Goal: Task Accomplishment & Management: Use online tool/utility

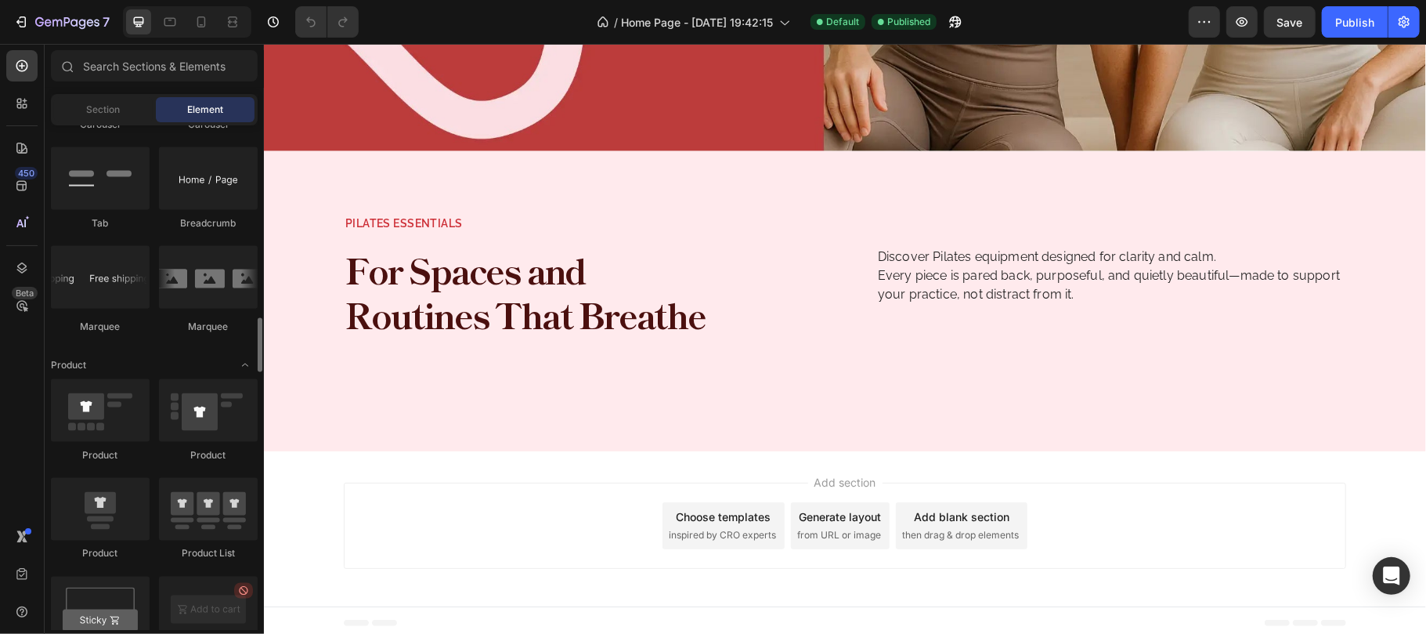
scroll to position [1880, 0]
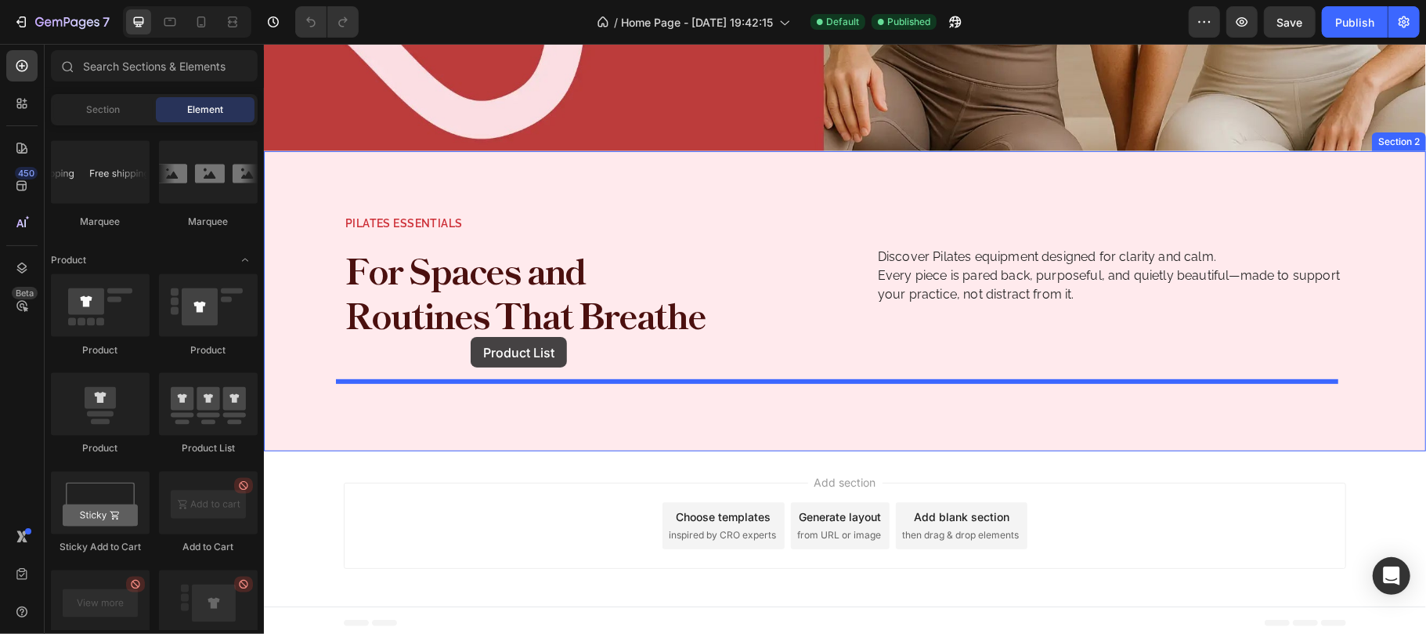
drag, startPoint x: 470, startPoint y: 464, endPoint x: 470, endPoint y: 336, distance: 127.7
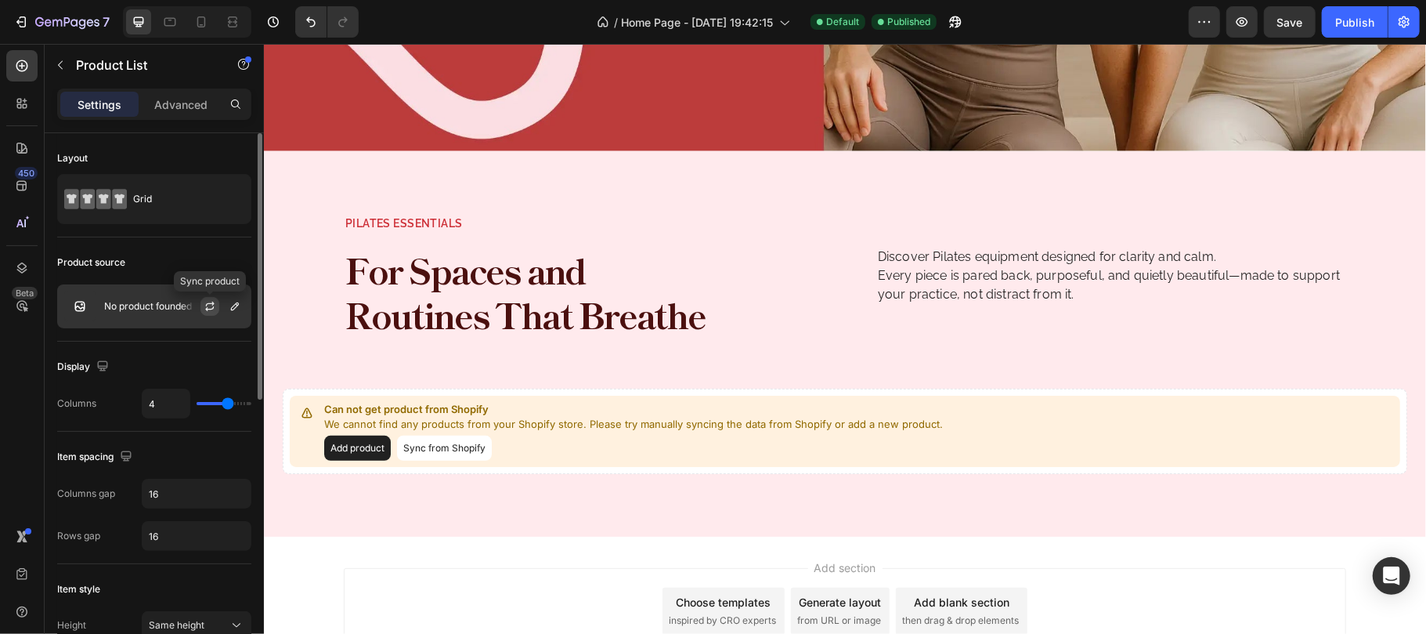
click at [204, 304] on icon "button" at bounding box center [210, 306] width 13 height 13
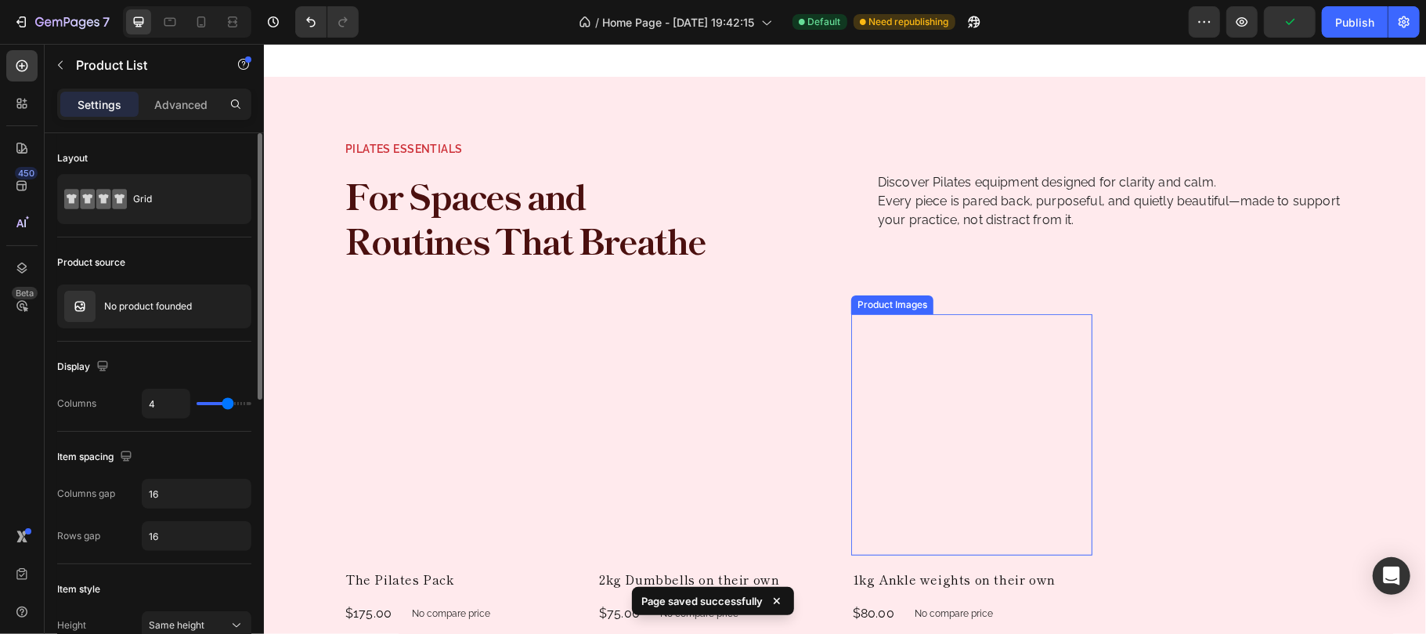
scroll to position [546, 0]
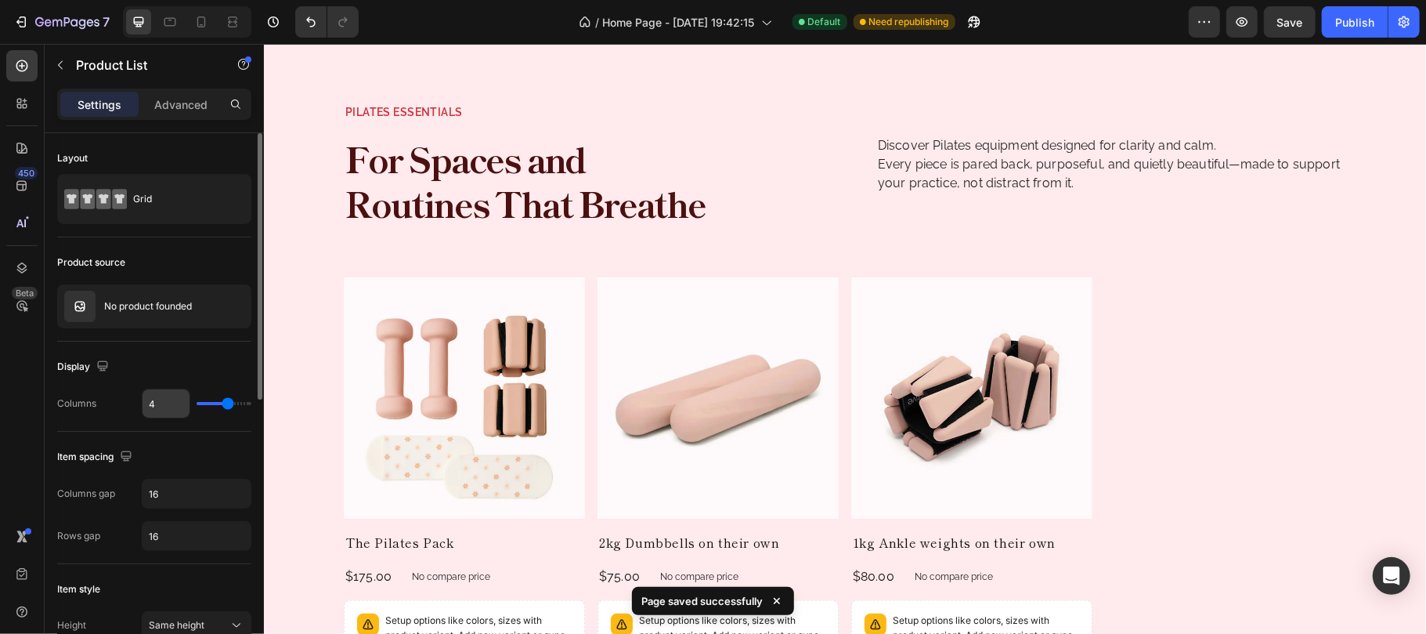
click at [176, 407] on input "4" at bounding box center [166, 403] width 47 height 28
type input "3"
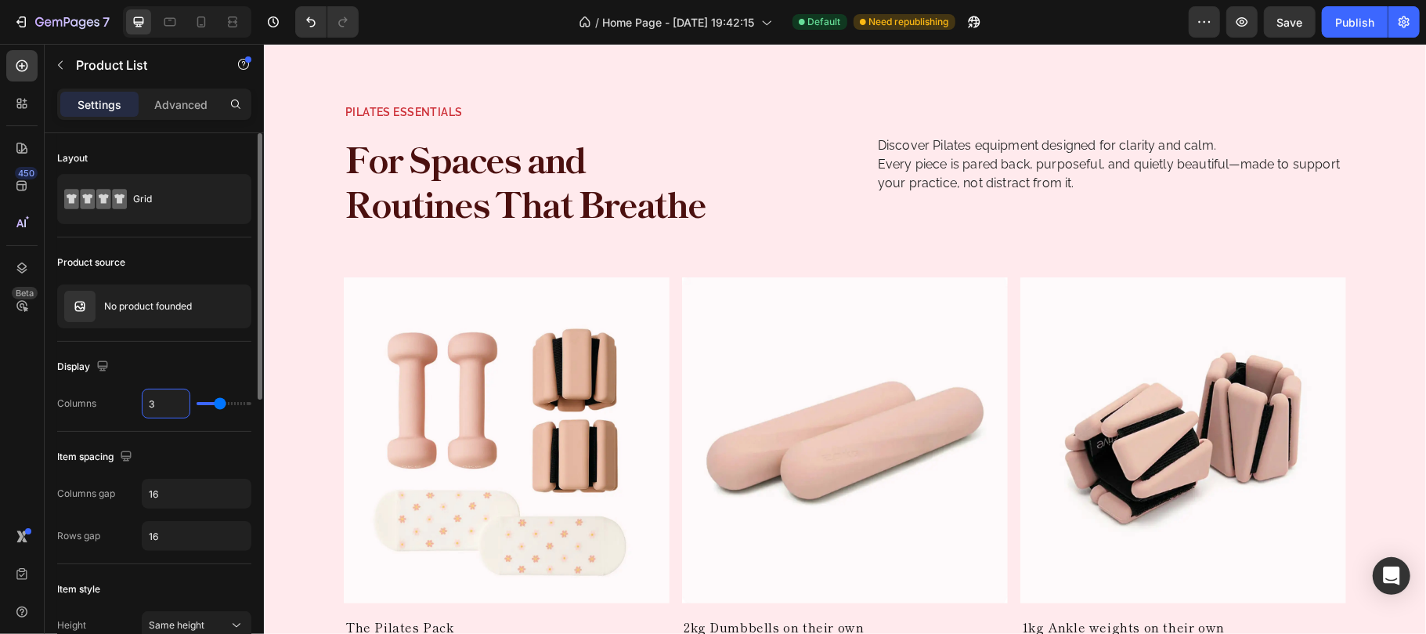
type input "3"
click at [192, 362] on div "Display" at bounding box center [154, 366] width 194 height 25
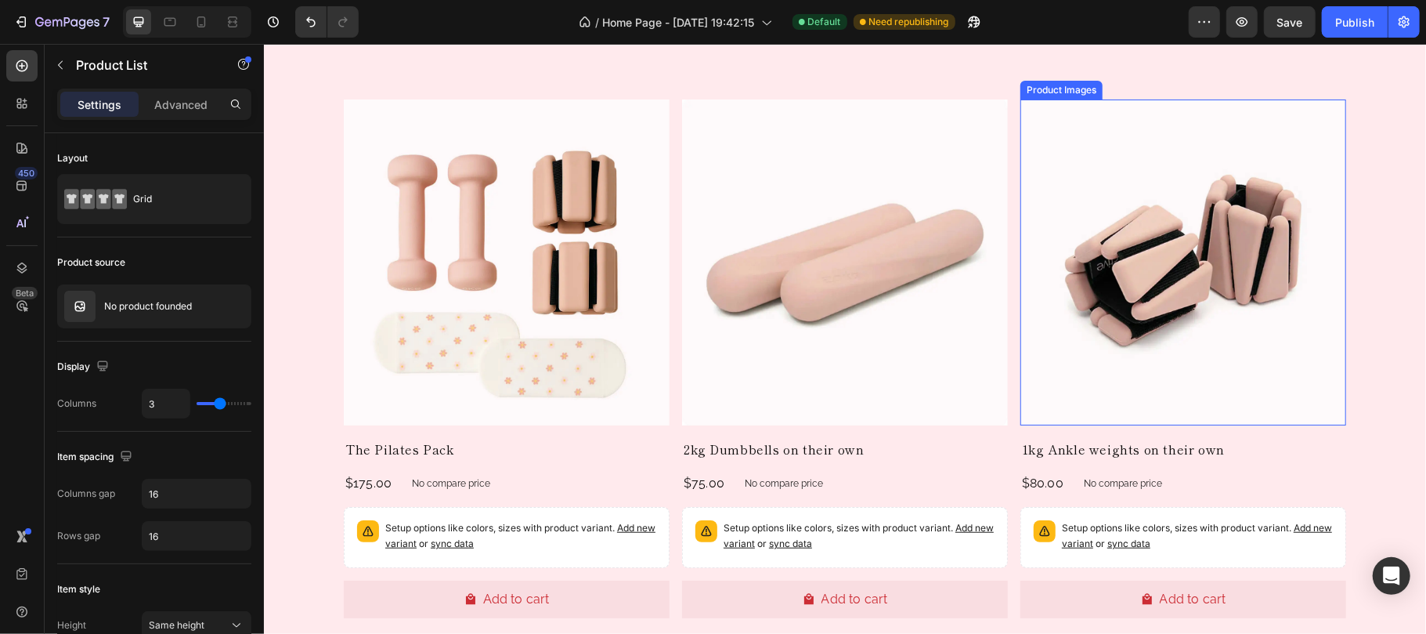
scroll to position [755, 0]
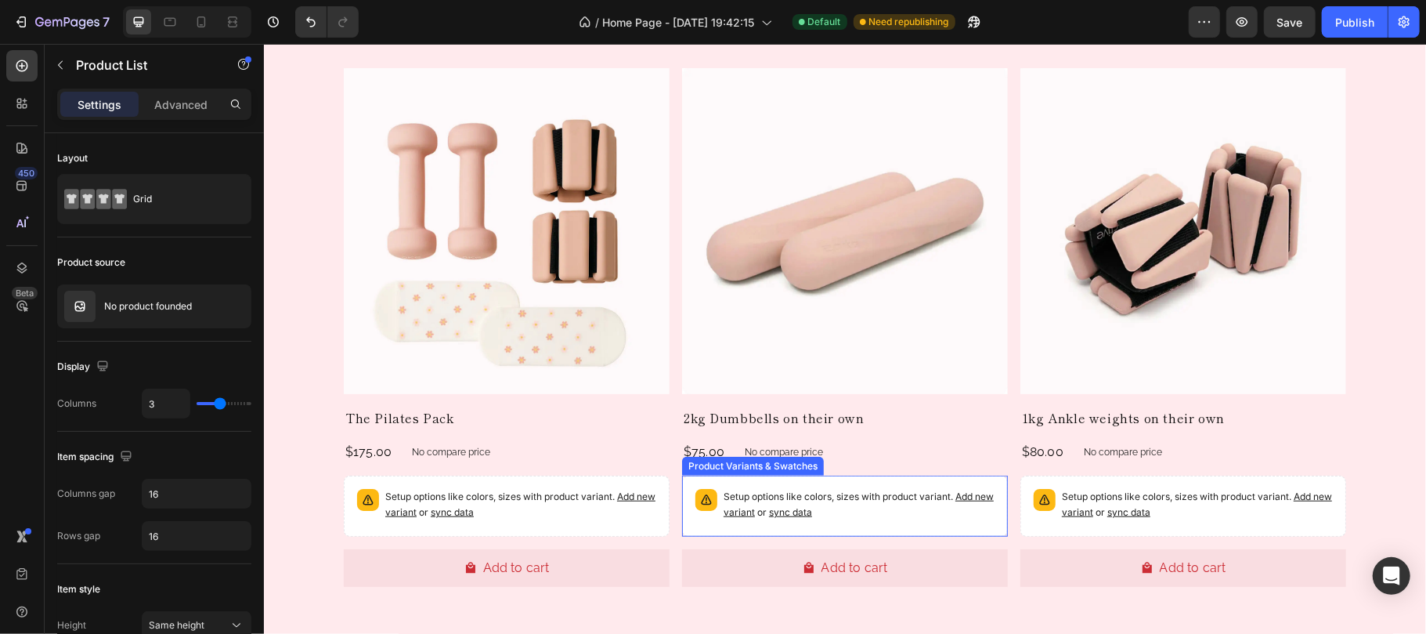
click at [656, 518] on p "Setup options like colors, sizes with product variant. Add new variant or sync …" at bounding box center [520, 503] width 271 height 31
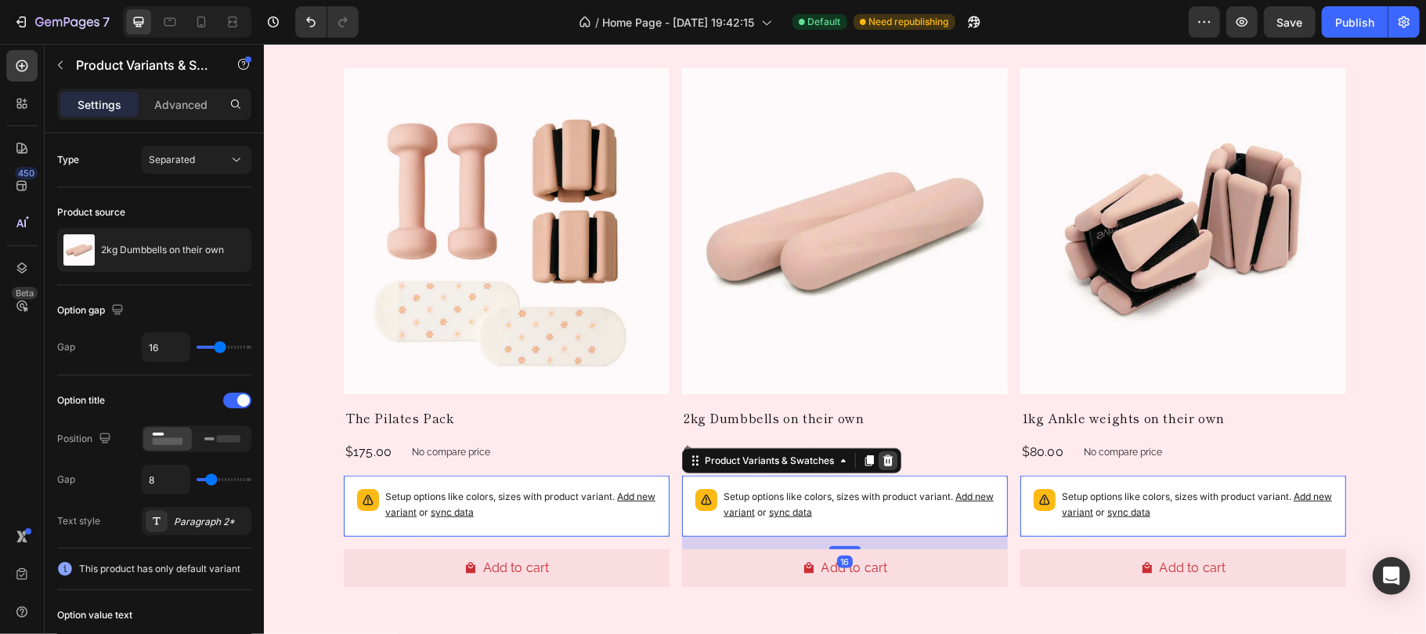
click at [263, 43] on icon at bounding box center [263, 43] width 0 height 0
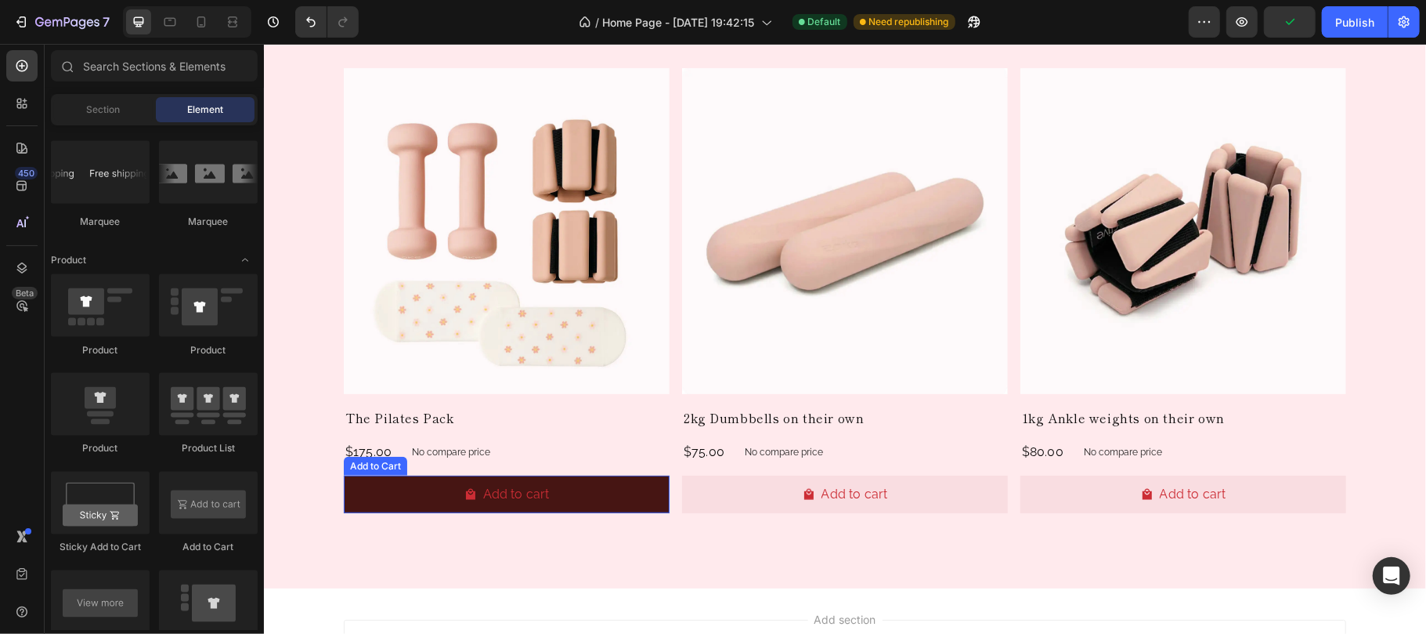
click at [622, 496] on button "Add to cart" at bounding box center [506, 494] width 326 height 38
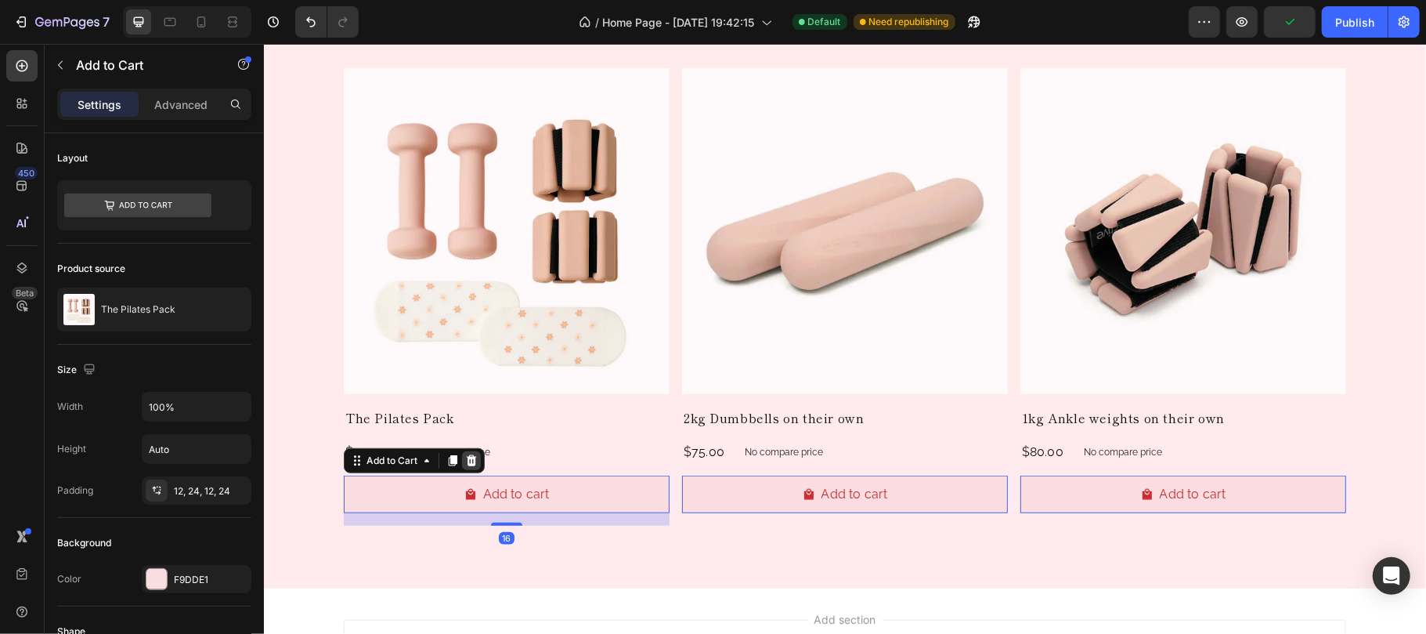
click at [466, 464] on icon at bounding box center [471, 459] width 10 height 11
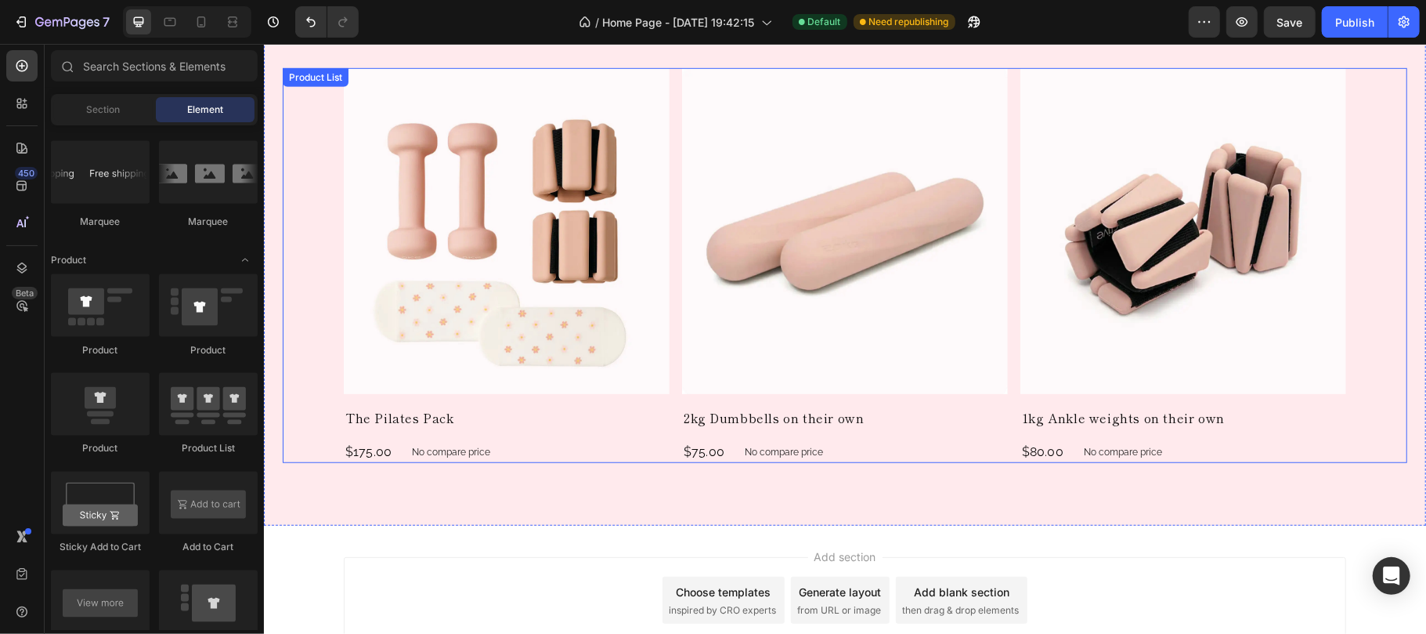
click at [1386, 395] on div "Product Images The Pilates Pack Product Title $175.00 Product Price Product Pri…" at bounding box center [844, 264] width 1125 height 395
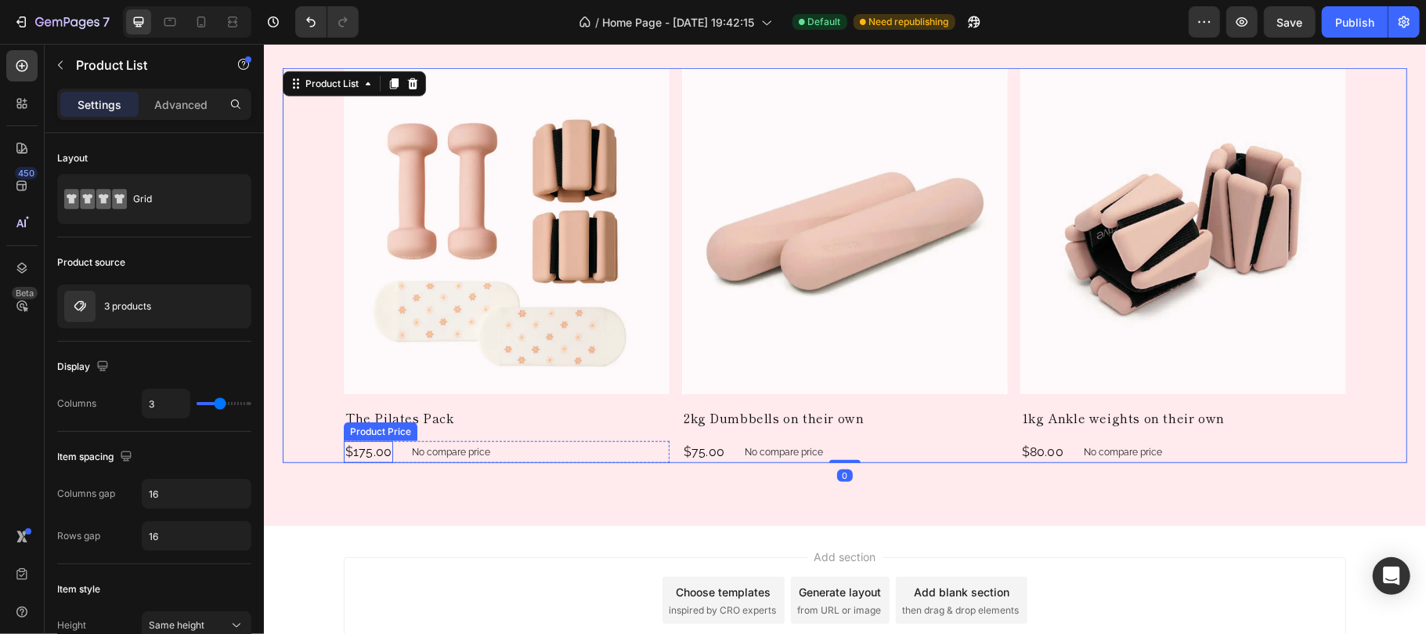
click at [360, 451] on div "$175.00" at bounding box center [367, 451] width 49 height 22
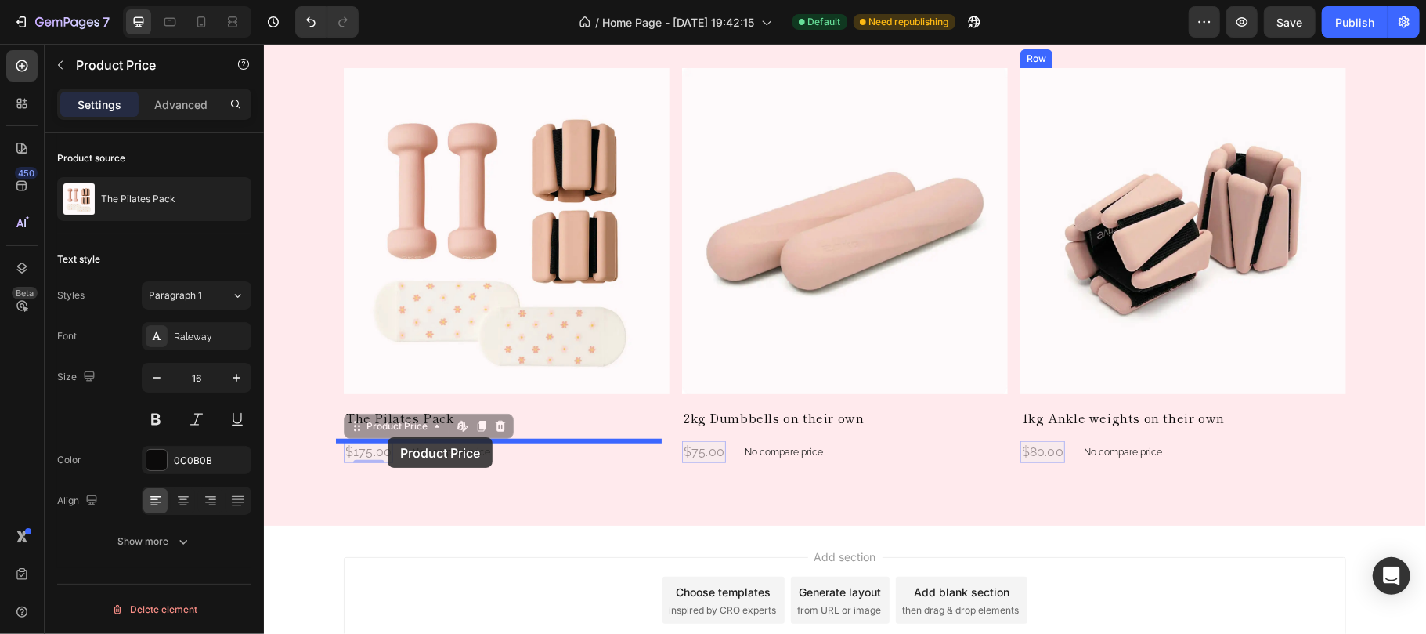
drag, startPoint x: 370, startPoint y: 430, endPoint x: 387, endPoint y: 436, distance: 17.6
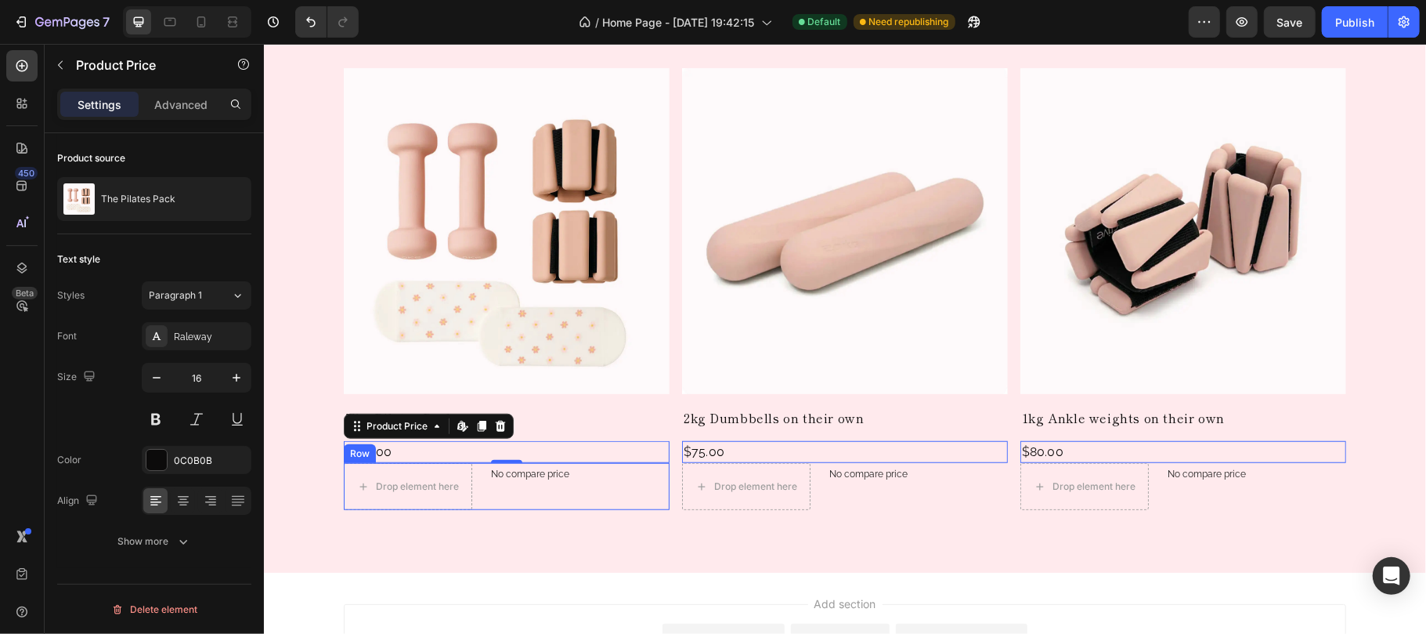
click at [503, 499] on div "No compare price Product Price" at bounding box center [529, 485] width 91 height 47
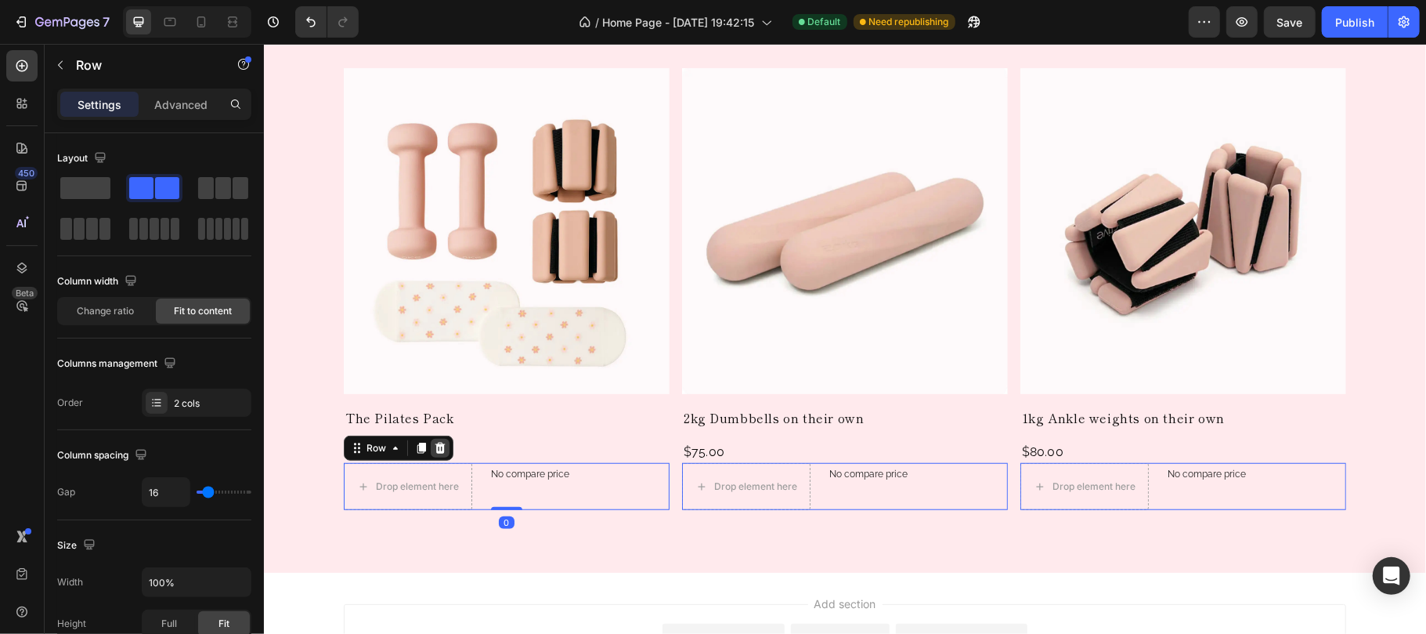
click at [435, 449] on icon at bounding box center [440, 447] width 10 height 11
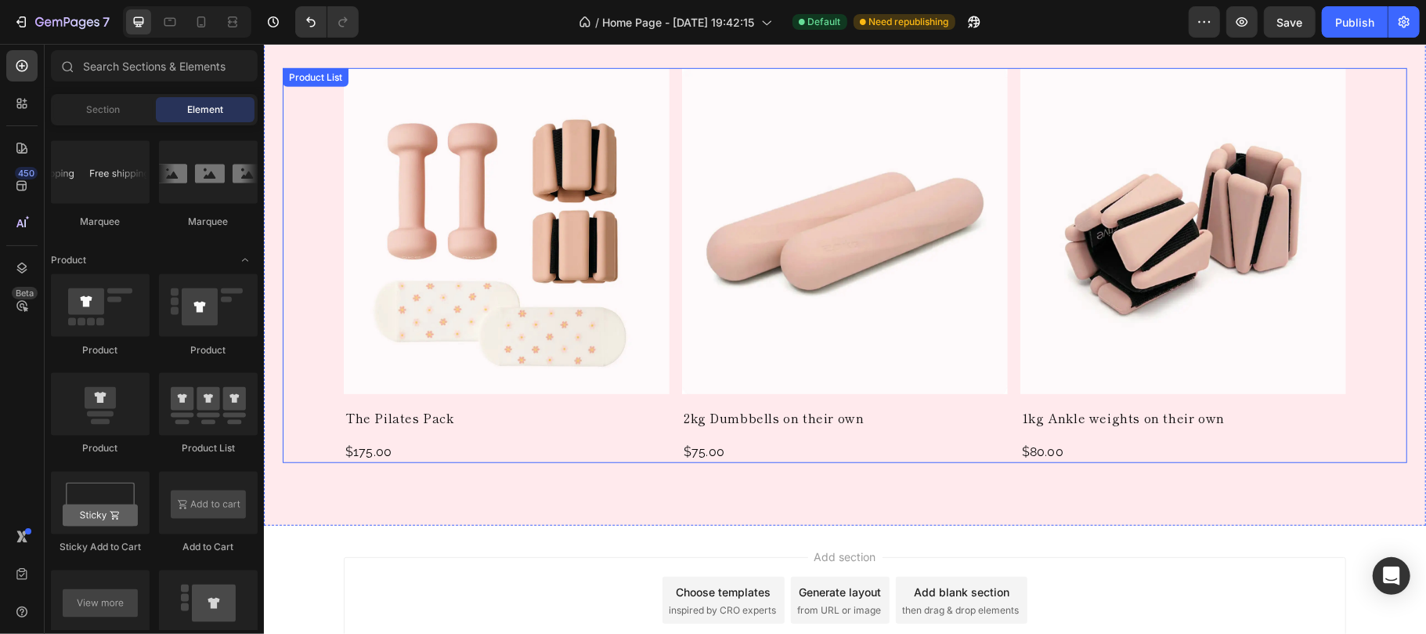
click at [1366, 326] on div "Product Images The Pilates Pack Product Title $175.00 Product Price Product Pri…" at bounding box center [844, 264] width 1125 height 395
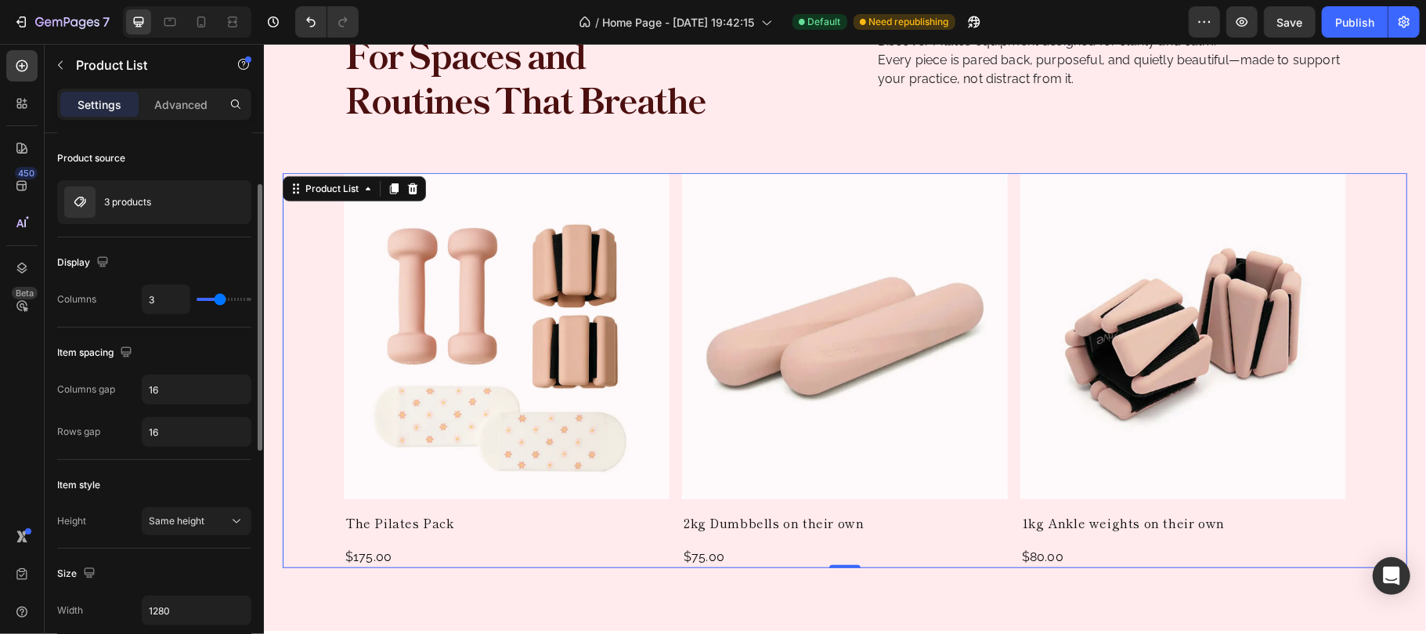
scroll to position [208, 0]
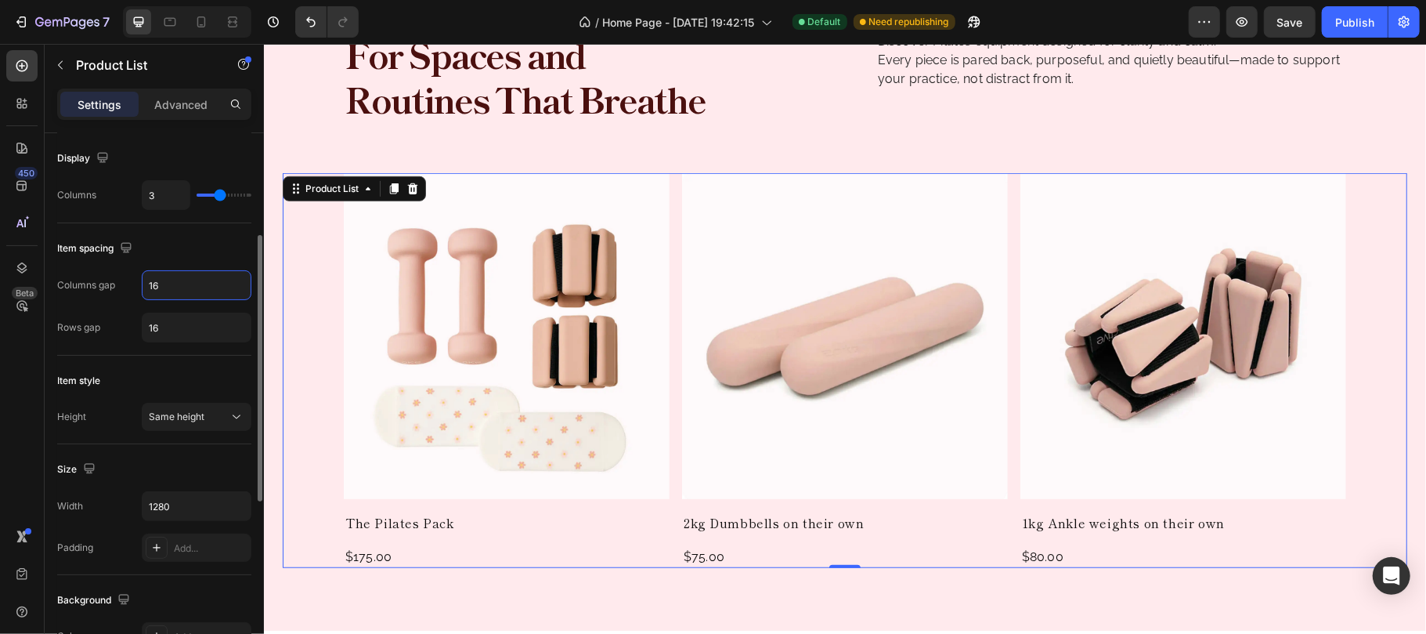
click at [179, 291] on input "16" at bounding box center [197, 285] width 108 height 28
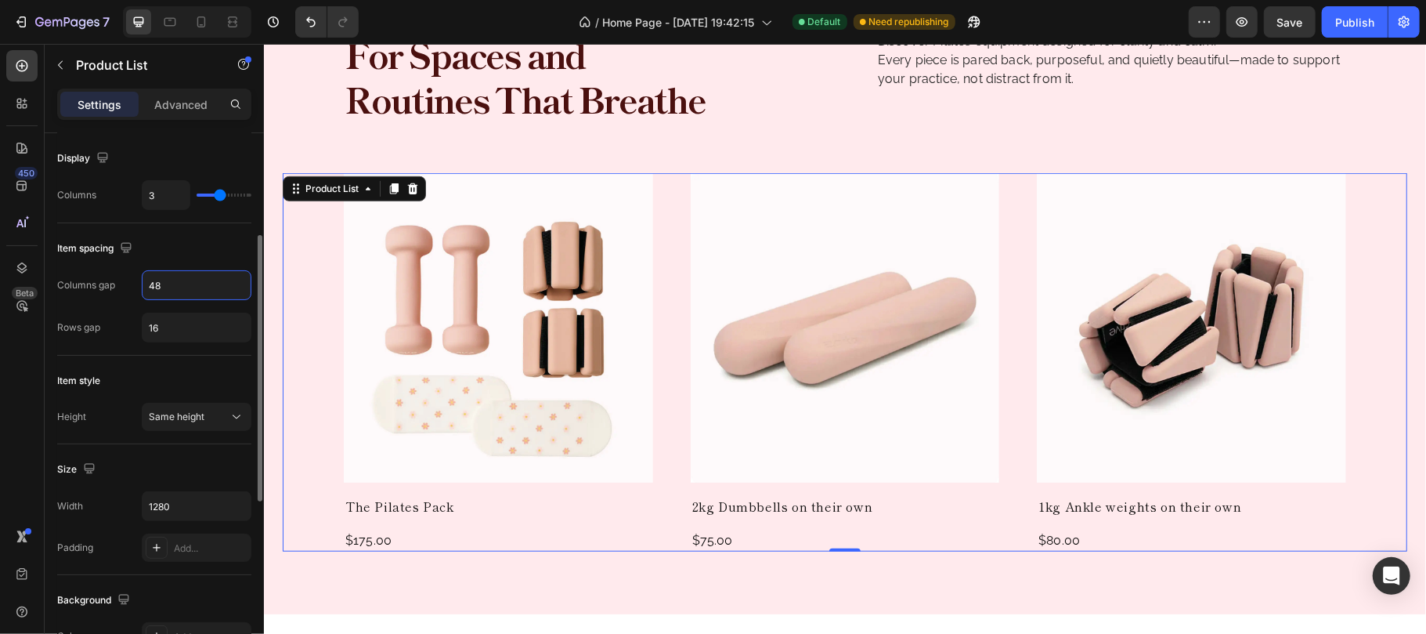
type input "48"
click at [188, 377] on div "Item style" at bounding box center [154, 380] width 194 height 25
click at [177, 333] on input "16" at bounding box center [197, 327] width 108 height 28
click at [175, 331] on input "100" at bounding box center [197, 327] width 108 height 28
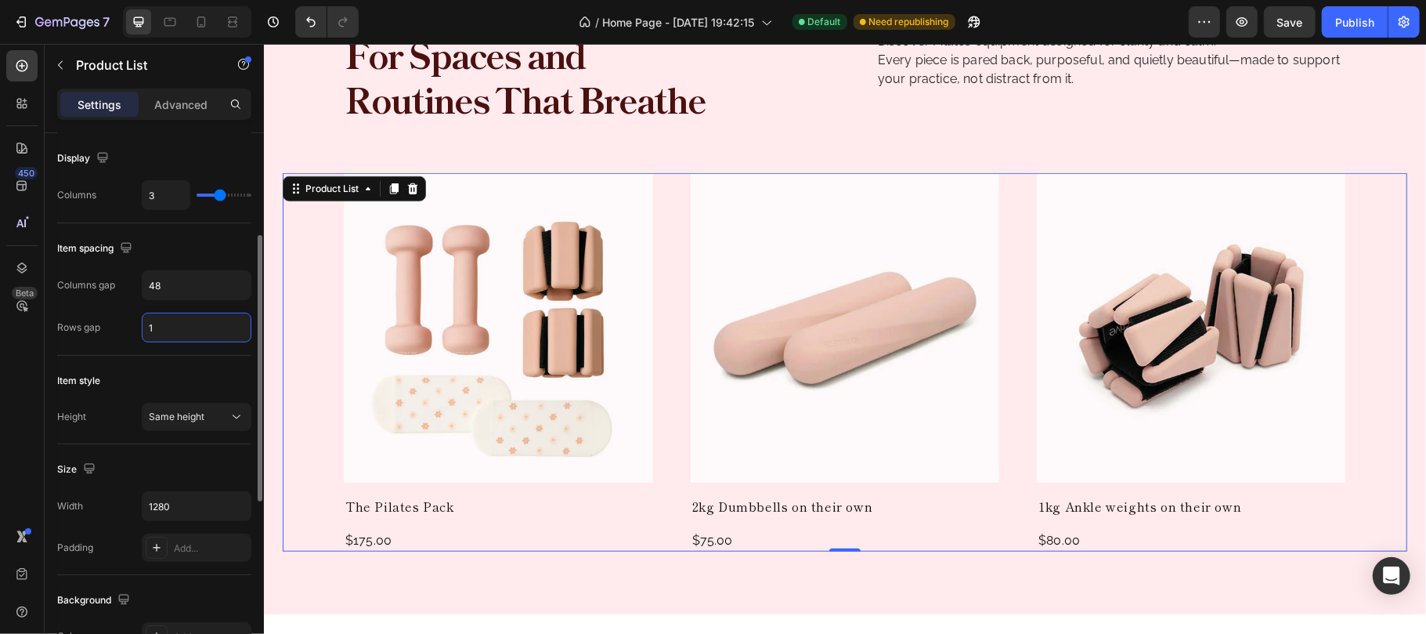
type input "16"
click at [204, 364] on div "Item style Height Same height" at bounding box center [154, 400] width 194 height 88
click at [224, 415] on div "Same height" at bounding box center [189, 417] width 80 height 14
click at [202, 376] on div "Item style" at bounding box center [154, 380] width 194 height 25
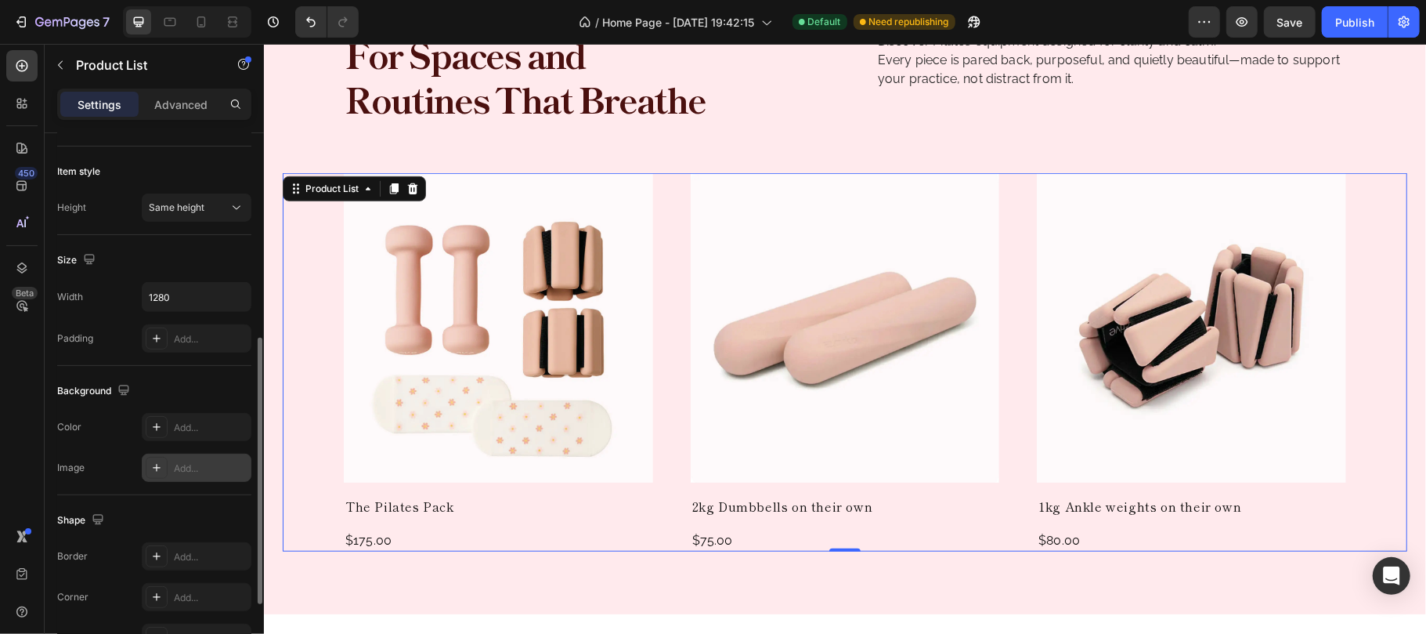
scroll to position [522, 0]
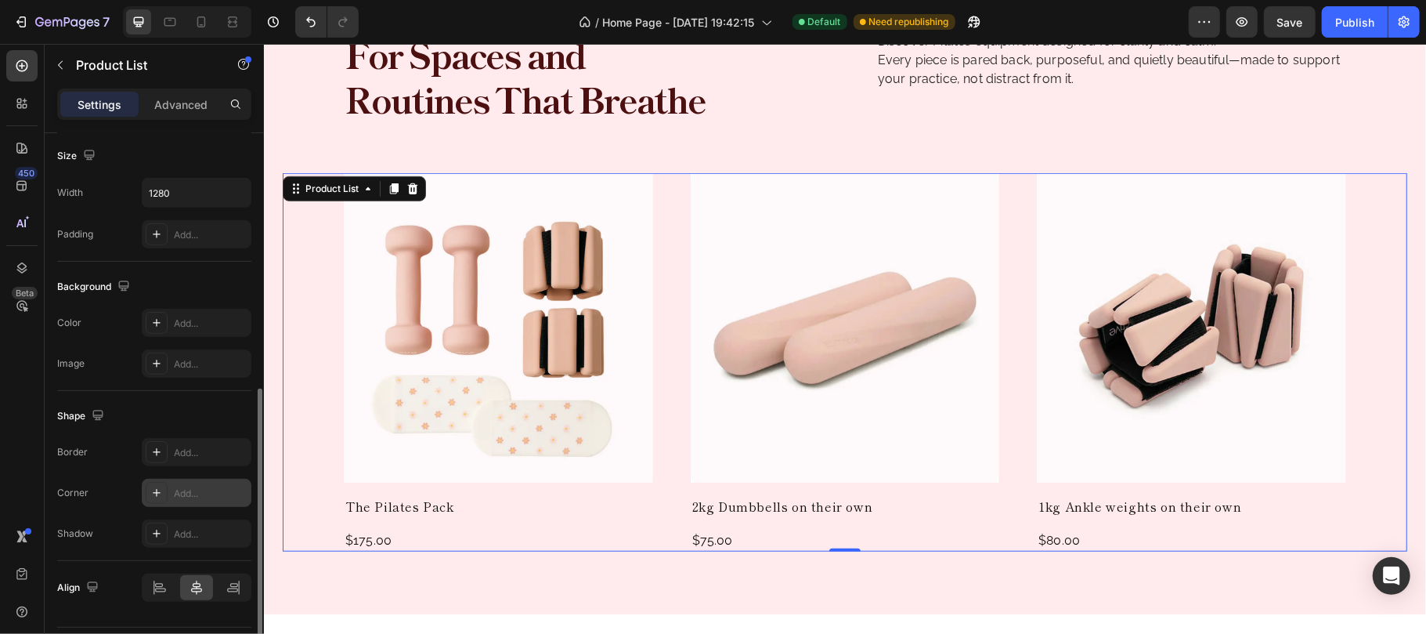
click at [200, 498] on div "Add..." at bounding box center [211, 493] width 74 height 14
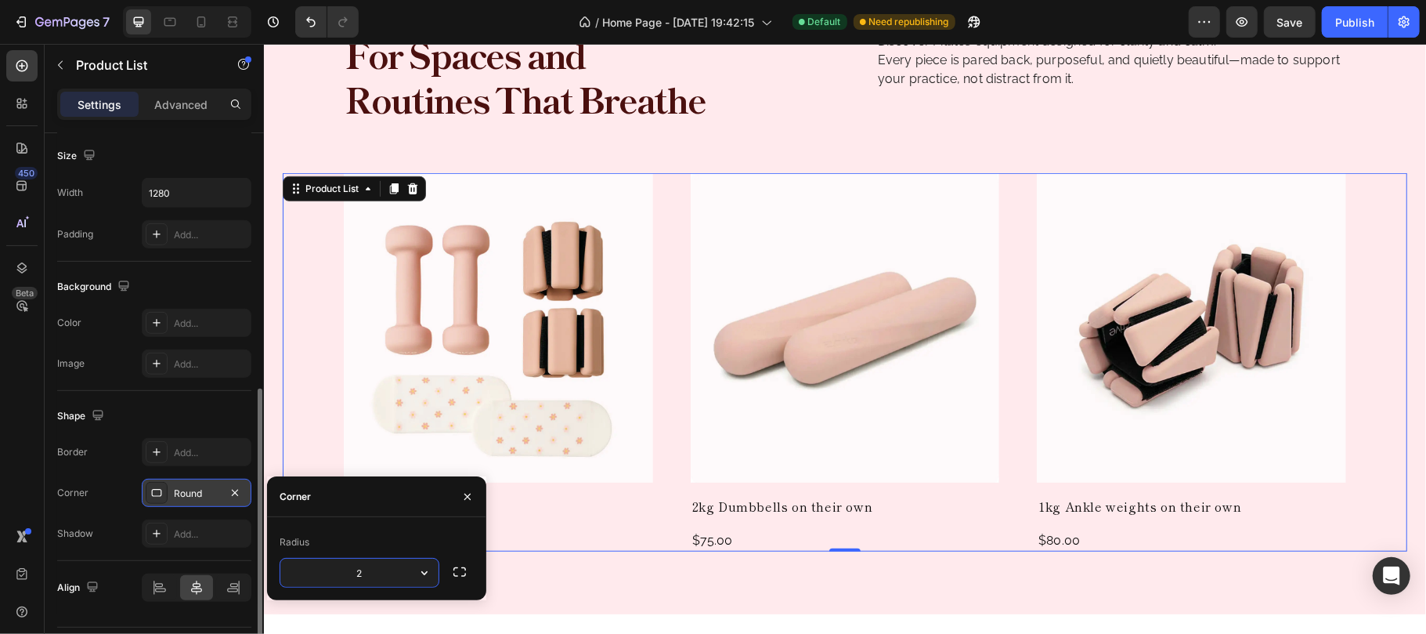
type input "20"
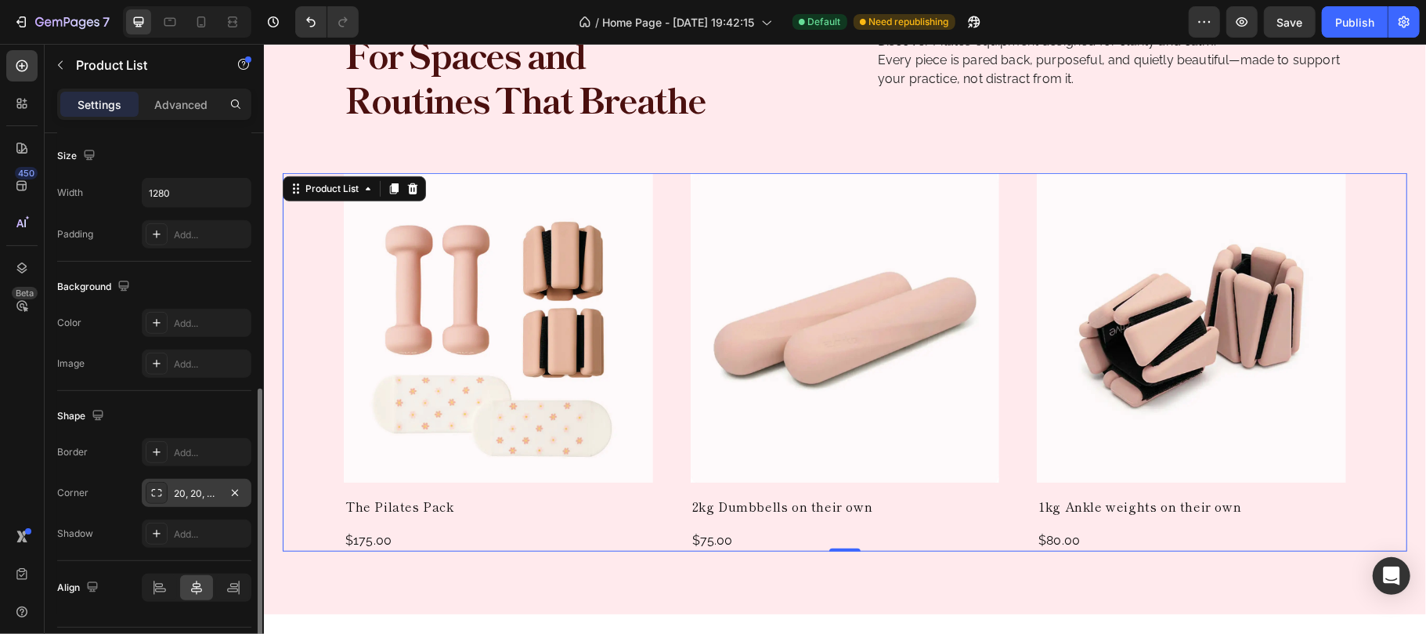
click at [172, 414] on div "Shape" at bounding box center [154, 415] width 194 height 25
click at [233, 492] on icon "button" at bounding box center [235, 492] width 13 height 13
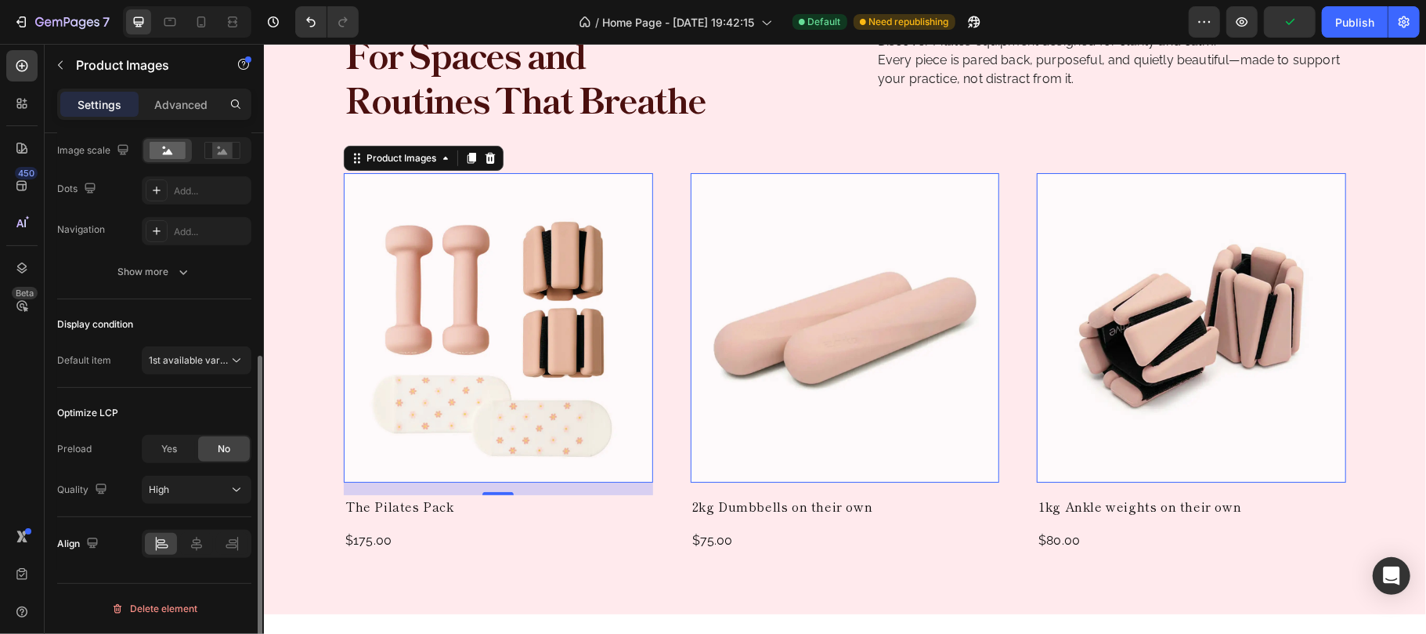
click at [370, 356] on img at bounding box center [497, 326] width 309 height 309
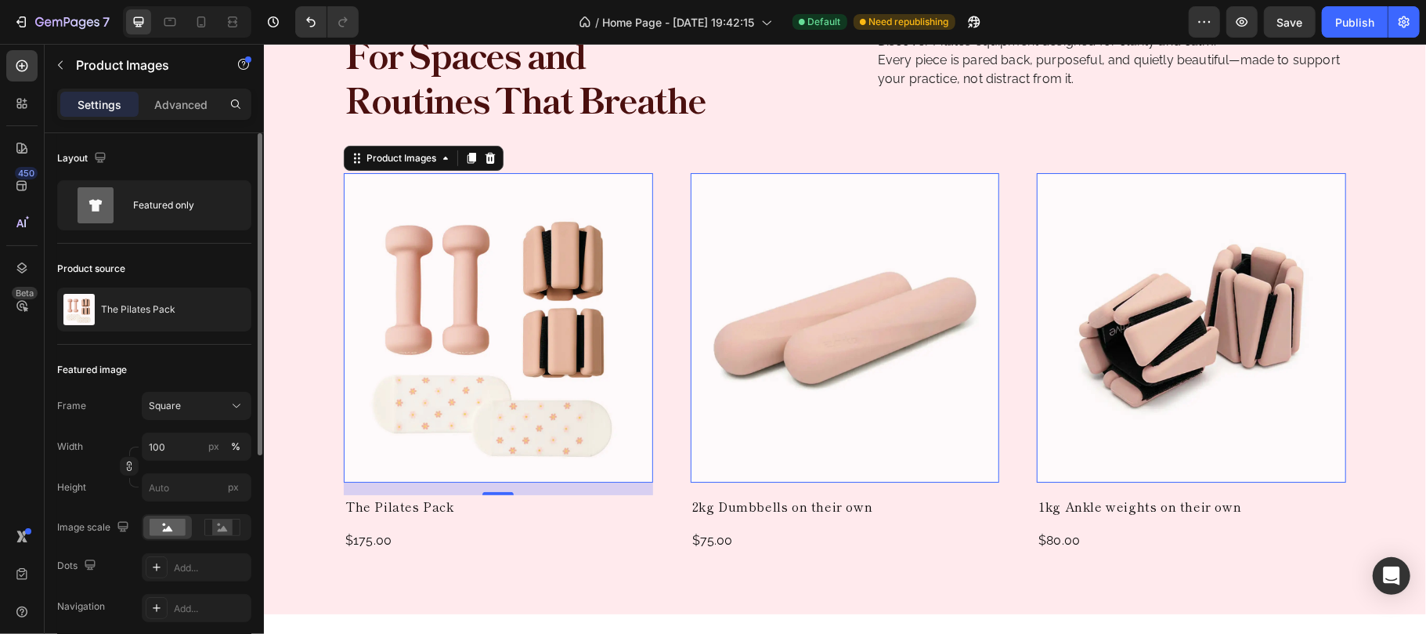
scroll to position [104, 0]
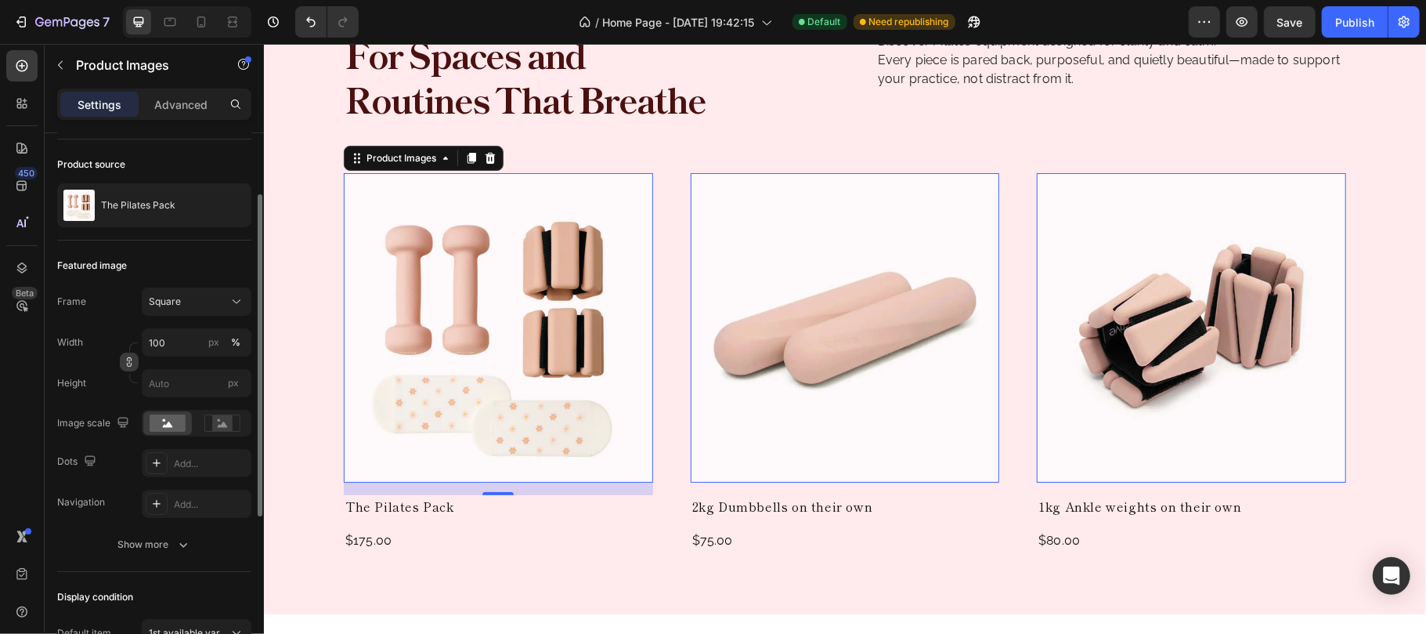
click at [121, 364] on button "button" at bounding box center [129, 361] width 19 height 19
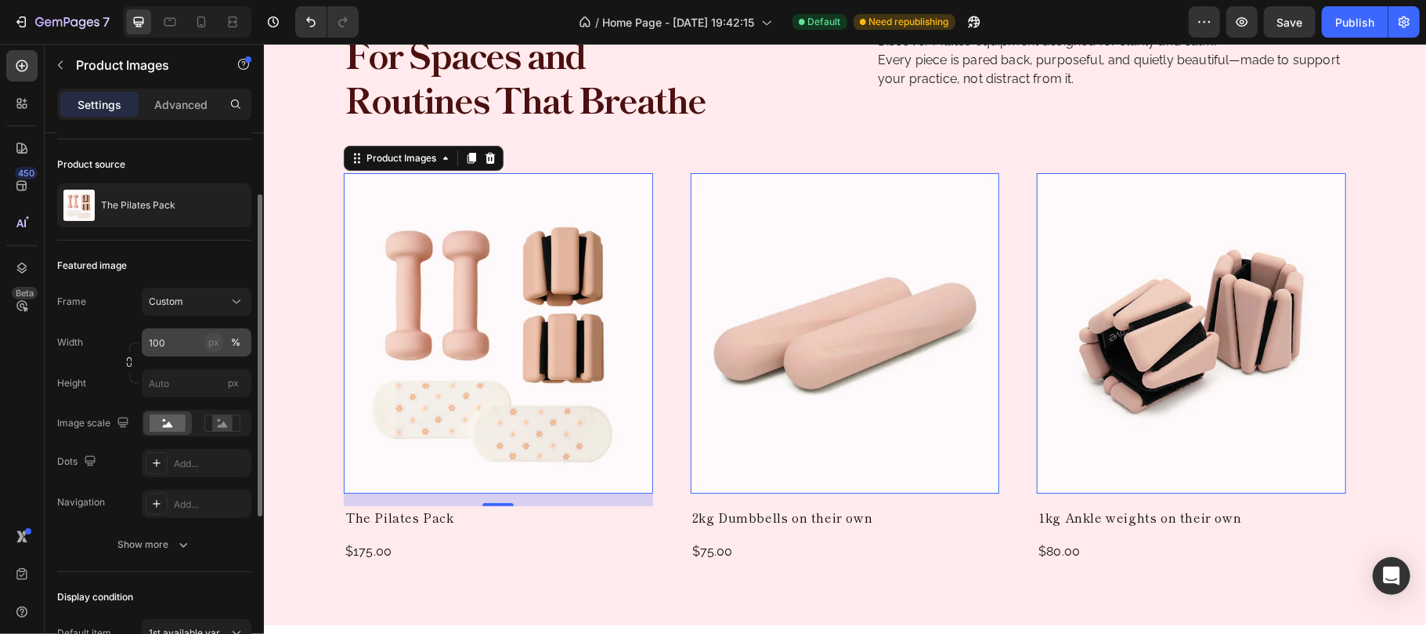
click at [211, 348] on div "px" at bounding box center [213, 342] width 11 height 14
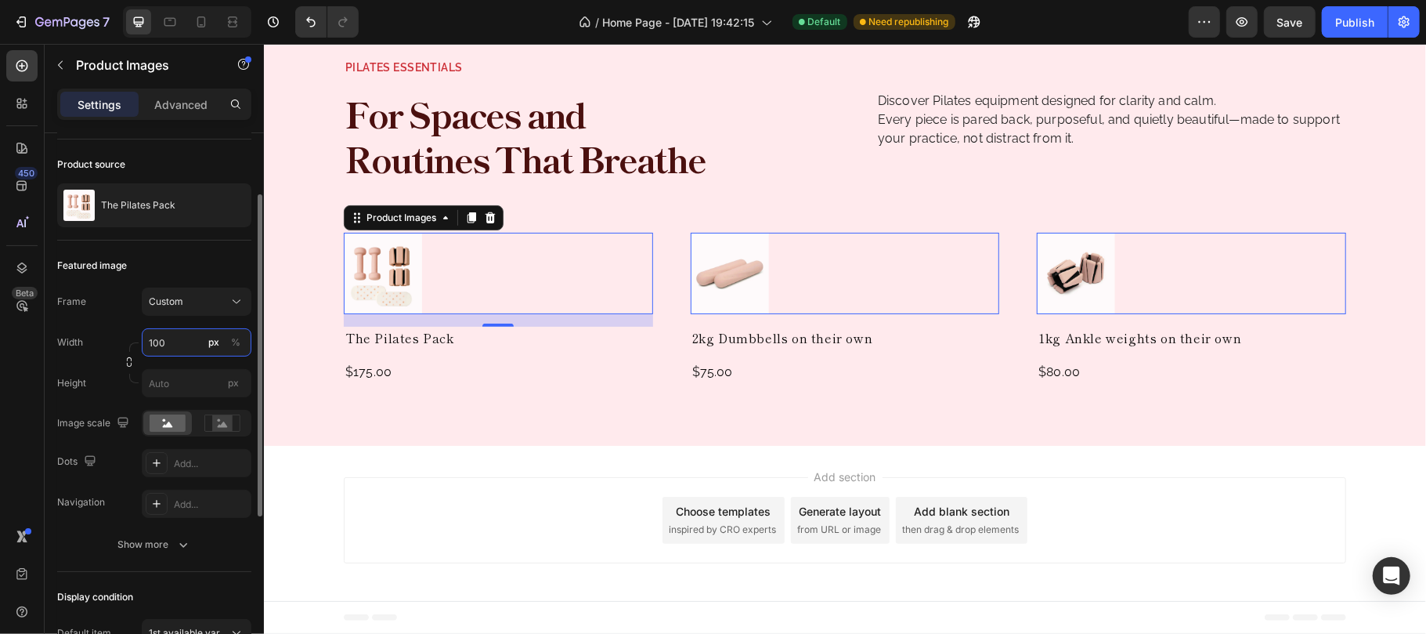
scroll to position [591, 0]
click at [177, 343] on input "100" at bounding box center [197, 342] width 110 height 28
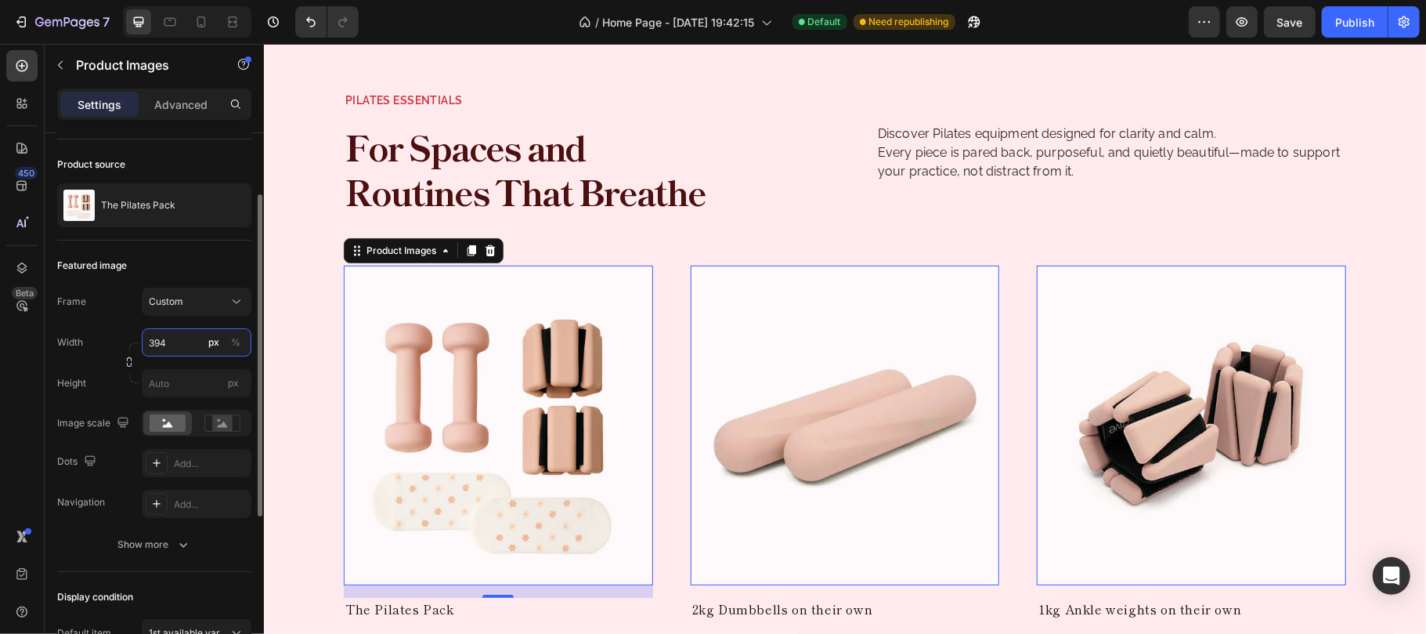
scroll to position [650, 0]
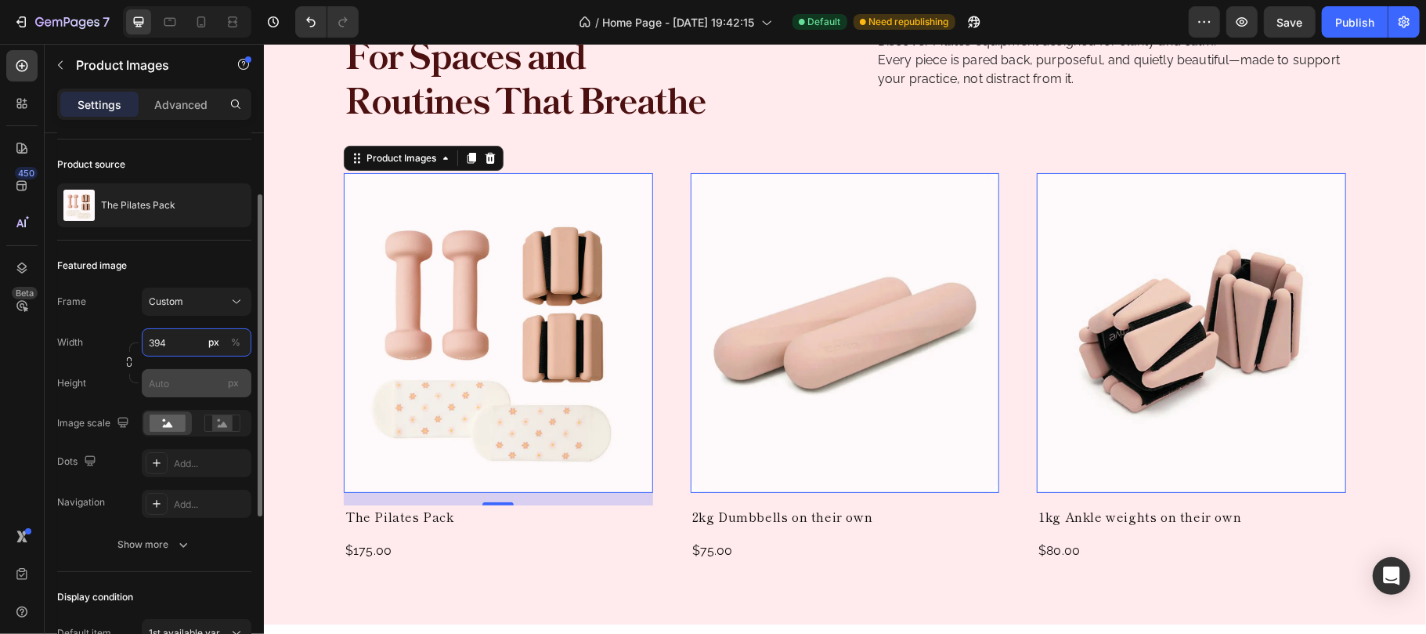
type input "394"
click at [177, 382] on input "px" at bounding box center [197, 383] width 110 height 28
type input "408"
click at [126, 361] on icon "button" at bounding box center [129, 361] width 11 height 11
click at [179, 351] on input "394" at bounding box center [197, 342] width 110 height 28
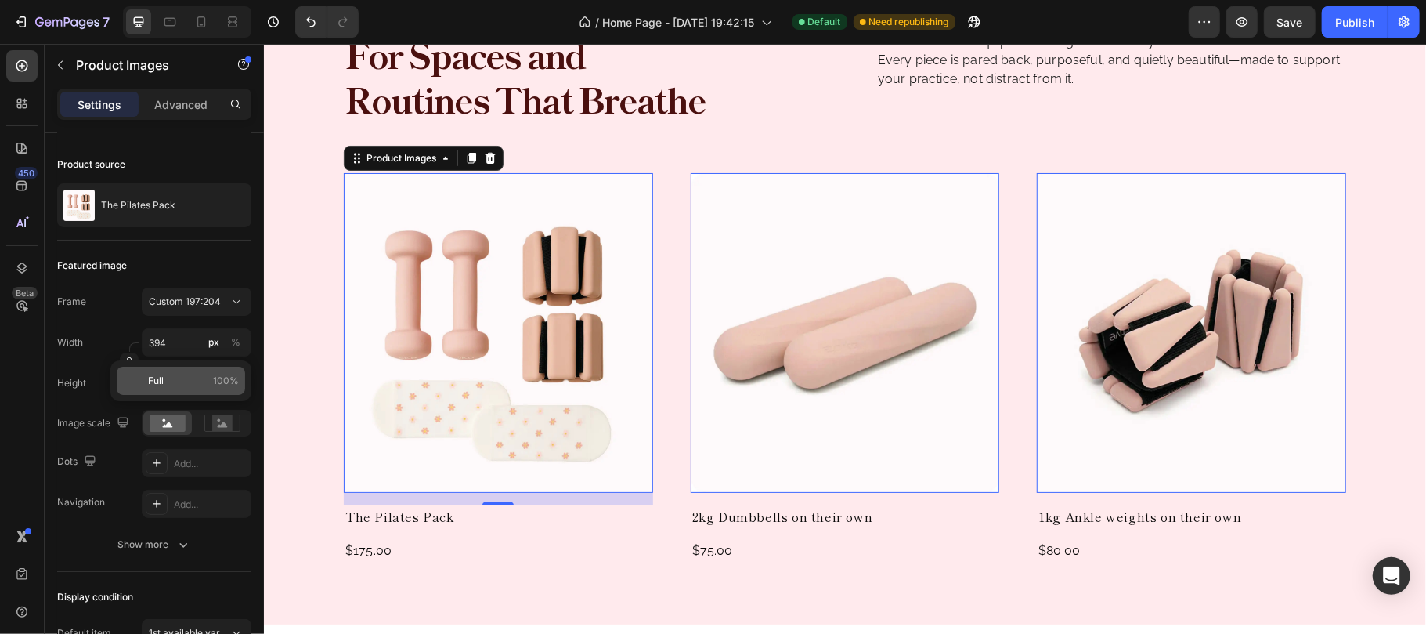
click at [180, 381] on p "Full 100%" at bounding box center [193, 381] width 91 height 14
type input "100"
click at [186, 269] on div "Featured image" at bounding box center [154, 265] width 194 height 25
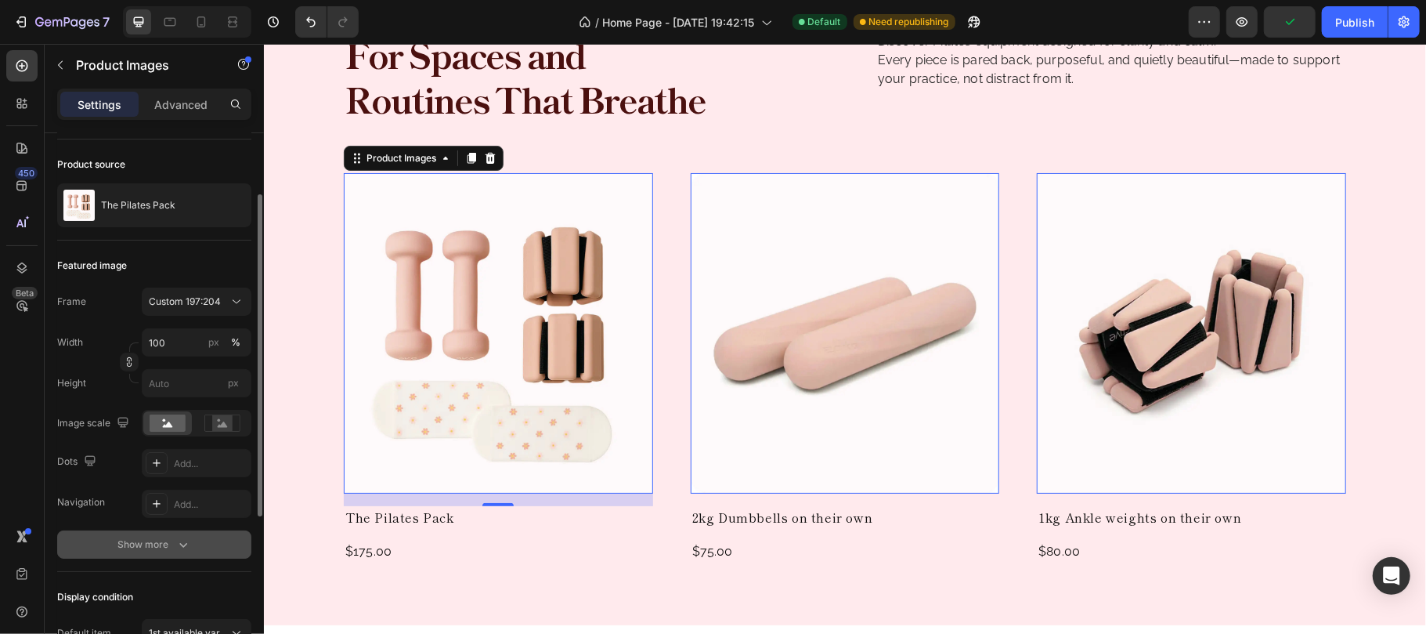
click at [182, 545] on icon "button" at bounding box center [183, 544] width 16 height 16
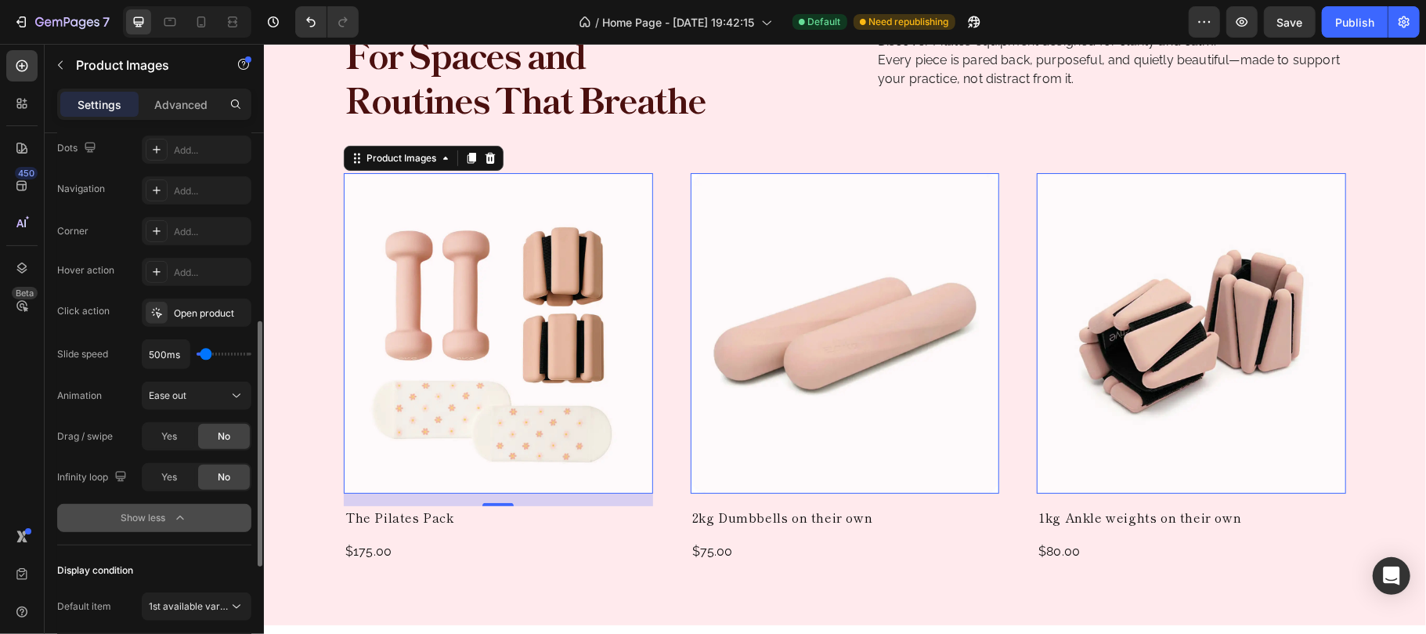
scroll to position [522, 0]
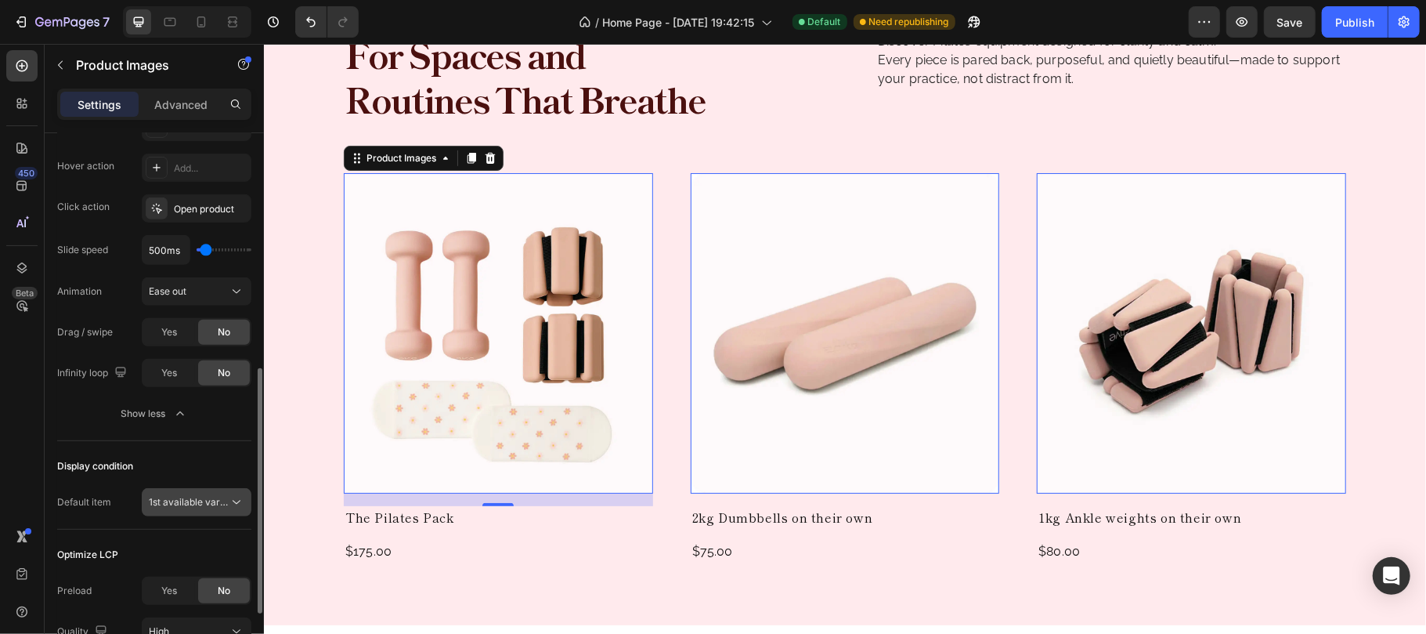
click at [235, 508] on icon at bounding box center [237, 502] width 16 height 16
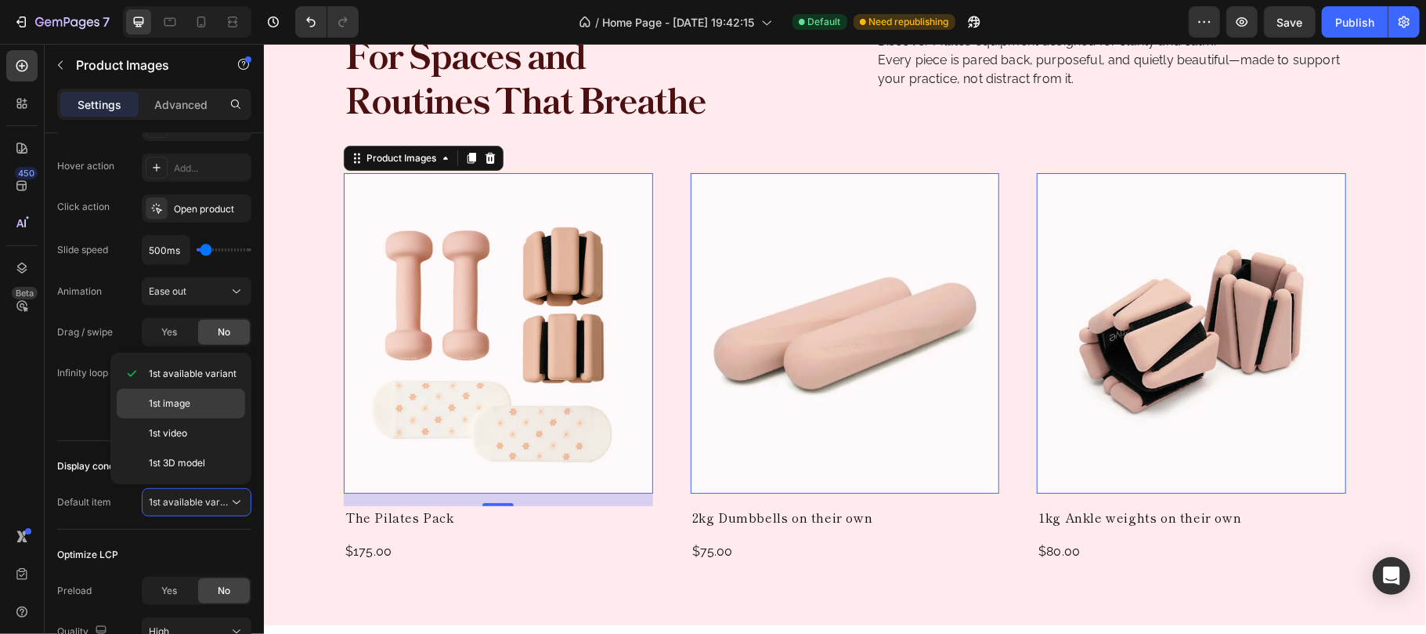
click at [170, 407] on span "1st image" at bounding box center [170, 403] width 42 height 14
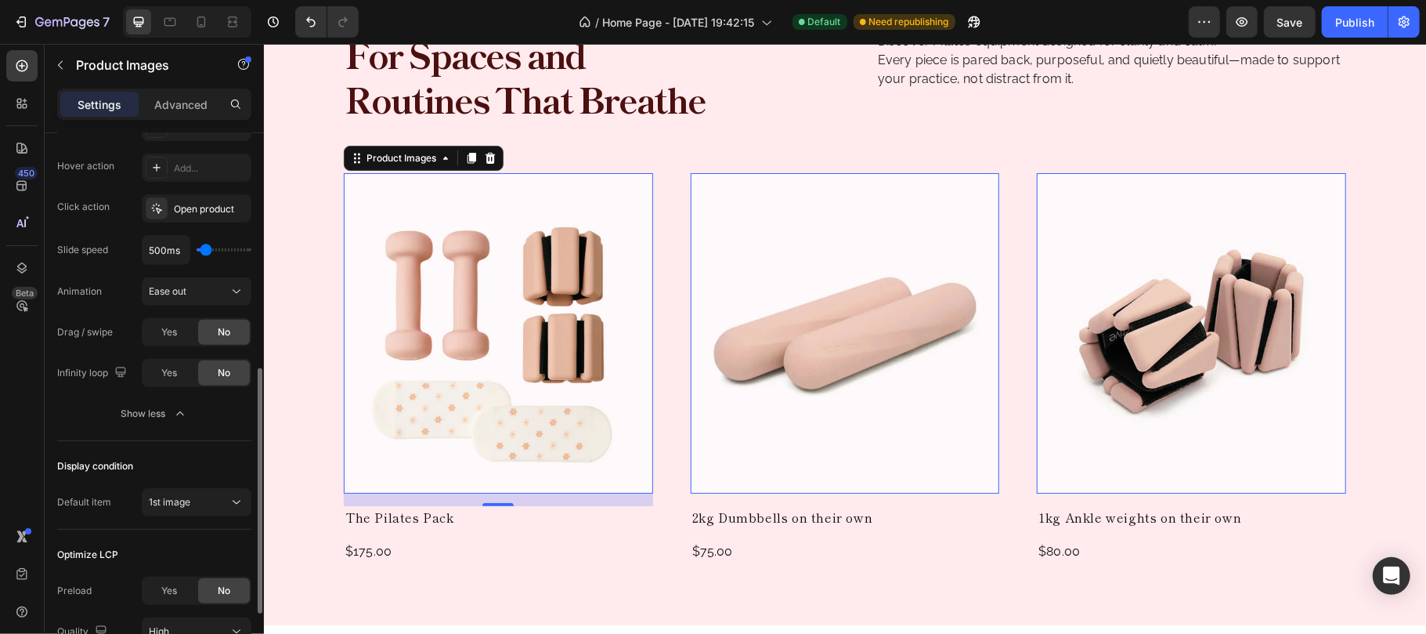
click at [167, 462] on div "Display condition" at bounding box center [154, 465] width 194 height 25
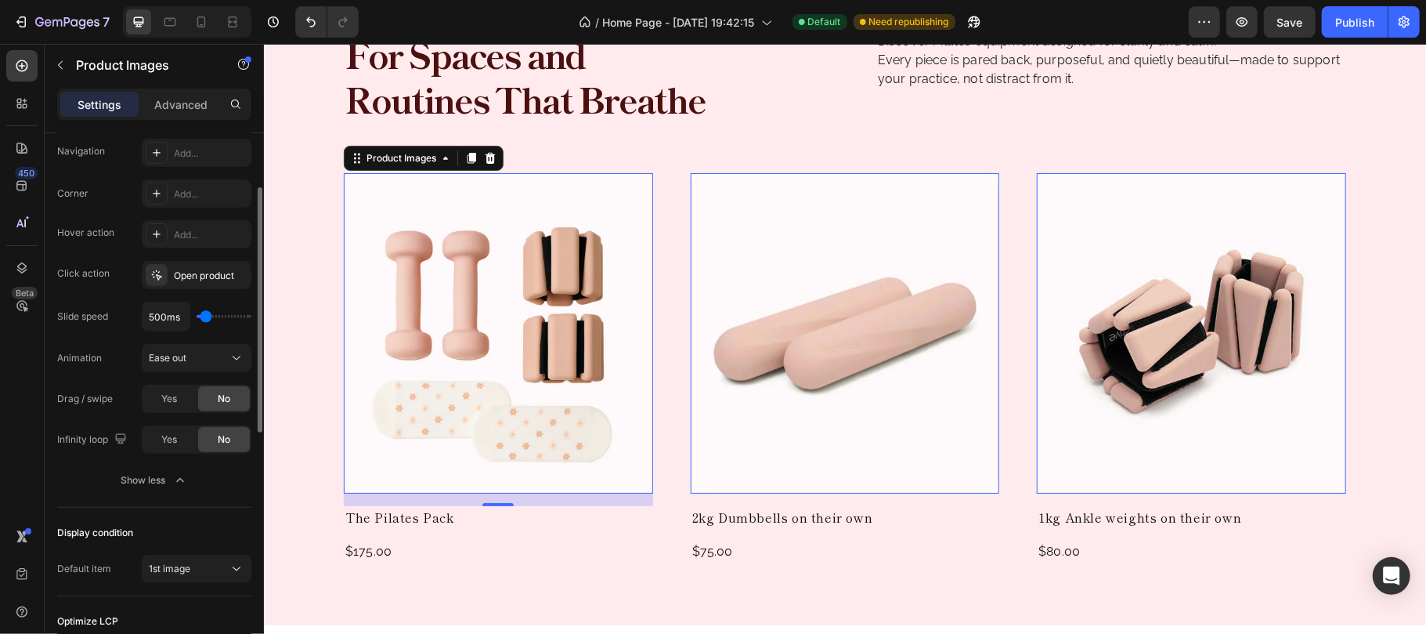
scroll to position [351, 0]
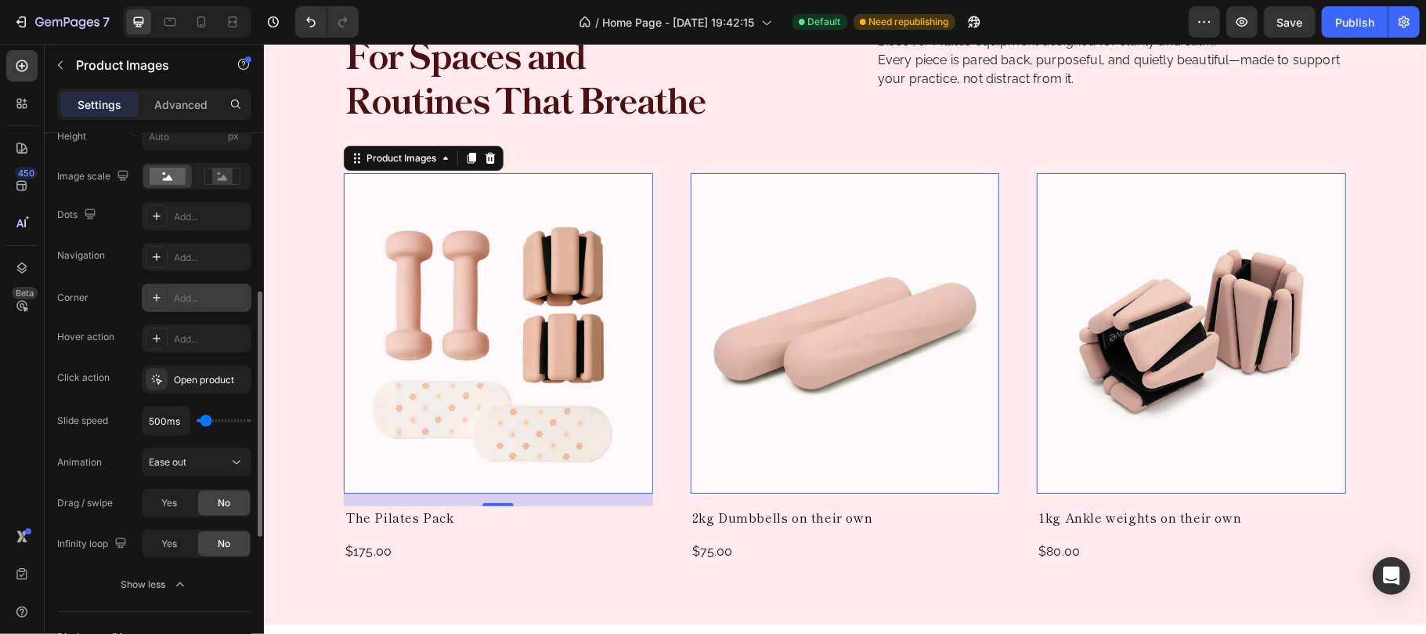
click at [194, 302] on div "Add..." at bounding box center [211, 298] width 74 height 14
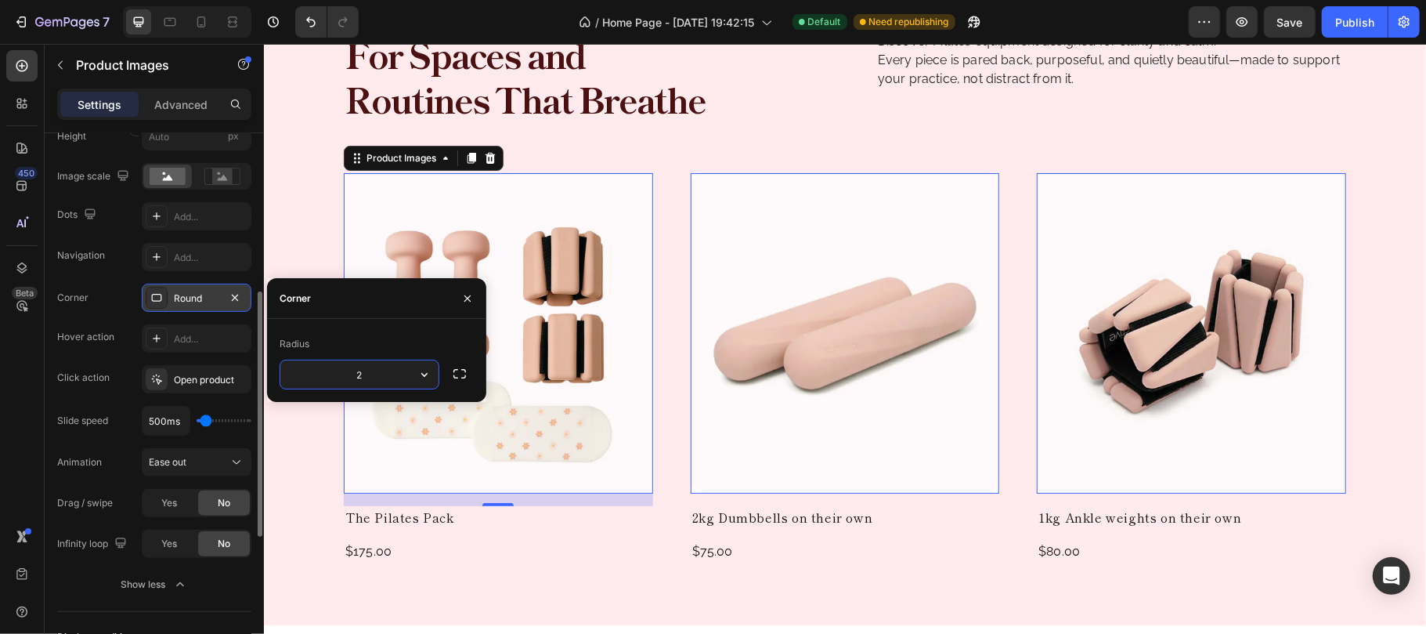
type input "20"
click at [107, 361] on div "Corner Round Hover action Add... Click action Open product Slide speed 500ms An…" at bounding box center [154, 421] width 194 height 274
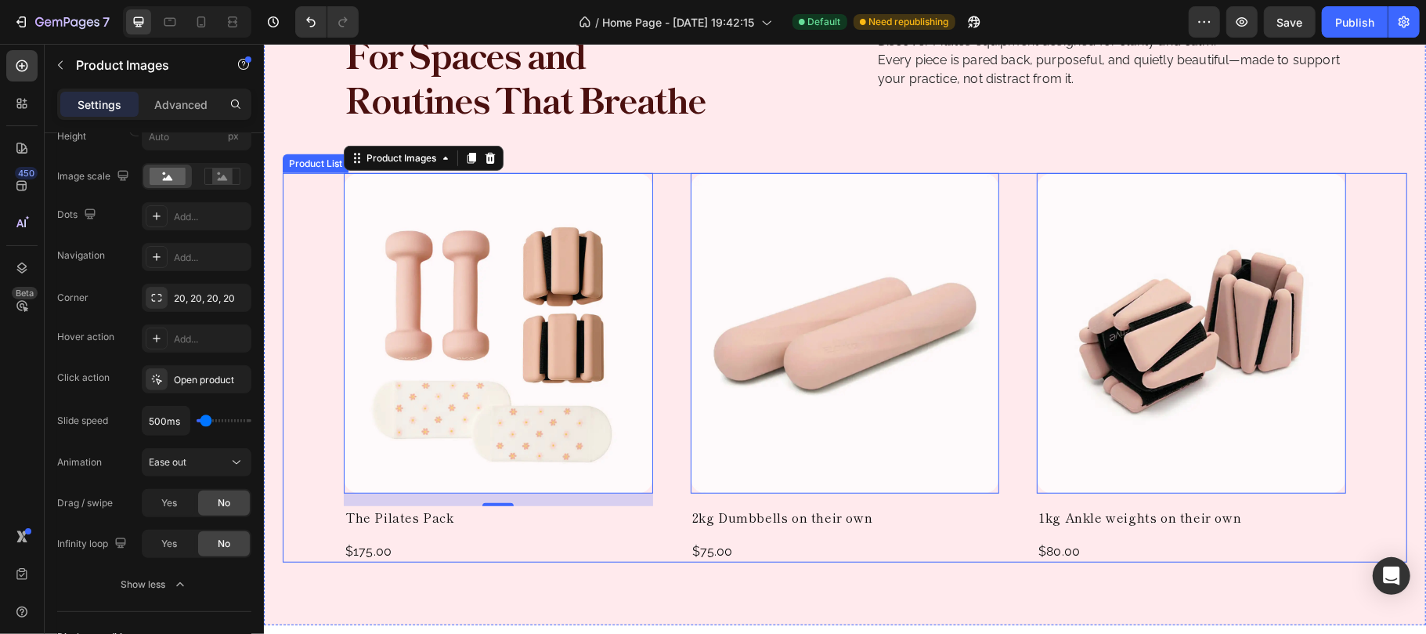
click at [1363, 382] on div "Product Images 16 The Pilates Pack Product Title $175.00 Product Price Product …" at bounding box center [844, 366] width 1125 height 389
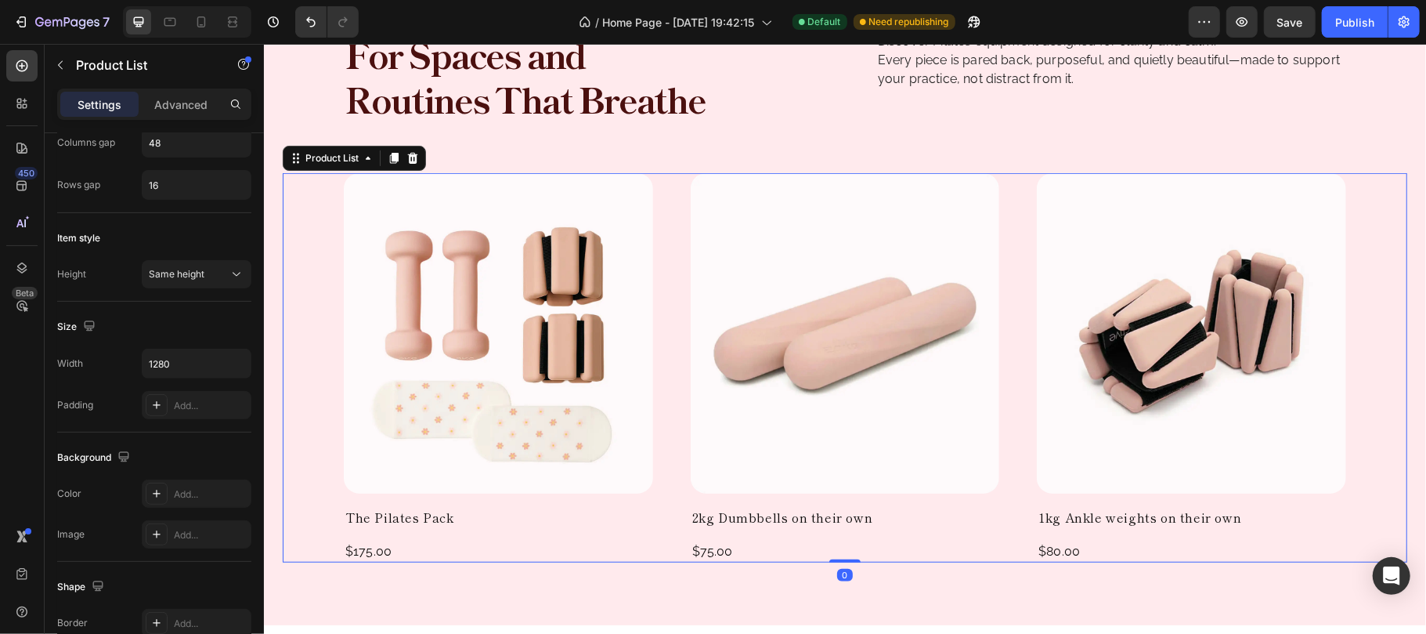
scroll to position [0, 0]
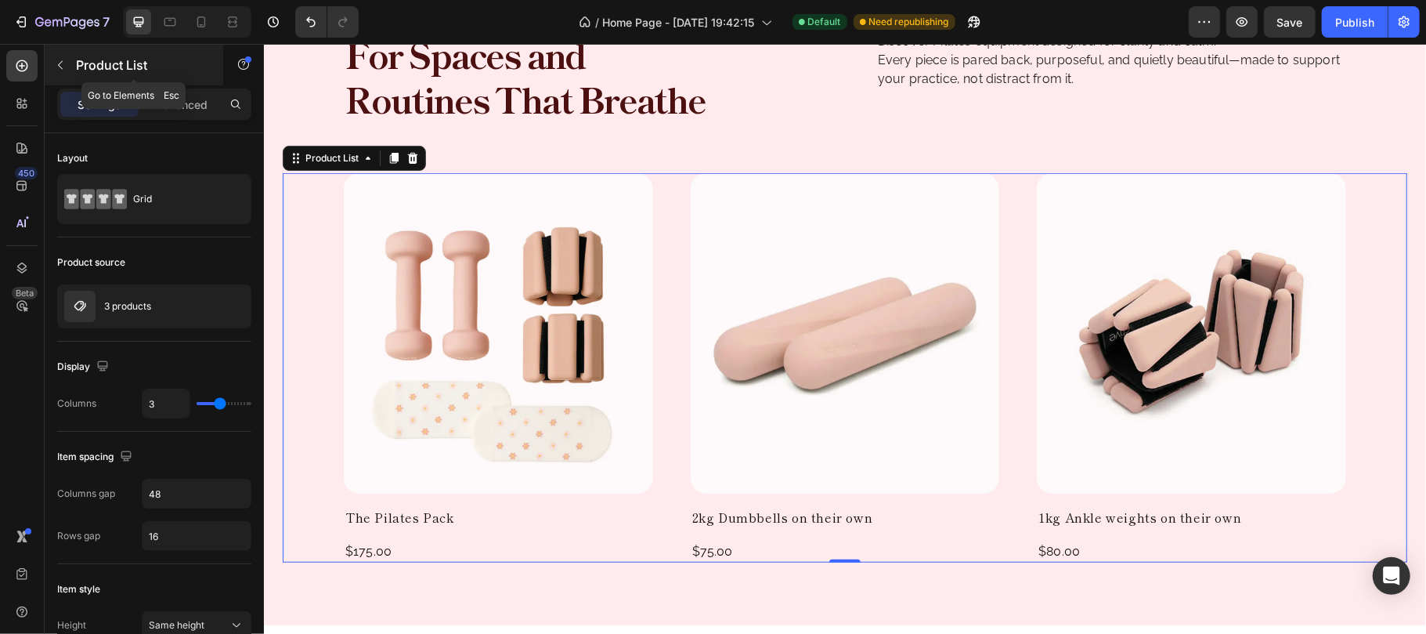
click at [74, 60] on div "Product List" at bounding box center [134, 65] width 179 height 41
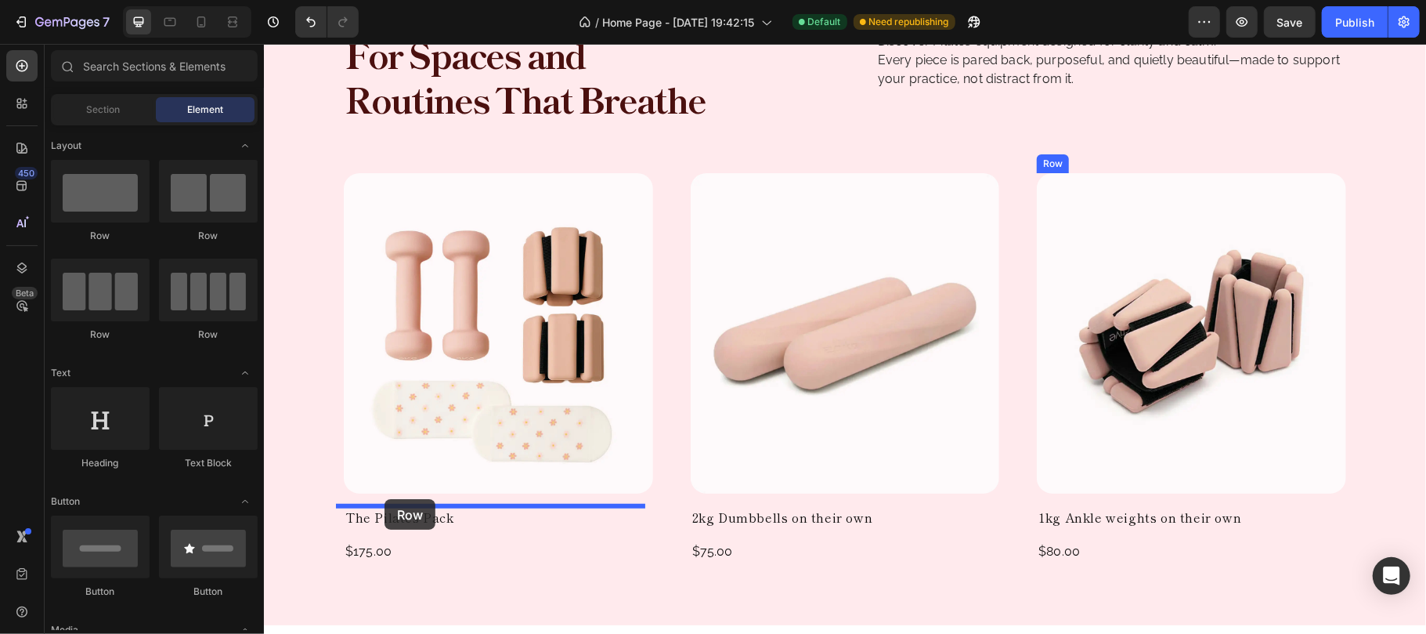
drag, startPoint x: 473, startPoint y: 258, endPoint x: 384, endPoint y: 498, distance: 256.5
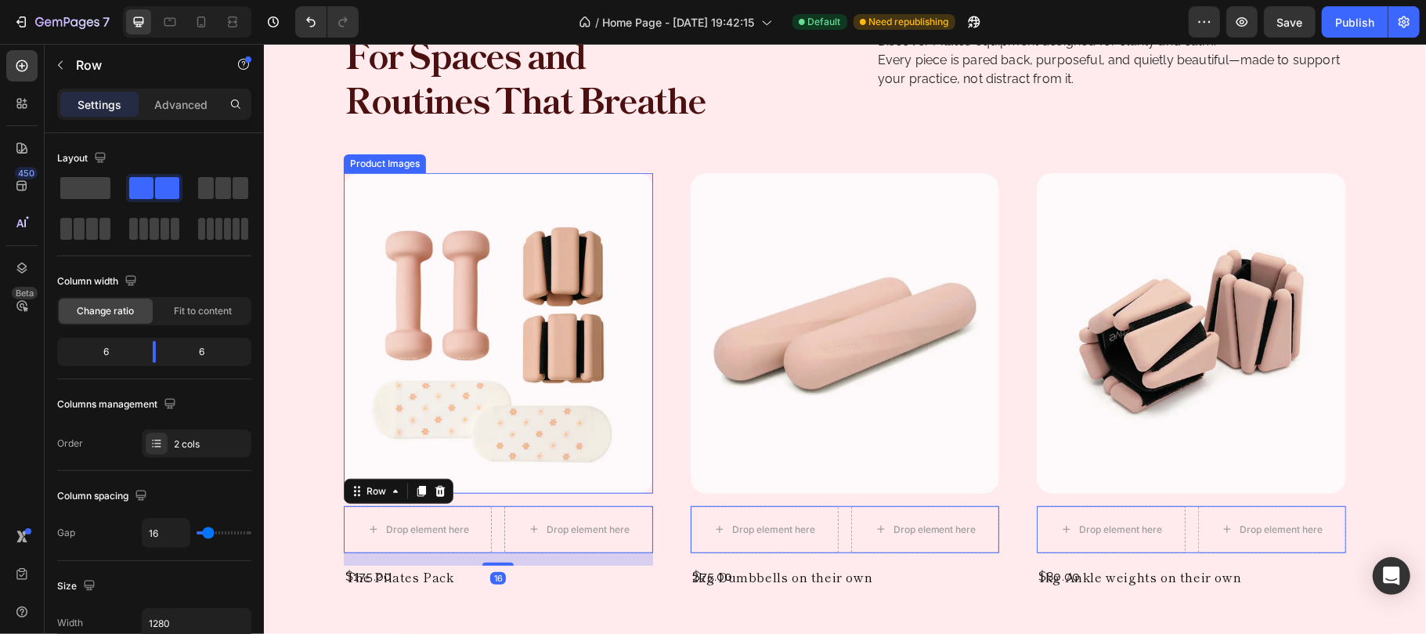
click at [580, 479] on img at bounding box center [497, 332] width 309 height 320
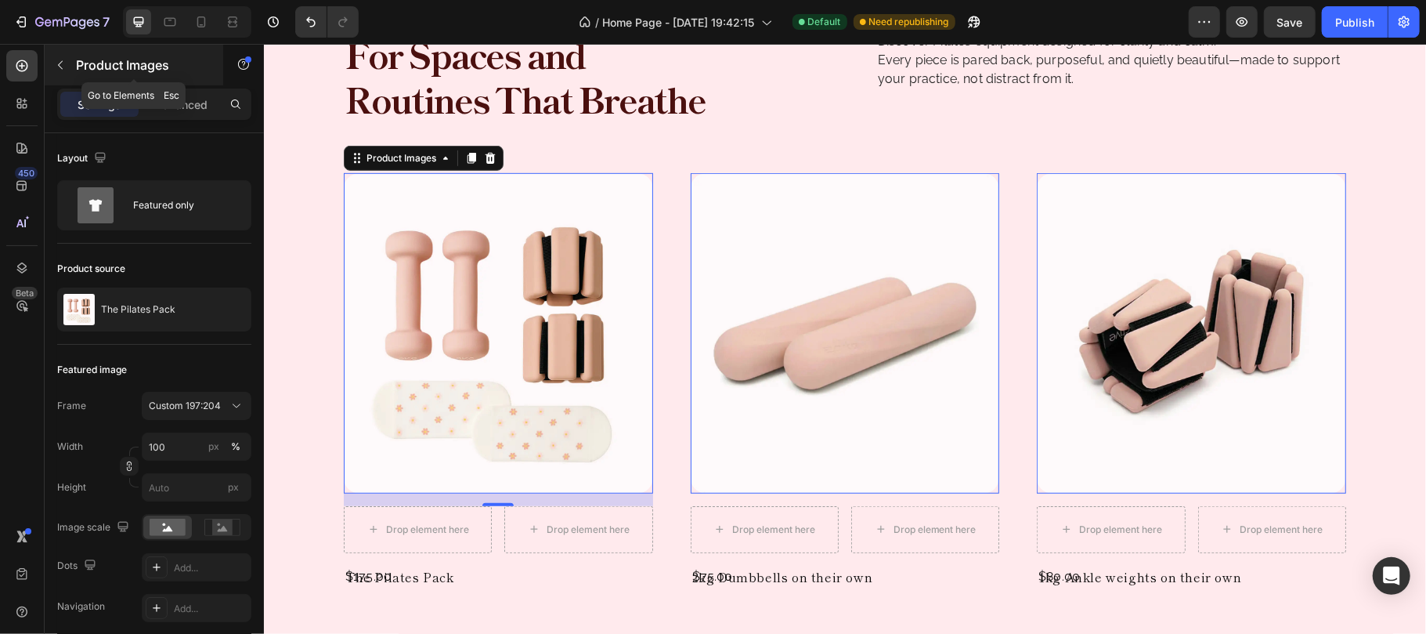
click at [72, 67] on button "button" at bounding box center [60, 64] width 25 height 25
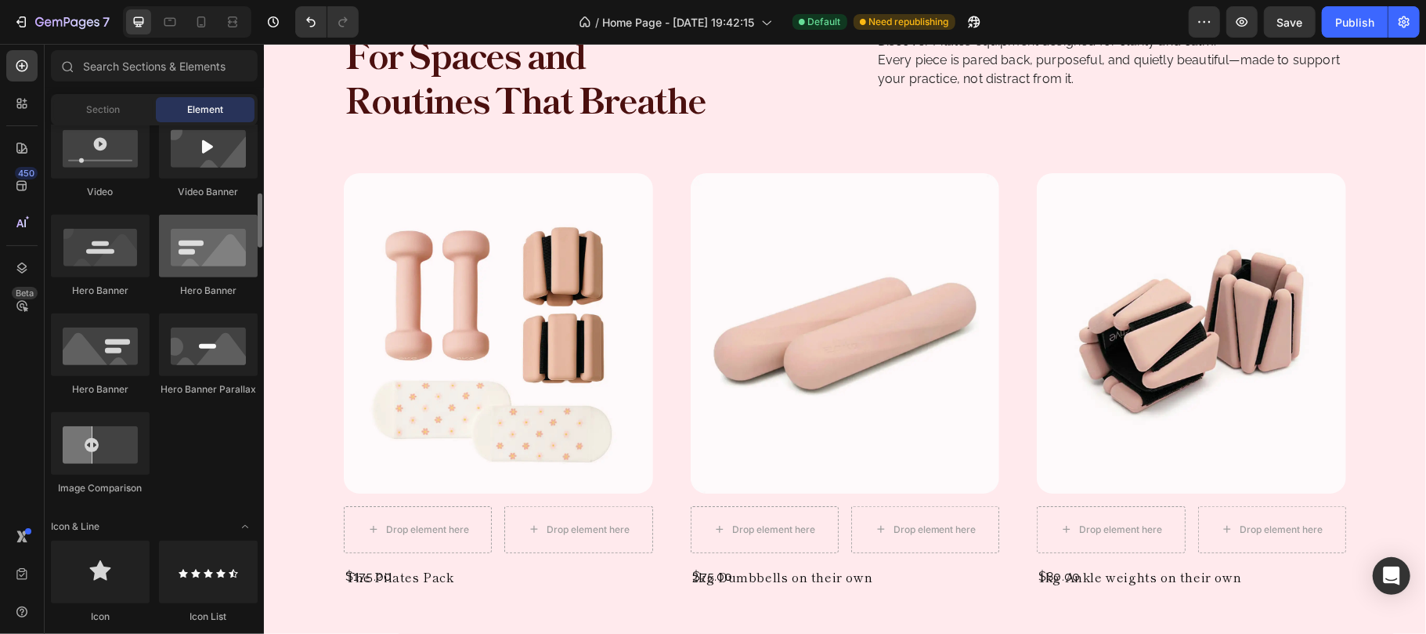
scroll to position [731, 0]
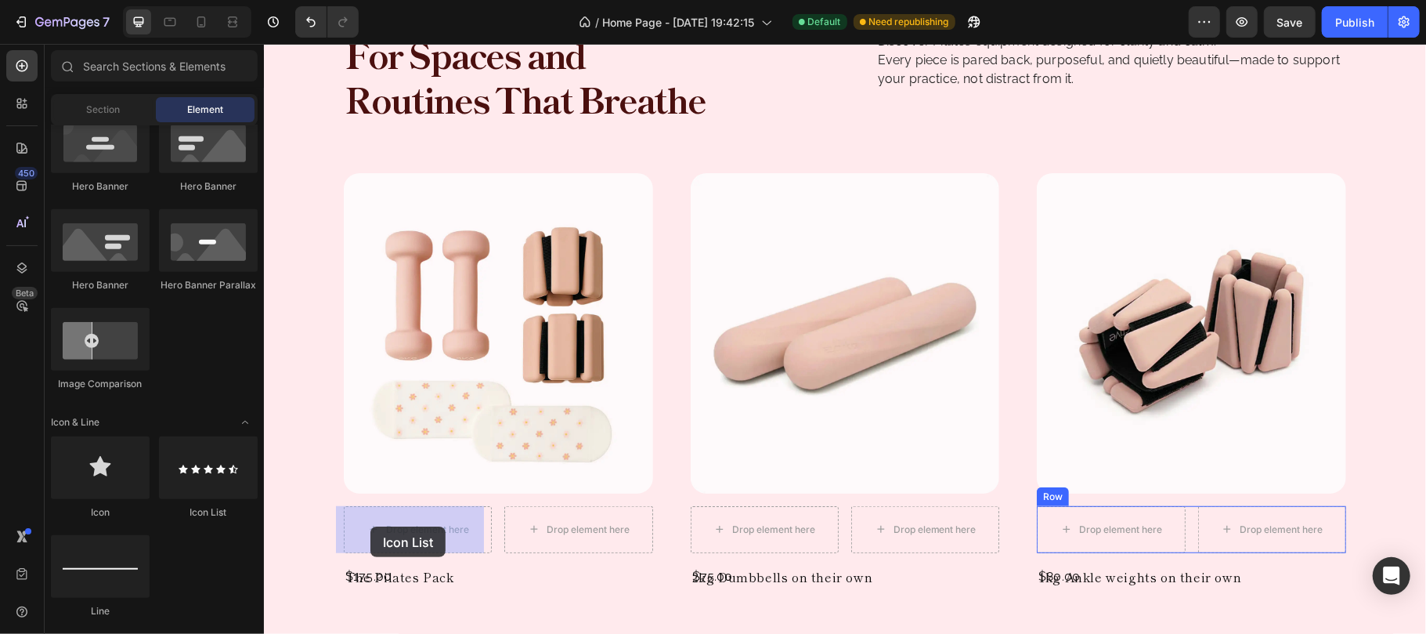
drag, startPoint x: 477, startPoint y: 510, endPoint x: 370, endPoint y: 526, distance: 108.4
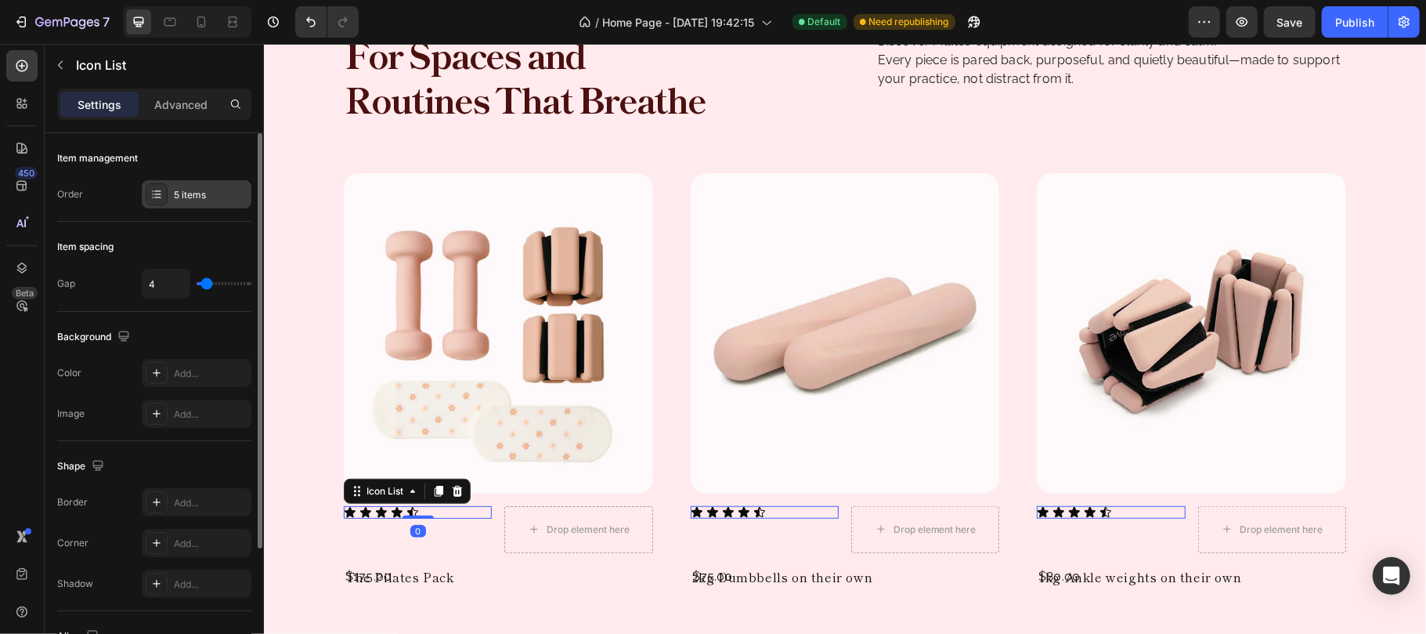
click at [211, 190] on div "5 items" at bounding box center [211, 195] width 74 height 14
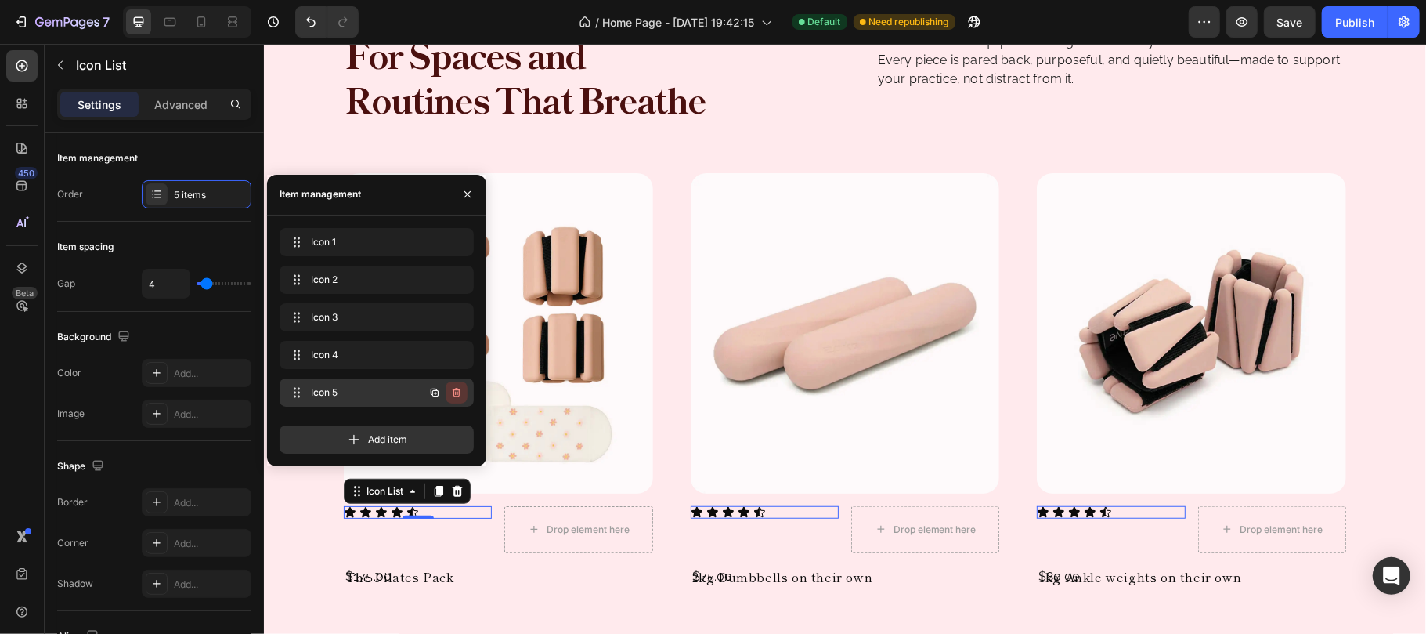
click at [455, 395] on icon "button" at bounding box center [456, 392] width 13 height 13
click at [455, 395] on div "Delete" at bounding box center [446, 392] width 29 height 14
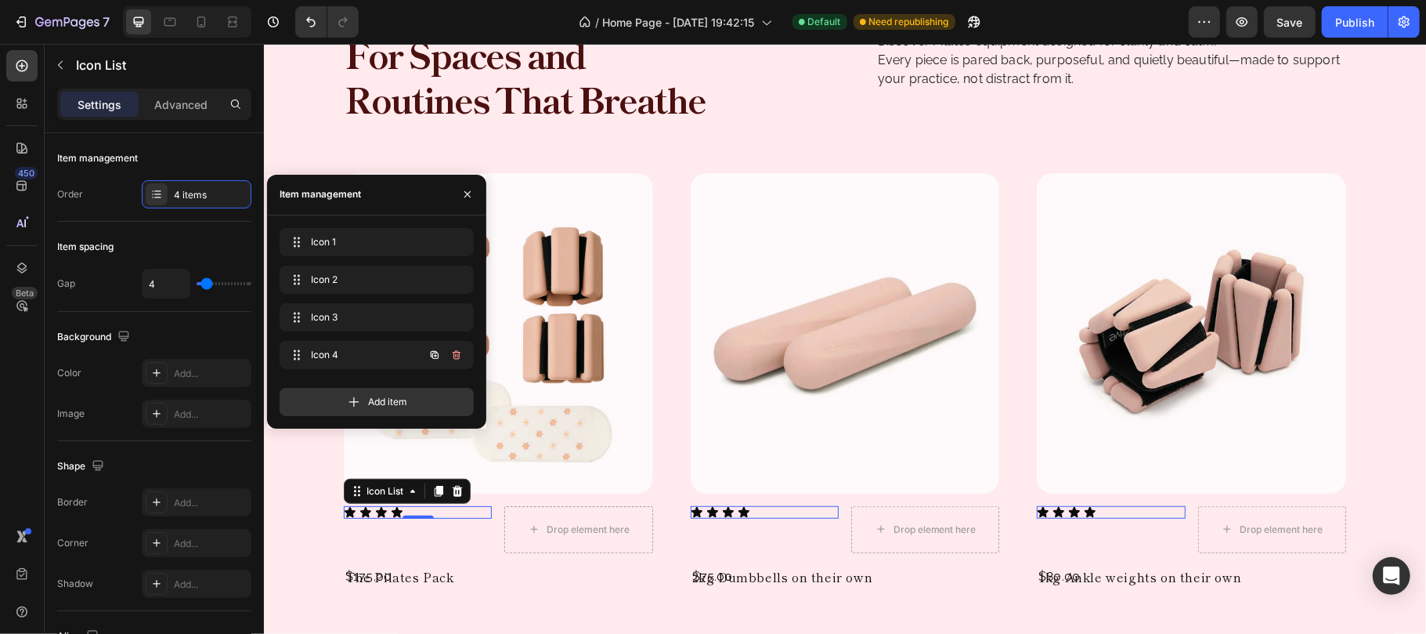
click at [458, 355] on icon "button" at bounding box center [456, 355] width 13 height 13
click at [458, 355] on div "Delete" at bounding box center [446, 355] width 29 height 14
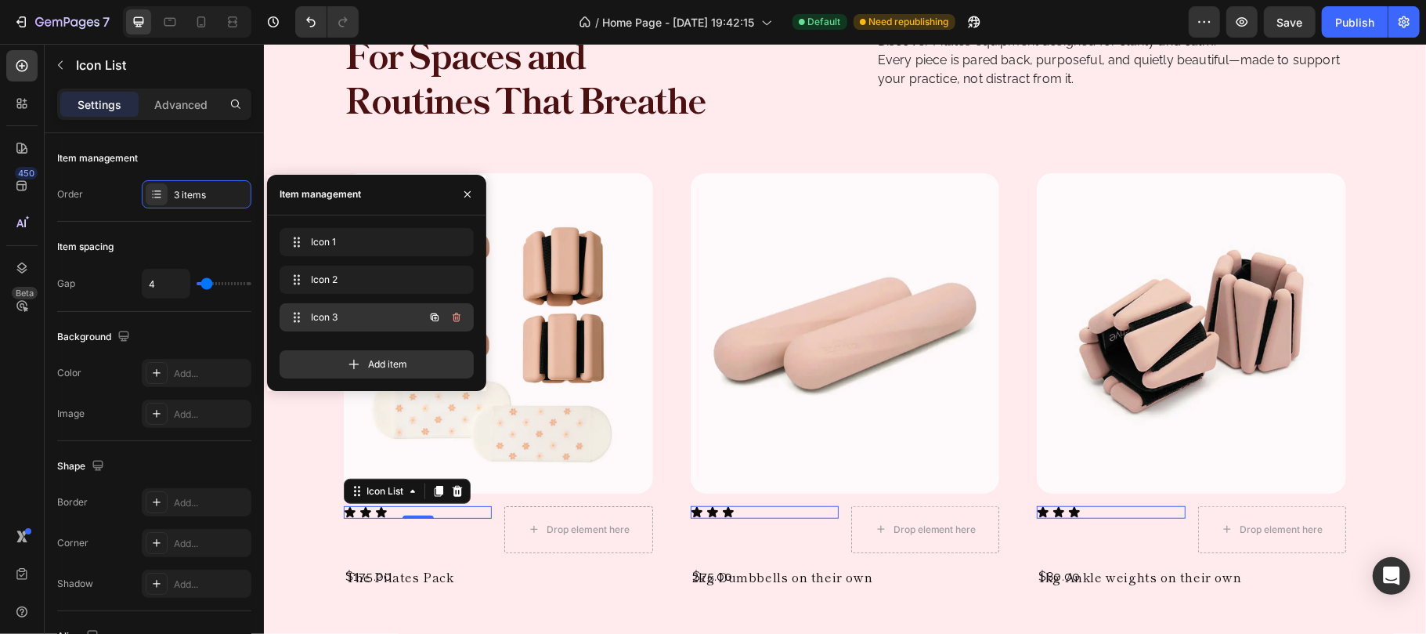
click at [455, 320] on icon "button" at bounding box center [456, 317] width 13 height 13
click at [455, 320] on div "Delete" at bounding box center [446, 317] width 29 height 14
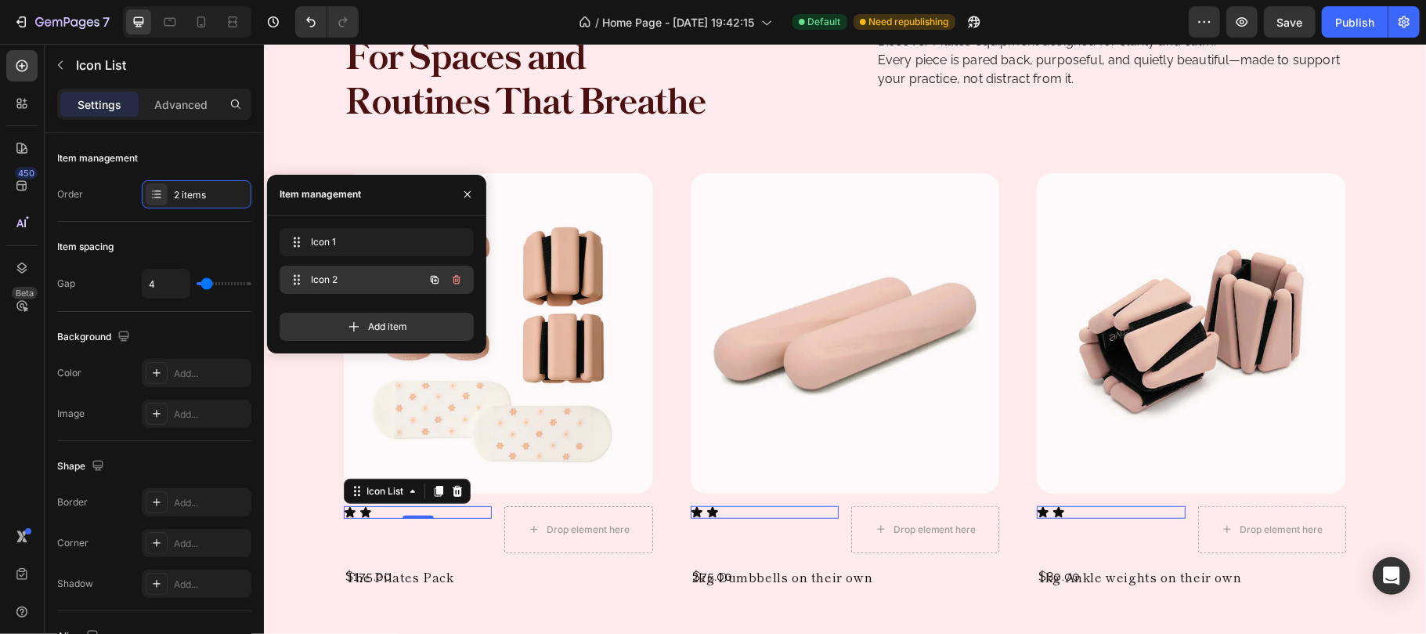
click at [454, 273] on icon "button" at bounding box center [456, 279] width 13 height 13
click at [454, 273] on div "Delete" at bounding box center [446, 280] width 29 height 14
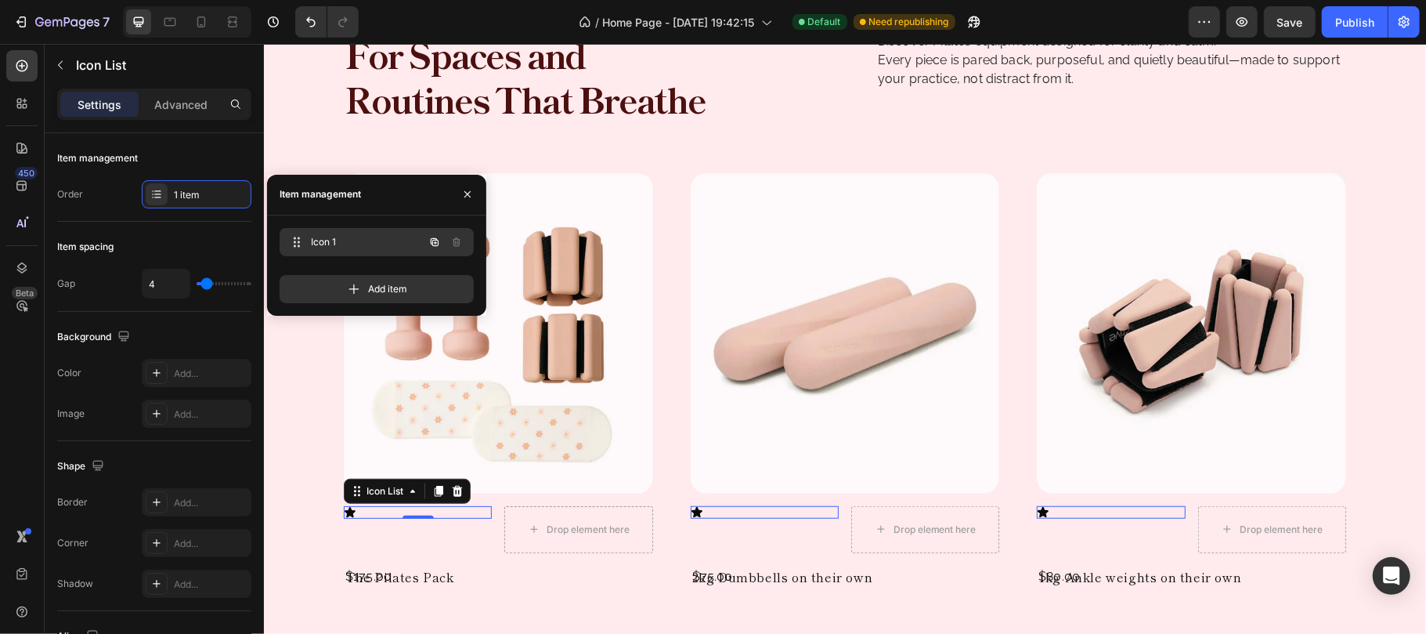
click at [374, 243] on span "Icon 1" at bounding box center [355, 242] width 88 height 14
click at [343, 511] on div "Icon" at bounding box center [349, 511] width 13 height 13
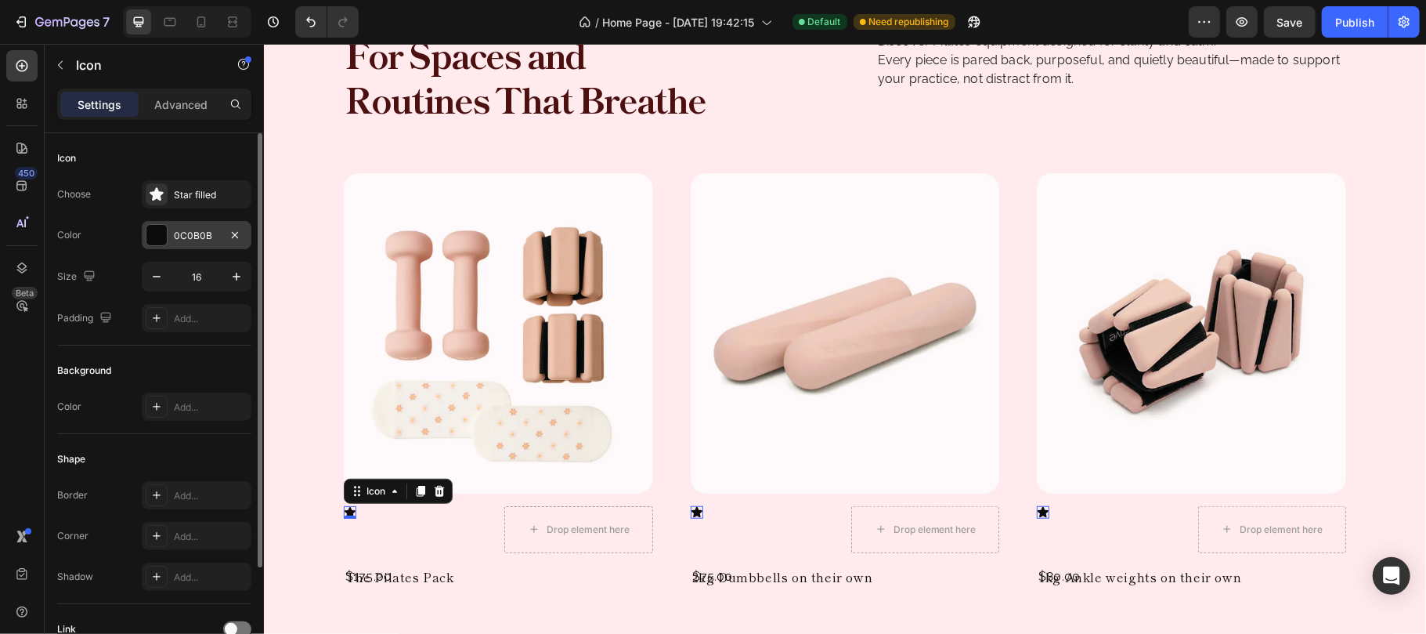
click at [186, 236] on div "0C0B0B" at bounding box center [196, 236] width 45 height 14
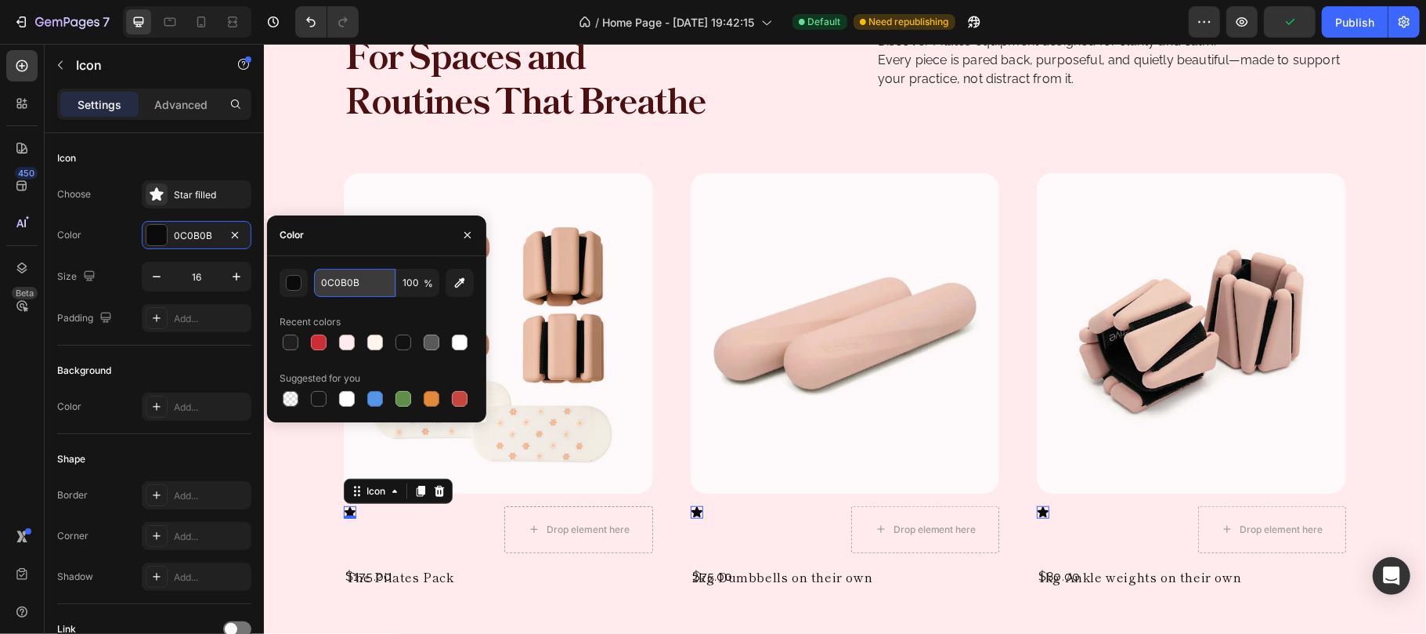
click at [374, 285] on input "0C0B0B" at bounding box center [354, 283] width 81 height 28
paste input "627BD"
type input "627BDB"
click at [468, 232] on icon "button" at bounding box center [467, 235] width 13 height 13
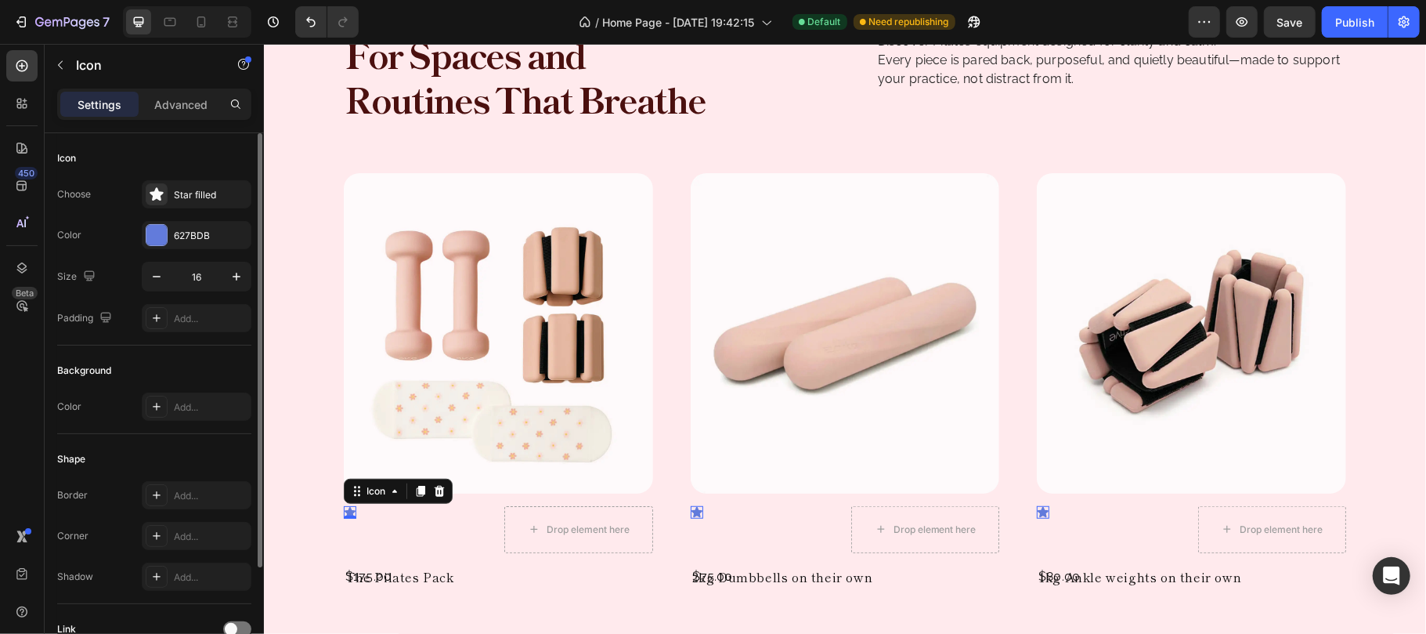
click at [207, 152] on div "Icon" at bounding box center [154, 158] width 194 height 25
click at [237, 276] on icon "button" at bounding box center [237, 277] width 8 height 8
click at [238, 273] on icon "button" at bounding box center [237, 277] width 16 height 16
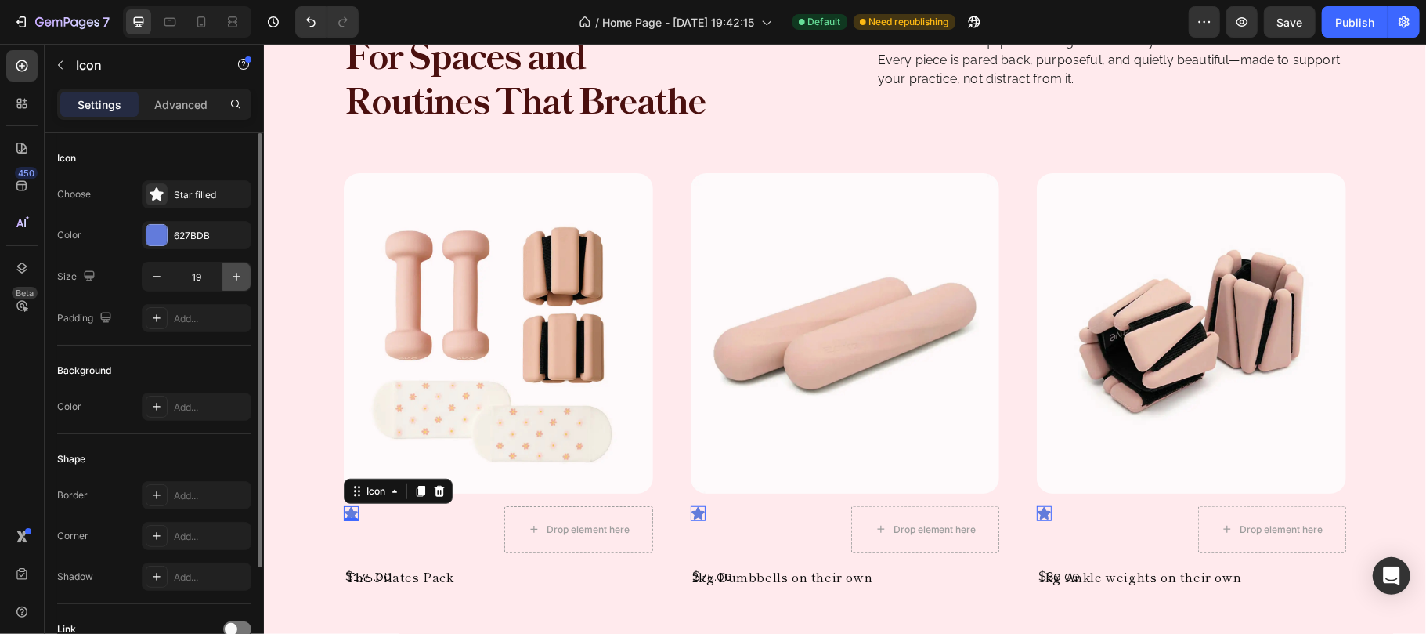
type input "20"
click at [208, 363] on div "Background" at bounding box center [154, 370] width 194 height 25
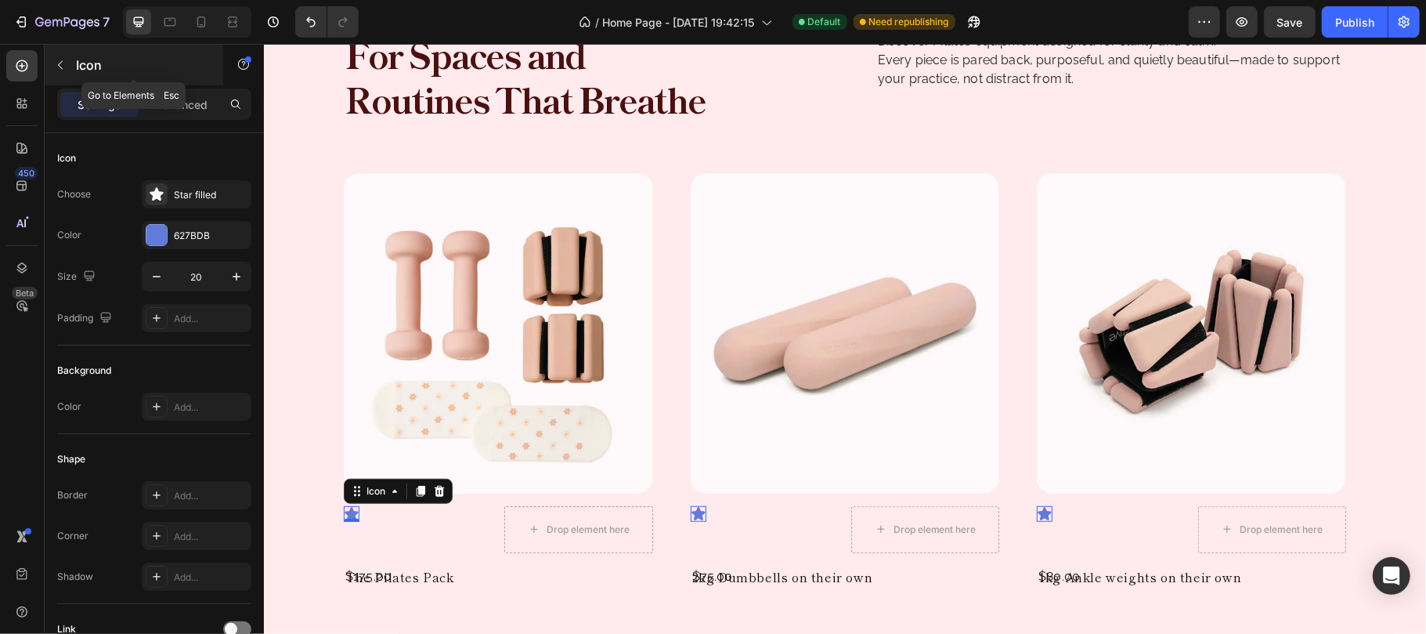
click at [70, 63] on button "button" at bounding box center [60, 64] width 25 height 25
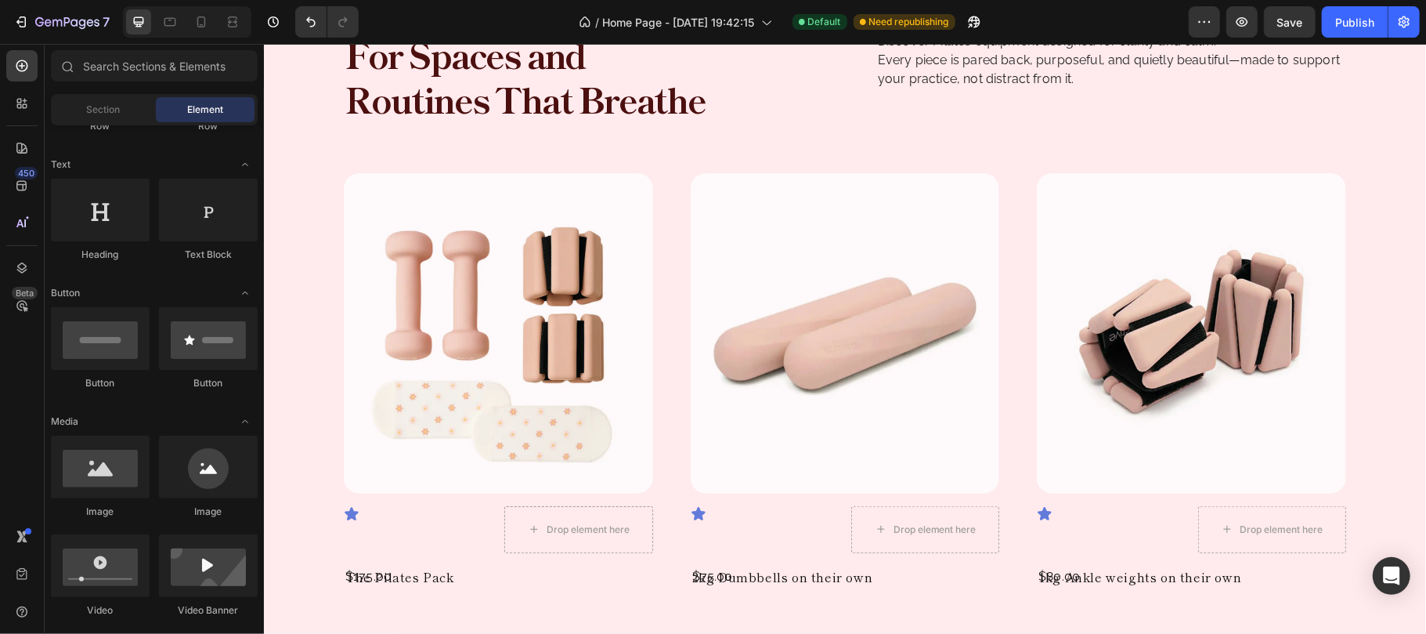
scroll to position [0, 0]
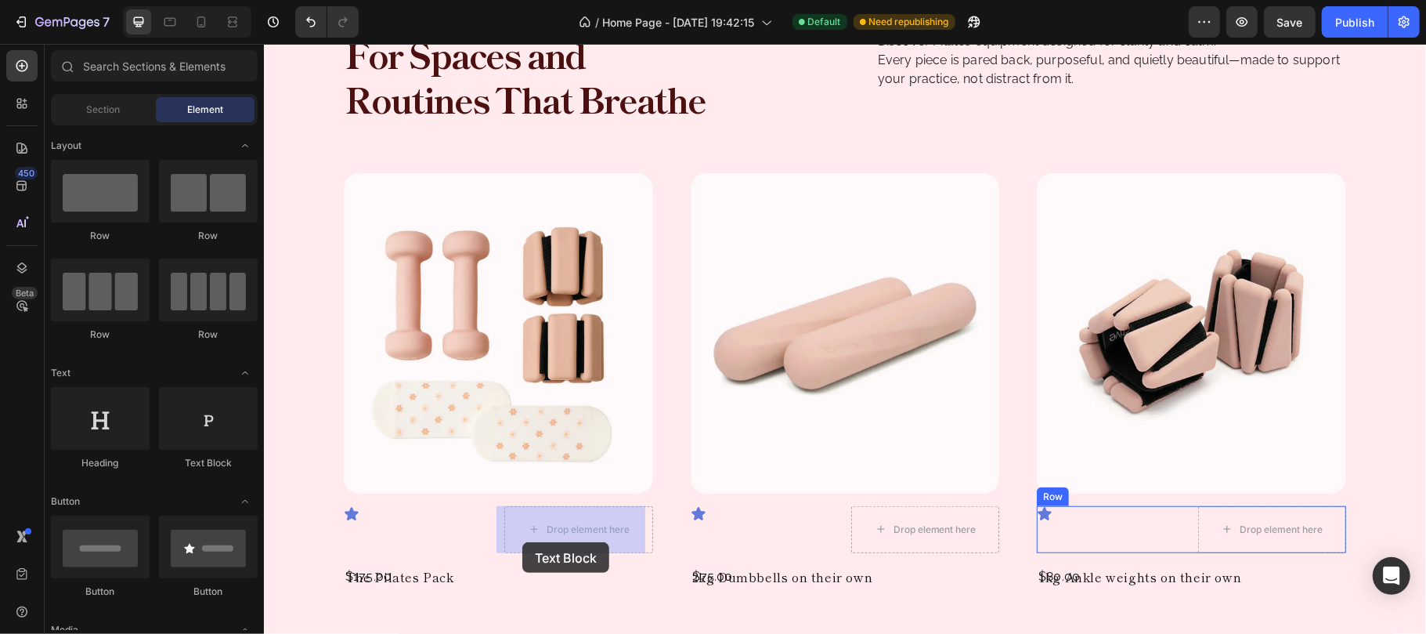
drag, startPoint x: 515, startPoint y: 499, endPoint x: 522, endPoint y: 541, distance: 42.8
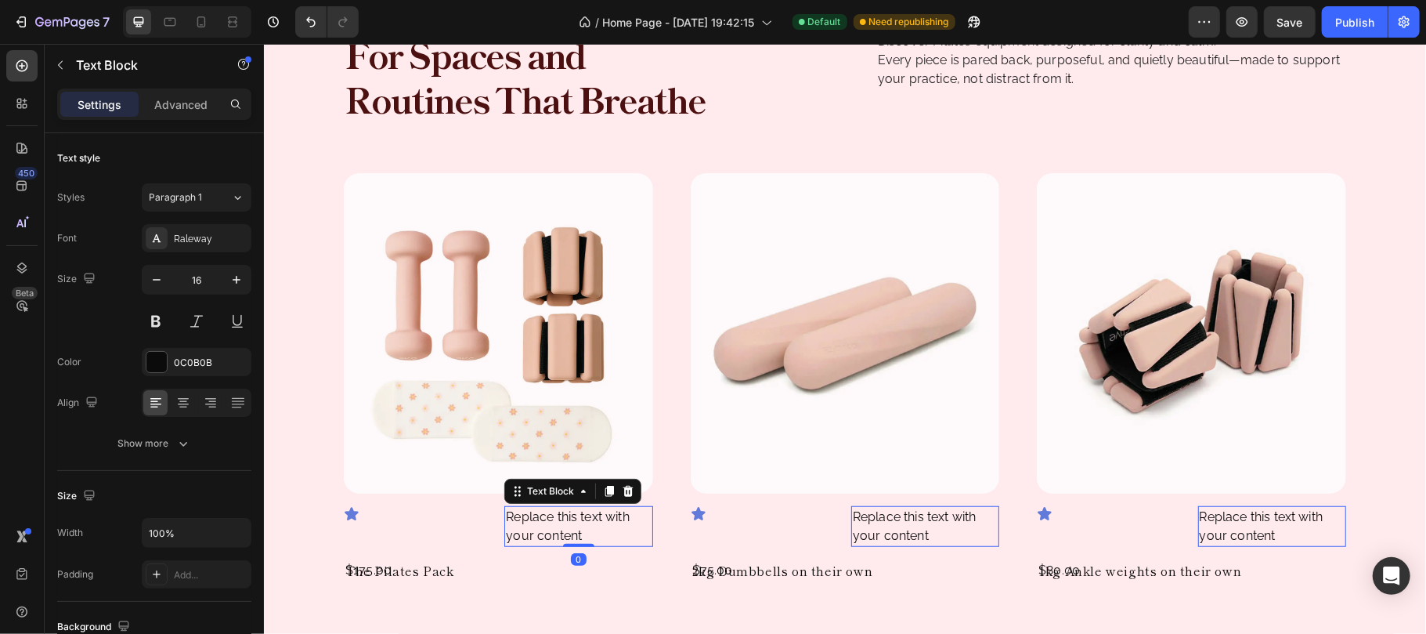
click at [546, 518] on div "Replace this text with your content" at bounding box center [578, 525] width 148 height 41
click at [546, 518] on p "Replace this text with your content" at bounding box center [577, 526] width 145 height 38
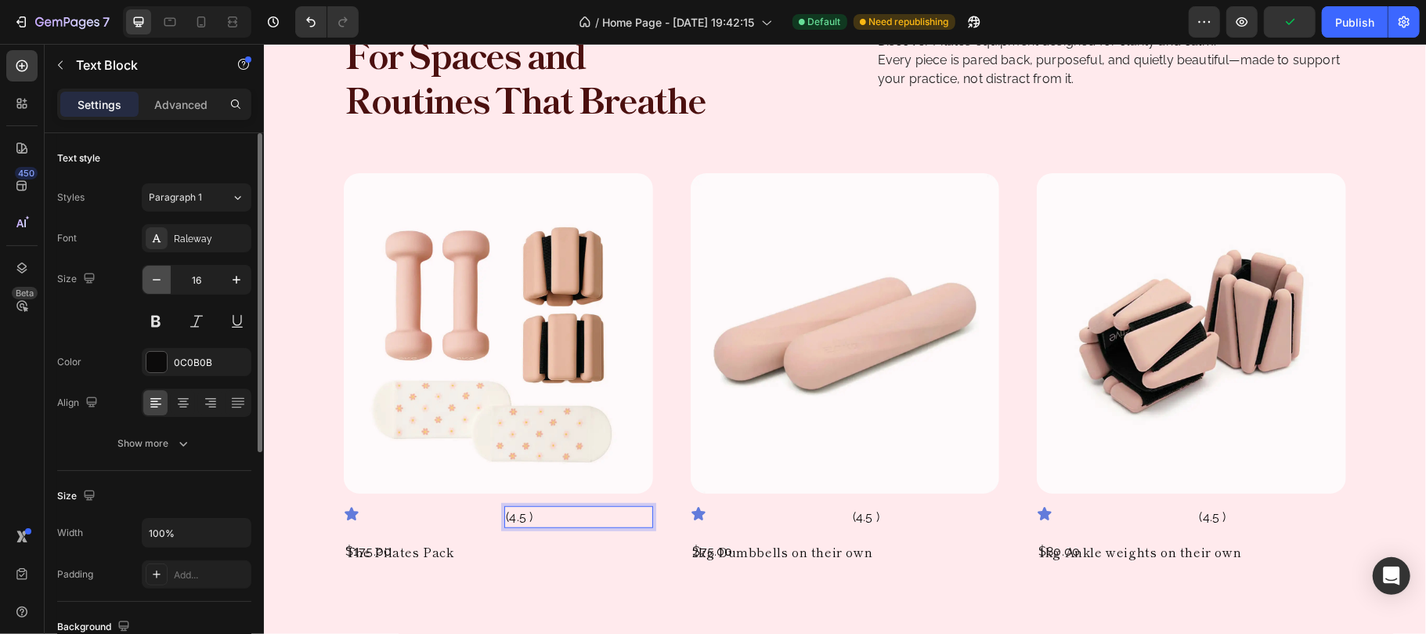
click at [158, 279] on icon "button" at bounding box center [157, 280] width 16 height 16
type input "14"
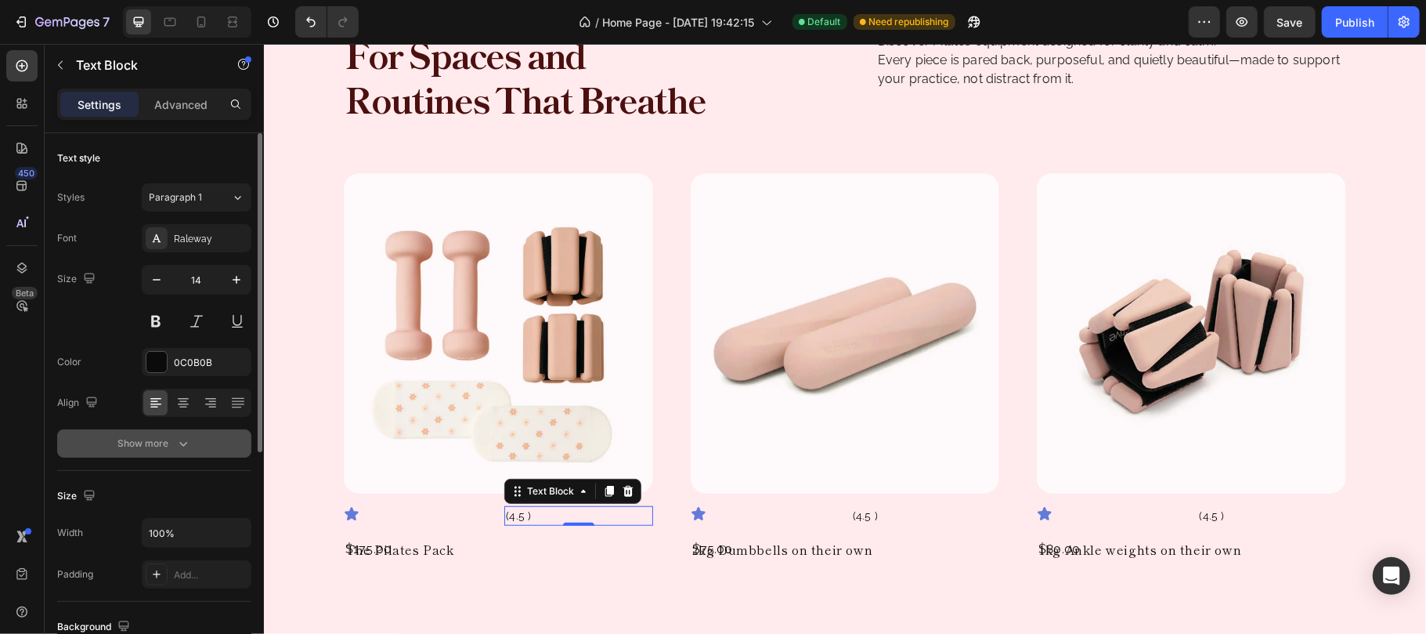
click at [198, 453] on button "Show more" at bounding box center [154, 443] width 194 height 28
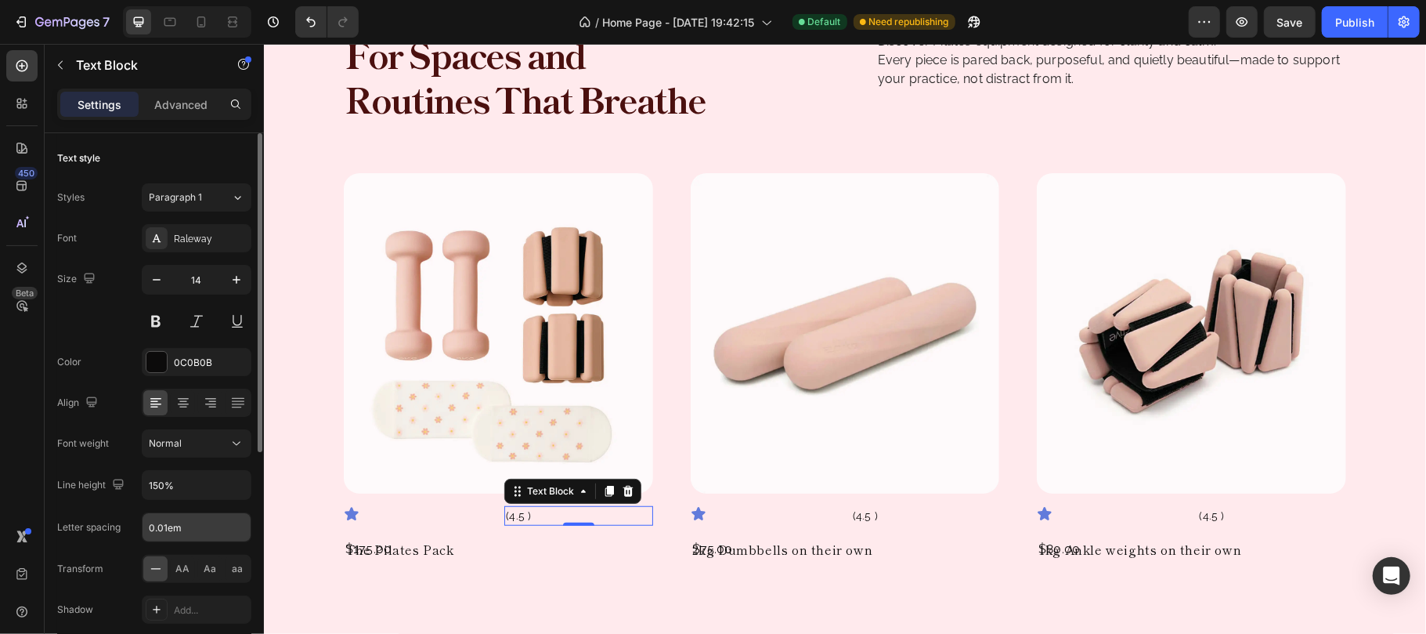
click at [207, 534] on input "0.01em" at bounding box center [197, 527] width 108 height 28
type input "0.03em"
click at [116, 346] on div "Font Raleway Size 14 Color 0C0B0B Align Font weight Normal Line height 150% Let…" at bounding box center [154, 444] width 194 height 440
click at [189, 357] on div "0C0B0B" at bounding box center [196, 363] width 45 height 14
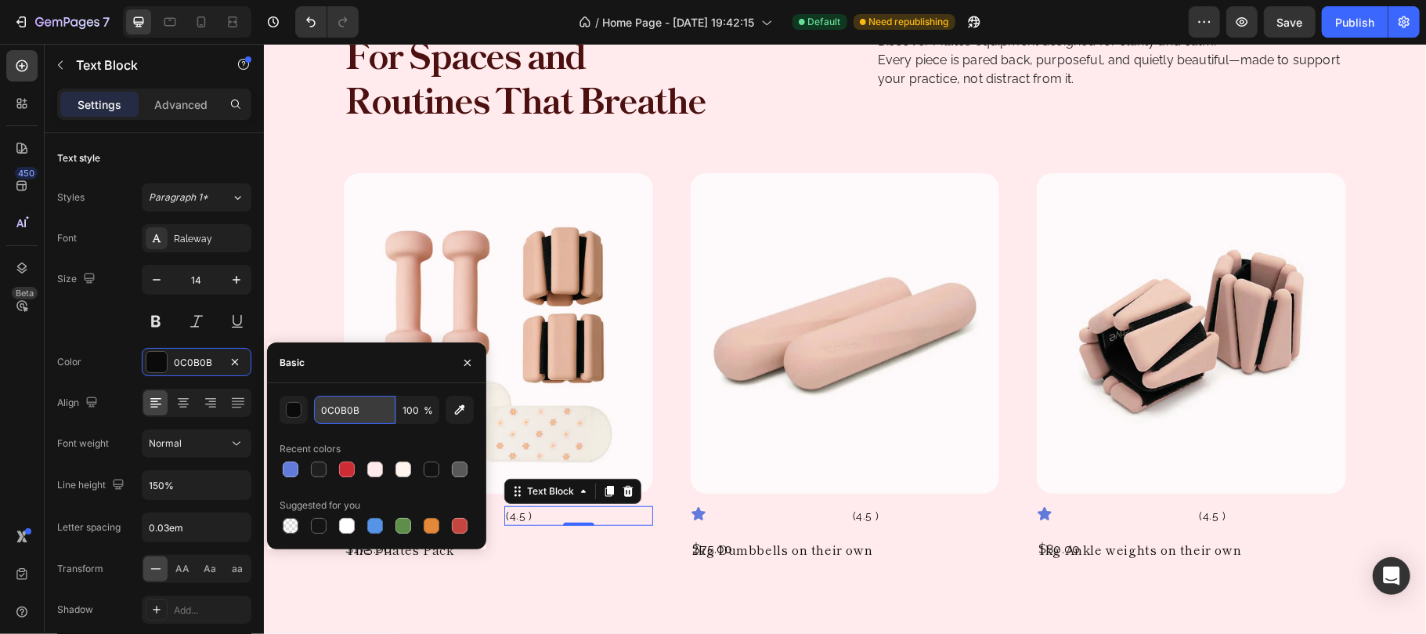
click at [374, 414] on input "0C0B0B" at bounding box center [354, 410] width 81 height 28
paste input "888888"
type input "888888"
click at [462, 362] on icon "button" at bounding box center [467, 362] width 13 height 13
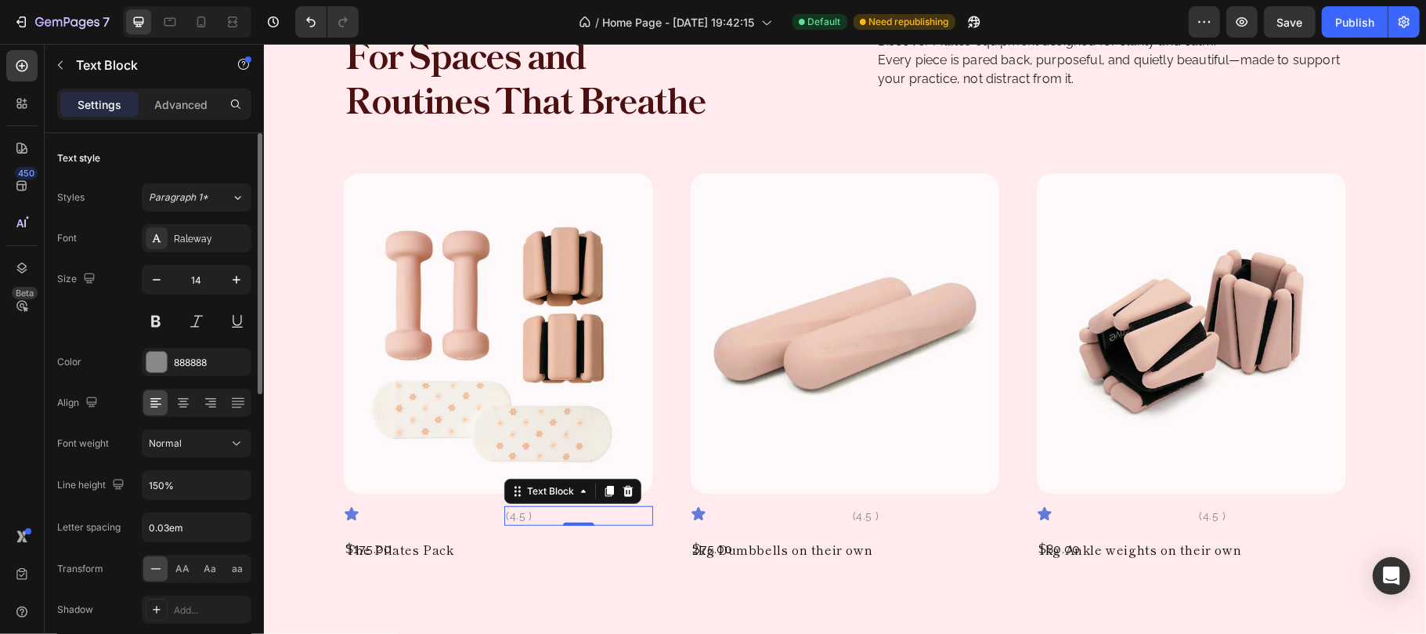
click at [117, 346] on div "Font Raleway Size 14 Color 888888 Align Font weight Normal Line height 150% Let…" at bounding box center [154, 444] width 194 height 440
click at [554, 492] on div "Text Block" at bounding box center [549, 490] width 53 height 14
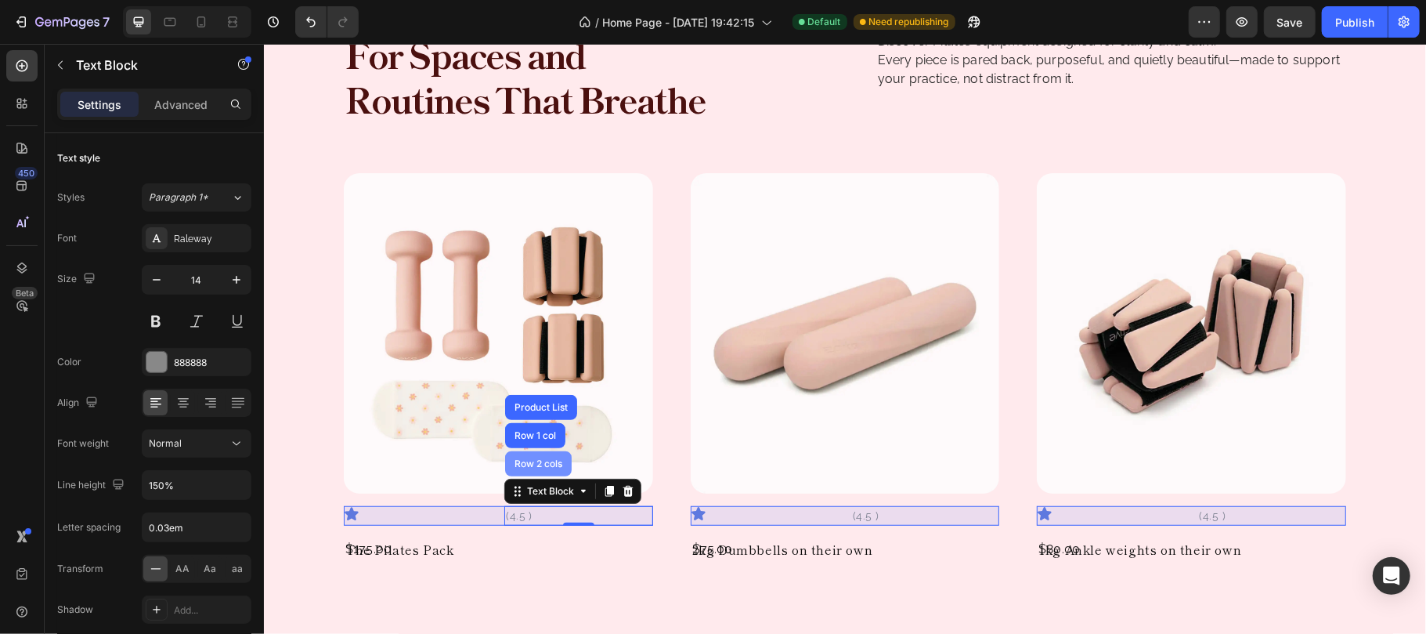
click at [542, 463] on div "Row 2 cols" at bounding box center [538, 462] width 54 height 9
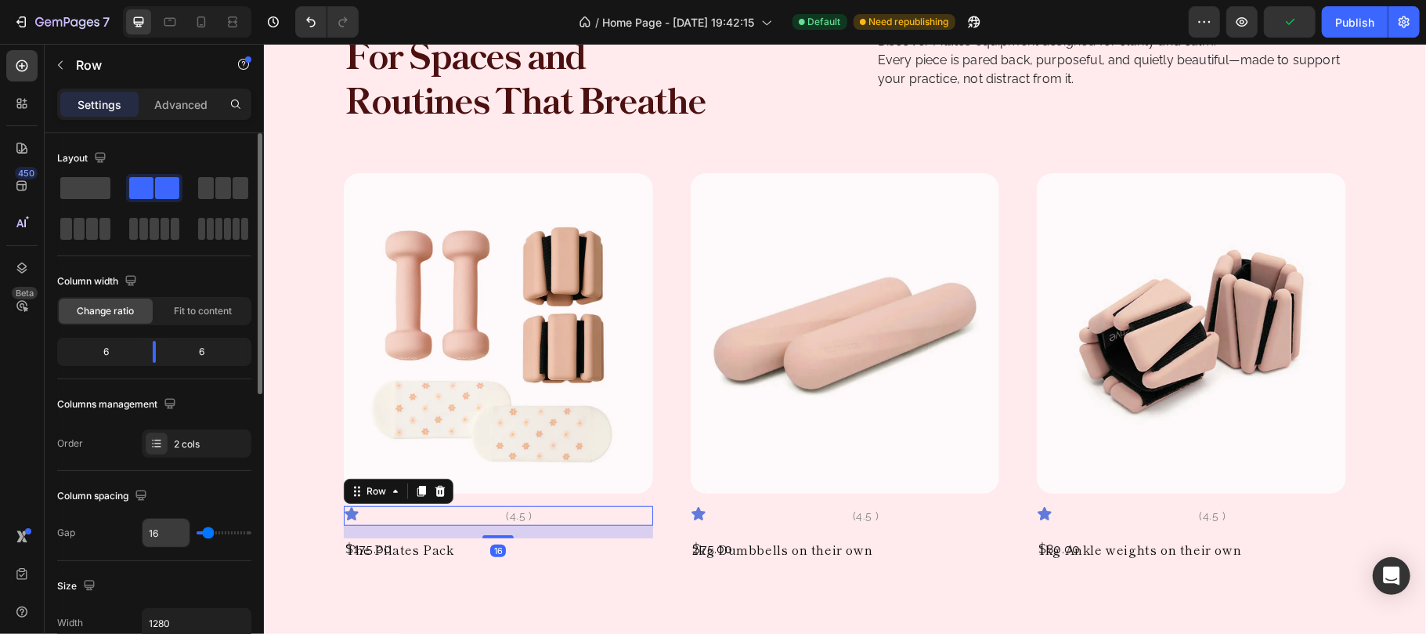
click at [174, 534] on input "16" at bounding box center [166, 532] width 47 height 28
type input "8"
click at [191, 489] on div "Column spacing" at bounding box center [154, 495] width 194 height 25
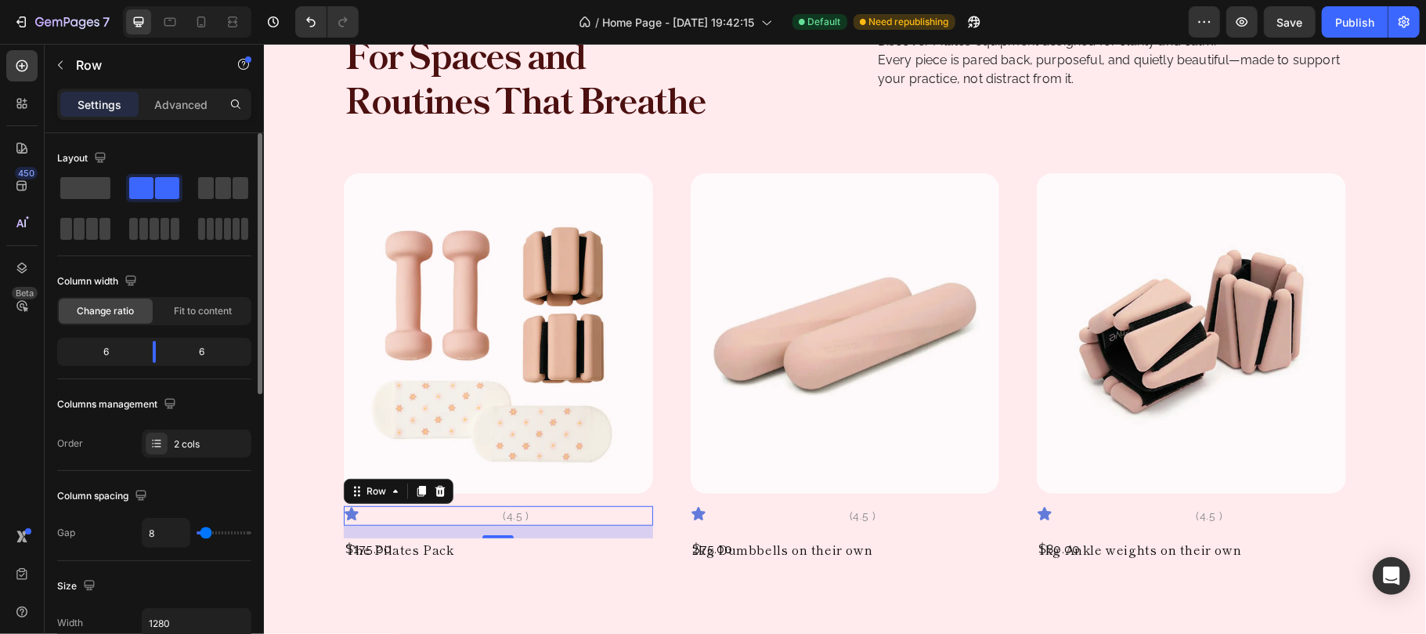
click at [204, 311] on span "Fit to content" at bounding box center [203, 311] width 58 height 14
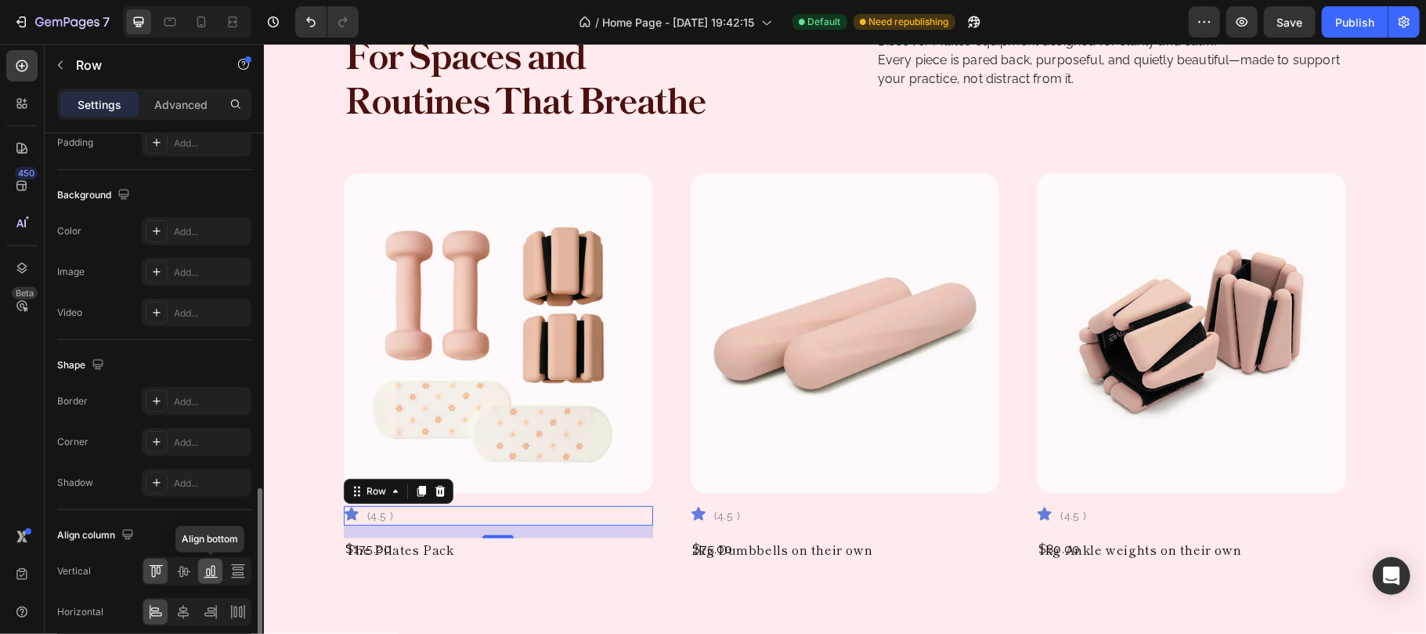
scroll to position [592, 0]
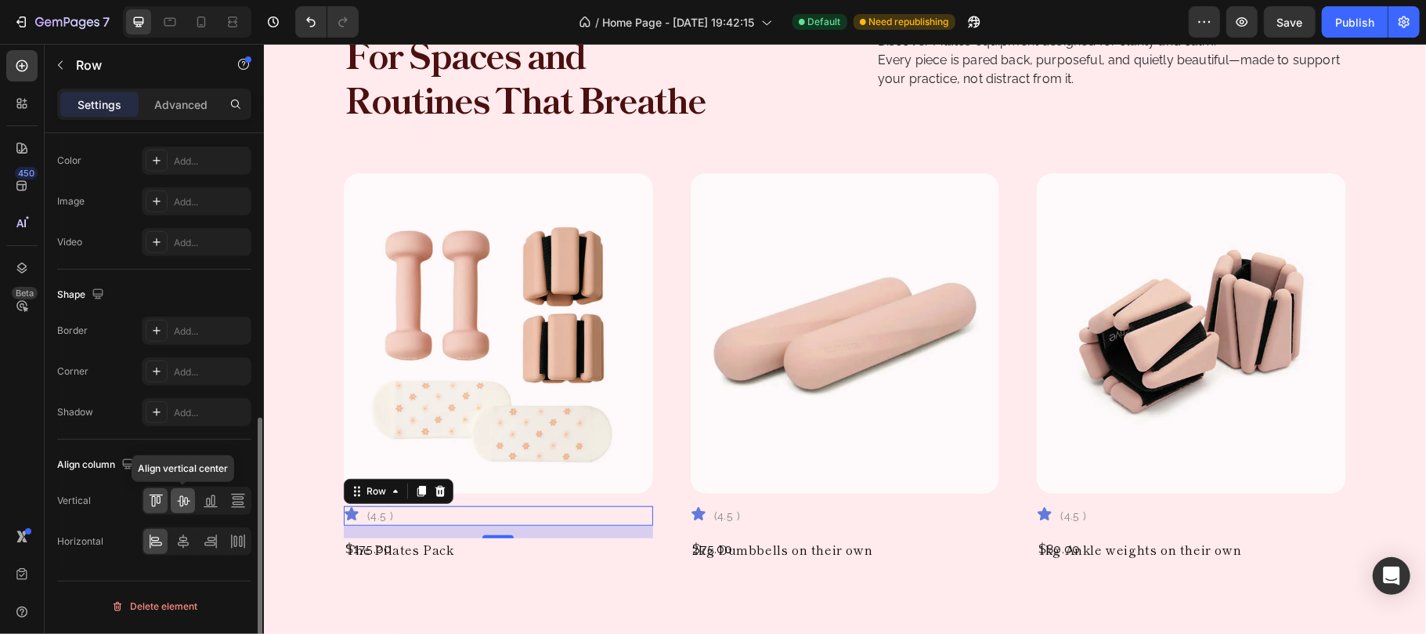
click at [186, 505] on icon at bounding box center [183, 501] width 13 height 11
click at [208, 295] on div "Shape" at bounding box center [154, 294] width 194 height 25
click at [376, 493] on div "Row" at bounding box center [376, 490] width 26 height 14
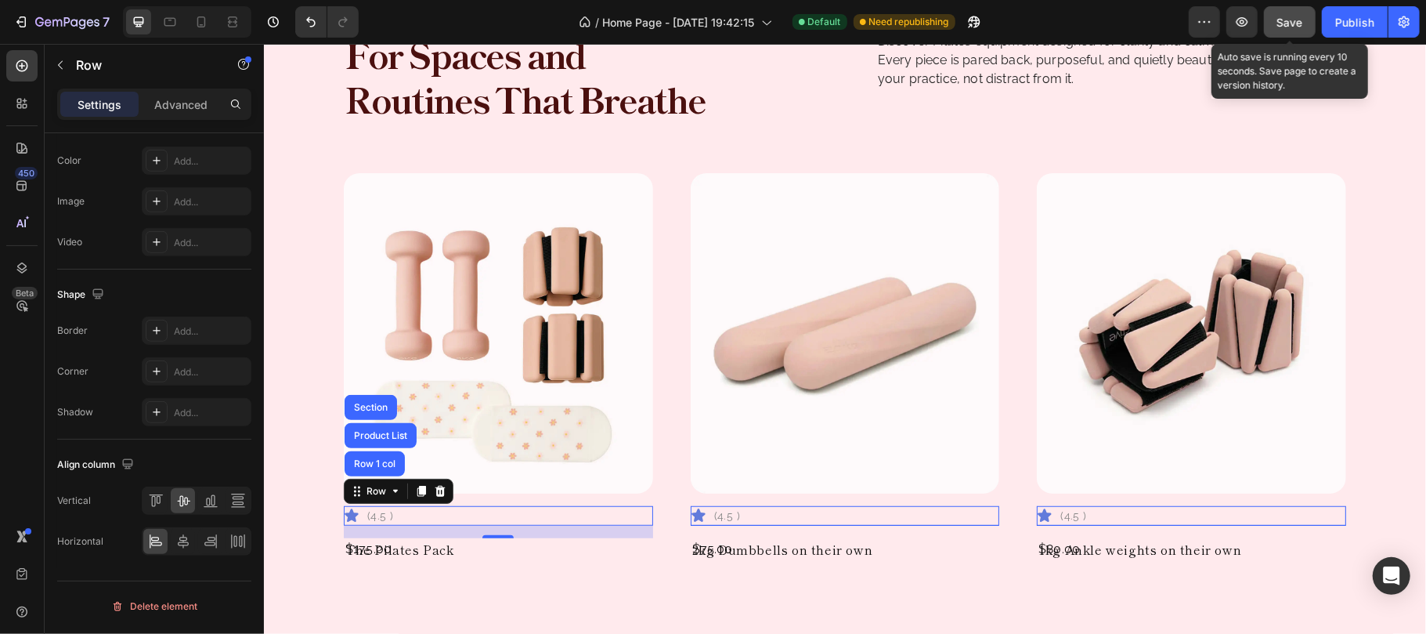
click at [1269, 14] on button "Save" at bounding box center [1290, 21] width 52 height 31
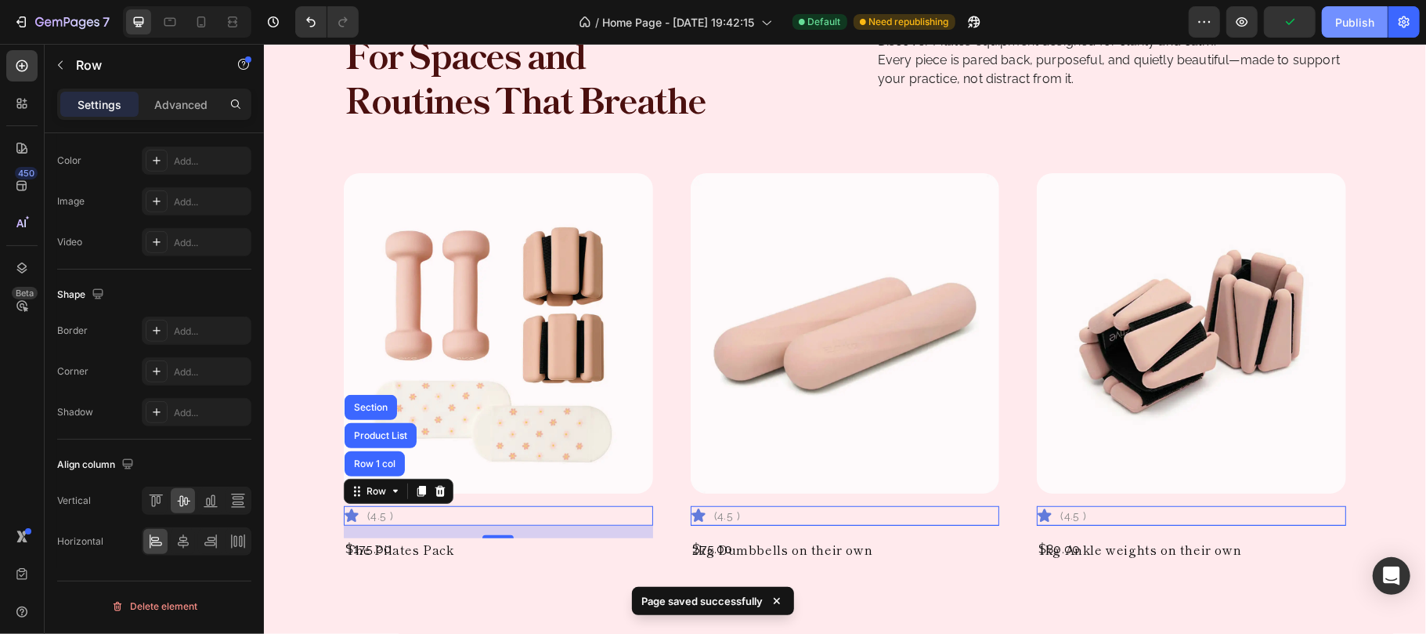
click at [1348, 23] on div "Publish" at bounding box center [1354, 22] width 39 height 16
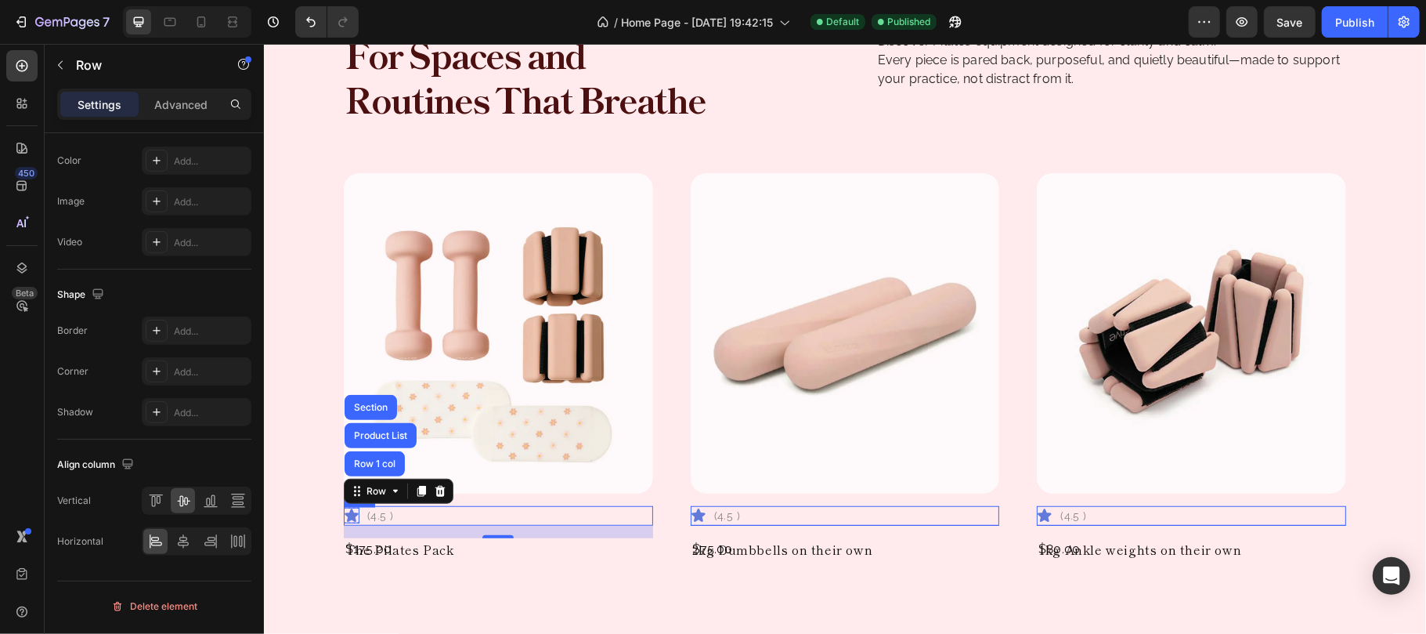
click at [345, 515] on icon at bounding box center [350, 514] width 13 height 13
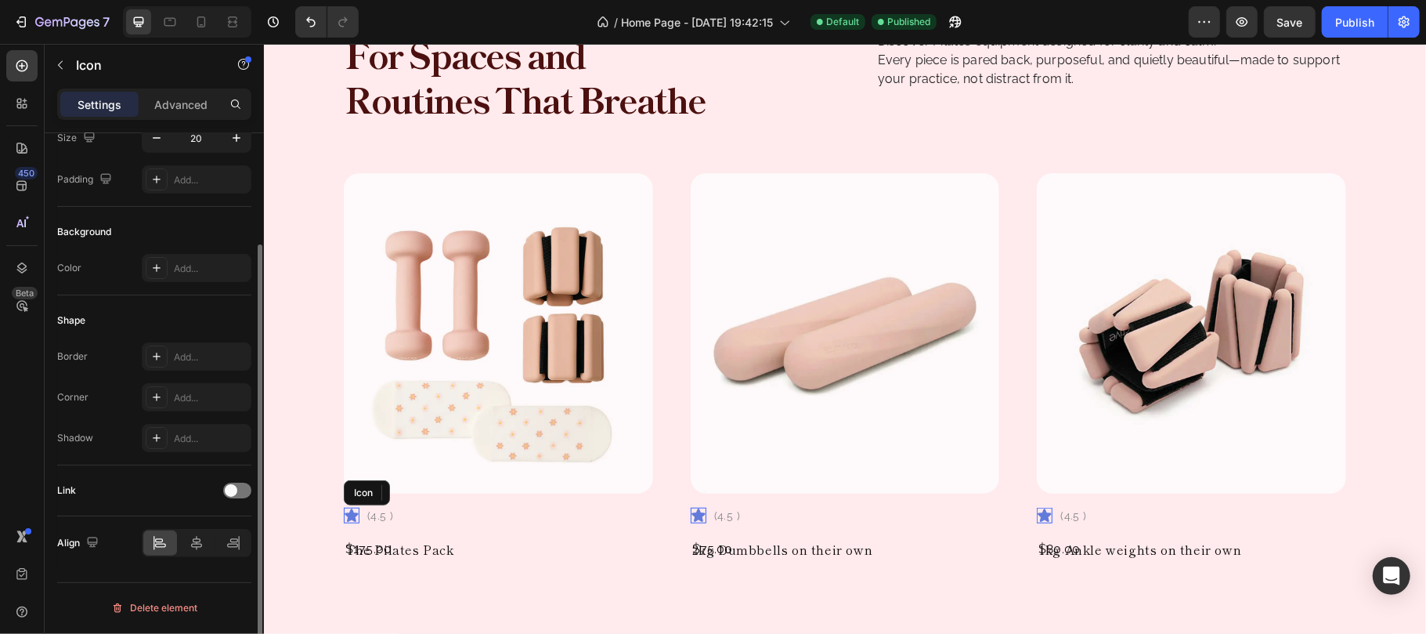
scroll to position [0, 0]
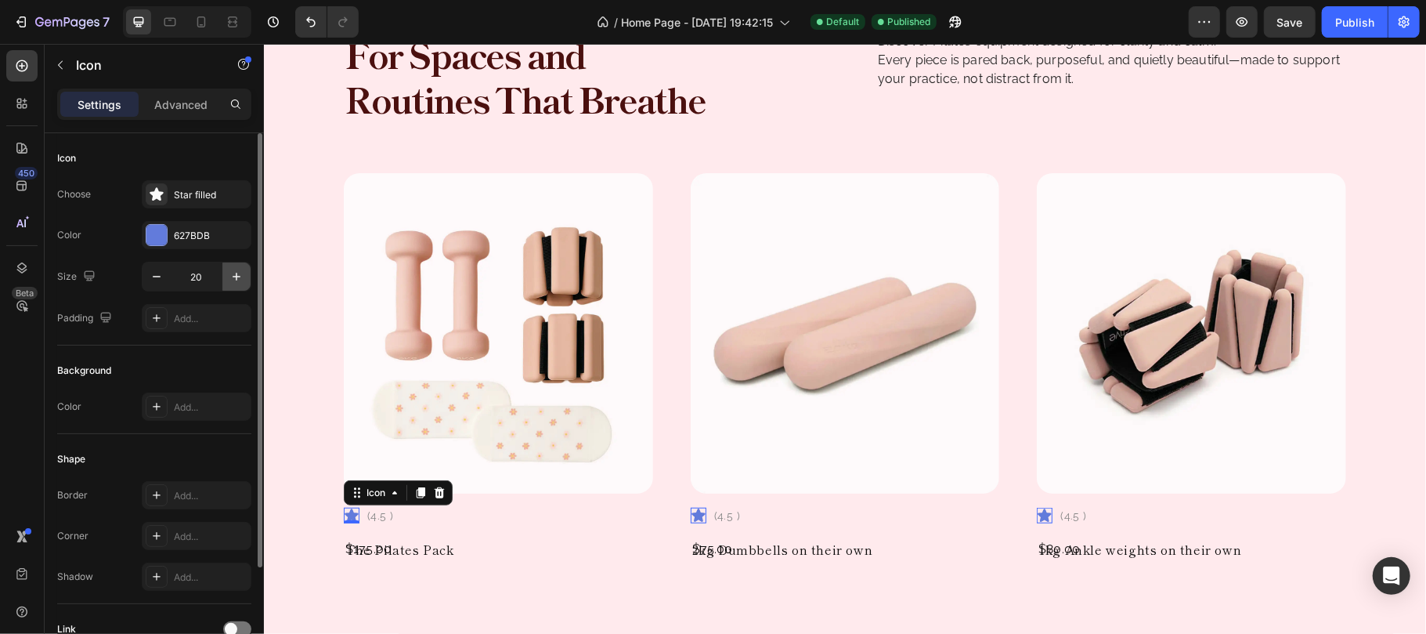
click at [233, 280] on icon "button" at bounding box center [237, 277] width 16 height 16
type input "22"
click at [392, 491] on icon at bounding box center [394, 491] width 13 height 13
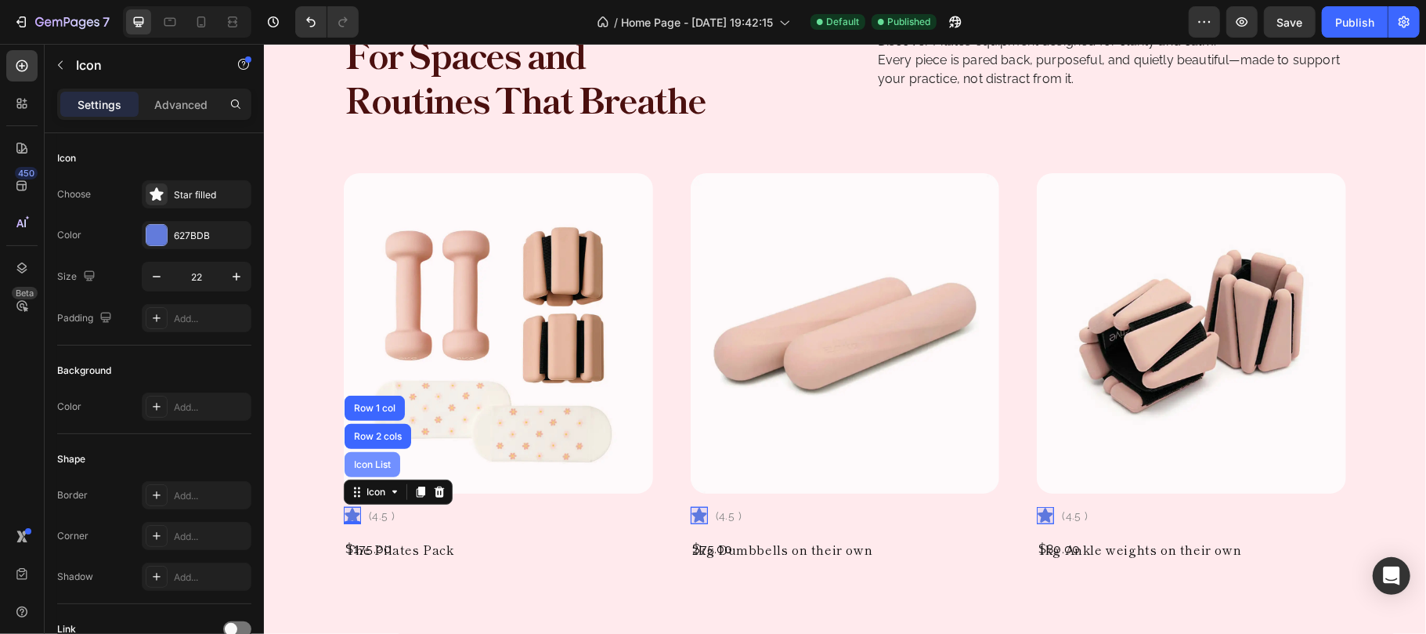
click at [358, 457] on div "Icon List" at bounding box center [372, 463] width 56 height 25
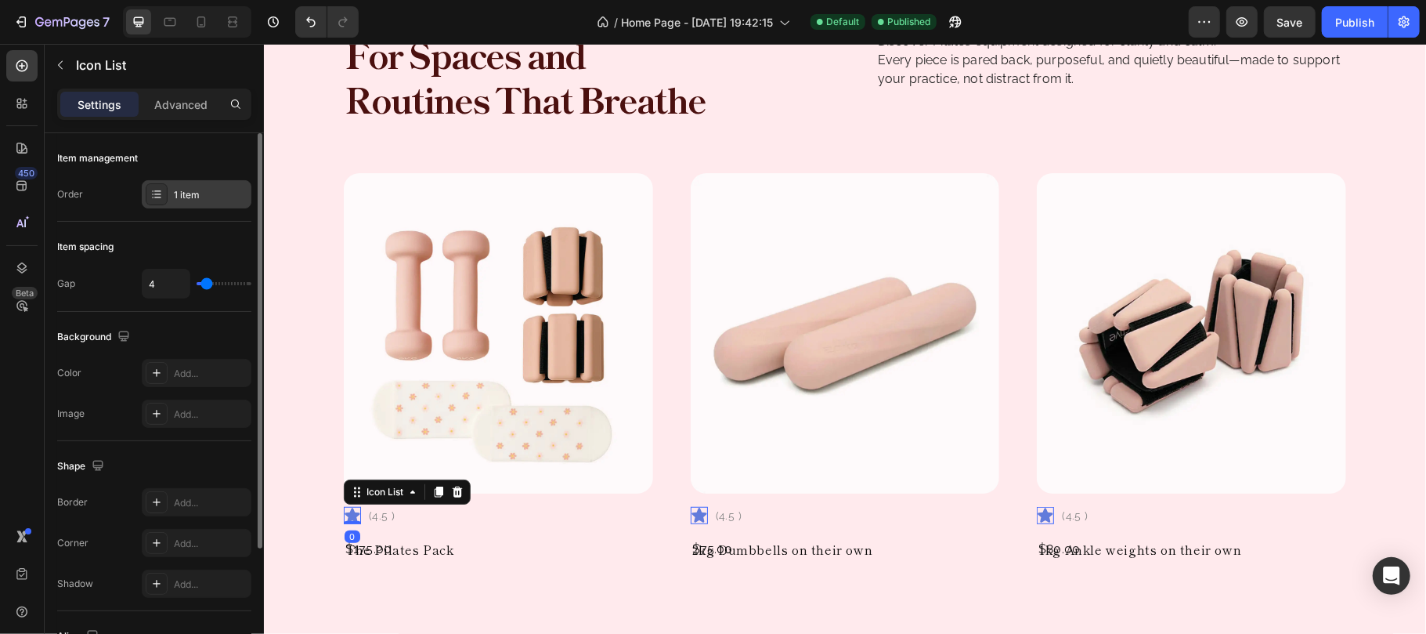
click at [216, 200] on div "1 item" at bounding box center [211, 195] width 74 height 14
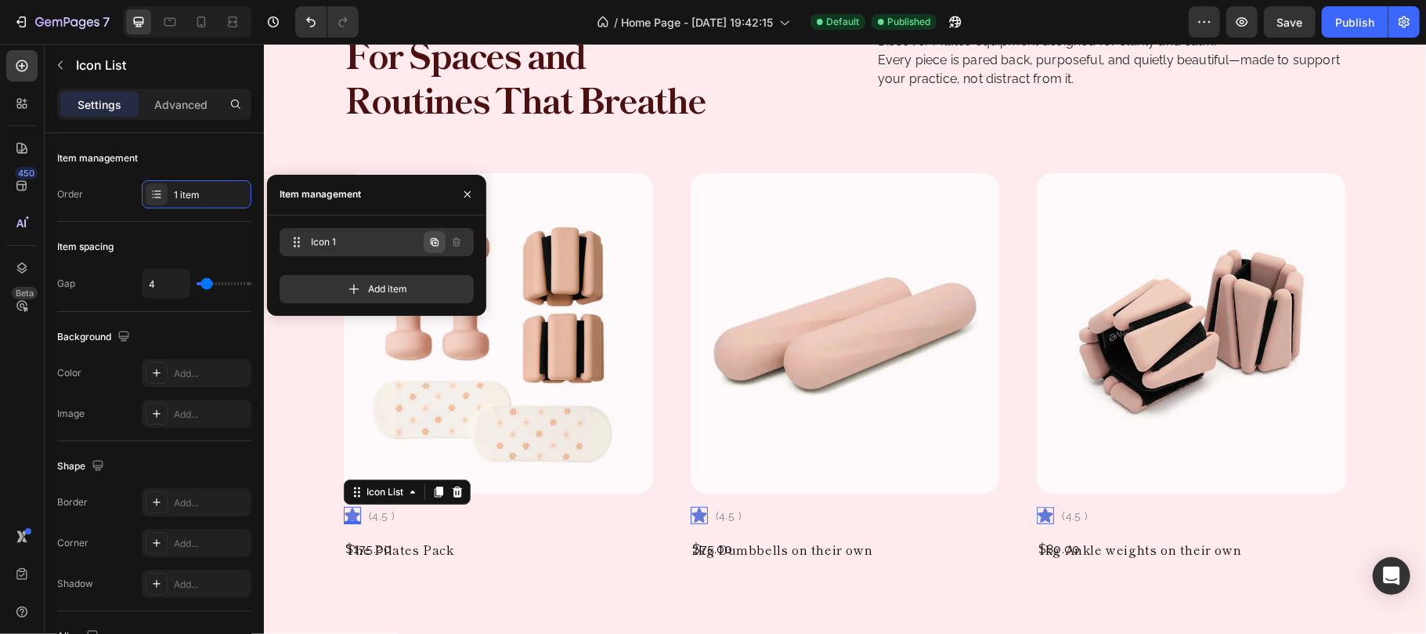
click at [428, 243] on icon "button" at bounding box center [434, 242] width 13 height 13
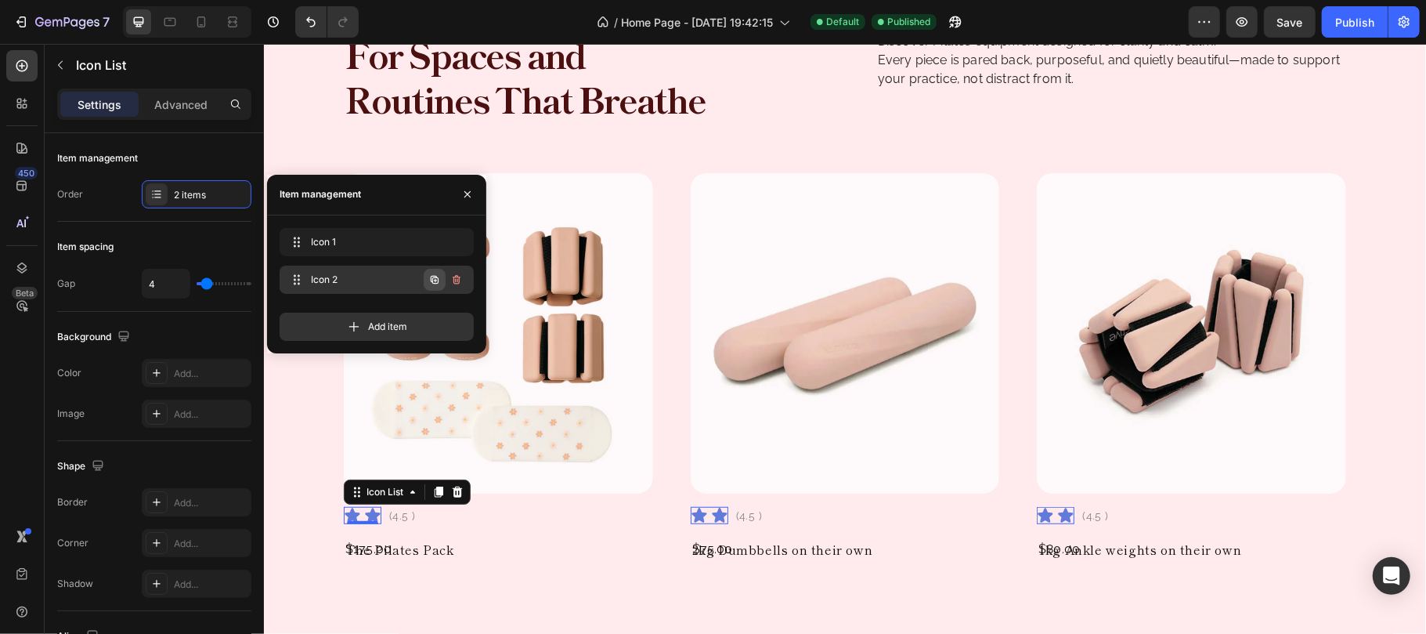
click at [426, 286] on button "button" at bounding box center [435, 280] width 22 height 22
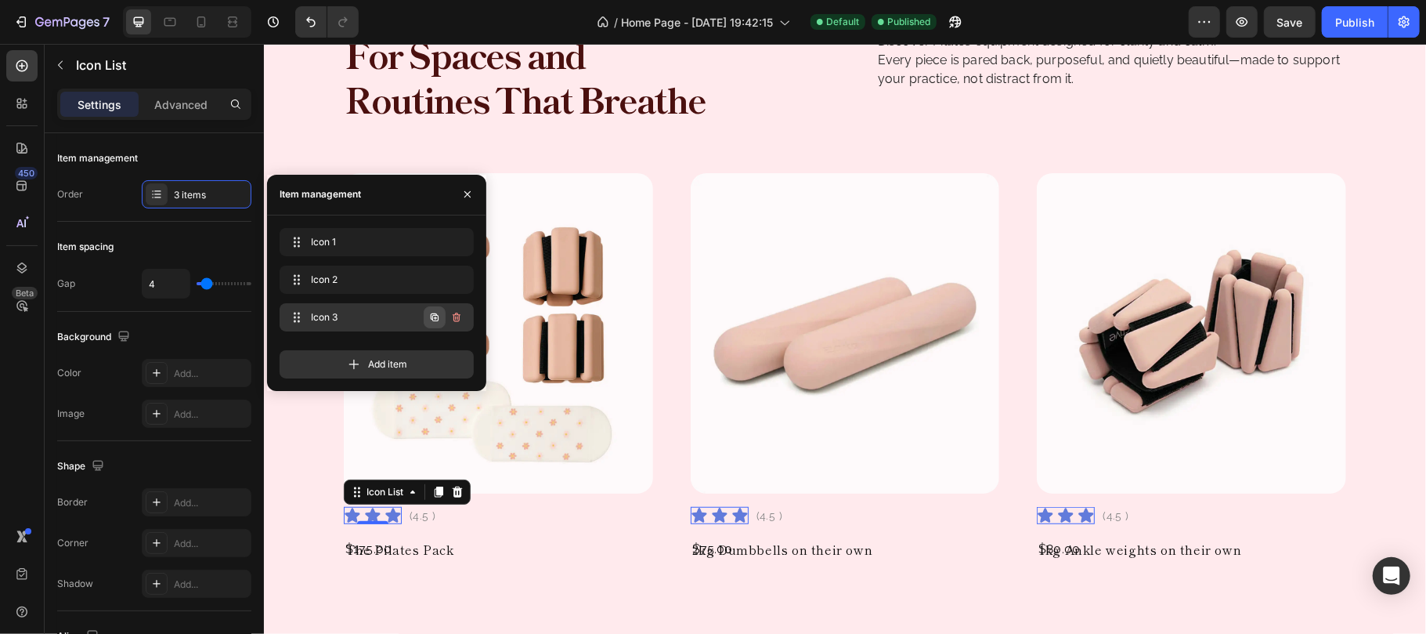
click at [428, 316] on icon "button" at bounding box center [434, 317] width 13 height 13
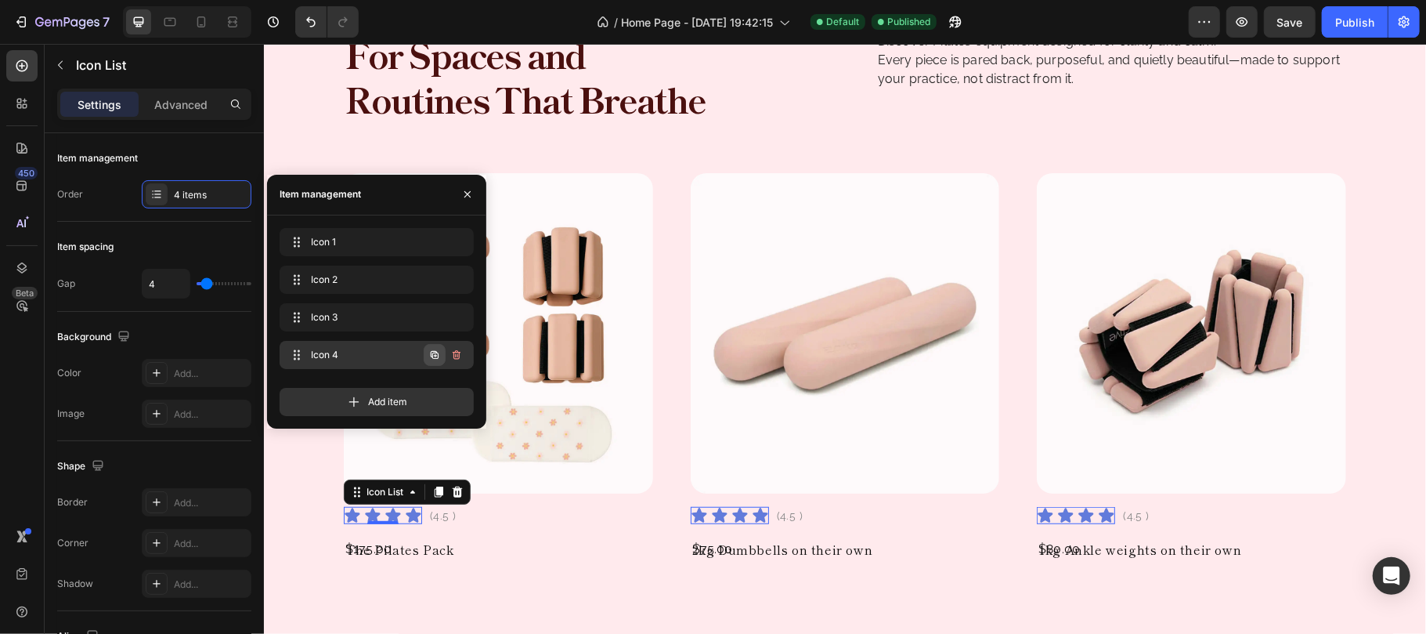
click at [428, 352] on icon "button" at bounding box center [434, 355] width 13 height 13
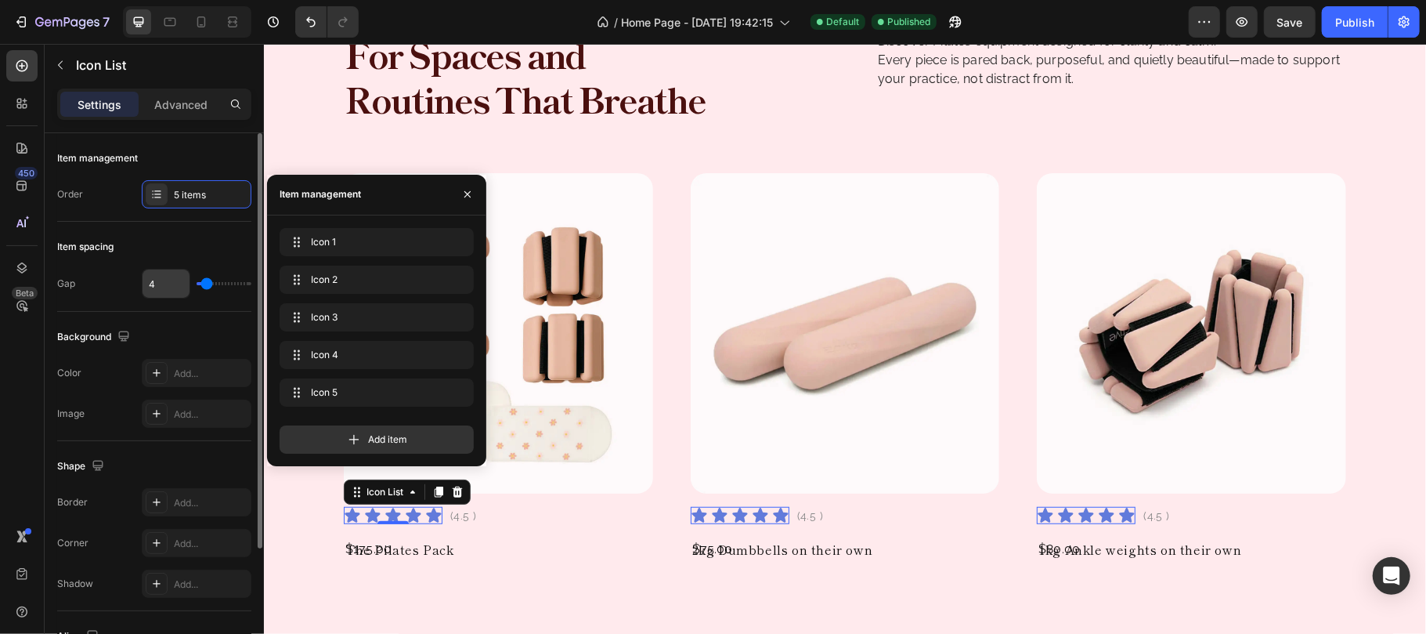
click at [167, 286] on input "4" at bounding box center [166, 283] width 47 height 28
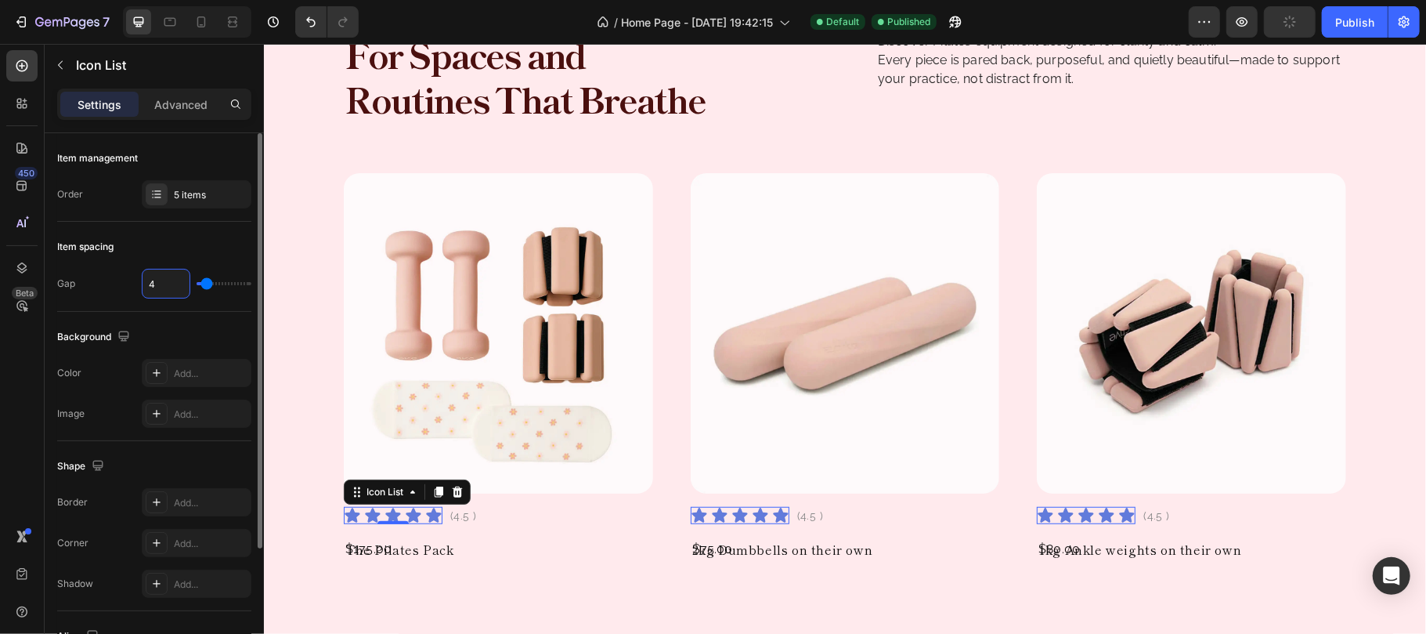
type input "5"
click at [170, 243] on div "Item spacing" at bounding box center [154, 246] width 194 height 25
click at [167, 283] on input "5" at bounding box center [166, 283] width 47 height 28
type input "4"
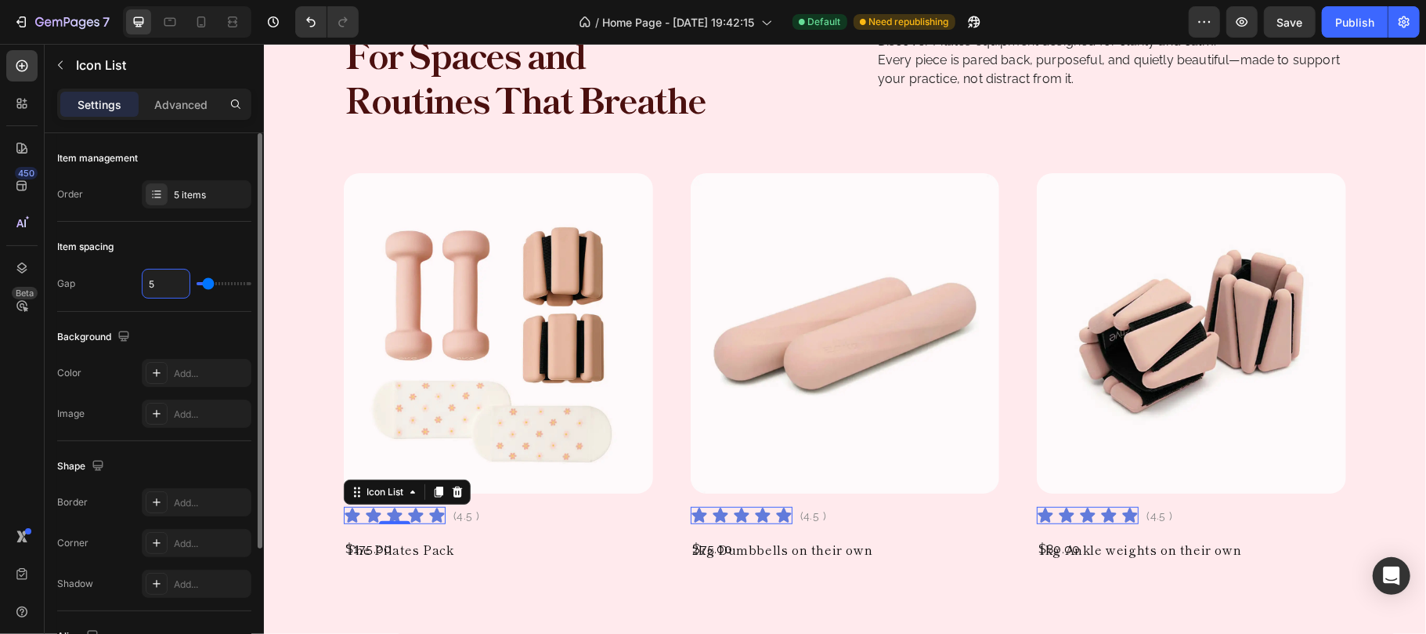
type input "4"
click at [157, 244] on div "Item spacing" at bounding box center [154, 246] width 194 height 25
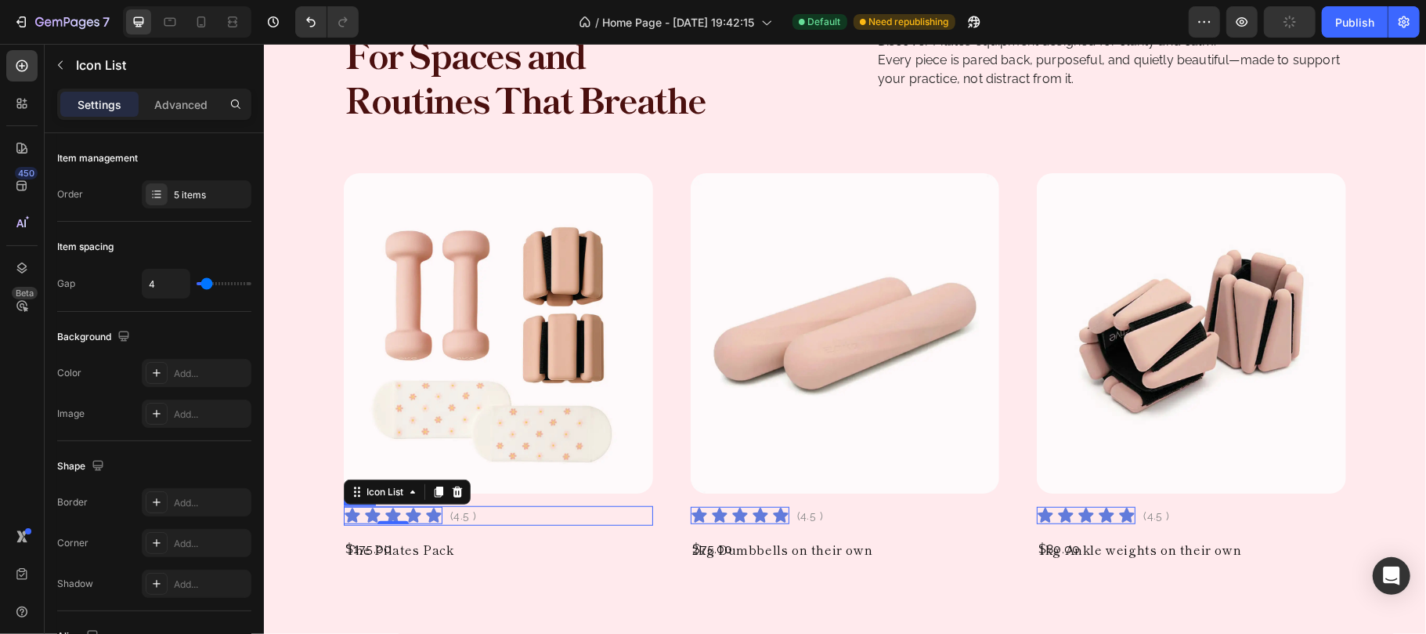
click at [505, 515] on div "Icon Icon Icon Icon Icon Icon List 0 (4.5 ) Text Block Row" at bounding box center [497, 515] width 309 height 20
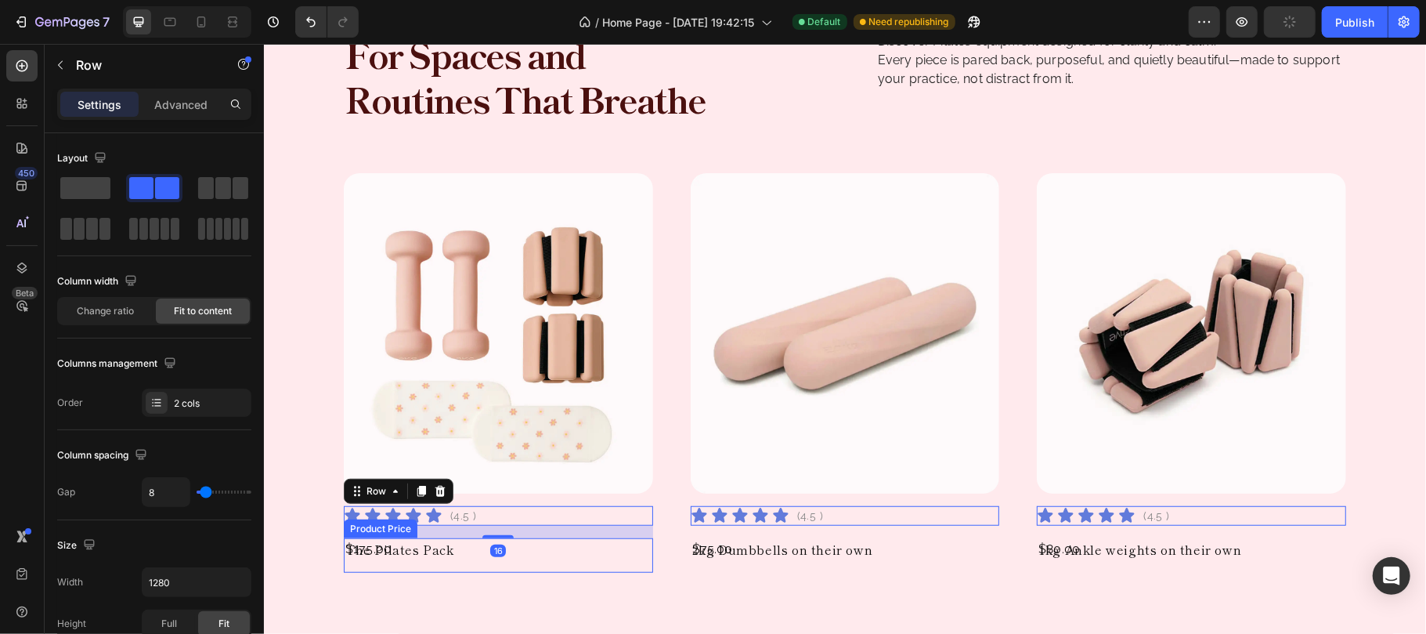
click at [461, 549] on div "$175.00" at bounding box center [497, 548] width 309 height 22
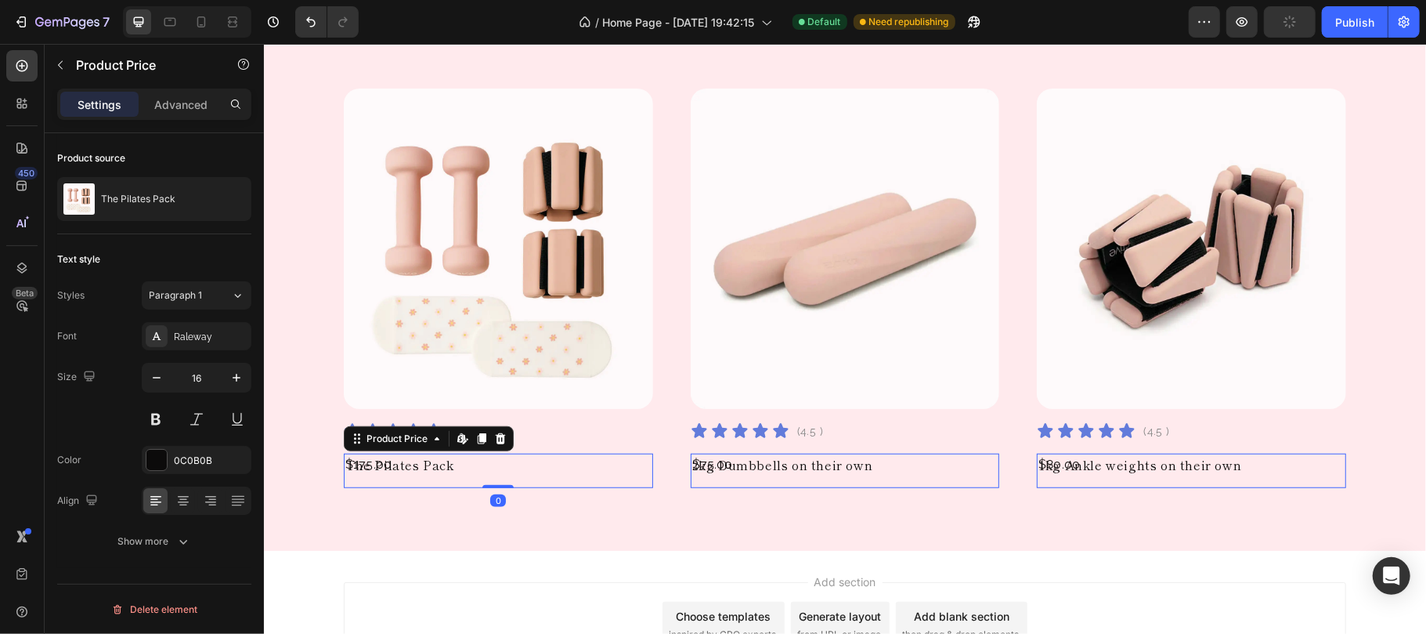
scroll to position [840, 0]
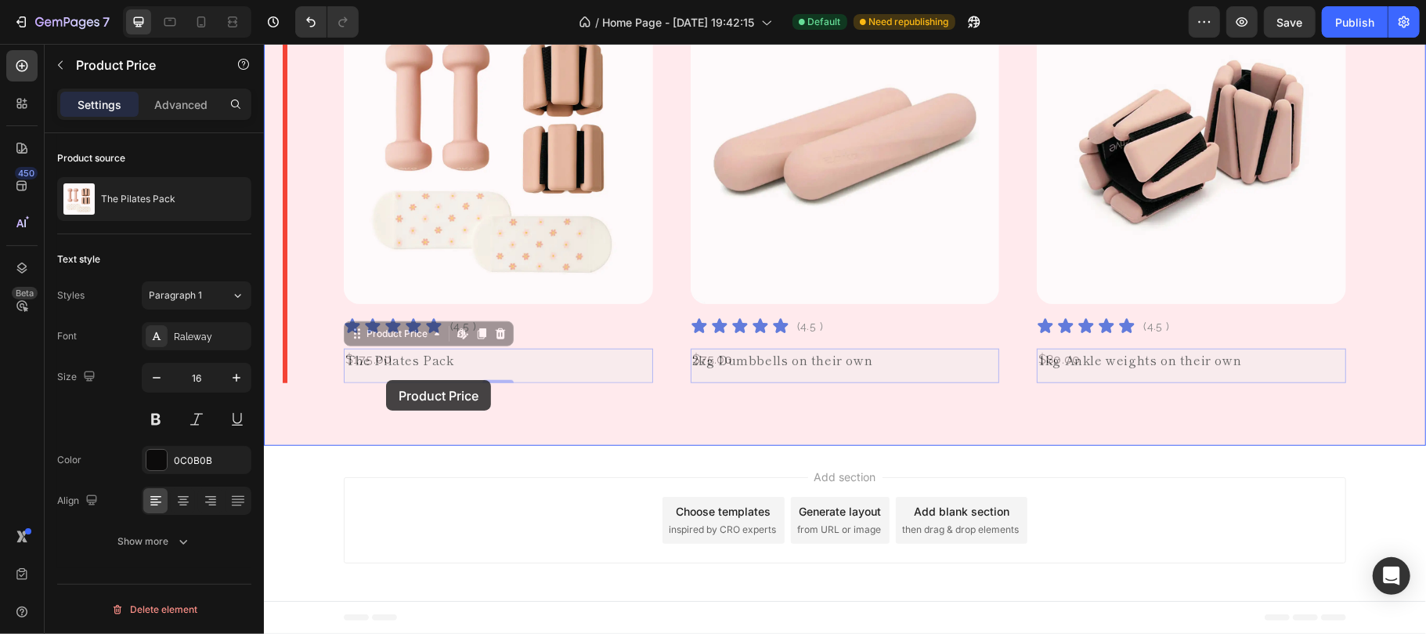
drag, startPoint x: 390, startPoint y: 333, endPoint x: 385, endPoint y: 379, distance: 46.4
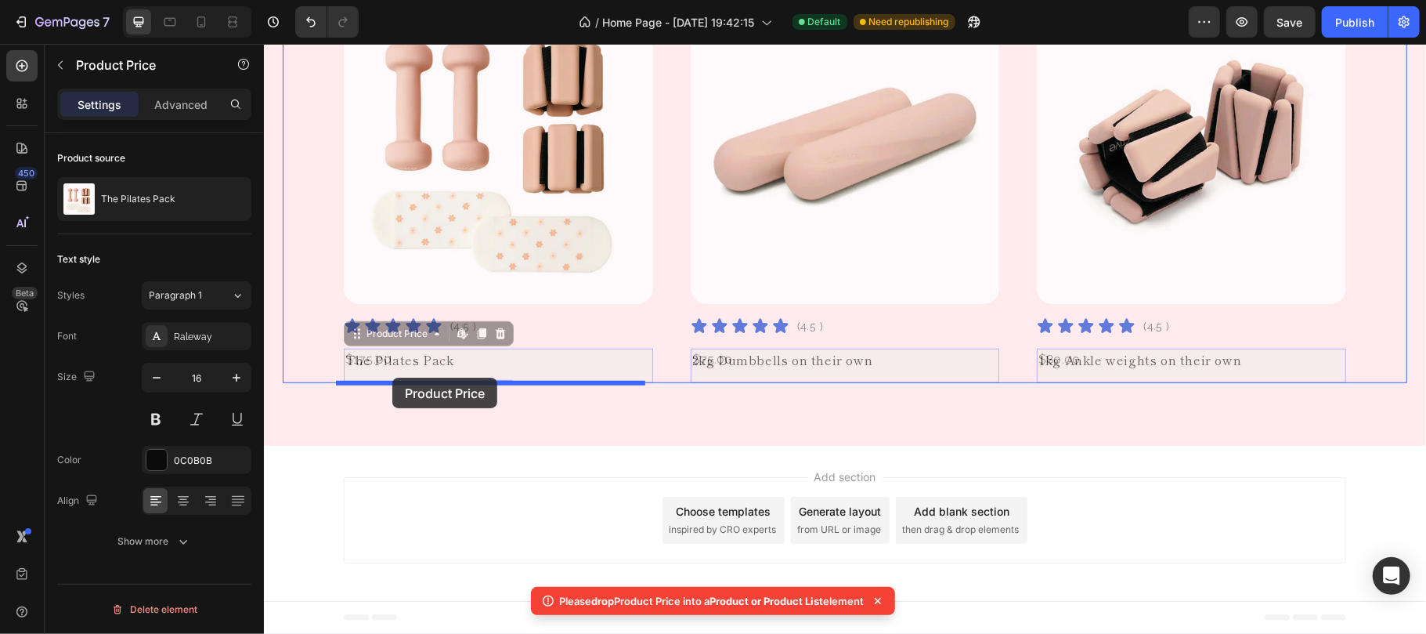
drag, startPoint x: 389, startPoint y: 336, endPoint x: 392, endPoint y: 377, distance: 40.8
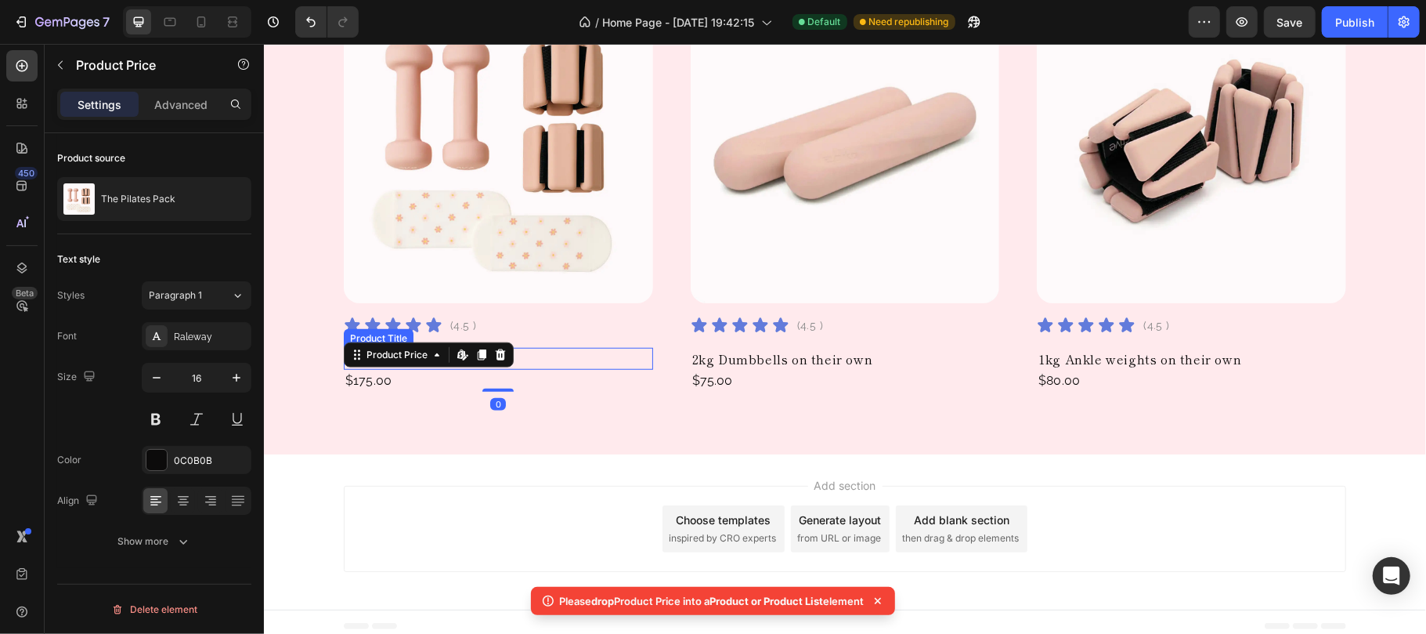
click at [552, 358] on h2 "The Pilates Pack" at bounding box center [497, 358] width 309 height 22
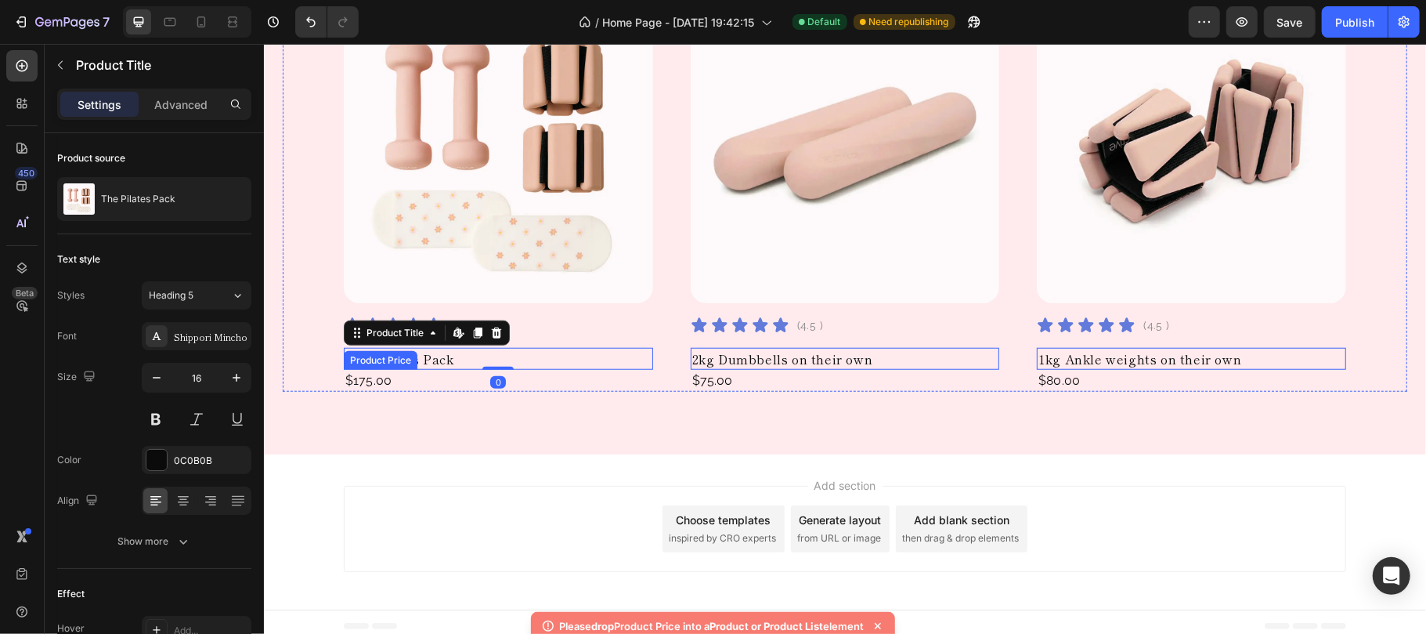
click at [427, 382] on div "$175.00" at bounding box center [497, 380] width 309 height 22
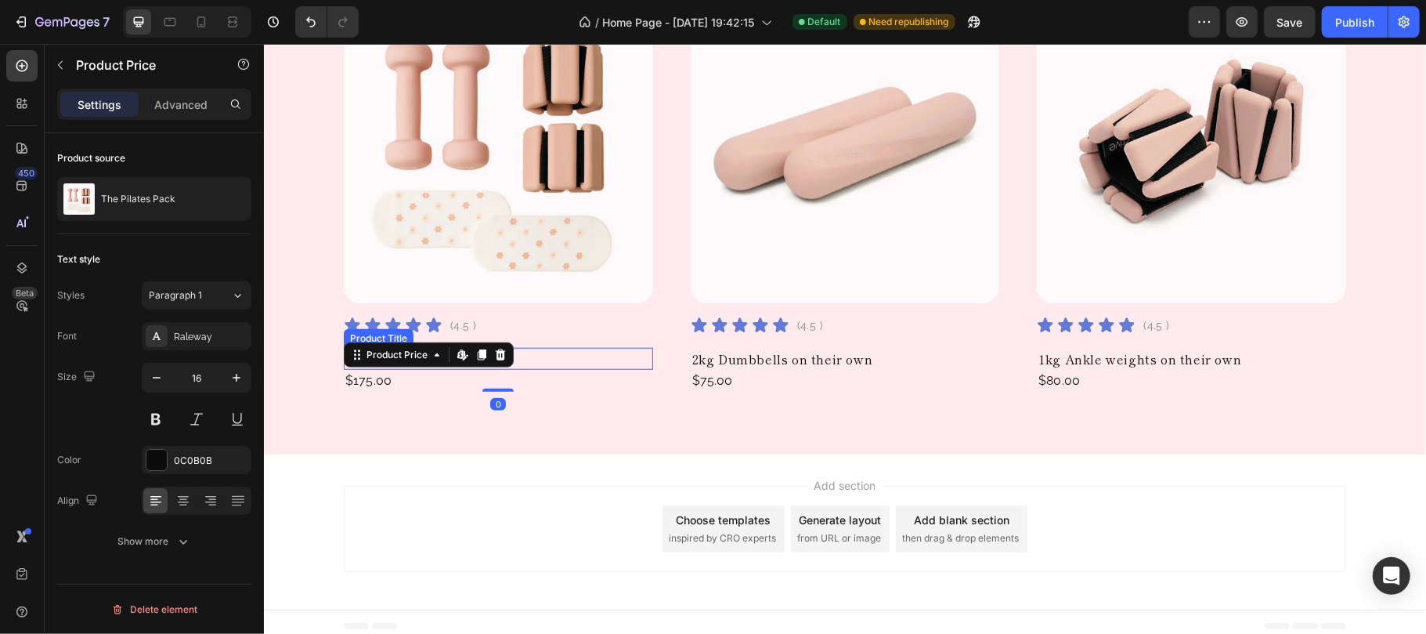
click at [542, 352] on h2 "The Pilates Pack" at bounding box center [497, 358] width 309 height 22
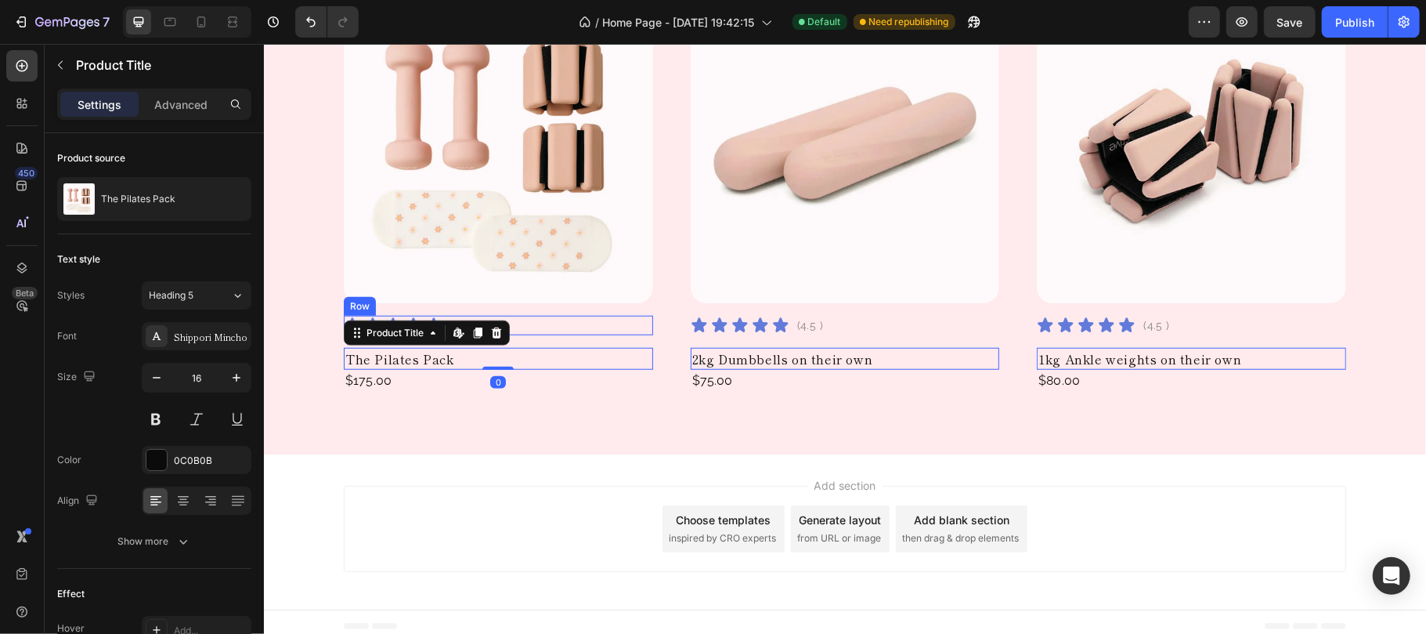
click at [528, 323] on div "Icon Icon Icon Icon Icon Icon List (4.5 ) Text Block Row" at bounding box center [497, 325] width 309 height 20
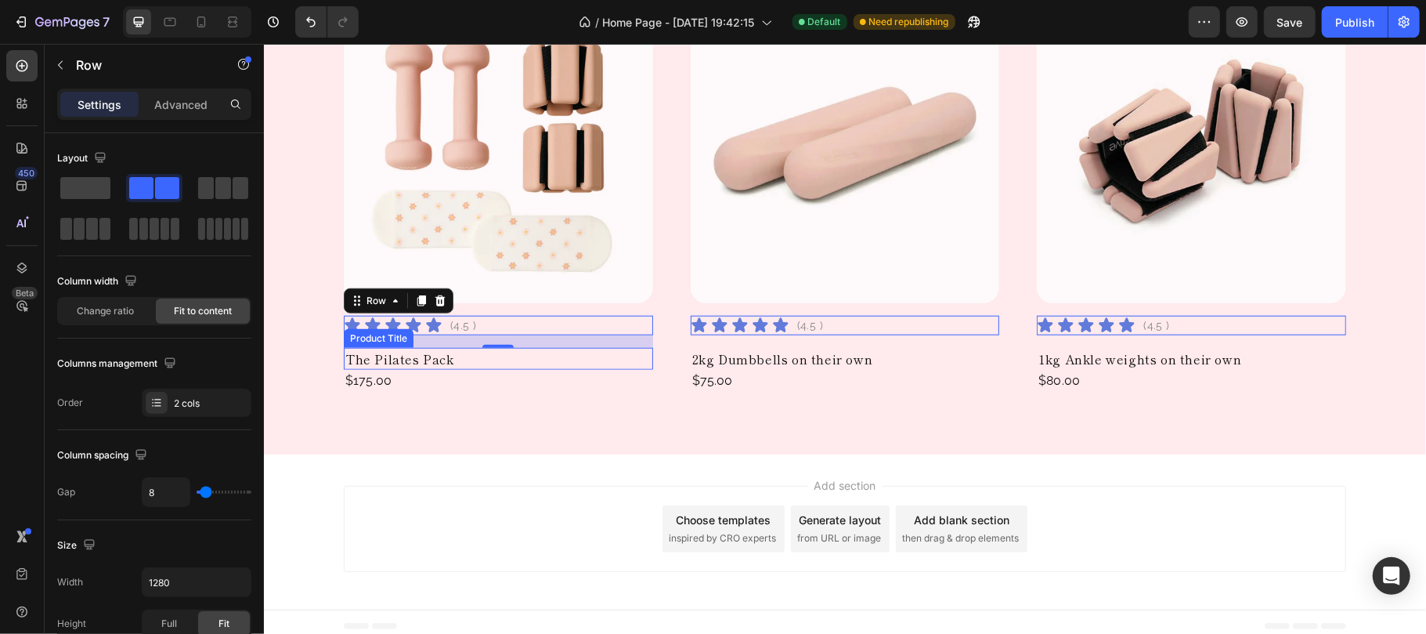
click at [431, 360] on h2 "The Pilates Pack" at bounding box center [497, 358] width 309 height 22
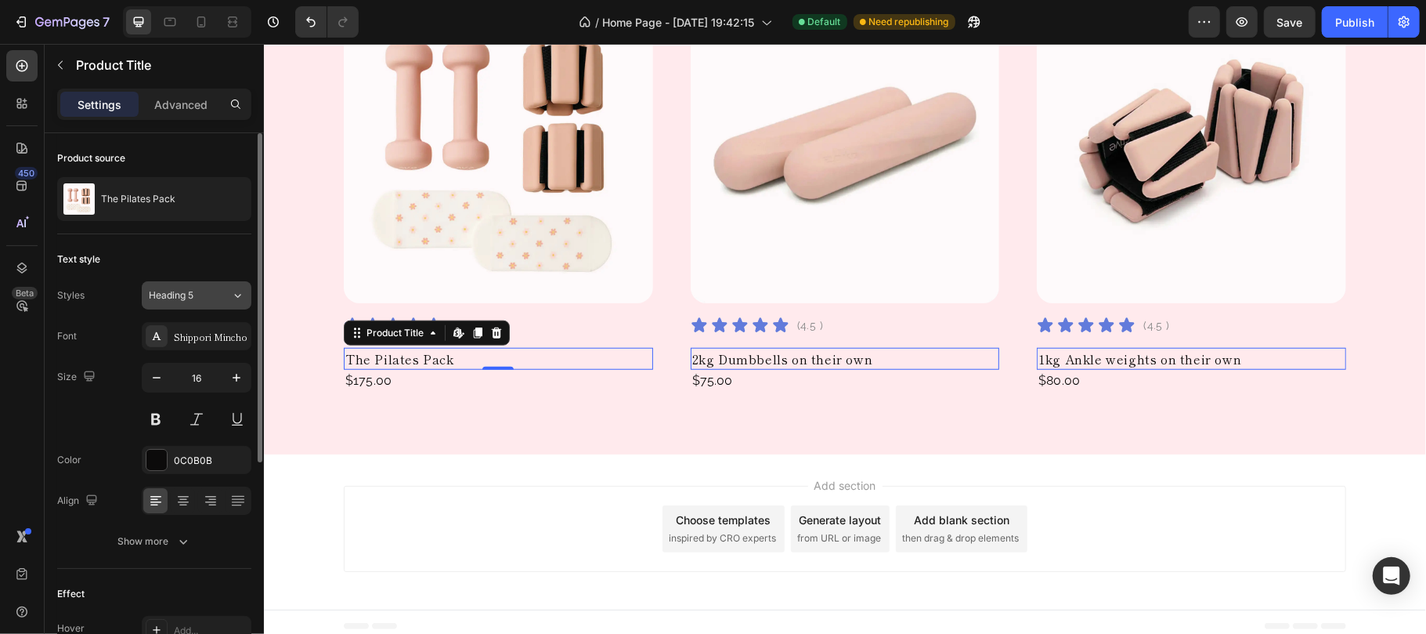
click at [236, 295] on icon at bounding box center [237, 295] width 13 height 16
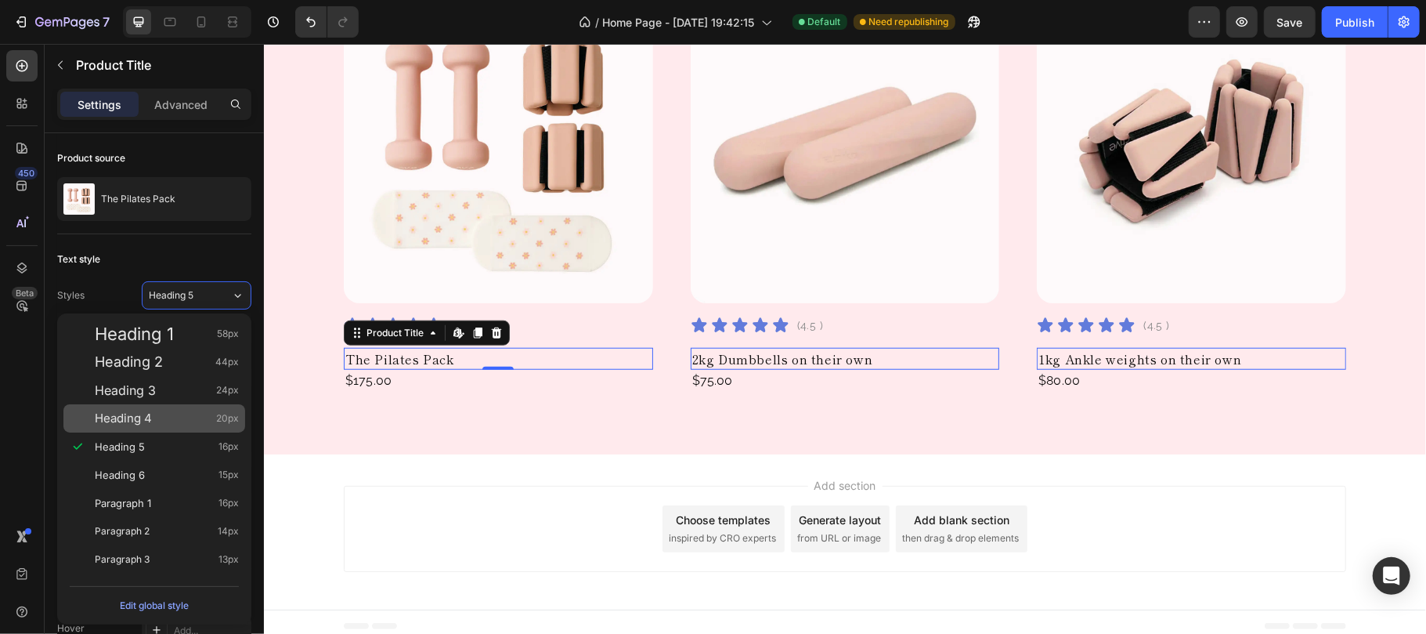
click at [183, 420] on div "Heading 4 20px" at bounding box center [167, 418] width 144 height 16
type input "20"
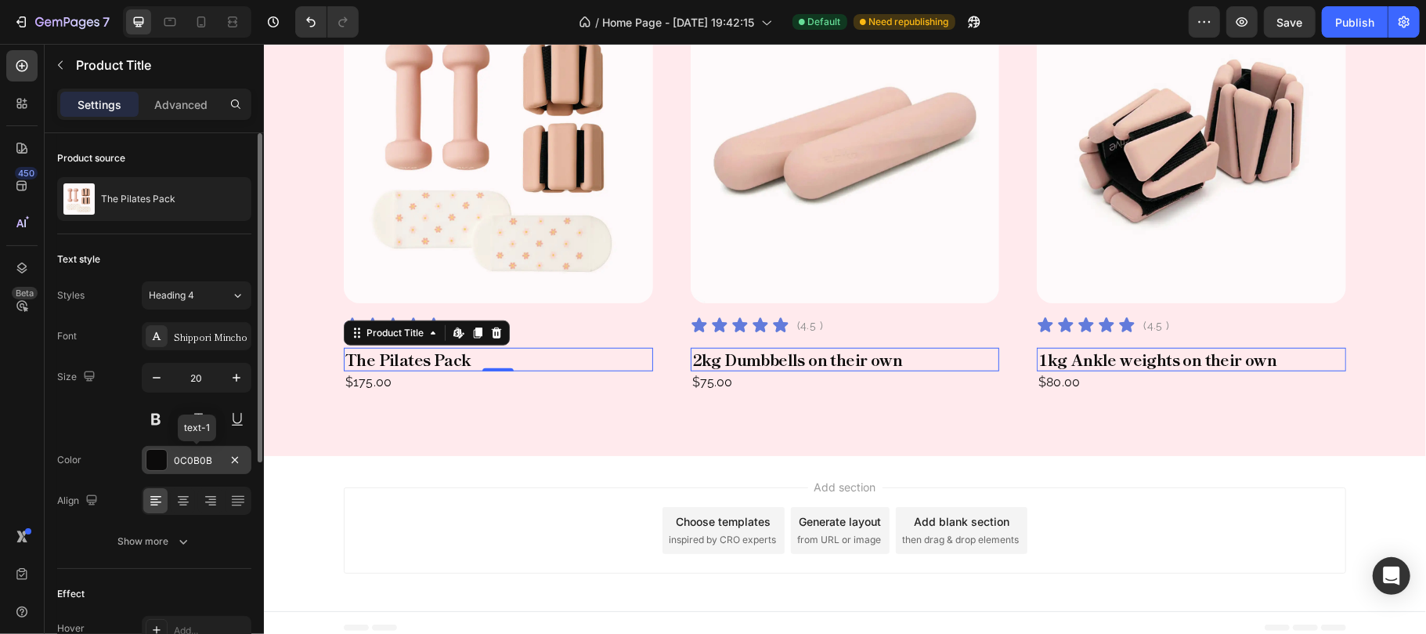
click at [196, 461] on div "0C0B0B" at bounding box center [196, 460] width 45 height 14
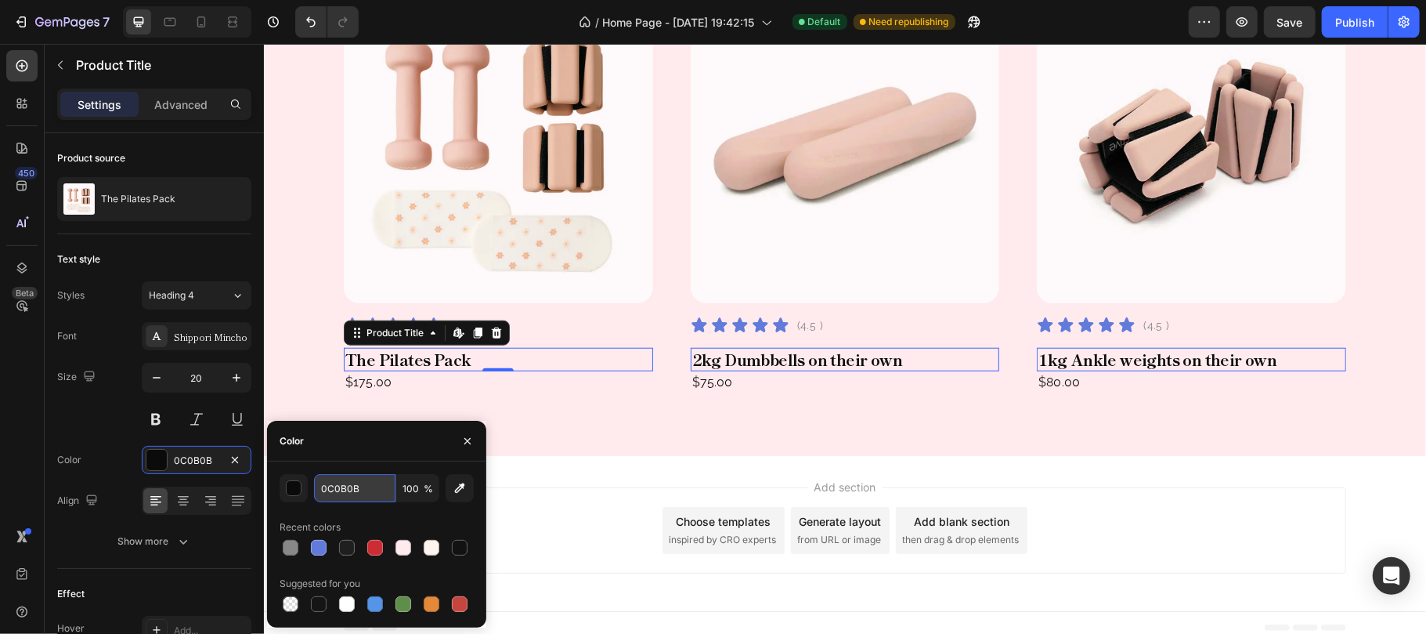
click at [371, 499] on input "0C0B0B" at bounding box center [354, 488] width 81 height 28
paste input "4B100F"
type input "4B100F"
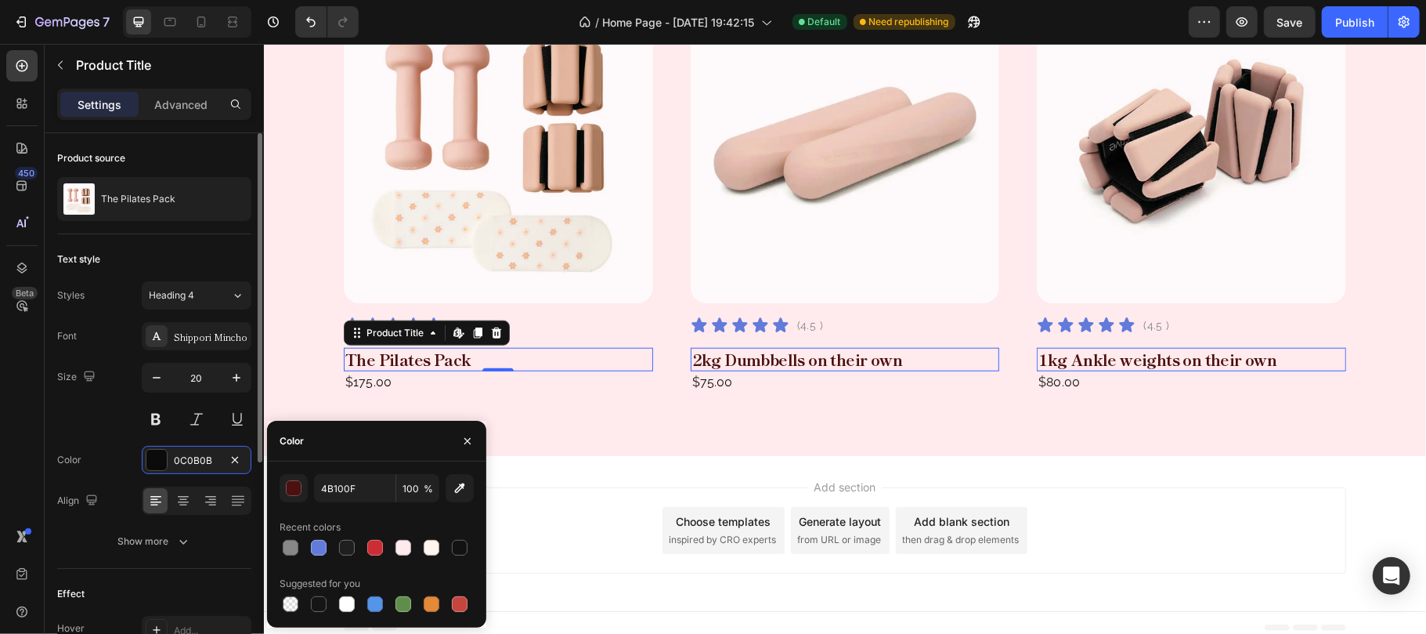
click at [110, 429] on div "Size 20" at bounding box center [154, 398] width 194 height 70
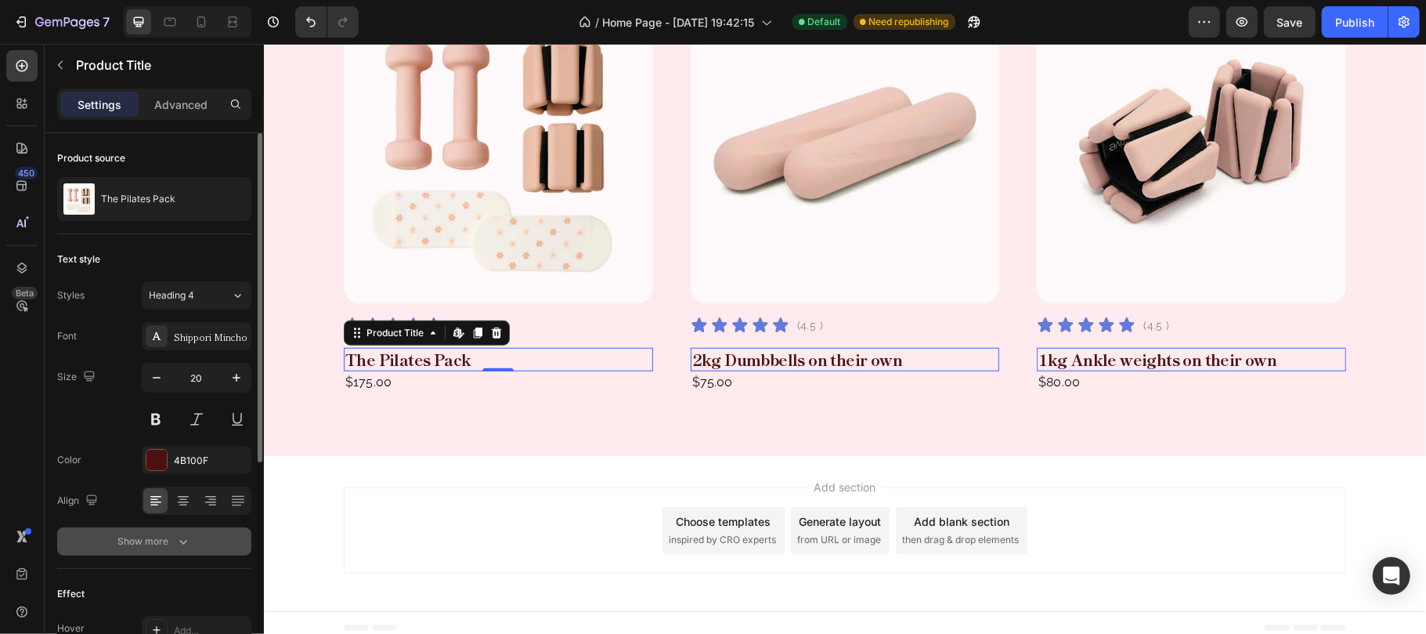
click at [186, 537] on icon "button" at bounding box center [183, 541] width 16 height 16
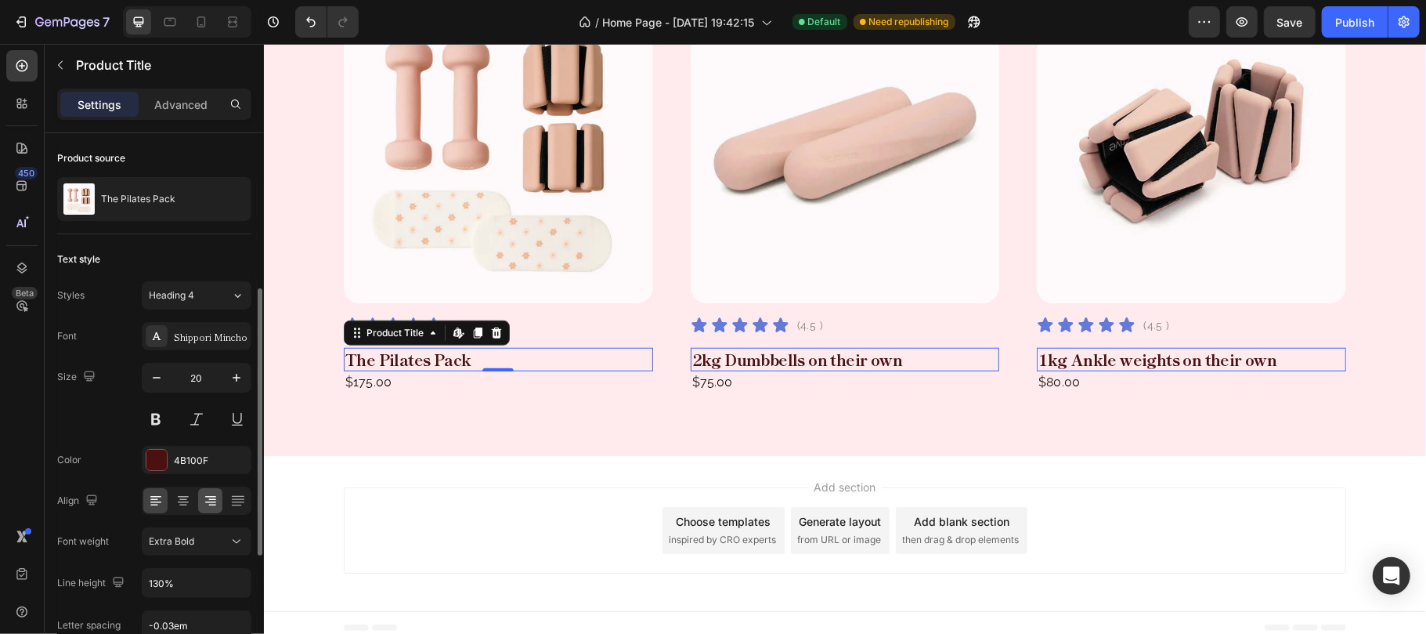
scroll to position [104, 0]
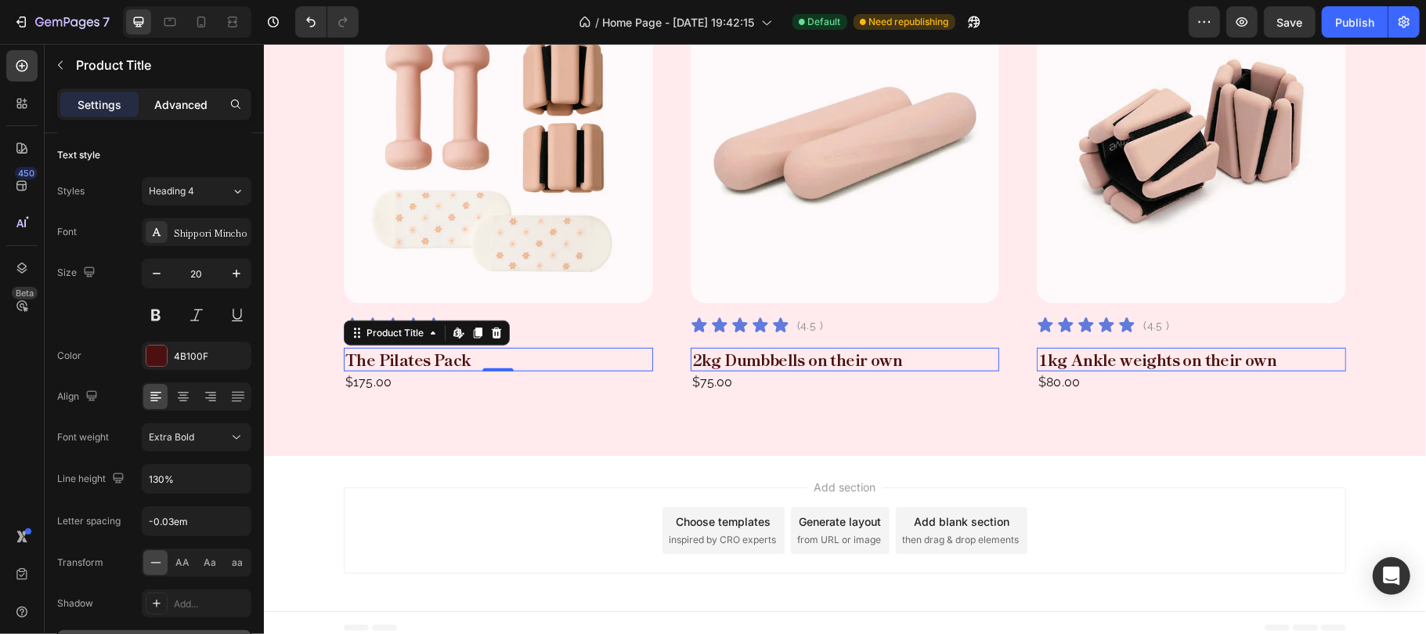
click at [169, 101] on p "Advanced" at bounding box center [180, 104] width 53 height 16
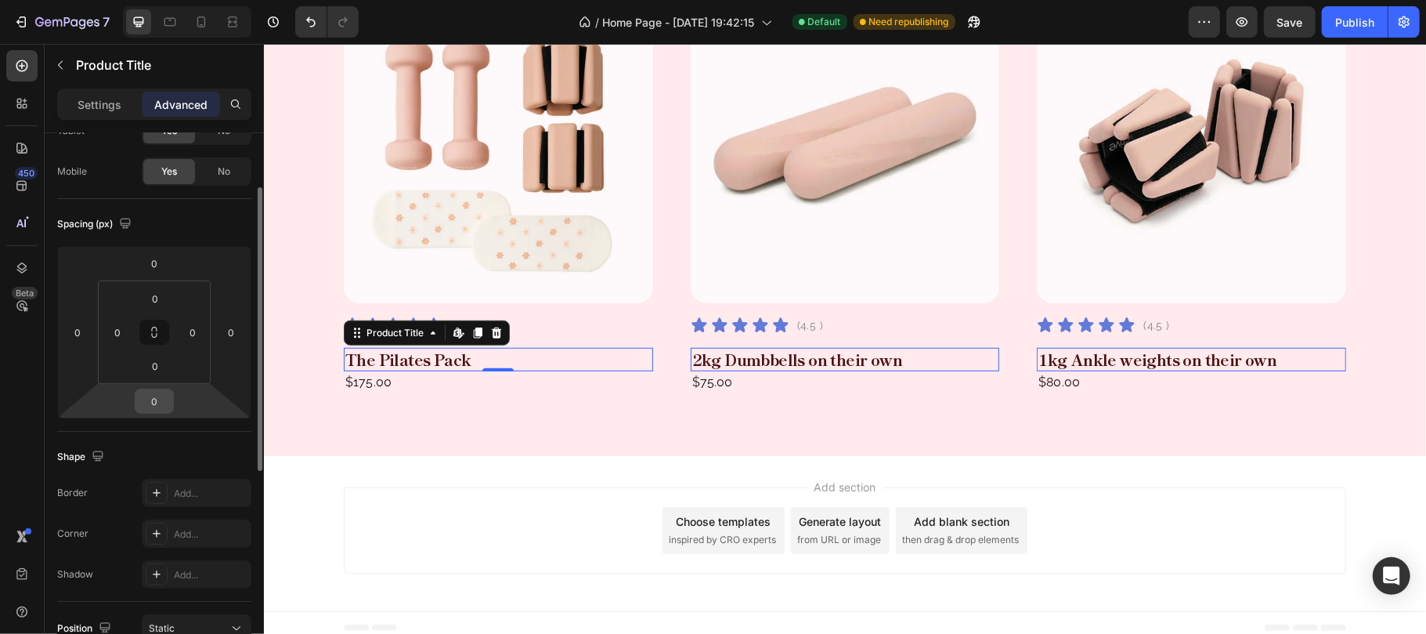
click at [157, 405] on input "0" at bounding box center [154, 400] width 31 height 23
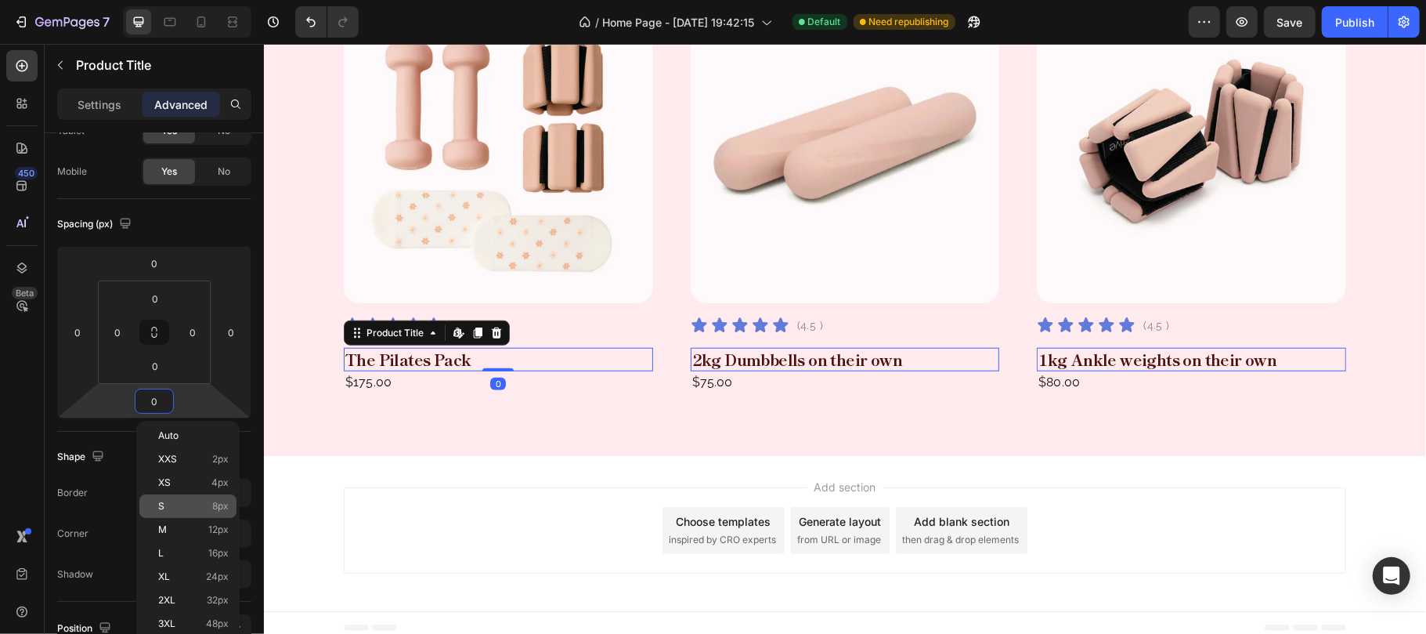
click at [175, 501] on p "S 8px" at bounding box center [193, 505] width 70 height 11
type input "8"
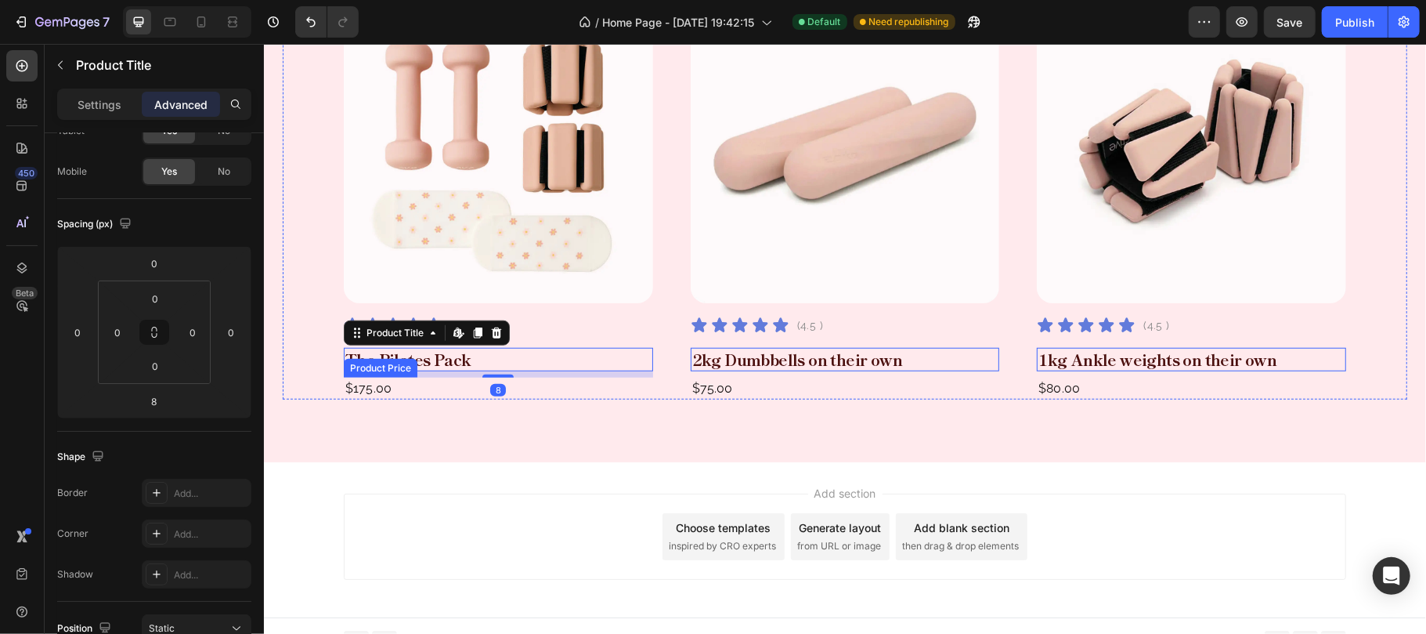
click at [388, 381] on div "$175.00" at bounding box center [497, 388] width 309 height 22
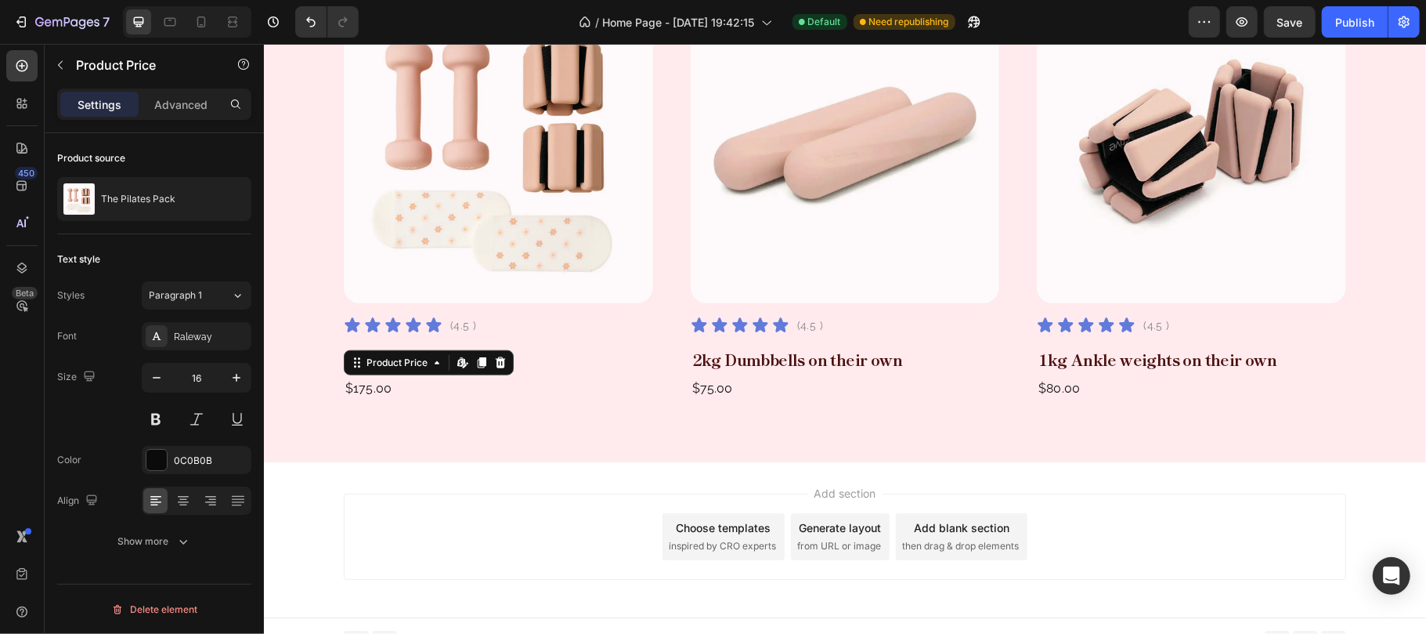
scroll to position [0, 0]
click at [389, 386] on div "$175.00" at bounding box center [497, 388] width 309 height 22
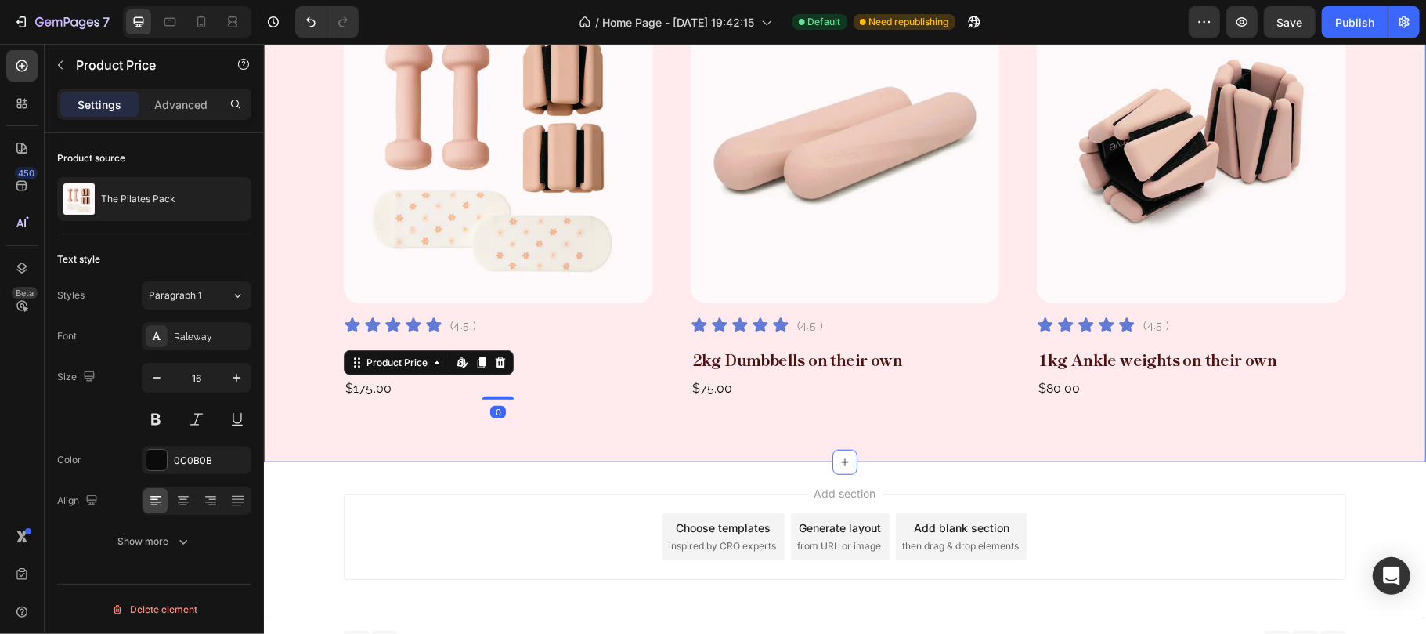
click at [412, 435] on div "Pilates Essentials Text Block For Spaces and Routines That Breathe Heading Disc…" at bounding box center [844, 103] width 1162 height 717
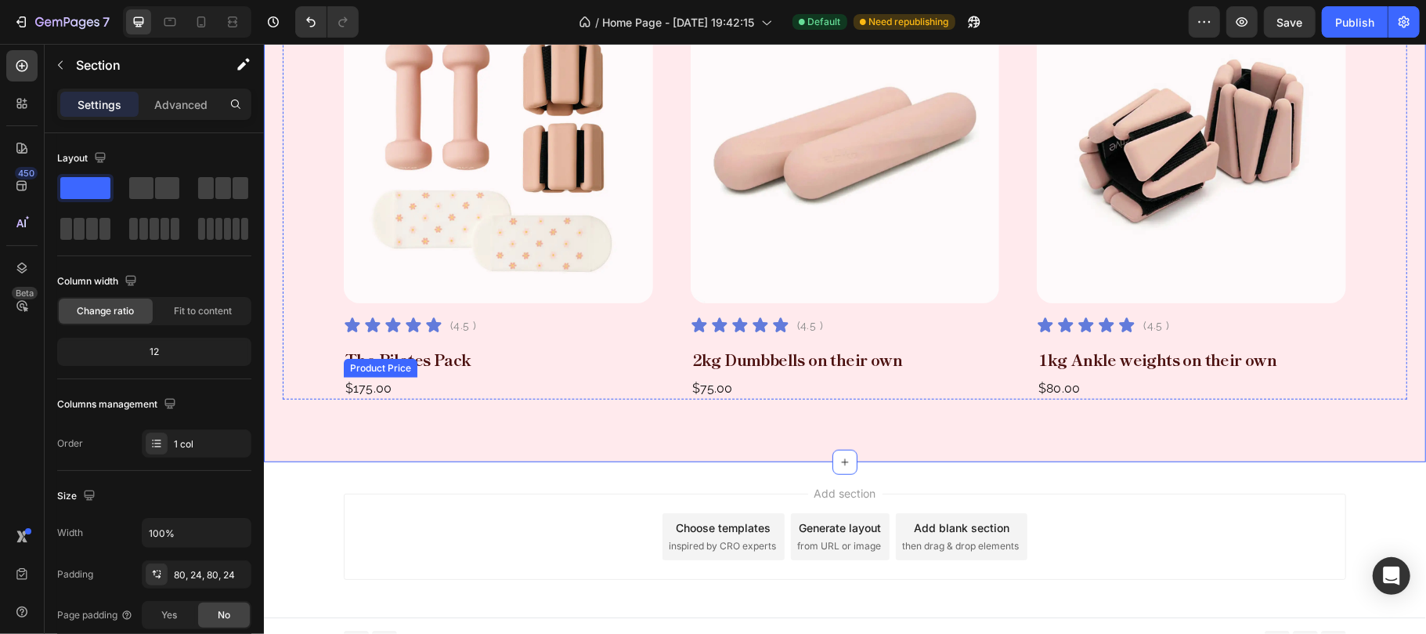
click at [365, 391] on div "$175.00" at bounding box center [497, 388] width 309 height 22
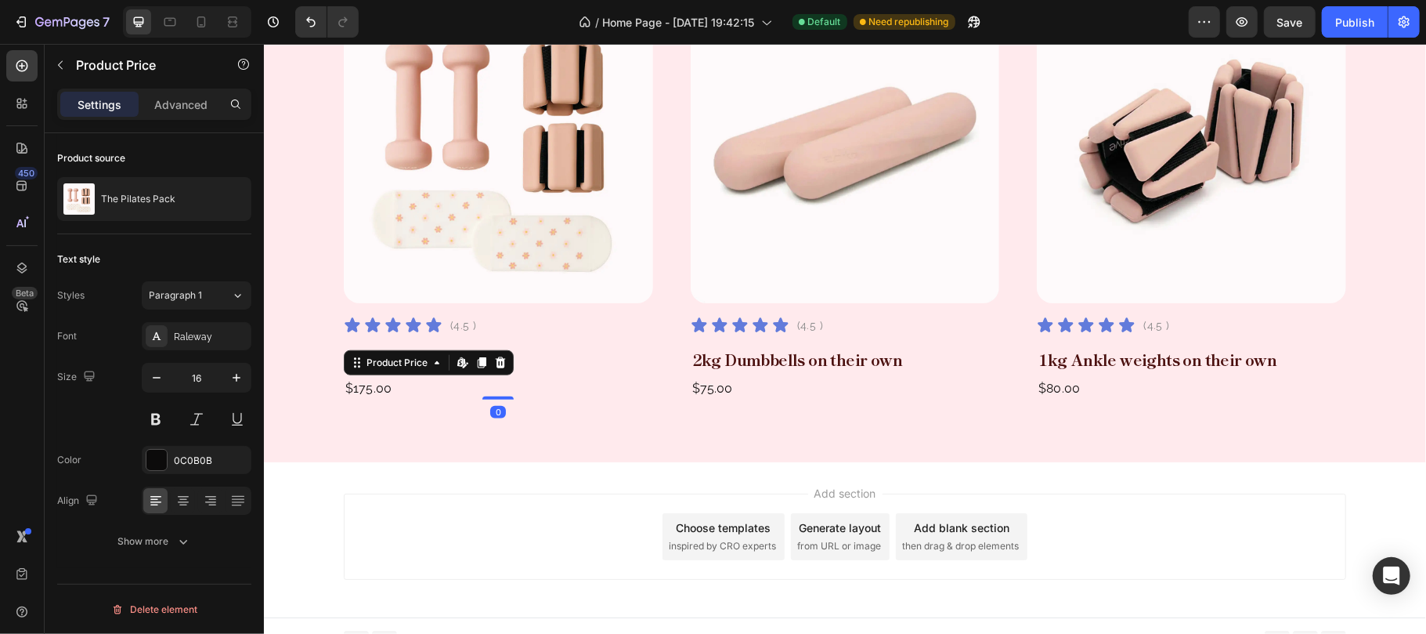
click at [392, 388] on div "$175.00" at bounding box center [497, 388] width 309 height 22
click at [539, 381] on div "$175.00" at bounding box center [497, 388] width 309 height 22
click at [527, 336] on div "Product Images Icon Icon Icon Icon Icon Icon List (4.5 ) Text Block Row The Pil…" at bounding box center [497, 179] width 309 height 395
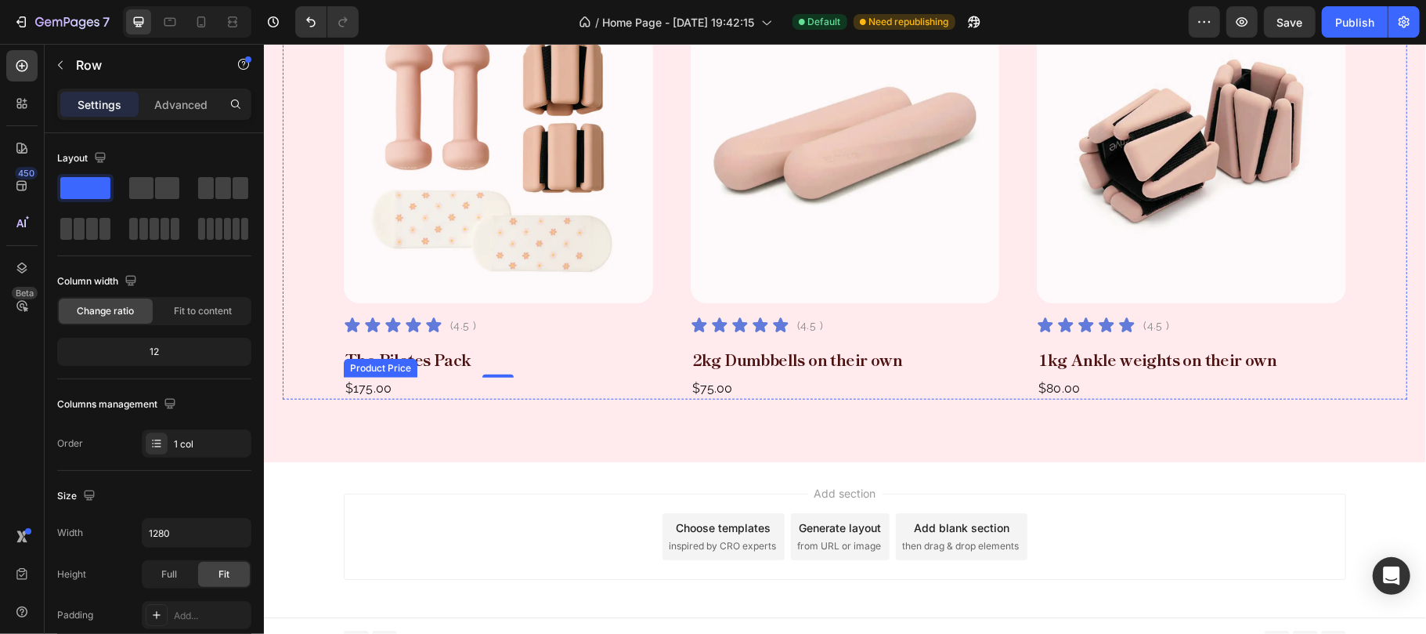
click at [462, 400] on div "Pilates Essentials Text Block For Spaces and Routines That Breathe Heading Disc…" at bounding box center [844, 103] width 1162 height 717
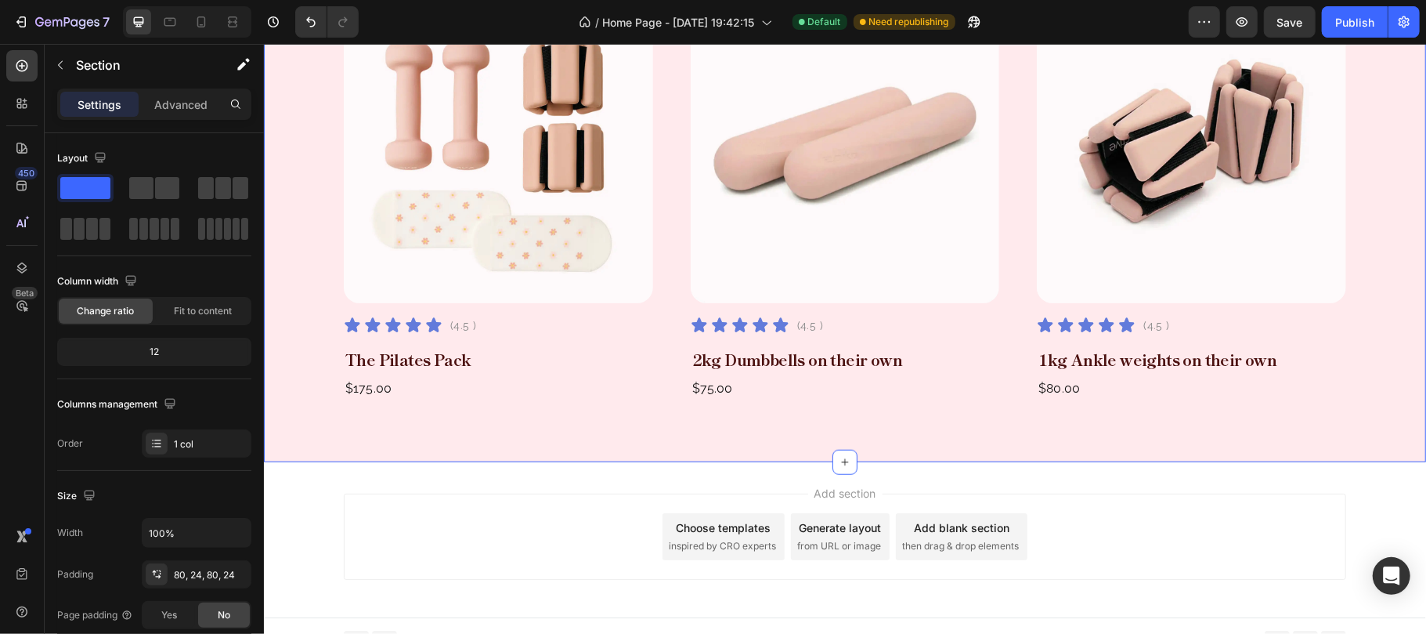
click at [477, 454] on div "Pilates Essentials Text Block For Spaces and Routines That Breathe Heading Disc…" at bounding box center [844, 103] width 1162 height 717
click at [661, 366] on div "Product Images Icon Icon Icon Icon Icon Icon List (4.5 ) Text Block Row The Pil…" at bounding box center [844, 190] width 1002 height 417
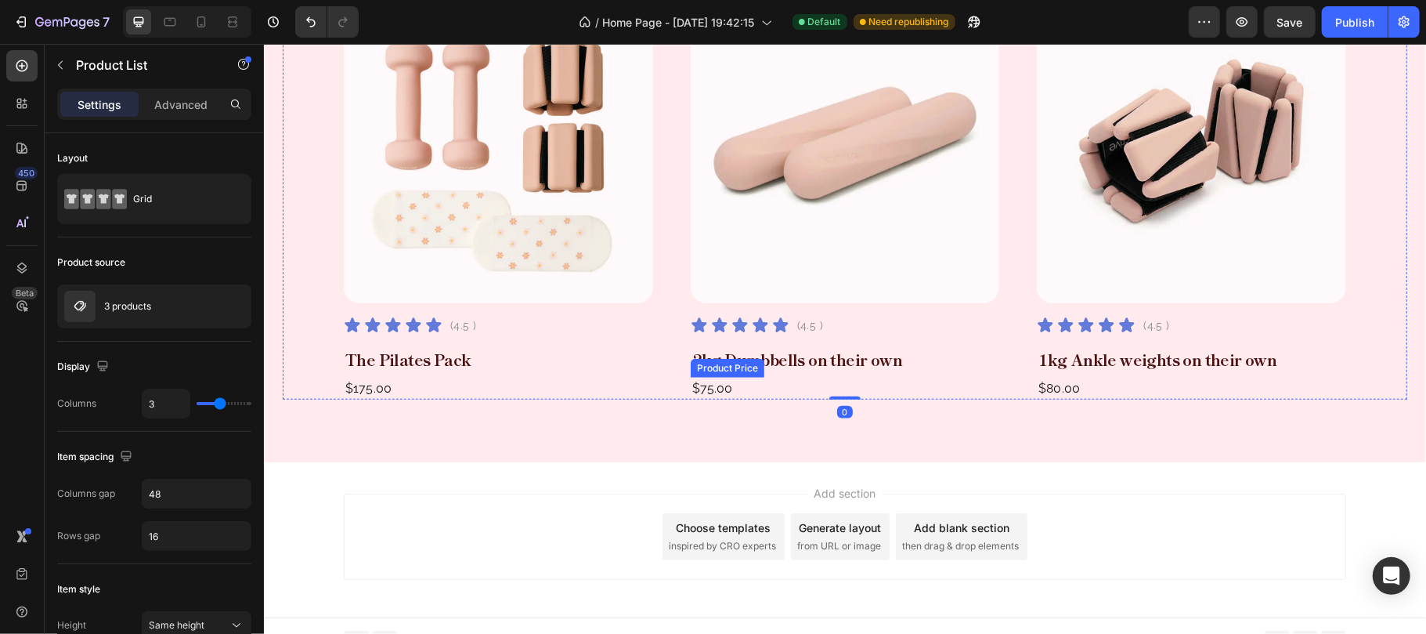
click at [652, 391] on div "$75.00" at bounding box center [497, 388] width 309 height 22
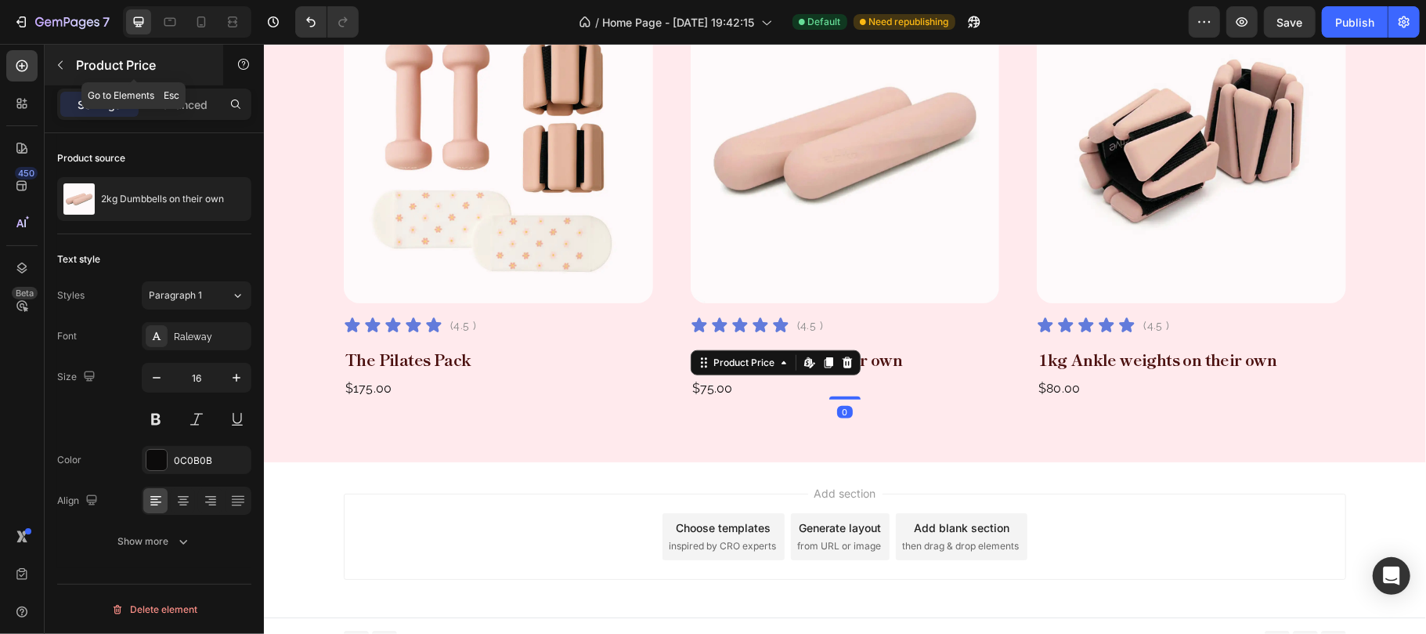
click at [83, 58] on p "Product Price" at bounding box center [142, 65] width 133 height 19
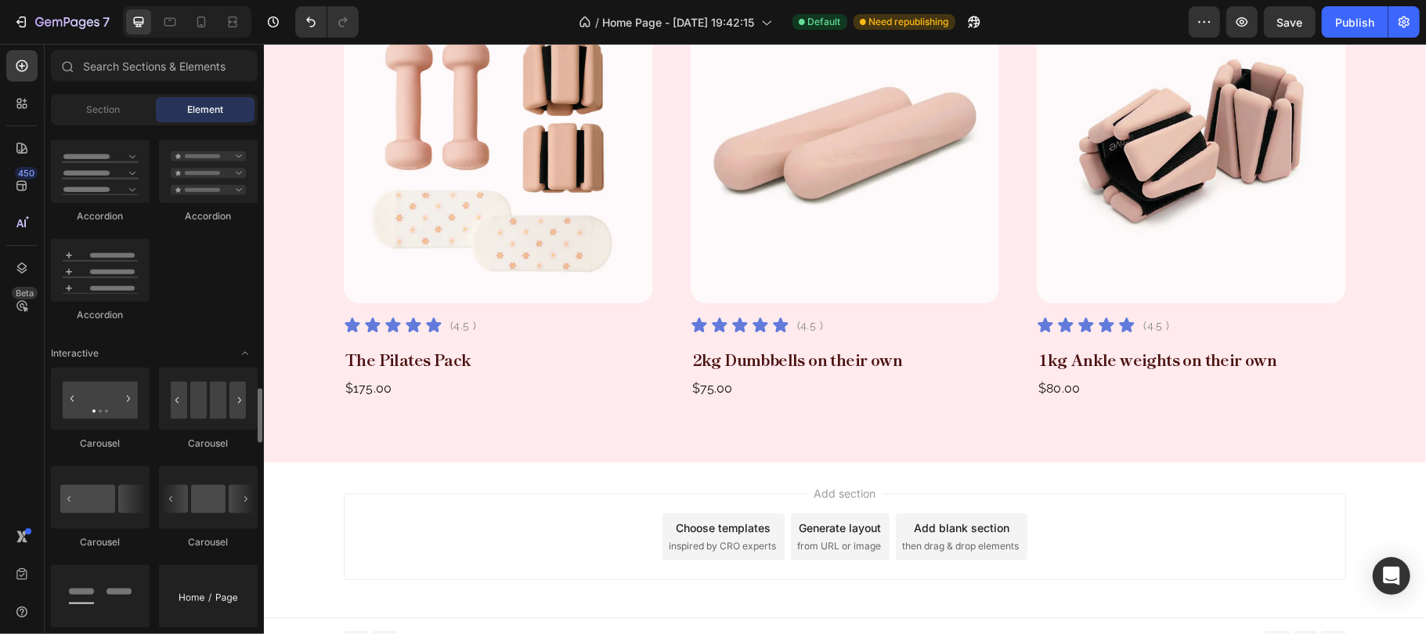
scroll to position [1461, 0]
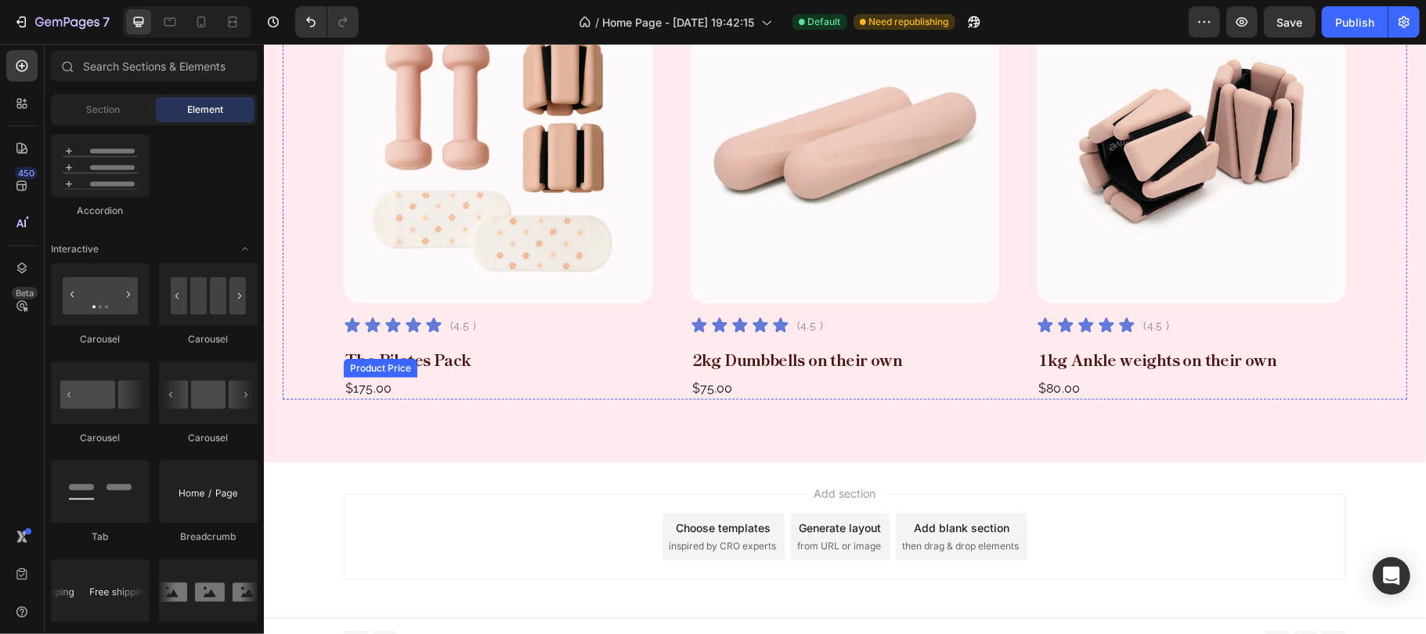
click at [418, 392] on div "$175.00" at bounding box center [497, 388] width 309 height 22
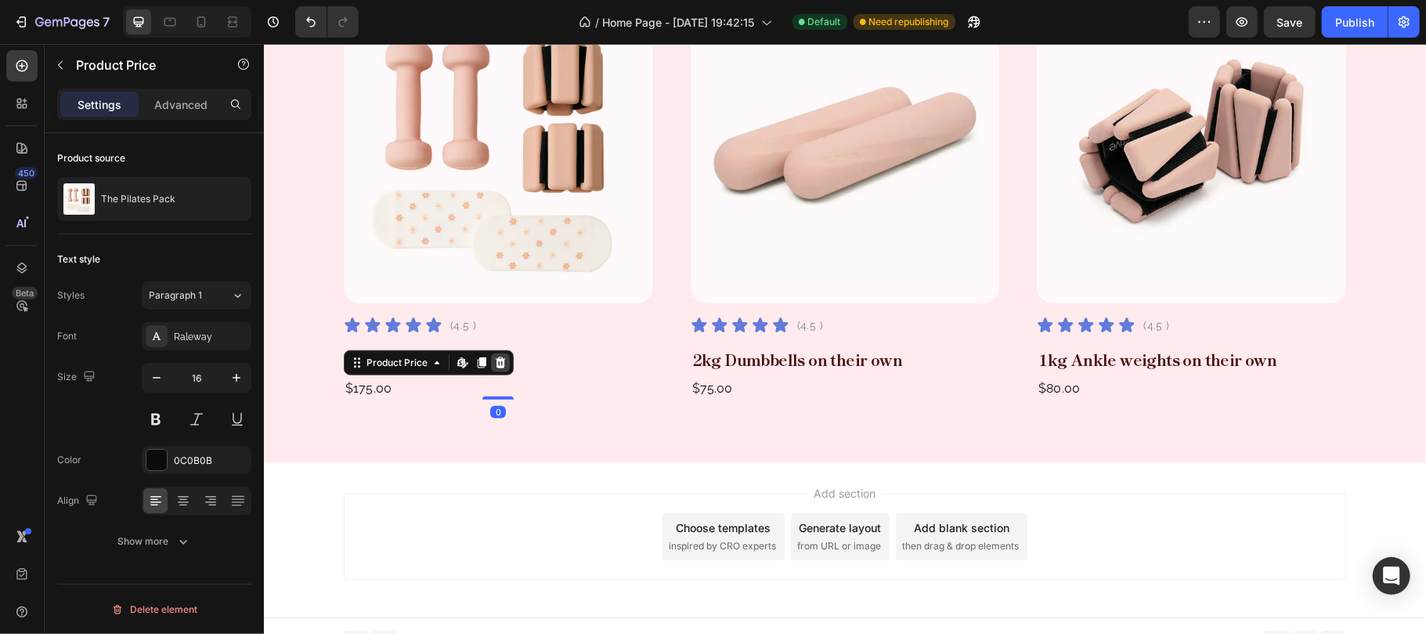
click at [498, 366] on div at bounding box center [499, 361] width 19 height 19
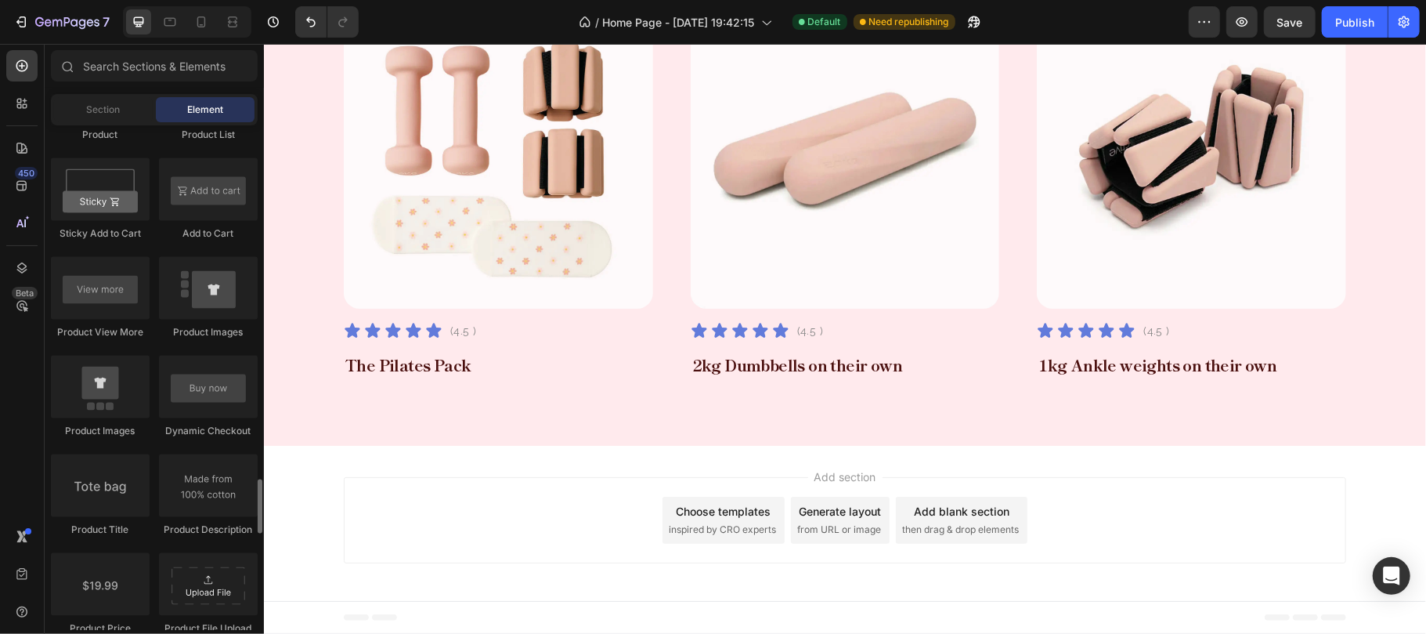
scroll to position [2297, 0]
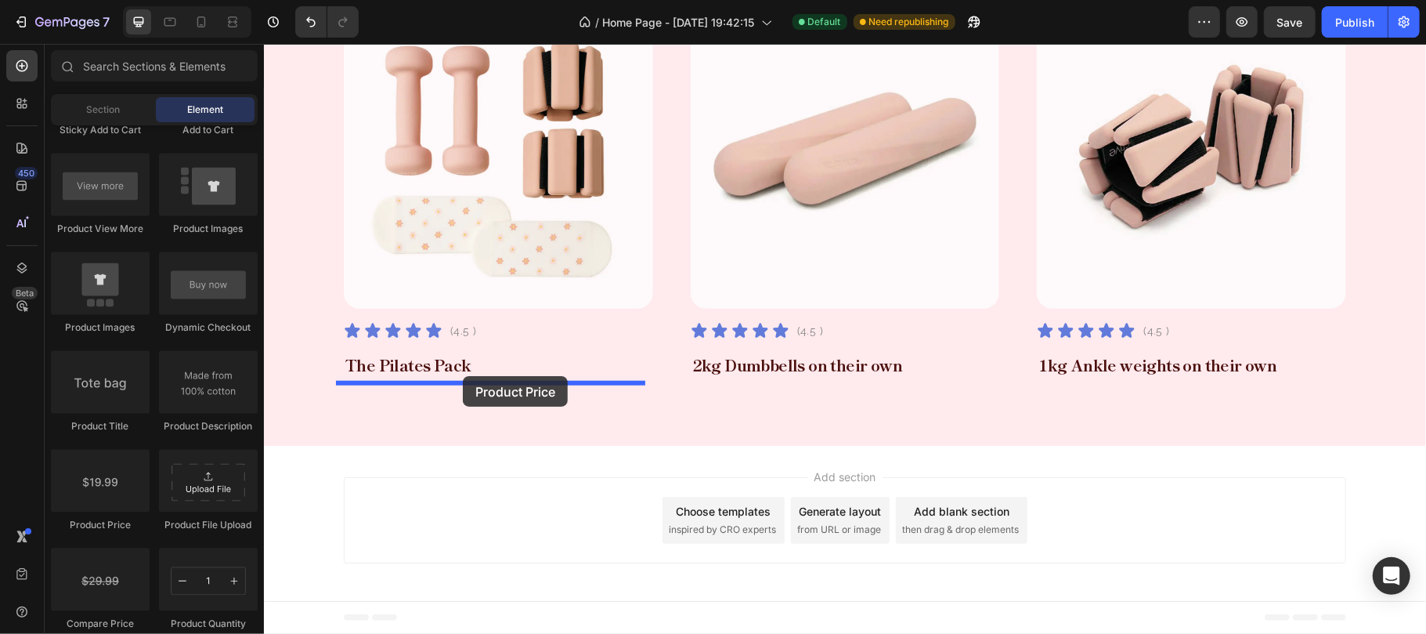
drag, startPoint x: 370, startPoint y: 529, endPoint x: 462, endPoint y: 375, distance: 179.8
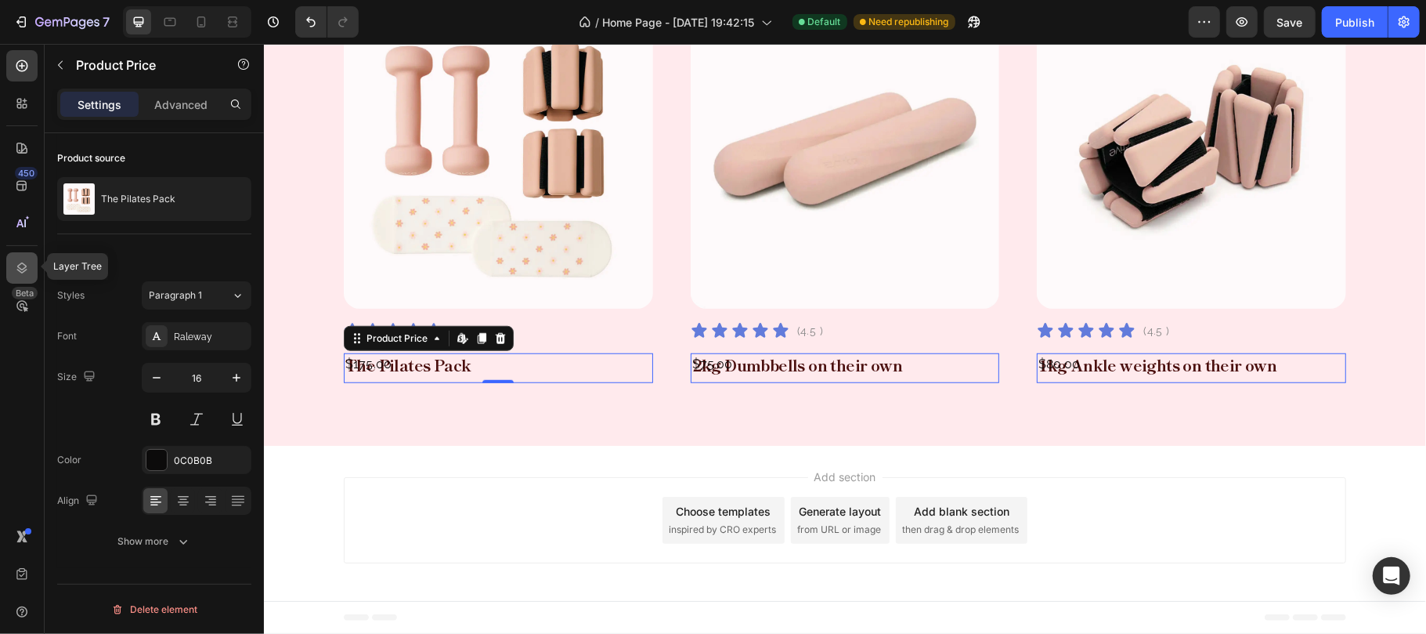
click at [25, 264] on icon at bounding box center [22, 267] width 10 height 11
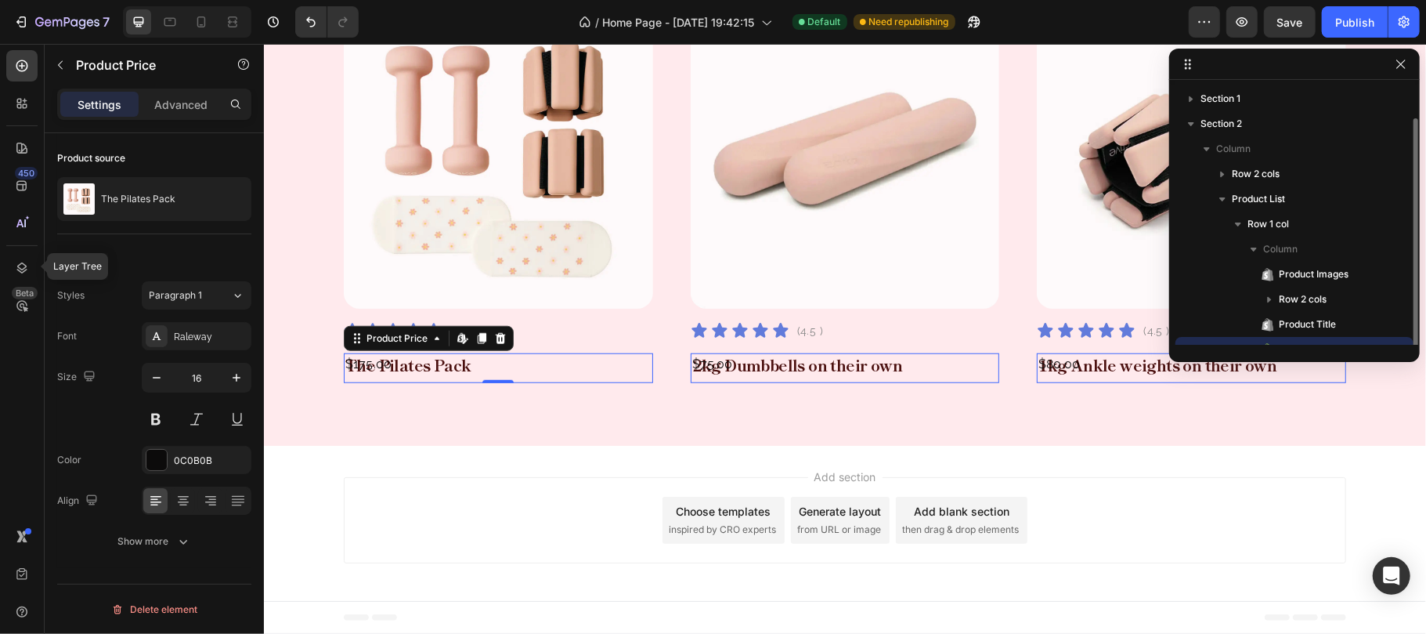
scroll to position [16, 0]
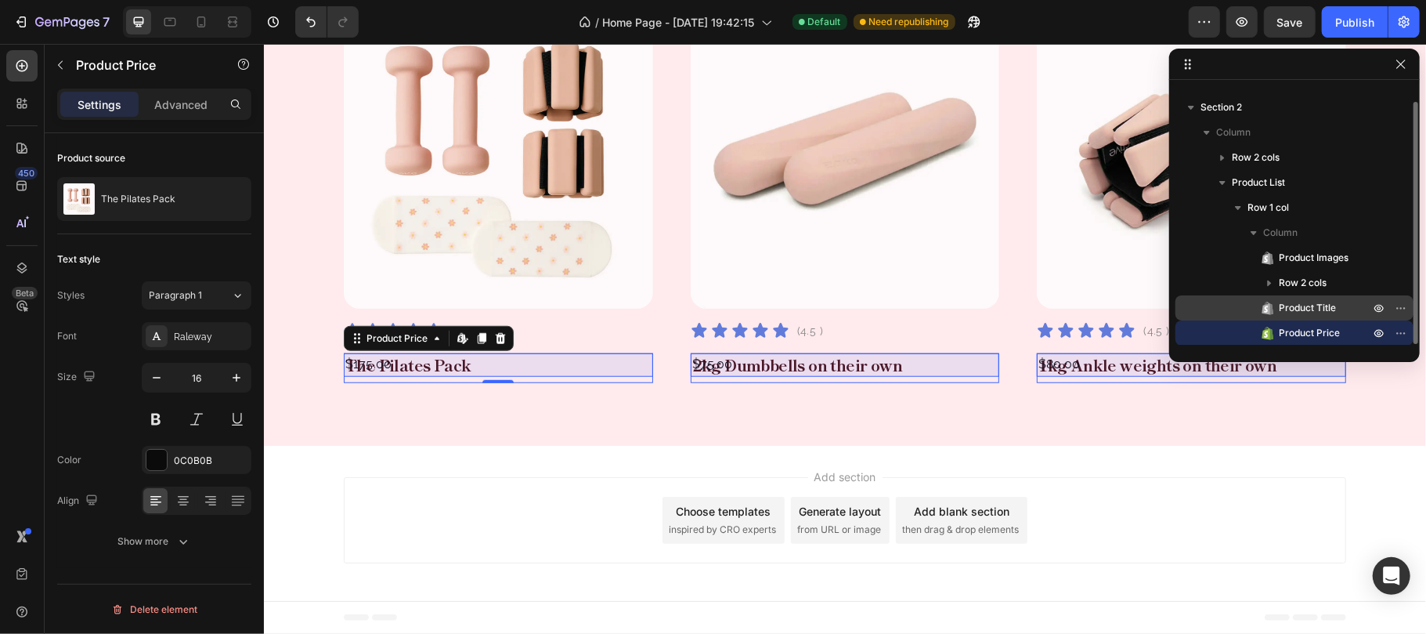
click at [1313, 304] on span "Product Title" at bounding box center [1307, 308] width 57 height 16
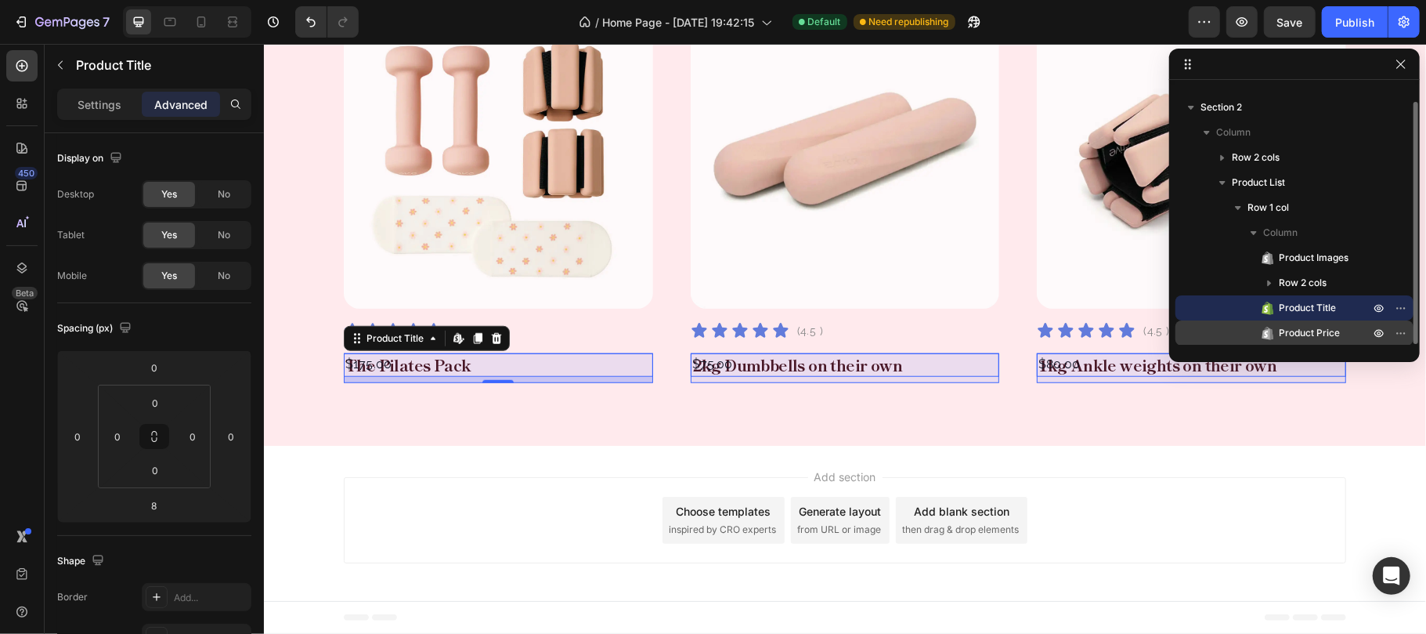
click at [1313, 329] on span "Product Price" at bounding box center [1309, 333] width 61 height 16
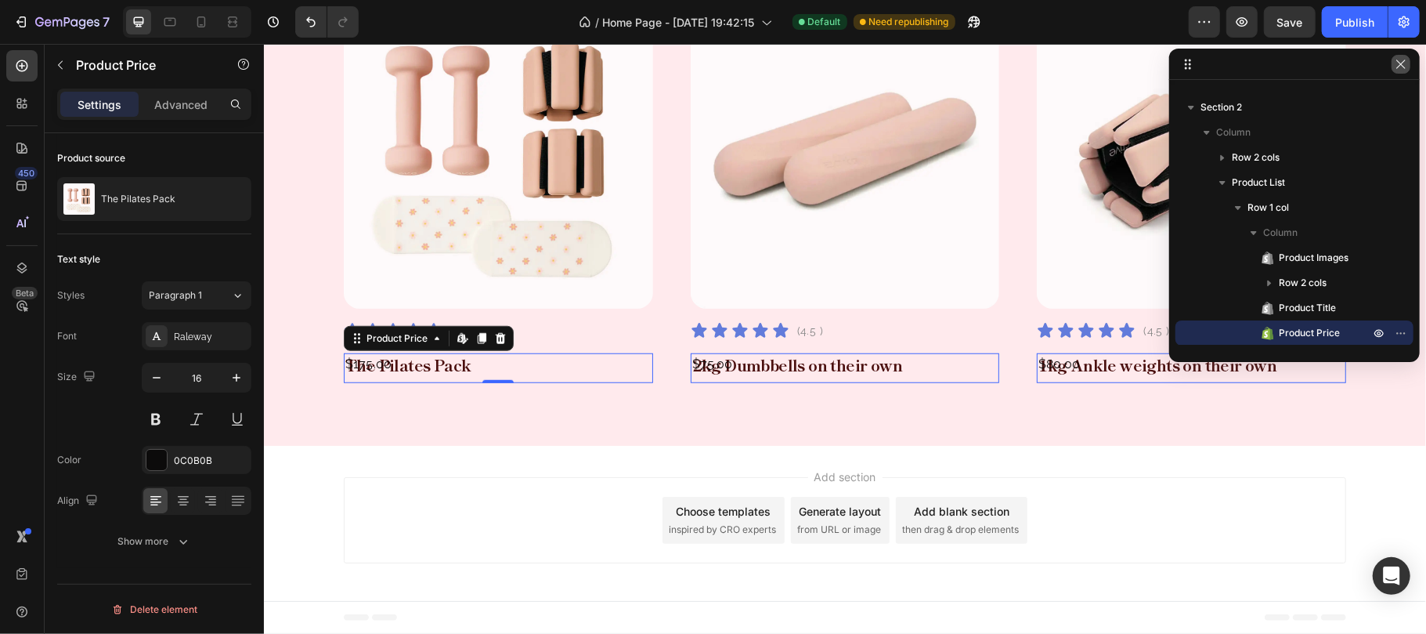
click at [1395, 63] on icon "button" at bounding box center [1401, 64] width 13 height 13
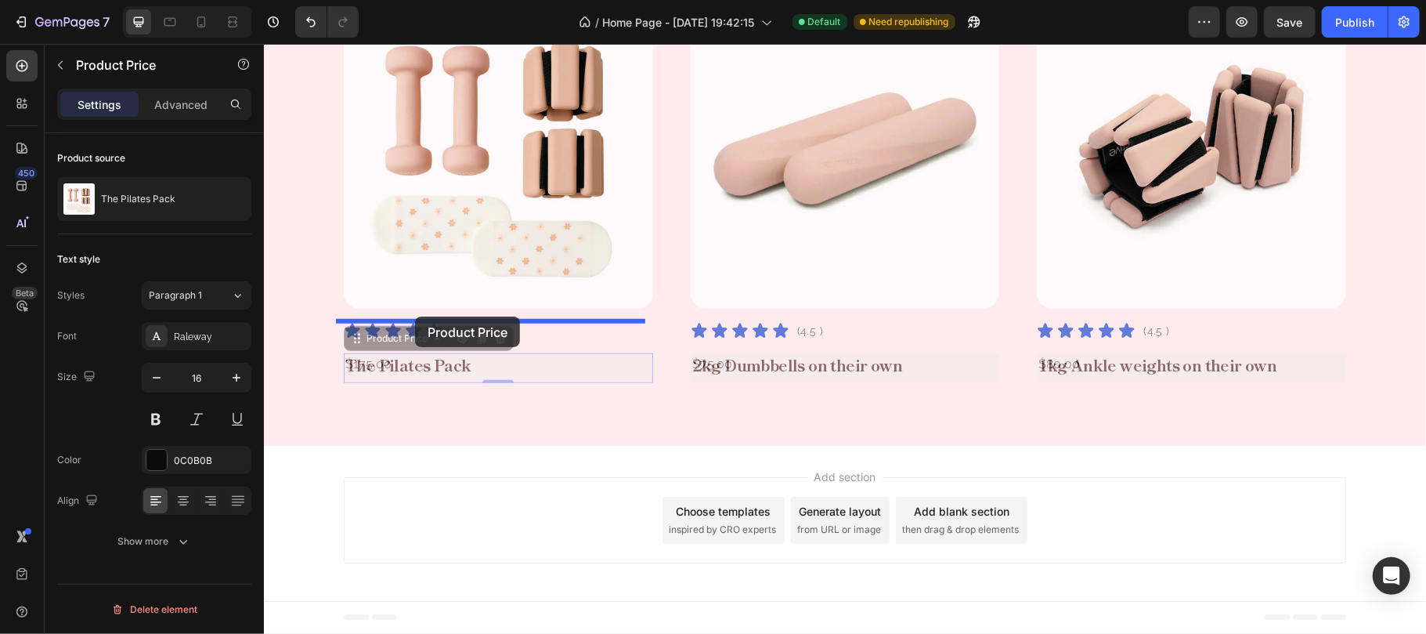
drag, startPoint x: 396, startPoint y: 339, endPoint x: 415, endPoint y: 310, distance: 35.0
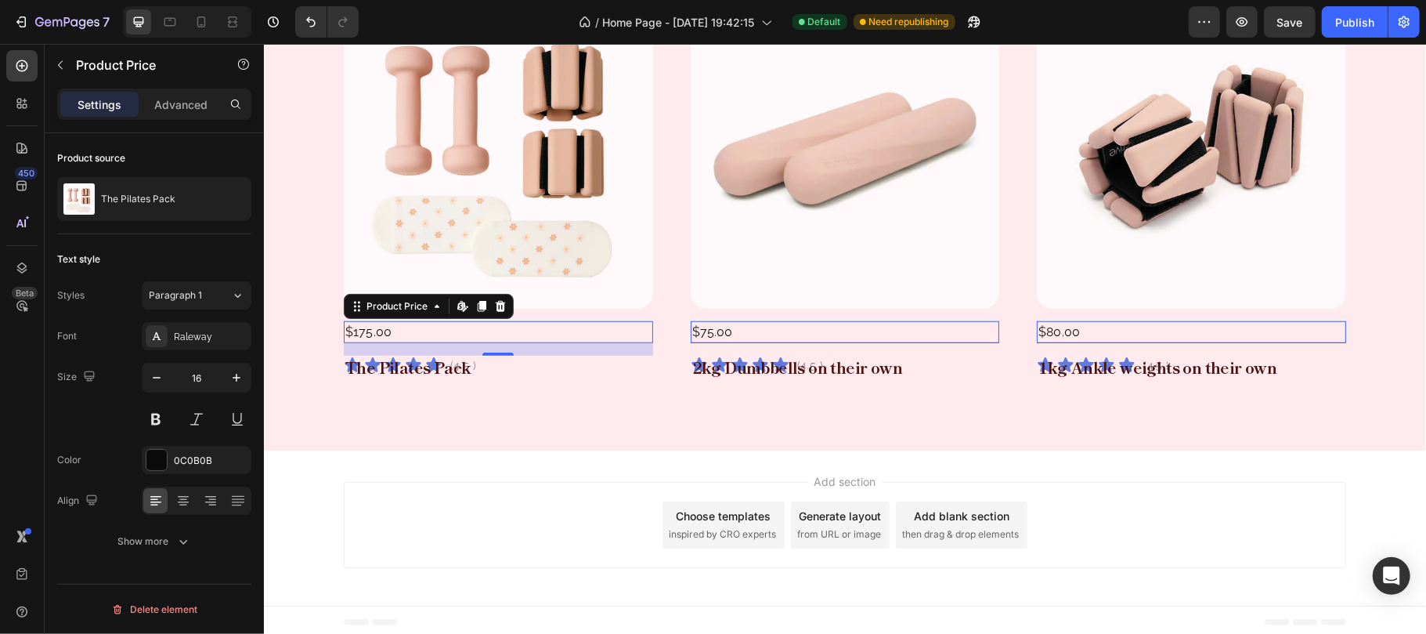
scroll to position [840, 0]
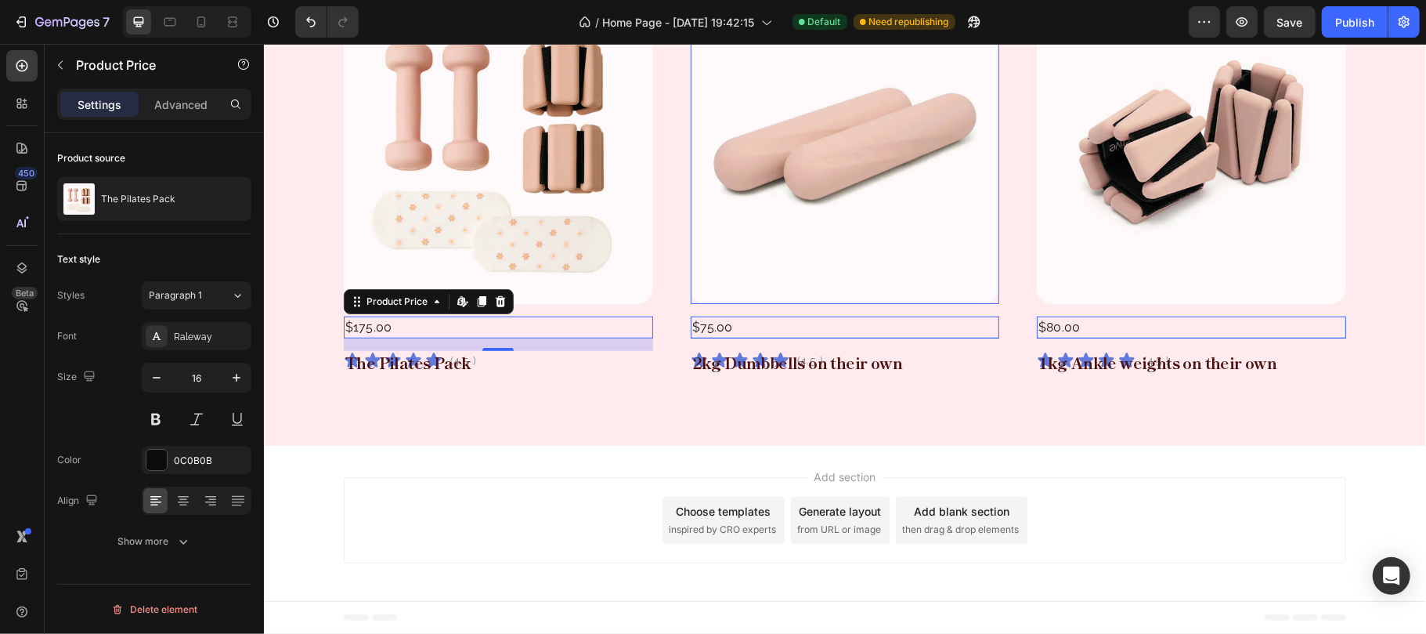
click at [730, 295] on img at bounding box center [844, 143] width 309 height 320
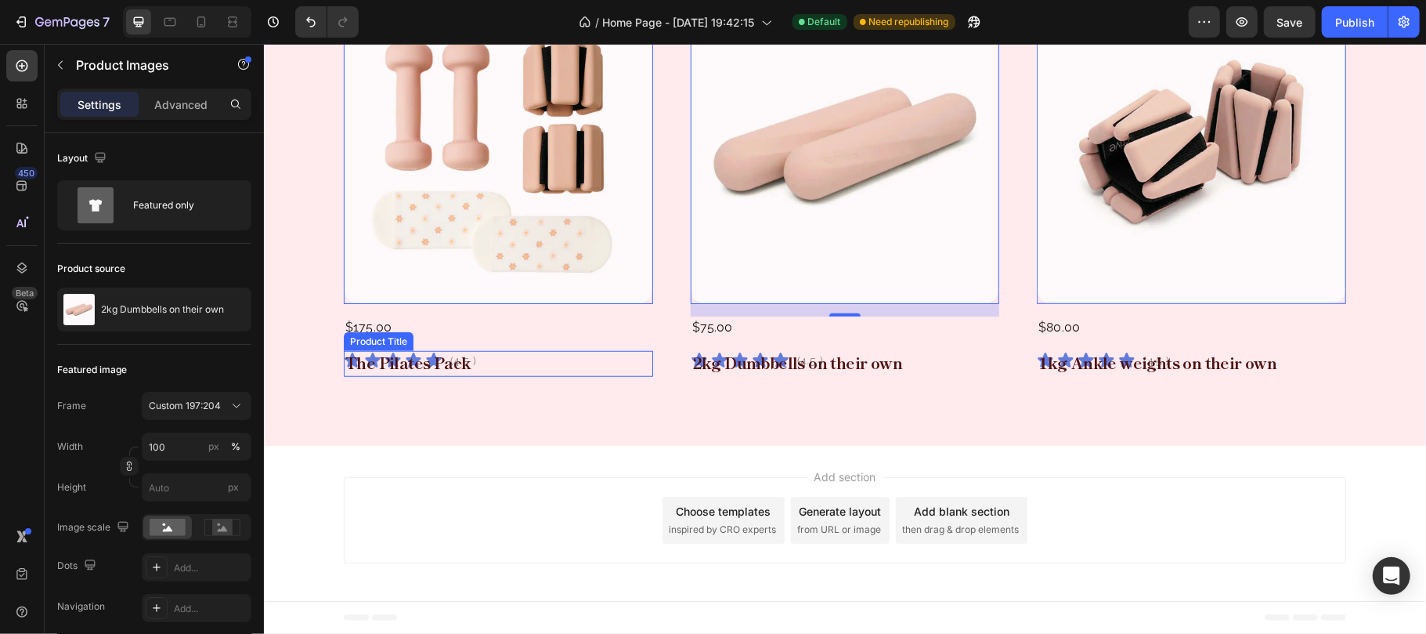
click at [497, 357] on h2 "The Pilates Pack" at bounding box center [497, 361] width 309 height 23
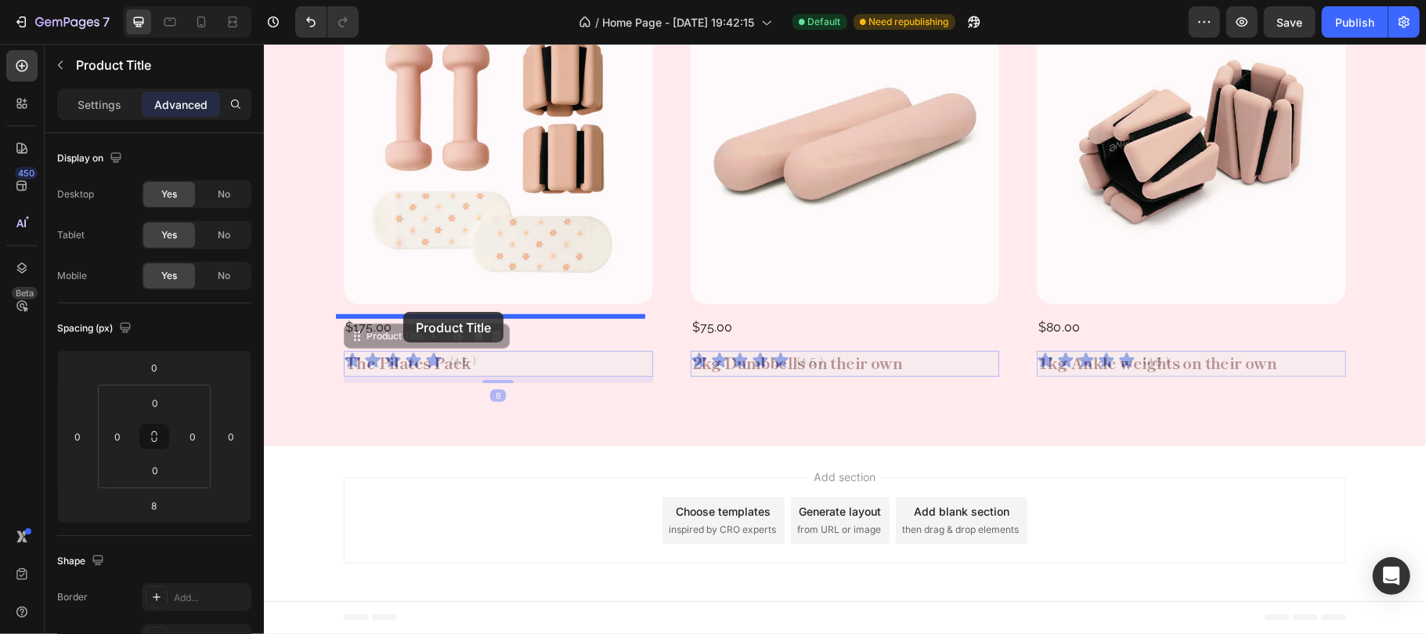
drag, startPoint x: 398, startPoint y: 336, endPoint x: 403, endPoint y: 311, distance: 25.5
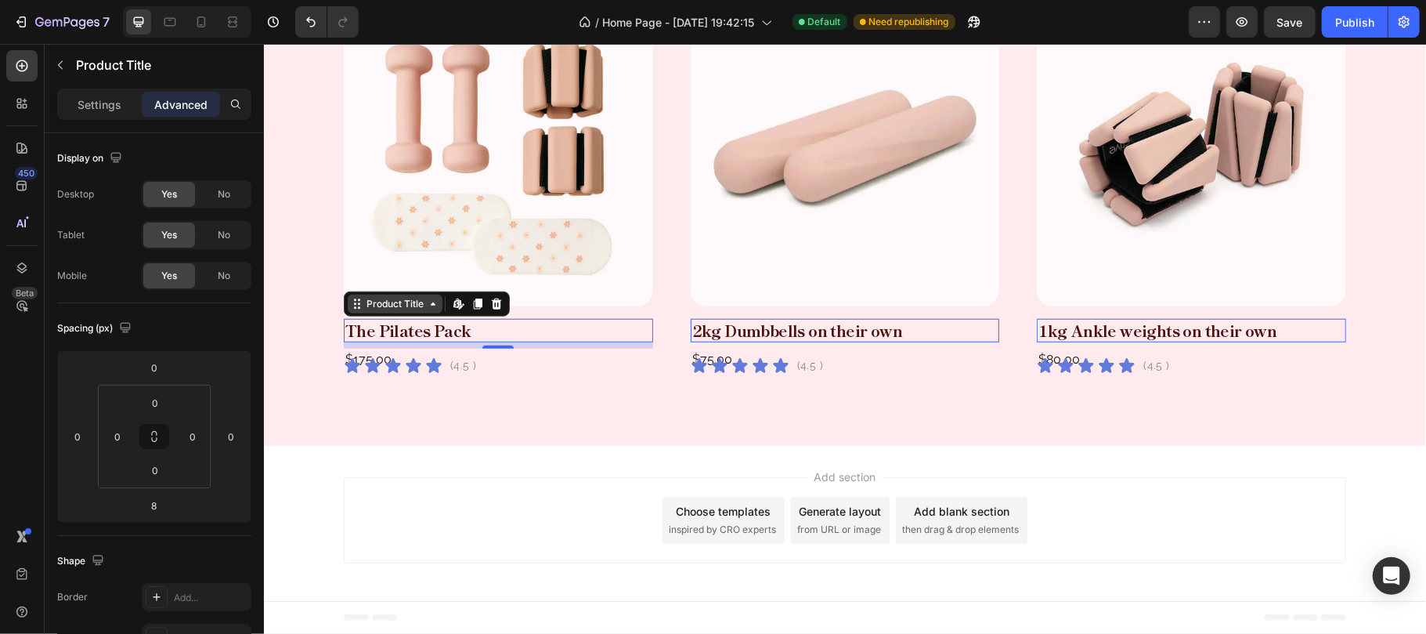
scroll to position [838, 0]
click at [478, 367] on div "Icon Icon Icon Icon Icon Icon List (4.5 ) Text Block Row" at bounding box center [497, 365] width 309 height 34
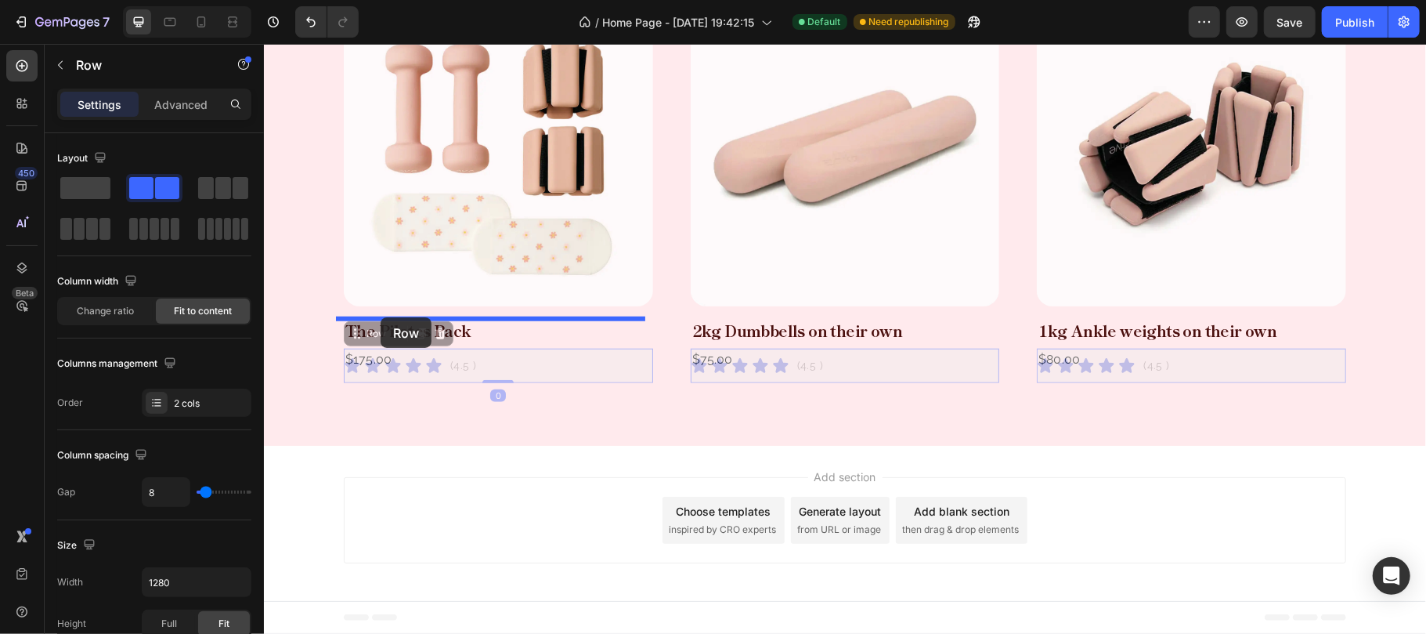
drag, startPoint x: 380, startPoint y: 338, endPoint x: 398, endPoint y: 314, distance: 29.6
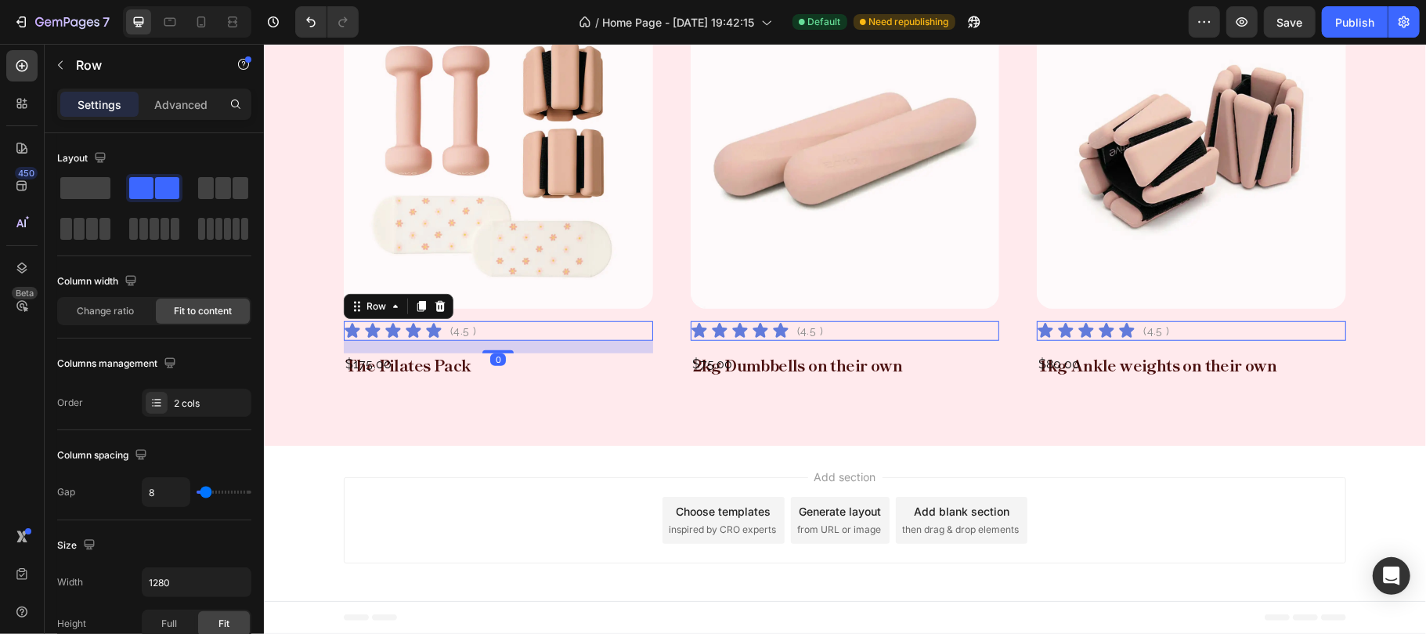
scroll to position [835, 0]
click at [462, 366] on div "$175.00" at bounding box center [497, 363] width 309 height 22
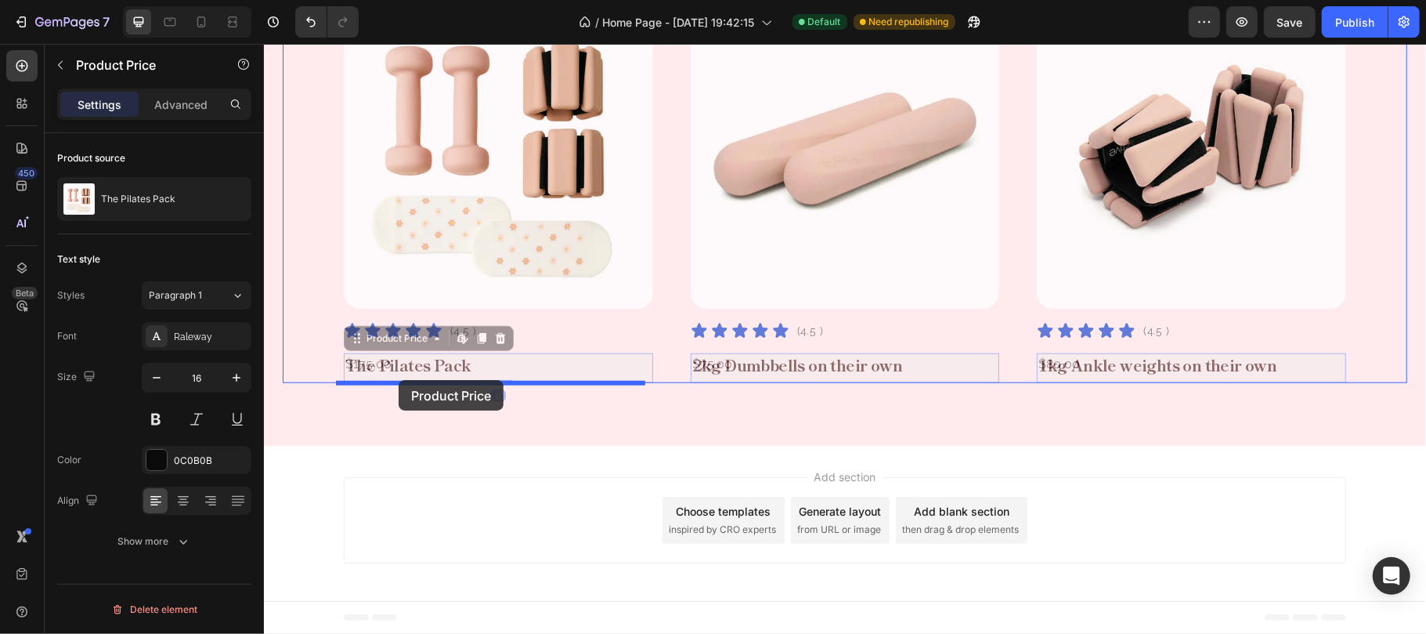
drag, startPoint x: 403, startPoint y: 341, endPoint x: 398, endPoint y: 378, distance: 37.1
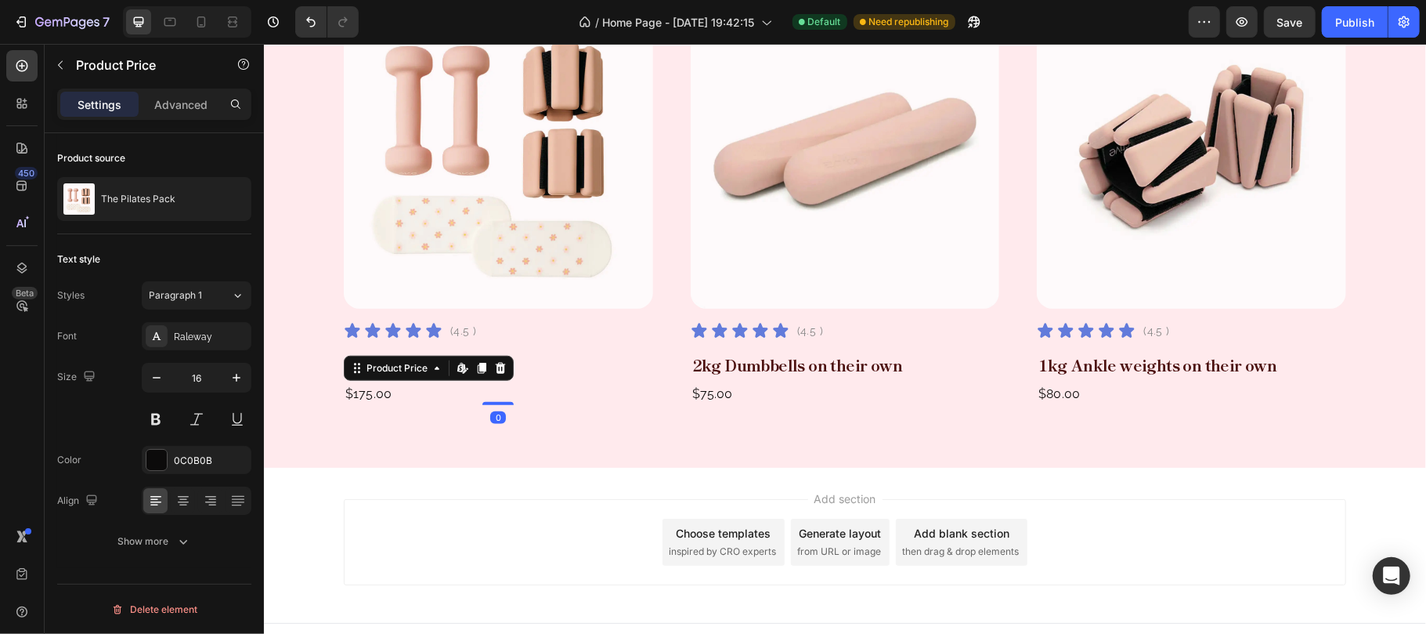
scroll to position [840, 0]
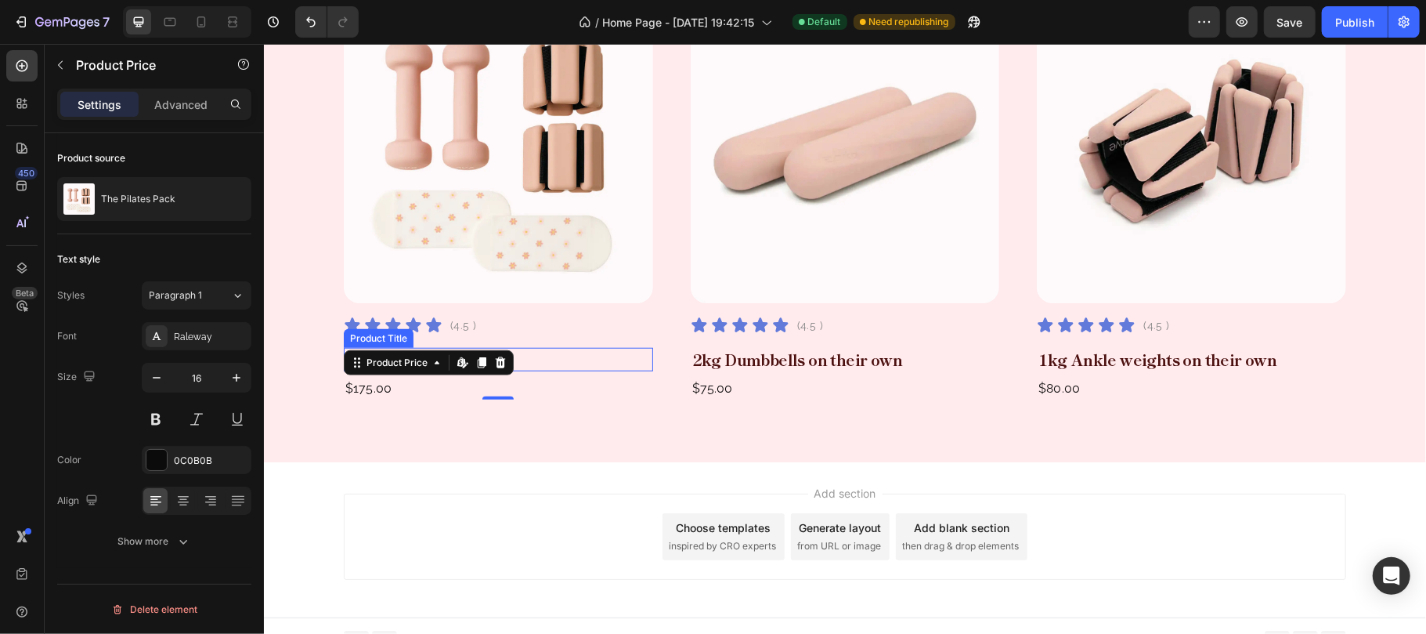
click at [540, 355] on h2 "The Pilates Pack" at bounding box center [497, 358] width 309 height 23
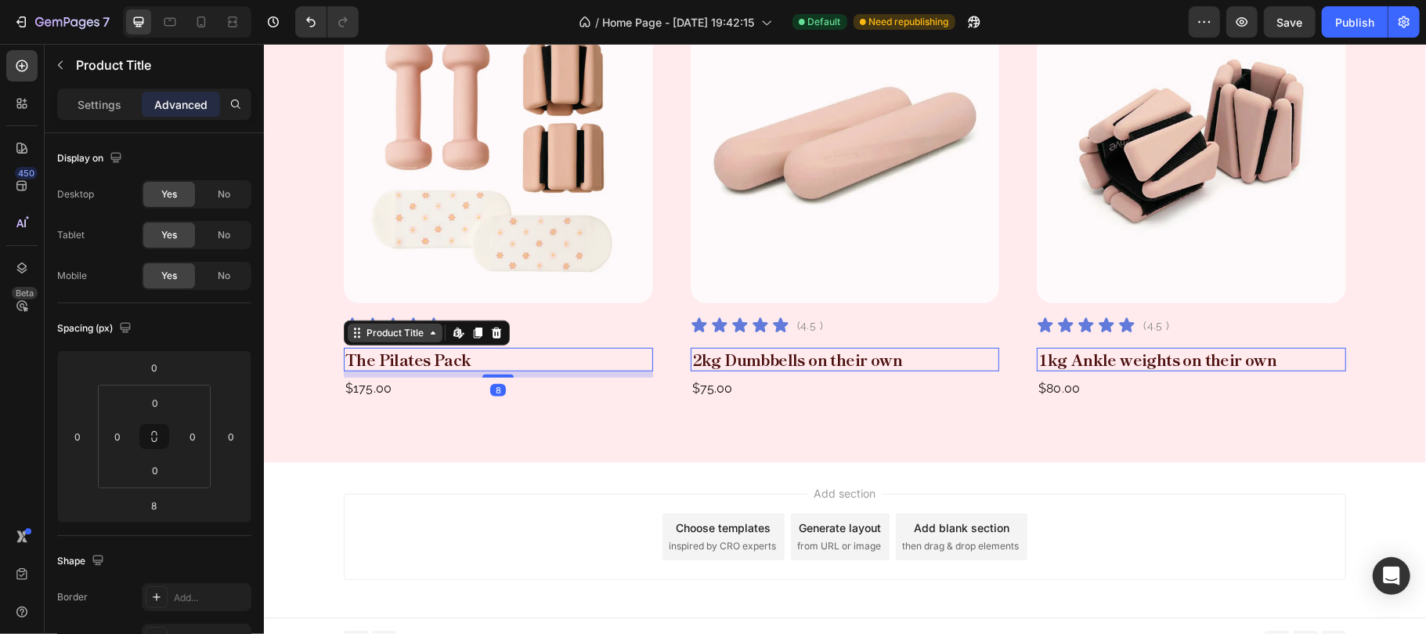
click at [386, 341] on div "Product Title" at bounding box center [394, 332] width 95 height 19
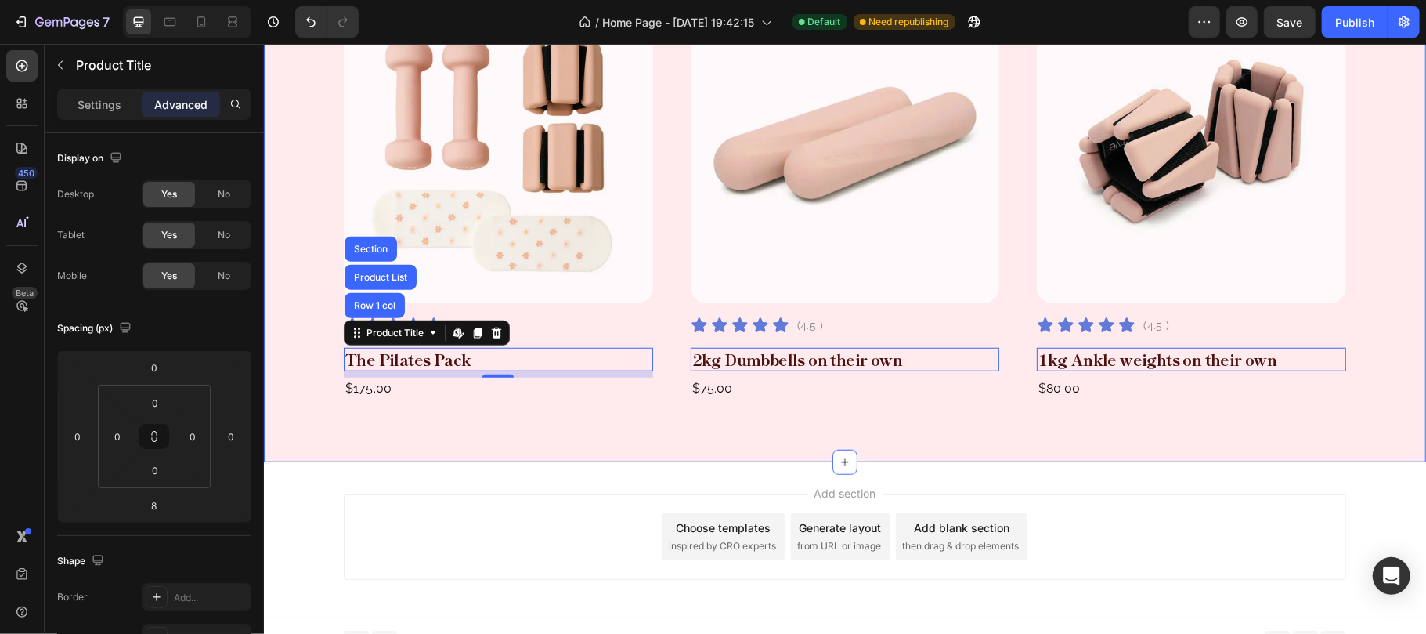
click at [410, 461] on div "Pilates Essentials Text Block For Spaces and Routines That Breathe Heading Disc…" at bounding box center [844, 103] width 1162 height 717
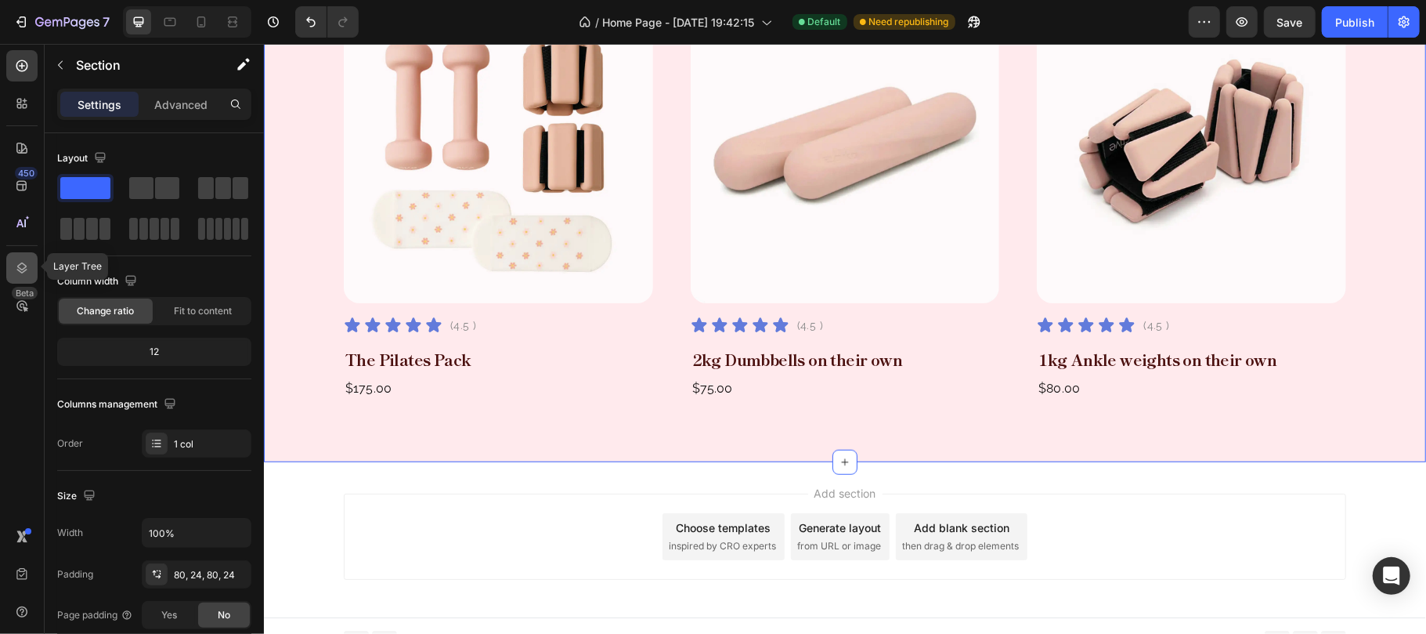
click at [20, 263] on icon at bounding box center [22, 267] width 10 height 11
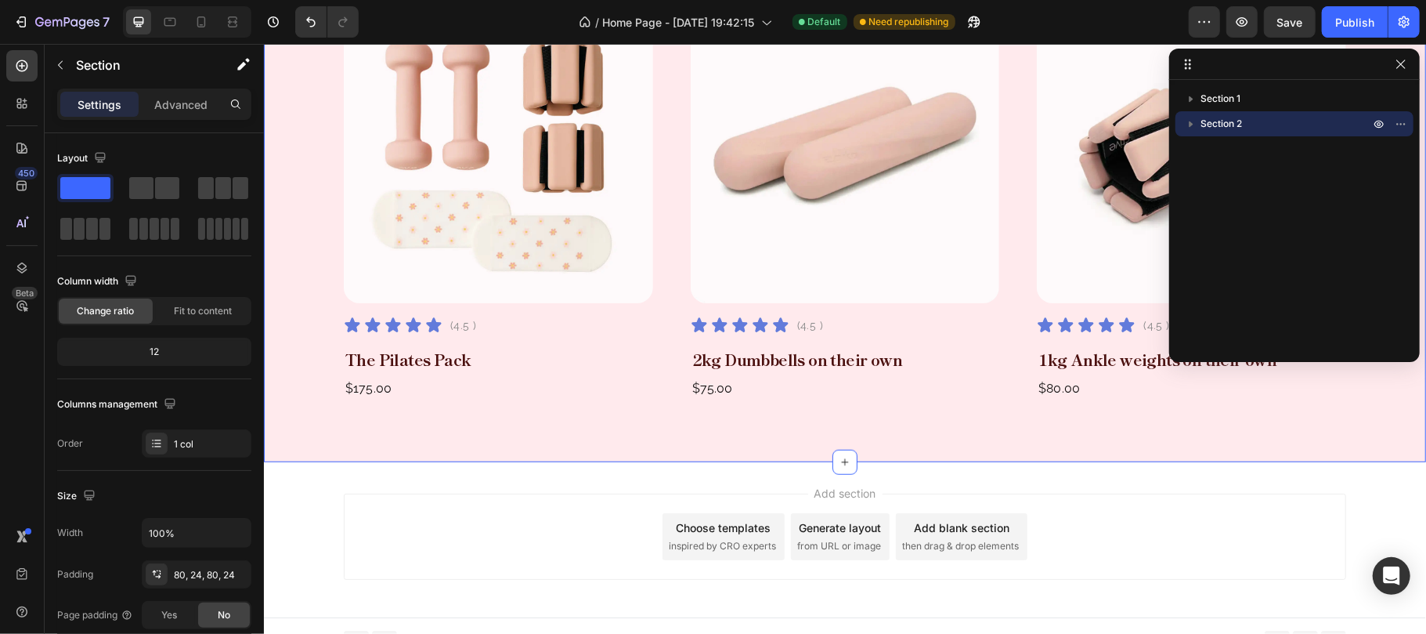
click at [1187, 120] on icon "button" at bounding box center [1191, 124] width 16 height 16
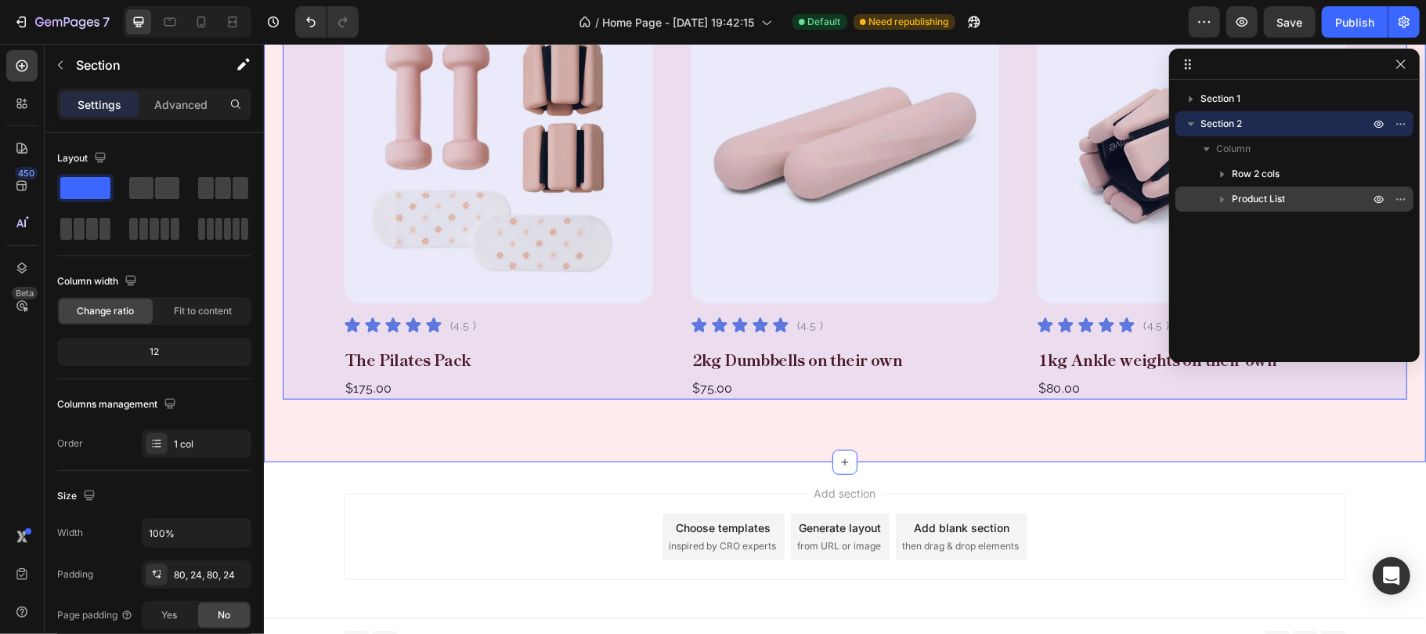
click at [1223, 195] on icon "button" at bounding box center [1223, 199] width 16 height 16
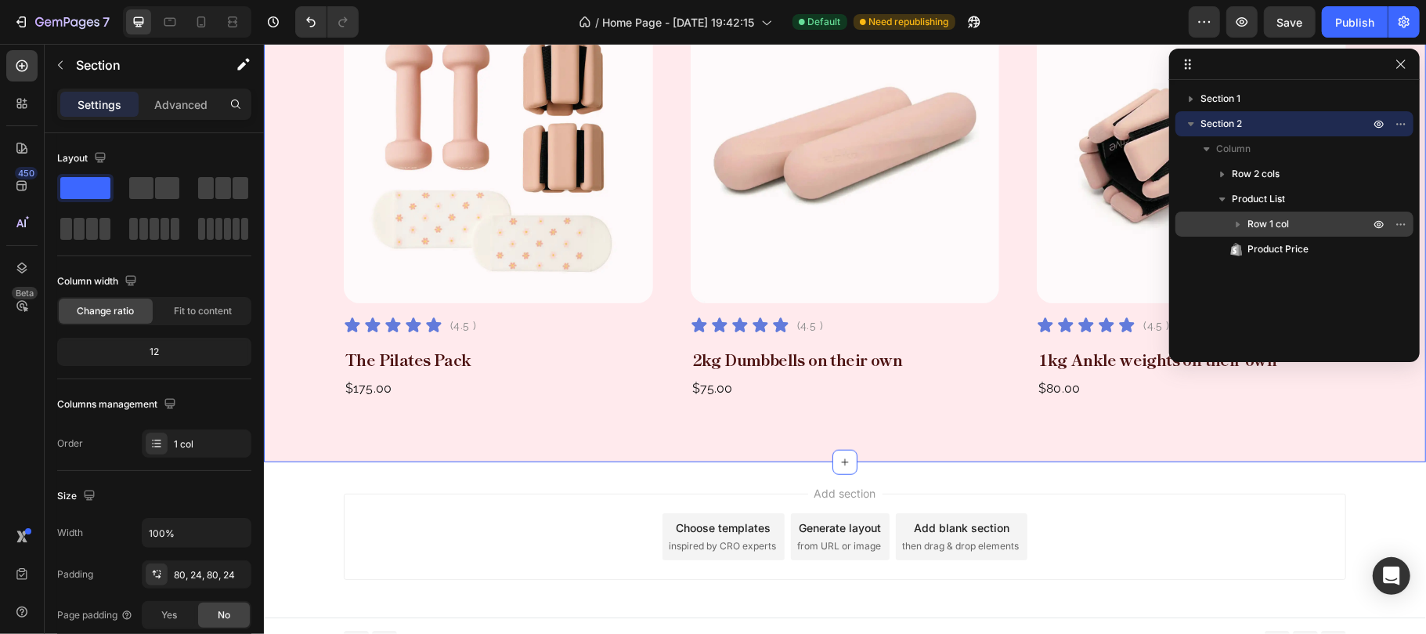
click at [1237, 223] on icon "button" at bounding box center [1239, 225] width 4 height 6
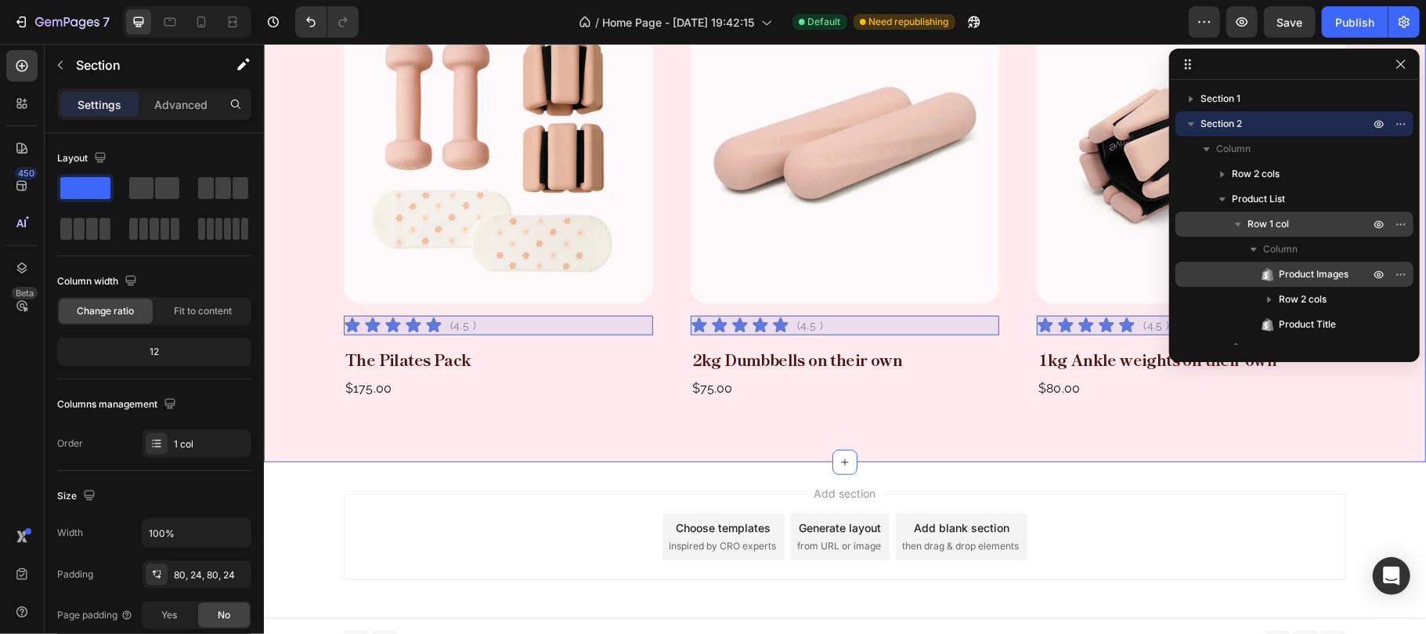
scroll to position [16, 0]
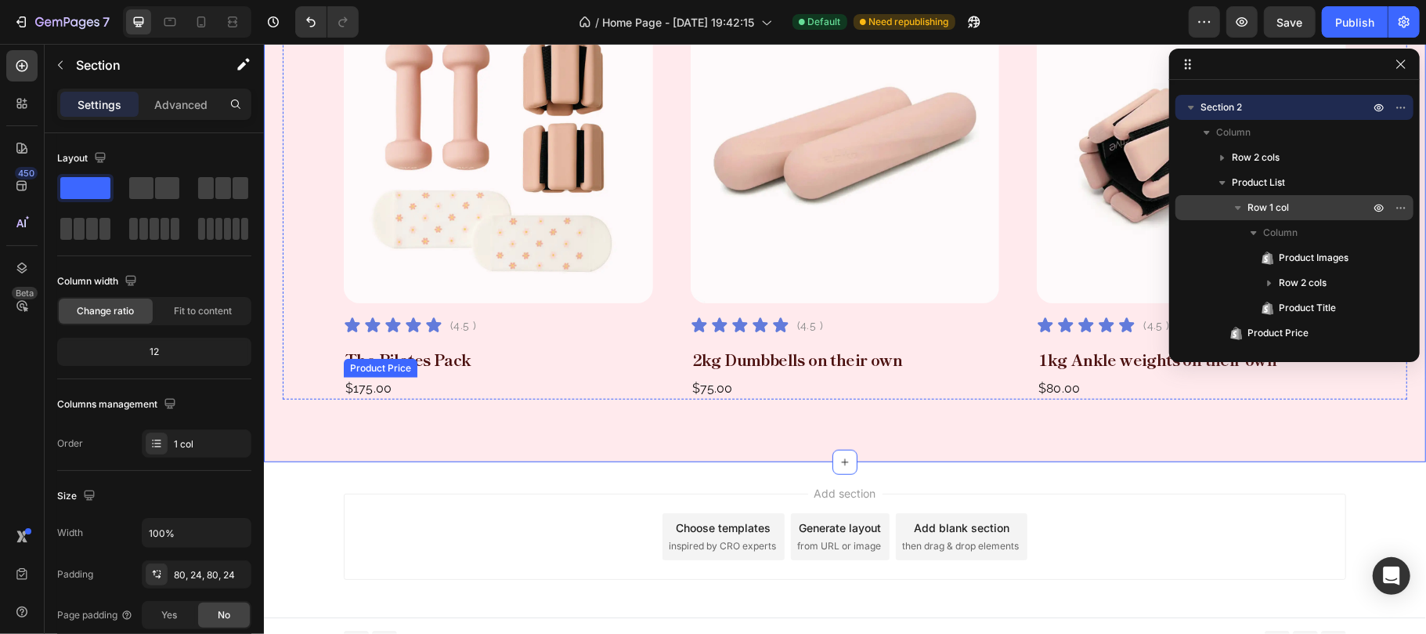
click at [392, 389] on div "$175.00" at bounding box center [497, 388] width 309 height 22
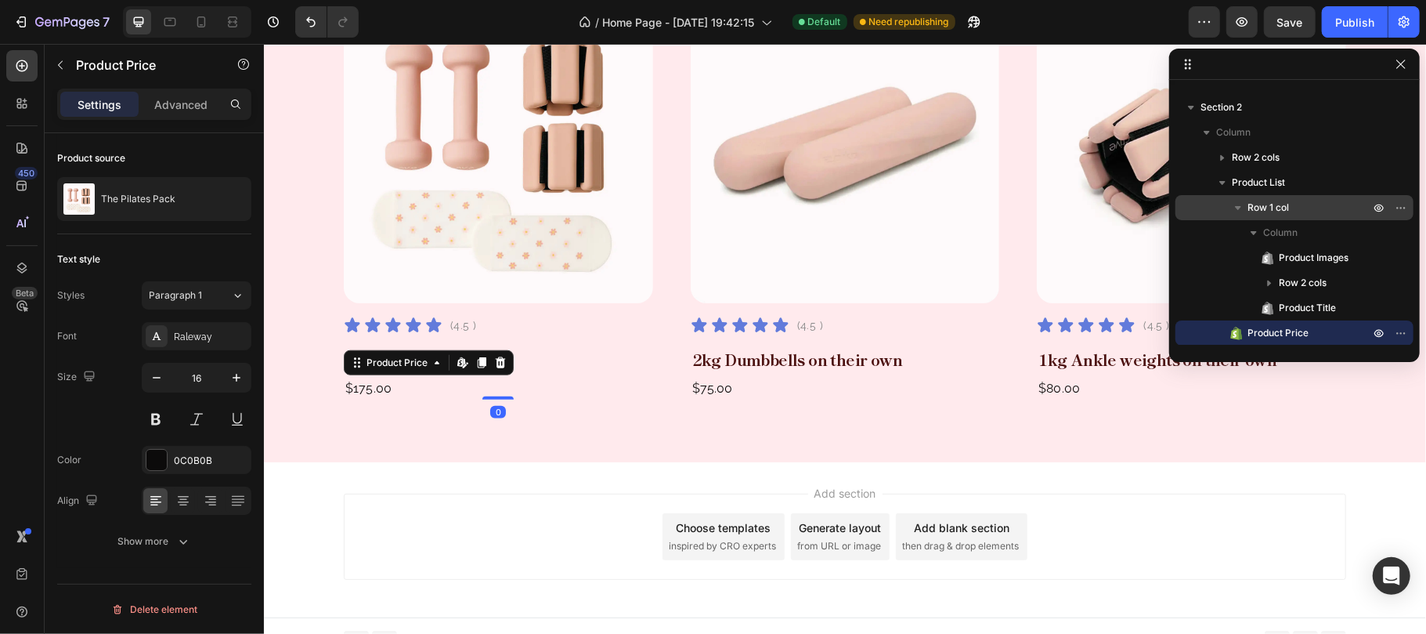
click at [365, 386] on div "$175.00" at bounding box center [497, 388] width 309 height 22
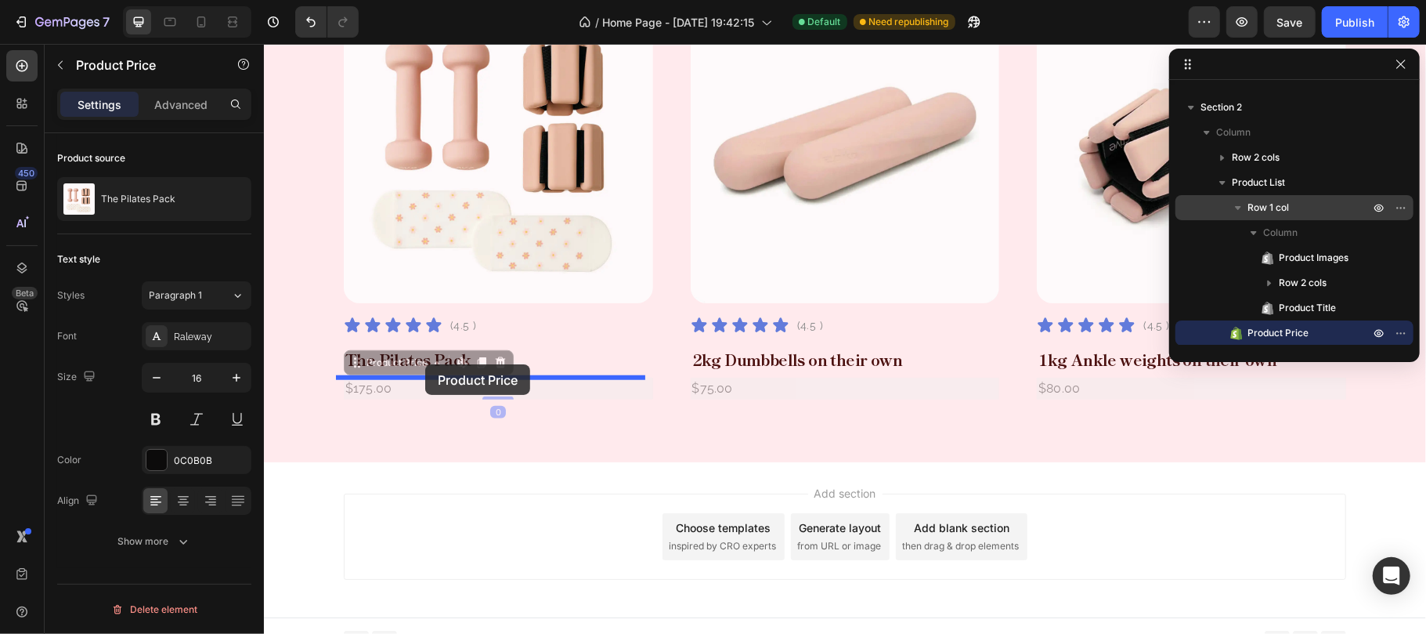
drag, startPoint x: 388, startPoint y: 367, endPoint x: 424, endPoint y: 363, distance: 36.2
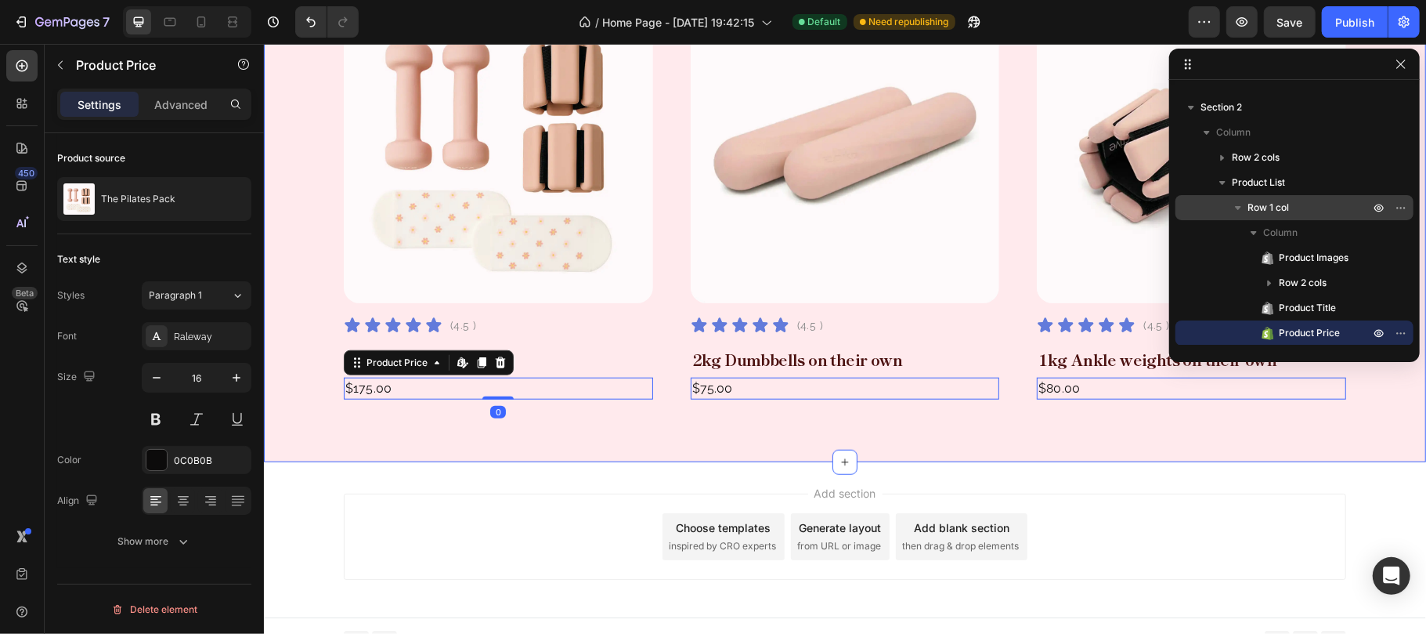
click at [606, 419] on div "Pilates Essentials Text Block For Spaces and Routines That Breathe Heading Disc…" at bounding box center [844, 103] width 1162 height 717
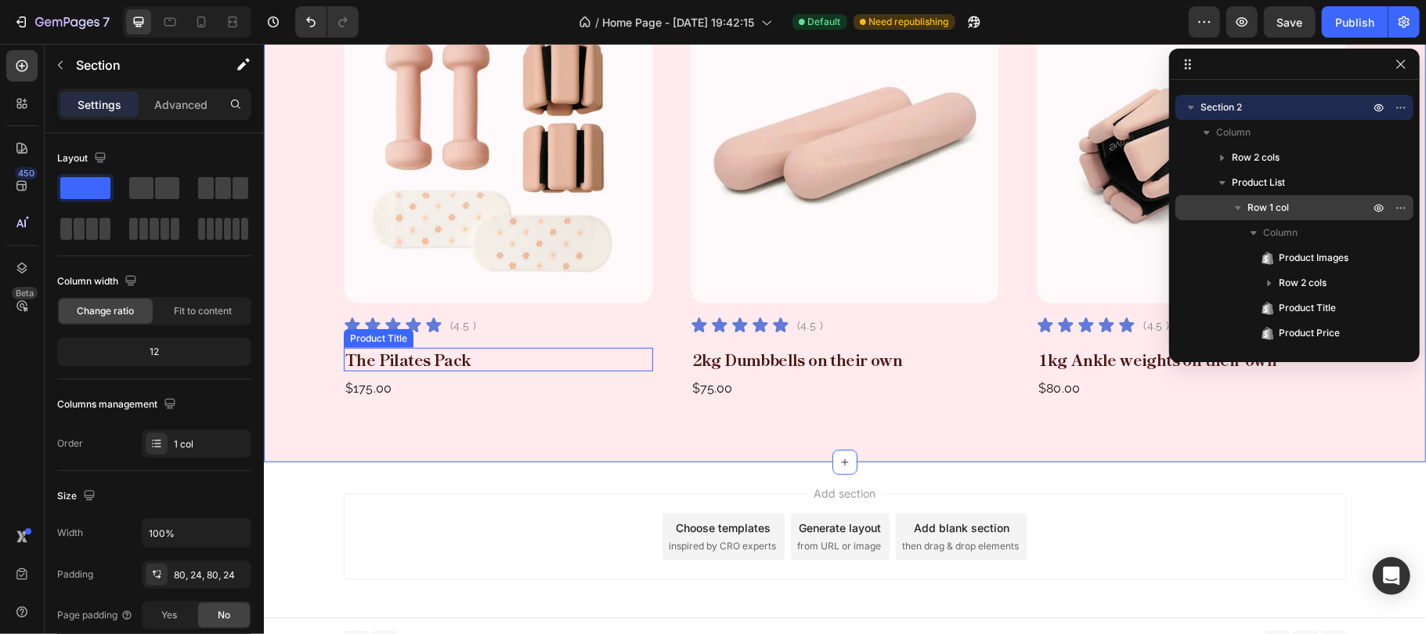
click at [515, 366] on h2 "The Pilates Pack" at bounding box center [497, 358] width 309 height 23
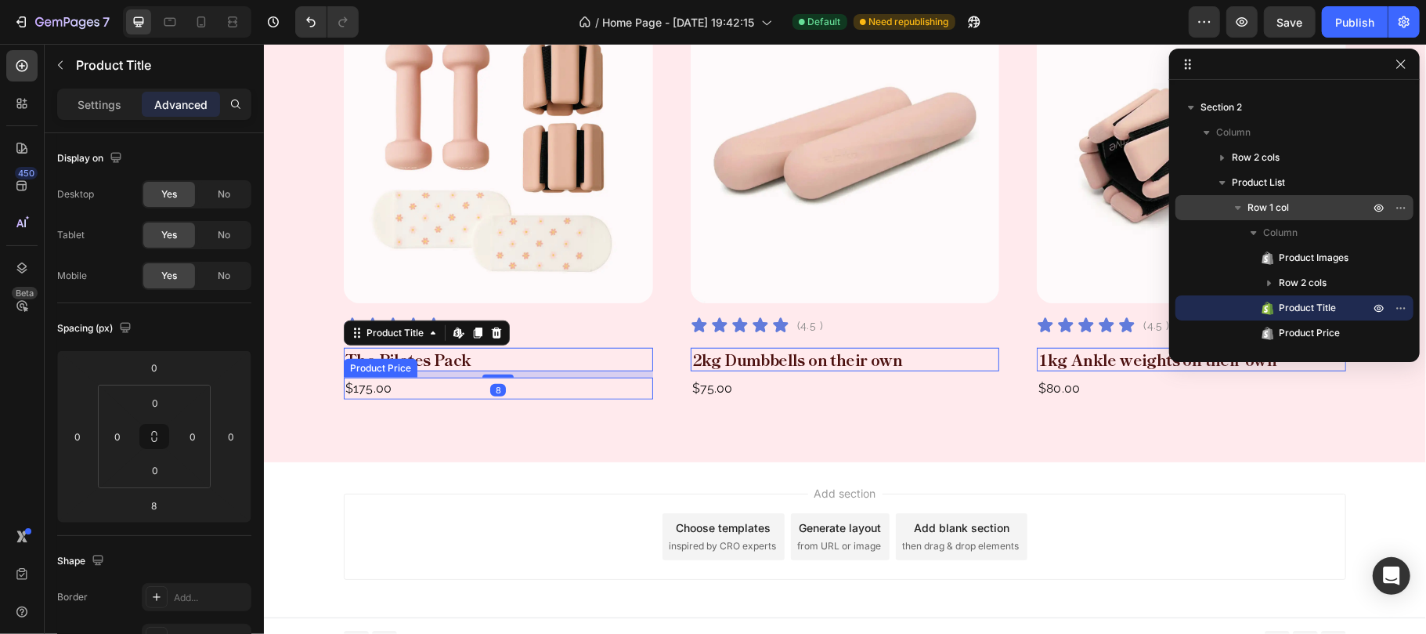
click at [498, 388] on div "$175.00" at bounding box center [497, 388] width 309 height 22
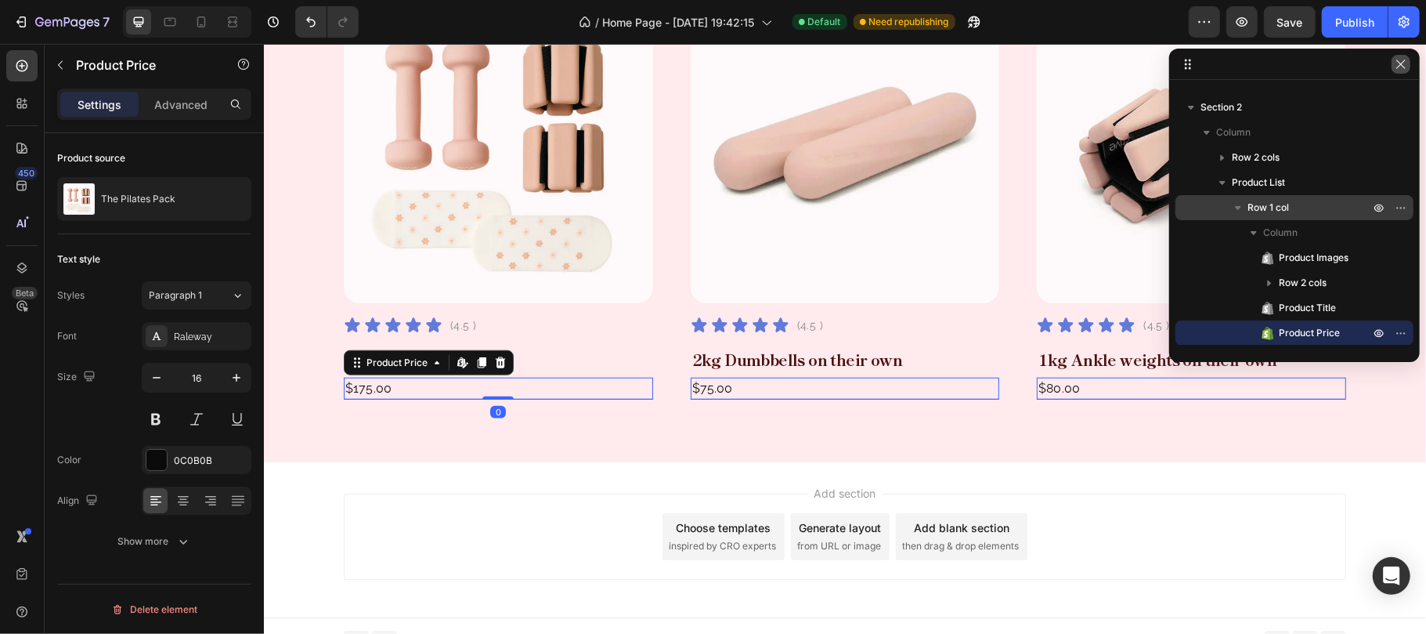
click at [1396, 64] on icon "button" at bounding box center [1401, 64] width 13 height 13
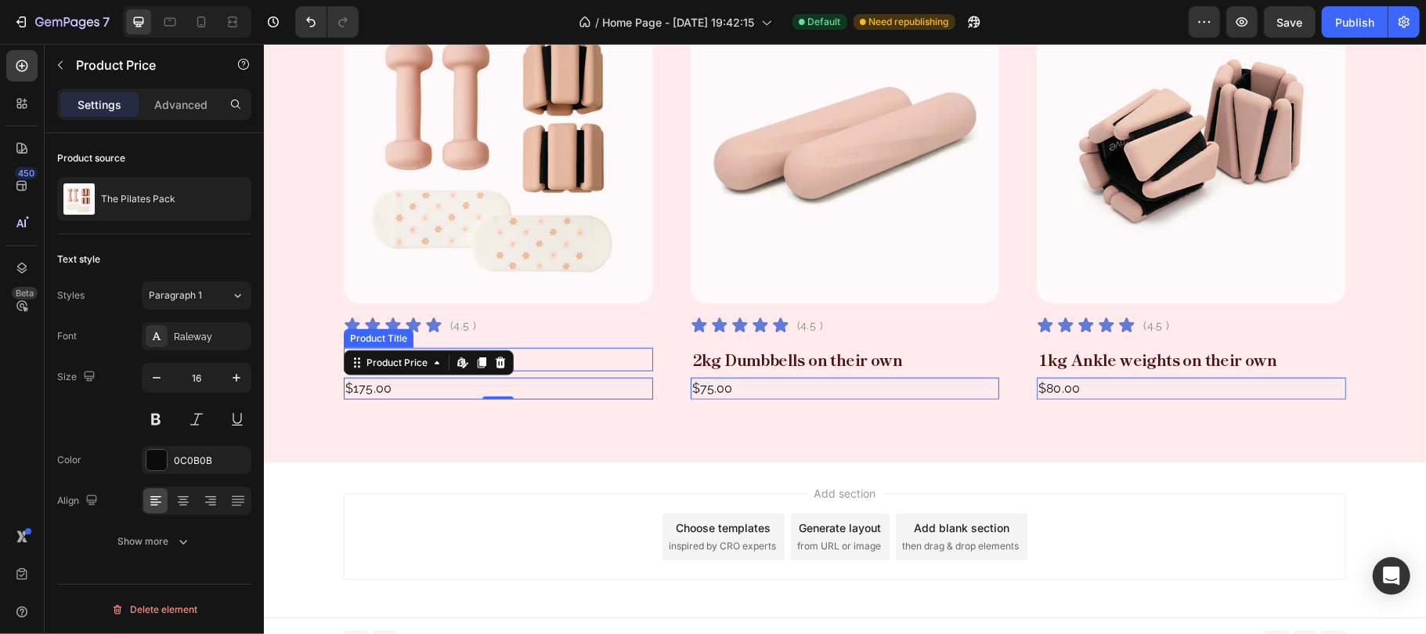
click at [558, 363] on h2 "The Pilates Pack" at bounding box center [497, 358] width 309 height 23
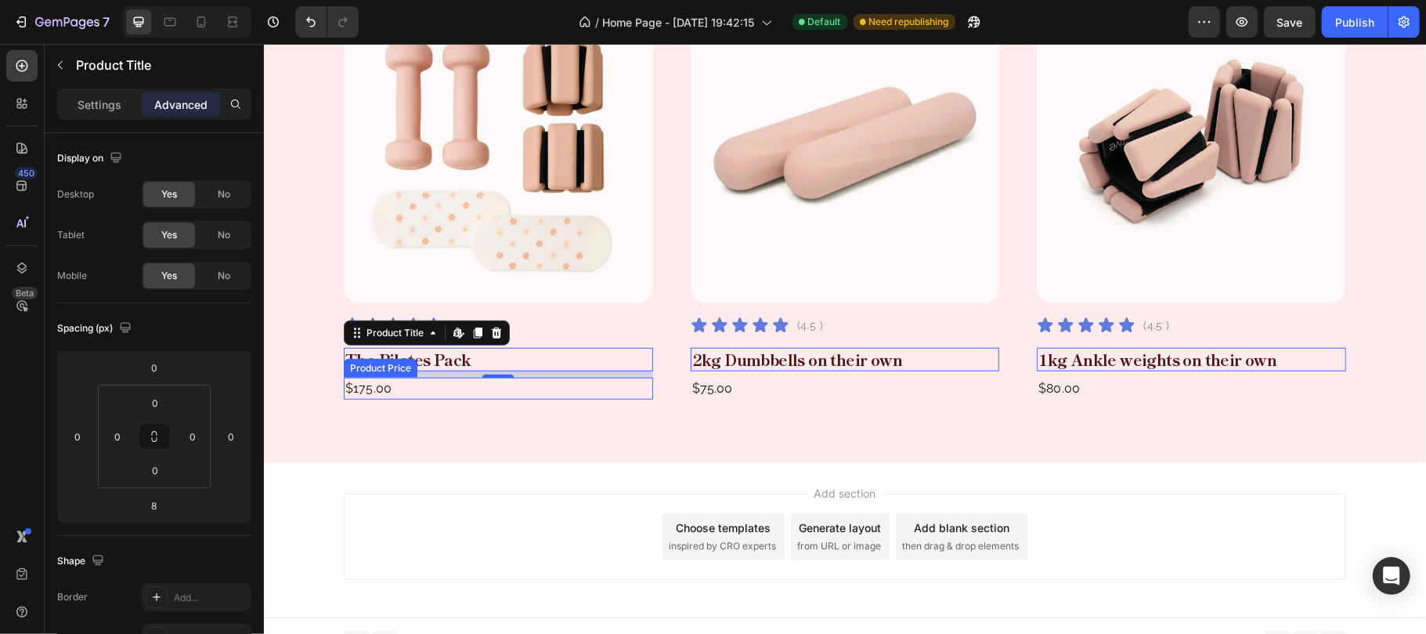
click at [439, 392] on div "$175.00" at bounding box center [497, 388] width 309 height 22
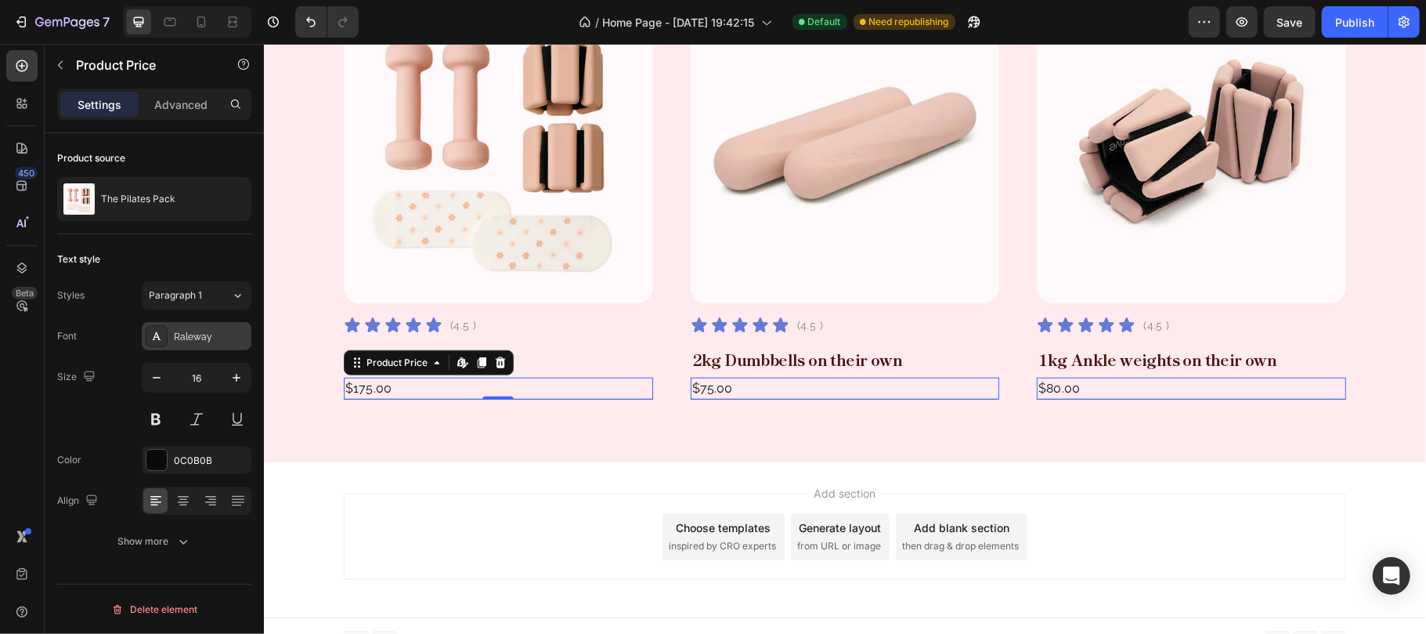
click at [205, 331] on div "Raleway" at bounding box center [211, 337] width 74 height 14
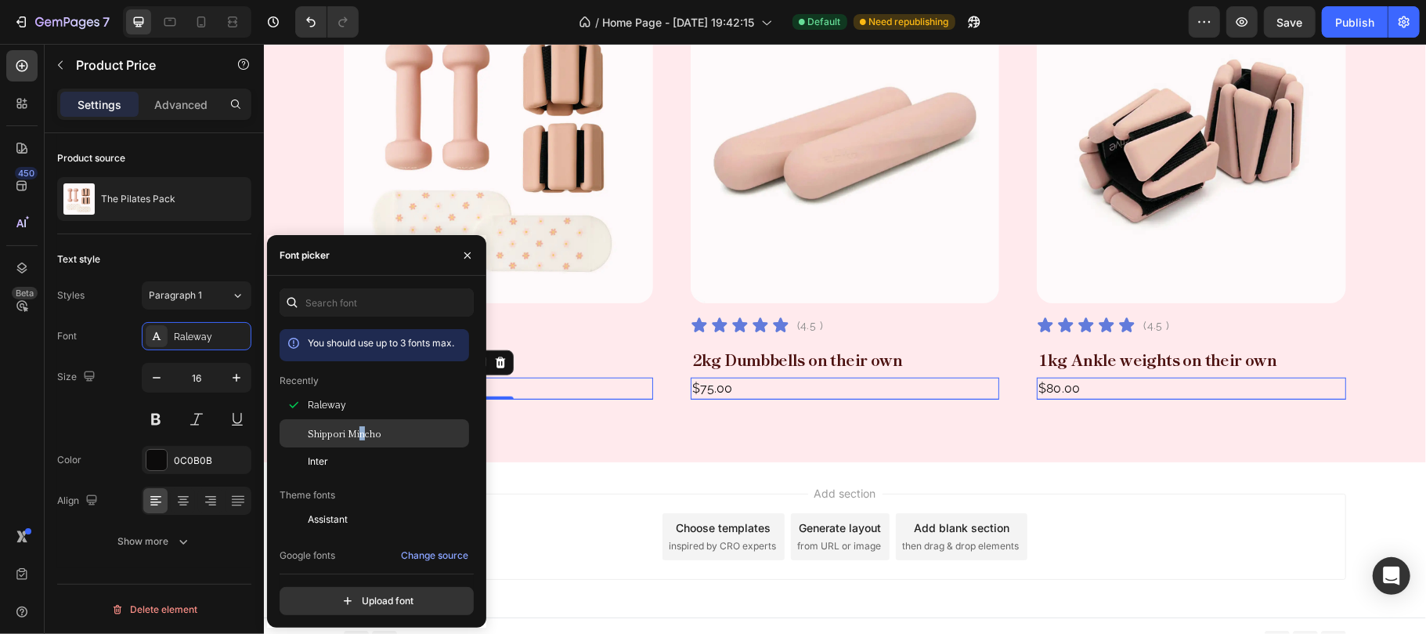
drag, startPoint x: 364, startPoint y: 432, endPoint x: 351, endPoint y: 432, distance: 13.3
click at [365, 432] on span "Shippori Mincho" at bounding box center [345, 433] width 74 height 14
click at [233, 379] on icon "button" at bounding box center [237, 378] width 8 height 8
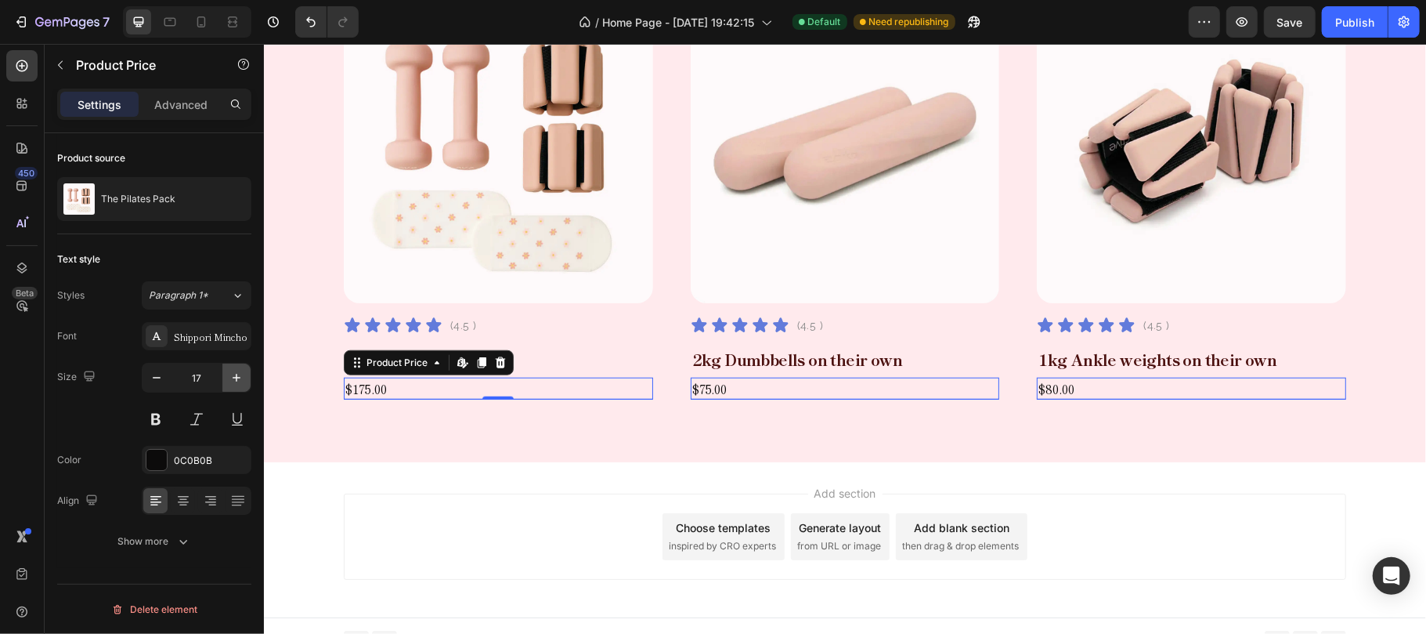
click at [233, 379] on icon "button" at bounding box center [237, 378] width 8 height 8
type input "18"
click at [188, 540] on icon "button" at bounding box center [183, 541] width 16 height 16
click at [208, 457] on div "0C0B0B" at bounding box center [196, 460] width 45 height 14
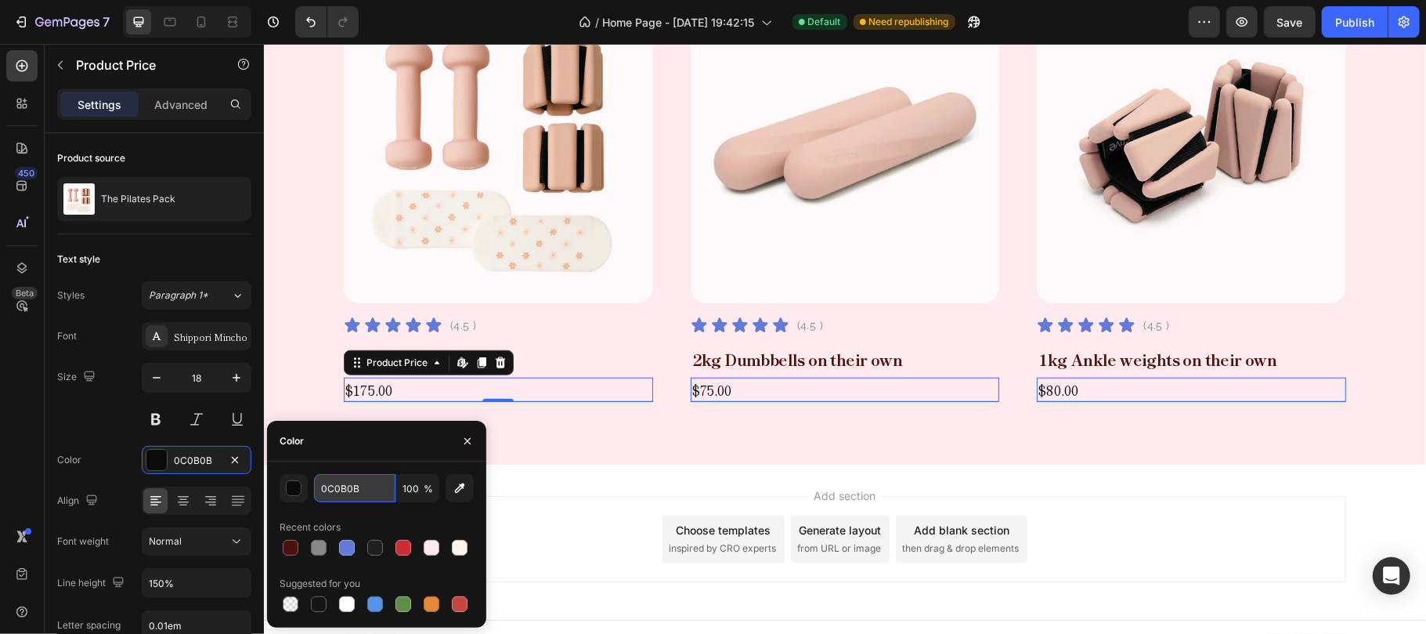
click at [365, 486] on input "0C0B0B" at bounding box center [354, 488] width 81 height 28
paste input "784B4"
type input "784B4B"
click at [464, 448] on button "button" at bounding box center [467, 440] width 25 height 25
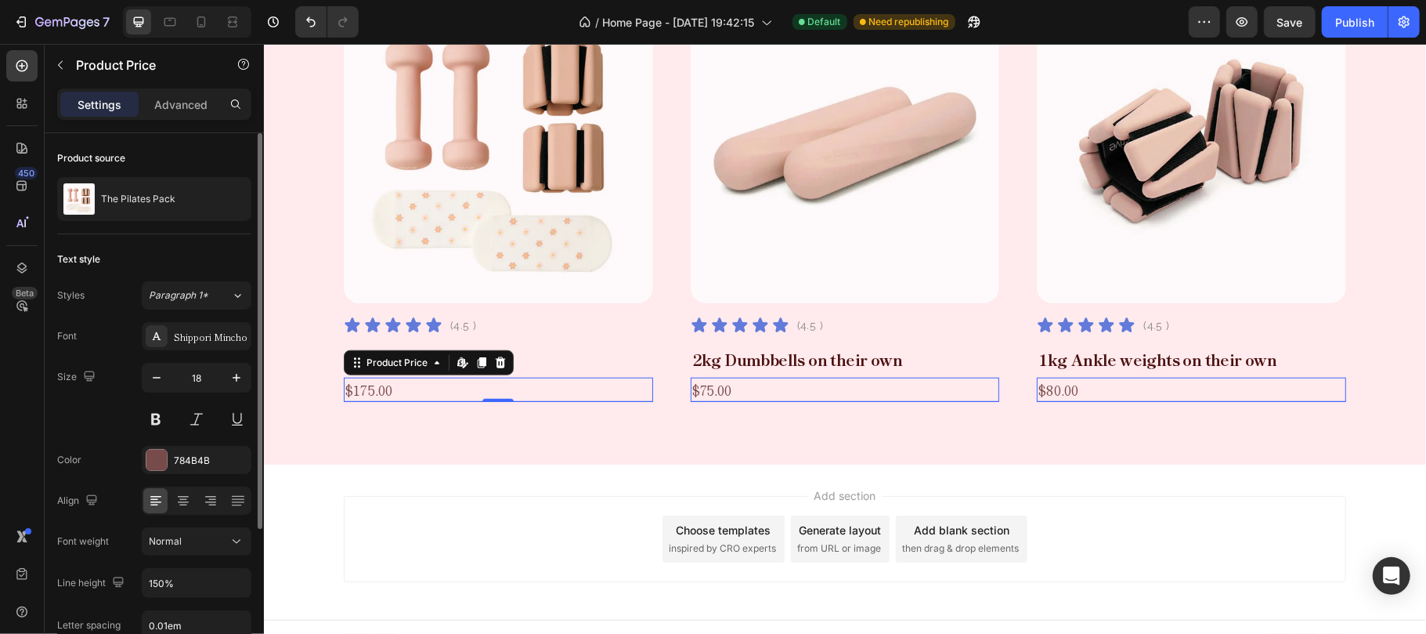
click at [110, 417] on div "Size 18" at bounding box center [154, 398] width 194 height 70
click at [208, 583] on input "150%" at bounding box center [197, 583] width 108 height 28
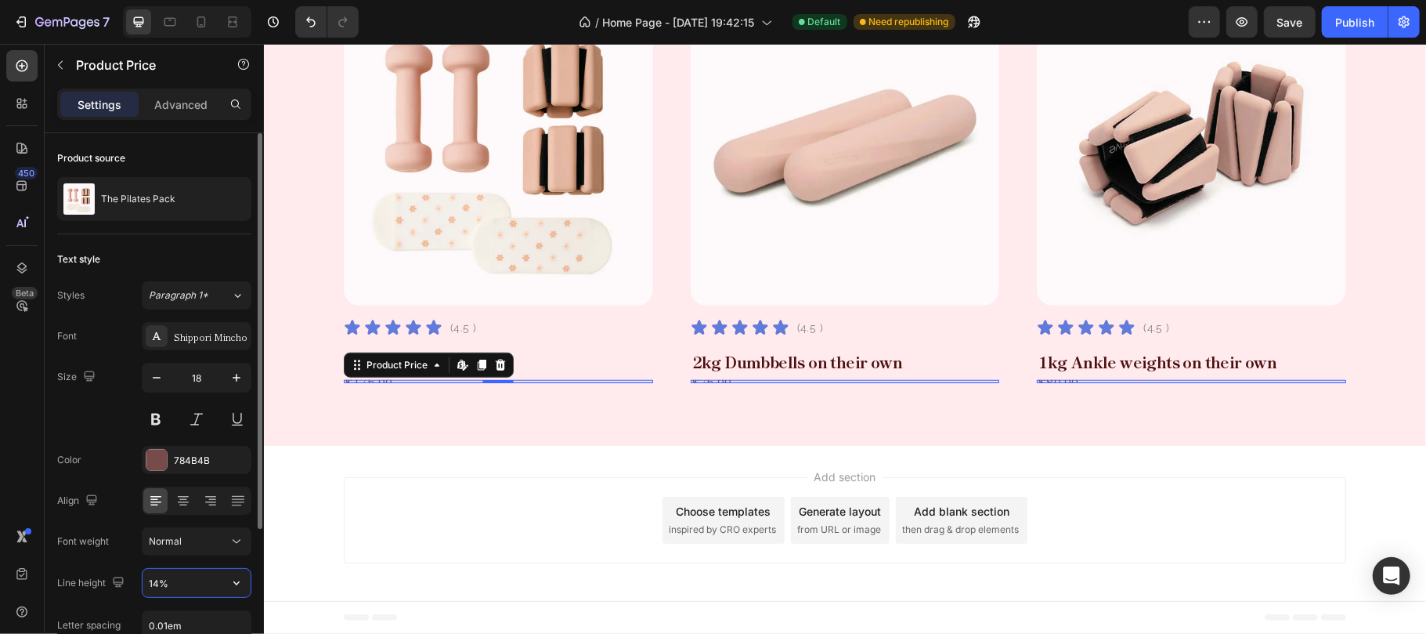
scroll to position [840, 0]
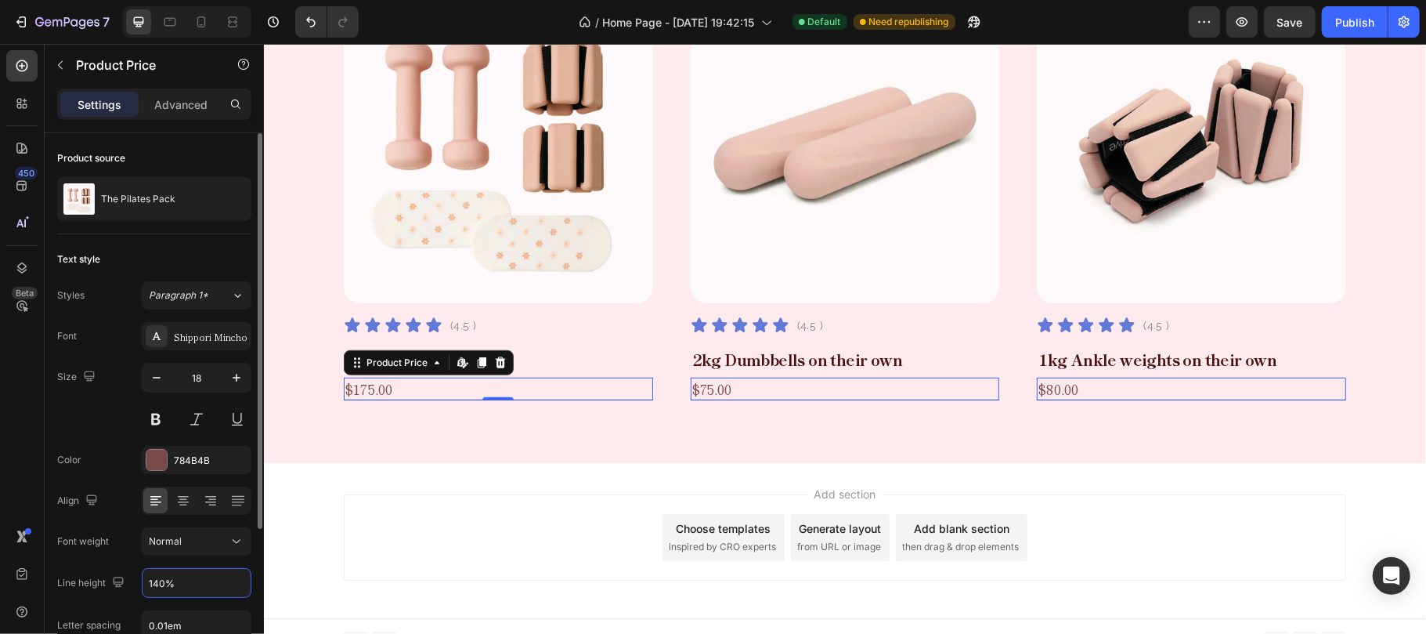
type input "140%"
click at [198, 245] on div "Text style Styles Paragraph 1* Font Shippori Mincho Size 18 Color 784B4B Align …" at bounding box center [154, 504] width 194 height 540
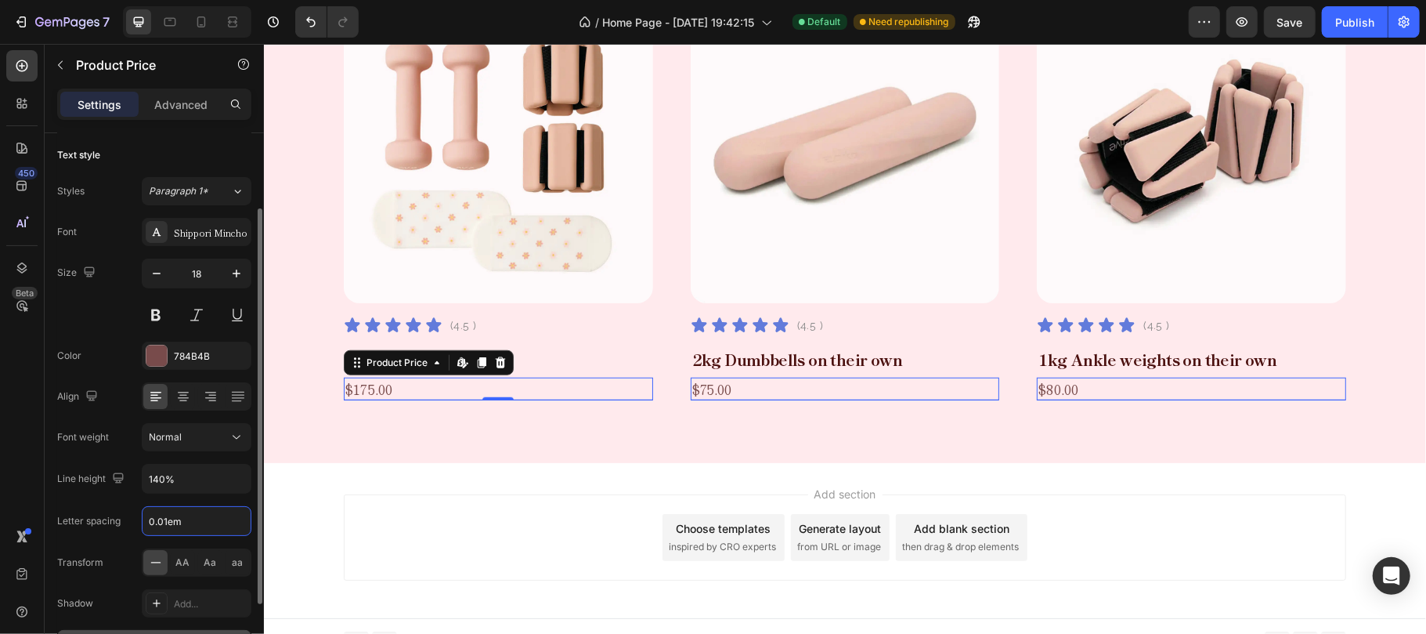
click at [204, 534] on input "0.01em" at bounding box center [197, 521] width 108 height 28
type input "0"
click at [105, 323] on div "Size 18" at bounding box center [154, 293] width 194 height 70
click at [166, 19] on icon at bounding box center [170, 22] width 12 height 9
type input "16"
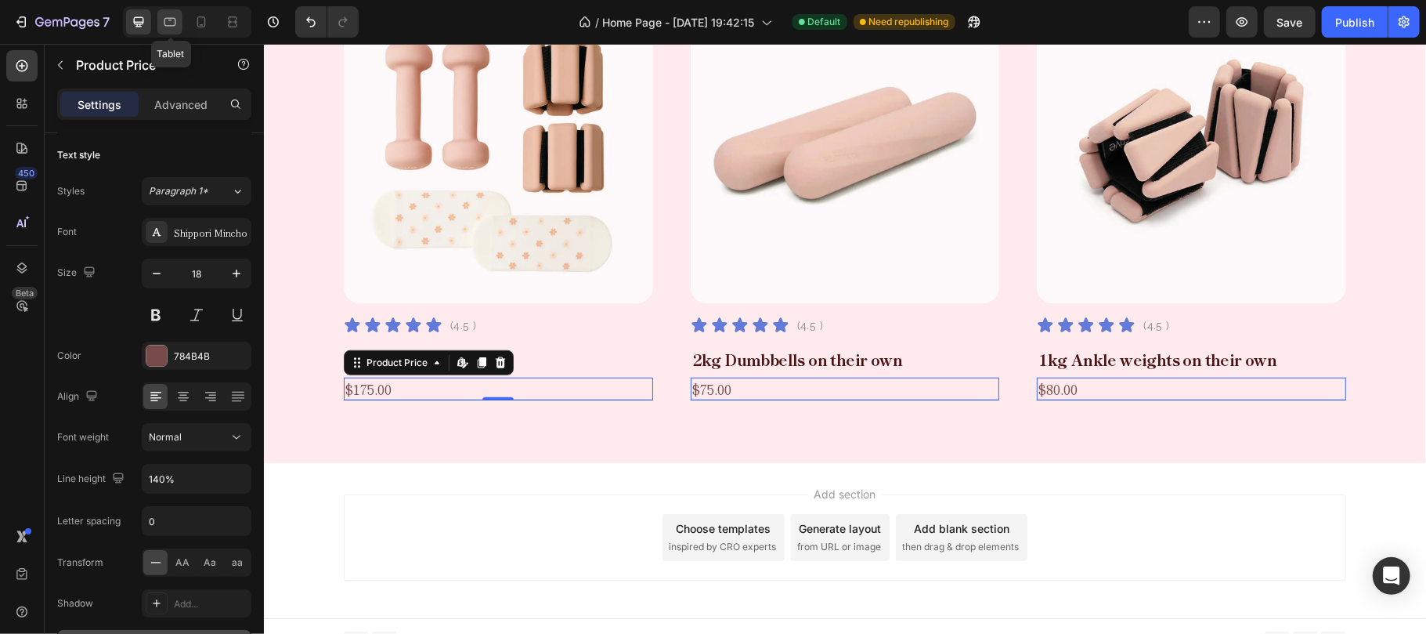
type input "150%"
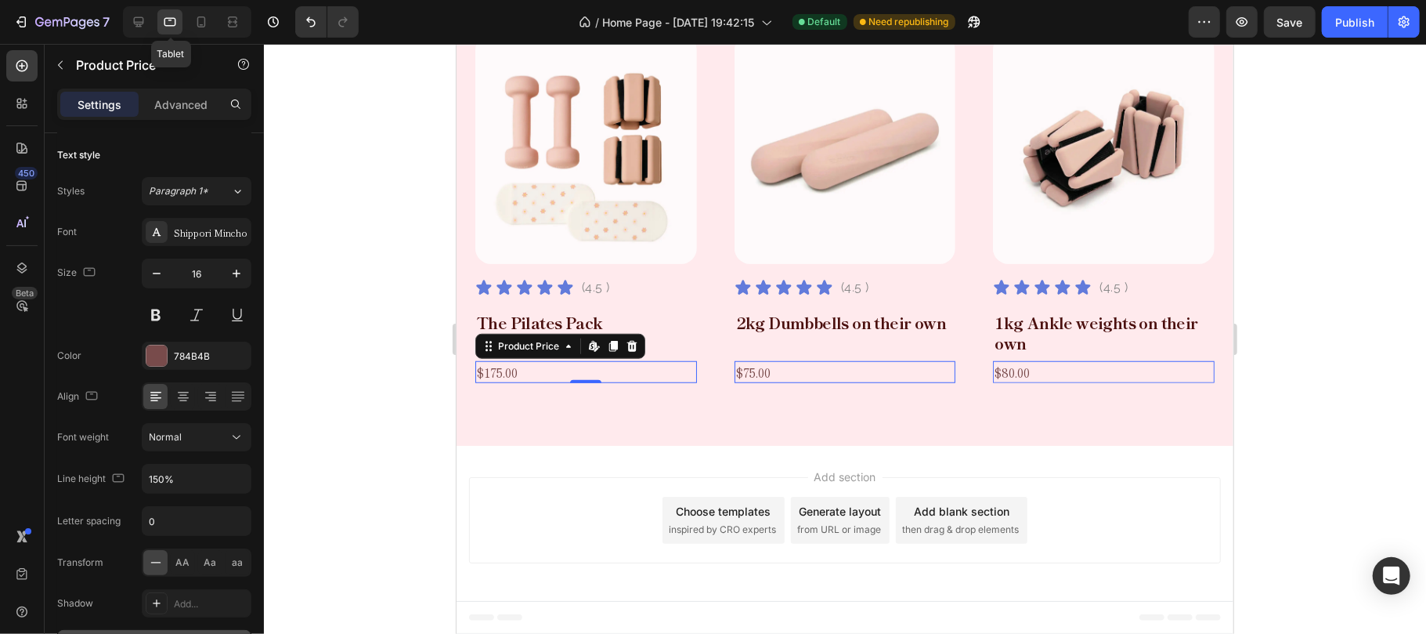
scroll to position [829, 0]
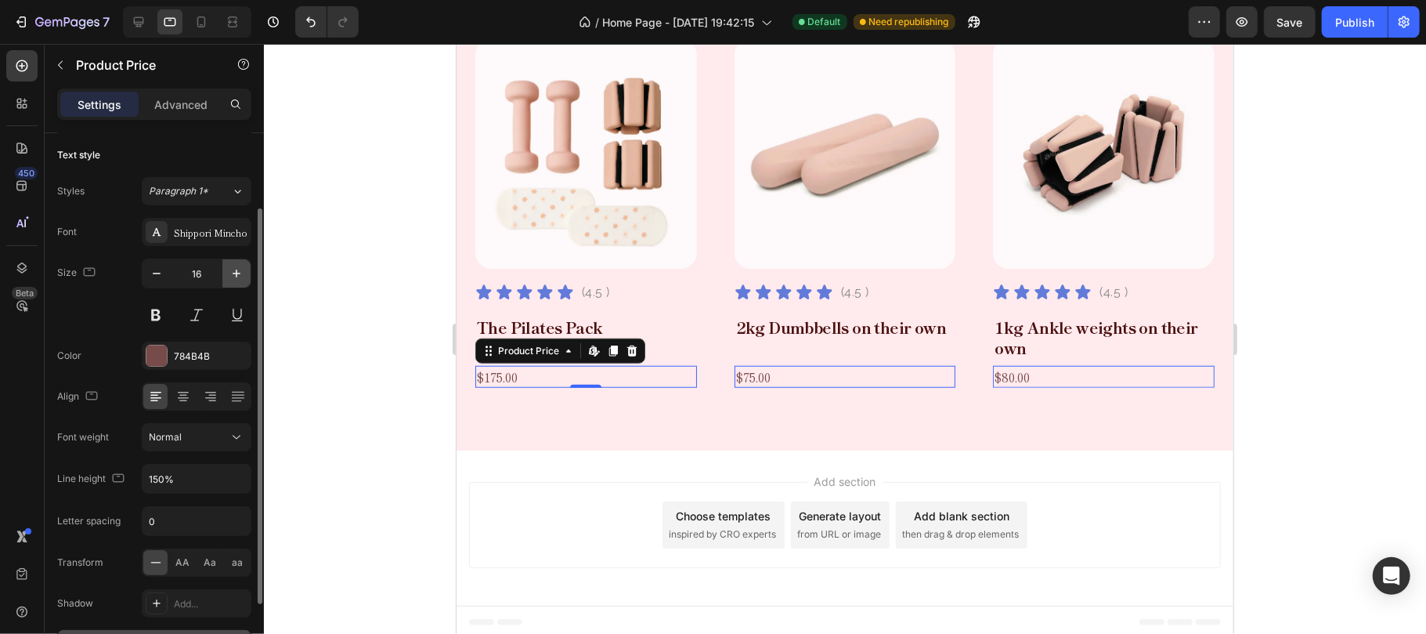
click at [238, 271] on icon "button" at bounding box center [237, 273] width 16 height 16
type input "18"
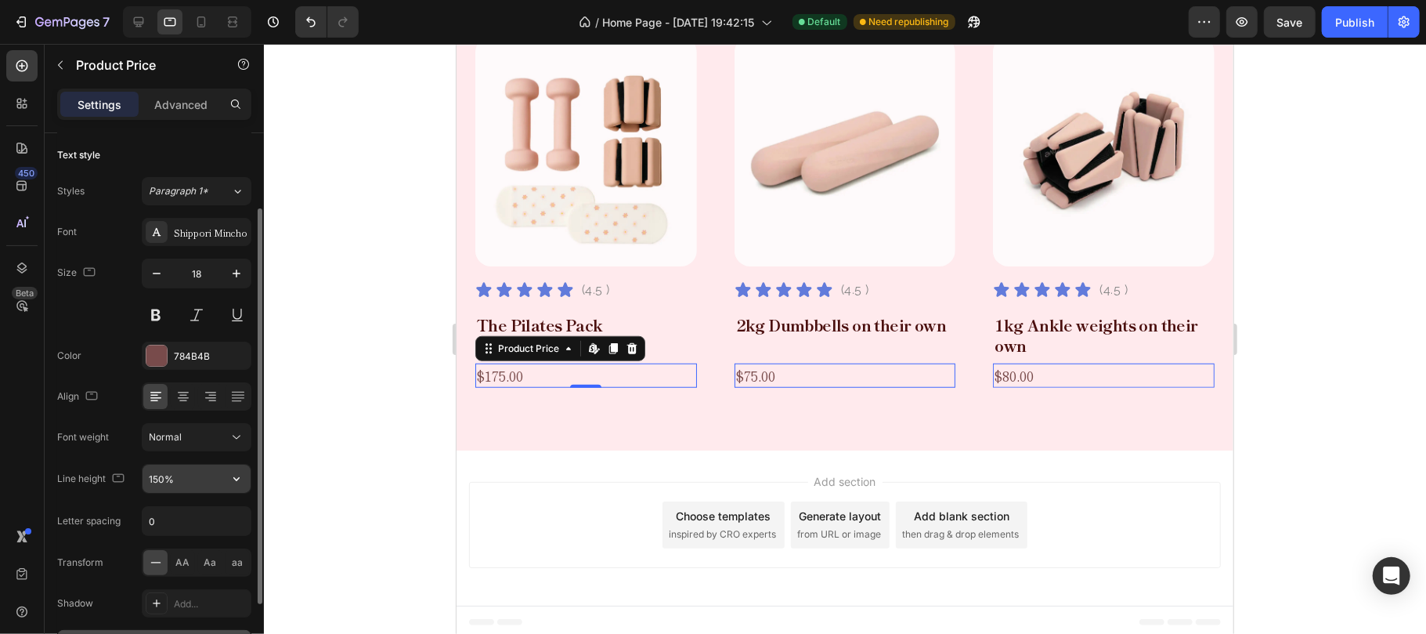
click at [168, 483] on input "150%" at bounding box center [197, 478] width 108 height 28
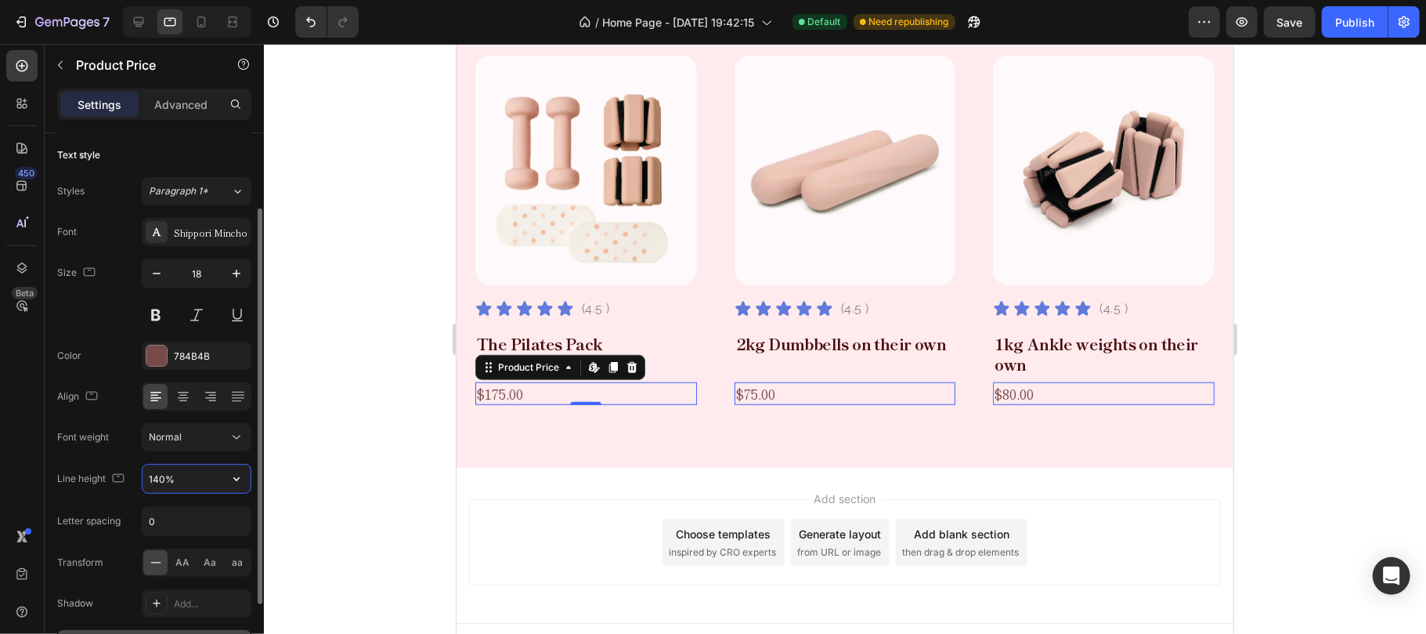
scroll to position [830, 0]
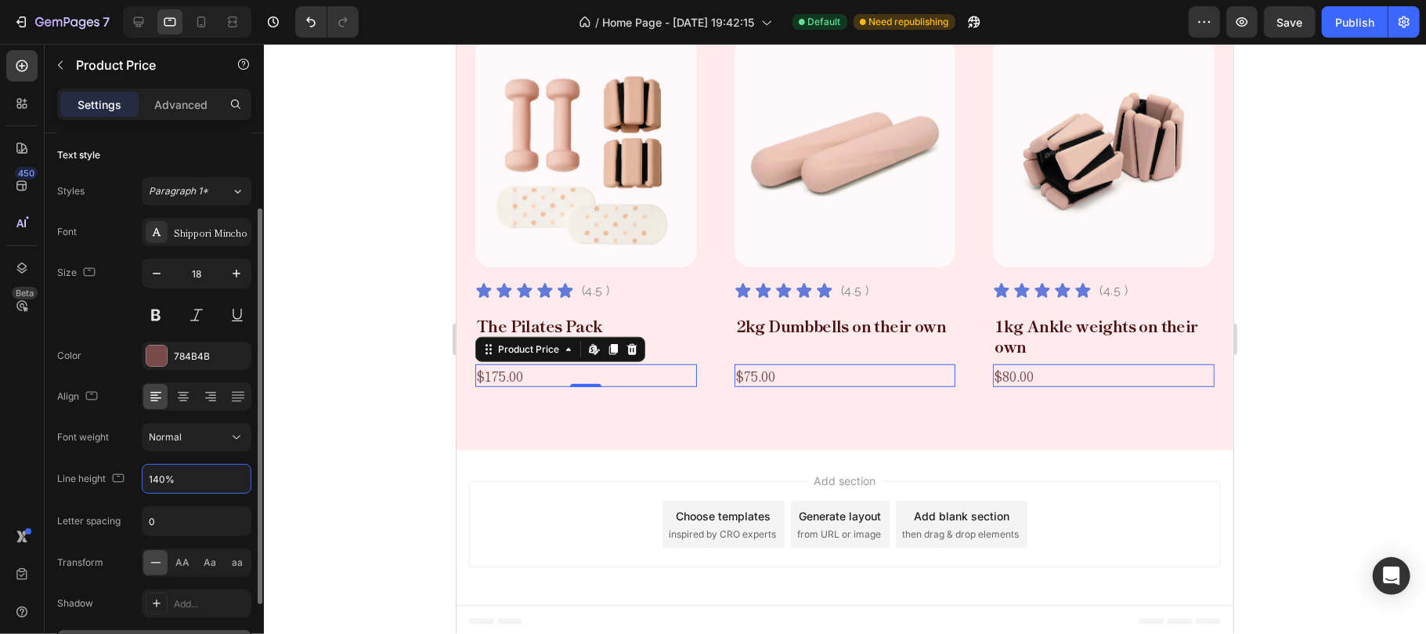
type input "140%"
click at [116, 354] on div "Color 784B4B" at bounding box center [154, 355] width 194 height 28
click at [208, 17] on icon at bounding box center [201, 22] width 16 height 16
type input "14"
type input "150%"
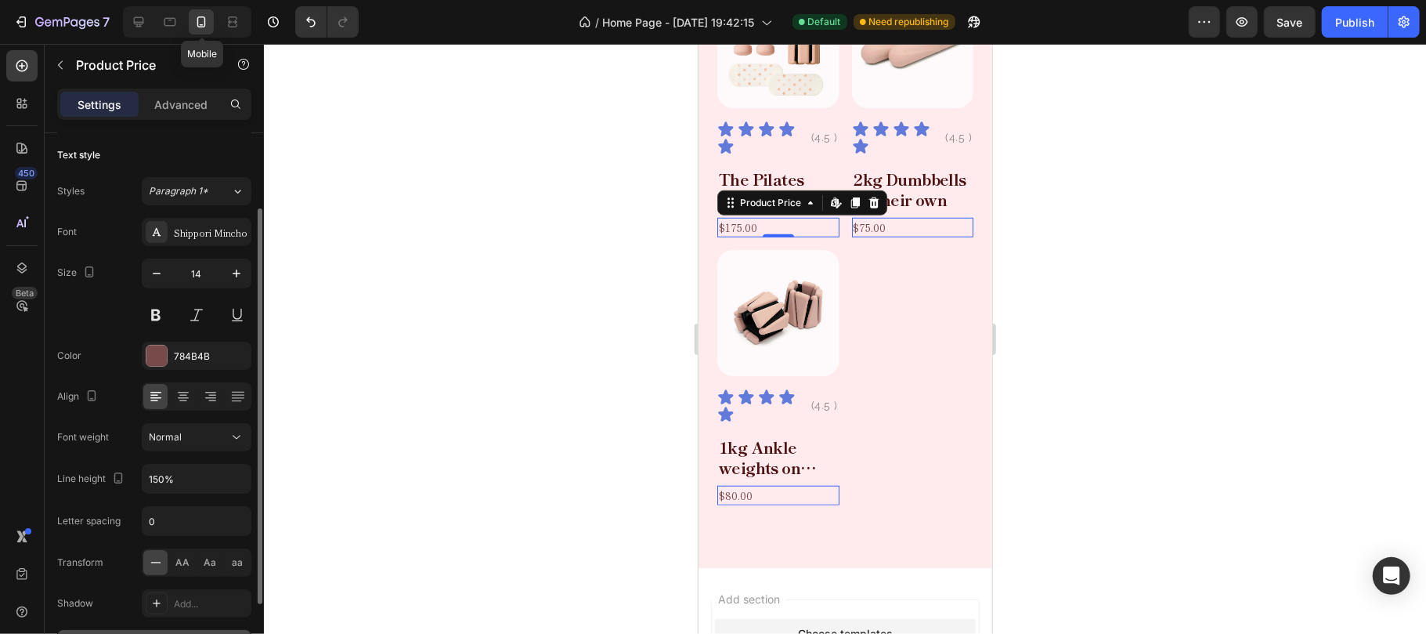
scroll to position [1112, 0]
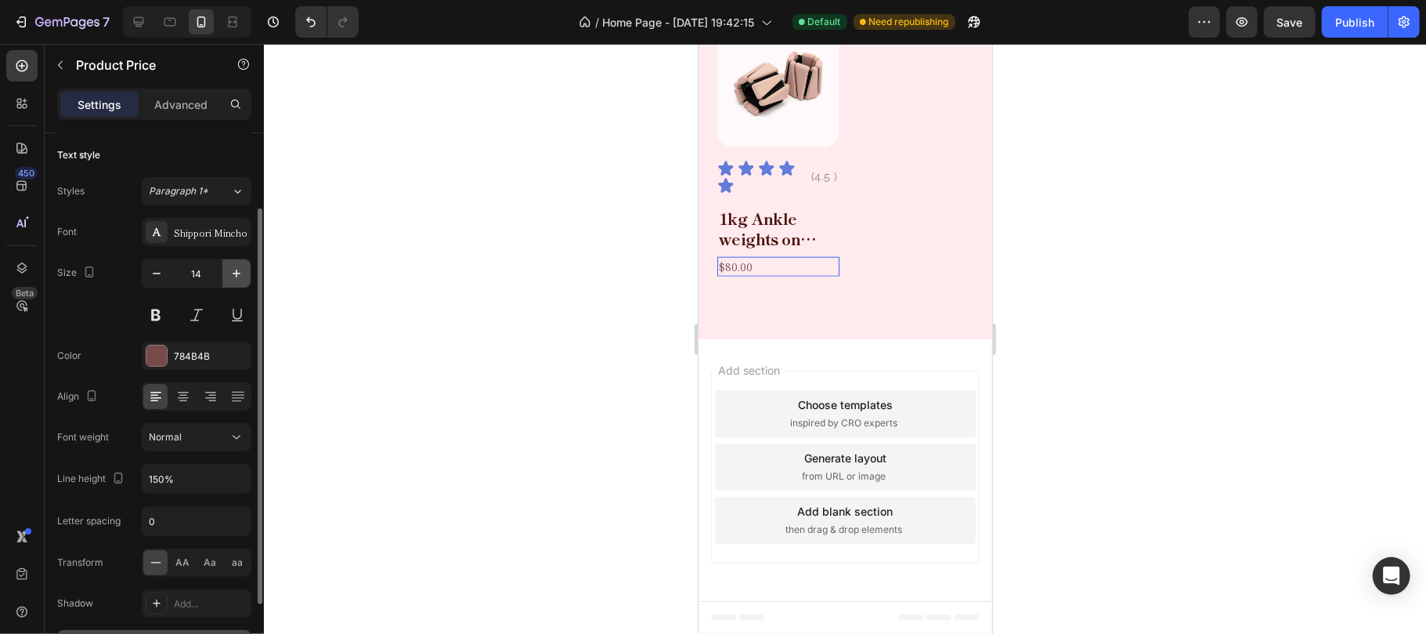
click at [233, 269] on icon "button" at bounding box center [237, 273] width 16 height 16
click at [232, 269] on icon "button" at bounding box center [237, 273] width 16 height 16
type input "18"
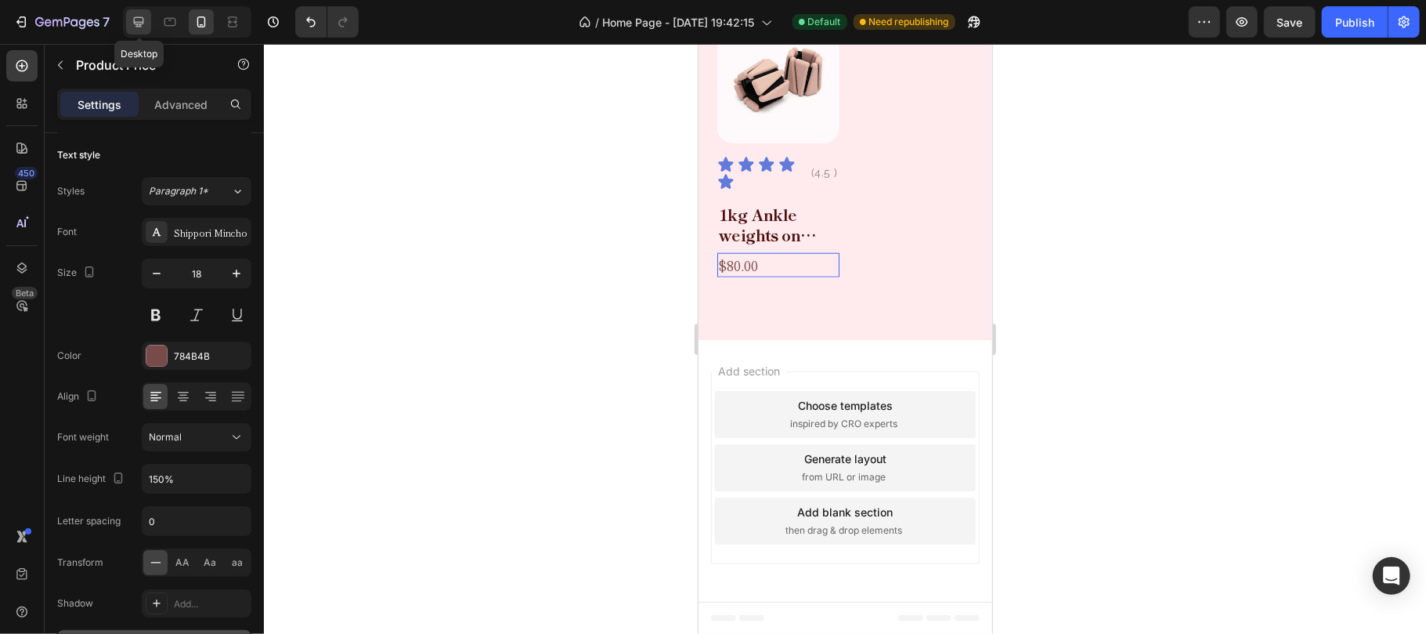
click at [138, 20] on icon at bounding box center [139, 22] width 16 height 16
type input "140%"
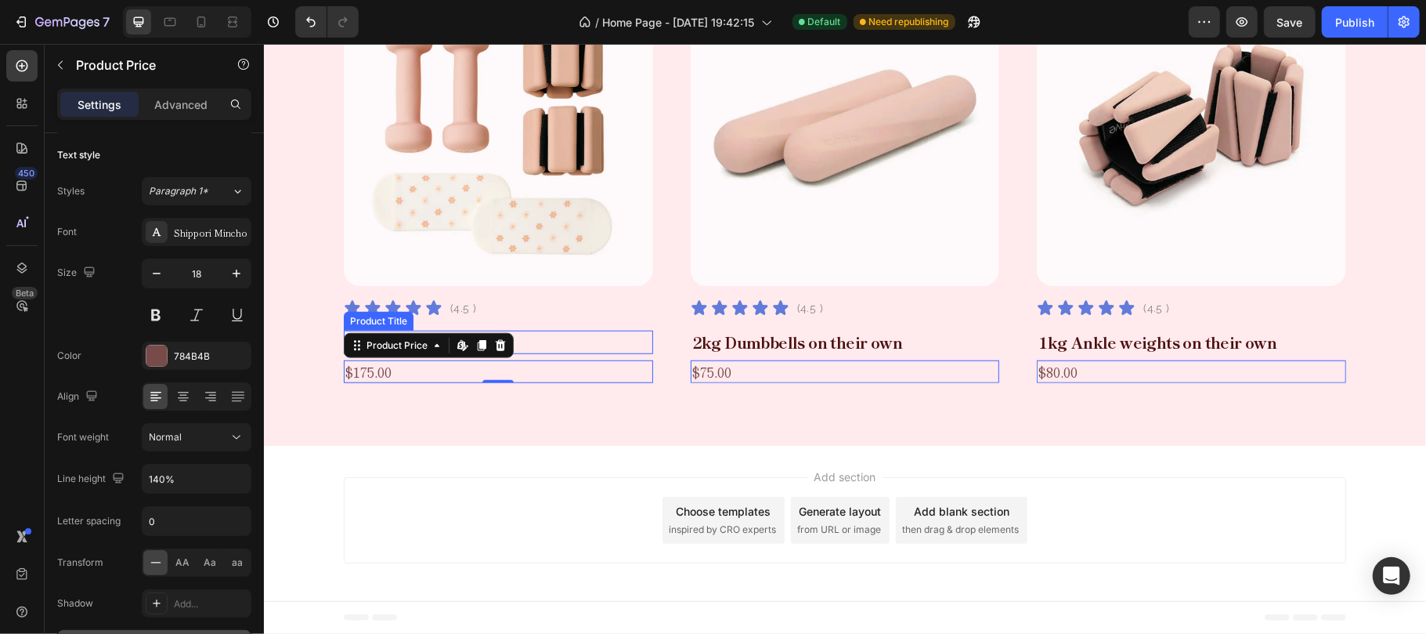
scroll to position [858, 0]
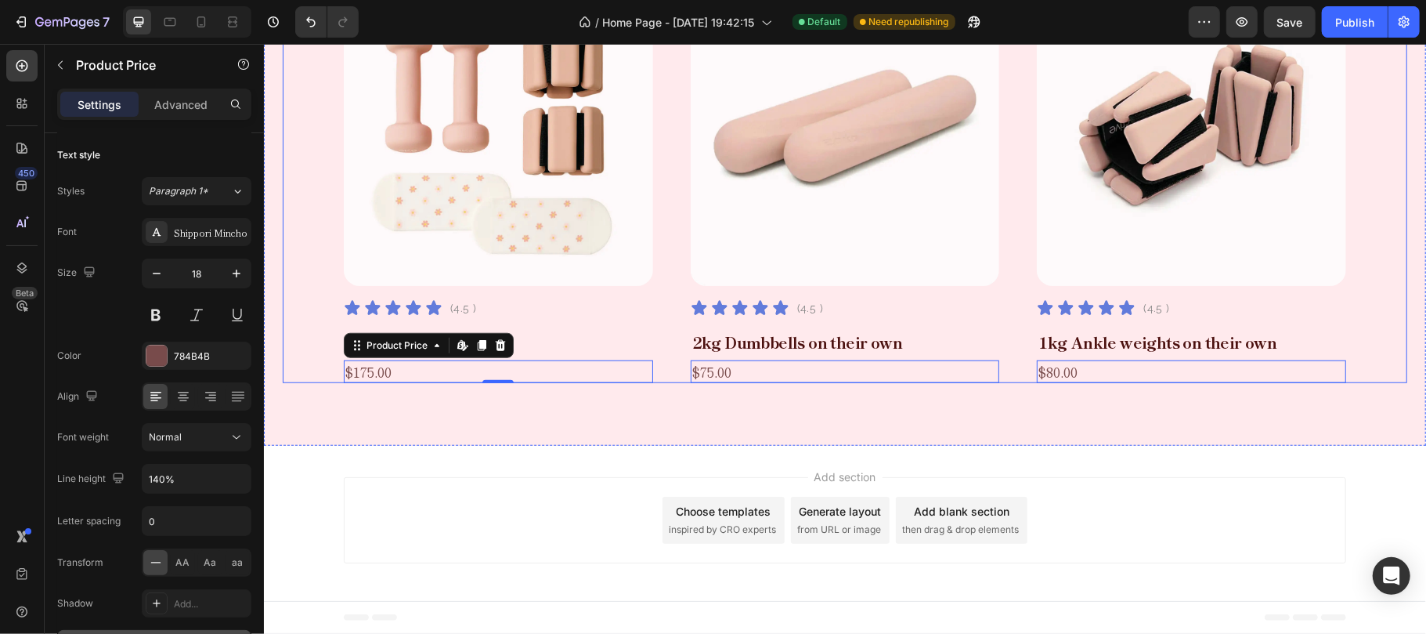
click at [661, 222] on div "Product Images Icon Icon Icon Icon Icon Icon List (4.5 ) Text Block Row The Pil…" at bounding box center [844, 173] width 1002 height 417
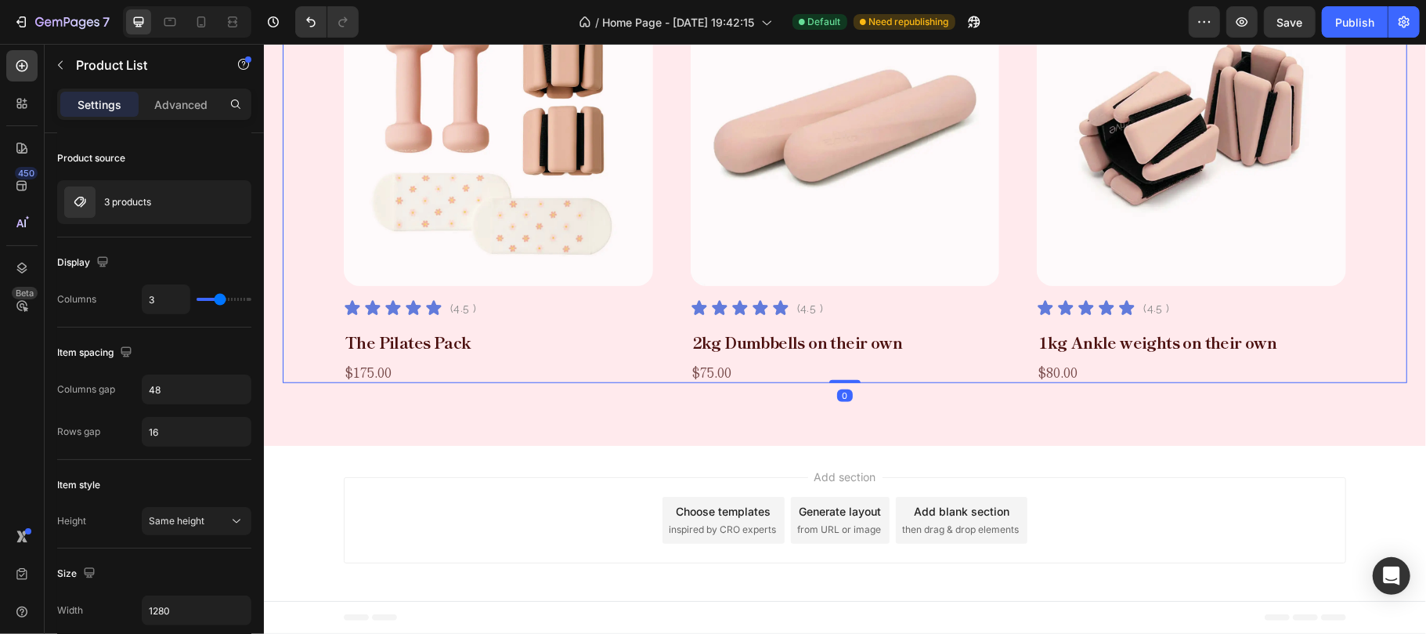
scroll to position [0, 0]
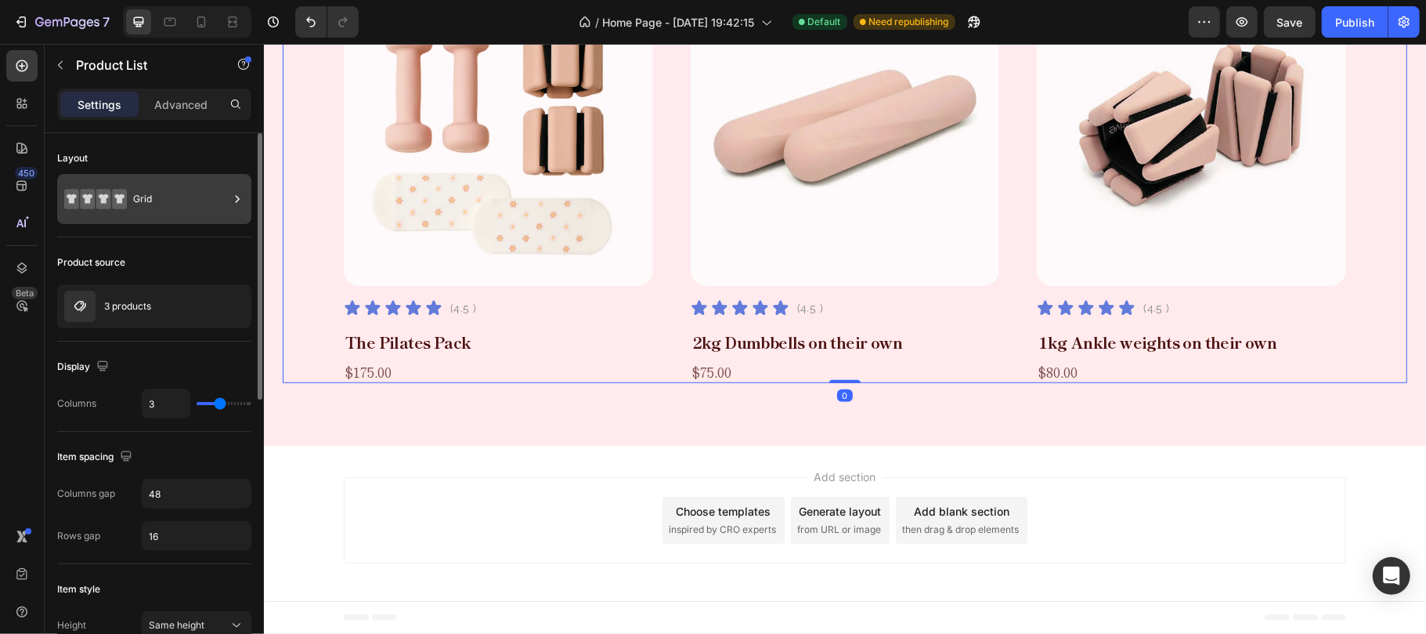
click at [226, 199] on div "Grid" at bounding box center [181, 199] width 96 height 36
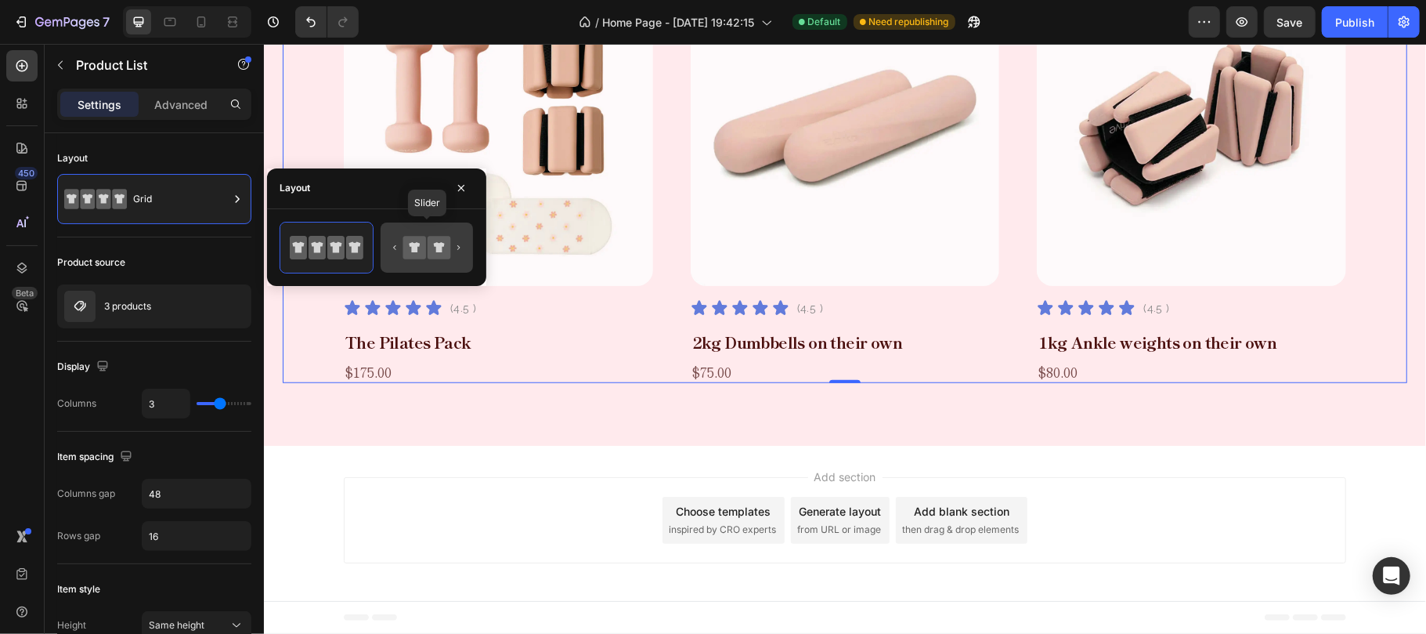
click at [430, 244] on icon at bounding box center [439, 247] width 23 height 23
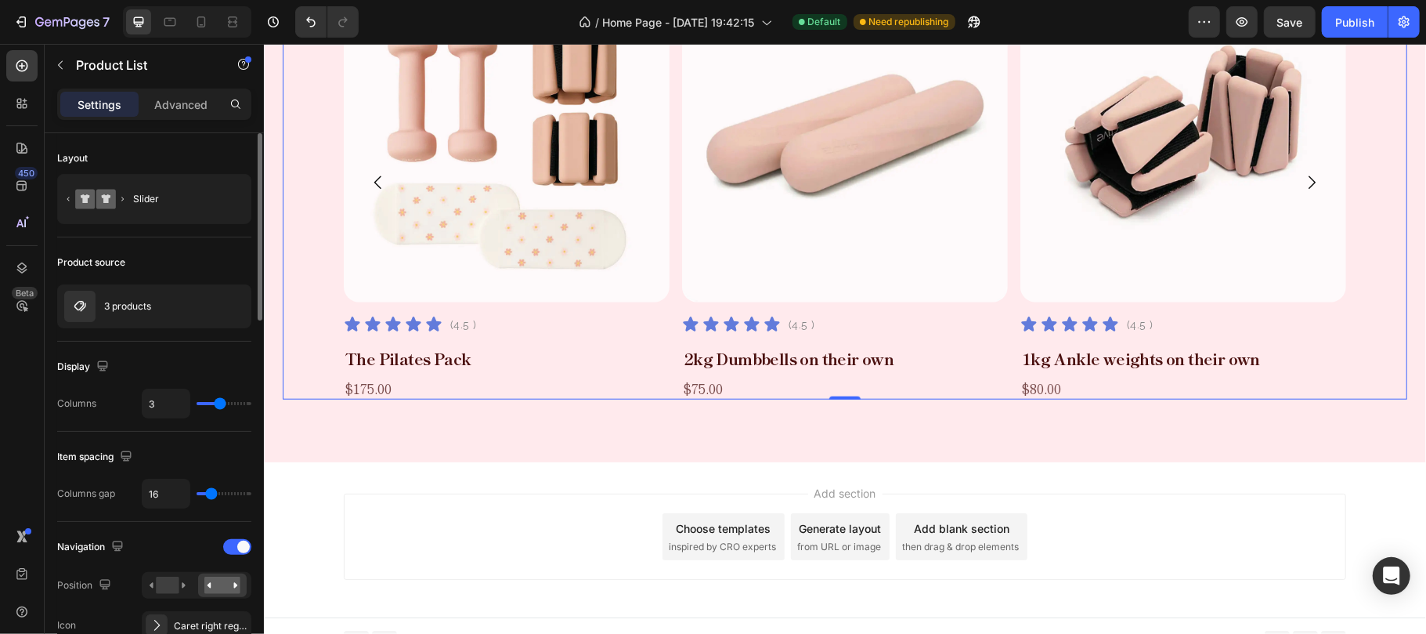
click at [226, 152] on div "Layout" at bounding box center [154, 158] width 194 height 25
click at [177, 498] on input "16" at bounding box center [166, 493] width 47 height 28
type input "4"
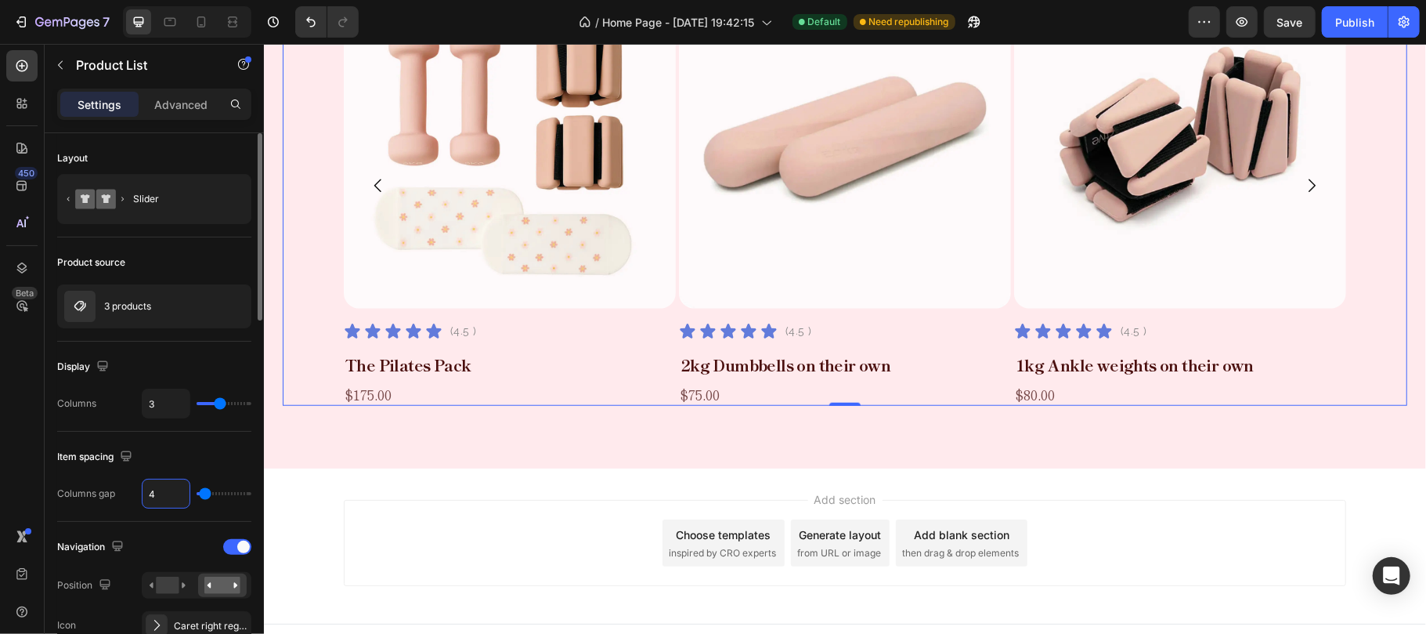
type input "48"
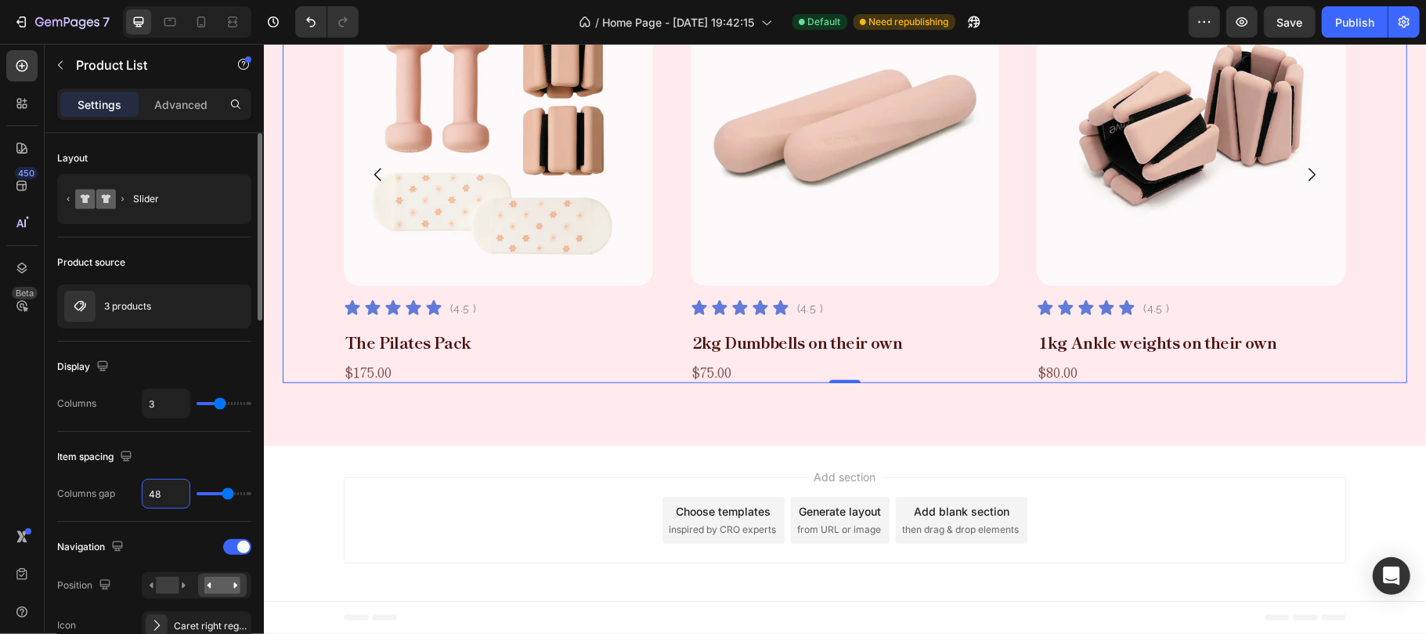
type input "48"
click at [186, 452] on div "Item spacing" at bounding box center [154, 456] width 194 height 25
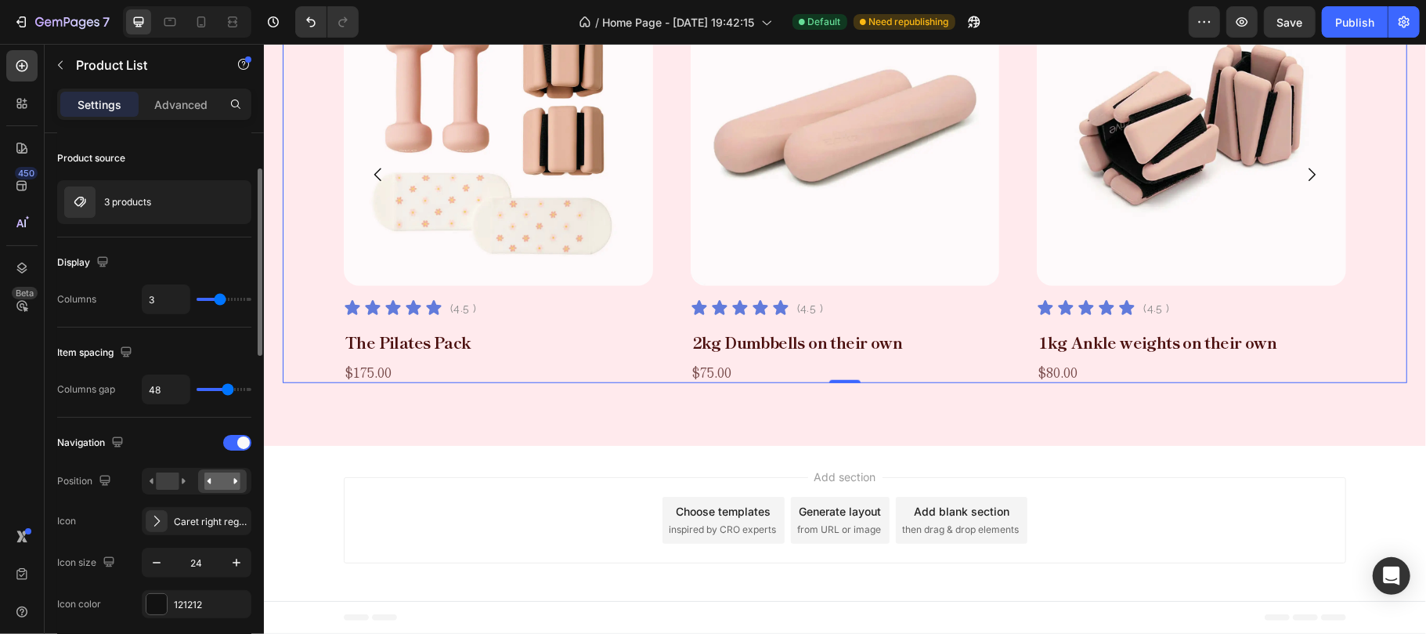
scroll to position [208, 0]
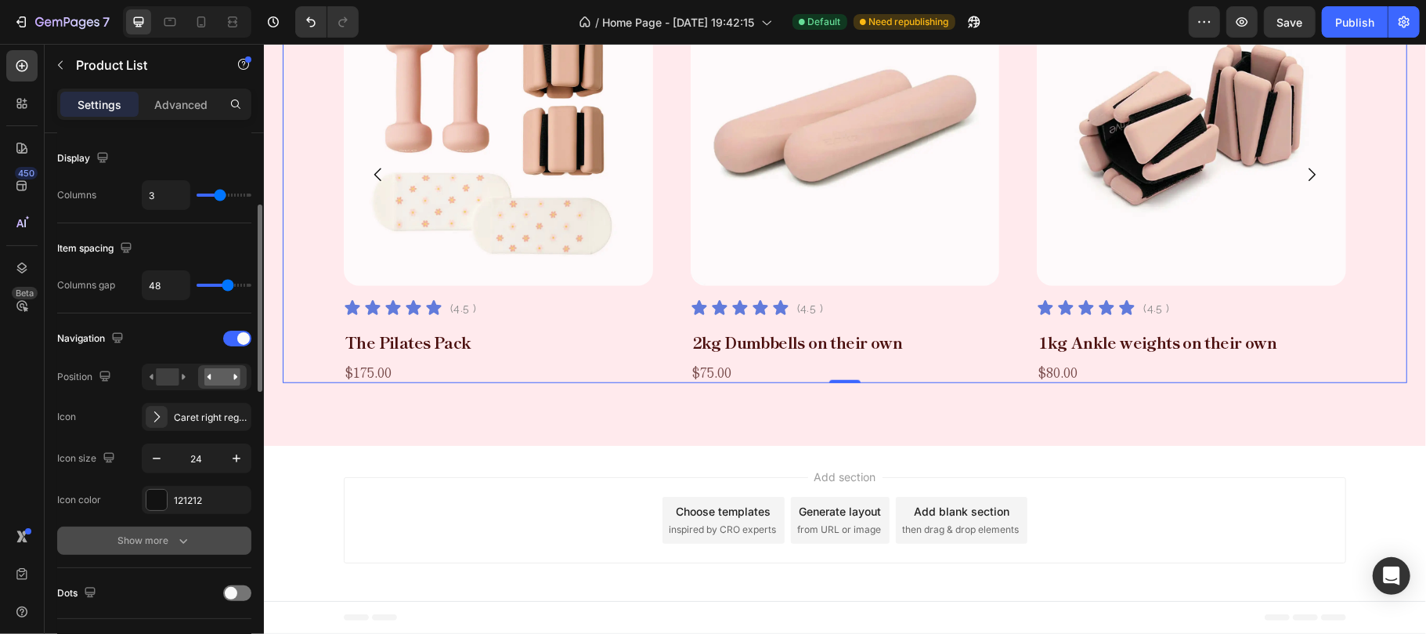
click at [179, 539] on icon "button" at bounding box center [183, 541] width 16 height 16
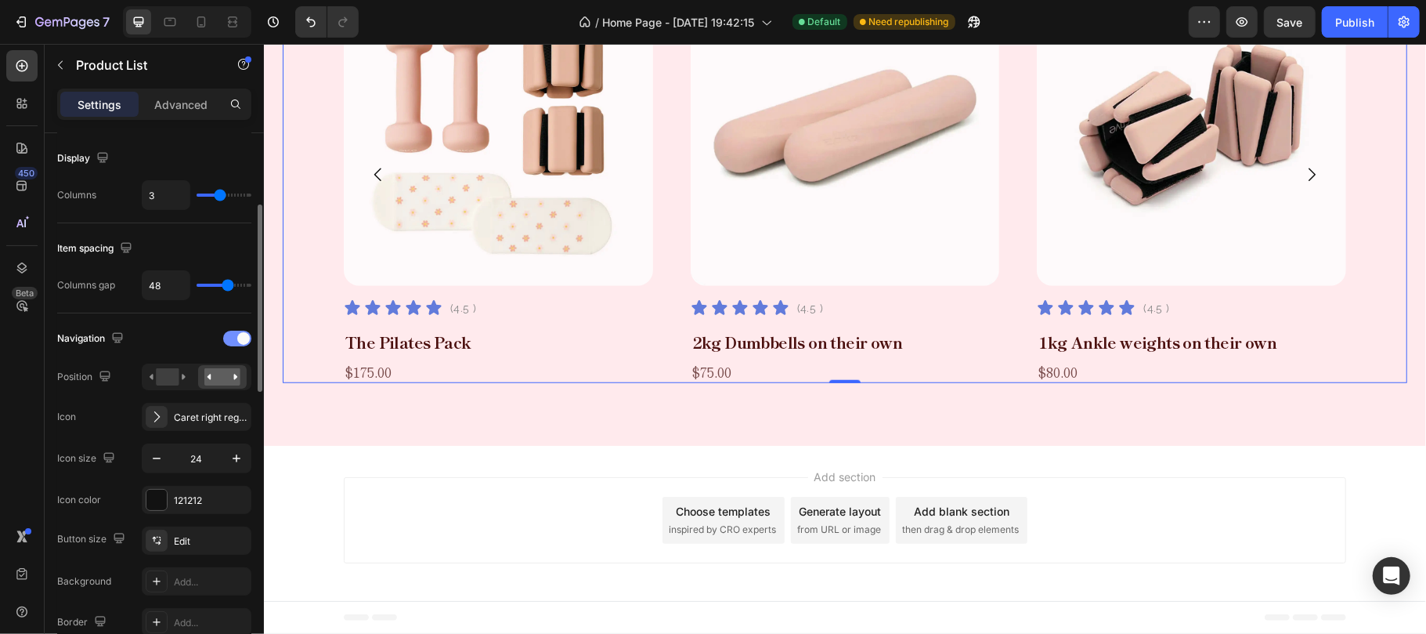
click at [227, 339] on div at bounding box center [237, 339] width 28 height 16
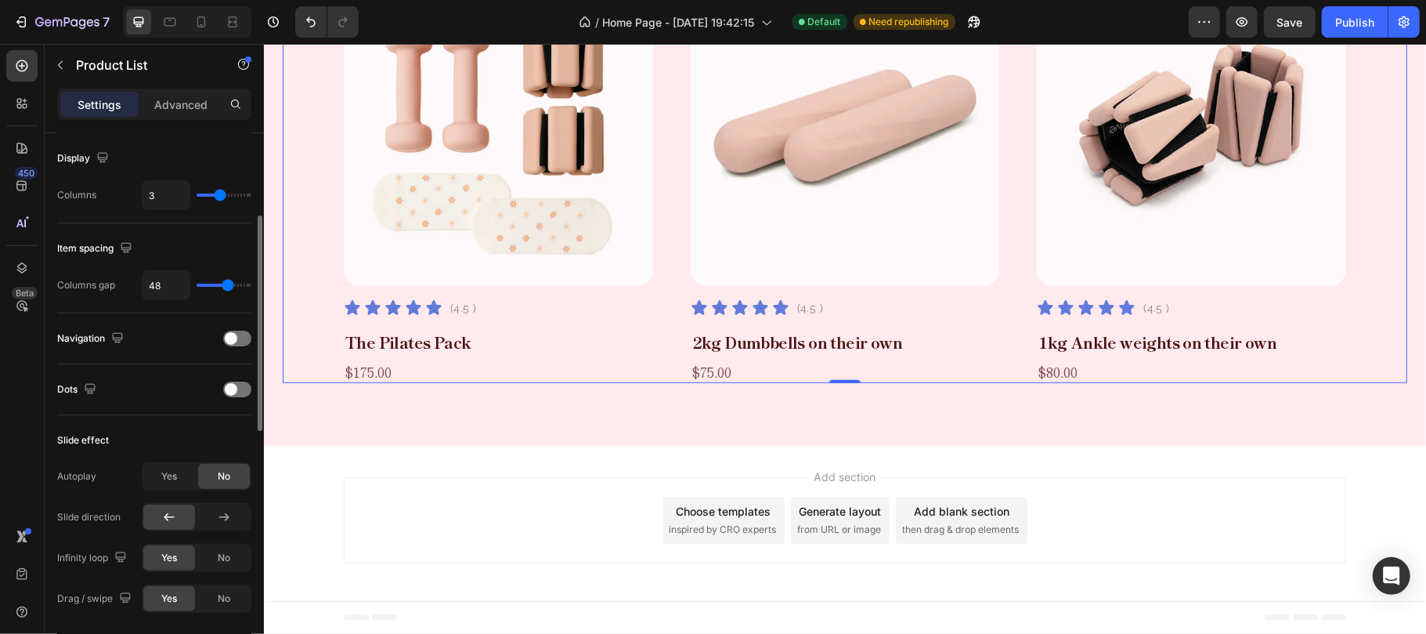
scroll to position [313, 0]
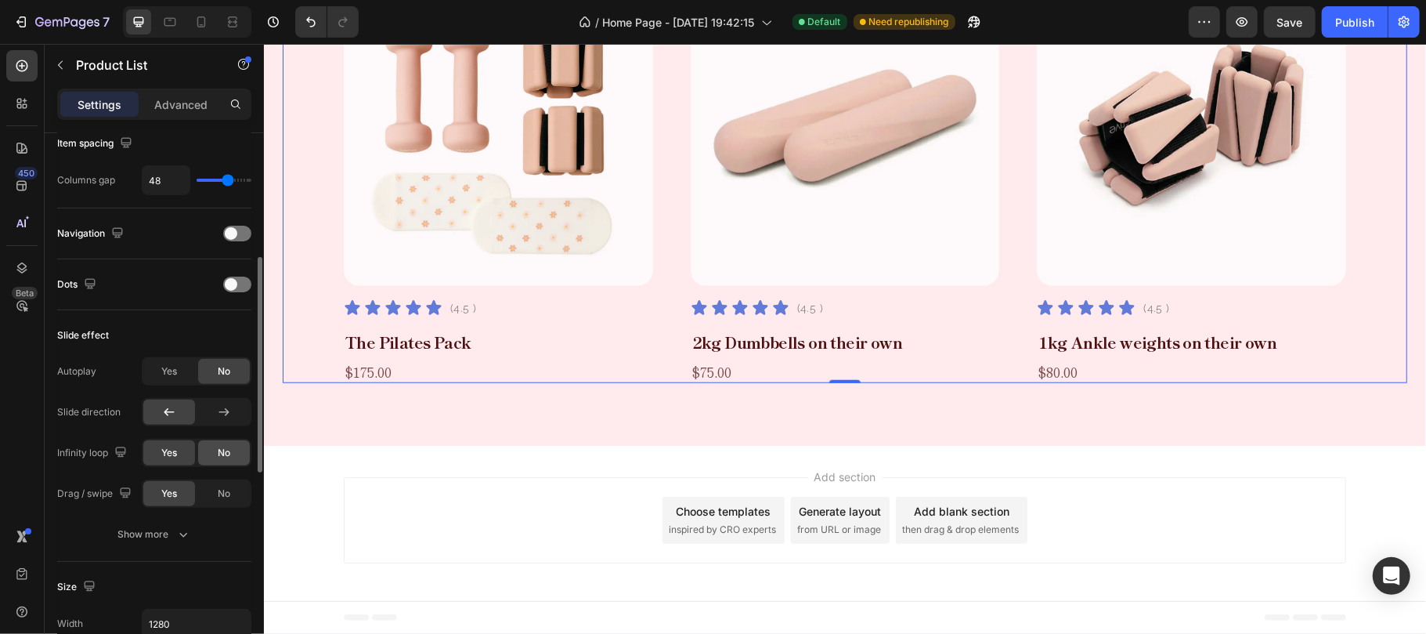
click at [226, 460] on span "No" at bounding box center [224, 453] width 13 height 14
click at [227, 495] on span "No" at bounding box center [224, 493] width 13 height 14
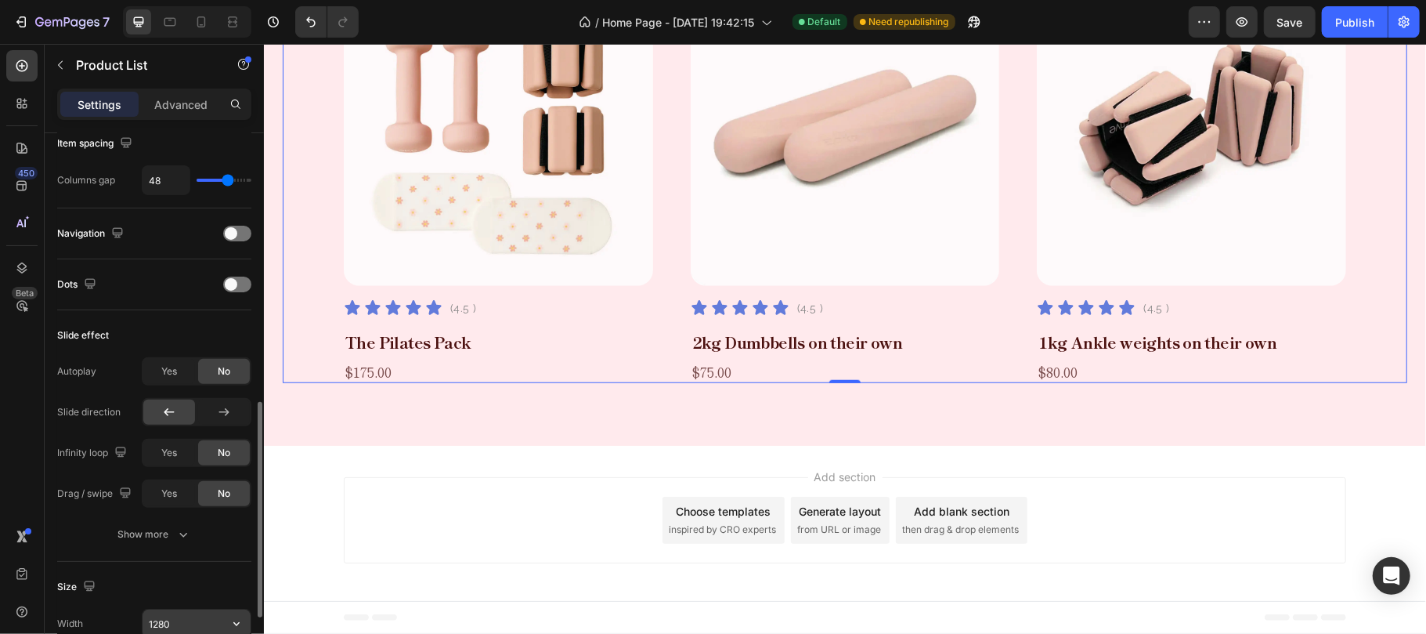
scroll to position [417, 0]
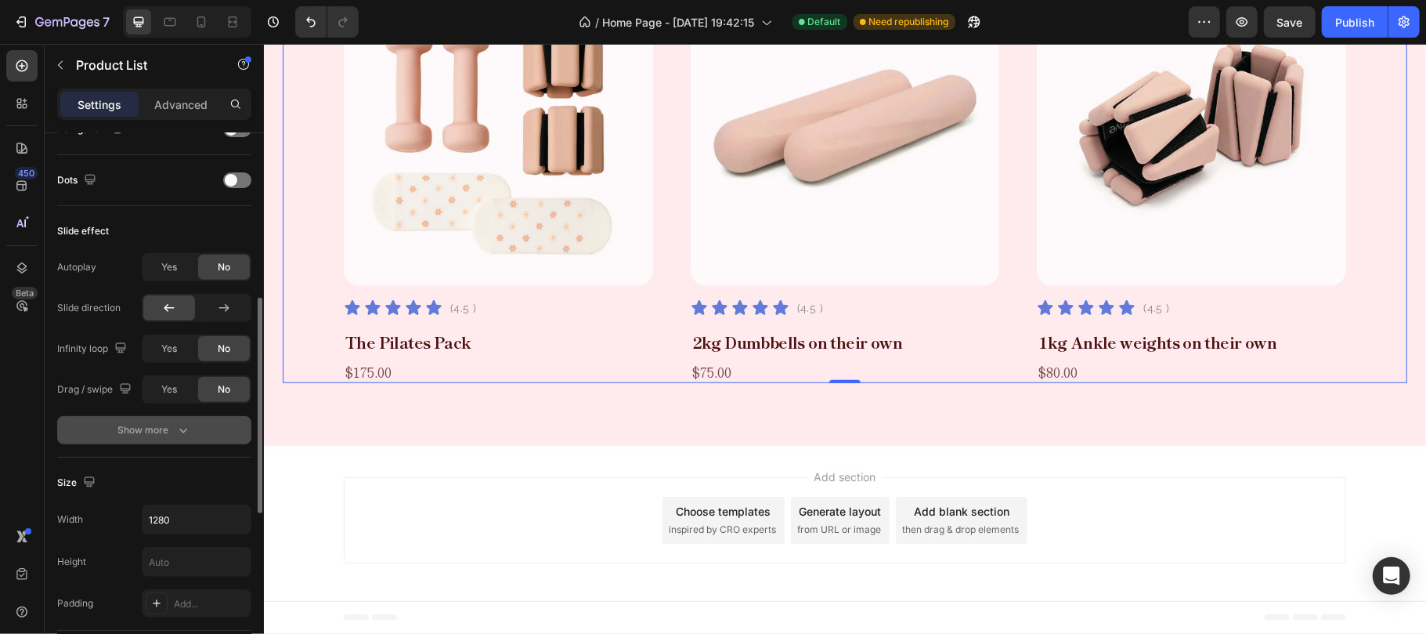
click at [186, 428] on icon "button" at bounding box center [183, 430] width 16 height 16
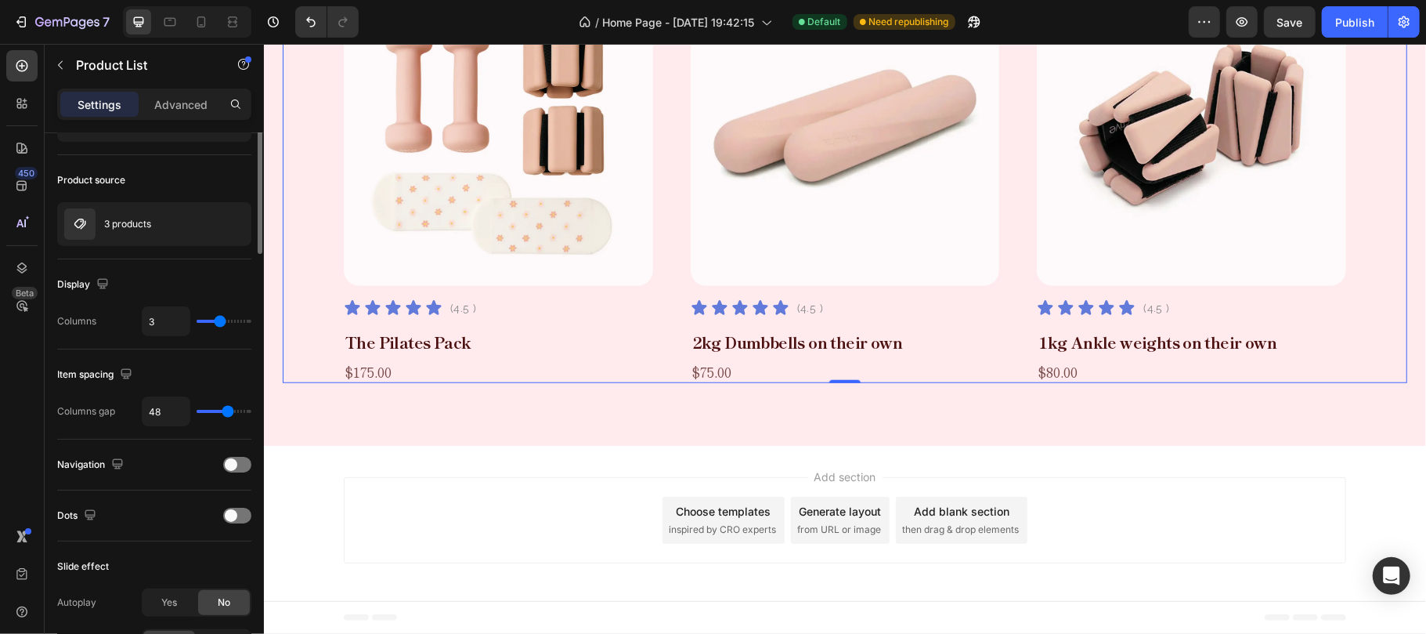
scroll to position [0, 0]
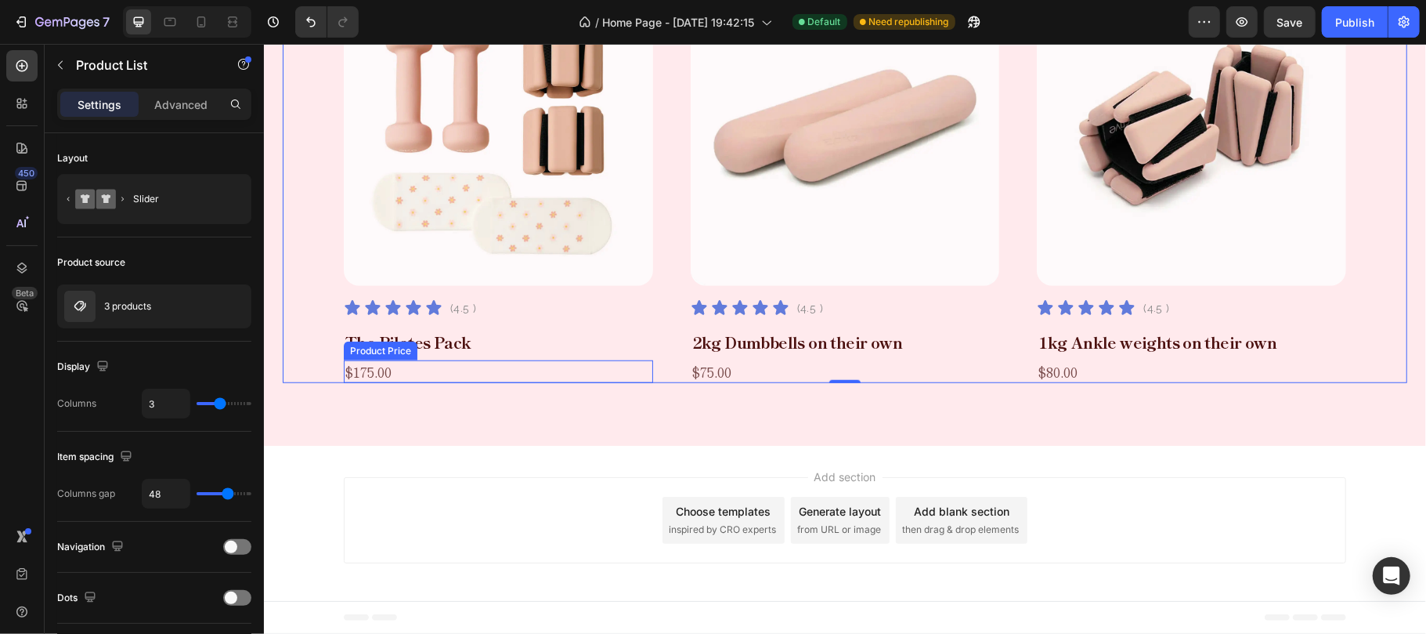
click at [450, 367] on div "$175.00" at bounding box center [497, 370] width 309 height 23
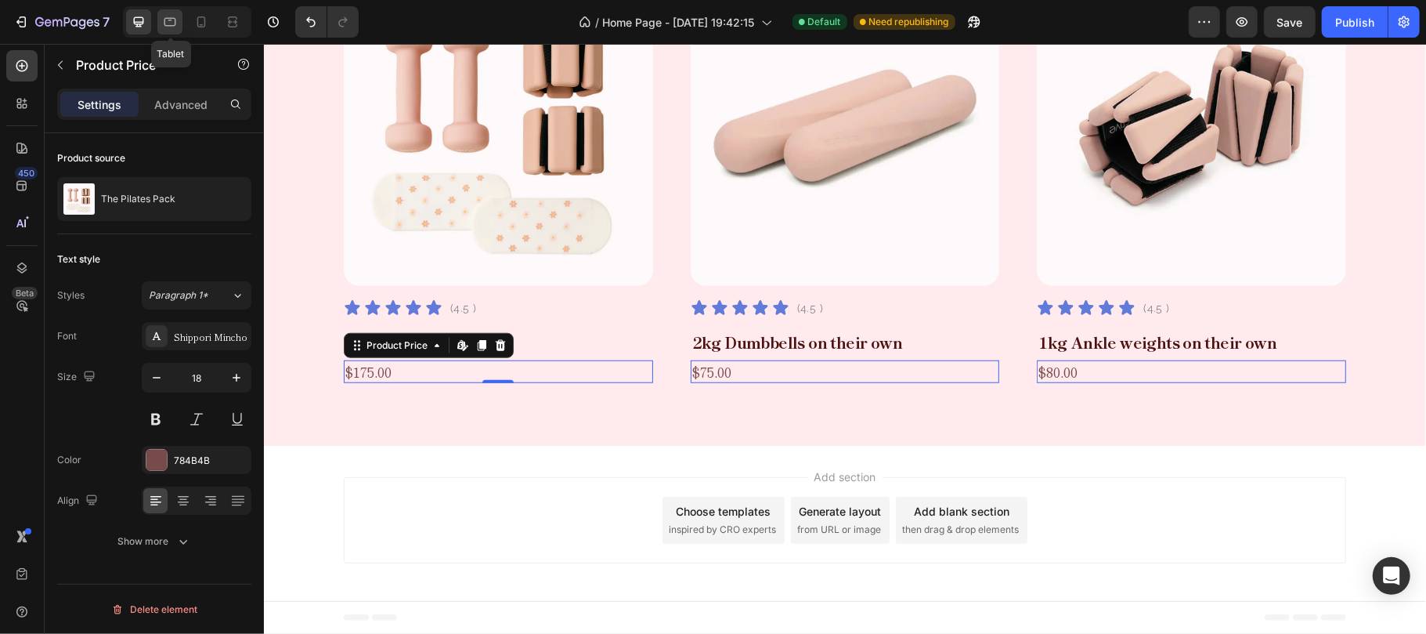
click at [176, 20] on icon at bounding box center [170, 22] width 12 height 9
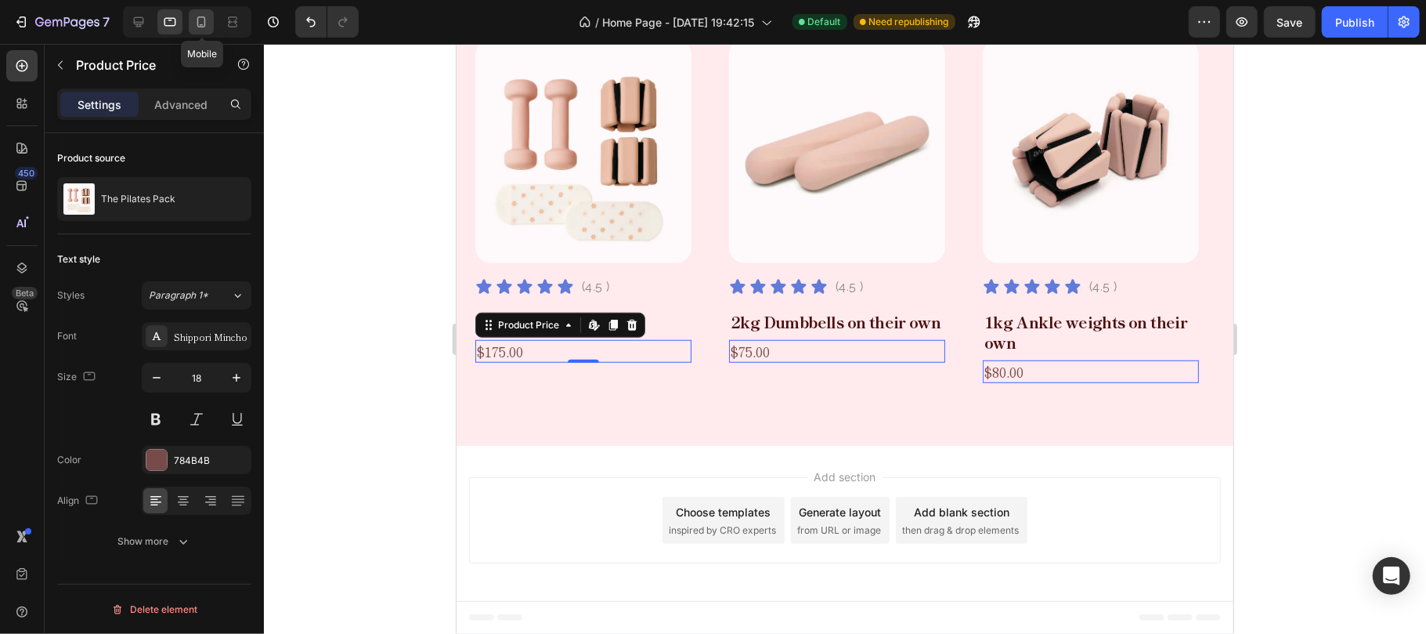
click at [205, 20] on icon at bounding box center [201, 21] width 9 height 11
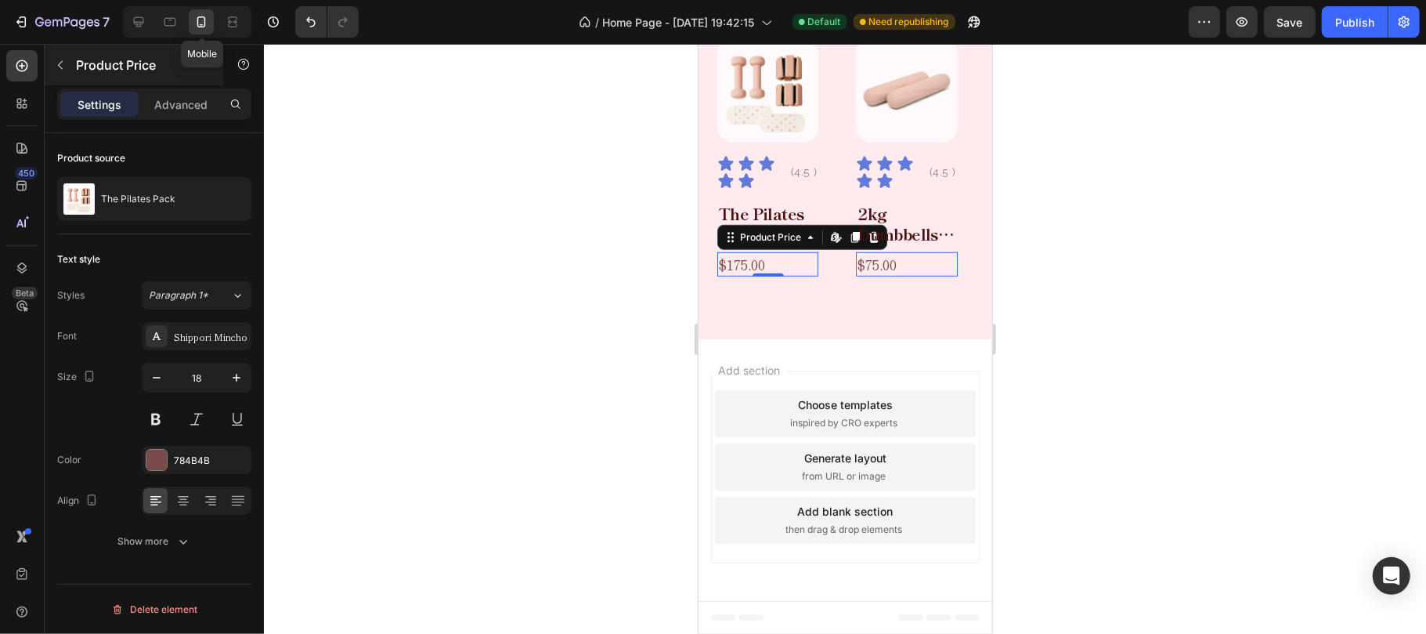
scroll to position [847, 0]
click at [844, 269] on div "Product Images Icon Icon Icon Icon Icon Icon List (4.5 ) Text Block Row The Pil…" at bounding box center [845, 156] width 256 height 239
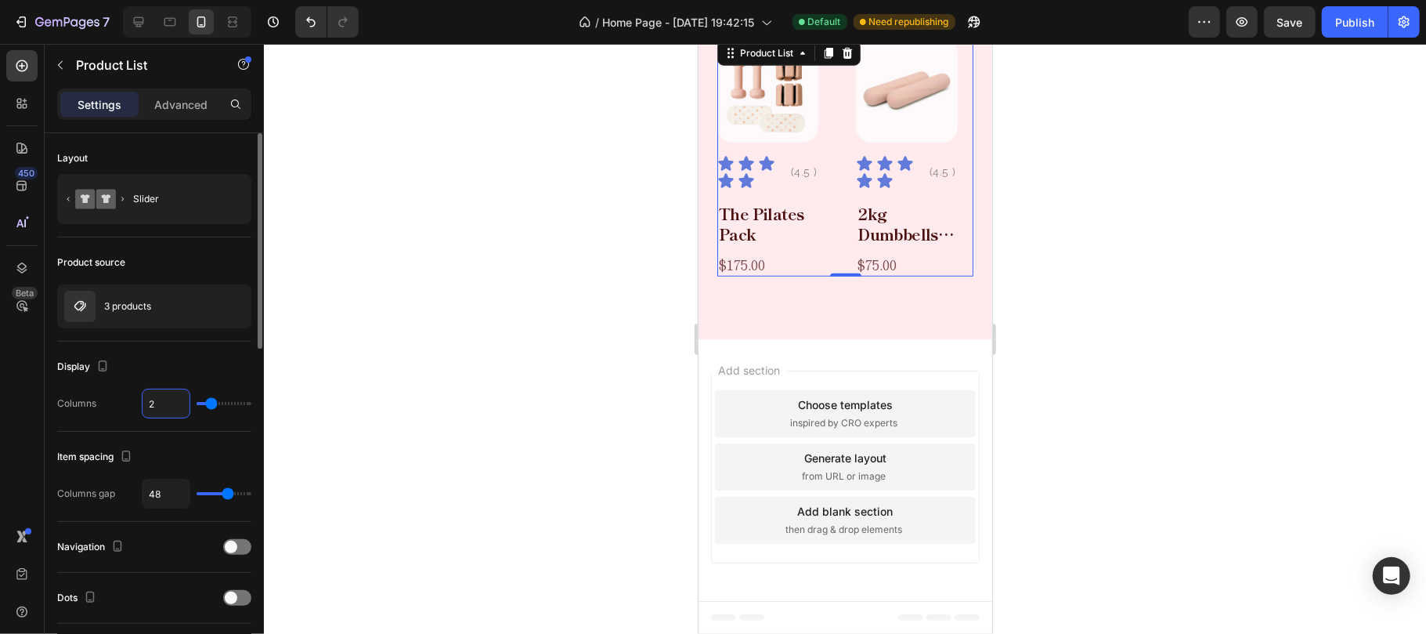
click at [167, 407] on input "2" at bounding box center [166, 403] width 47 height 28
type input "1"
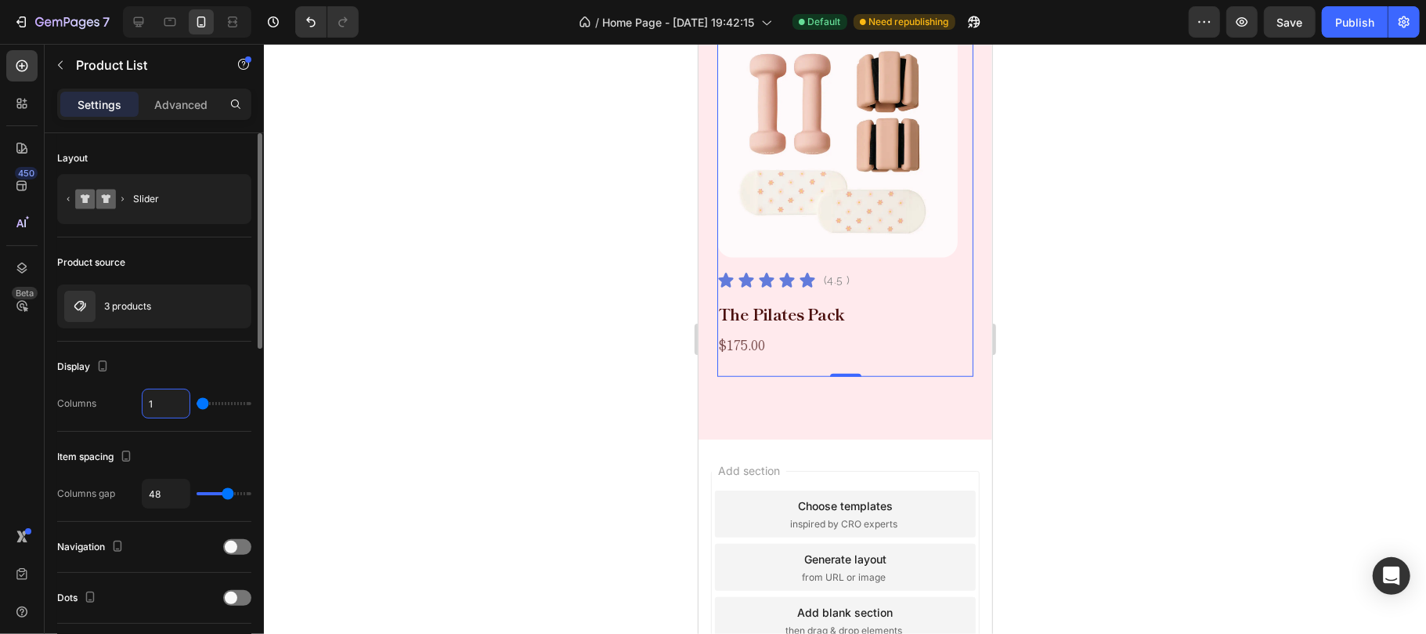
type input "1"
click at [174, 462] on div "Item spacing" at bounding box center [154, 456] width 194 height 25
click at [176, 493] on input "48" at bounding box center [166, 493] width 47 height 28
type input "0"
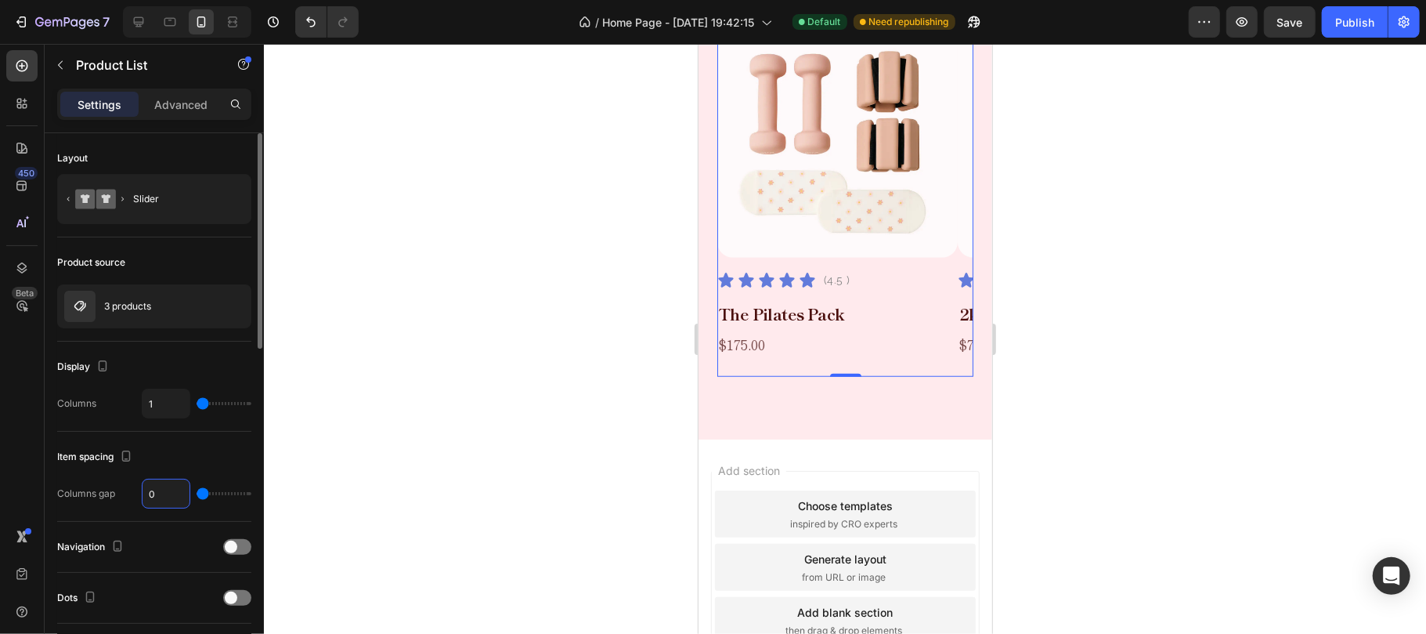
click at [171, 498] on input "0" at bounding box center [166, 493] width 47 height 28
type input "4"
type input "48"
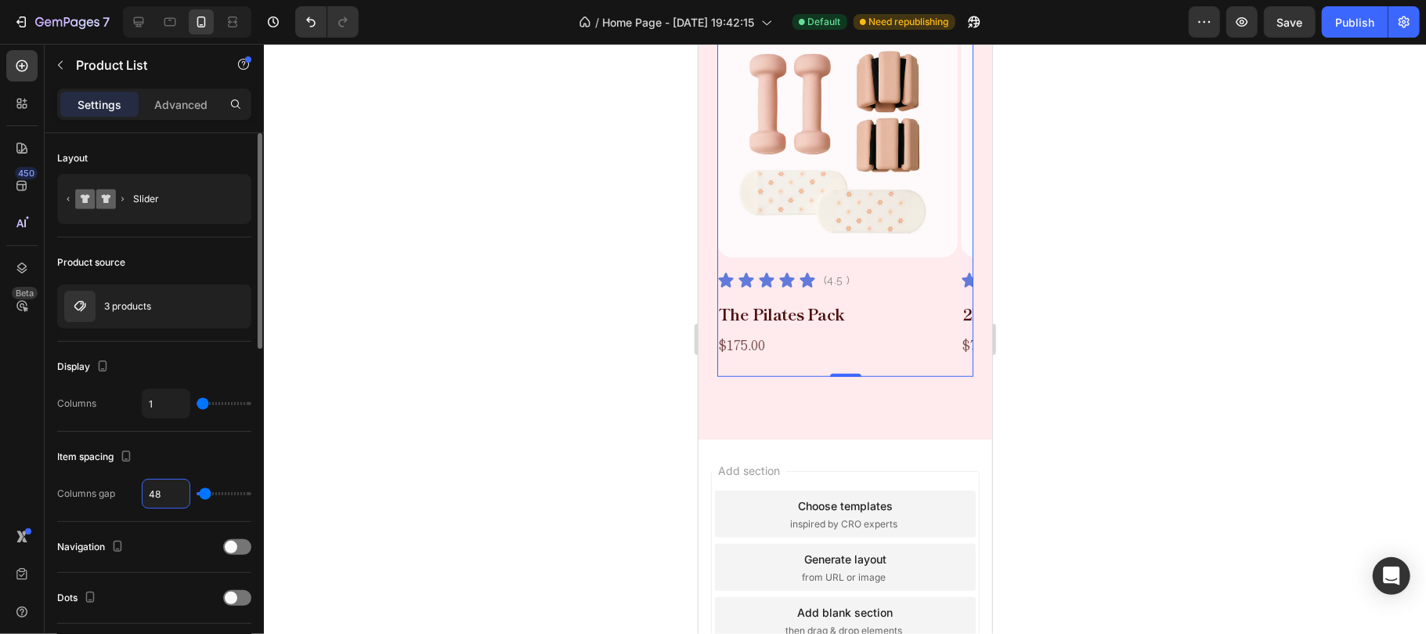
type input "48"
click at [179, 455] on div "Item spacing" at bounding box center [154, 456] width 194 height 25
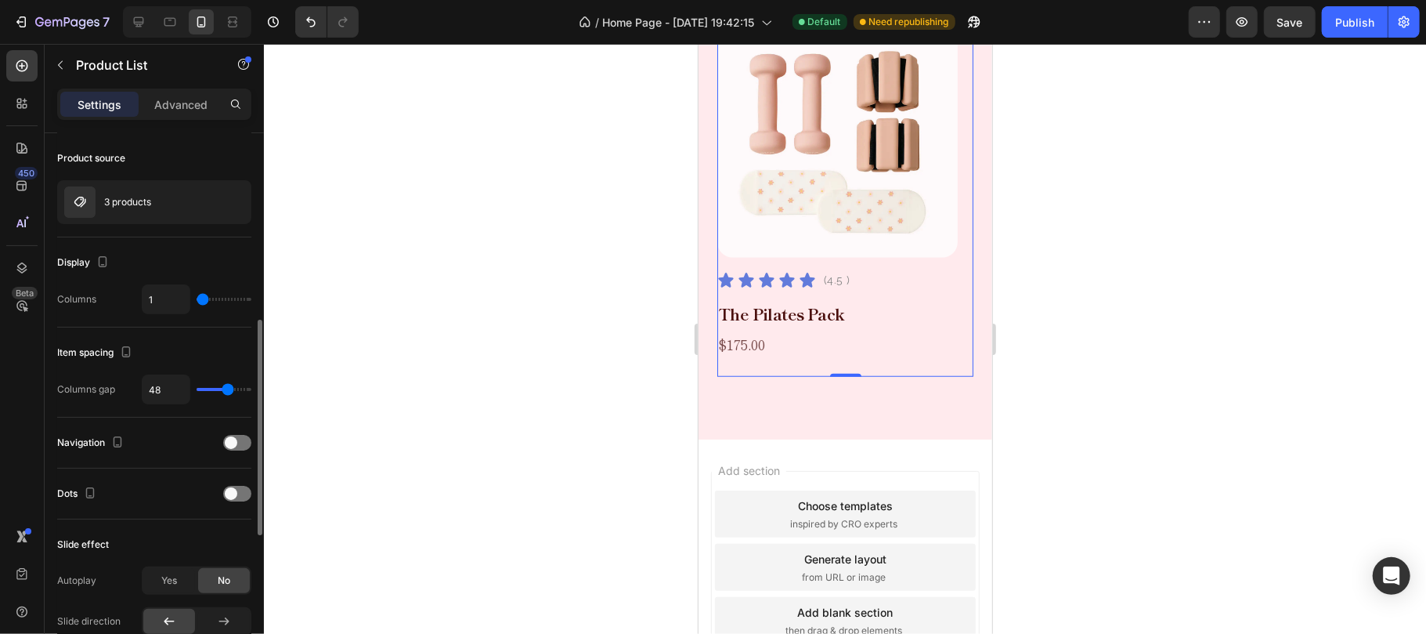
scroll to position [208, 0]
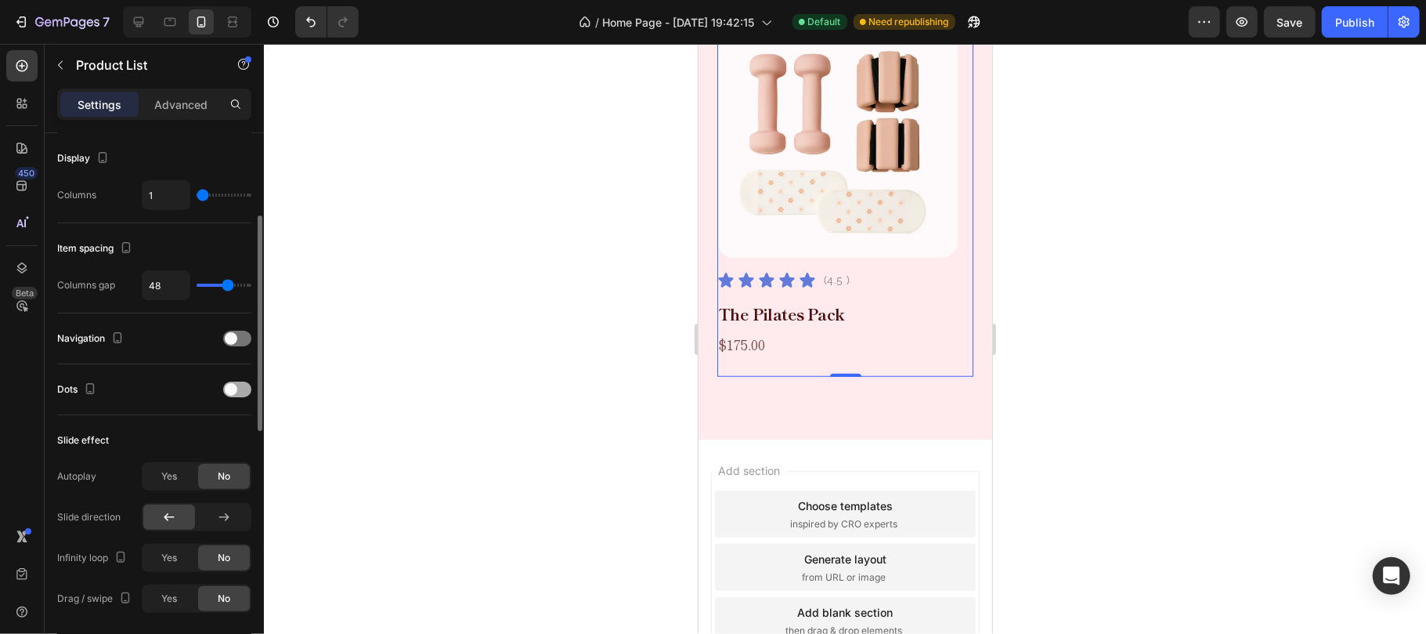
click at [238, 393] on div at bounding box center [237, 389] width 28 height 16
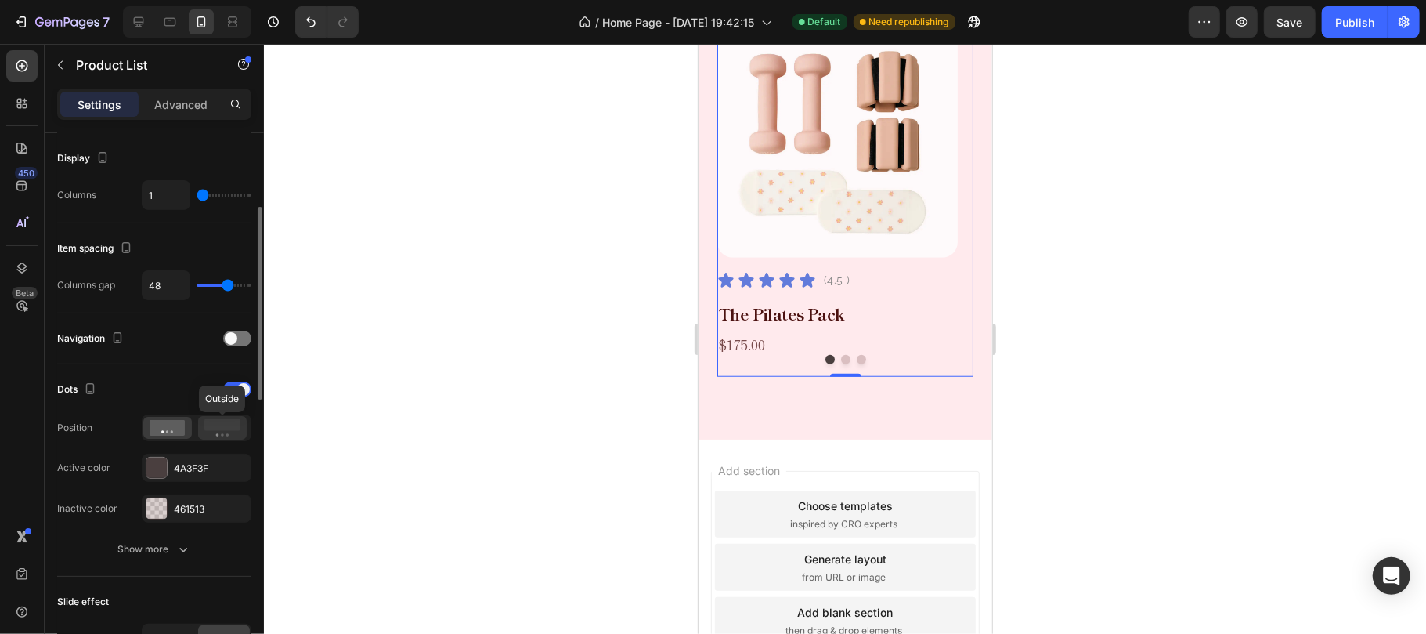
click at [226, 434] on icon at bounding box center [222, 427] width 36 height 17
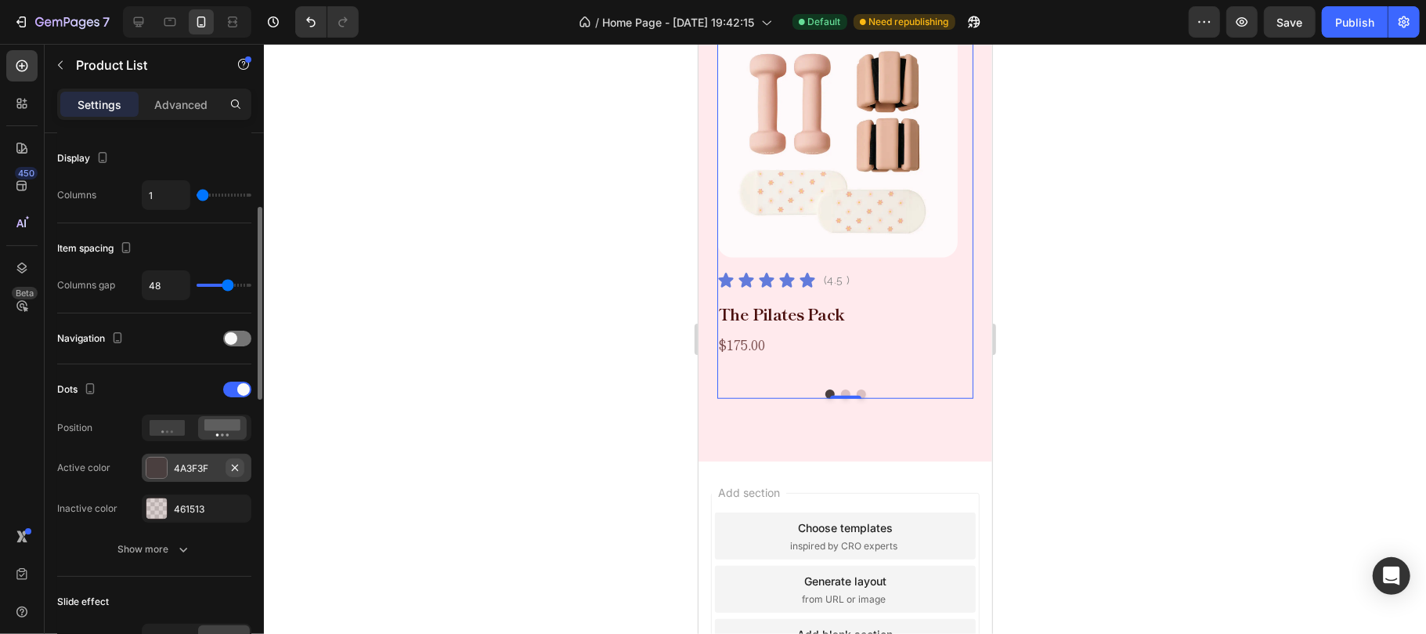
scroll to position [313, 0]
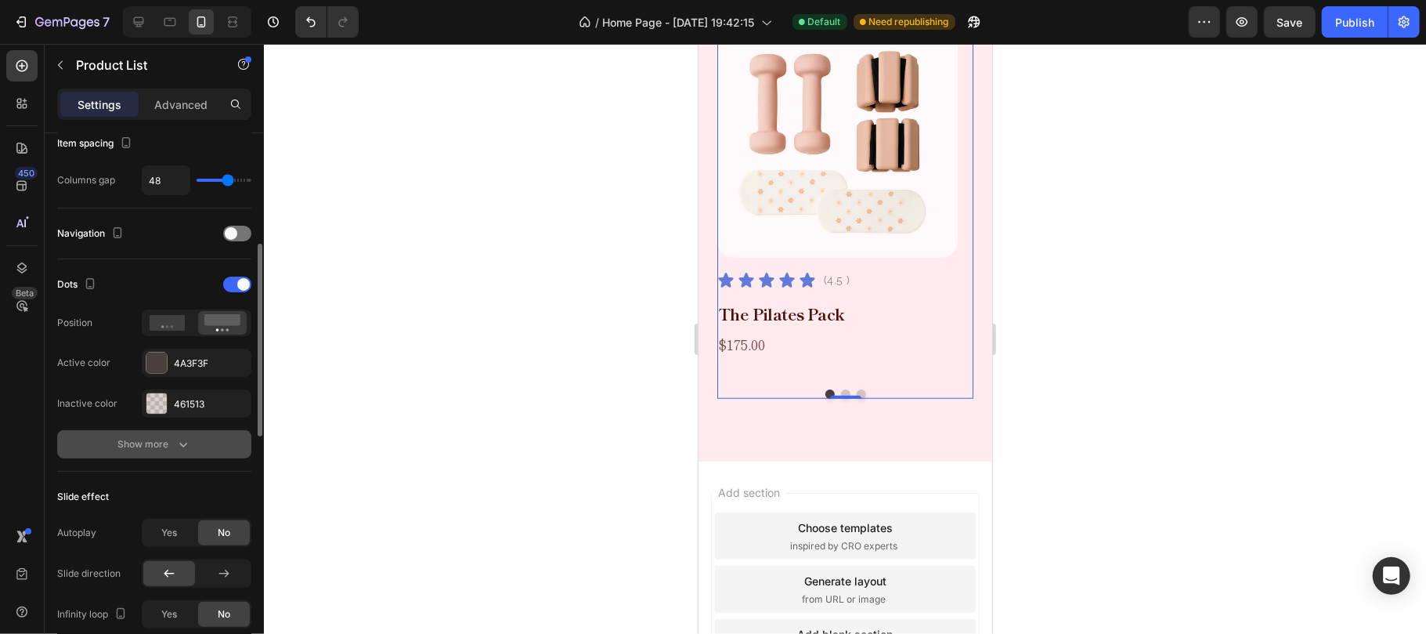
click at [185, 449] on icon "button" at bounding box center [183, 444] width 16 height 16
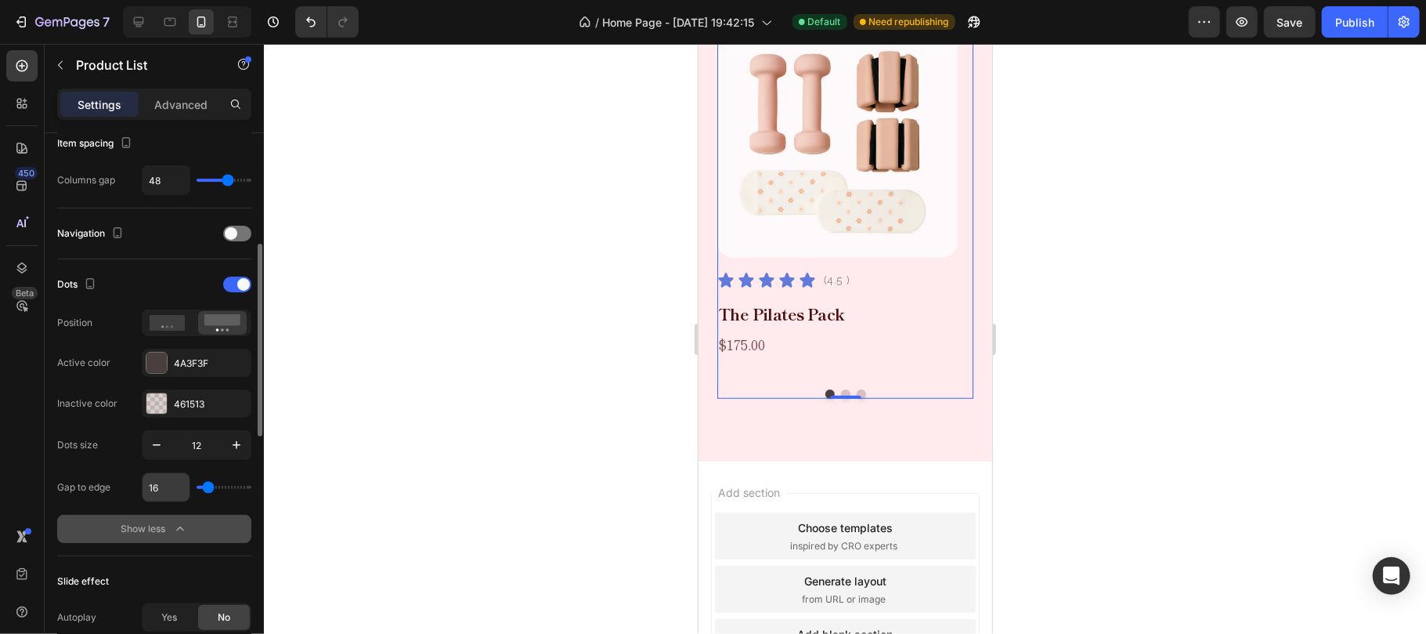
click at [166, 490] on input "16" at bounding box center [166, 487] width 47 height 28
type input "4"
type input "46"
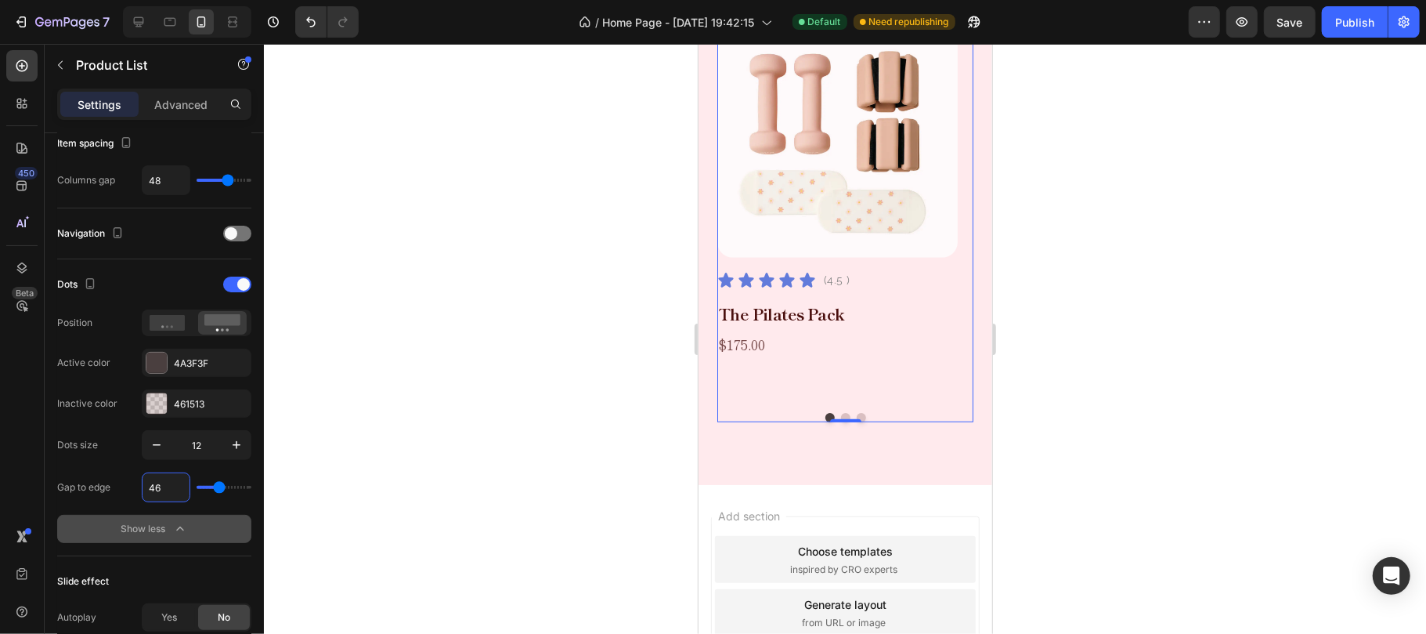
type input "46"
click at [211, 453] on input "12" at bounding box center [197, 445] width 52 height 28
type input "8"
click at [132, 289] on div "Dots" at bounding box center [154, 284] width 194 height 25
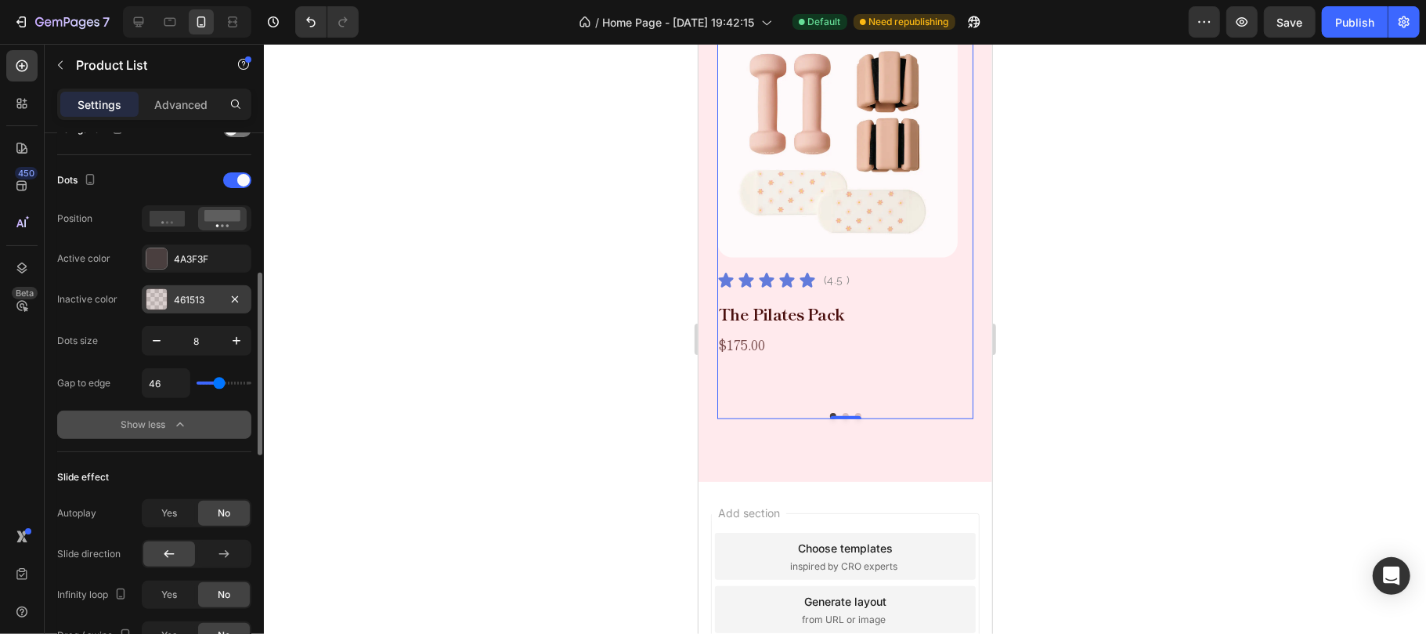
scroll to position [522, 0]
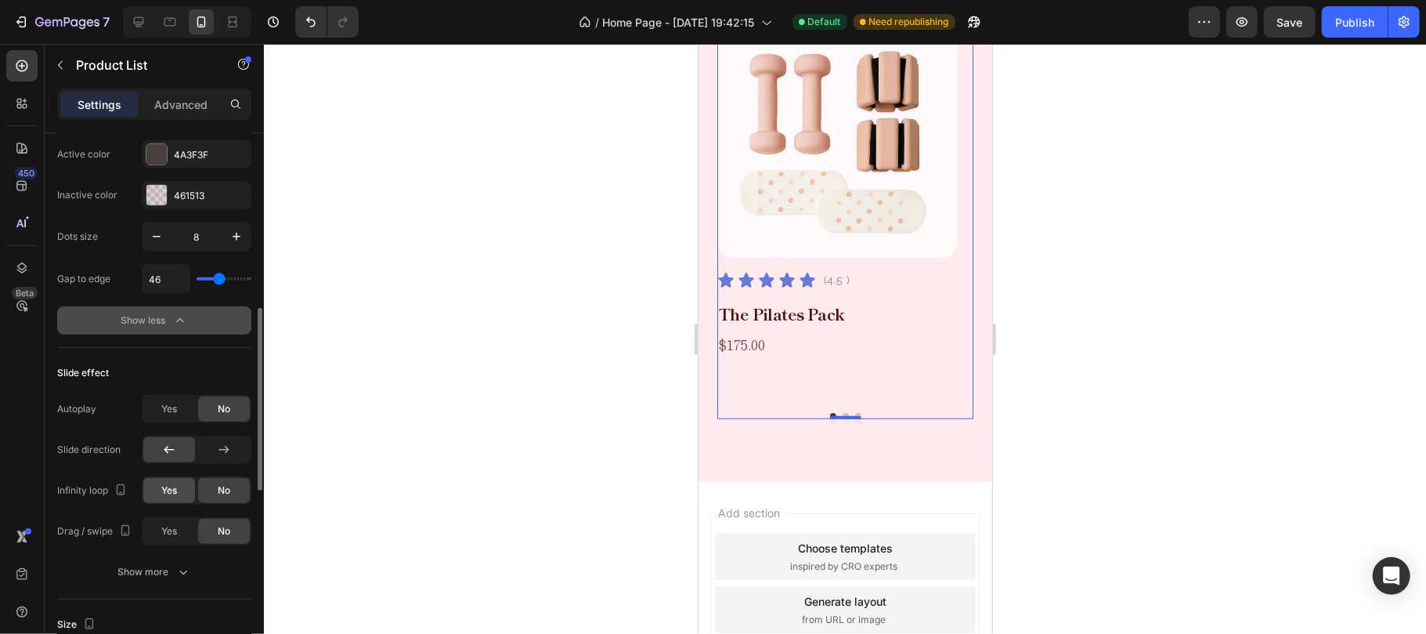
click at [168, 493] on span "Yes" at bounding box center [169, 490] width 16 height 14
click at [177, 540] on div "Yes" at bounding box center [169, 530] width 52 height 25
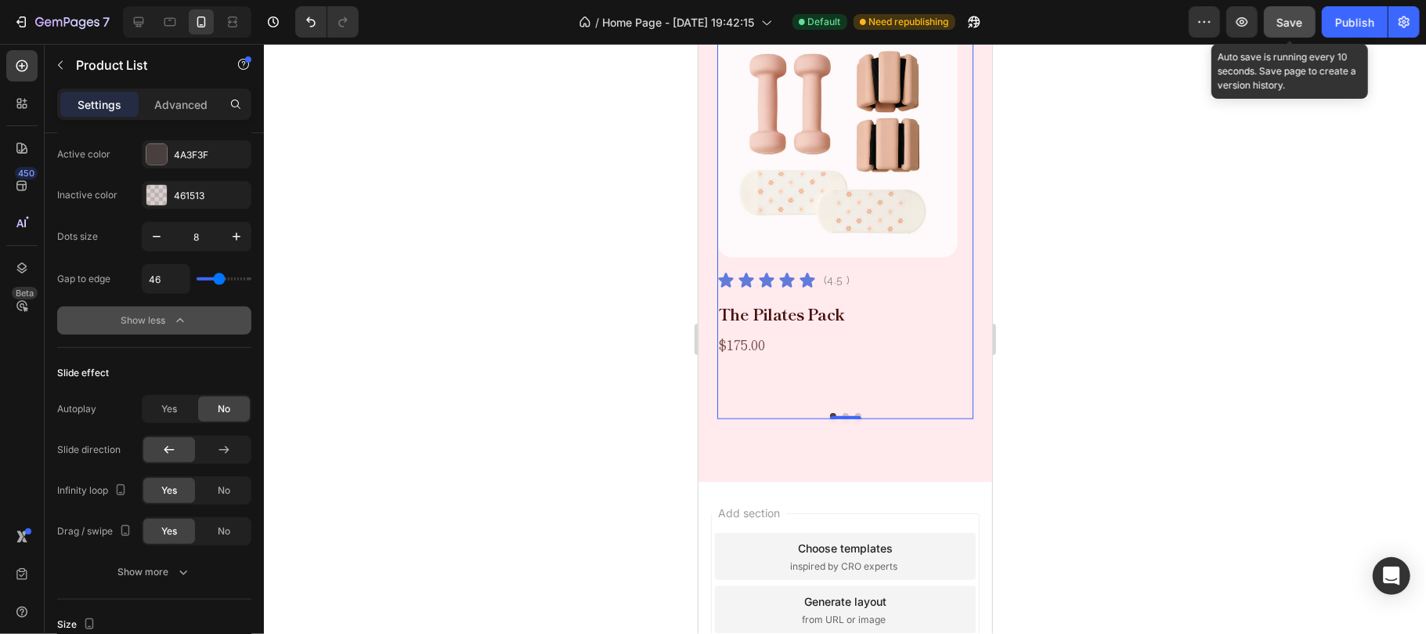
click at [1283, 16] on span "Save" at bounding box center [1290, 22] width 26 height 13
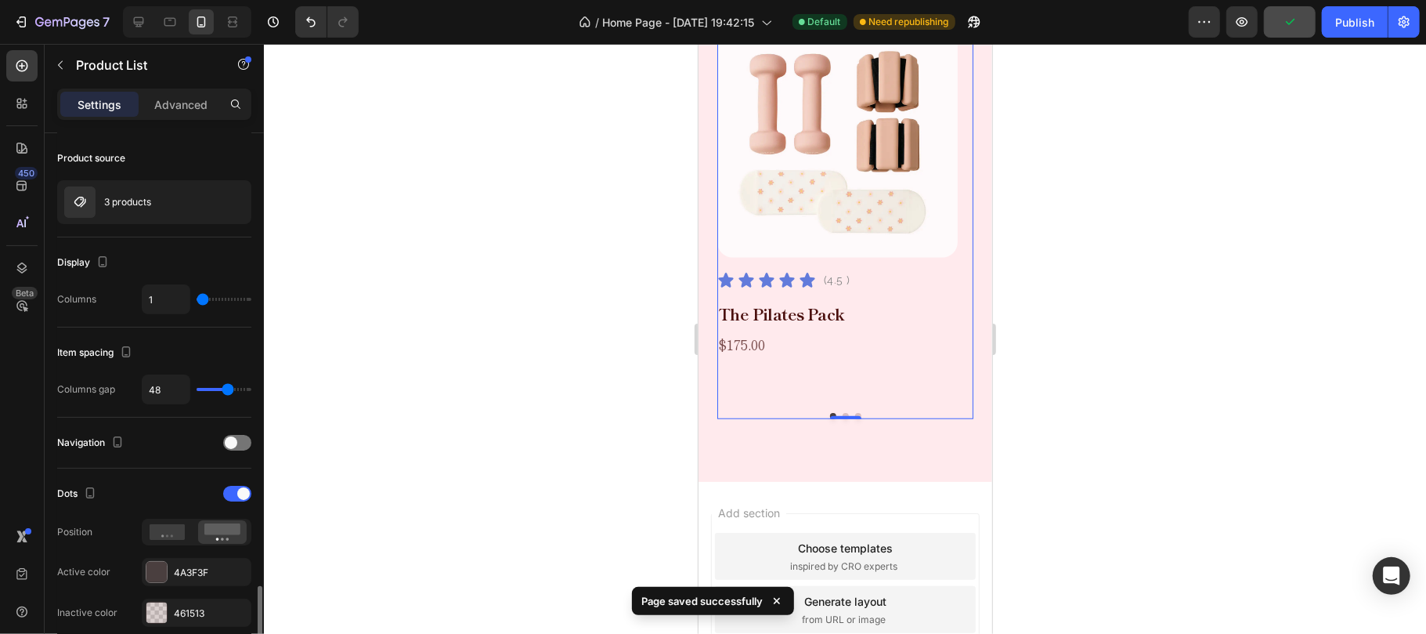
scroll to position [0, 0]
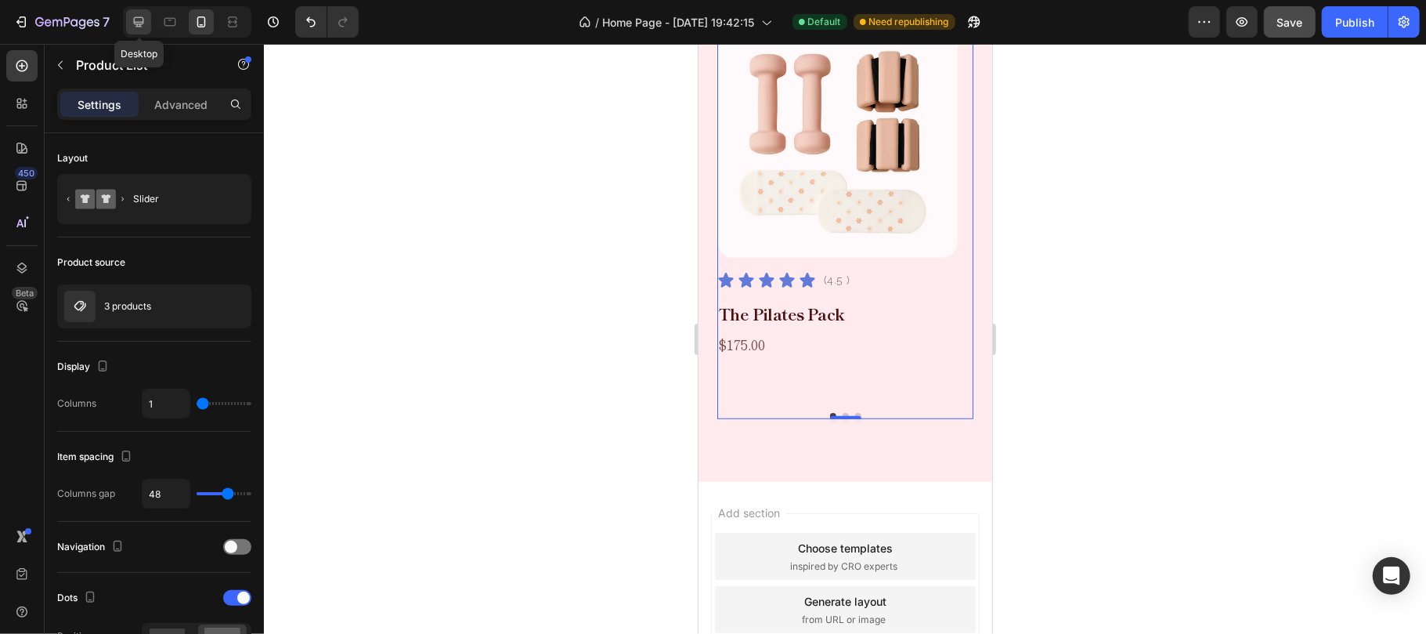
click at [139, 22] on icon at bounding box center [139, 22] width 10 height 10
type input "3"
type input "1280"
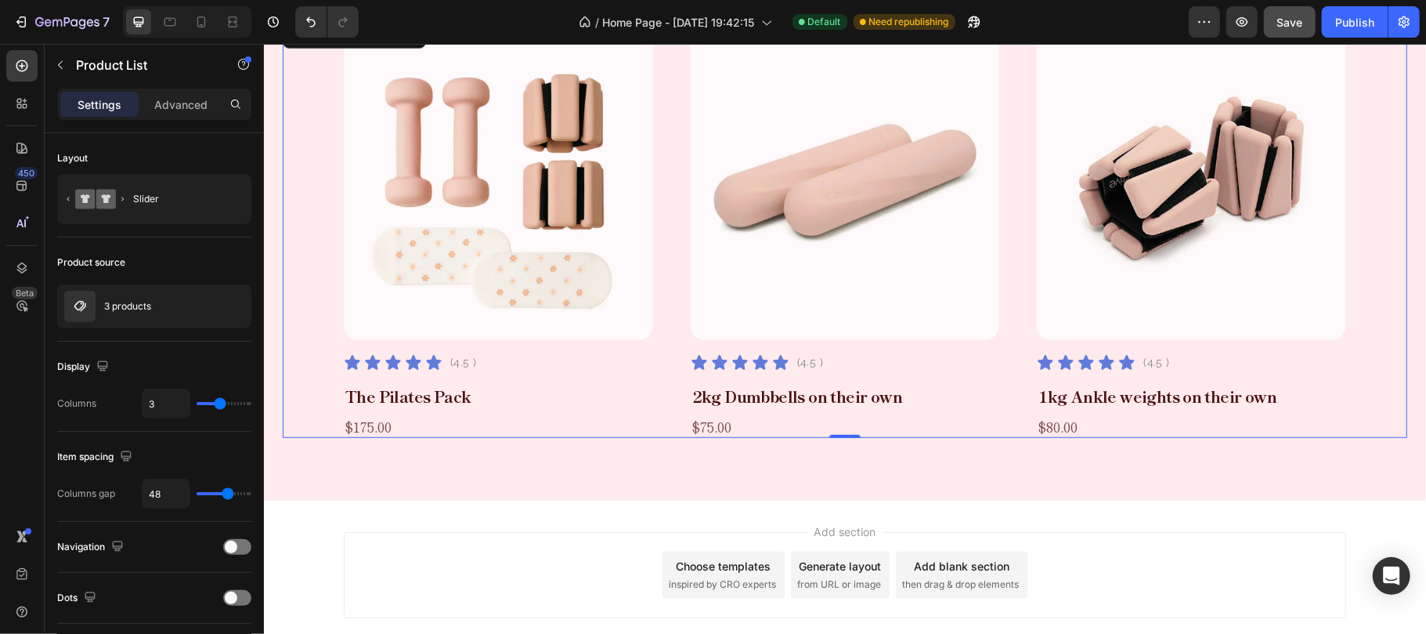
scroll to position [724, 0]
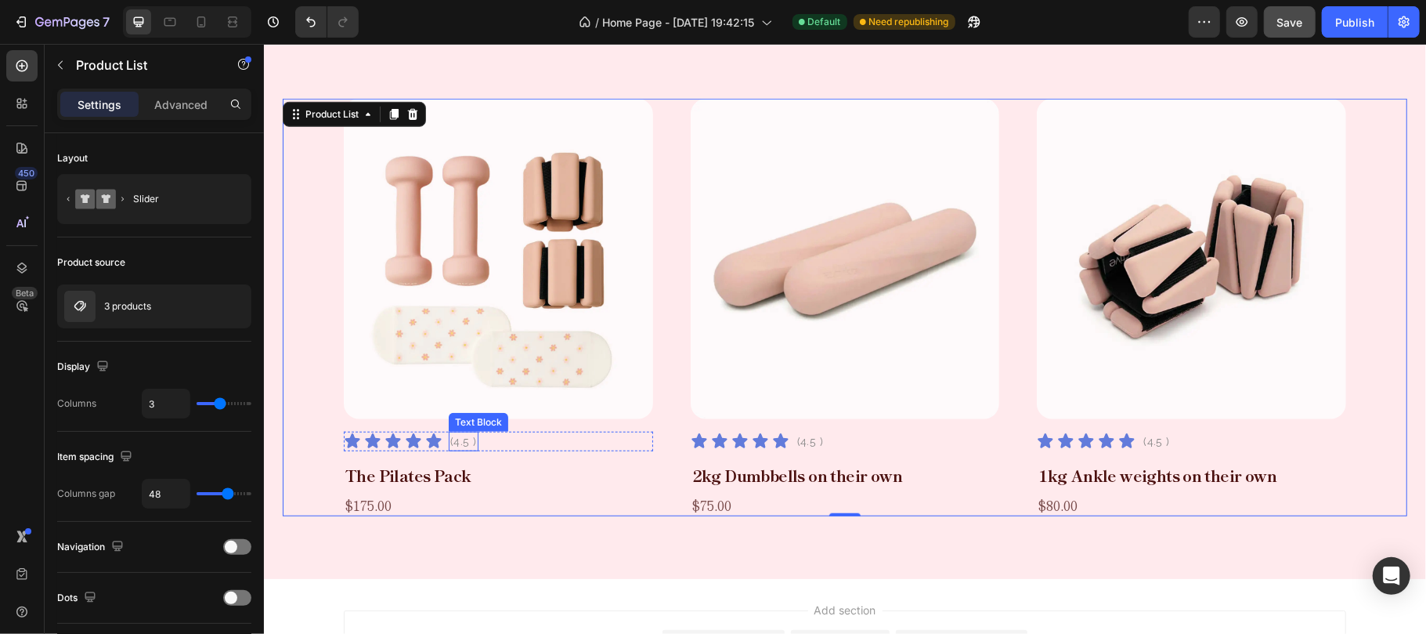
click at [459, 439] on p "(4.5 )" at bounding box center [463, 440] width 27 height 16
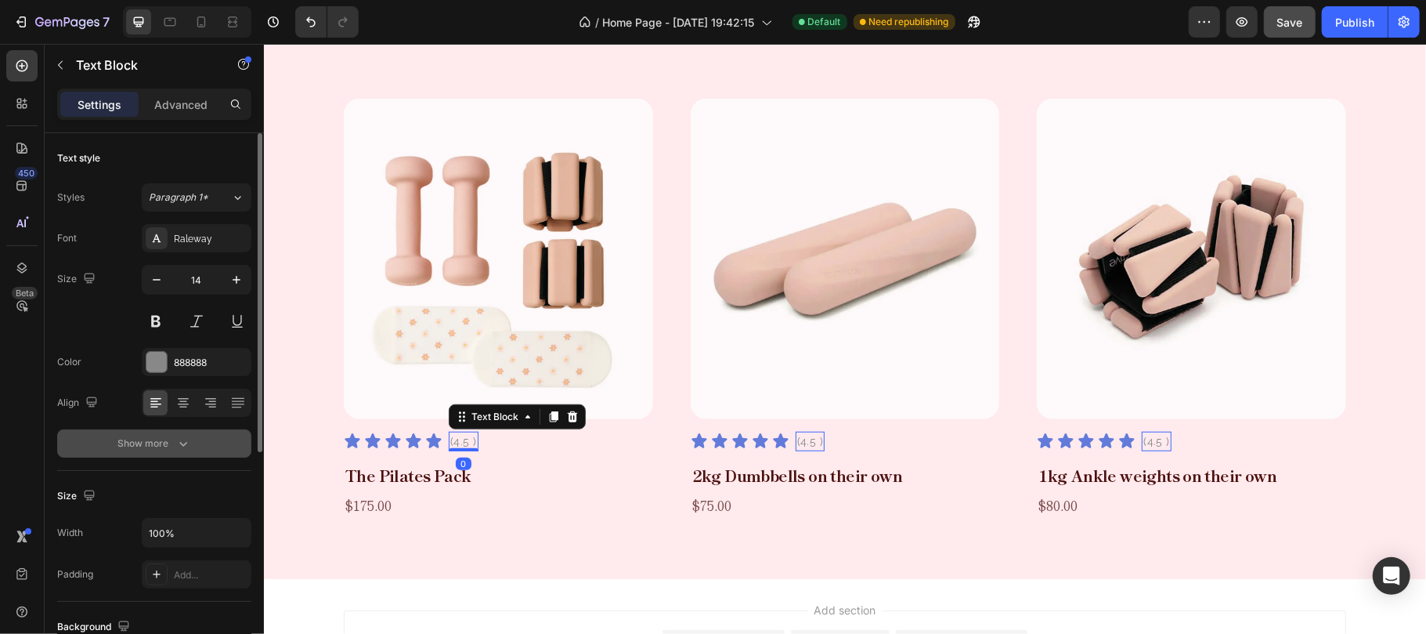
click at [216, 443] on button "Show more" at bounding box center [154, 443] width 194 height 28
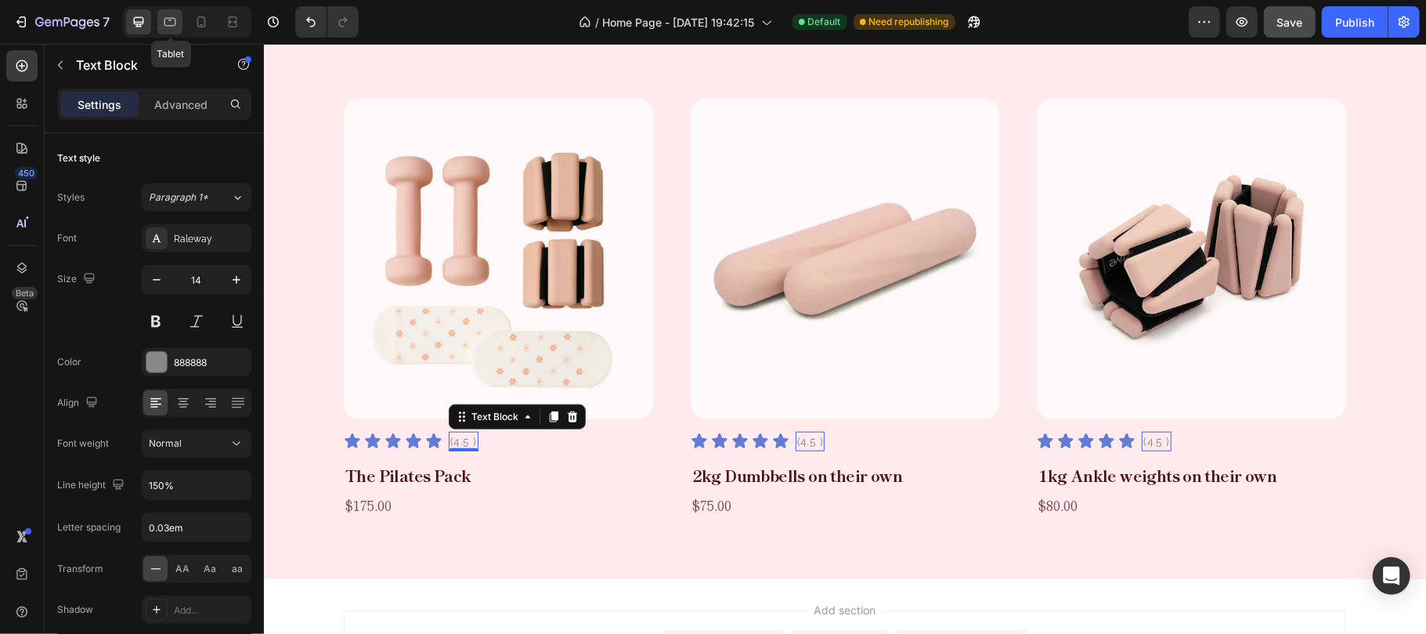
click at [177, 20] on icon at bounding box center [170, 22] width 16 height 16
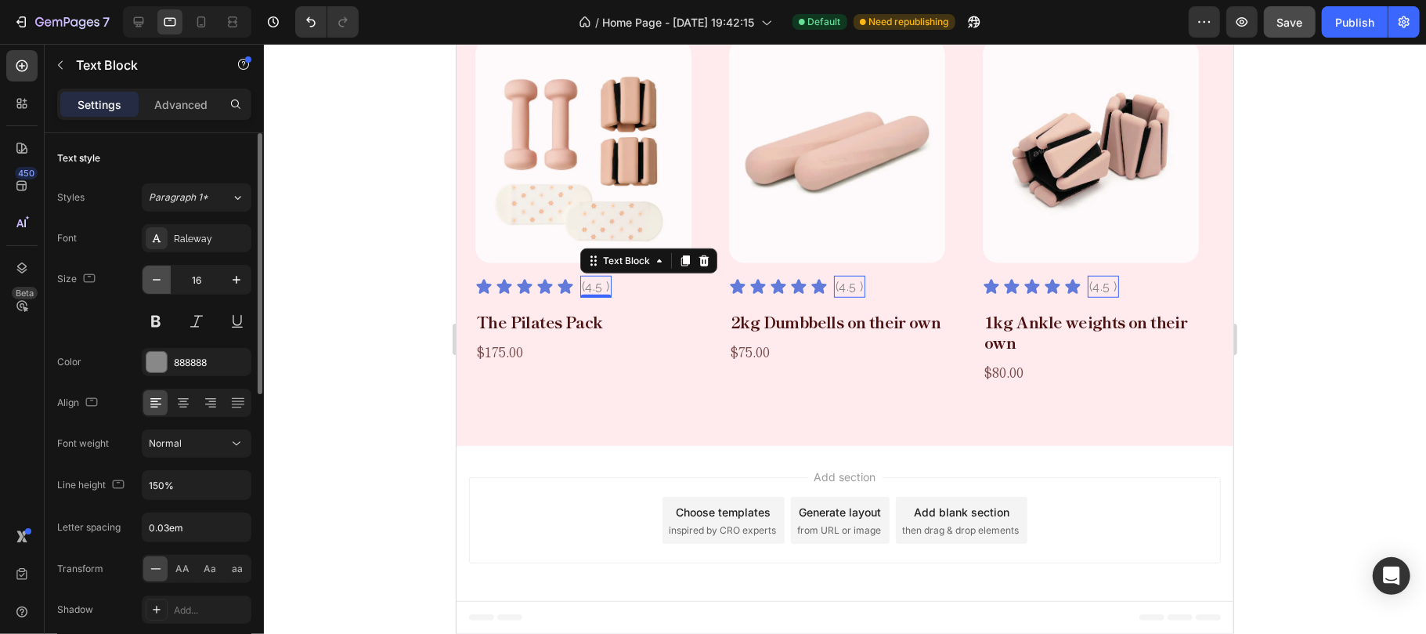
click at [158, 276] on icon "button" at bounding box center [157, 280] width 16 height 16
type input "14"
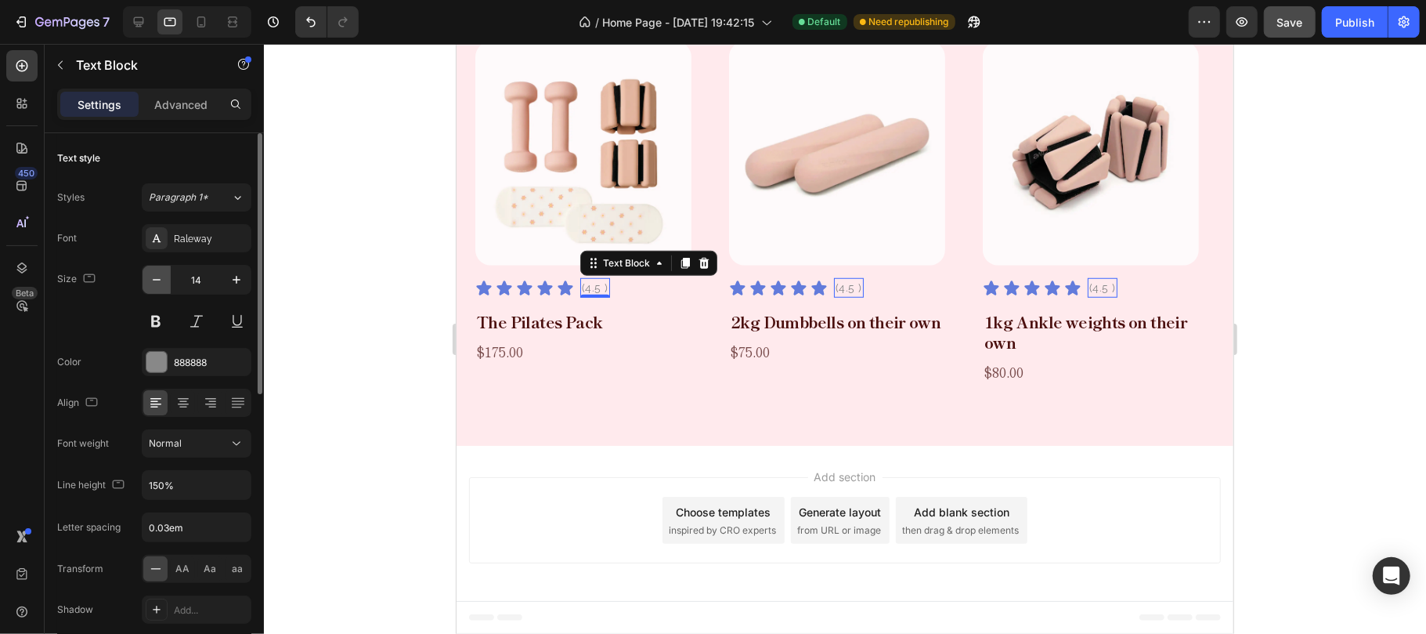
scroll to position [827, 0]
click at [198, 22] on icon at bounding box center [201, 21] width 9 height 11
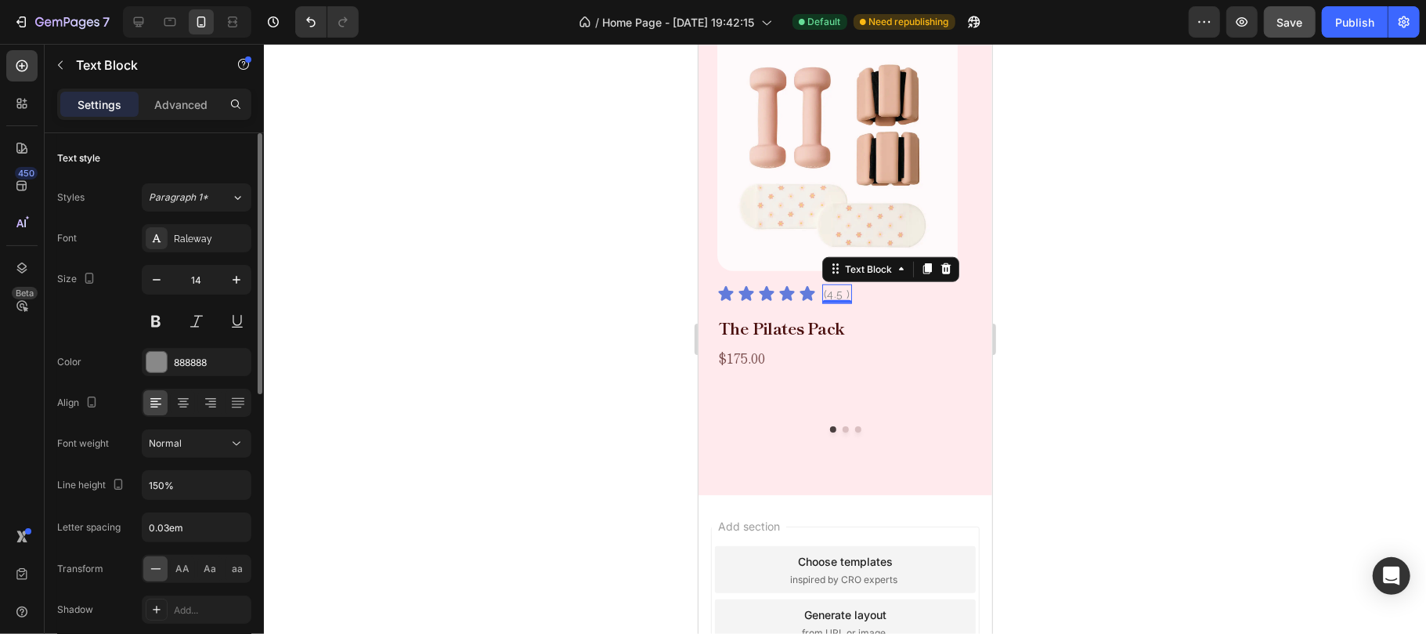
scroll to position [999, 0]
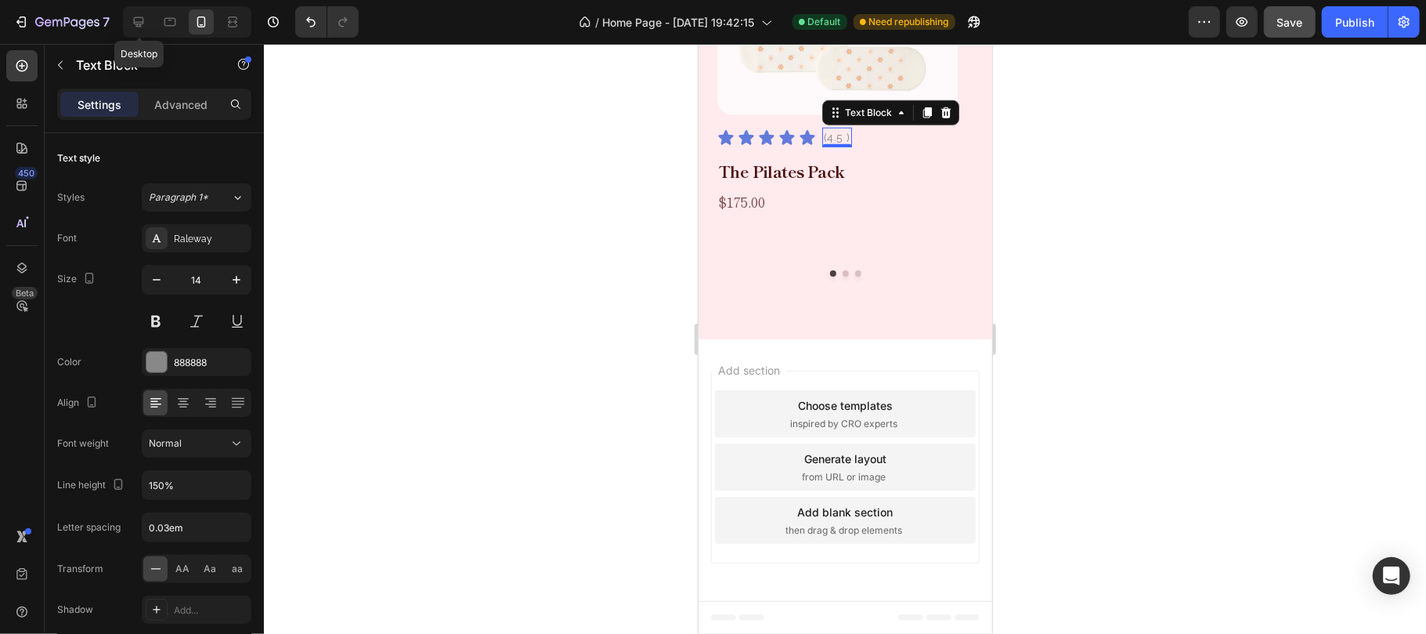
drag, startPoint x: 135, startPoint y: 16, endPoint x: 135, endPoint y: 4, distance: 11.8
click at [136, 14] on icon at bounding box center [139, 22] width 16 height 16
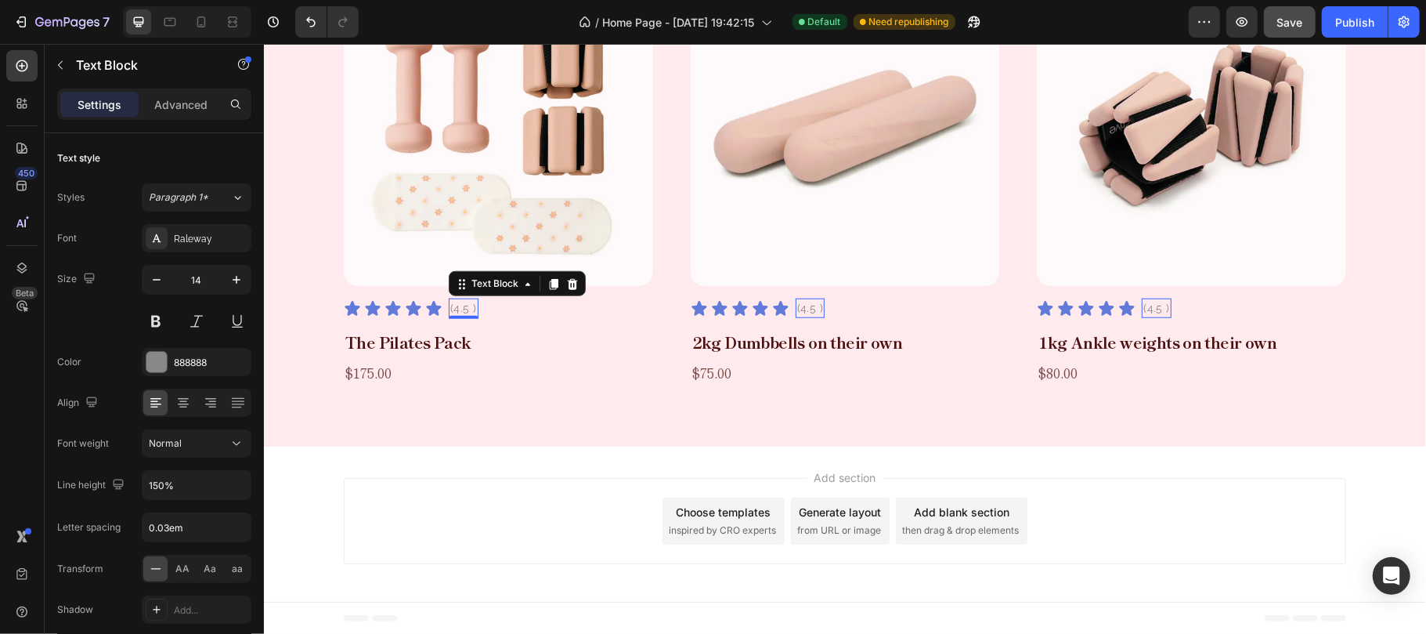
scroll to position [858, 0]
click at [433, 341] on h2 "The Pilates Pack" at bounding box center [497, 341] width 309 height 23
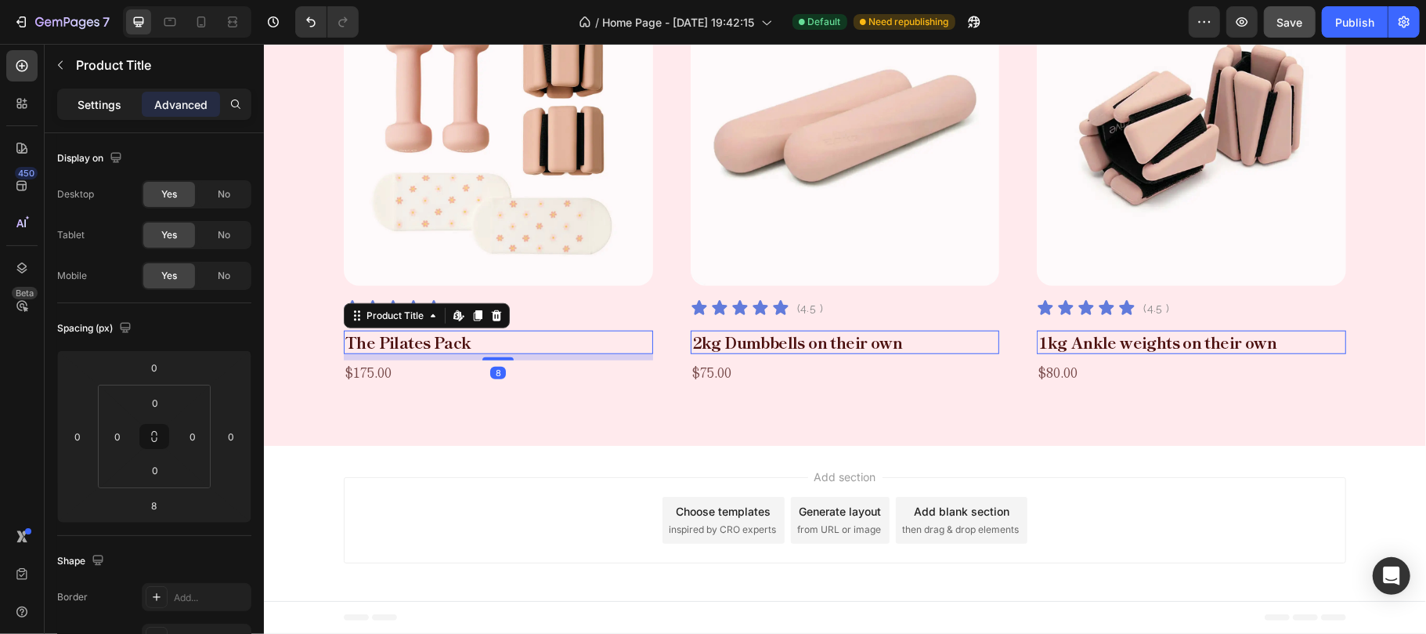
click at [105, 98] on p "Settings" at bounding box center [100, 104] width 44 height 16
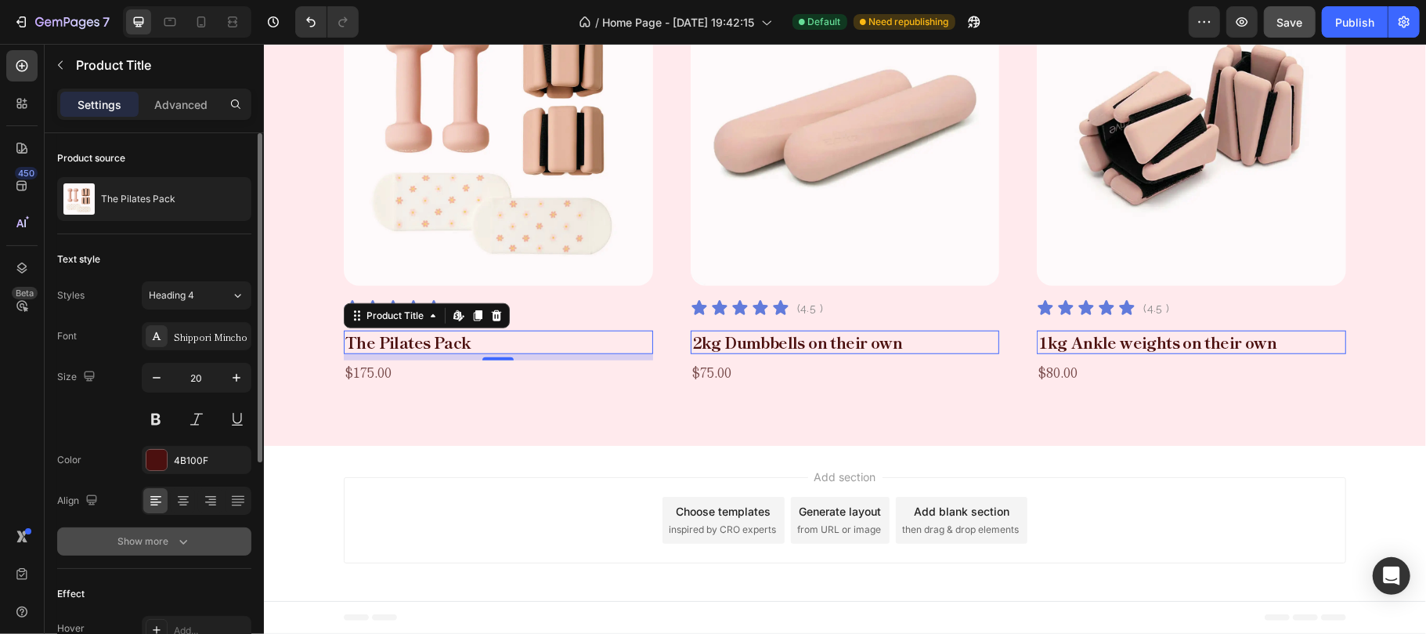
click at [193, 546] on button "Show more" at bounding box center [154, 541] width 194 height 28
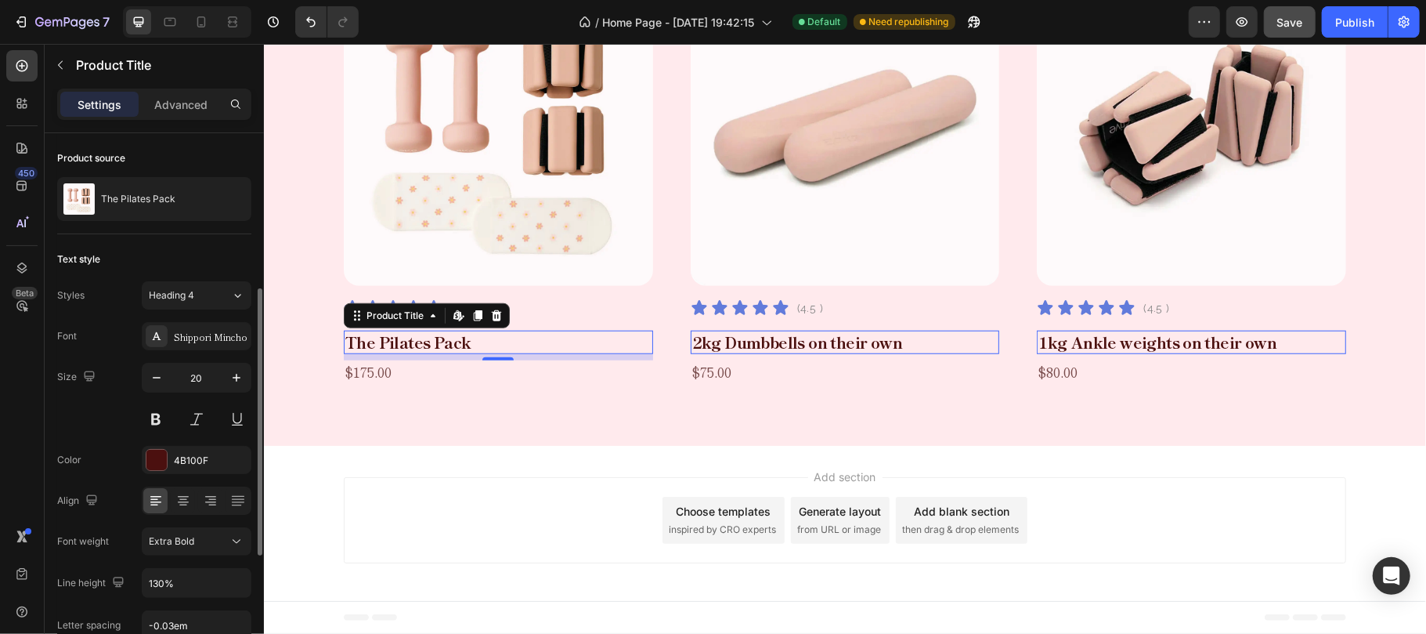
scroll to position [104, 0]
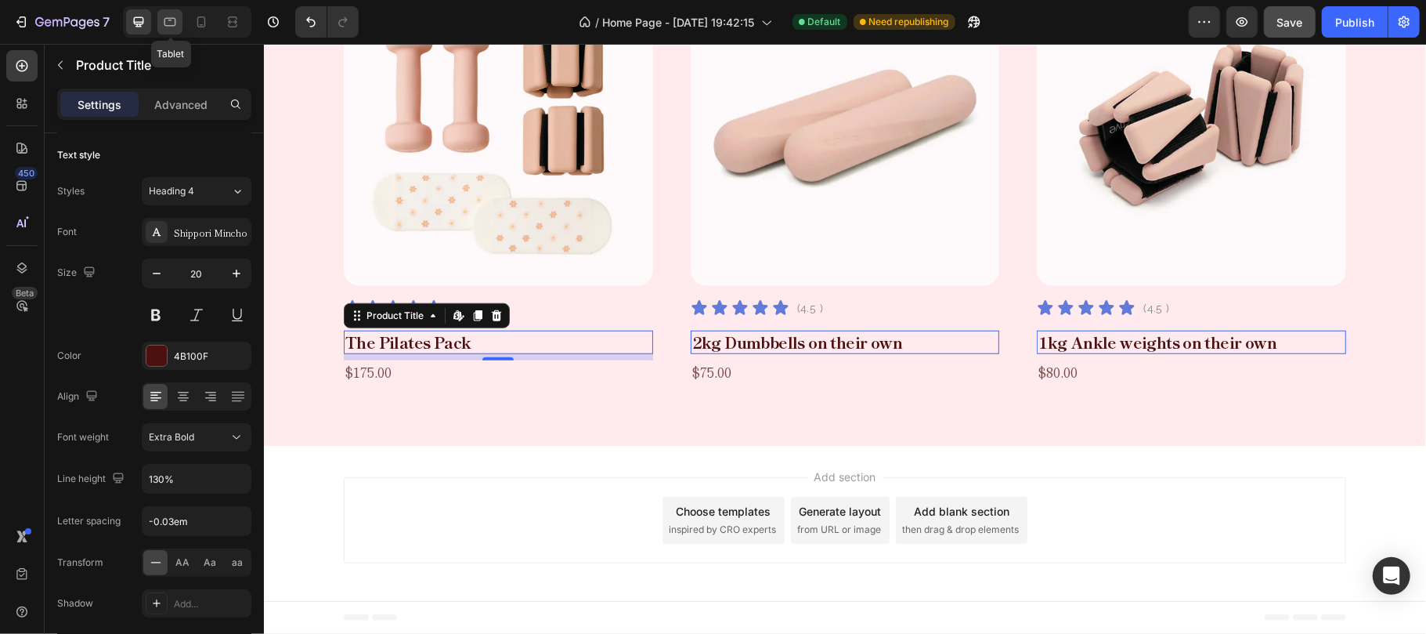
click at [169, 16] on icon at bounding box center [170, 22] width 16 height 16
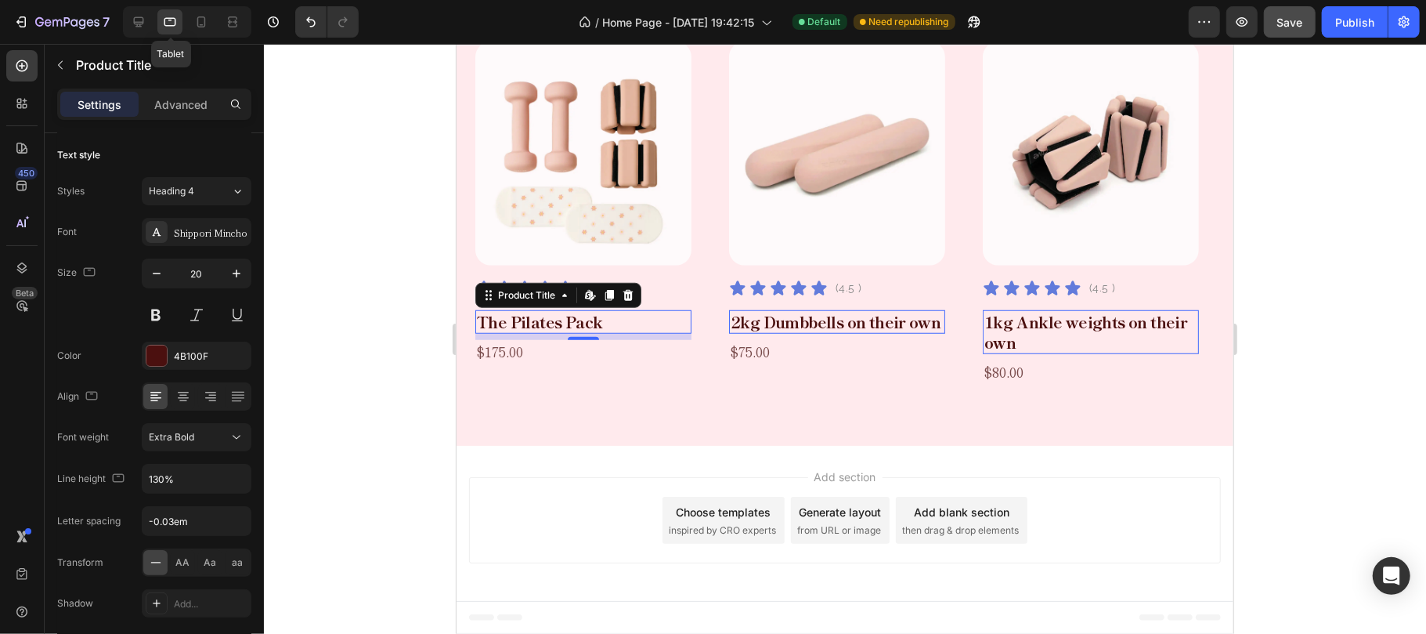
scroll to position [827, 0]
click at [202, 20] on icon at bounding box center [201, 22] width 16 height 16
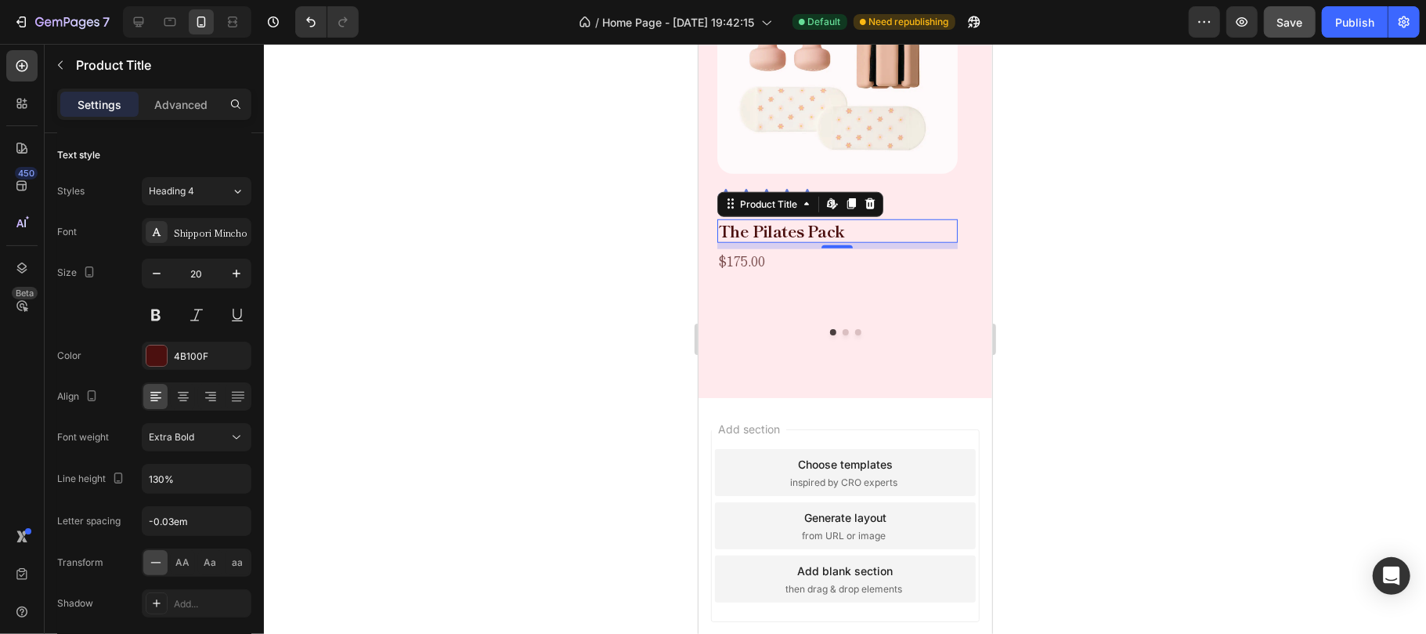
scroll to position [894, 0]
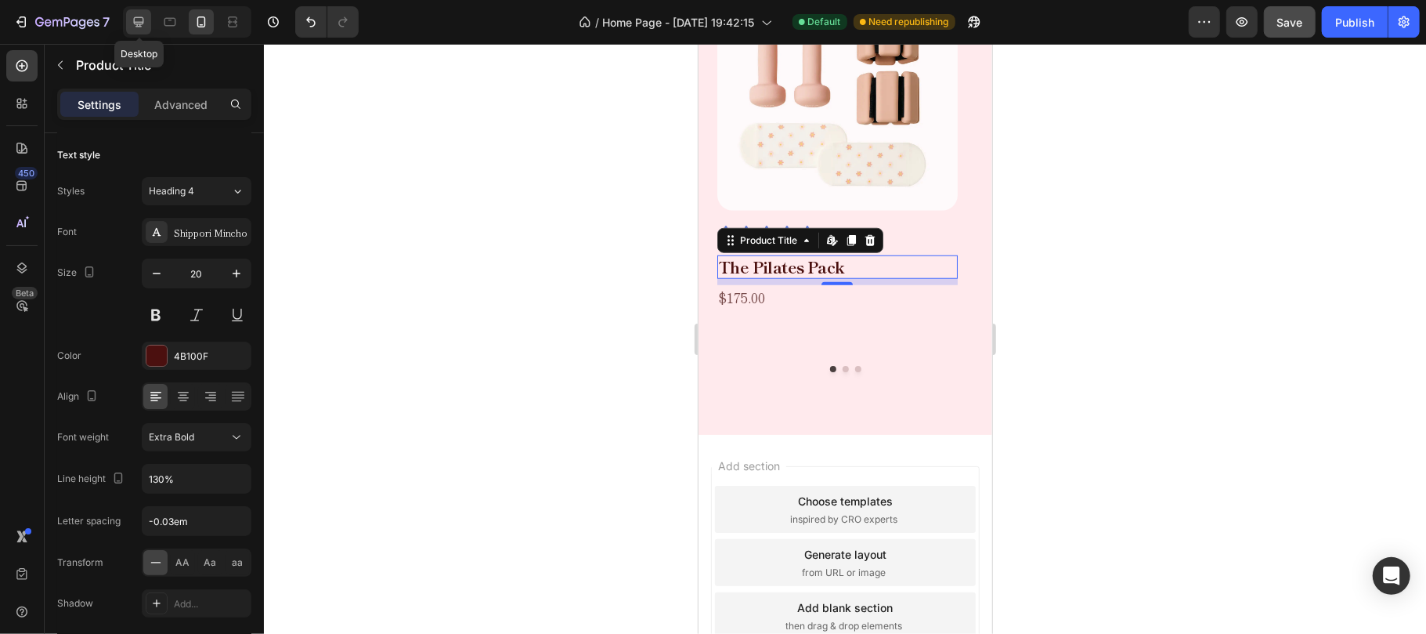
click at [132, 20] on icon at bounding box center [139, 22] width 16 height 16
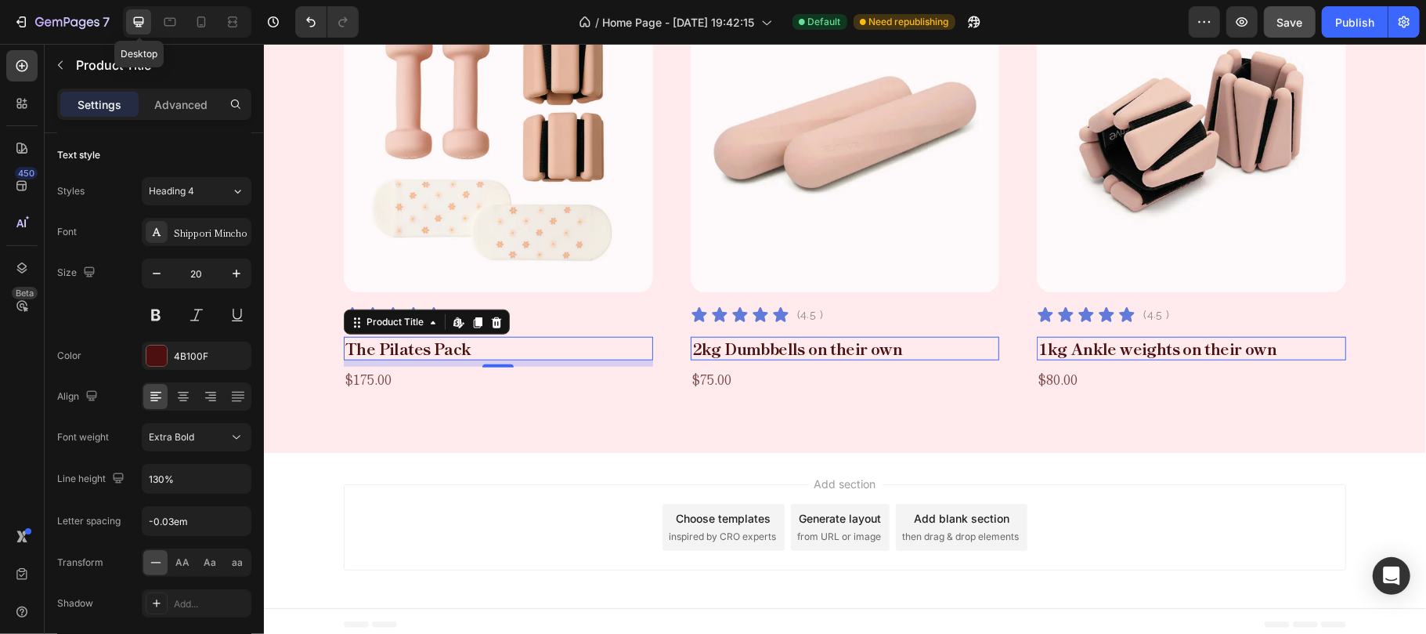
scroll to position [858, 0]
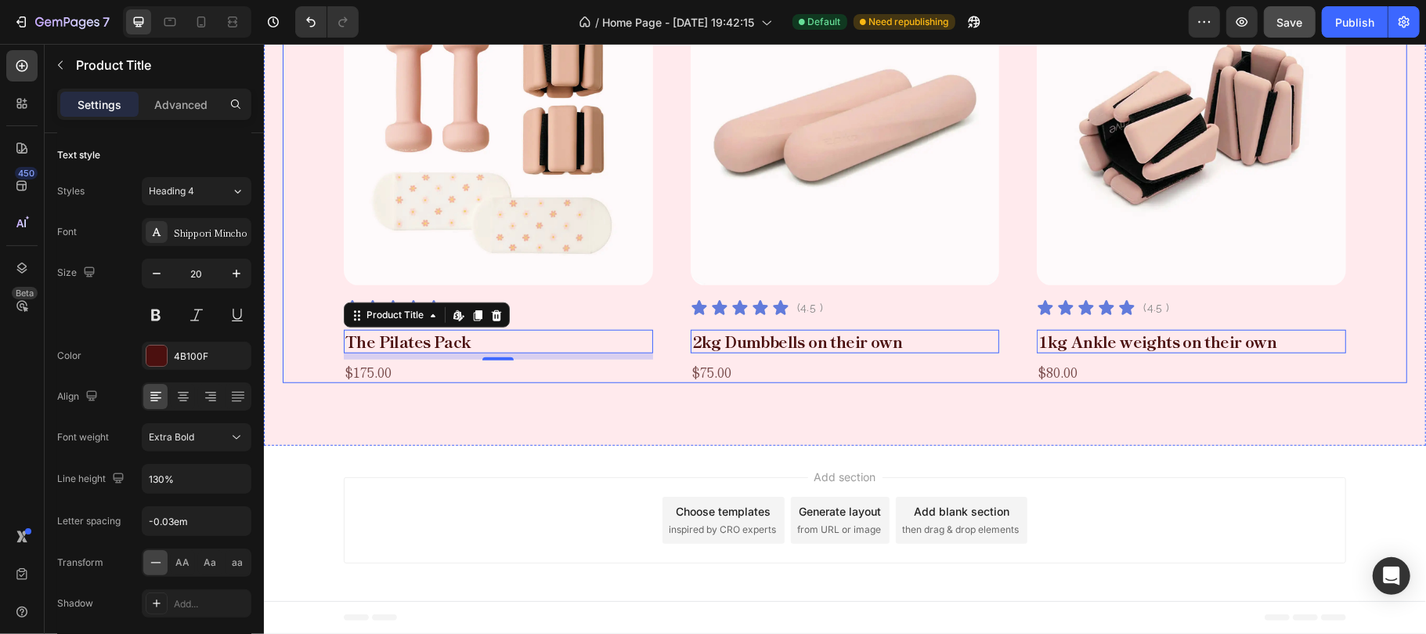
click at [668, 273] on div "Product Images Icon Icon Icon Icon Icon Icon List (4.5 ) Text Block Row The Pil…" at bounding box center [844, 173] width 1002 height 417
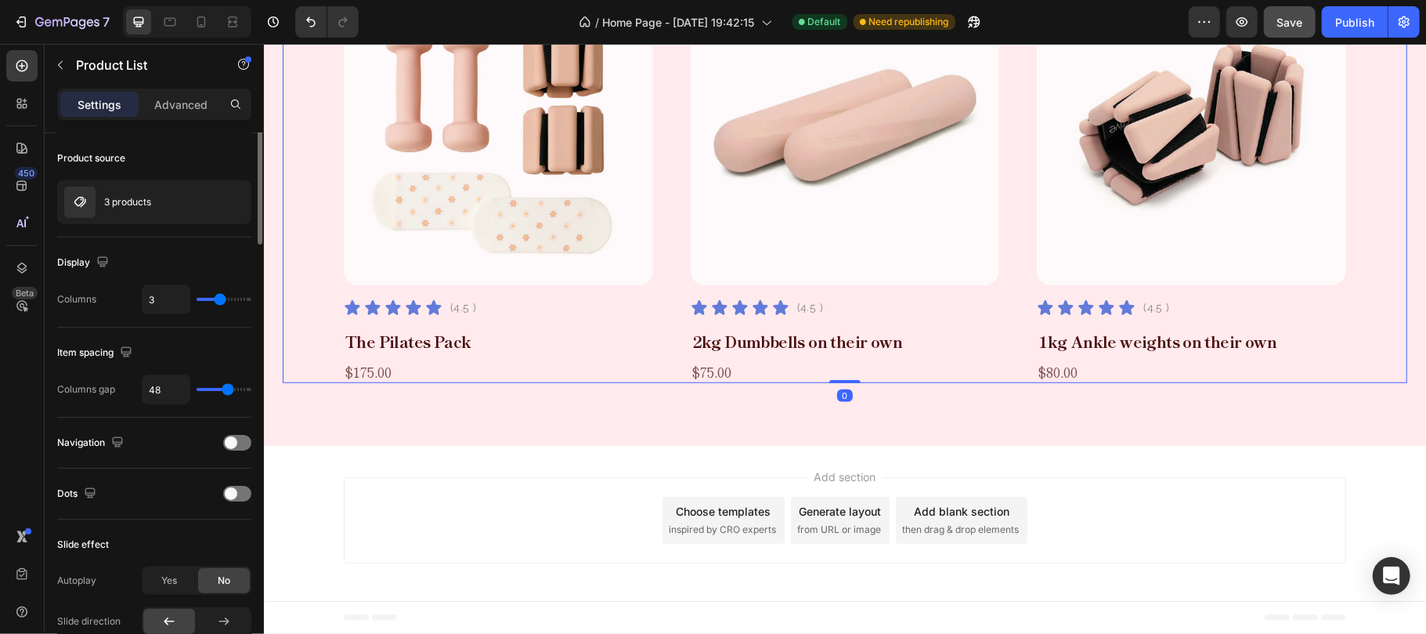
scroll to position [0, 0]
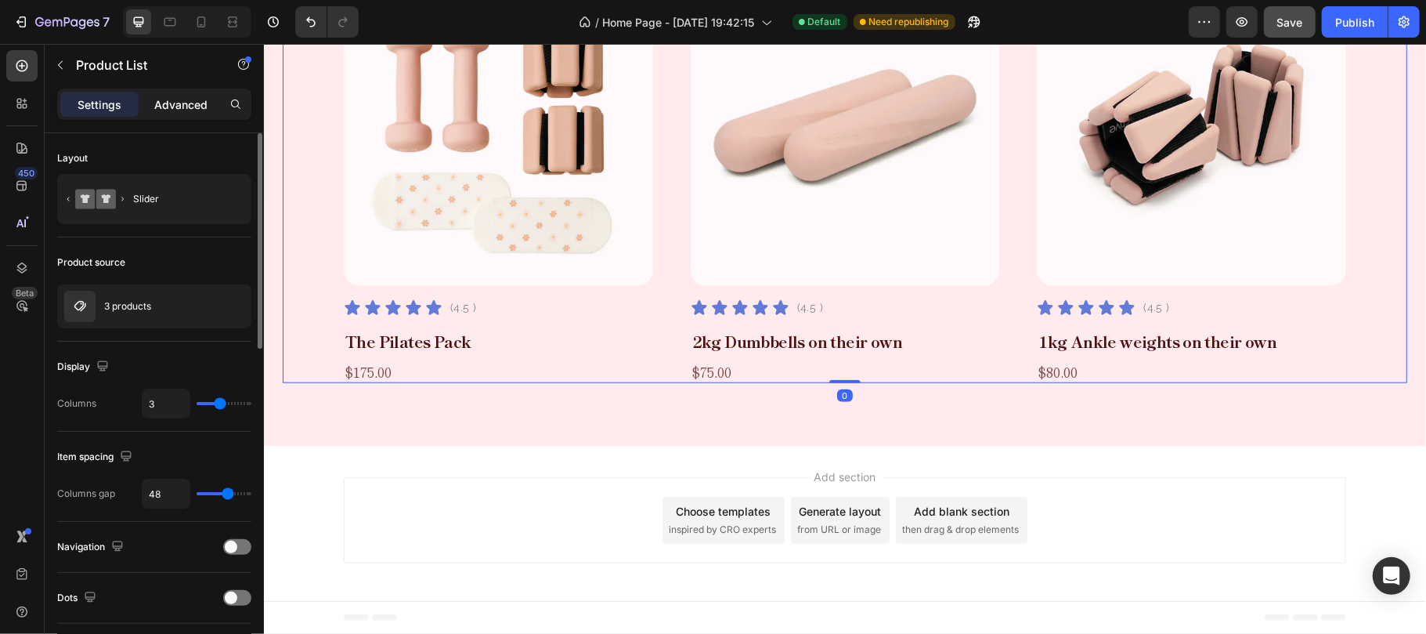
click at [175, 108] on p "Advanced" at bounding box center [180, 104] width 53 height 16
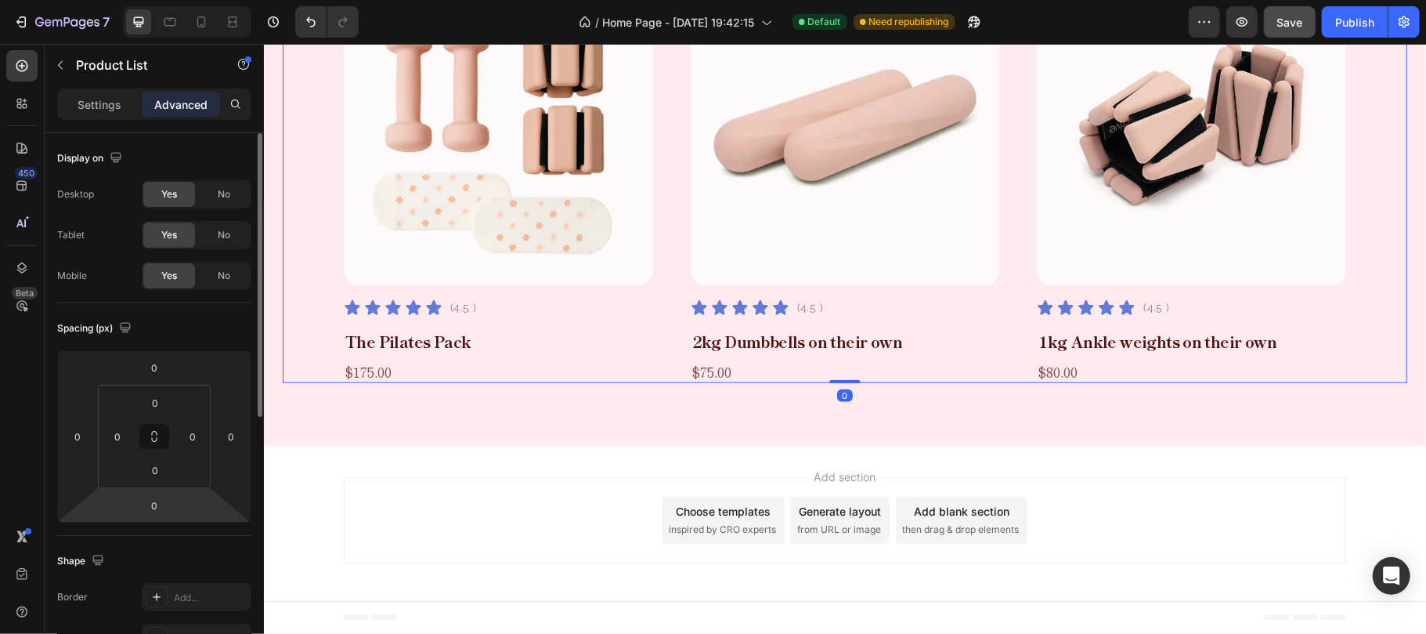
click at [161, 503] on input "0" at bounding box center [154, 504] width 31 height 23
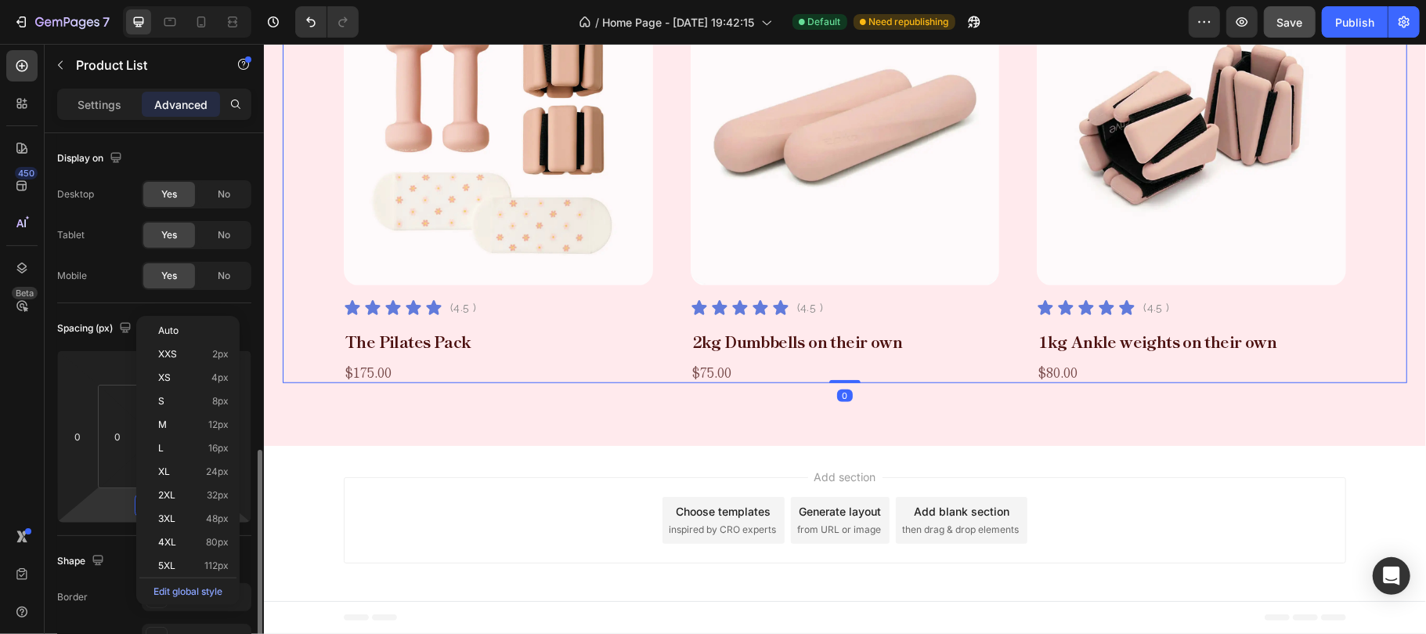
scroll to position [208, 0]
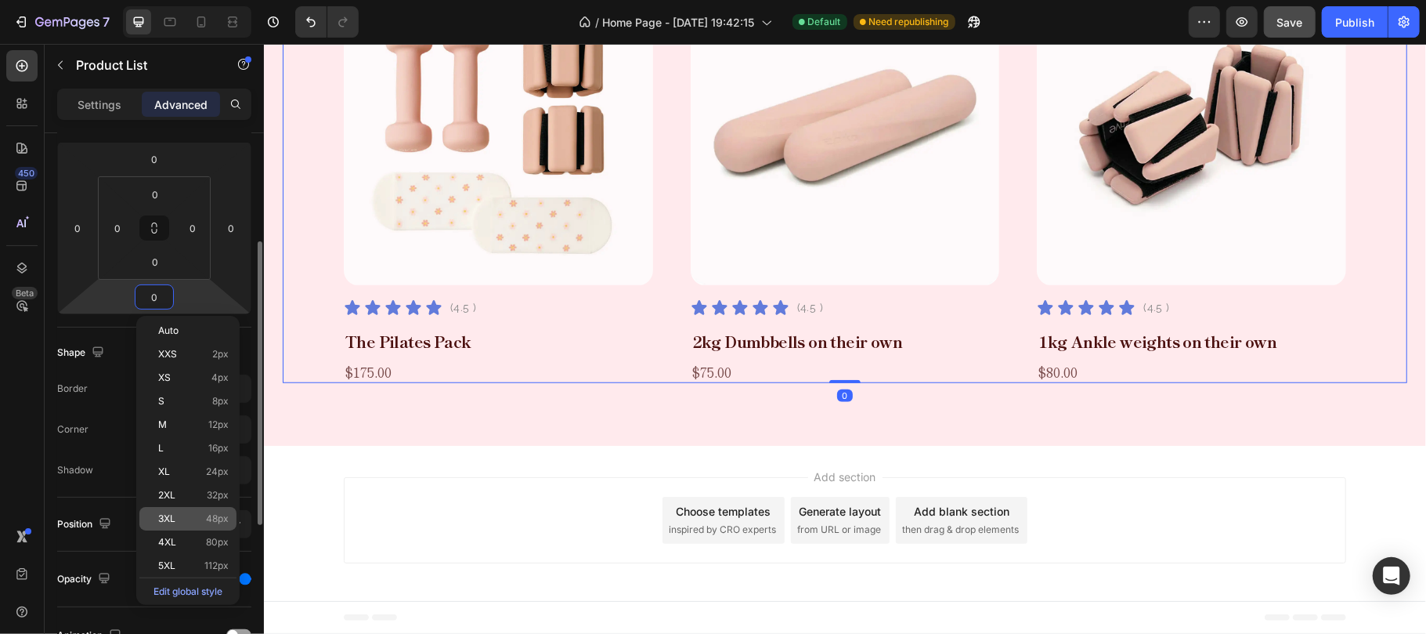
click at [177, 521] on p "3XL 48px" at bounding box center [193, 518] width 70 height 11
type input "48"
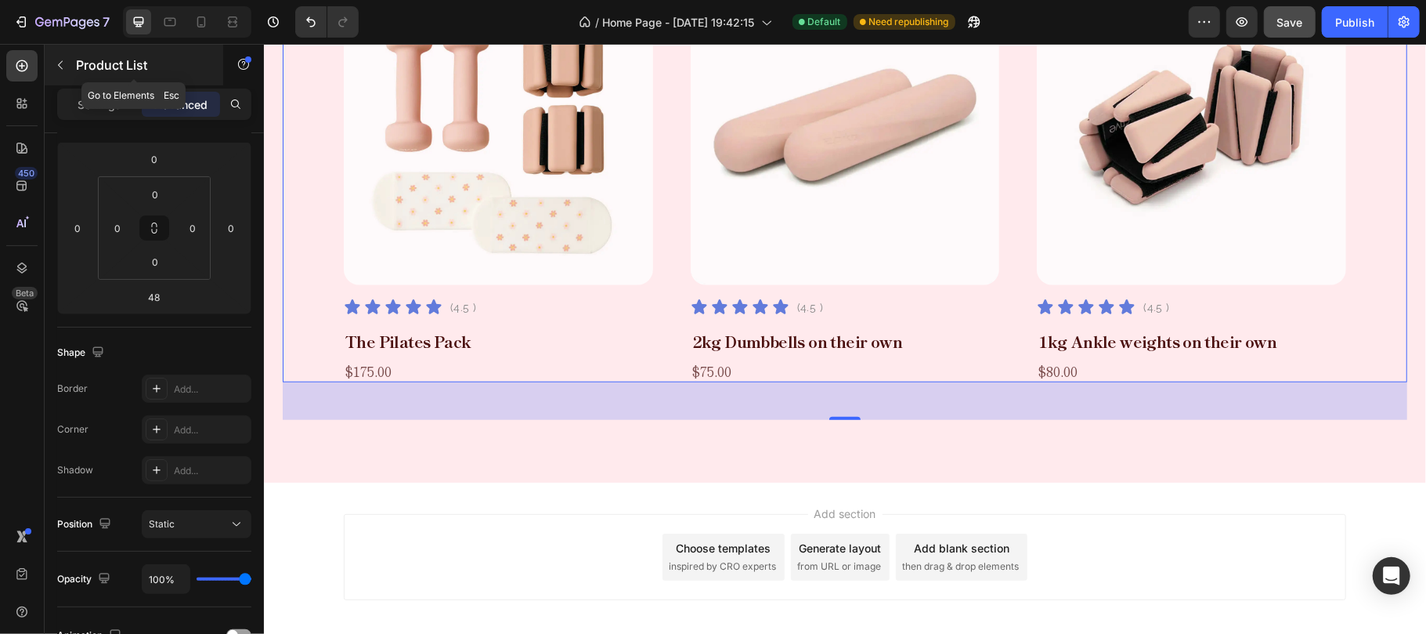
click at [91, 61] on p "Product List" at bounding box center [142, 65] width 133 height 19
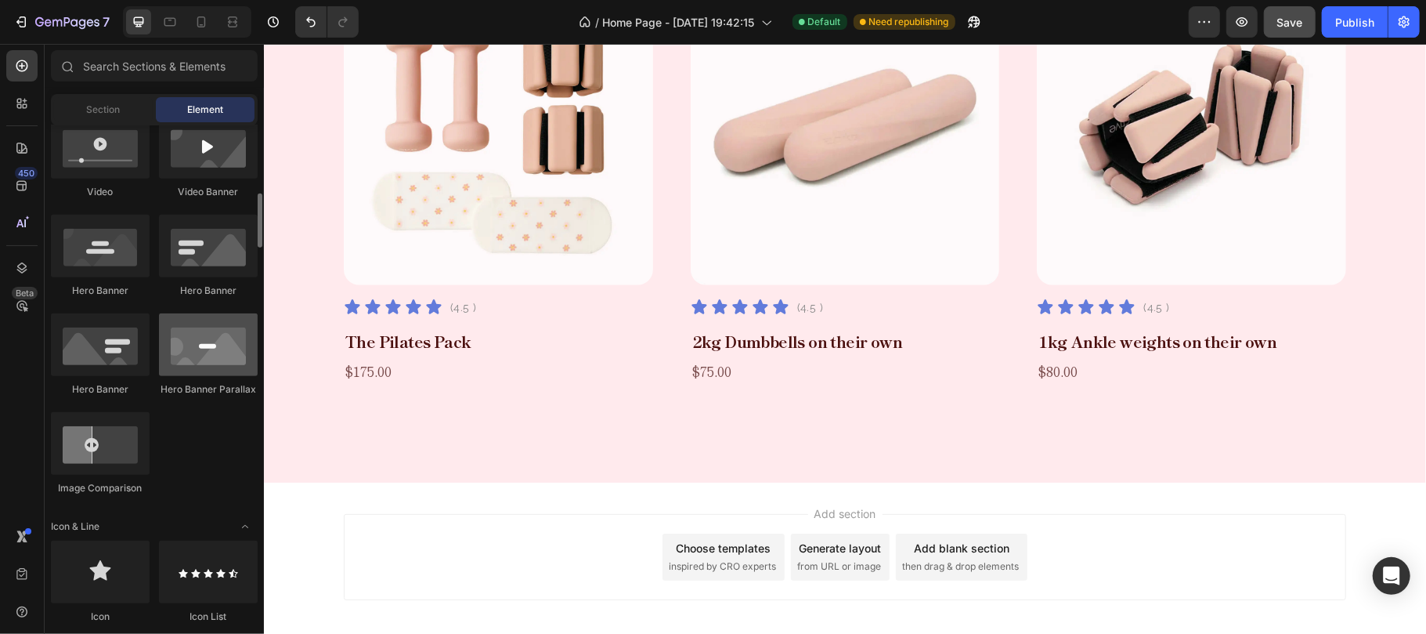
scroll to position [0, 0]
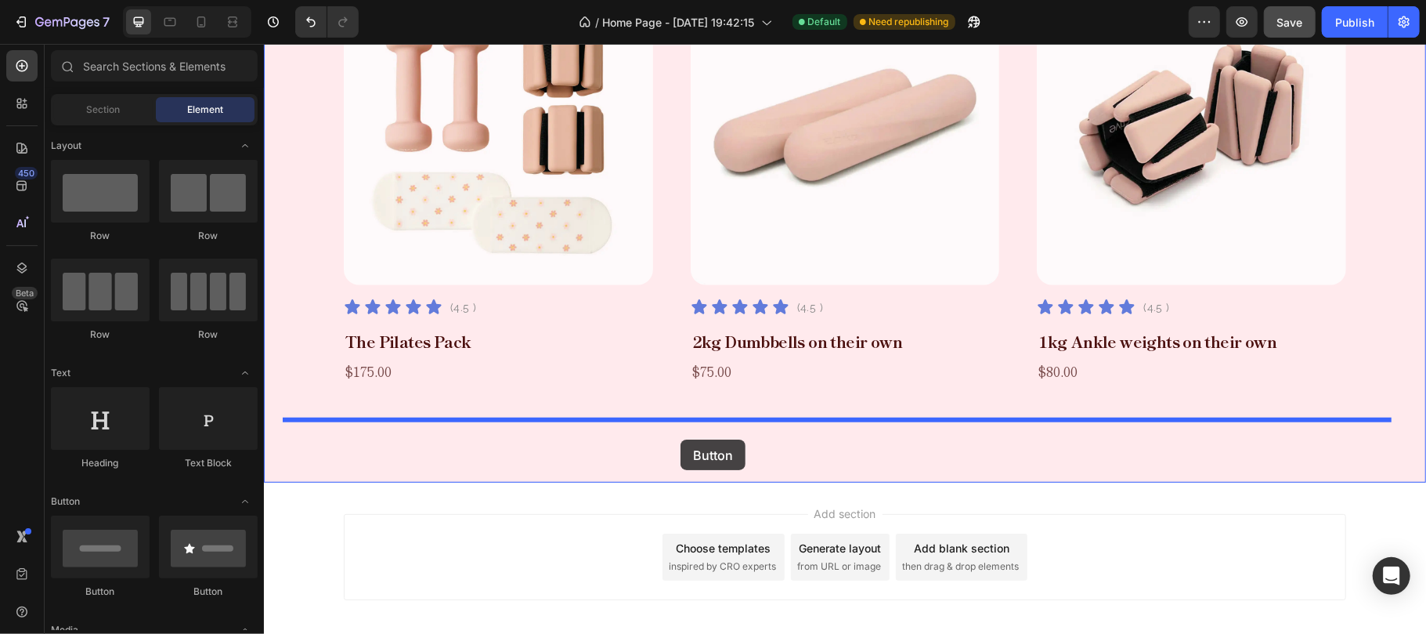
drag, startPoint x: 371, startPoint y: 612, endPoint x: 680, endPoint y: 439, distance: 353.8
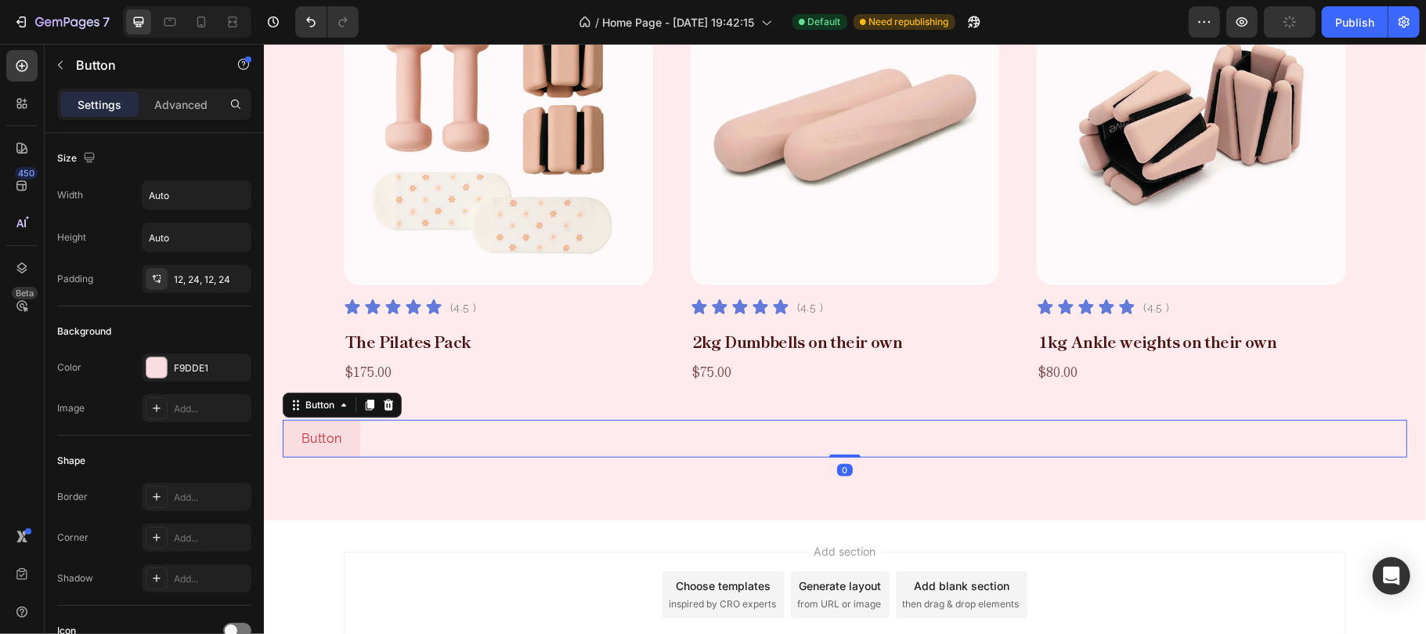
scroll to position [581, 0]
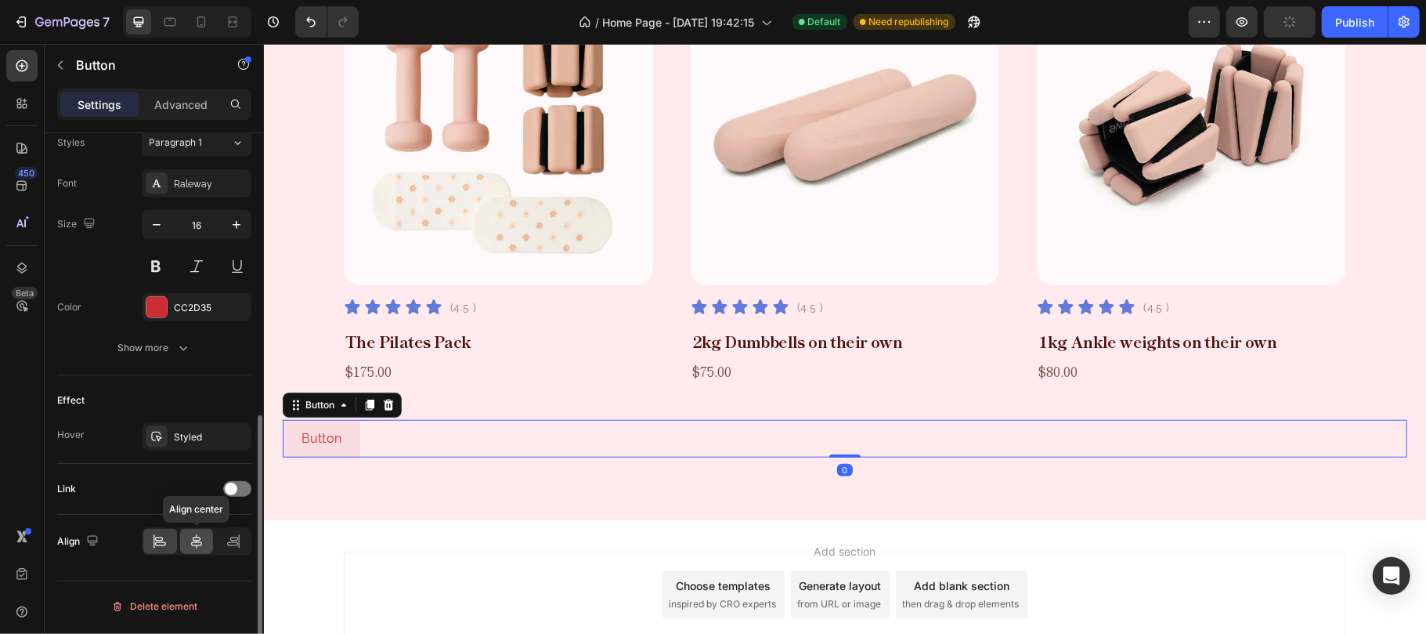
click at [196, 543] on icon at bounding box center [197, 541] width 16 height 16
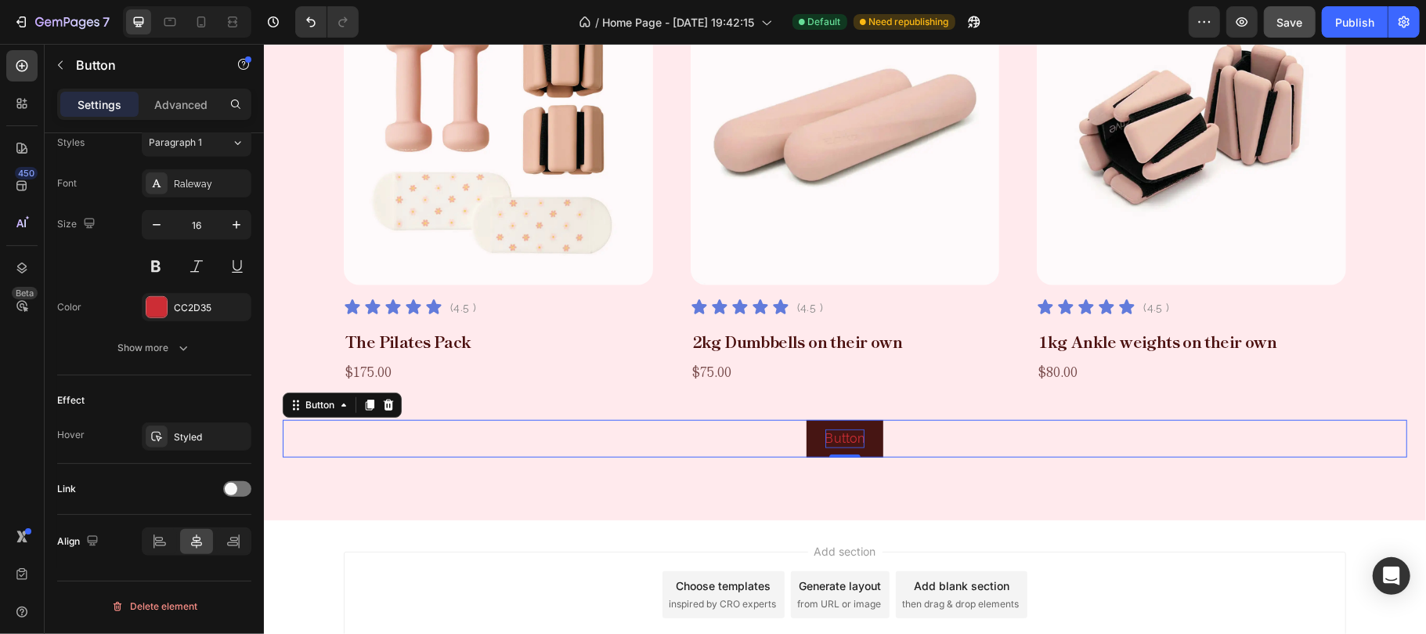
click at [835, 441] on p "Button" at bounding box center [845, 437] width 40 height 19
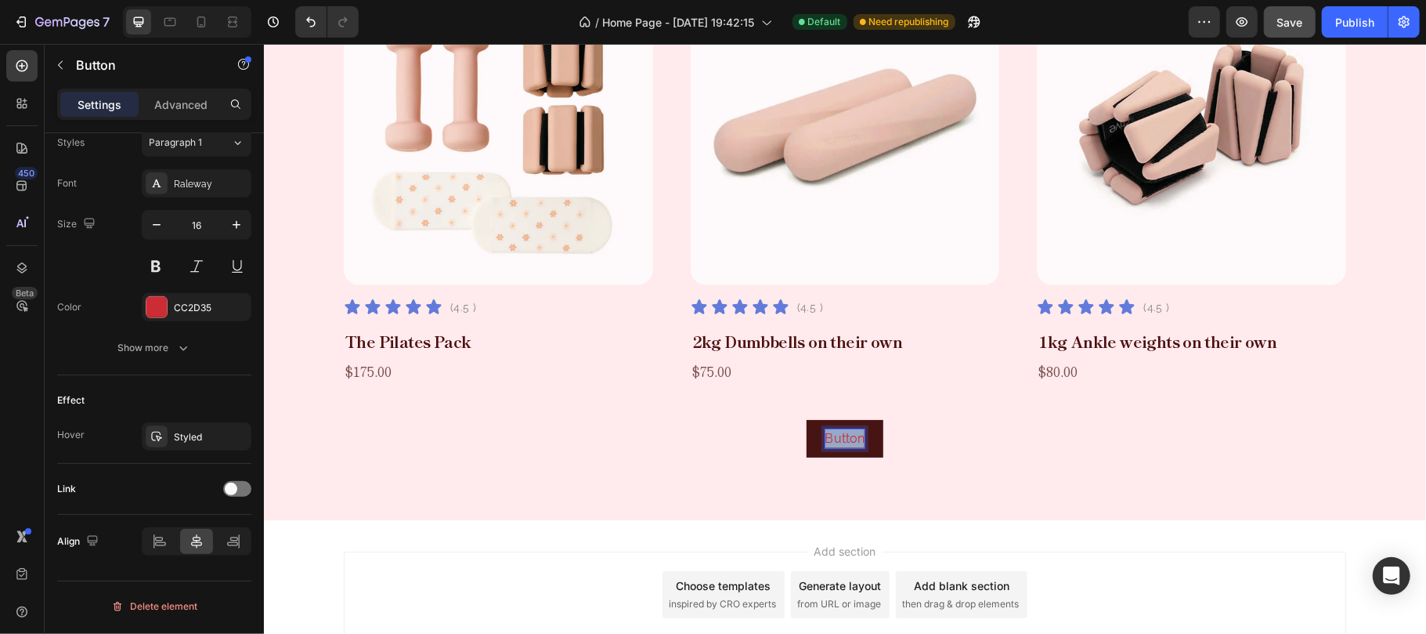
click at [835, 441] on p "Button" at bounding box center [845, 437] width 40 height 19
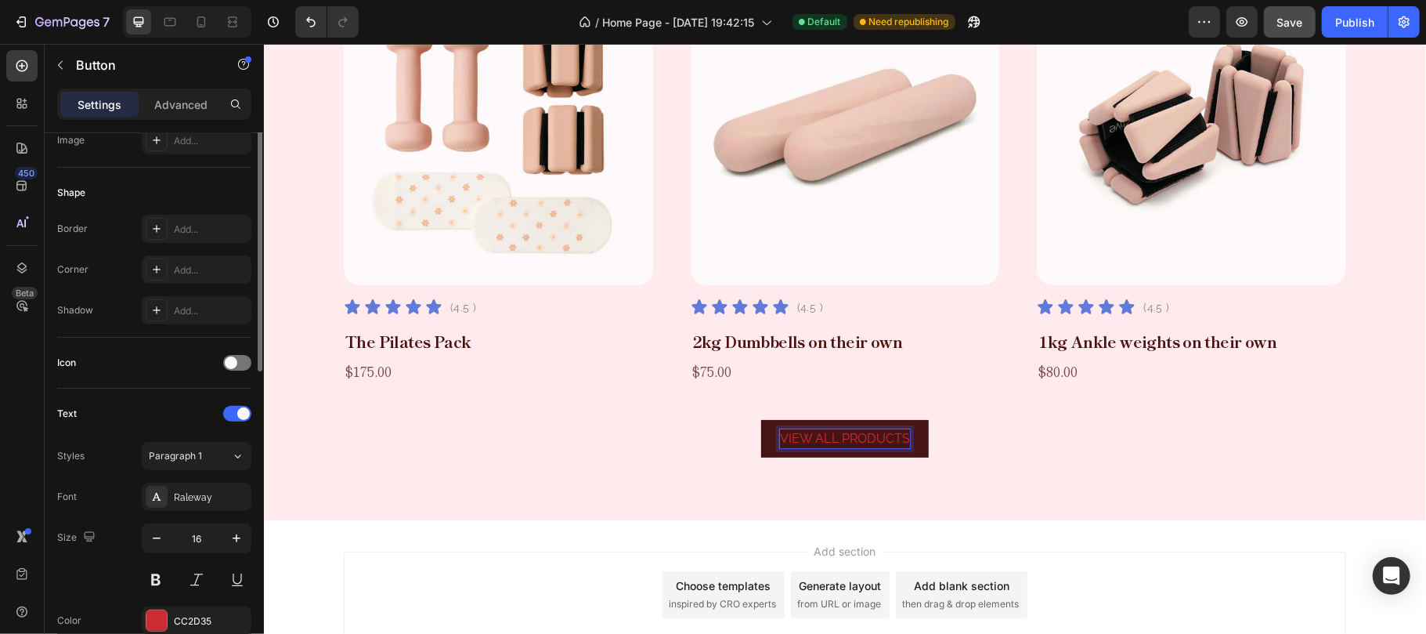
scroll to position [0, 0]
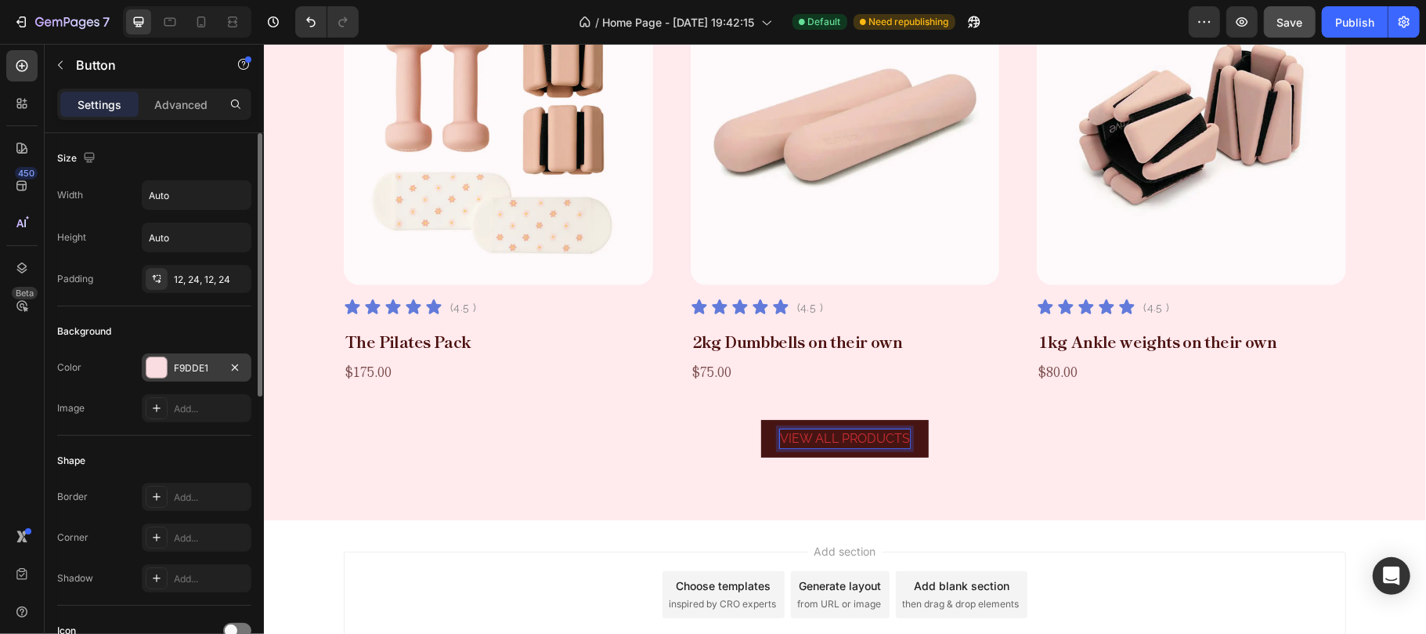
click at [201, 368] on div "F9DDE1" at bounding box center [196, 368] width 45 height 14
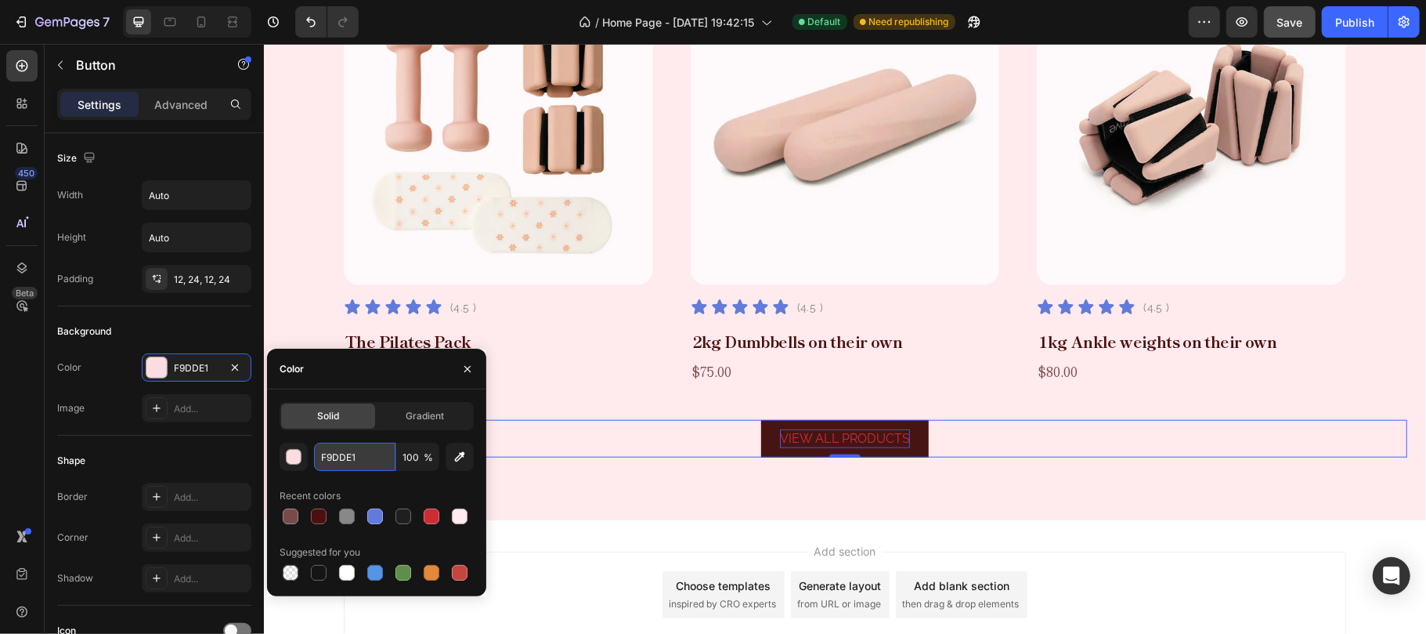
click at [374, 458] on input "F9DDE1" at bounding box center [354, 456] width 81 height 28
paste input "461513"
type input "461513"
click at [470, 370] on icon "button" at bounding box center [467, 369] width 6 height 6
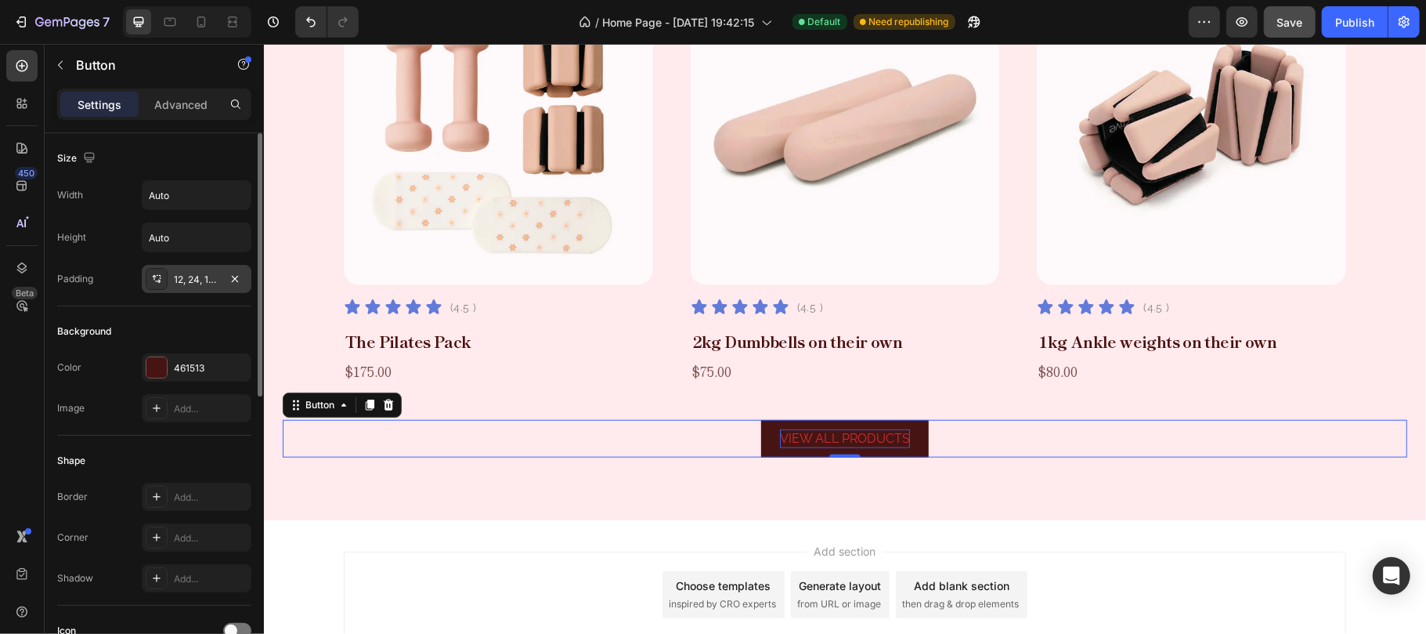
click at [192, 283] on div "12, 24, 12, 24" at bounding box center [196, 280] width 45 height 14
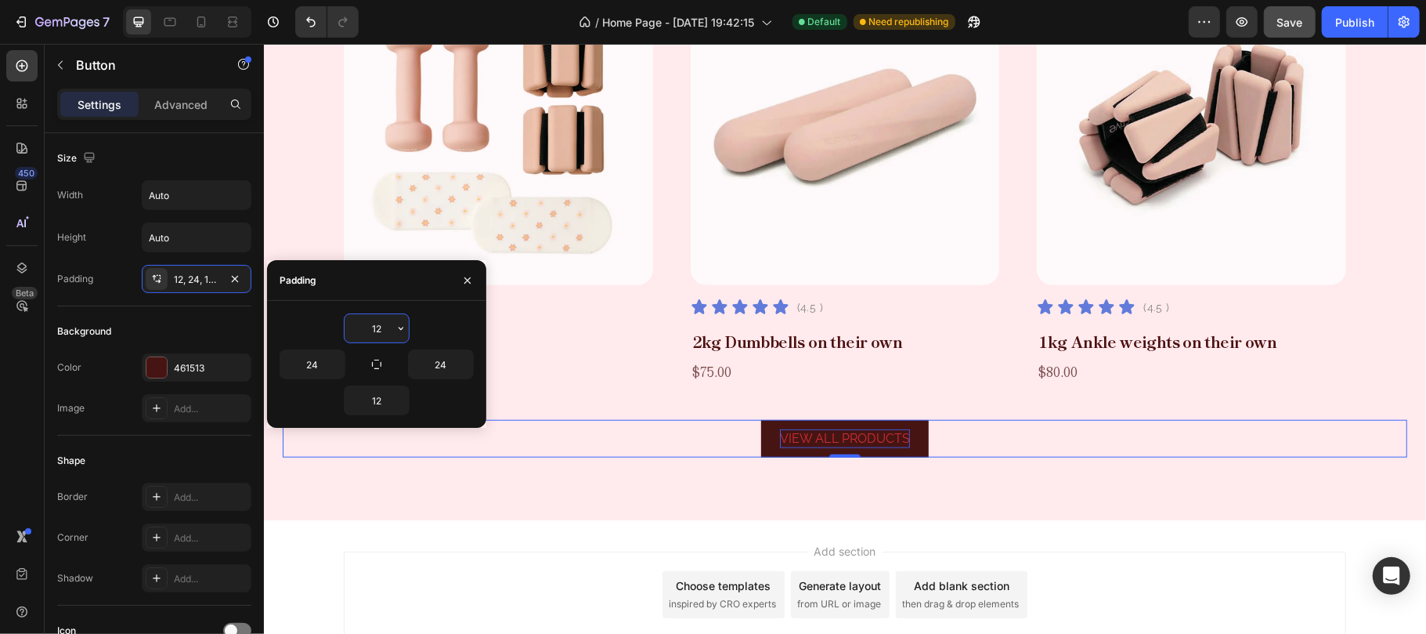
click at [384, 327] on input "12" at bounding box center [377, 328] width 64 height 28
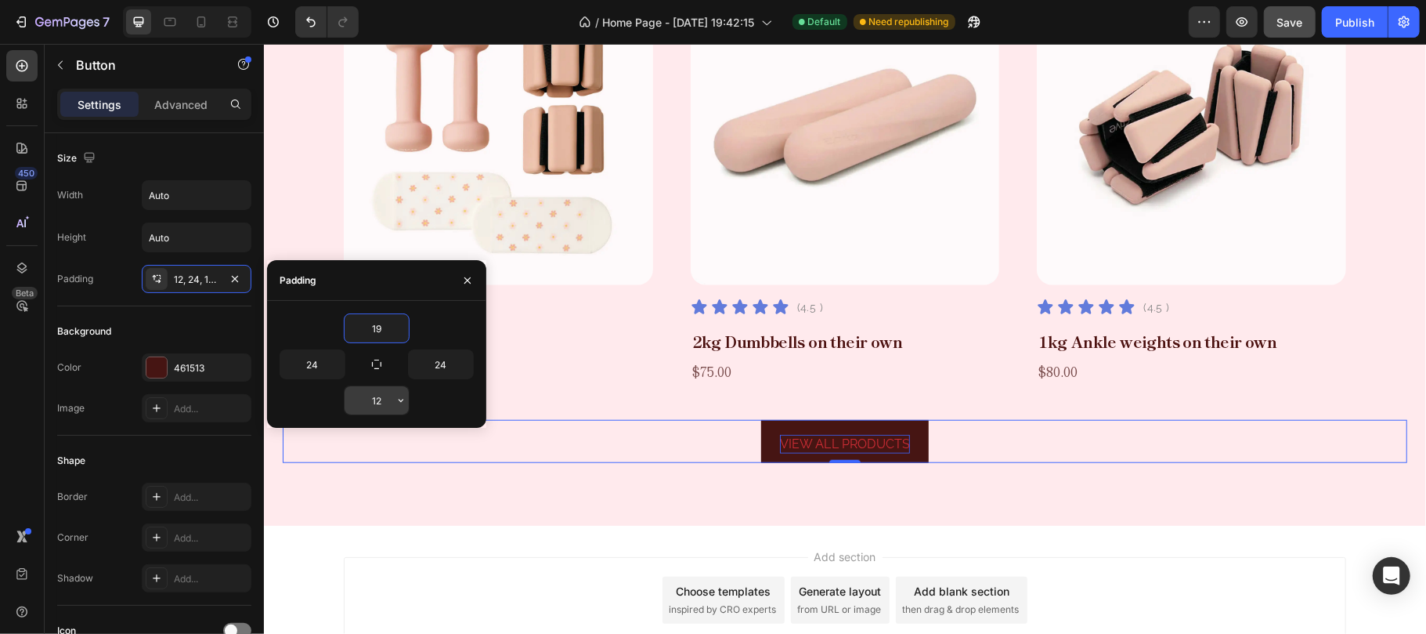
type input "19"
click at [374, 402] on input "12" at bounding box center [377, 400] width 64 height 28
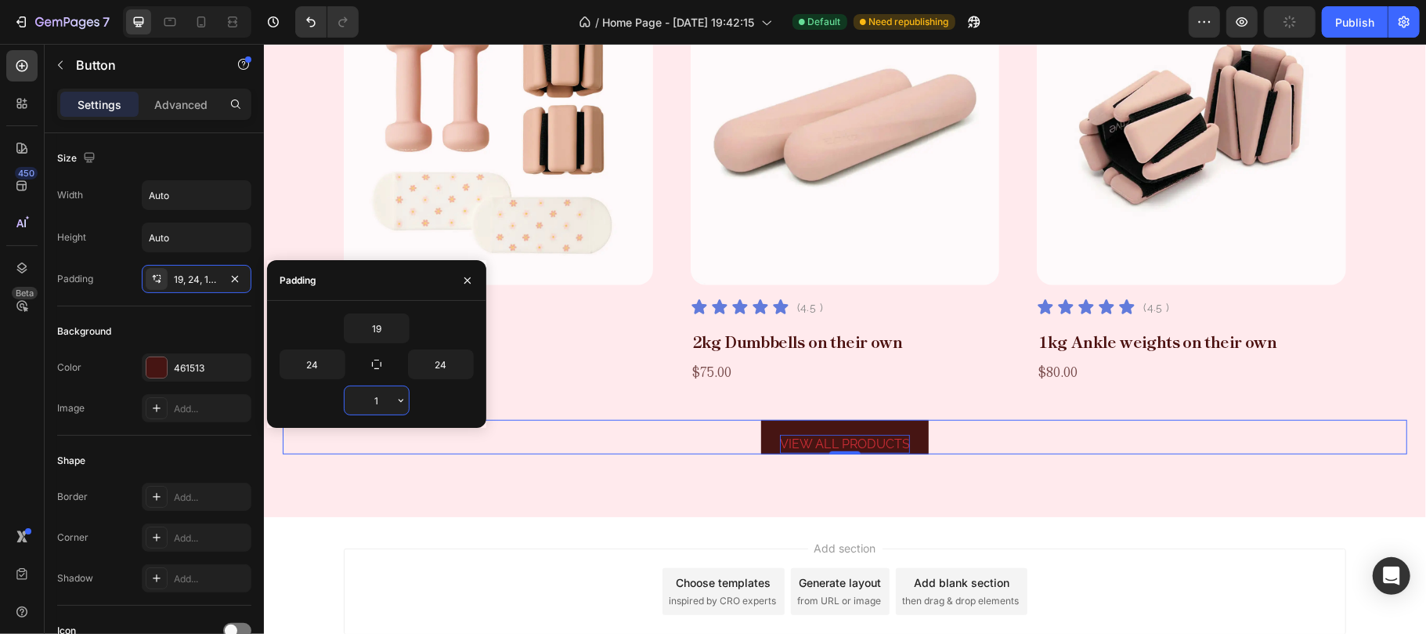
type input "19"
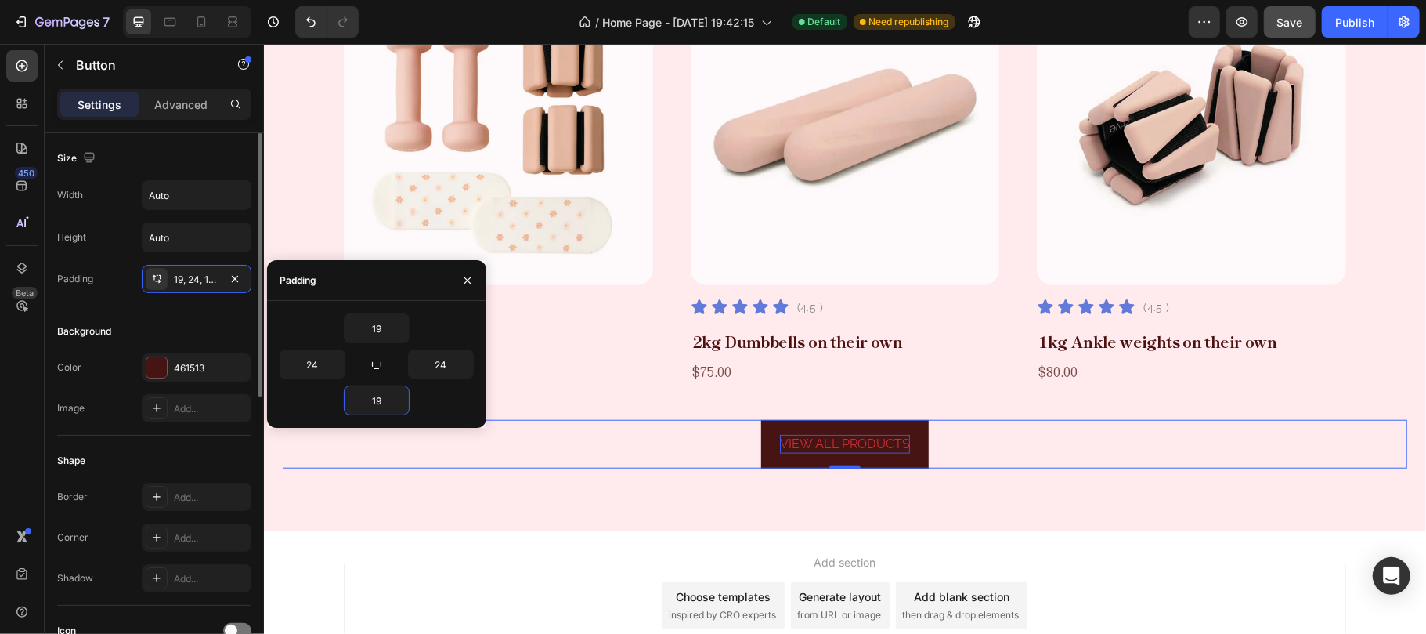
click at [221, 323] on div "Background" at bounding box center [154, 331] width 194 height 25
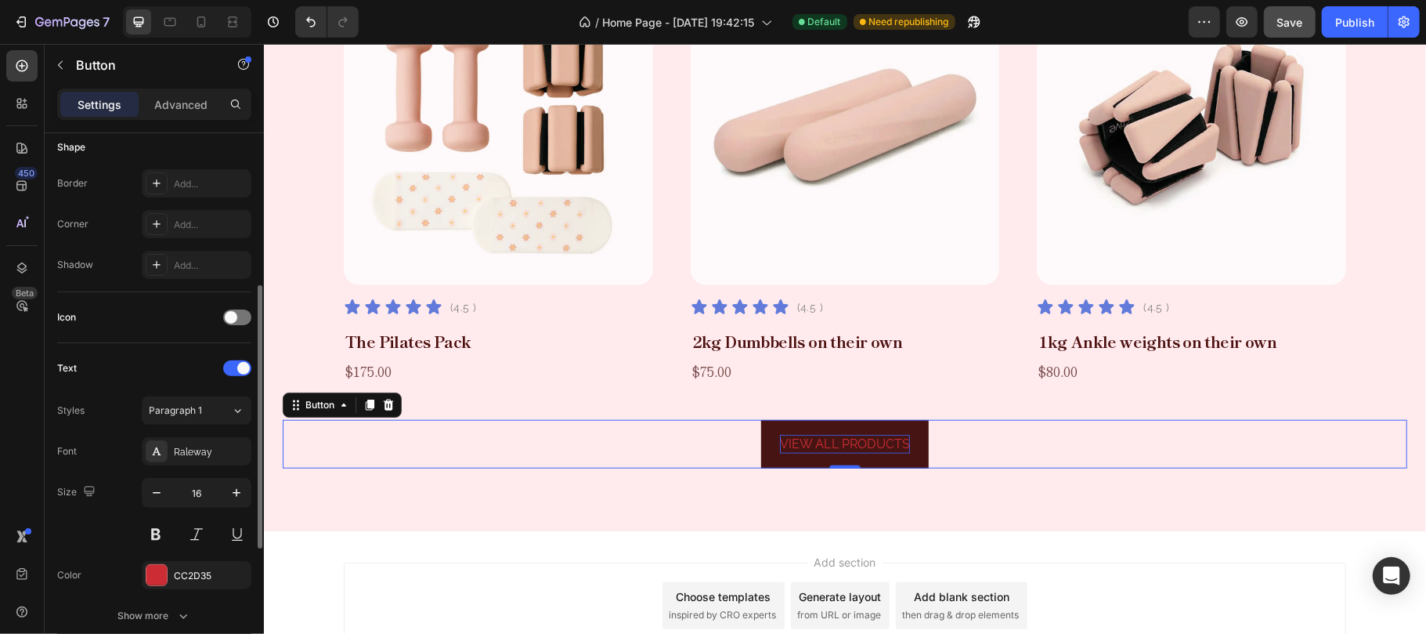
scroll to position [417, 0]
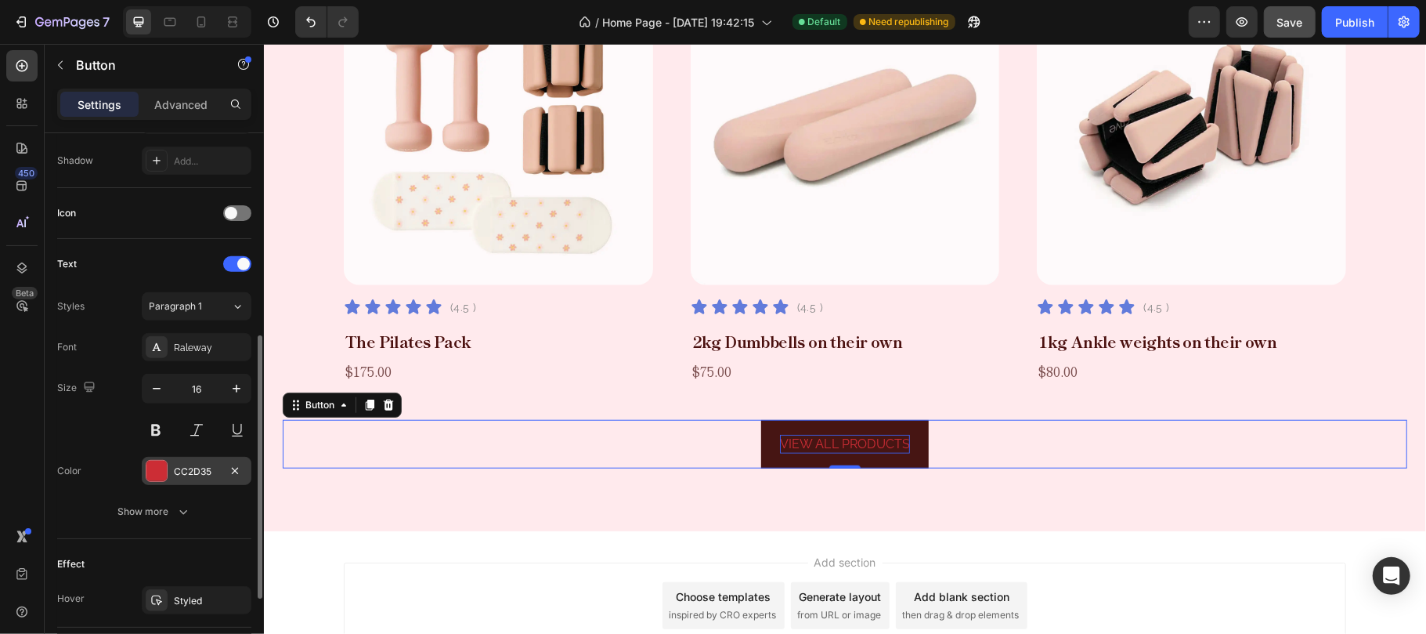
click at [189, 474] on div "CC2D35" at bounding box center [196, 471] width 45 height 14
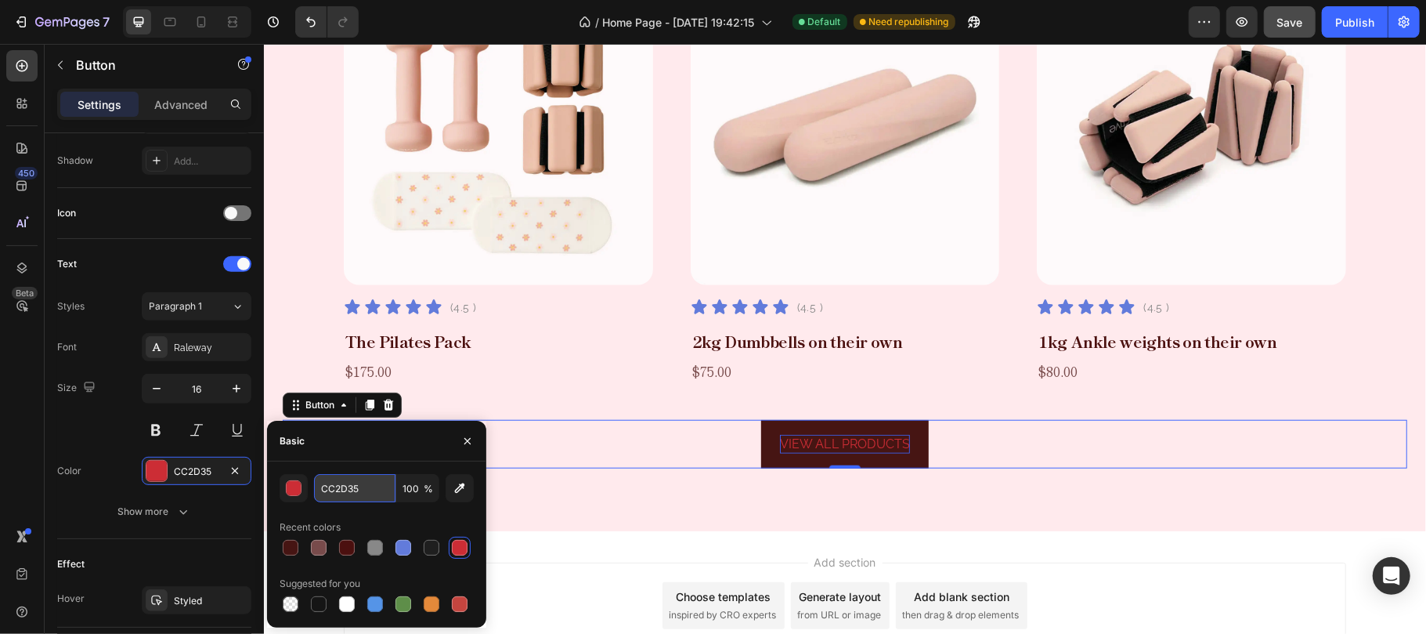
click at [0, 0] on input "CC2D35" at bounding box center [0, 0] width 0 height 0
paste input "FFFFFF"
type input "FFFFFF"
click at [111, 435] on div "Size 16" at bounding box center [154, 409] width 194 height 70
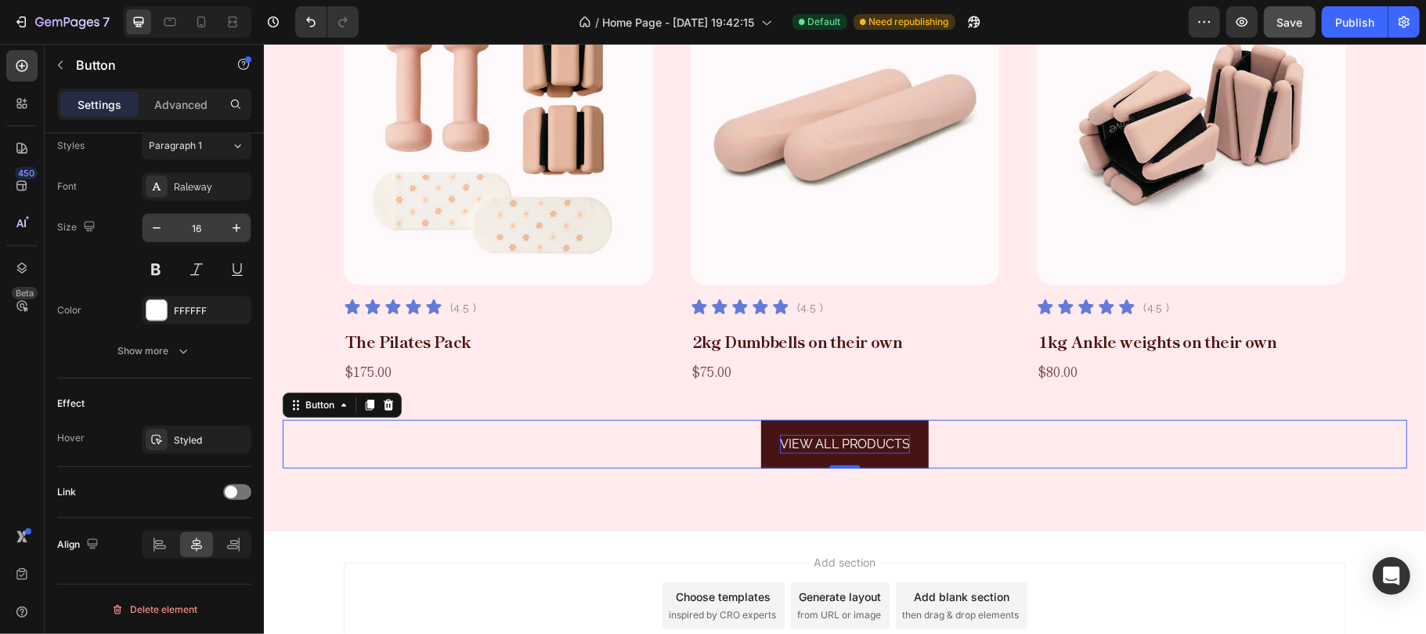
scroll to position [60, 0]
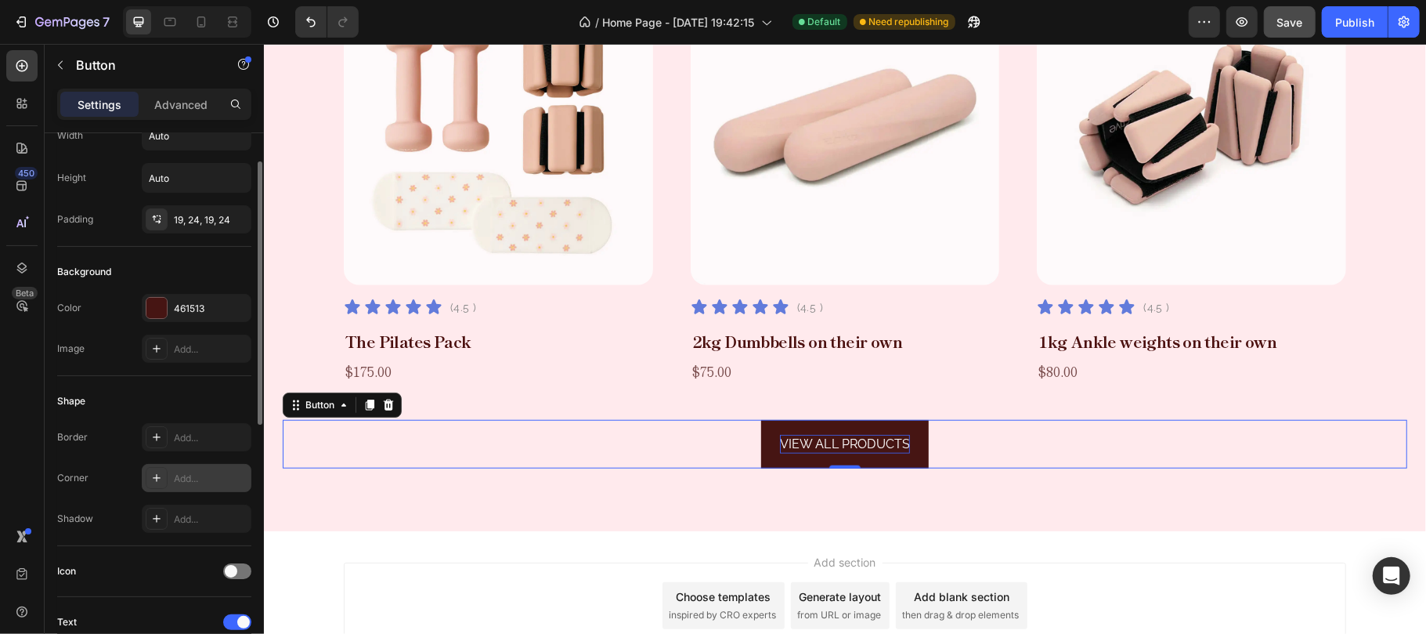
click at [186, 478] on div "Add..." at bounding box center [211, 478] width 74 height 14
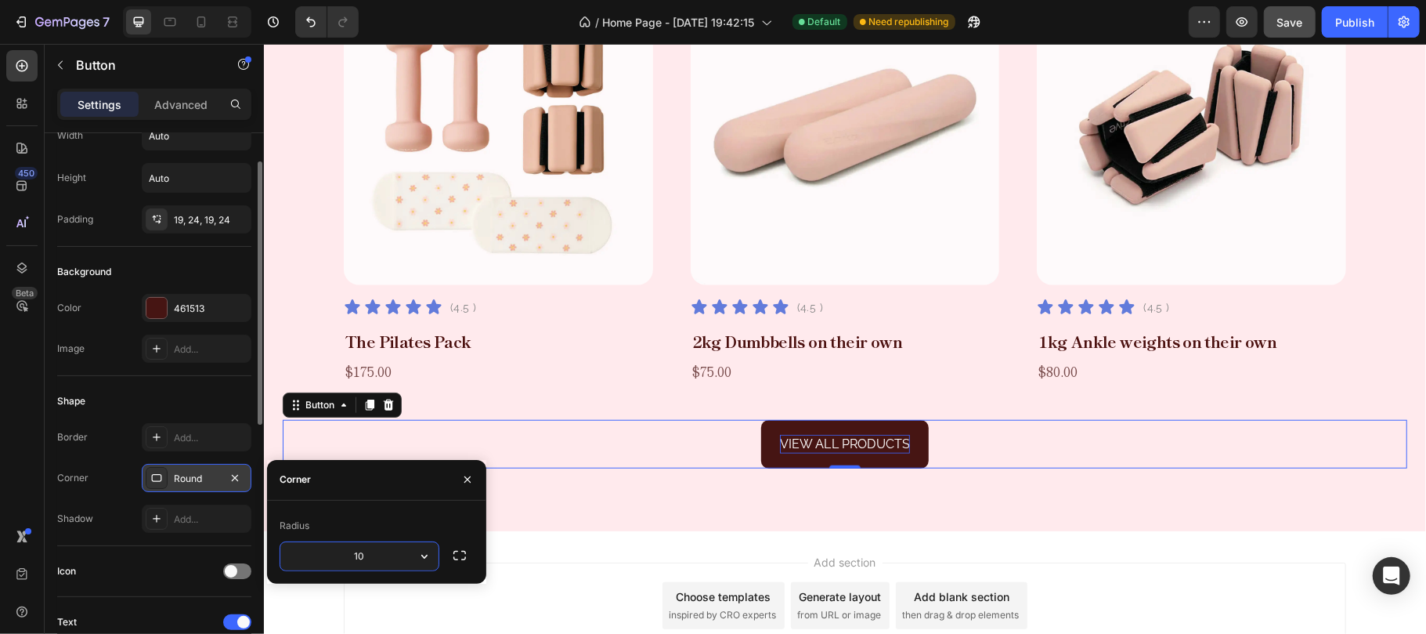
type input "100"
click at [157, 388] on div "Shape Border Add... Corner Round Shadow Add..." at bounding box center [154, 461] width 194 height 170
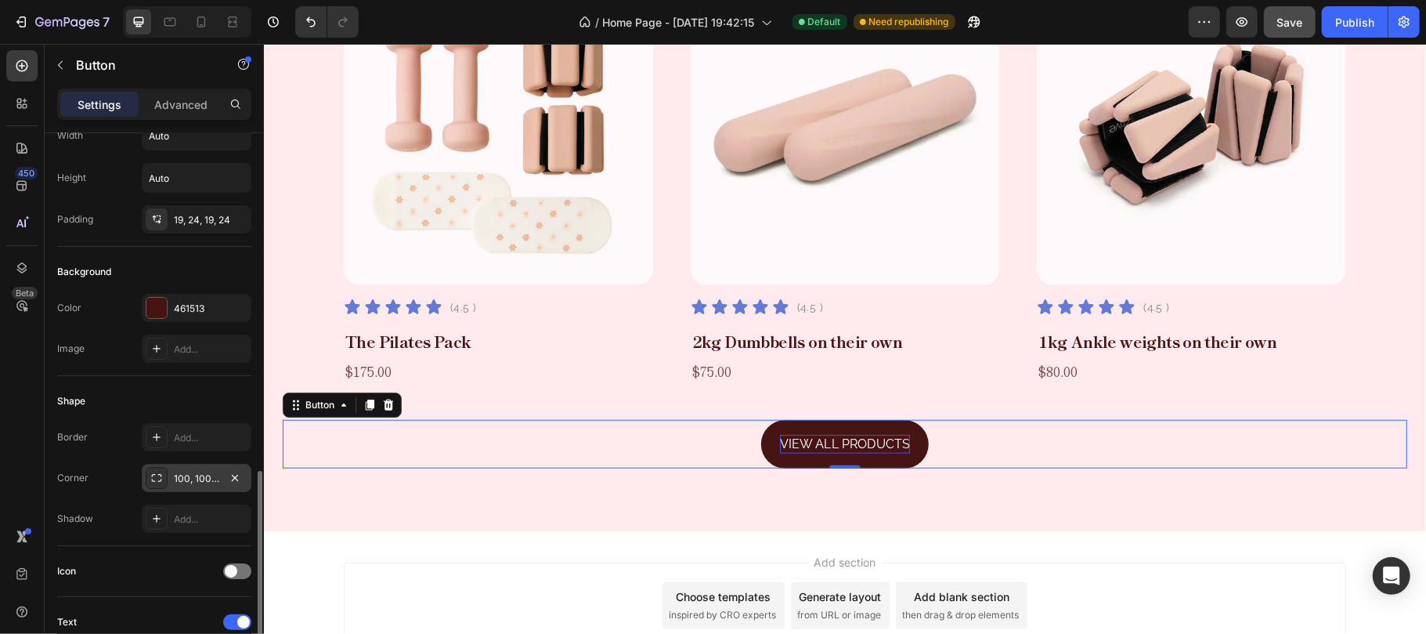
scroll to position [581, 0]
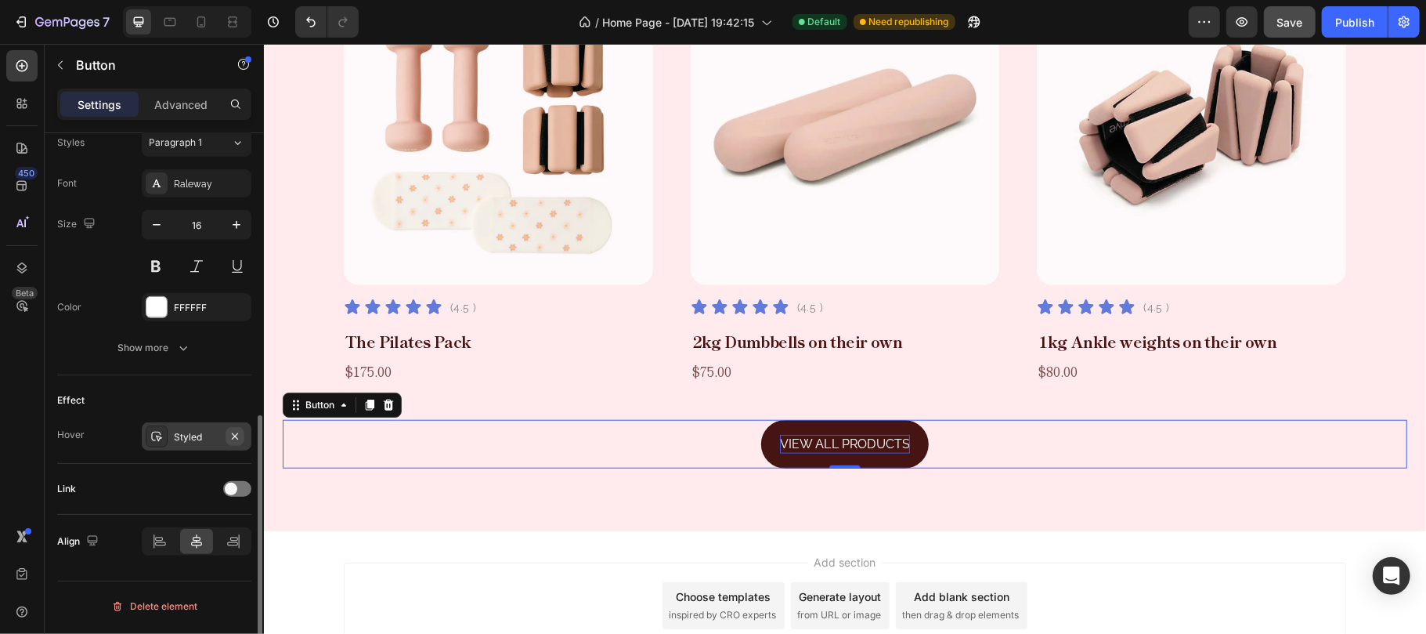
click at [238, 435] on icon "button" at bounding box center [235, 436] width 13 height 13
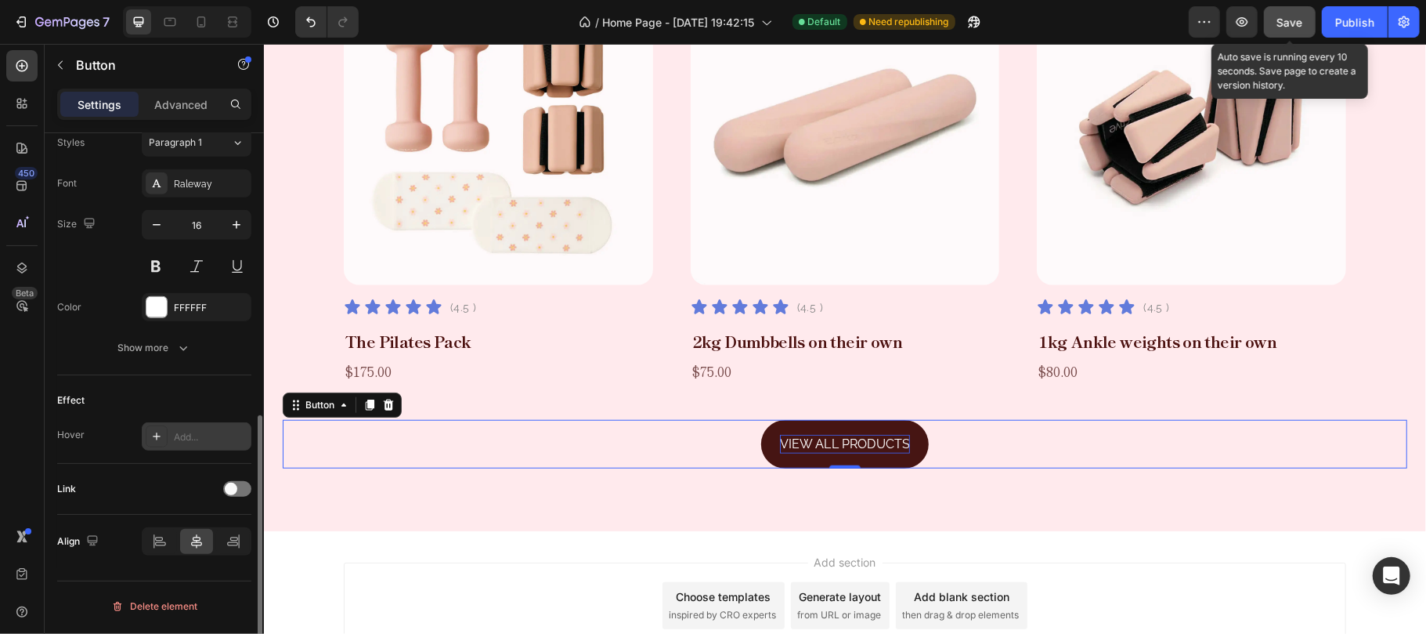
click at [1288, 27] on span "Save" at bounding box center [1290, 22] width 26 height 13
drag, startPoint x: 1285, startPoint y: 17, endPoint x: 739, endPoint y: 38, distance: 546.3
click at [1285, 17] on span "Save" at bounding box center [1290, 22] width 26 height 13
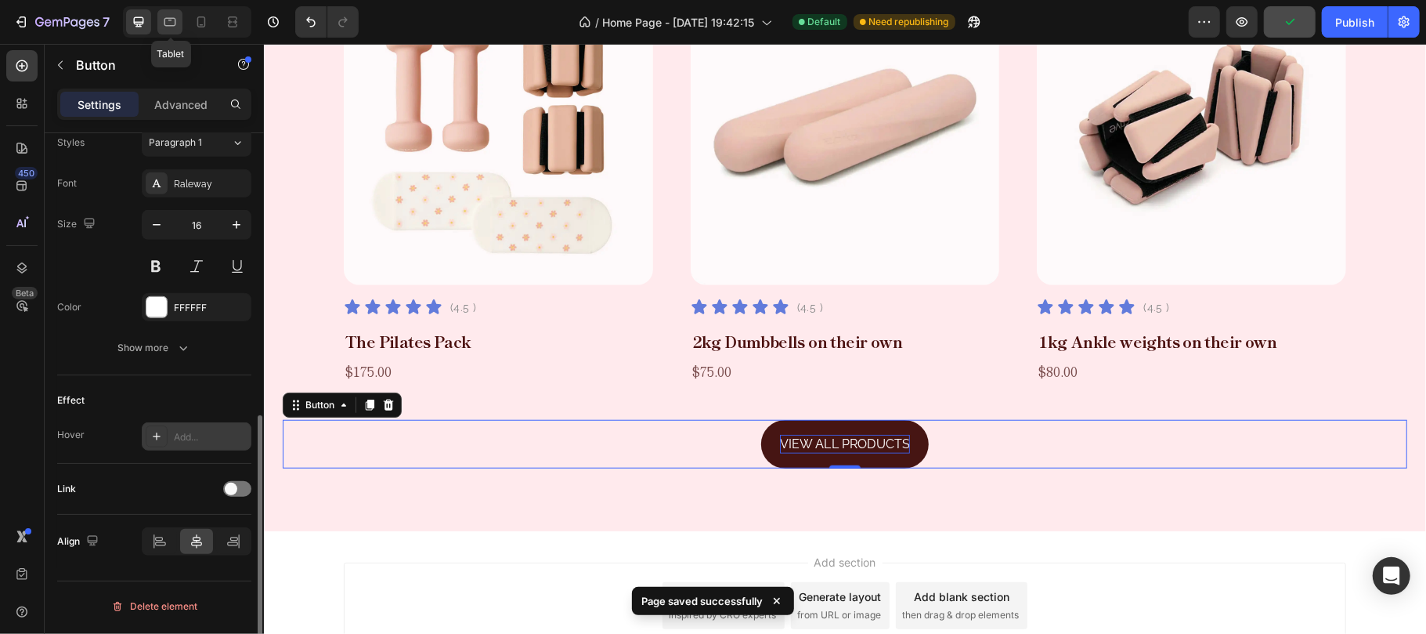
click at [164, 20] on icon at bounding box center [170, 22] width 12 height 9
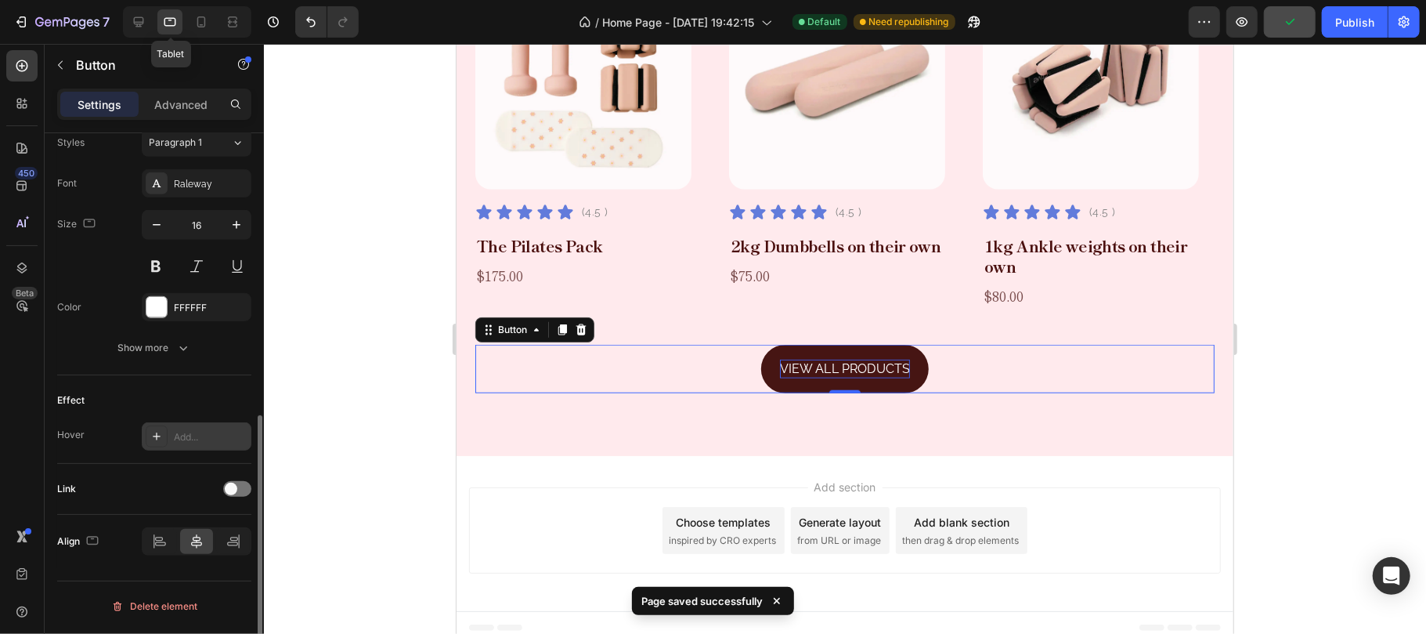
scroll to position [913, 0]
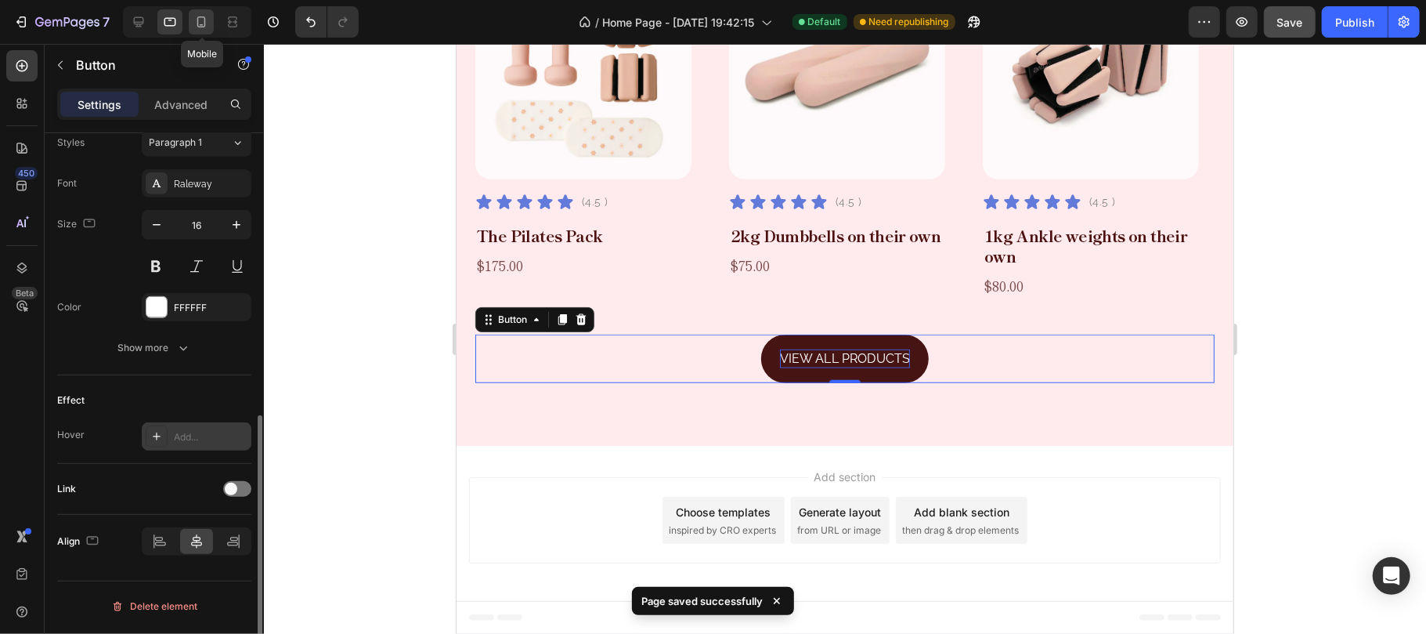
click at [201, 20] on icon at bounding box center [201, 22] width 16 height 16
type input "14"
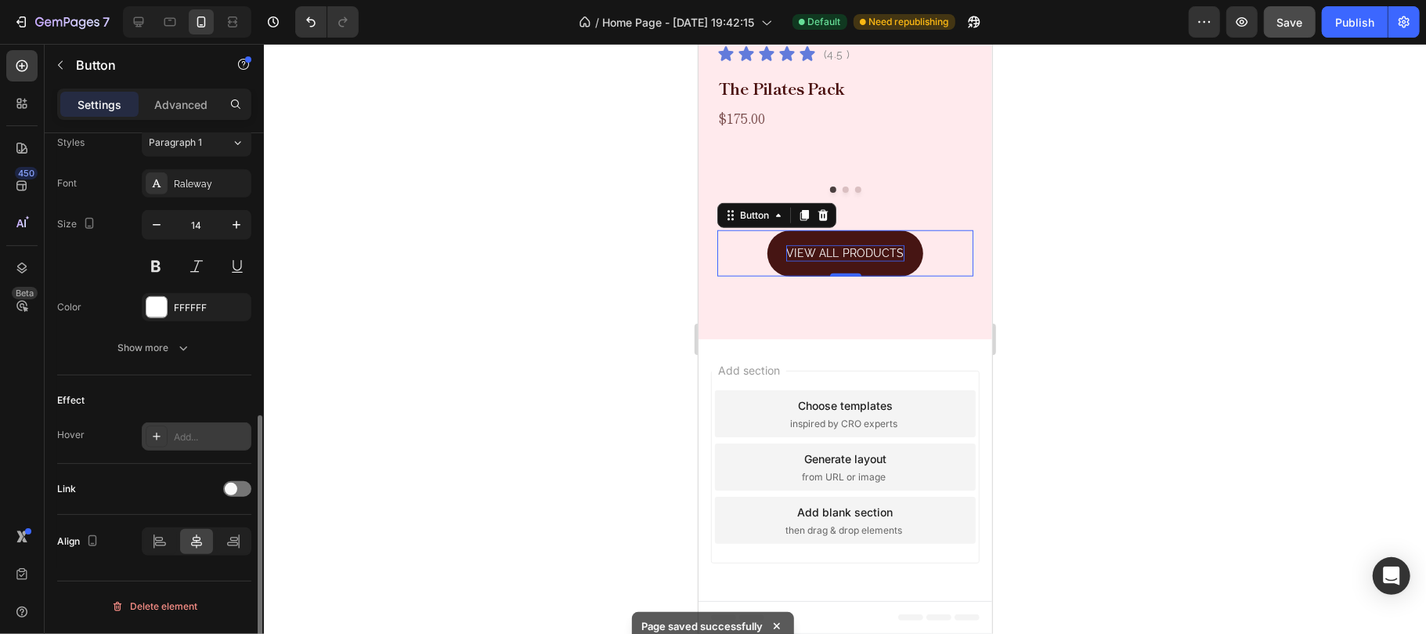
scroll to position [1082, 0]
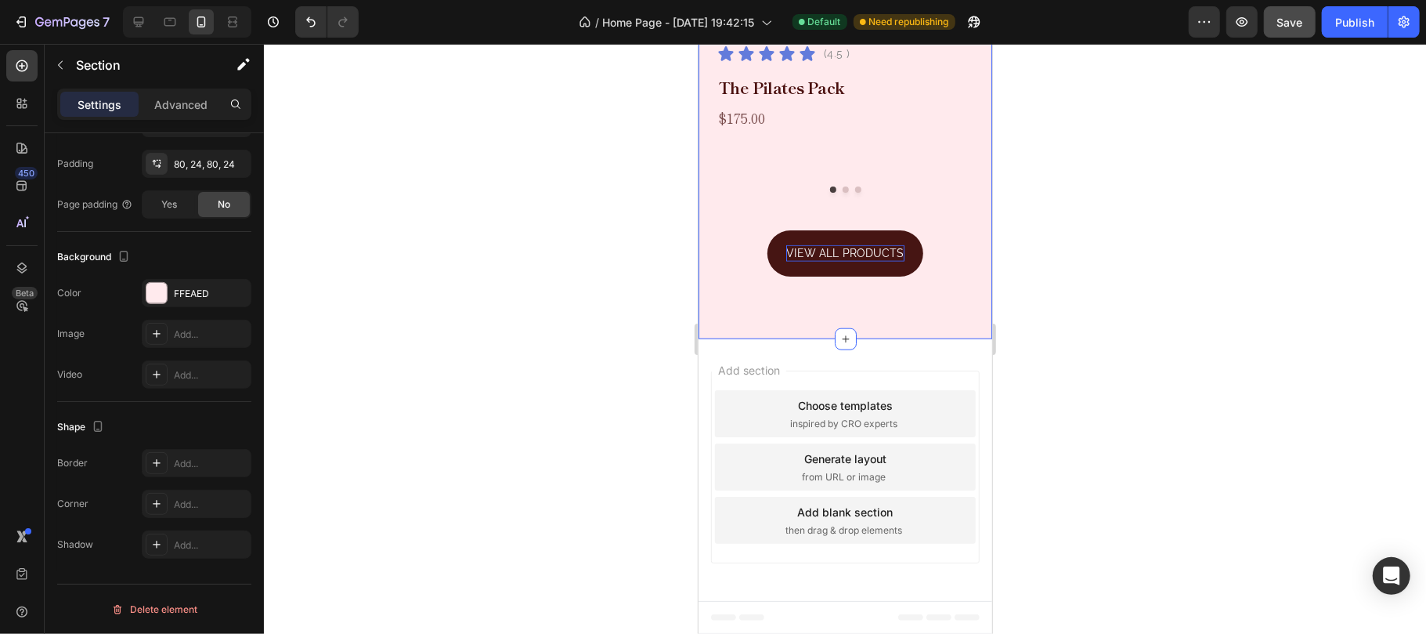
scroll to position [0, 0]
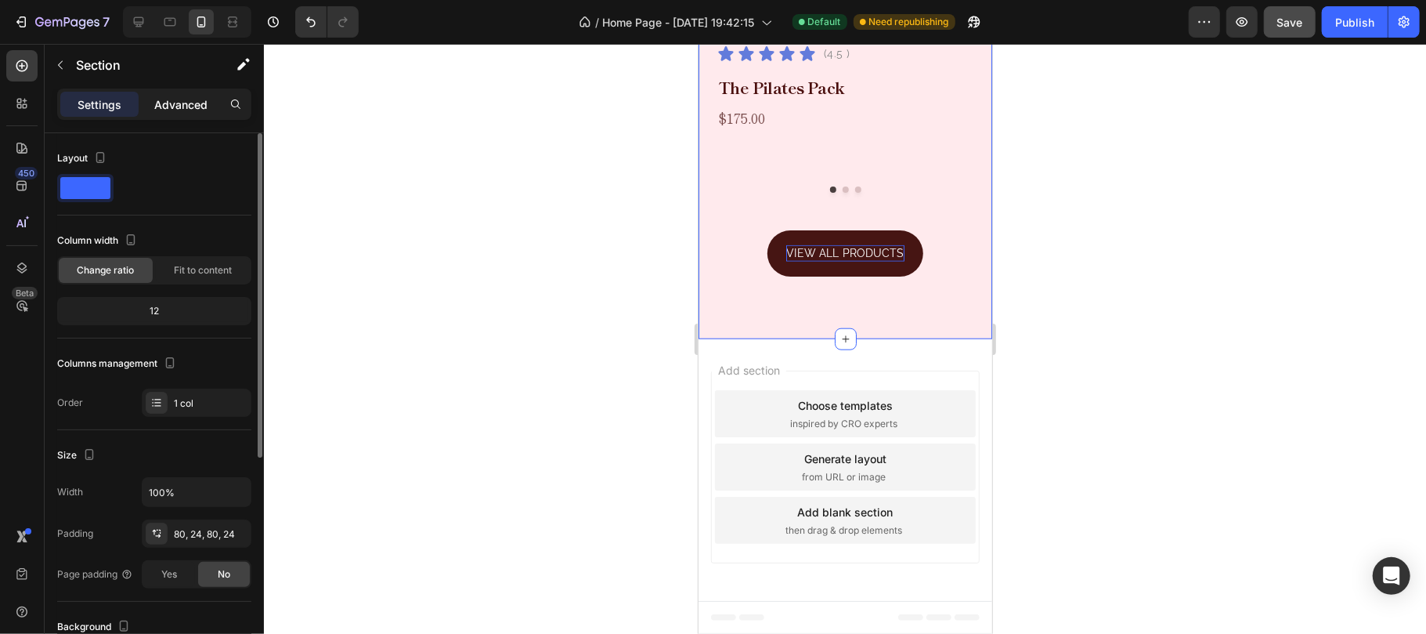
click at [164, 104] on p "Advanced" at bounding box center [180, 104] width 53 height 16
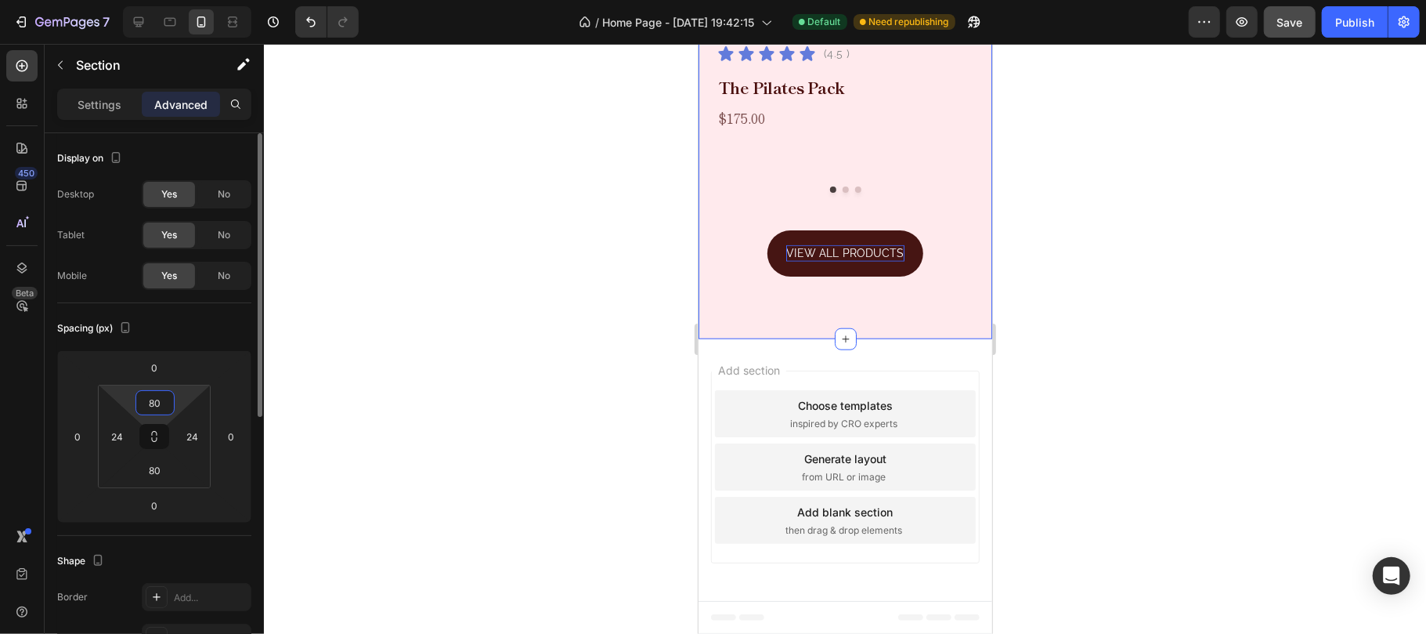
click at [161, 402] on input "80" at bounding box center [154, 402] width 31 height 23
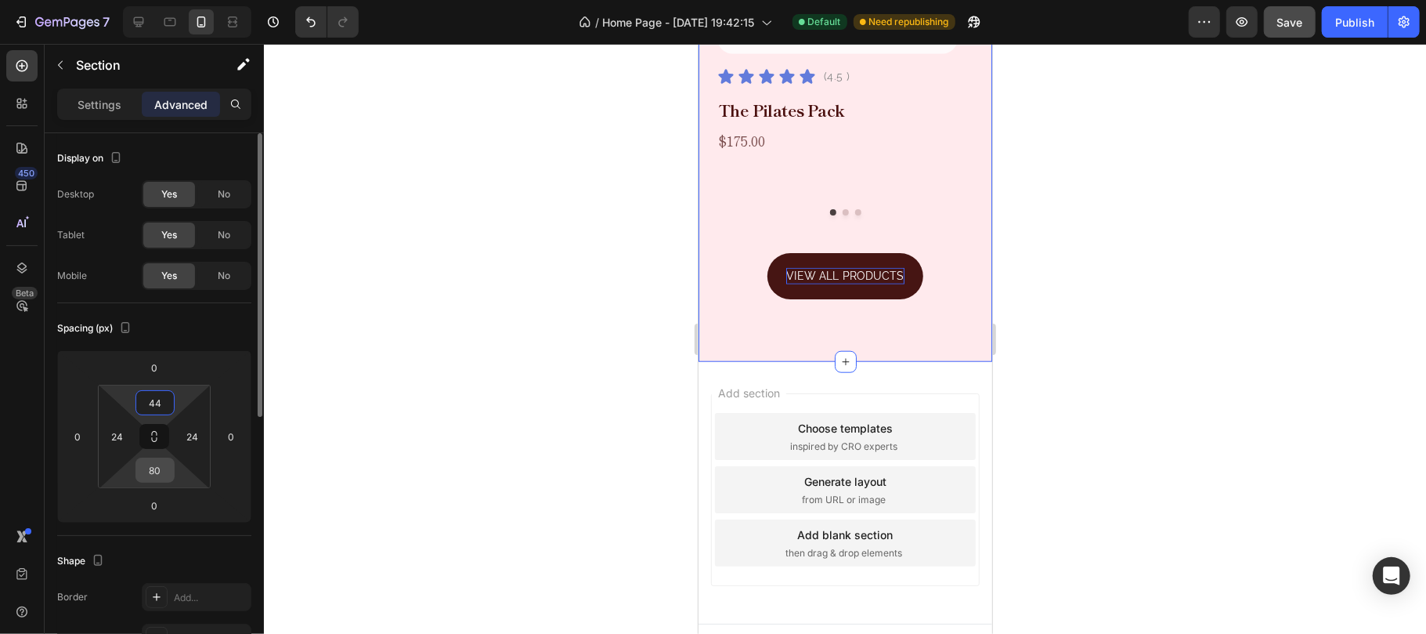
type input "44"
click at [158, 471] on input "80" at bounding box center [154, 469] width 31 height 23
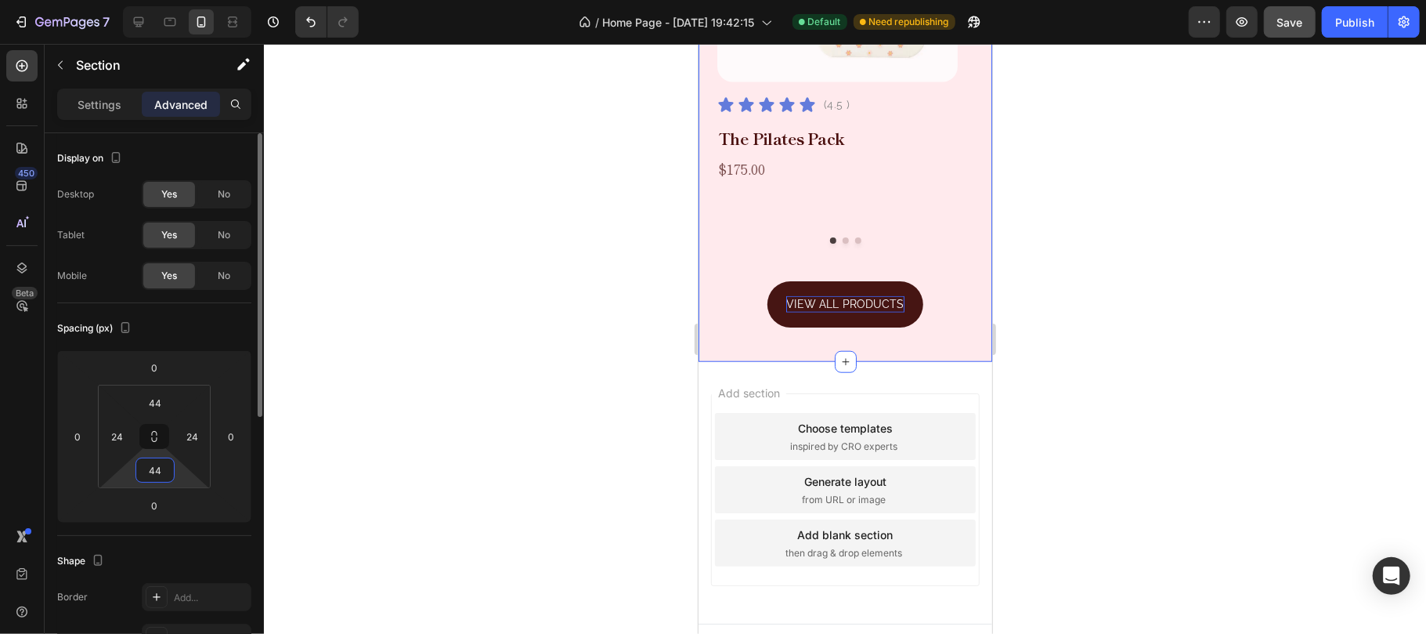
type input "44"
click at [194, 335] on div "Spacing (px)" at bounding box center [154, 328] width 194 height 25
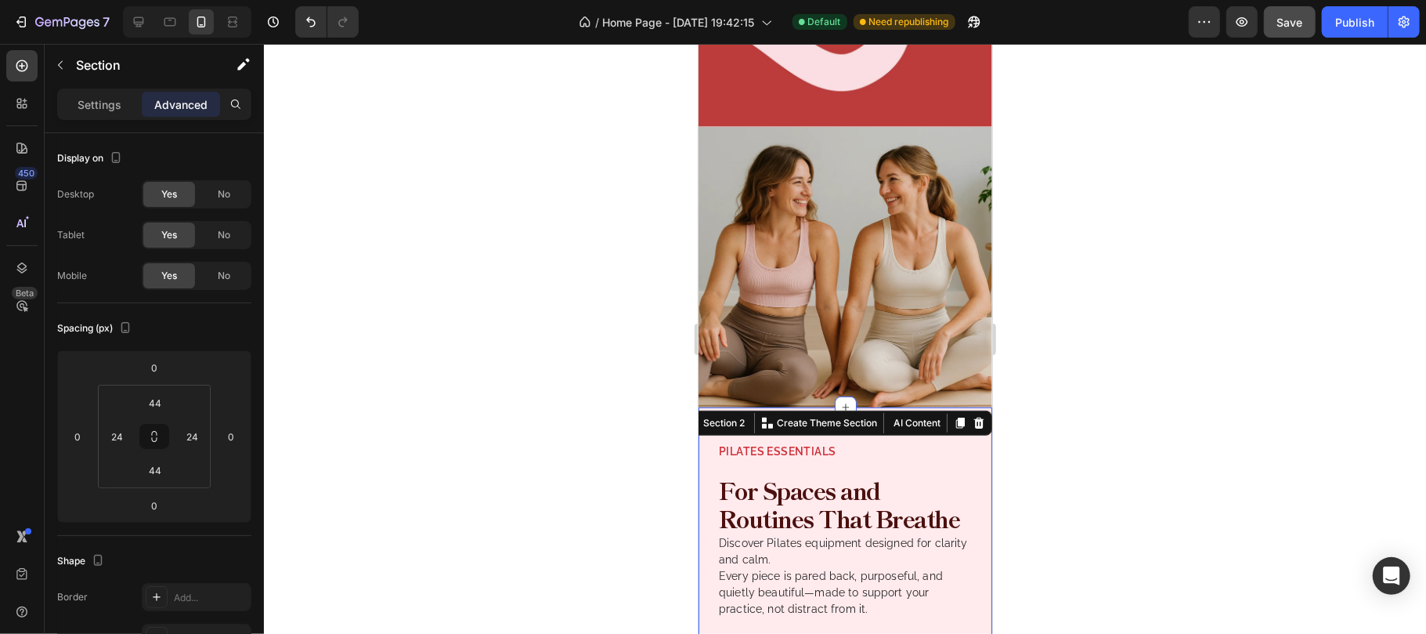
scroll to position [473, 0]
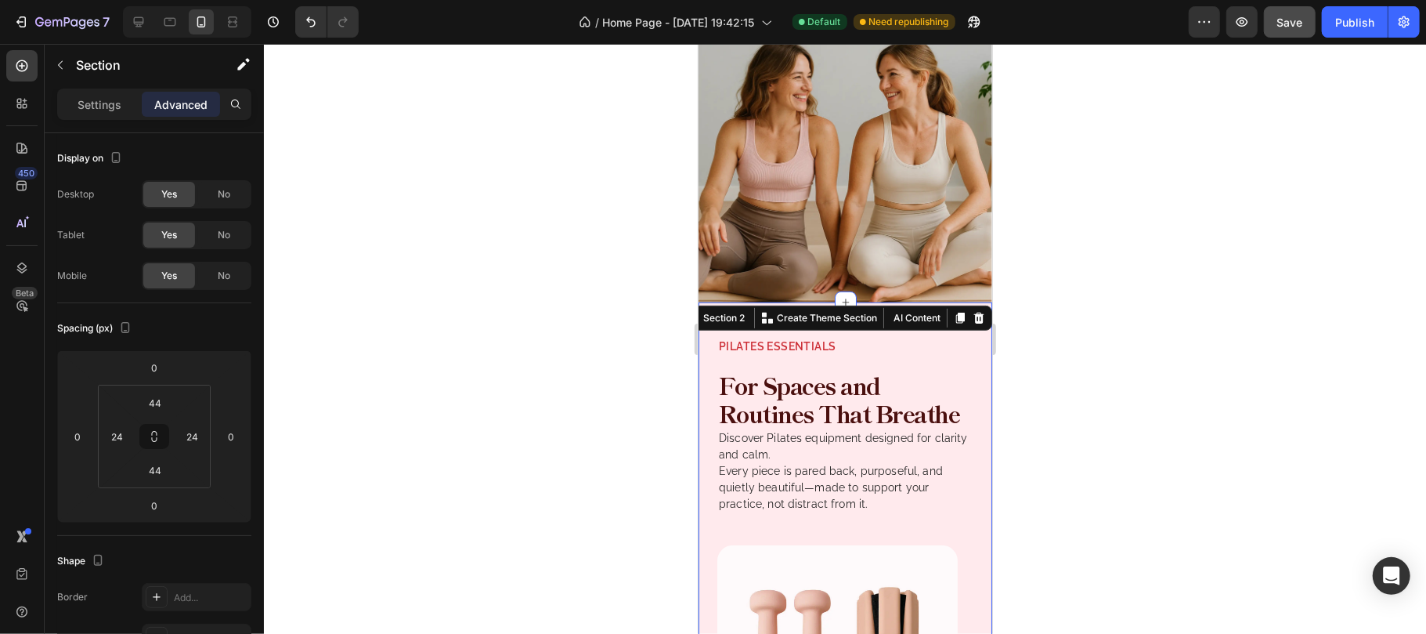
click at [1047, 360] on div at bounding box center [845, 339] width 1162 height 590
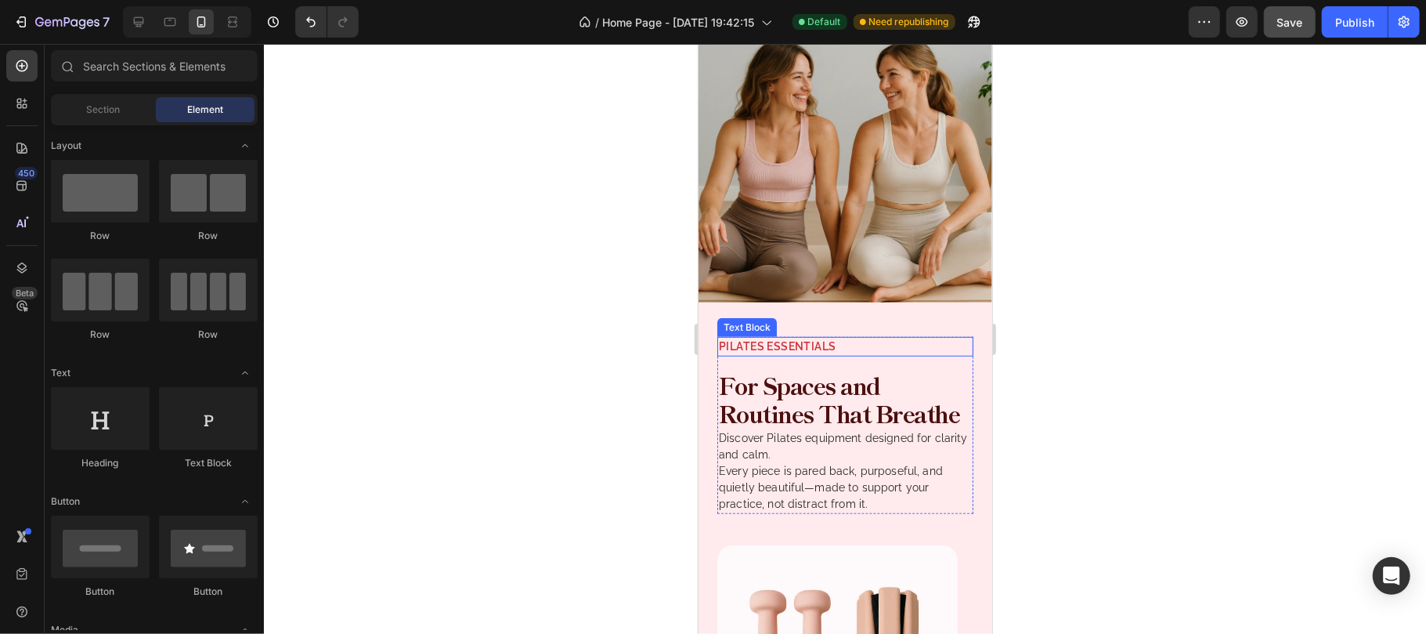
click at [793, 338] on p "Pilates Essentials" at bounding box center [844, 346] width 253 height 16
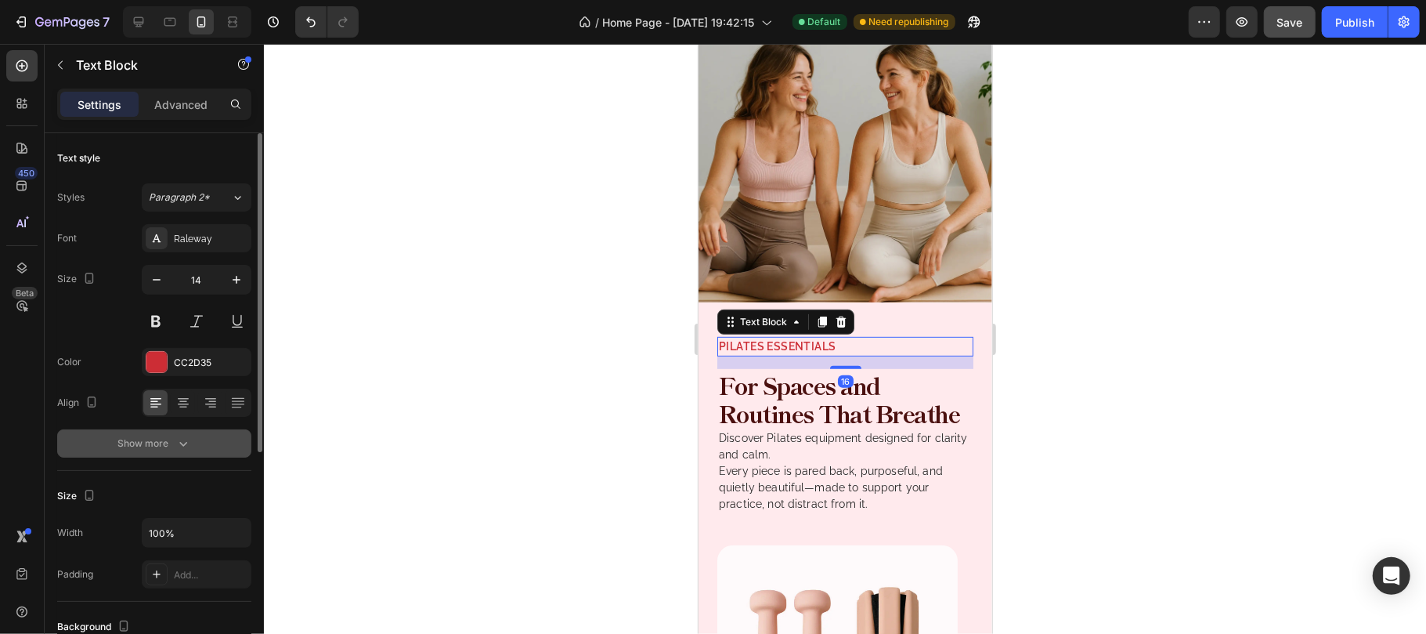
click at [208, 446] on button "Show more" at bounding box center [154, 443] width 194 height 28
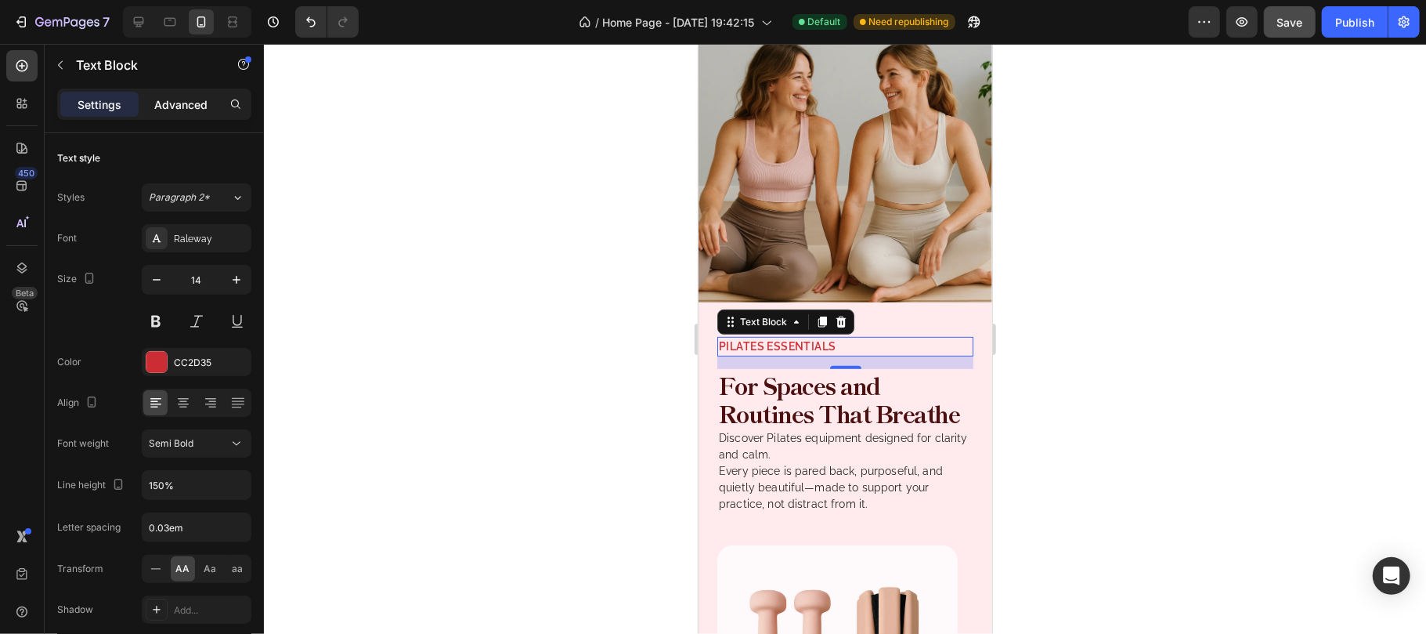
click at [179, 100] on p "Advanced" at bounding box center [180, 104] width 53 height 16
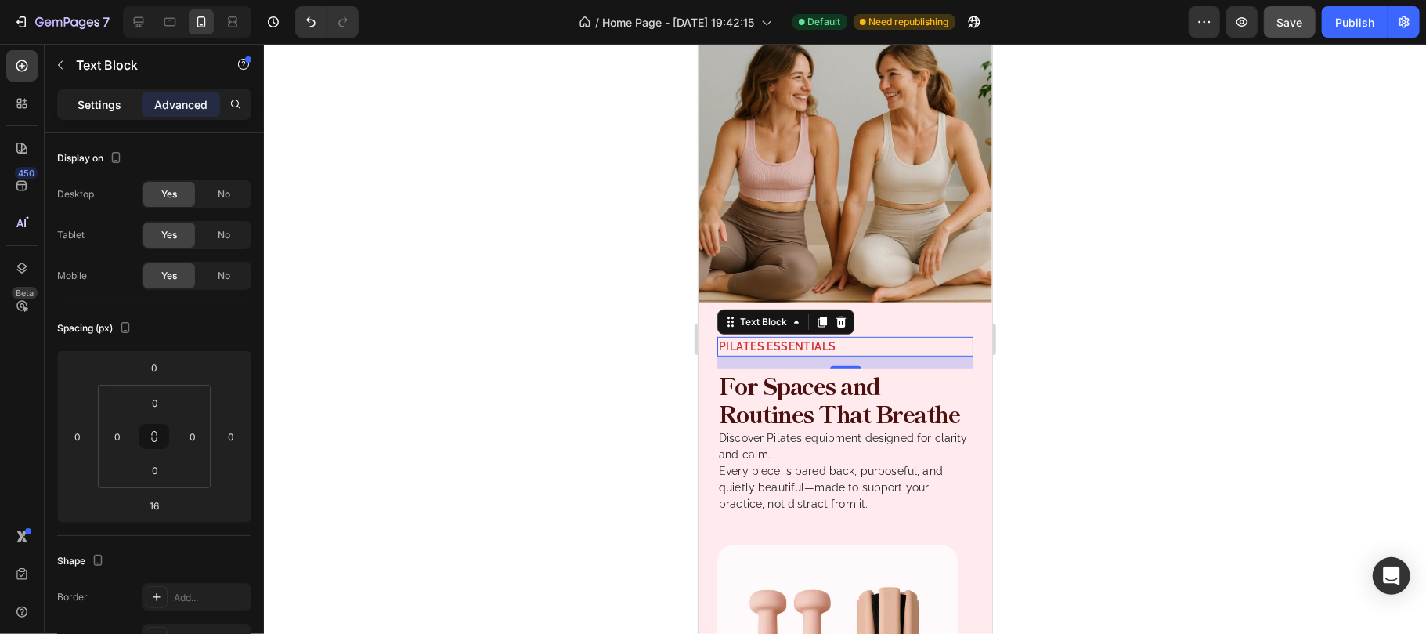
click at [104, 100] on p "Settings" at bounding box center [100, 104] width 44 height 16
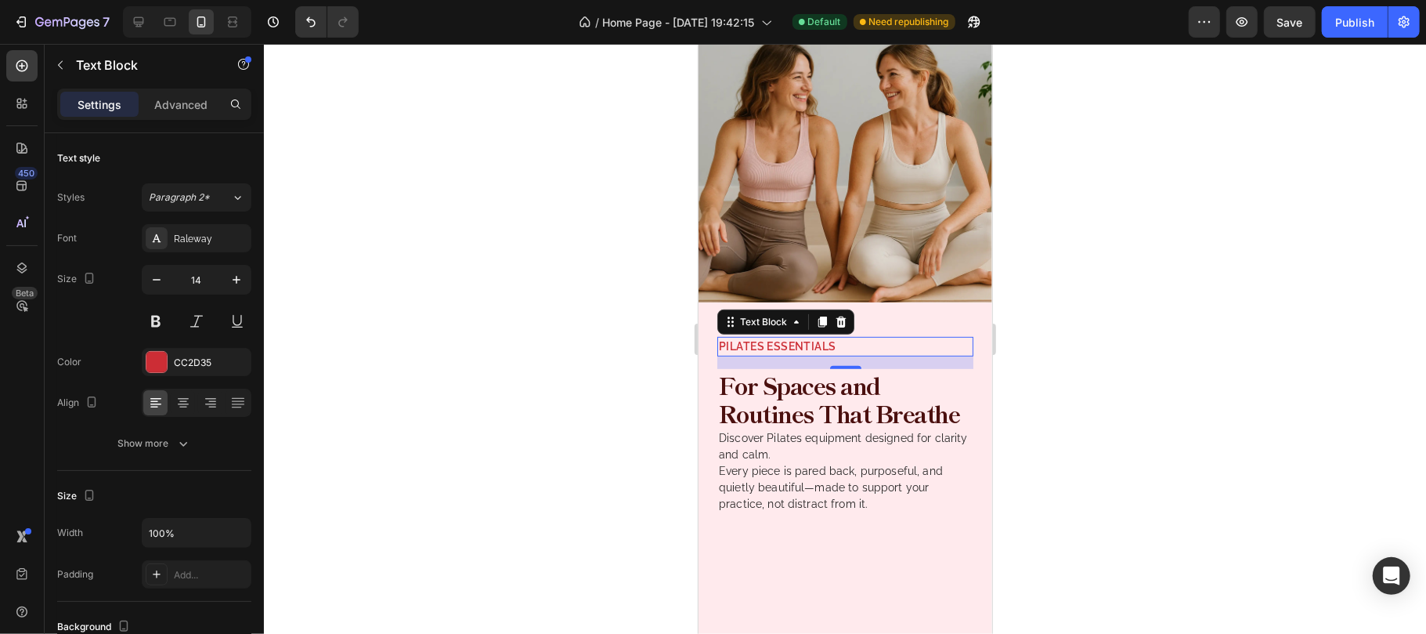
scroll to position [473, 0]
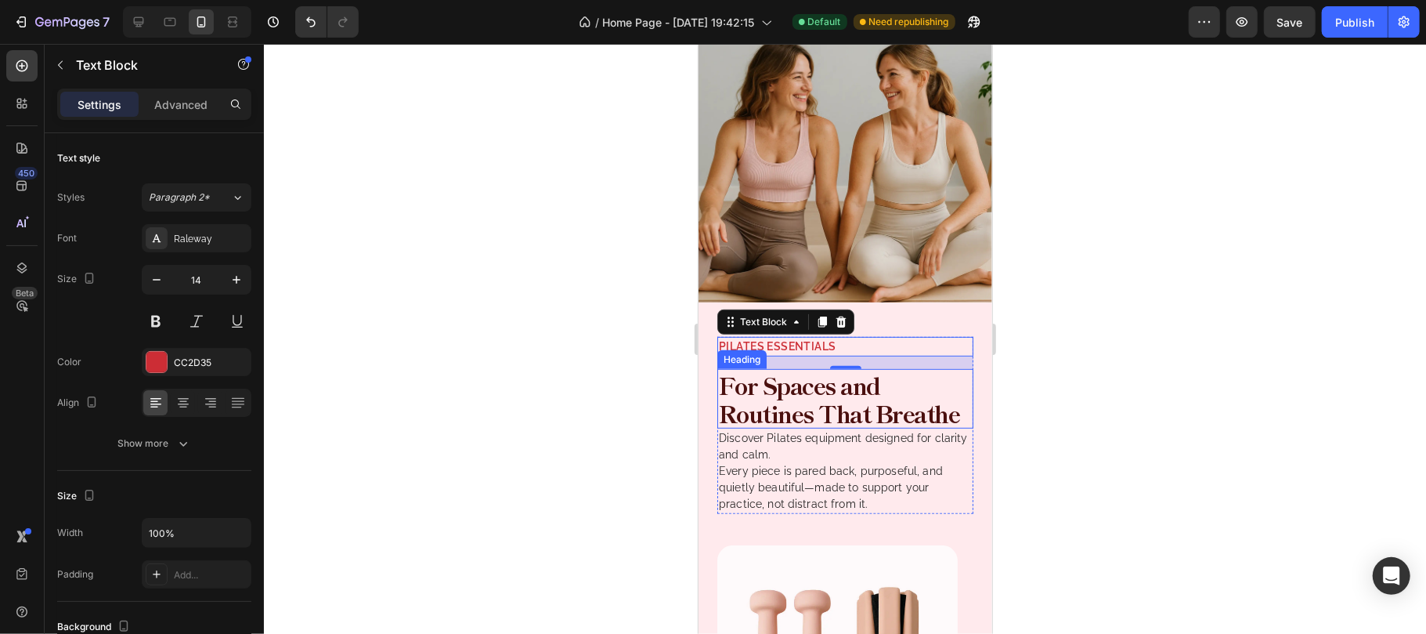
click at [801, 374] on h2 "For Spaces and Routines That Breathe" at bounding box center [845, 398] width 256 height 60
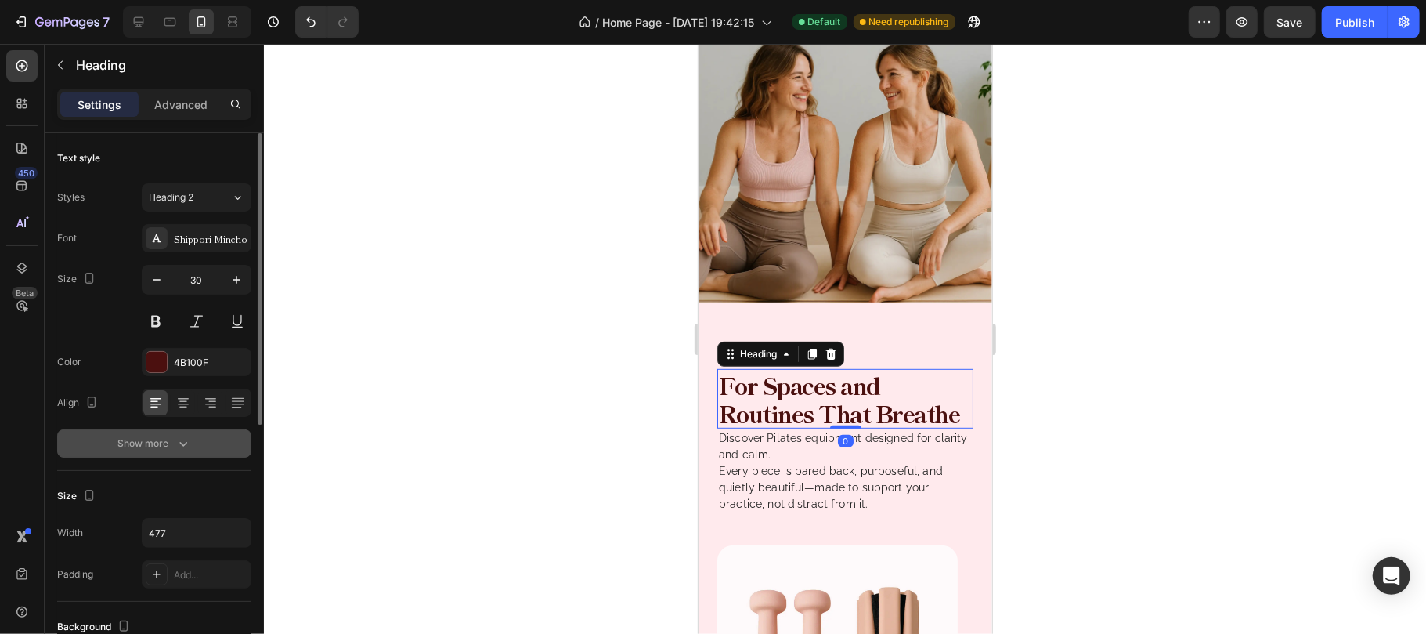
click at [207, 439] on button "Show more" at bounding box center [154, 443] width 194 height 28
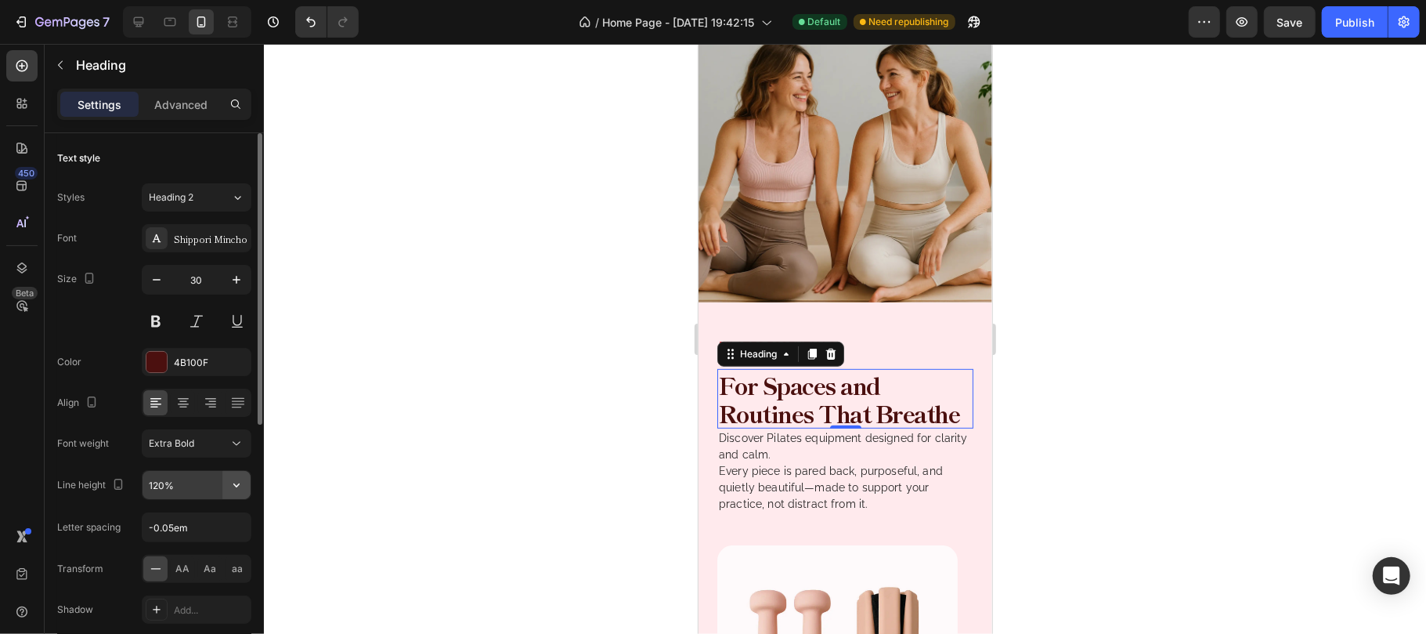
click at [233, 486] on icon "button" at bounding box center [237, 485] width 16 height 16
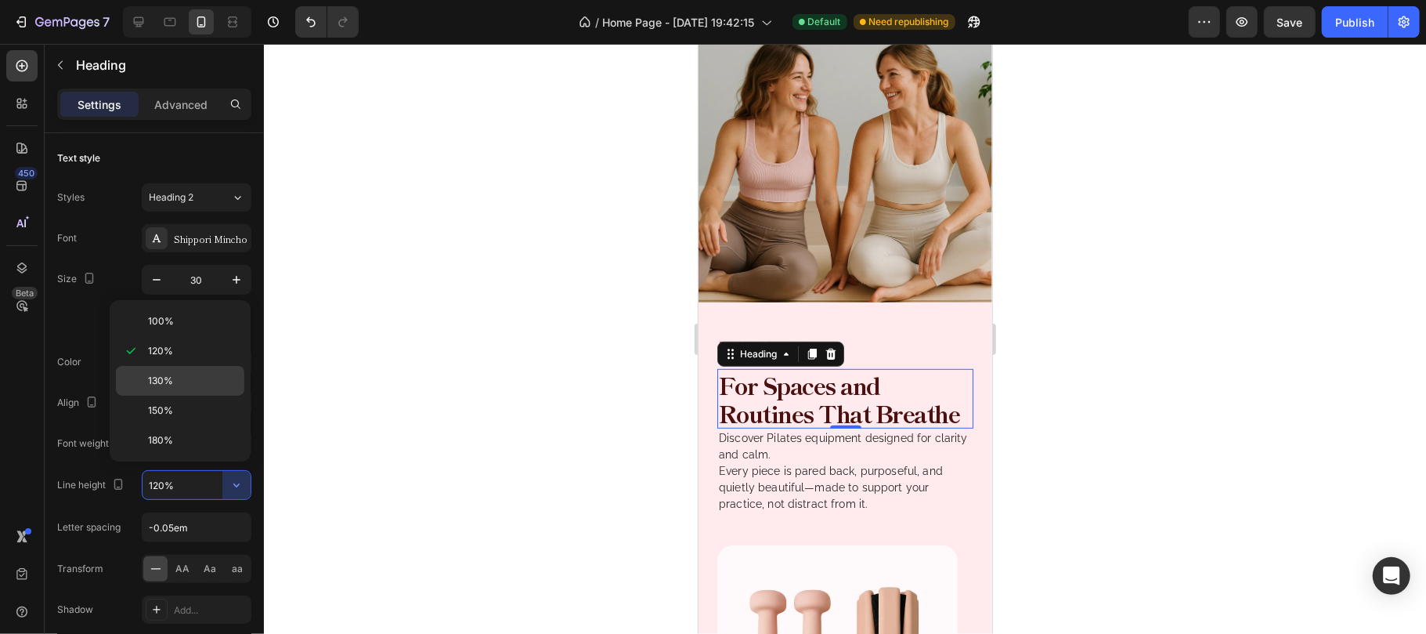
click at [176, 386] on p "130%" at bounding box center [192, 381] width 89 height 14
type input "130%"
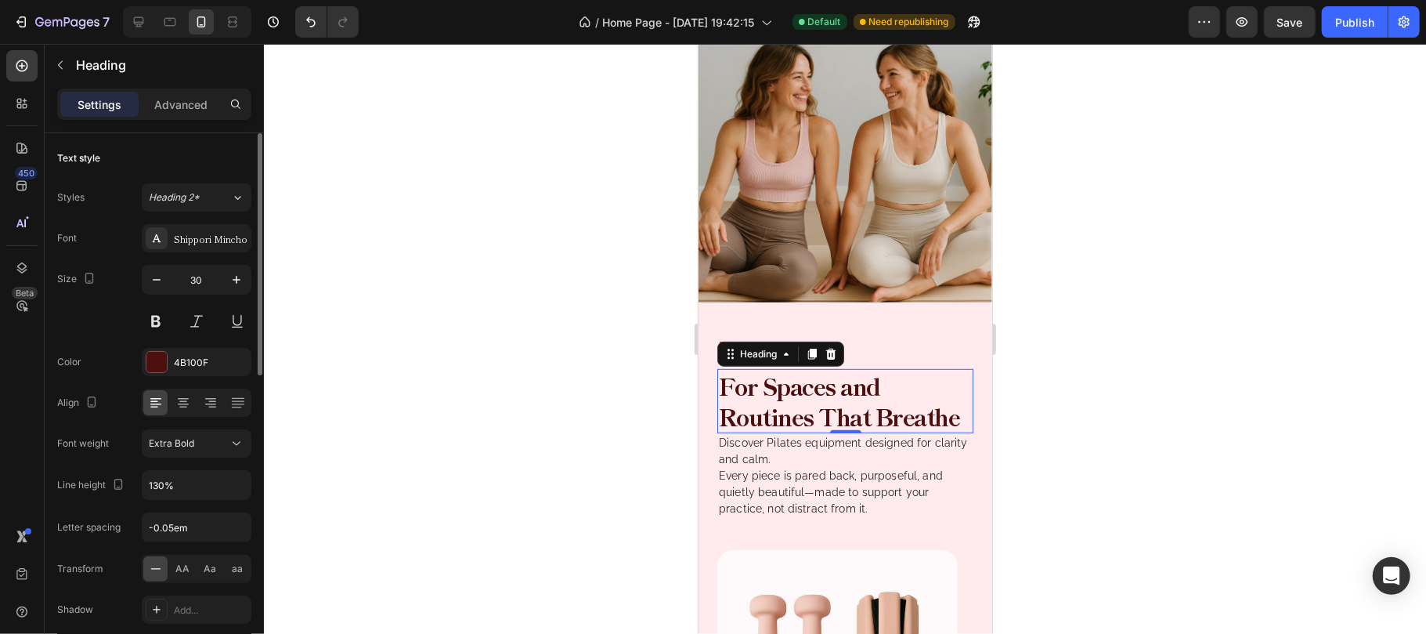
click at [110, 345] on div "Font Shippori Mincho Size 30 Color 4B100F Align Font weight Extra Bold Line hei…" at bounding box center [154, 444] width 194 height 440
click at [175, 110] on p "Advanced" at bounding box center [180, 104] width 53 height 16
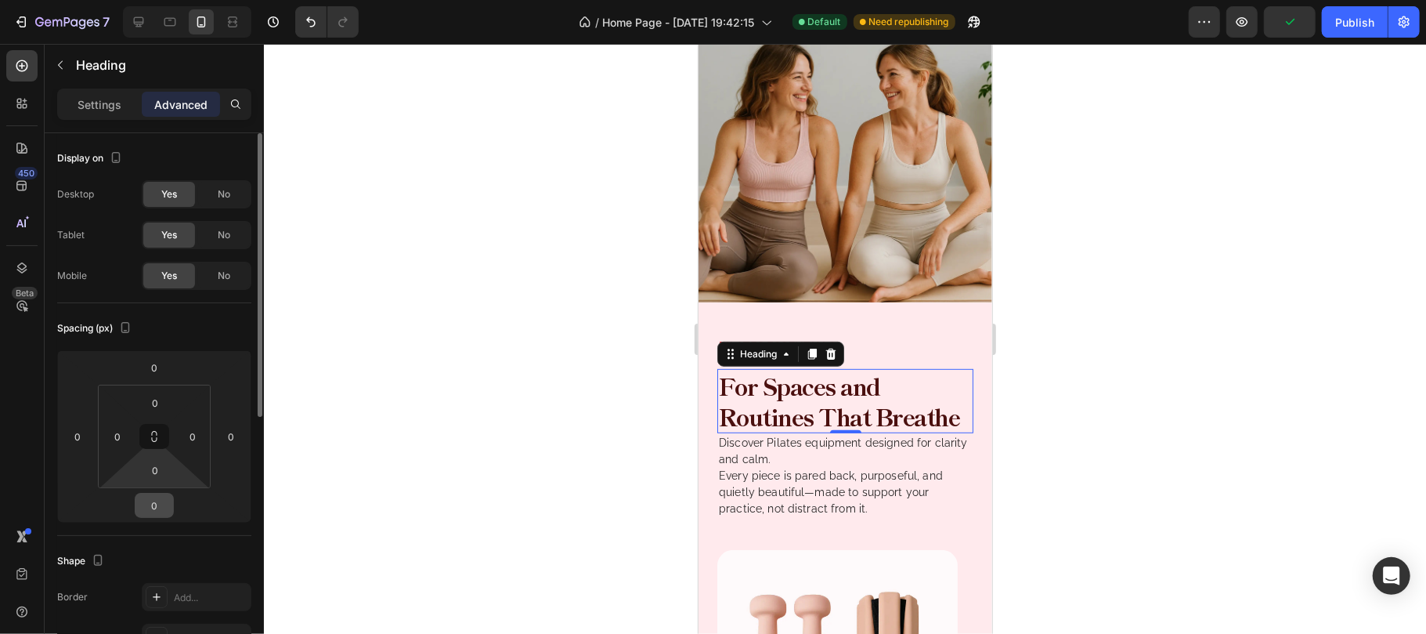
click at [157, 506] on input "0" at bounding box center [154, 504] width 31 height 23
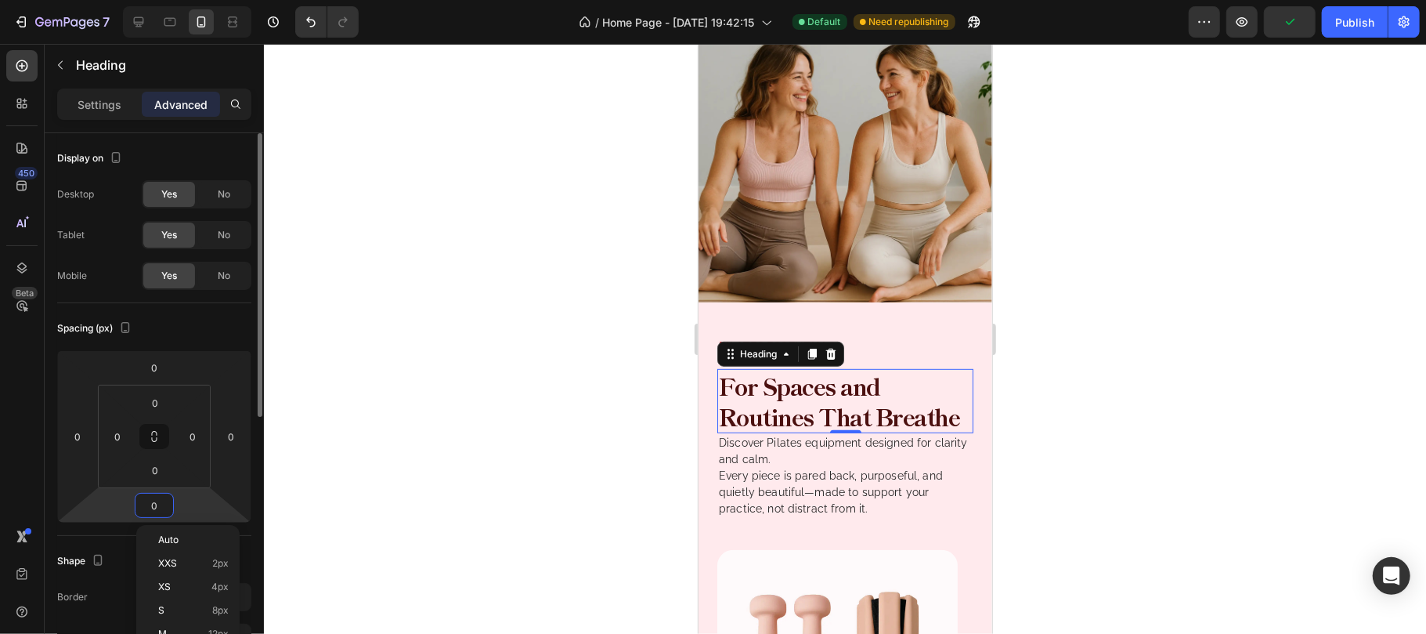
scroll to position [104, 0]
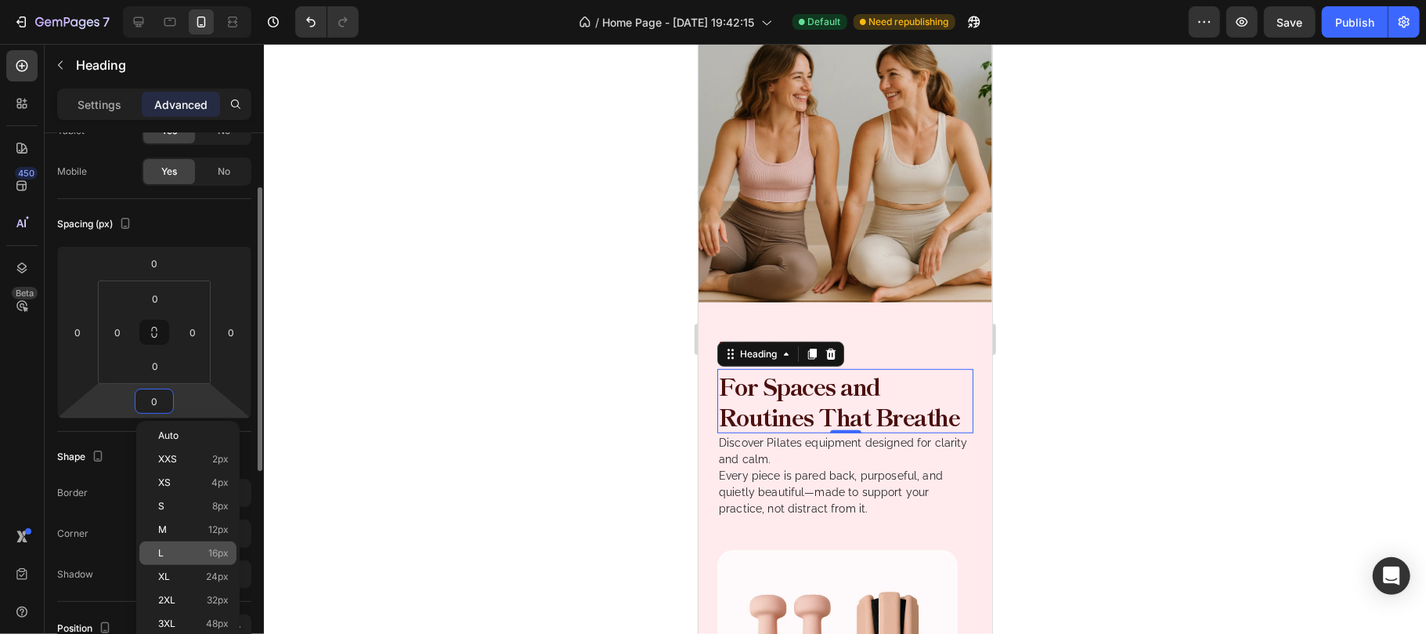
click at [192, 561] on div "L 16px" at bounding box center [187, 552] width 97 height 23
type input "16"
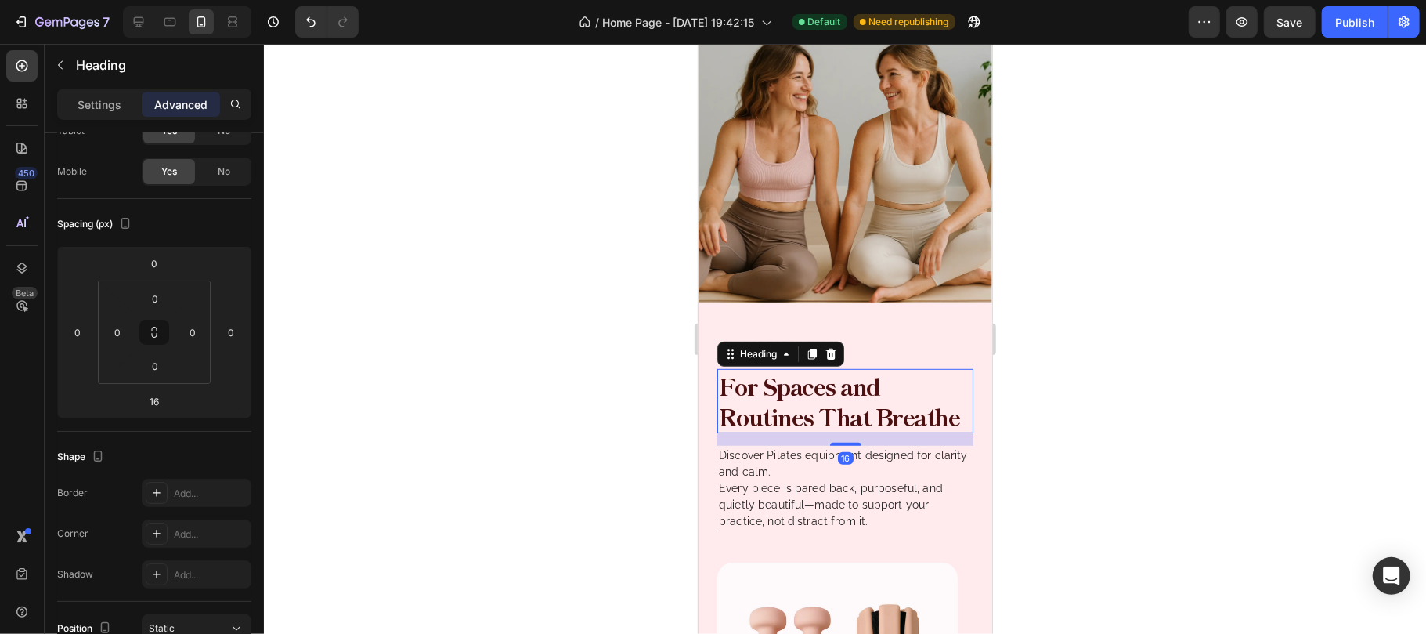
click at [1186, 363] on div at bounding box center [845, 339] width 1162 height 590
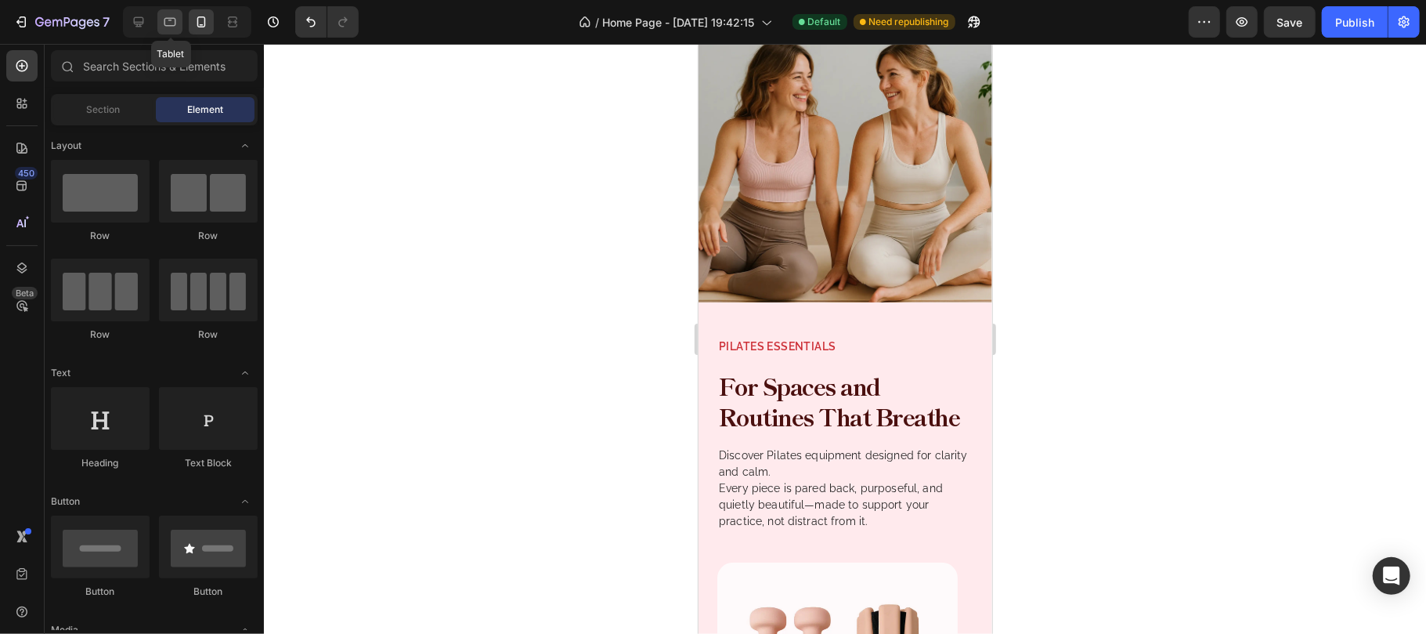
click at [174, 23] on icon at bounding box center [170, 22] width 16 height 16
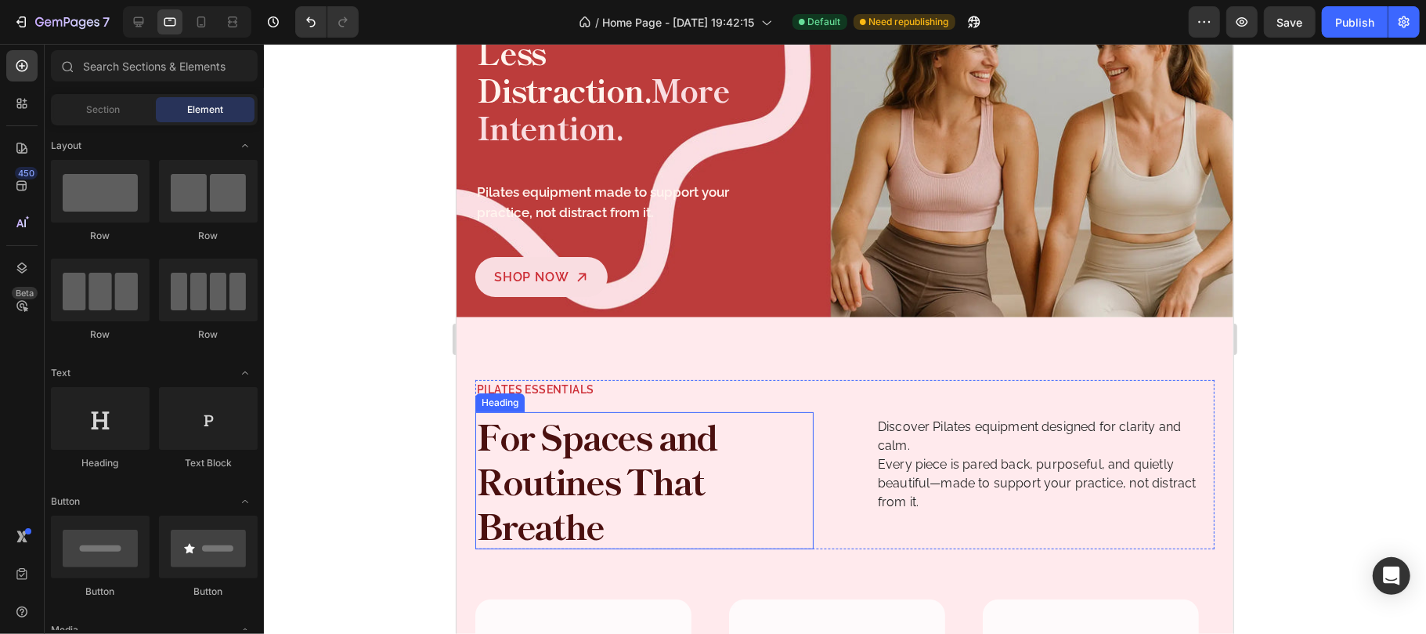
scroll to position [208, 0]
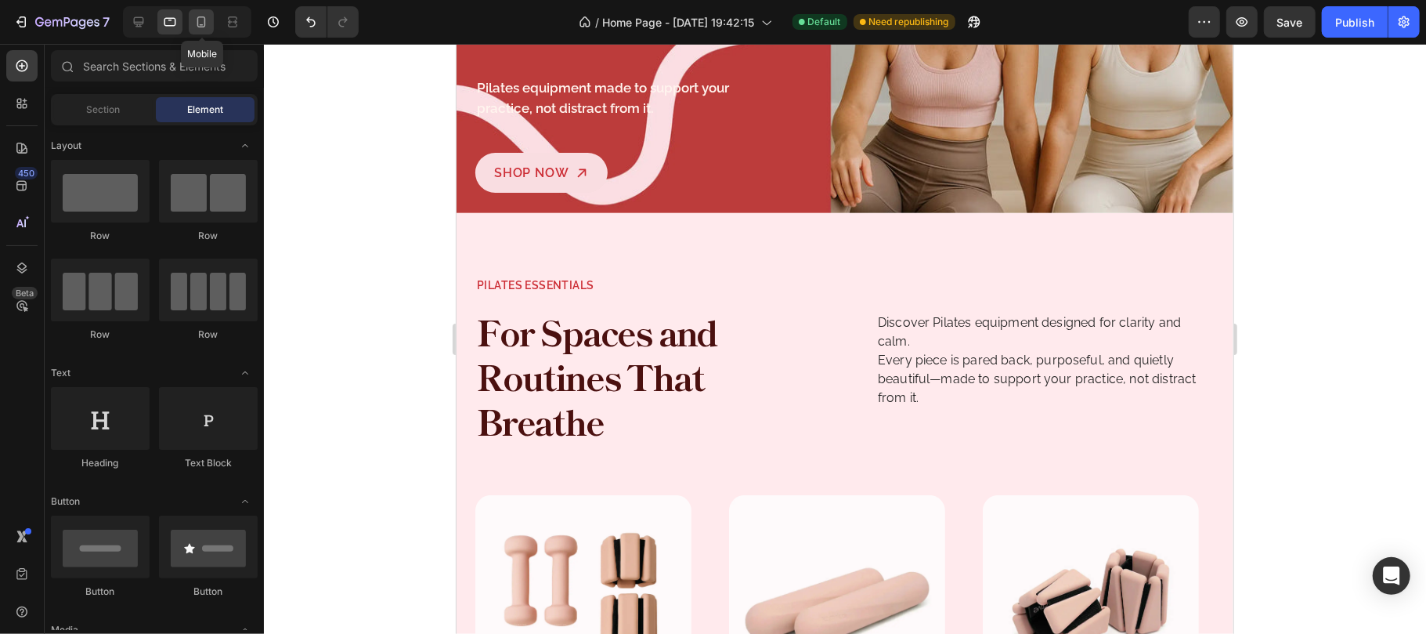
click at [195, 25] on icon at bounding box center [201, 22] width 16 height 16
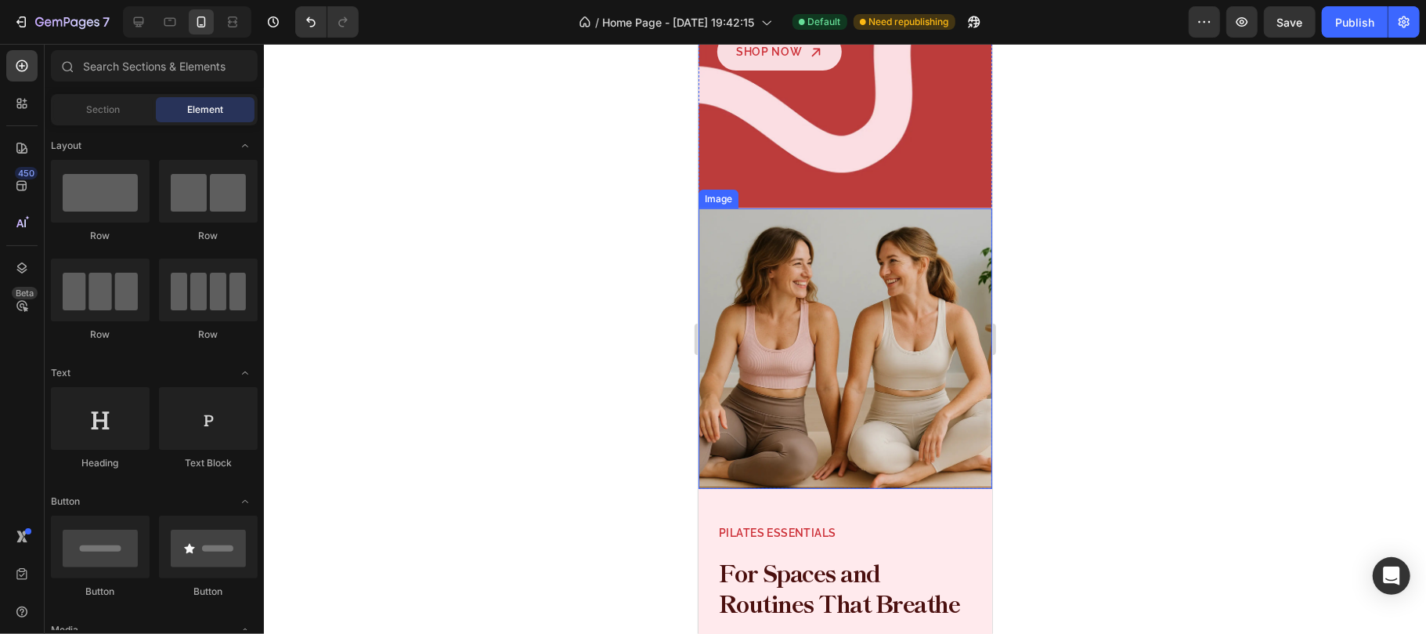
scroll to position [522, 0]
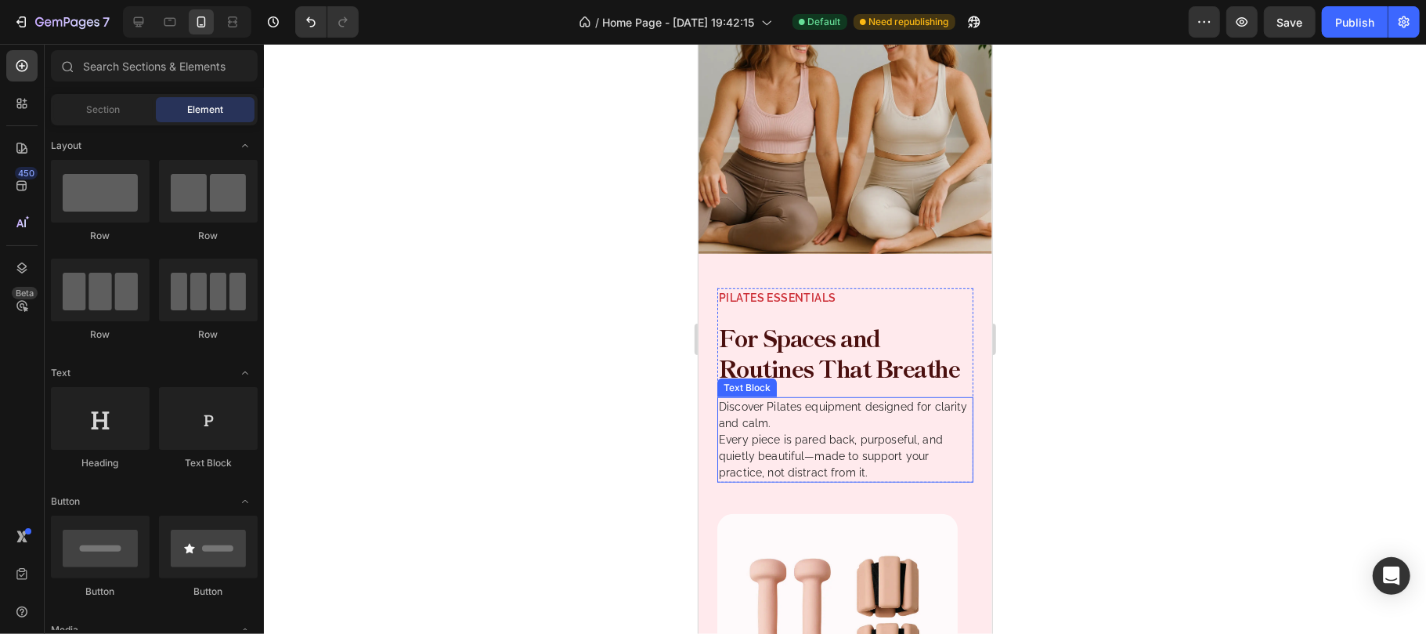
click at [822, 410] on p "Discover Pilates equipment designed for clarity and calm. Every piece is pared …" at bounding box center [844, 439] width 253 height 82
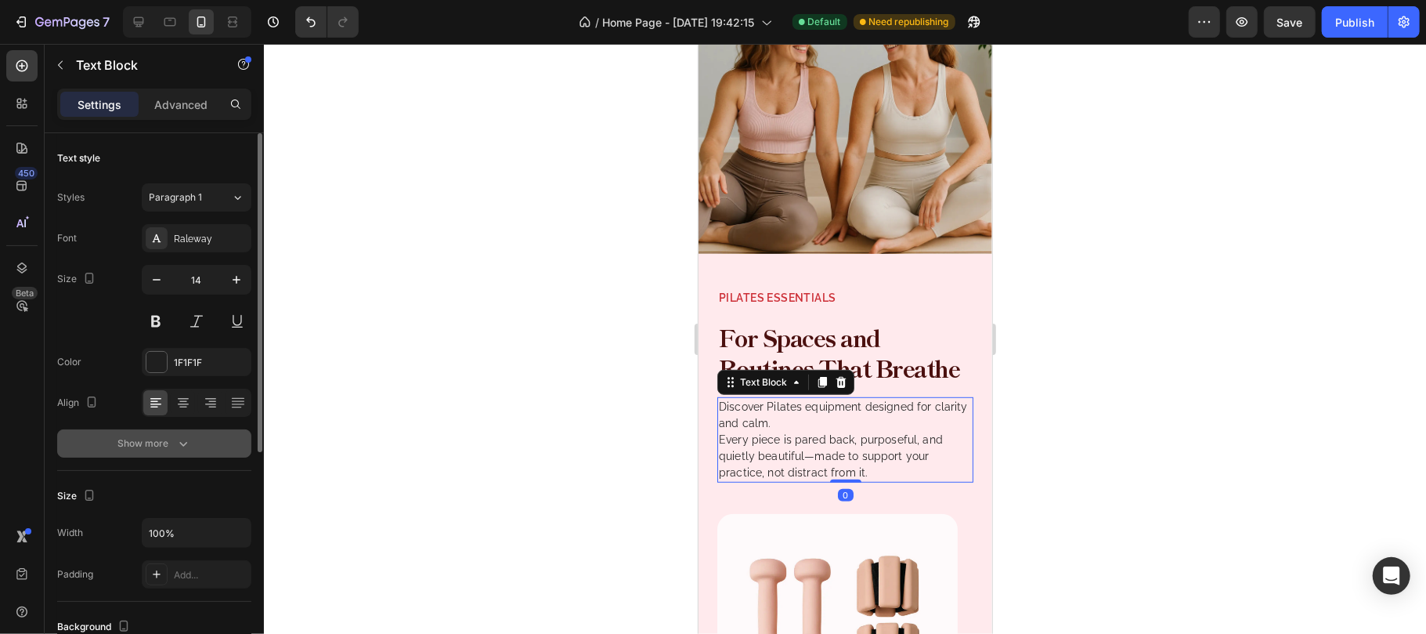
click at [210, 443] on button "Show more" at bounding box center [154, 443] width 194 height 28
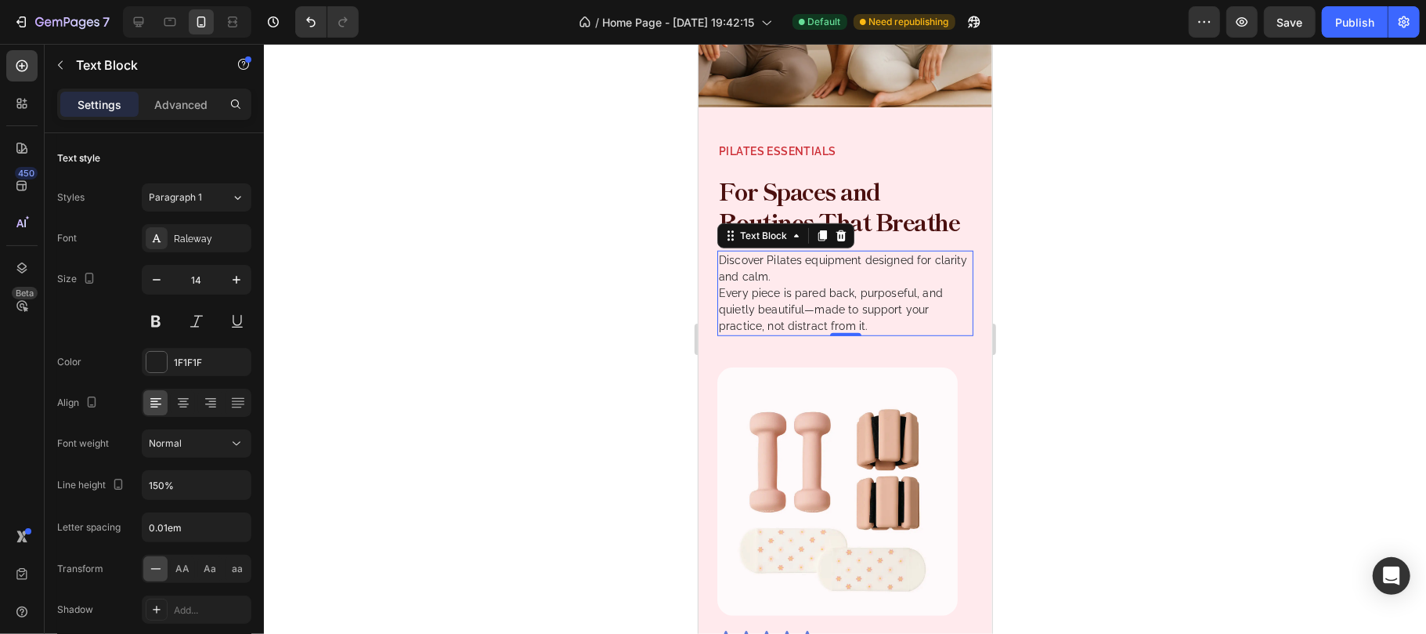
scroll to position [731, 0]
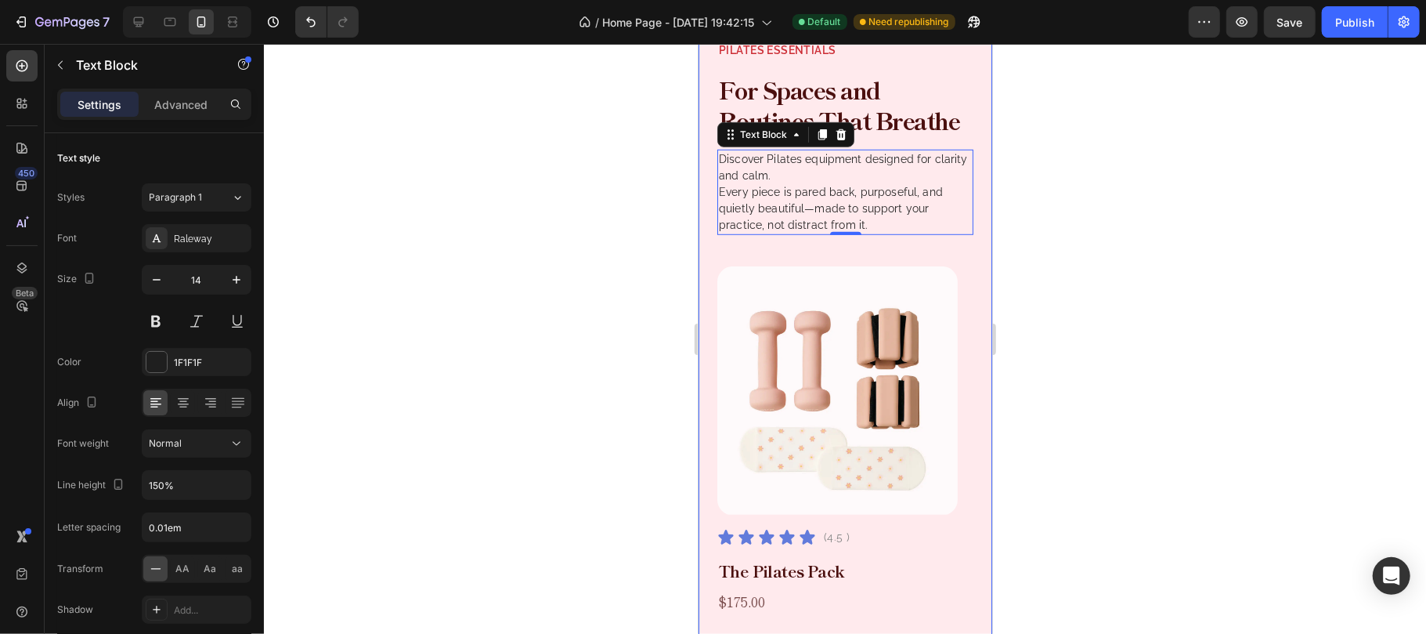
click at [820, 276] on div "Pilates Essentials Text Block For Spaces and Routines That Breathe Heading Disc…" at bounding box center [845, 400] width 256 height 720
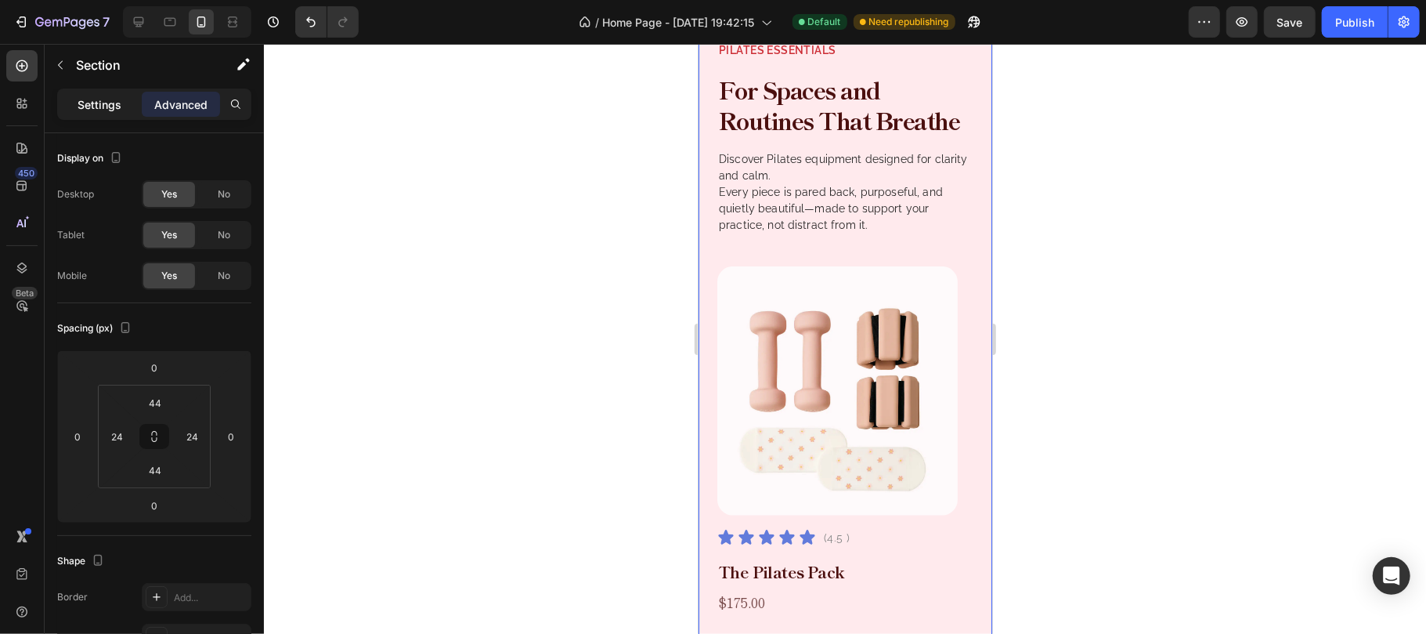
click at [103, 107] on p "Settings" at bounding box center [100, 104] width 44 height 16
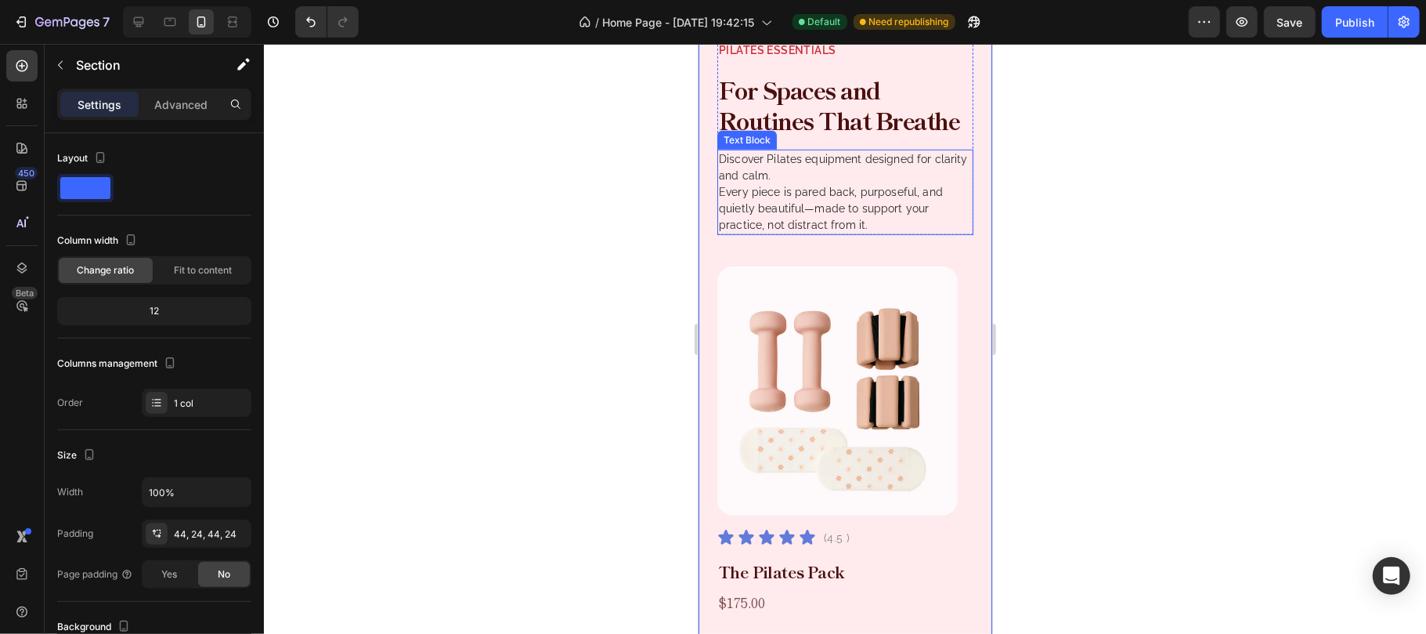
click at [920, 233] on p "Discover Pilates equipment designed for clarity and calm. Every piece is pared …" at bounding box center [844, 191] width 253 height 82
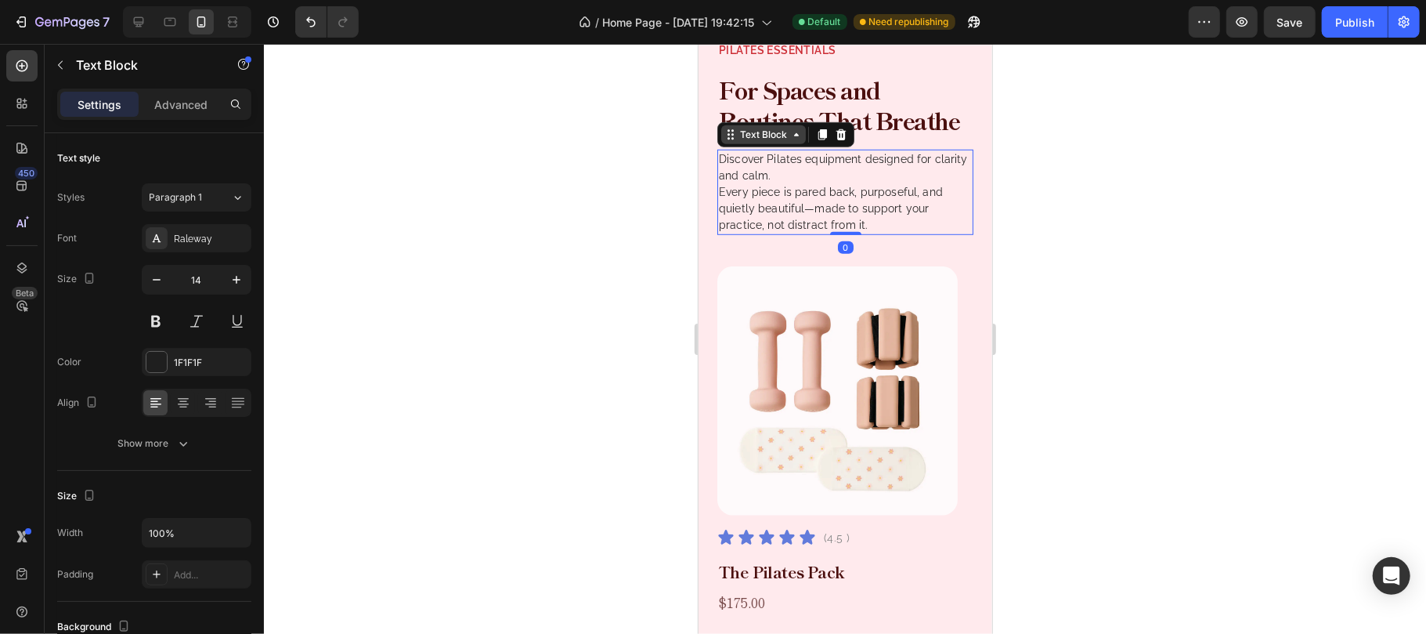
click at [764, 141] on div "Text Block" at bounding box center [762, 134] width 53 height 14
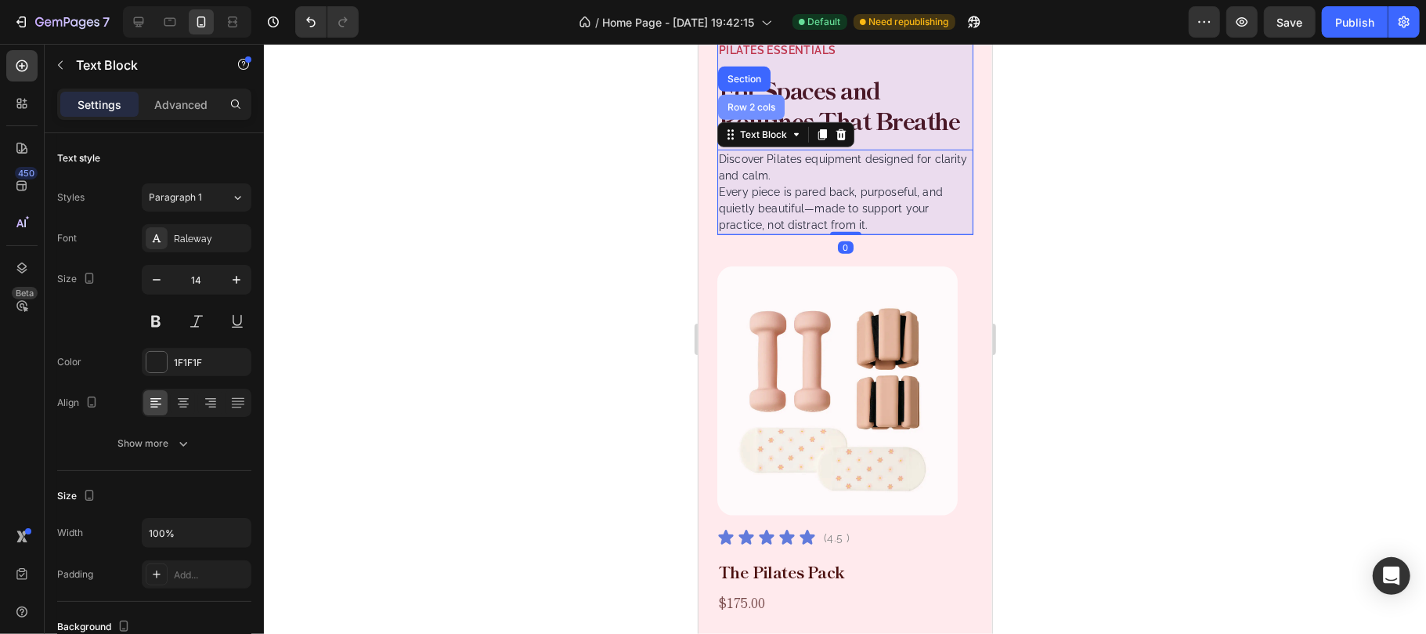
click at [760, 111] on div "Row 2 cols" at bounding box center [751, 106] width 54 height 9
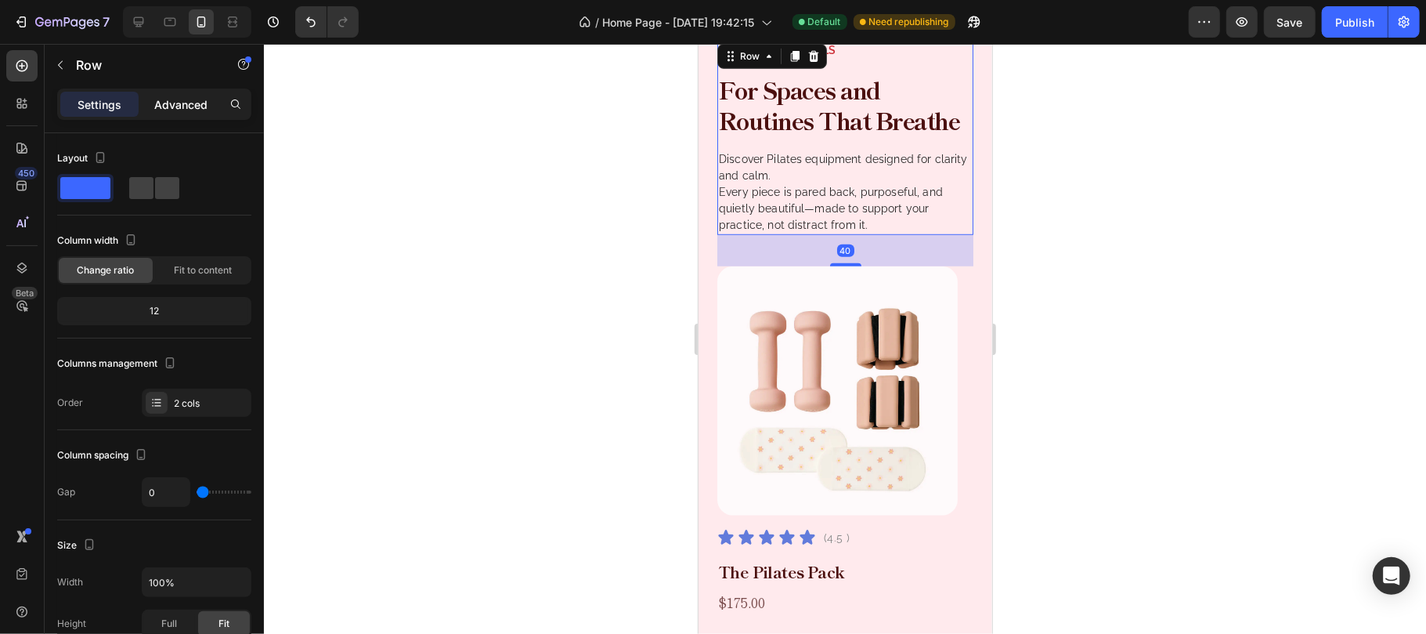
click at [179, 110] on p "Advanced" at bounding box center [180, 104] width 53 height 16
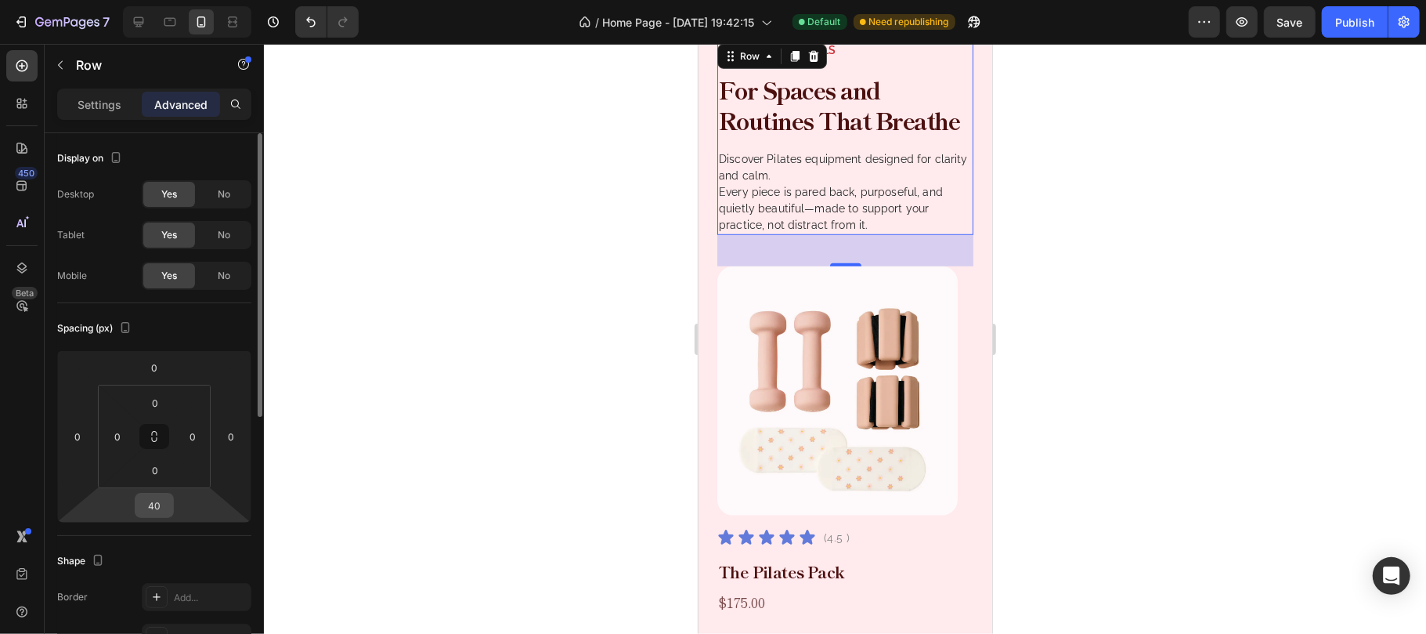
click at [157, 508] on input "40" at bounding box center [154, 504] width 31 height 23
type input "36"
click at [208, 324] on div "Spacing (px)" at bounding box center [154, 328] width 194 height 25
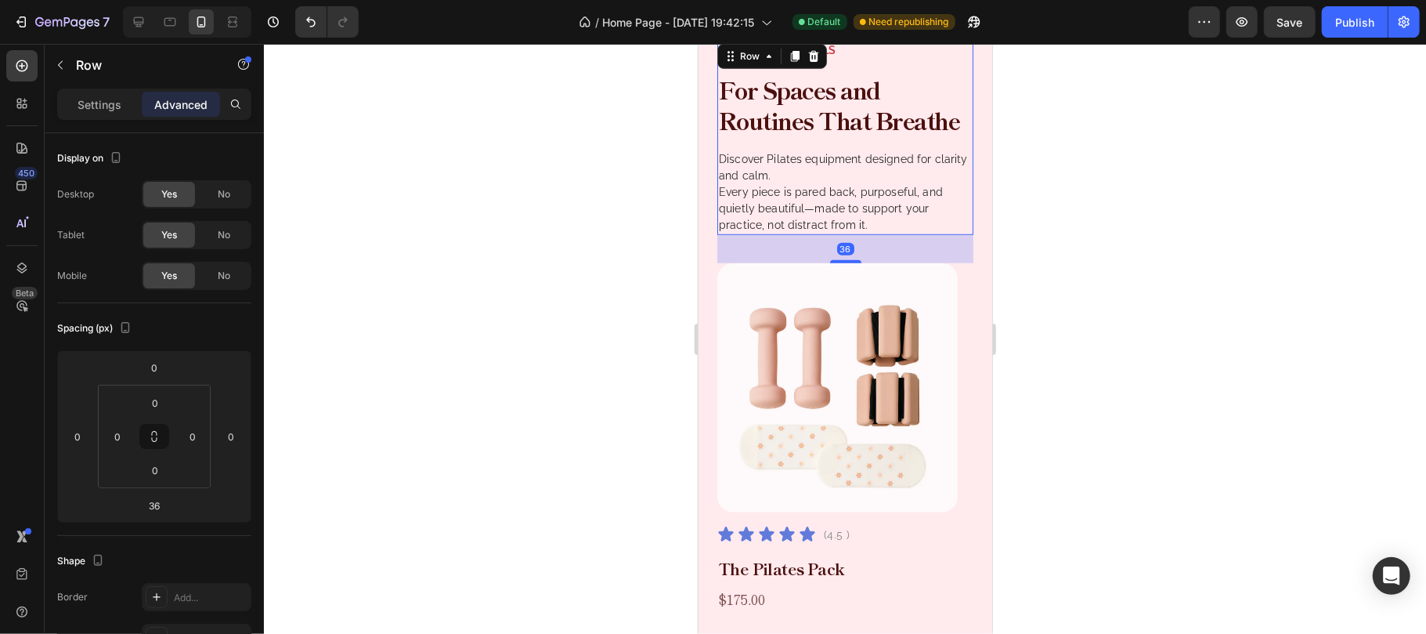
click at [1147, 318] on div at bounding box center [845, 339] width 1162 height 590
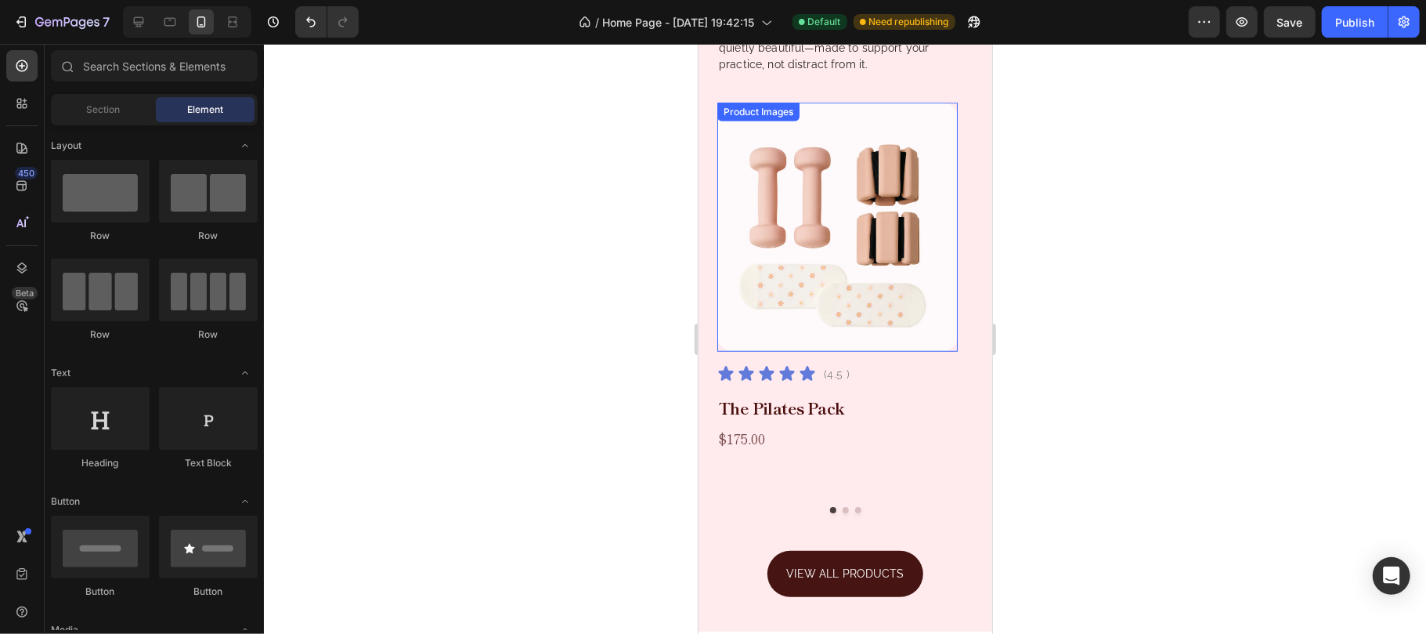
scroll to position [940, 0]
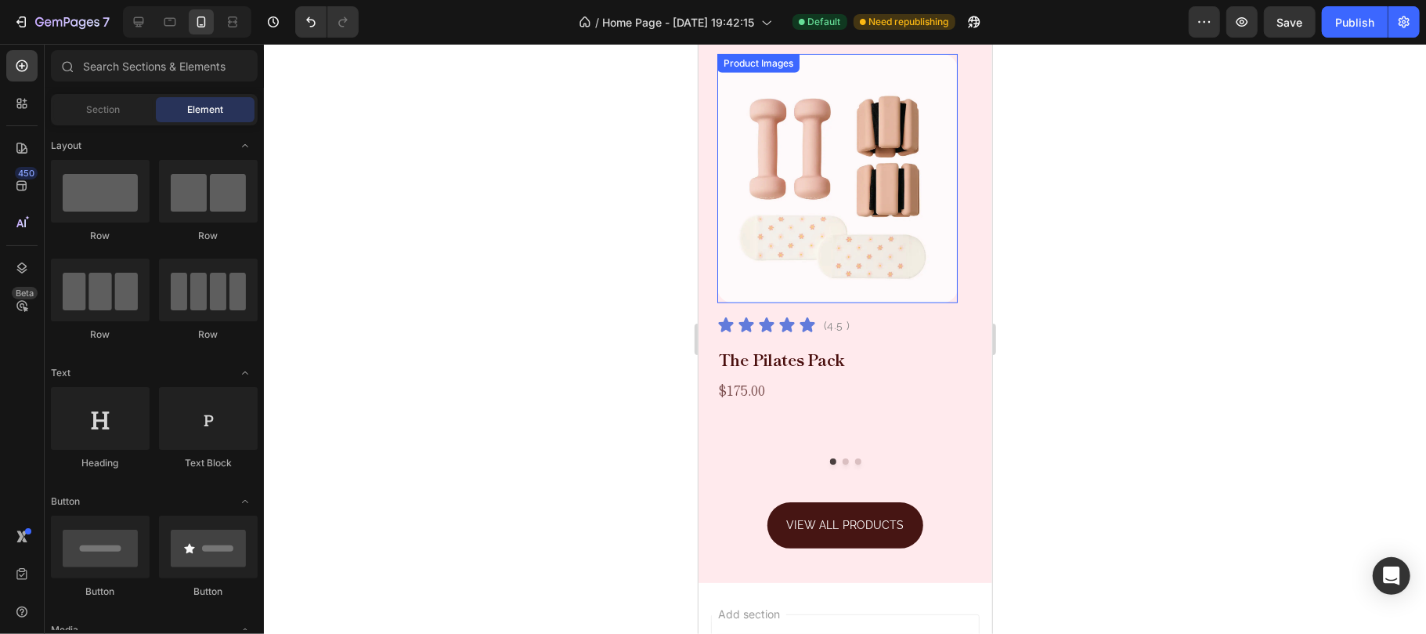
click at [886, 302] on img at bounding box center [837, 177] width 240 height 249
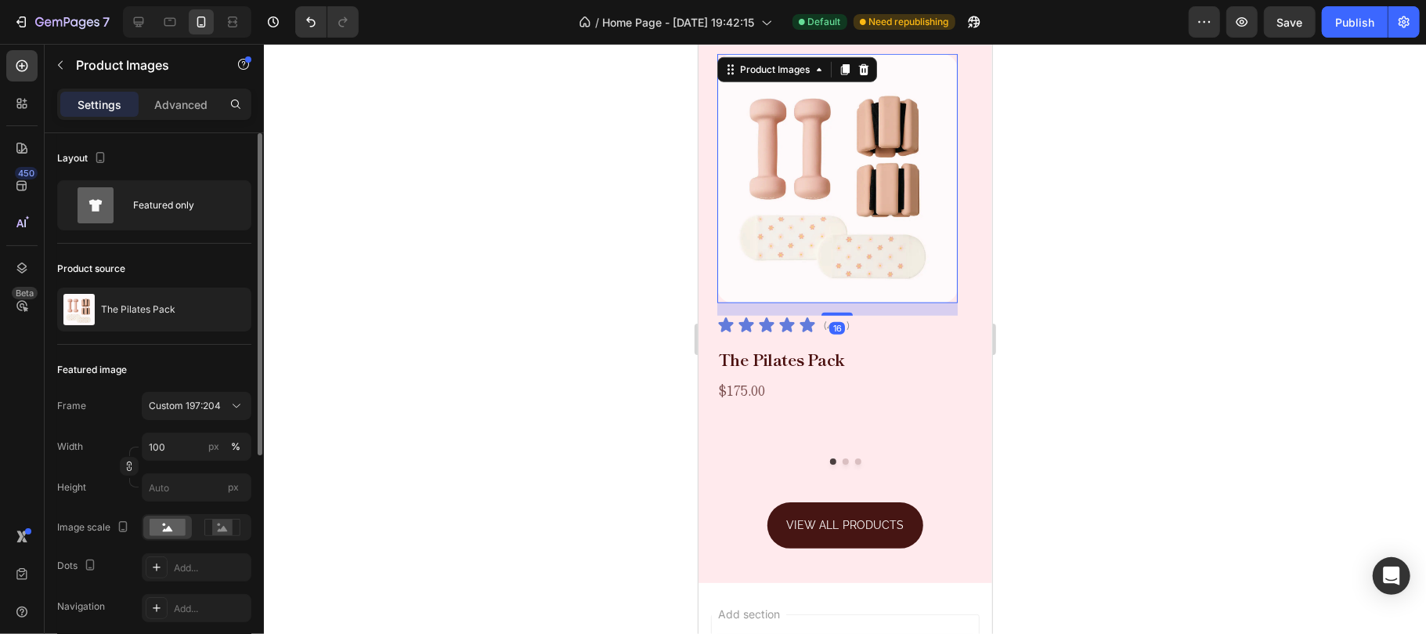
scroll to position [104, 0]
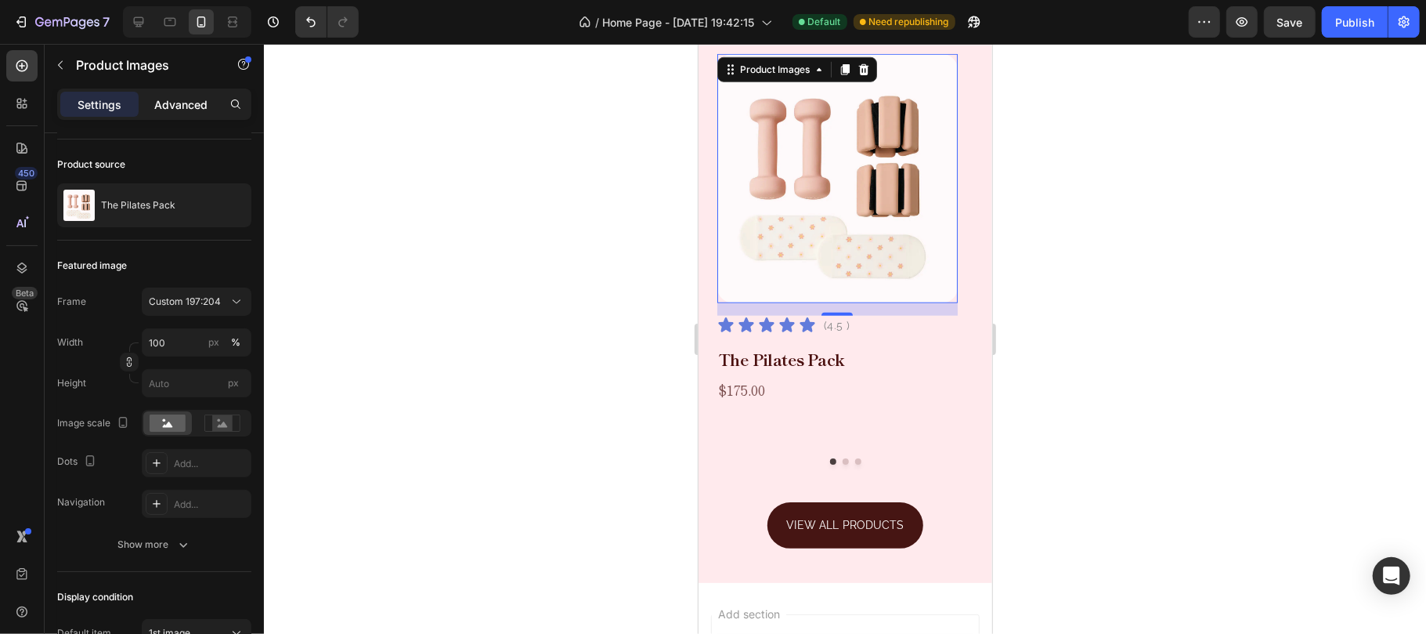
click at [176, 92] on div "Advanced" at bounding box center [181, 104] width 78 height 25
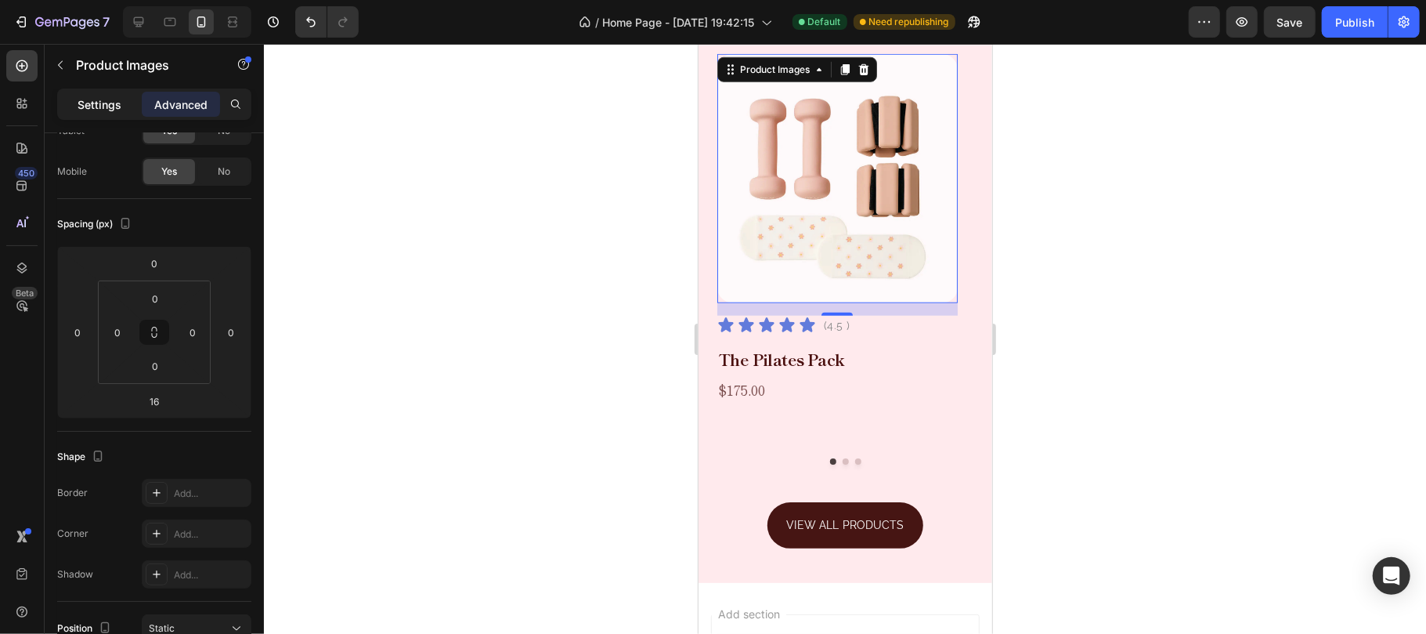
click at [105, 111] on p "Settings" at bounding box center [100, 104] width 44 height 16
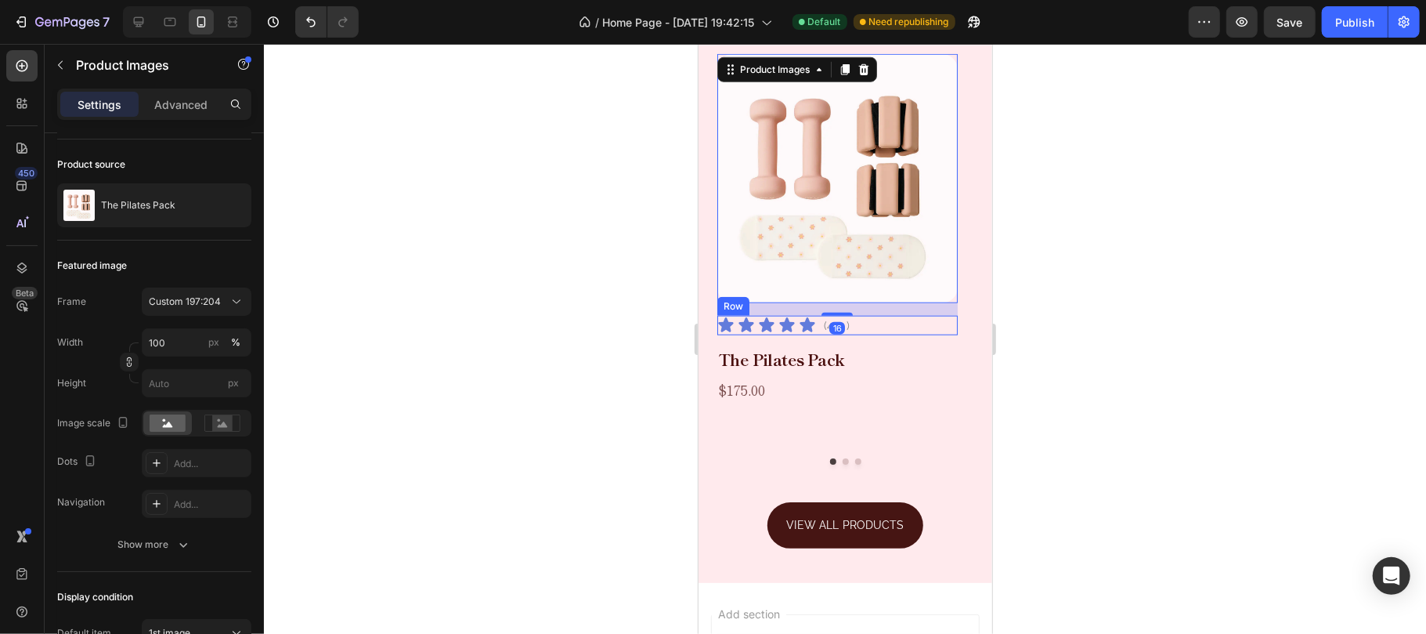
click at [870, 334] on div "Icon Icon Icon Icon Icon Icon List (4.5 ) Text Block Row" at bounding box center [837, 325] width 240 height 20
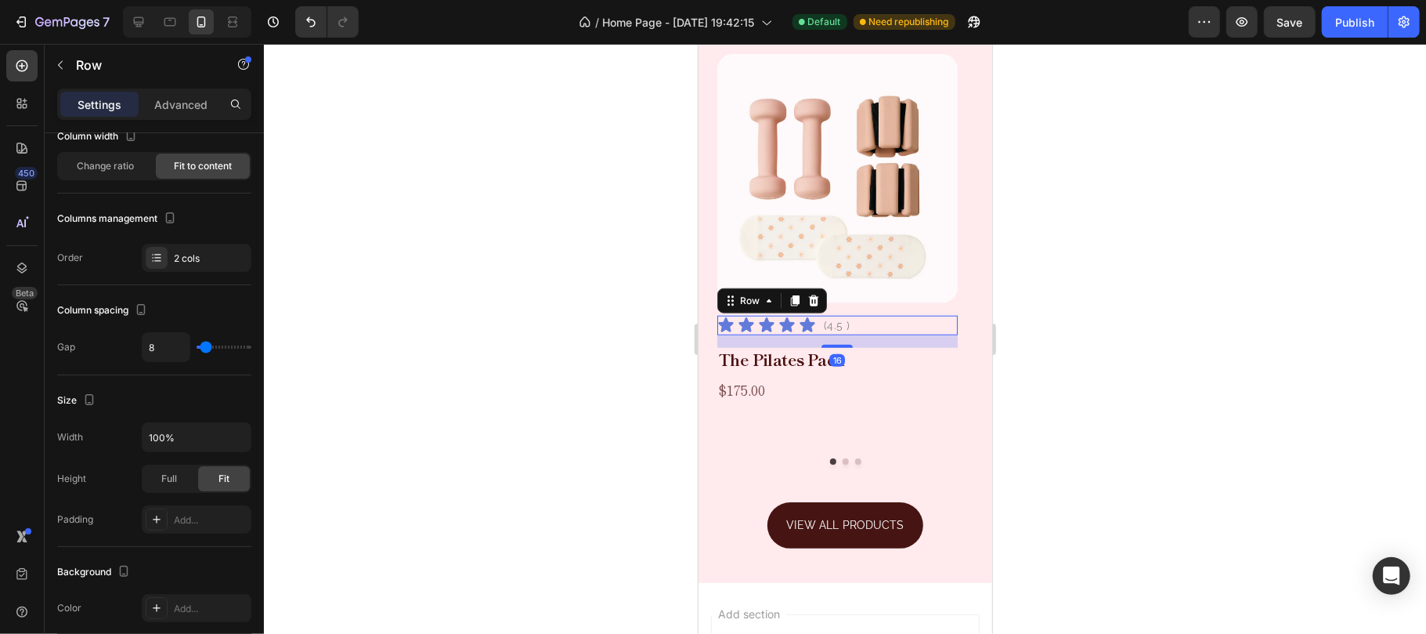
scroll to position [0, 0]
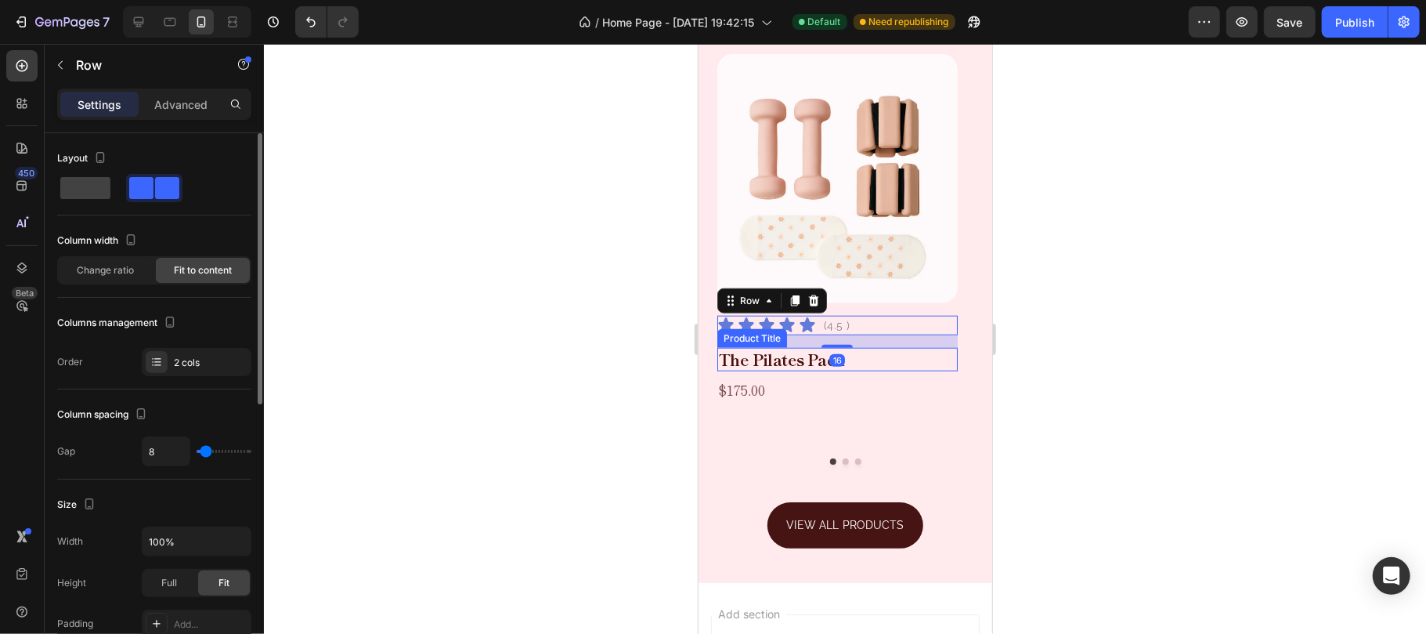
click at [869, 370] on h2 "The Pilates Pack" at bounding box center [837, 358] width 240 height 23
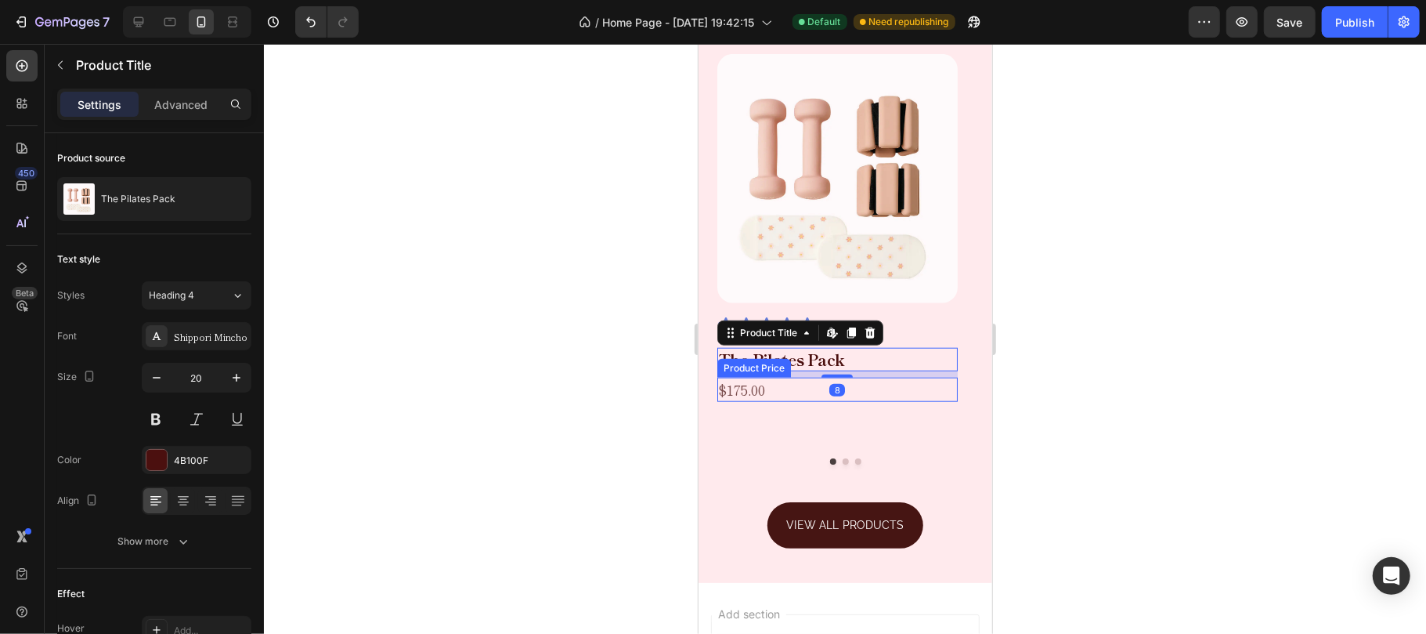
click at [847, 401] on div "$175.00" at bounding box center [837, 389] width 240 height 24
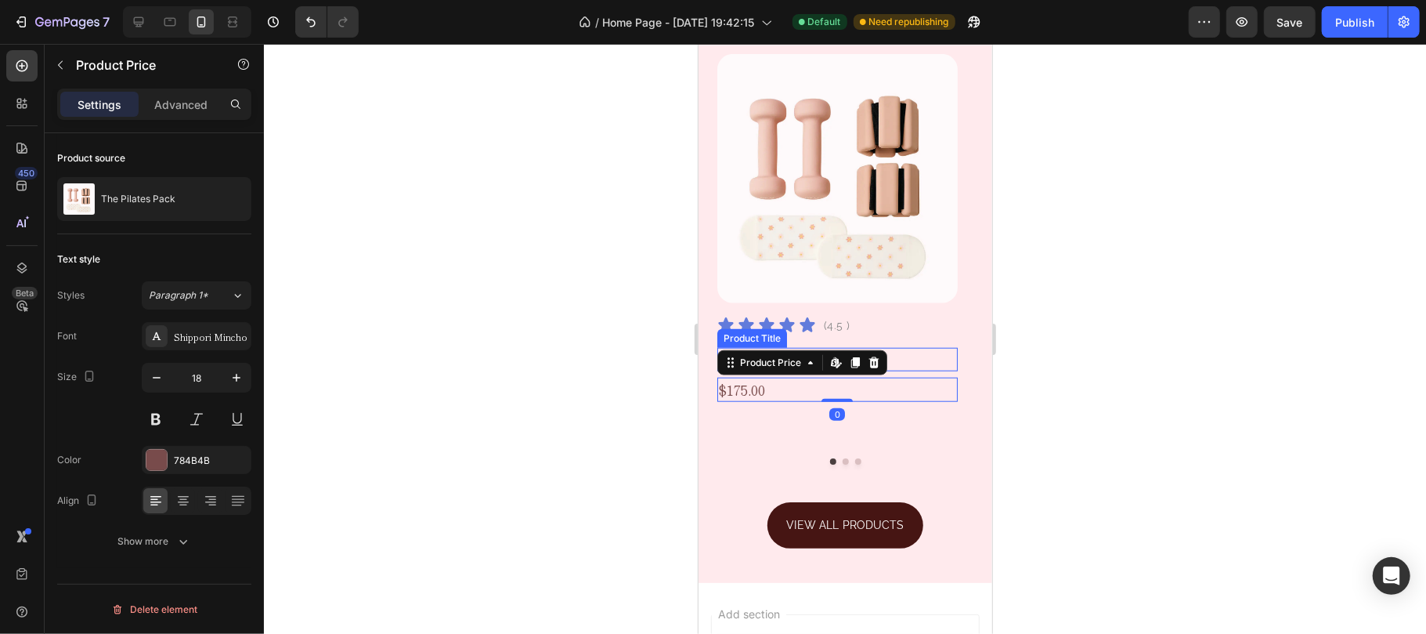
click at [905, 370] on h2 "The Pilates Pack" at bounding box center [837, 358] width 240 height 23
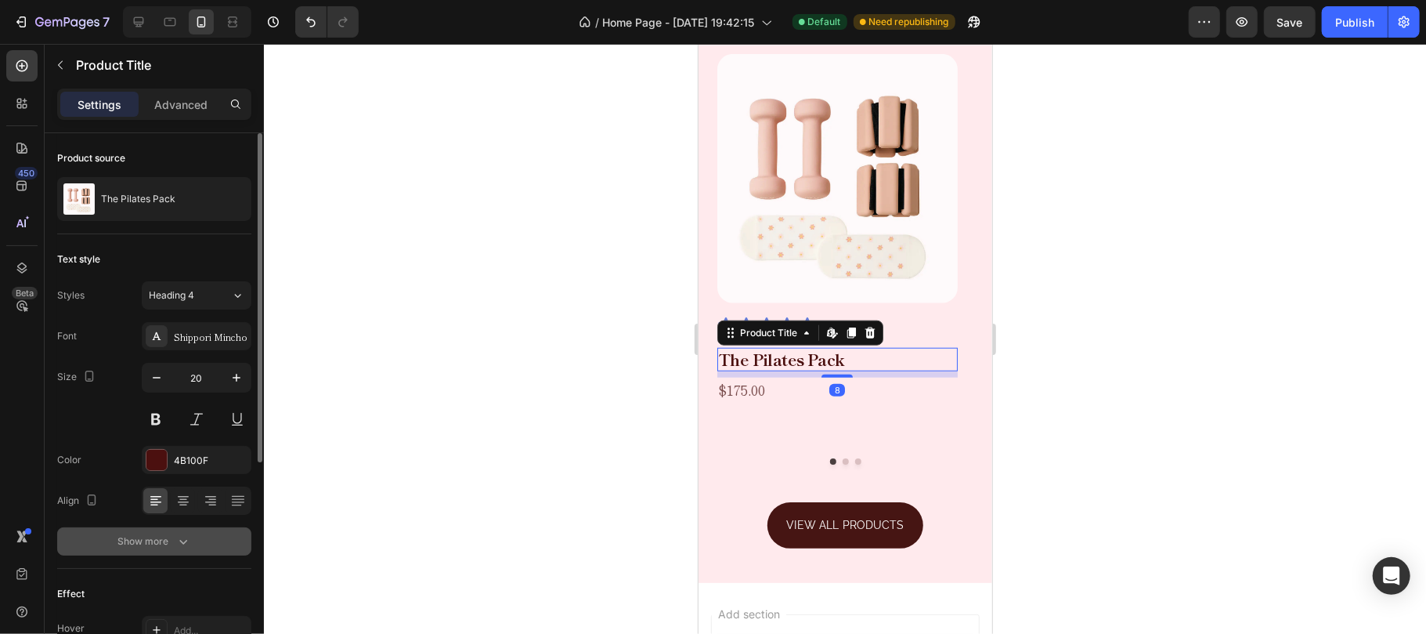
click at [186, 536] on icon "button" at bounding box center [183, 541] width 16 height 16
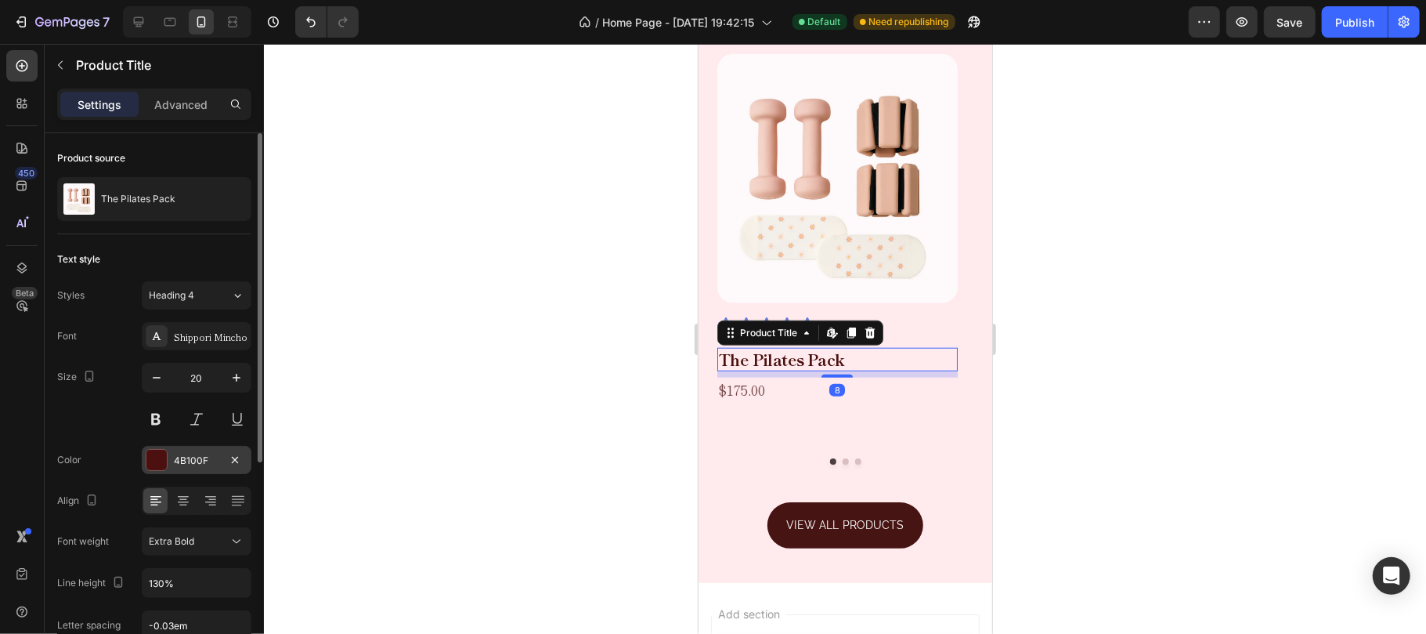
scroll to position [104, 0]
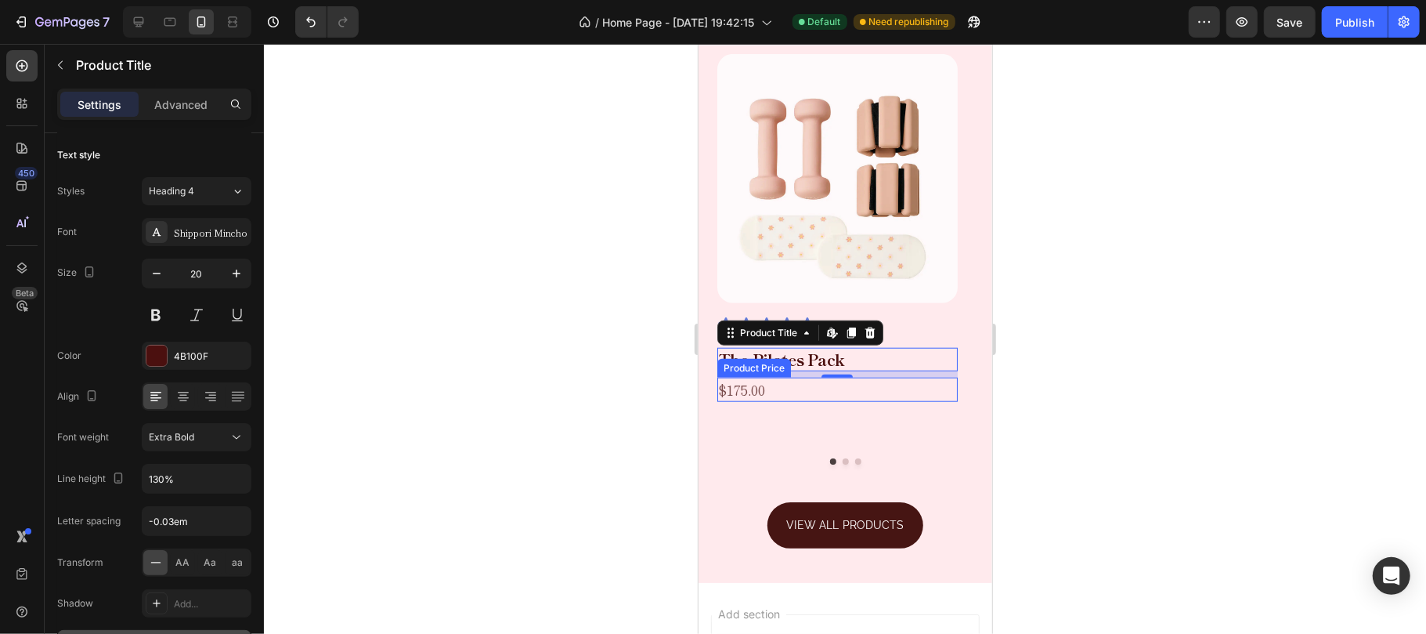
click at [883, 401] on div "$175.00" at bounding box center [837, 389] width 240 height 24
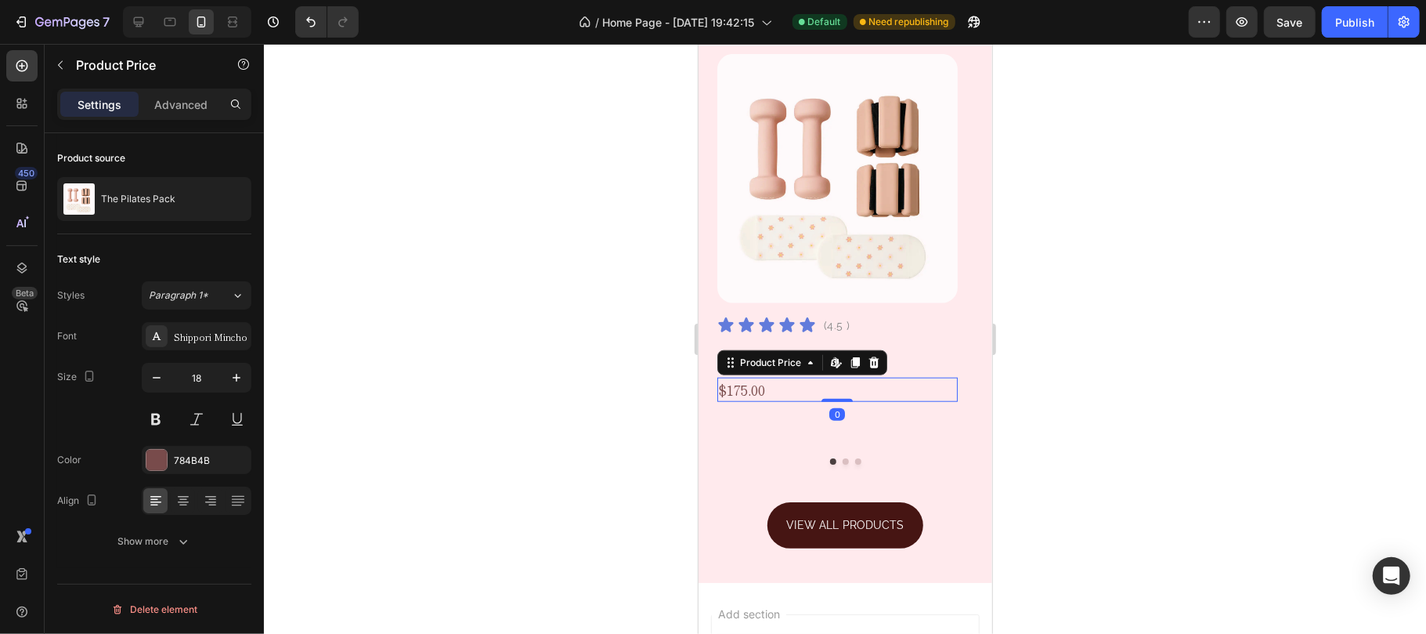
scroll to position [0, 0]
click at [879, 464] on div at bounding box center [845, 460] width 256 height 6
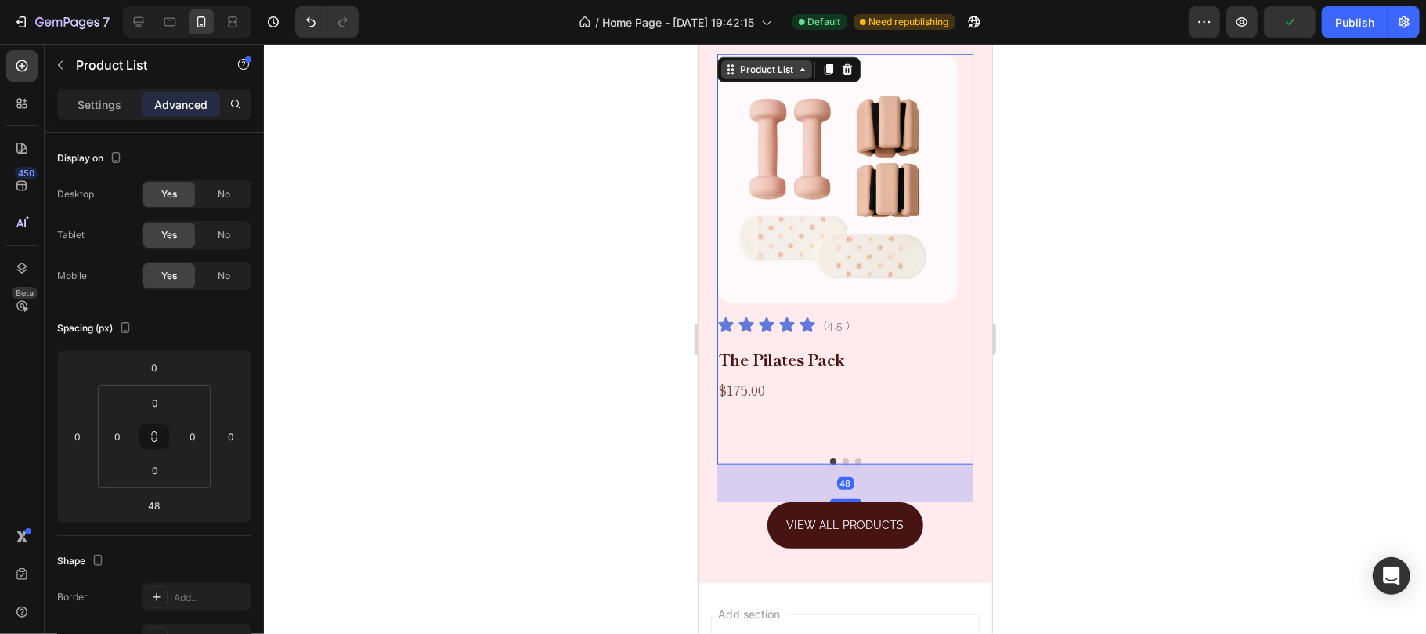
click at [764, 76] on div "Product List" at bounding box center [766, 69] width 60 height 14
click at [758, 76] on div "Product List" at bounding box center [766, 69] width 60 height 14
click at [163, 505] on input "48" at bounding box center [154, 504] width 31 height 23
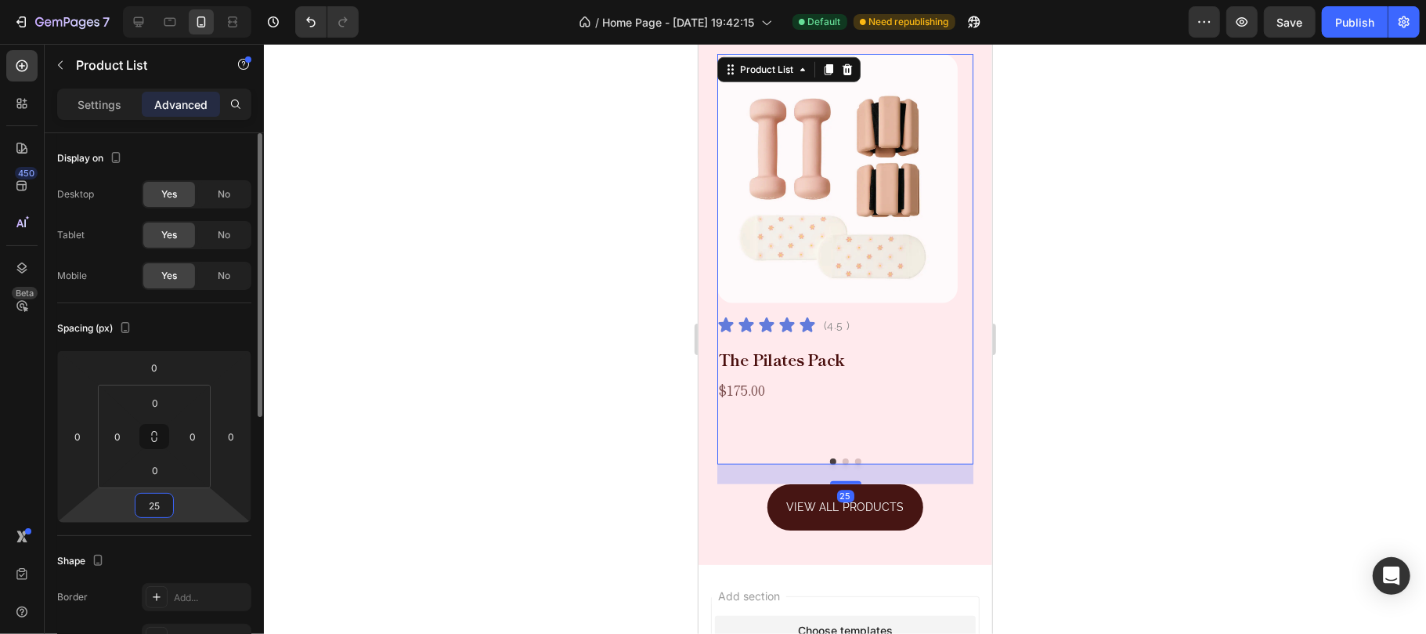
type input "25"
click at [227, 327] on div "Spacing (px)" at bounding box center [154, 328] width 194 height 25
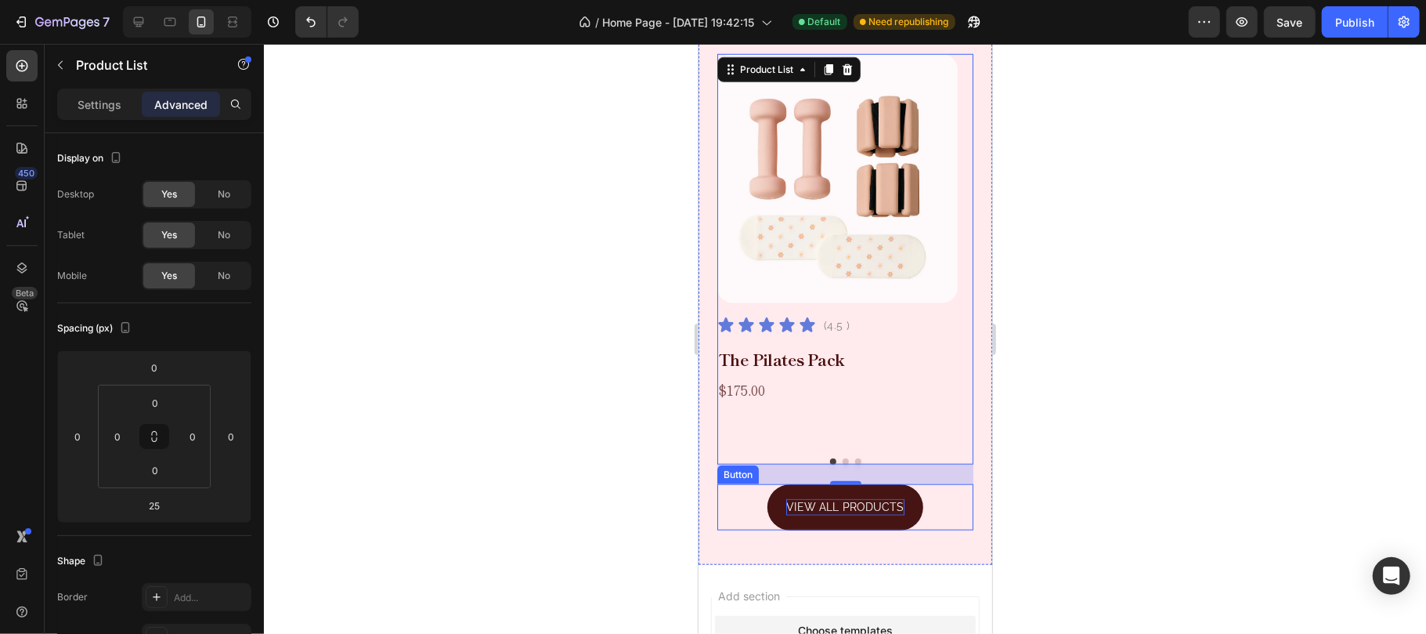
click at [882, 513] on p "VIEW ALL PRODUCTS" at bounding box center [844, 506] width 117 height 16
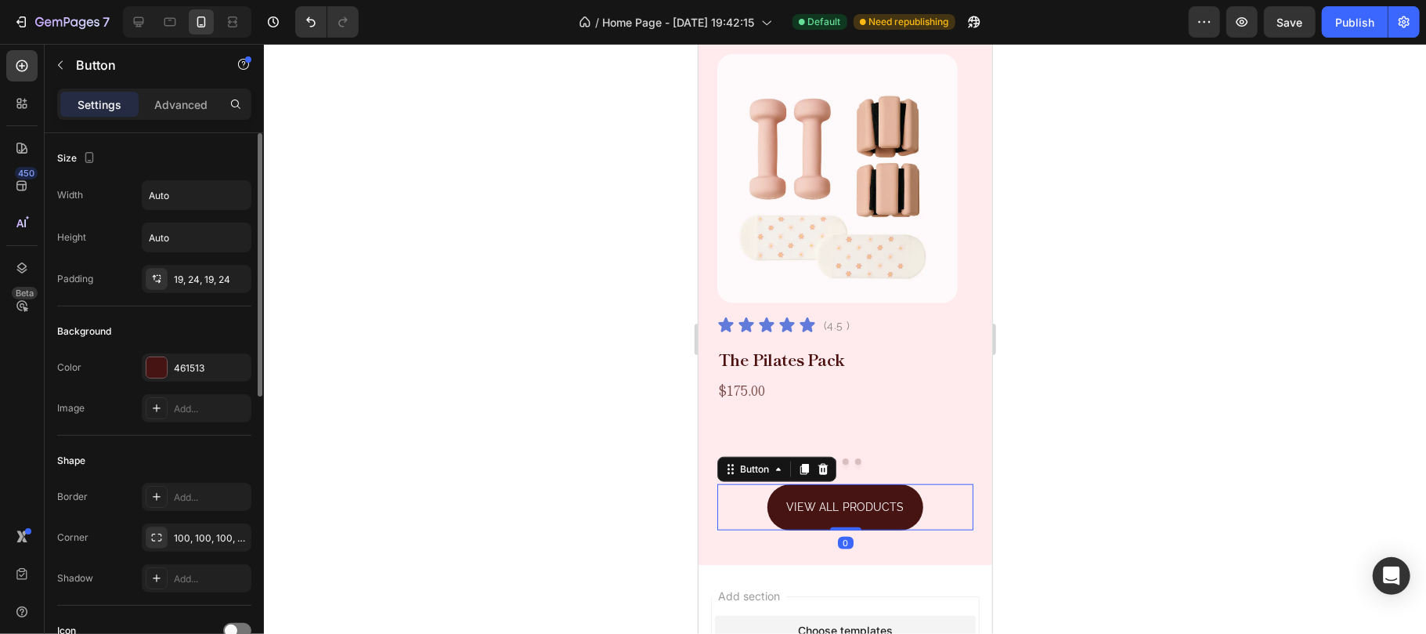
scroll to position [417, 0]
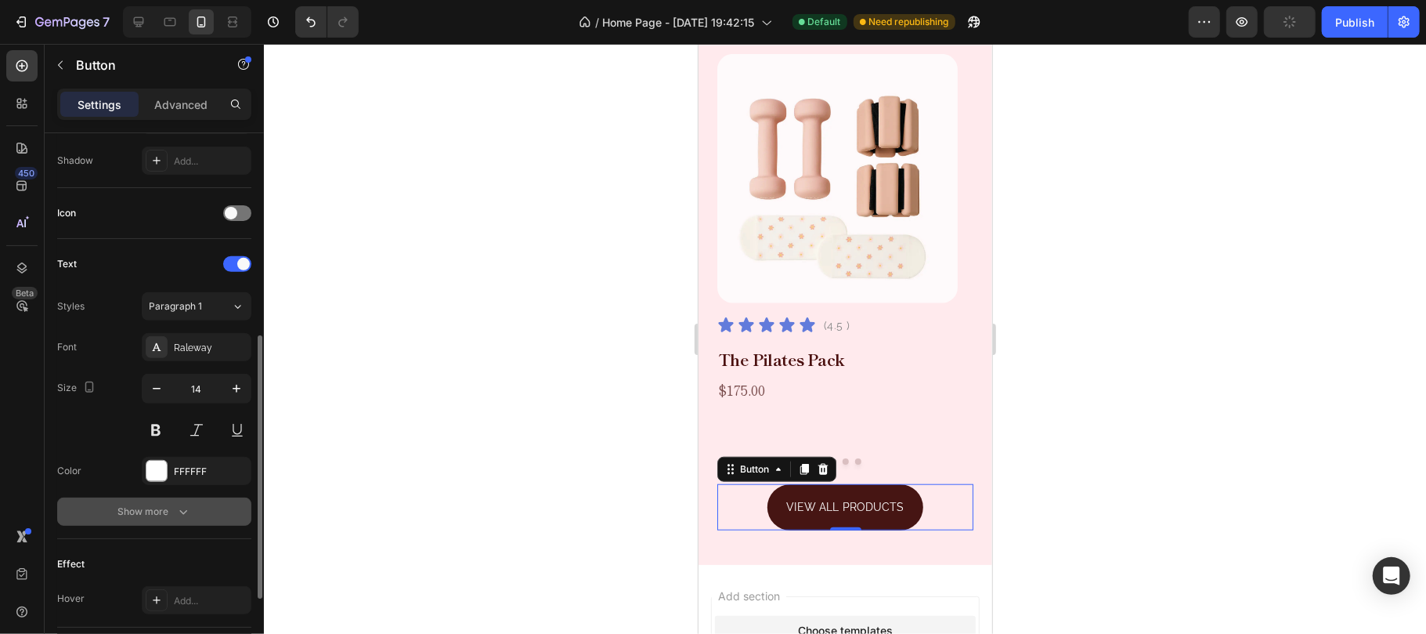
click at [191, 509] on button "Show more" at bounding box center [154, 511] width 194 height 28
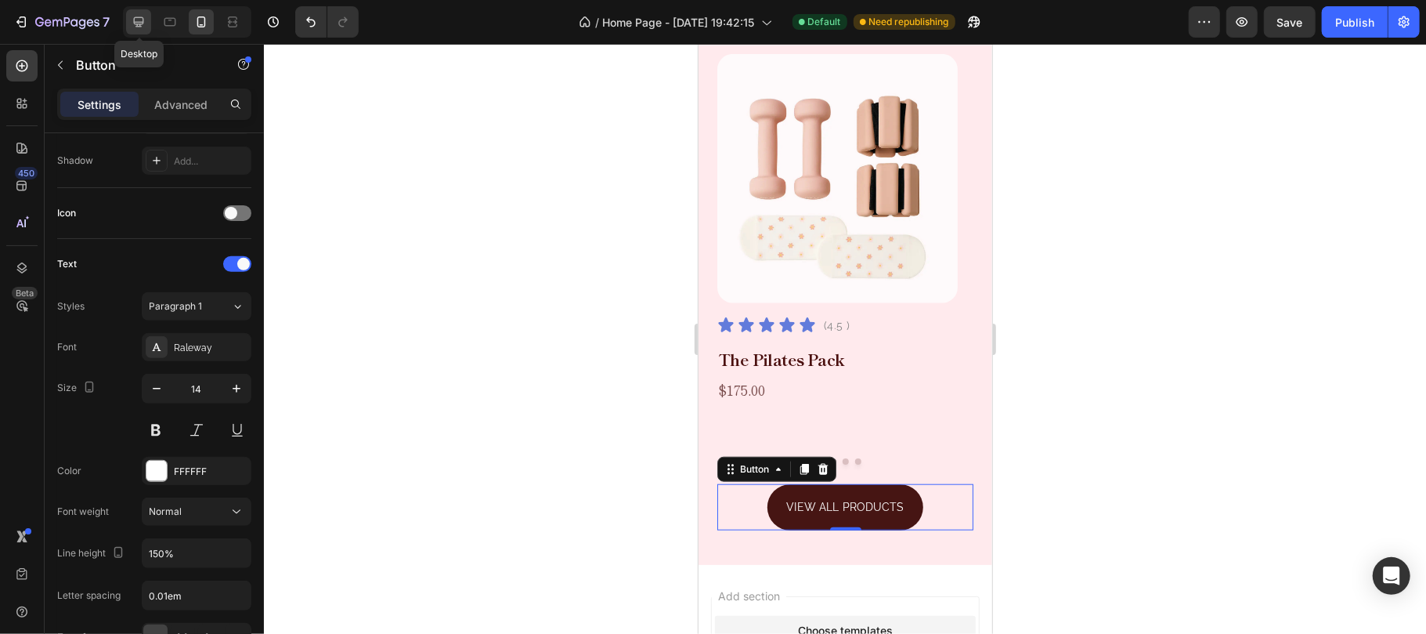
click at [135, 17] on icon at bounding box center [139, 22] width 10 height 10
type input "16"
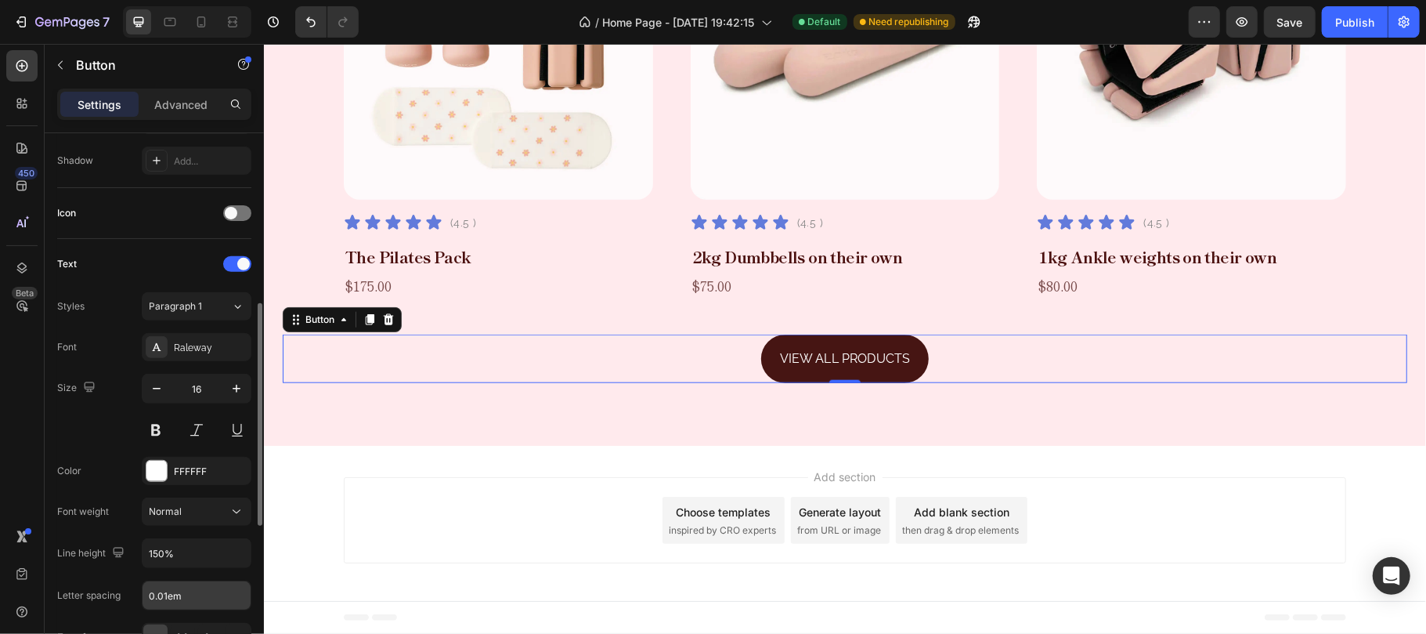
scroll to position [1096, 0]
click at [172, 598] on input "0.01em" at bounding box center [197, 595] width 108 height 28
click at [185, 598] on input "0.01em" at bounding box center [197, 595] width 108 height 28
click at [167, 599] on input "0.01em" at bounding box center [197, 595] width 108 height 28
type input "0.05em"
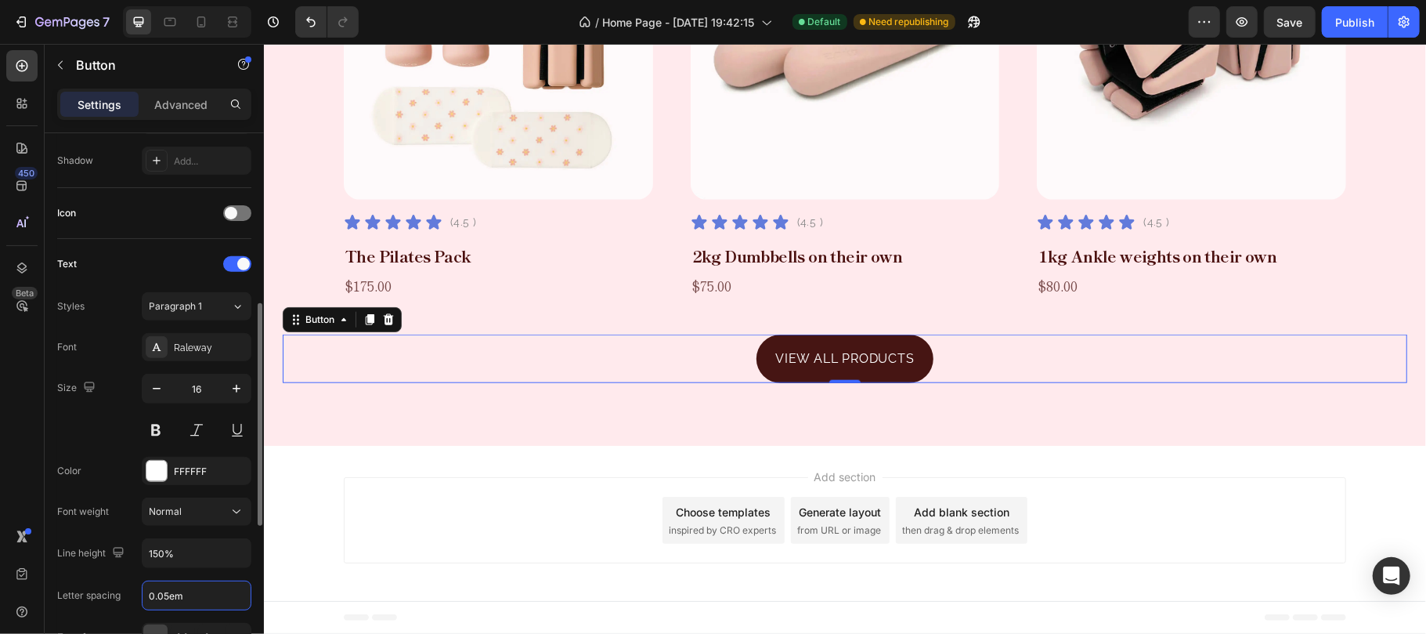
click at [104, 424] on div "Size 16" at bounding box center [154, 409] width 194 height 70
click at [193, 25] on icon at bounding box center [201, 22] width 16 height 16
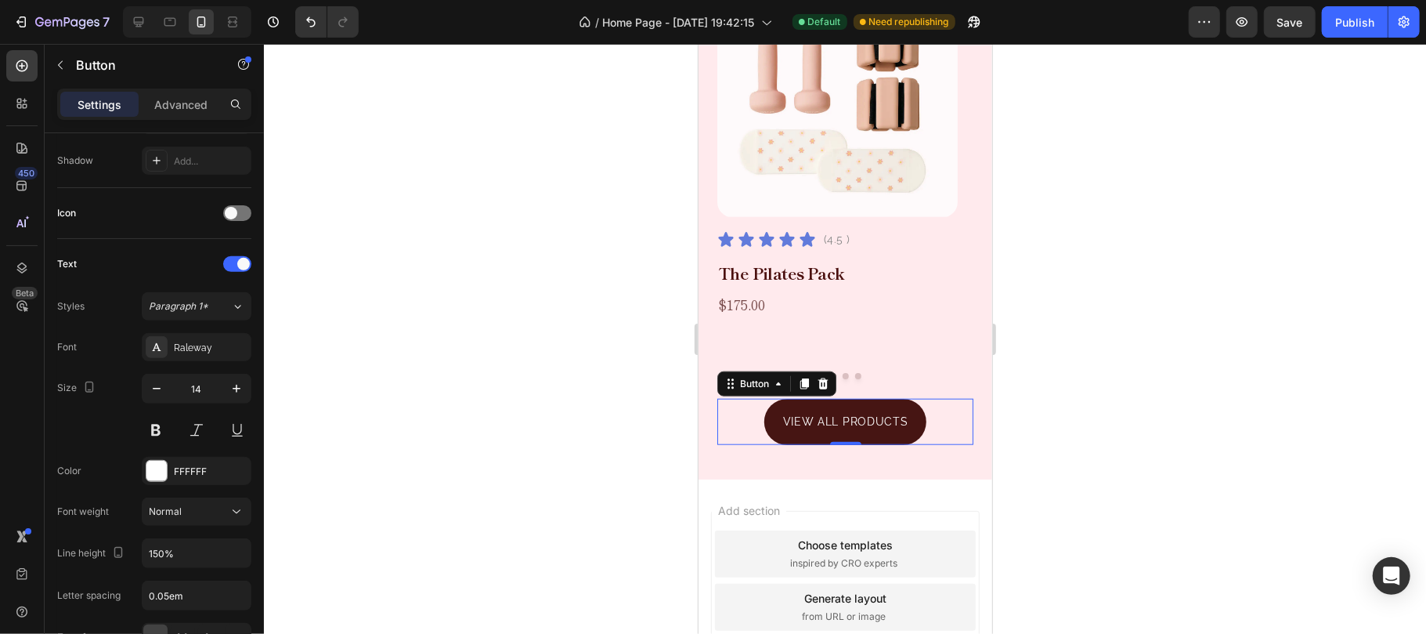
scroll to position [1176, 0]
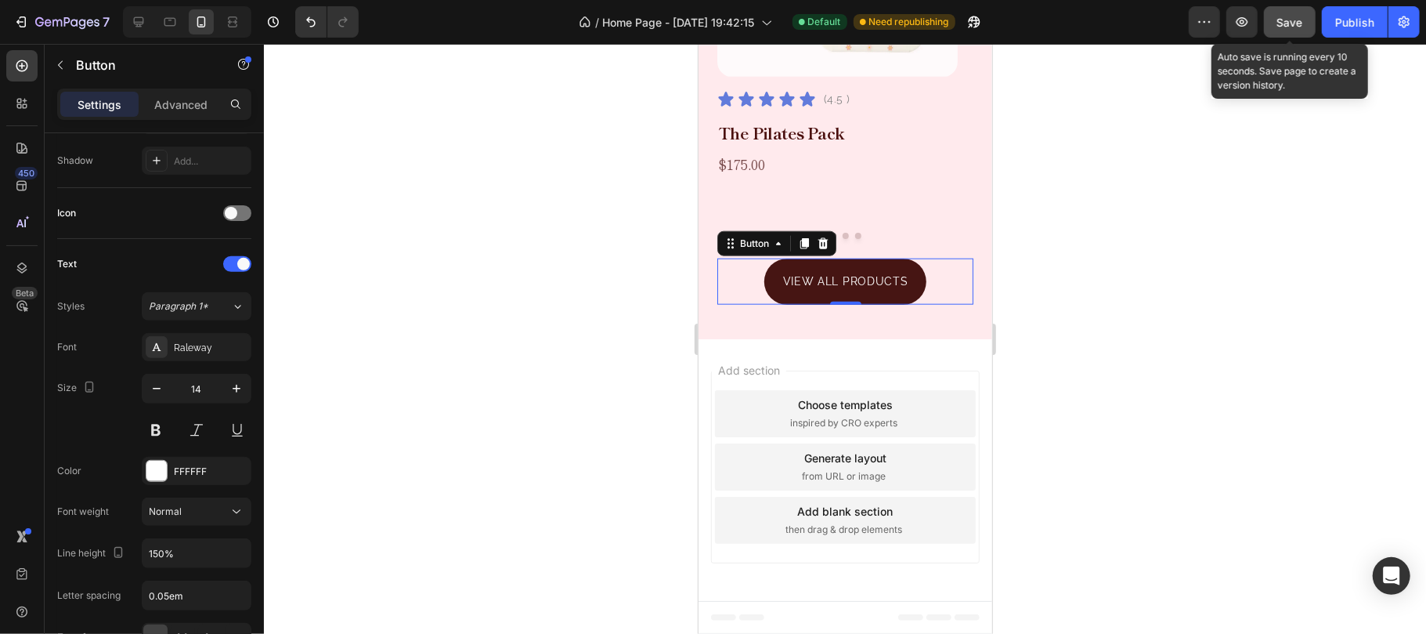
click at [1297, 16] on span "Save" at bounding box center [1290, 22] width 26 height 13
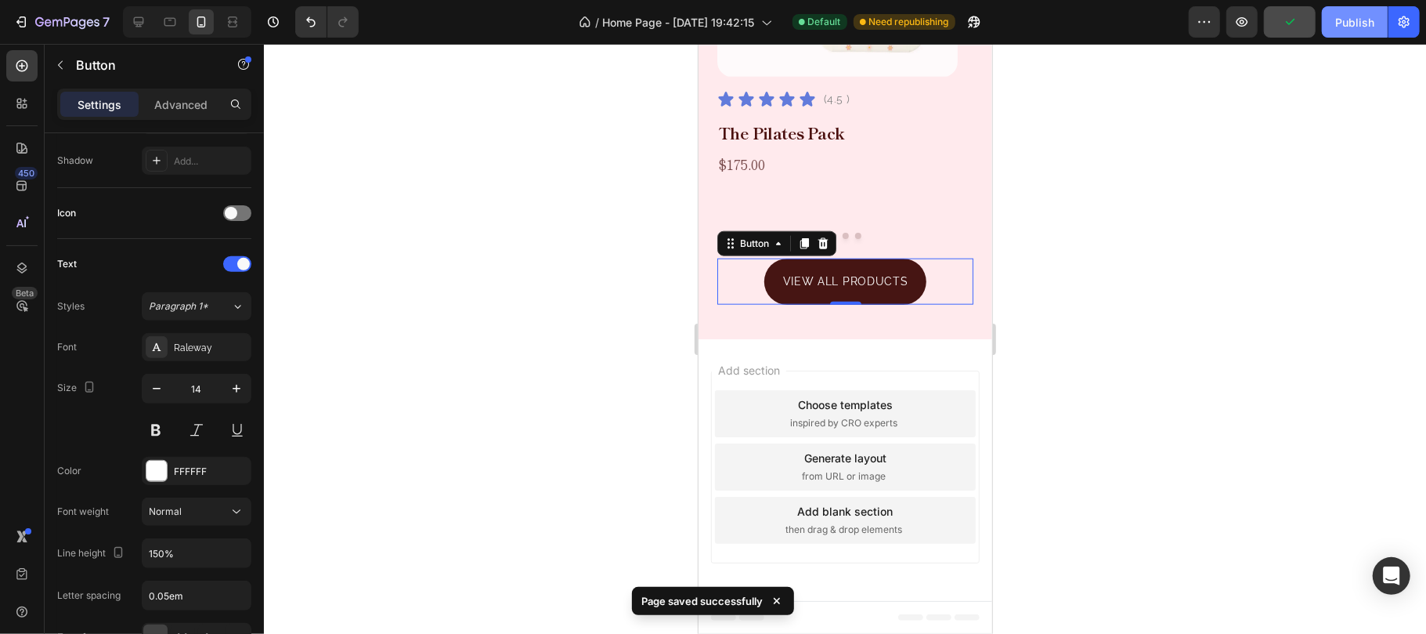
click at [1344, 25] on div "Publish" at bounding box center [1354, 22] width 39 height 16
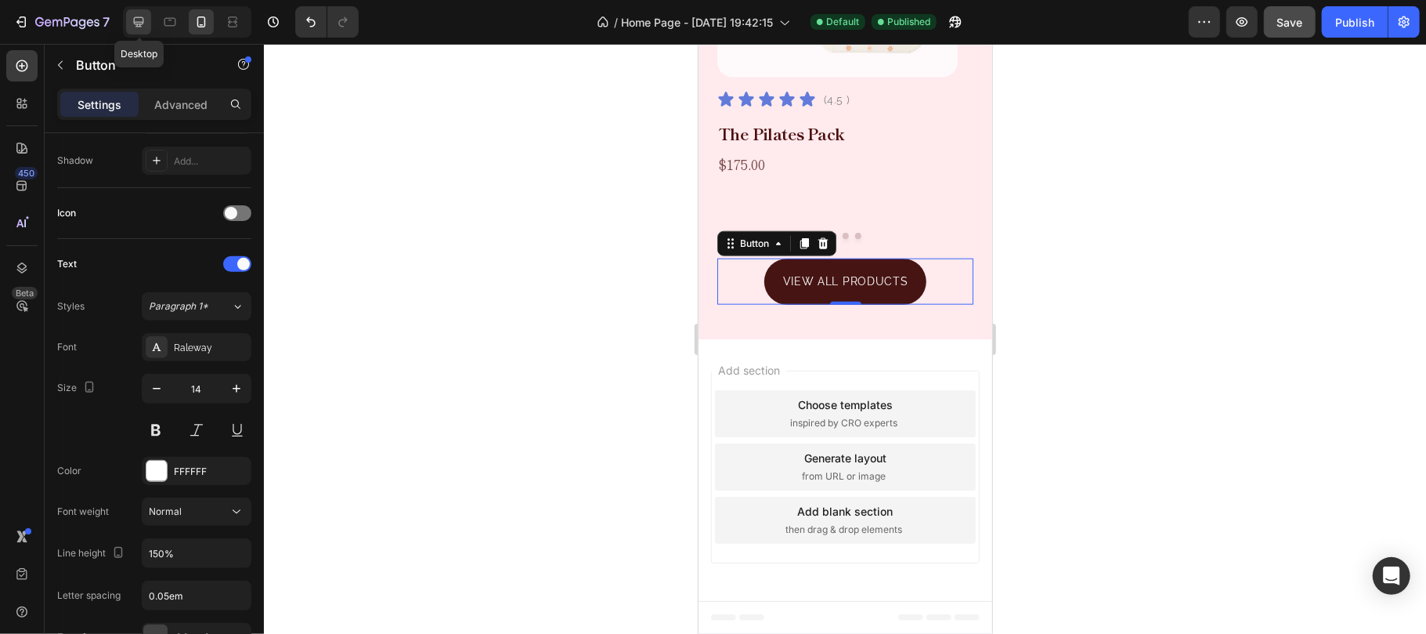
click at [143, 23] on icon at bounding box center [139, 22] width 10 height 10
type input "16"
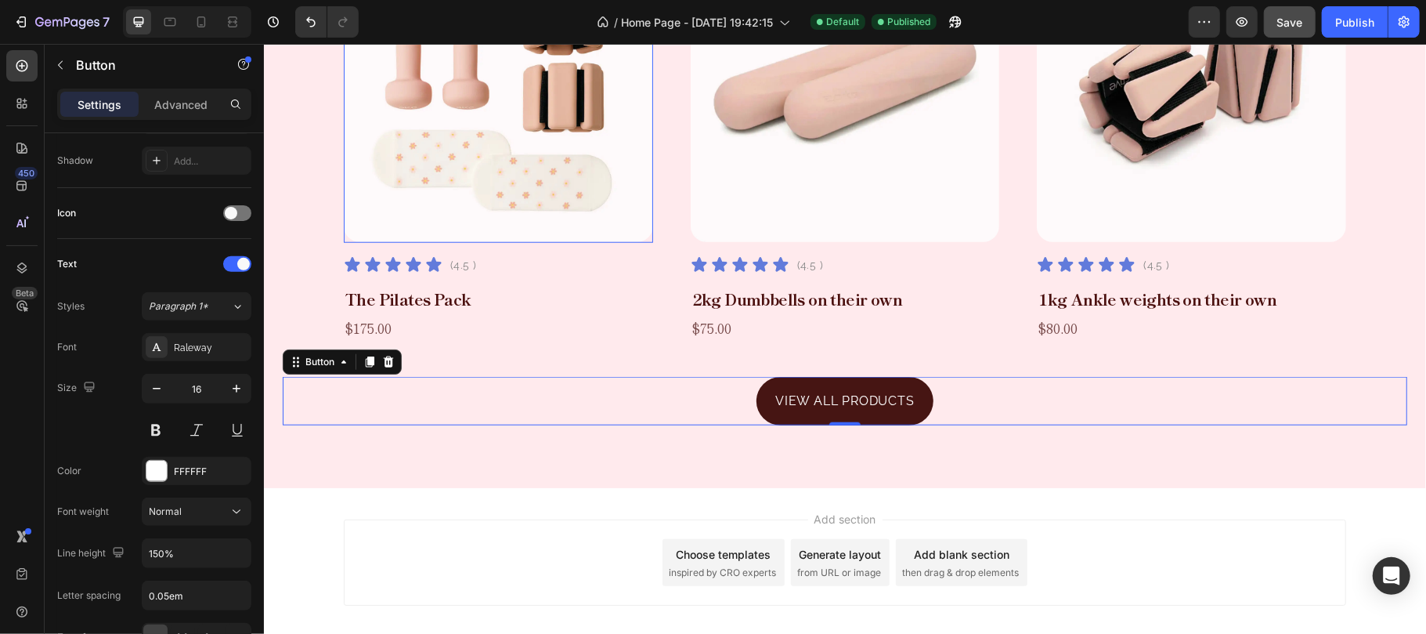
scroll to position [1096, 0]
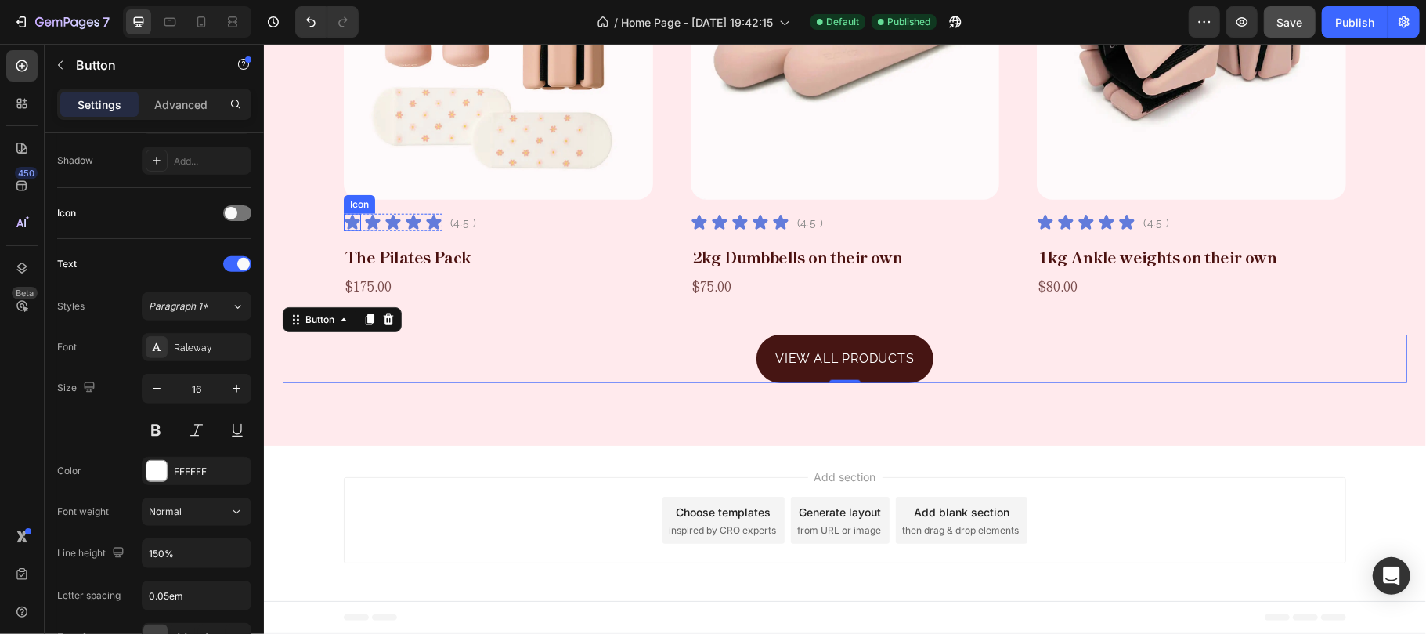
click at [345, 220] on icon at bounding box center [351, 221] width 15 height 15
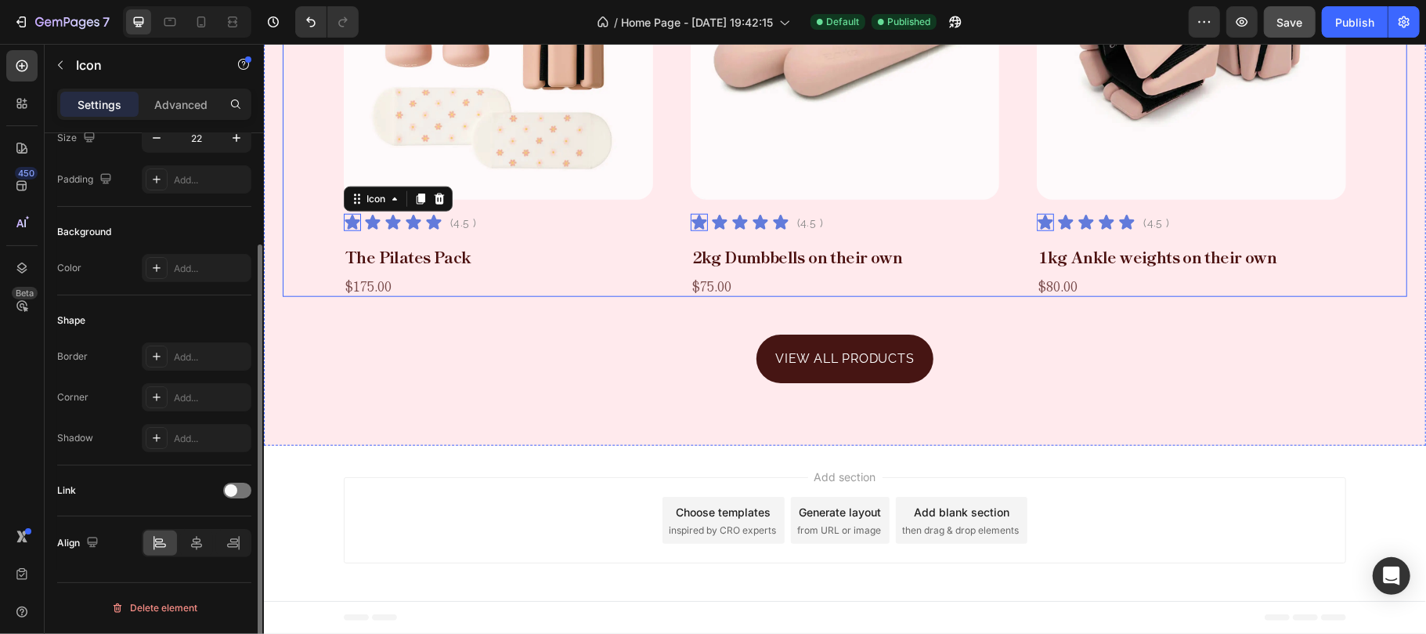
scroll to position [0, 0]
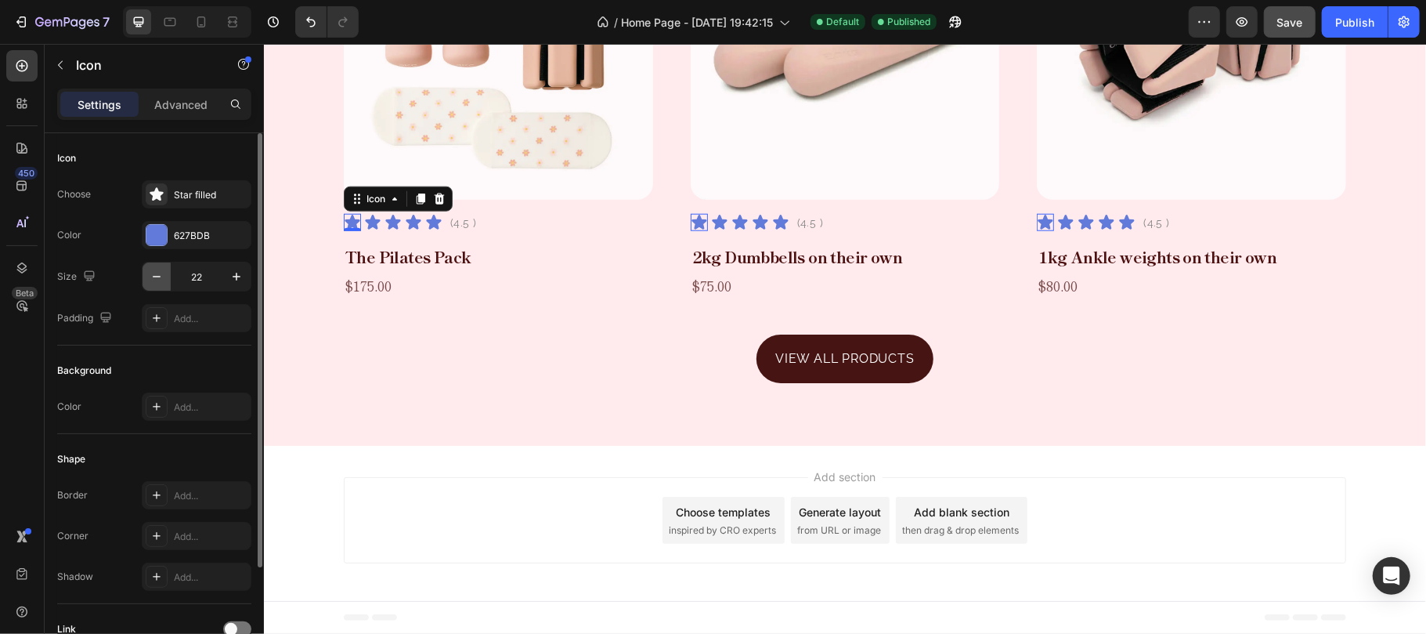
click at [155, 283] on icon "button" at bounding box center [157, 277] width 16 height 16
type input "21"
click at [363, 219] on icon at bounding box center [370, 221] width 15 height 15
click at [157, 280] on icon "button" at bounding box center [157, 277] width 16 height 16
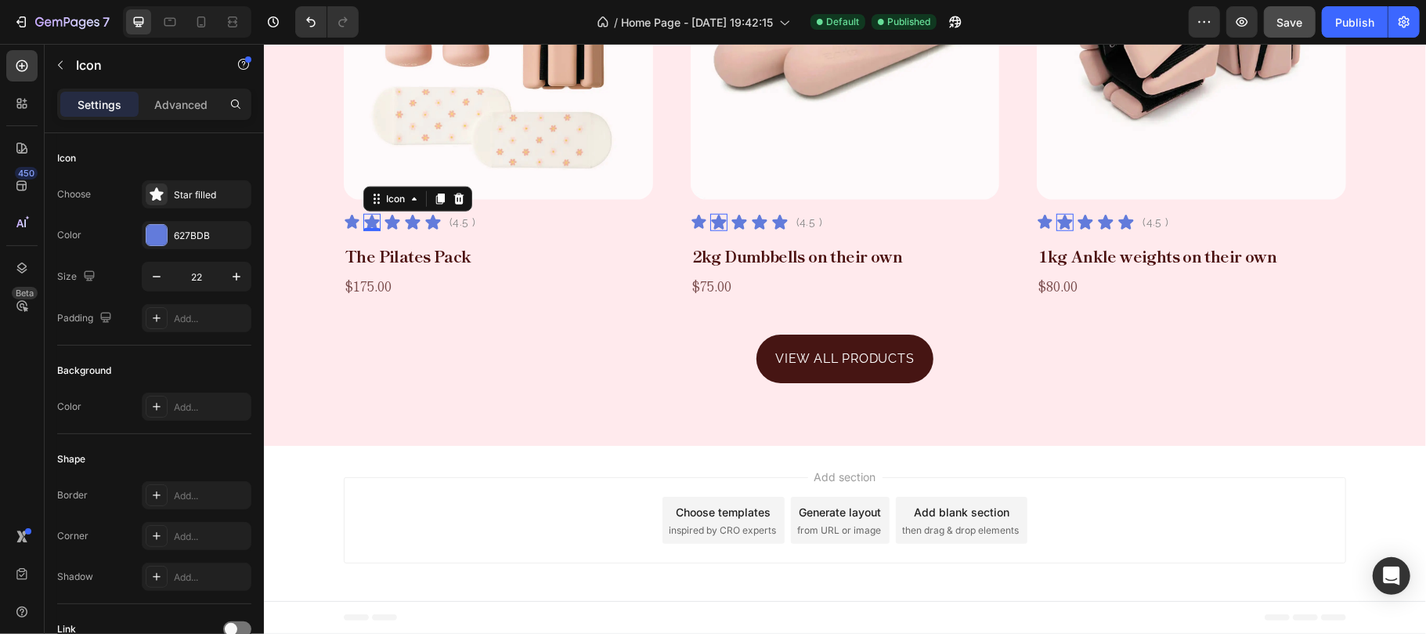
type input "21"
click at [383, 216] on icon at bounding box center [390, 221] width 15 height 15
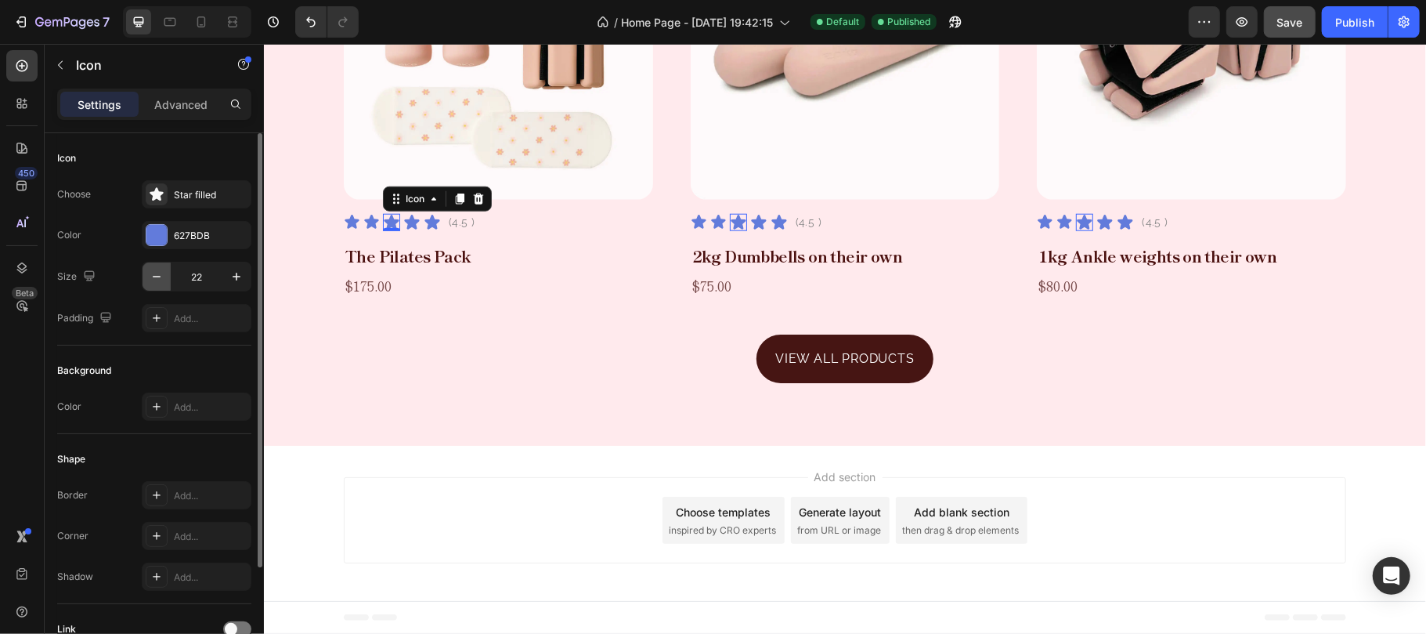
click at [160, 277] on icon "button" at bounding box center [157, 277] width 8 height 2
type input "21"
click at [408, 217] on icon at bounding box center [410, 221] width 15 height 15
click at [158, 280] on icon "button" at bounding box center [157, 277] width 16 height 16
type input "21"
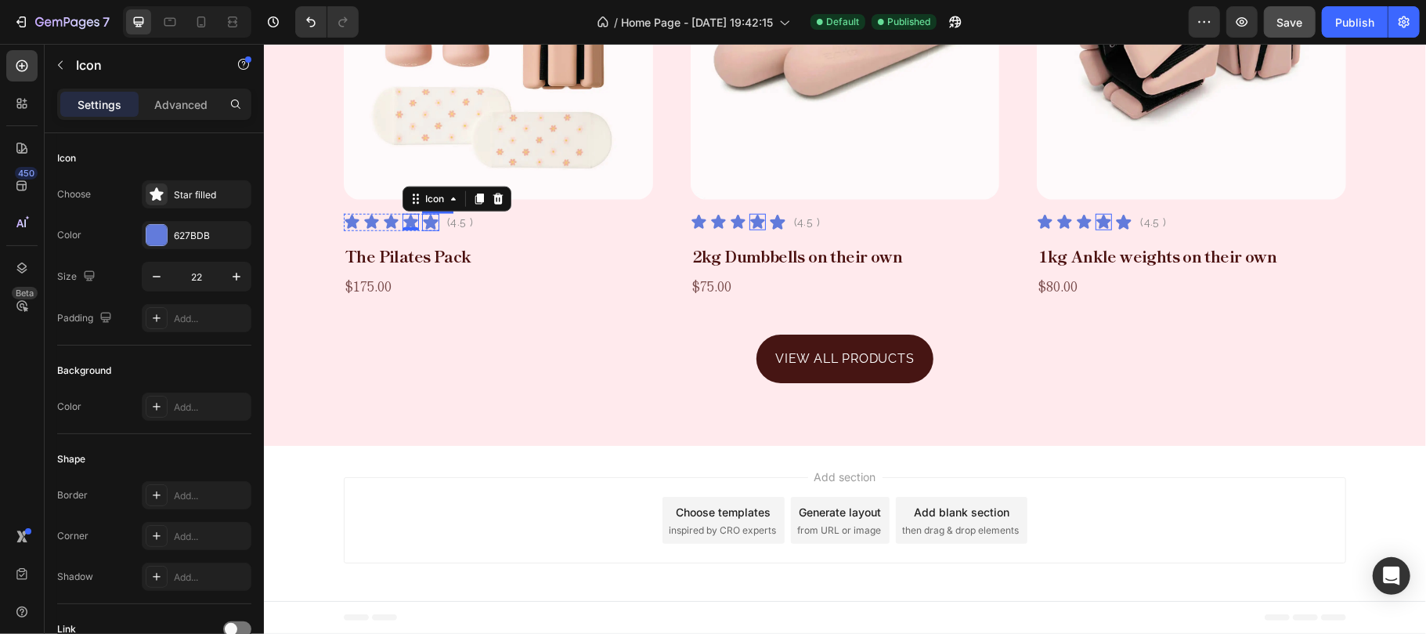
click at [424, 219] on icon at bounding box center [429, 221] width 15 height 15
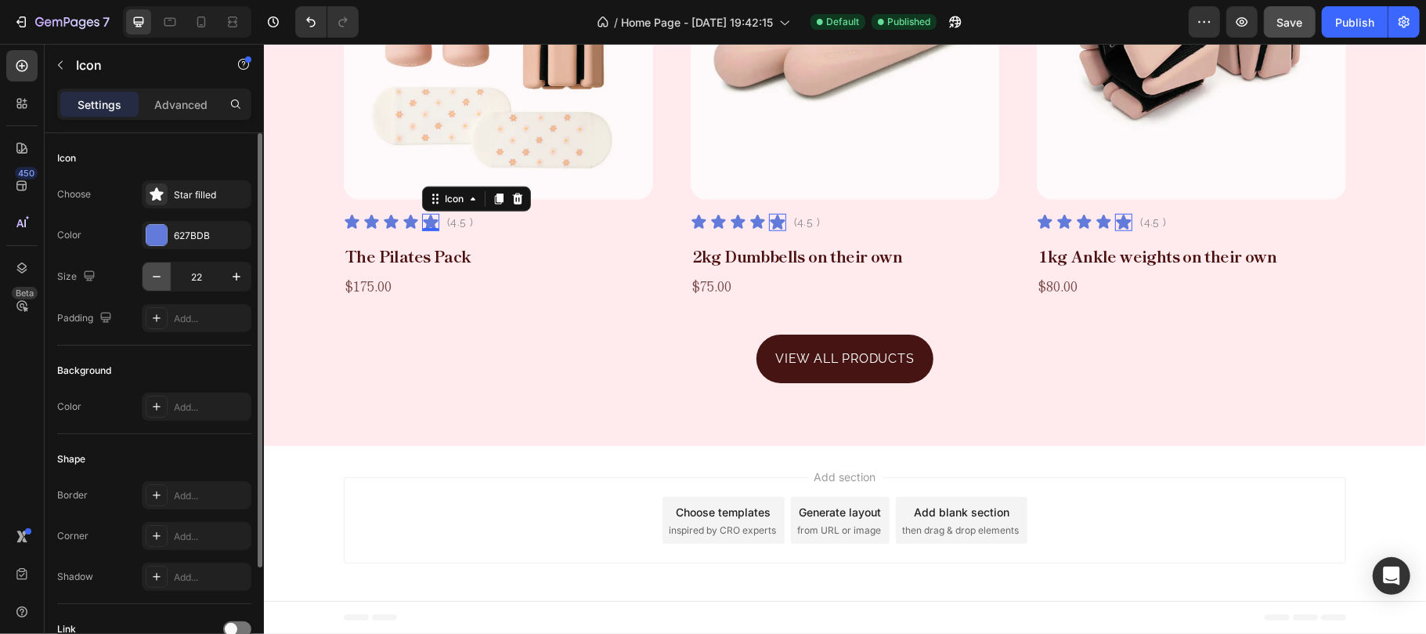
click at [161, 280] on icon "button" at bounding box center [157, 277] width 16 height 16
type input "21"
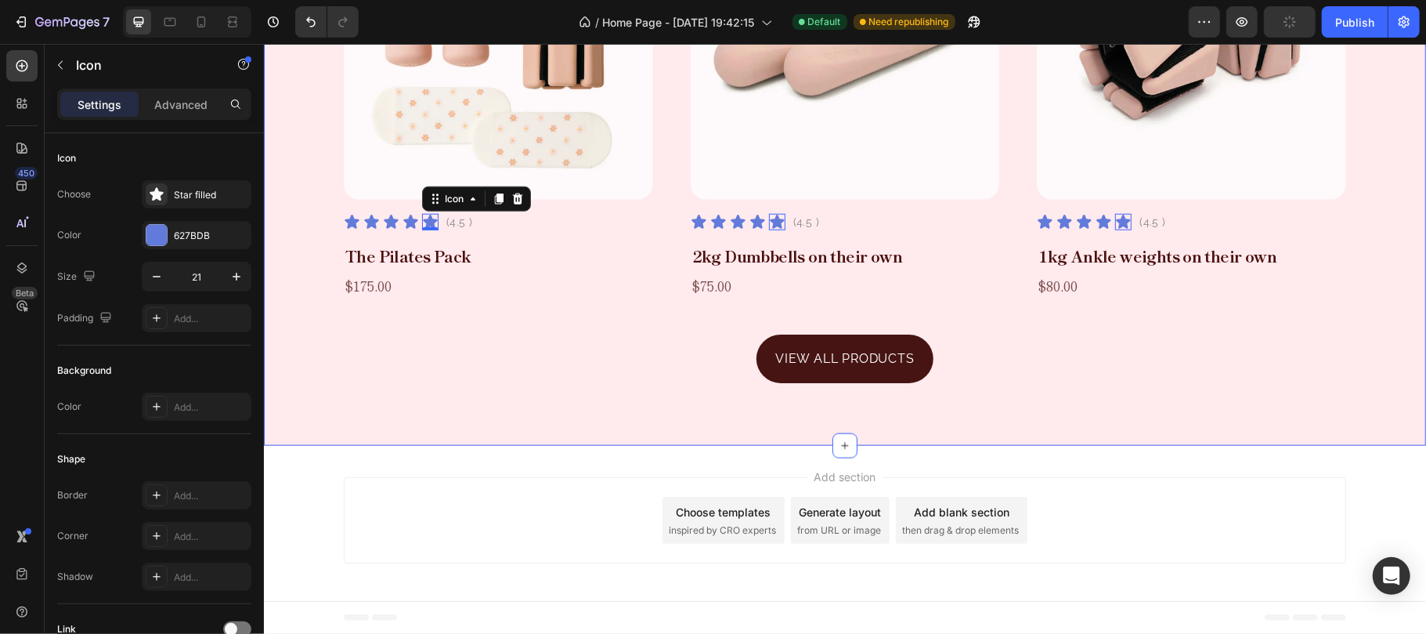
click at [1375, 408] on div "Pilates Essentials Text Block For Spaces and Routines That Breathe Heading Disc…" at bounding box center [844, 43] width 1162 height 804
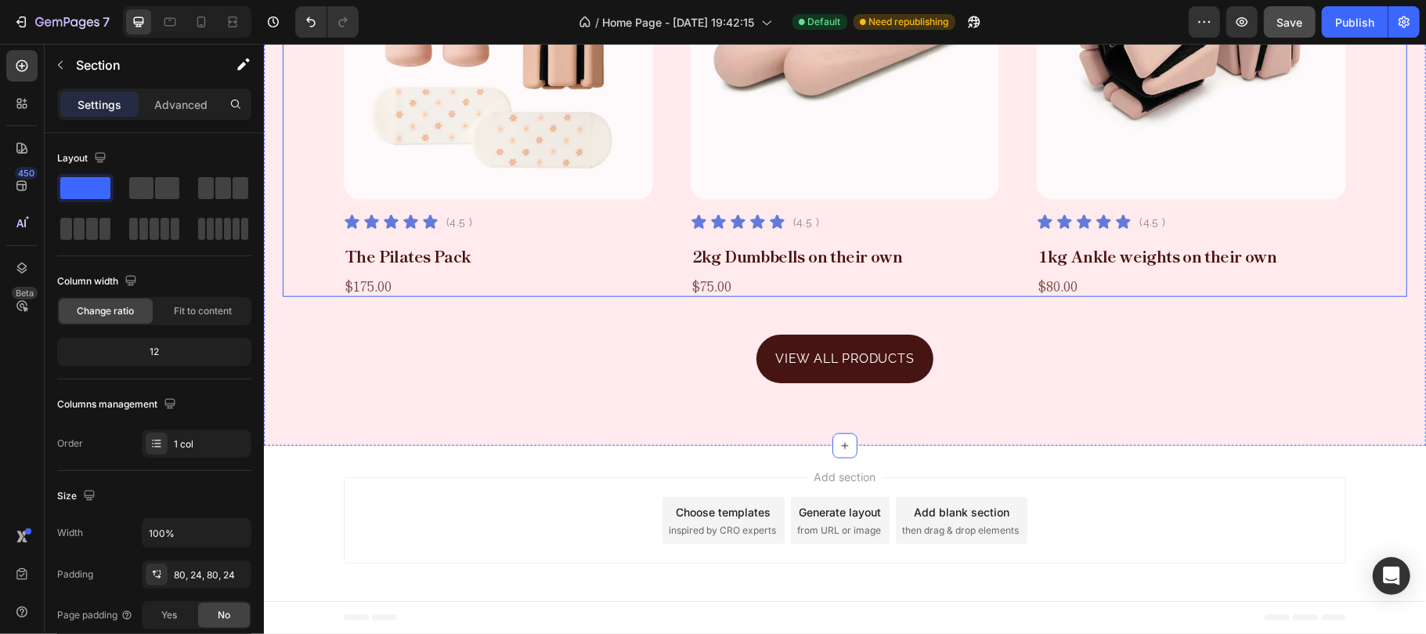
click at [659, 247] on div "Product Images Icon Icon Icon Icon Icon Icon List (4.5 ) Text Block Row The Pil…" at bounding box center [844, 87] width 1002 height 417
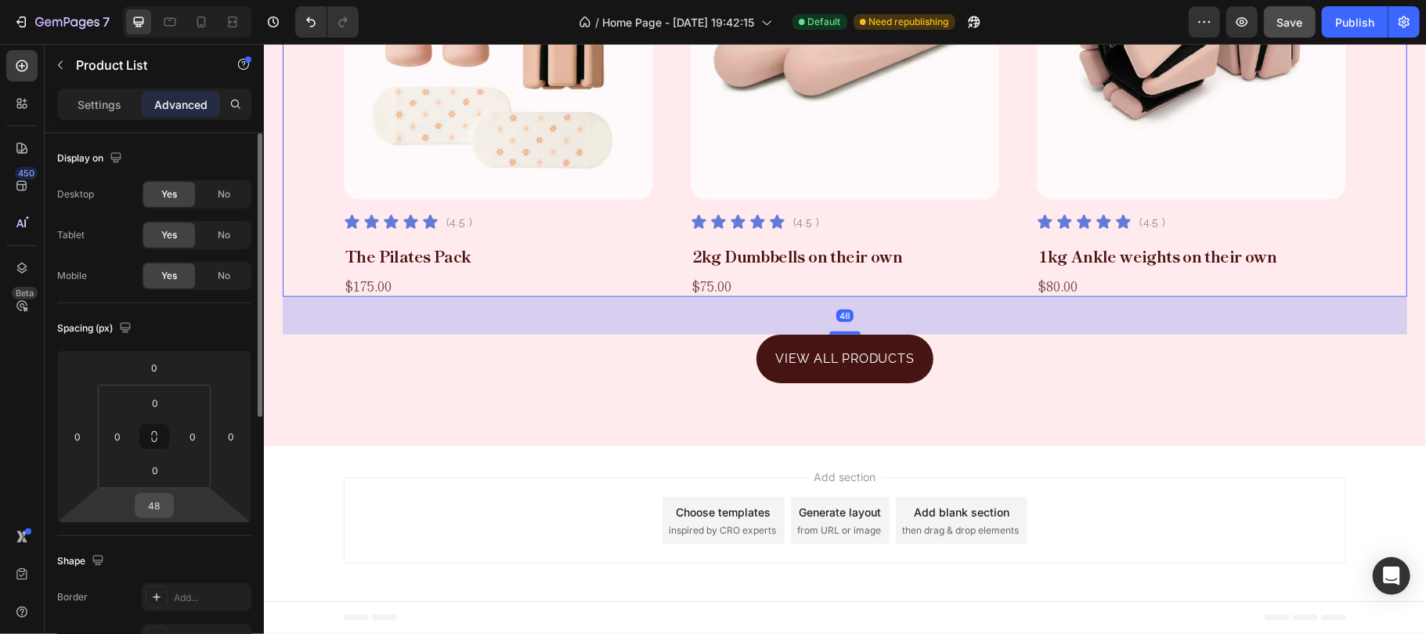
click at [161, 502] on input "48" at bounding box center [154, 504] width 31 height 23
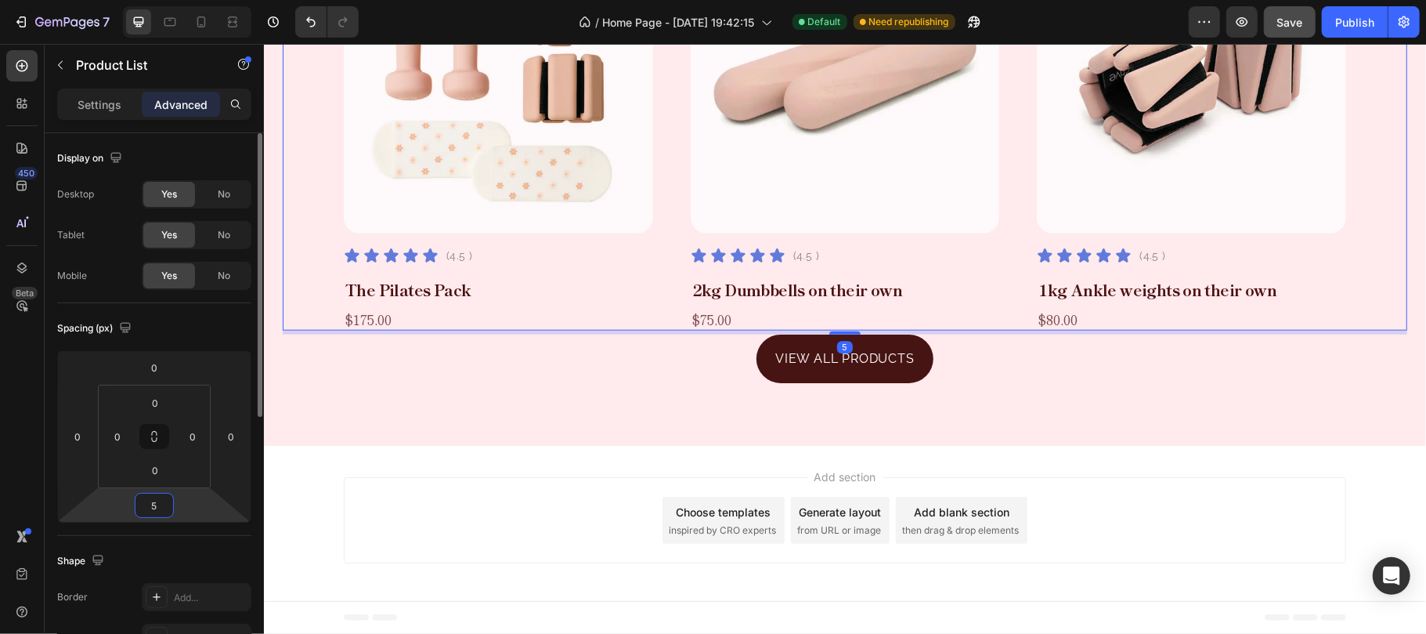
scroll to position [1063, 0]
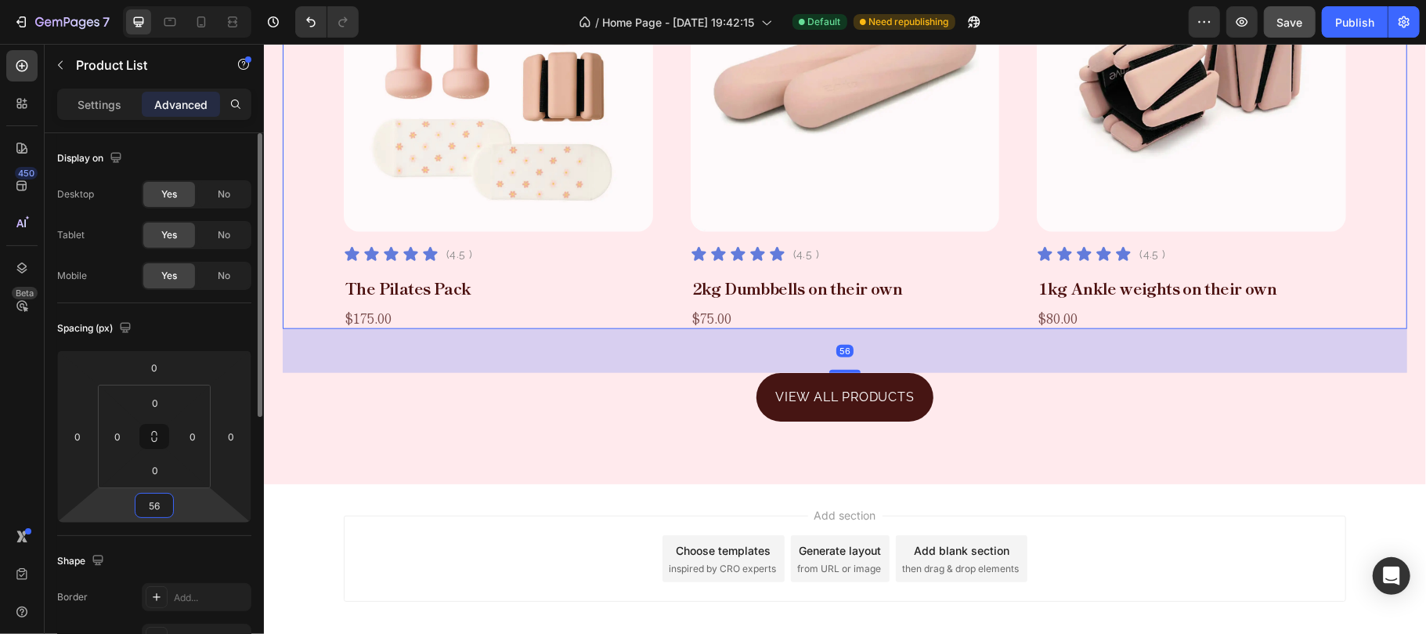
type input "56"
click at [221, 332] on div "Spacing (px)" at bounding box center [154, 328] width 194 height 25
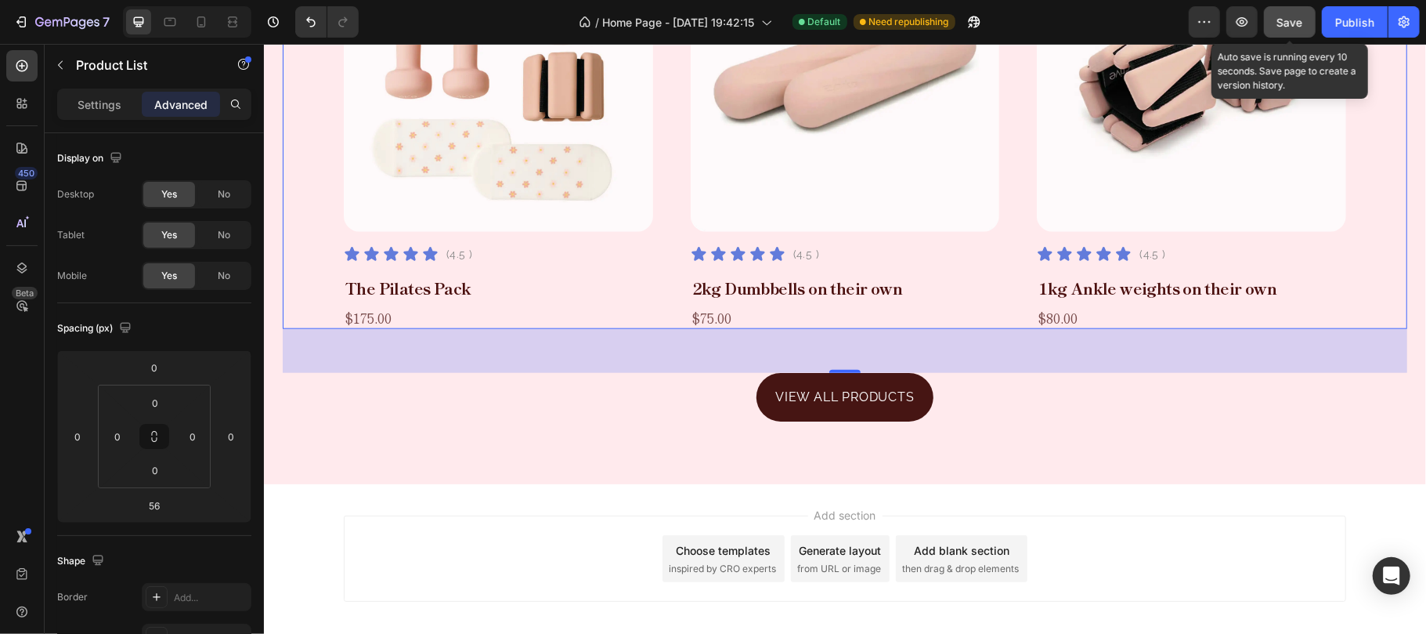
click at [1288, 23] on span "Save" at bounding box center [1290, 22] width 26 height 13
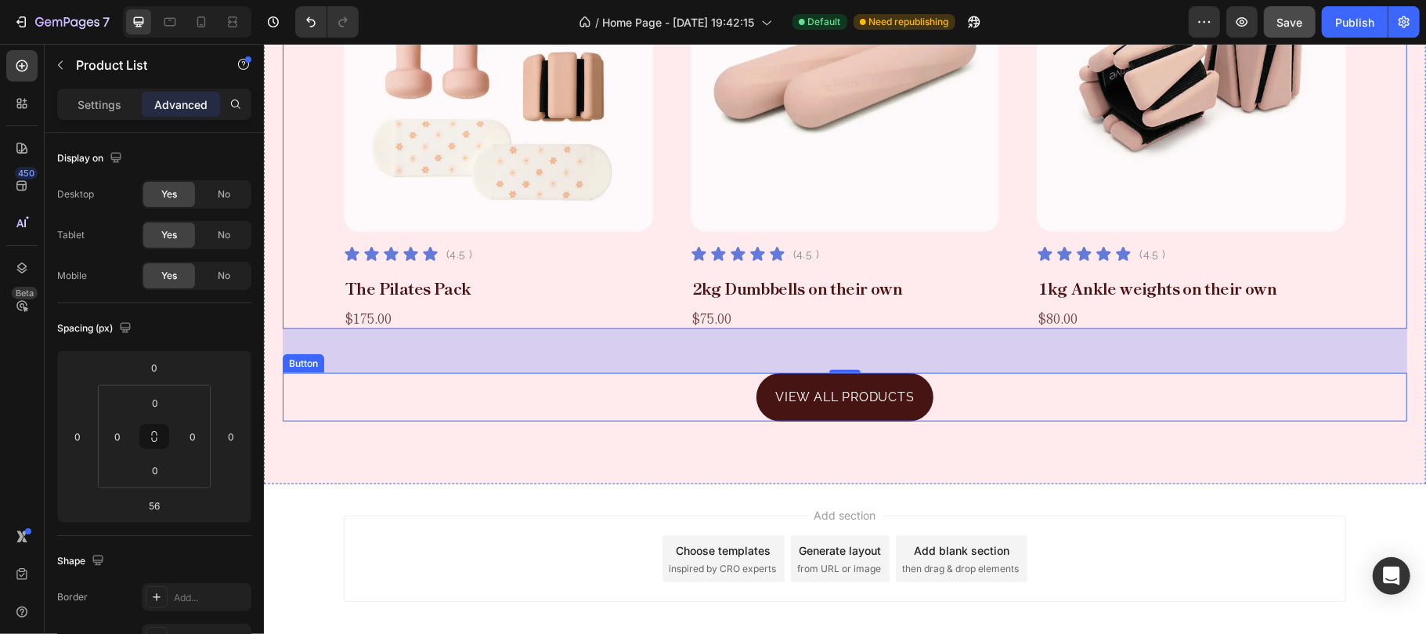
click at [912, 391] on button "VIEW ALL PRODUCTS" at bounding box center [844, 396] width 177 height 49
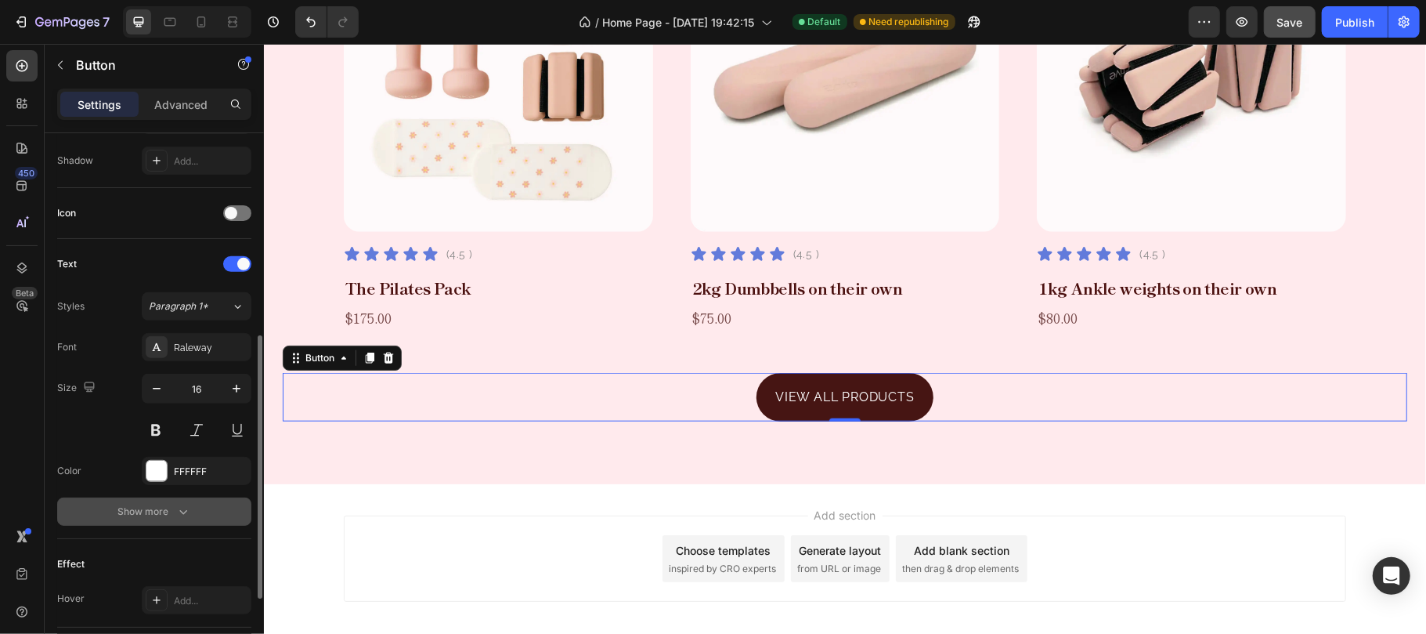
scroll to position [522, 0]
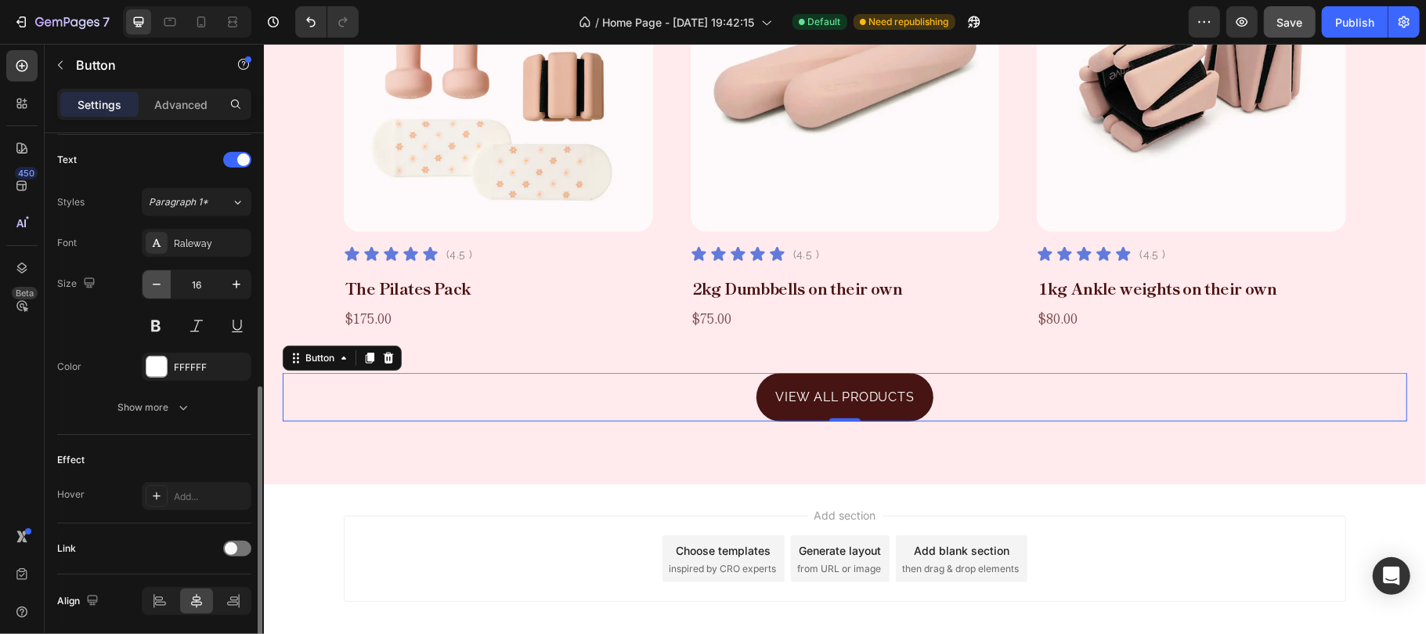
click at [157, 283] on icon "button" at bounding box center [157, 284] width 16 height 16
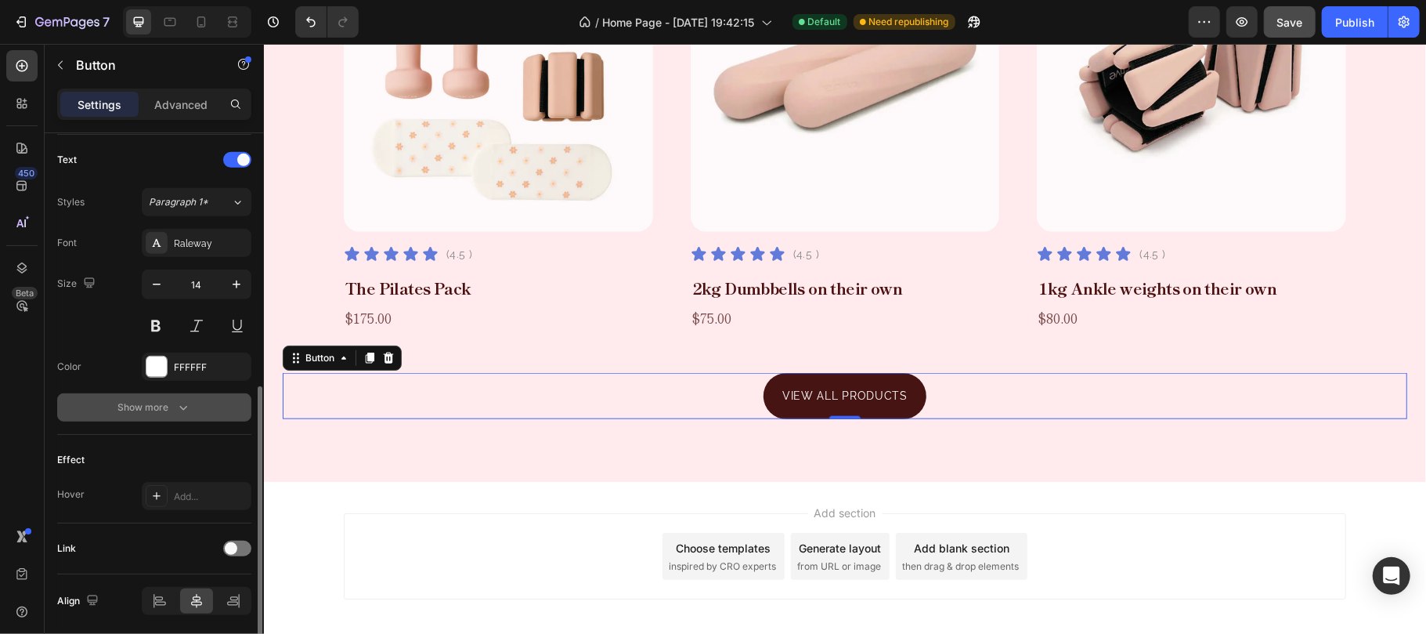
click at [189, 403] on icon "button" at bounding box center [183, 407] width 16 height 16
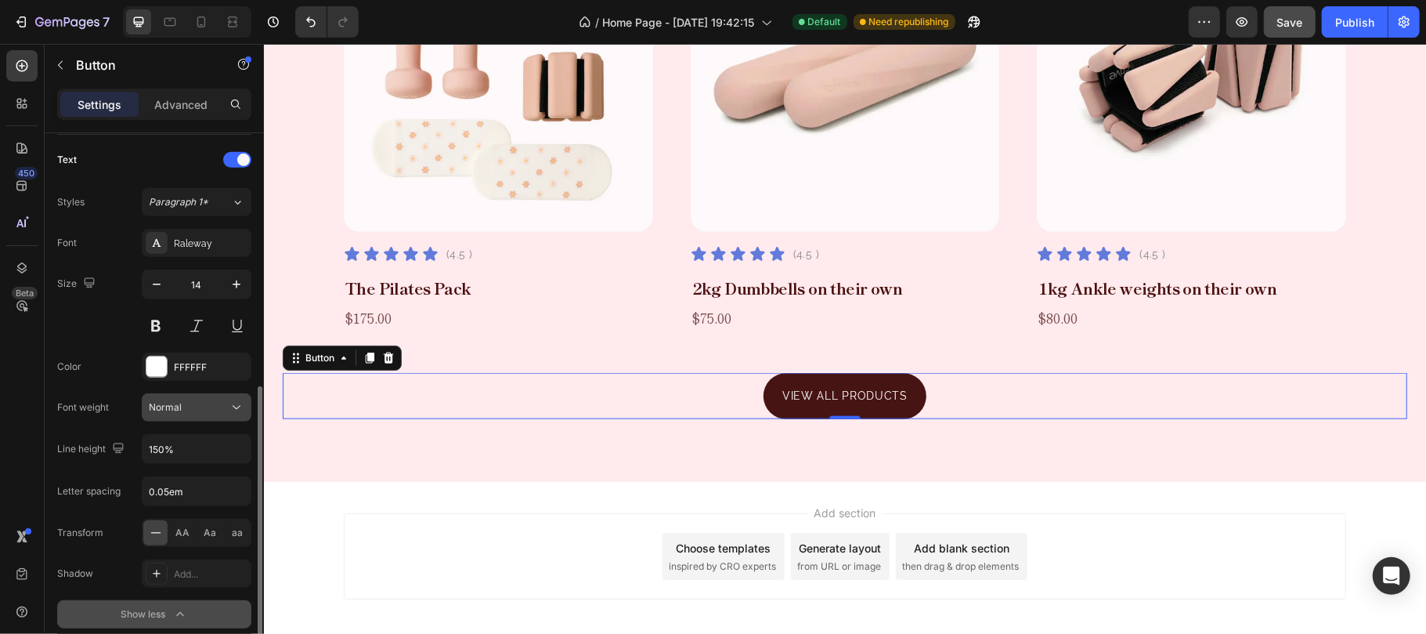
click at [233, 410] on icon at bounding box center [237, 407] width 16 height 16
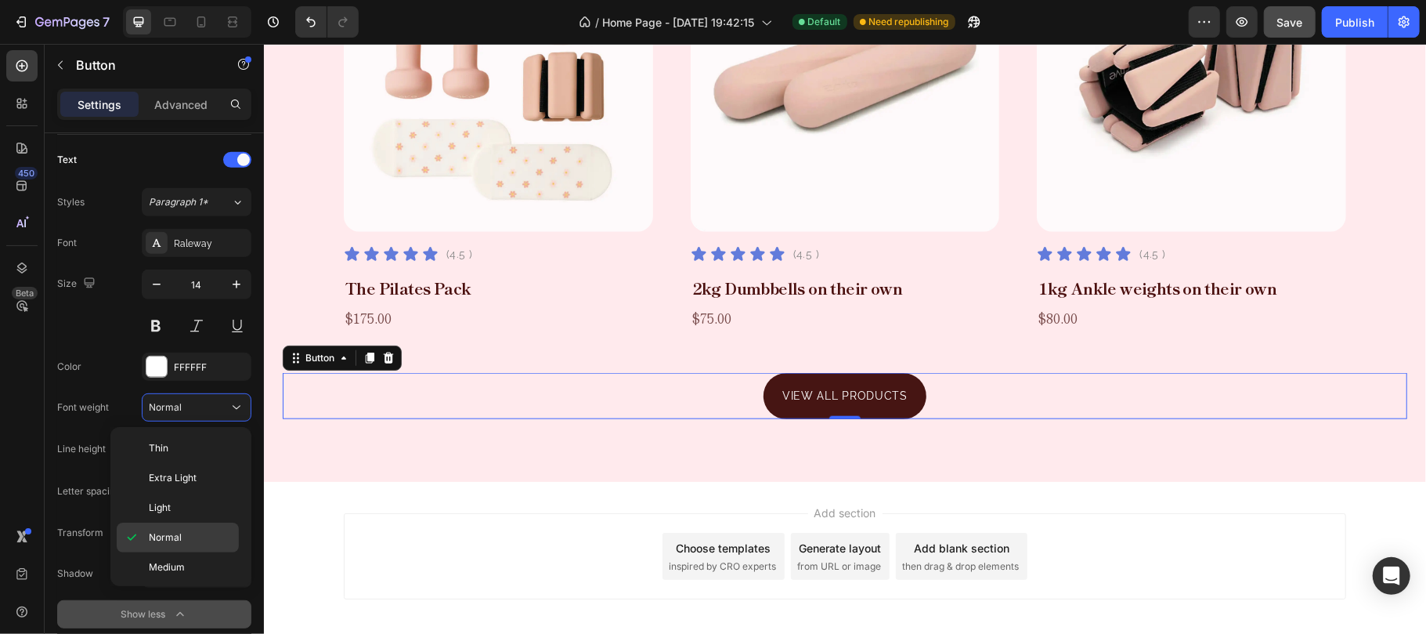
scroll to position [104, 0]
click at [186, 493] on span "Semi Bold" at bounding box center [171, 493] width 45 height 14
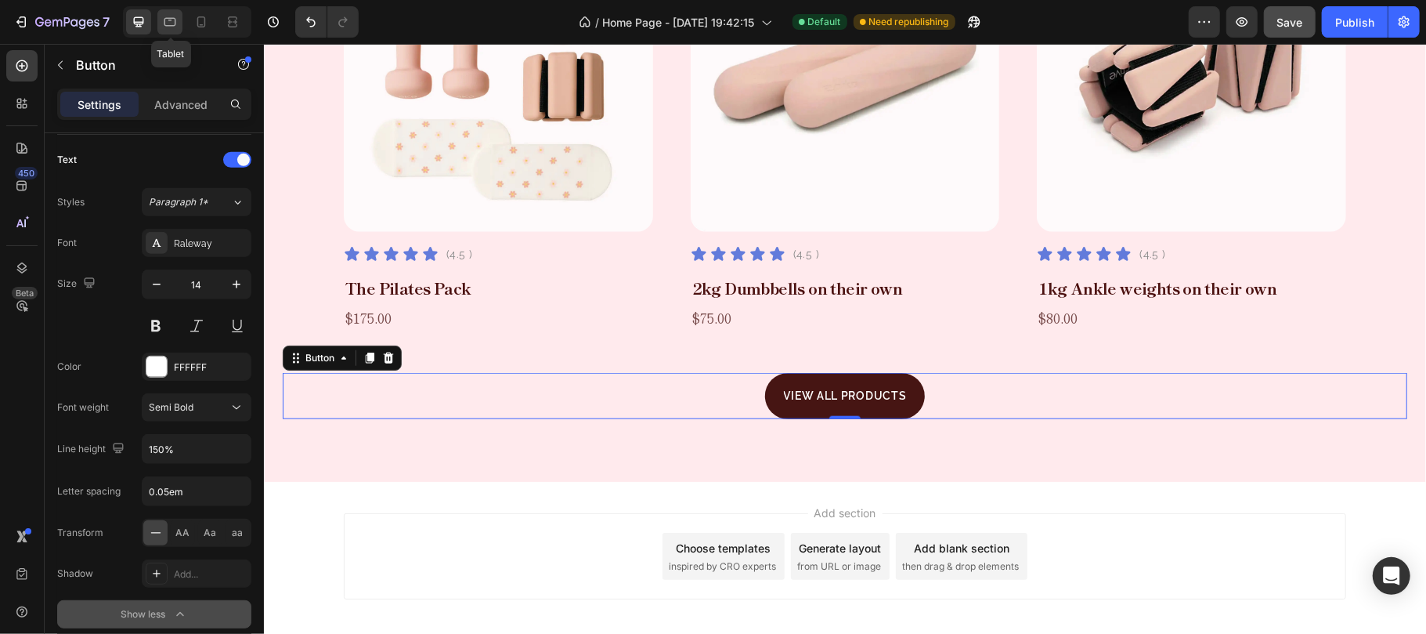
click at [170, 23] on icon at bounding box center [170, 22] width 16 height 16
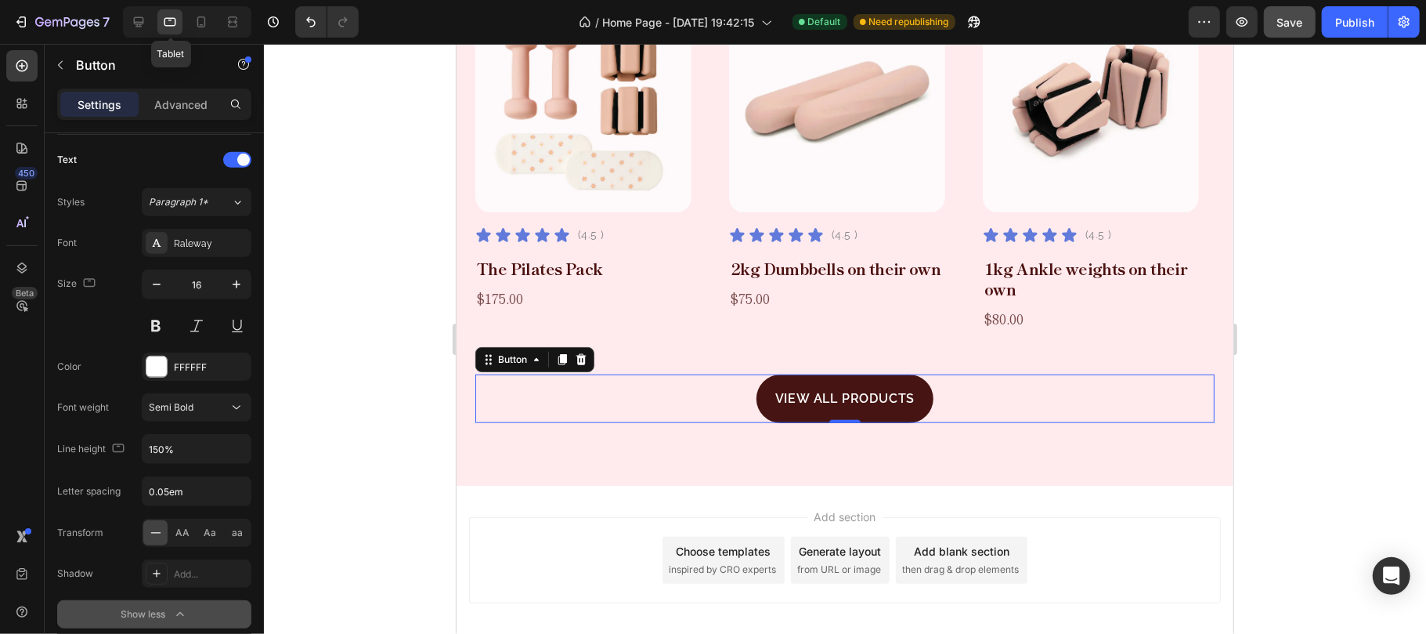
scroll to position [1071, 0]
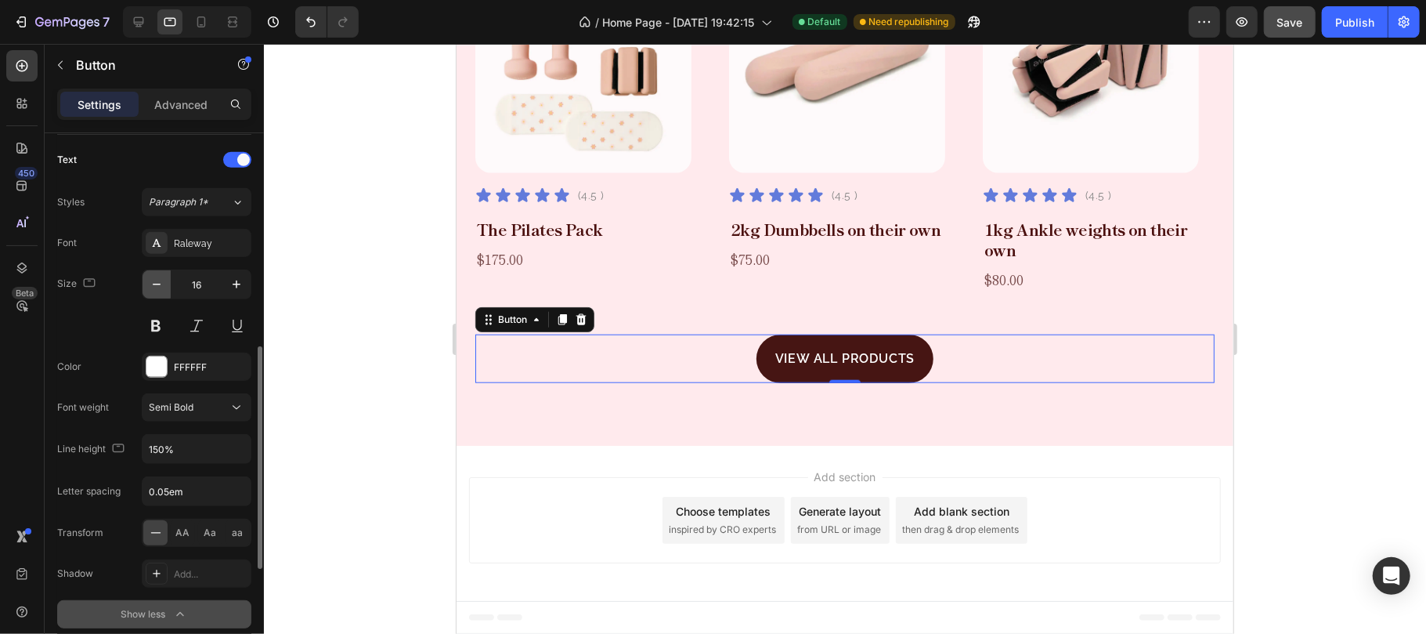
click at [155, 284] on icon "button" at bounding box center [157, 284] width 16 height 16
type input "14"
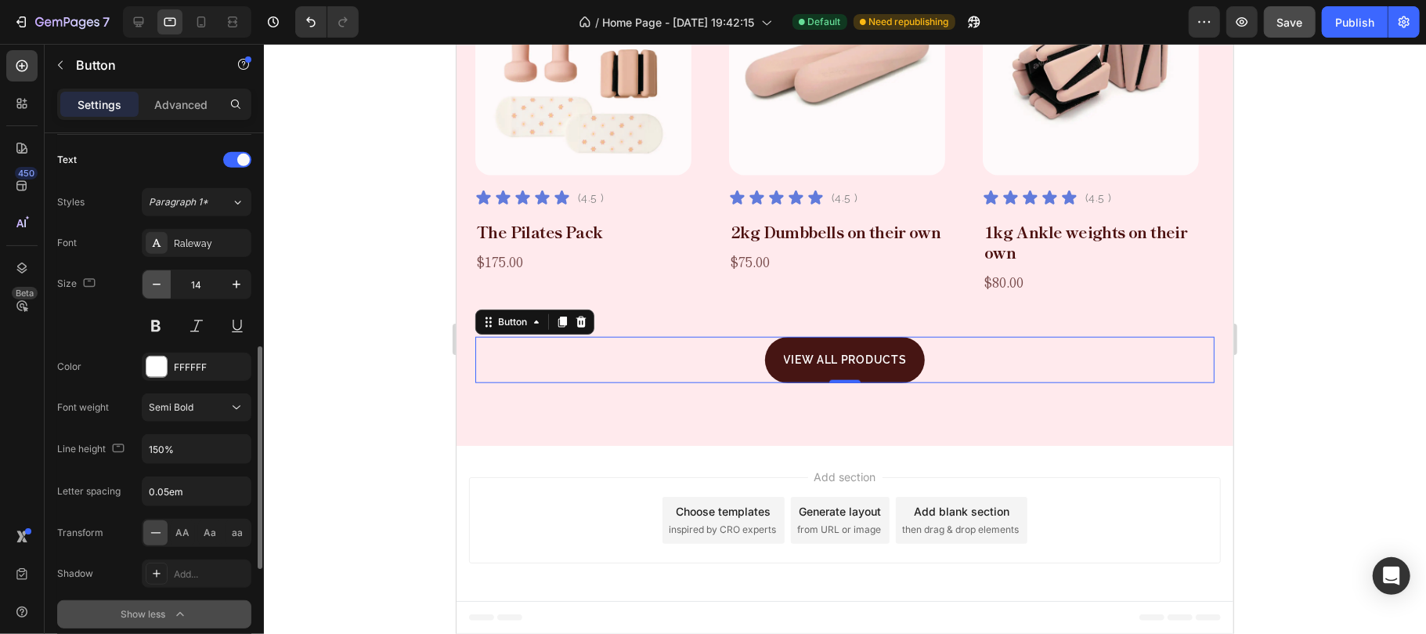
scroll to position [1069, 0]
click at [204, 20] on icon at bounding box center [201, 22] width 16 height 16
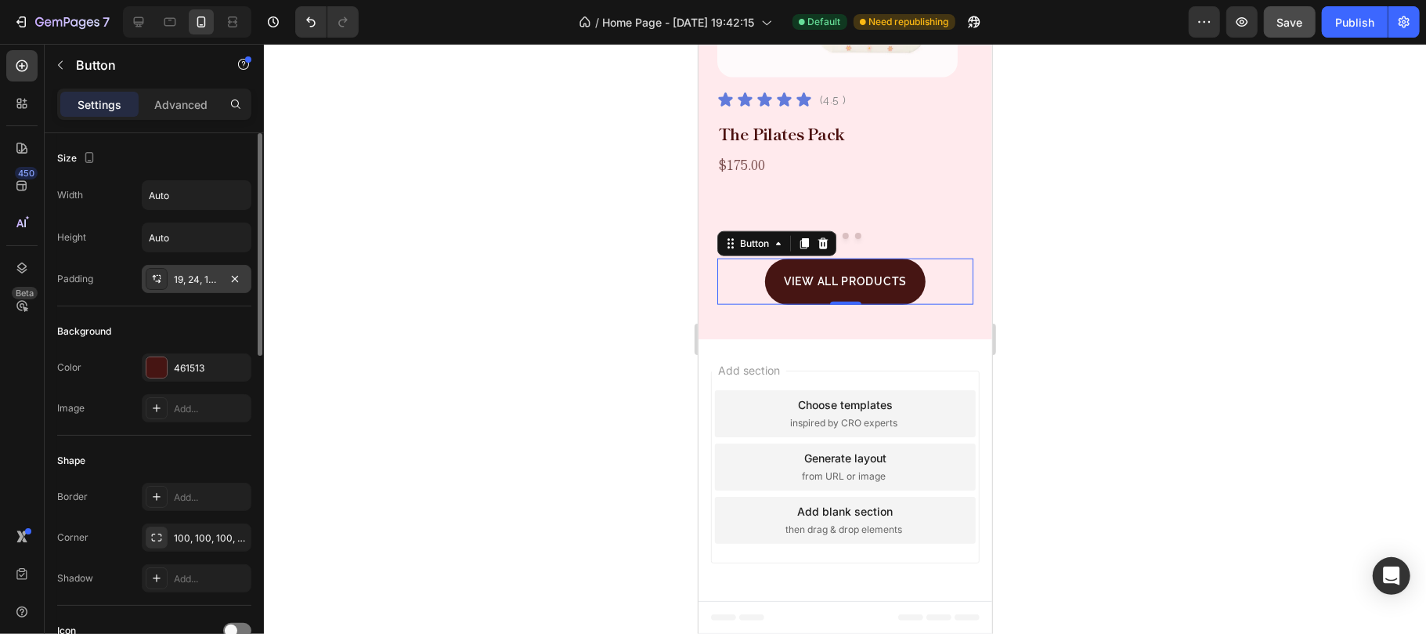
click at [186, 280] on div "19, 24, 19, 24" at bounding box center [196, 280] width 45 height 14
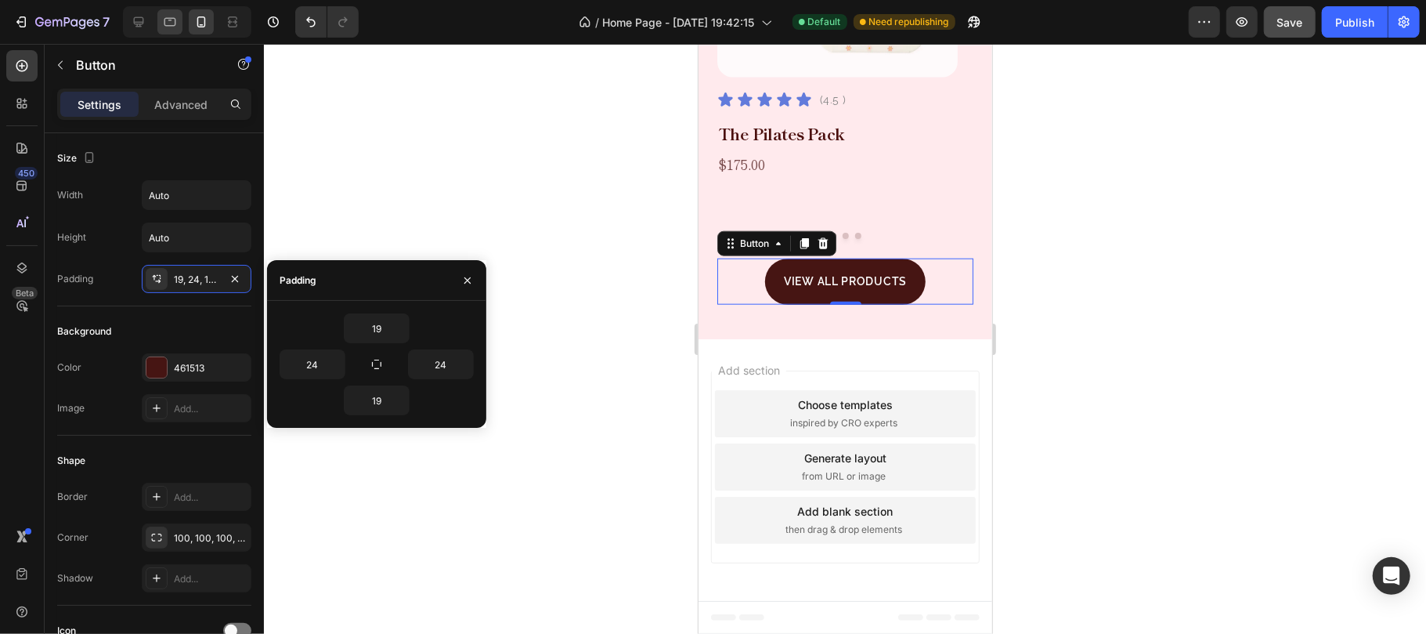
drag, startPoint x: 471, startPoint y: 277, endPoint x: 180, endPoint y: 20, distance: 388.4
click at [470, 277] on icon "button" at bounding box center [467, 280] width 13 height 13
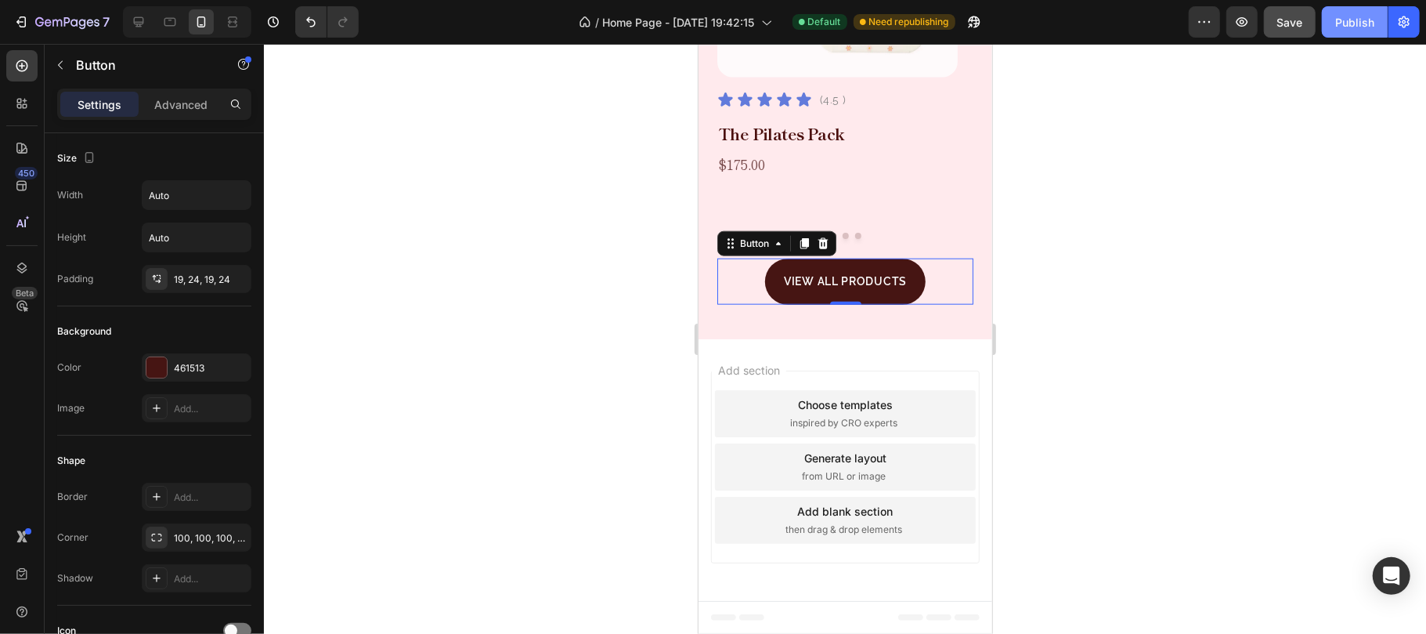
click at [1349, 22] on div "Publish" at bounding box center [1354, 22] width 39 height 16
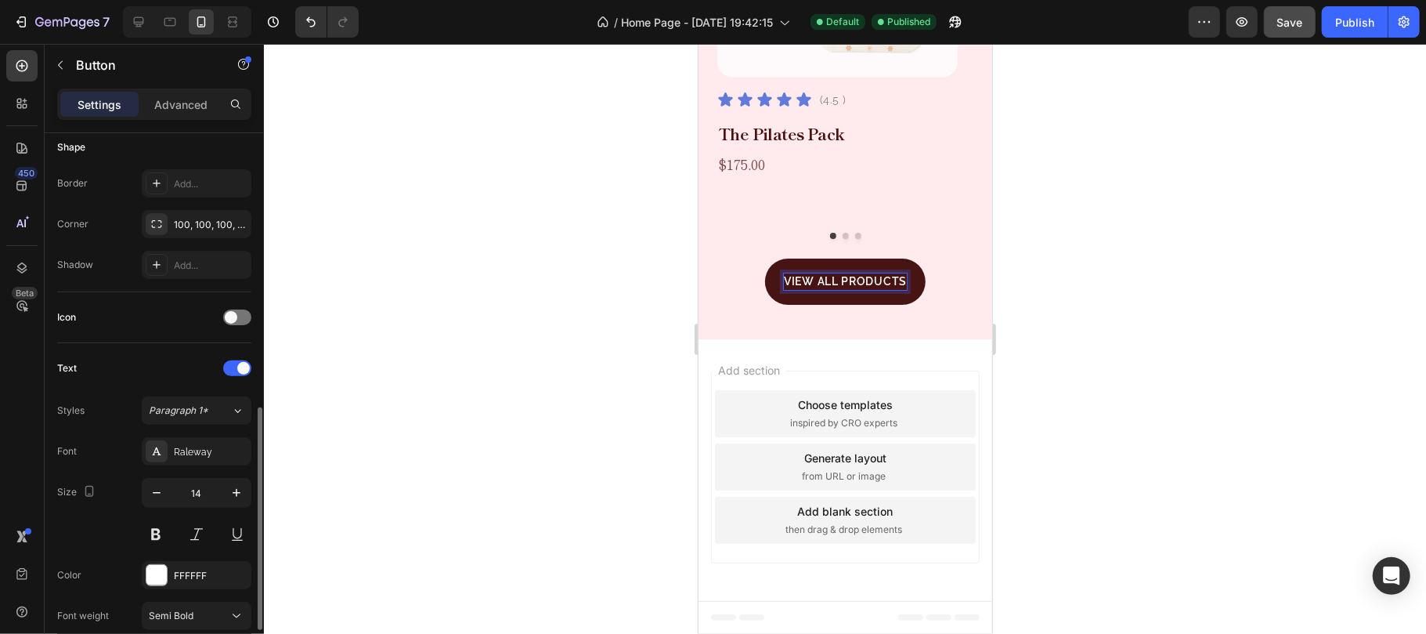
scroll to position [522, 0]
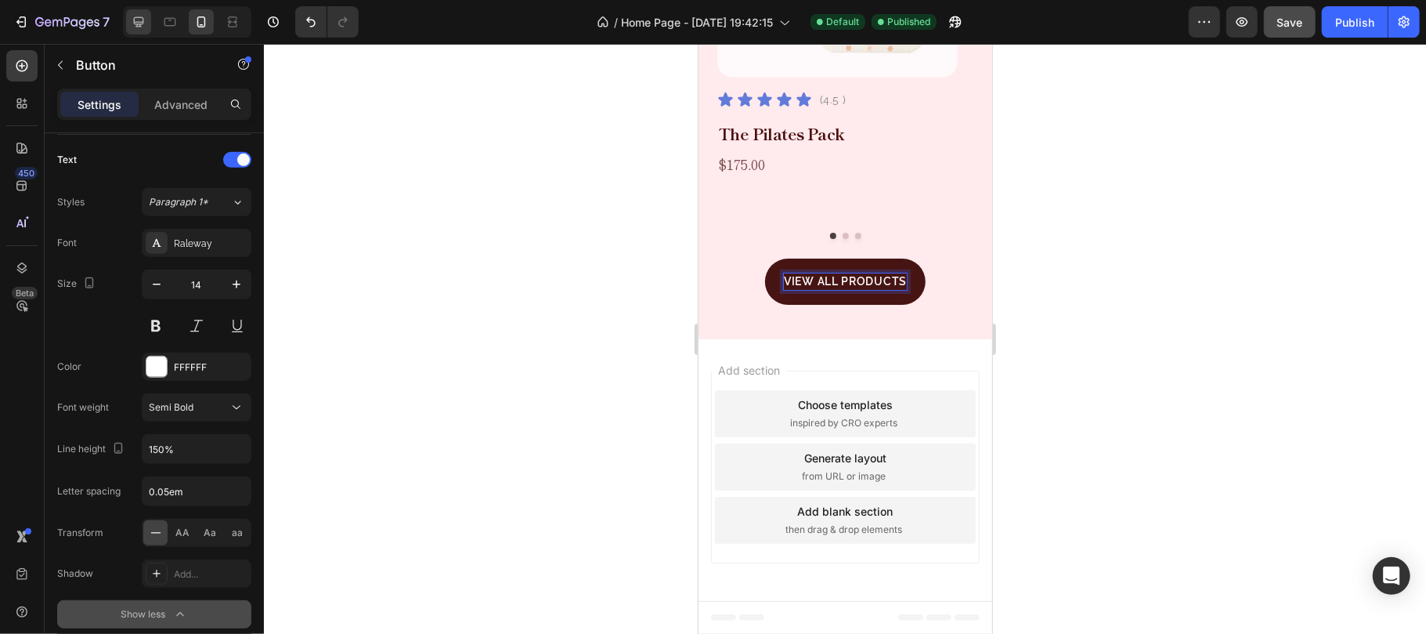
click at [132, 16] on icon at bounding box center [139, 22] width 16 height 16
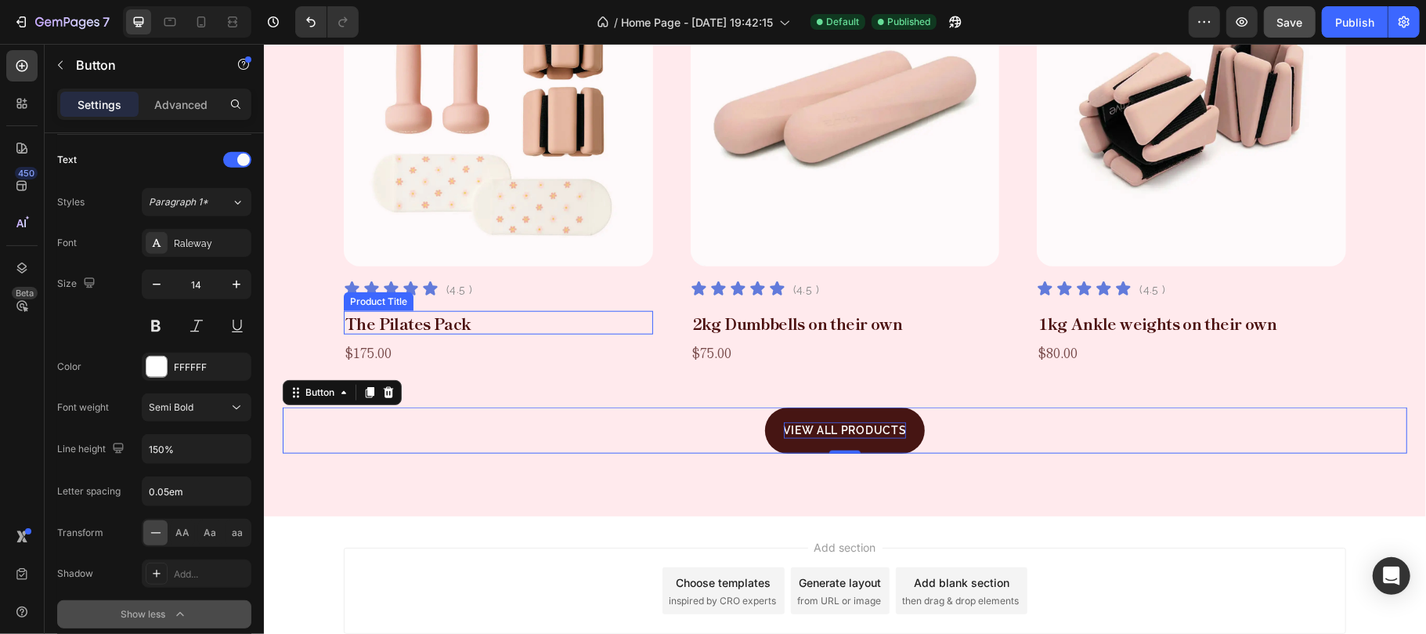
scroll to position [1100, 0]
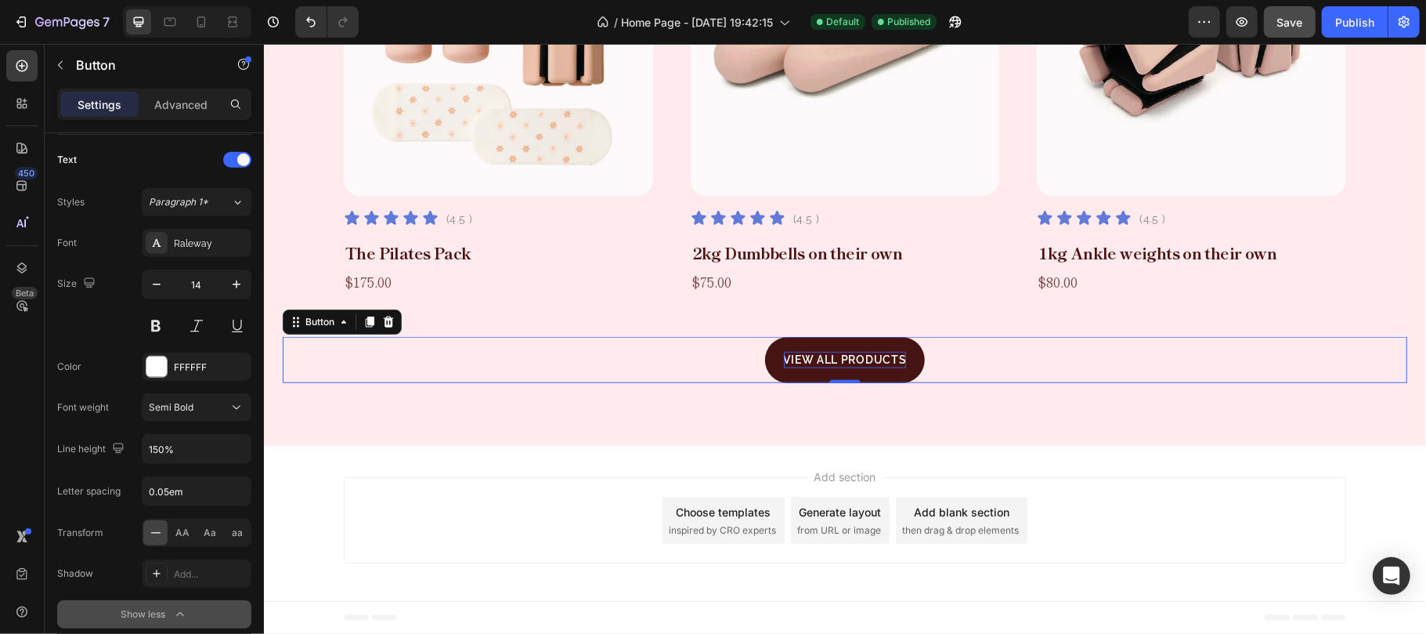
click at [963, 366] on div "VIEW ALL PRODUCTS Button 0" at bounding box center [844, 359] width 1125 height 46
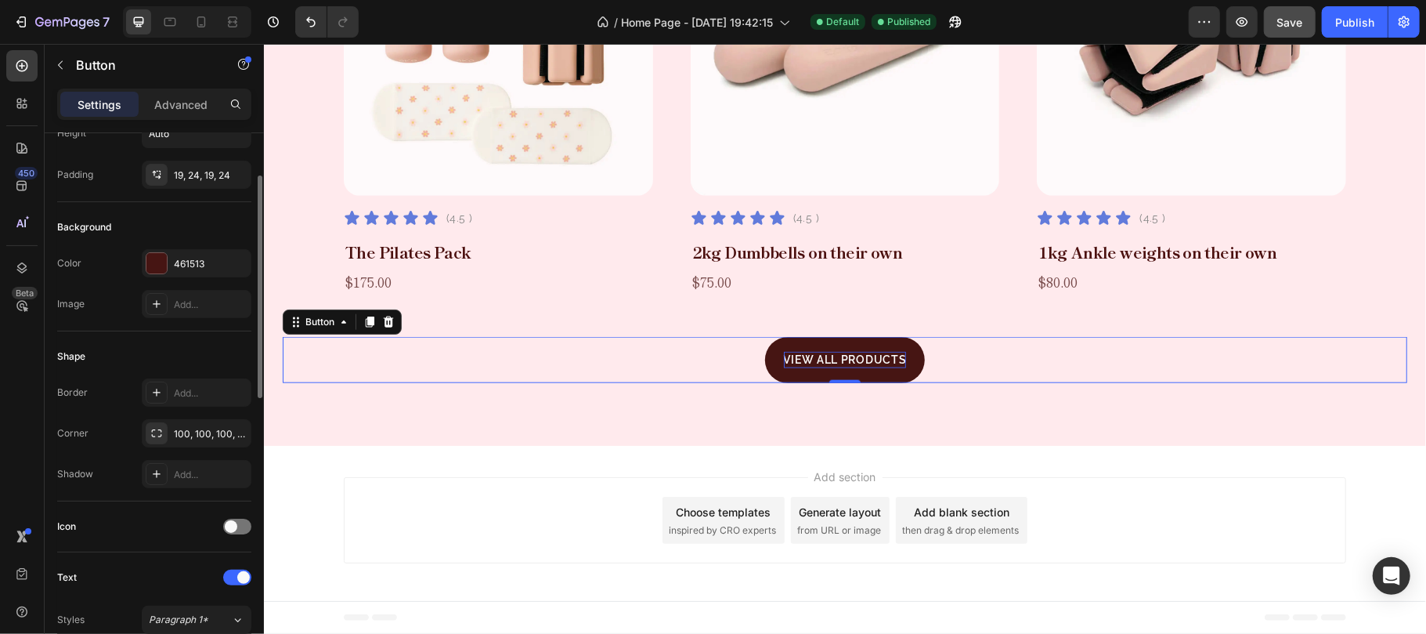
scroll to position [0, 0]
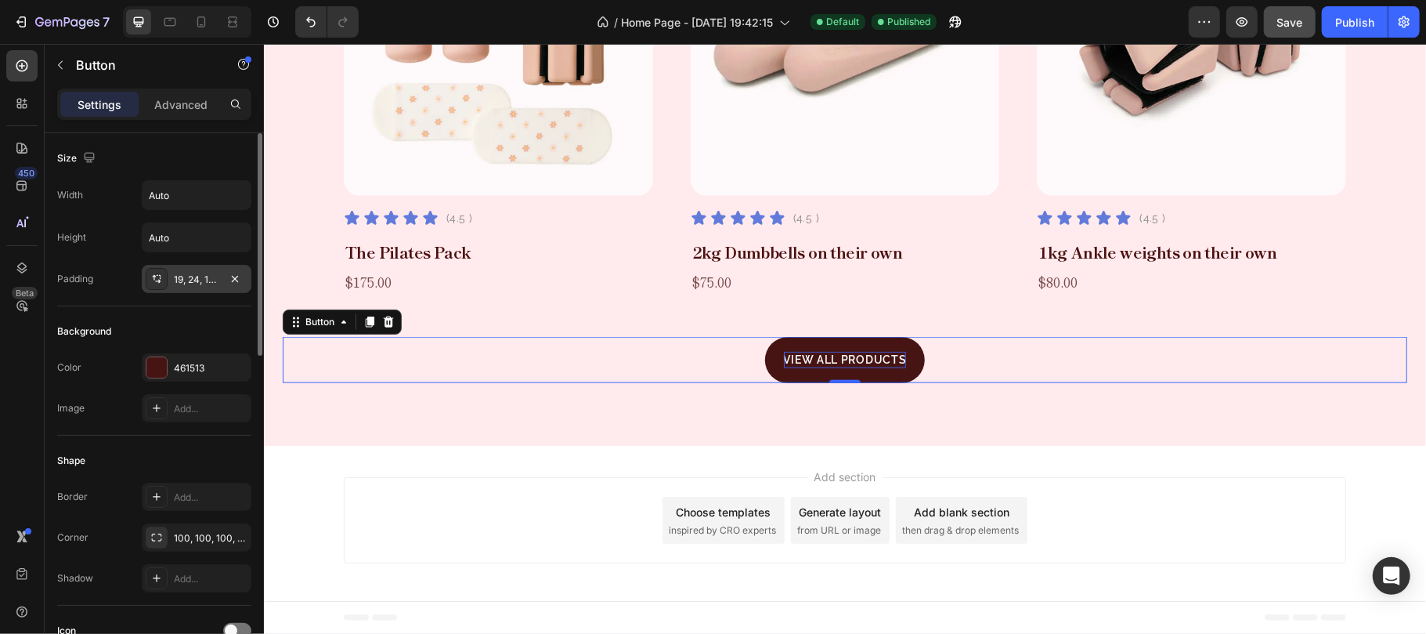
click at [196, 276] on div "19, 24, 19, 24" at bounding box center [196, 280] width 45 height 14
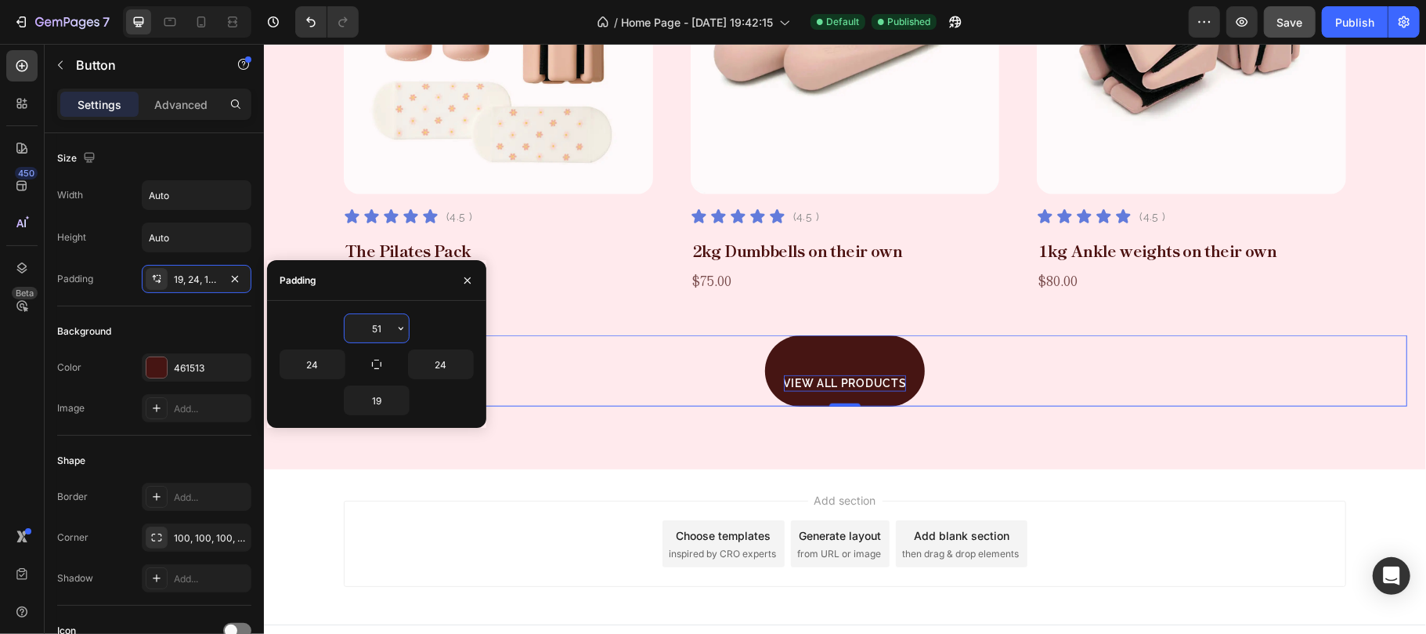
click at [376, 323] on input "51" at bounding box center [377, 328] width 64 height 28
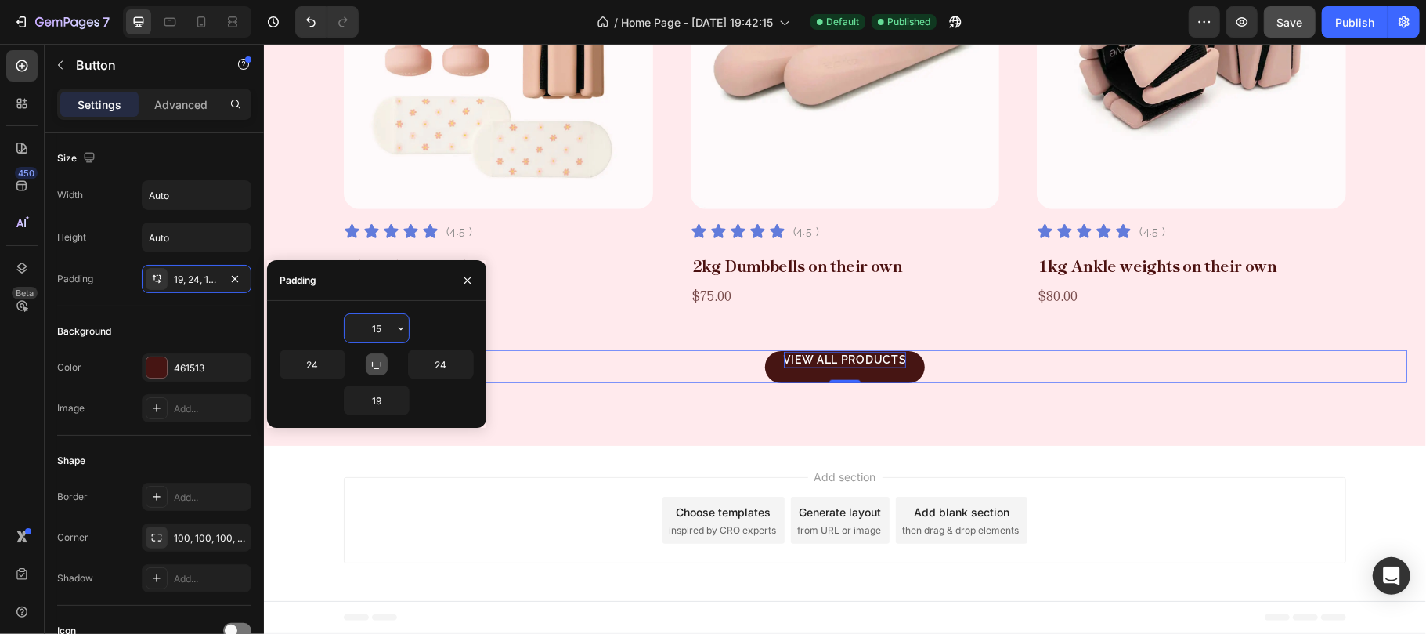
scroll to position [1097, 0]
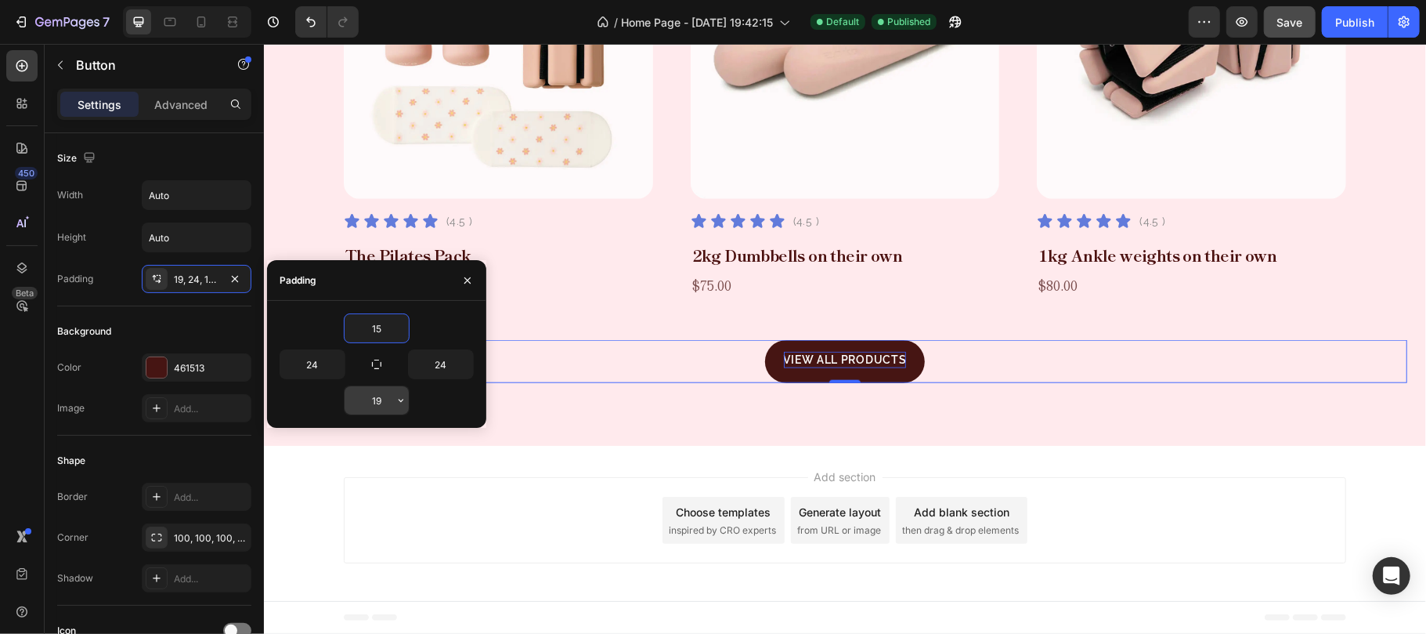
type input "15"
click at [379, 403] on input "19" at bounding box center [377, 400] width 64 height 28
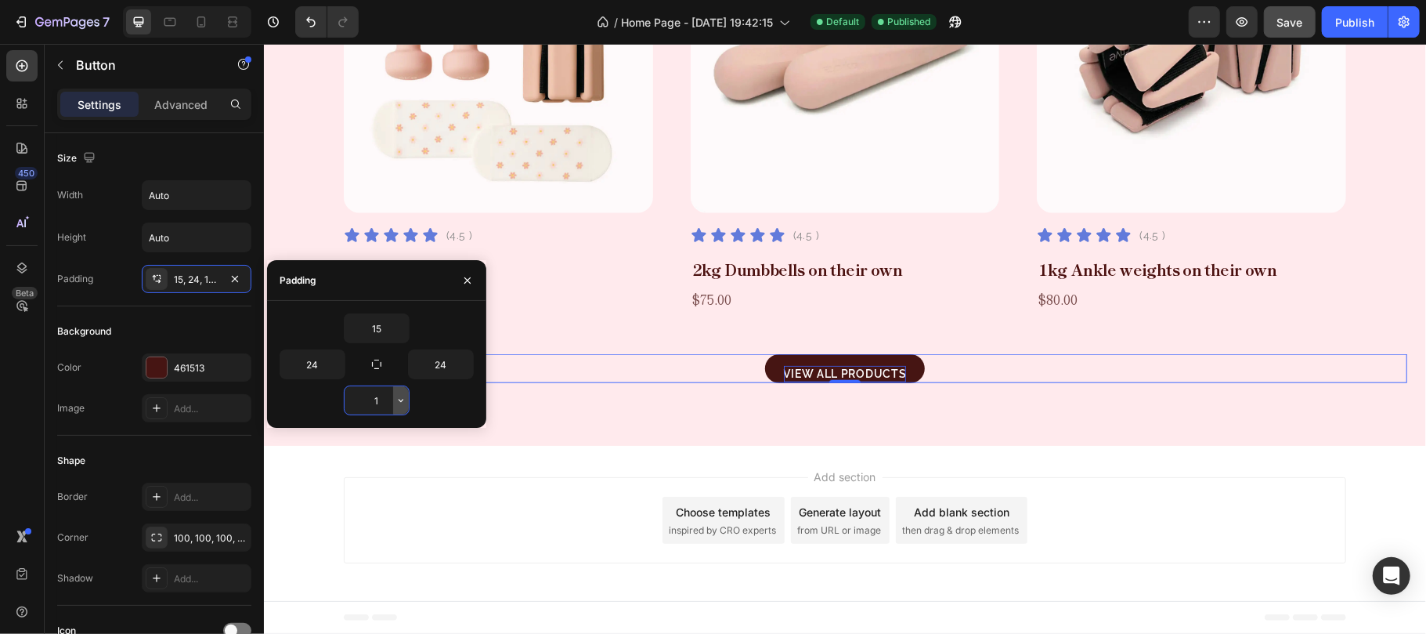
scroll to position [1094, 0]
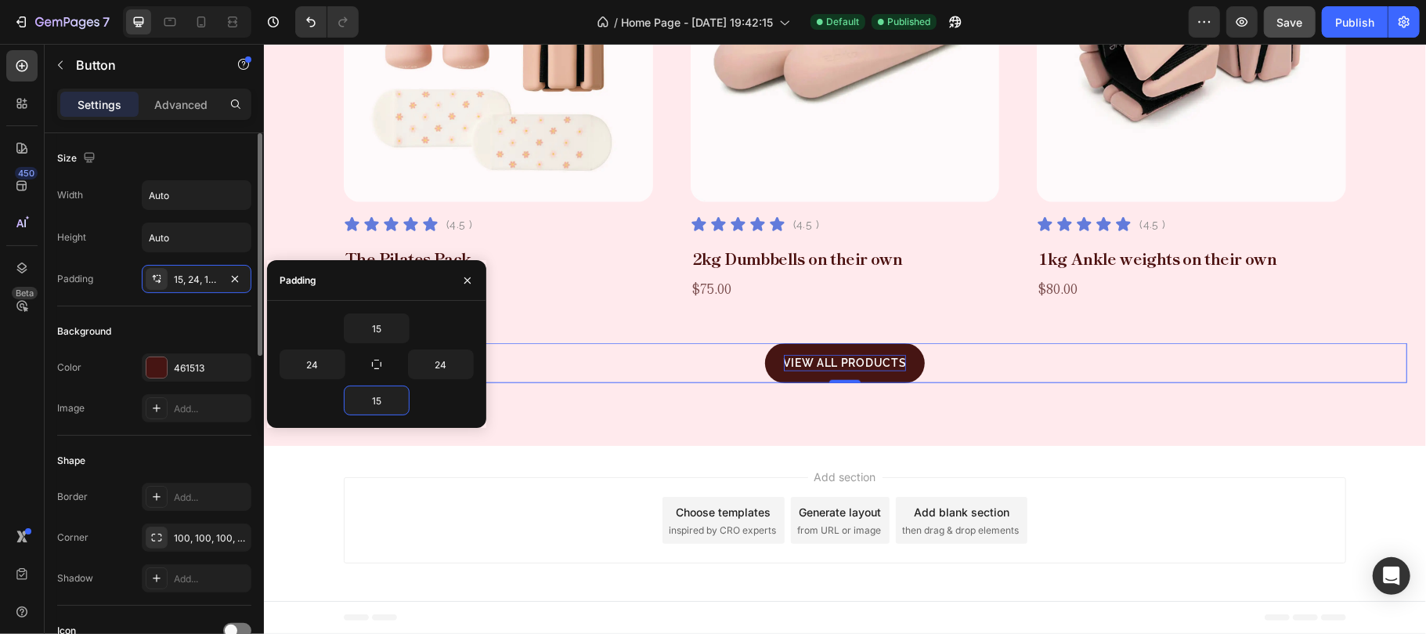
click at [219, 330] on div "Background" at bounding box center [154, 331] width 194 height 25
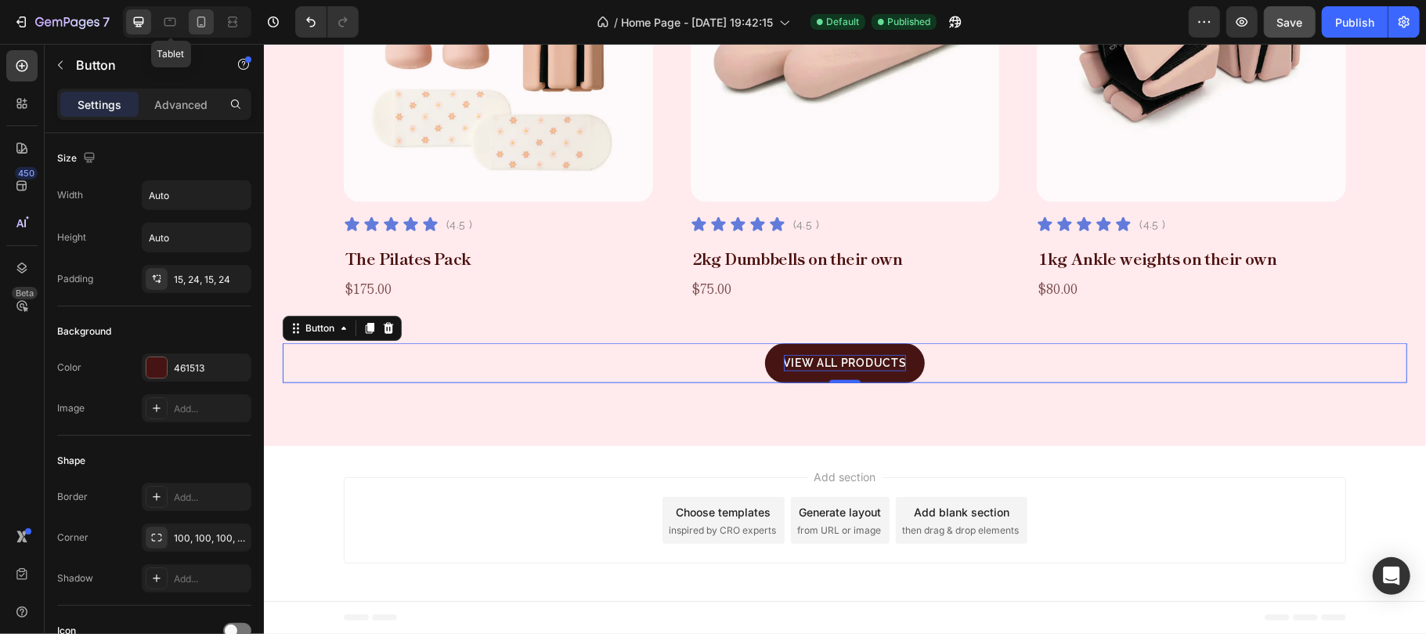
drag, startPoint x: 172, startPoint y: 27, endPoint x: 197, endPoint y: 26, distance: 25.1
click at [174, 26] on icon at bounding box center [170, 22] width 16 height 16
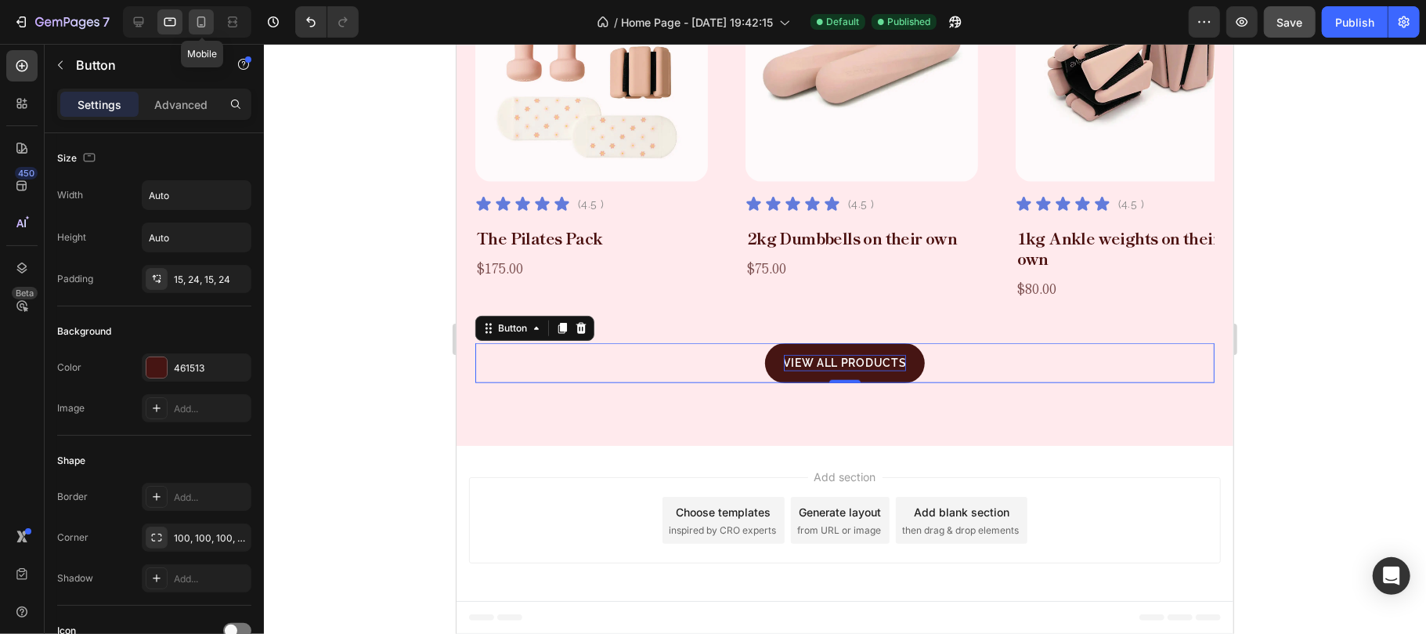
scroll to position [1063, 0]
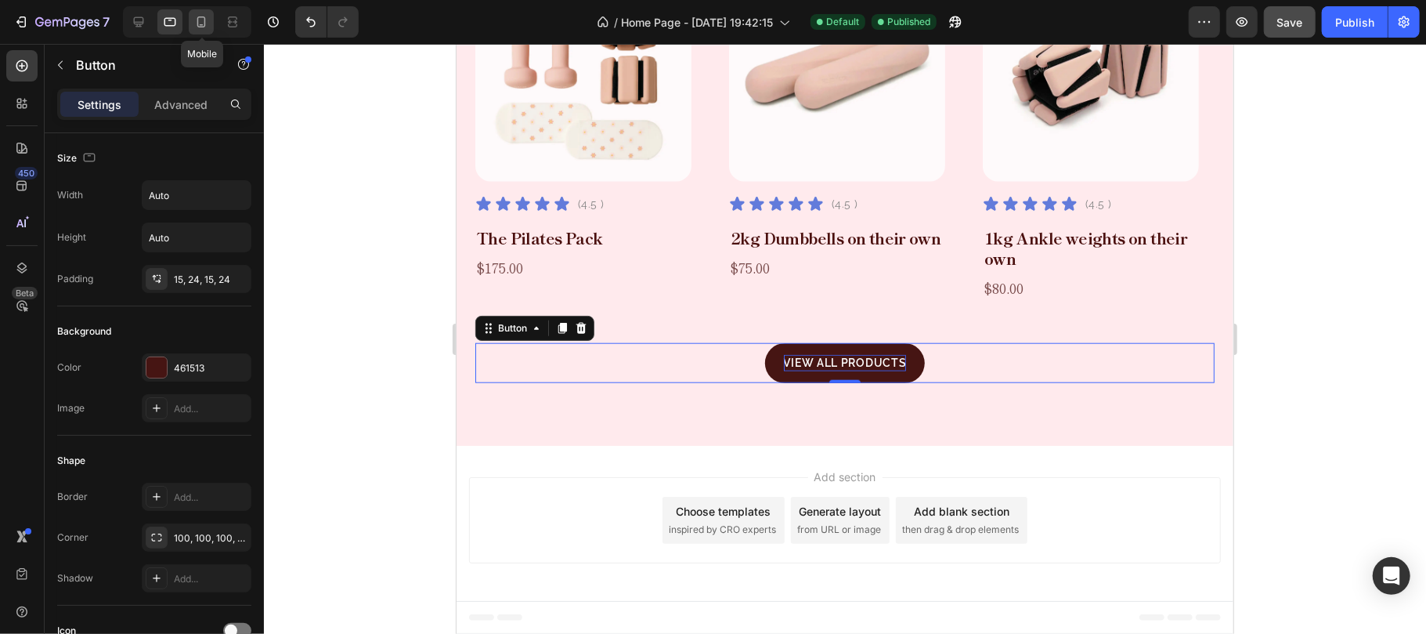
click at [205, 23] on icon at bounding box center [201, 21] width 9 height 11
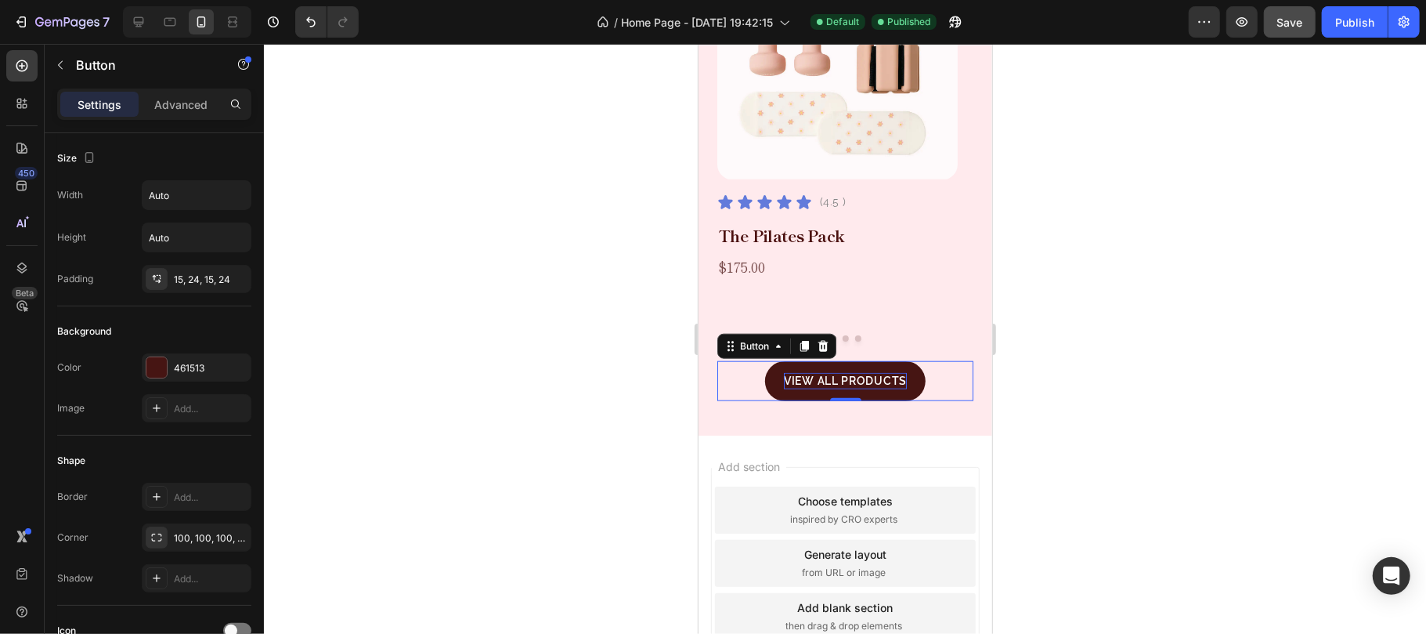
scroll to position [1170, 0]
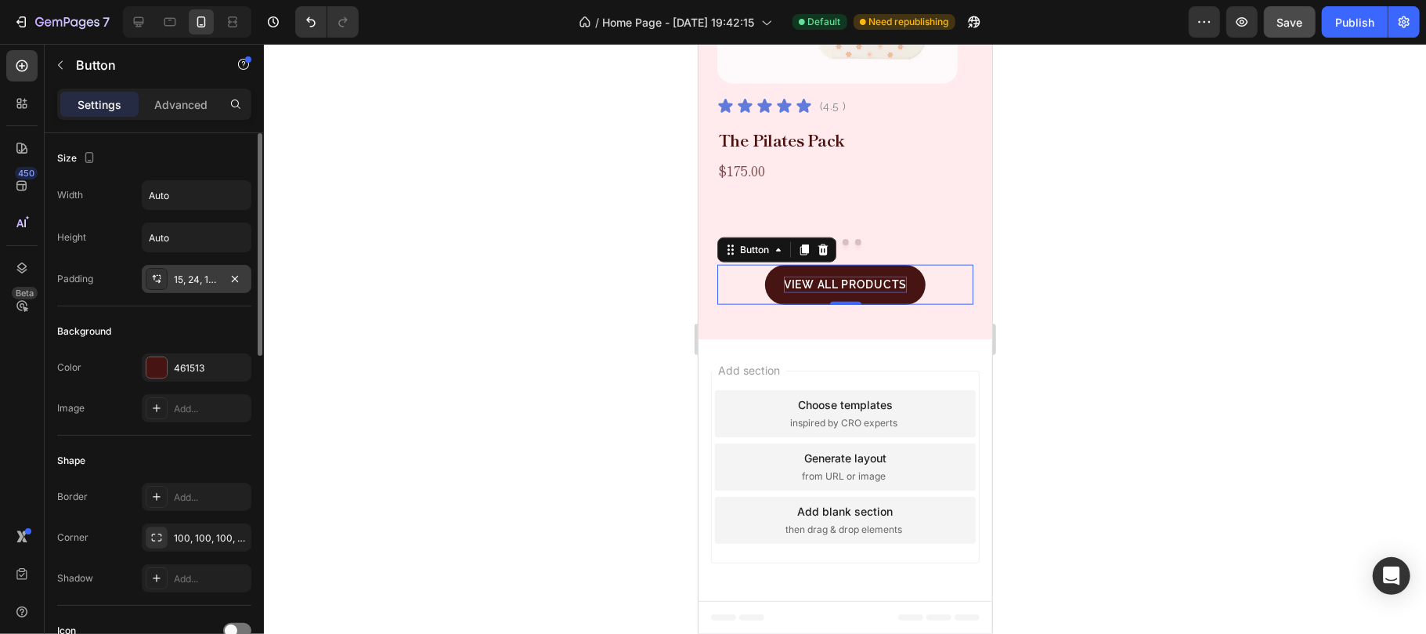
click at [182, 280] on div "15, 24, 15, 24" at bounding box center [196, 280] width 45 height 14
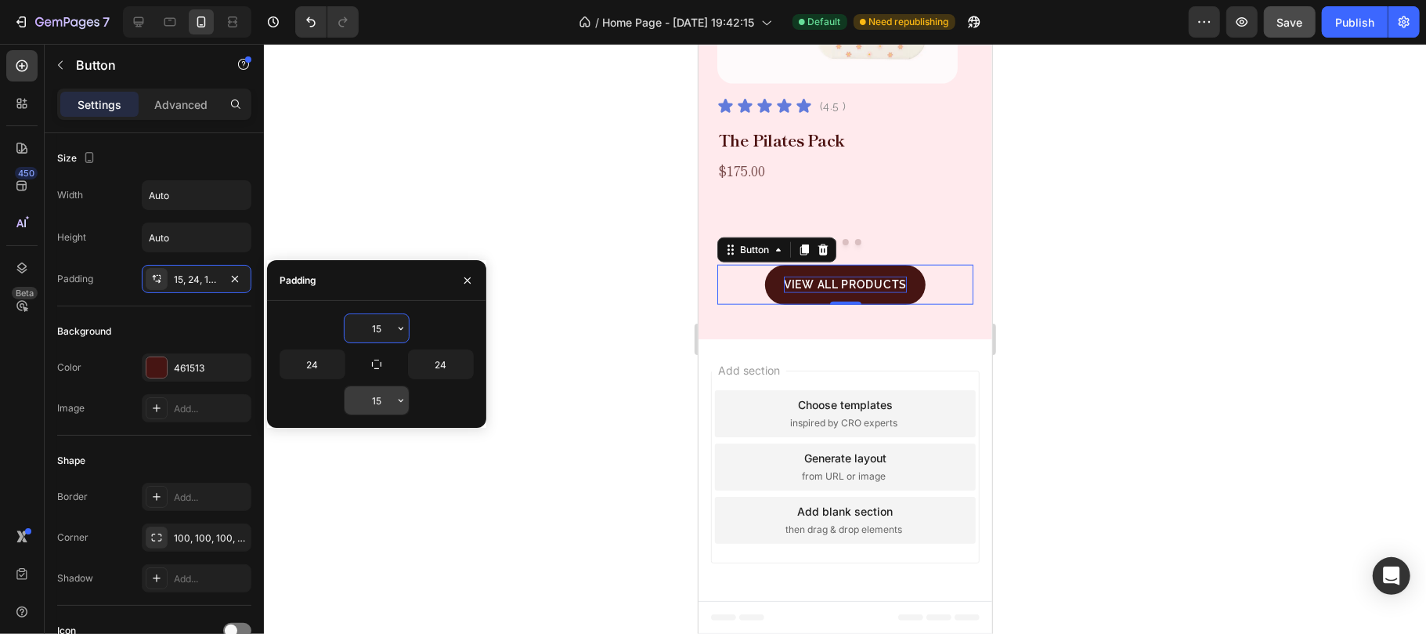
click at [377, 405] on input "15" at bounding box center [377, 400] width 64 height 28
type input "13"
click at [379, 324] on input "15" at bounding box center [377, 328] width 64 height 28
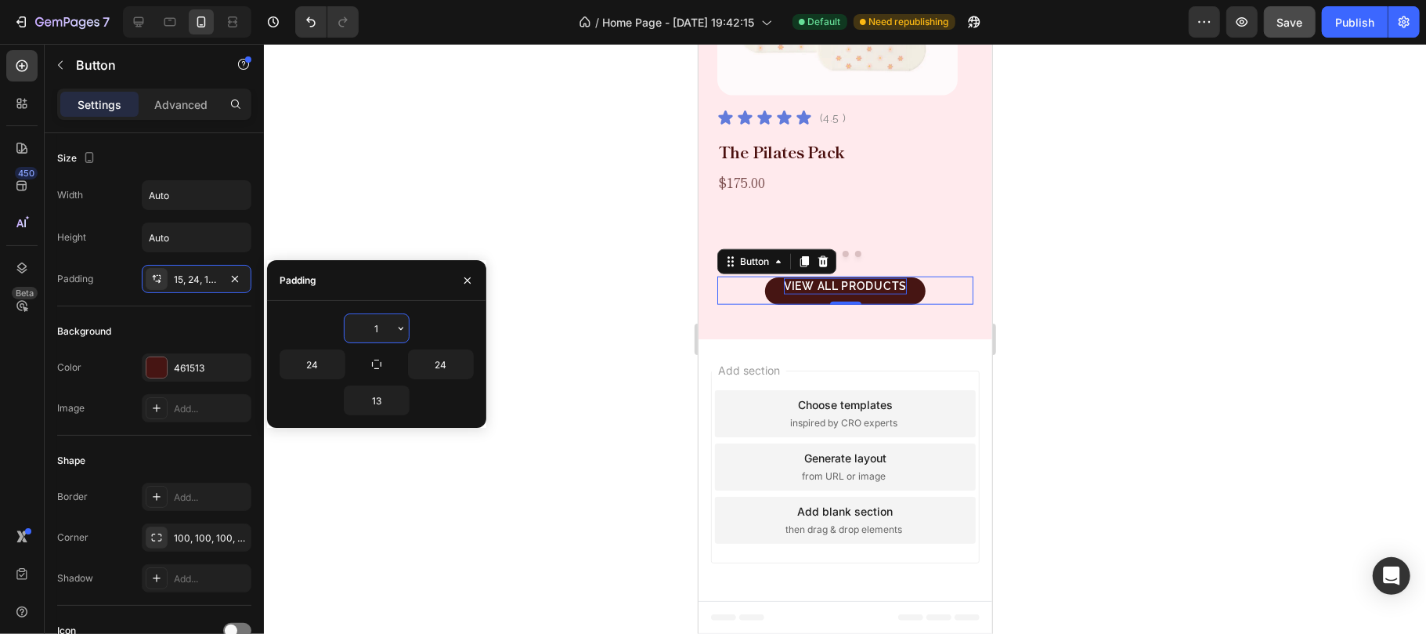
type input "14"
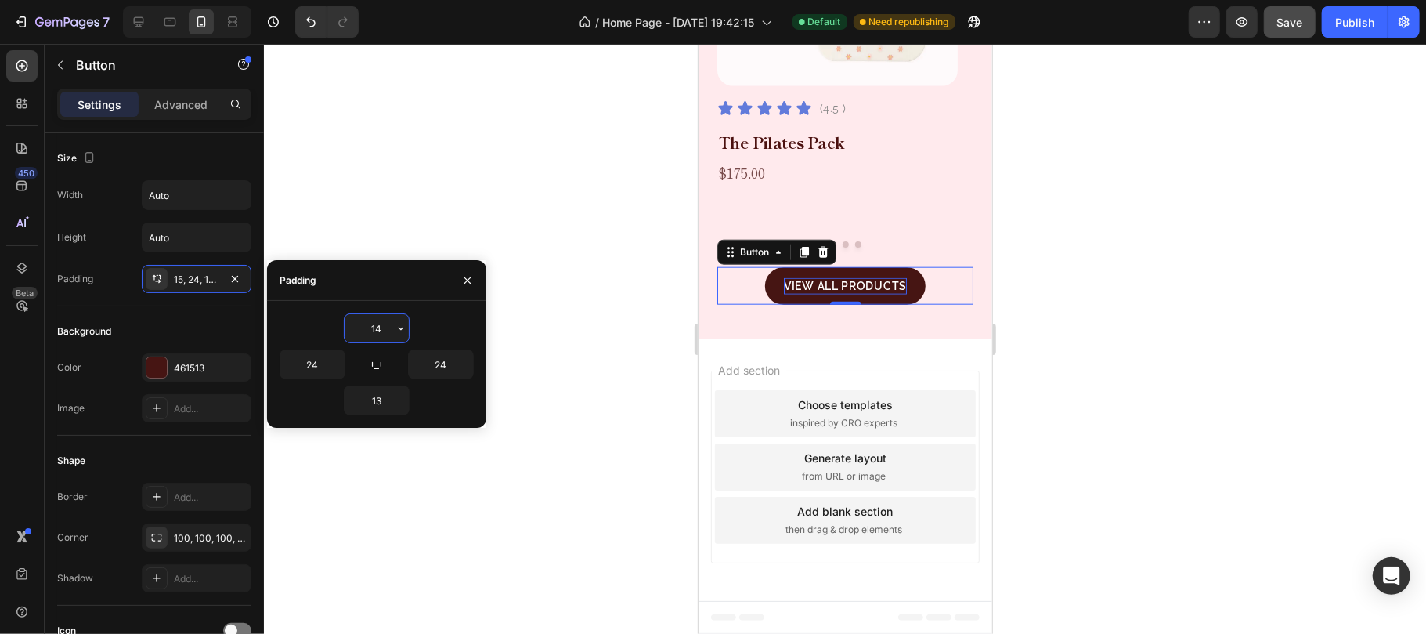
scroll to position [1167, 0]
click at [205, 330] on div "Background" at bounding box center [154, 331] width 194 height 25
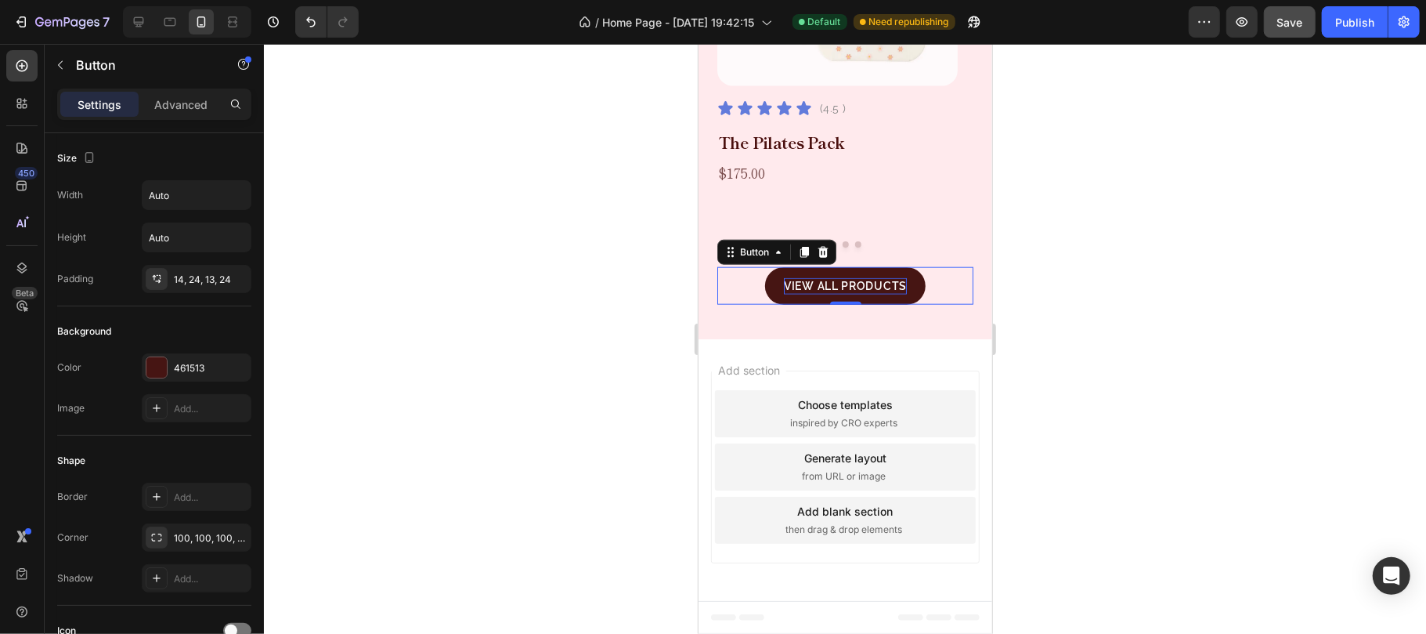
click at [1292, 23] on span "Save" at bounding box center [1290, 22] width 26 height 13
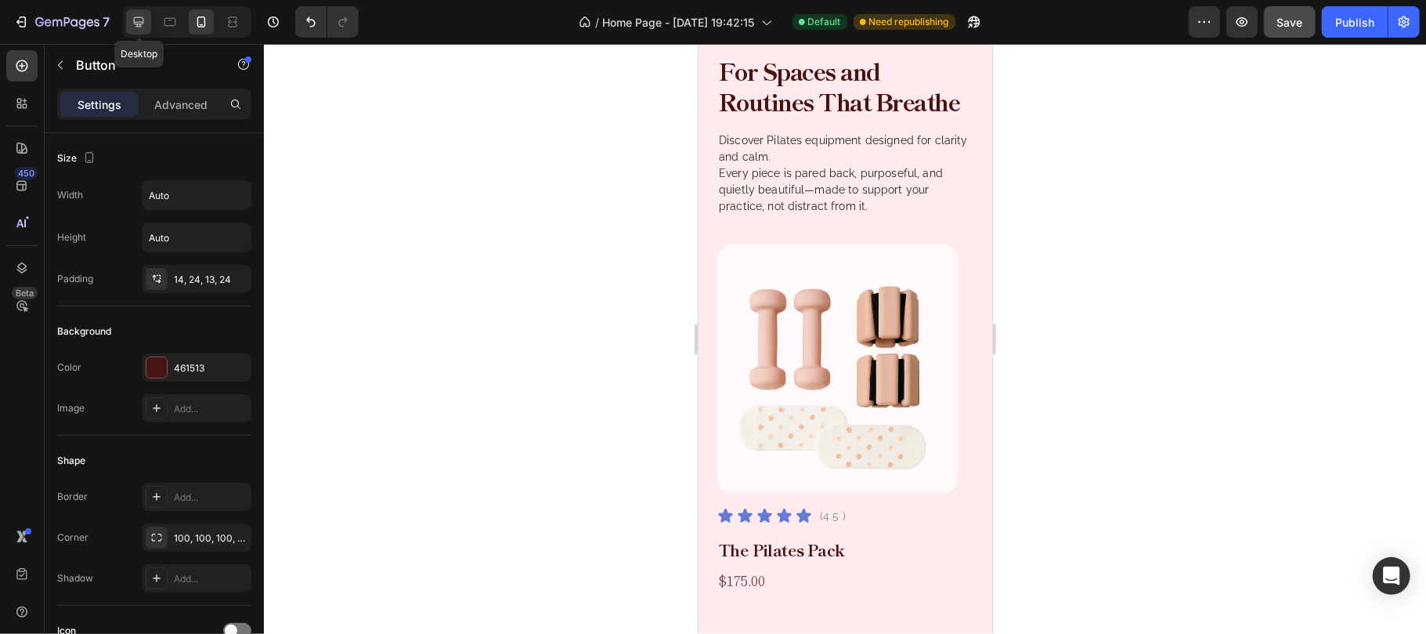
click at [135, 23] on icon at bounding box center [139, 22] width 16 height 16
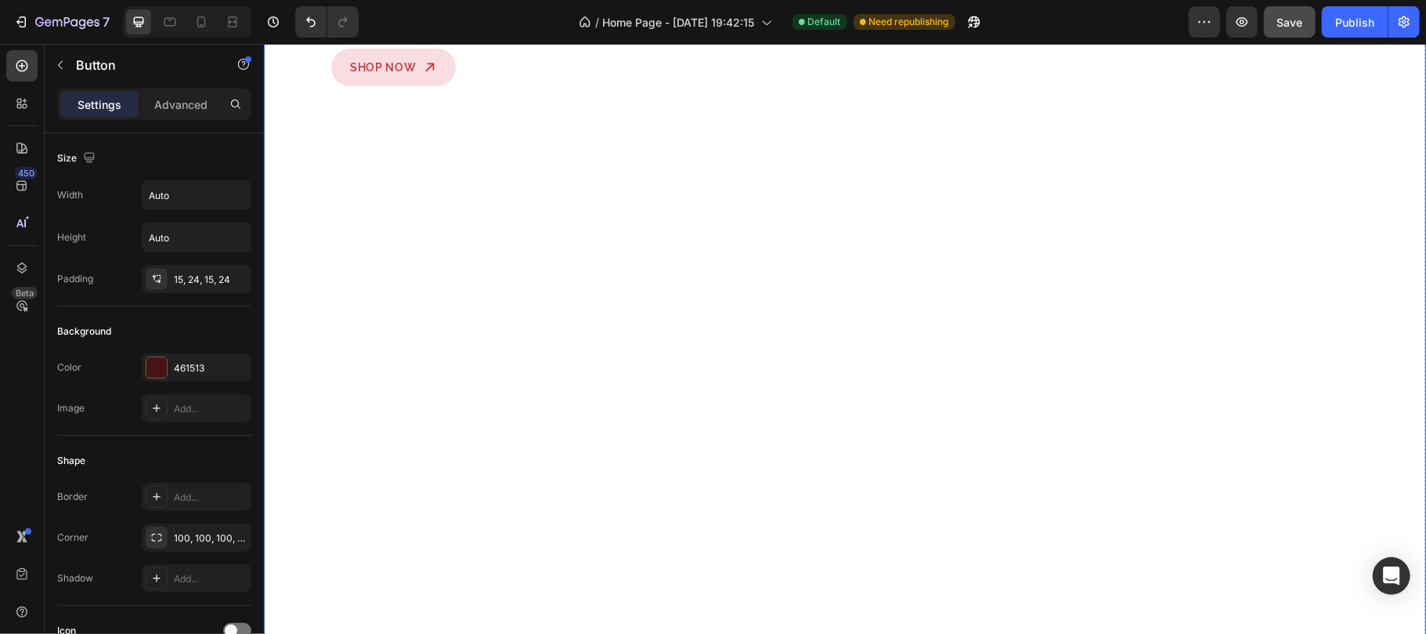
scroll to position [522, 0]
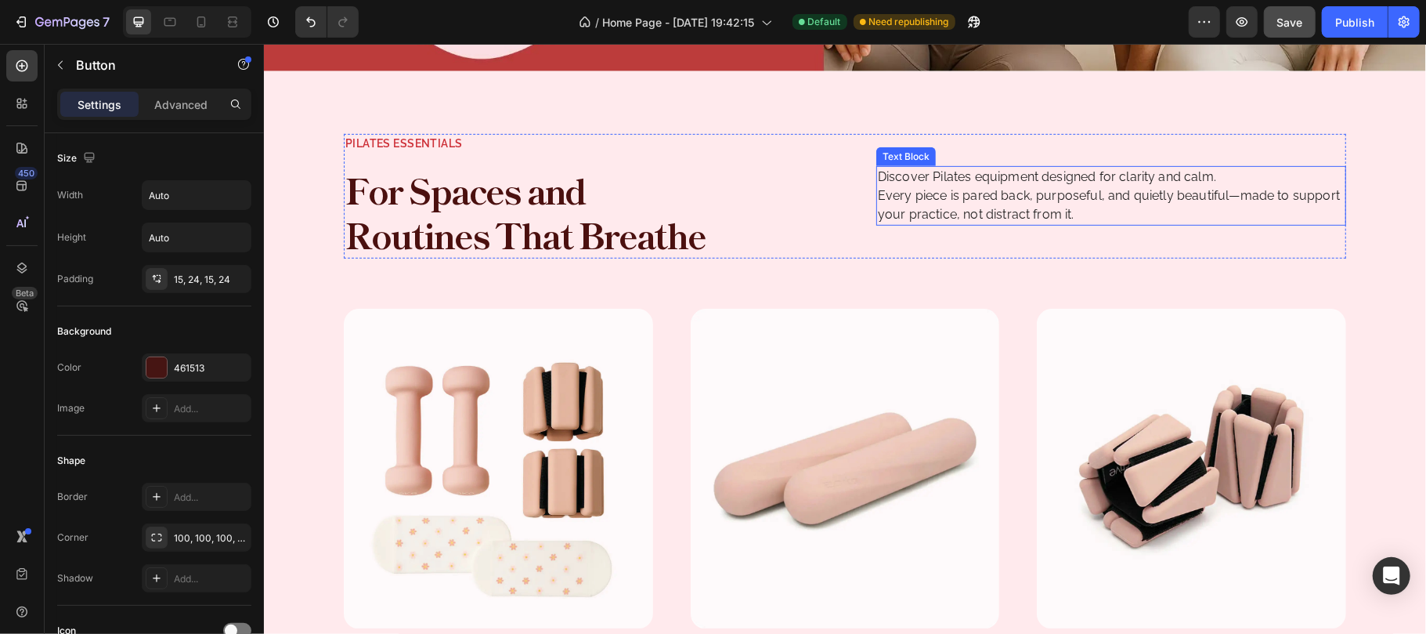
click at [890, 182] on p "Discover Pilates equipment designed for clarity and calm. Every piece is pared …" at bounding box center [1110, 195] width 467 height 56
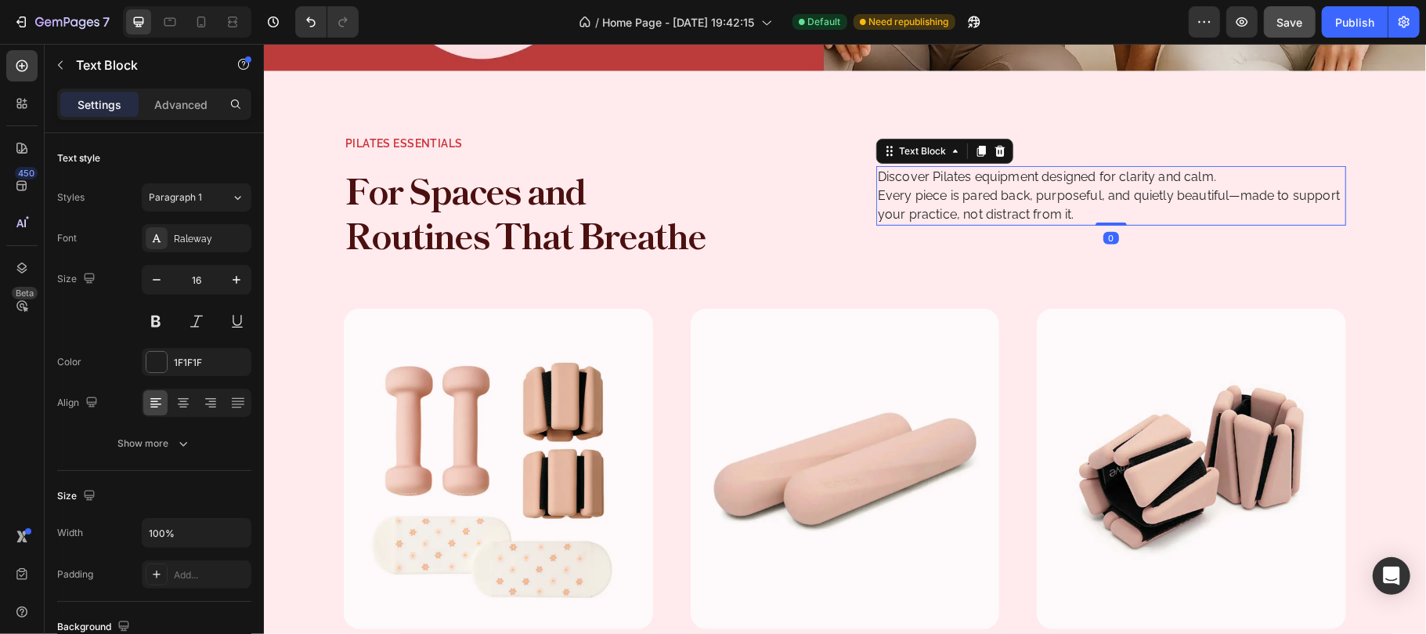
click at [877, 187] on p "Discover Pilates equipment designed for clarity and calm. Every piece is pared …" at bounding box center [1110, 195] width 467 height 56
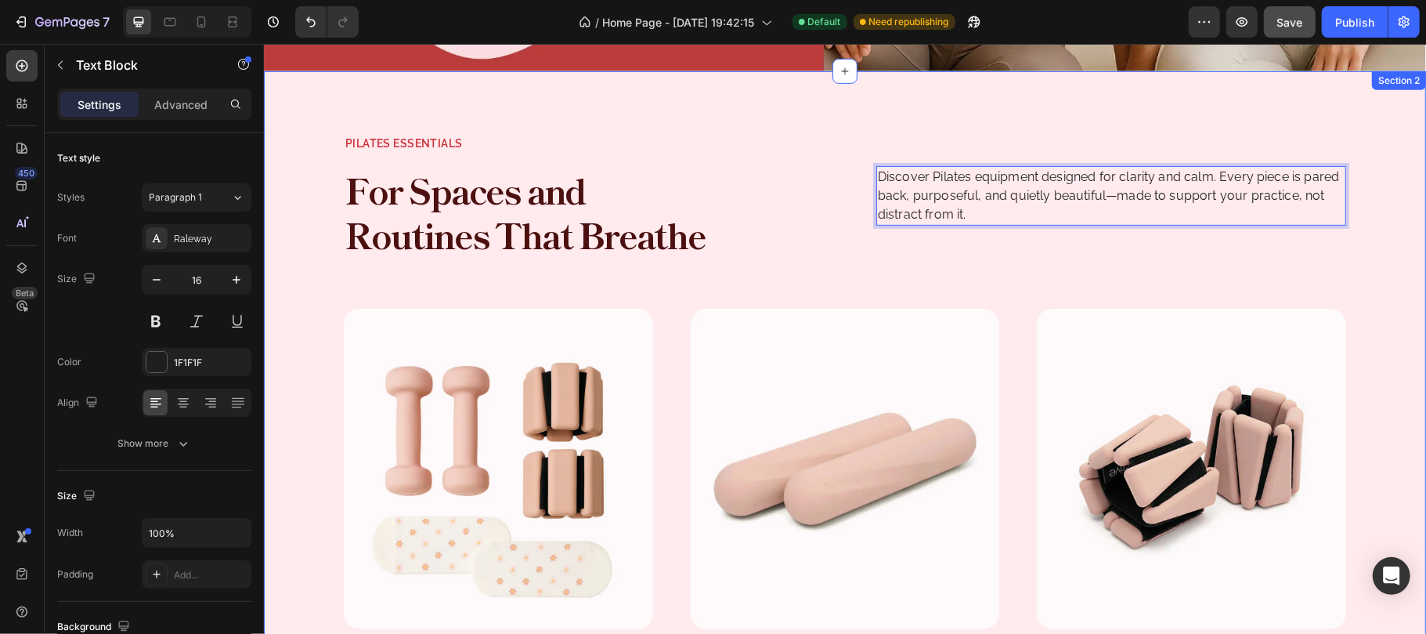
click at [1364, 201] on div "Pilates Essentials Text Block For Spaces and Routines That Breathe Heading Disc…" at bounding box center [844, 471] width 1125 height 676
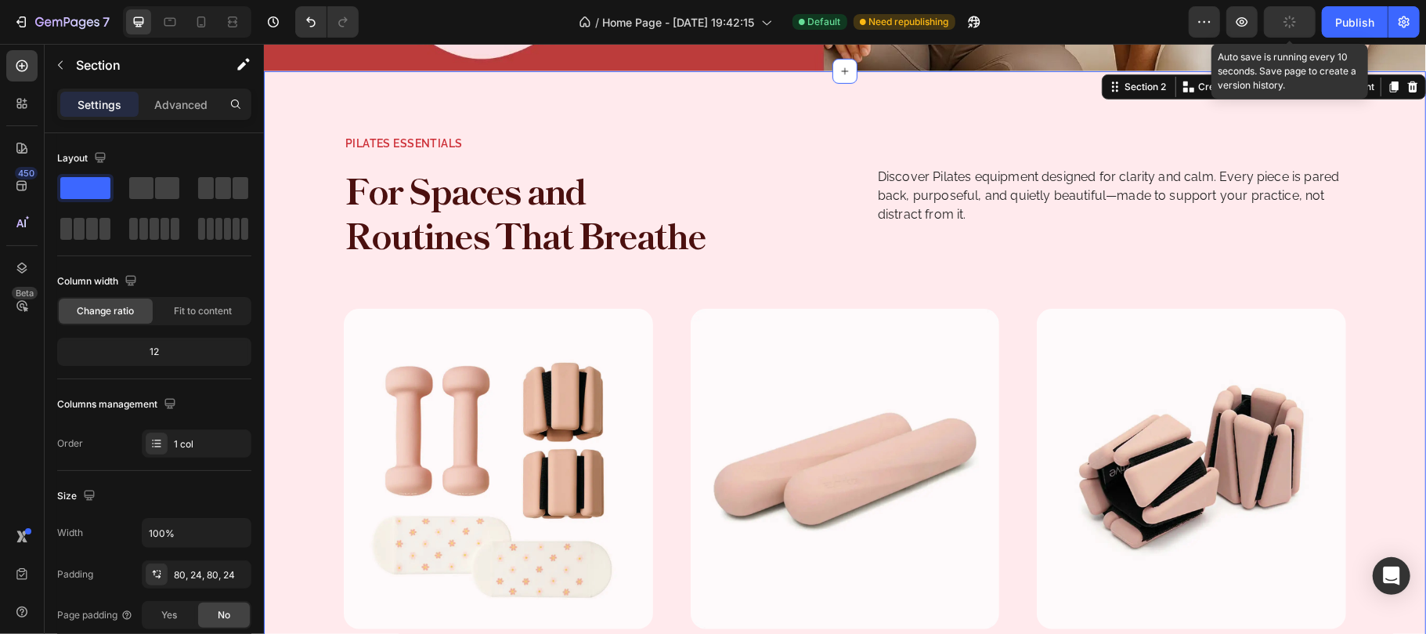
click at [1292, 26] on icon "button" at bounding box center [1290, 22] width 14 height 14
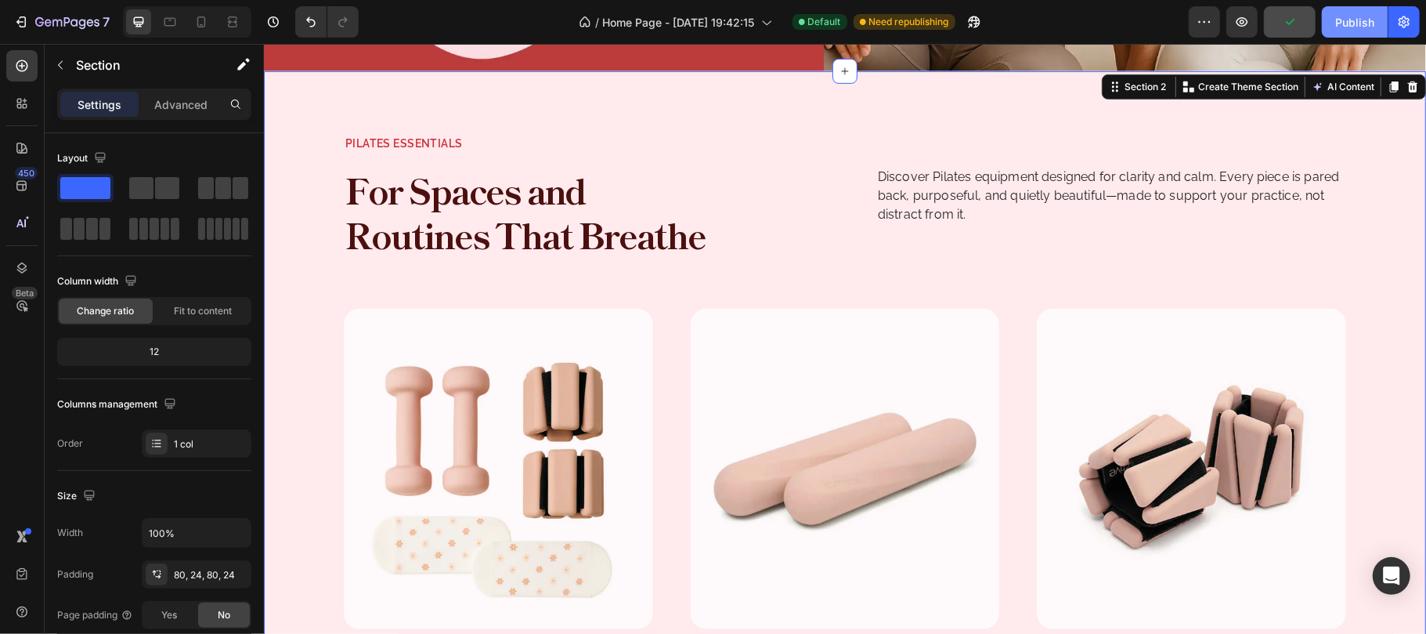
click at [1349, 20] on div "Publish" at bounding box center [1354, 22] width 39 height 16
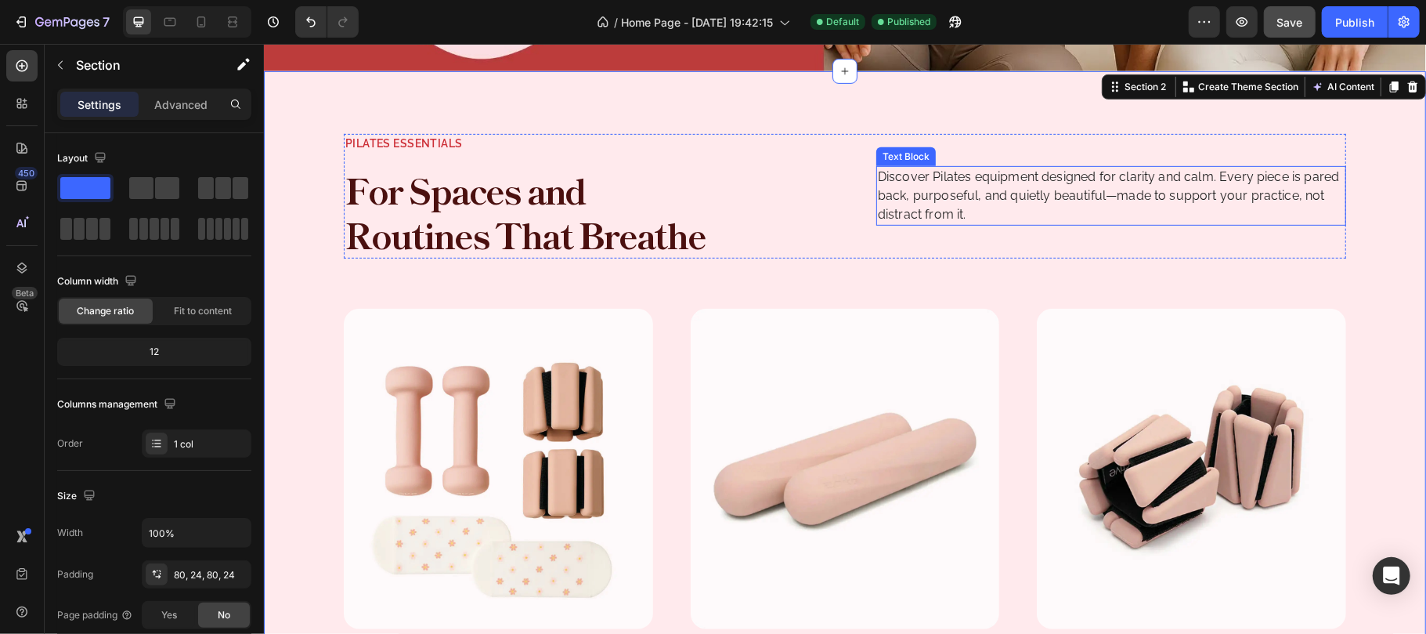
click at [1028, 182] on p "Discover Pilates equipment designed for clarity and calm. Every piece is pared …" at bounding box center [1110, 195] width 467 height 56
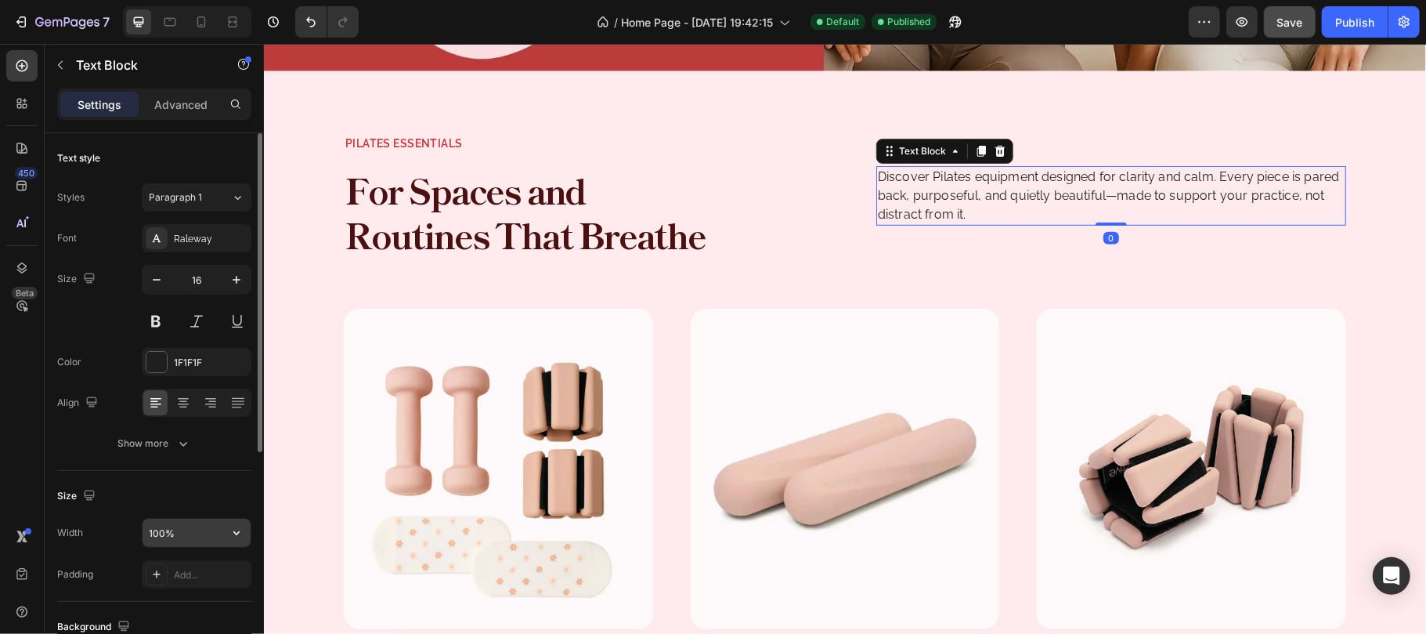
click at [198, 545] on input "100%" at bounding box center [197, 532] width 108 height 28
click at [193, 497] on div "Size" at bounding box center [154, 495] width 194 height 25
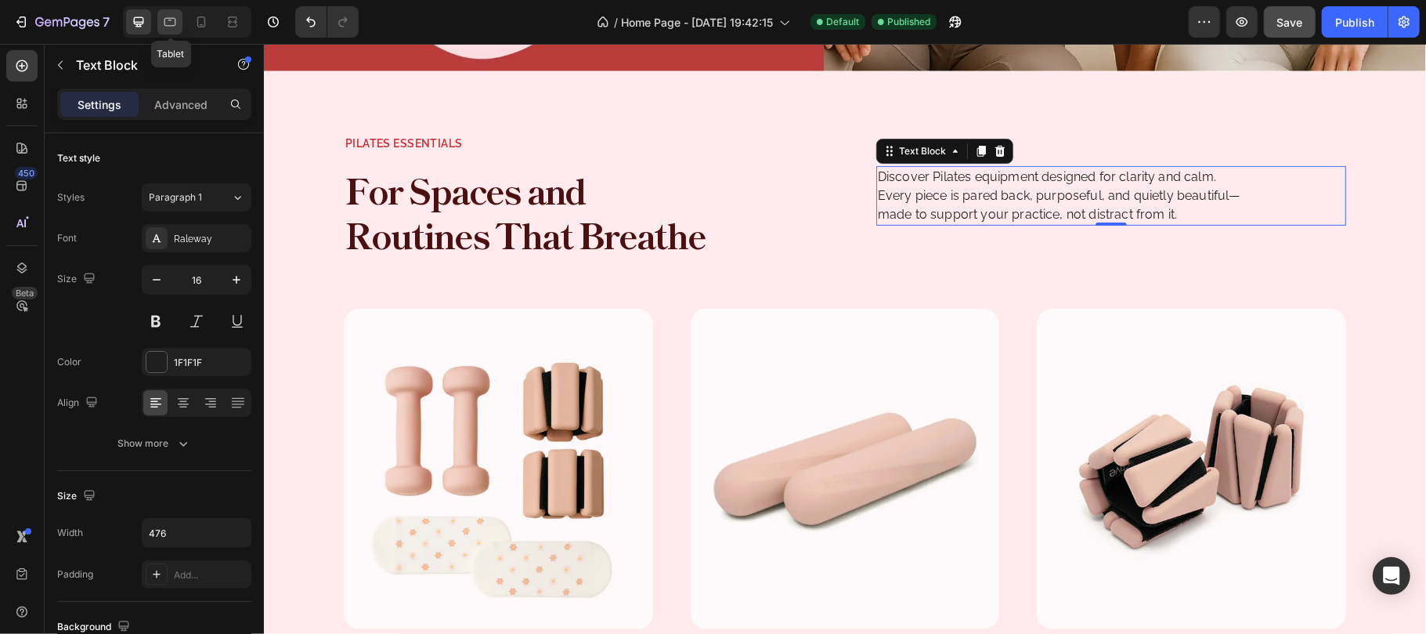
click at [171, 20] on icon at bounding box center [170, 22] width 12 height 9
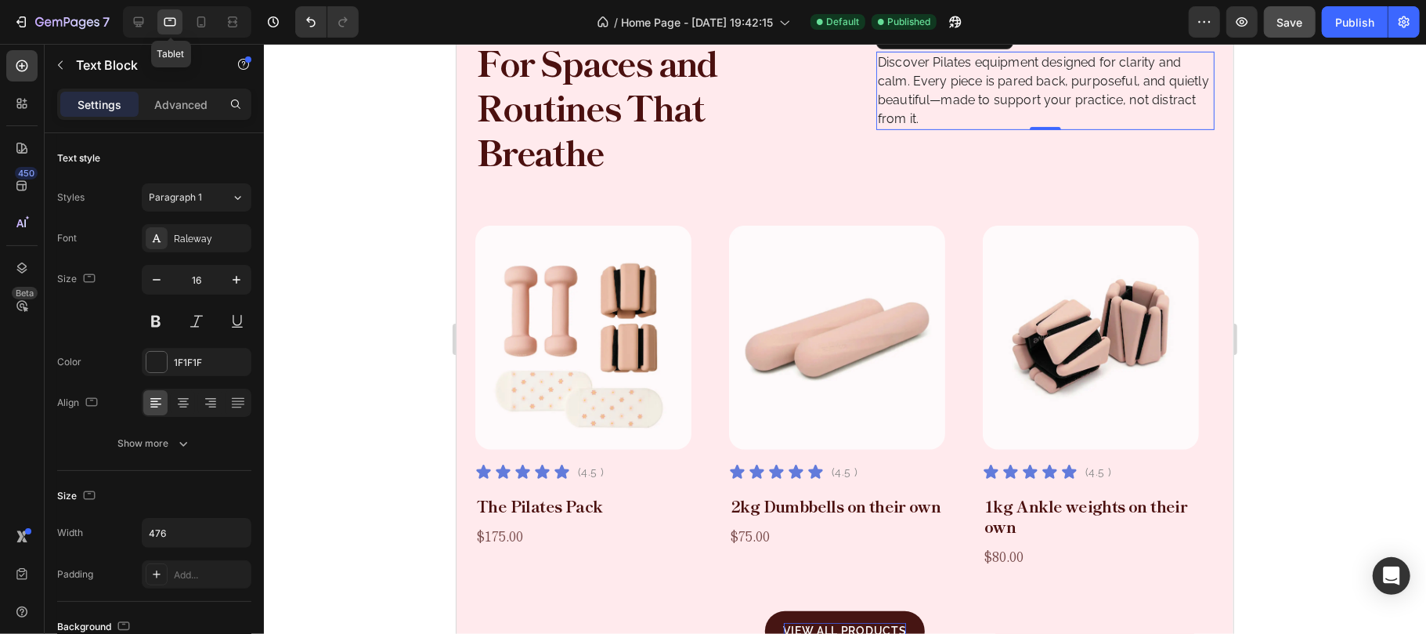
scroll to position [475, 0]
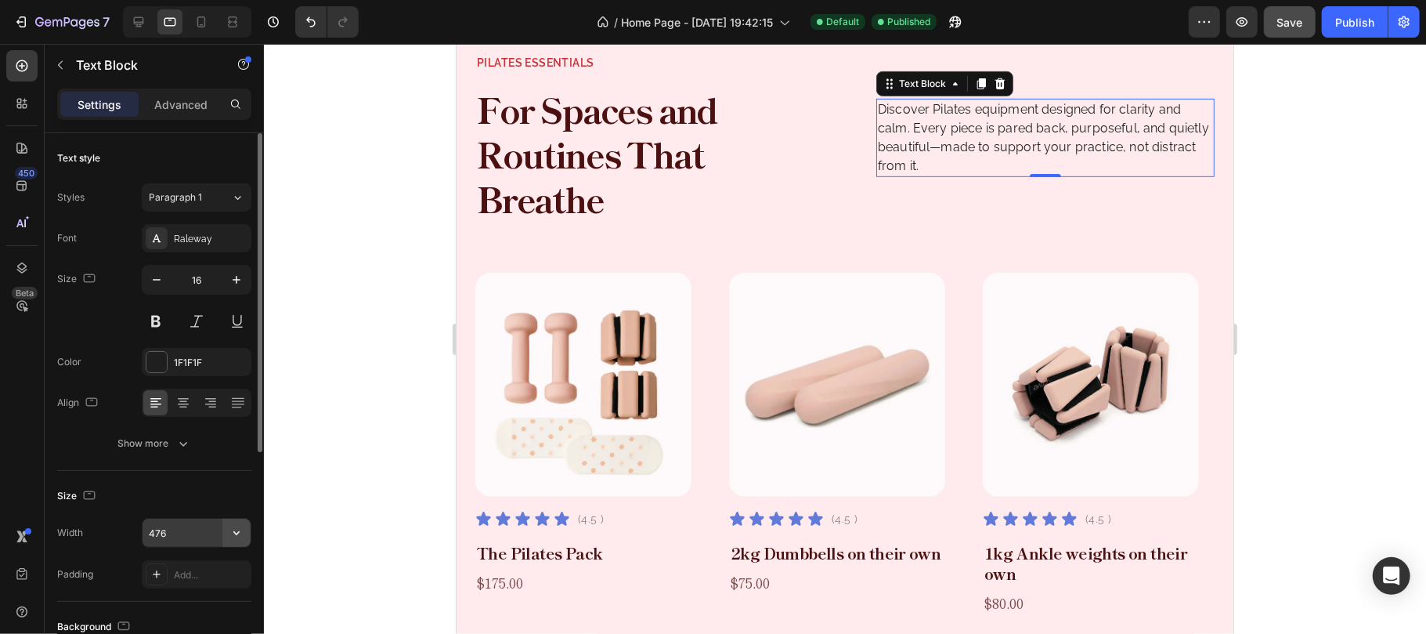
click at [236, 534] on icon "button" at bounding box center [237, 533] width 16 height 16
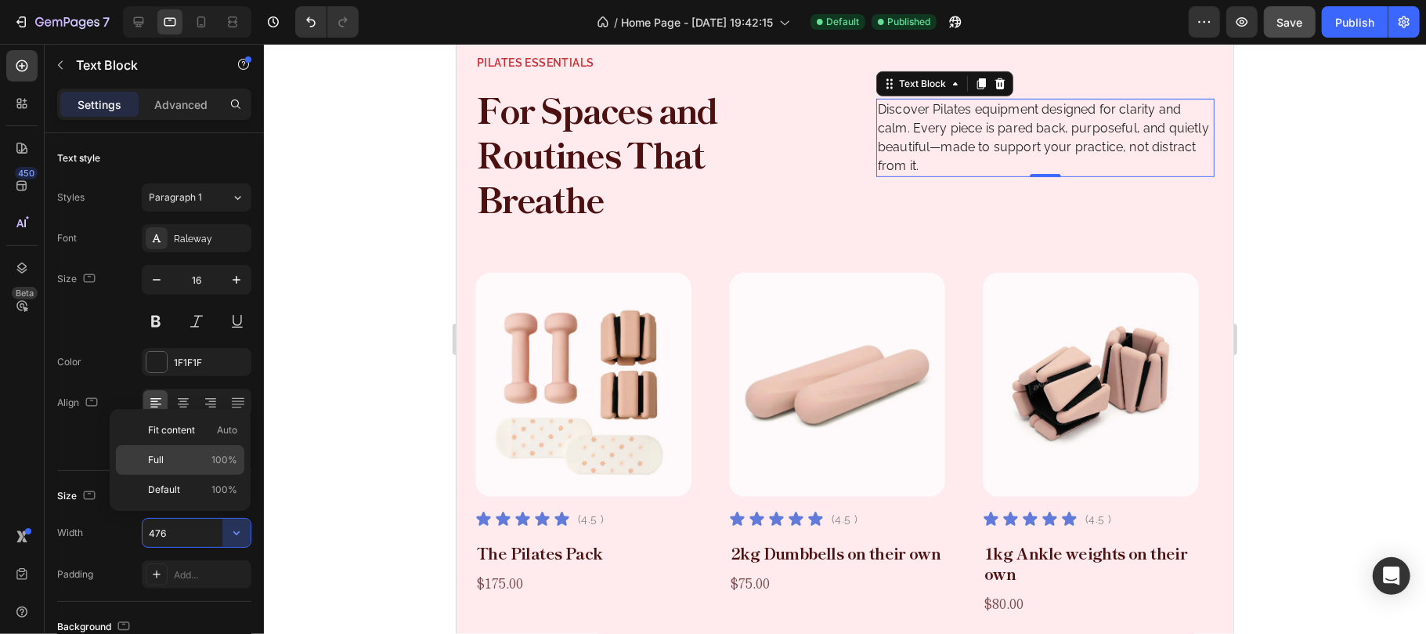
click at [182, 462] on p "Full 100%" at bounding box center [192, 460] width 89 height 14
type input "100%"
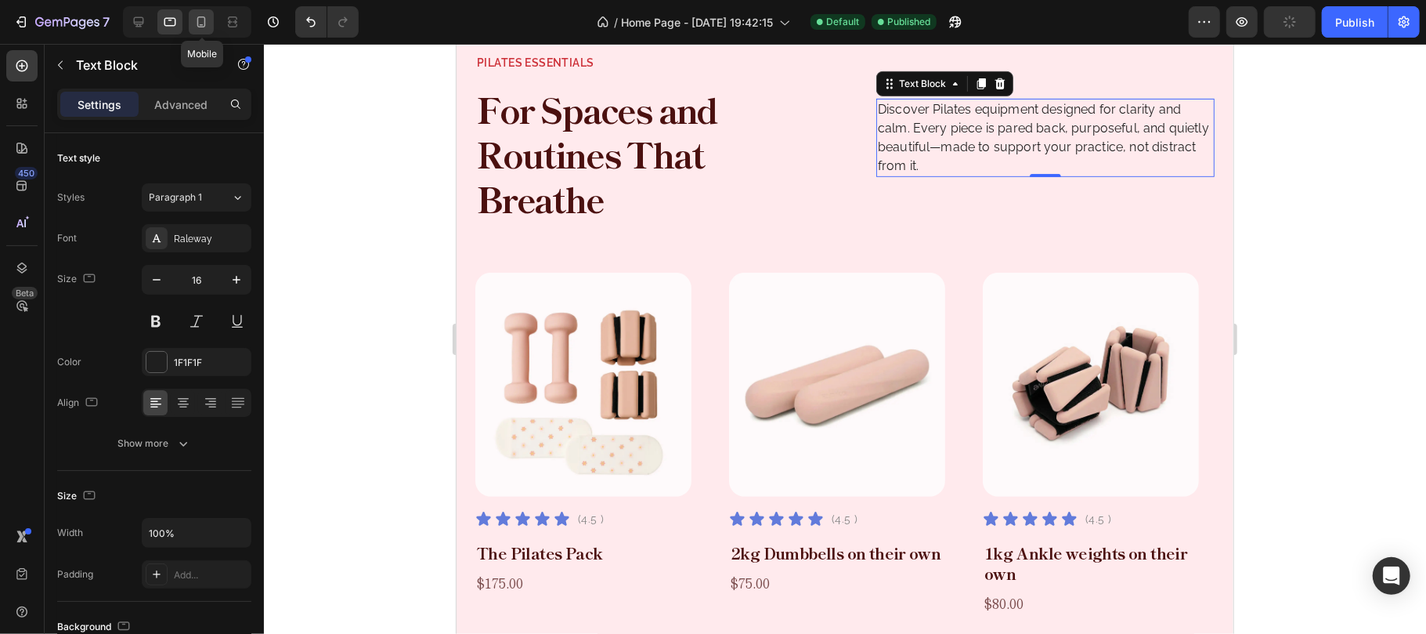
click at [196, 25] on icon at bounding box center [201, 22] width 16 height 16
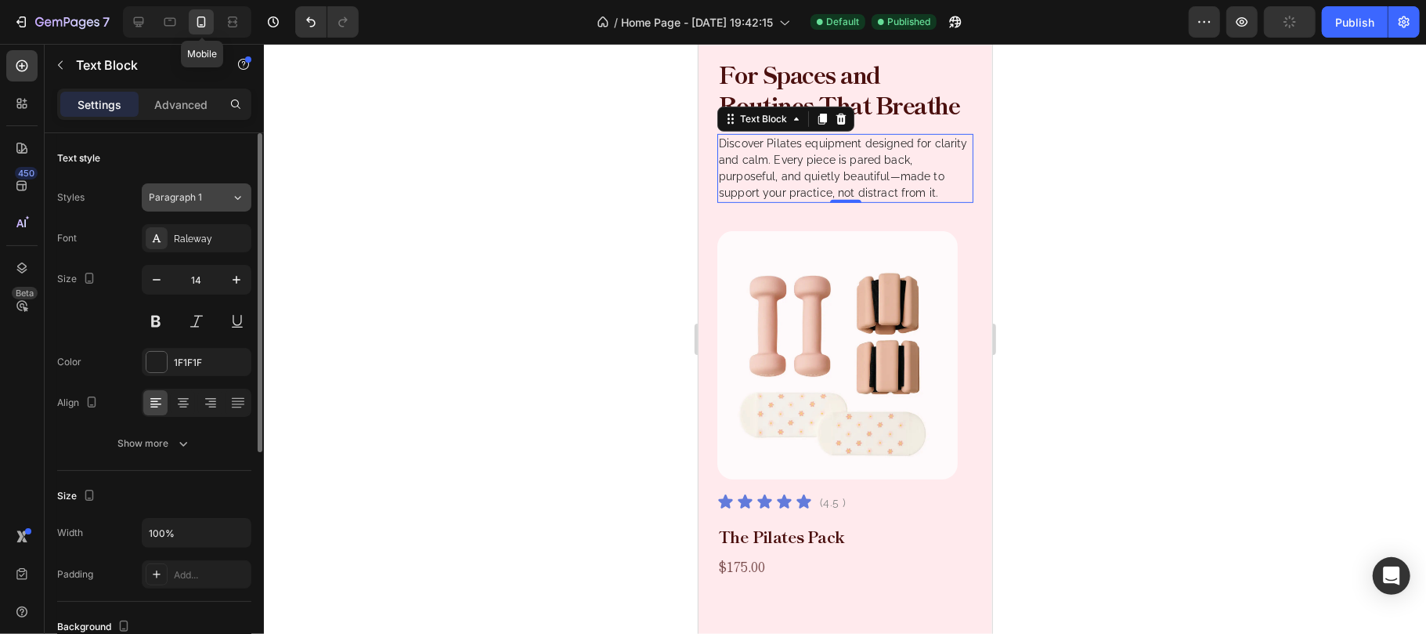
scroll to position [540, 0]
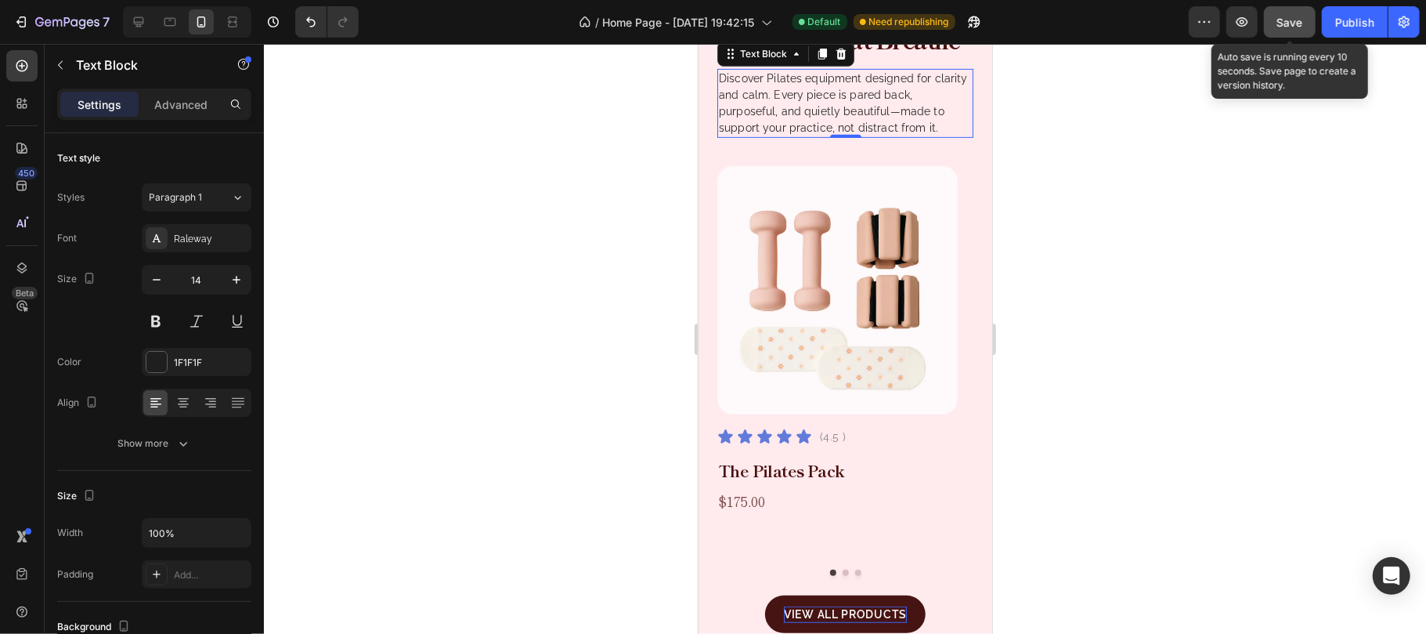
click at [1303, 19] on button "Save" at bounding box center [1290, 21] width 52 height 31
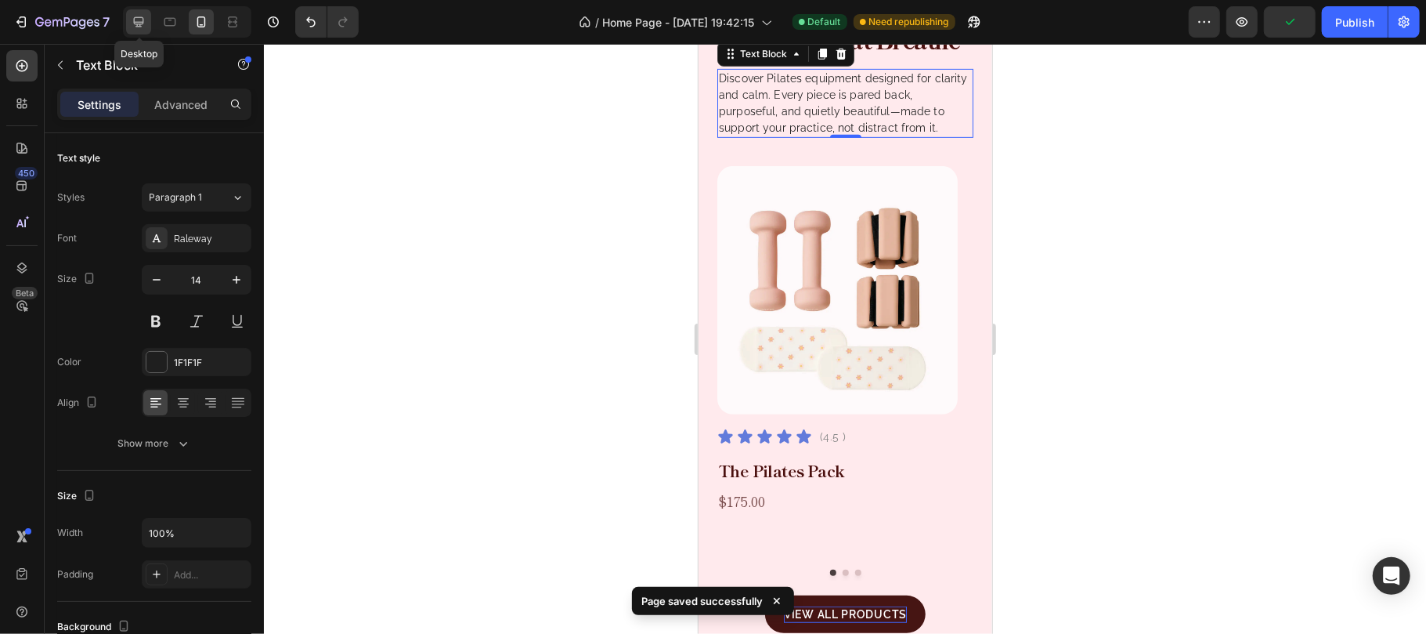
click at [144, 20] on icon at bounding box center [139, 22] width 10 height 10
type input "16"
type input "476"
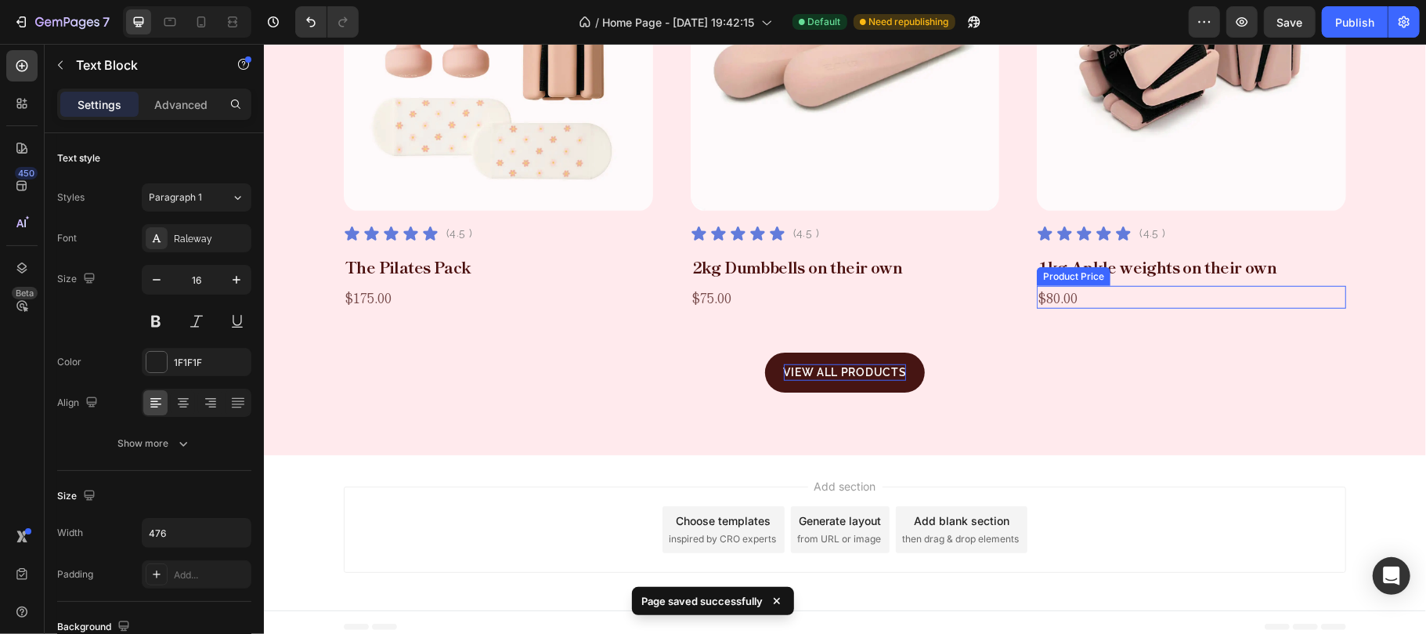
scroll to position [822, 0]
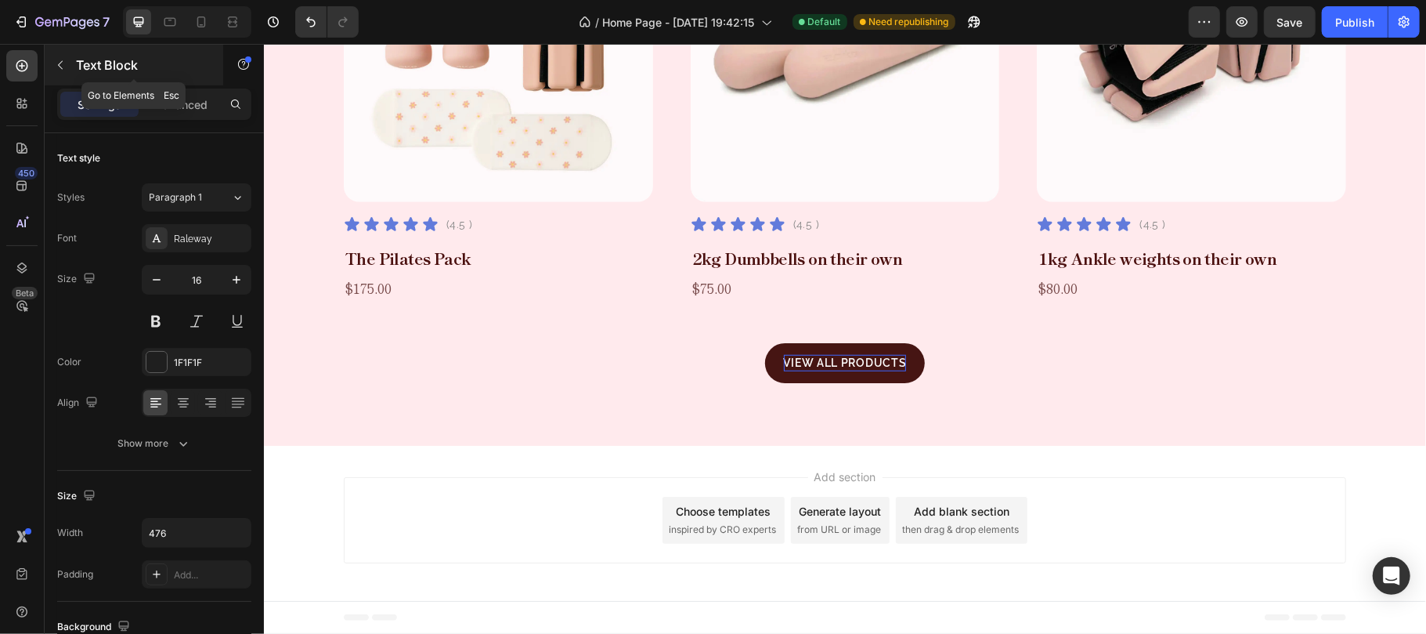
click at [82, 67] on p "Text Block" at bounding box center [142, 65] width 133 height 19
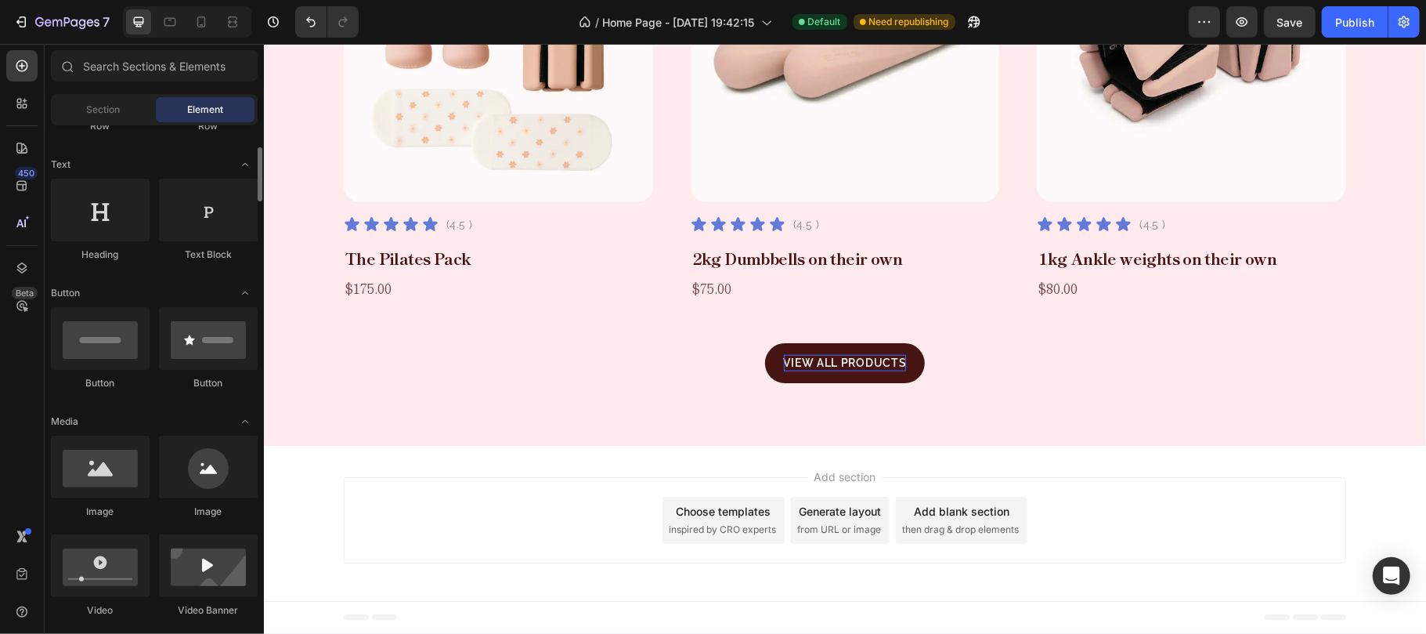
scroll to position [0, 0]
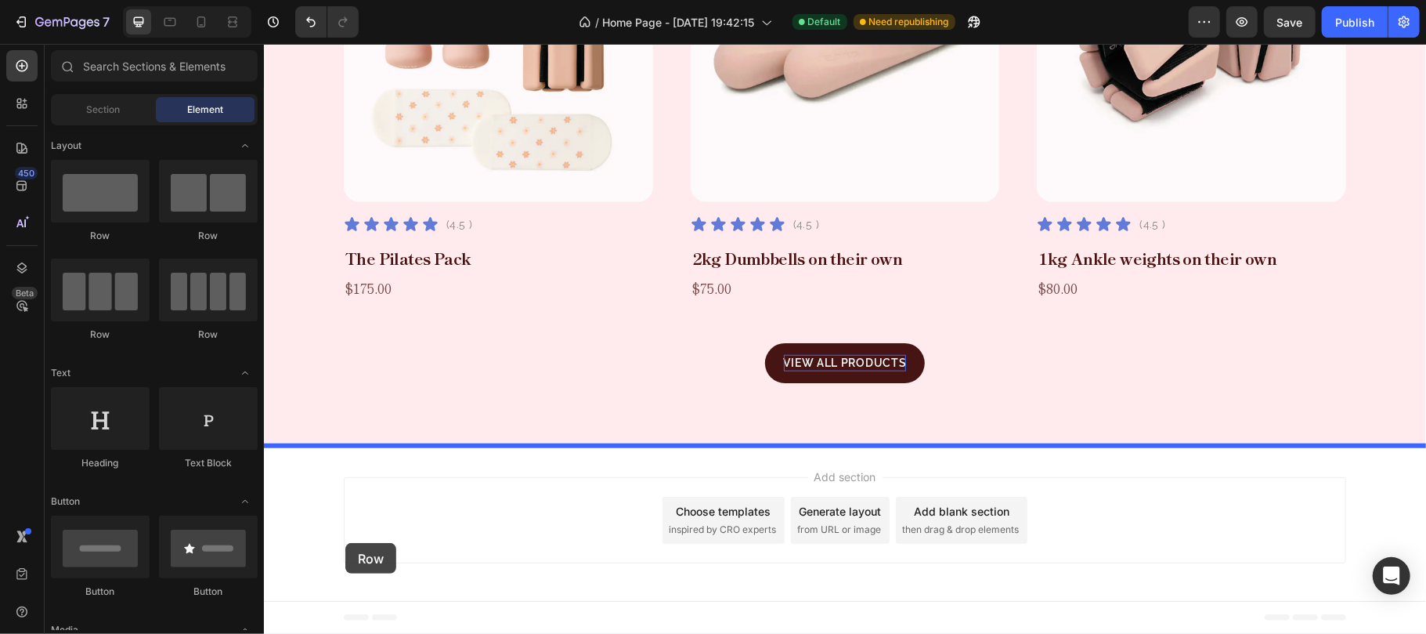
drag, startPoint x: 446, startPoint y: 247, endPoint x: 345, endPoint y: 542, distance: 311.3
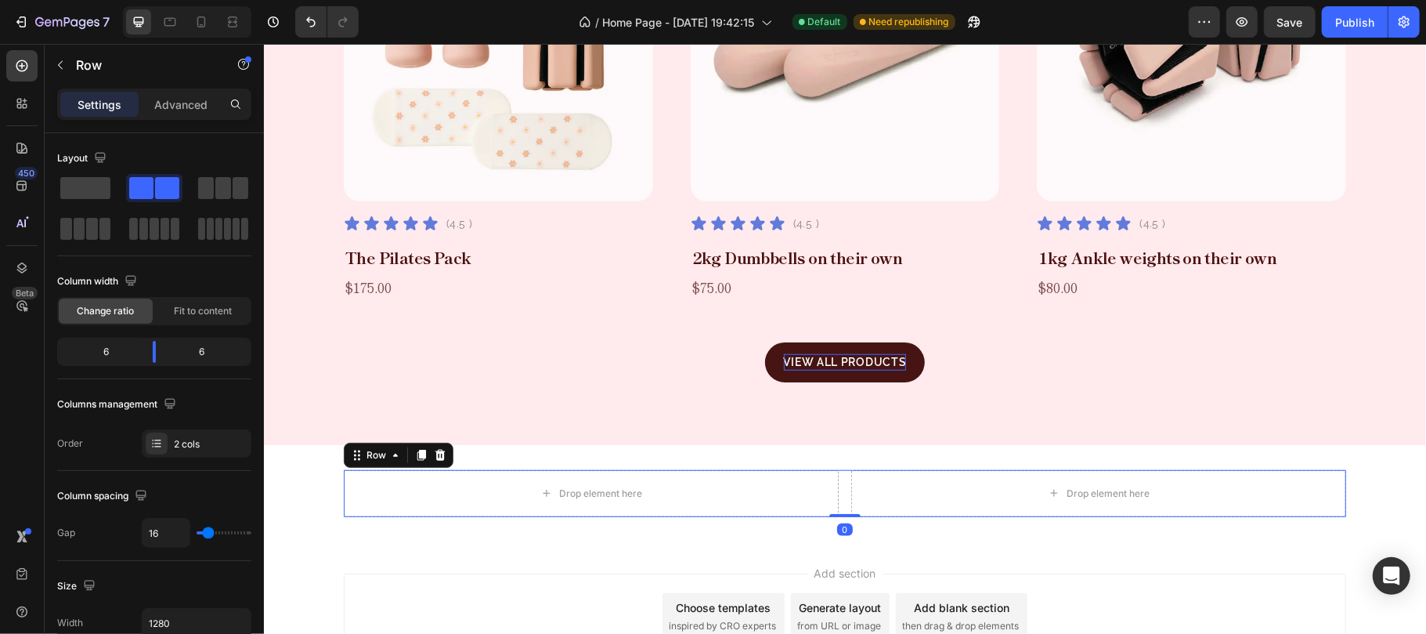
drag, startPoint x: 834, startPoint y: 526, endPoint x: 721, endPoint y: 403, distance: 167.4
click at [835, 493] on div "Drop element here Drop element here Row 0" at bounding box center [844, 492] width 1002 height 47
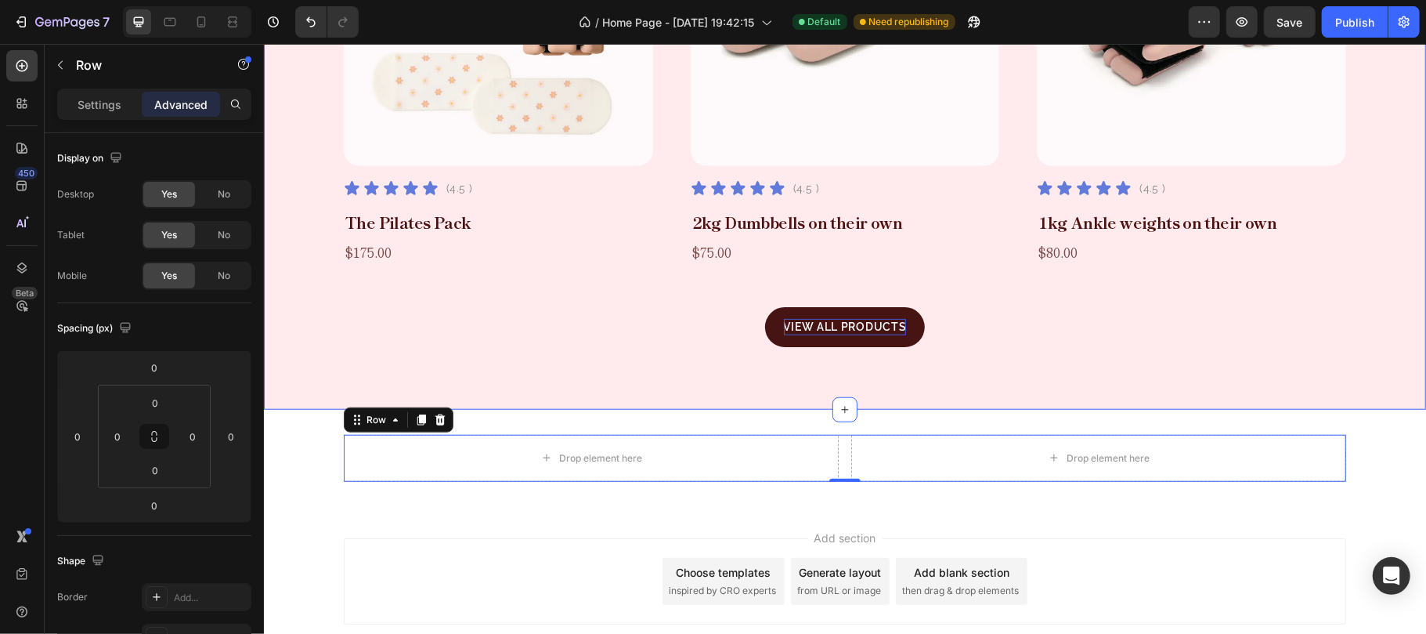
scroll to position [919, 0]
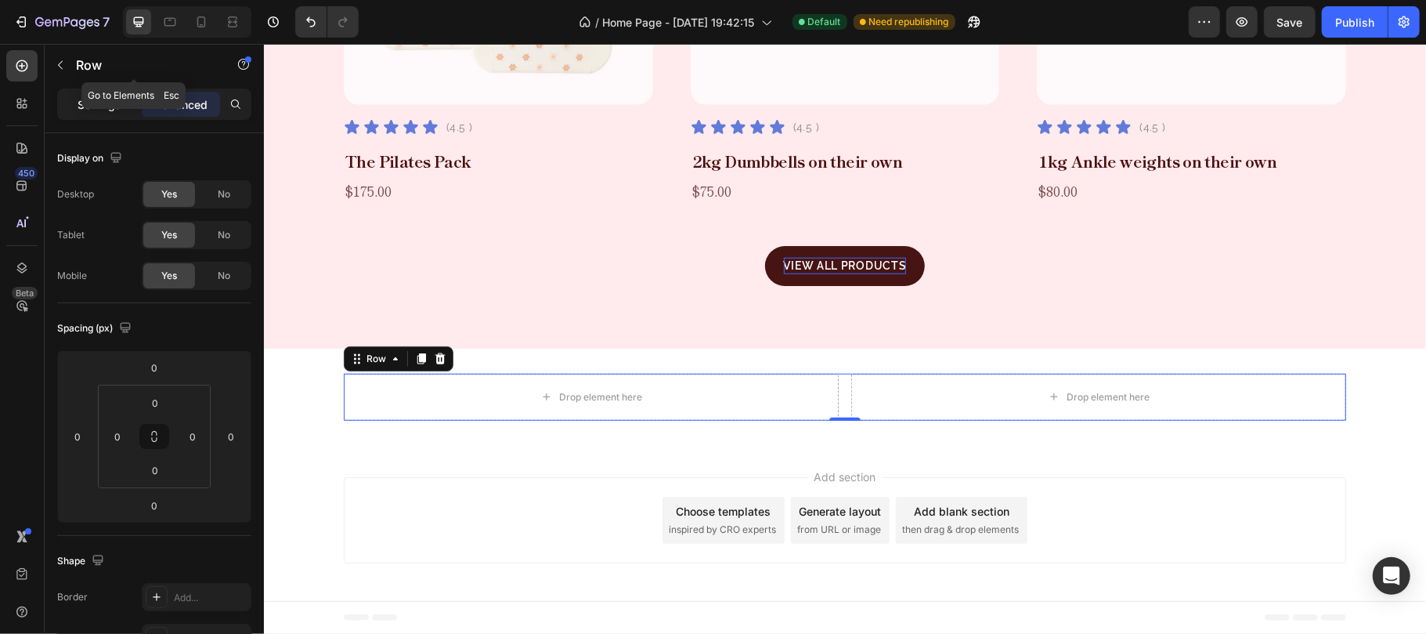
click at [97, 94] on div "Settings" at bounding box center [99, 104] width 78 height 25
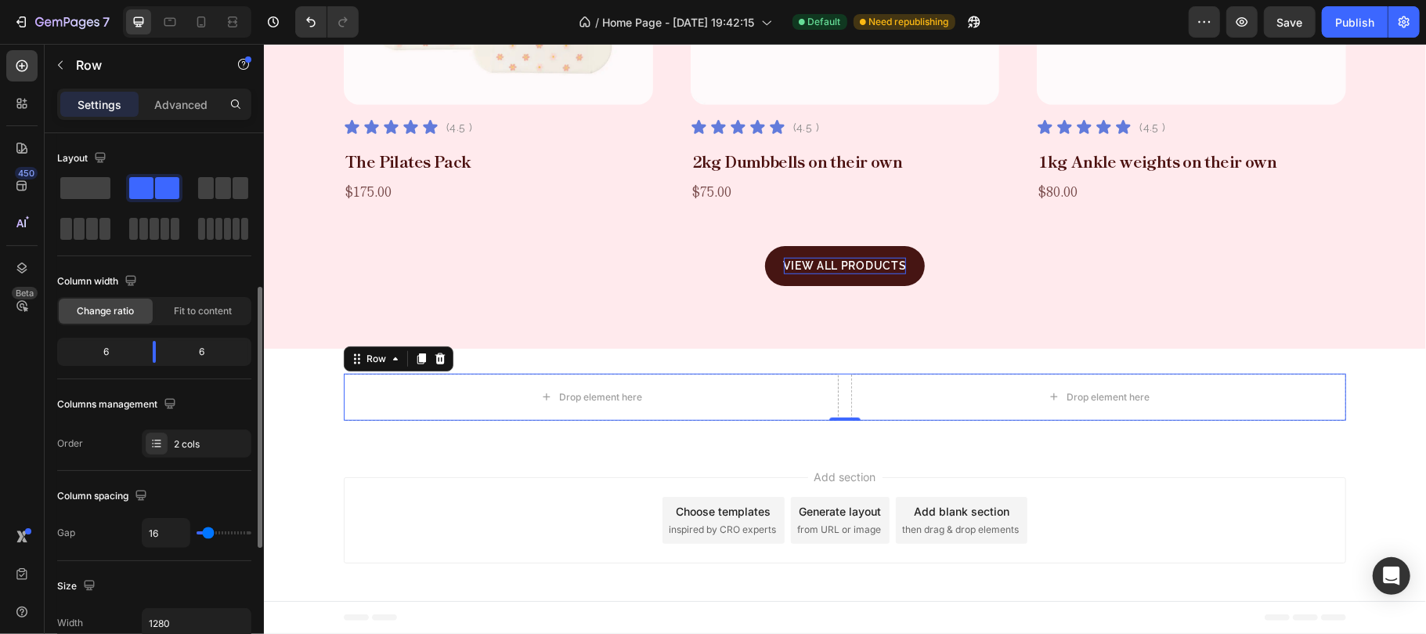
scroll to position [104, 0]
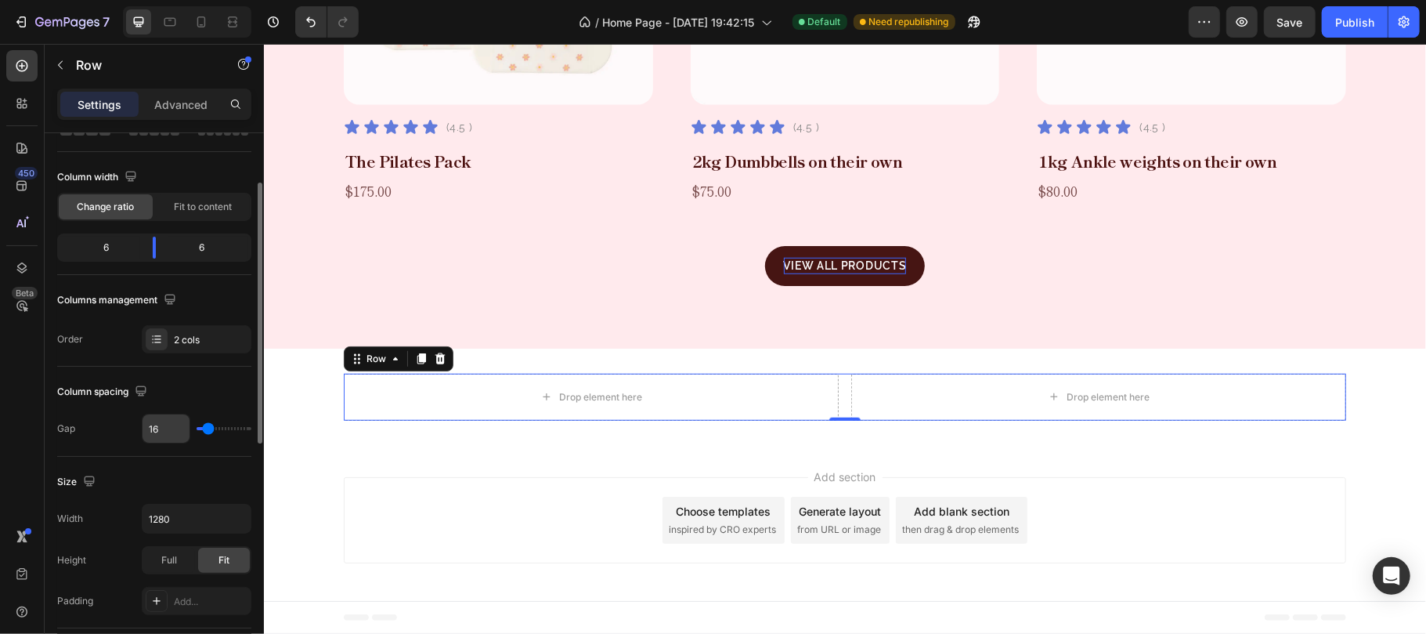
click at [177, 426] on input "16" at bounding box center [166, 428] width 47 height 28
type input "1"
type input "12"
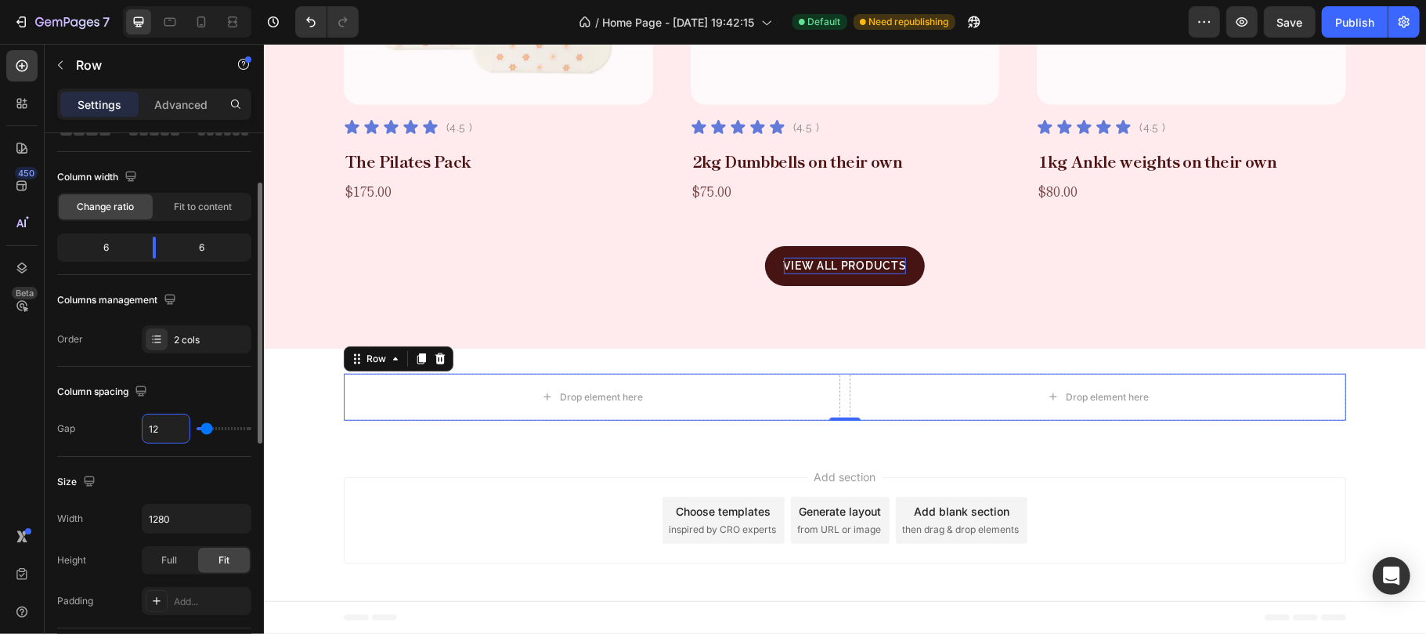
type input "129"
type input "120"
click at [205, 396] on div "Column spacing" at bounding box center [154, 391] width 194 height 25
click at [171, 430] on input "129" at bounding box center [166, 428] width 47 height 28
type input "1"
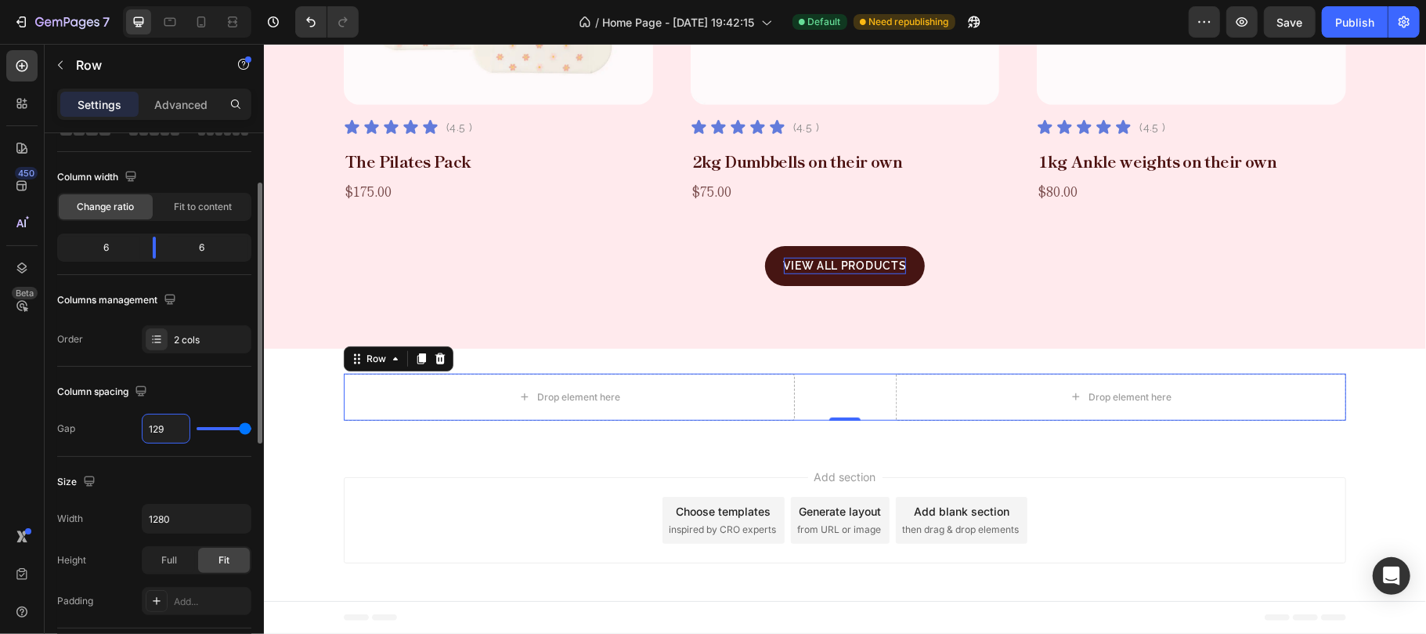
type input "1"
type input "12"
type input "120"
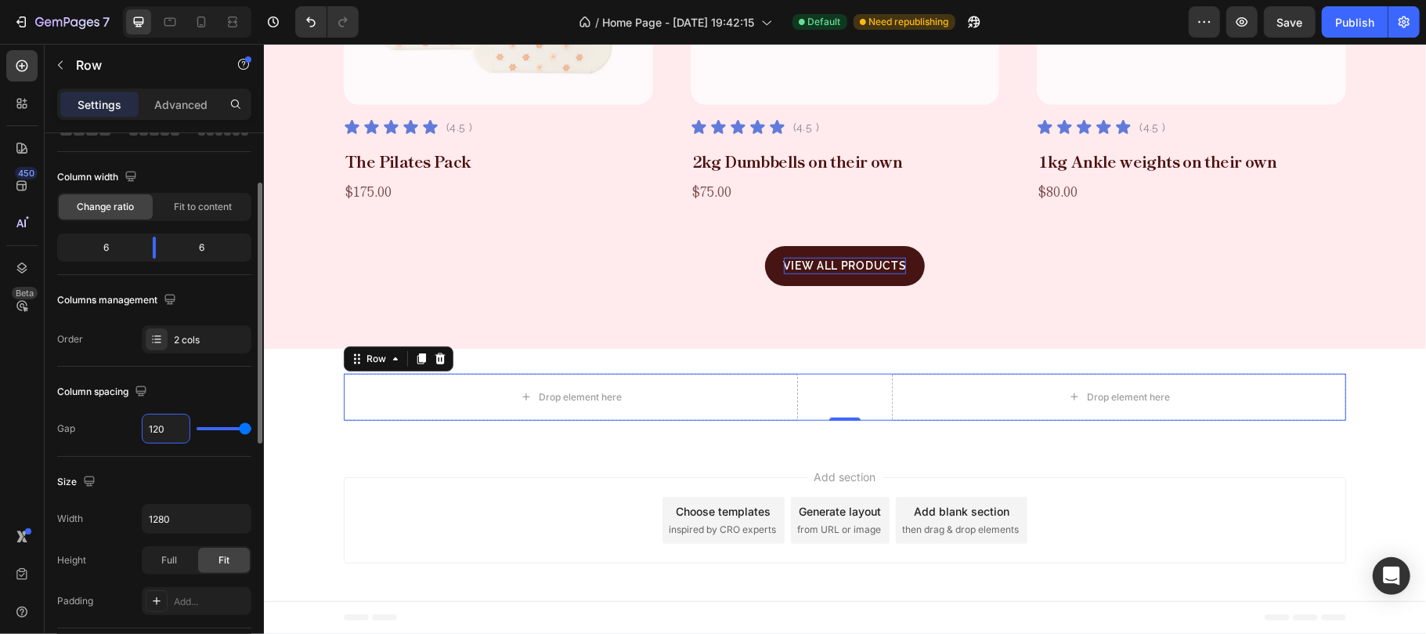
type input "120"
click at [173, 393] on div "Column spacing" at bounding box center [154, 391] width 194 height 25
drag, startPoint x: 81, startPoint y: 67, endPoint x: 77, endPoint y: 82, distance: 15.6
click at [80, 67] on p "Row" at bounding box center [142, 65] width 133 height 19
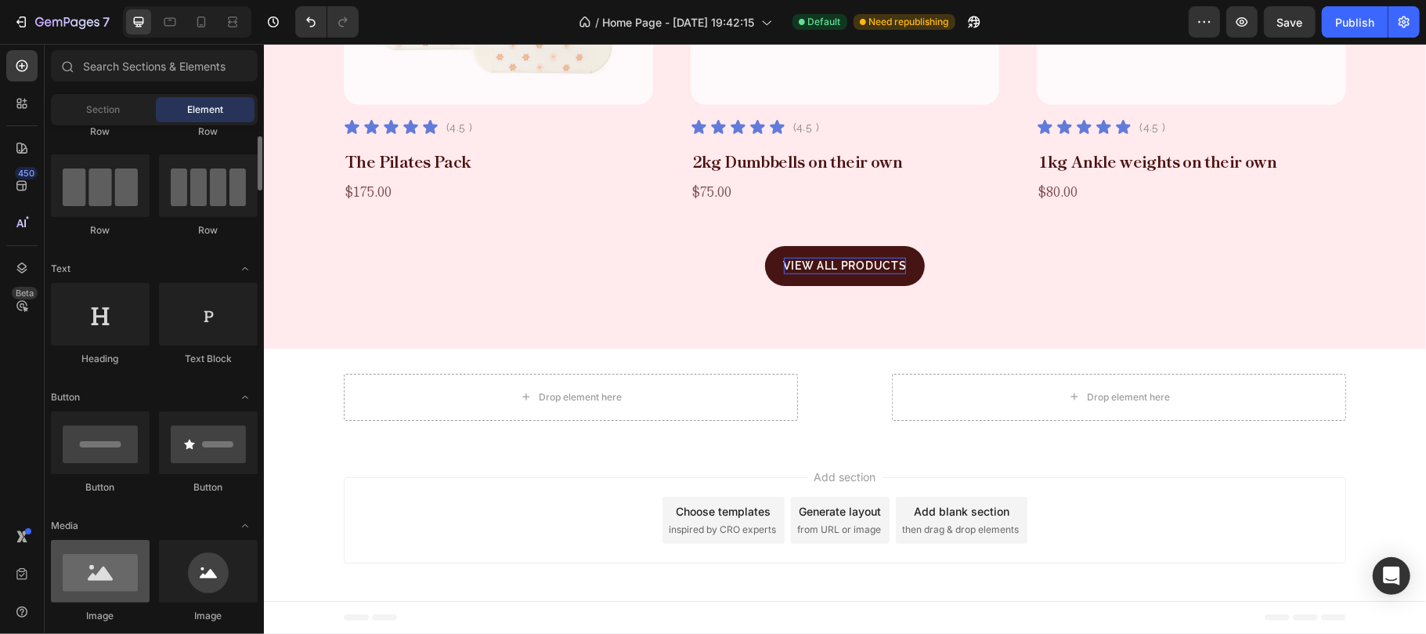
scroll to position [208, 0]
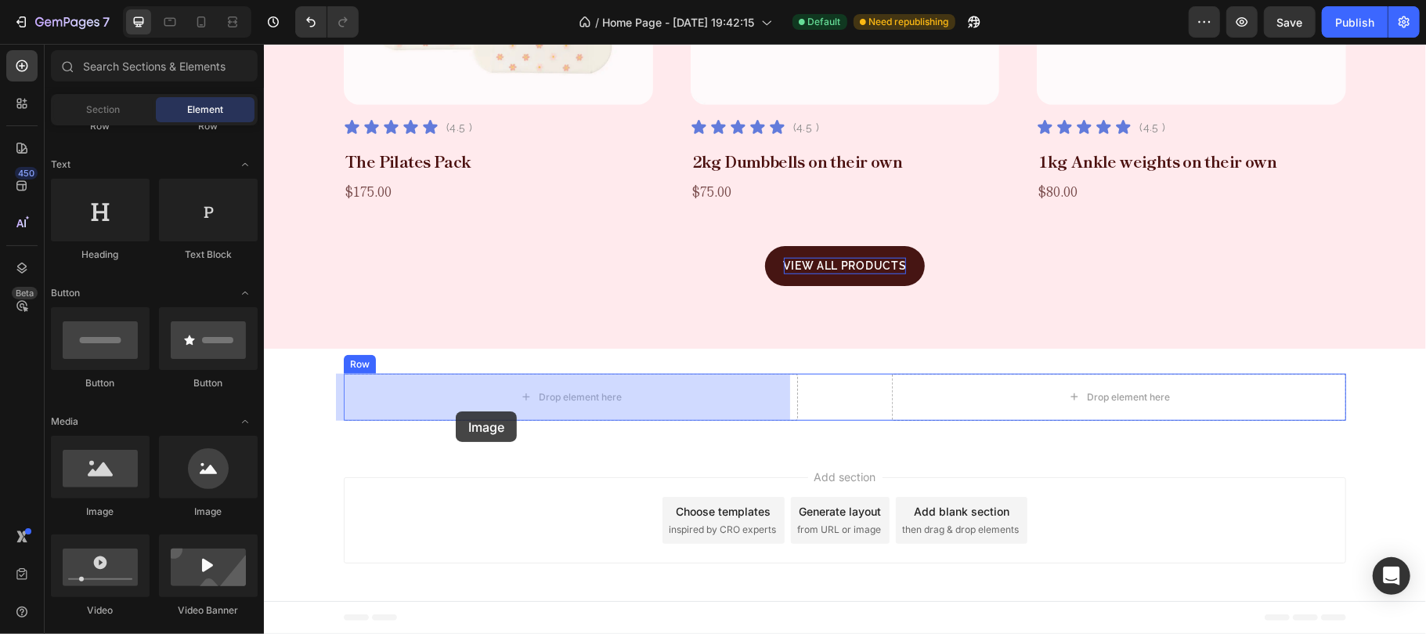
drag, startPoint x: 367, startPoint y: 527, endPoint x: 455, endPoint y: 410, distance: 146.5
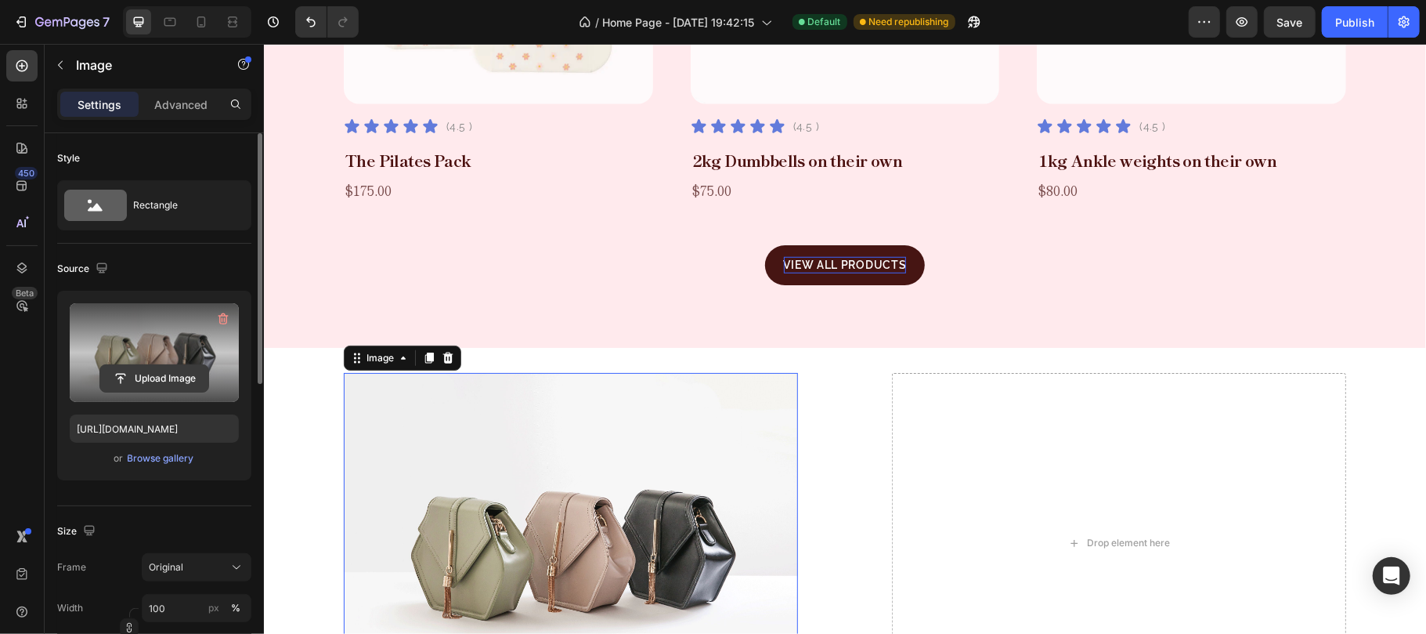
click at [150, 376] on input "file" at bounding box center [154, 378] width 108 height 27
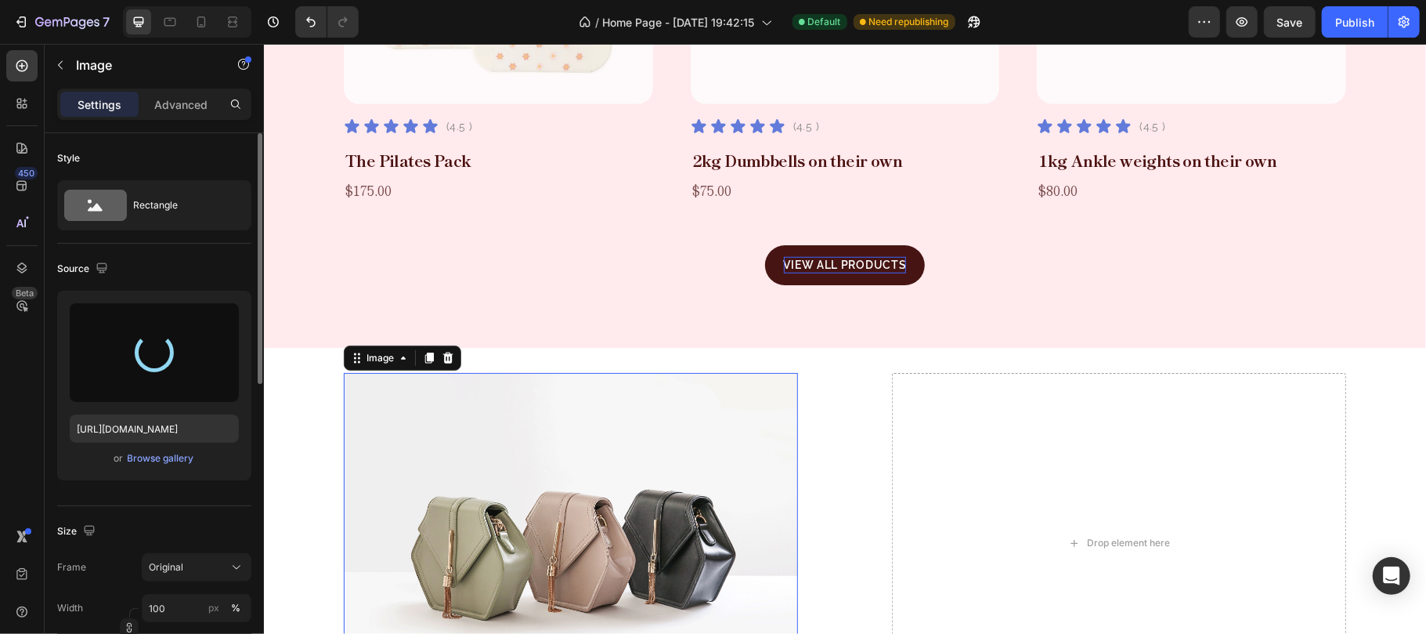
type input "[URL][DOMAIN_NAME]"
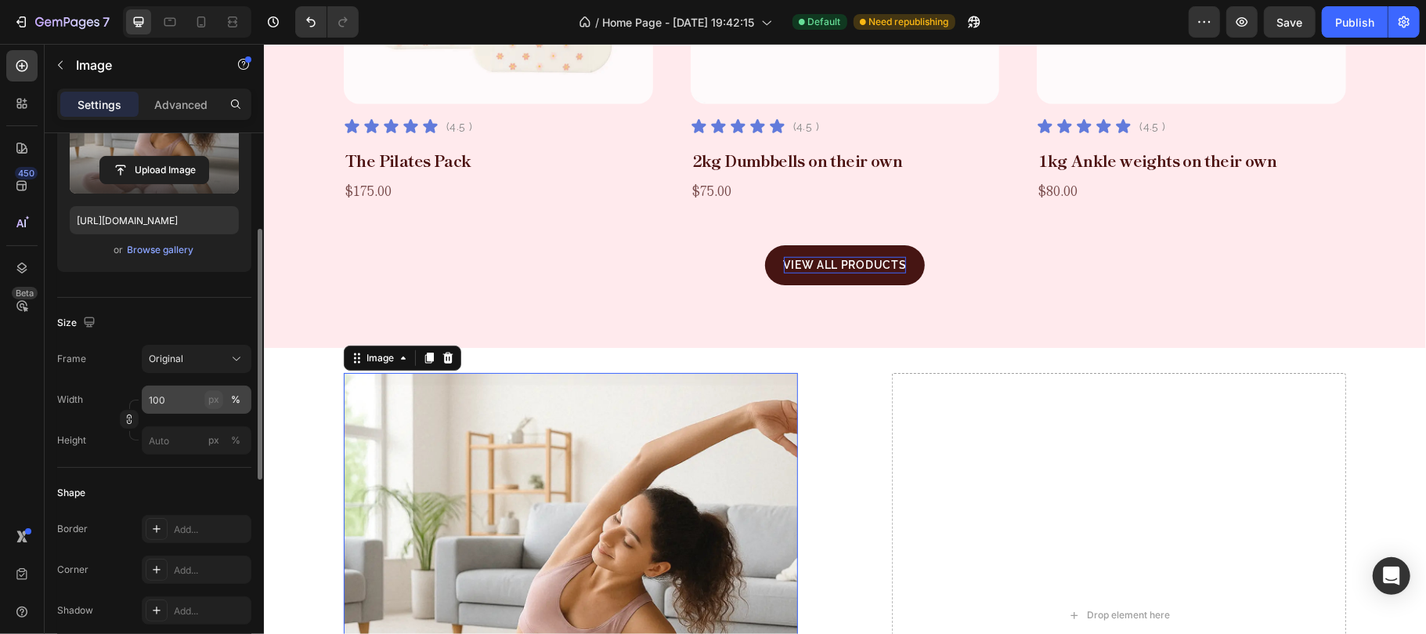
click at [214, 398] on div "px" at bounding box center [213, 399] width 11 height 14
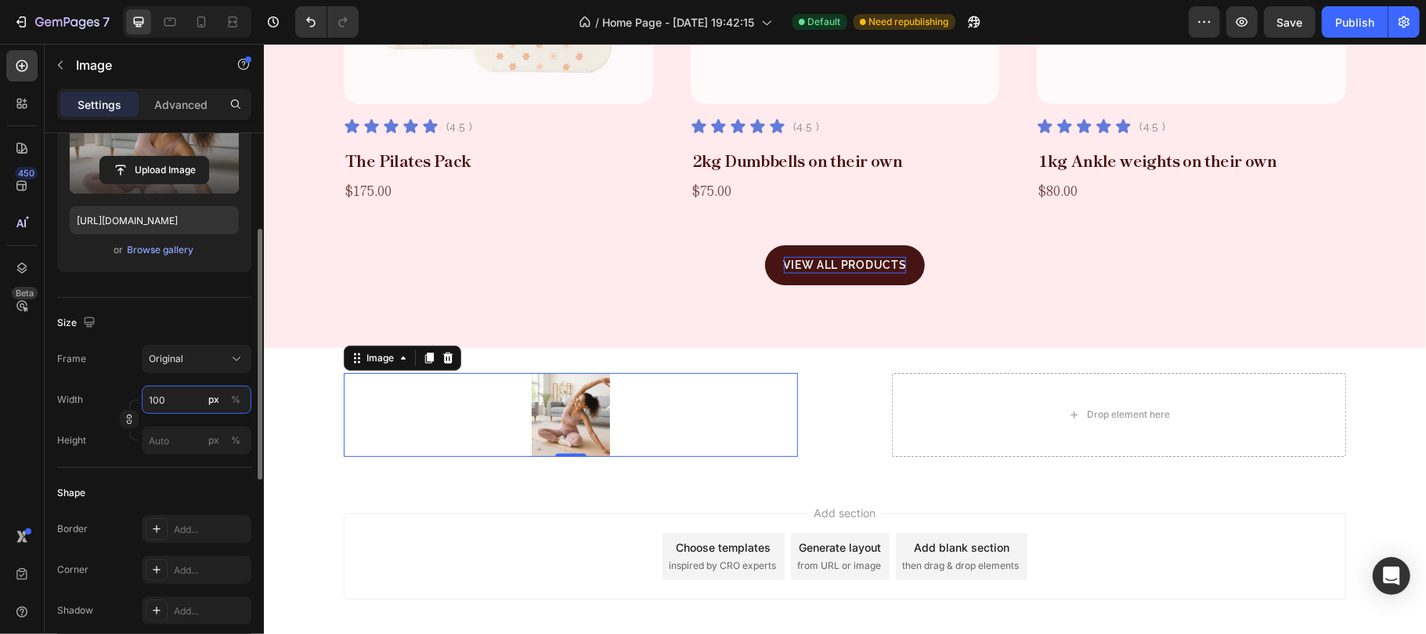
click at [192, 399] on input "100" at bounding box center [197, 399] width 110 height 28
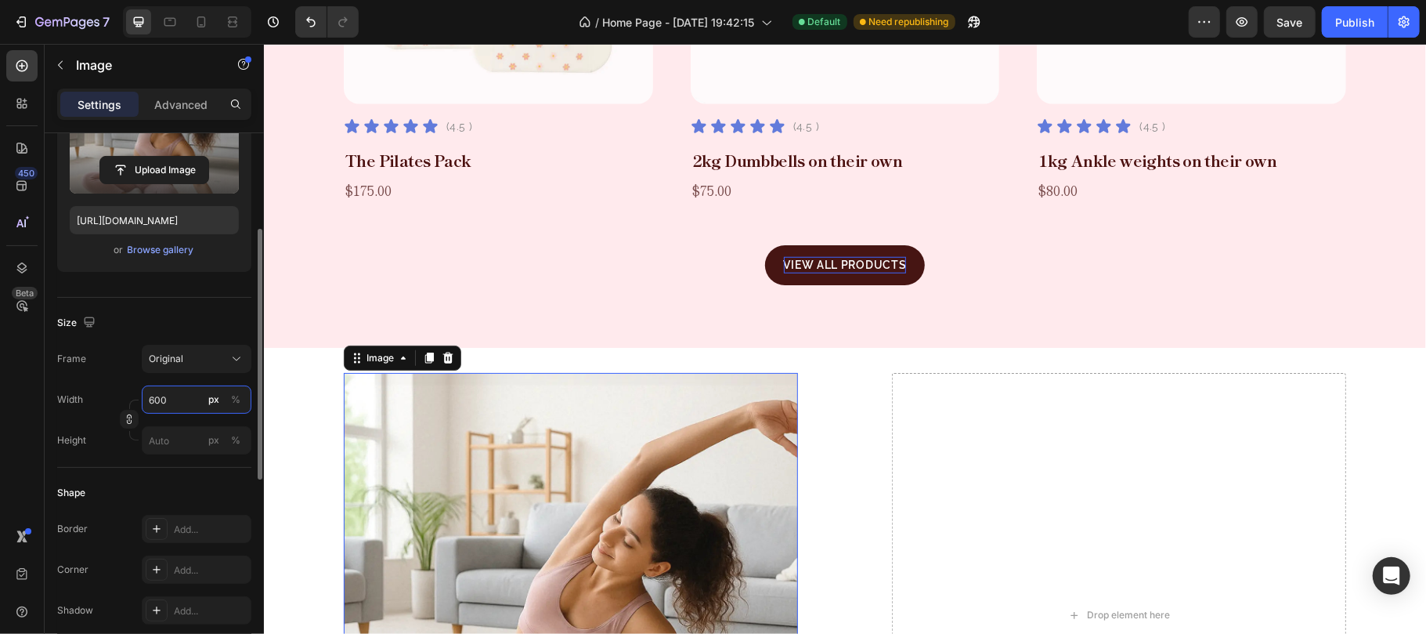
type input "600"
click at [195, 309] on div "Size Frame Original Width 600 px % Height px %" at bounding box center [154, 383] width 194 height 170
click at [191, 568] on div "Add..." at bounding box center [211, 570] width 74 height 14
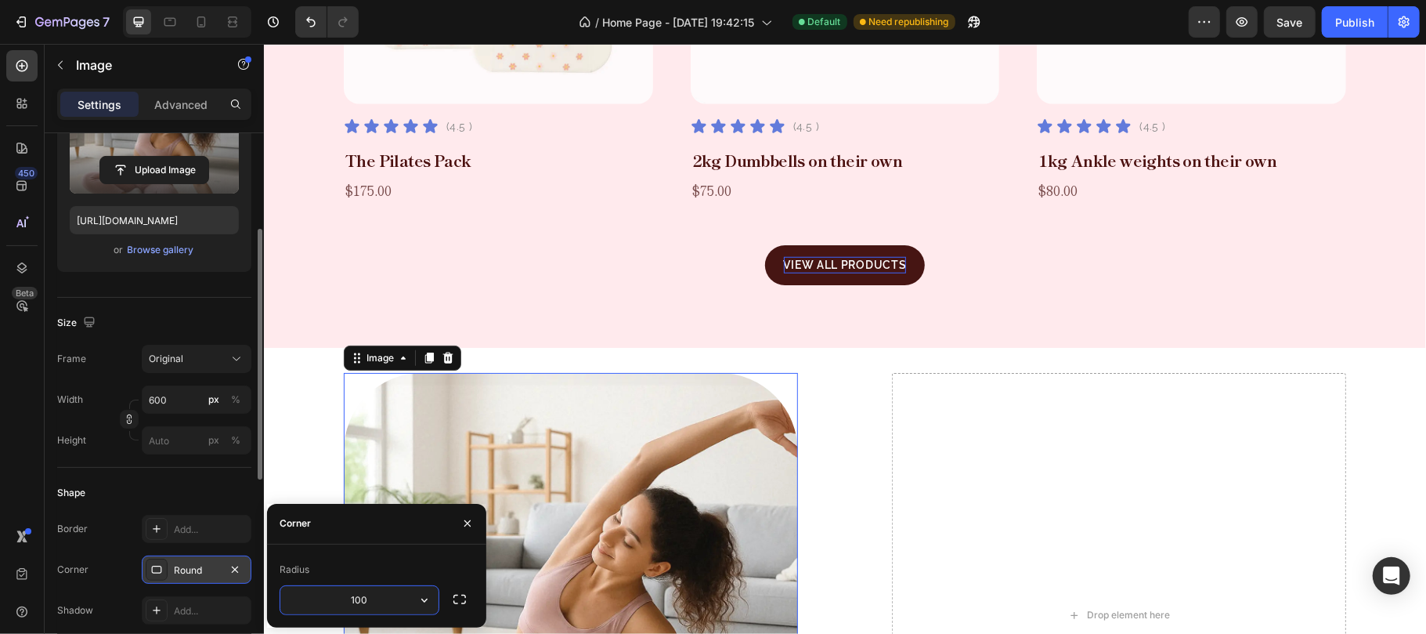
type input "1000"
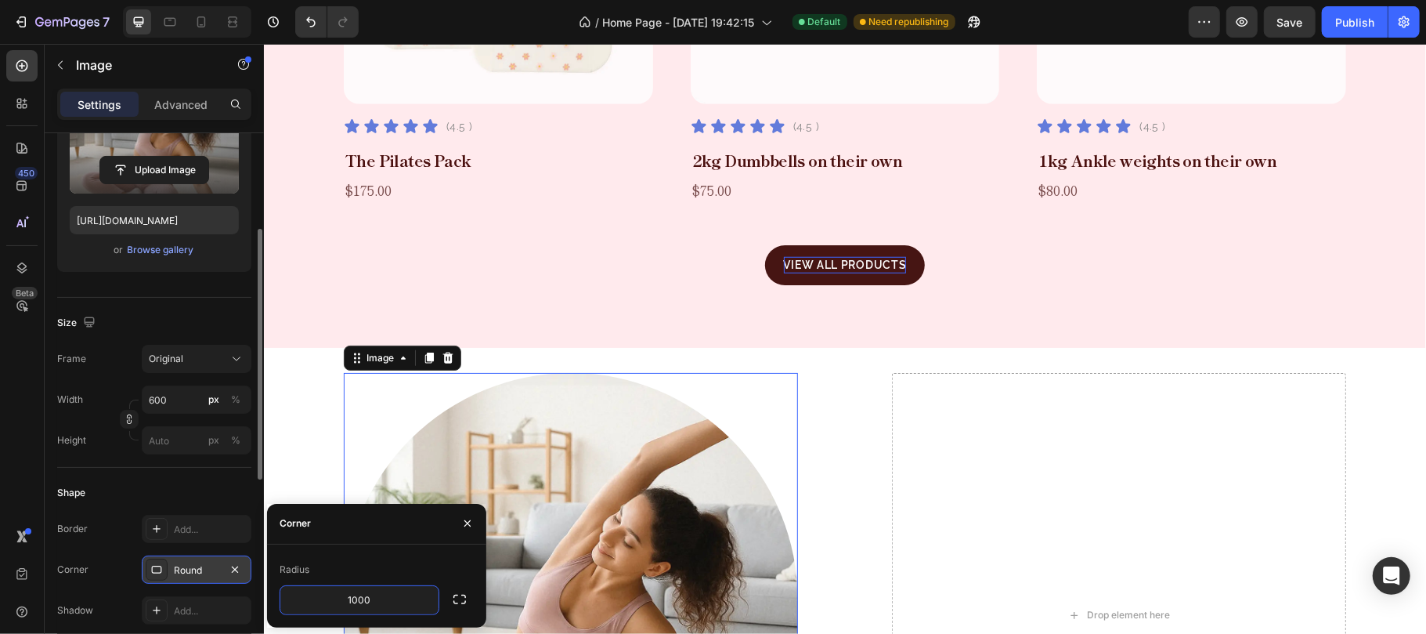
click at [191, 305] on div "Size Frame Original Width 600 px % Height px %" at bounding box center [154, 383] width 194 height 170
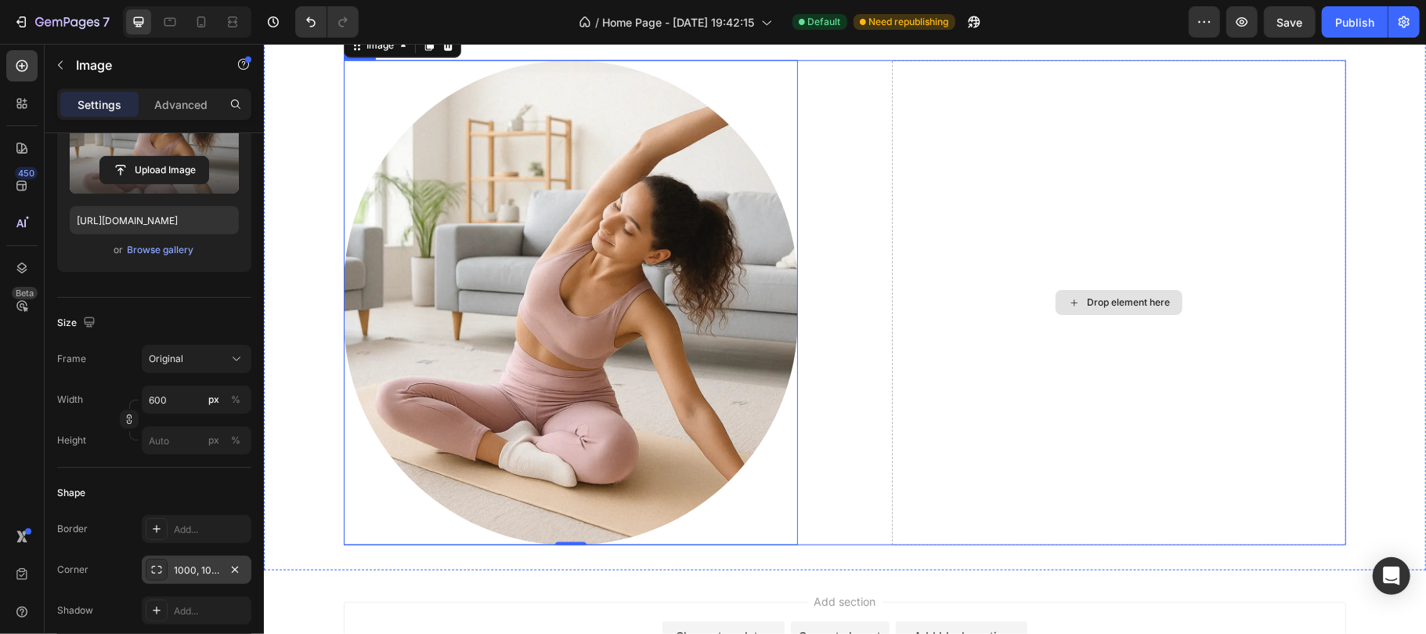
scroll to position [1232, 0]
click at [163, 310] on div "Size" at bounding box center [154, 322] width 194 height 25
click at [148, 486] on div "Shape" at bounding box center [154, 492] width 194 height 25
click at [869, 288] on div "Image 0 Drop element here Row" at bounding box center [844, 301] width 1002 height 485
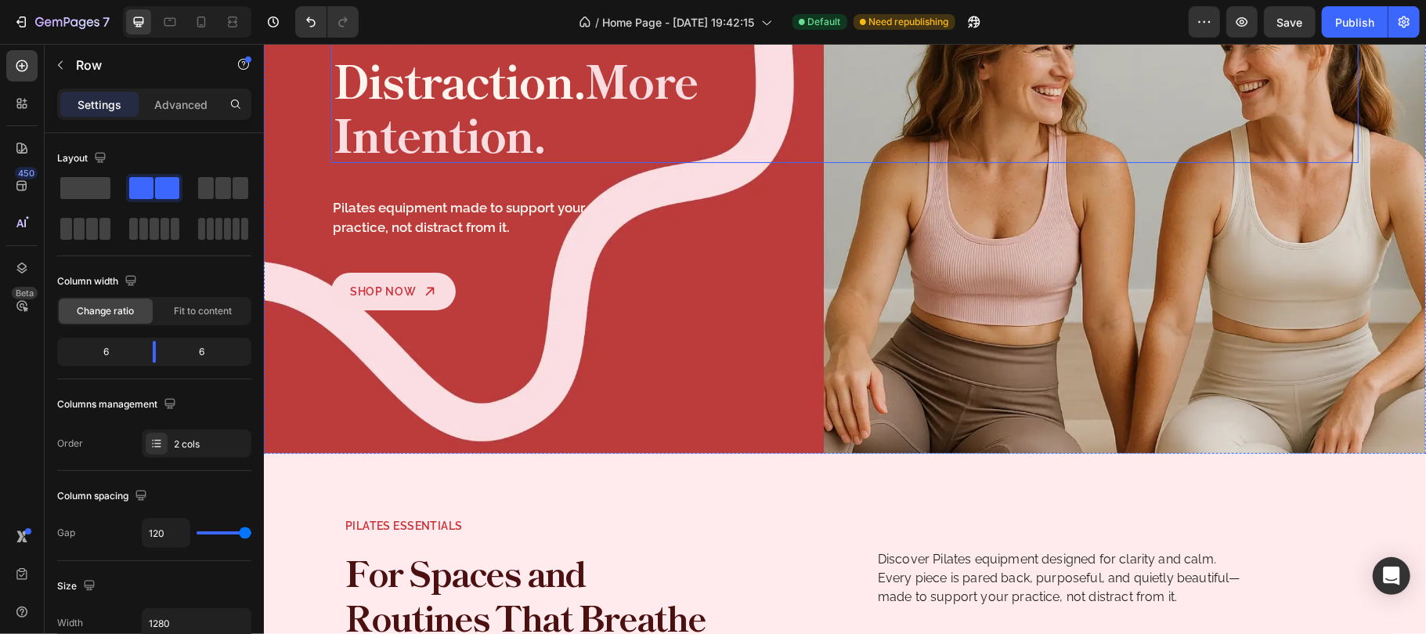
scroll to position [313, 0]
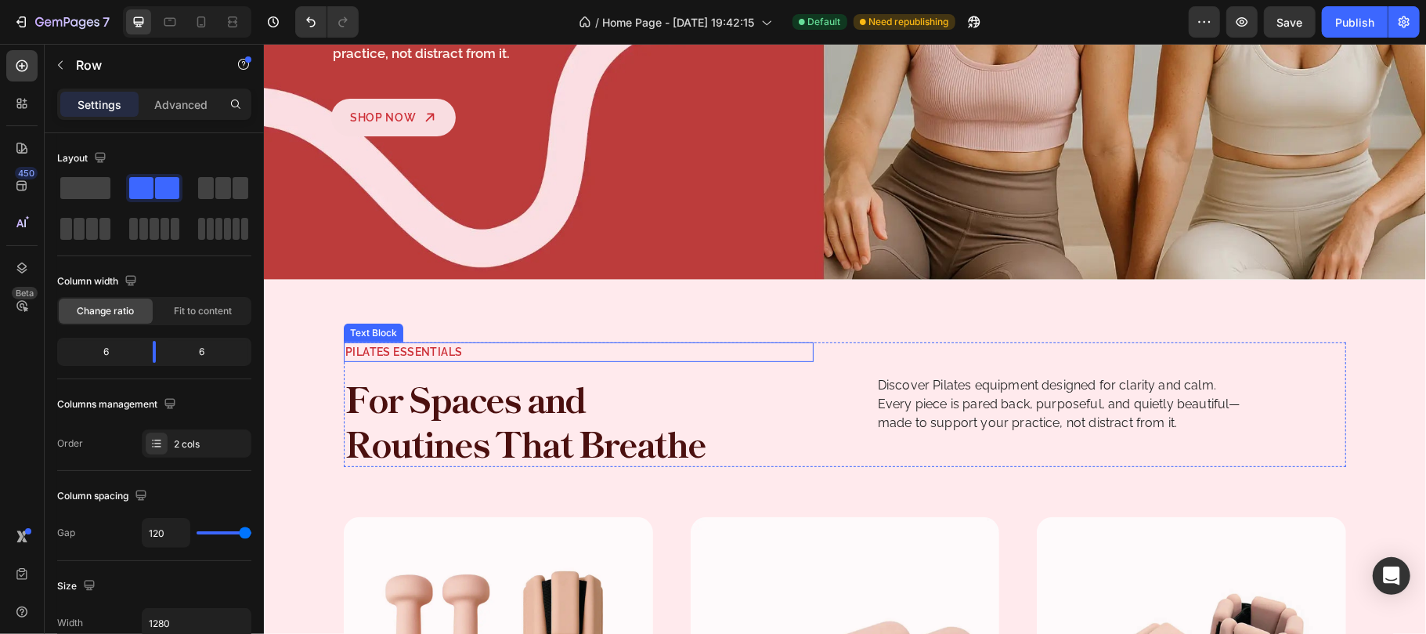
click at [446, 343] on p "Pilates Essentials" at bounding box center [578, 351] width 467 height 16
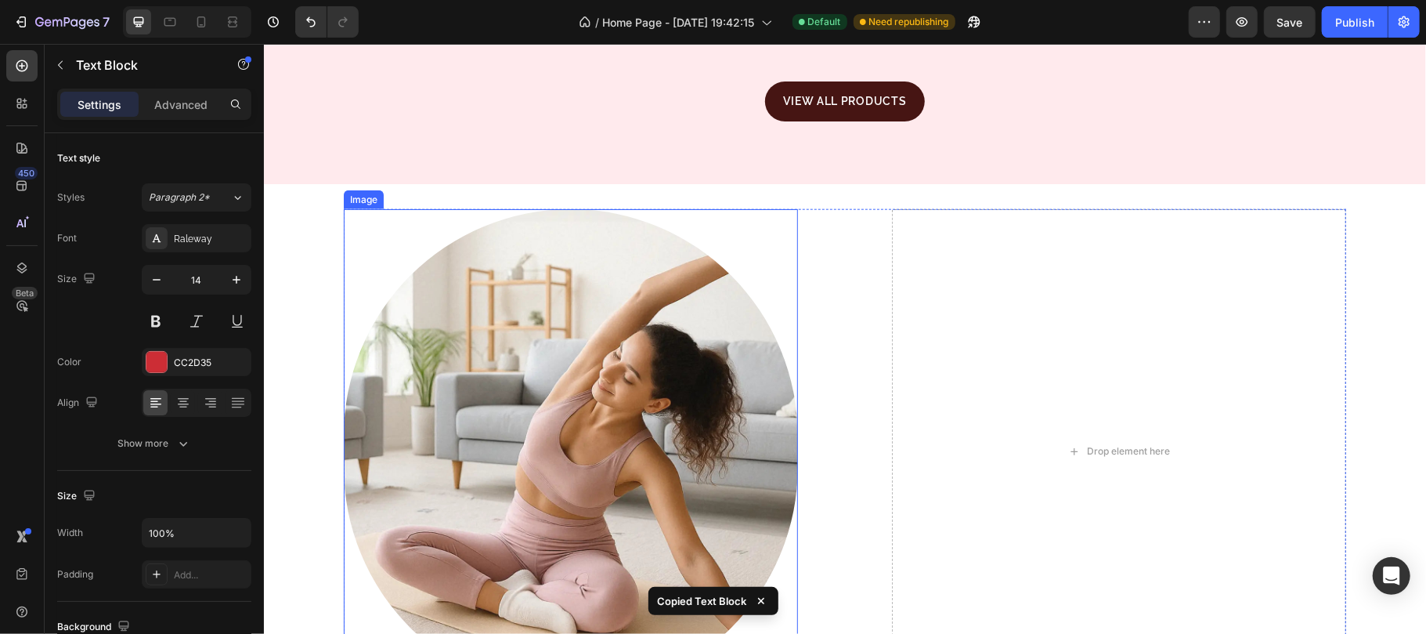
scroll to position [1357, 0]
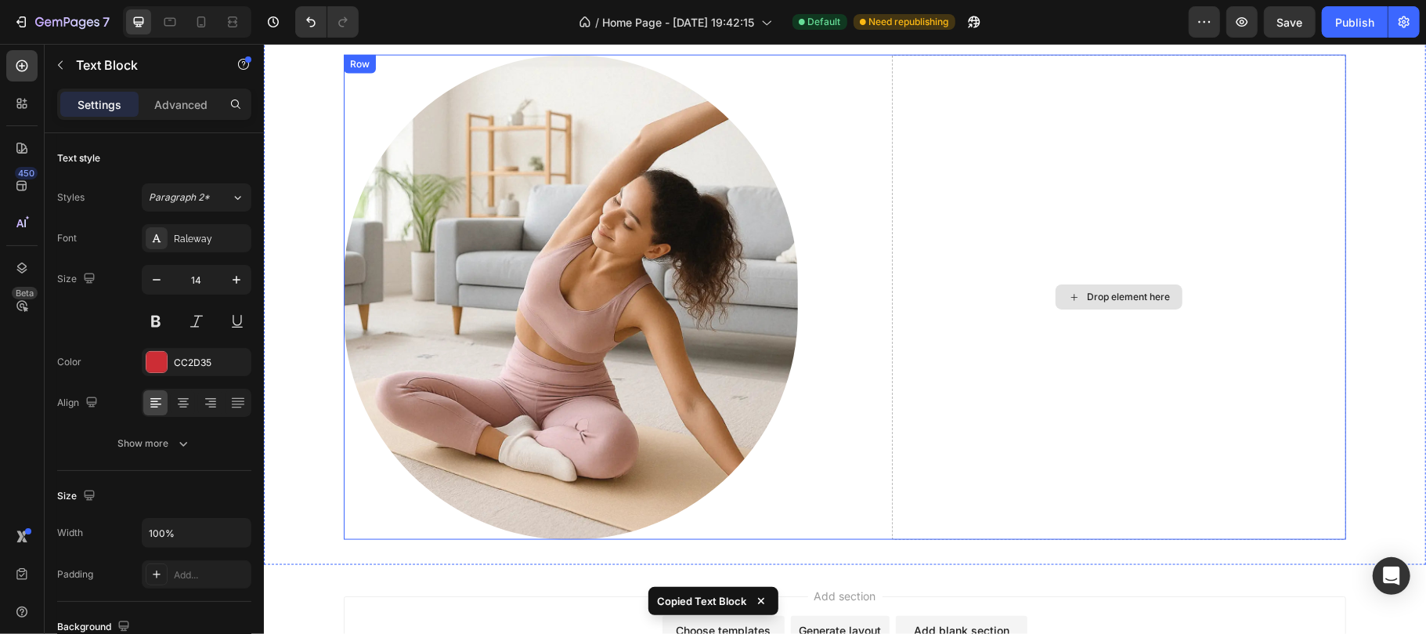
click at [999, 200] on div "Drop element here" at bounding box center [1118, 296] width 454 height 485
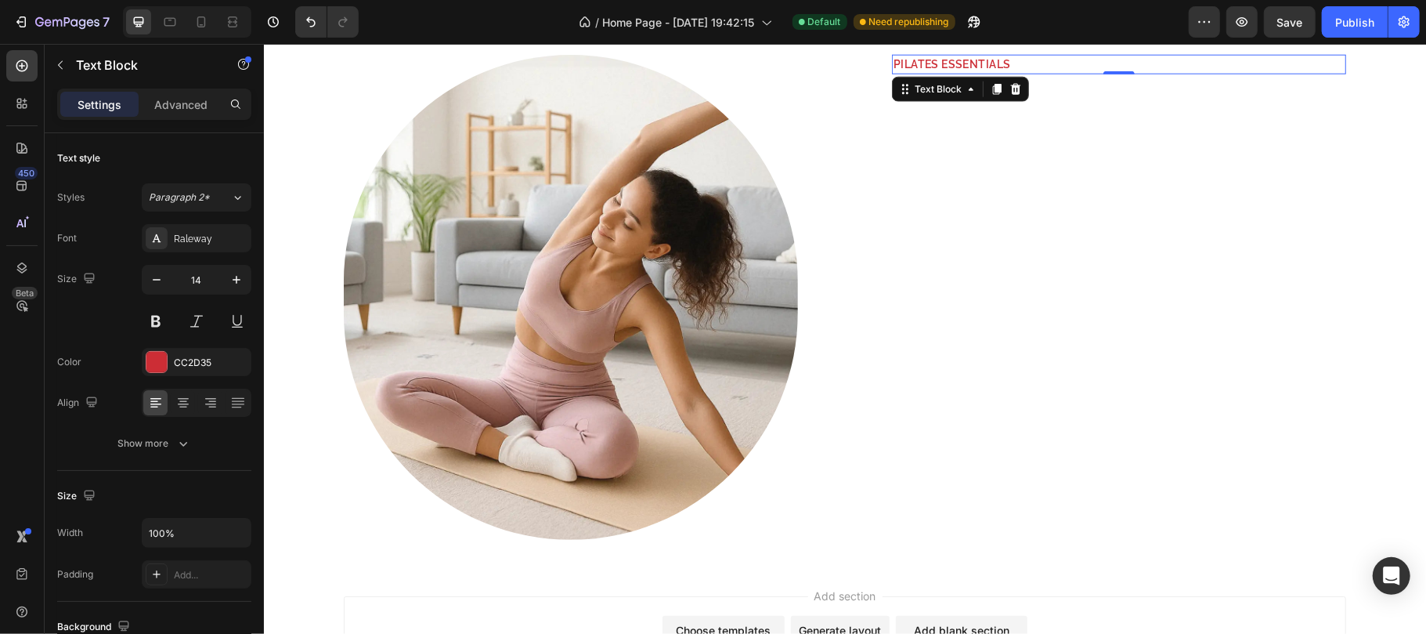
click at [943, 65] on p "Pilates Essentials" at bounding box center [1118, 64] width 451 height 16
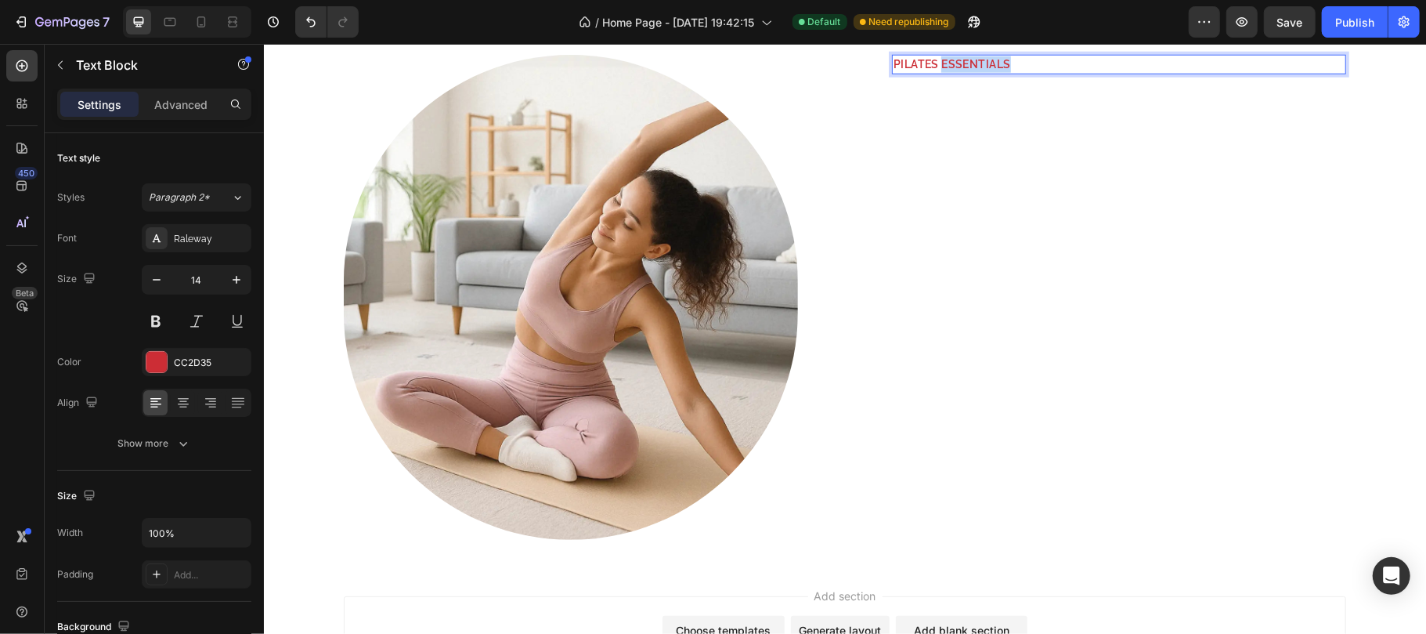
click at [943, 65] on p "Pilates Essentials" at bounding box center [1118, 64] width 451 height 16
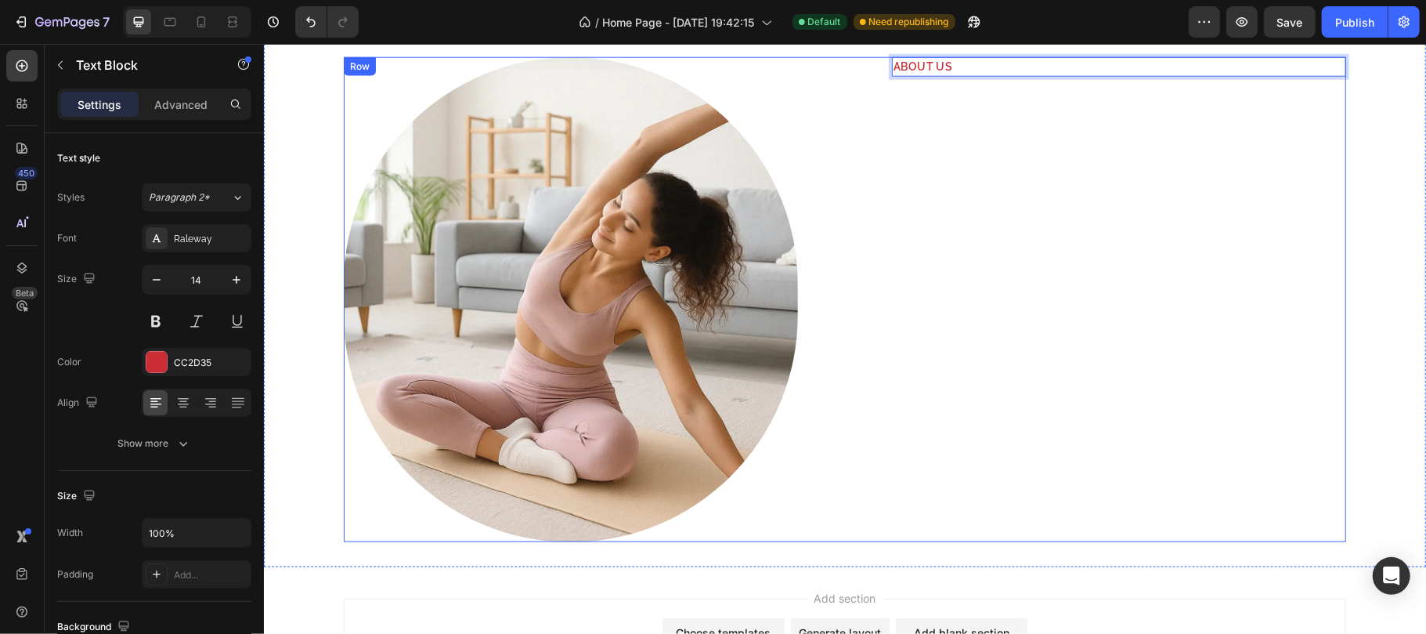
click at [944, 204] on div "About us Text Block 0" at bounding box center [1118, 298] width 454 height 485
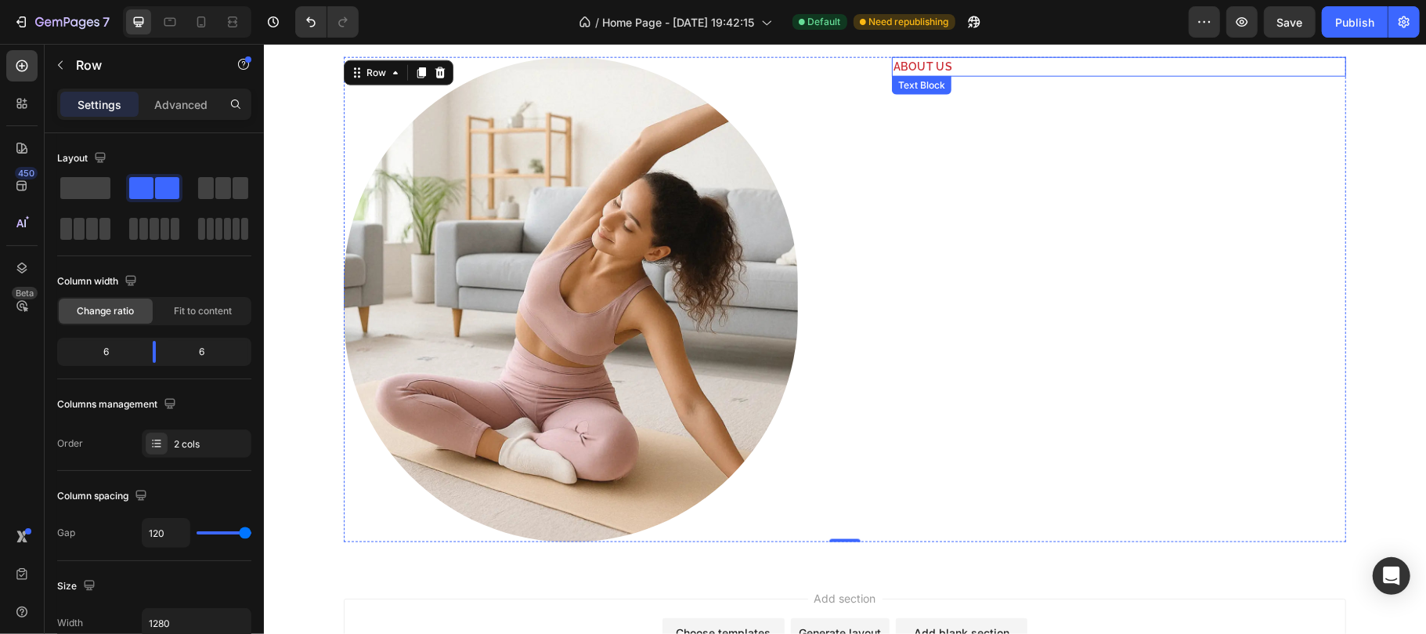
click at [941, 70] on p "About us" at bounding box center [1118, 66] width 451 height 16
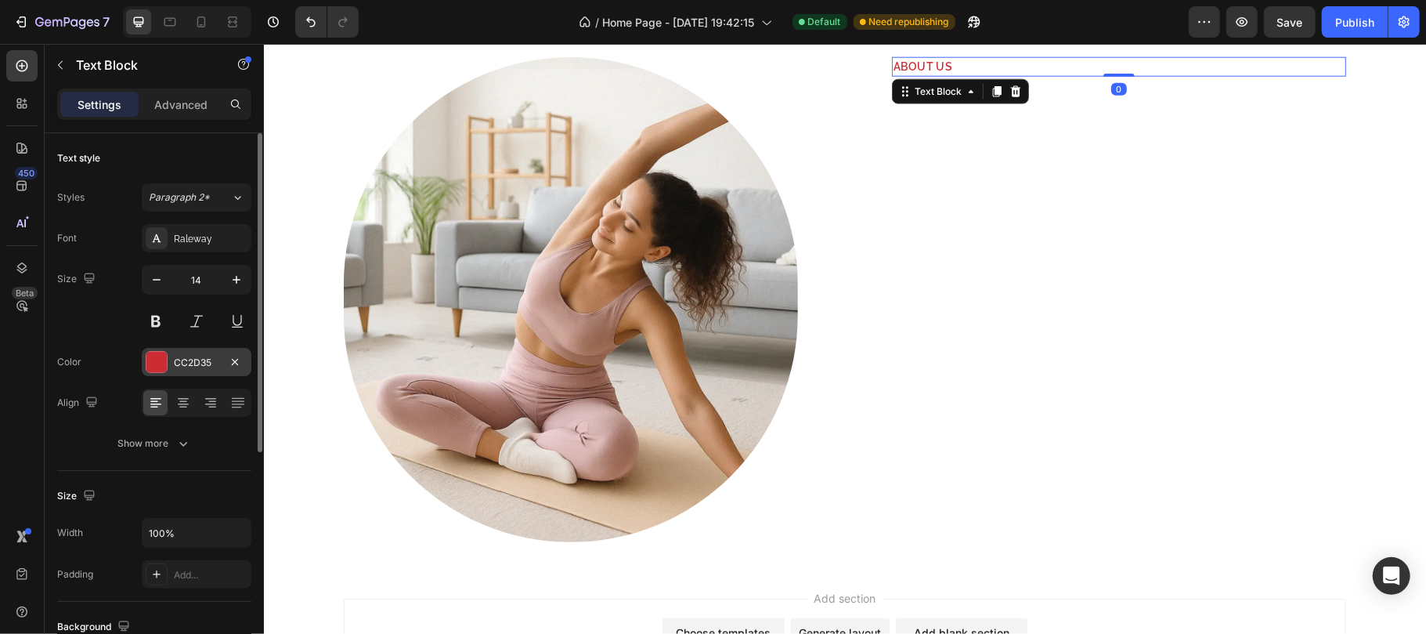
click at [197, 368] on div "CC2D35" at bounding box center [196, 363] width 45 height 14
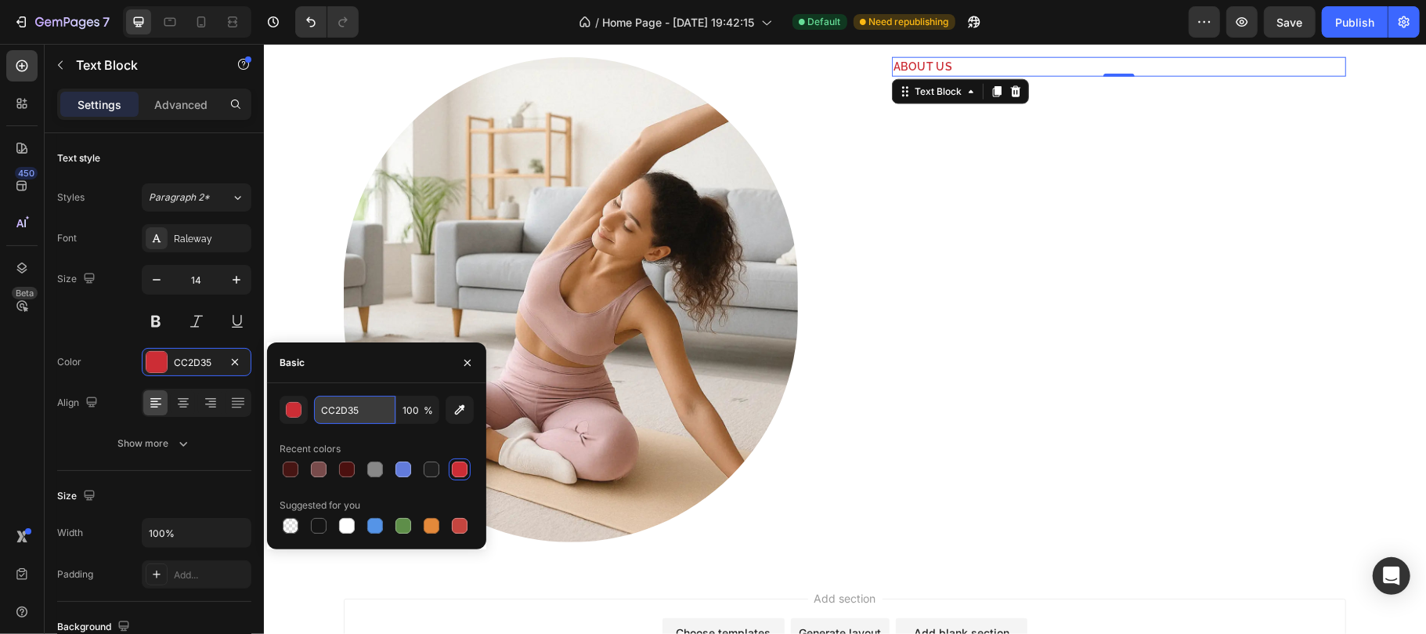
click at [377, 414] on input "CC2D35" at bounding box center [354, 410] width 81 height 28
click at [464, 360] on icon "button" at bounding box center [467, 362] width 13 height 13
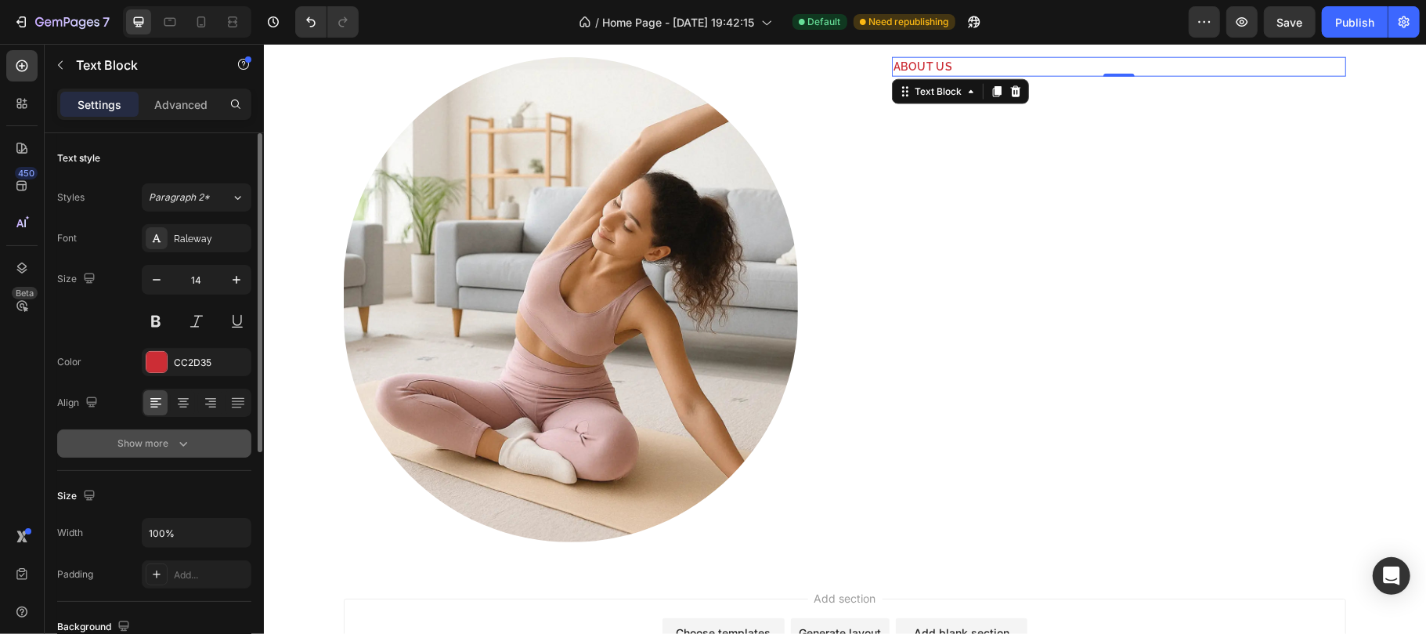
click at [161, 449] on div "Show more" at bounding box center [154, 443] width 73 height 16
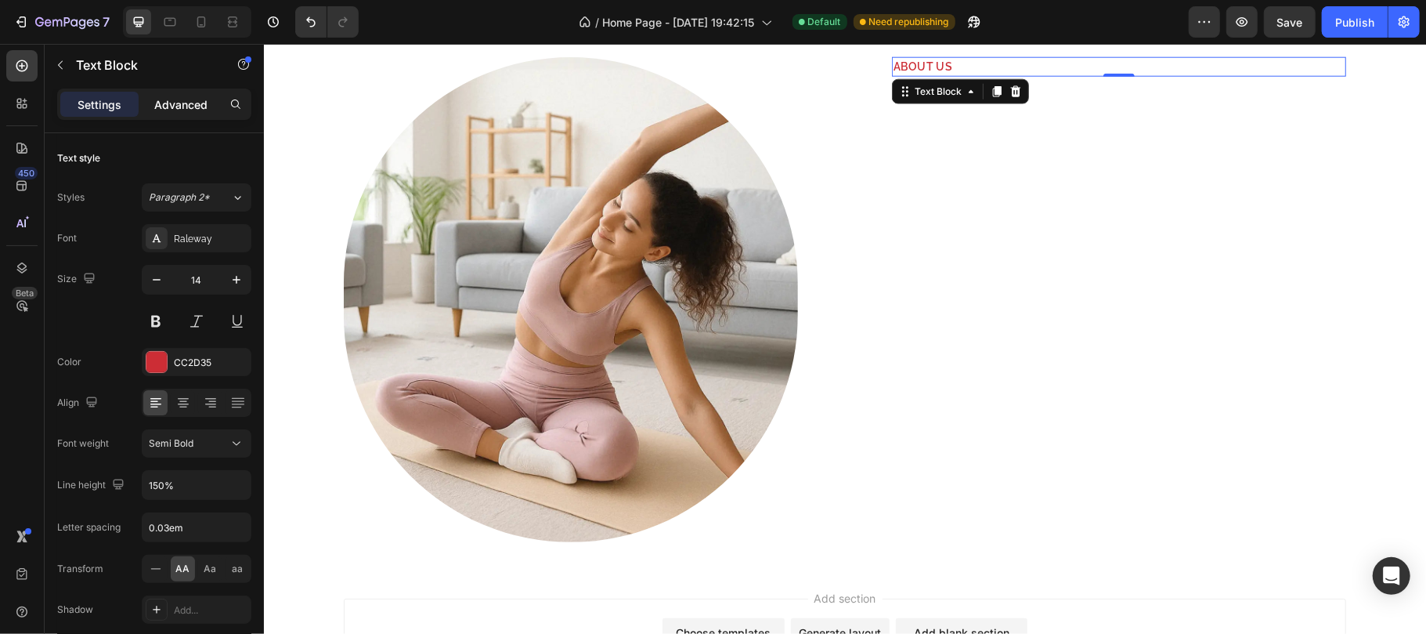
click at [168, 99] on p "Advanced" at bounding box center [180, 104] width 53 height 16
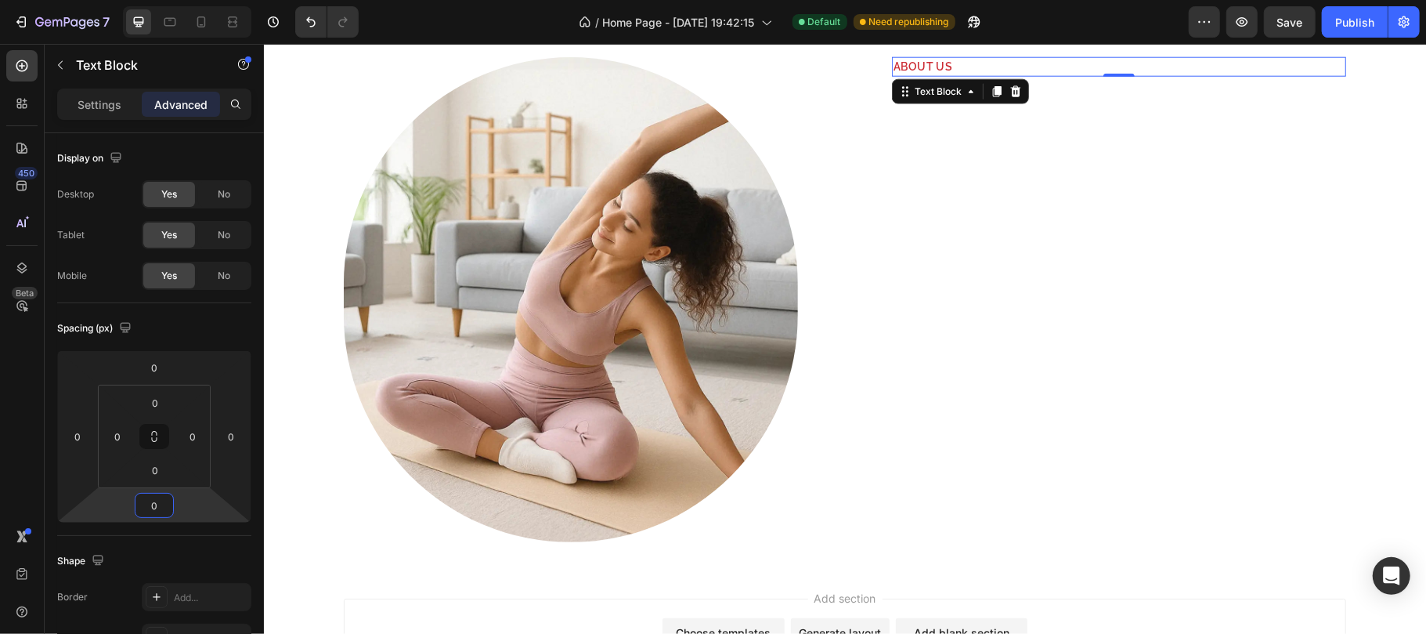
click at [150, 512] on input "0" at bounding box center [154, 504] width 31 height 23
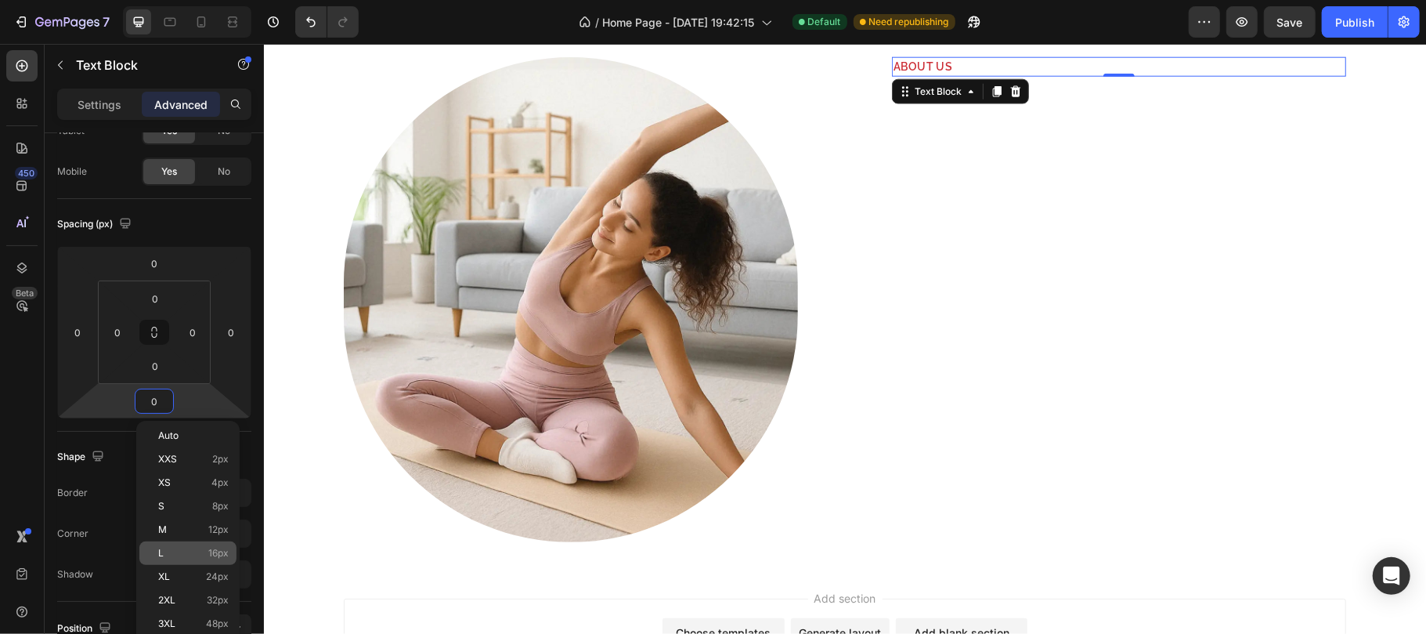
click at [189, 543] on div "L 16px" at bounding box center [187, 552] width 97 height 23
type input "16"
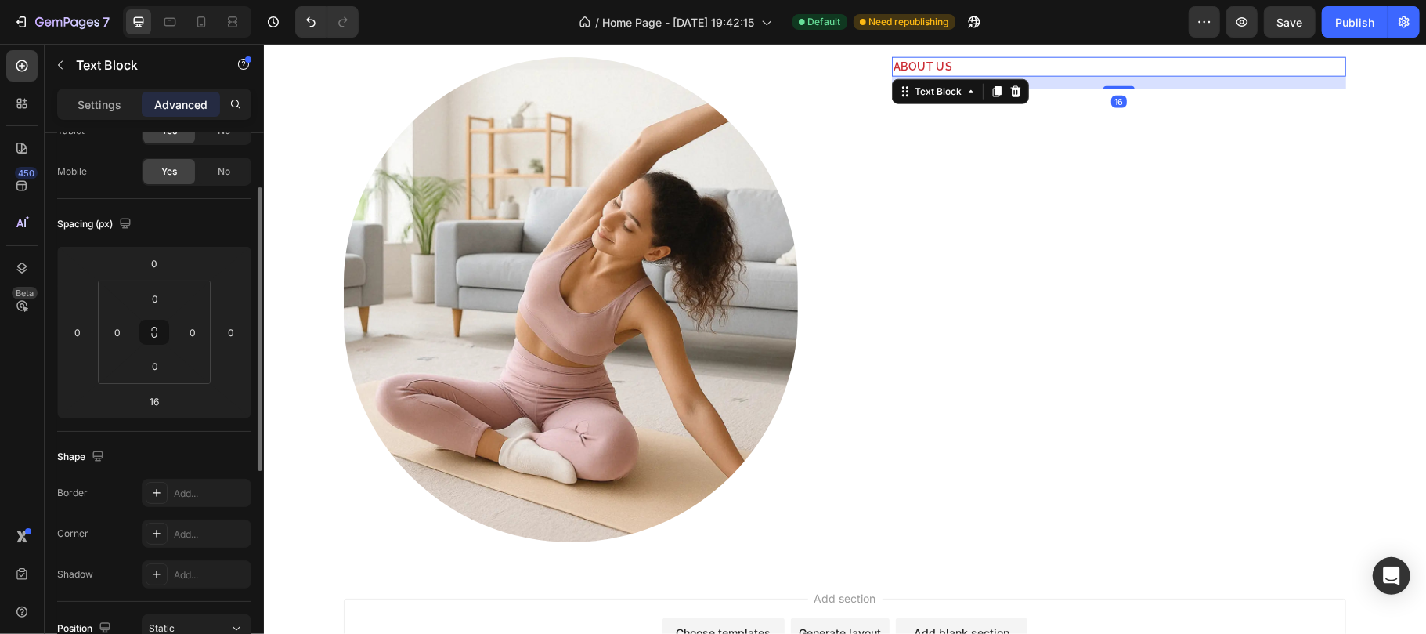
click at [198, 227] on div "Spacing (px)" at bounding box center [154, 223] width 194 height 25
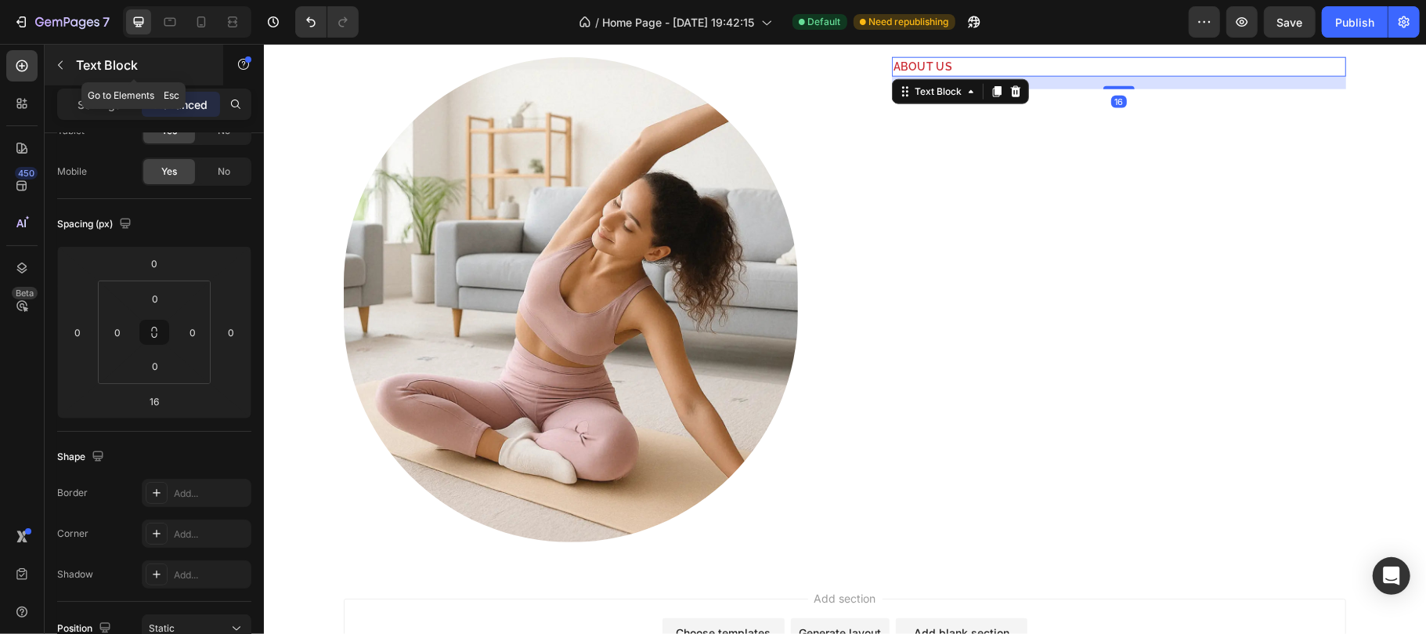
click at [97, 69] on p "Text Block" at bounding box center [142, 65] width 133 height 19
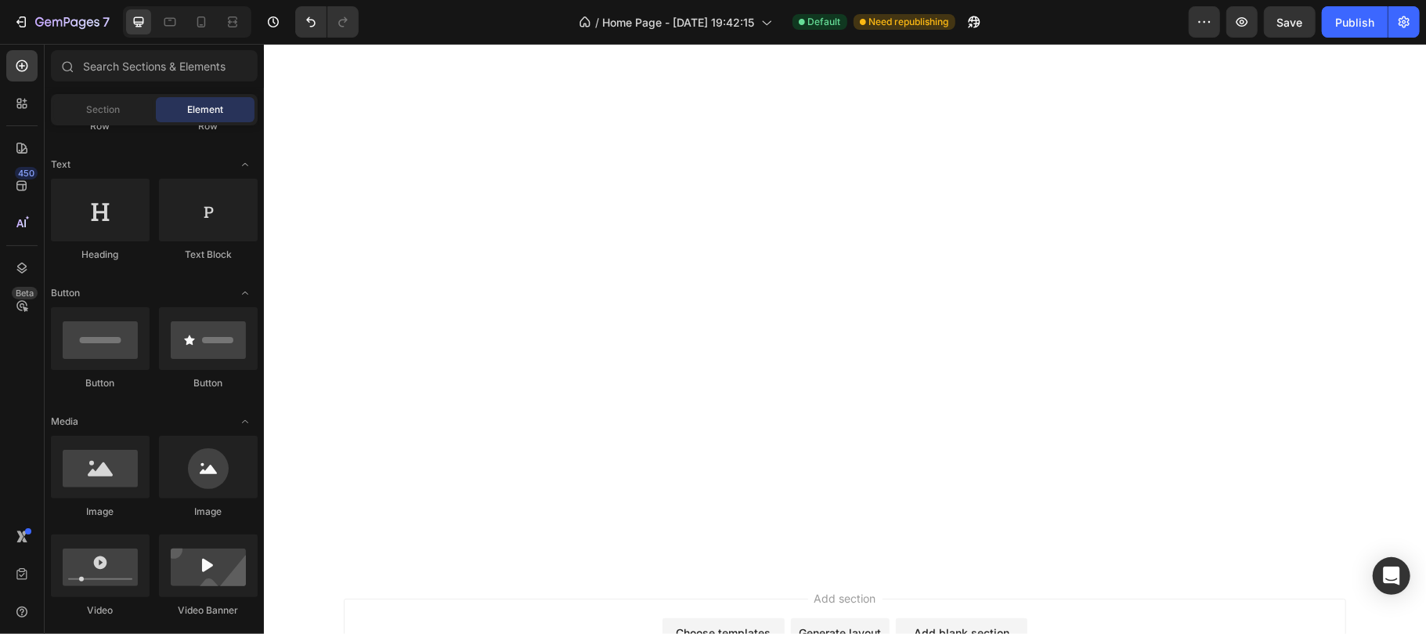
scroll to position [624, 0]
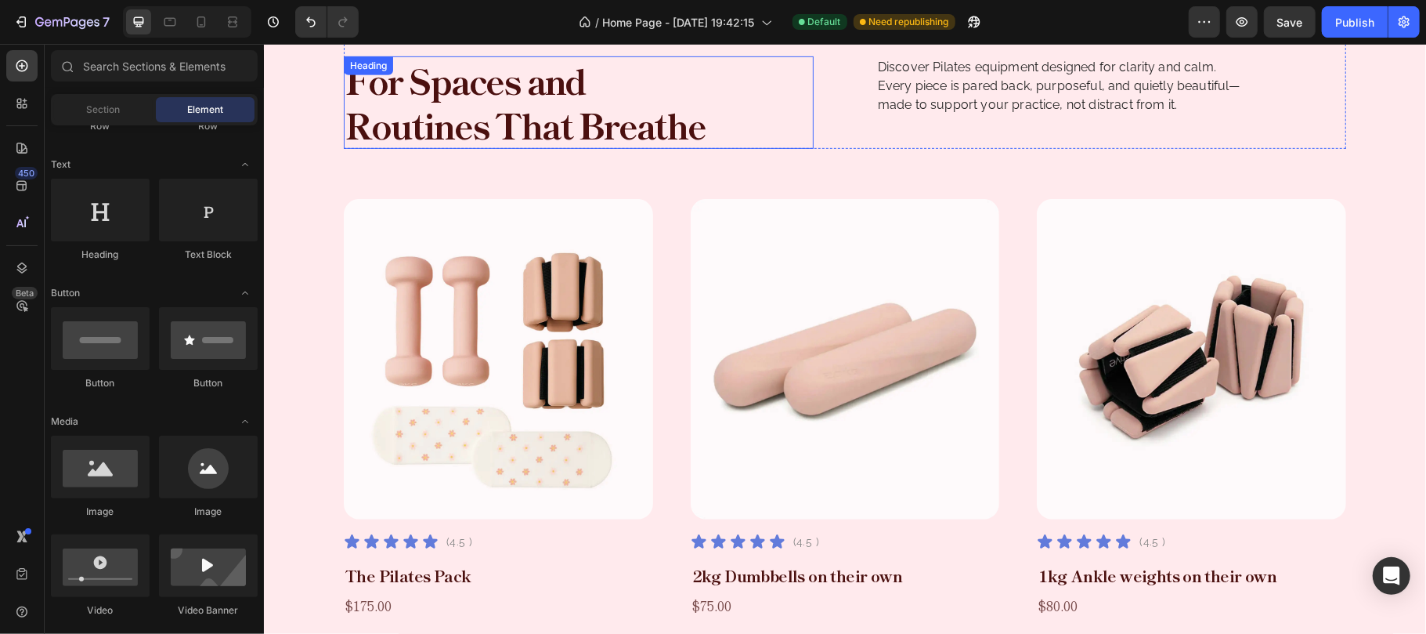
click at [495, 117] on h2 "For Spaces and Routines That Breathe" at bounding box center [530, 102] width 374 height 92
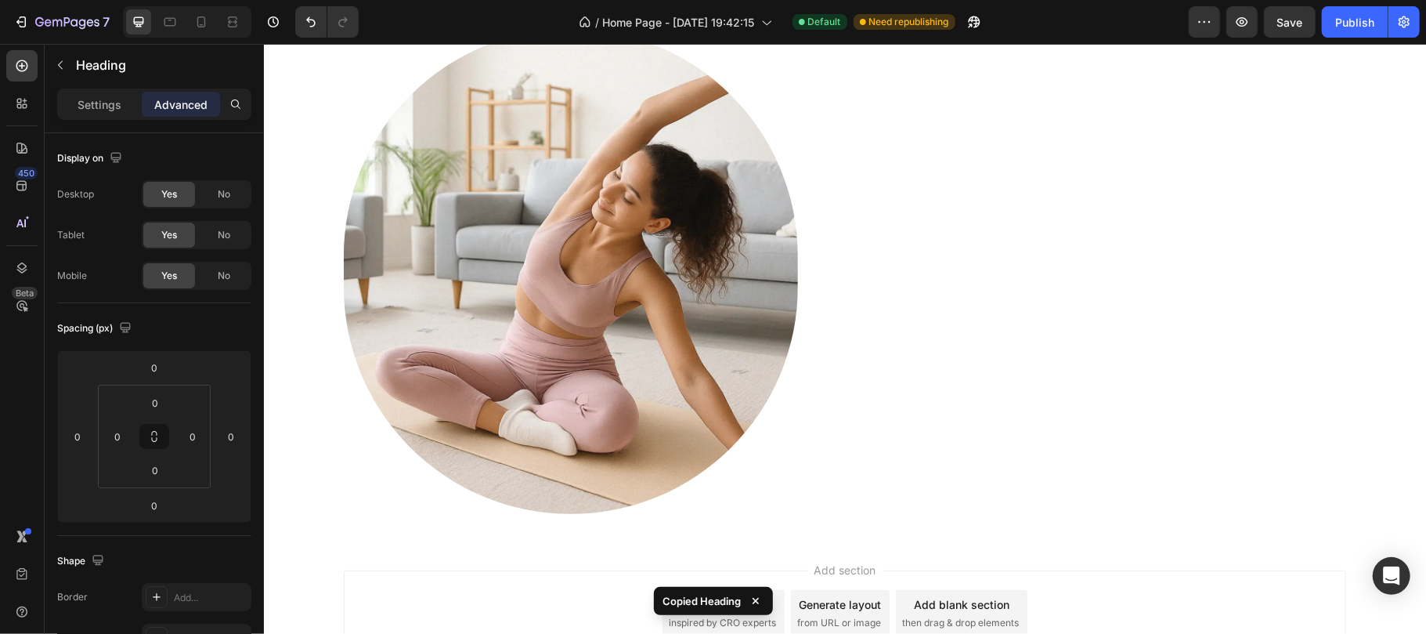
scroll to position [1059, 0]
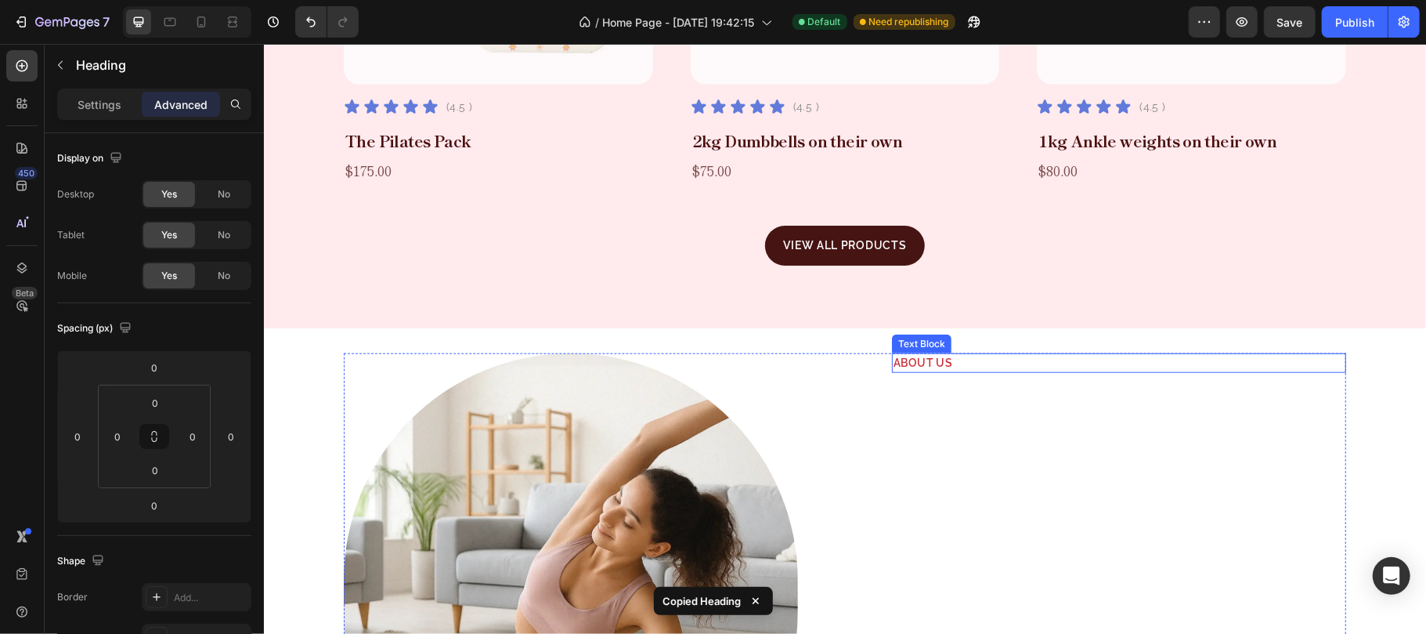
click at [935, 366] on p "About us" at bounding box center [1118, 362] width 451 height 16
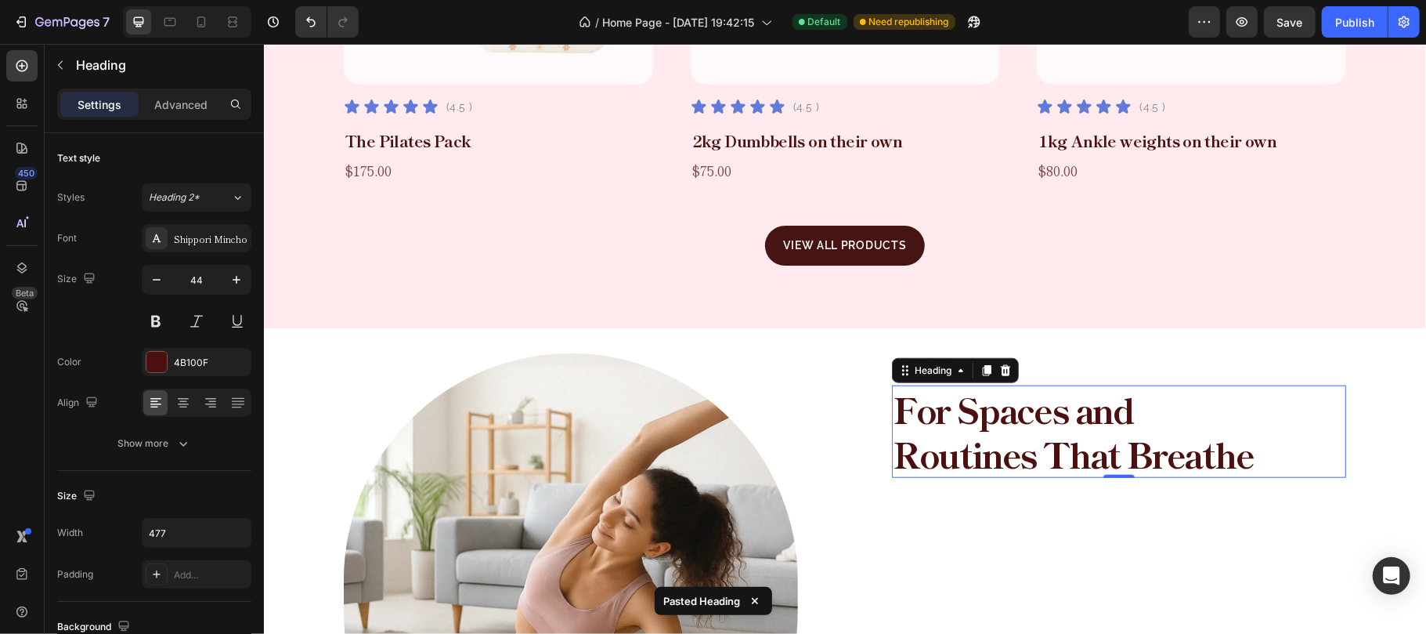
click at [945, 417] on h2 "For Spaces and Routines That Breathe" at bounding box center [1078, 431] width 374 height 92
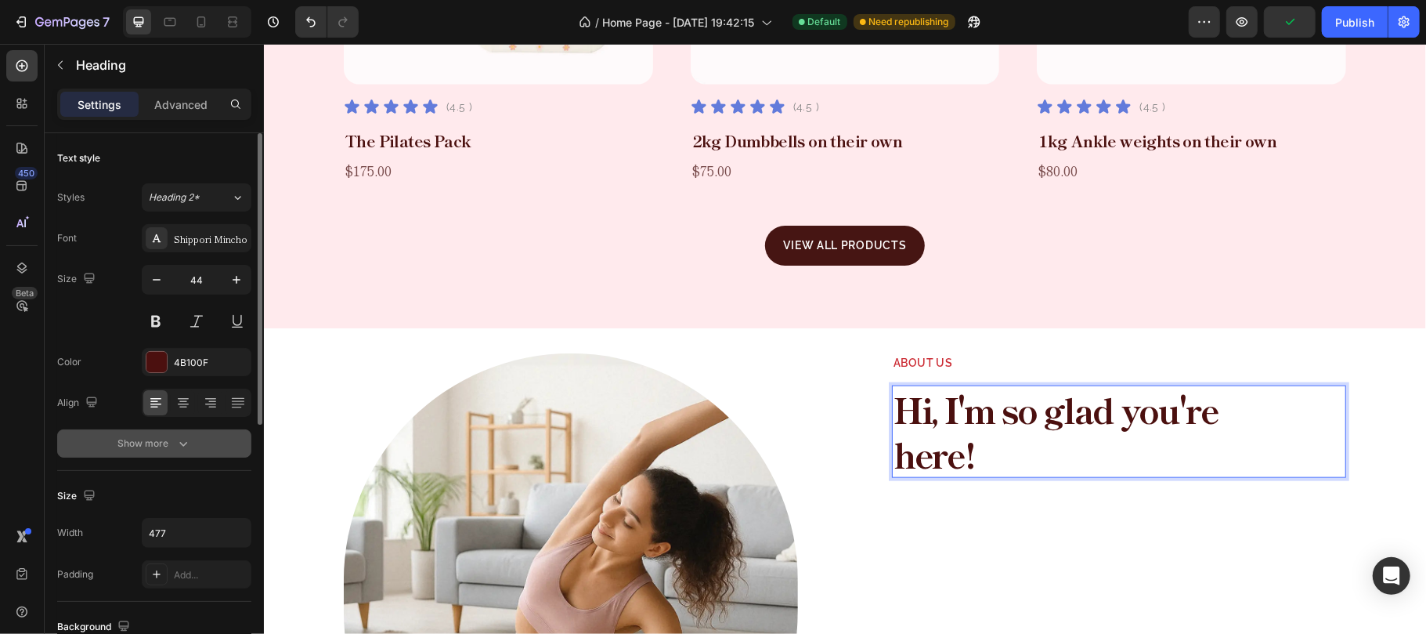
click at [194, 442] on button "Show more" at bounding box center [154, 443] width 194 height 28
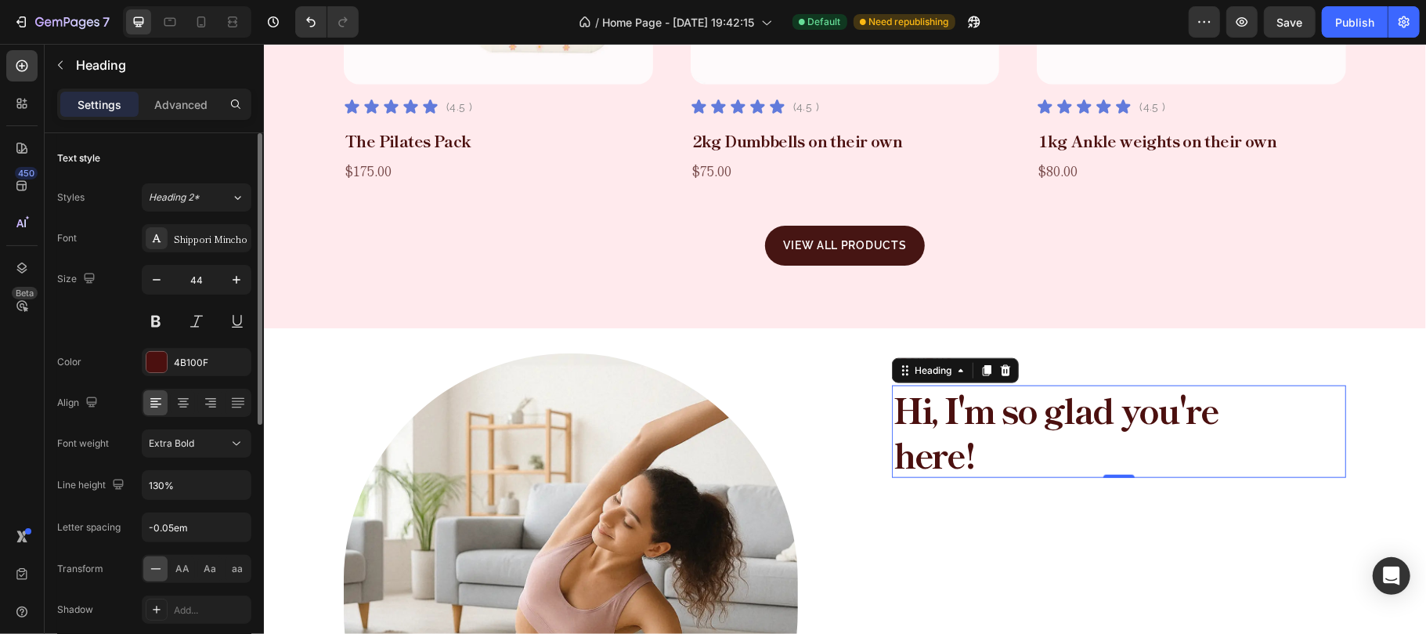
scroll to position [208, 0]
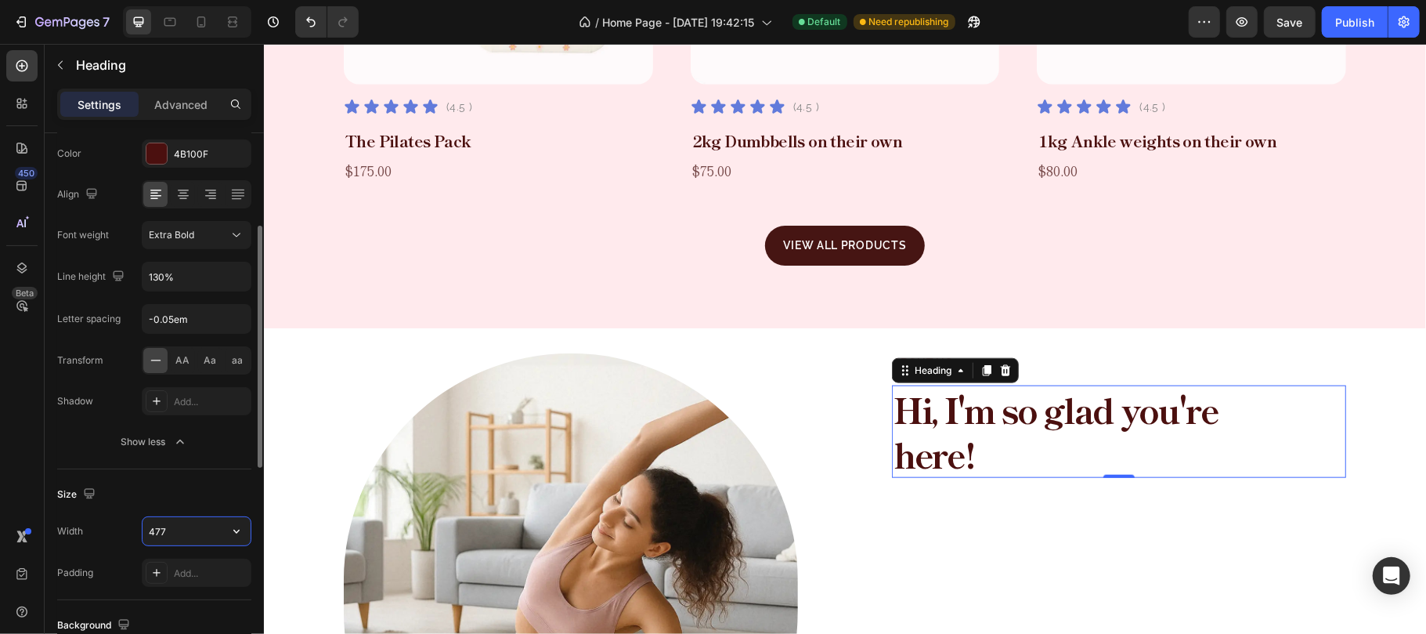
click at [196, 531] on input "477" at bounding box center [197, 531] width 108 height 28
type input "380"
click at [183, 493] on div "Size" at bounding box center [154, 494] width 194 height 25
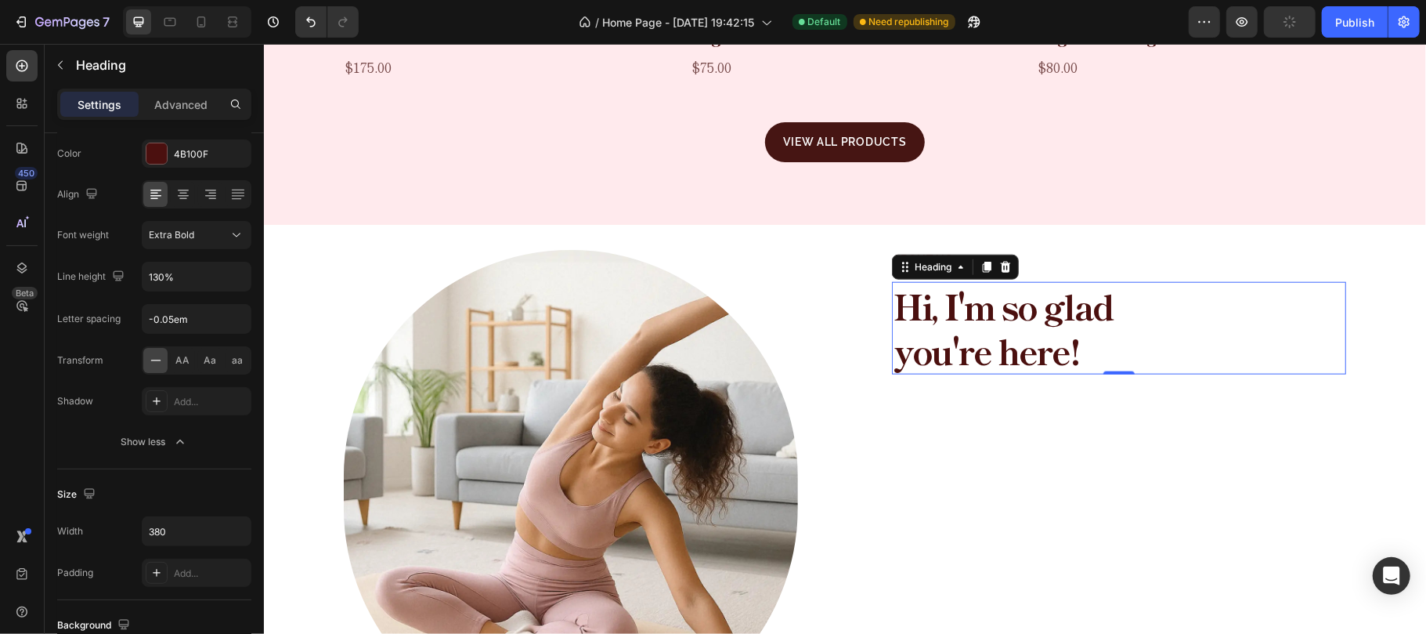
scroll to position [1163, 0]
click at [1012, 411] on div "About us Text Block Hi, I'm so glad you're here! Heading 0" at bounding box center [1118, 490] width 454 height 485
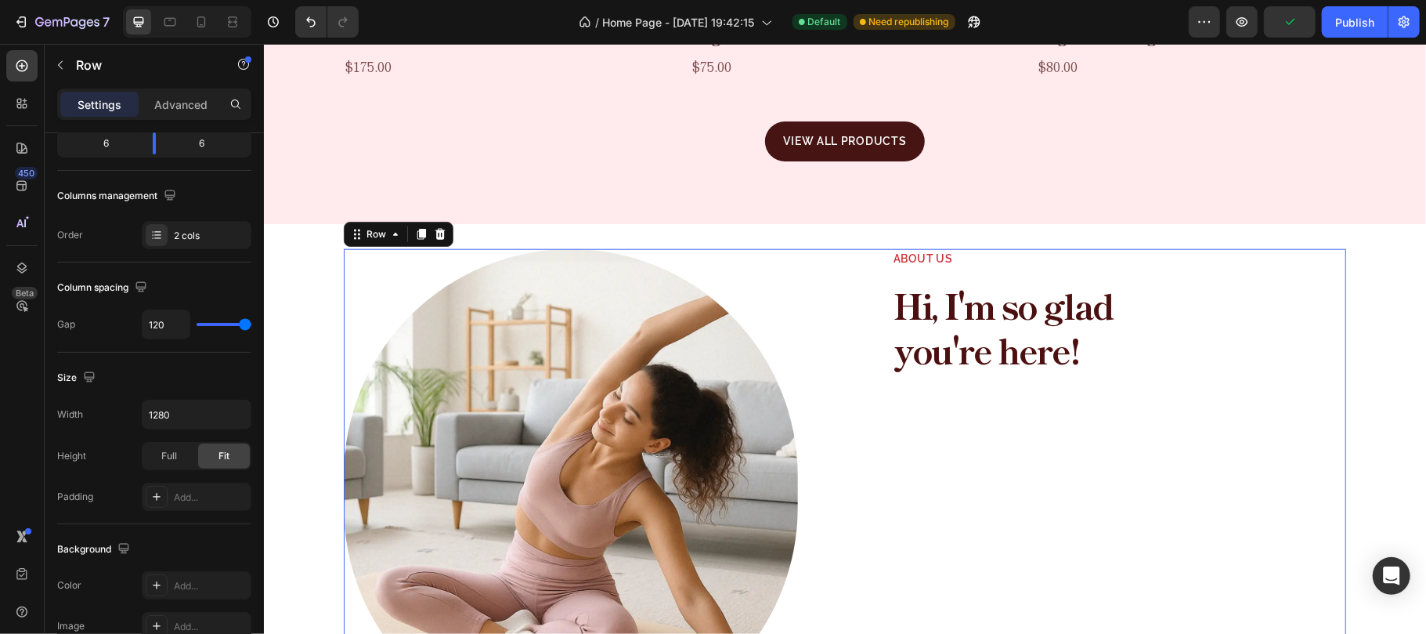
scroll to position [0, 0]
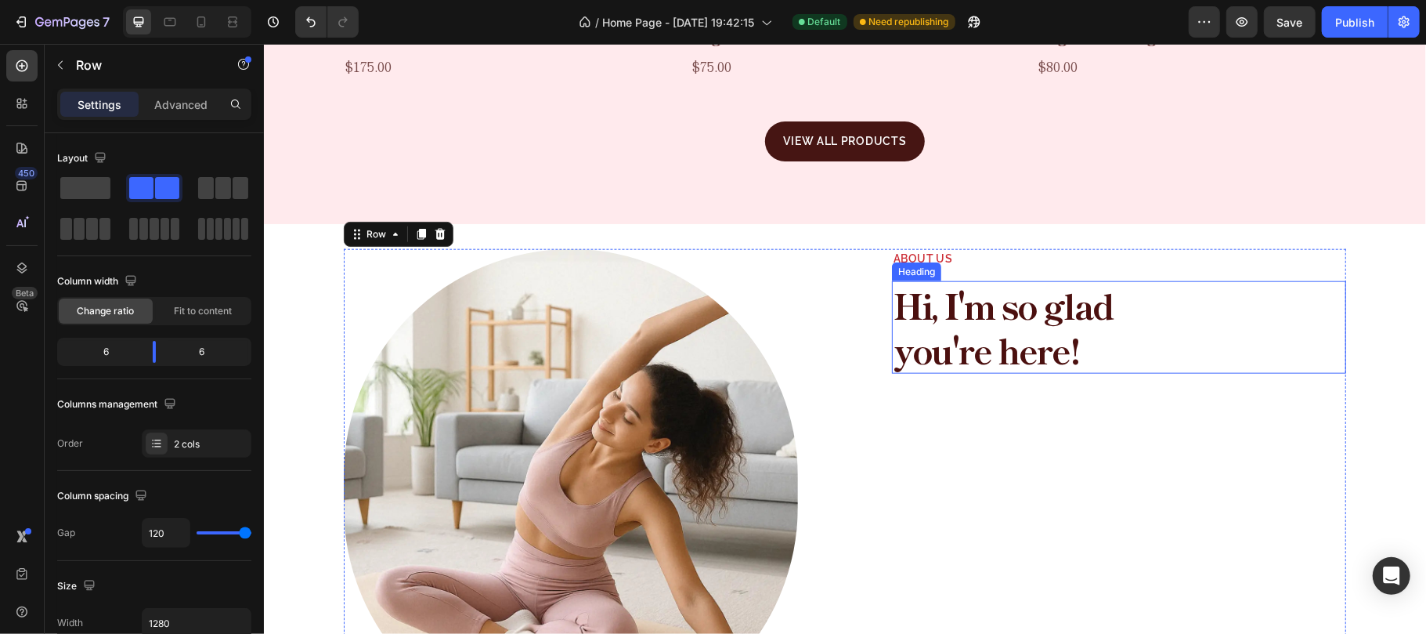
click at [1013, 308] on p "Hi, I'm so glad you're here!" at bounding box center [1040, 326] width 294 height 89
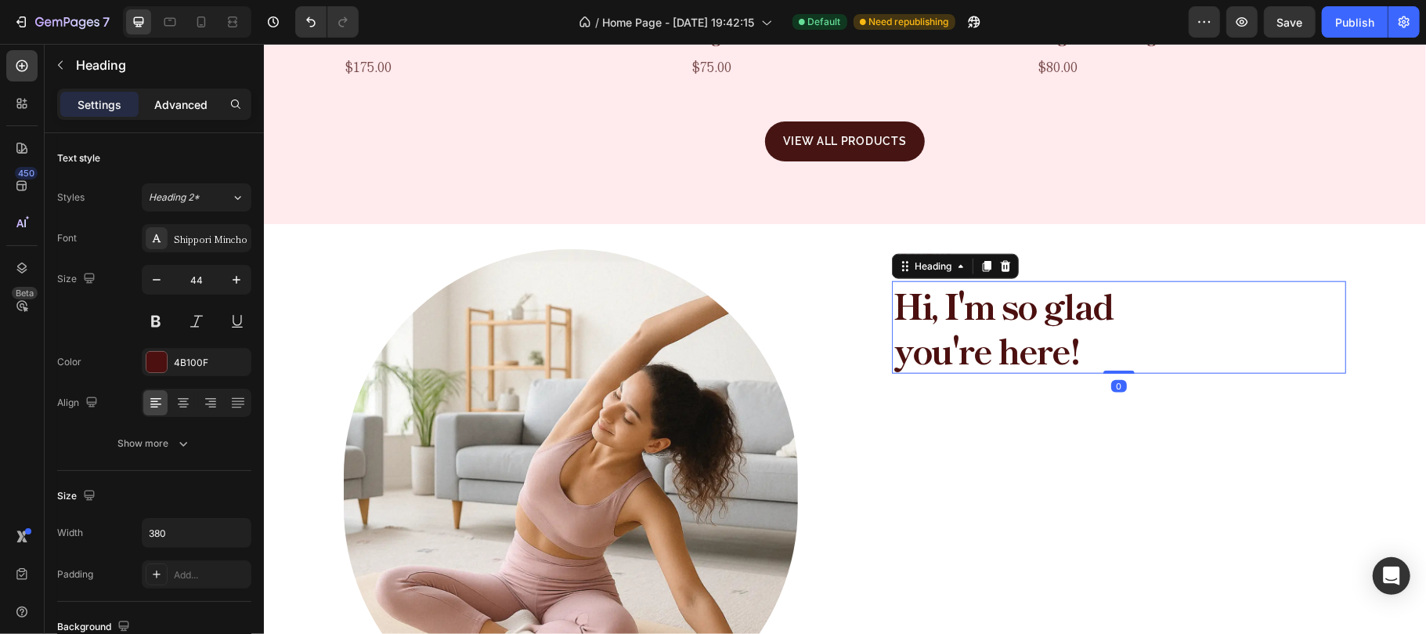
click at [182, 103] on p "Advanced" at bounding box center [180, 104] width 53 height 16
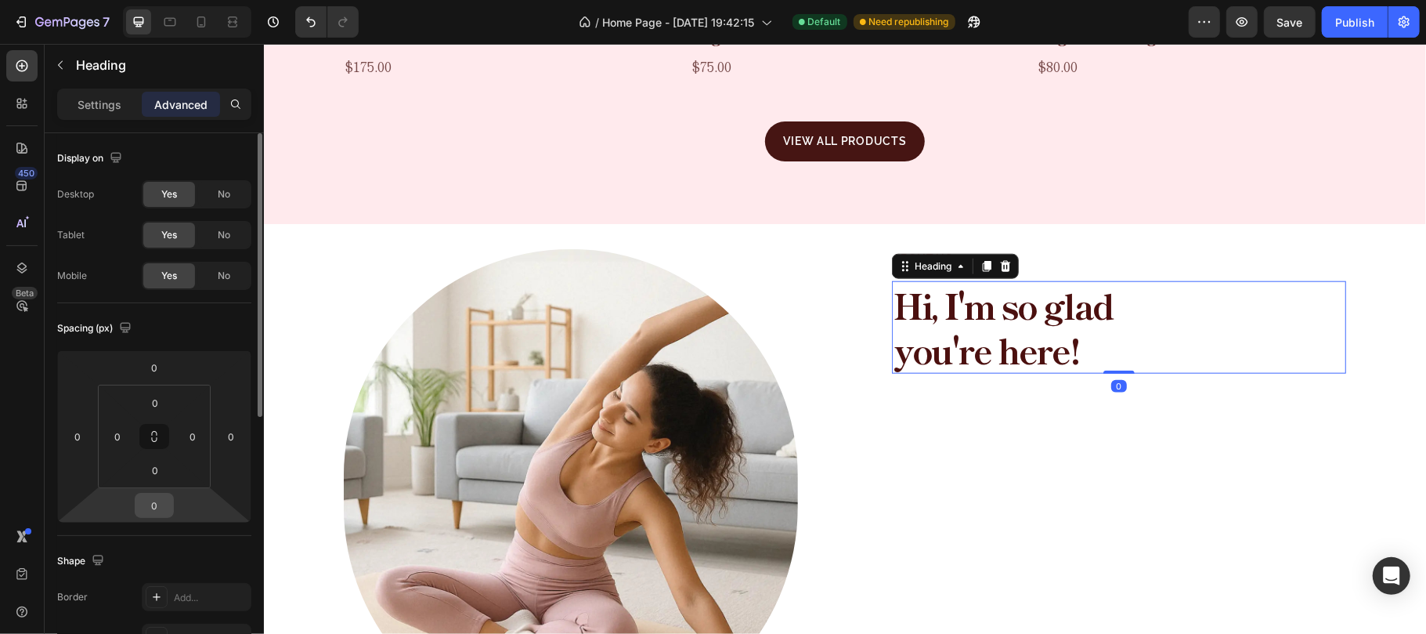
click at [154, 499] on input "0" at bounding box center [154, 504] width 31 height 23
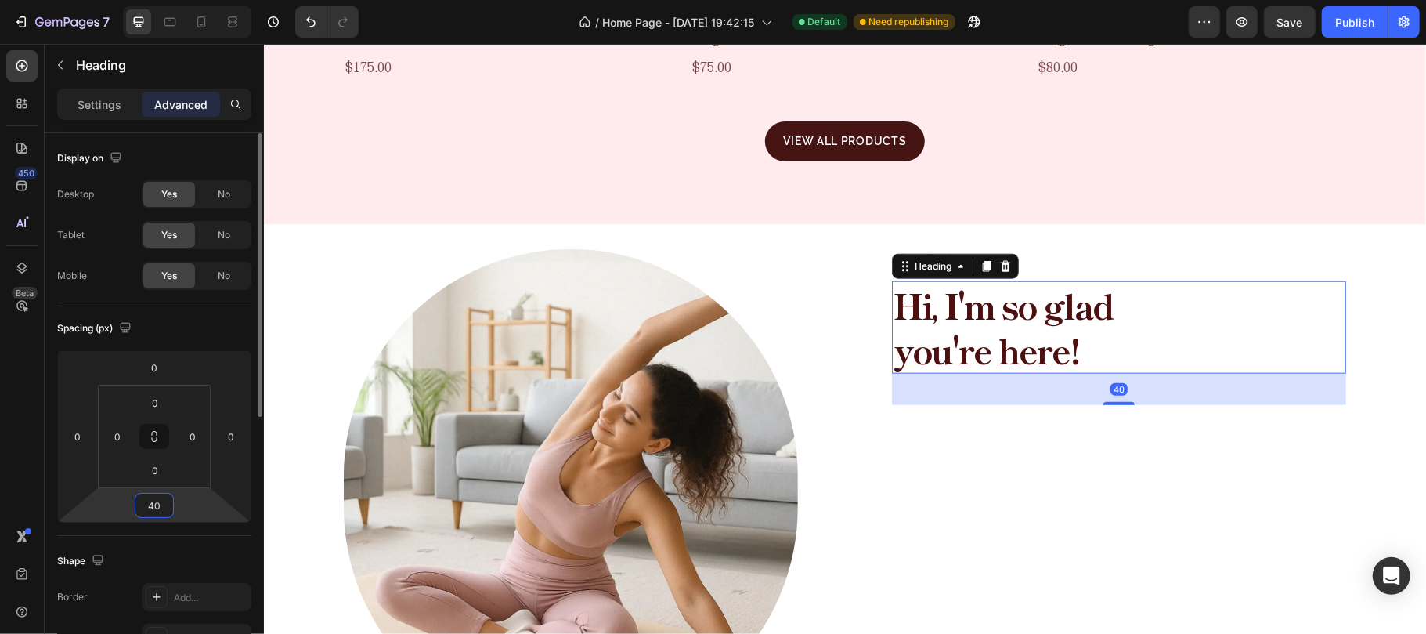
type input "40"
click at [201, 332] on div "Spacing (px)" at bounding box center [154, 328] width 194 height 25
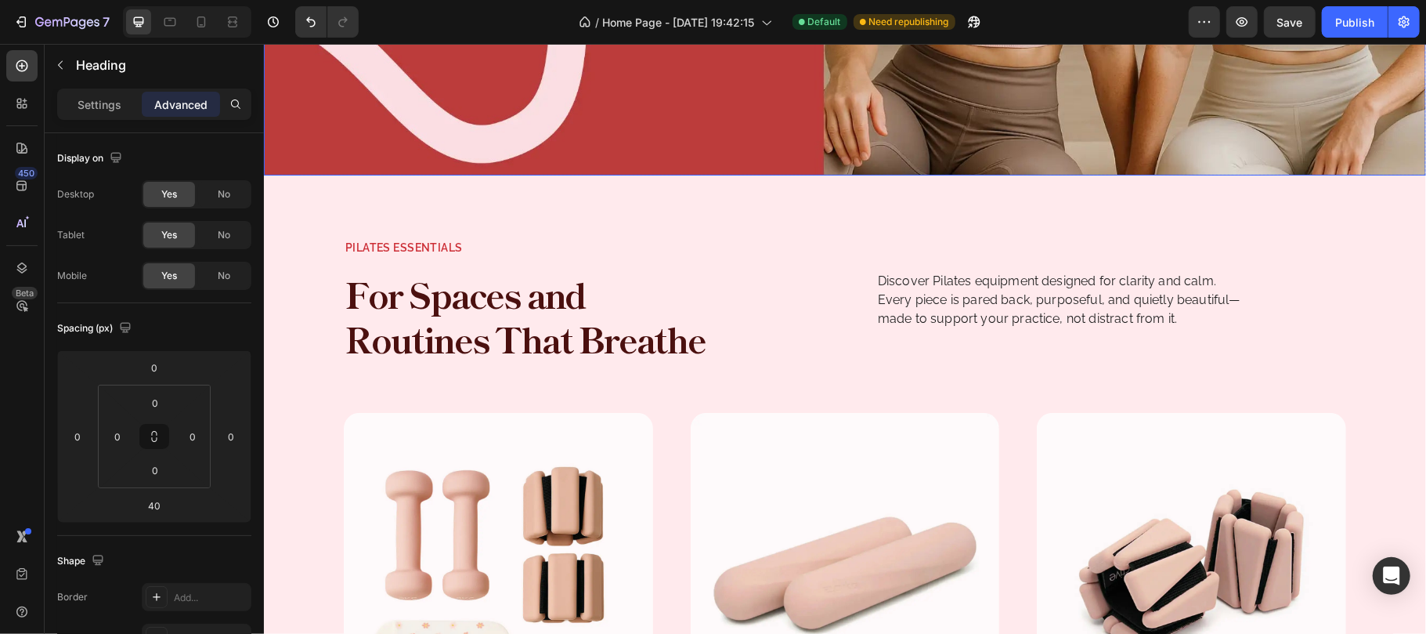
scroll to position [522, 0]
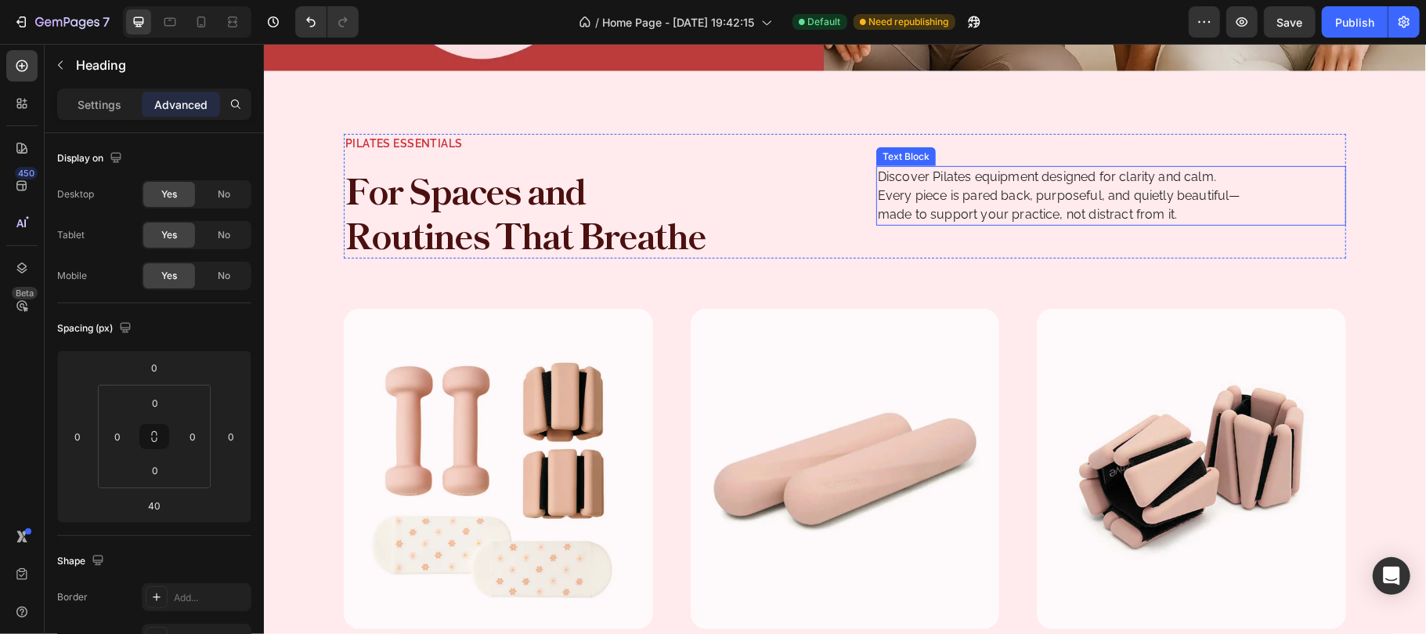
click at [969, 204] on p "Discover Pilates equipment designed for clarity and calm. Every piece is pared …" at bounding box center [1062, 195] width 370 height 56
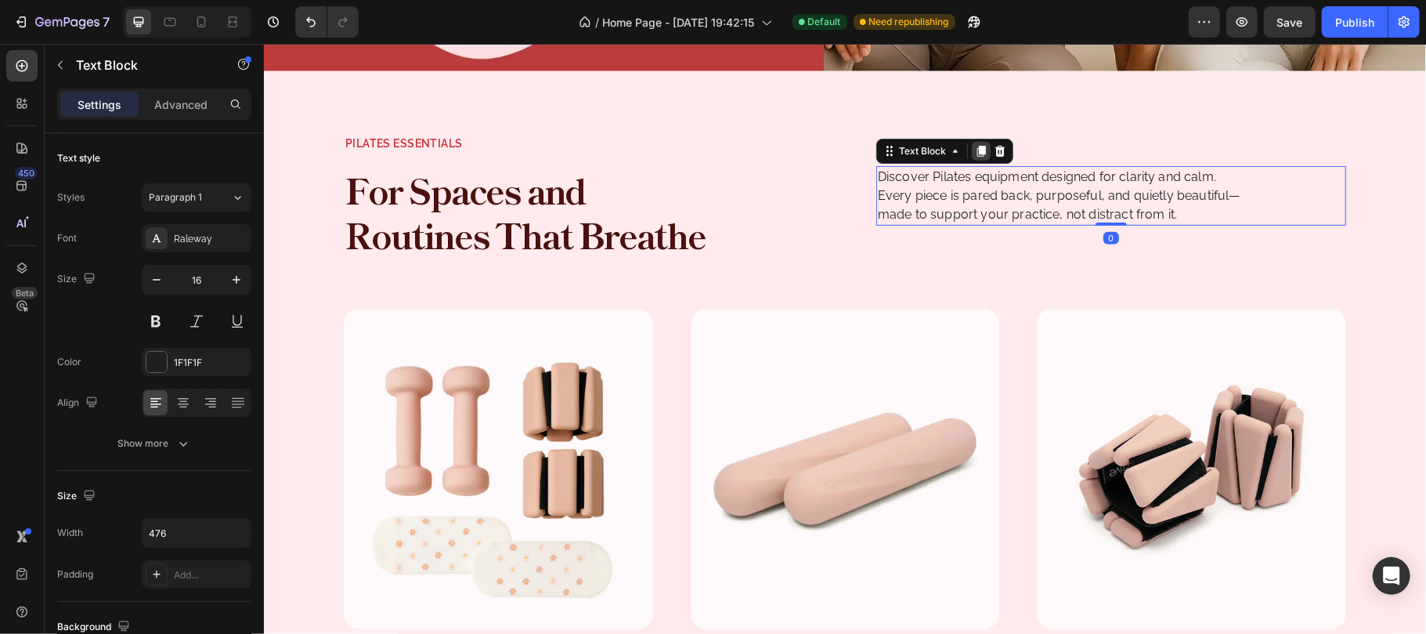
click at [974, 150] on icon at bounding box center [980, 150] width 13 height 13
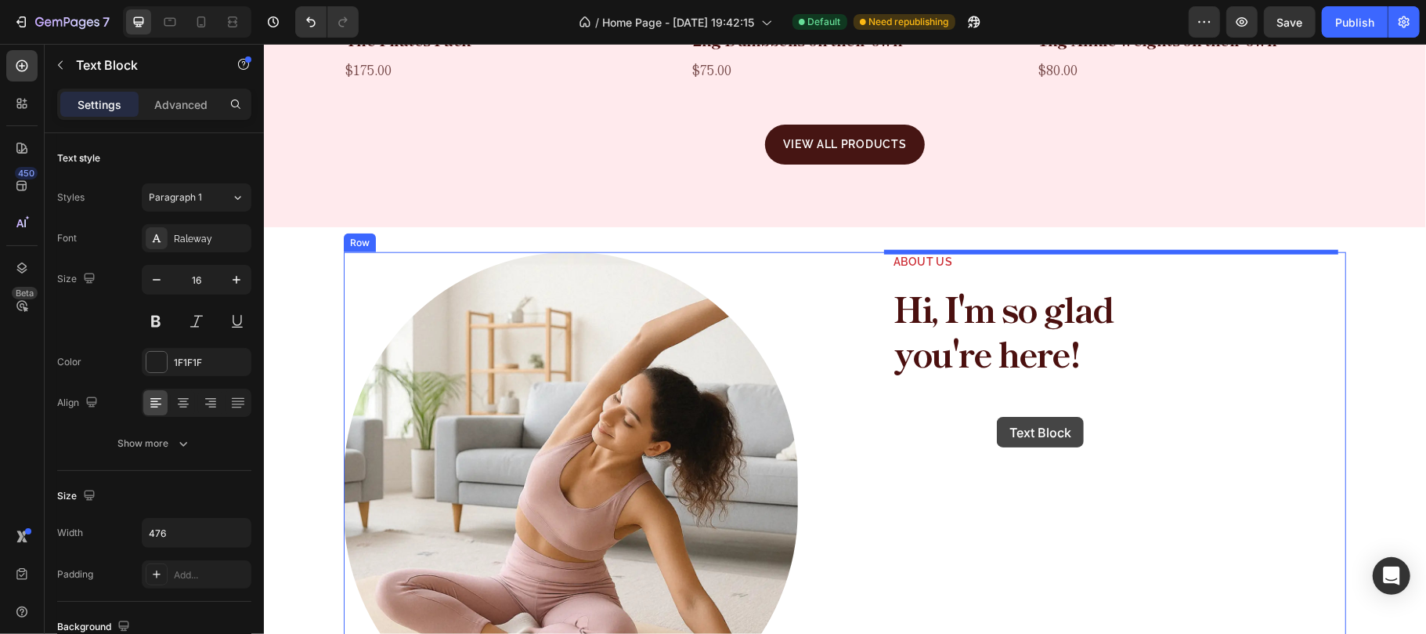
scroll to position [1253, 0]
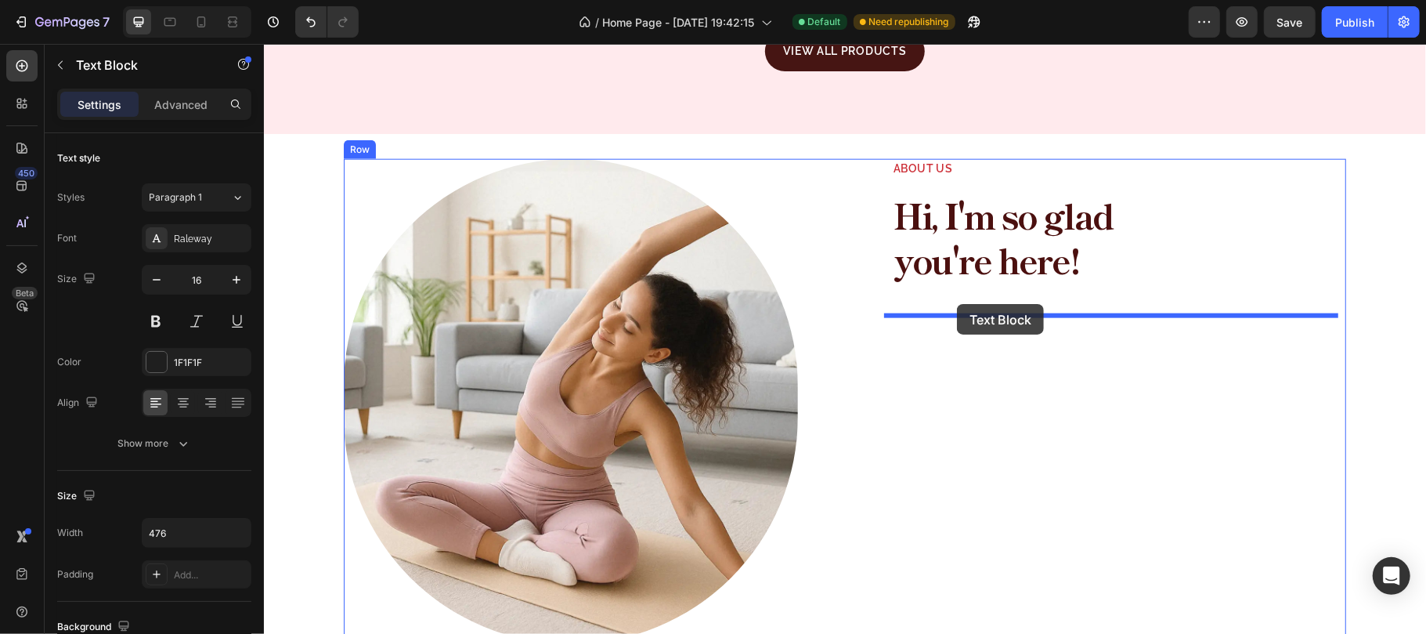
drag, startPoint x: 924, startPoint y: 179, endPoint x: 956, endPoint y: 303, distance: 128.6
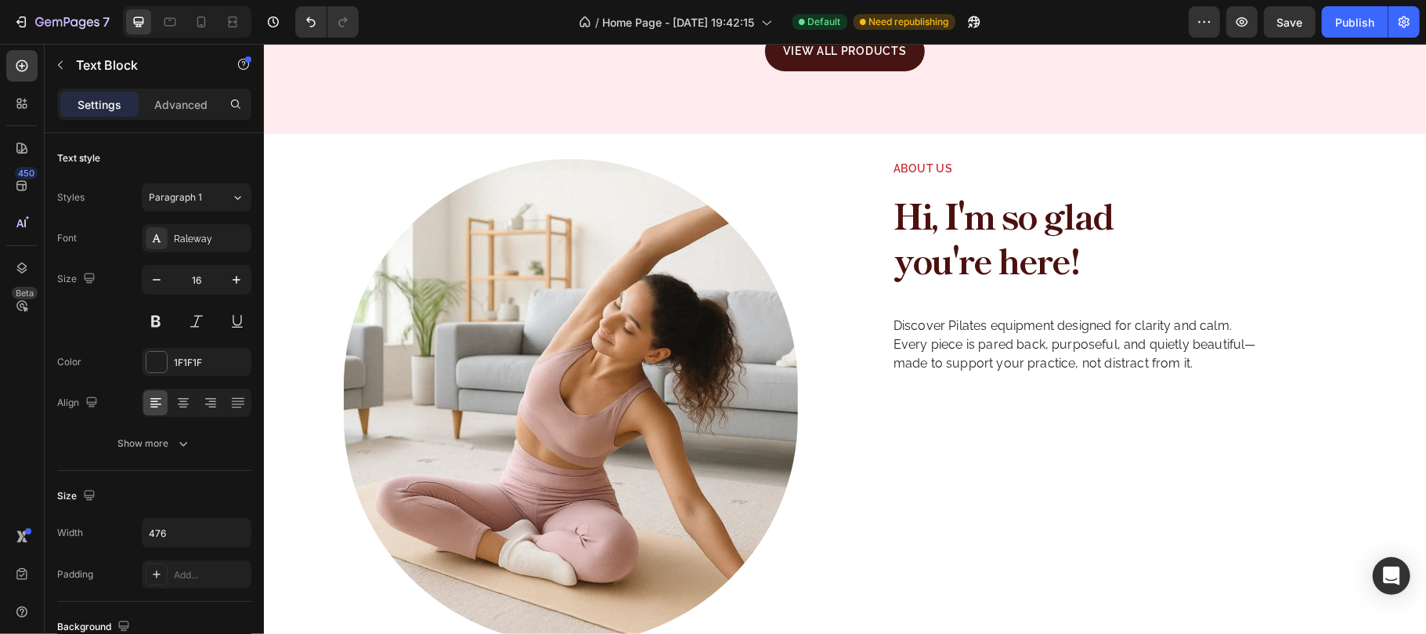
click at [988, 356] on p "Discover Pilates equipment designed for clarity and calm. Every piece is pared …" at bounding box center [1078, 344] width 370 height 56
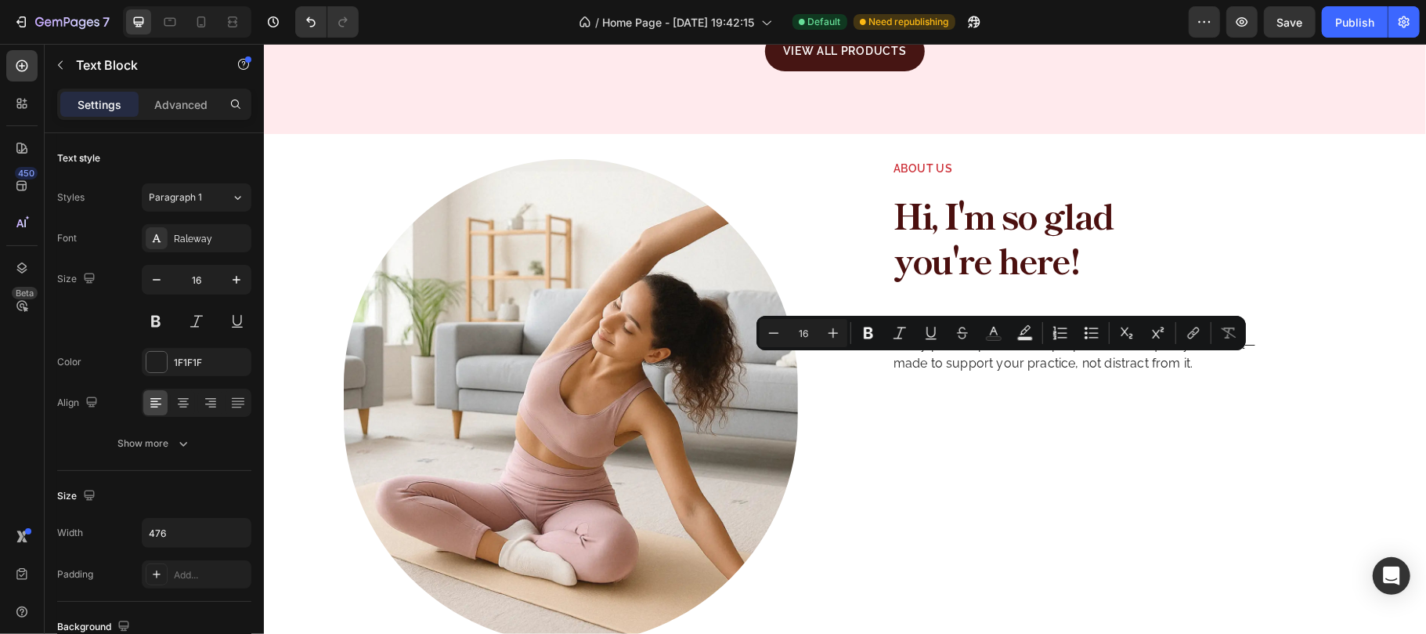
click at [1057, 370] on p "Discover Pilates equipment designed for clarity and calm. Every piece is pared …" at bounding box center [1078, 344] width 370 height 56
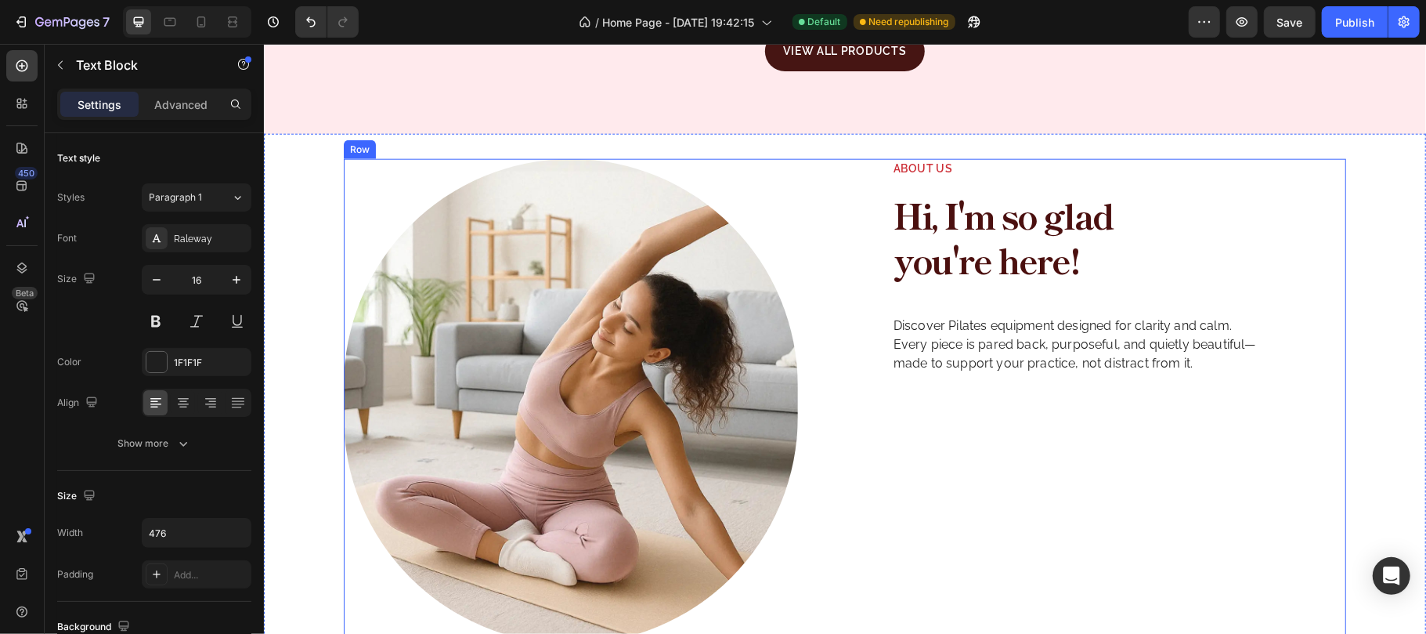
click at [1010, 439] on div "About us Text Block Hi, I'm so glad you're here! Heading Discover Pilates equip…" at bounding box center [1118, 400] width 454 height 485
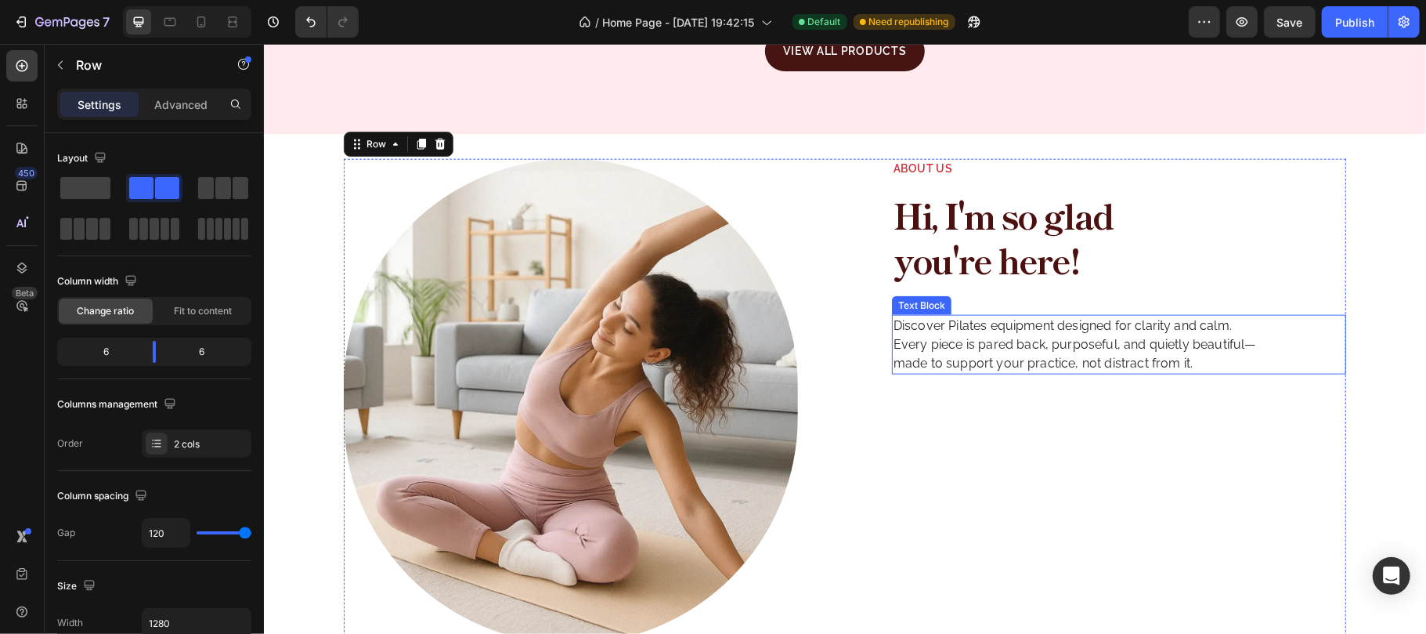
click at [985, 339] on p "Discover Pilates equipment designed for clarity and calm. Every piece is pared …" at bounding box center [1078, 344] width 370 height 56
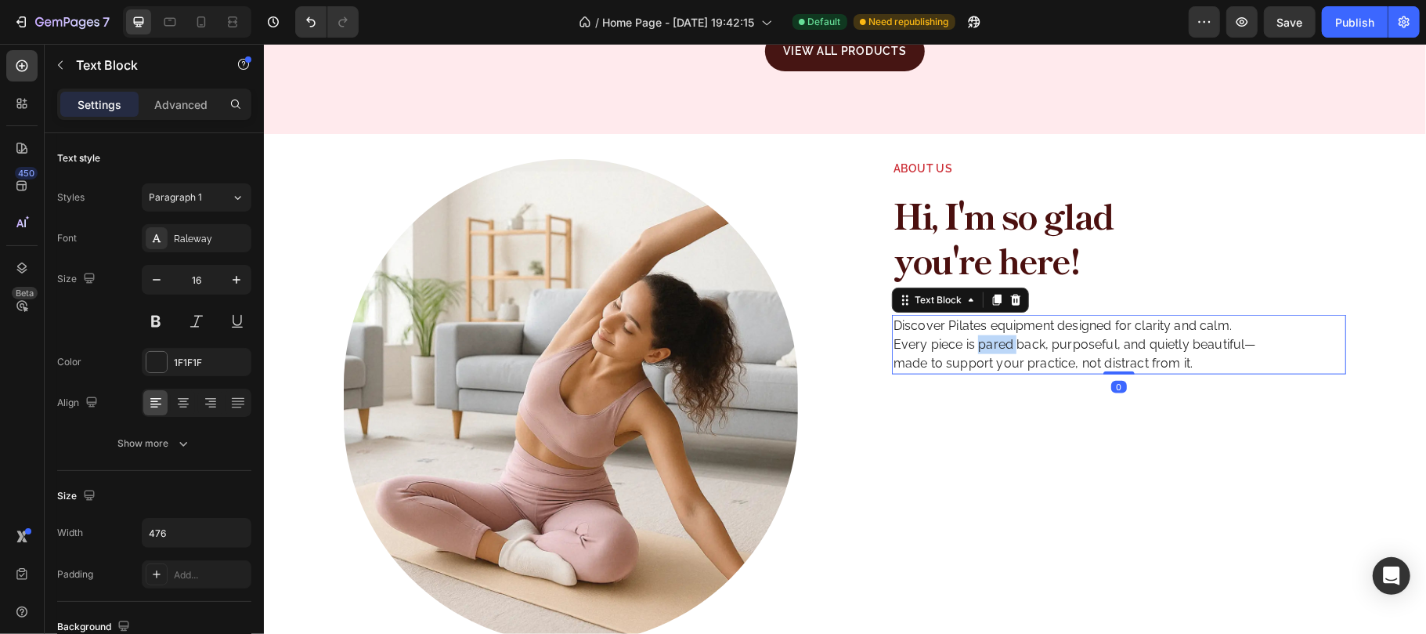
click at [985, 339] on p "Discover Pilates equipment designed for clarity and calm. Every piece is pared …" at bounding box center [1078, 344] width 370 height 56
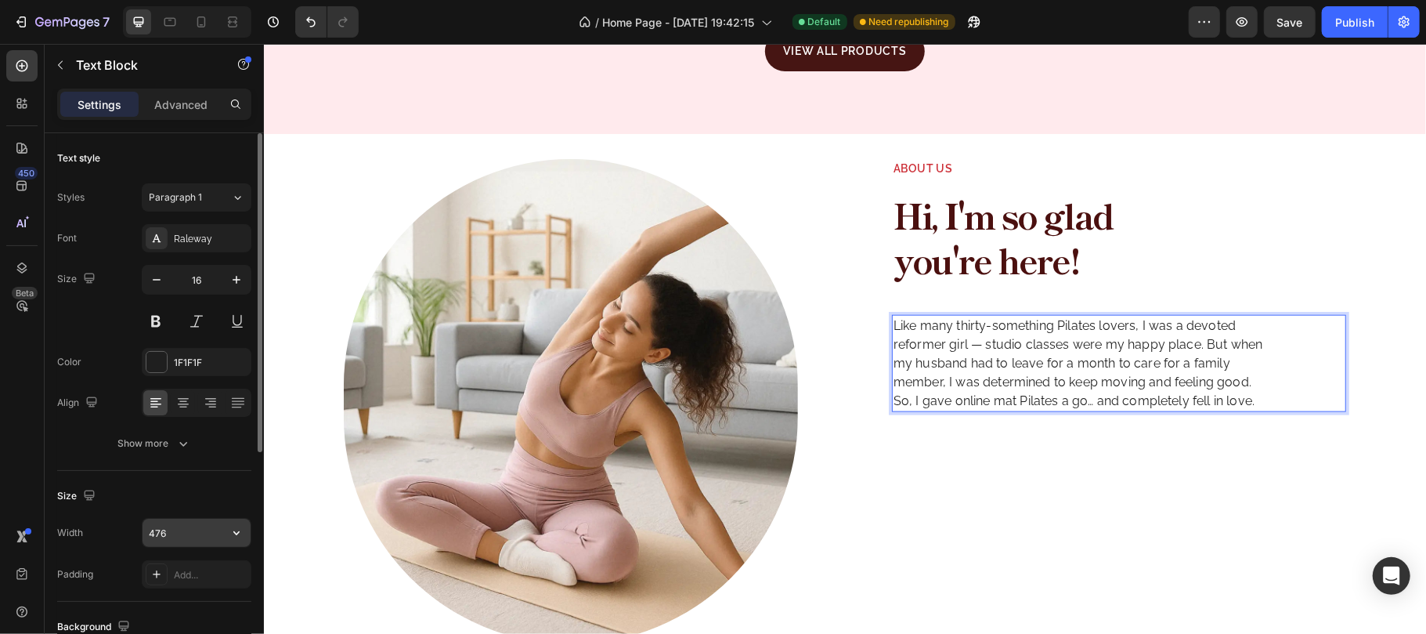
click at [204, 544] on input "476" at bounding box center [197, 532] width 108 height 28
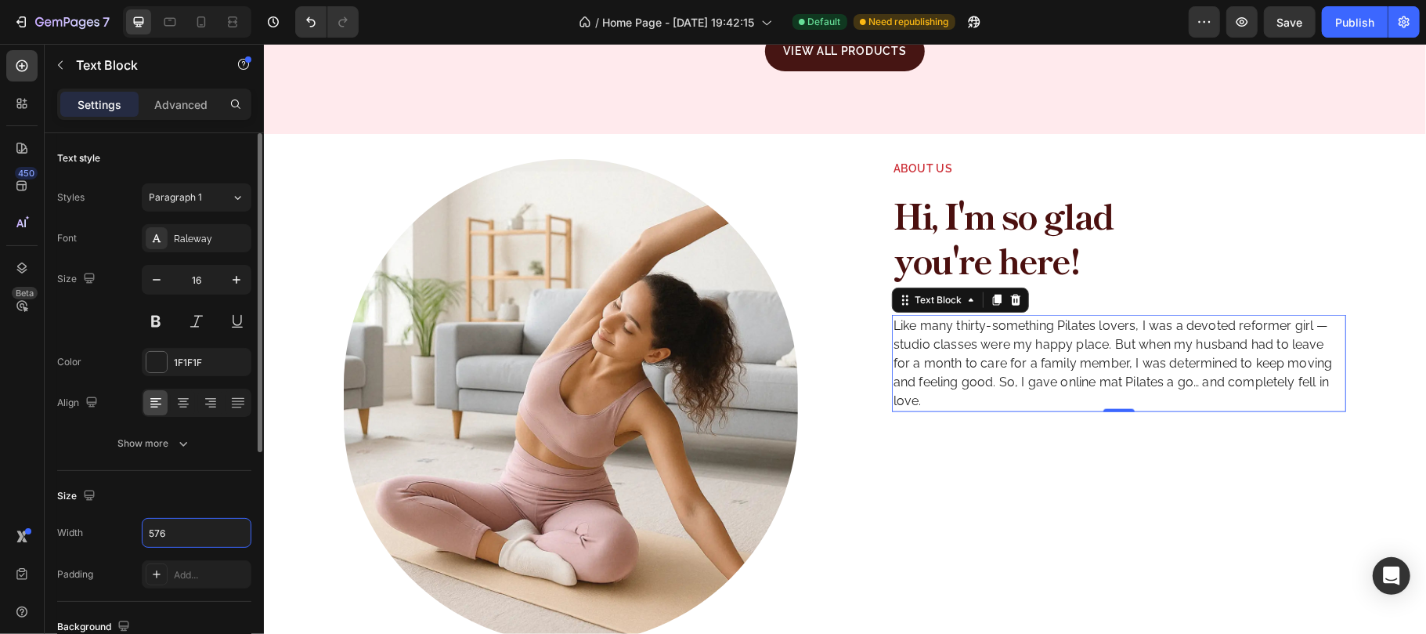
type input "576"
click at [217, 492] on div "Size" at bounding box center [154, 495] width 194 height 25
click at [161, 98] on p "Advanced" at bounding box center [180, 104] width 53 height 16
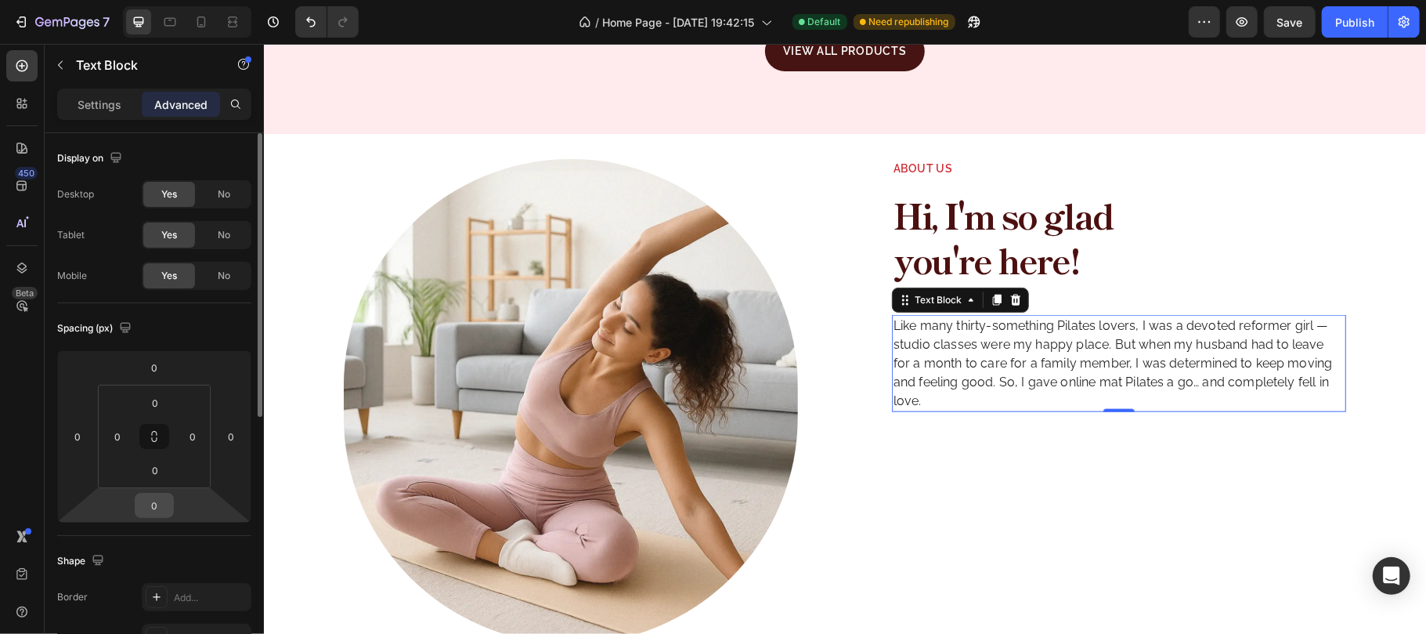
click at [151, 505] on input "0" at bounding box center [154, 504] width 31 height 23
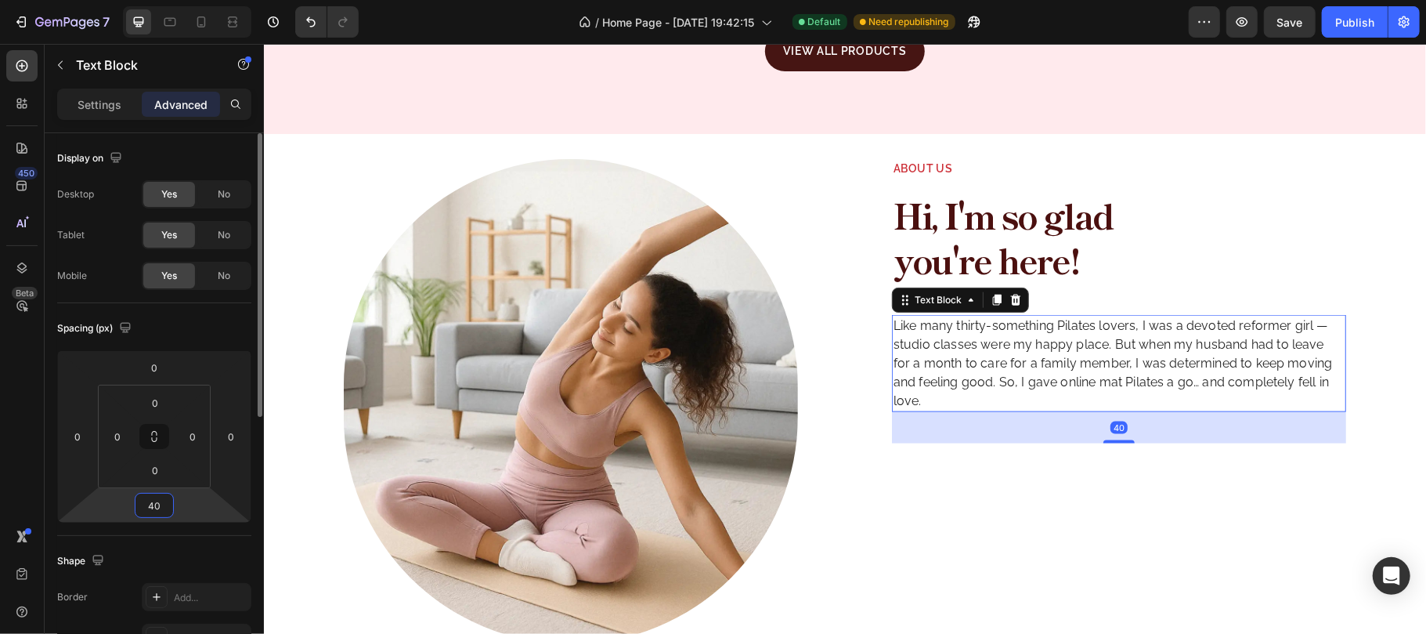
type input "40"
click at [204, 327] on div "Spacing (px)" at bounding box center [154, 328] width 194 height 25
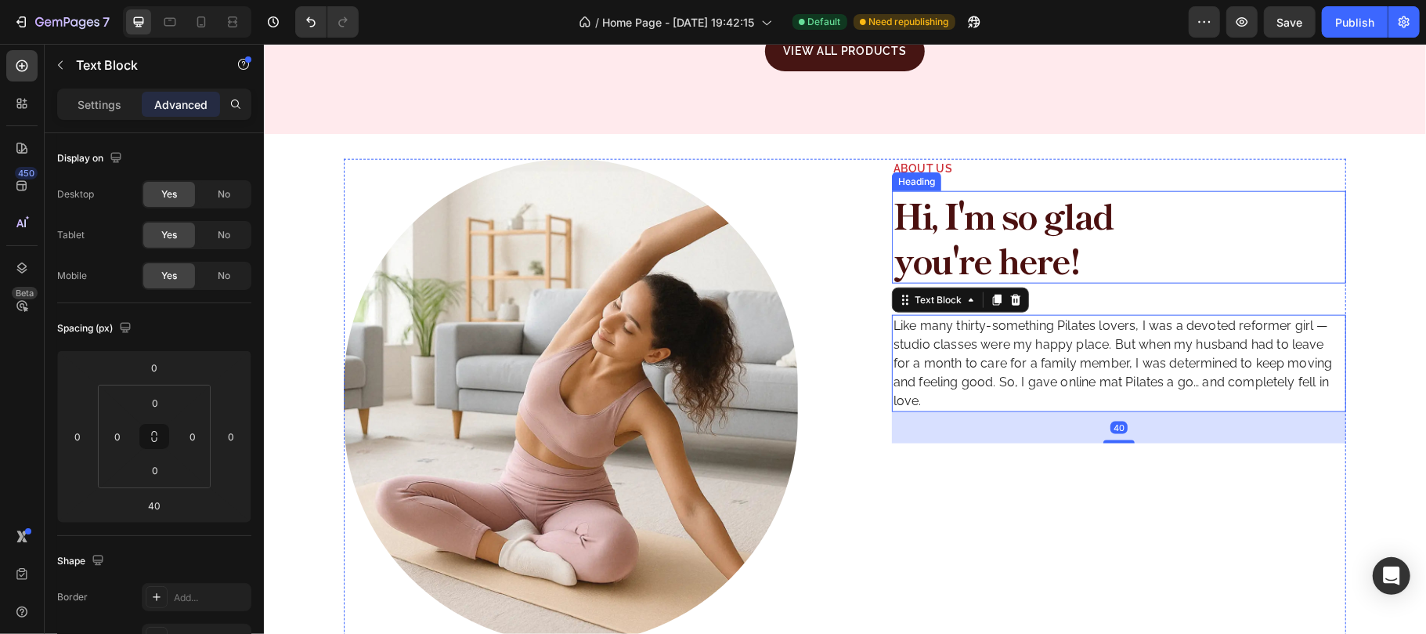
click at [978, 215] on h2 "Hi, I'm so glad you're here!" at bounding box center [1040, 236] width 298 height 92
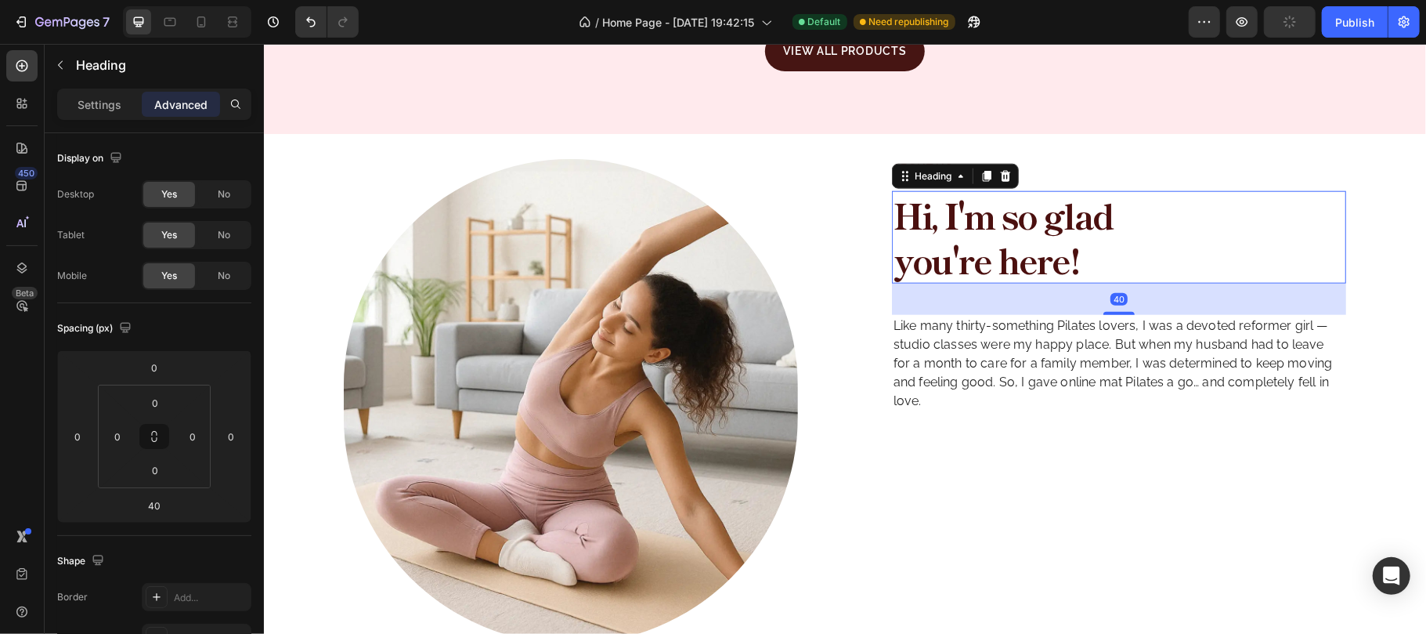
scroll to position [502, 0]
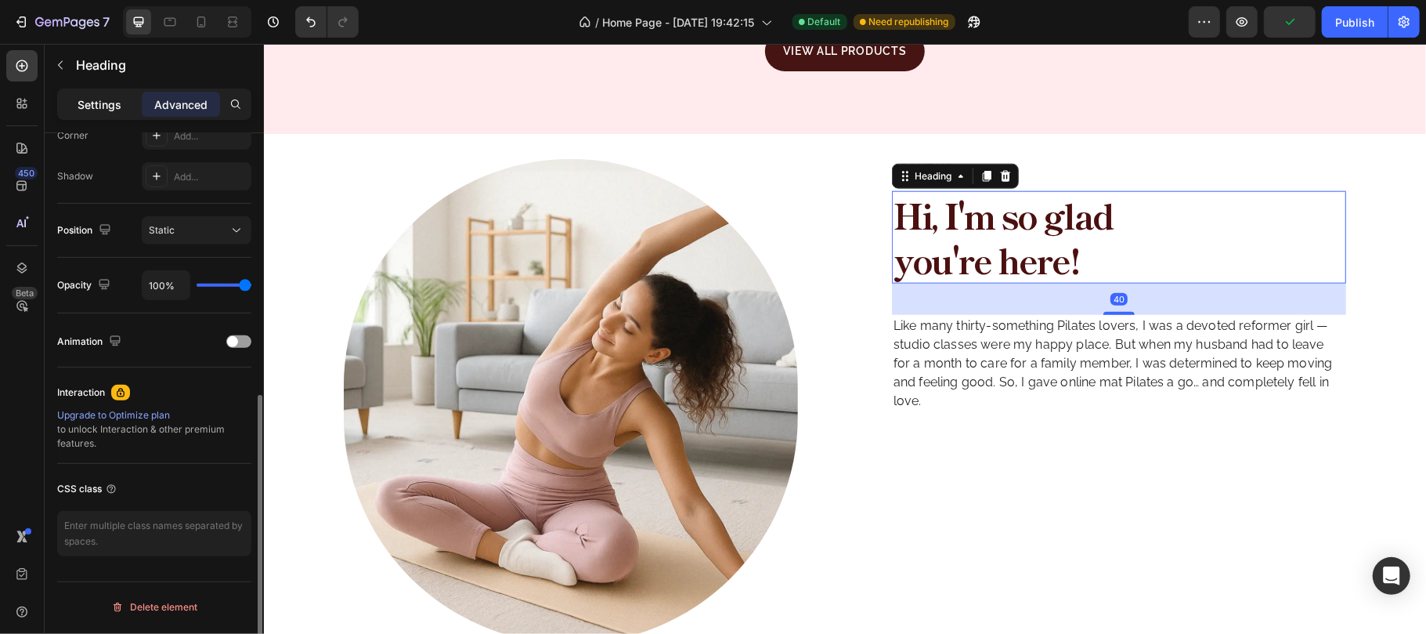
click at [107, 101] on p "Settings" at bounding box center [100, 104] width 44 height 16
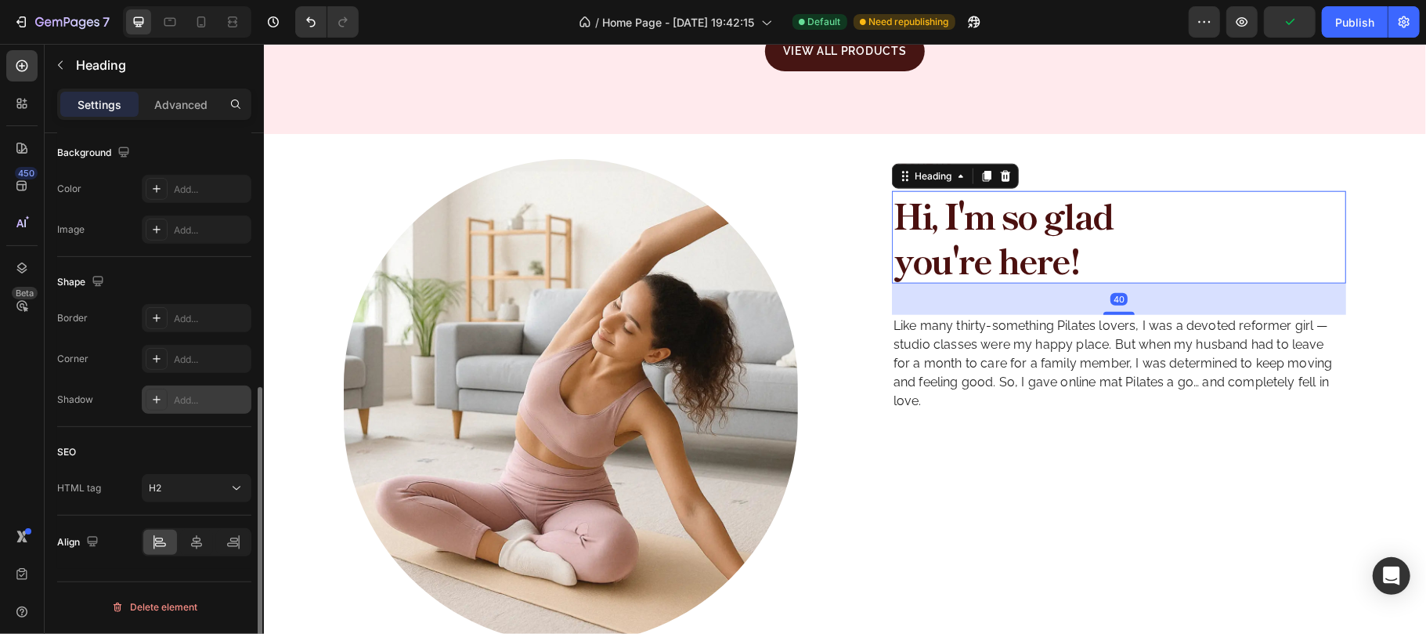
scroll to position [474, 0]
click at [982, 179] on icon at bounding box center [986, 175] width 9 height 11
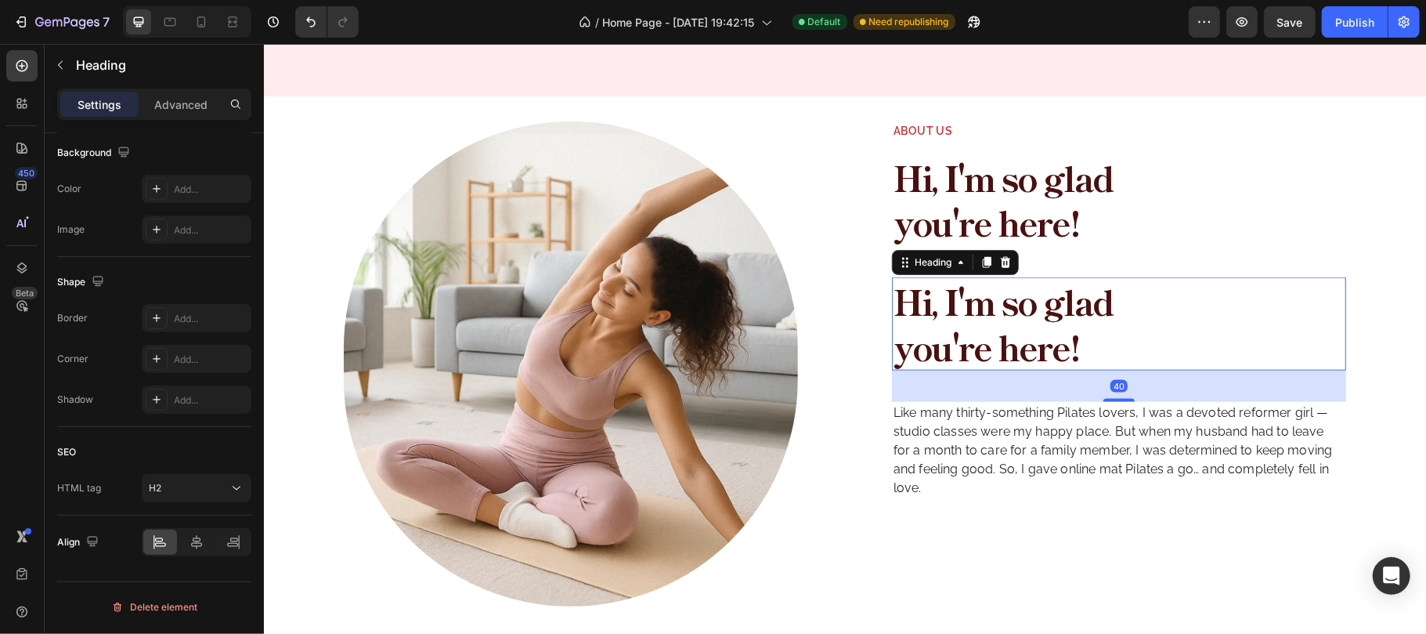
scroll to position [1357, 0]
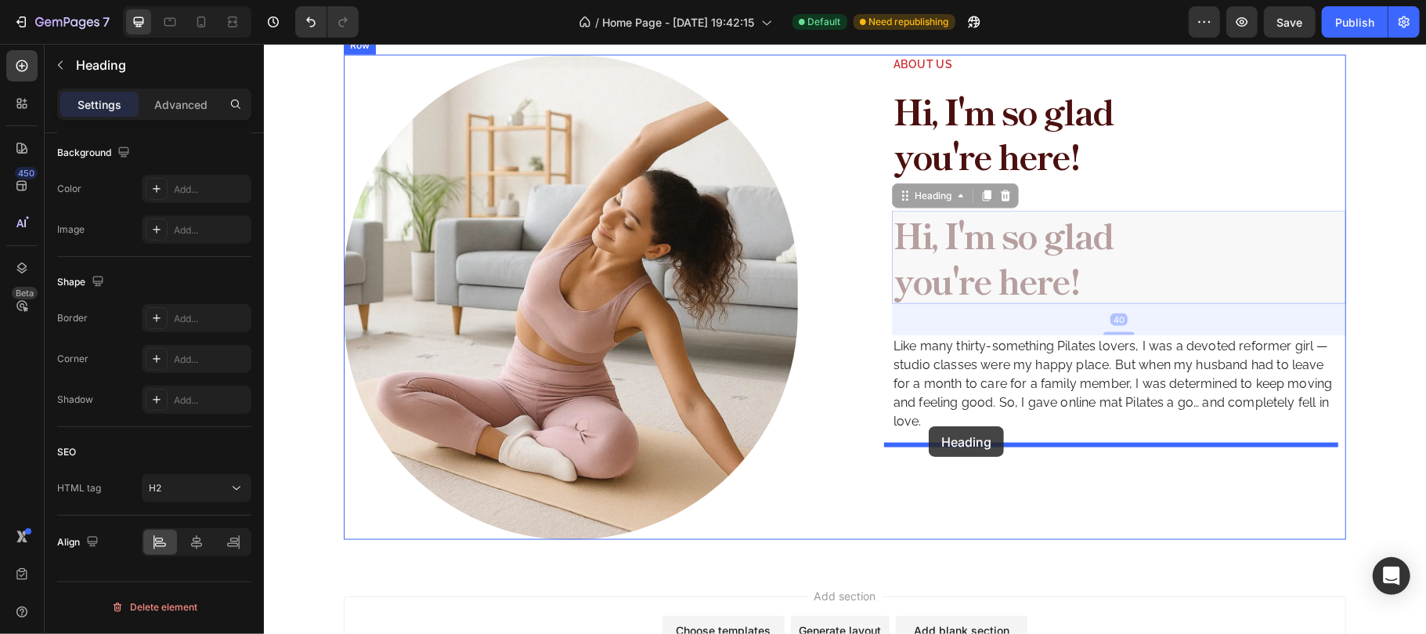
drag, startPoint x: 927, startPoint y: 200, endPoint x: 928, endPoint y: 425, distance: 224.8
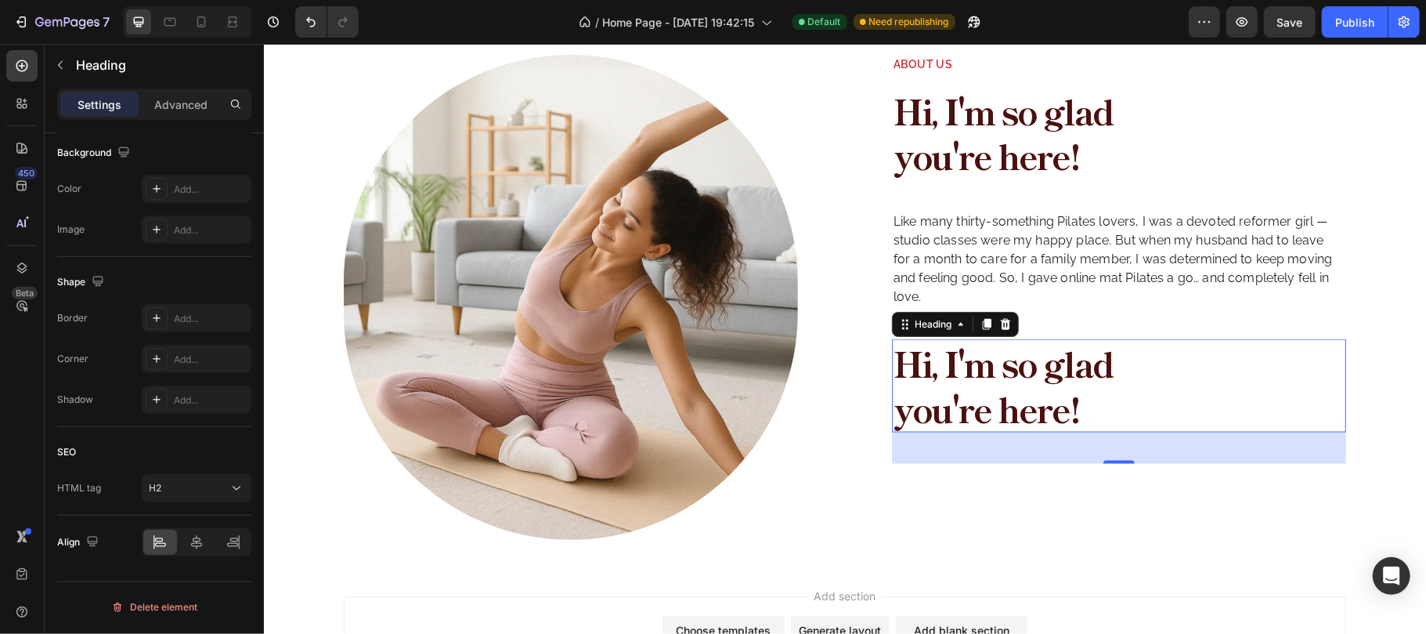
click at [947, 354] on h2 "Hi, I'm so glad you're here!" at bounding box center [1040, 384] width 298 height 92
click at [947, 354] on p "Hi, I'm so glad you're here!" at bounding box center [1040, 384] width 294 height 89
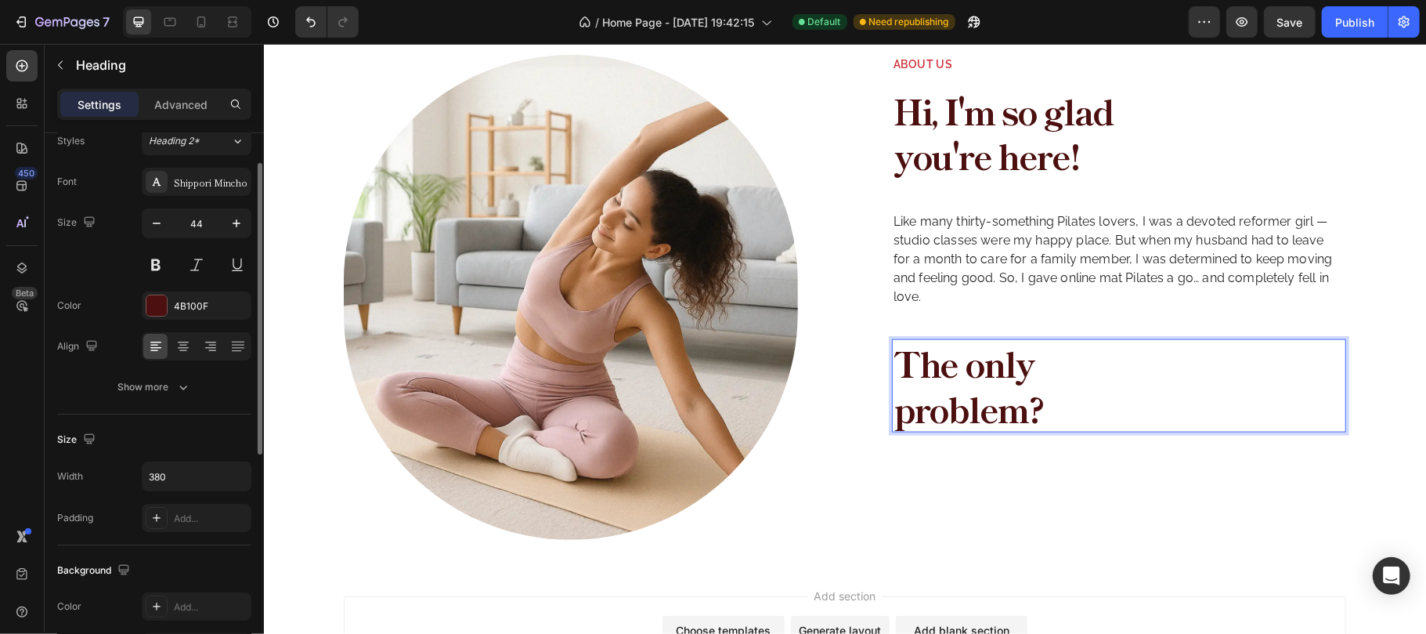
scroll to position [0, 0]
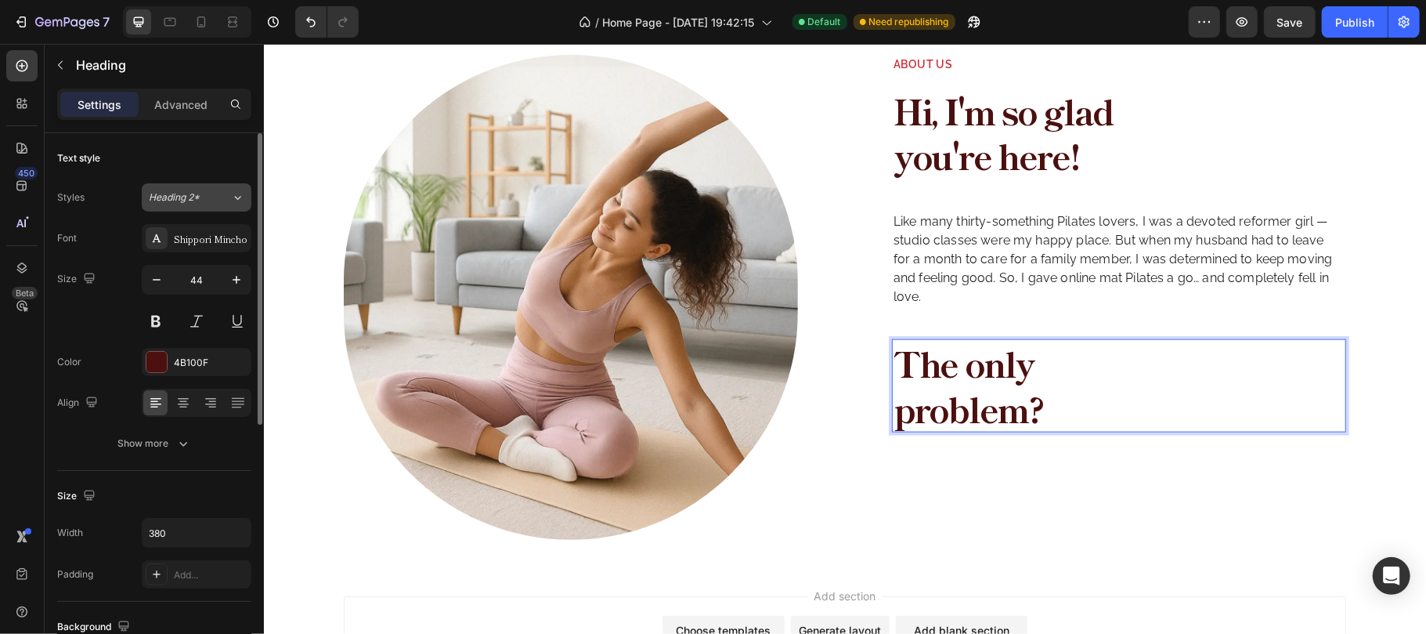
click at [224, 194] on div "Heading 2*" at bounding box center [190, 197] width 82 height 14
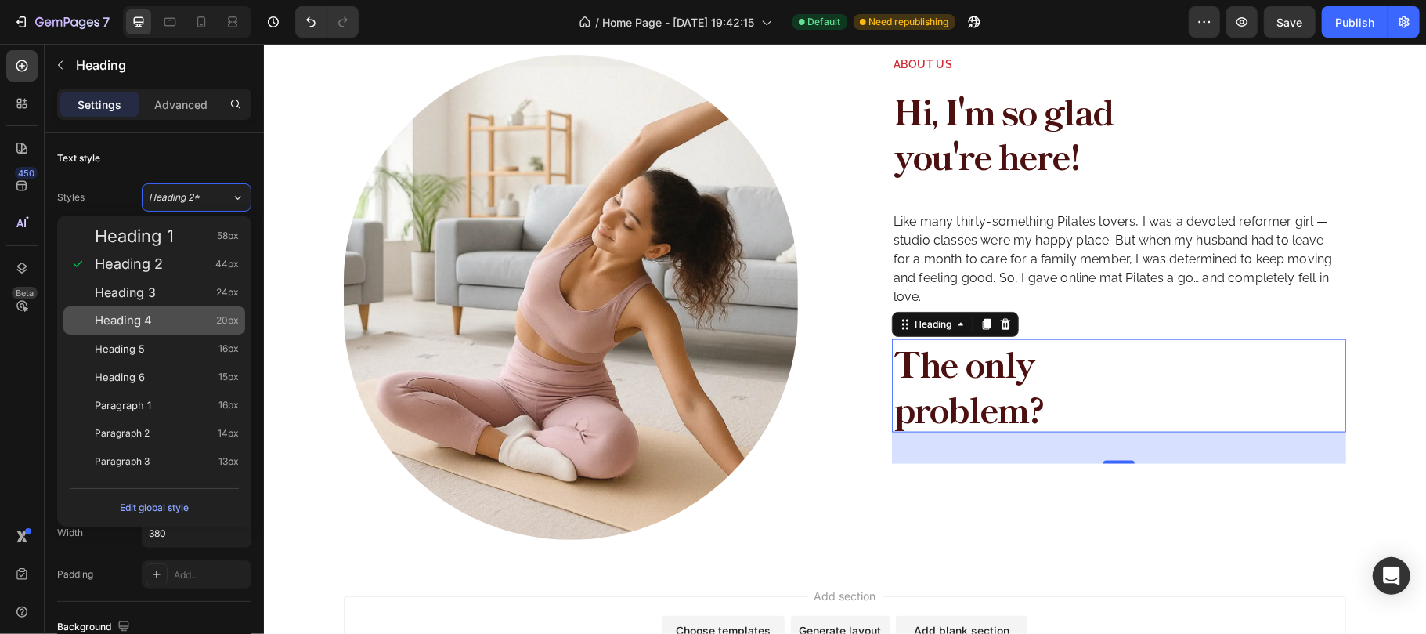
click at [185, 306] on div "Heading 4 20px" at bounding box center [154, 320] width 182 height 28
type input "20"
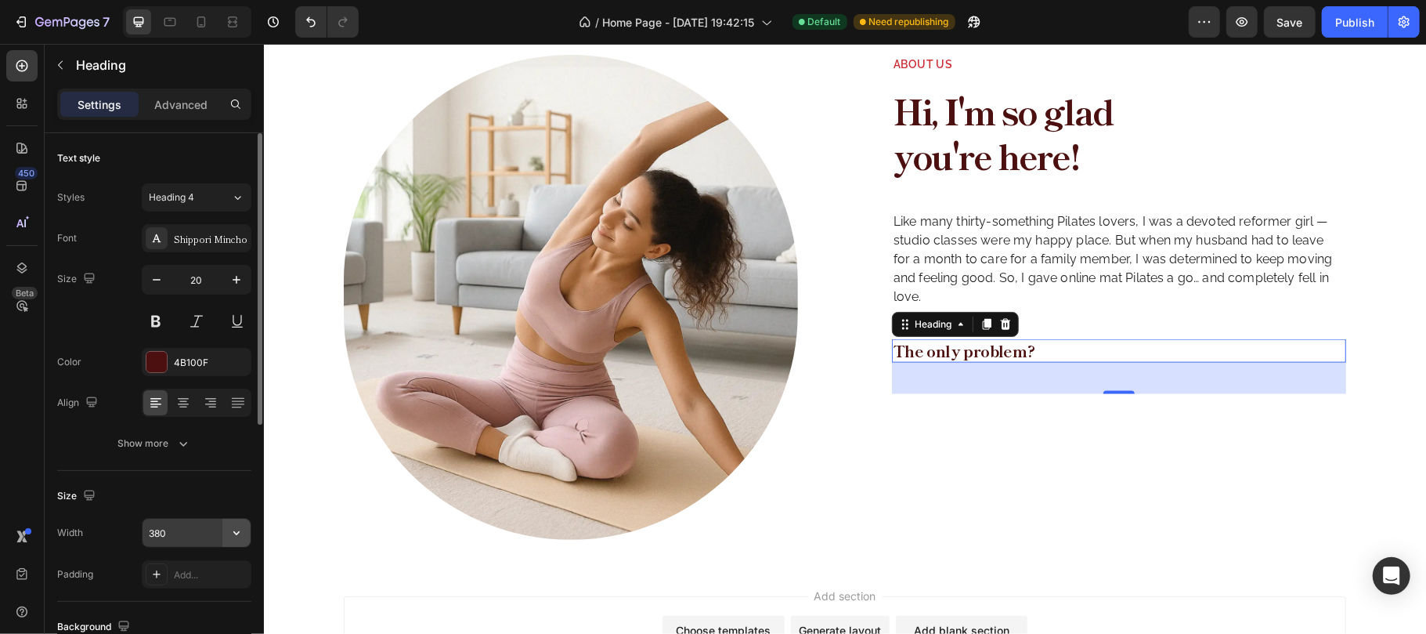
click at [233, 529] on icon "button" at bounding box center [237, 533] width 16 height 16
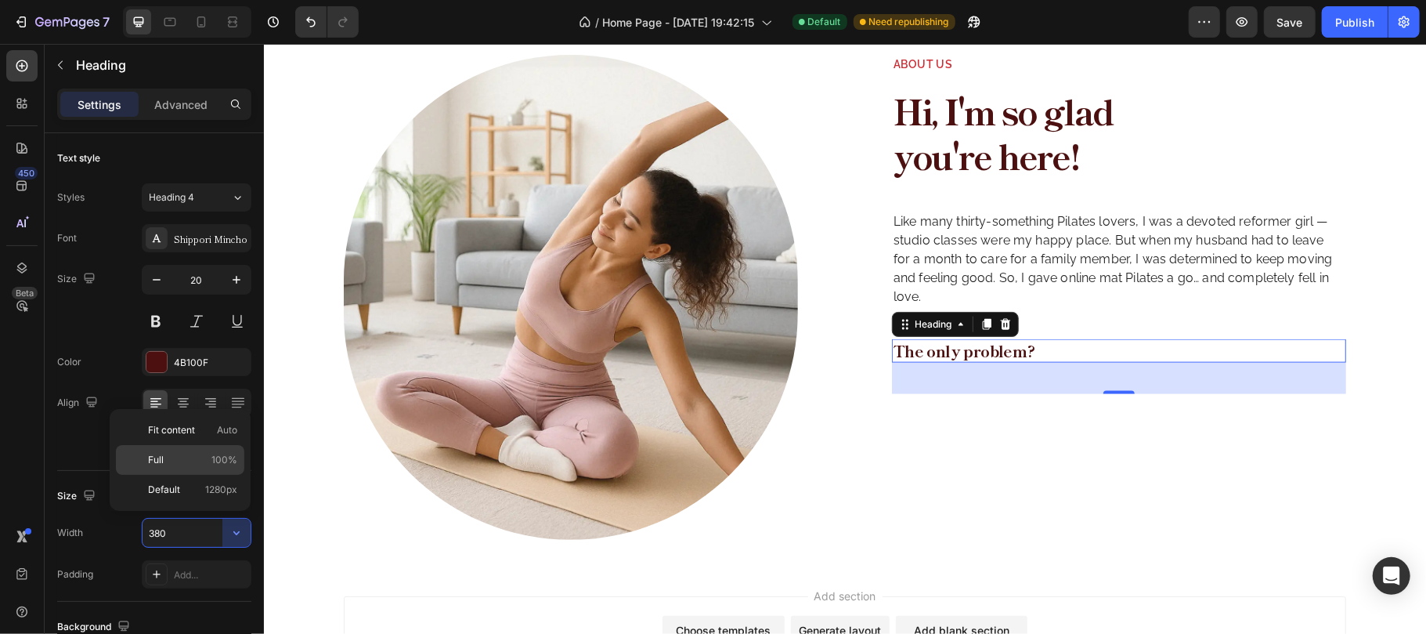
click at [200, 461] on p "Full 100%" at bounding box center [192, 460] width 89 height 14
type input "100%"
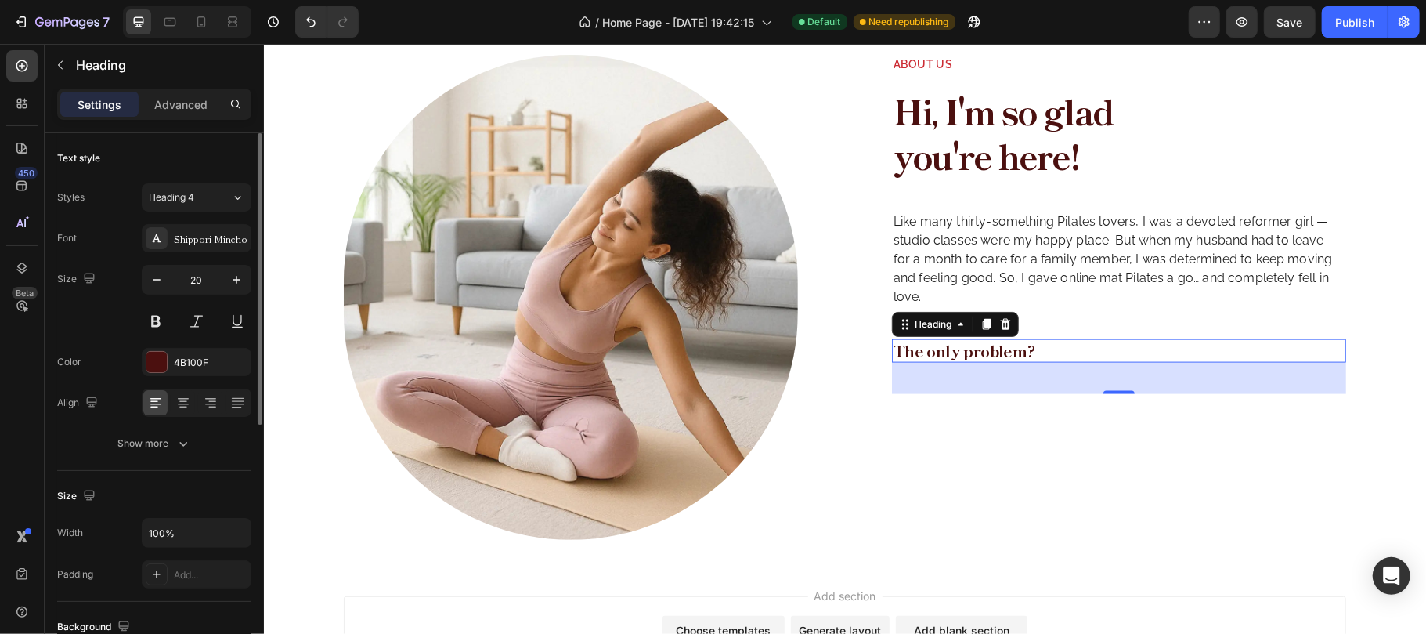
click at [161, 499] on div "Size" at bounding box center [154, 495] width 194 height 25
click at [179, 446] on icon "button" at bounding box center [183, 443] width 16 height 16
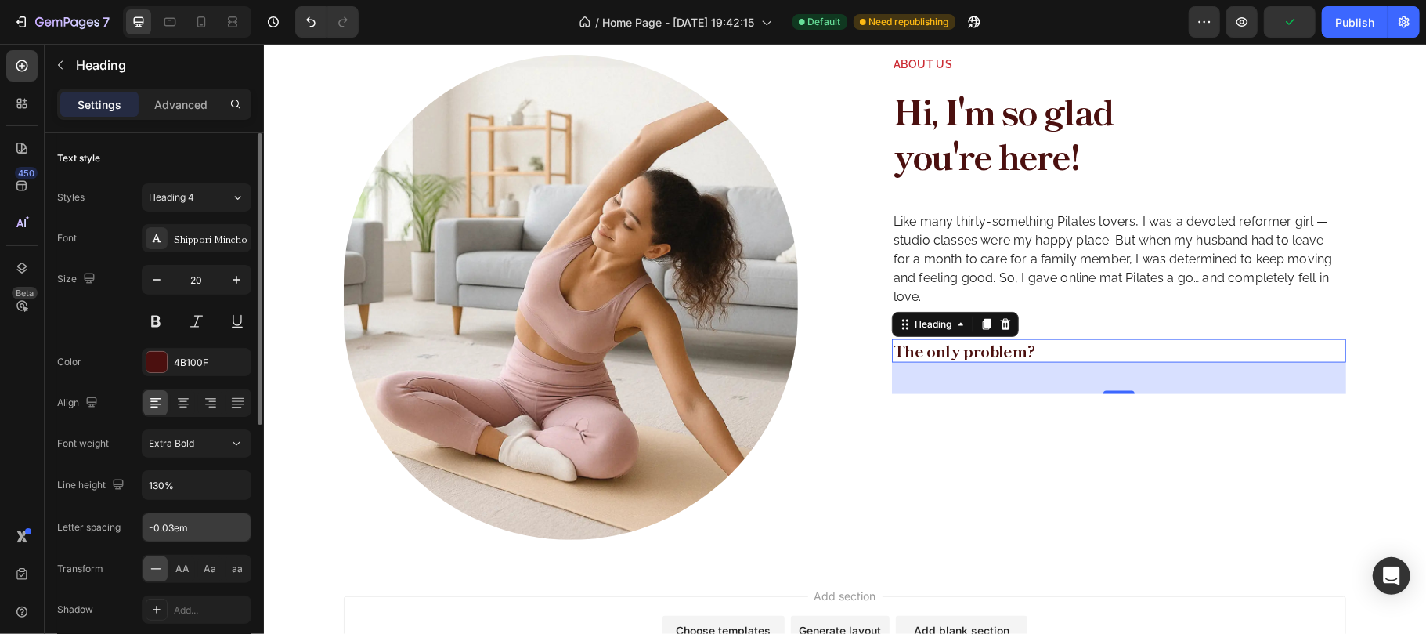
click at [177, 527] on input "-0.03em" at bounding box center [197, 527] width 108 height 28
click at [170, 527] on input "-0.03em" at bounding box center [197, 527] width 108 height 28
type input "-0.05em"
click at [110, 323] on div "Size 20" at bounding box center [154, 300] width 194 height 70
click at [185, 92] on div "Advanced" at bounding box center [181, 104] width 78 height 25
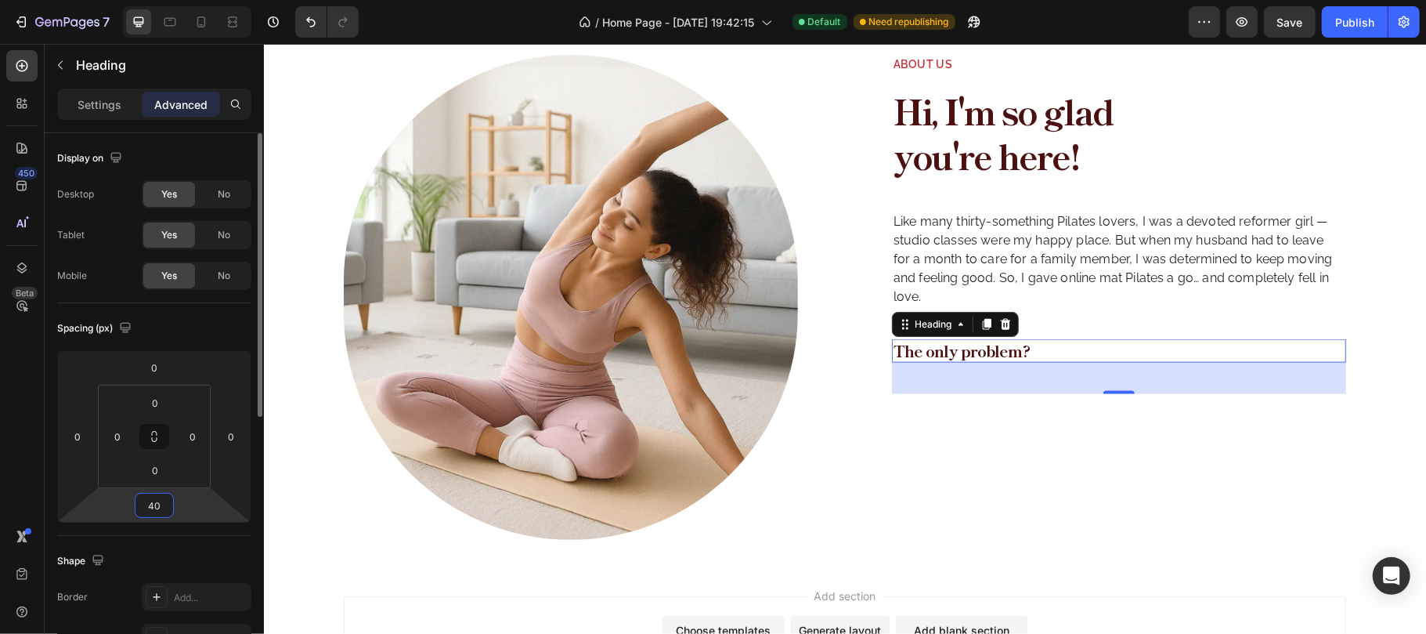
click at [150, 505] on input "40" at bounding box center [154, 504] width 31 height 23
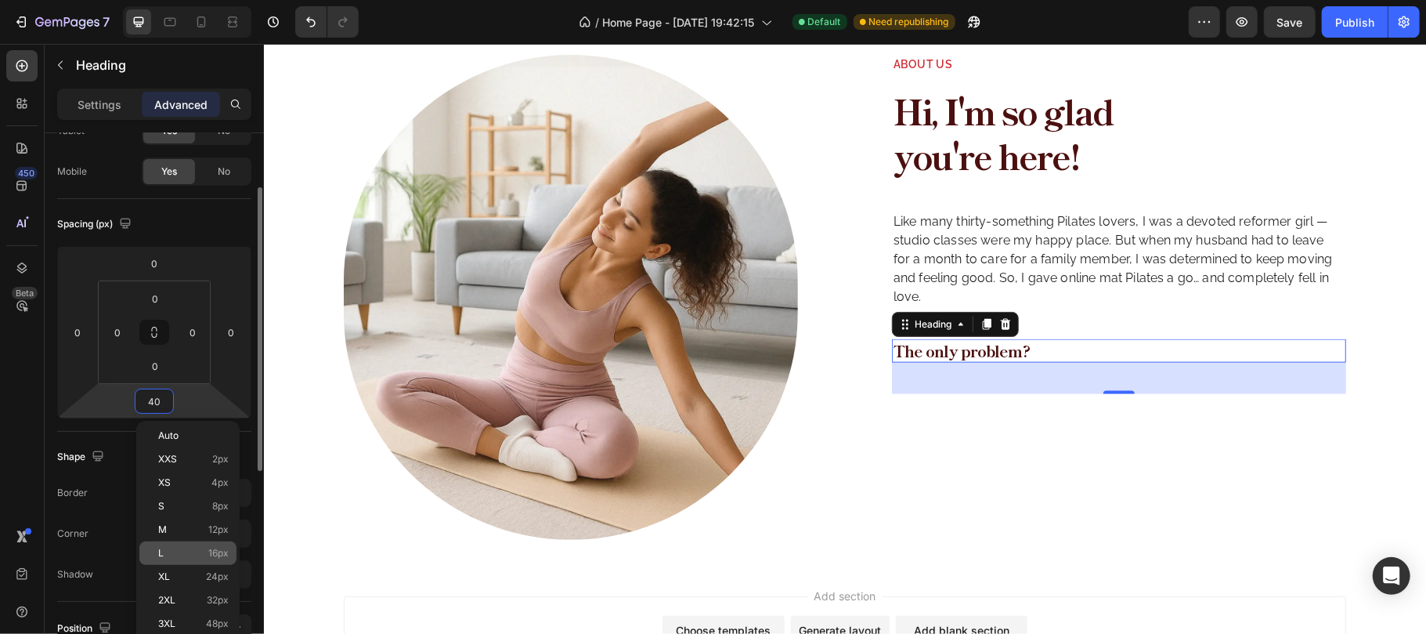
click at [183, 551] on p "L 16px" at bounding box center [193, 552] width 70 height 11
type input "16"
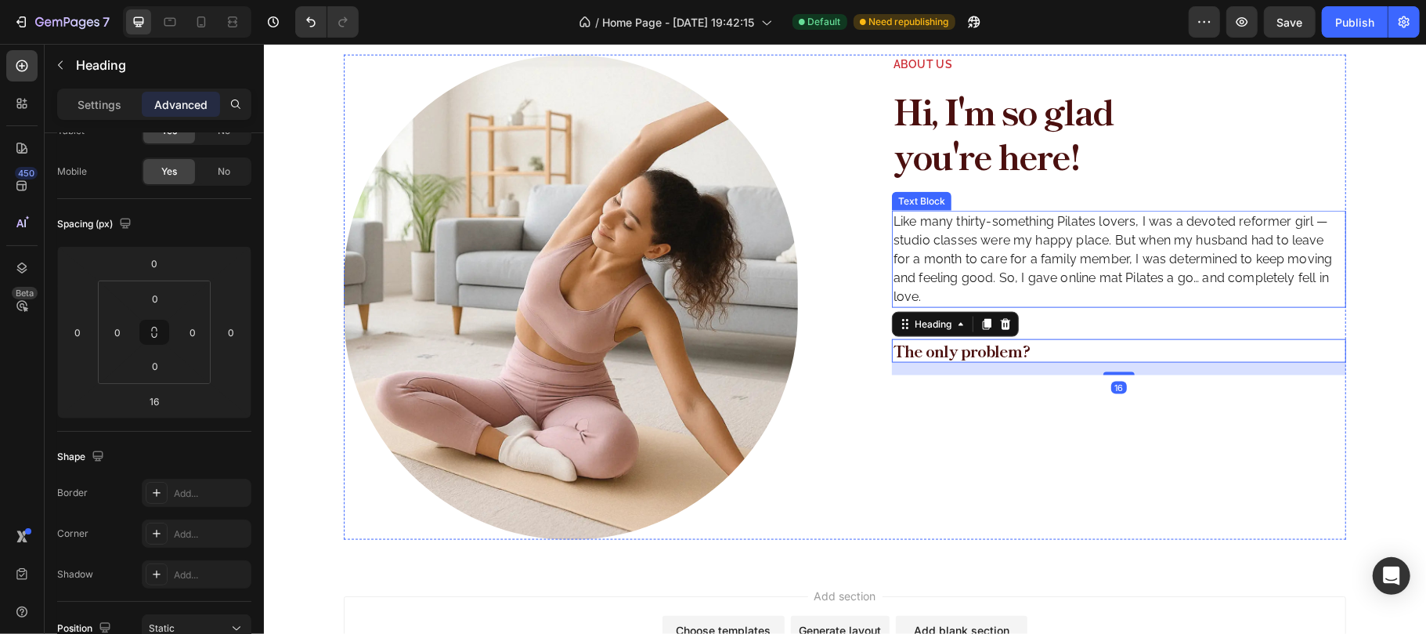
click at [973, 229] on p "Like many thirty-something Pilates lovers, I was a devoted reformer girl — stud…" at bounding box center [1117, 258] width 448 height 94
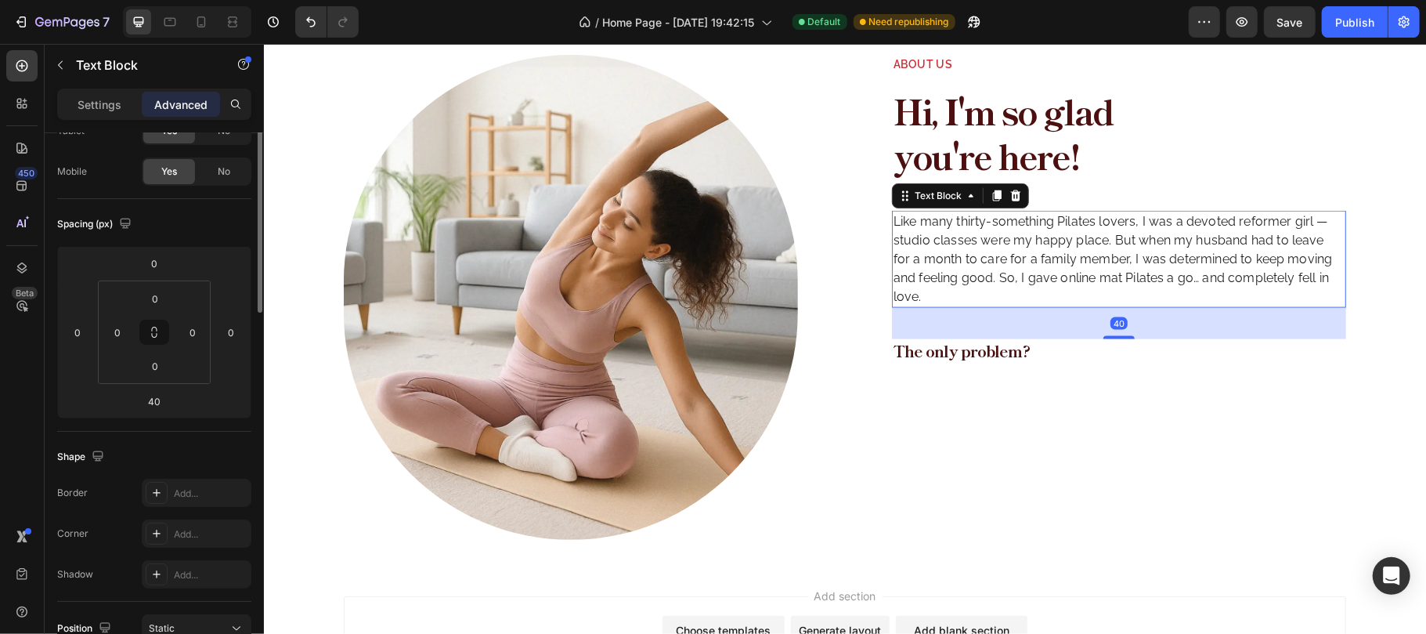
scroll to position [0, 0]
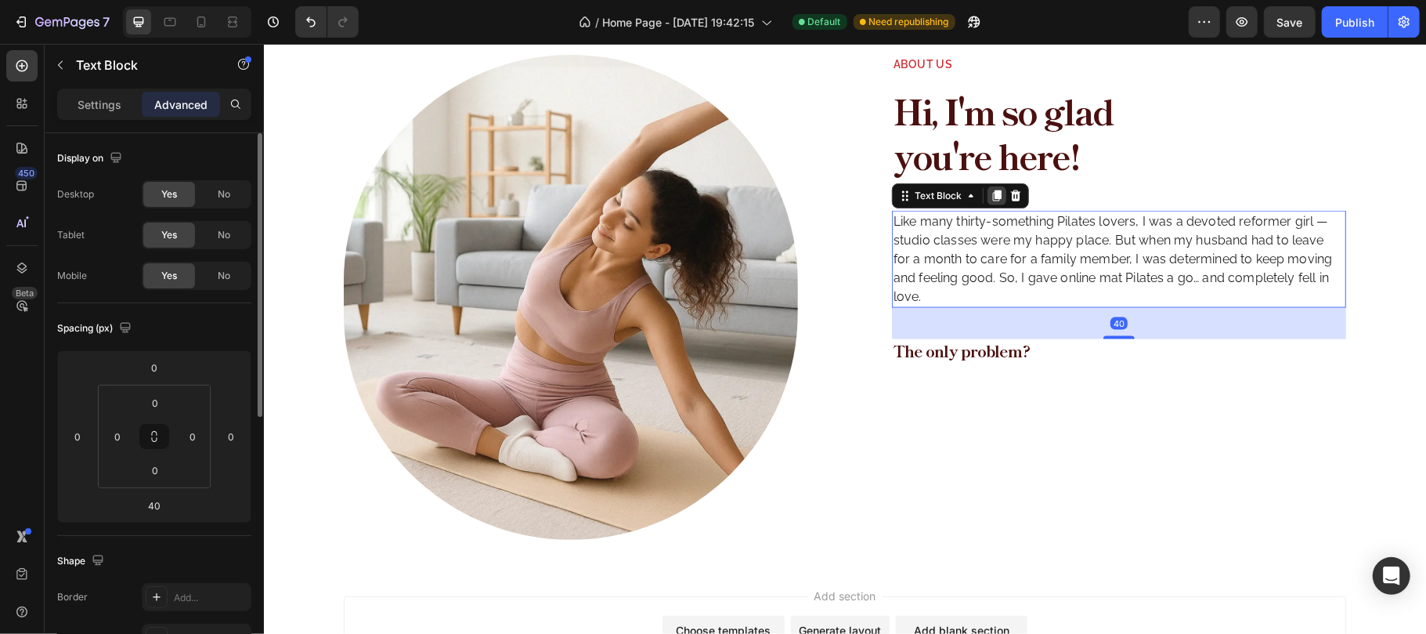
click at [990, 189] on icon at bounding box center [996, 195] width 13 height 13
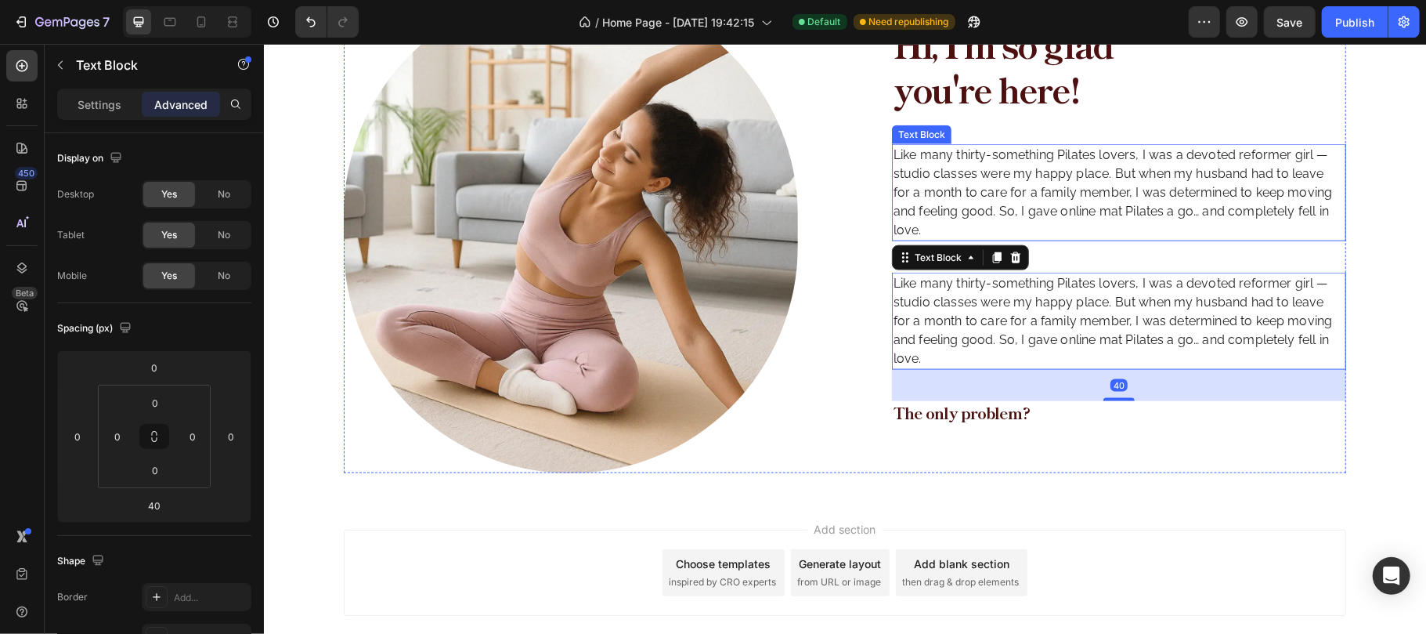
scroll to position [1461, 0]
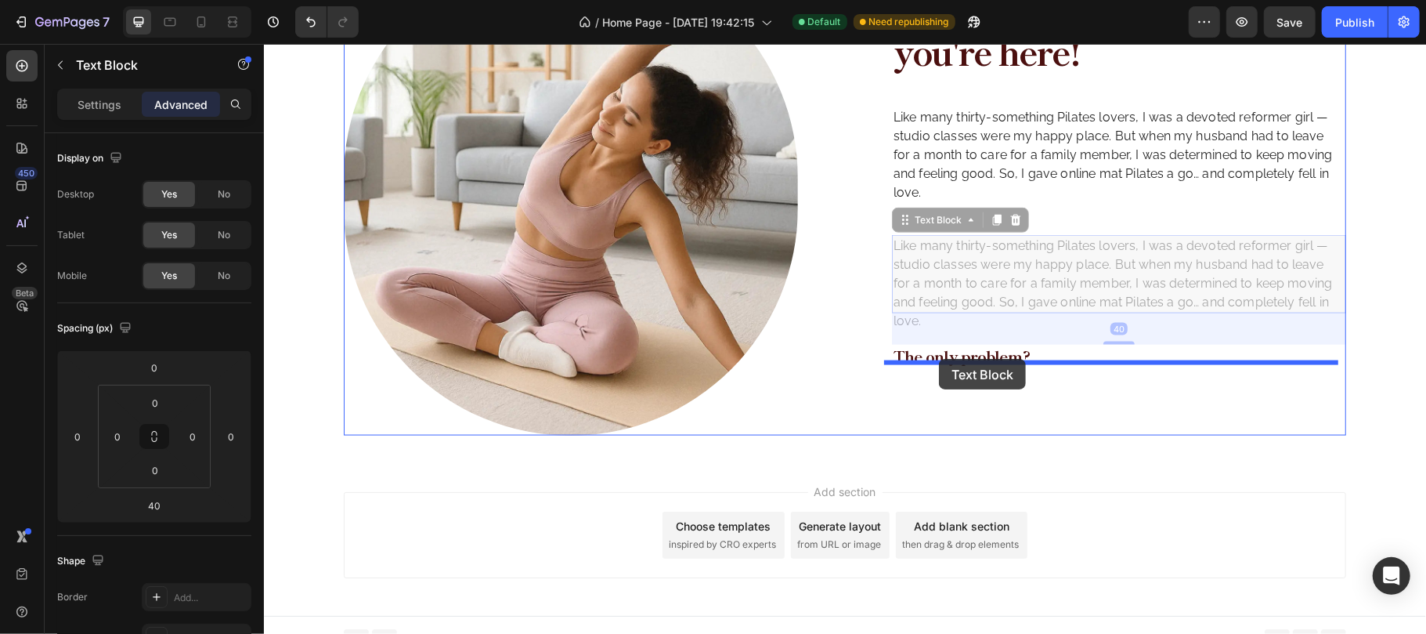
drag, startPoint x: 912, startPoint y: 206, endPoint x: 937, endPoint y: 357, distance: 153.2
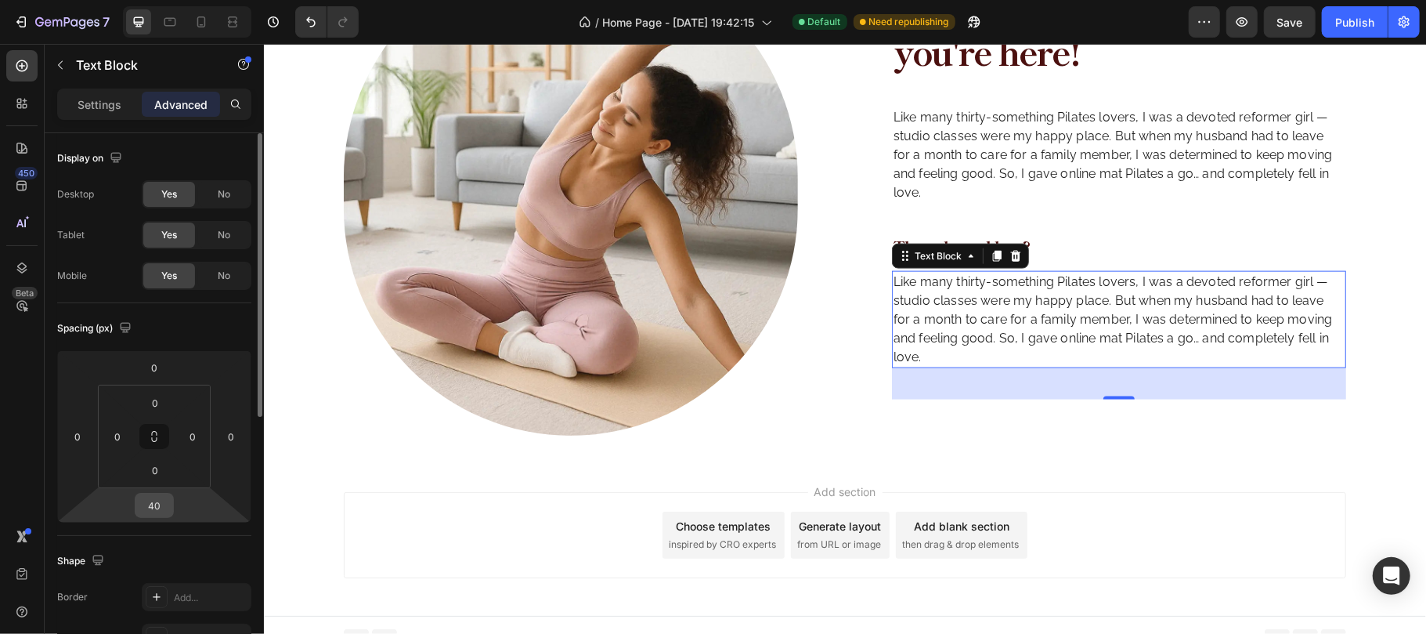
drag, startPoint x: 170, startPoint y: 509, endPoint x: 186, endPoint y: 511, distance: 16.6
click at [172, 511] on div "40" at bounding box center [154, 505] width 39 height 25
click at [161, 501] on input "40" at bounding box center [154, 504] width 31 height 23
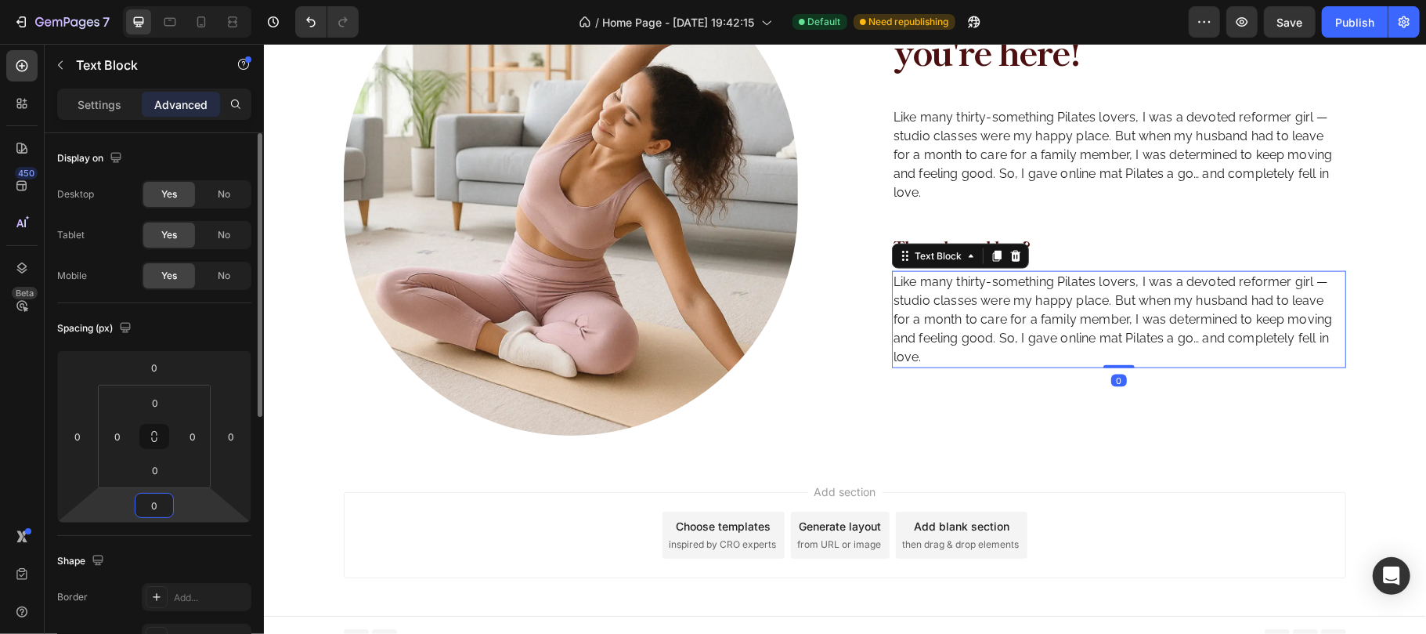
click at [202, 336] on div "Spacing (px)" at bounding box center [154, 328] width 194 height 25
click at [1044, 287] on p "Like many thirty-something Pilates lovers, I was a devoted reformer girl — stud…" at bounding box center [1117, 319] width 448 height 94
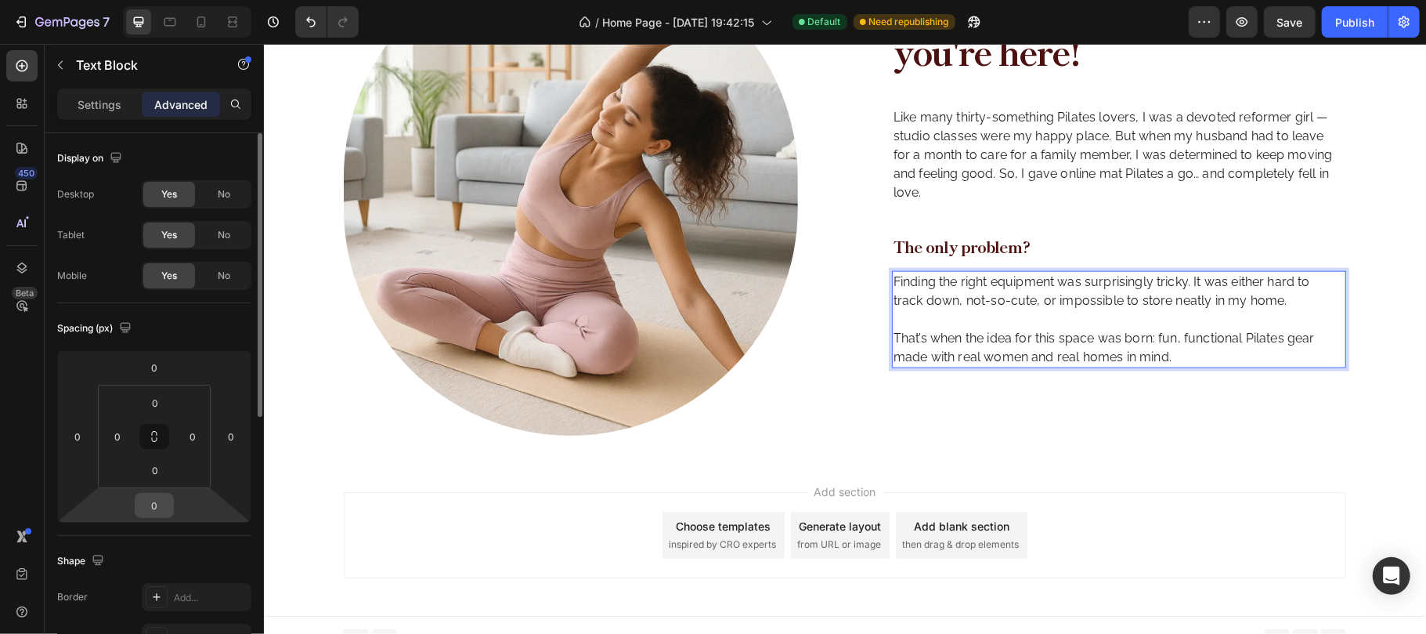
click at [155, 509] on input "0" at bounding box center [154, 504] width 31 height 23
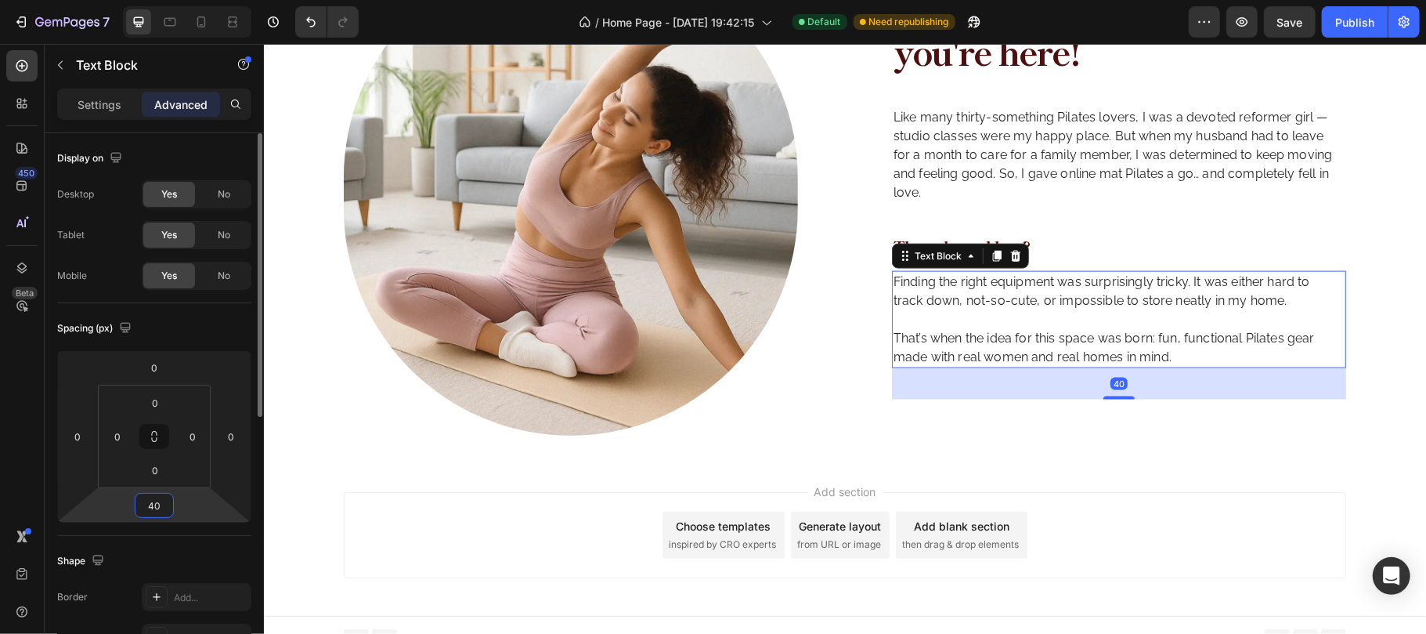
type input "40"
click at [198, 327] on div "Spacing (px)" at bounding box center [154, 328] width 194 height 25
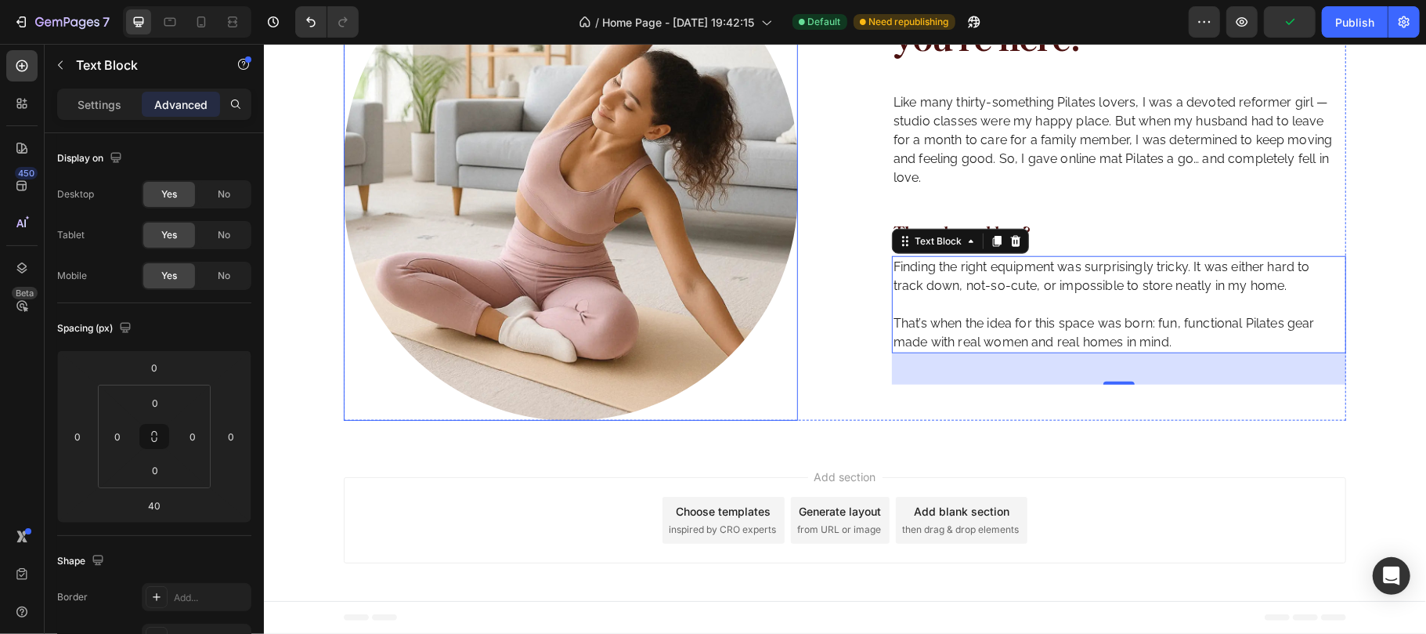
scroll to position [0, 0]
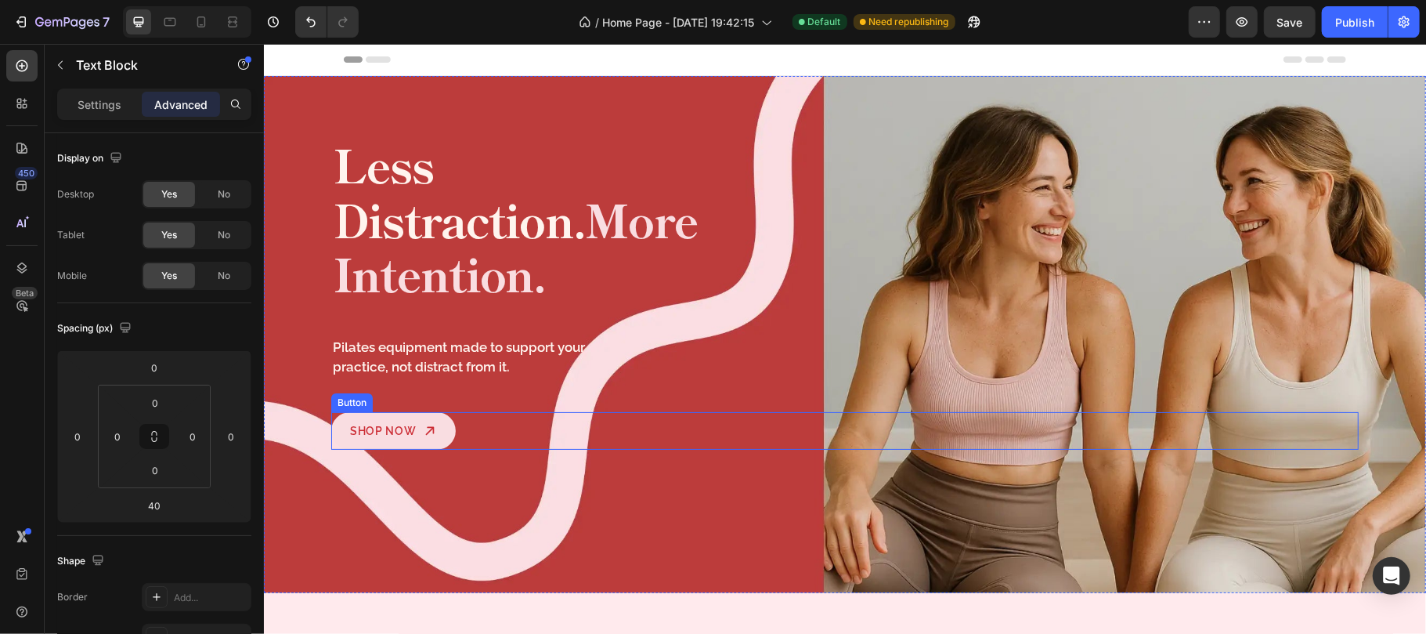
click at [461, 411] on div "Shop Now Button" at bounding box center [845, 430] width 1028 height 38
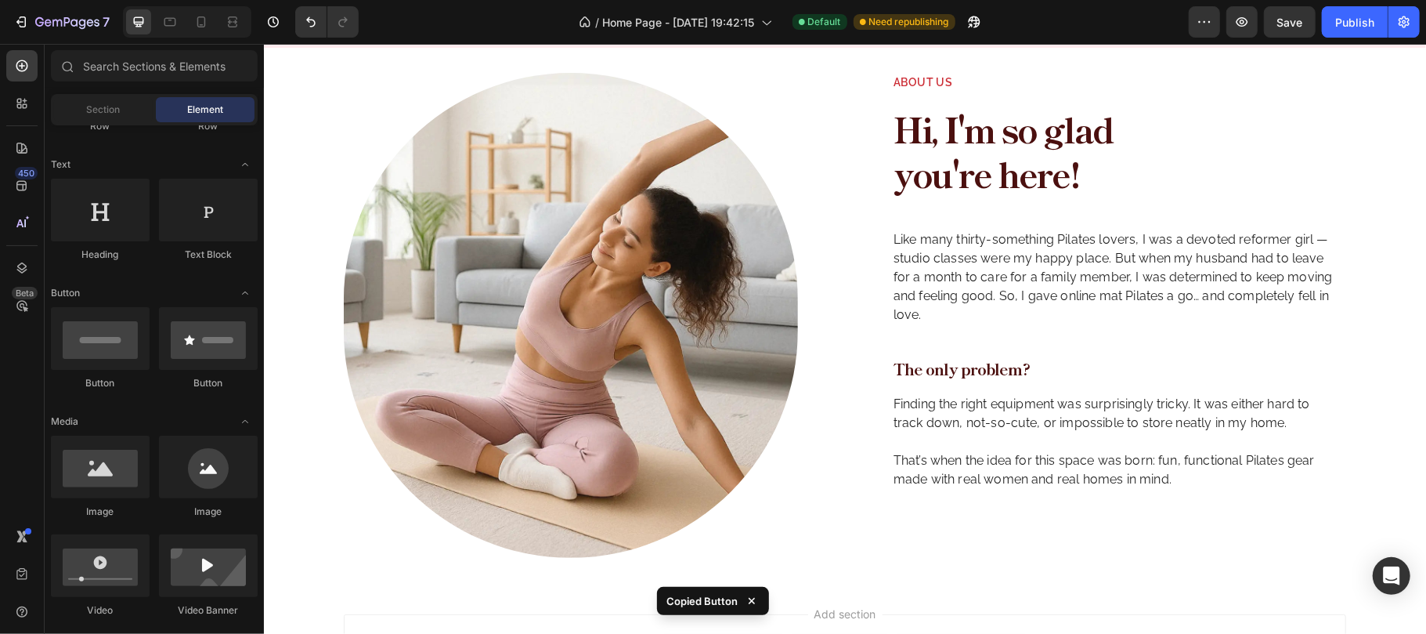
scroll to position [1469, 0]
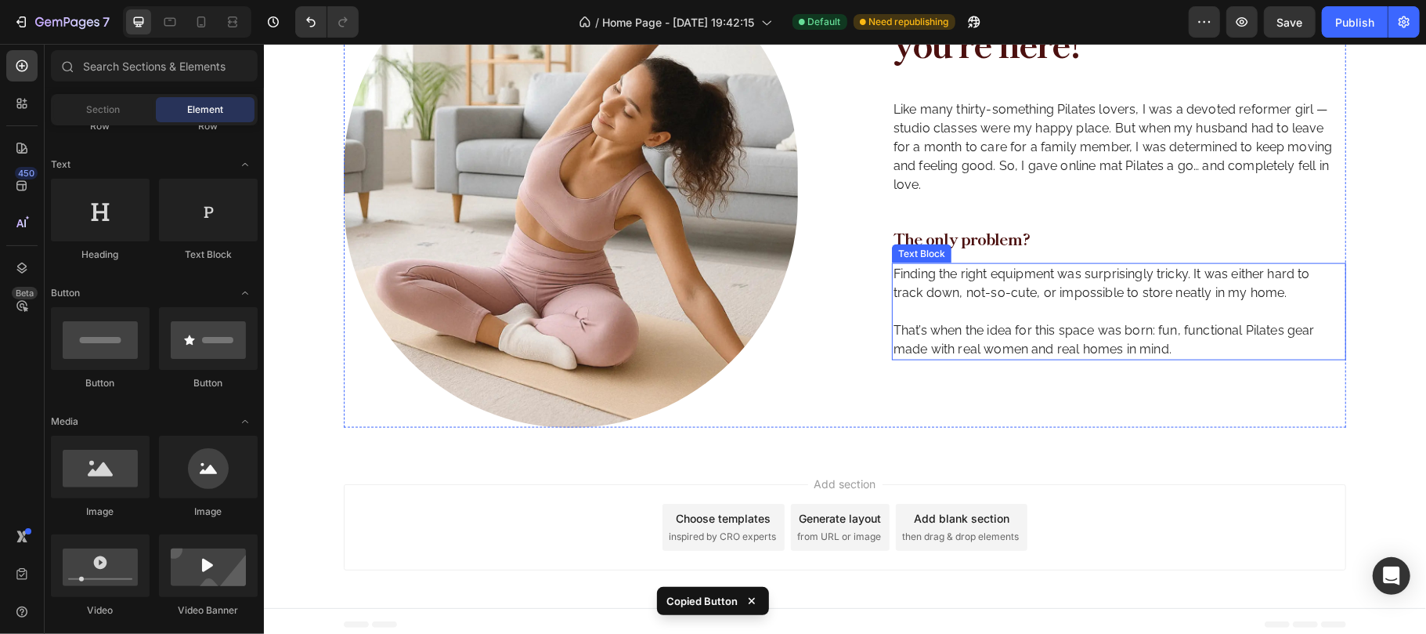
click at [1002, 313] on p "Finding the right equipment was surprisingly tricky. It was either hard to trac…" at bounding box center [1117, 311] width 448 height 94
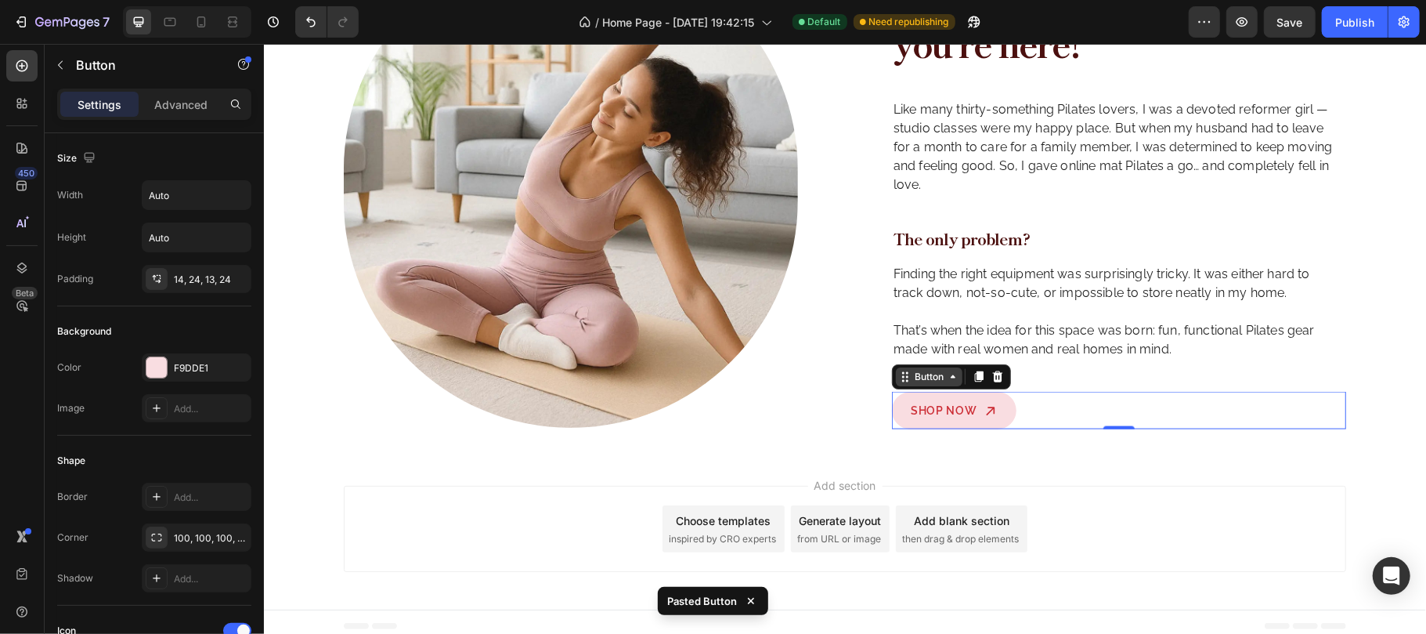
click at [934, 369] on div "Button" at bounding box center [928, 376] width 35 height 14
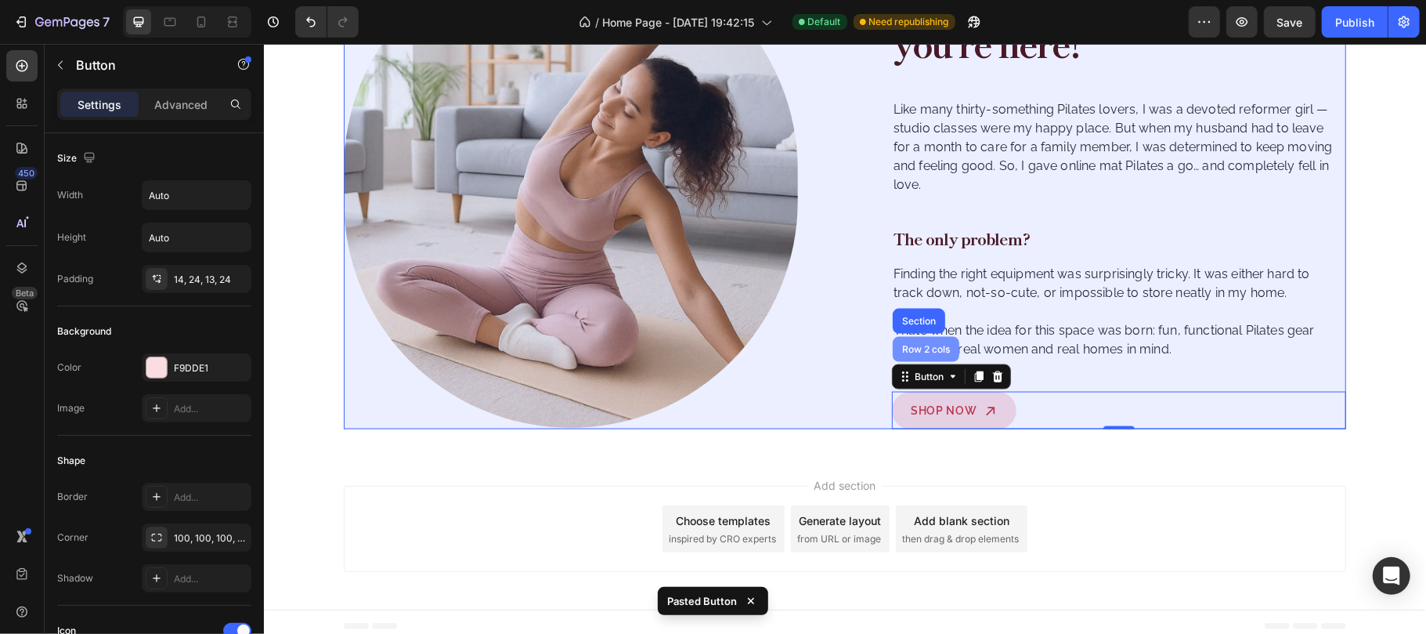
click at [927, 344] on div "Row 2 cols" at bounding box center [925, 348] width 54 height 9
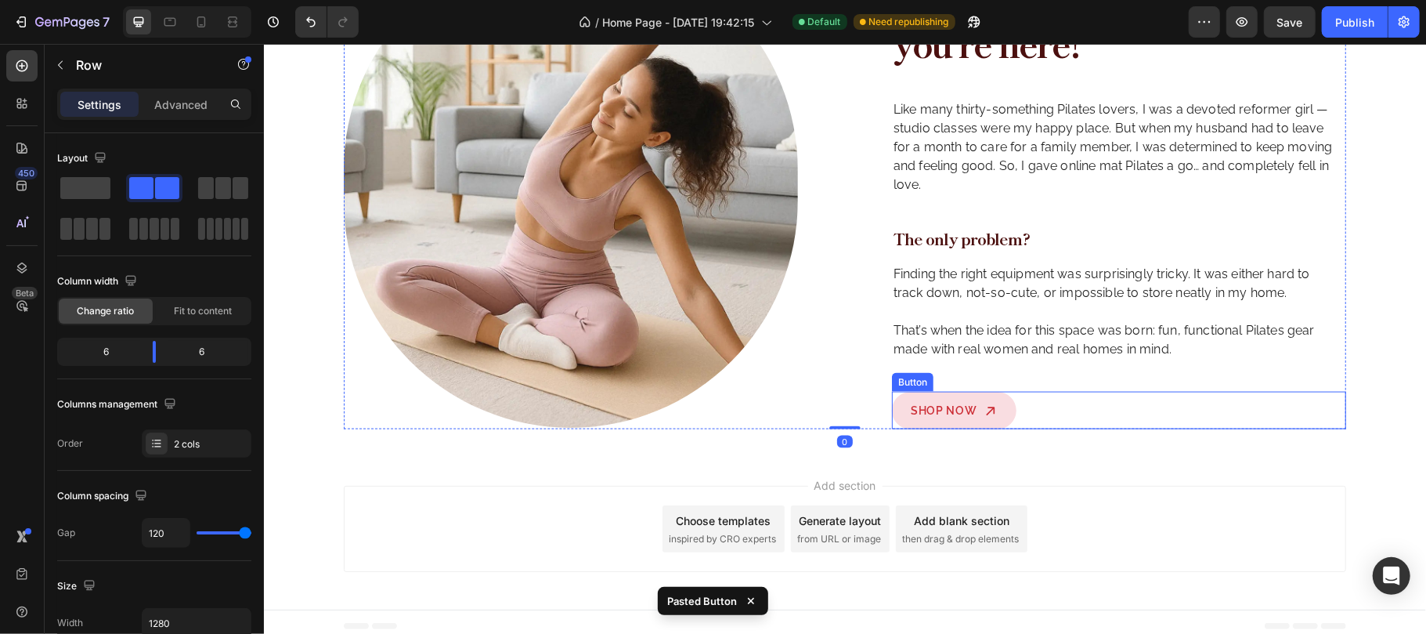
click at [1060, 391] on div "Shop Now Button" at bounding box center [1118, 410] width 454 height 38
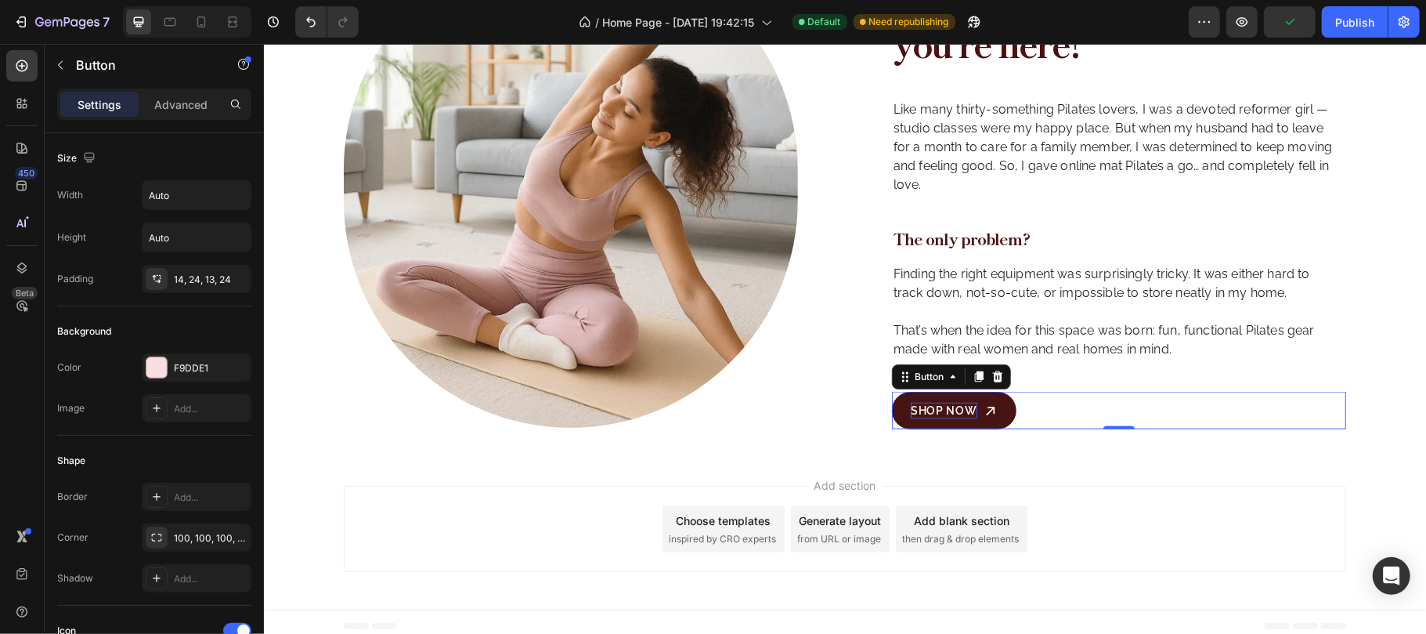
click at [937, 402] on p "Shop Now" at bounding box center [943, 410] width 67 height 16
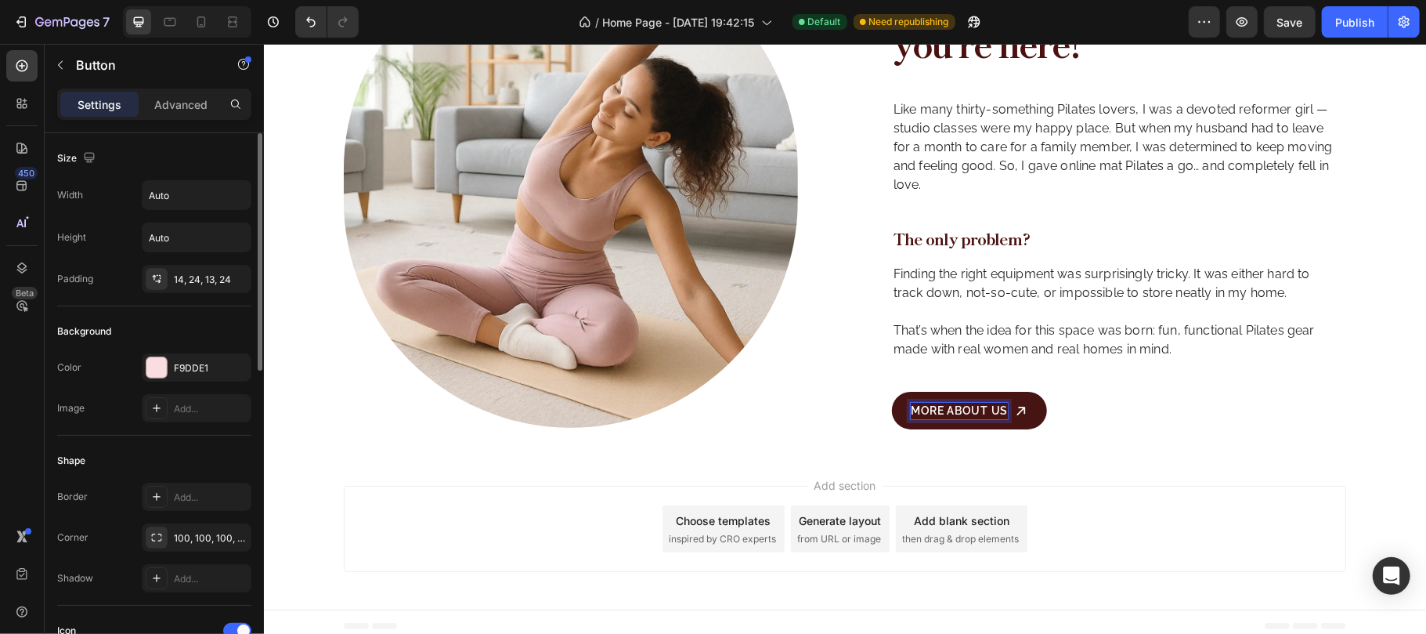
scroll to position [208, 0]
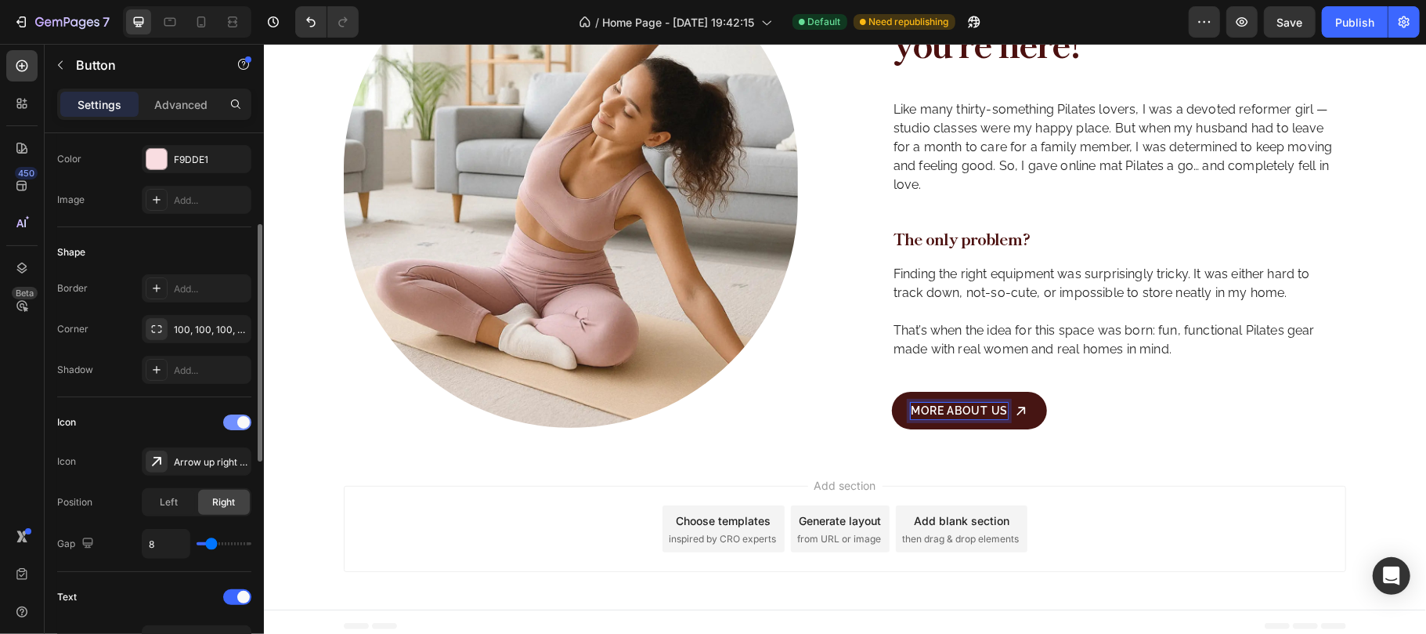
click at [223, 426] on div at bounding box center [237, 422] width 28 height 16
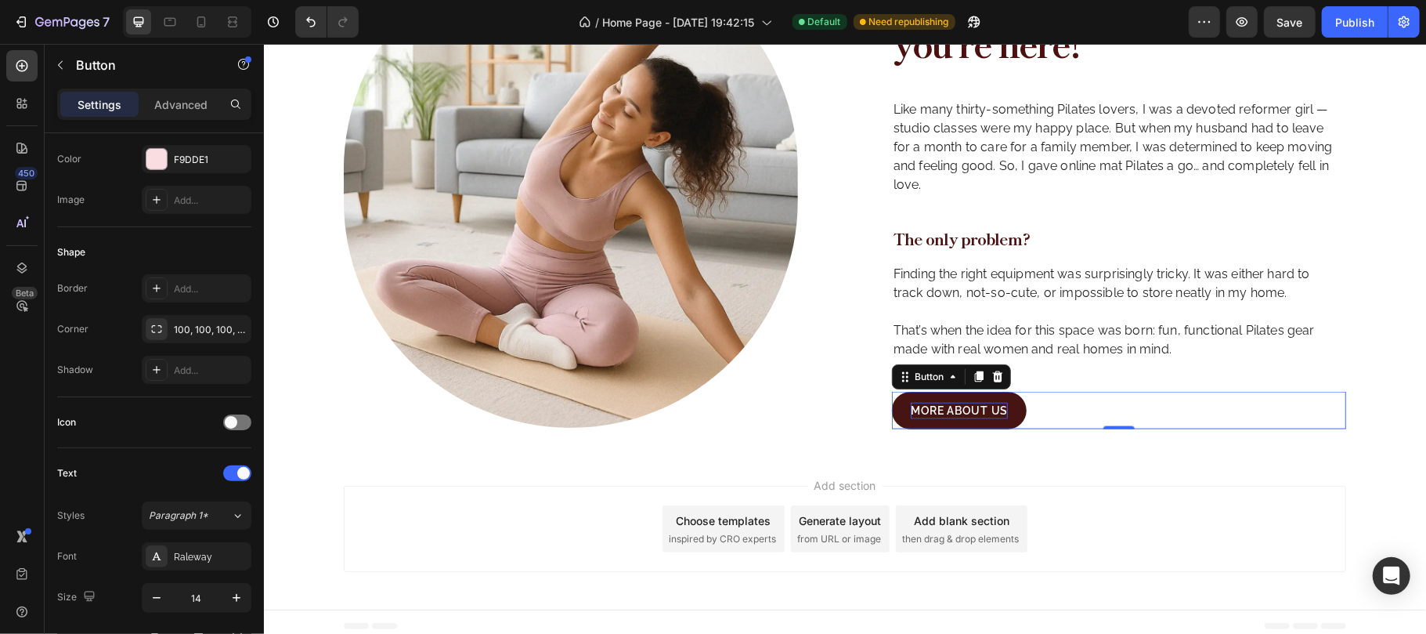
click at [1063, 392] on div "MORE ABOUT US Button 0" at bounding box center [1118, 410] width 454 height 38
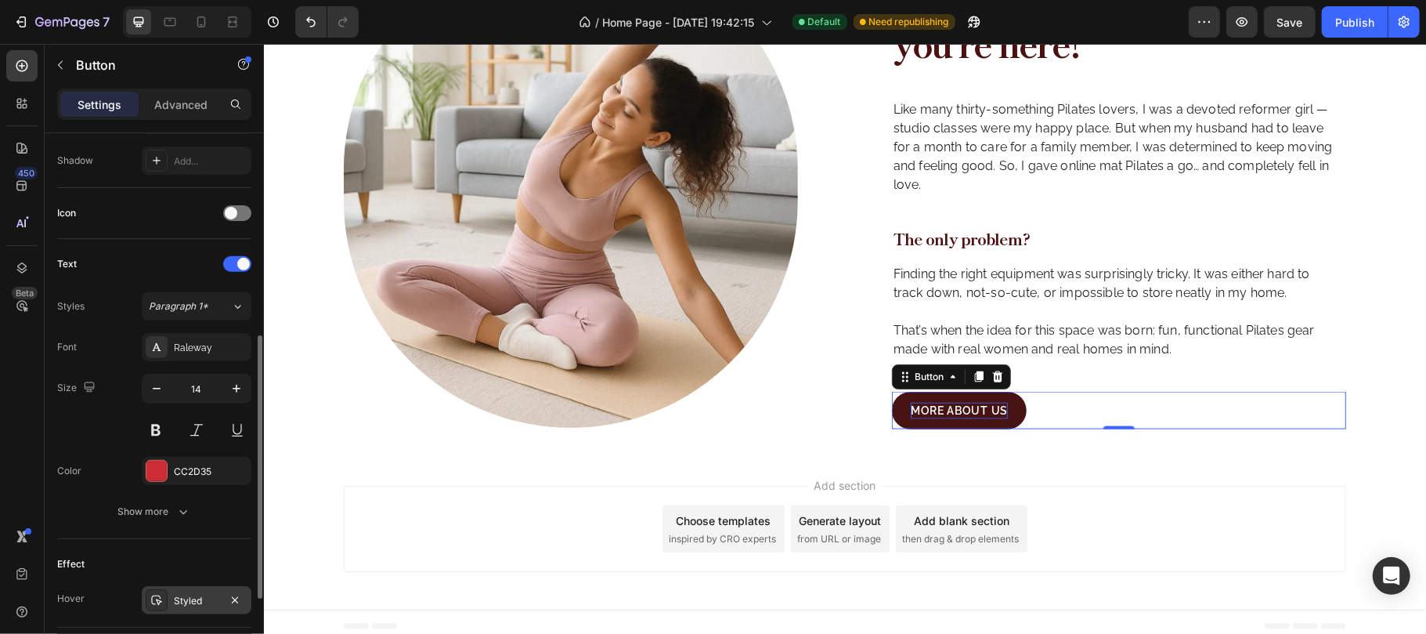
scroll to position [522, 0]
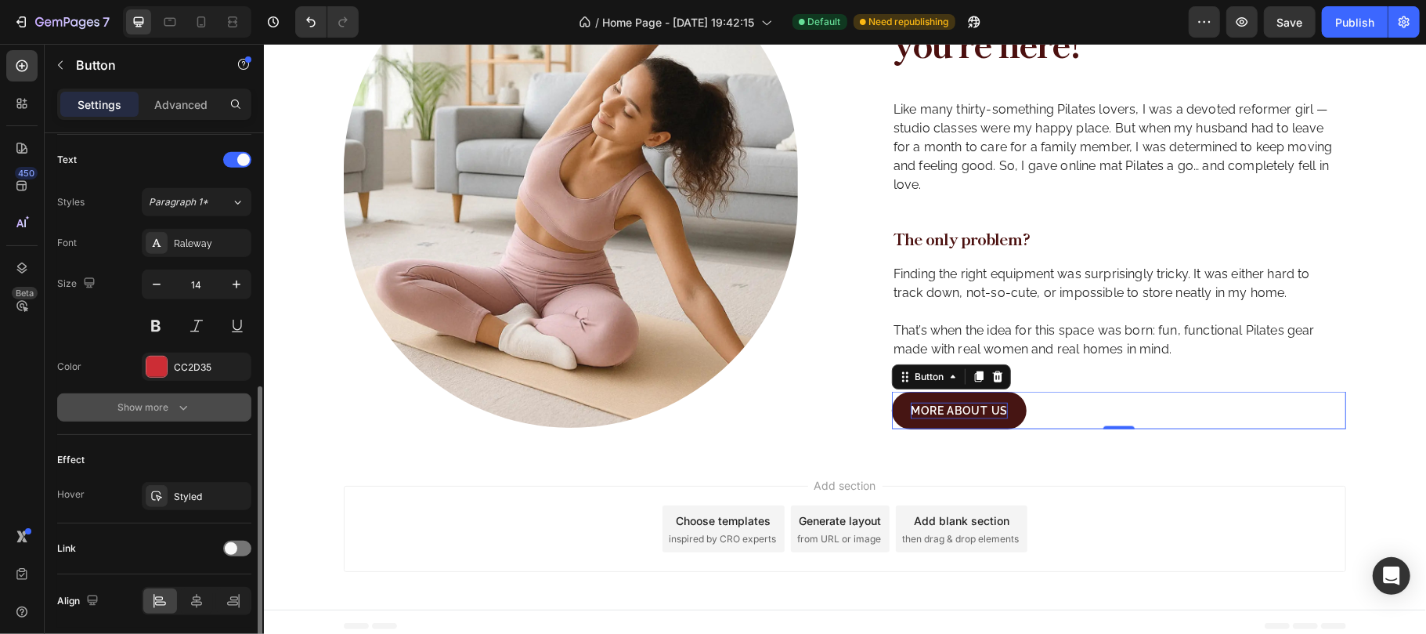
click at [196, 411] on button "Show more" at bounding box center [154, 407] width 194 height 28
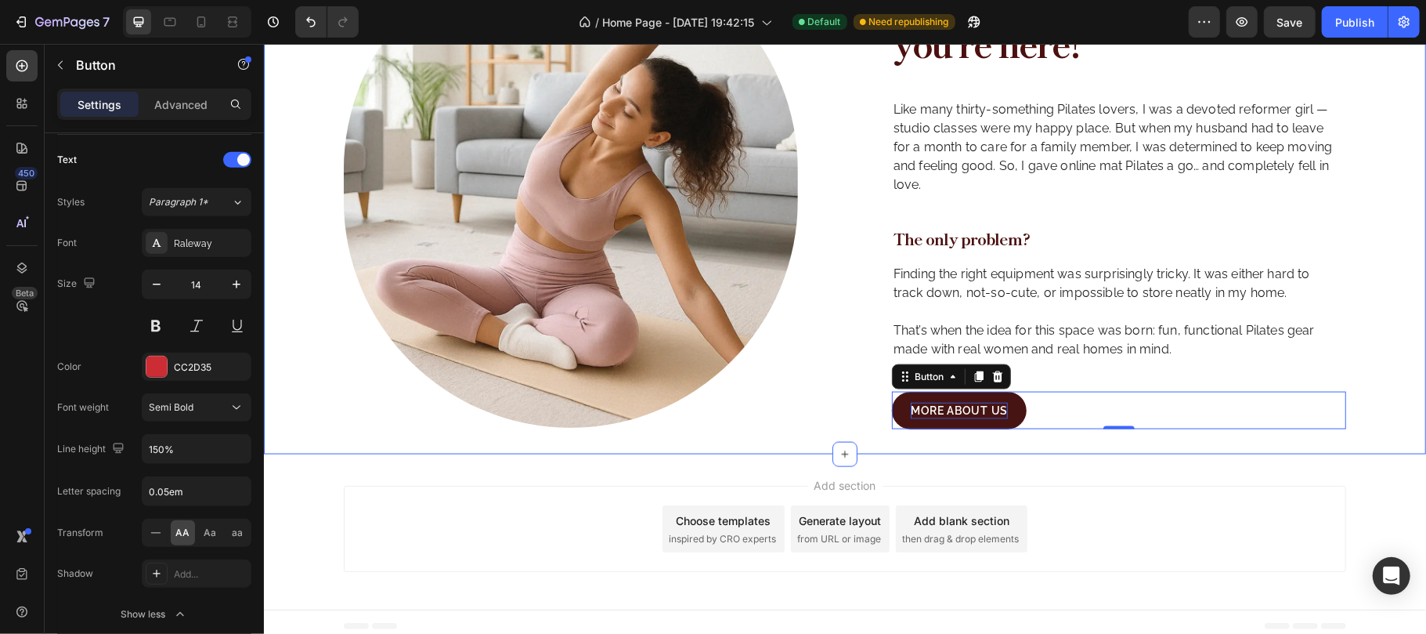
click at [1349, 400] on div "Image About us Text Block Hi, I'm so glad you're here! Heading Like many thirty…" at bounding box center [844, 185] width 1162 height 486
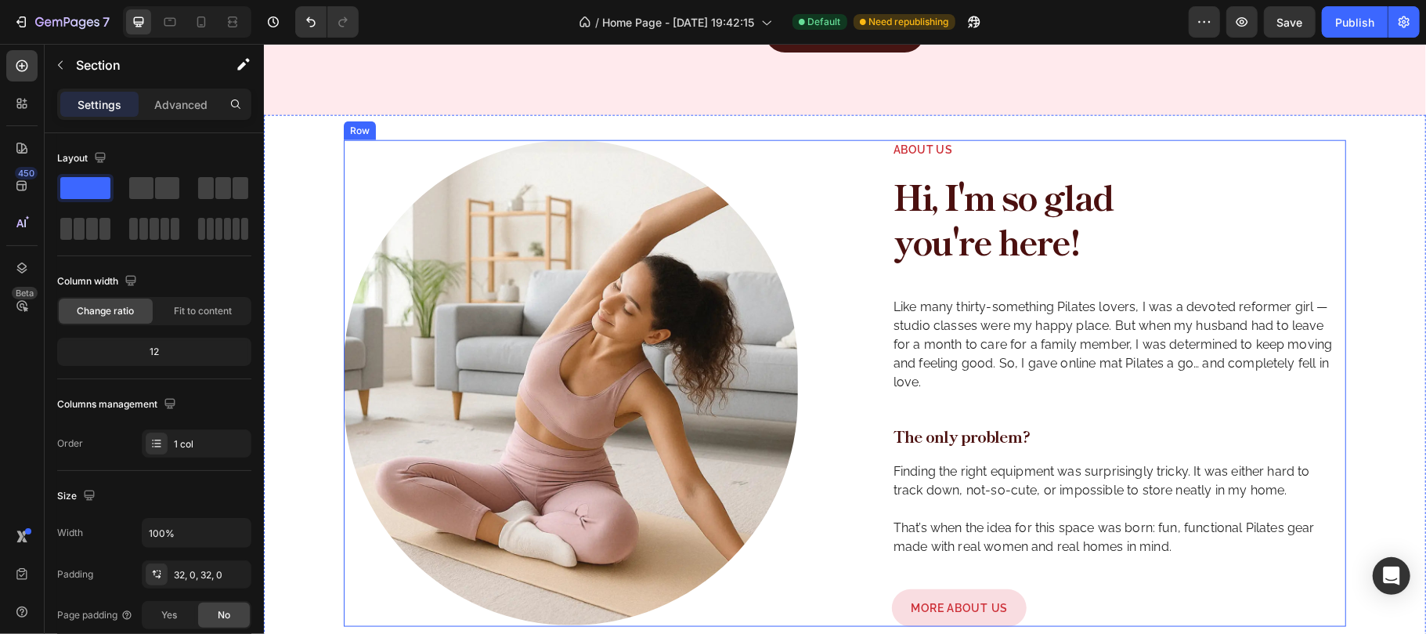
scroll to position [1273, 0]
click at [836, 217] on div "Image About us Text Block Hi, I'm so glad you're here! Heading Like many thirty…" at bounding box center [844, 381] width 1002 height 486
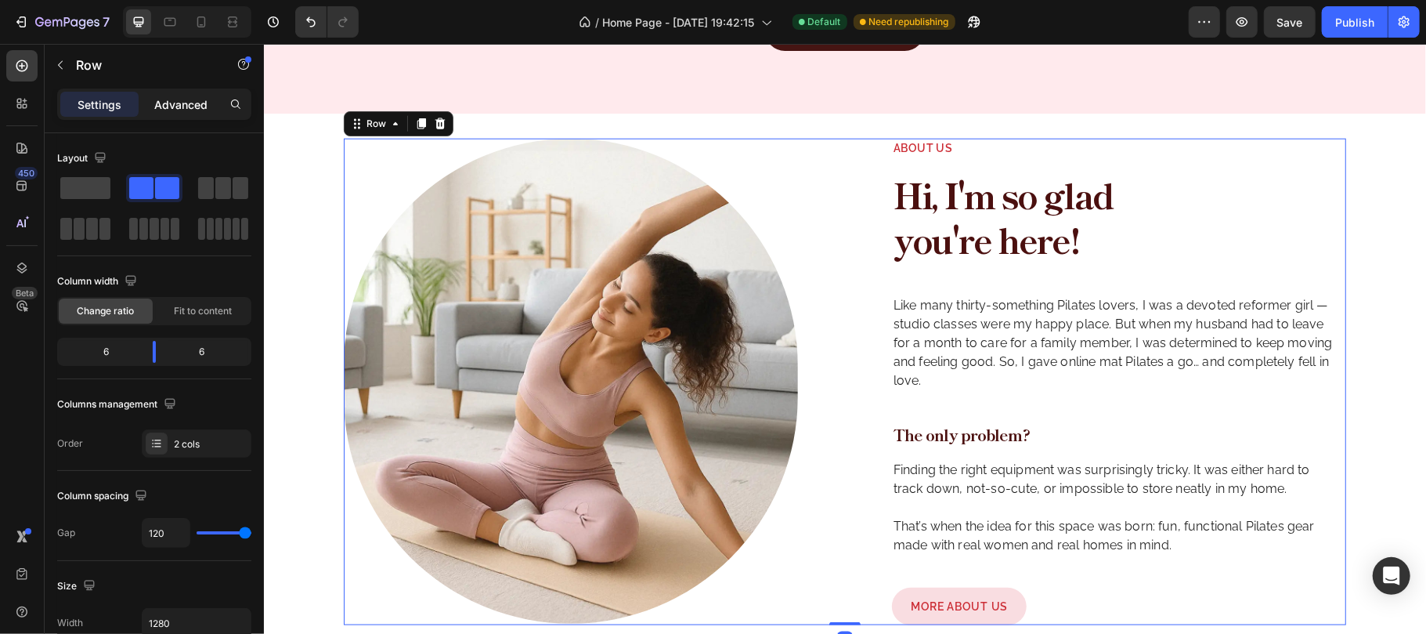
click at [174, 110] on p "Advanced" at bounding box center [180, 104] width 53 height 16
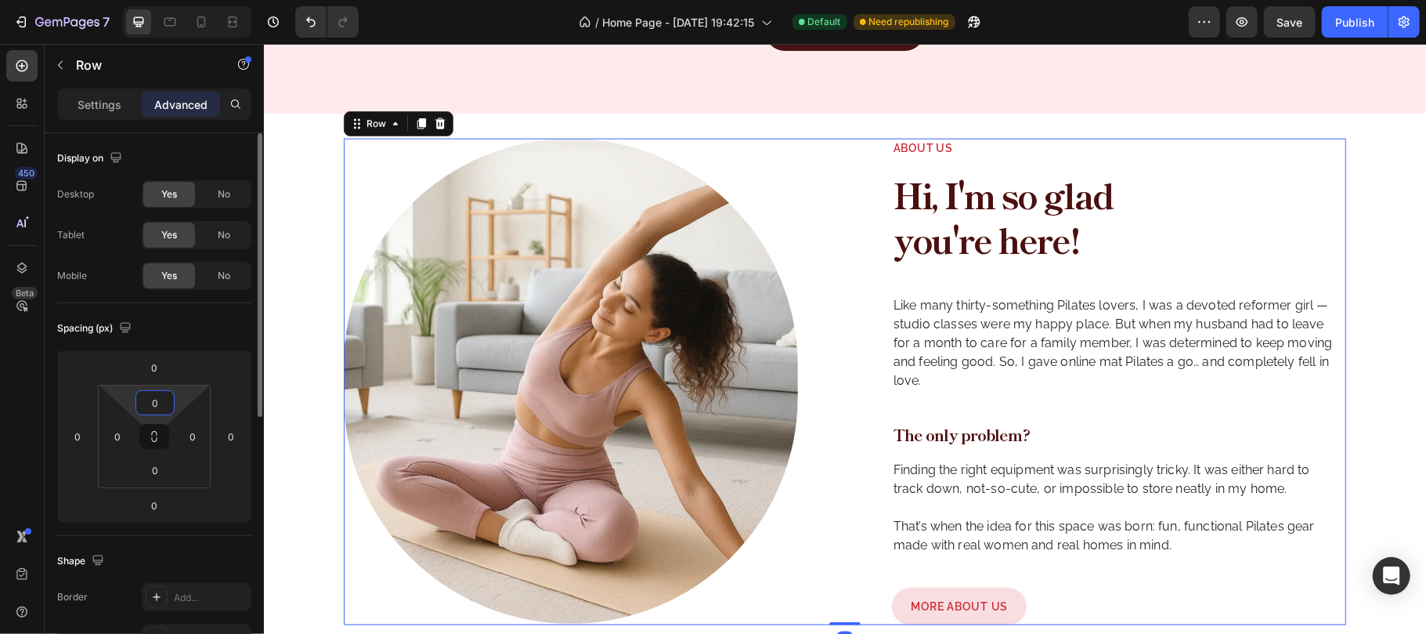
click at [160, 407] on input "0" at bounding box center [154, 402] width 31 height 23
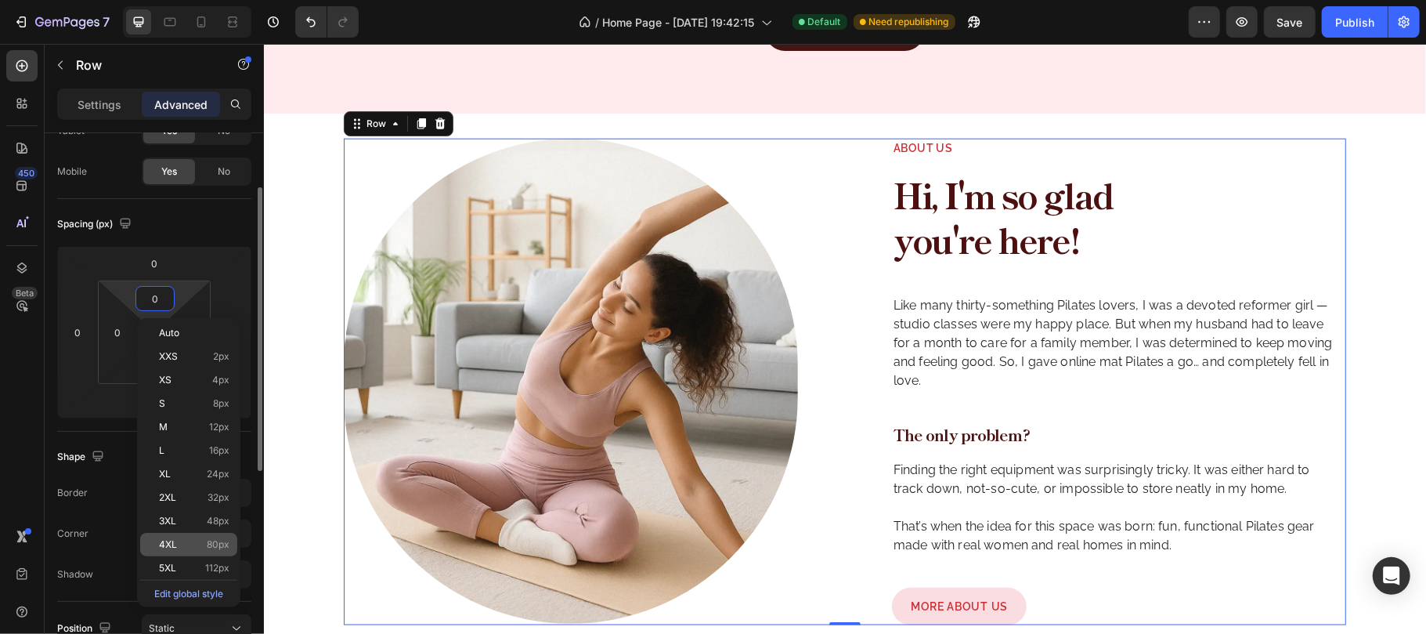
click at [185, 534] on div "4XL 80px" at bounding box center [188, 544] width 97 height 23
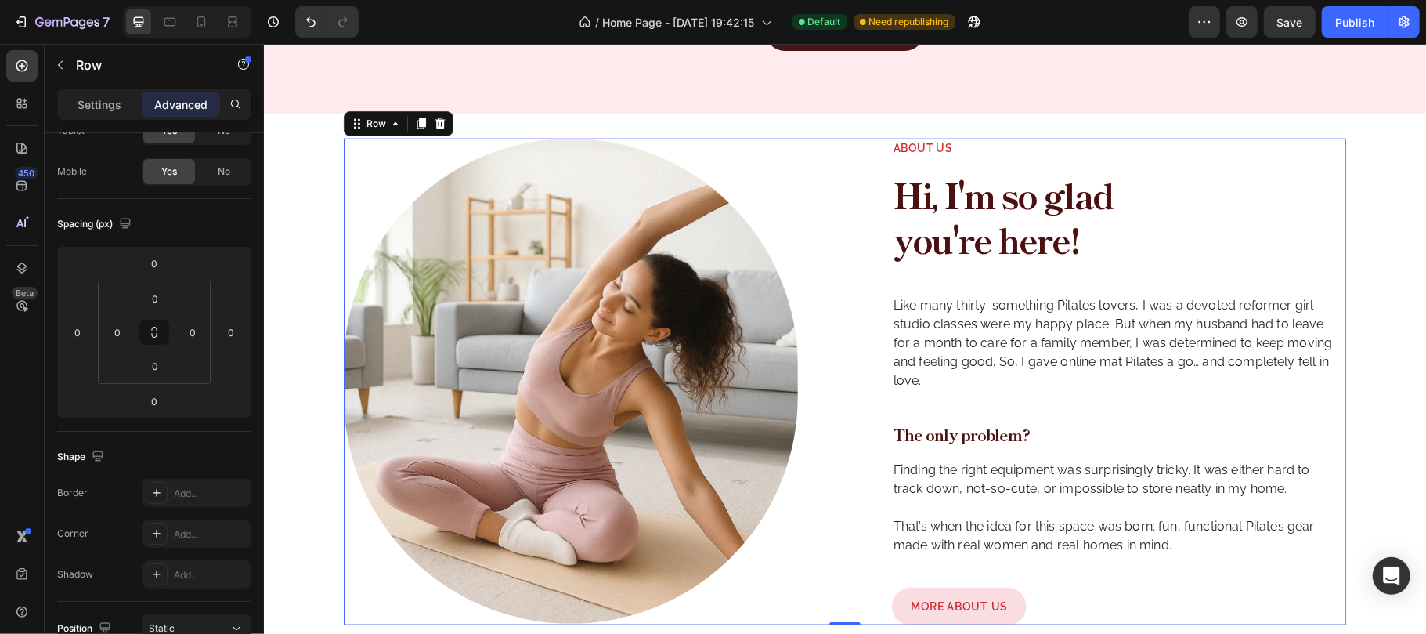
type input "80"
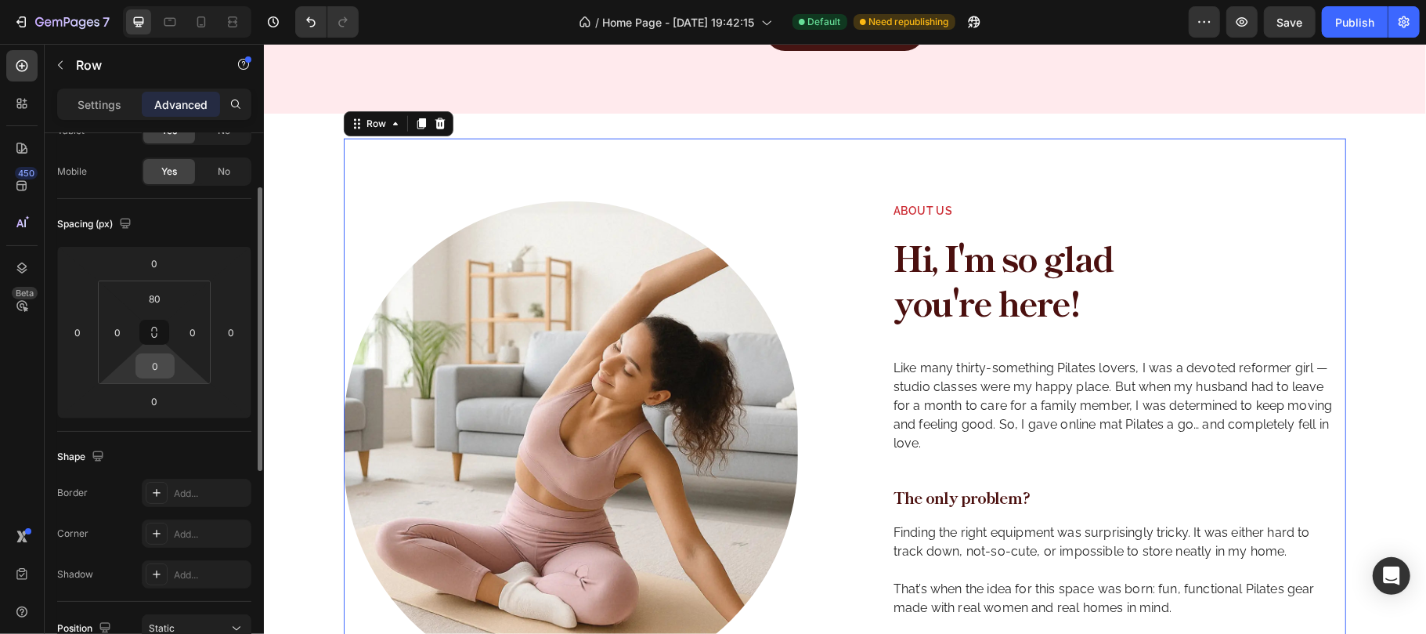
click at [154, 371] on input "0" at bounding box center [154, 365] width 31 height 23
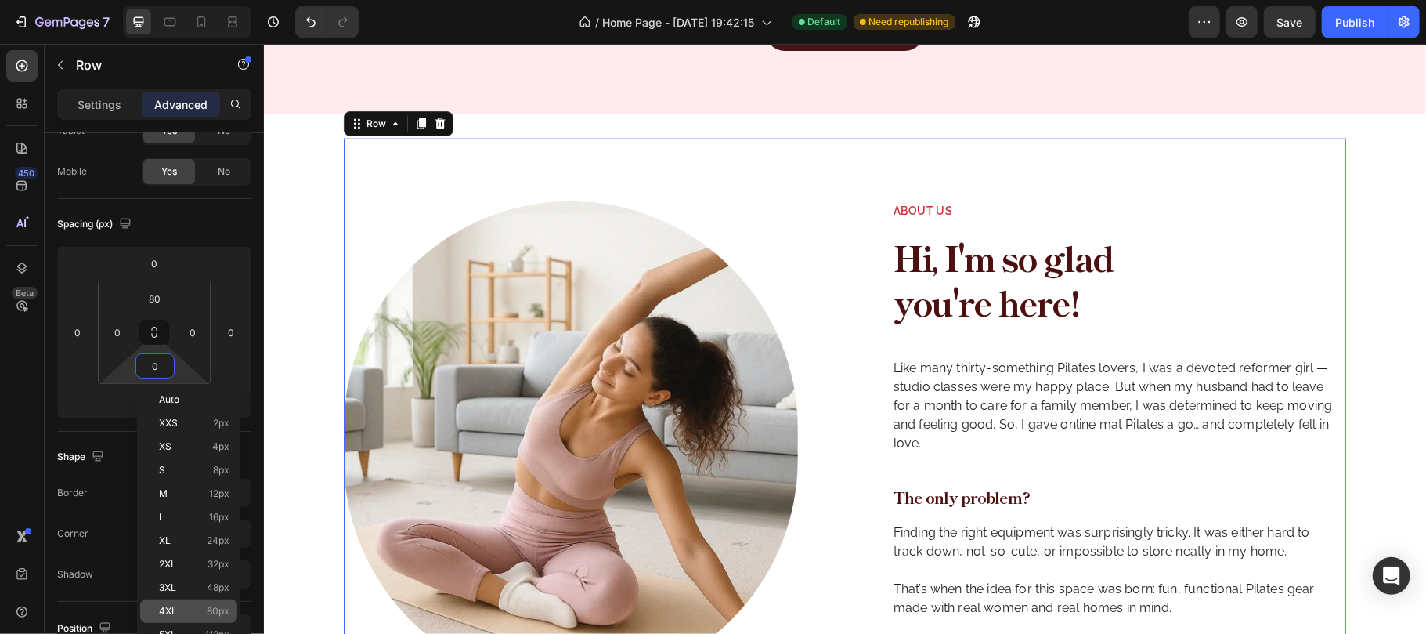
click at [196, 605] on div "4XL 80px" at bounding box center [188, 610] width 97 height 23
type input "80"
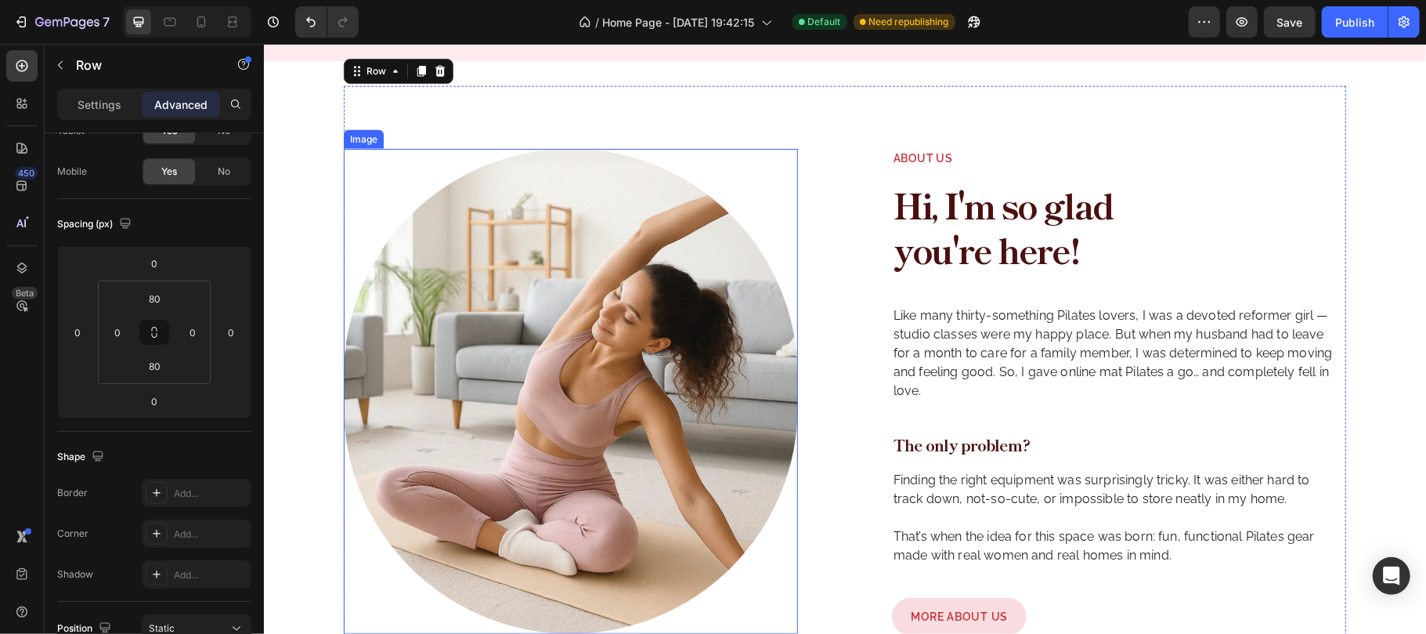
scroll to position [1483, 0]
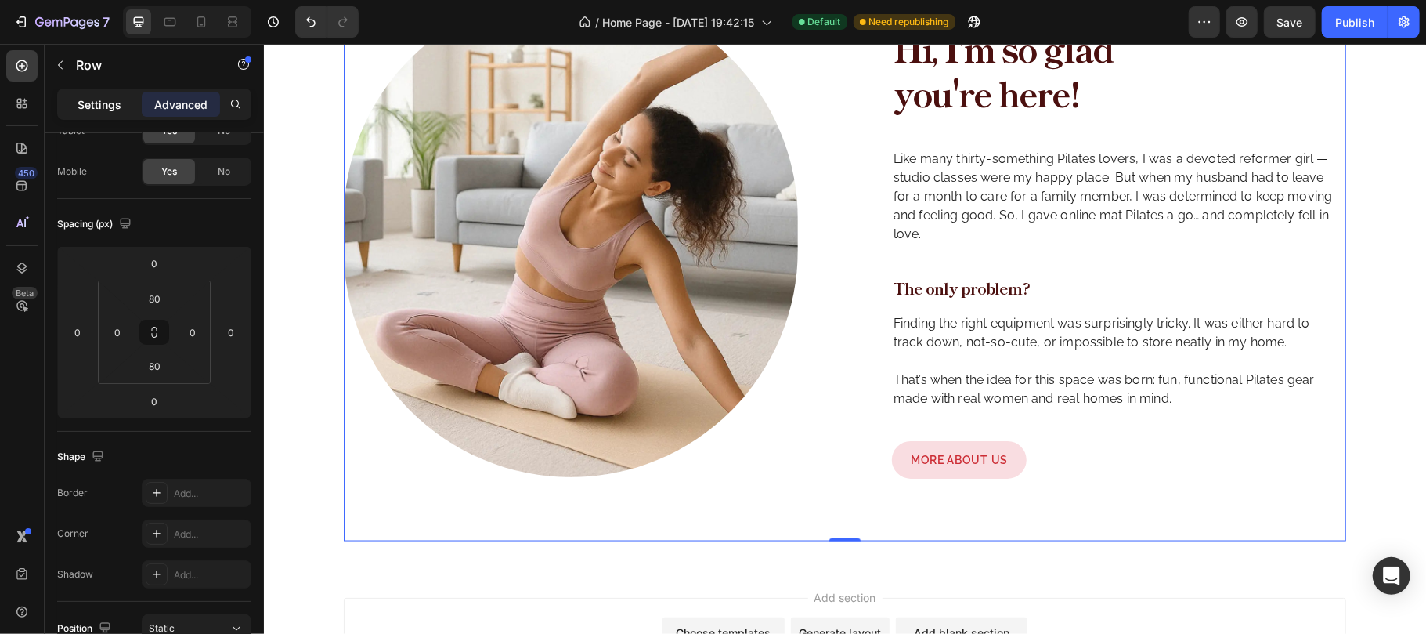
click at [101, 103] on p "Settings" at bounding box center [100, 104] width 44 height 16
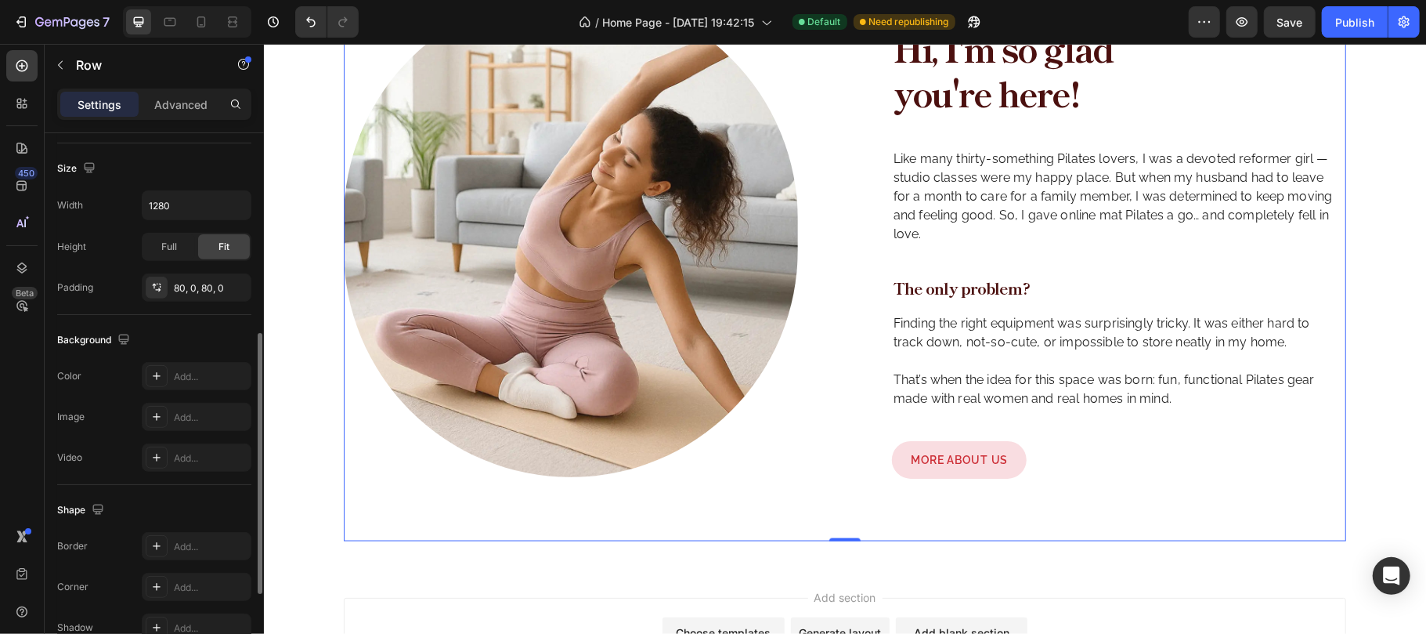
scroll to position [592, 0]
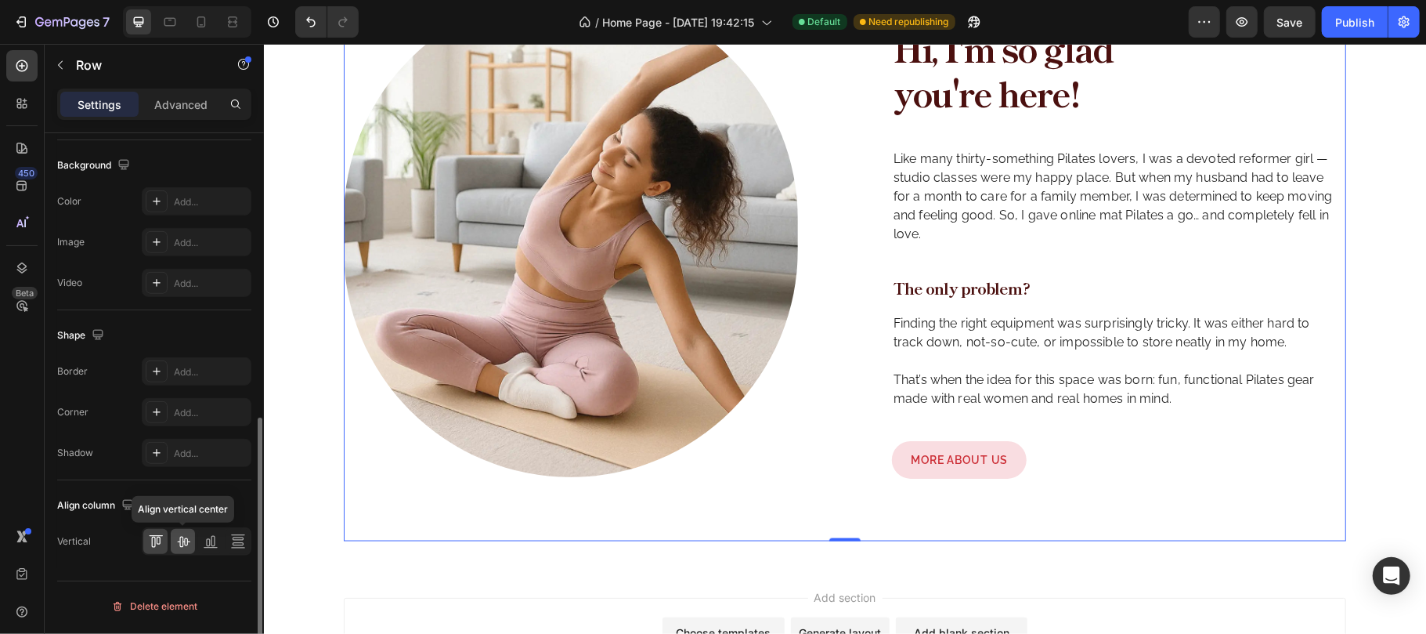
click at [179, 544] on icon at bounding box center [183, 541] width 13 height 11
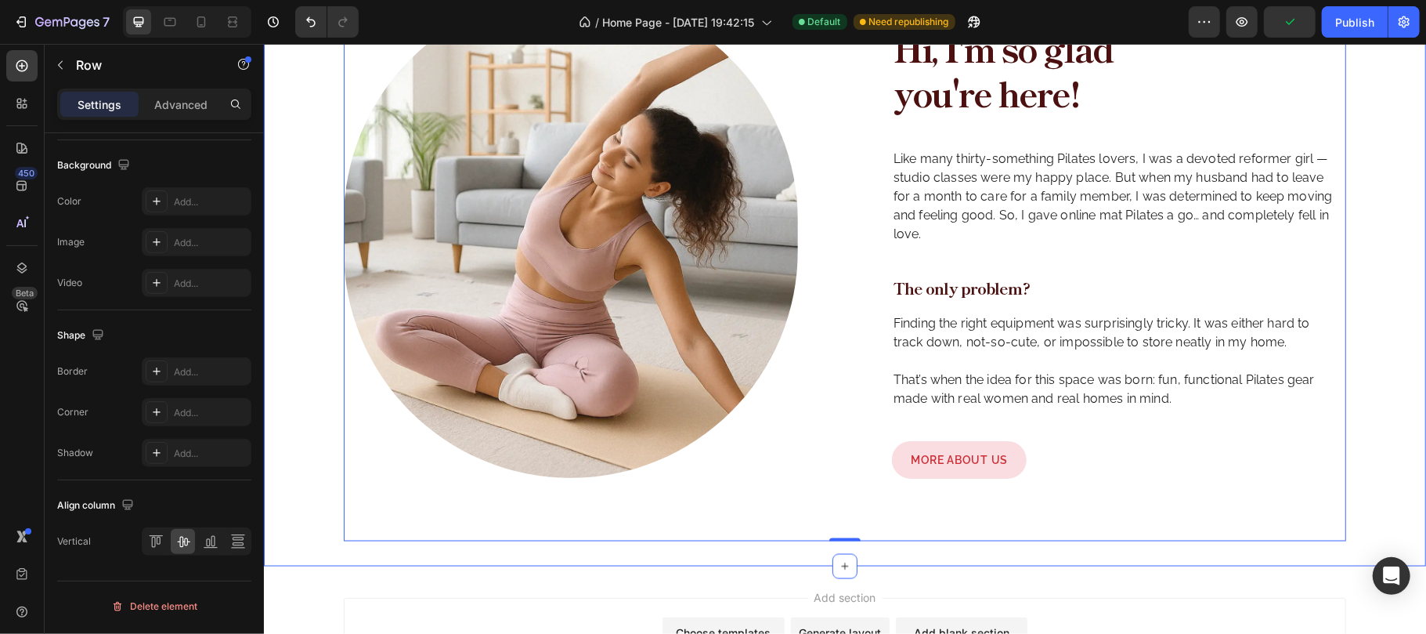
click at [1376, 282] on div "Image About us Text Block Hi, I'm so glad you're here! Heading Like many thirty…" at bounding box center [844, 235] width 1162 height 612
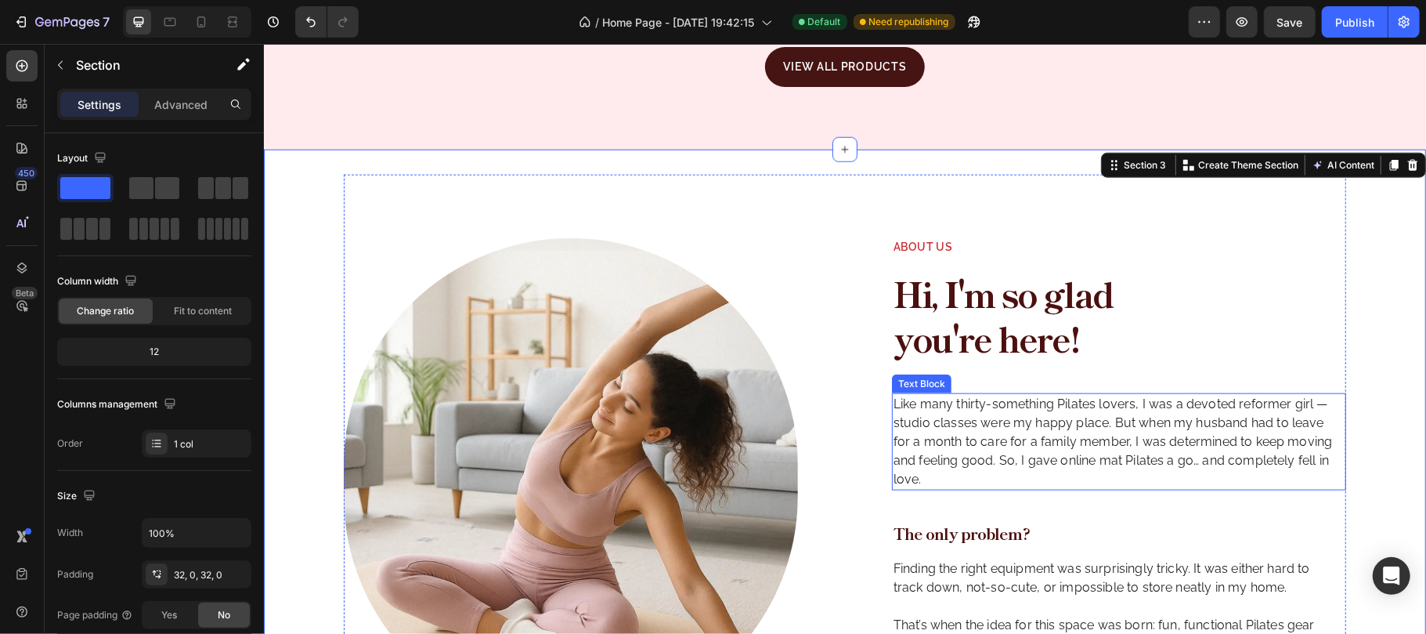
scroll to position [1273, 0]
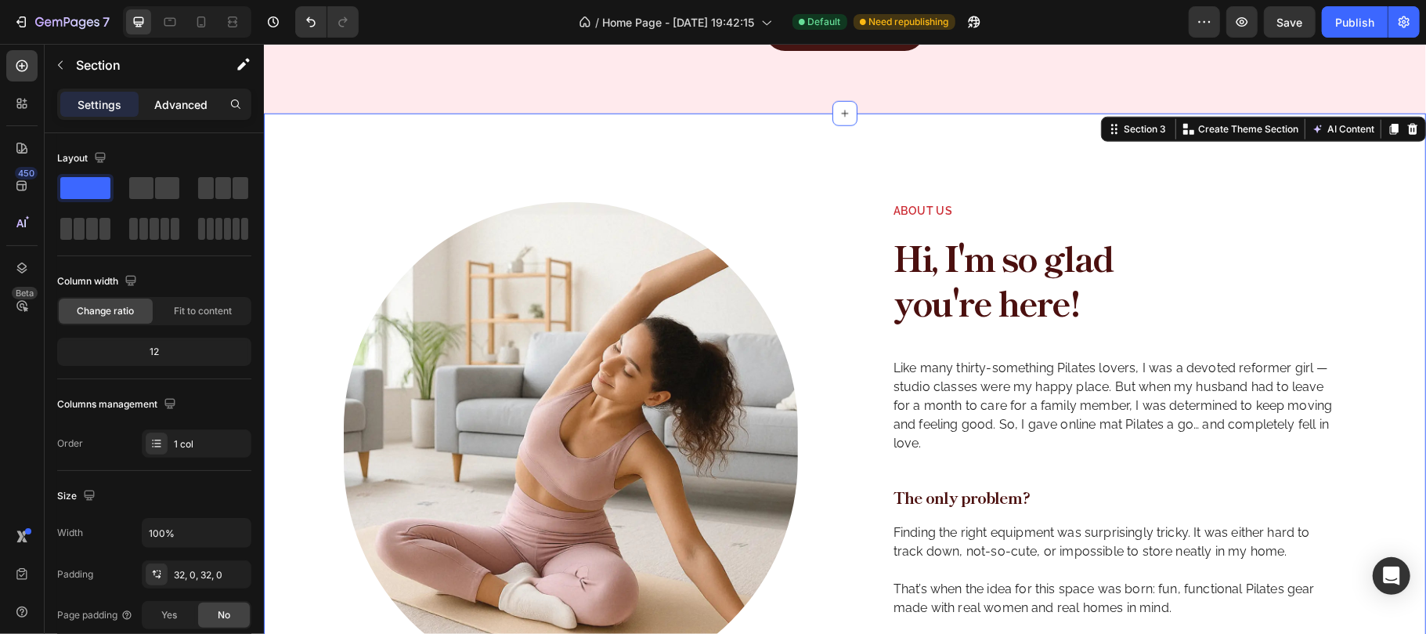
click at [170, 100] on p "Advanced" at bounding box center [180, 104] width 53 height 16
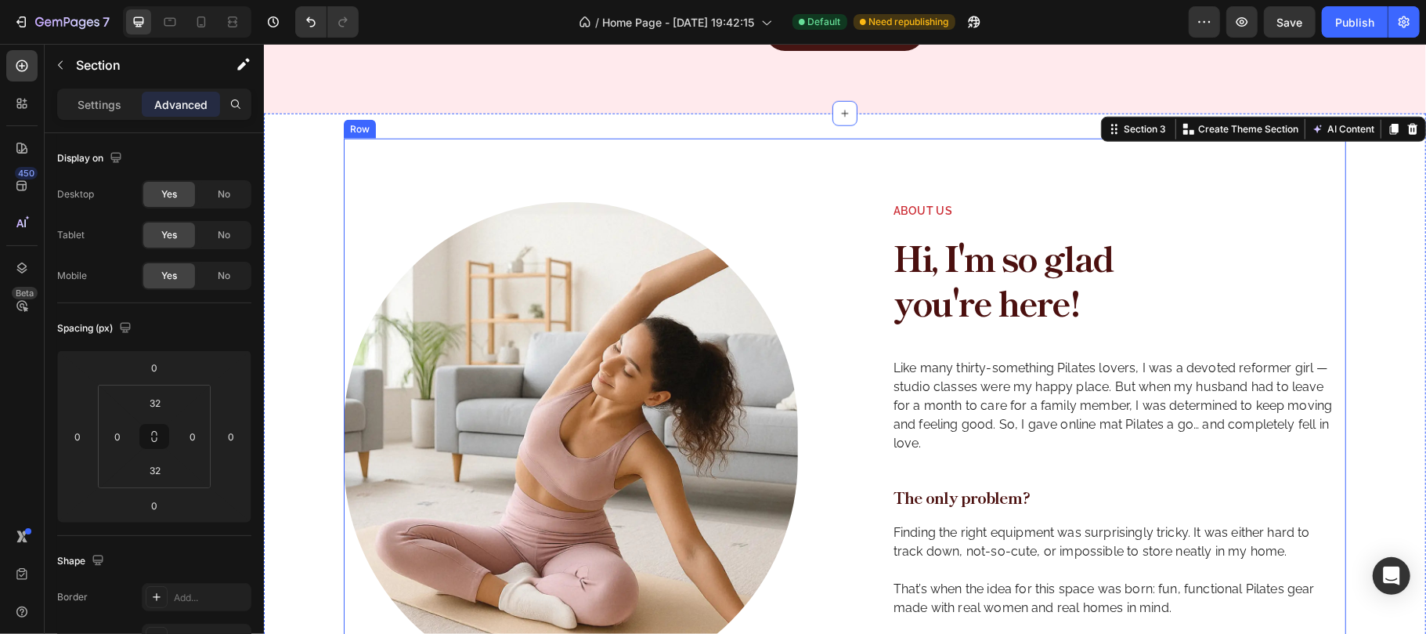
click at [819, 203] on div "Image About us Text Block Hi, I'm so glad you're here! Heading Like many thirty…" at bounding box center [844, 444] width 1002 height 612
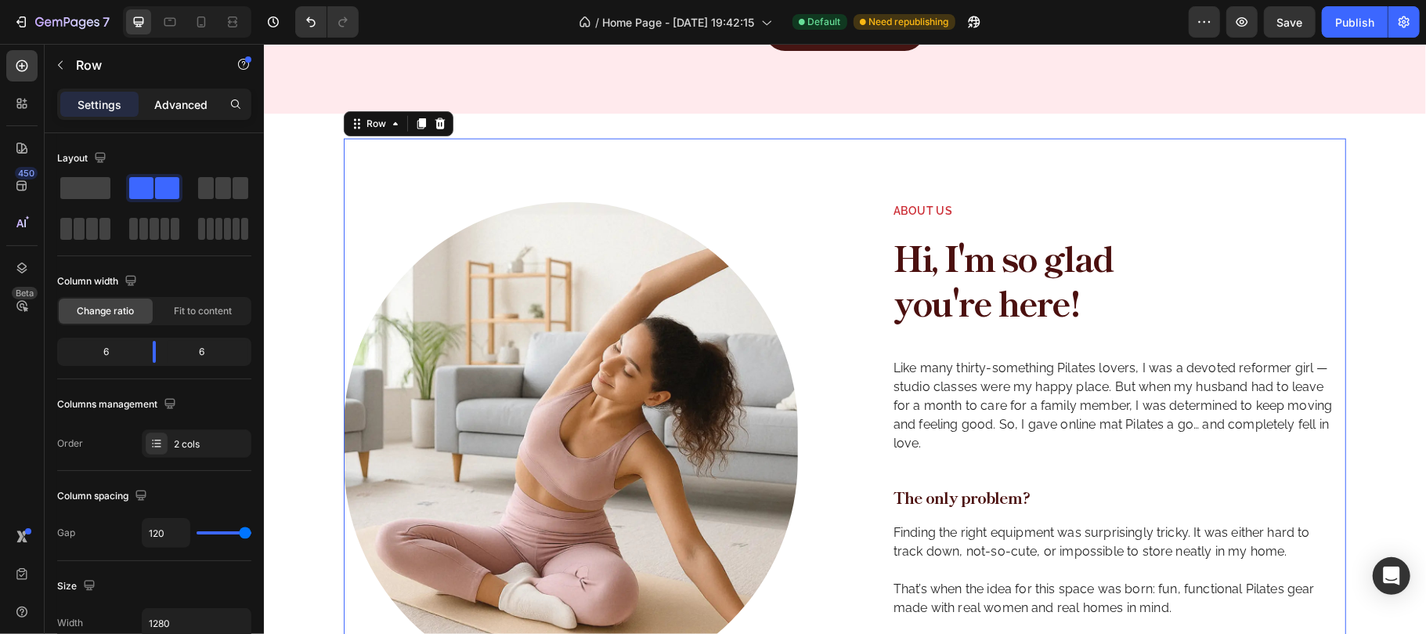
click at [188, 99] on p "Advanced" at bounding box center [180, 104] width 53 height 16
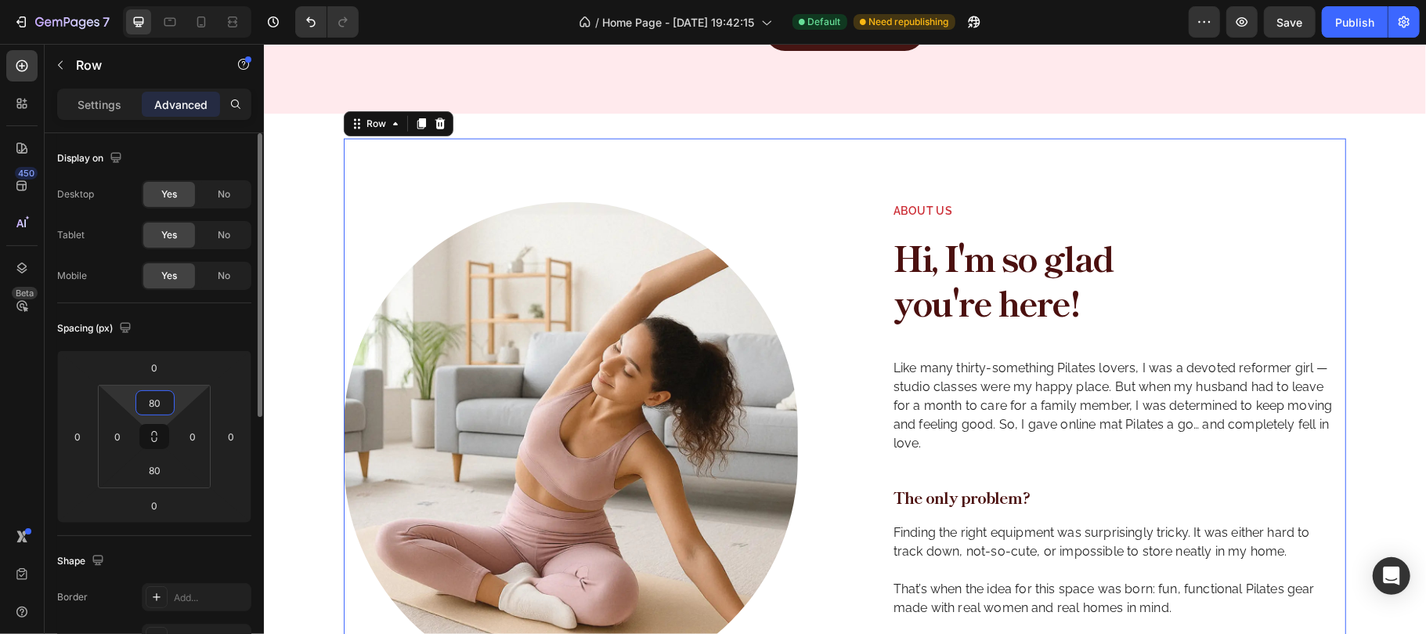
click at [161, 399] on input "80" at bounding box center [154, 402] width 31 height 23
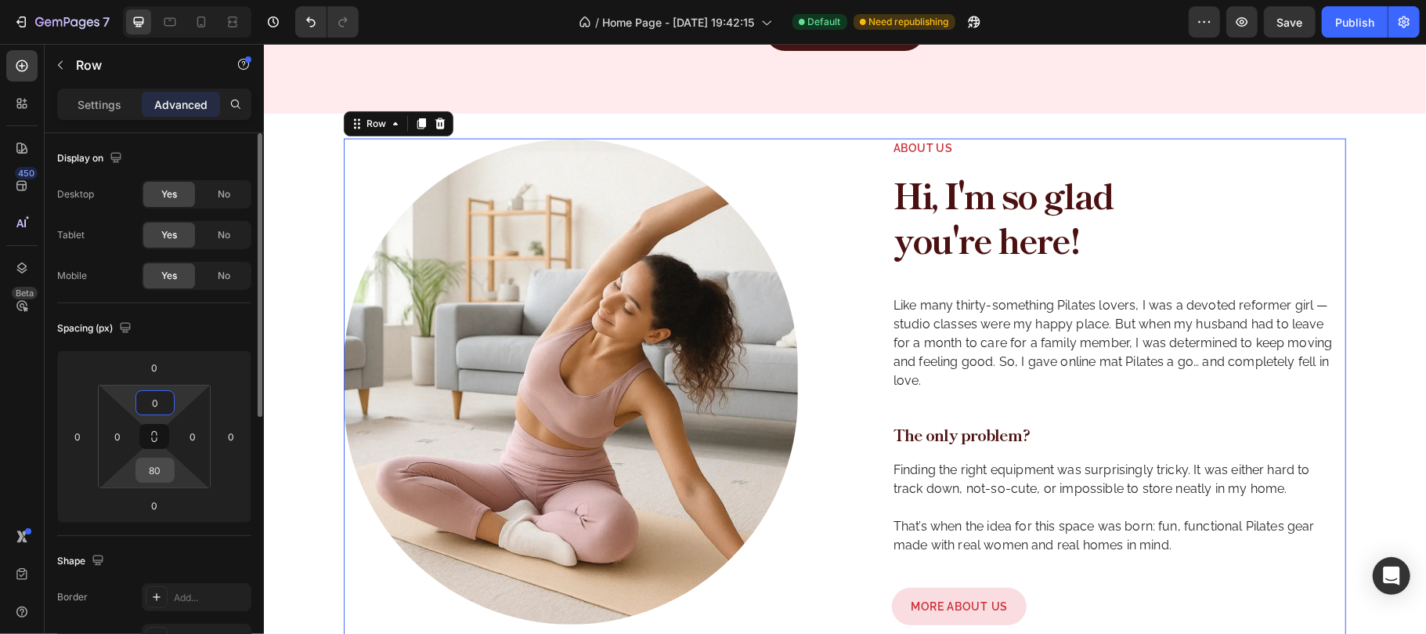
type input "0"
click at [157, 471] on input "80" at bounding box center [154, 469] width 31 height 23
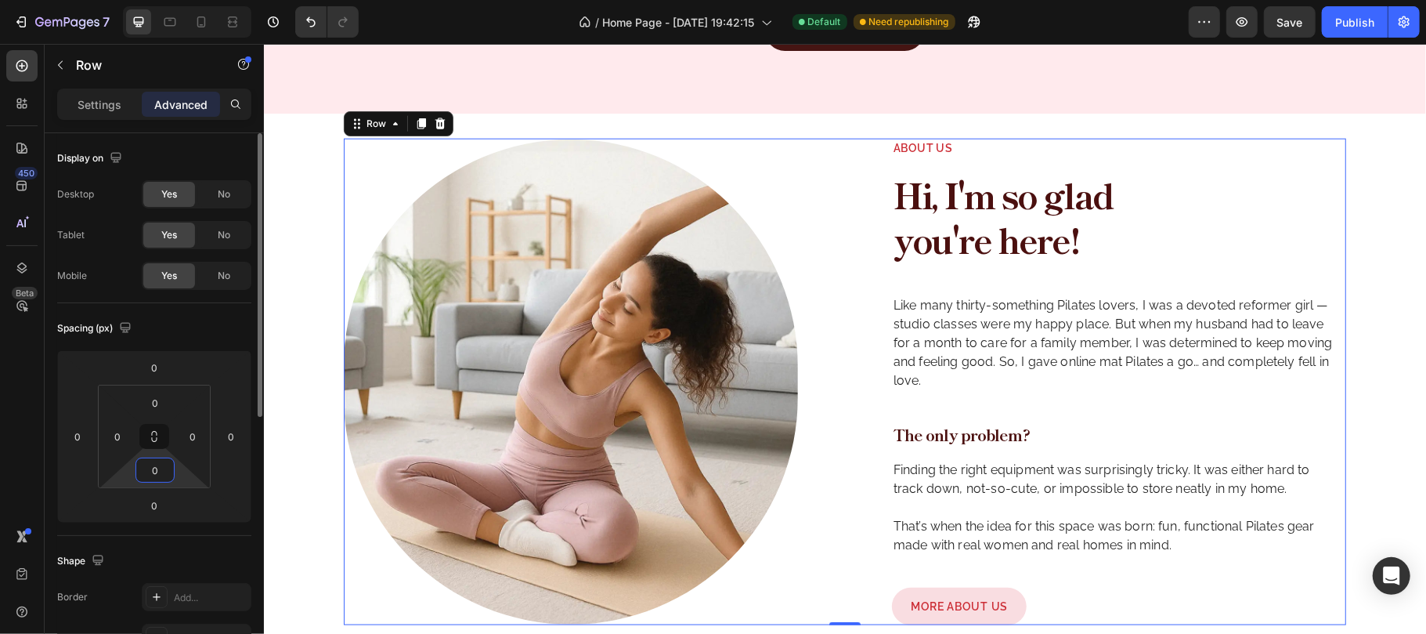
type input "0"
click at [190, 332] on div "Spacing (px)" at bounding box center [154, 328] width 194 height 25
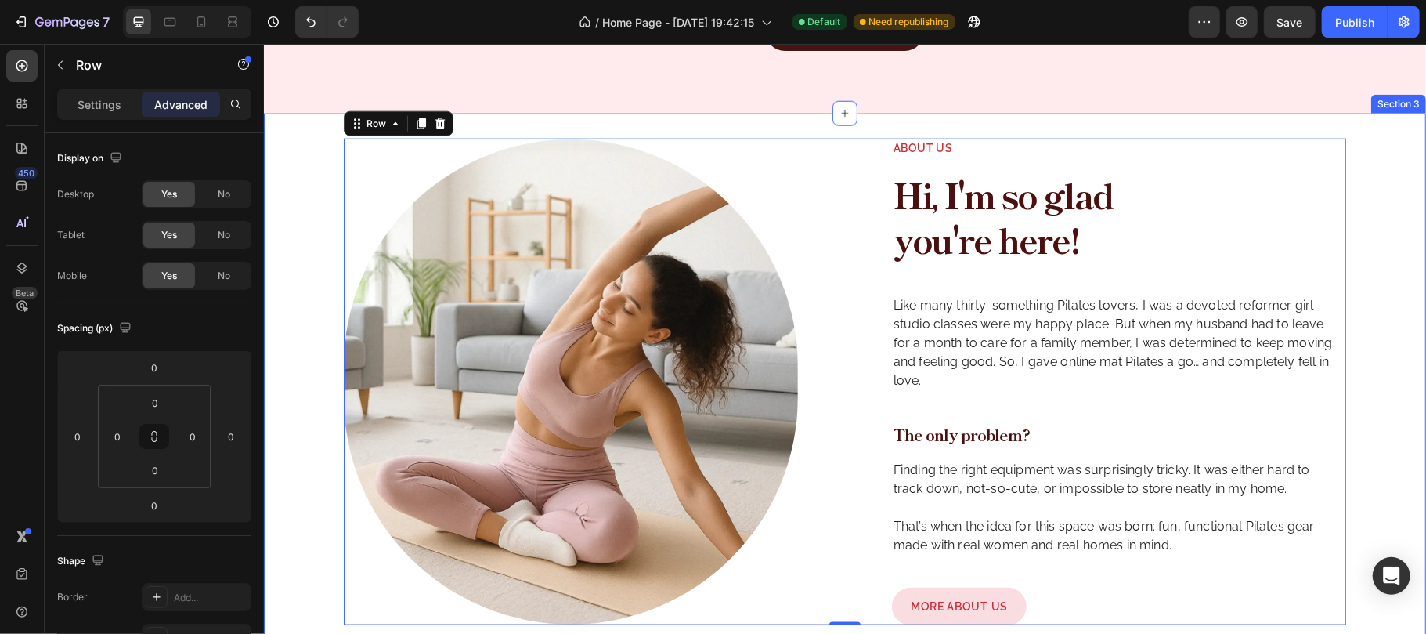
click at [312, 167] on div "Image About us Text Block Hi, I'm so glad you're here! Heading Like many thirty…" at bounding box center [844, 381] width 1162 height 486
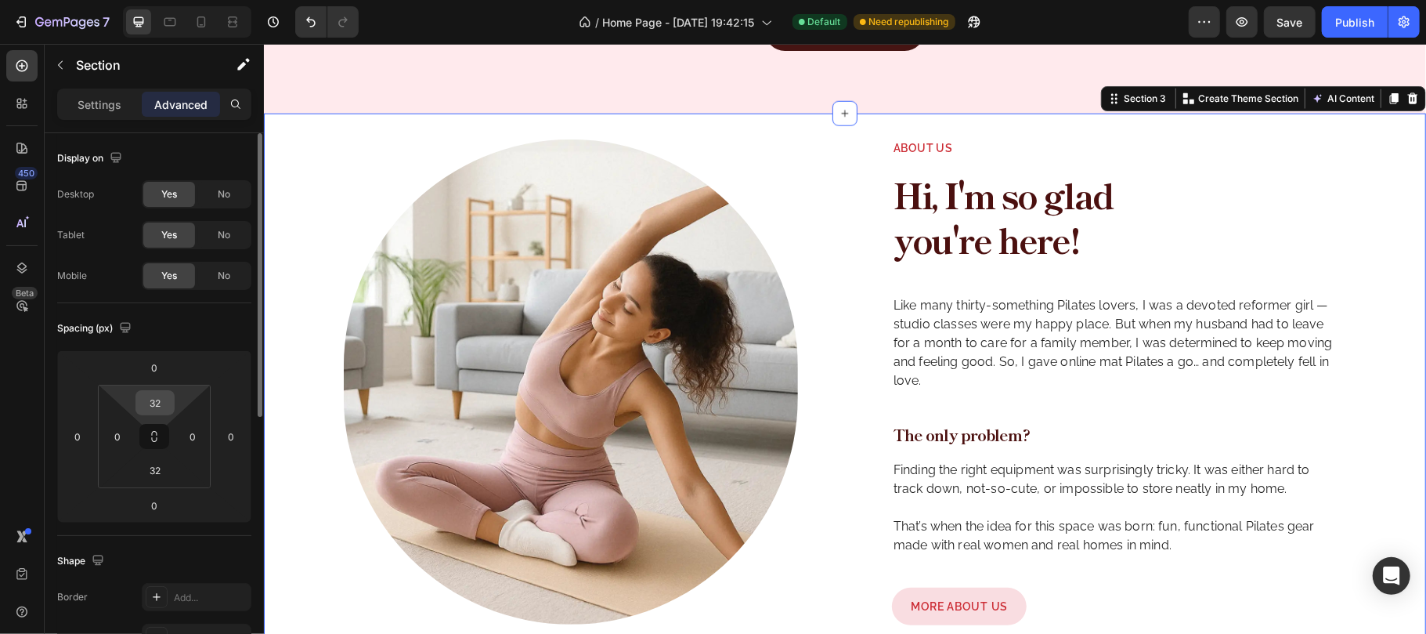
click at [160, 404] on input "32" at bounding box center [154, 402] width 31 height 23
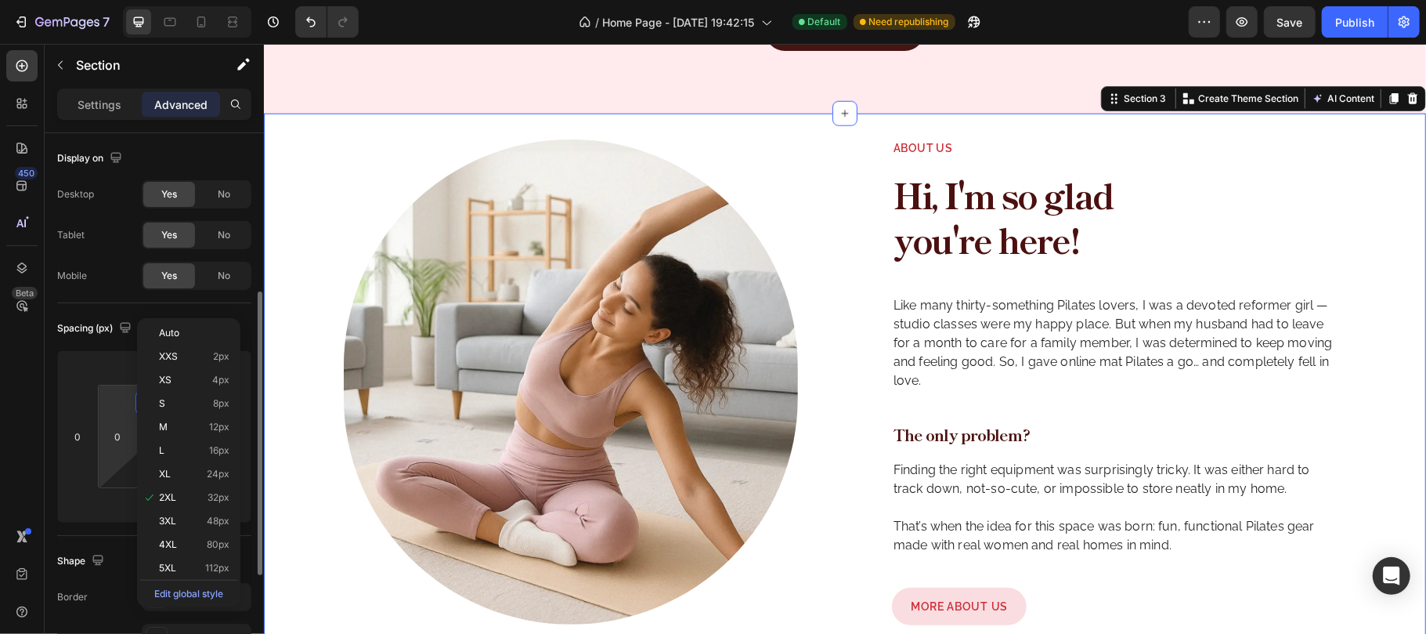
scroll to position [104, 0]
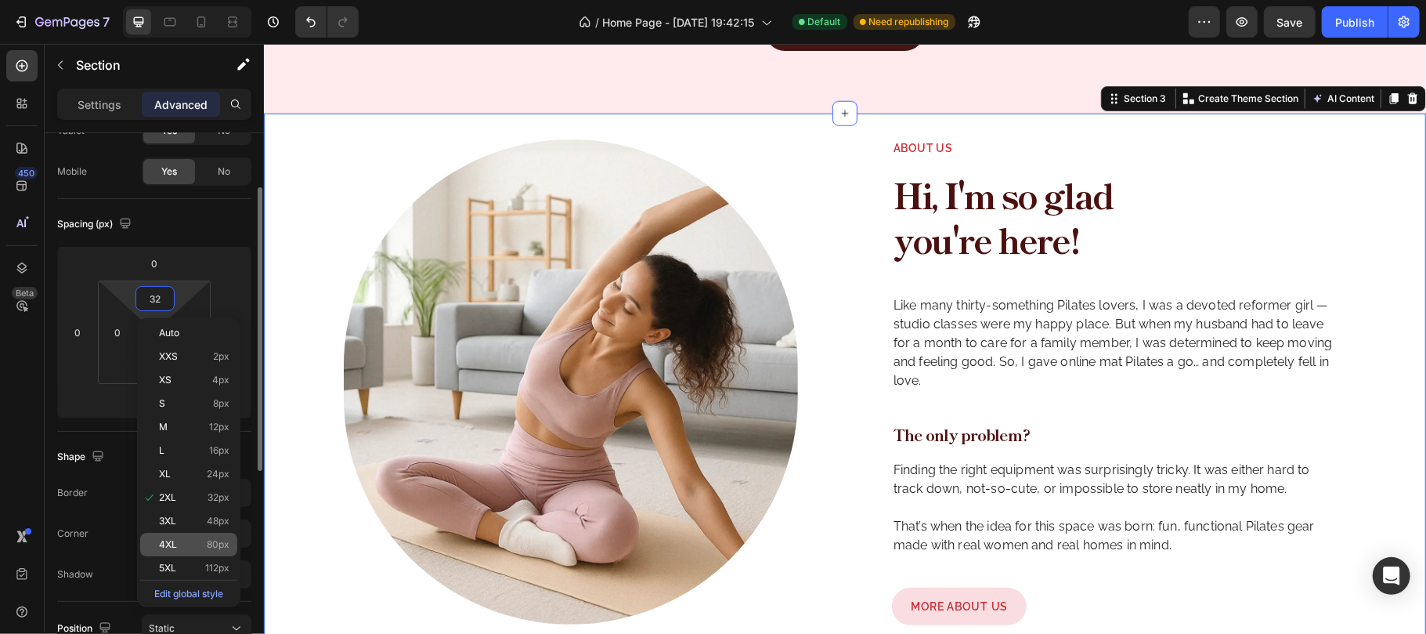
click at [170, 540] on span "4XL" at bounding box center [168, 544] width 18 height 11
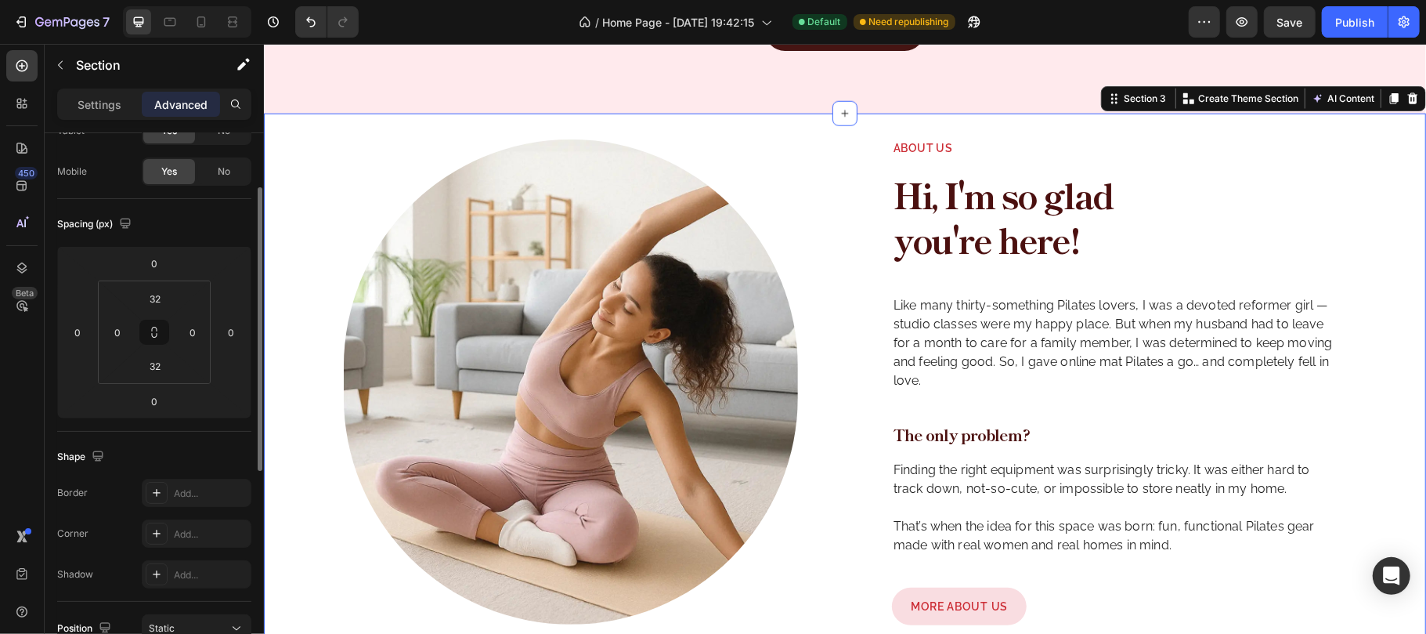
type input "80"
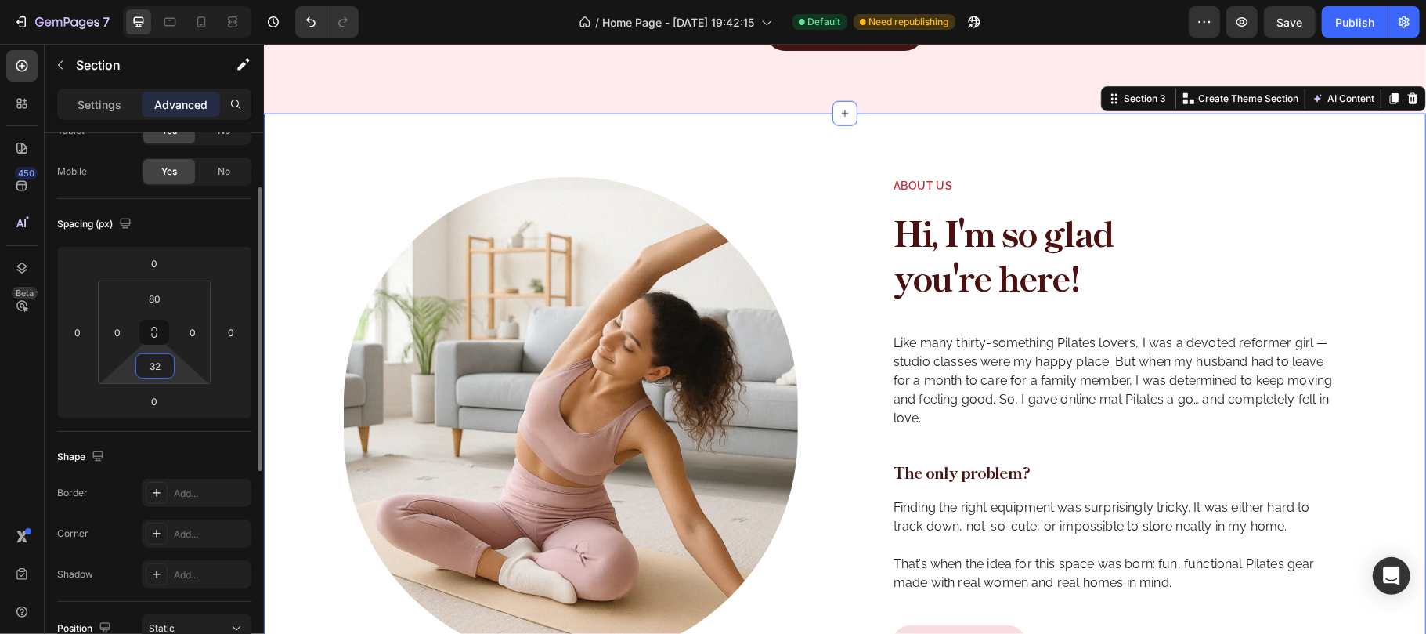
drag, startPoint x: 155, startPoint y: 359, endPoint x: 166, endPoint y: 435, distance: 77.5
click at [155, 358] on input "32" at bounding box center [154, 365] width 31 height 23
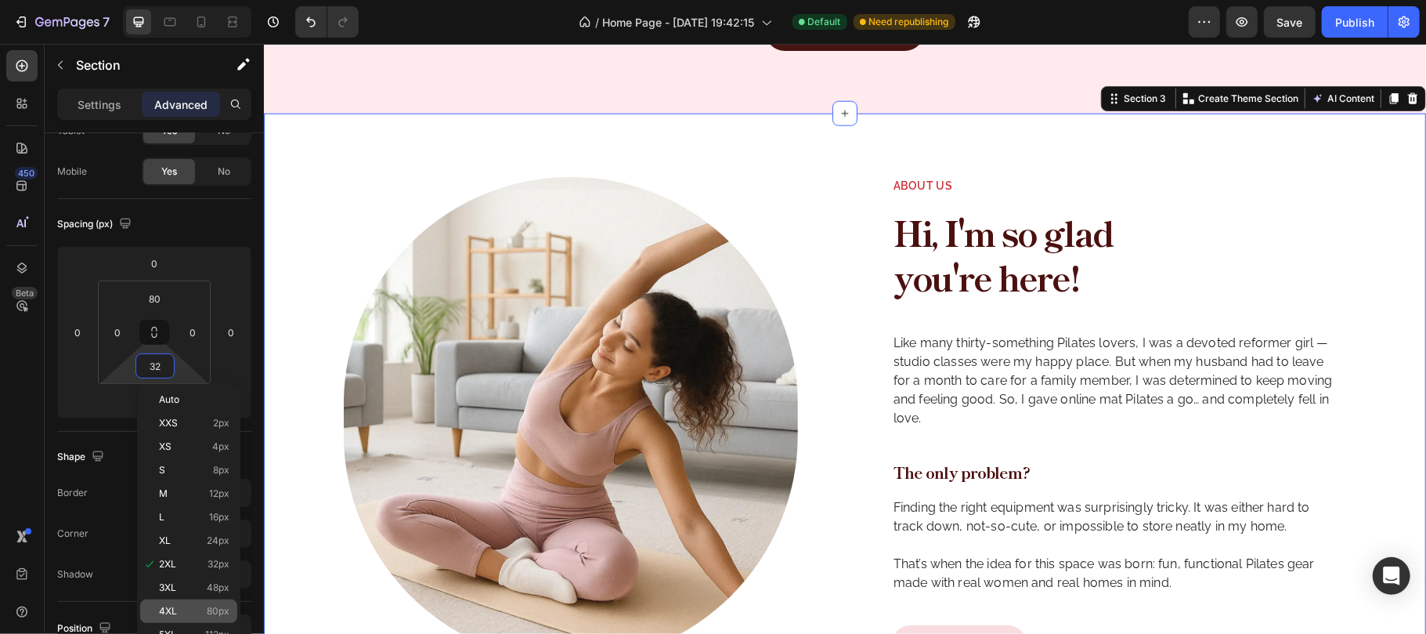
click at [171, 605] on span "4XL" at bounding box center [168, 610] width 18 height 11
type input "80"
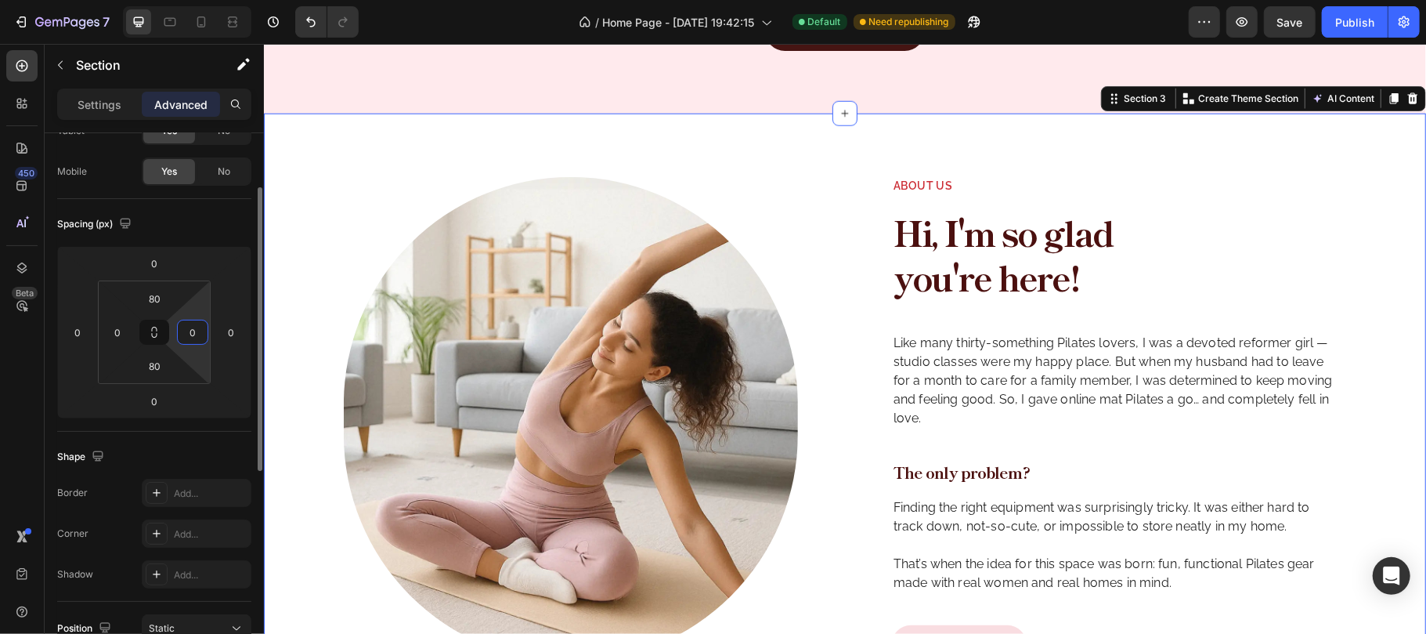
click at [189, 324] on input "0" at bounding box center [192, 331] width 23 height 23
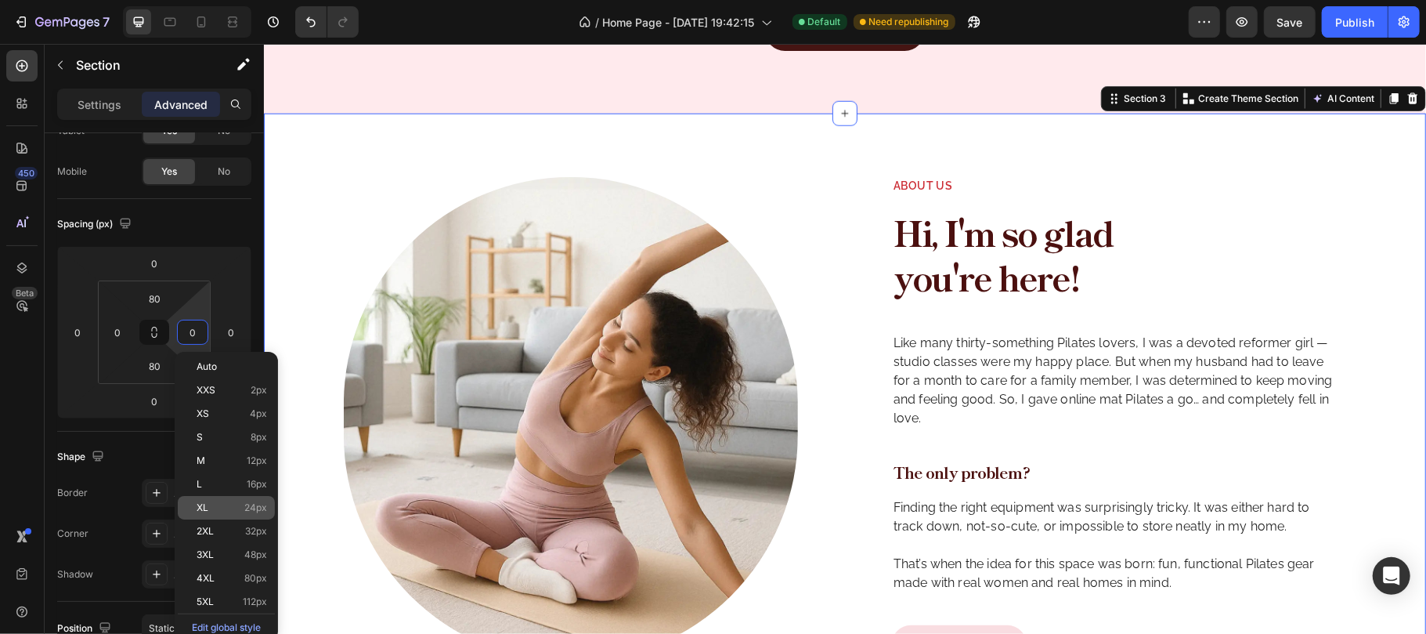
click at [208, 511] on span "XL" at bounding box center [203, 507] width 12 height 11
type input "24"
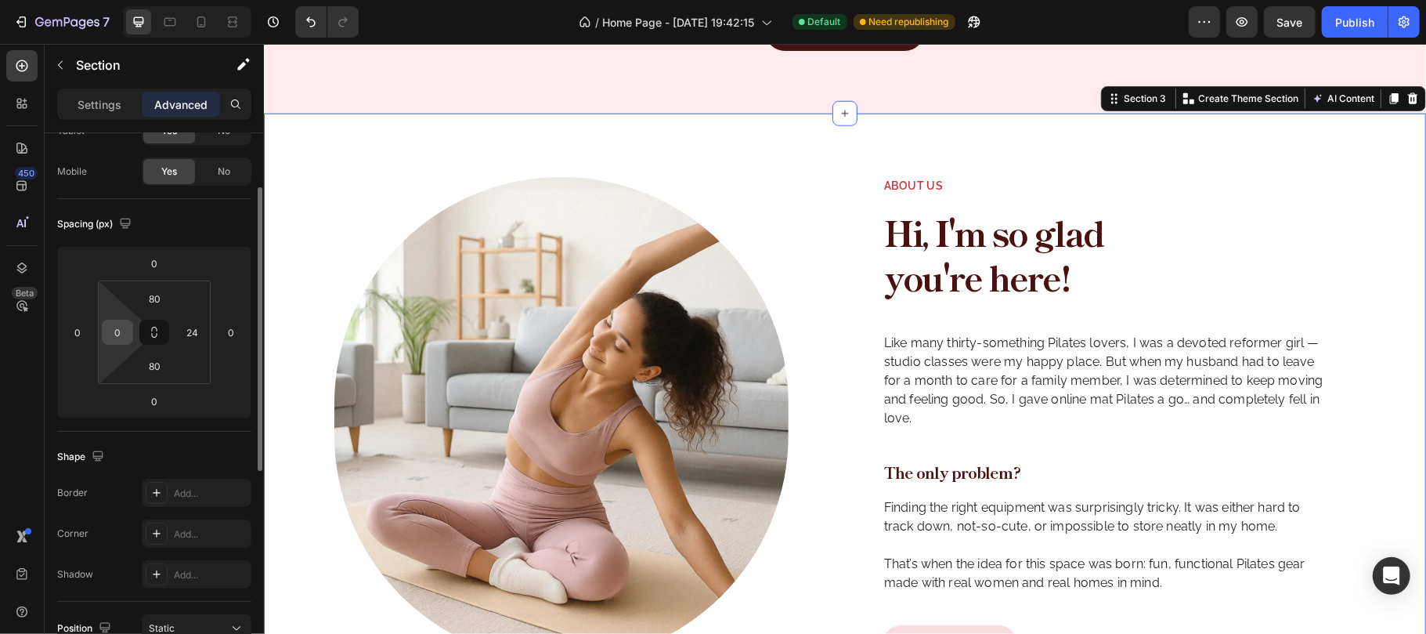
click at [117, 337] on input "0" at bounding box center [117, 331] width 23 height 23
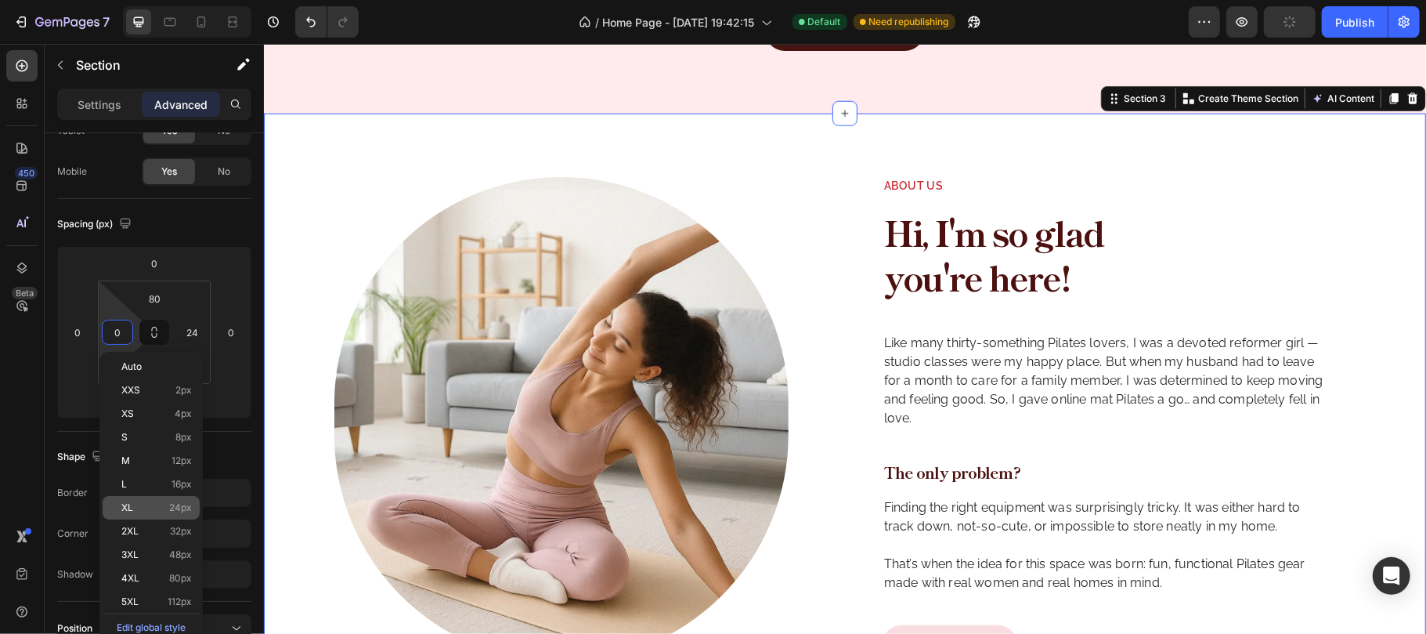
click at [142, 515] on div "XL 24px" at bounding box center [151, 507] width 97 height 23
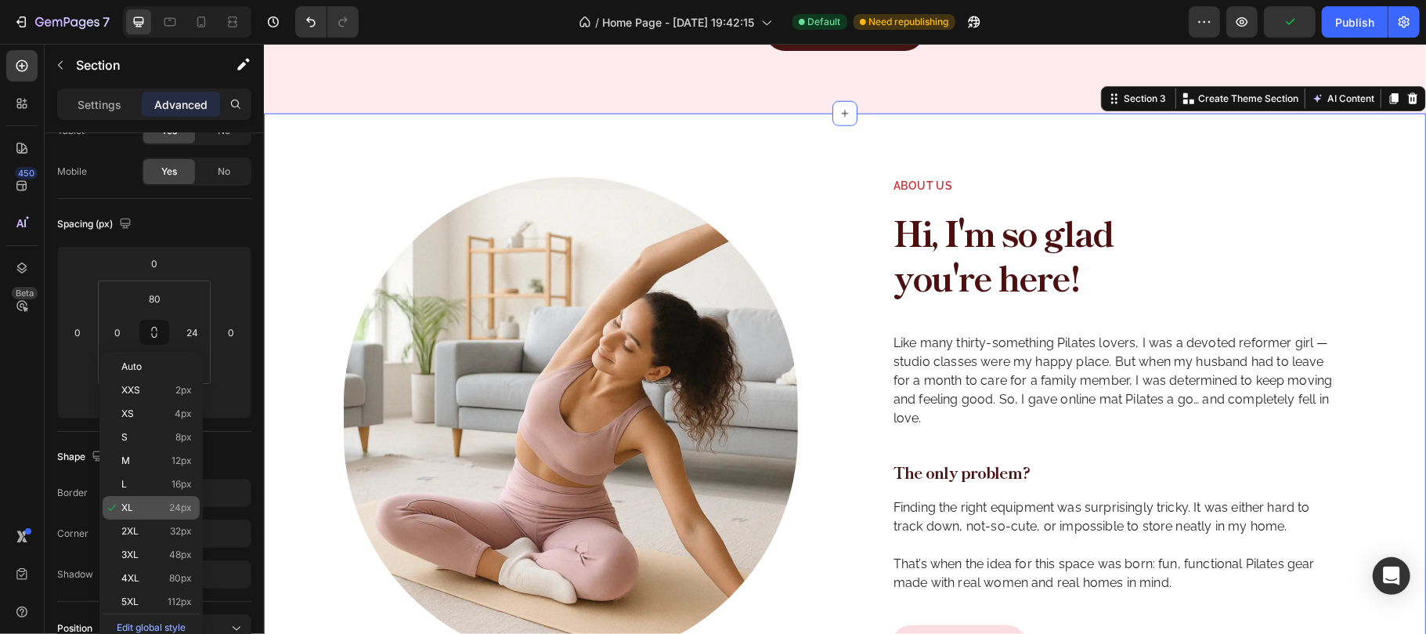
type input "24"
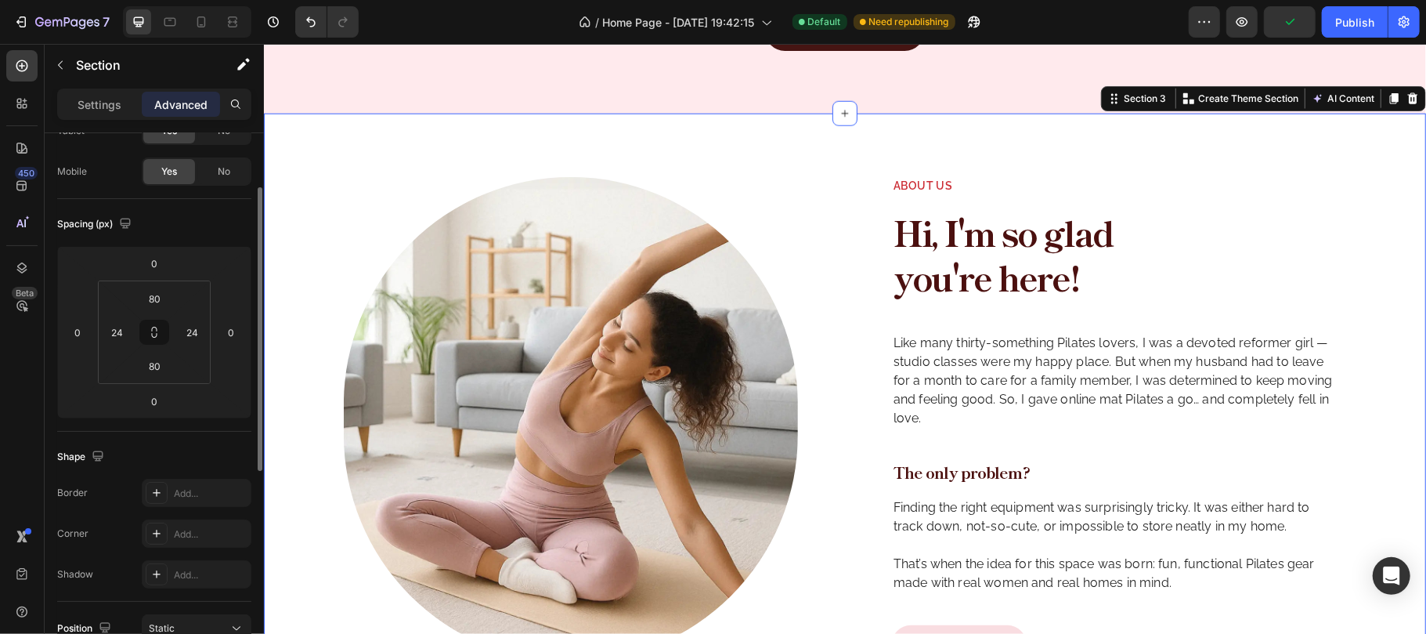
click at [199, 227] on div "Spacing (px)" at bounding box center [154, 223] width 194 height 25
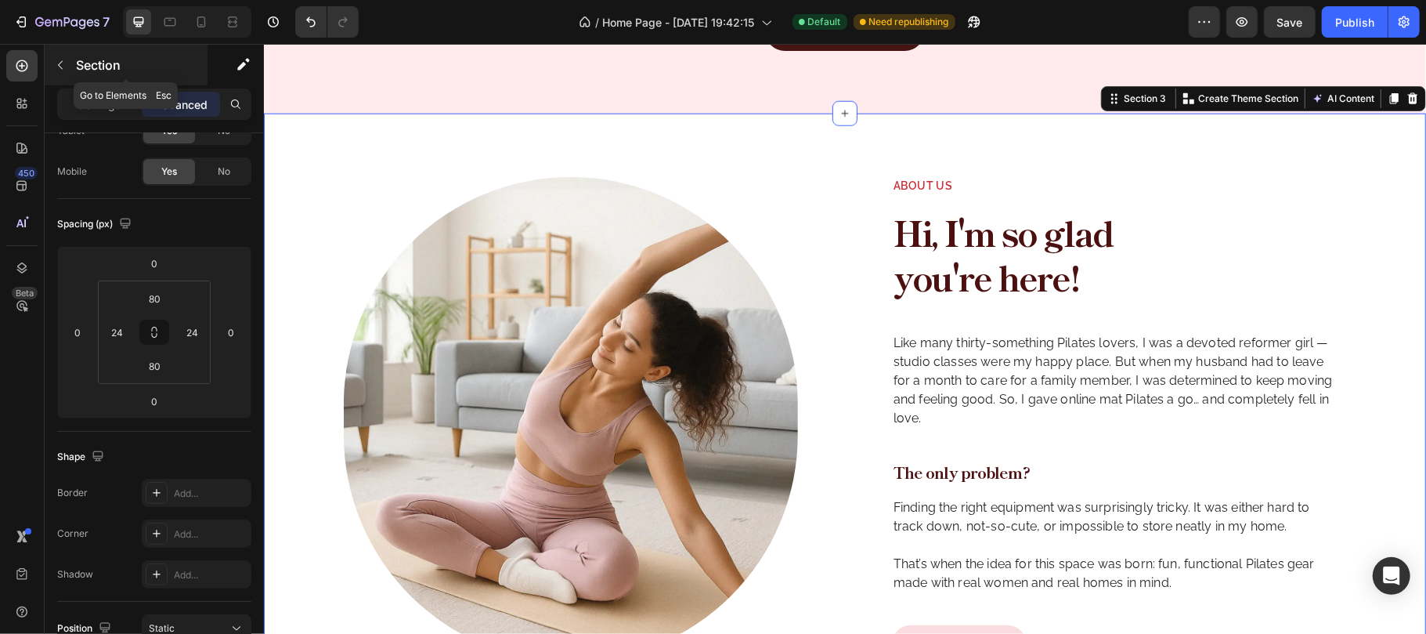
click at [86, 64] on p "Section" at bounding box center [140, 65] width 128 height 19
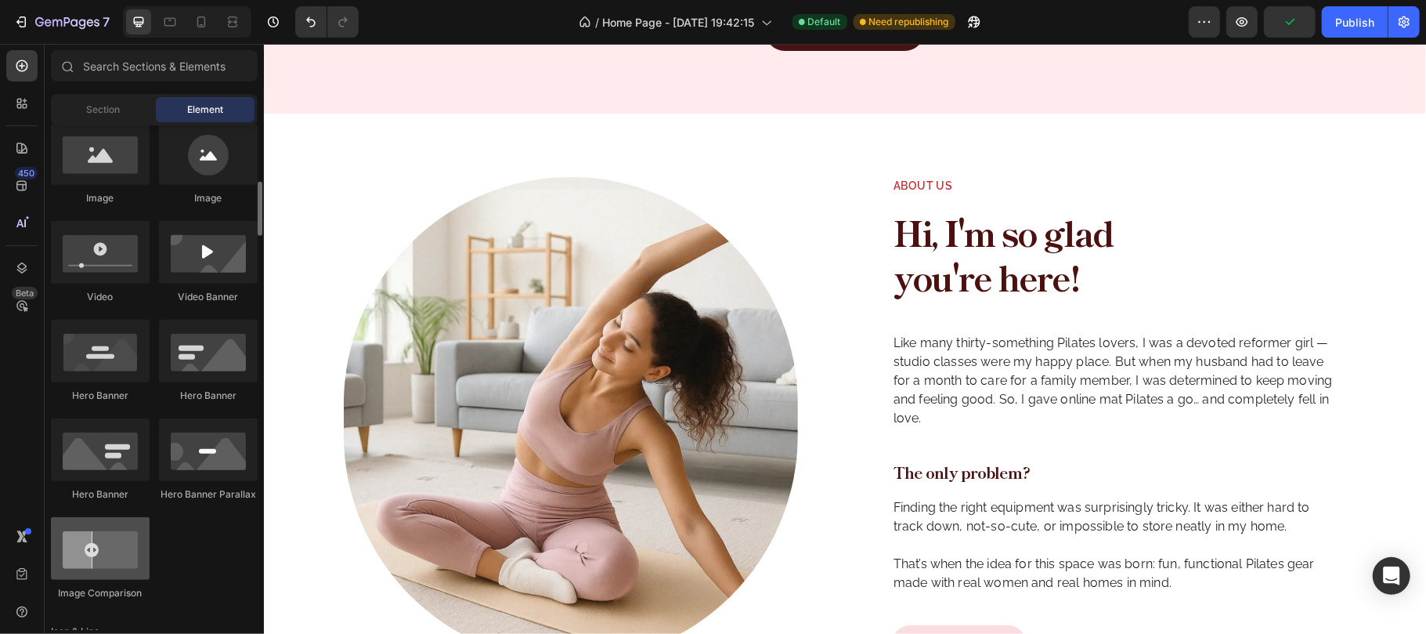
scroll to position [417, 0]
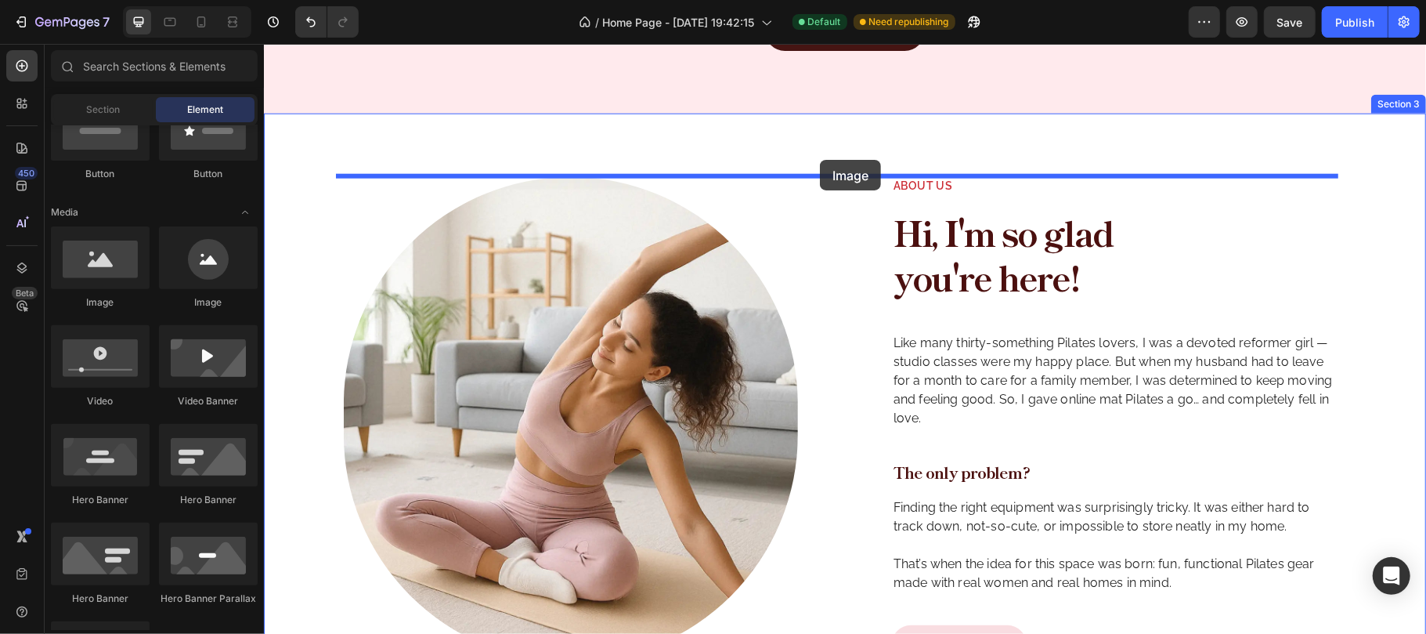
drag, startPoint x: 367, startPoint y: 323, endPoint x: 827, endPoint y: 172, distance: 484.7
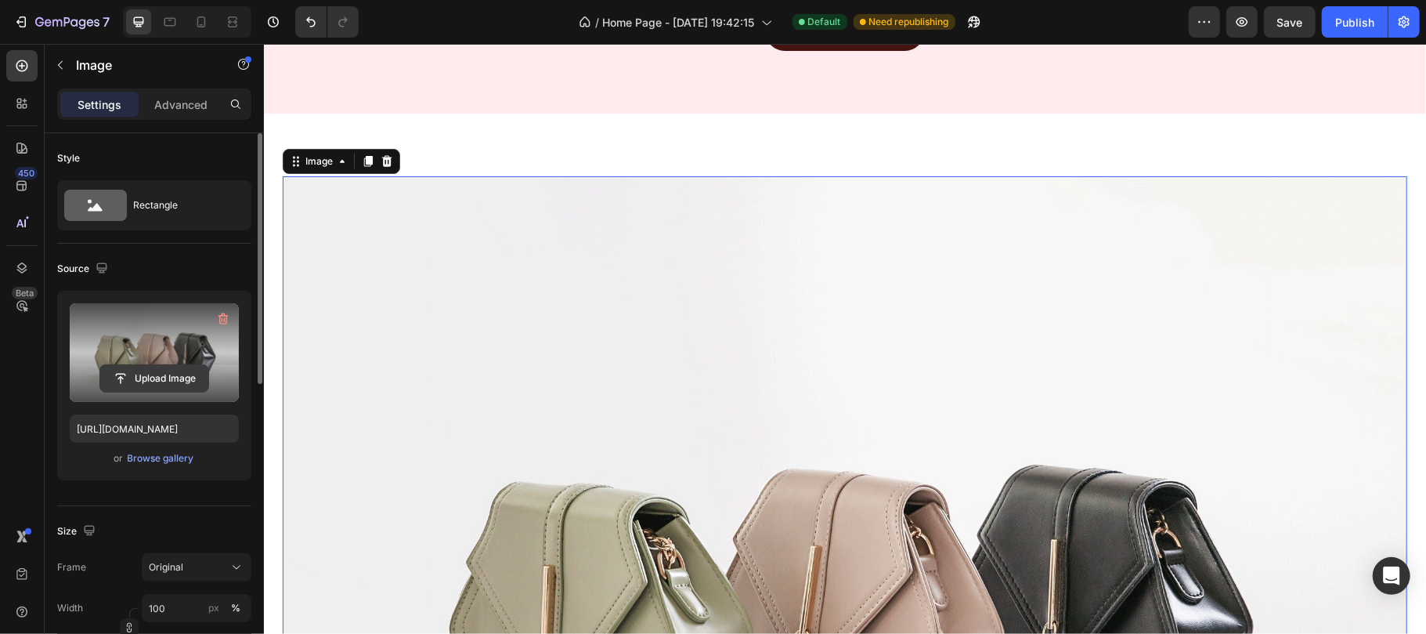
click at [167, 377] on input "file" at bounding box center [154, 378] width 108 height 27
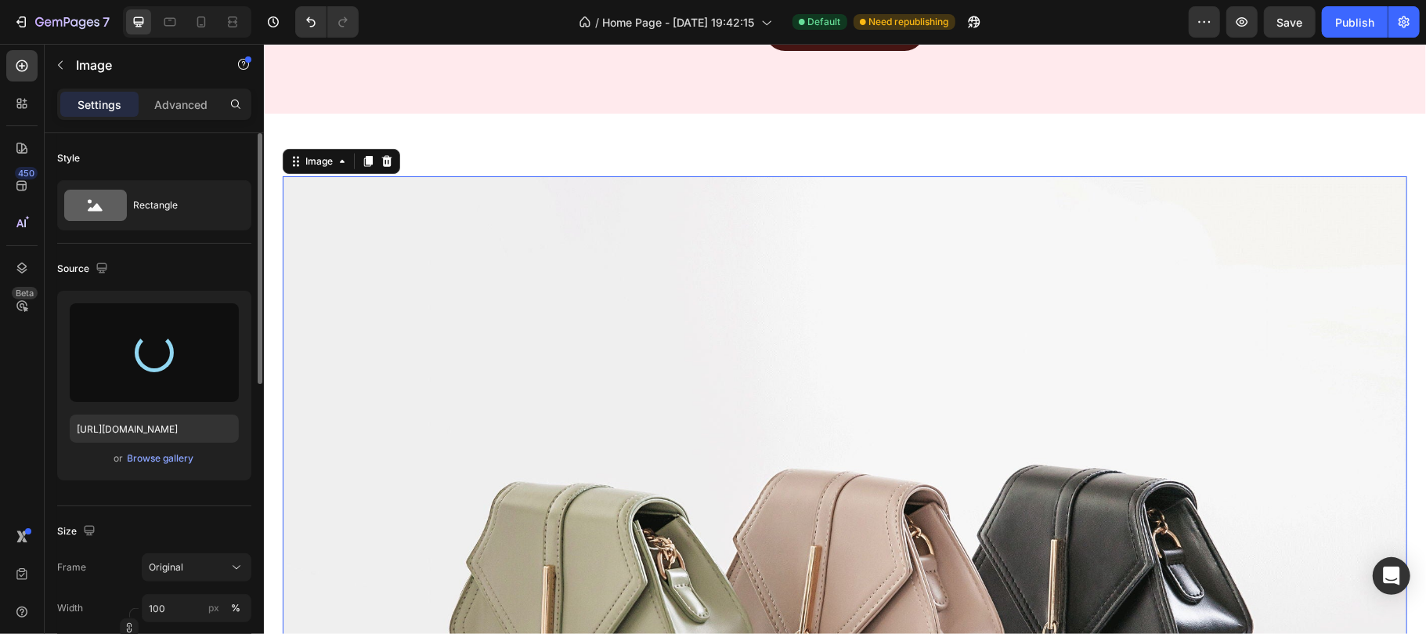
type input "[URL][DOMAIN_NAME]"
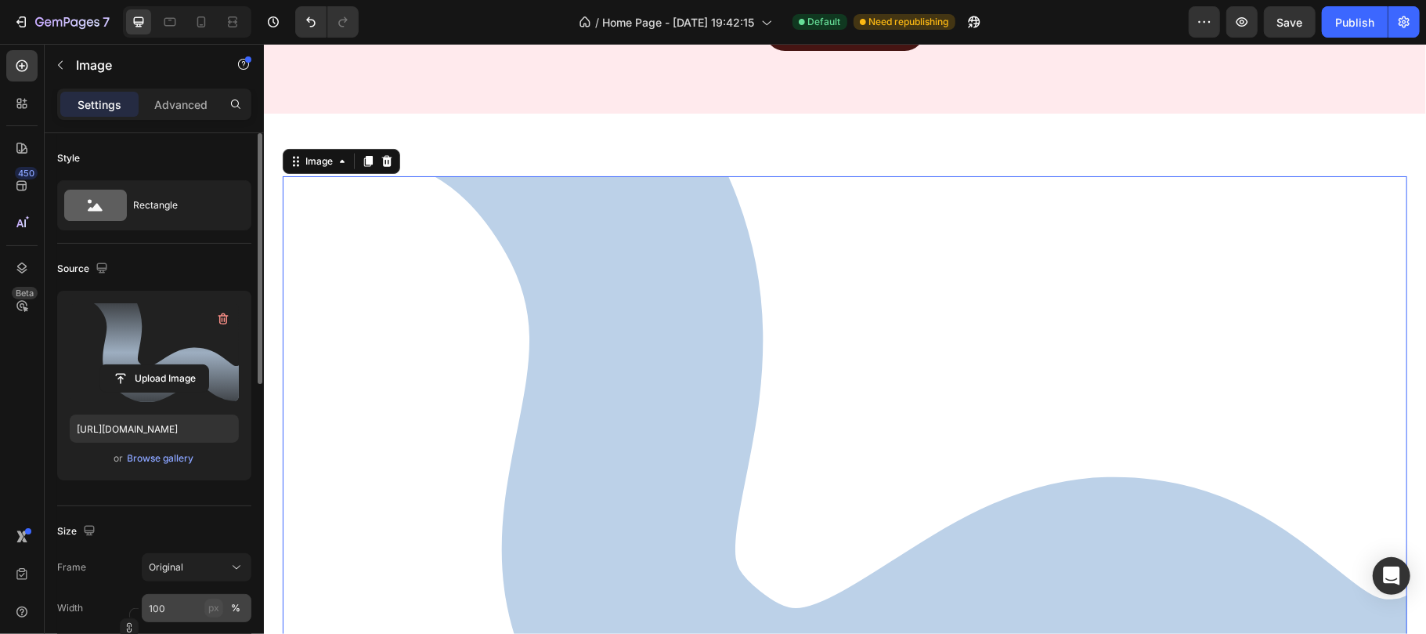
click at [217, 609] on div "px" at bounding box center [213, 608] width 11 height 14
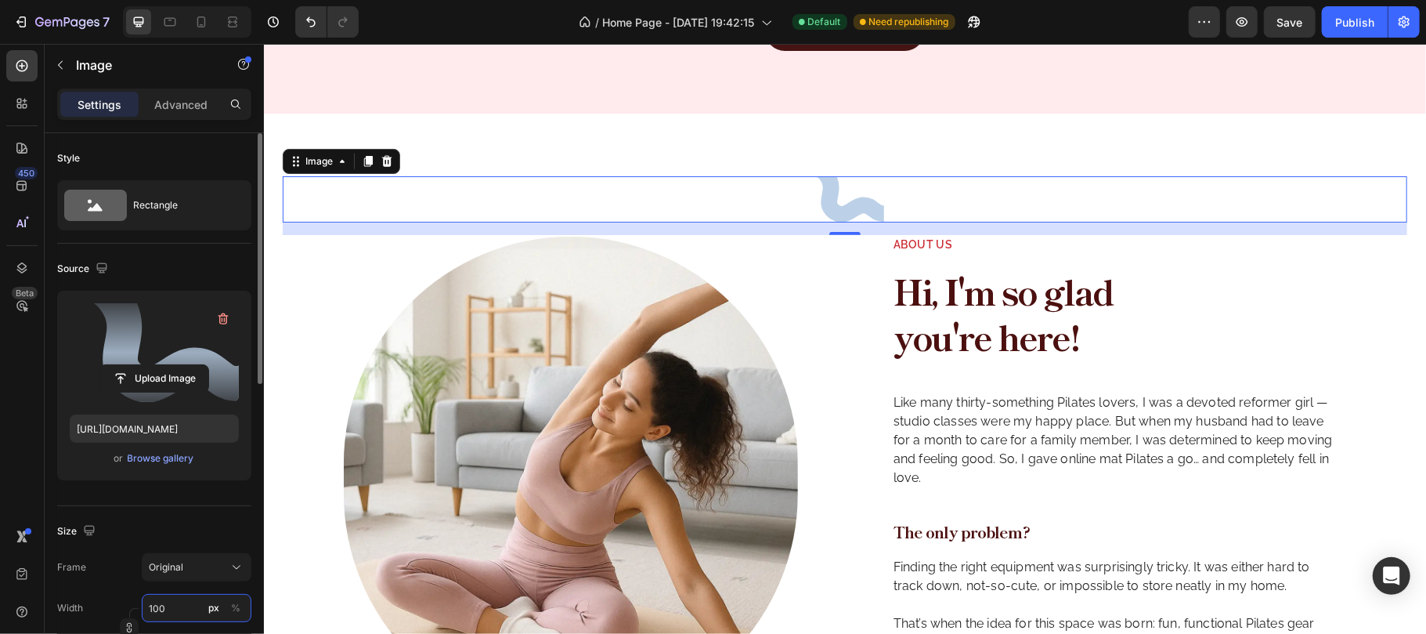
click at [195, 608] on input "100" at bounding box center [197, 608] width 110 height 28
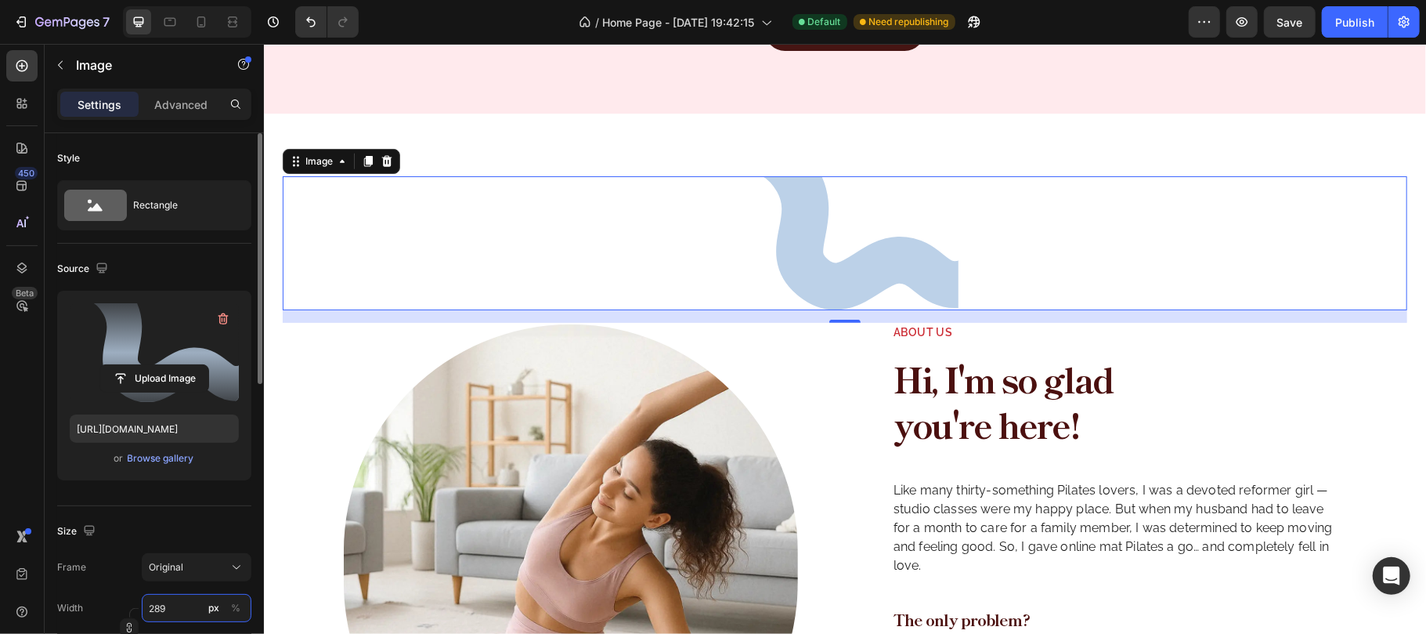
scroll to position [104, 0]
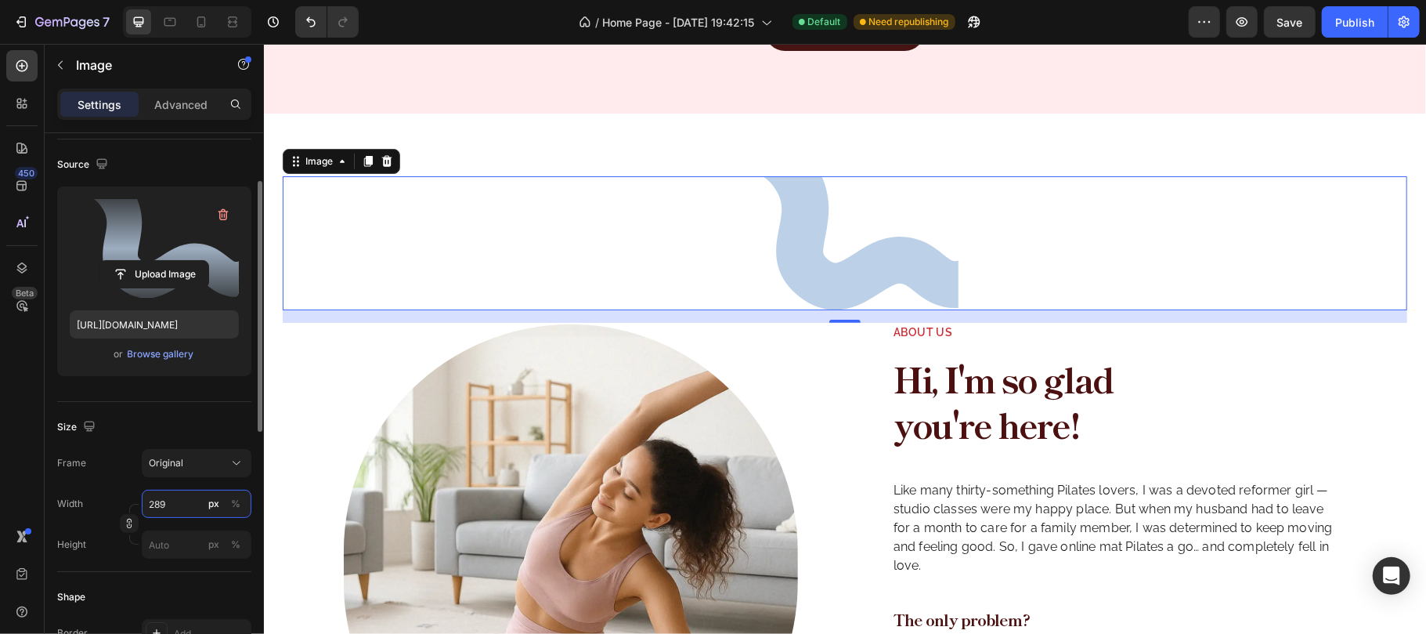
click at [188, 504] on input "289" at bounding box center [197, 503] width 110 height 28
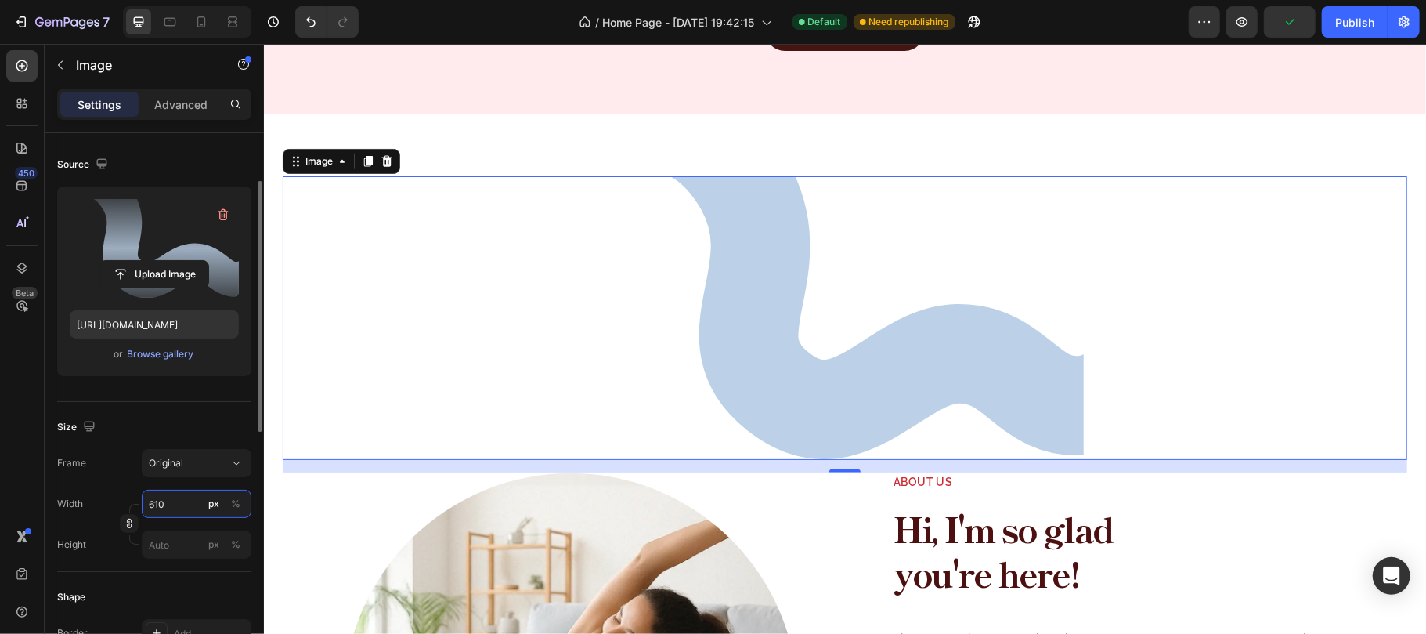
type input "610"
click at [182, 429] on div "Size" at bounding box center [154, 426] width 194 height 25
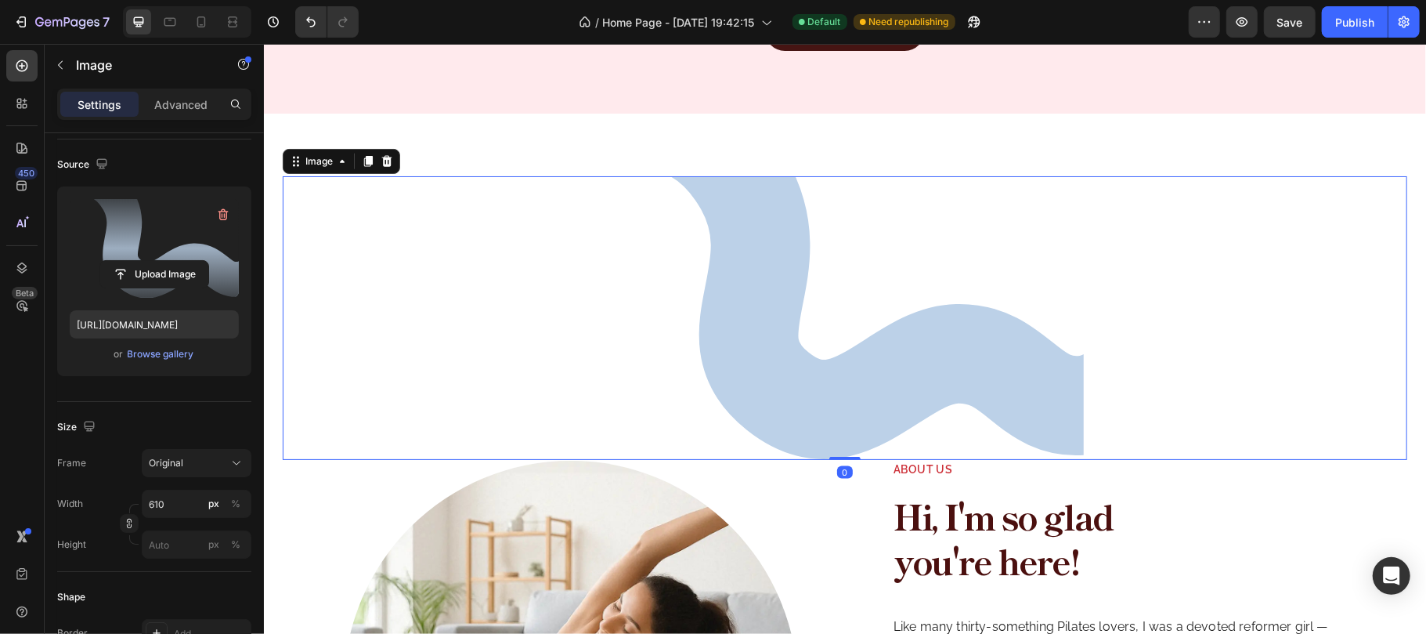
drag, startPoint x: 834, startPoint y: 467, endPoint x: 802, endPoint y: 380, distance: 92.7
click at [831, 414] on div "Image 0" at bounding box center [844, 317] width 1125 height 284
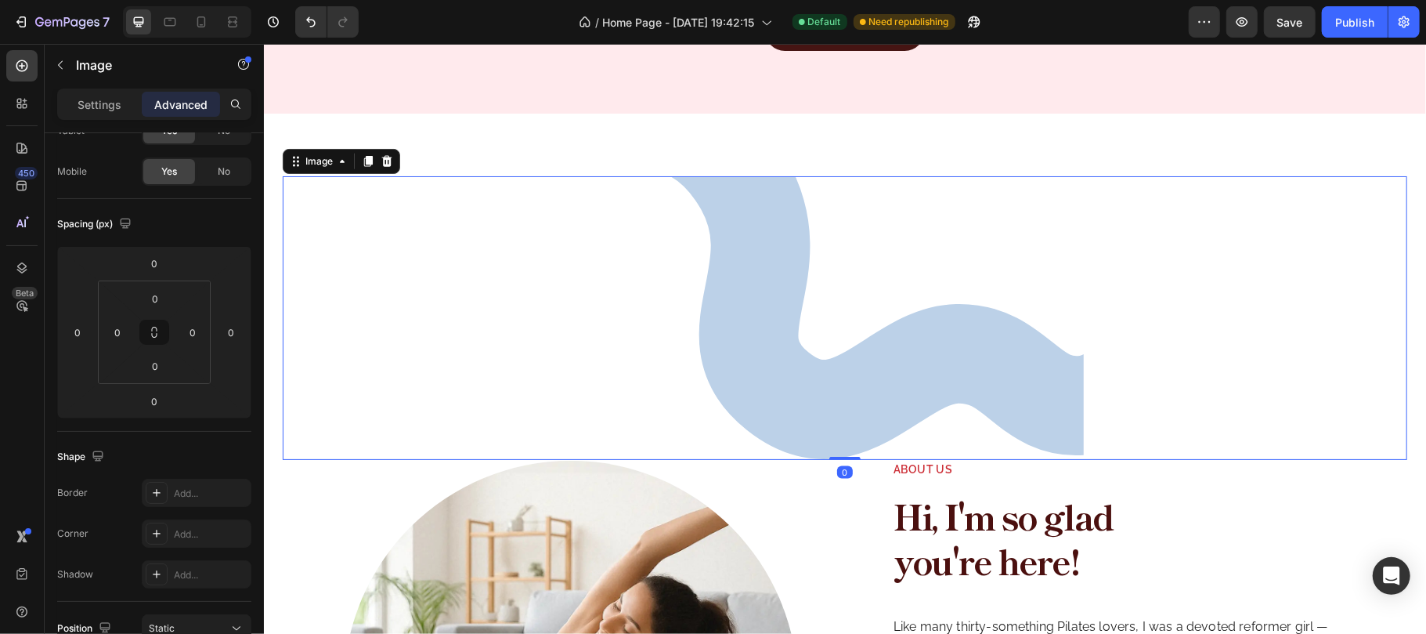
click at [761, 334] on img at bounding box center [844, 317] width 478 height 284
click at [104, 96] on p "Settings" at bounding box center [100, 104] width 44 height 16
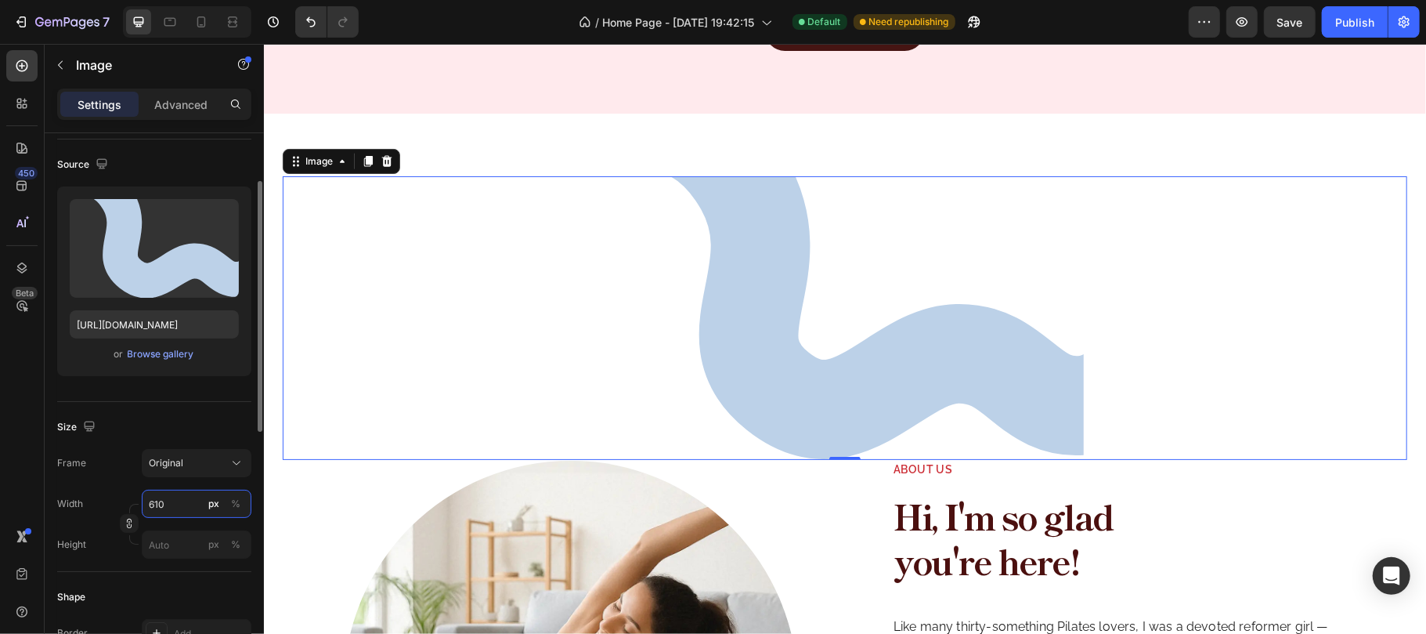
click at [186, 498] on input "610" at bounding box center [197, 503] width 110 height 28
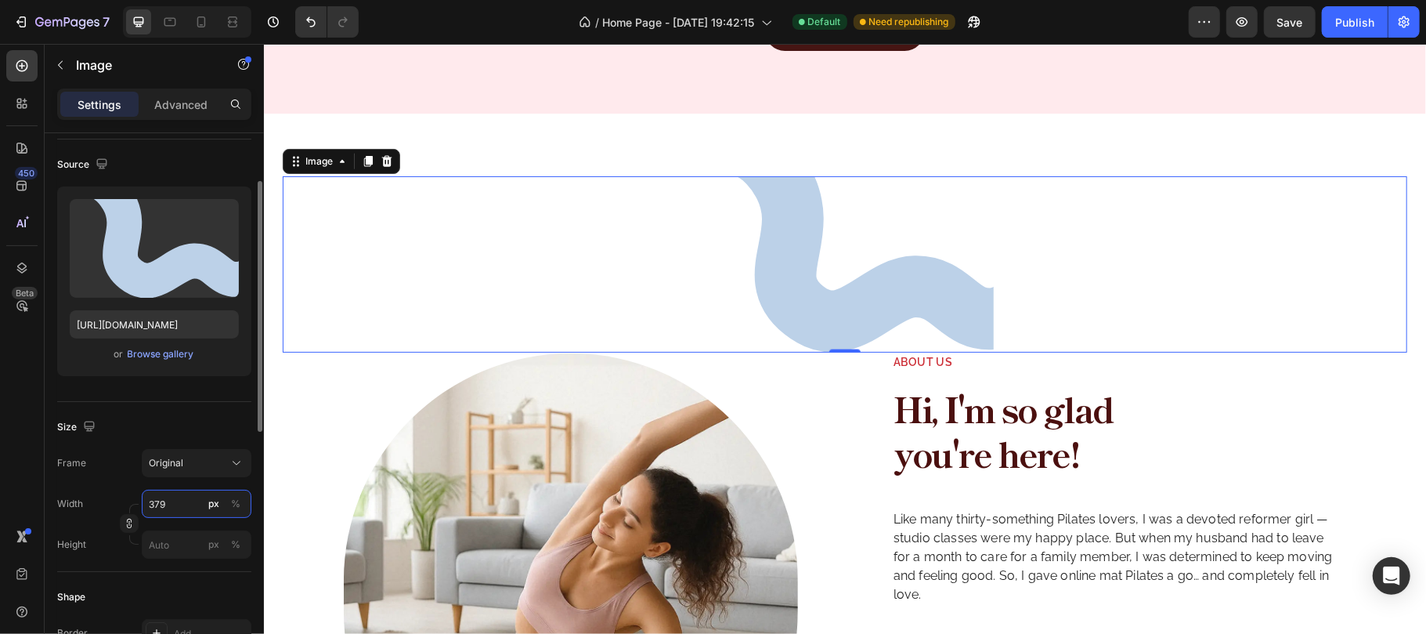
type input "379"
click at [200, 420] on div "Size" at bounding box center [154, 426] width 194 height 25
click at [183, 96] on p "Advanced" at bounding box center [180, 104] width 53 height 16
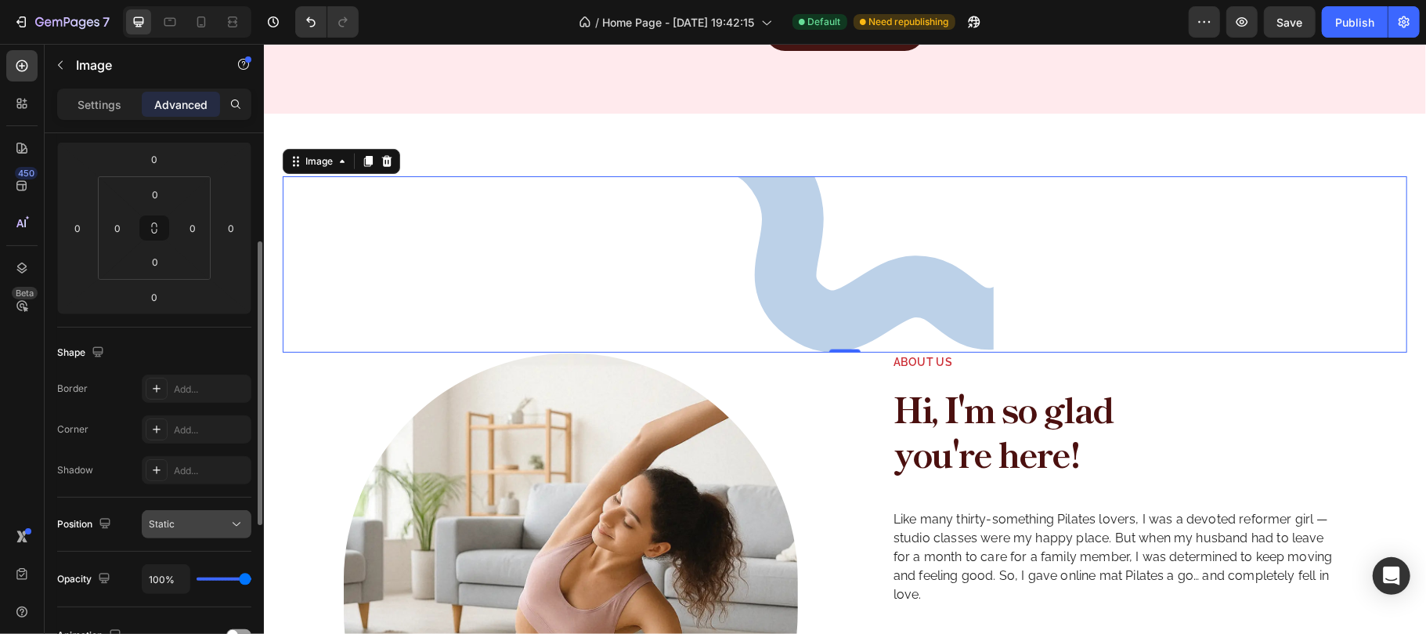
scroll to position [313, 0]
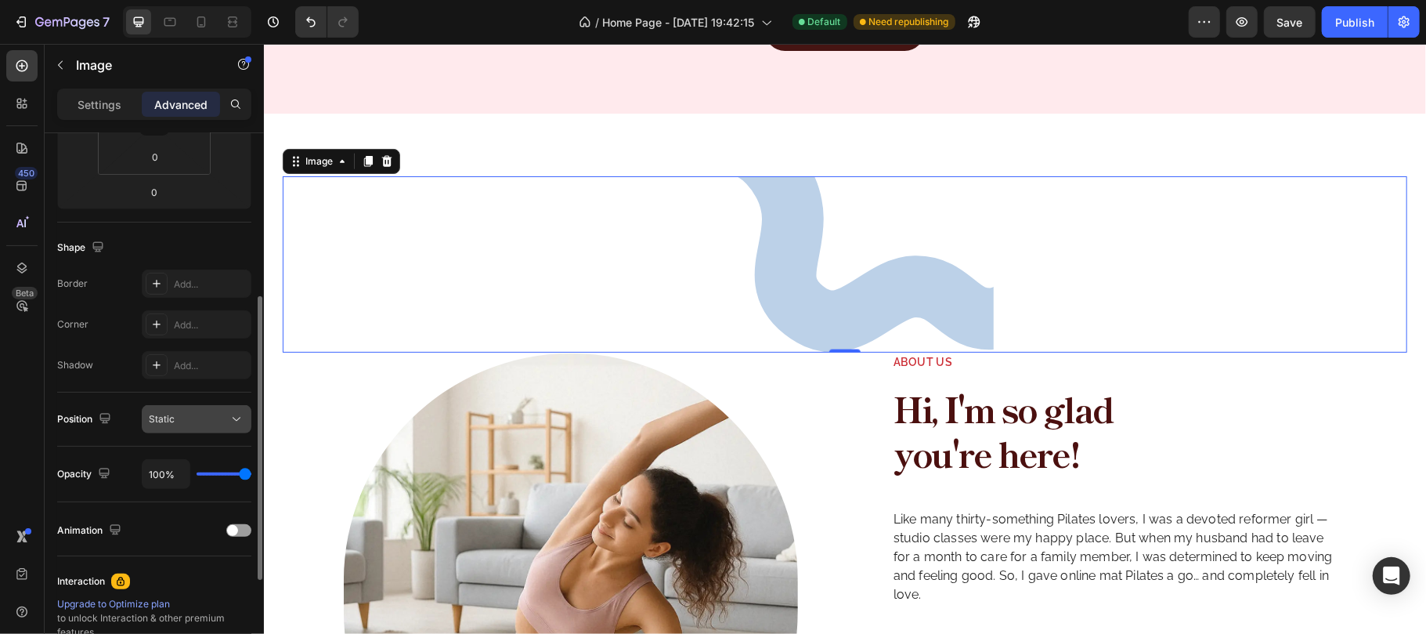
click at [224, 414] on div "Static" at bounding box center [189, 419] width 80 height 14
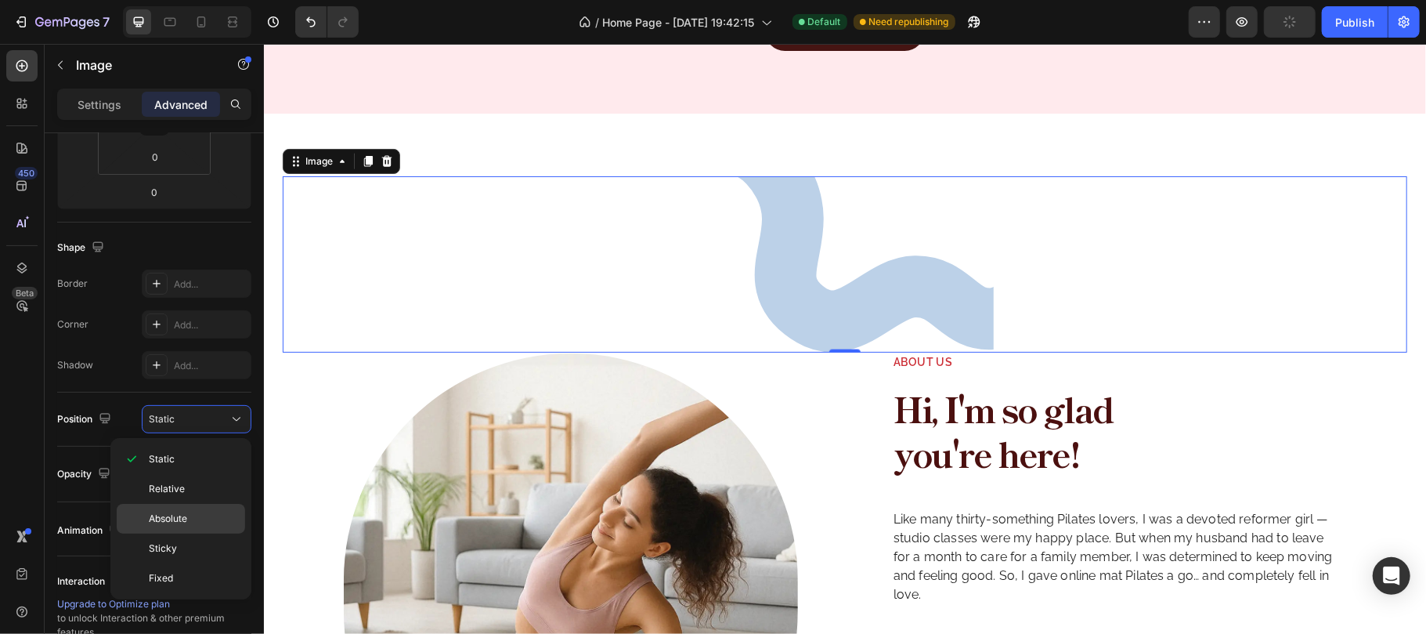
click at [187, 517] on span "Absolute" at bounding box center [168, 518] width 38 height 14
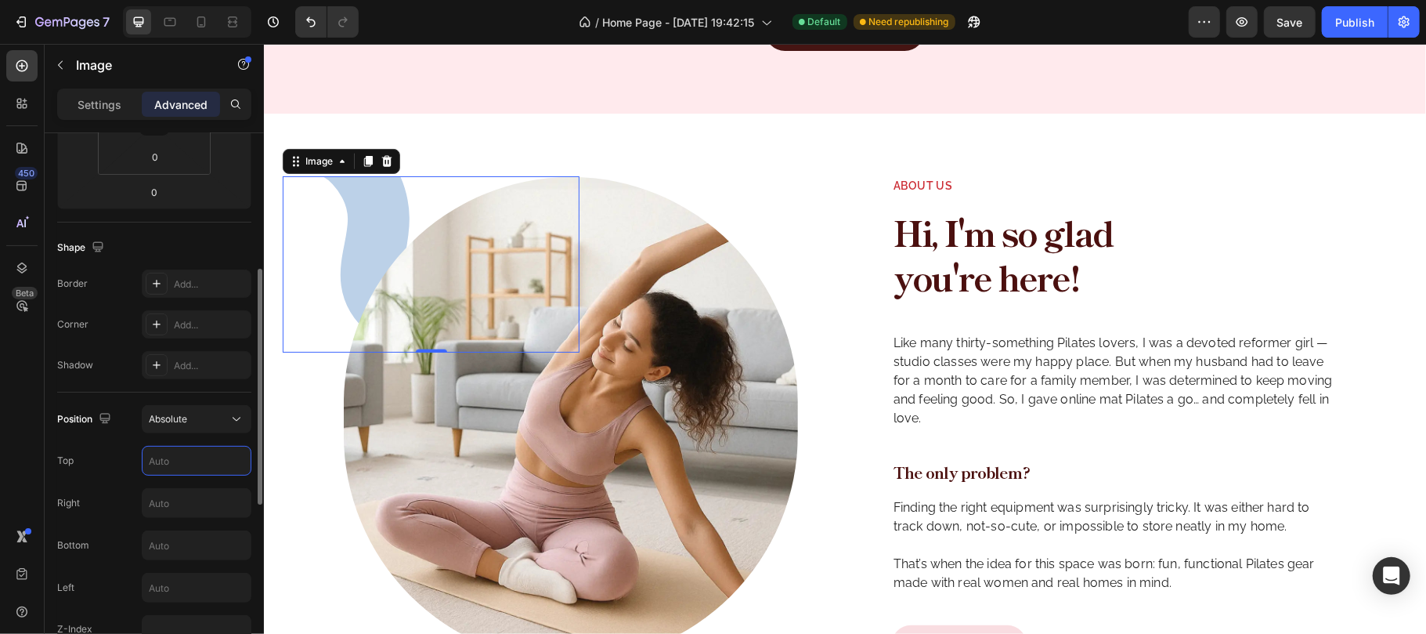
click at [193, 468] on input "text" at bounding box center [197, 460] width 108 height 28
type input "0"
click at [192, 506] on input "text" at bounding box center [197, 503] width 108 height 28
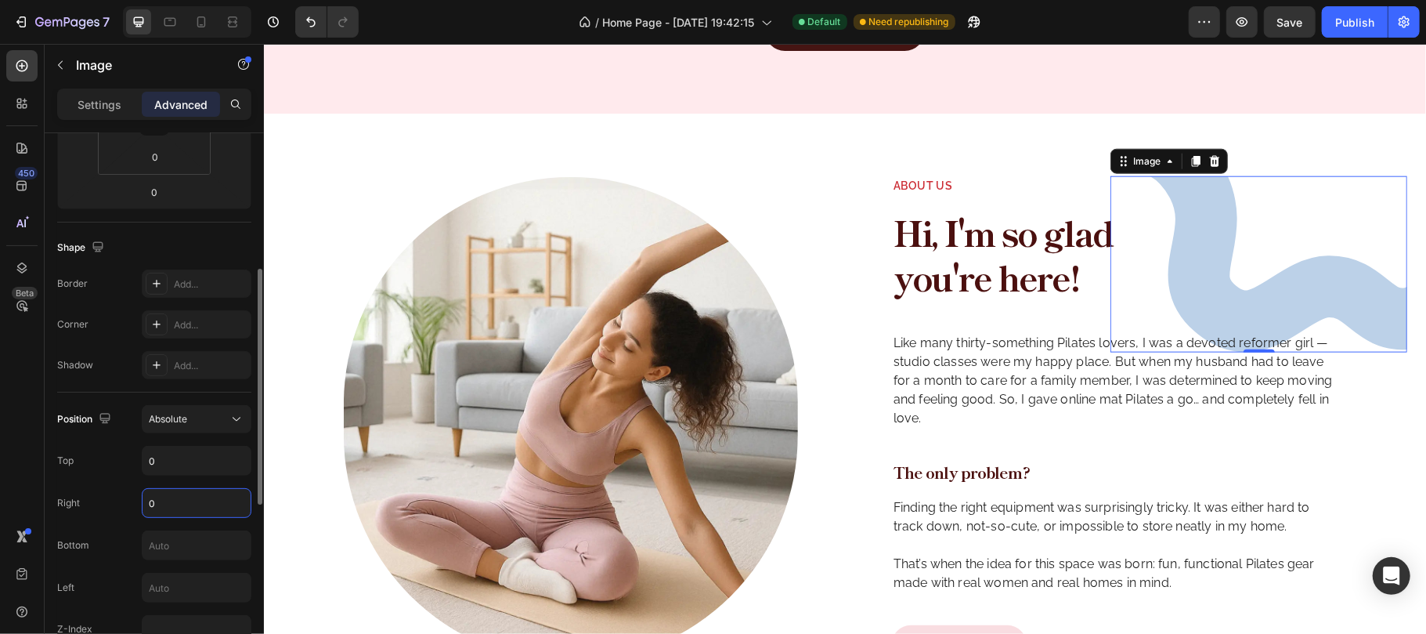
type input "0"
click at [186, 239] on div "Shape" at bounding box center [154, 247] width 194 height 25
click at [1136, 170] on div "Image" at bounding box center [1168, 160] width 117 height 25
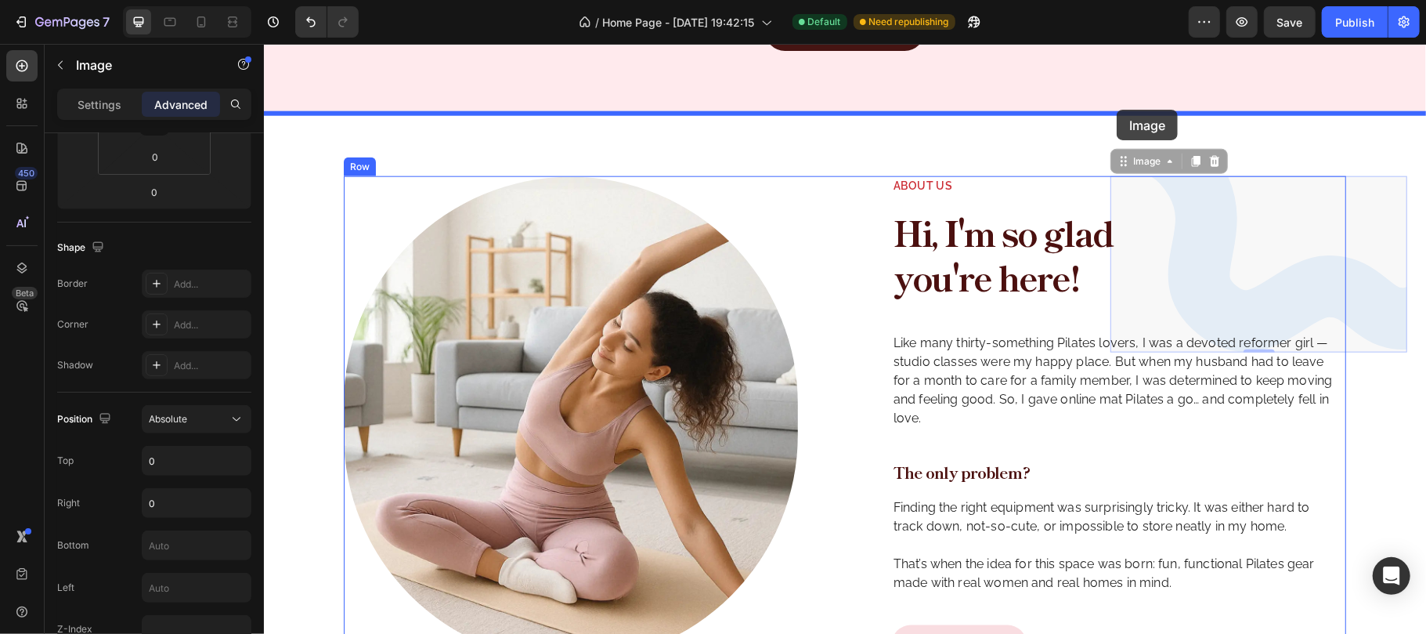
drag, startPoint x: 1132, startPoint y: 162, endPoint x: 1116, endPoint y: 109, distance: 55.7
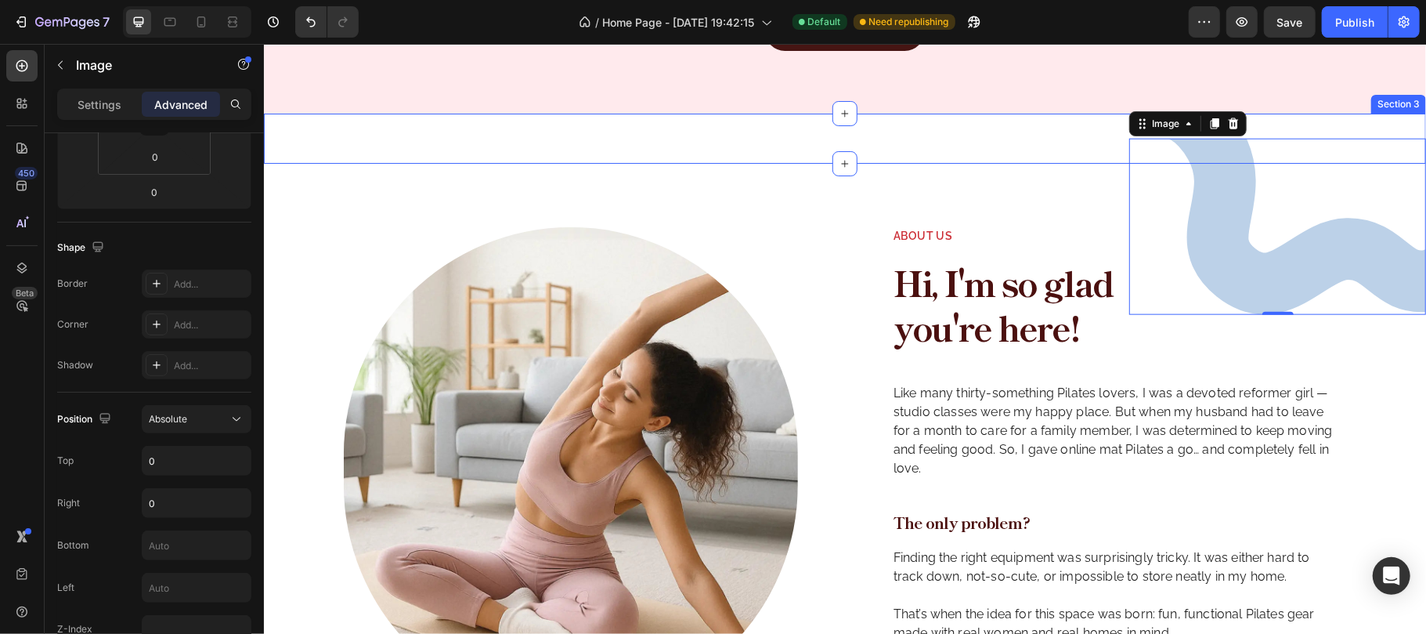
click at [990, 138] on div "Image 0 Section 3" at bounding box center [844, 138] width 1162 height 50
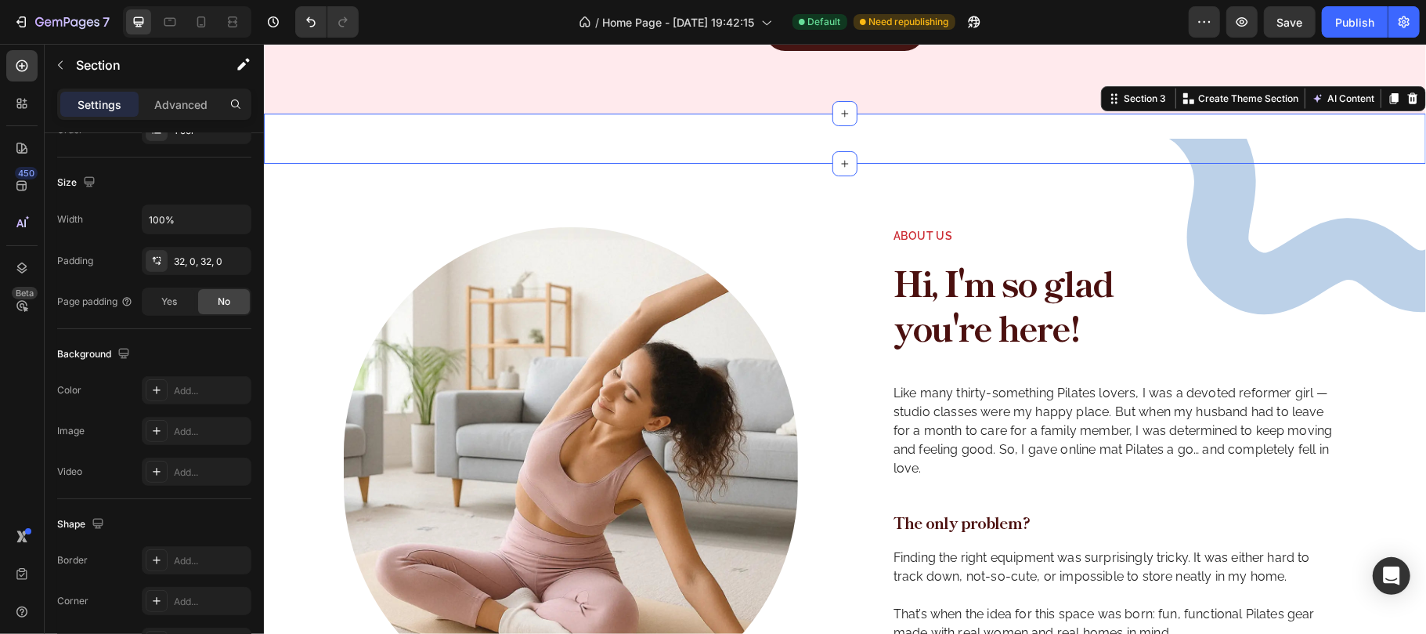
scroll to position [0, 0]
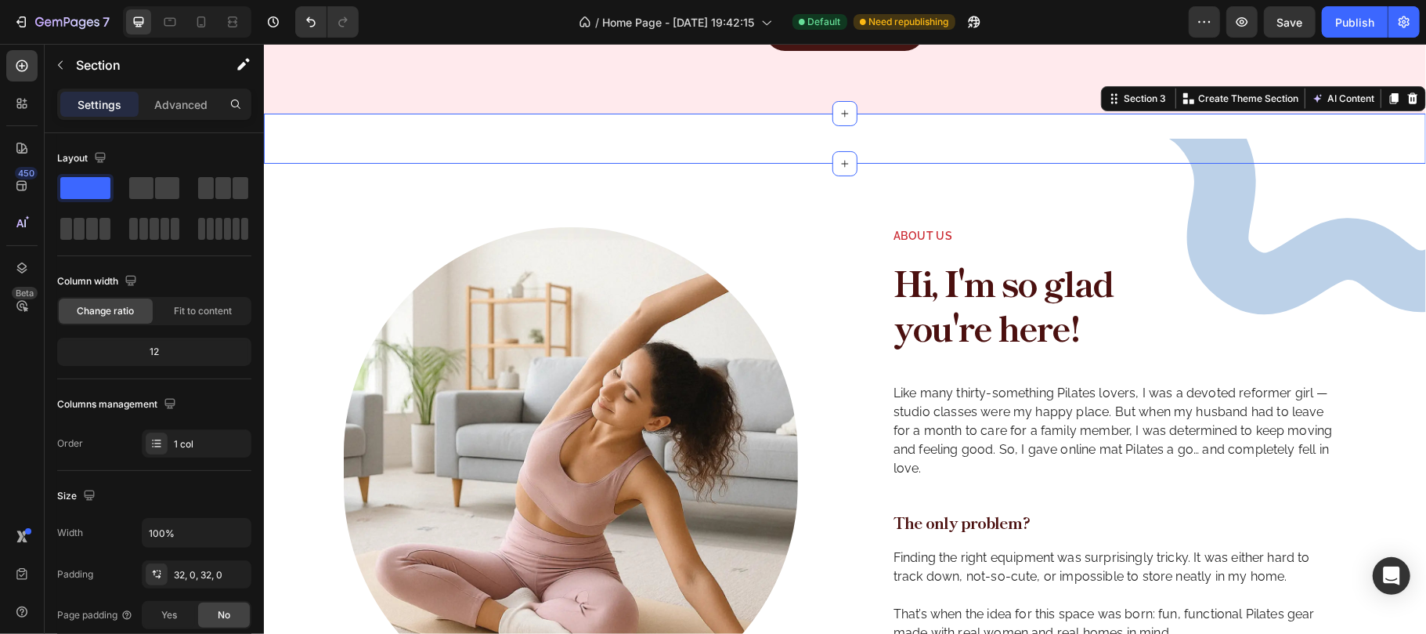
click at [173, 89] on div "Settings Advanced" at bounding box center [154, 103] width 194 height 31
click at [176, 97] on p "Advanced" at bounding box center [180, 104] width 53 height 16
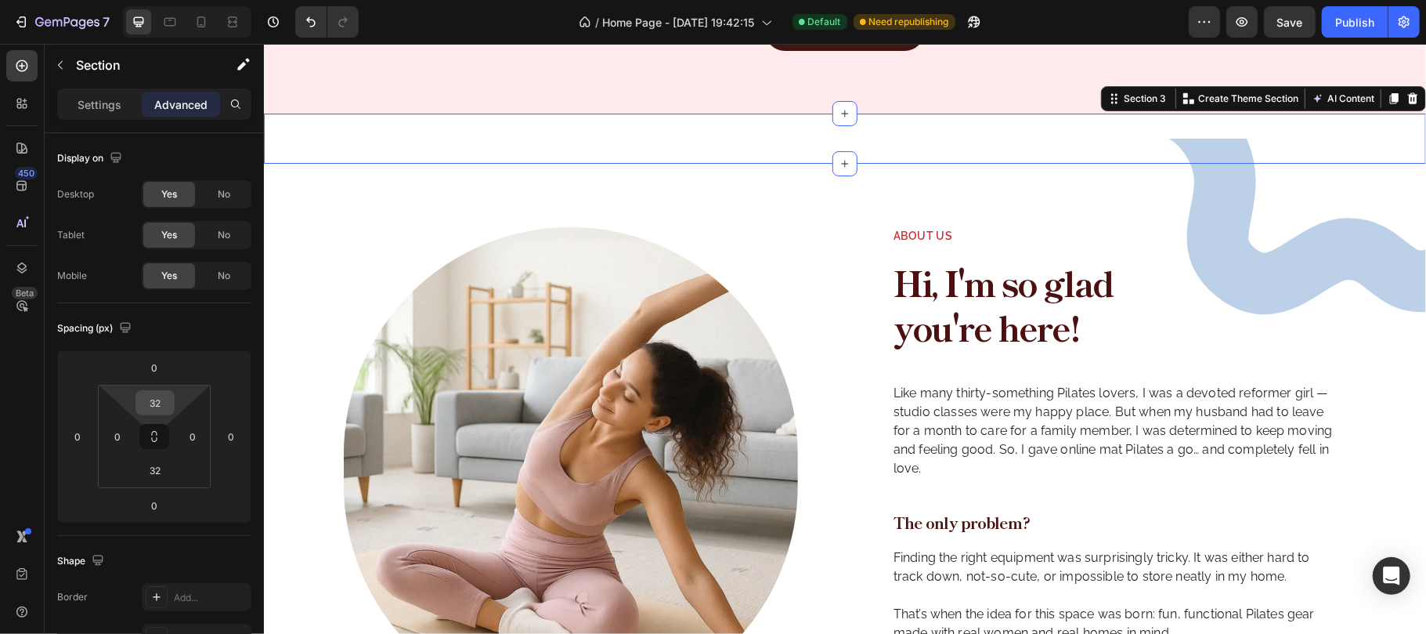
click at [160, 401] on input "32" at bounding box center [154, 402] width 31 height 23
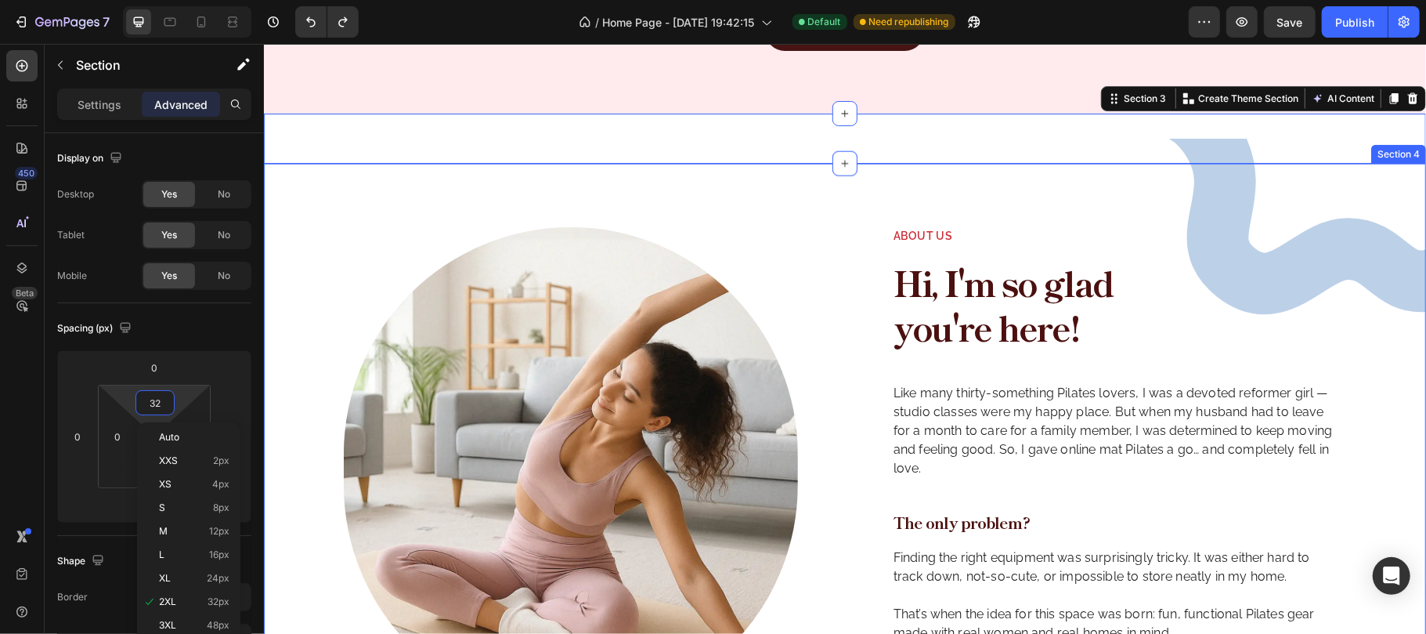
click at [1120, 222] on div "Image About us Text Block Hi, I'm so glad you're here! Heading Like many thirty…" at bounding box center [844, 469] width 1162 height 612
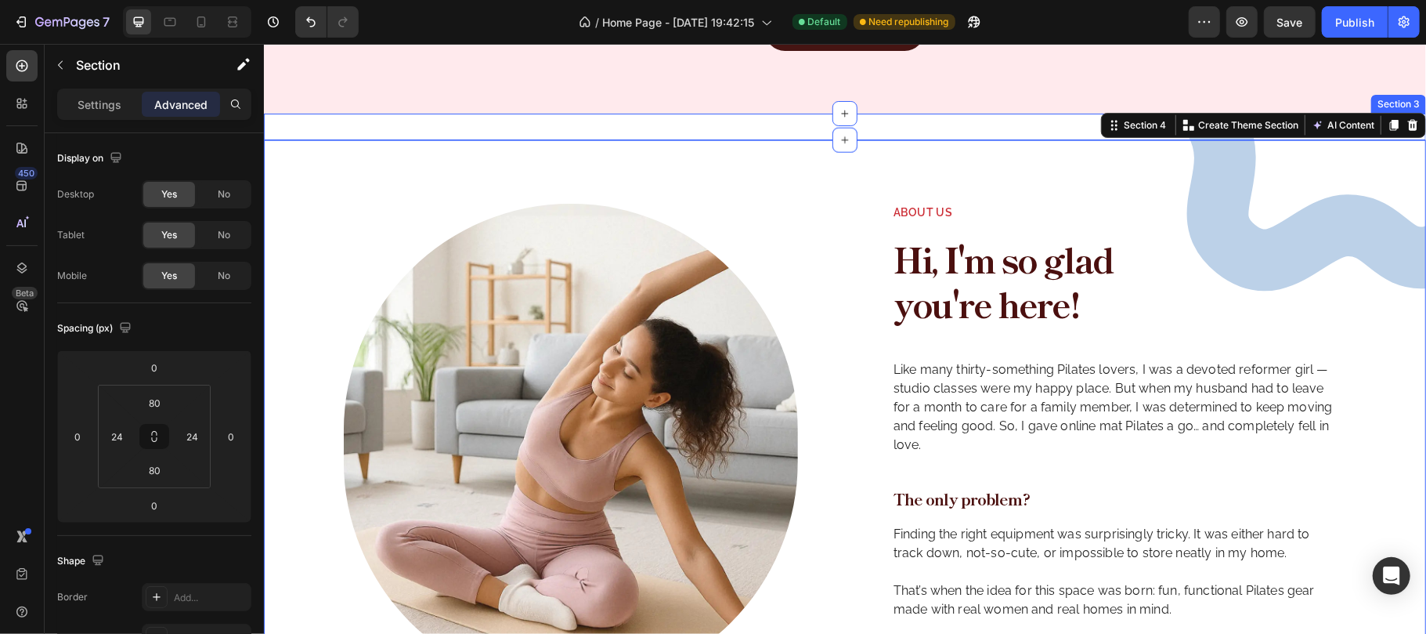
click at [937, 125] on div "Image Section 3" at bounding box center [844, 126] width 1162 height 27
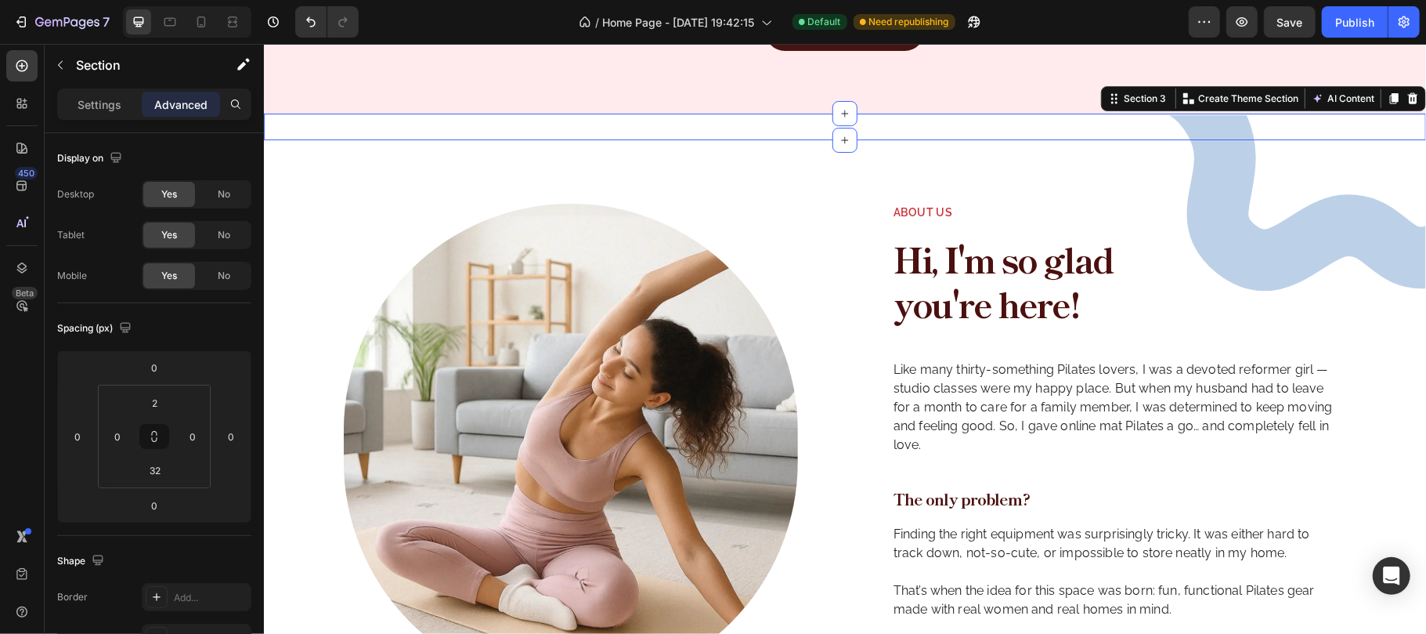
type input "32"
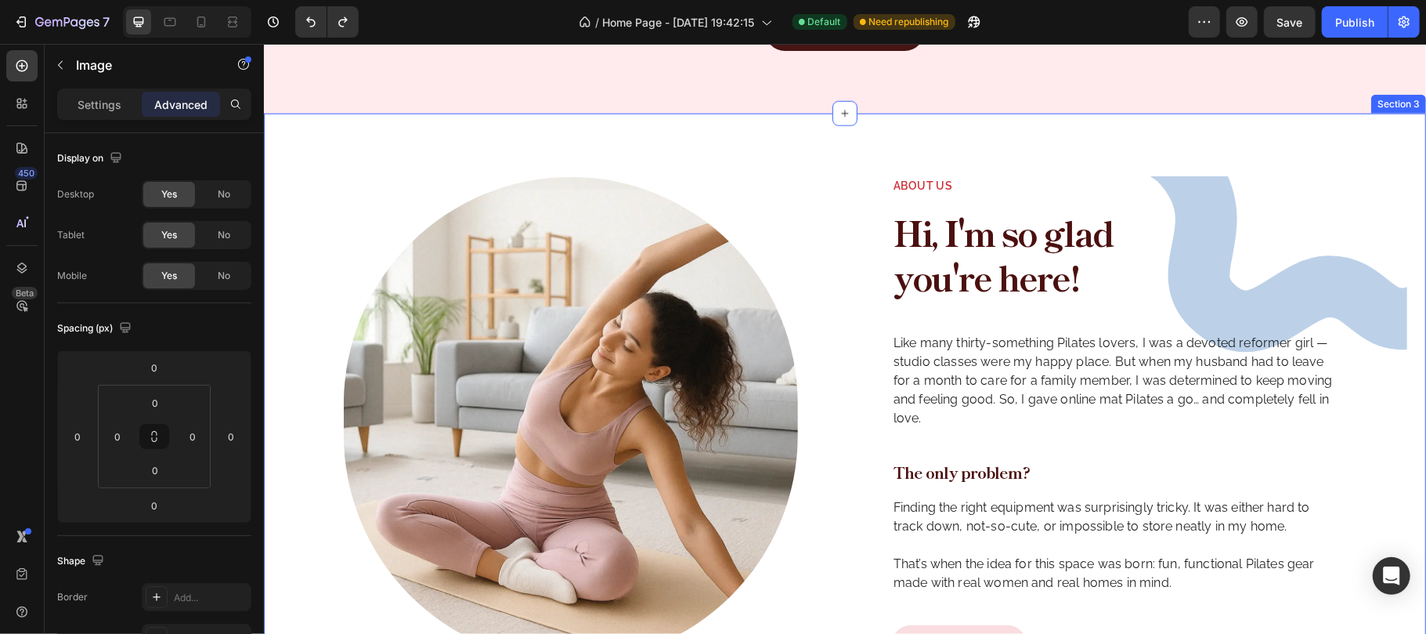
click at [853, 146] on div "Image Image About us Text Block Hi, I'm so glad you're here! Heading Like many …" at bounding box center [844, 419] width 1162 height 612
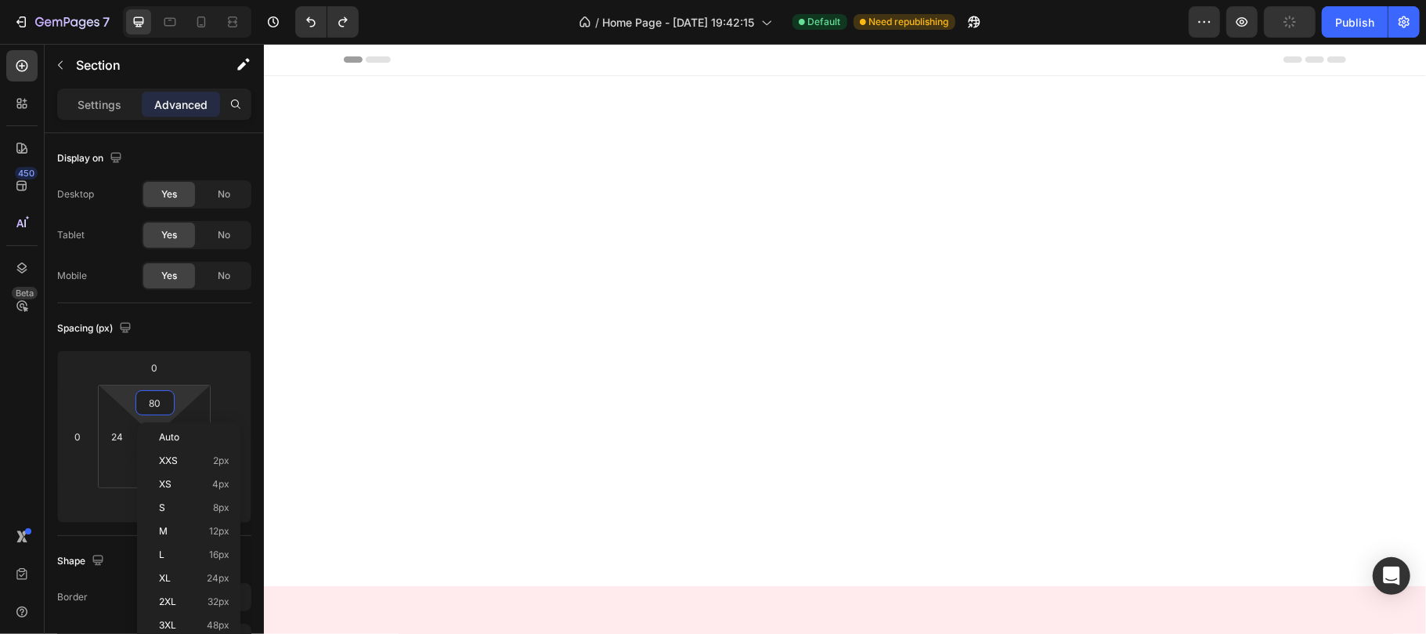
scroll to position [1273, 0]
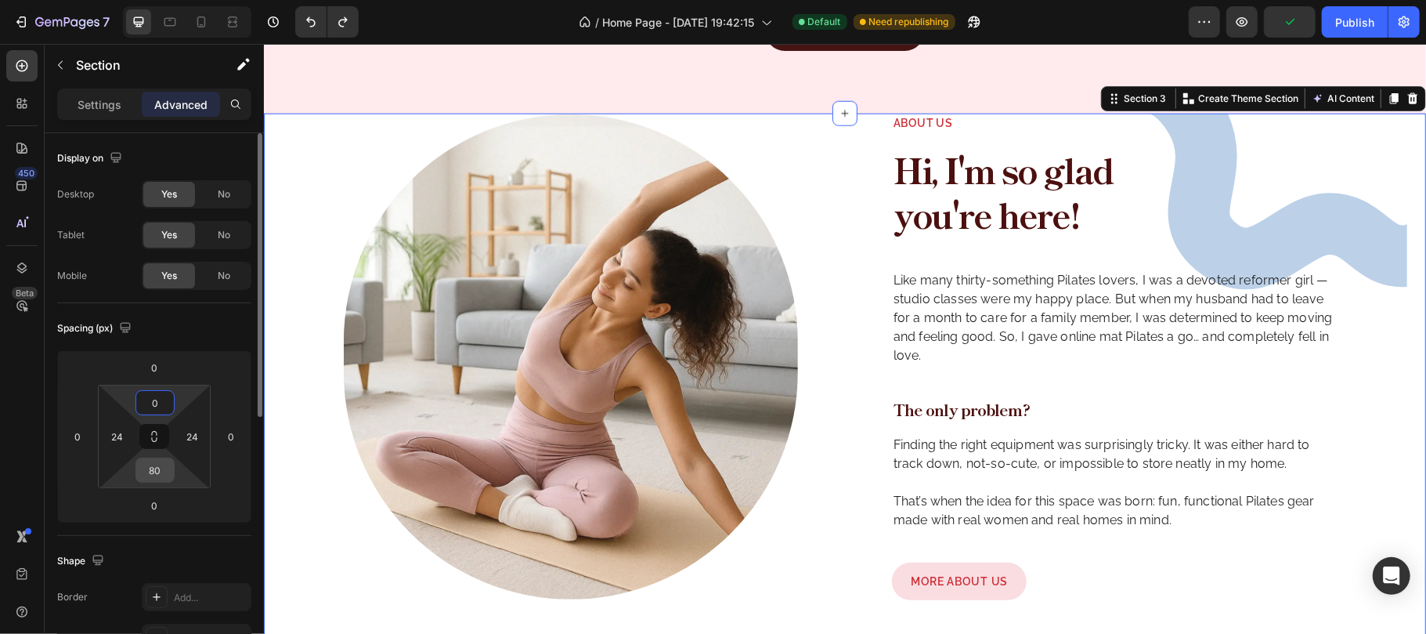
type input "0"
click at [161, 461] on input "80" at bounding box center [154, 469] width 31 height 23
type input "0"
click at [198, 337] on div "Spacing (px)" at bounding box center [154, 328] width 194 height 25
click at [197, 434] on input "24" at bounding box center [192, 435] width 23 height 23
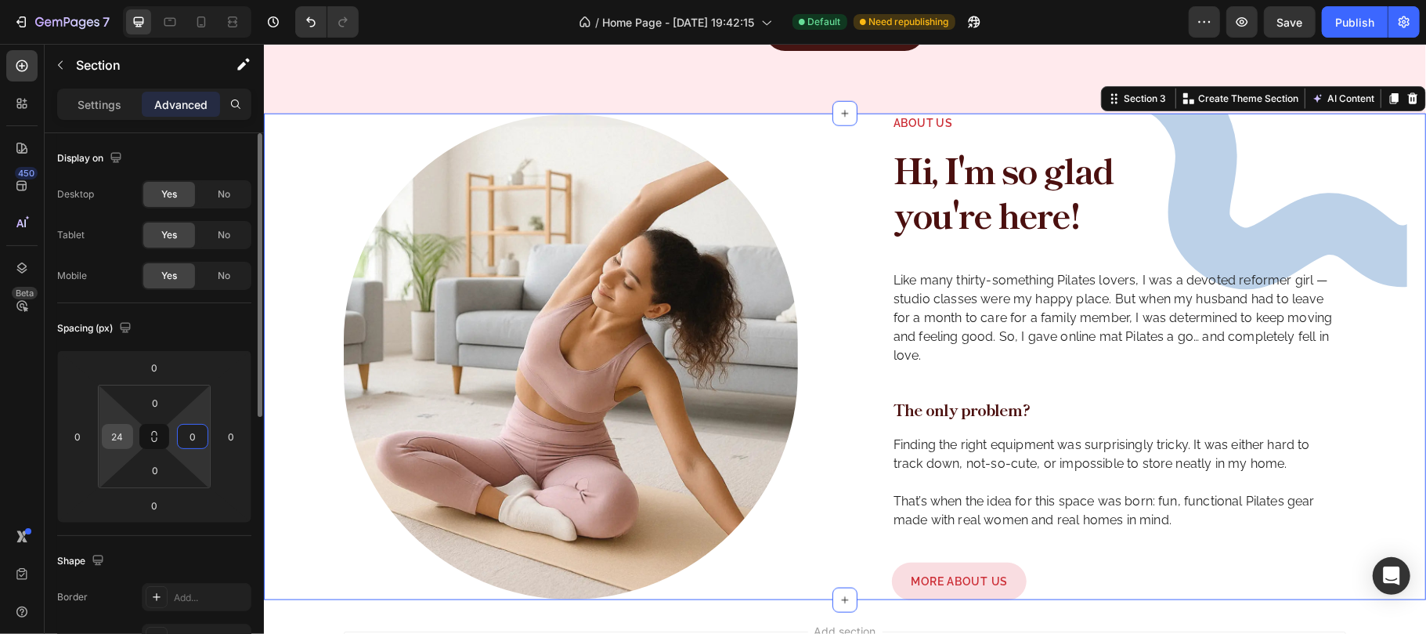
type input "0"
click at [120, 434] on input "24" at bounding box center [117, 435] width 23 height 23
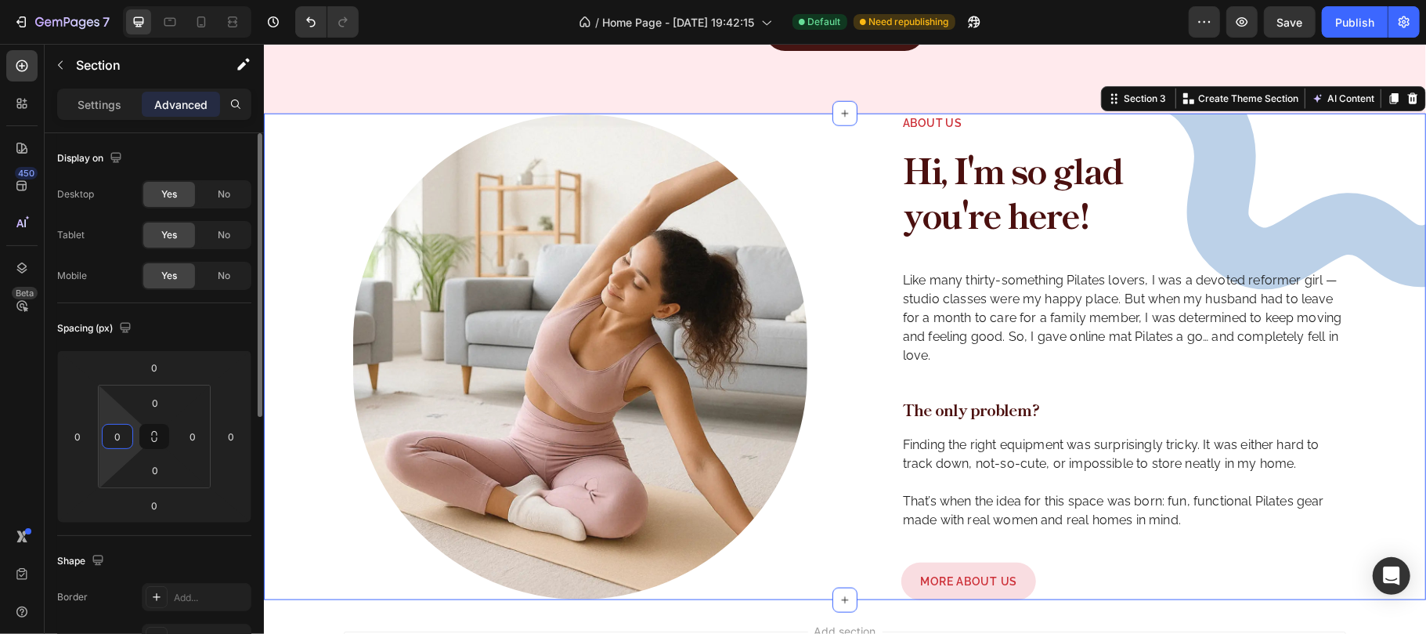
type input "0"
click at [213, 323] on div "Spacing (px)" at bounding box center [154, 328] width 194 height 25
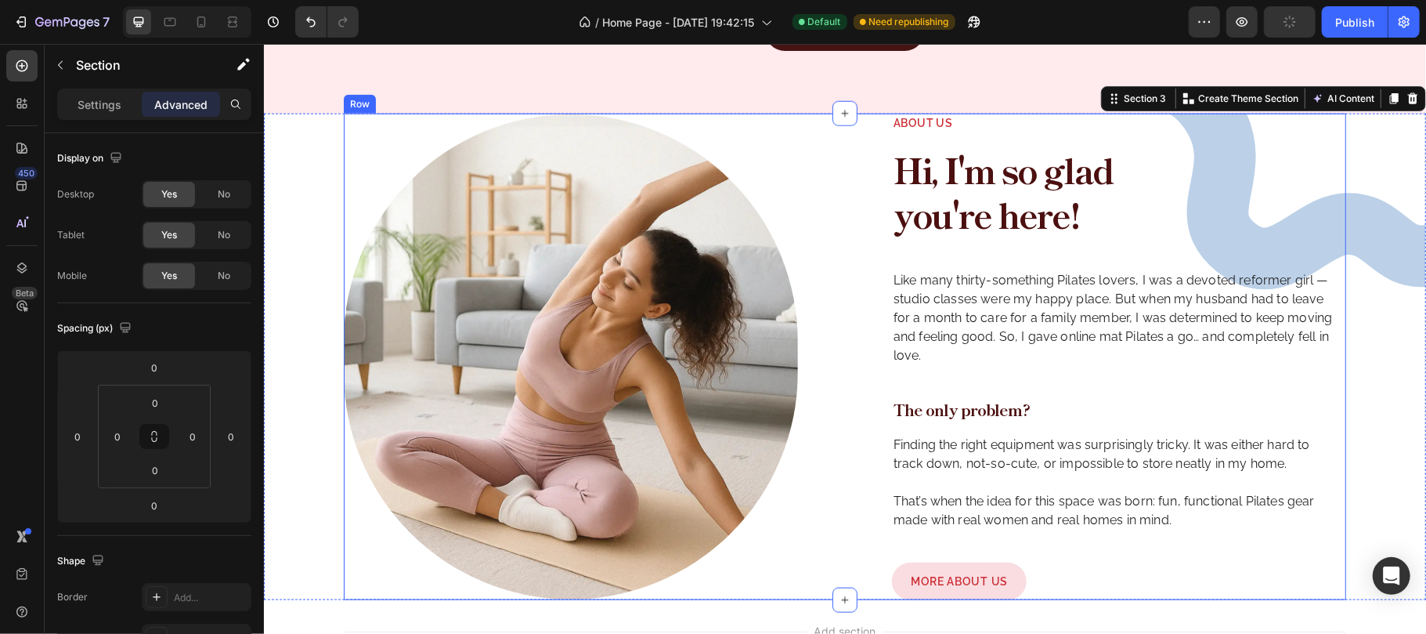
click at [829, 288] on div "Image About us Text Block Hi, I'm so glad you're here! Heading Like many thirty…" at bounding box center [844, 356] width 1002 height 486
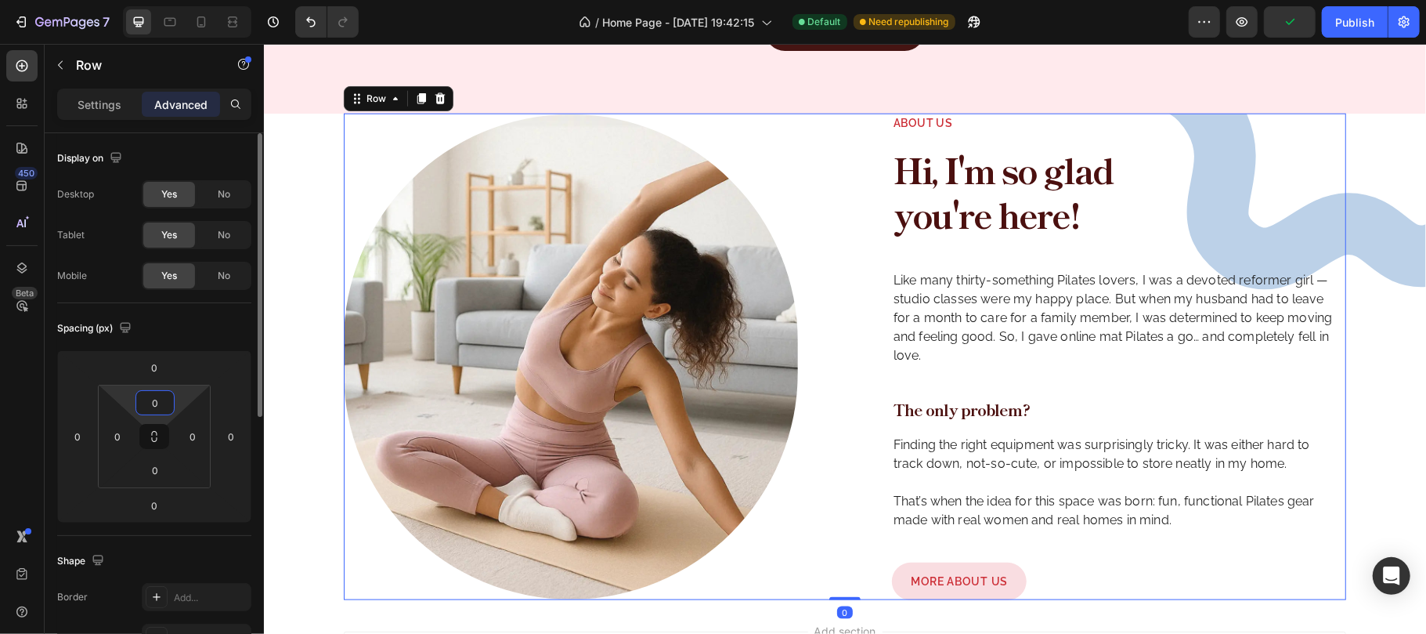
click at [161, 403] on input "0" at bounding box center [154, 402] width 31 height 23
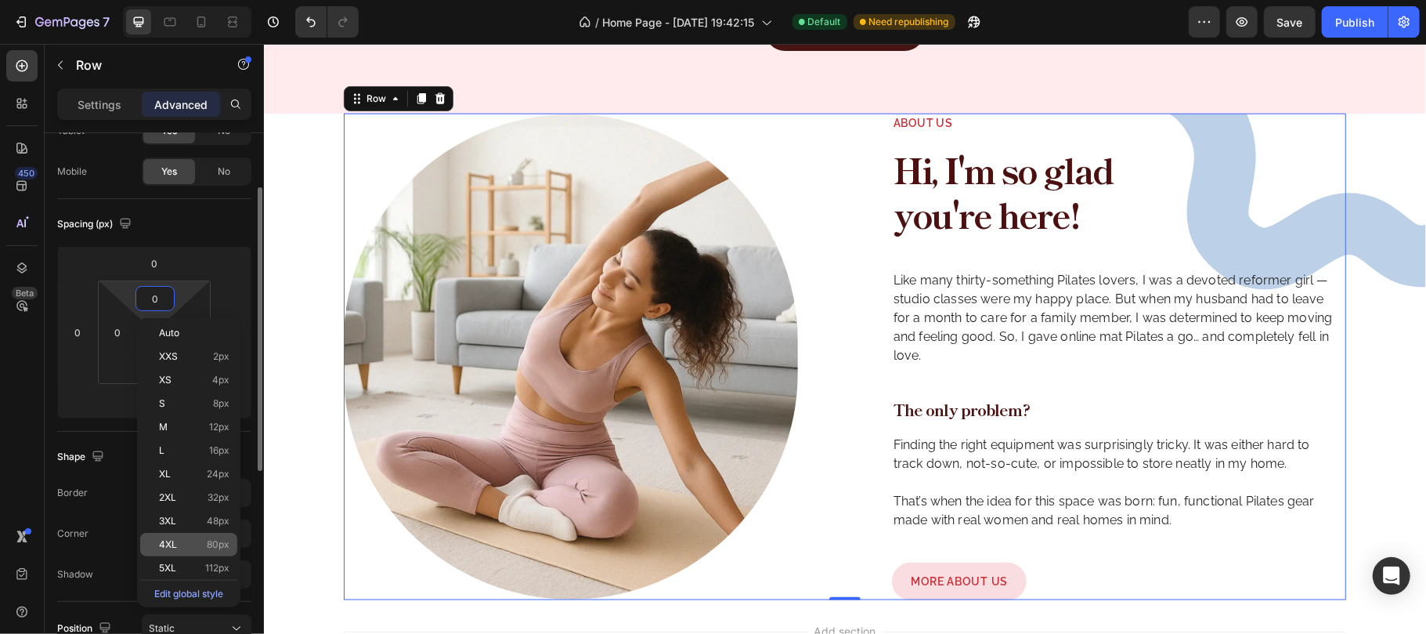
click at [166, 536] on div "4XL 80px" at bounding box center [188, 544] width 97 height 23
type input "80"
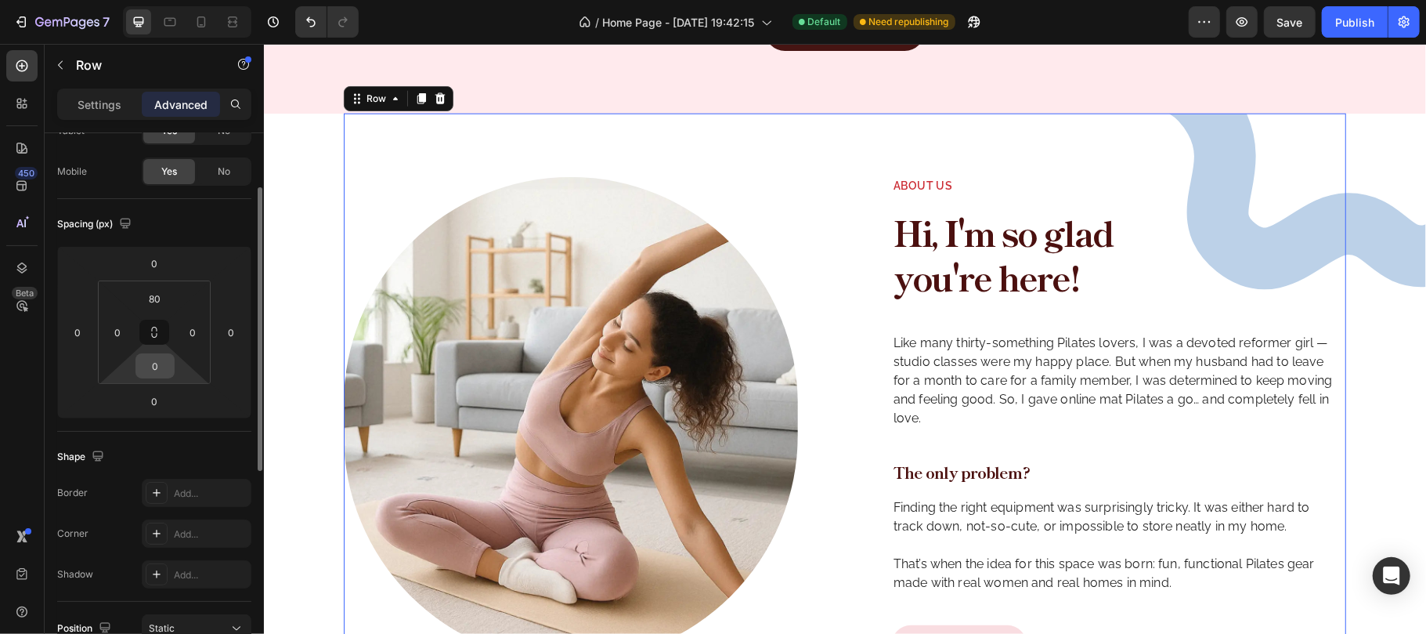
click at [152, 359] on input "0" at bounding box center [154, 365] width 31 height 23
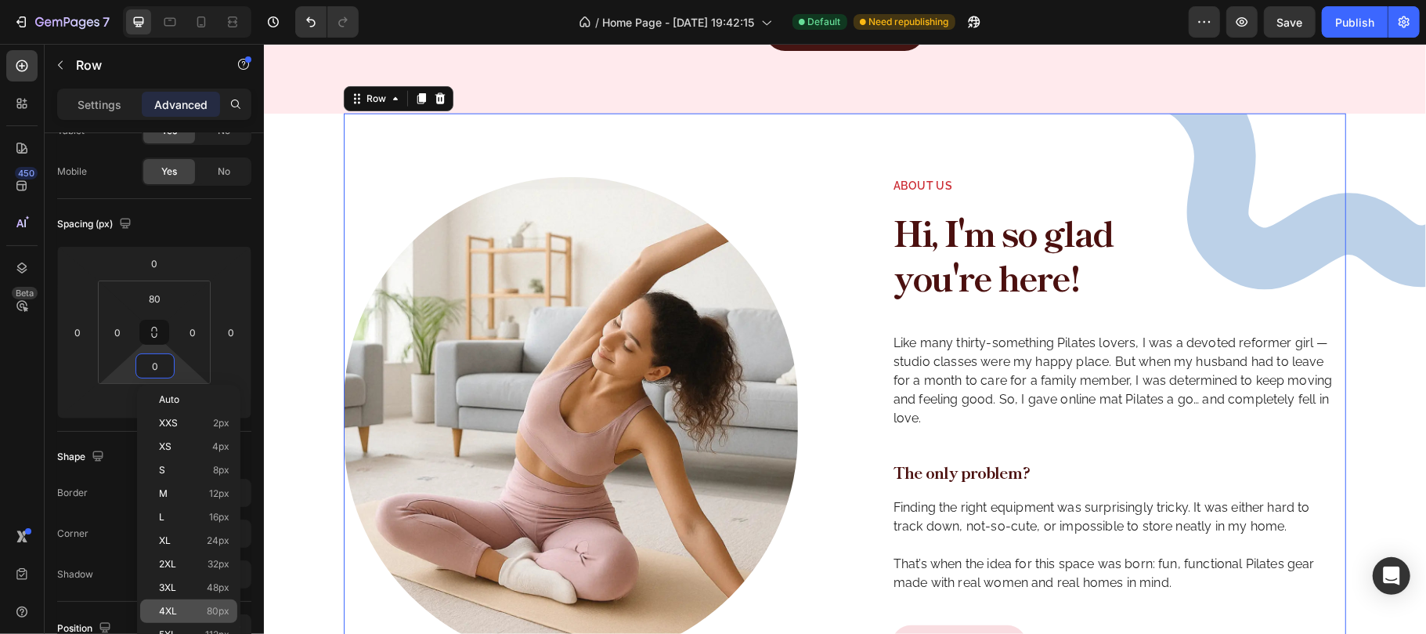
click at [182, 605] on div "4XL 80px" at bounding box center [188, 610] width 97 height 23
type input "80"
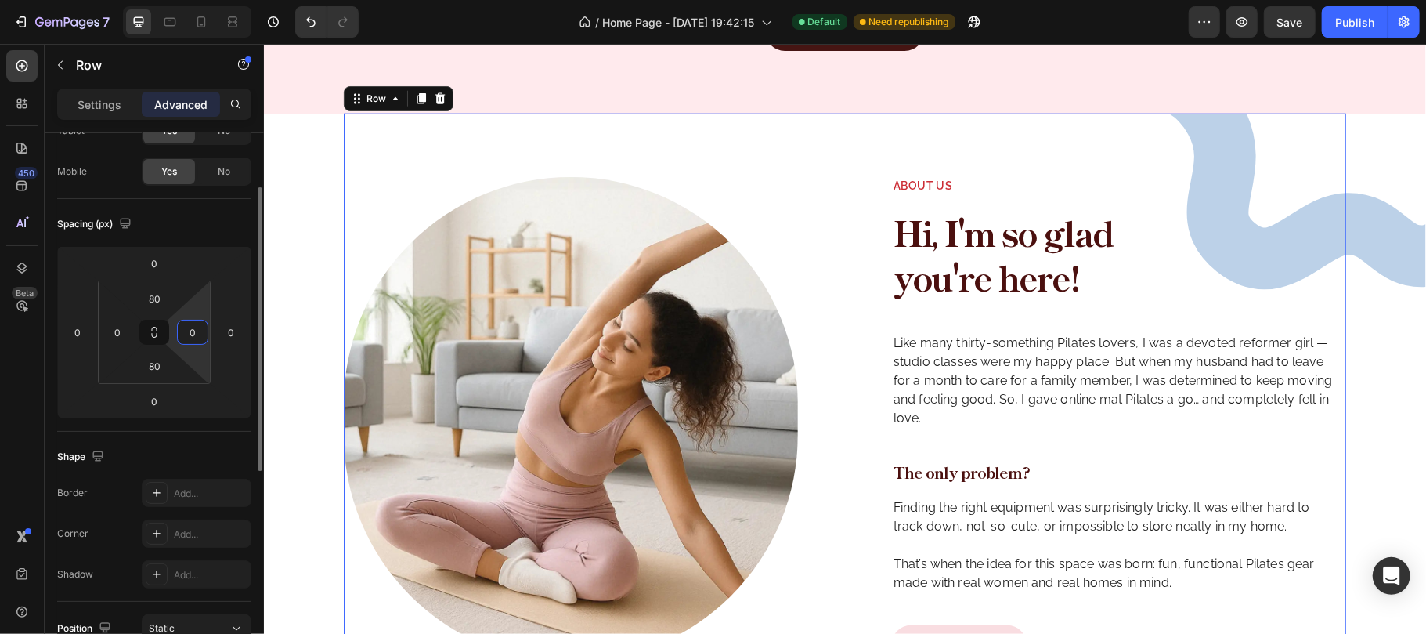
click at [189, 335] on input "0" at bounding box center [192, 331] width 23 height 23
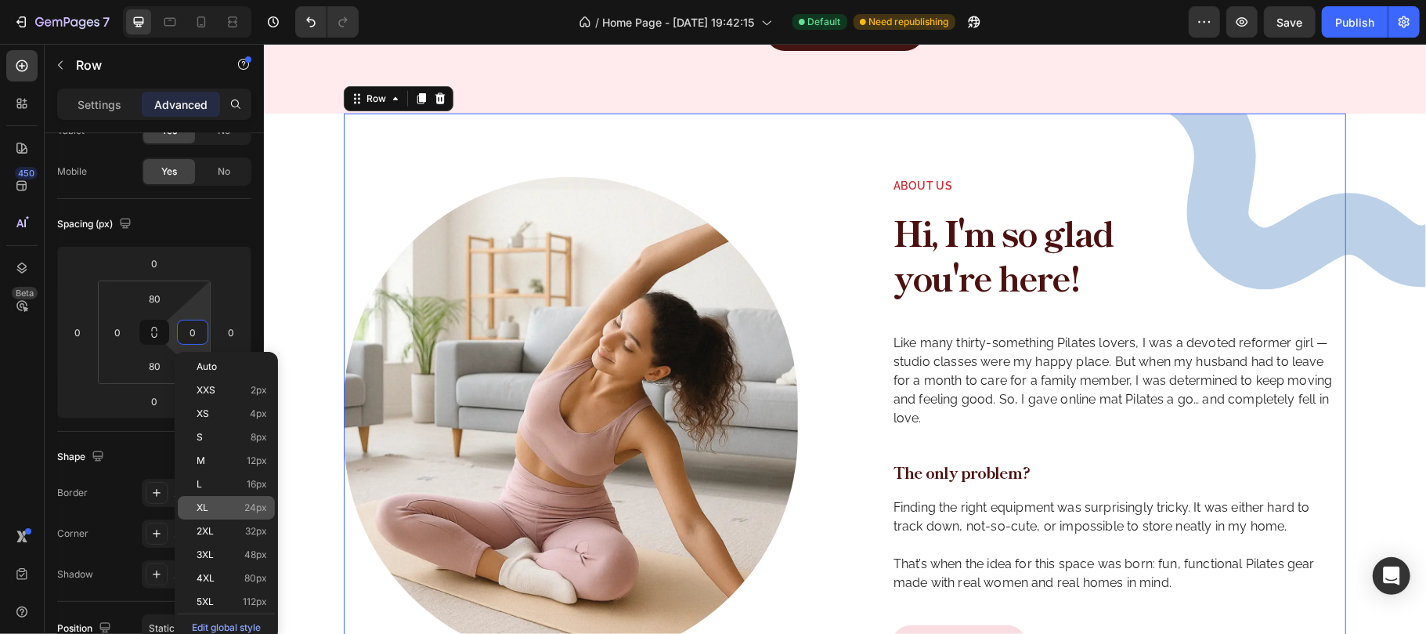
click at [211, 500] on div "XL 24px" at bounding box center [226, 507] width 97 height 23
type input "24"
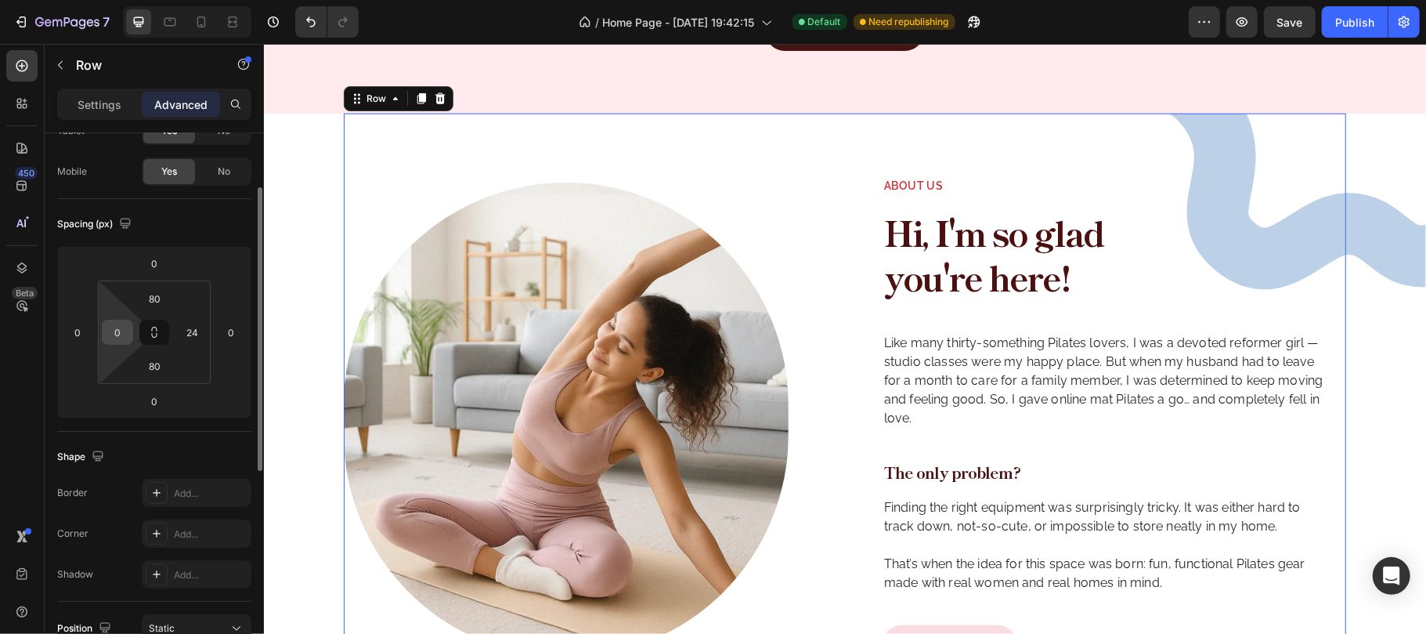
click at [117, 333] on input "0" at bounding box center [117, 331] width 23 height 23
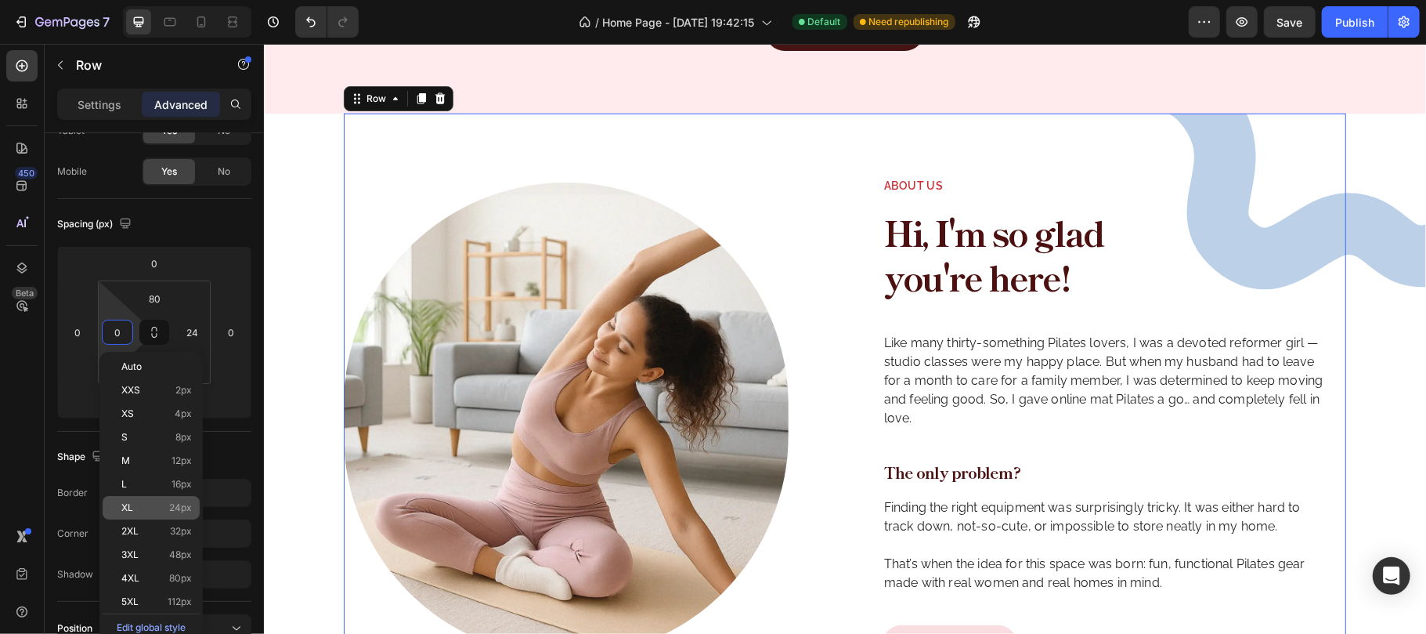
click at [148, 502] on p "XL 24px" at bounding box center [156, 507] width 70 height 11
type input "24"
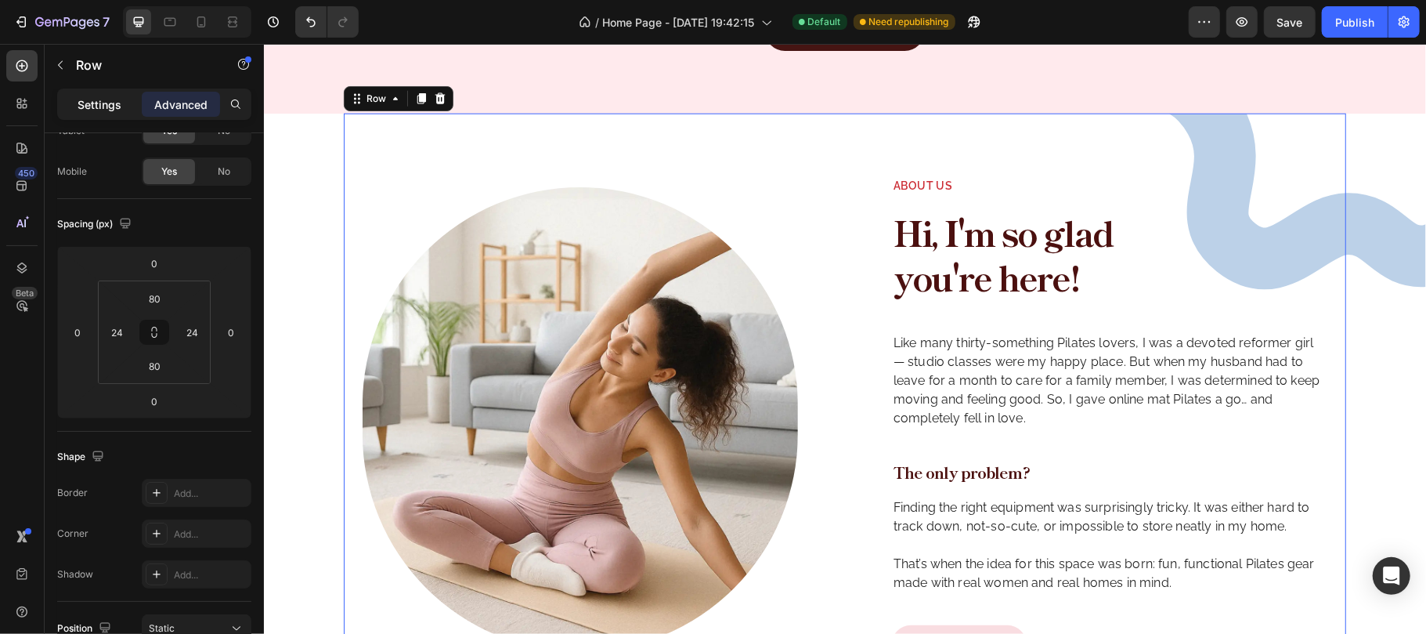
click at [108, 100] on p "Settings" at bounding box center [100, 104] width 44 height 16
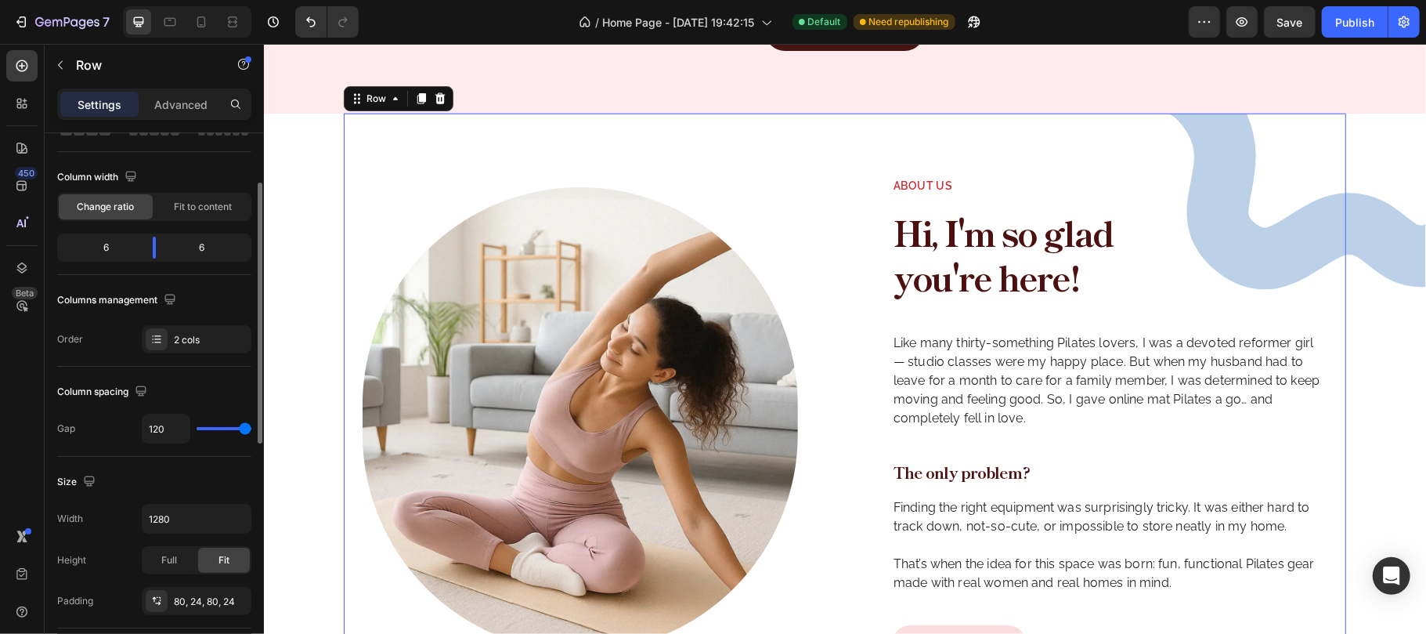
click at [222, 479] on div "Size" at bounding box center [154, 481] width 194 height 25
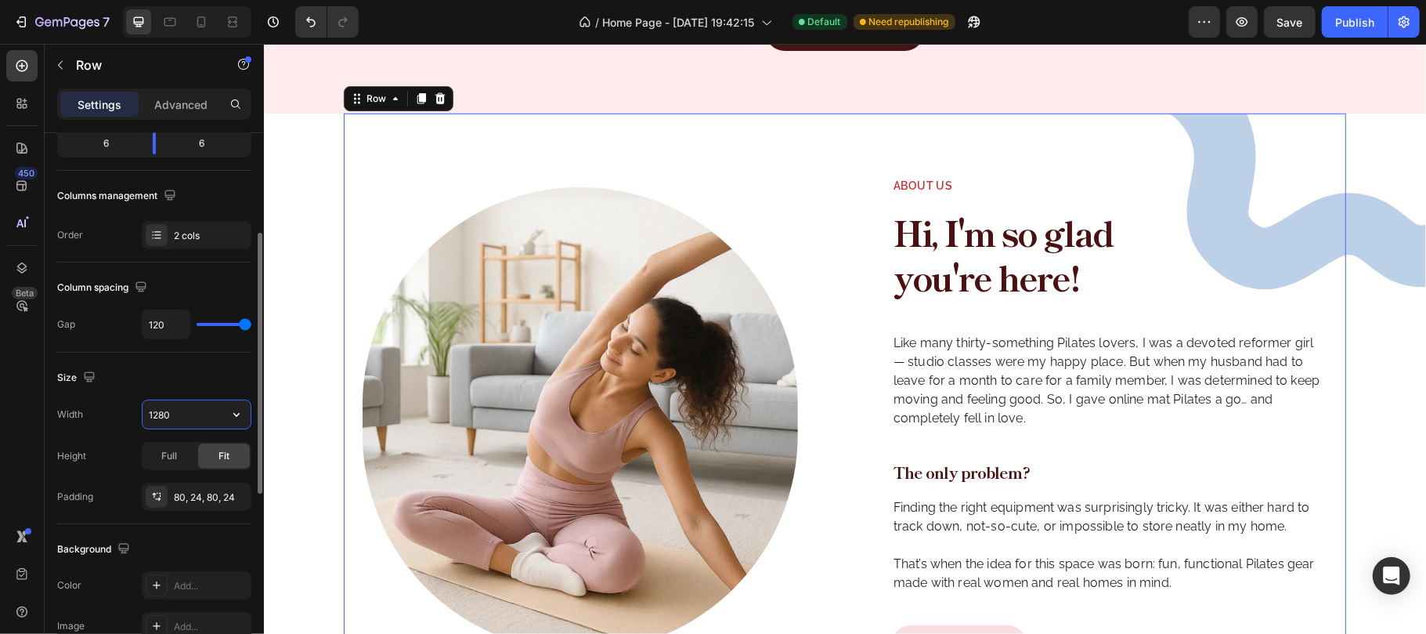
click at [180, 414] on input "1280" at bounding box center [197, 414] width 108 height 28
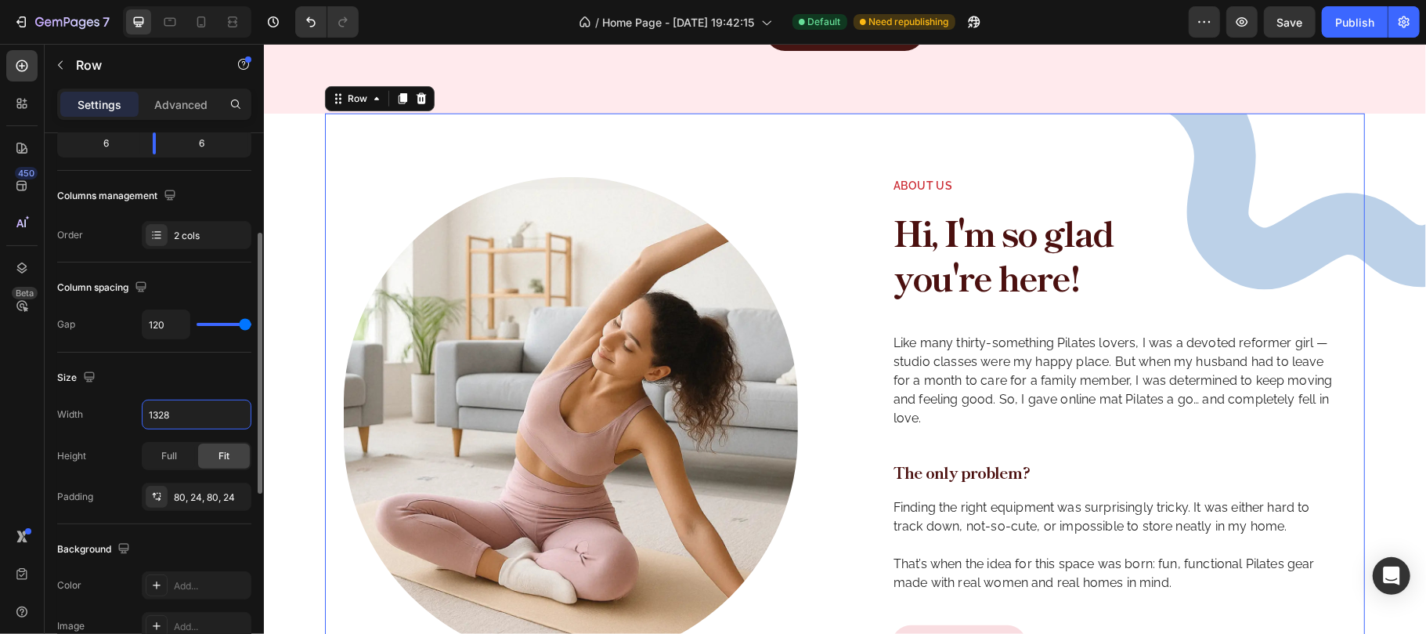
type input "1328"
click at [192, 377] on div "Size" at bounding box center [154, 377] width 194 height 25
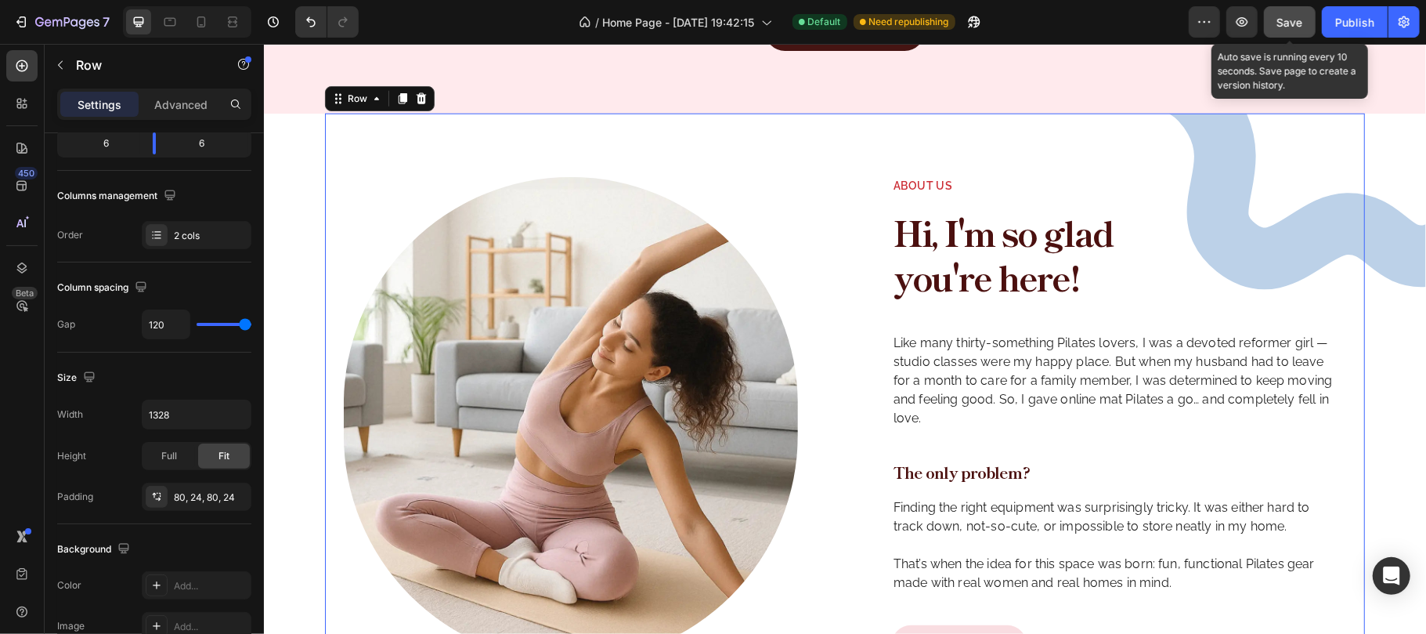
click at [1294, 16] on span "Save" at bounding box center [1290, 22] width 26 height 13
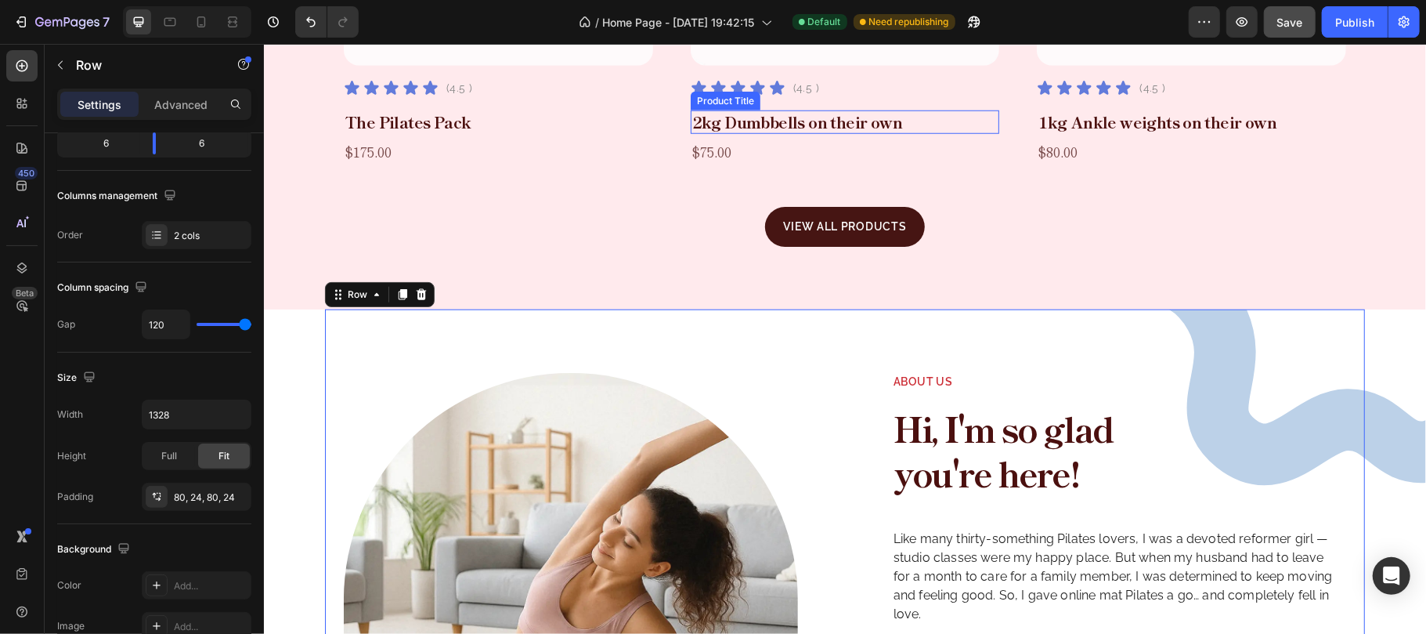
scroll to position [1096, 0]
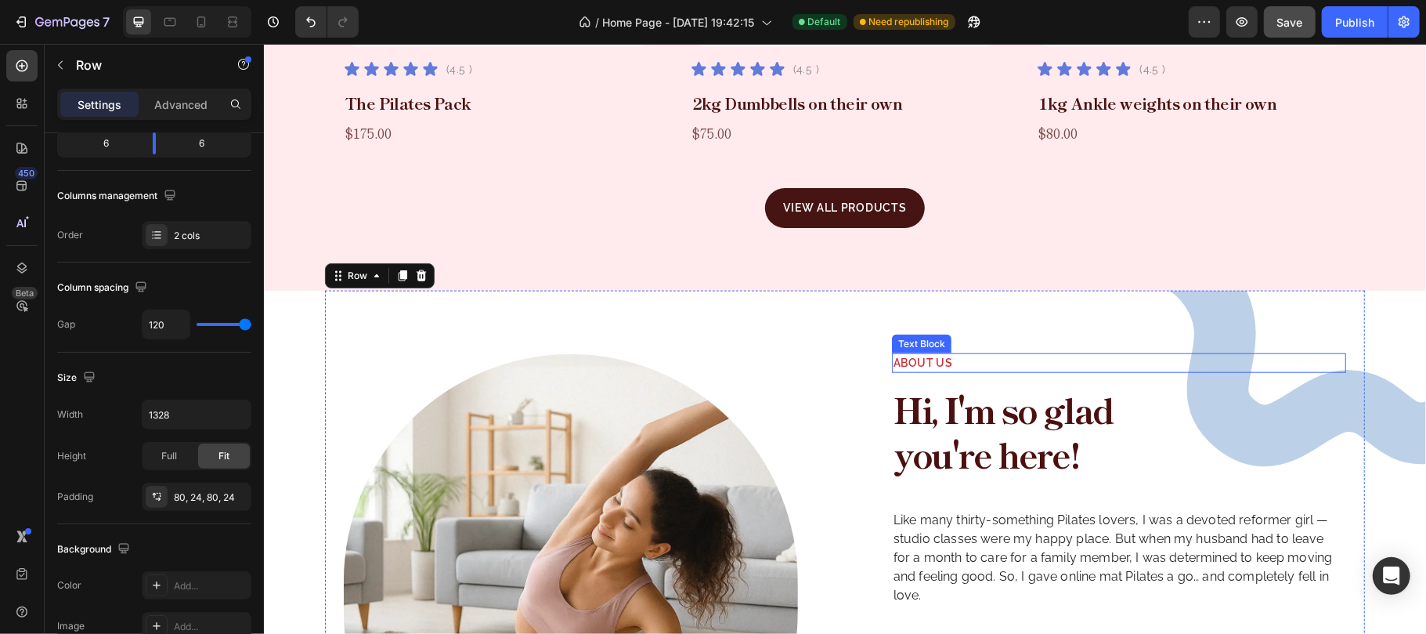
click at [932, 370] on p "About us" at bounding box center [1118, 362] width 451 height 16
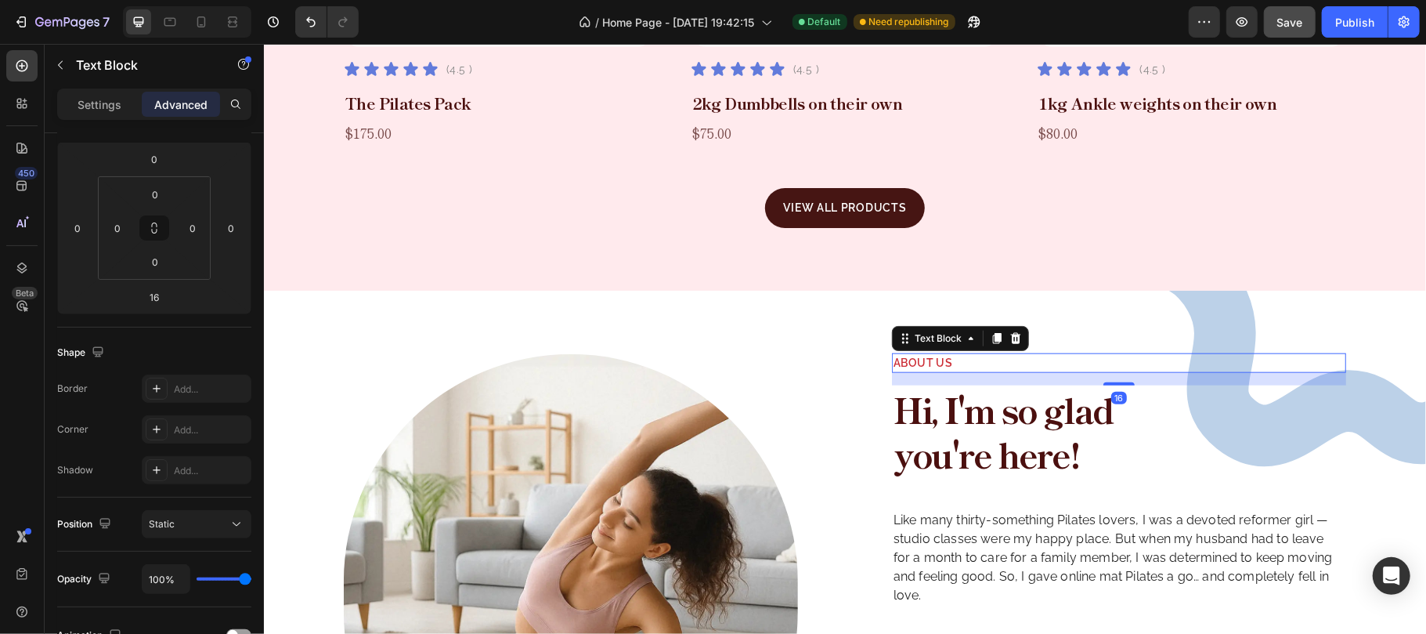
scroll to position [0, 0]
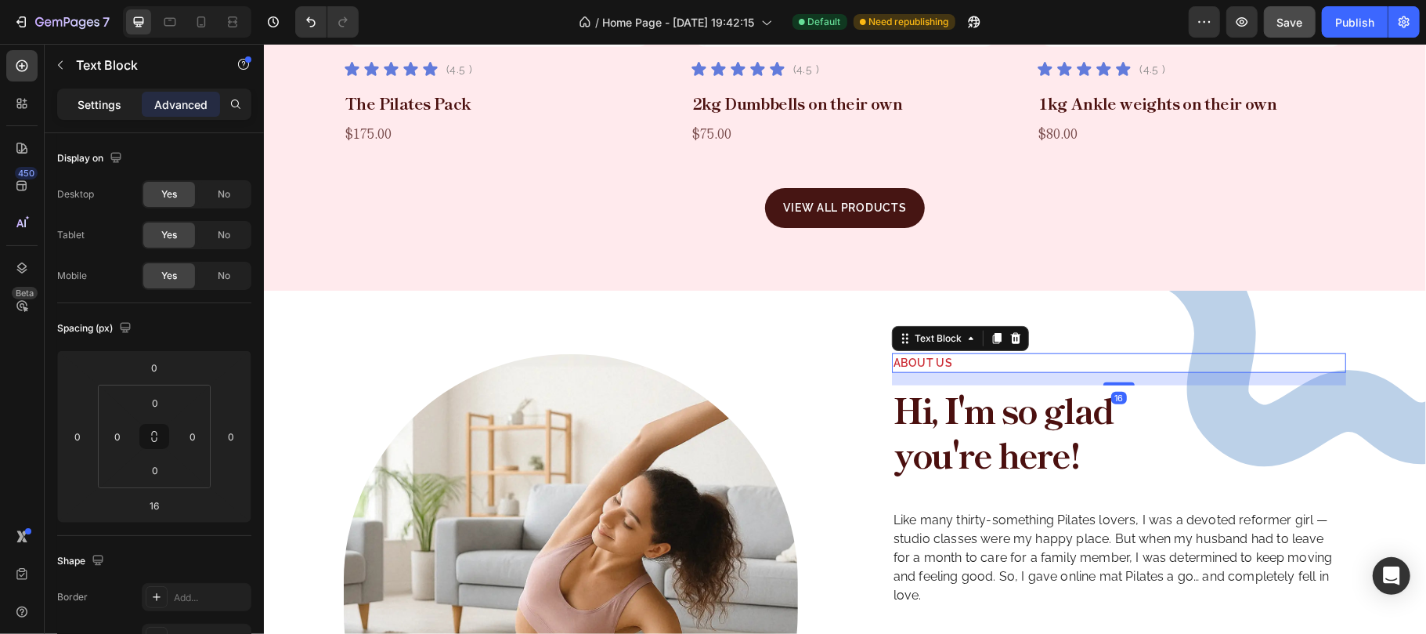
click at [110, 108] on p "Settings" at bounding box center [100, 104] width 44 height 16
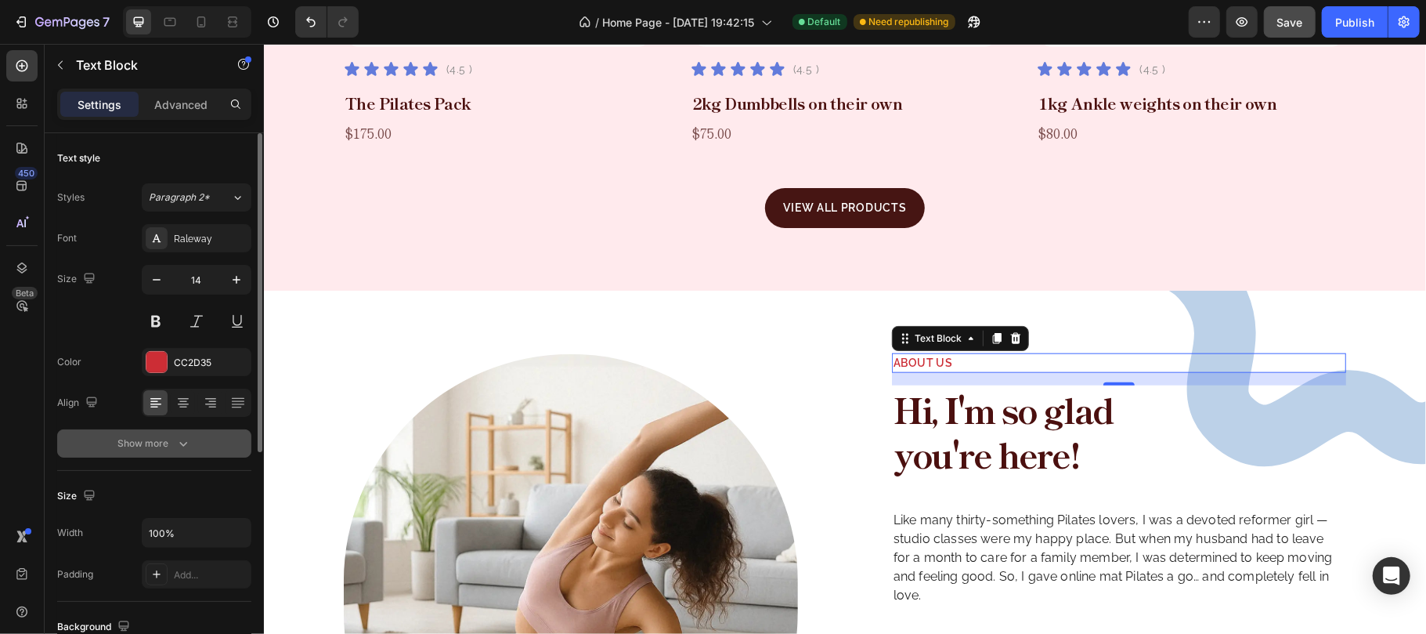
click at [191, 446] on button "Show more" at bounding box center [154, 443] width 194 height 28
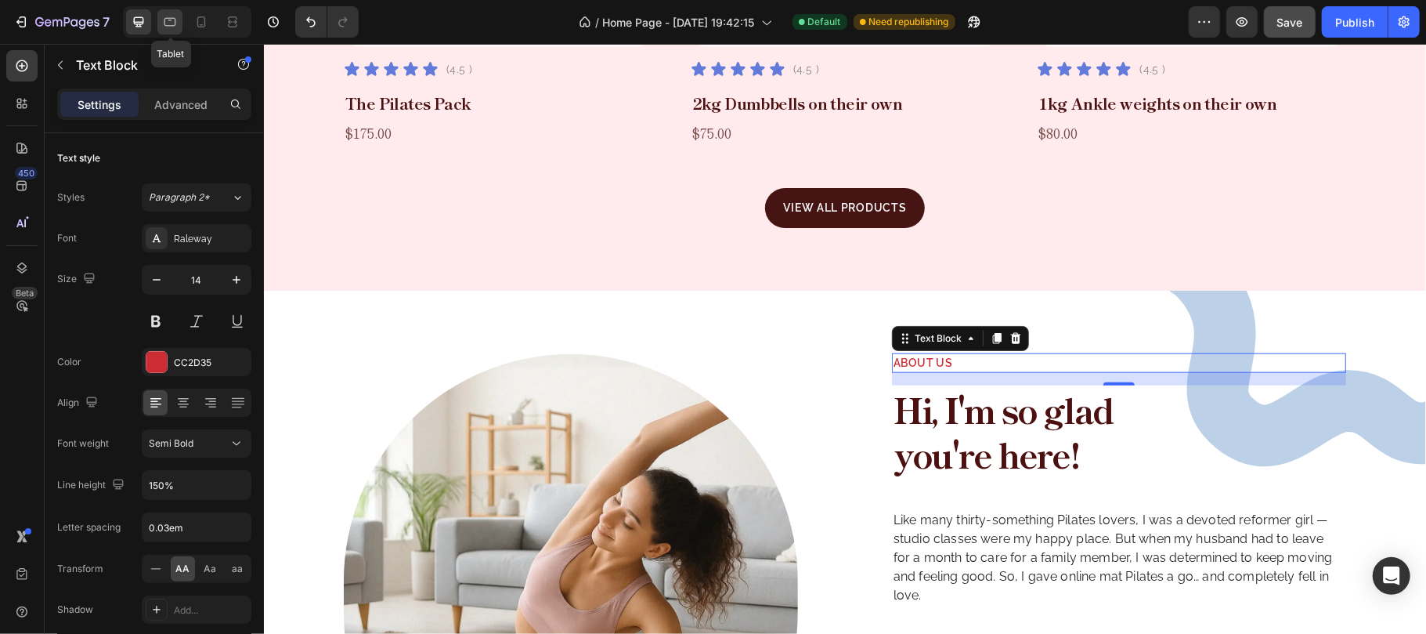
click at [177, 25] on icon at bounding box center [170, 22] width 16 height 16
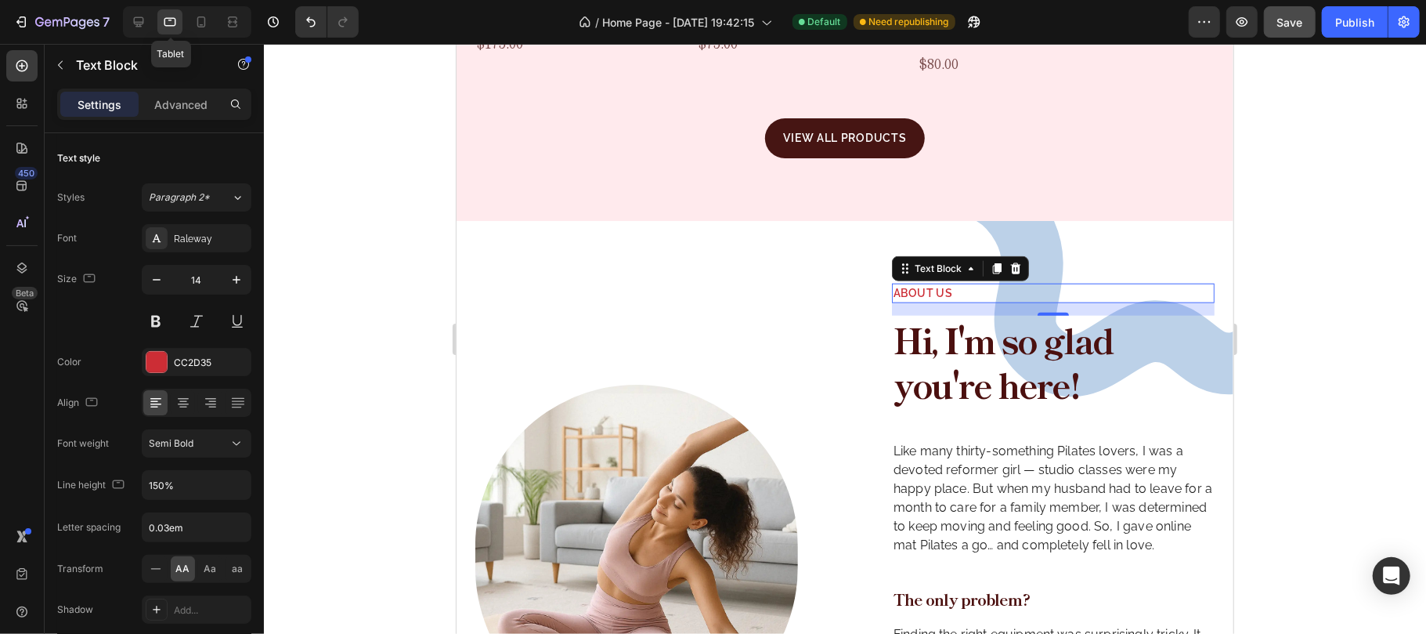
scroll to position [1320, 0]
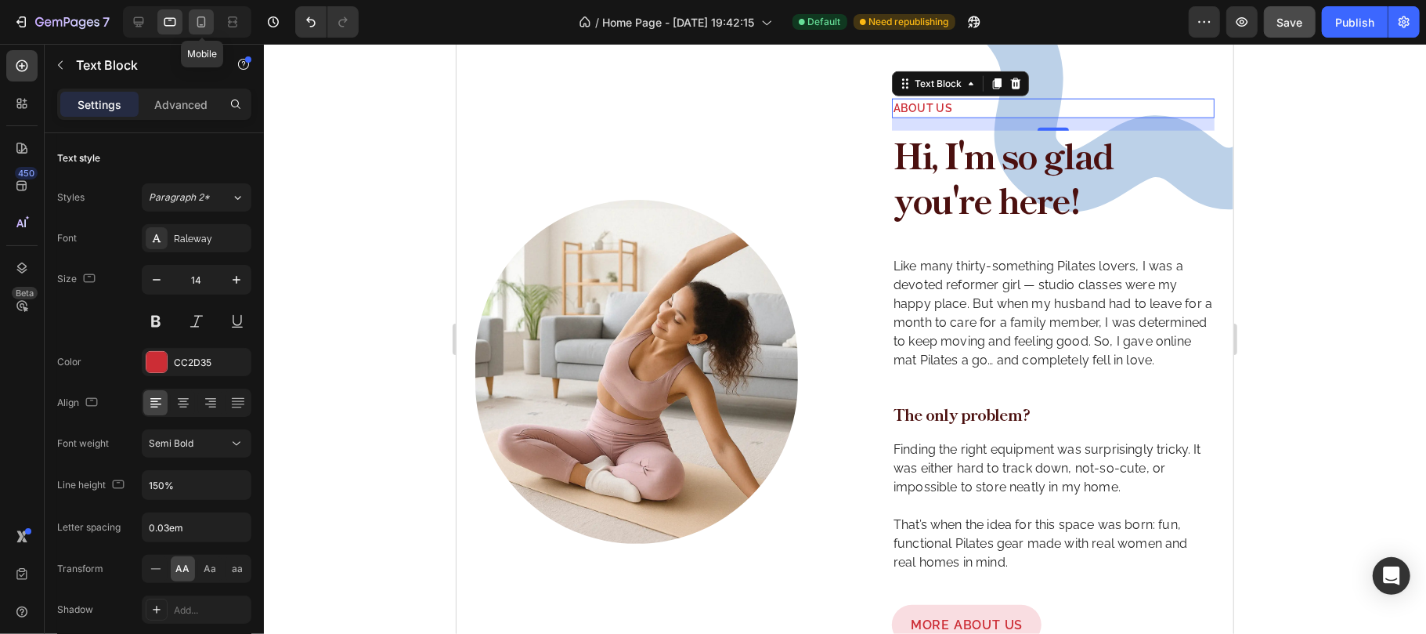
click at [204, 27] on icon at bounding box center [201, 21] width 9 height 11
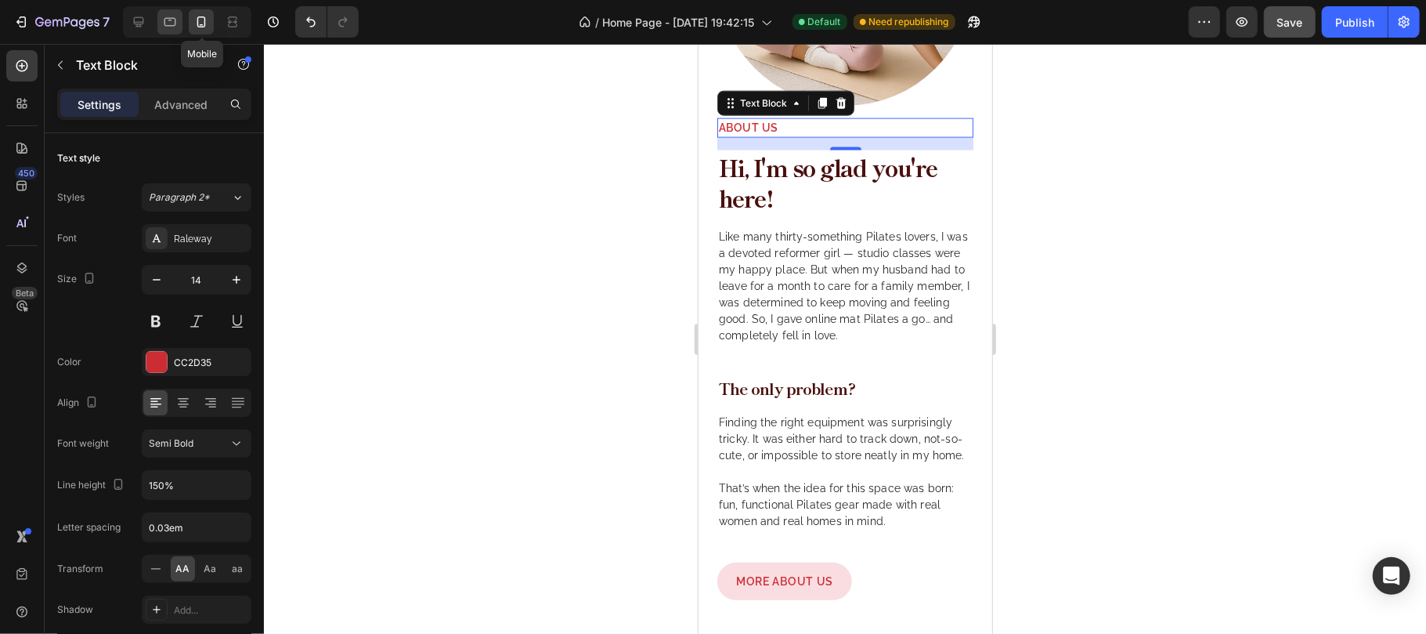
scroll to position [1532, 0]
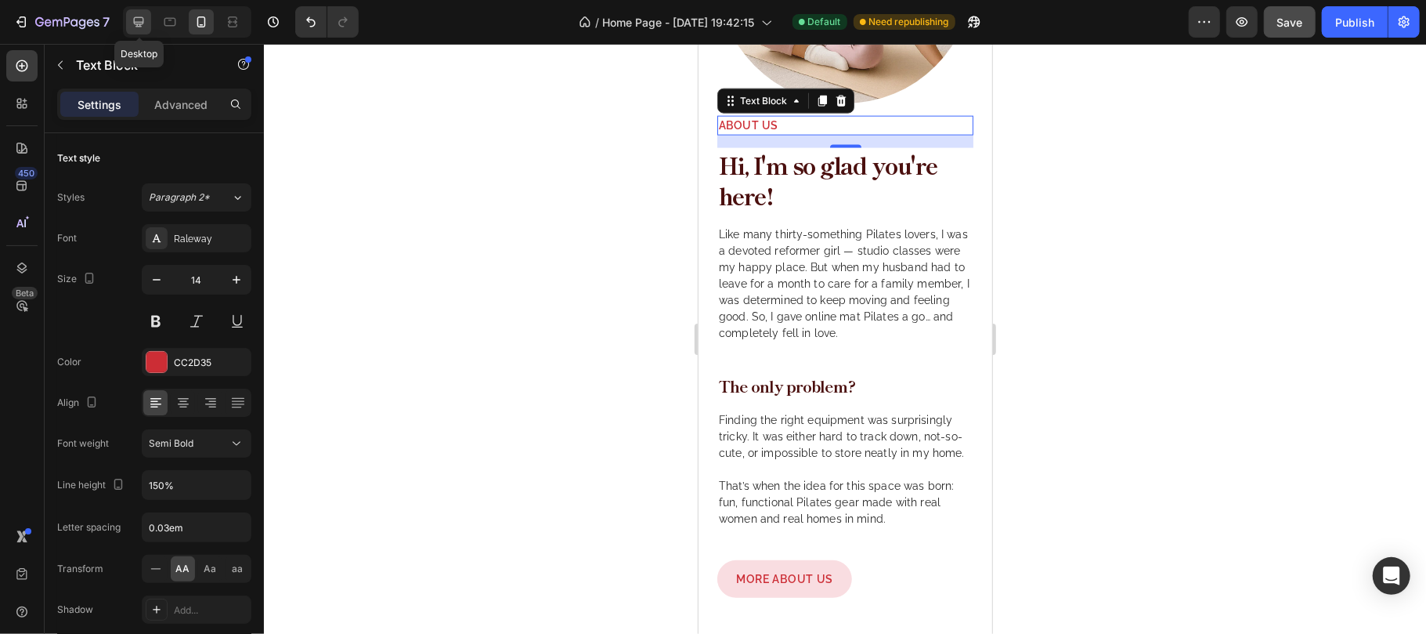
click at [139, 16] on icon at bounding box center [139, 22] width 16 height 16
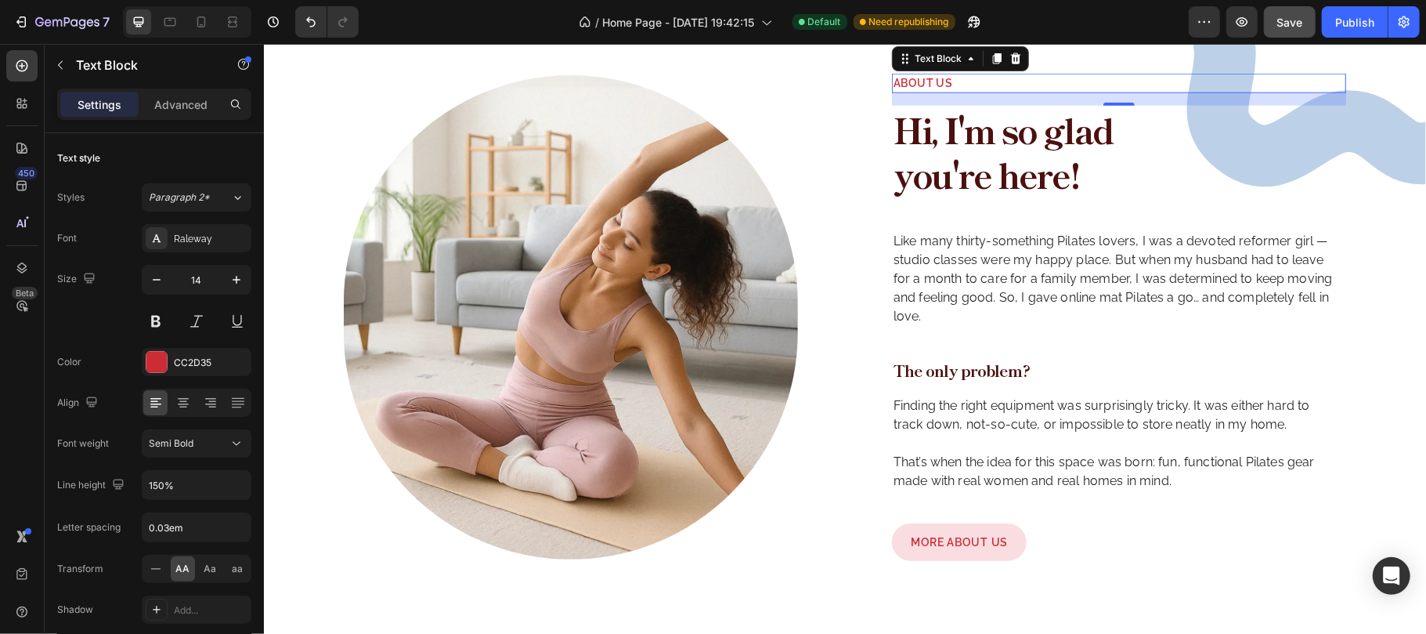
scroll to position [1328, 0]
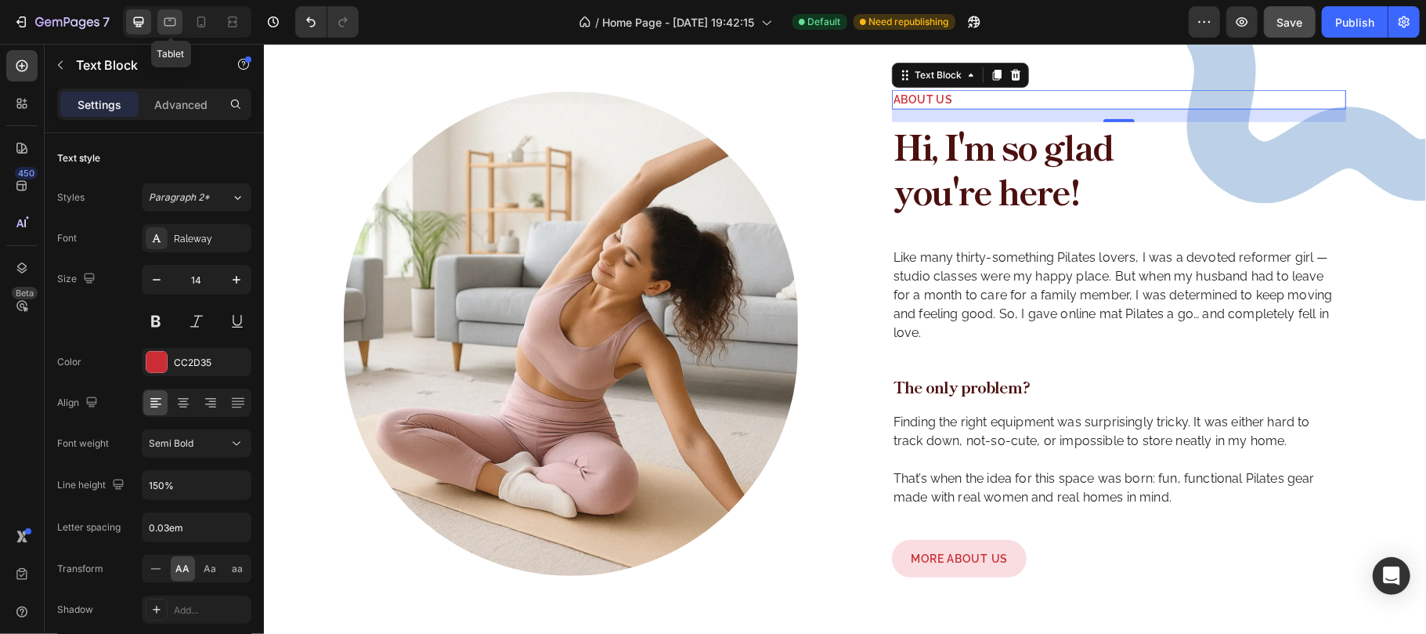
click at [169, 22] on icon at bounding box center [170, 22] width 16 height 16
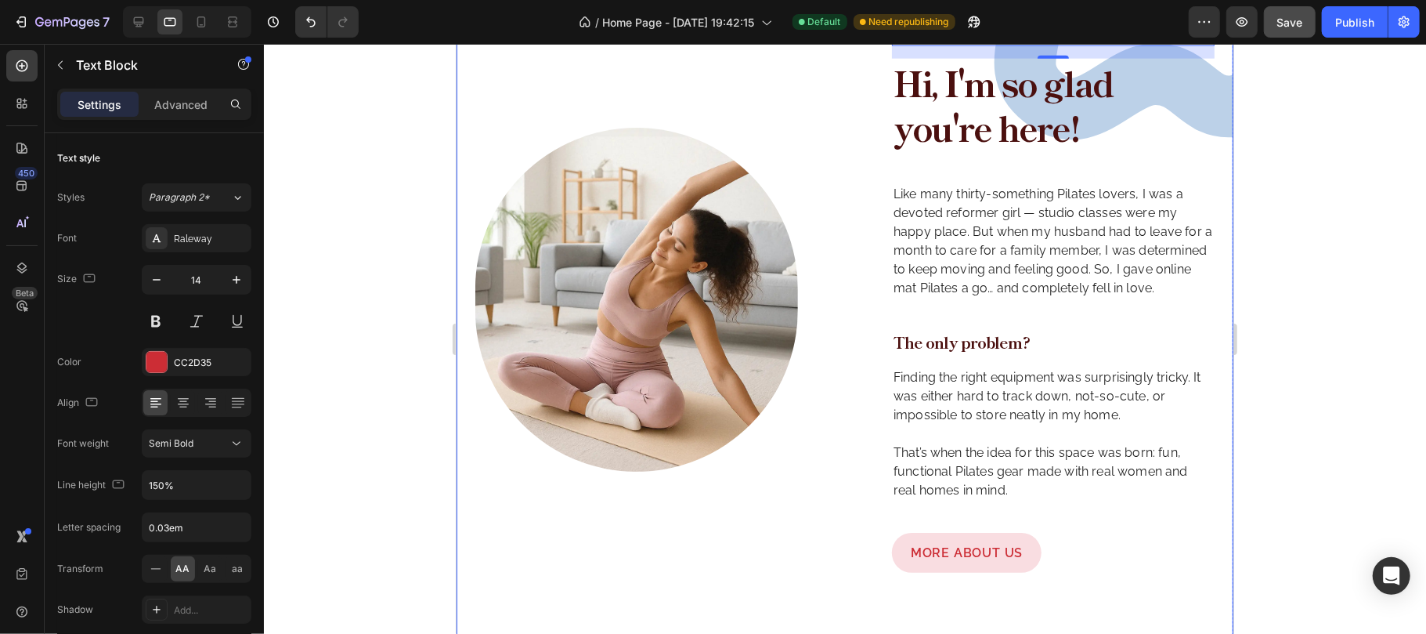
scroll to position [1335, 0]
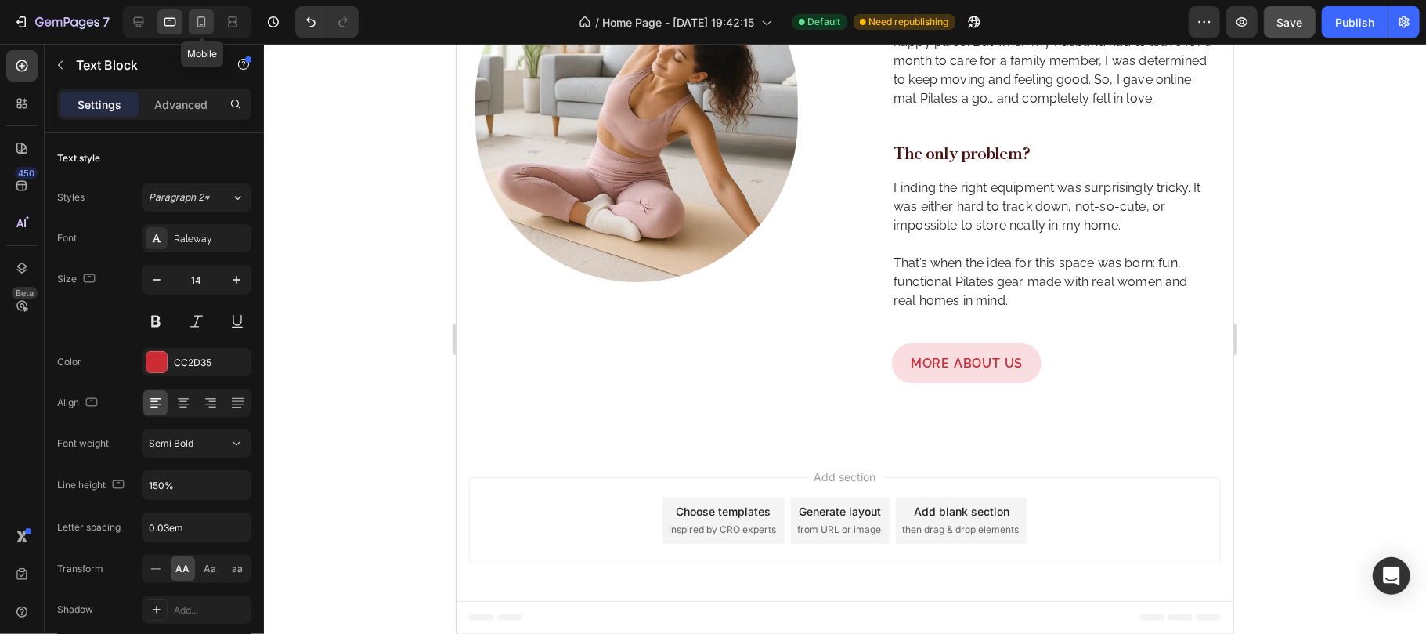
click at [210, 23] on div at bounding box center [201, 21] width 25 height 25
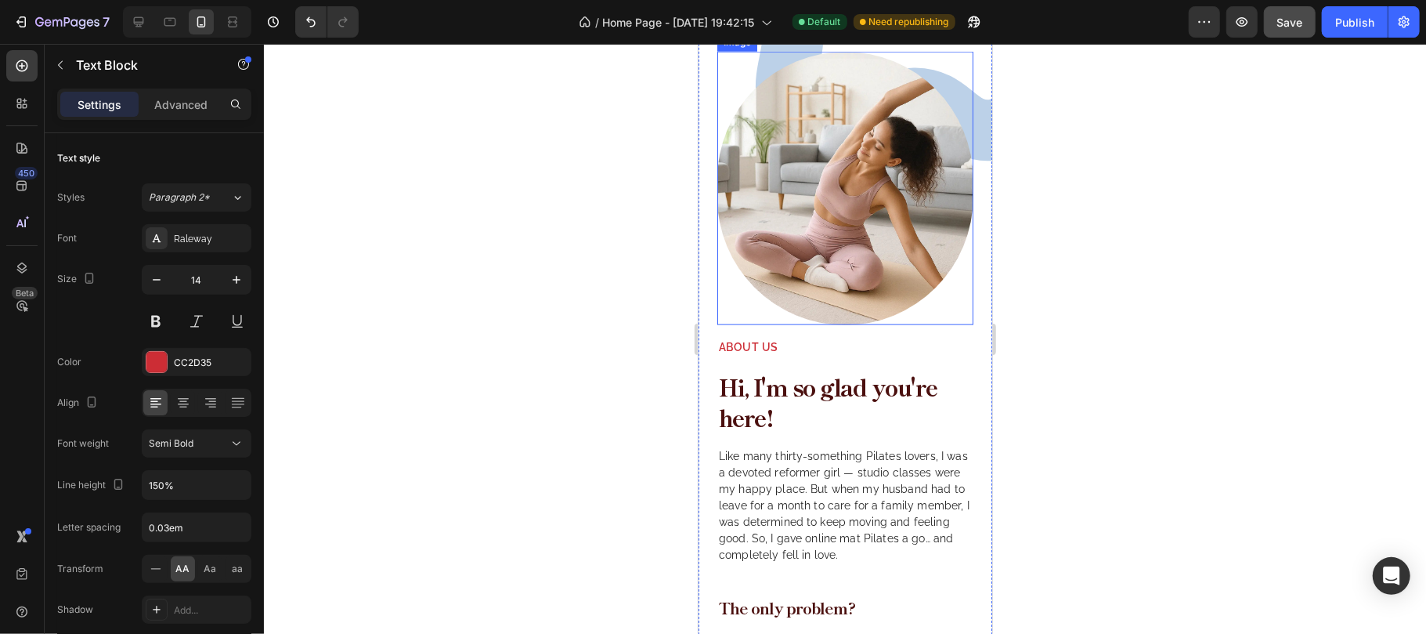
scroll to position [1307, 0]
click at [802, 368] on h2 "Hi, I'm so glad you're here!" at bounding box center [845, 400] width 256 height 64
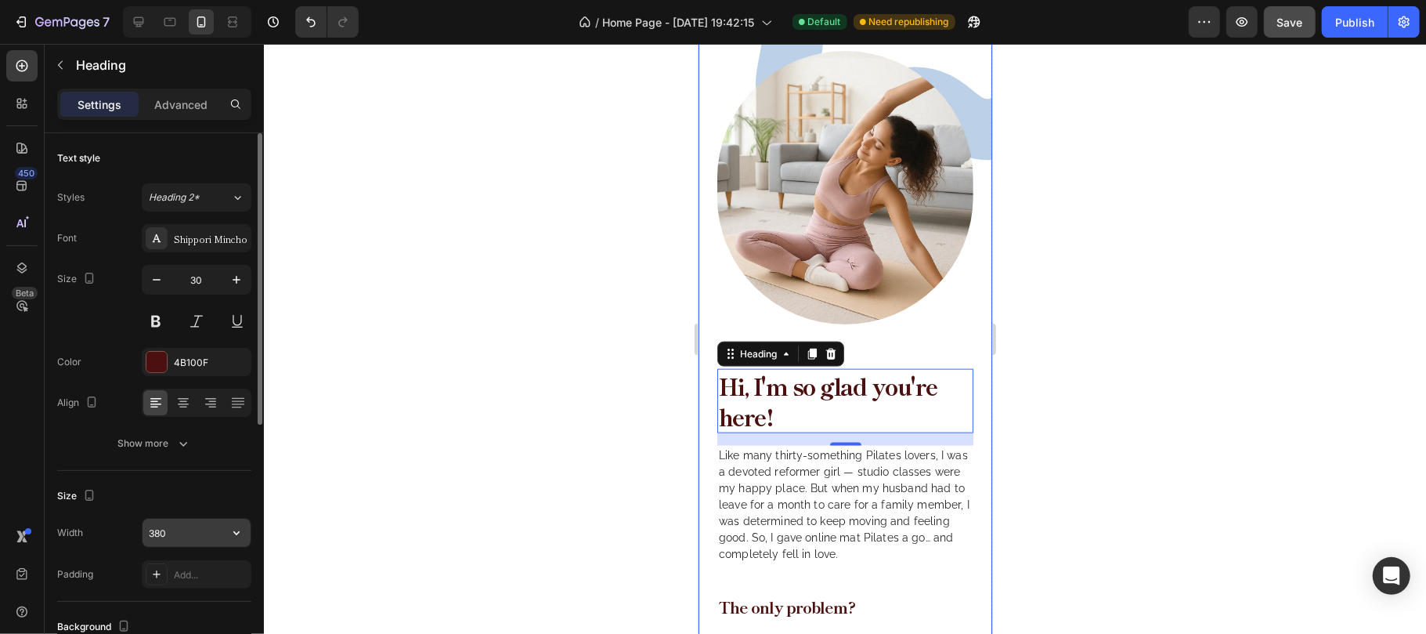
click at [208, 537] on input "380" at bounding box center [197, 532] width 108 height 28
type input "260"
click at [201, 489] on div "Size" at bounding box center [154, 495] width 194 height 25
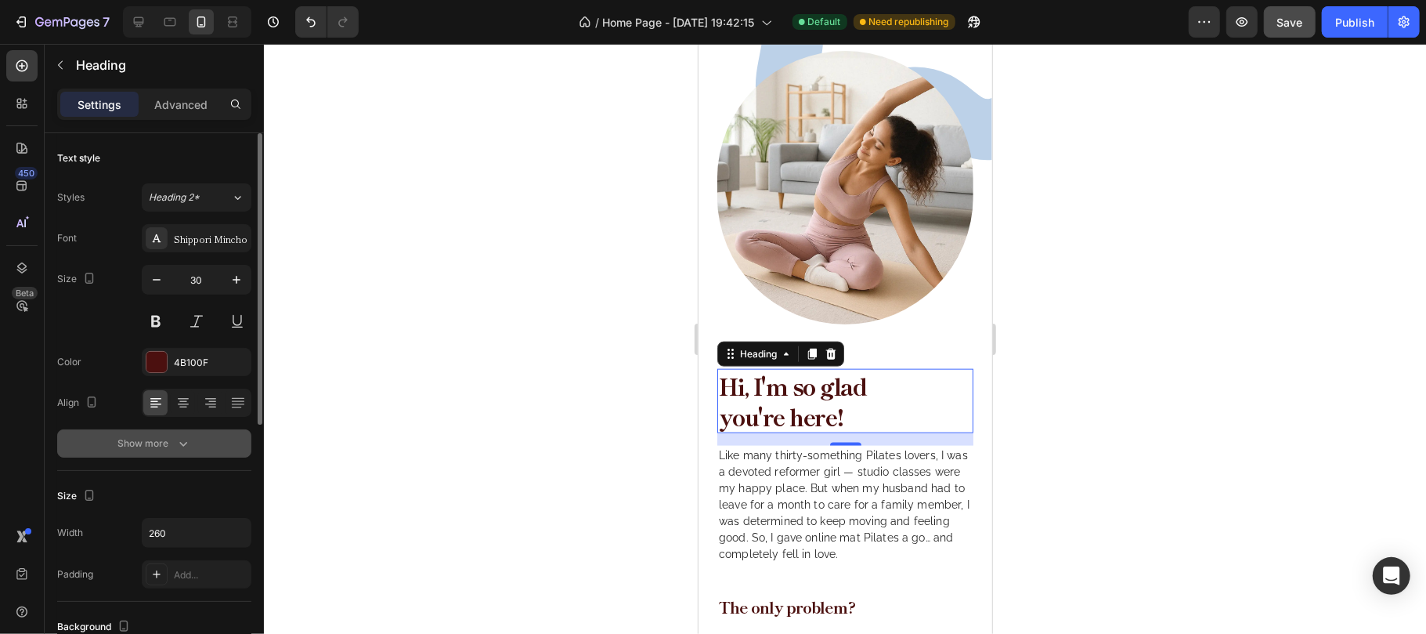
click at [186, 439] on icon "button" at bounding box center [183, 443] width 16 height 16
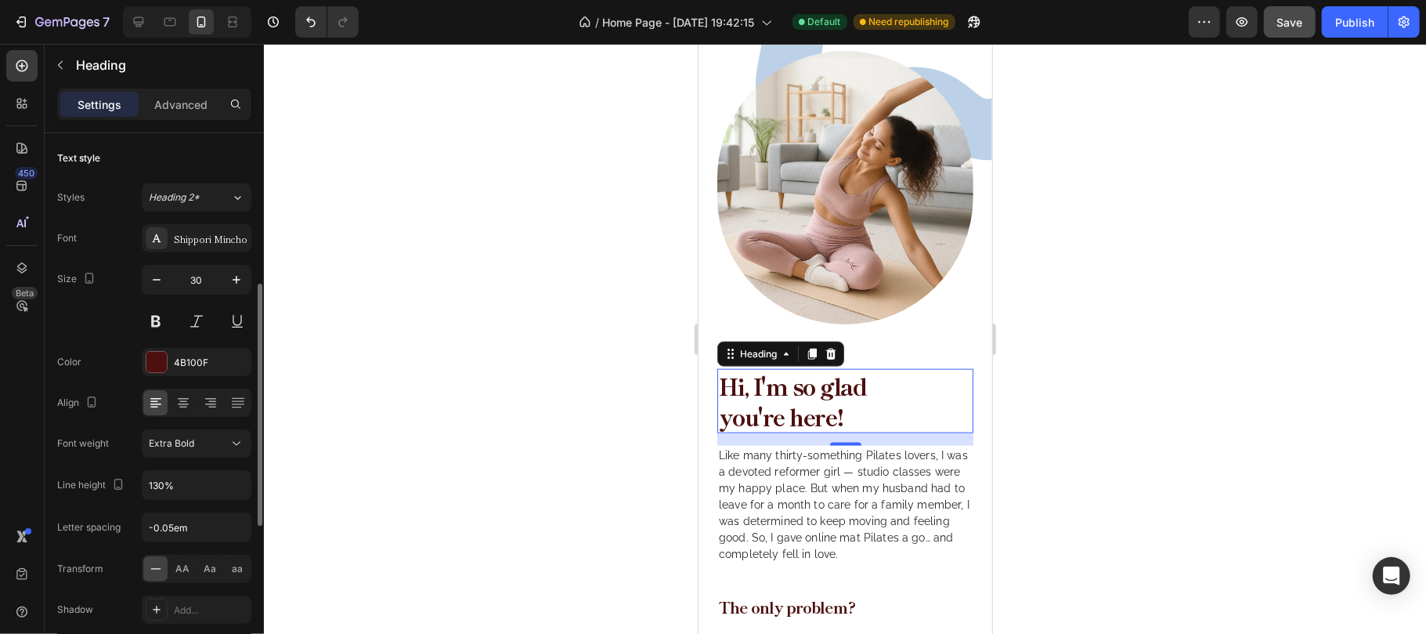
scroll to position [104, 0]
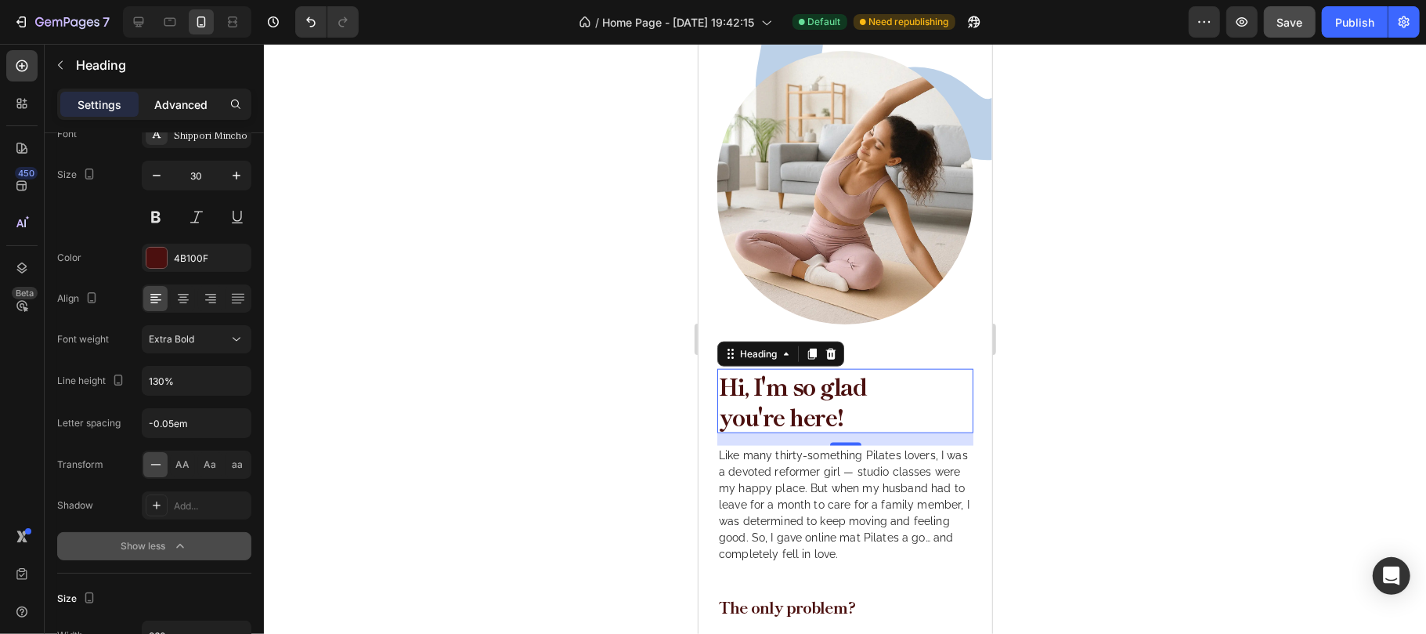
click at [171, 98] on p "Advanced" at bounding box center [180, 104] width 53 height 16
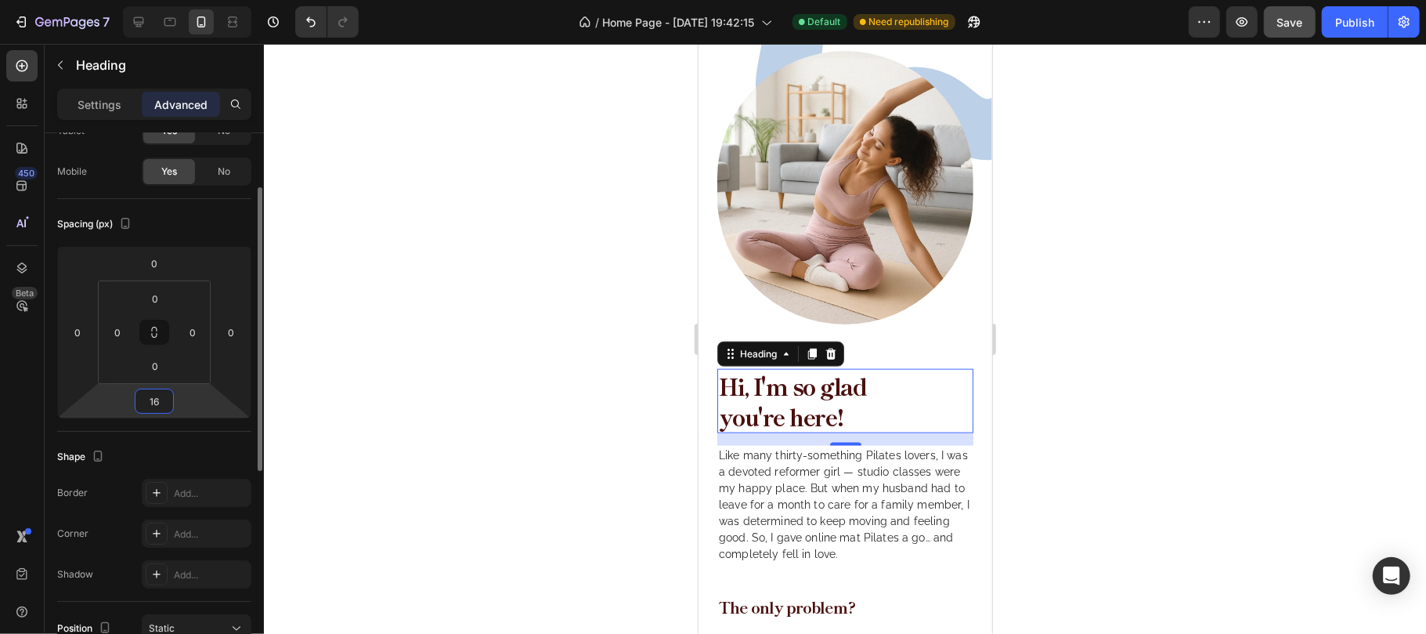
click at [150, 407] on input "16" at bounding box center [154, 400] width 31 height 23
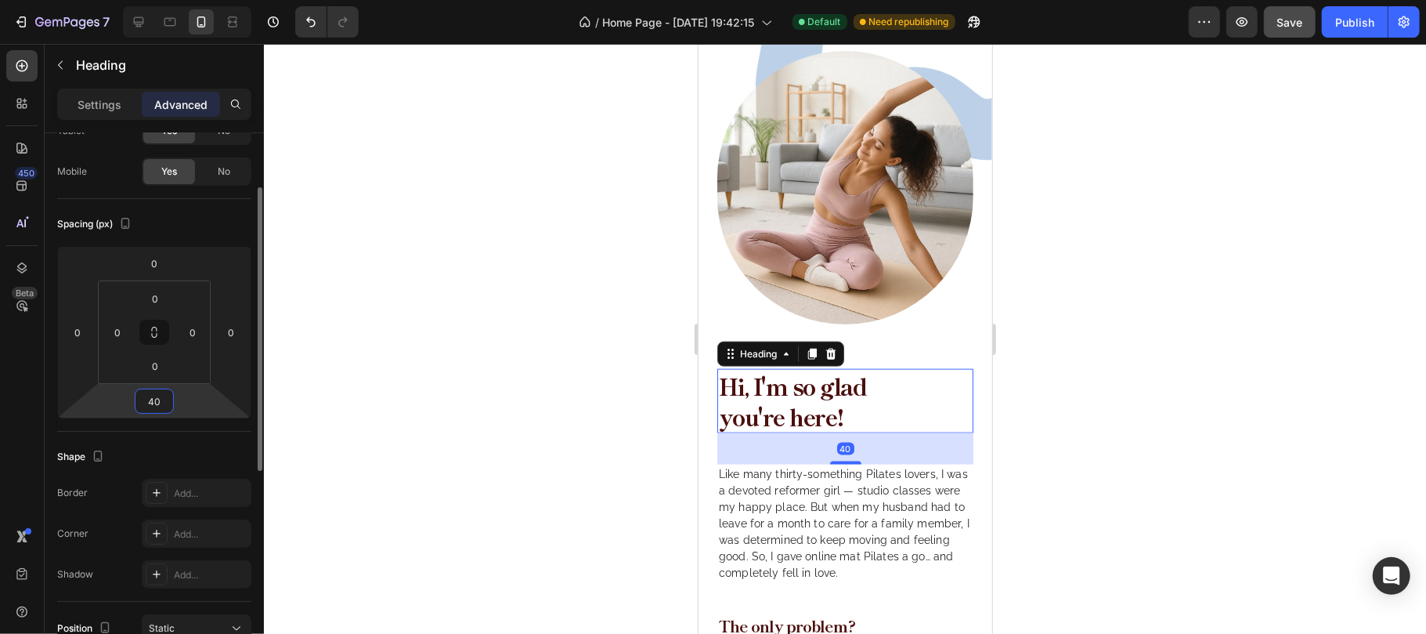
type input "40"
click at [219, 215] on div "Spacing (px)" at bounding box center [154, 223] width 194 height 25
click at [103, 103] on p "Settings" at bounding box center [100, 104] width 44 height 16
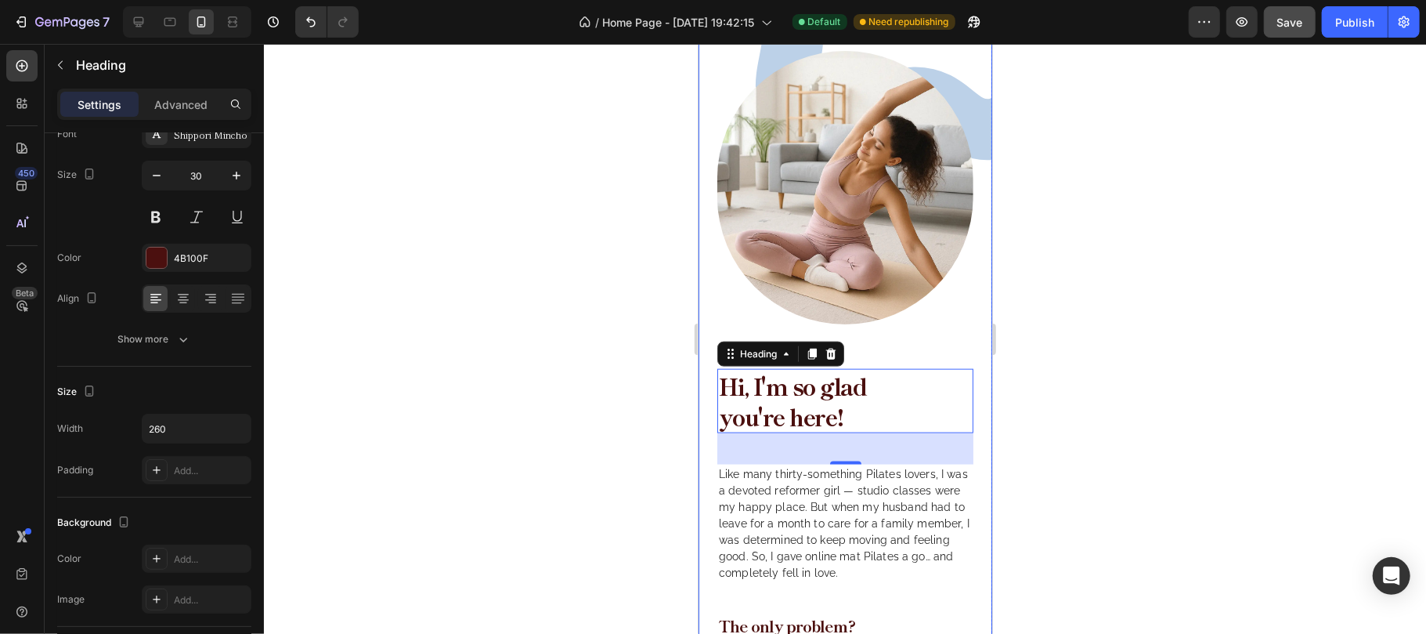
click at [924, 310] on div "Image About us Text Block Hi, I'm so glad you're here! Heading 40 Like many thi…" at bounding box center [845, 443] width 294 height 912
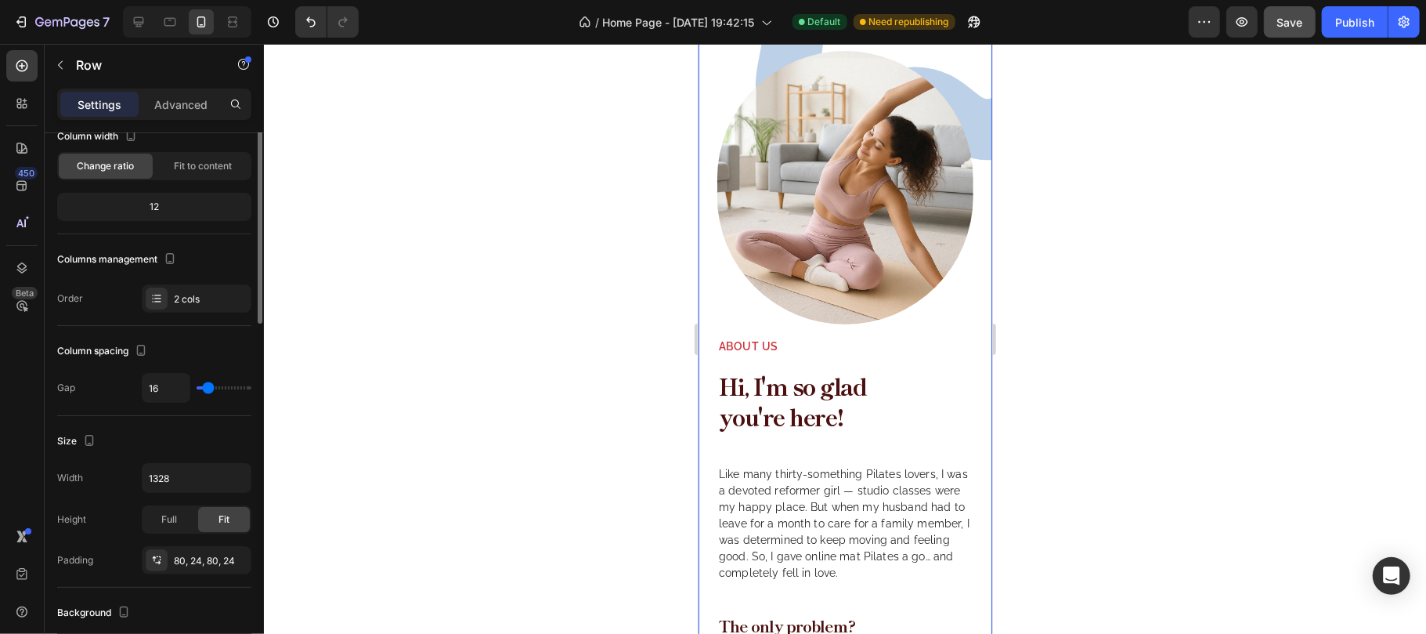
scroll to position [0, 0]
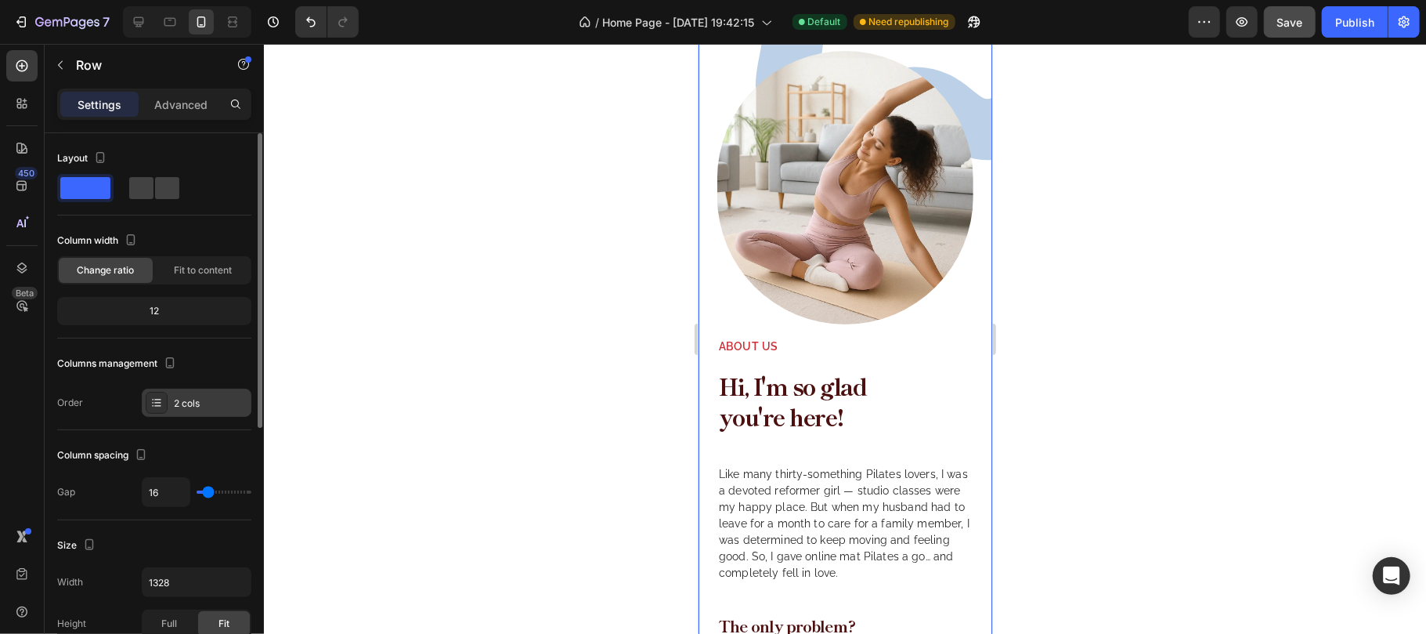
click at [208, 402] on div "2 cols" at bounding box center [211, 403] width 74 height 14
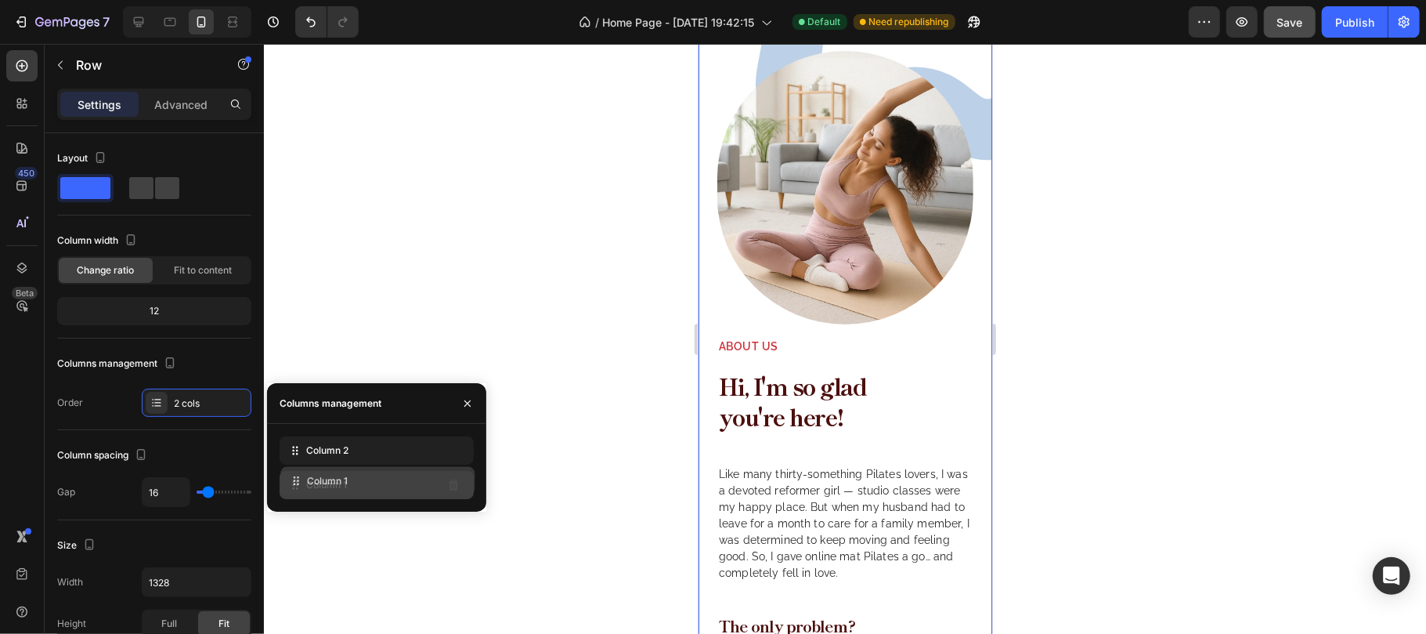
drag, startPoint x: 356, startPoint y: 451, endPoint x: 357, endPoint y: 481, distance: 29.8
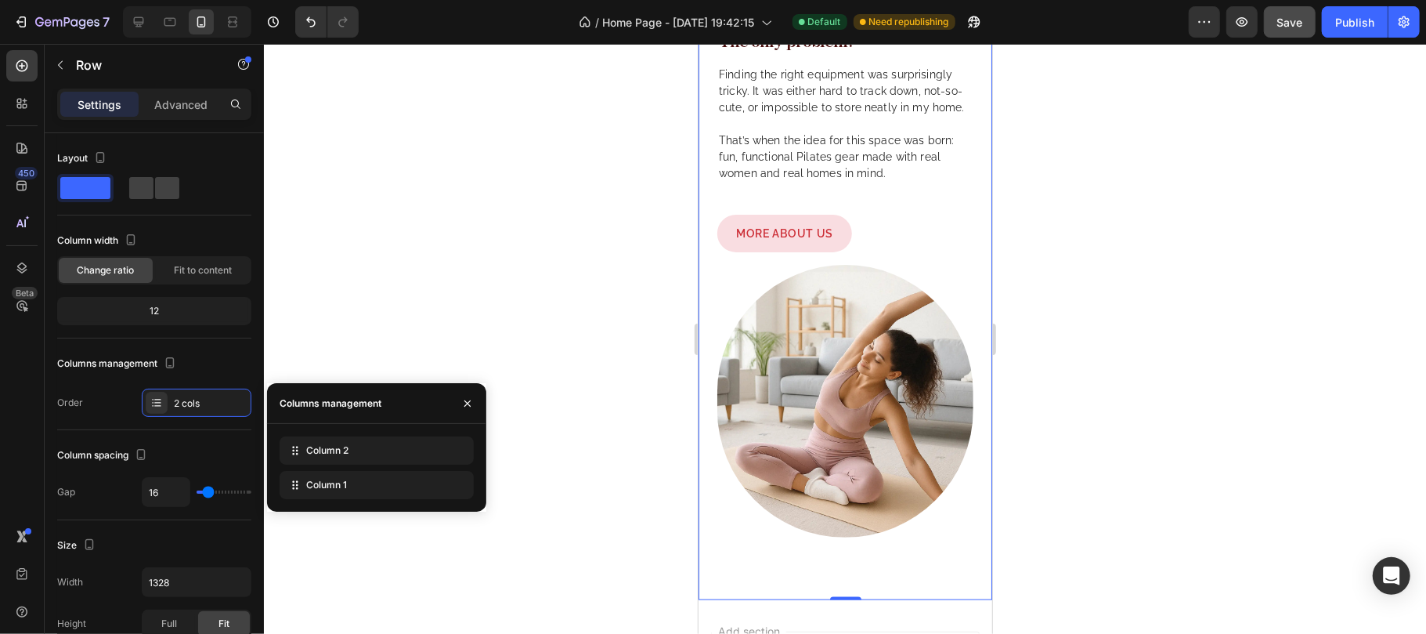
scroll to position [554, 0]
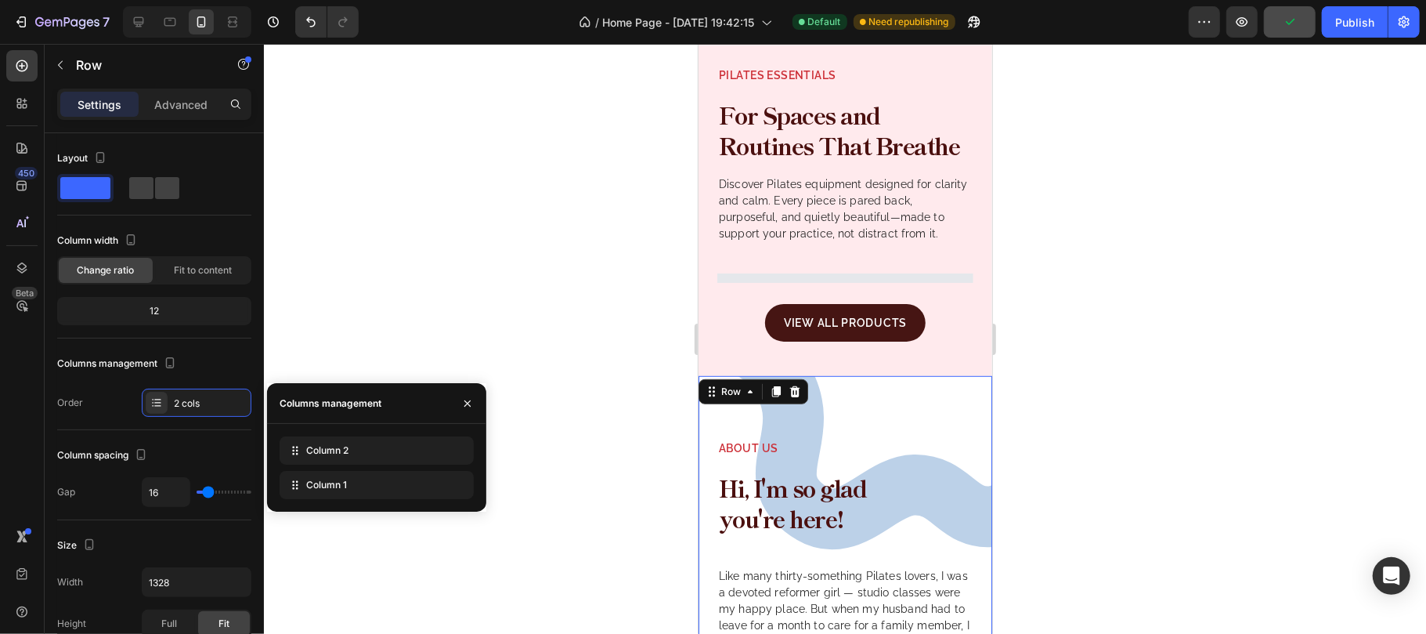
click at [1082, 412] on div at bounding box center [845, 339] width 1162 height 590
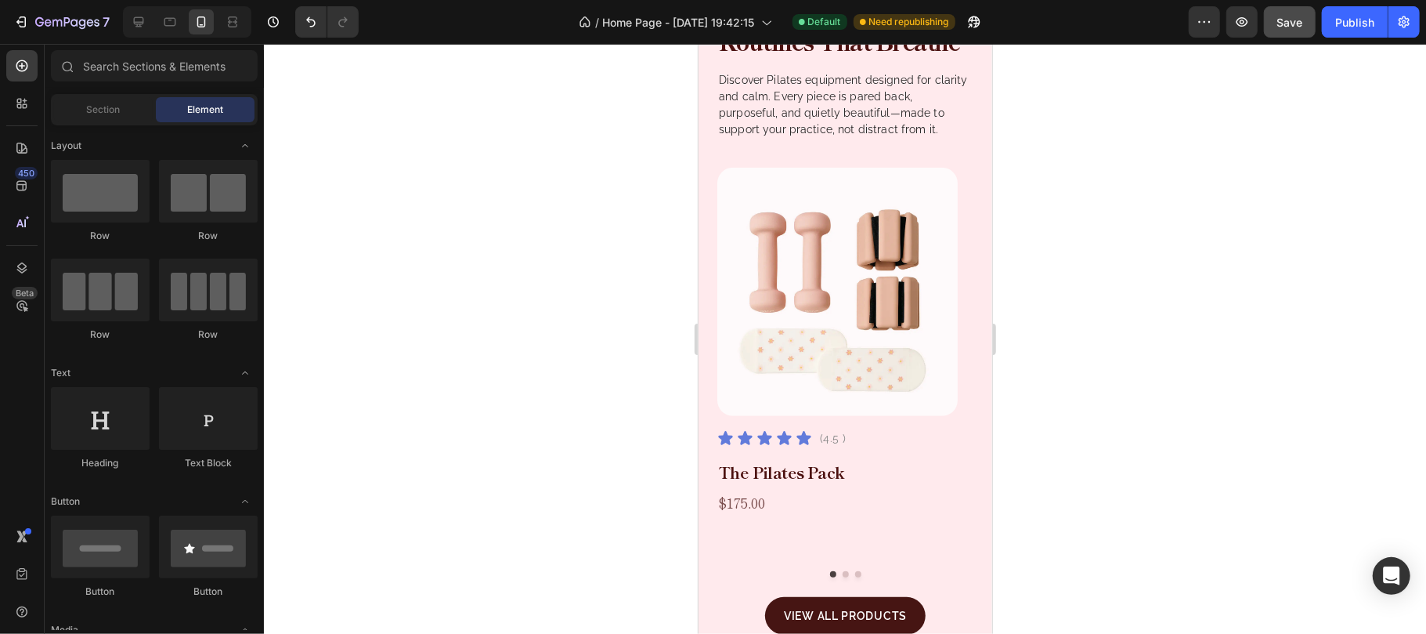
click at [1081, 450] on div at bounding box center [845, 339] width 1162 height 590
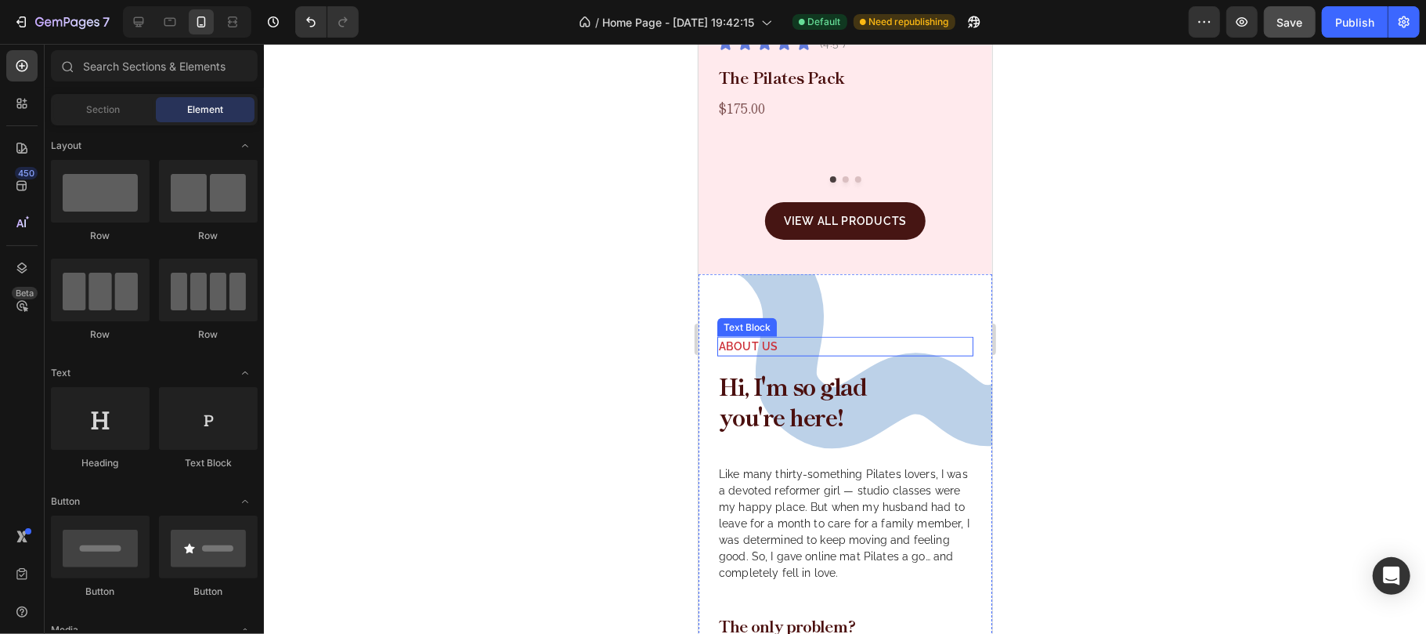
scroll to position [1285, 0]
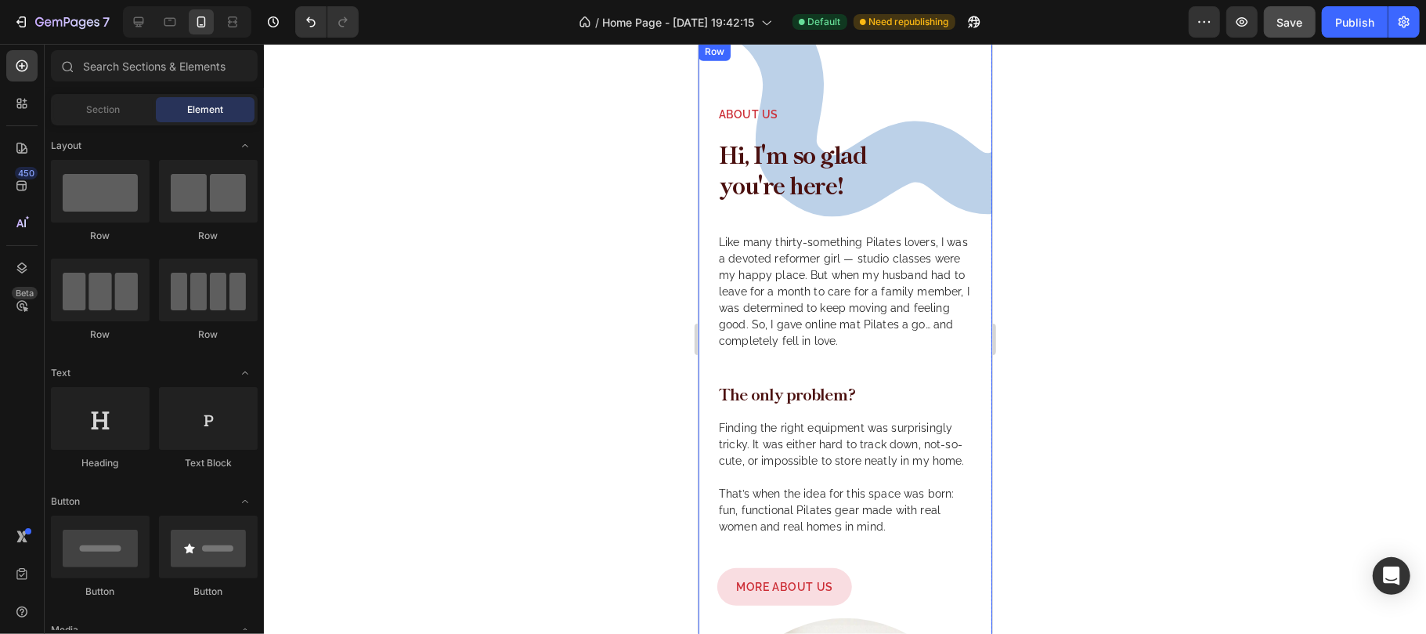
click at [786, 71] on div "Image About us Text Block Hi, I'm so glad you're here! Heading Like many thirty…" at bounding box center [845, 498] width 294 height 912
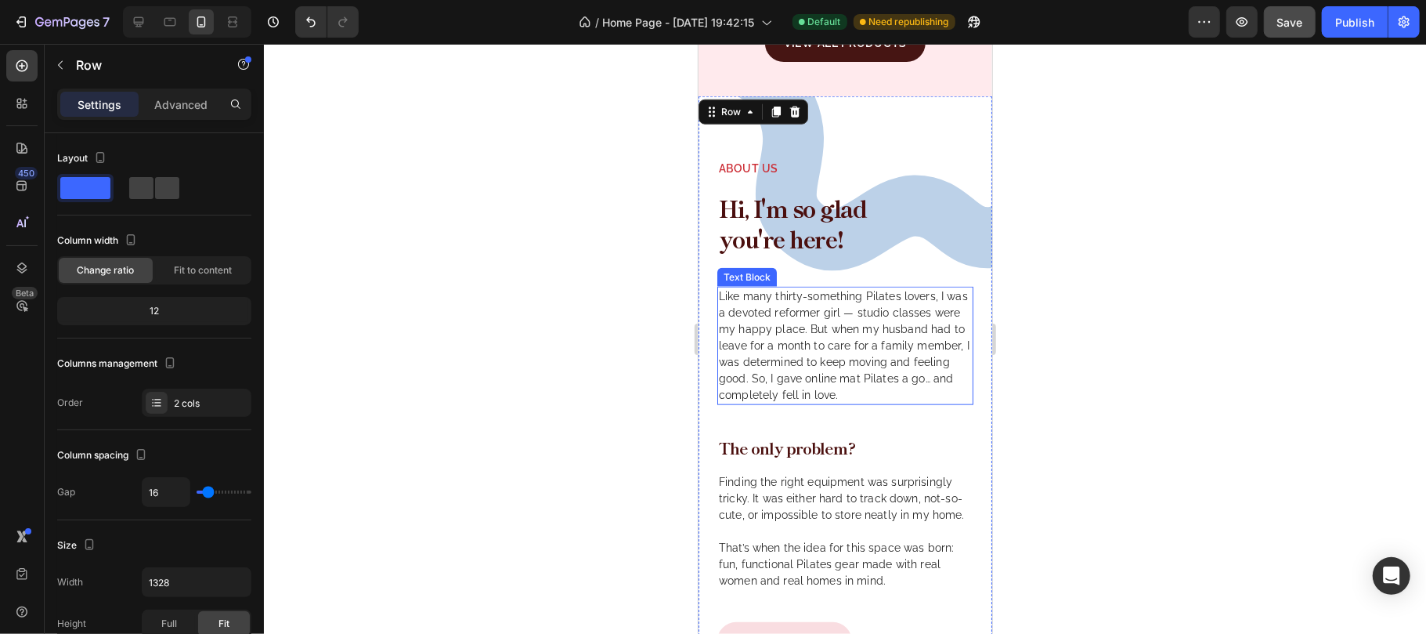
scroll to position [1181, 0]
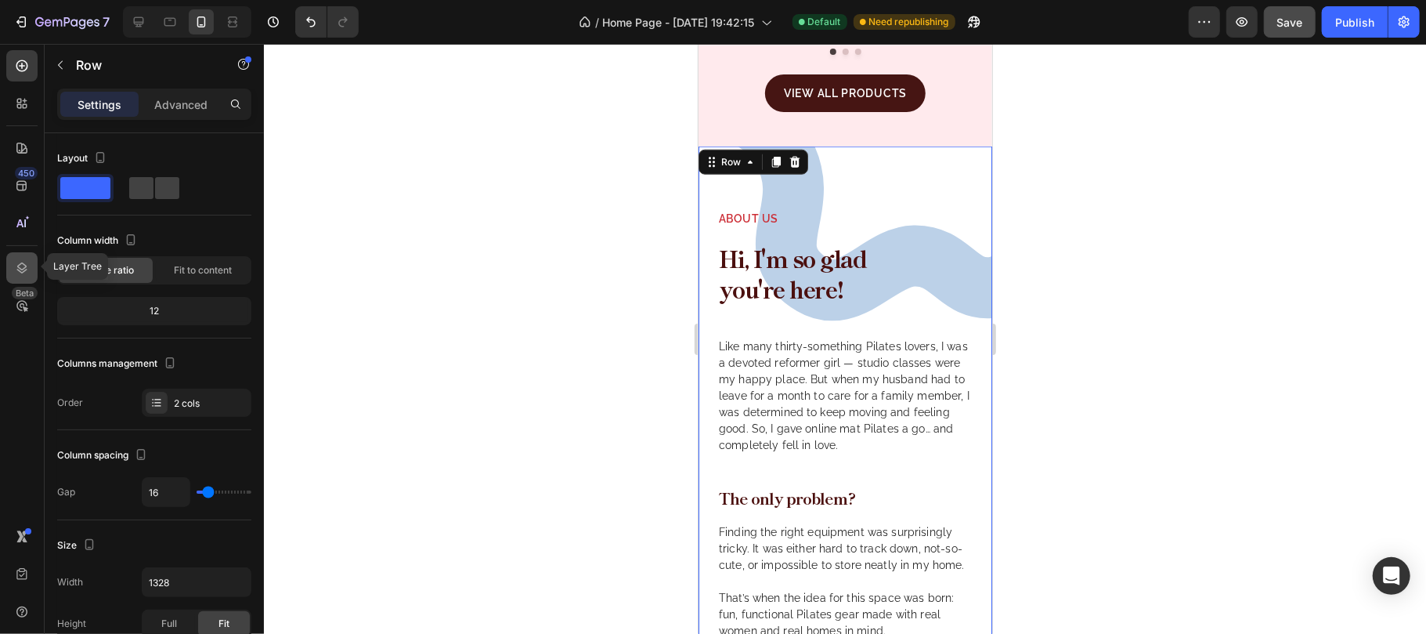
click at [20, 268] on icon at bounding box center [22, 267] width 10 height 11
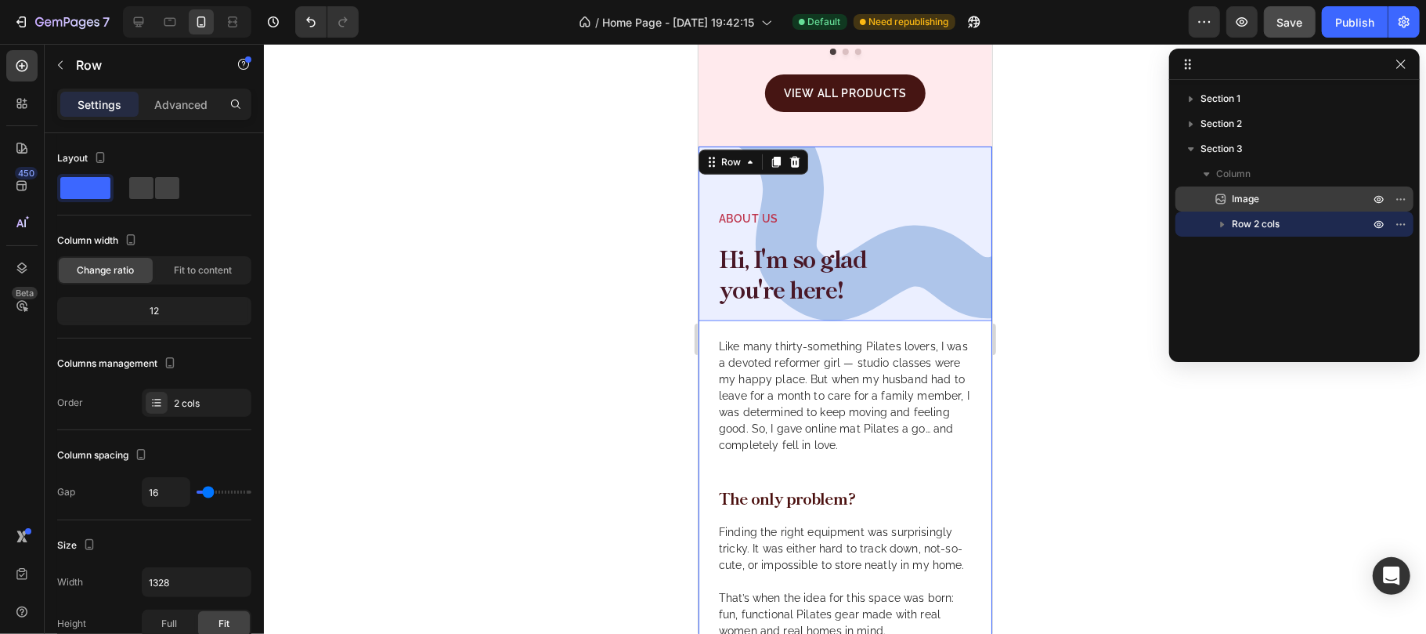
drag, startPoint x: 1241, startPoint y: 195, endPoint x: 9, endPoint y: 248, distance: 1233.1
click at [1241, 195] on span "Image" at bounding box center [1245, 199] width 27 height 16
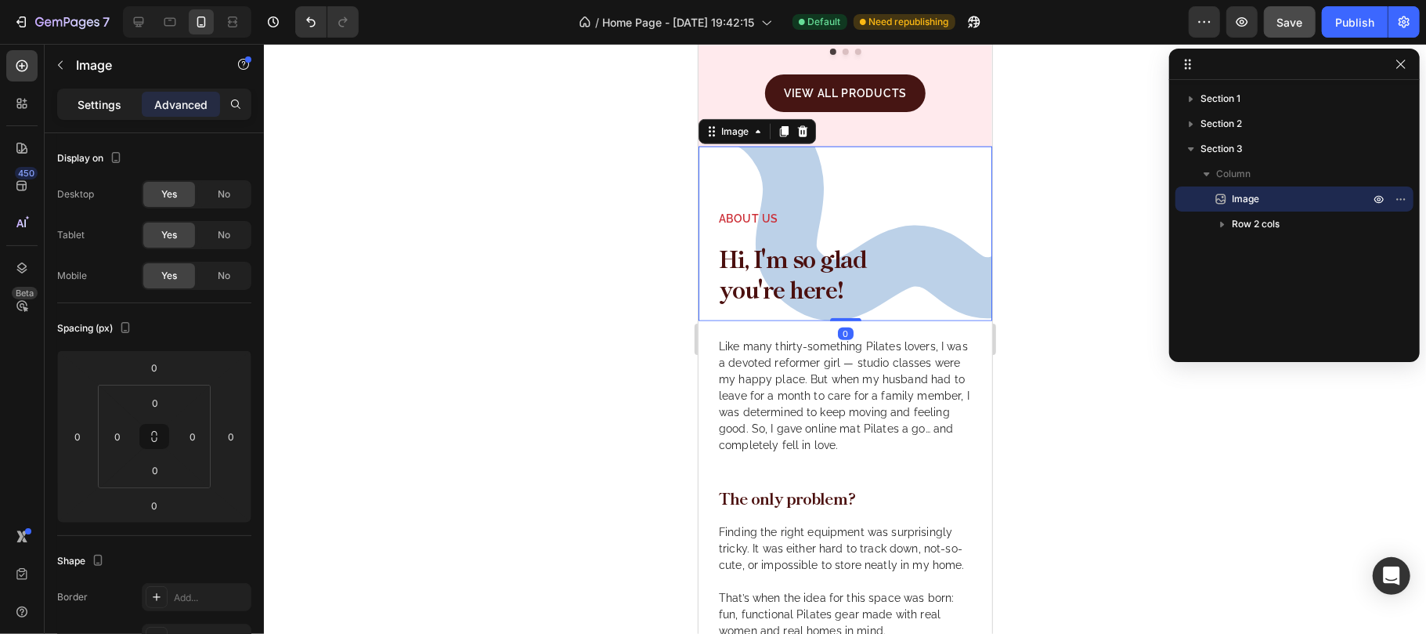
click at [107, 104] on p "Settings" at bounding box center [100, 104] width 44 height 16
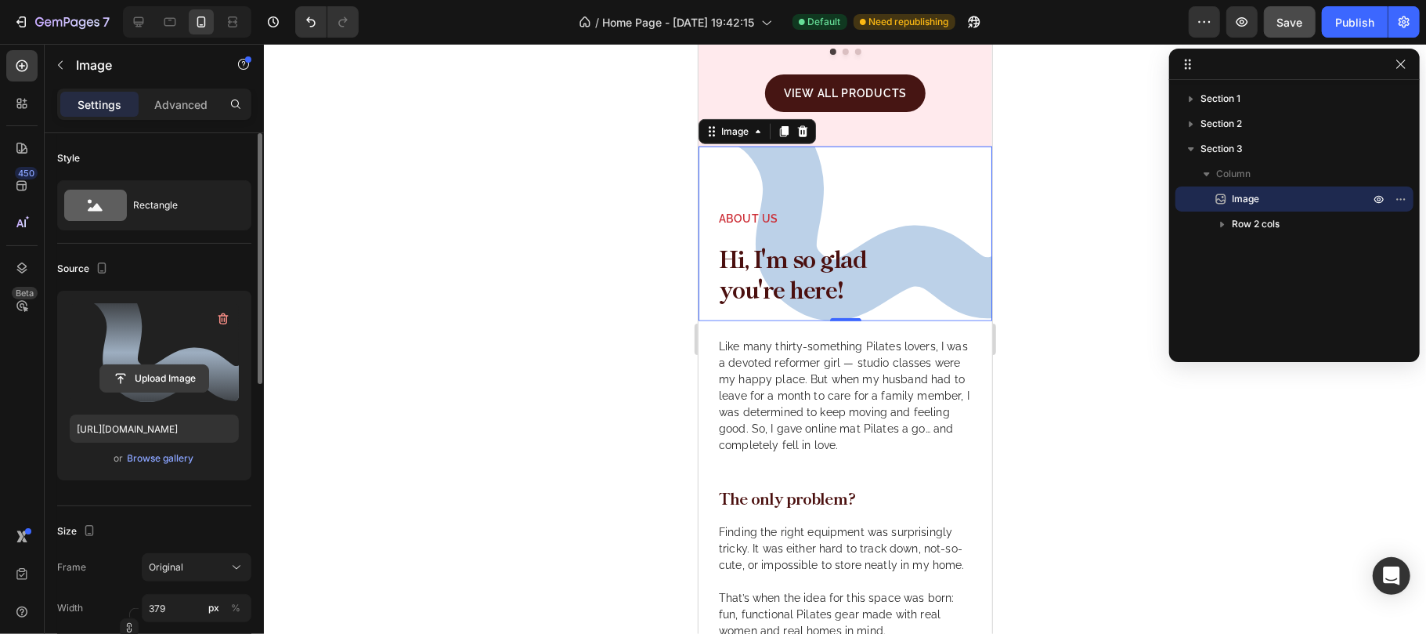
click at [152, 377] on input "file" at bounding box center [154, 378] width 108 height 27
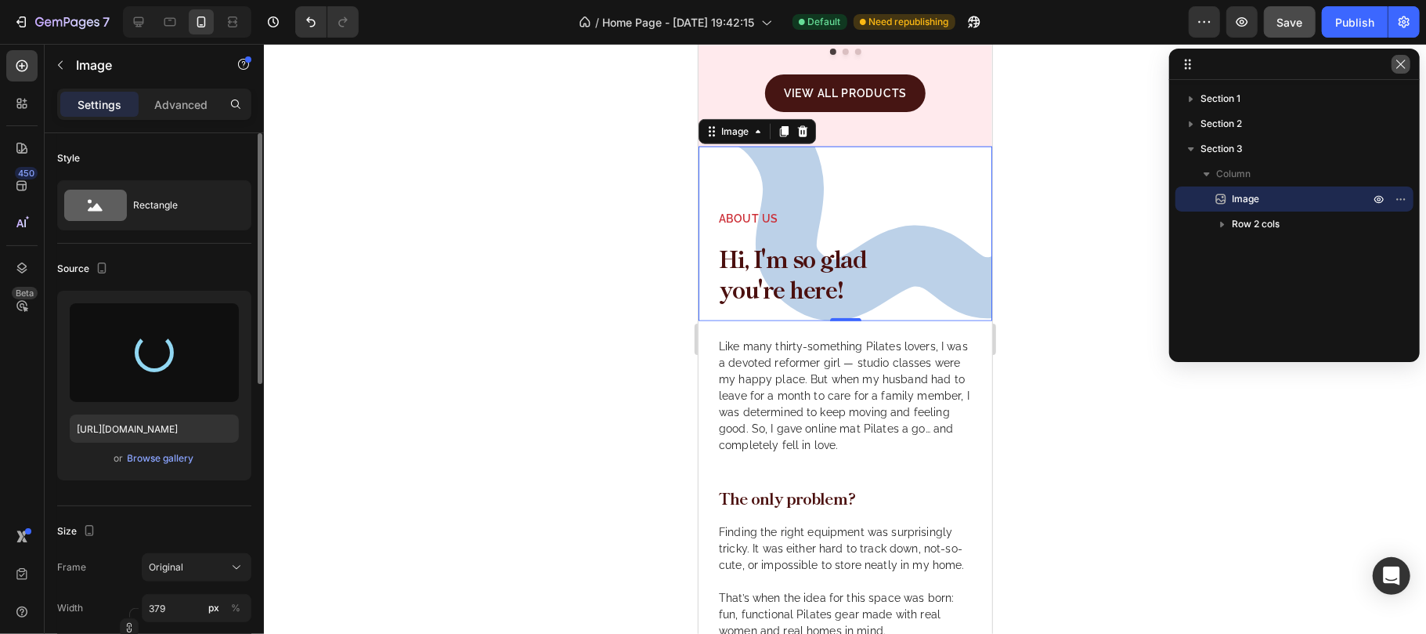
type input "https://cdn.shopify.com/s/files/1/0680/6185/5879/files/gempages_581485799548125…"
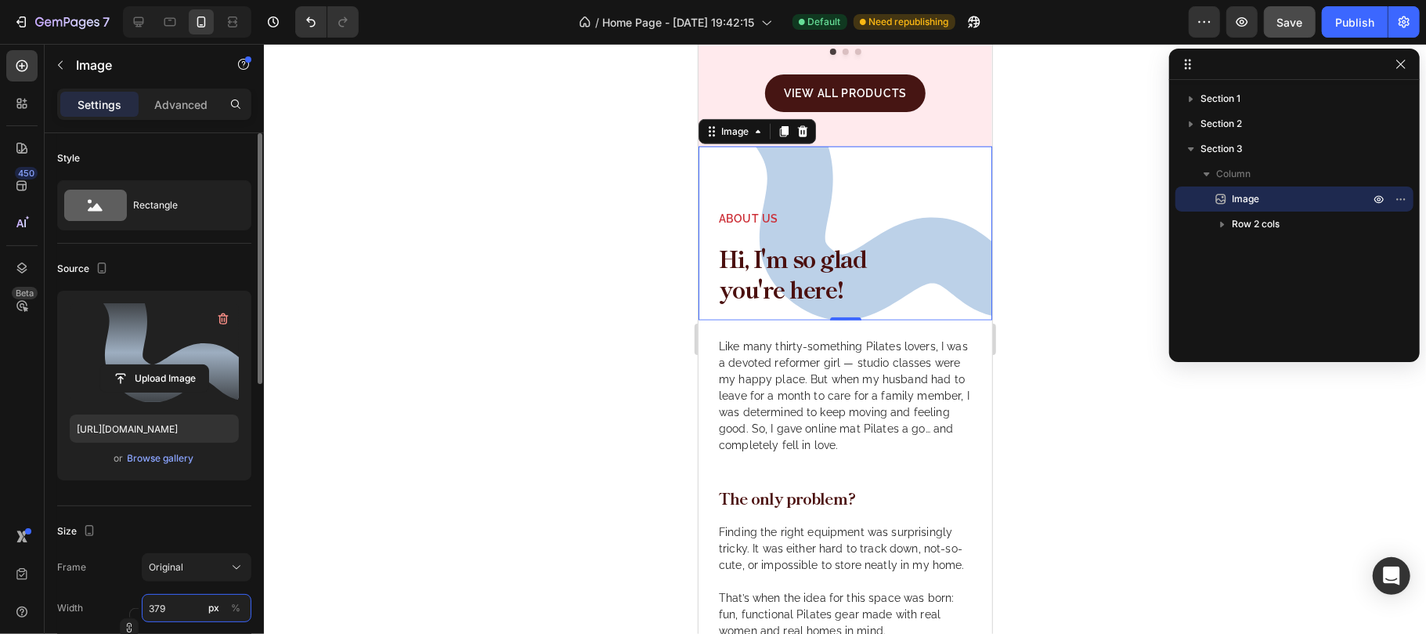
click at [182, 612] on input "379" at bounding box center [197, 608] width 110 height 28
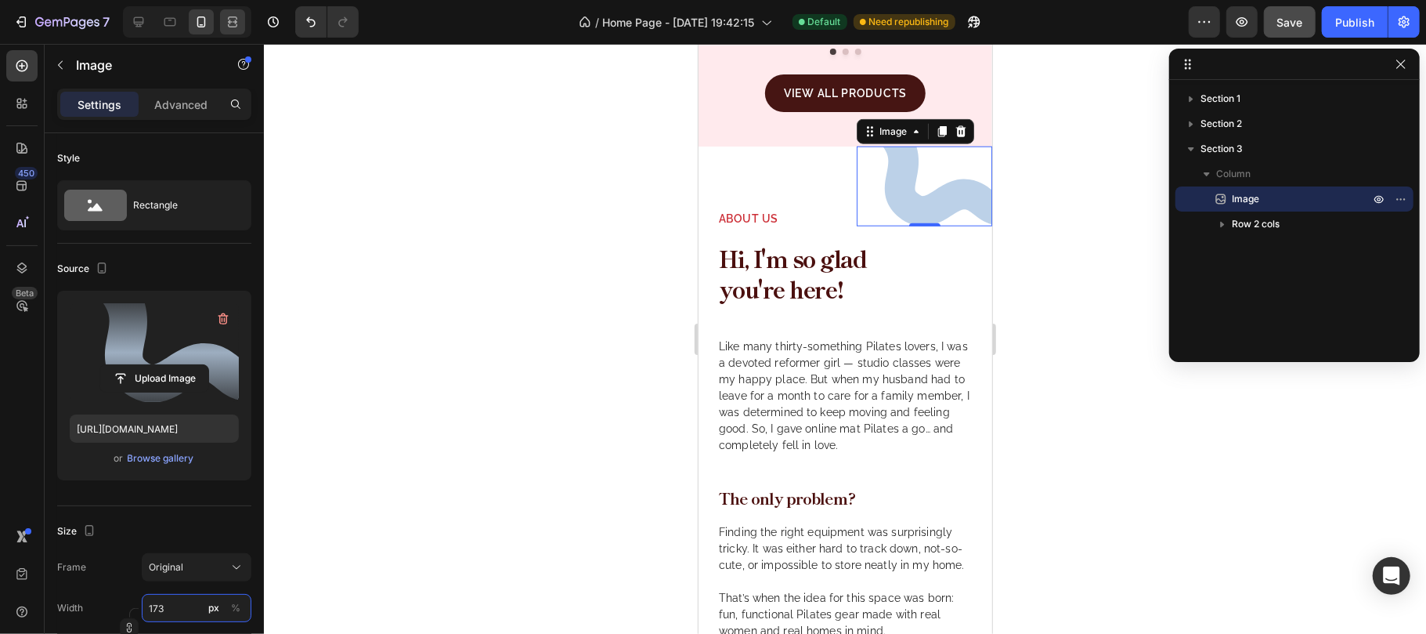
type input "173"
click at [1081, 241] on div at bounding box center [845, 339] width 1162 height 590
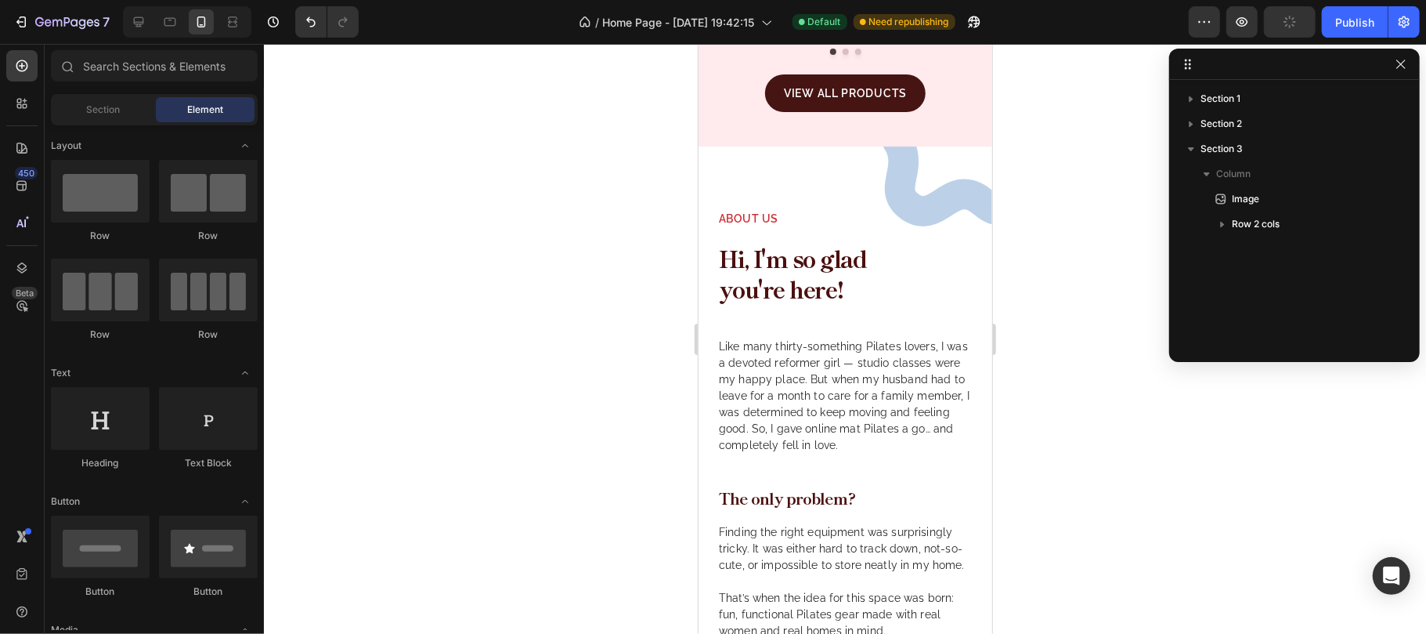
click at [1081, 251] on div at bounding box center [845, 339] width 1162 height 590
click at [764, 172] on div "Image About us Text Block Hi, I'm so glad you're here! Heading Like many thirty…" at bounding box center [845, 602] width 294 height 912
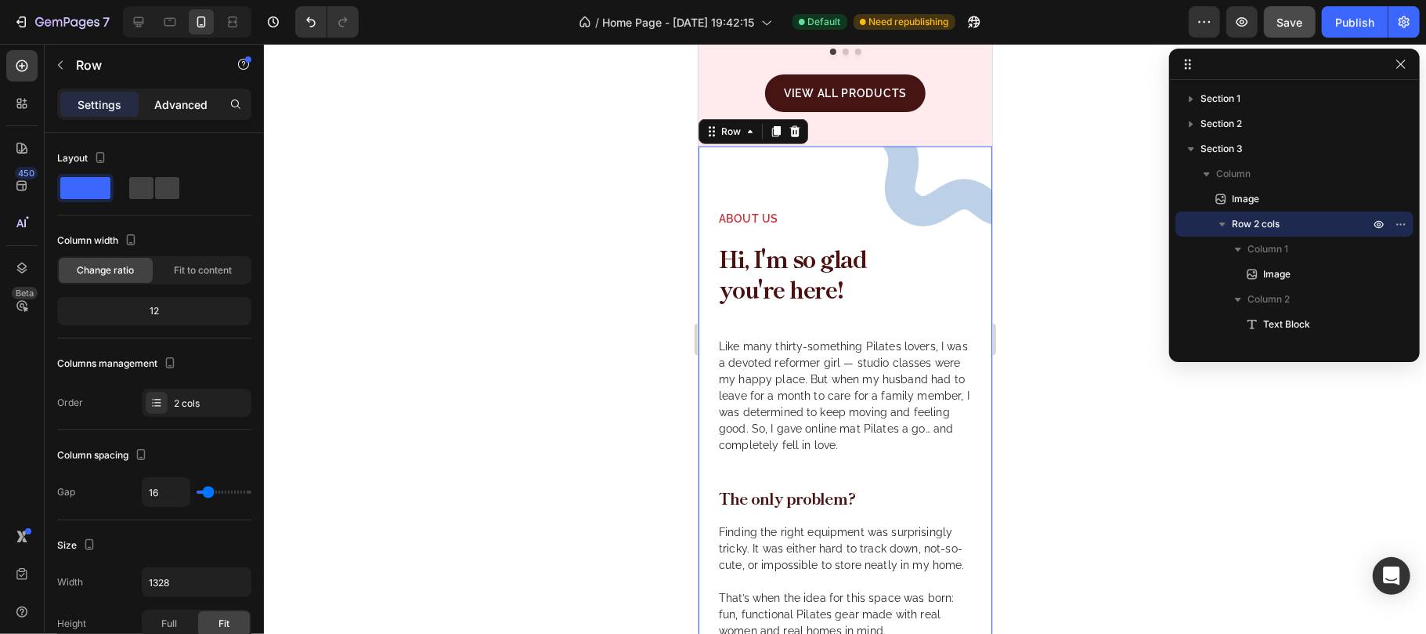
click at [164, 104] on p "Advanced" at bounding box center [180, 104] width 53 height 16
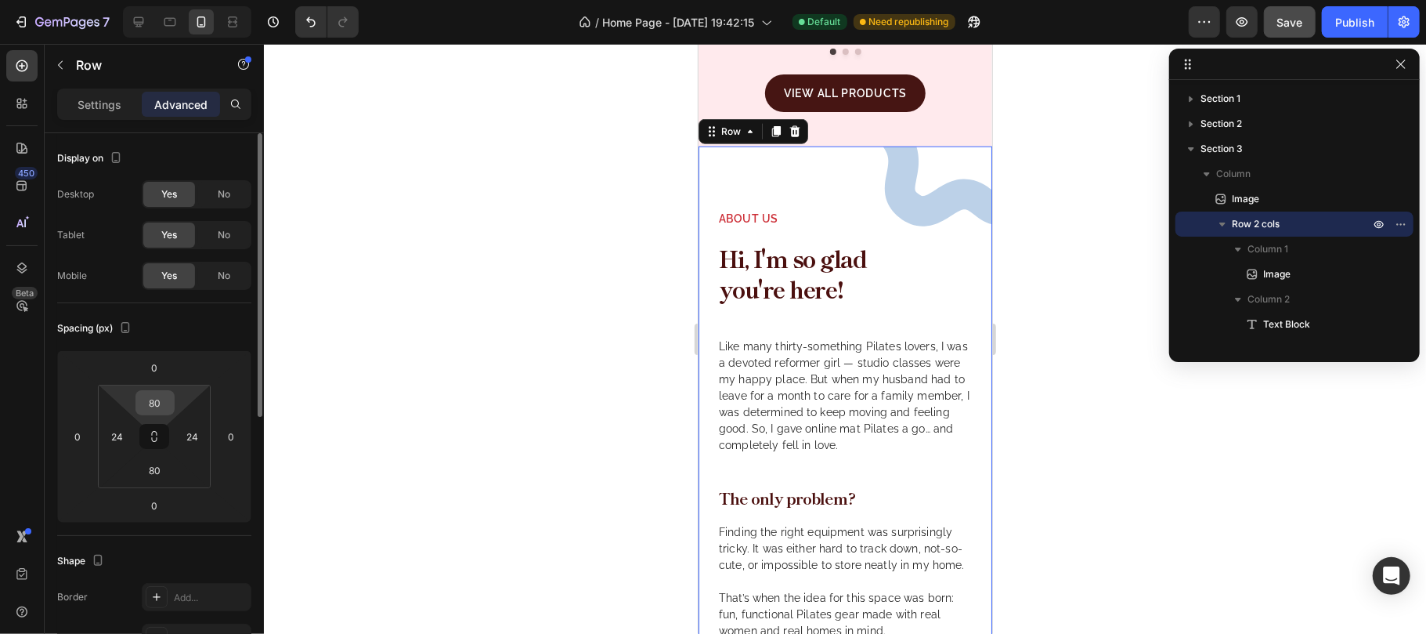
click at [148, 402] on input "80" at bounding box center [154, 402] width 31 height 23
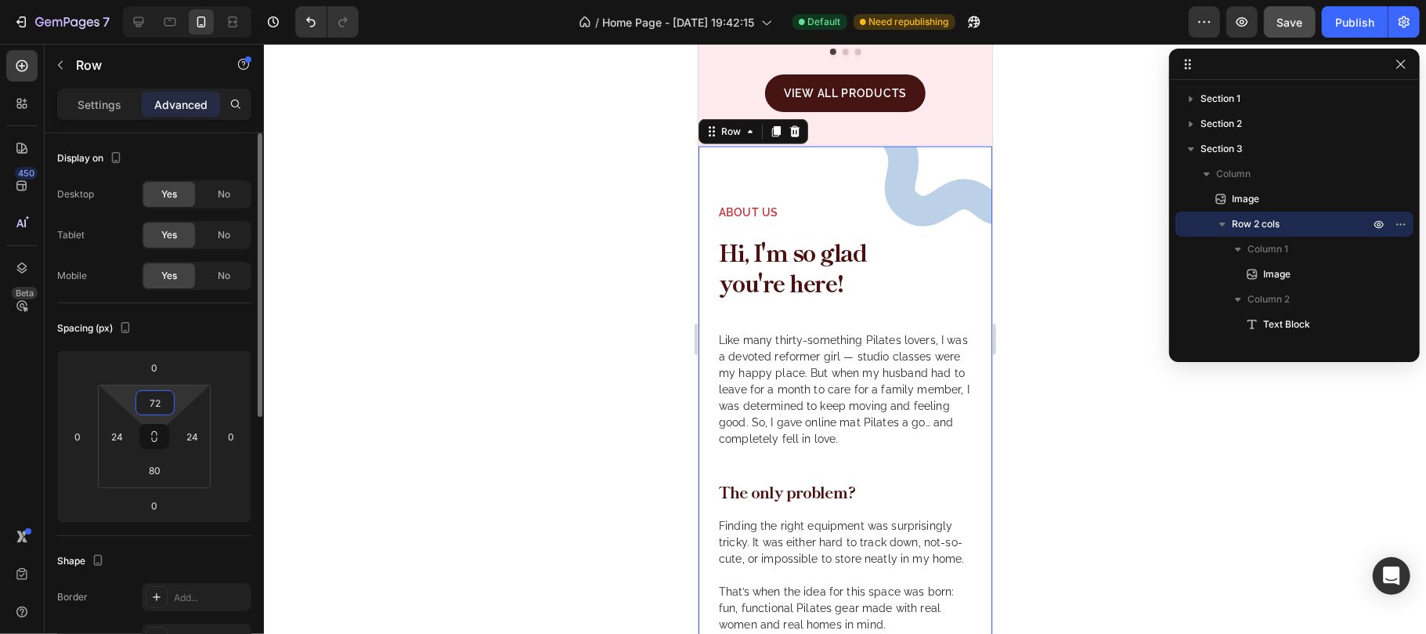
type input "72"
click at [190, 333] on div "Spacing (px)" at bounding box center [154, 328] width 194 height 25
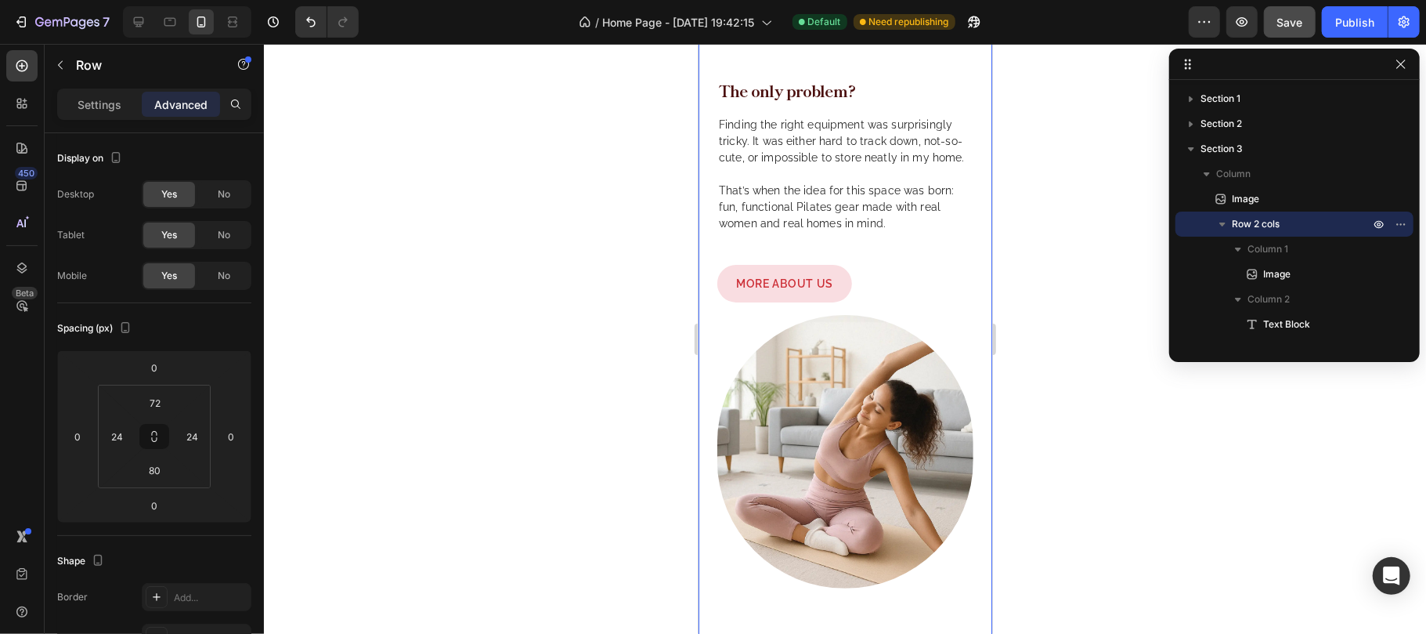
scroll to position [1598, 0]
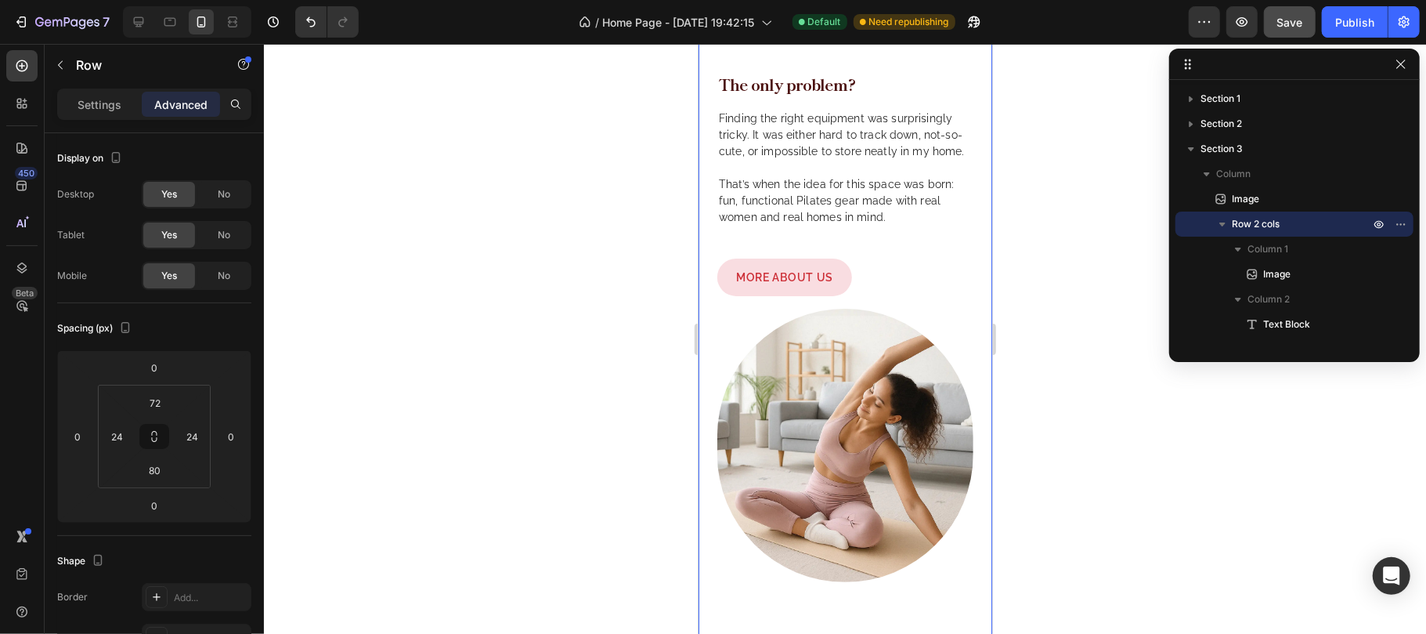
click at [954, 322] on div "Image About us Text Block Hi, I'm so glad you're here! Heading Like many thirty…" at bounding box center [845, 190] width 294 height 905
click at [113, 107] on p "Settings" at bounding box center [100, 104] width 44 height 16
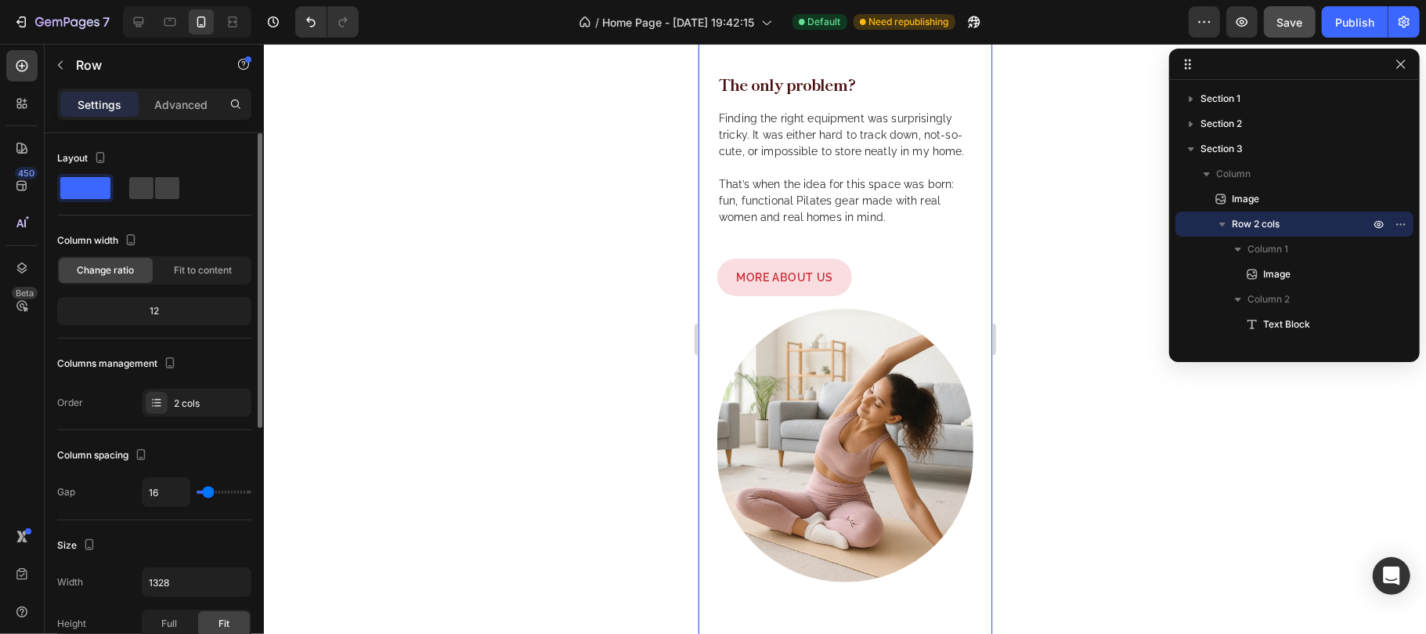
type input "35"
type input "38"
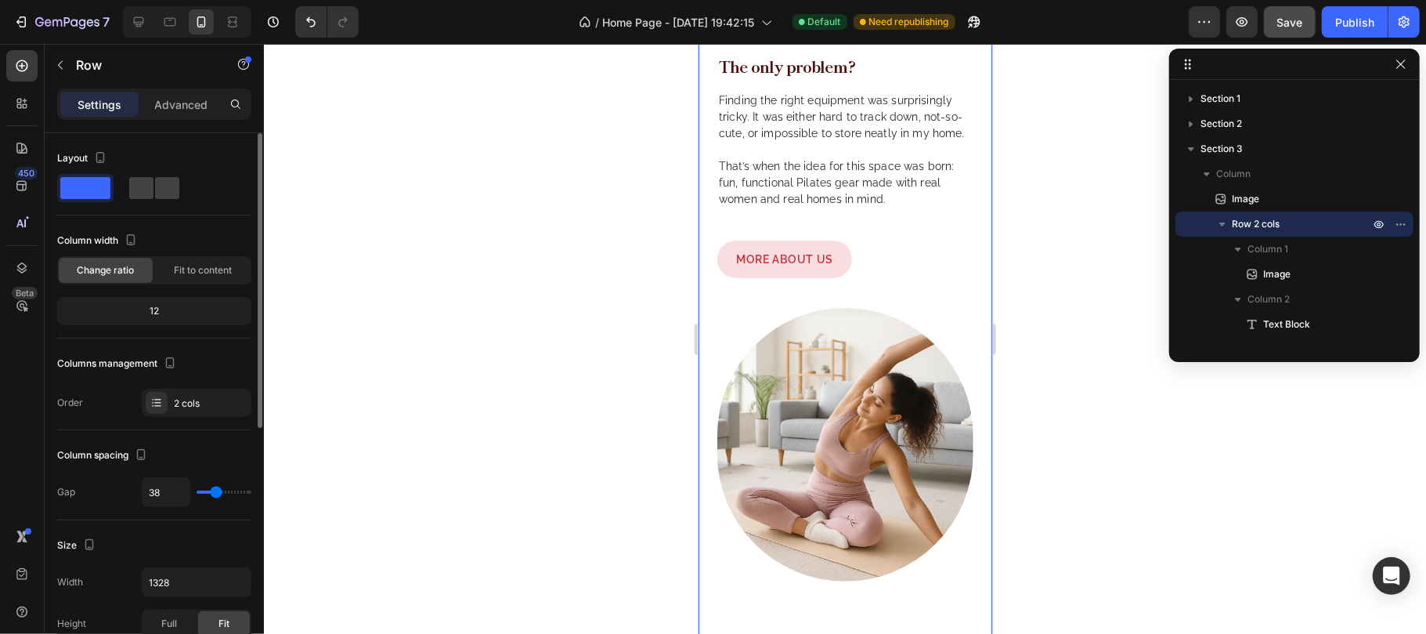
type input "44"
type input "23"
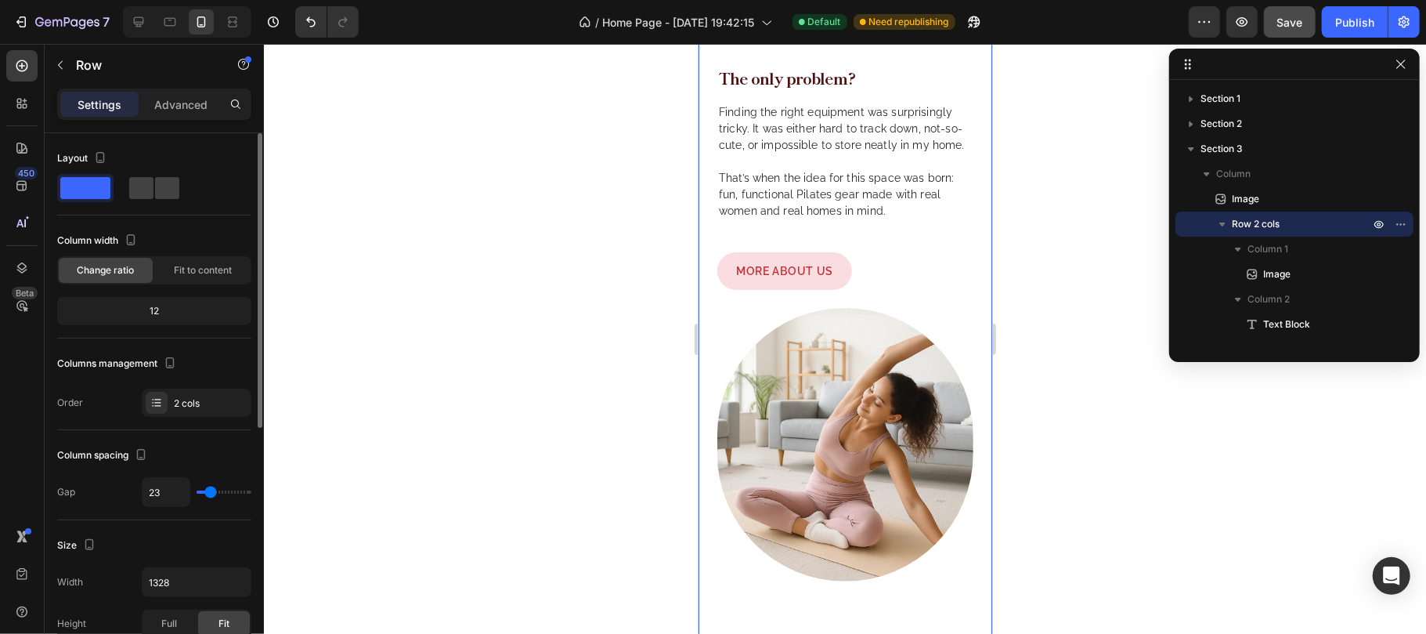
type input "23"
click at [211, 490] on input "range" at bounding box center [224, 491] width 55 height 3
click at [177, 489] on input "23" at bounding box center [166, 492] width 47 height 28
type input "2"
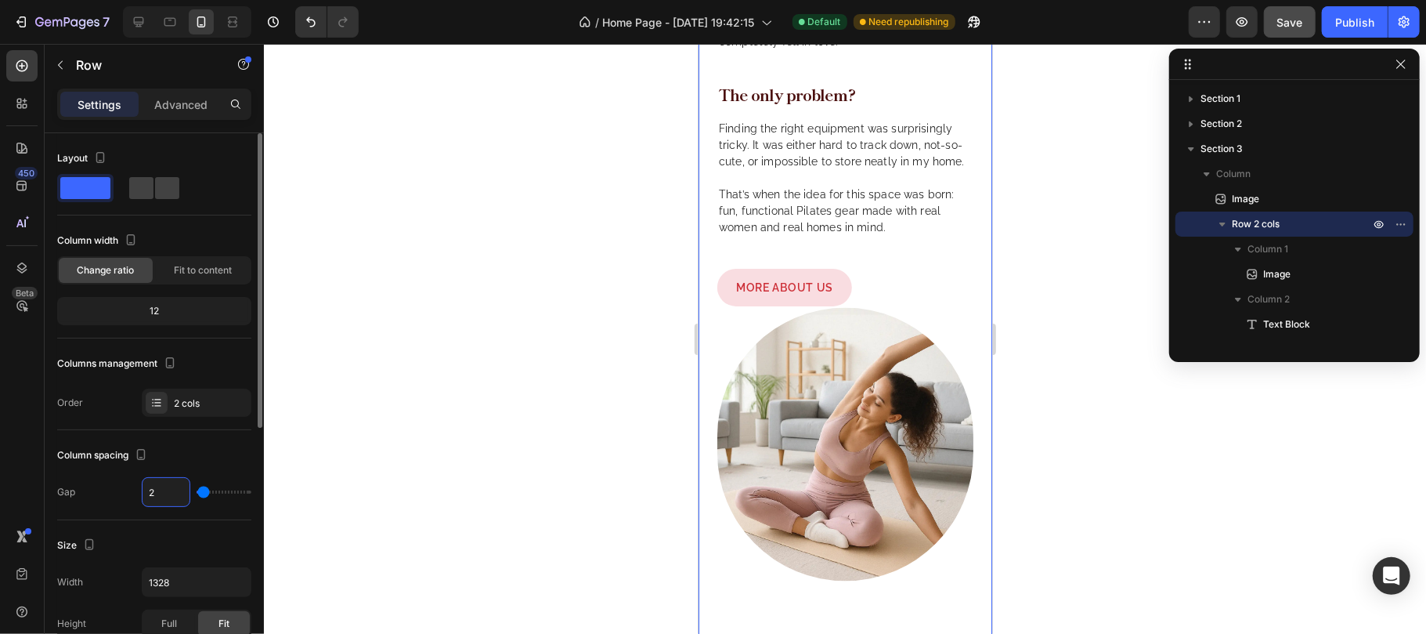
type input "28"
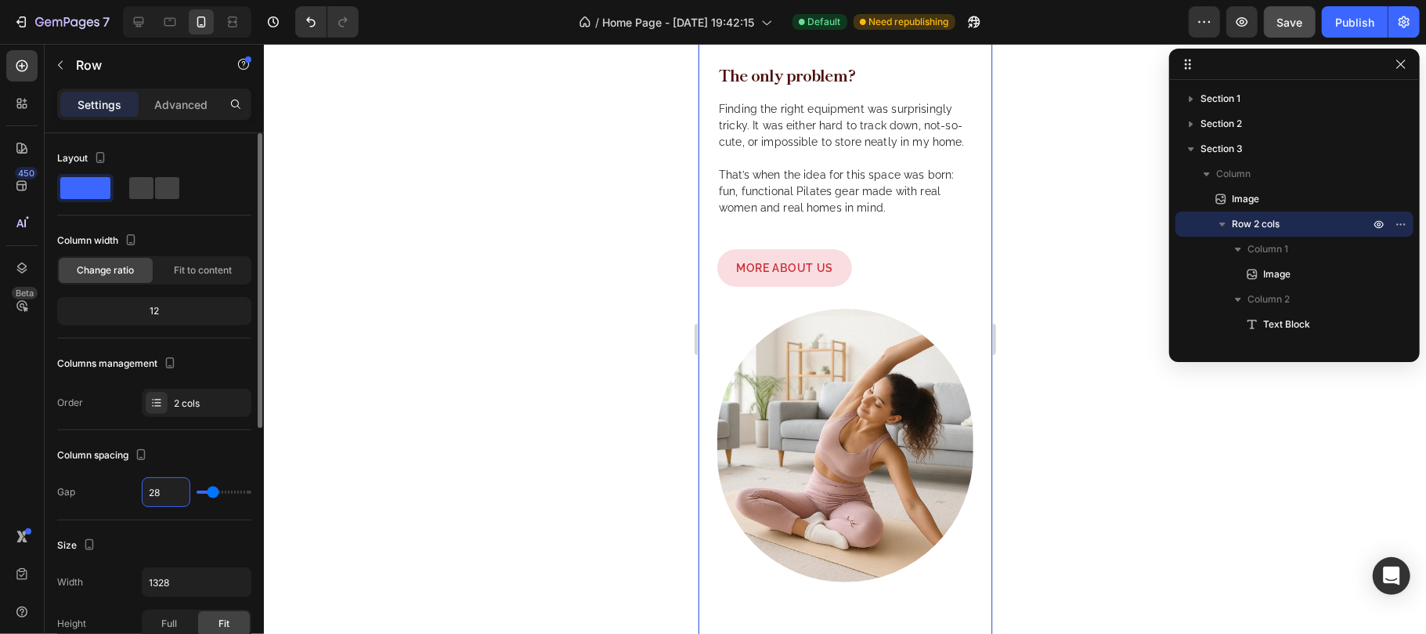
type input "28"
click at [192, 454] on div "Column spacing" at bounding box center [154, 454] width 194 height 25
click at [833, 207] on p "Finding the right equipment was surprisingly tricky. It was either hard to trac…" at bounding box center [844, 157] width 253 height 115
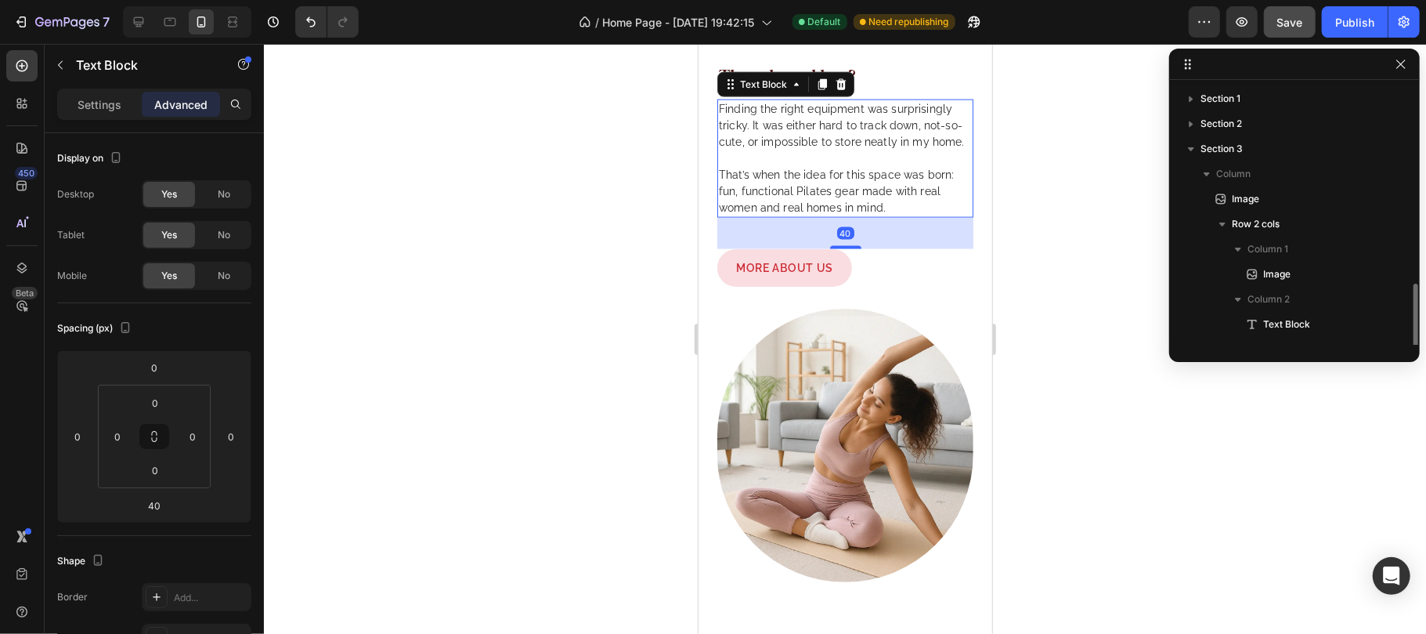
scroll to position [117, 0]
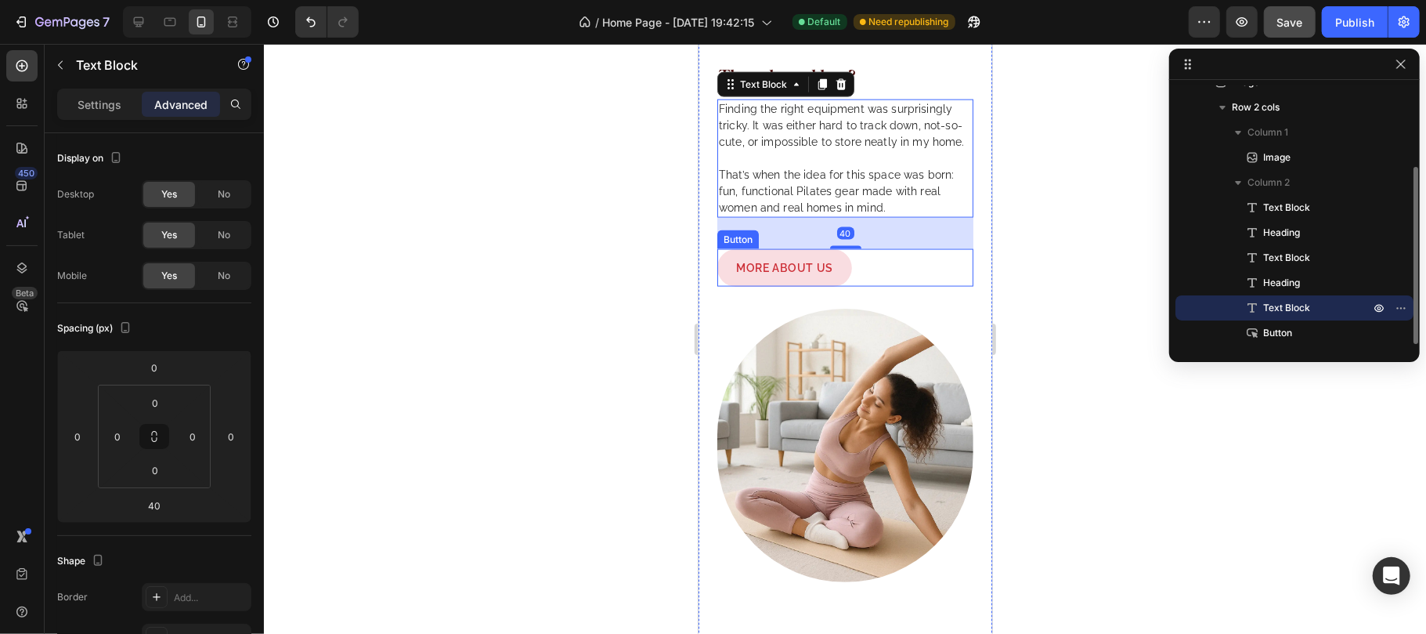
click at [874, 285] on div "MORE ABOUT US Button" at bounding box center [845, 267] width 256 height 38
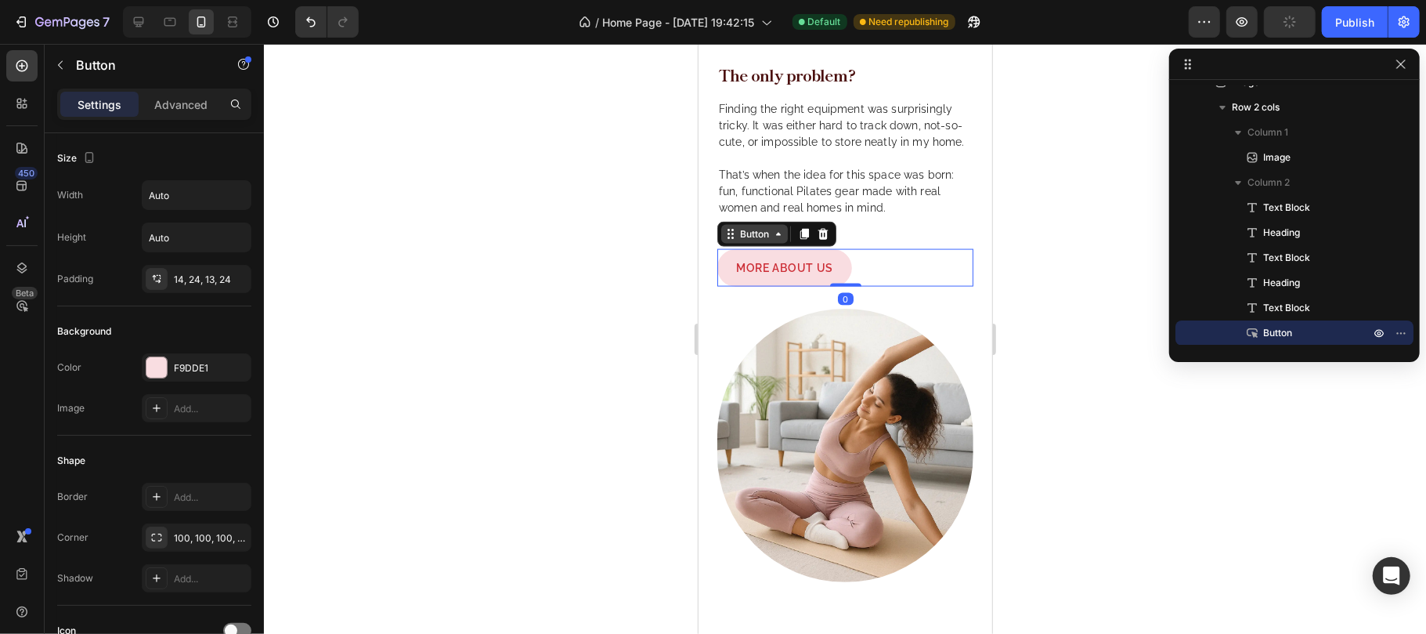
click at [753, 240] on div "Button" at bounding box center [753, 233] width 35 height 14
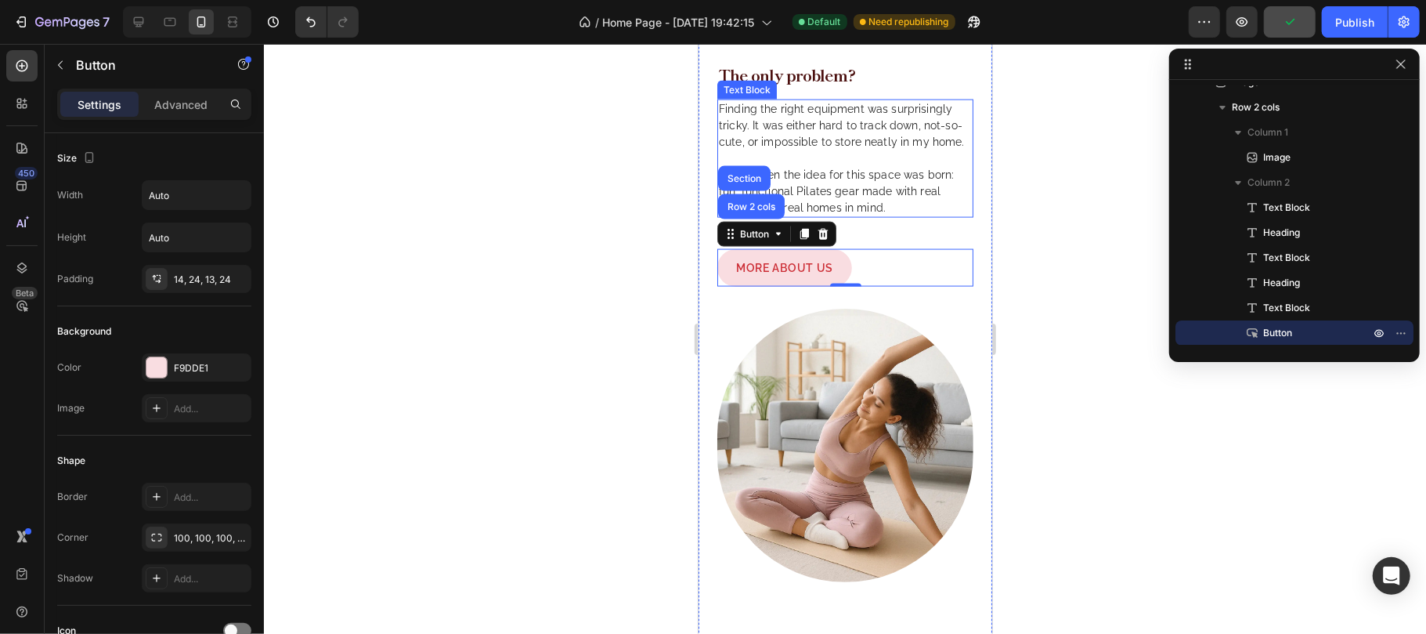
click at [913, 204] on p "Finding the right equipment was surprisingly tricky. It was either hard to trac…" at bounding box center [844, 157] width 253 height 115
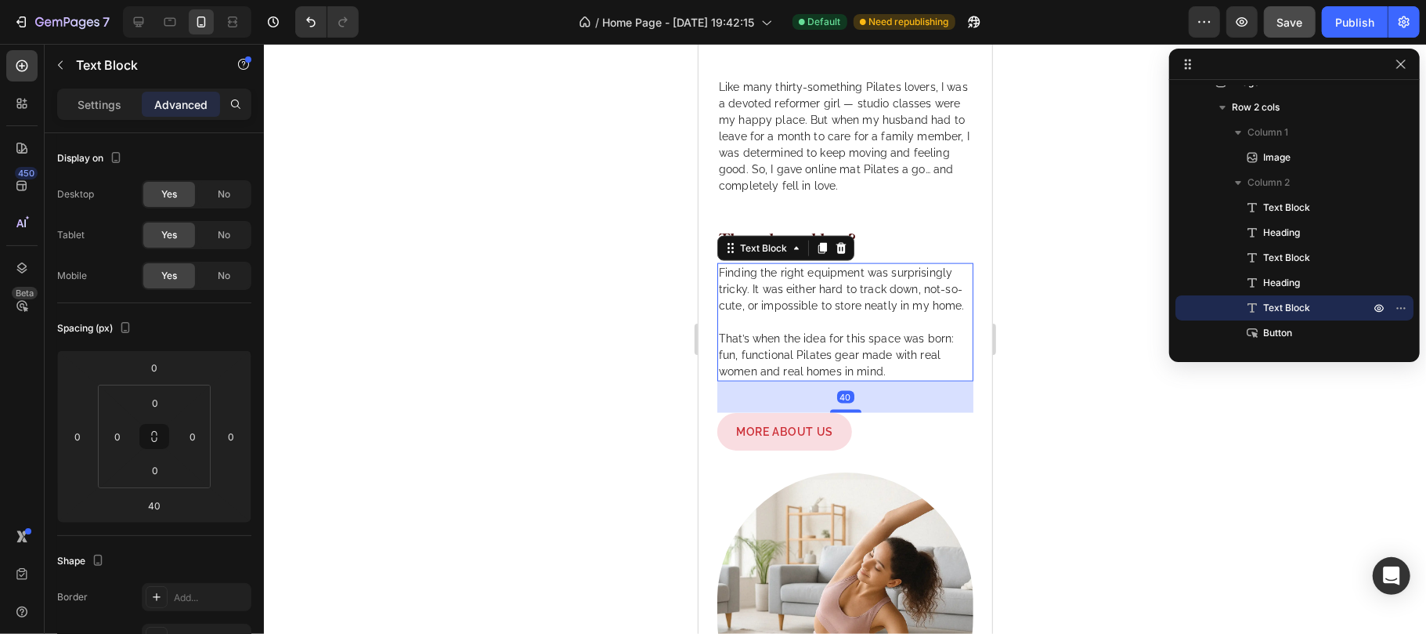
scroll to position [1399, 0]
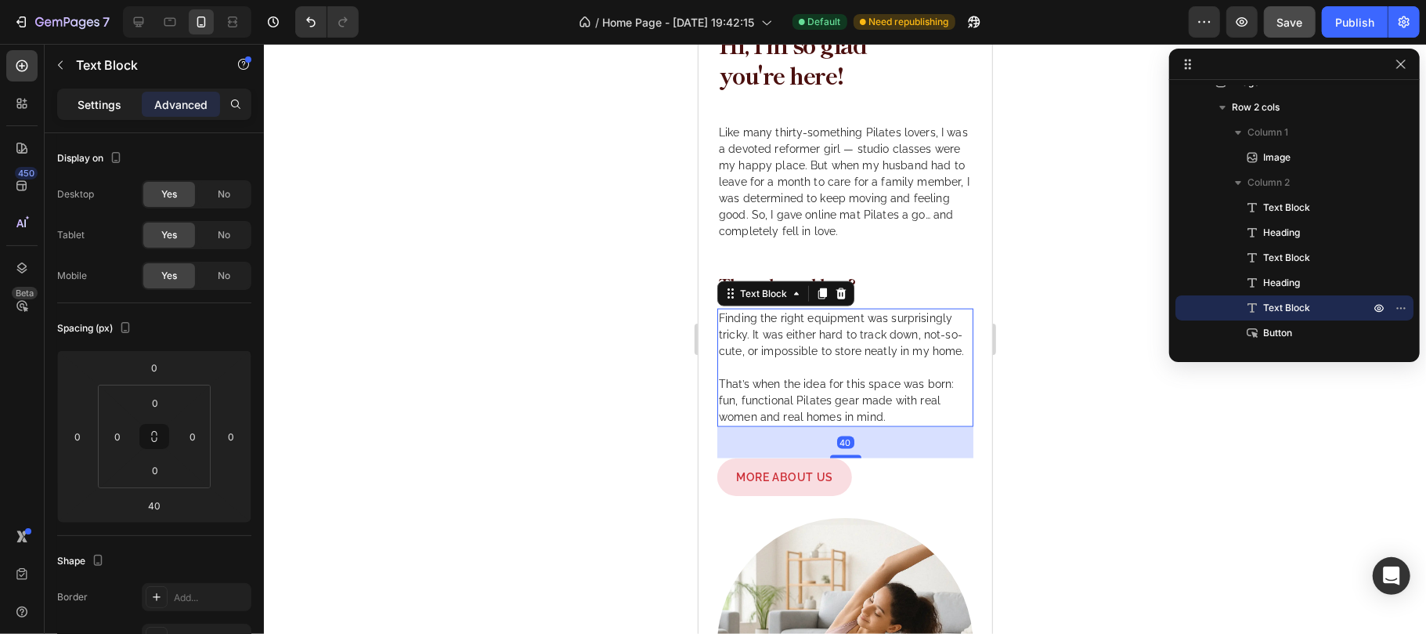
click at [108, 105] on p "Settings" at bounding box center [100, 104] width 44 height 16
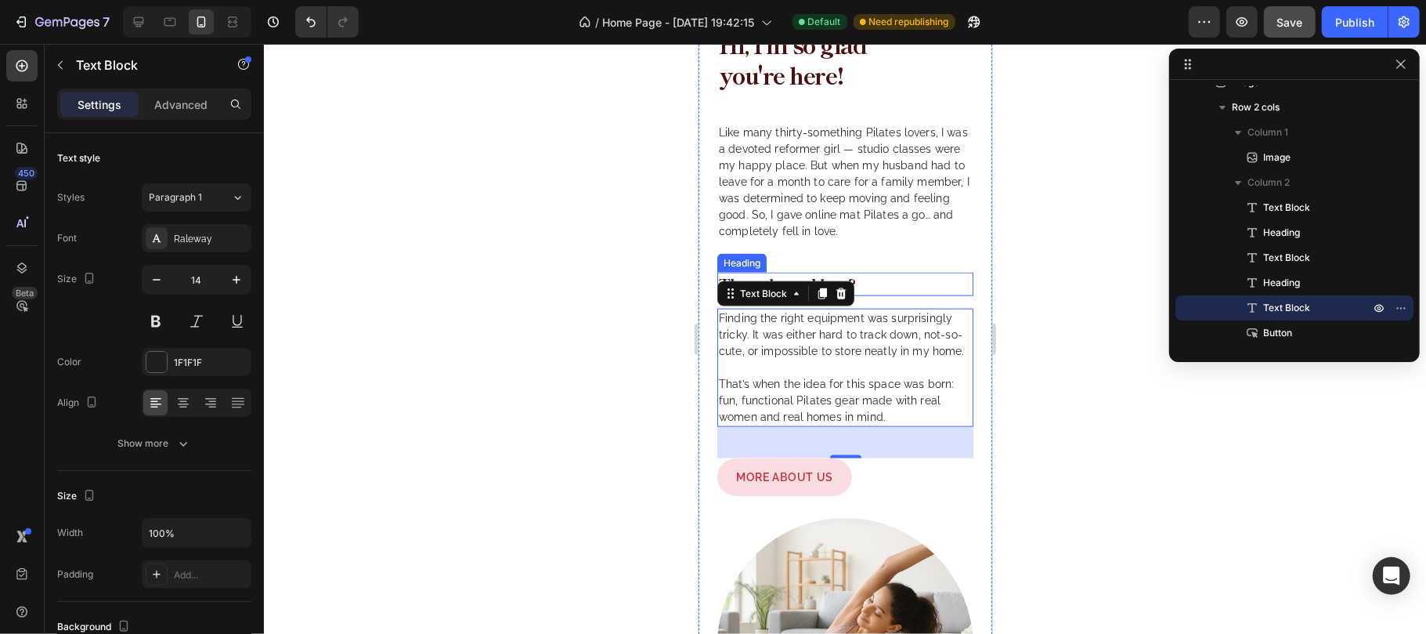
click at [879, 285] on h2 "The only problem?" at bounding box center [845, 283] width 256 height 23
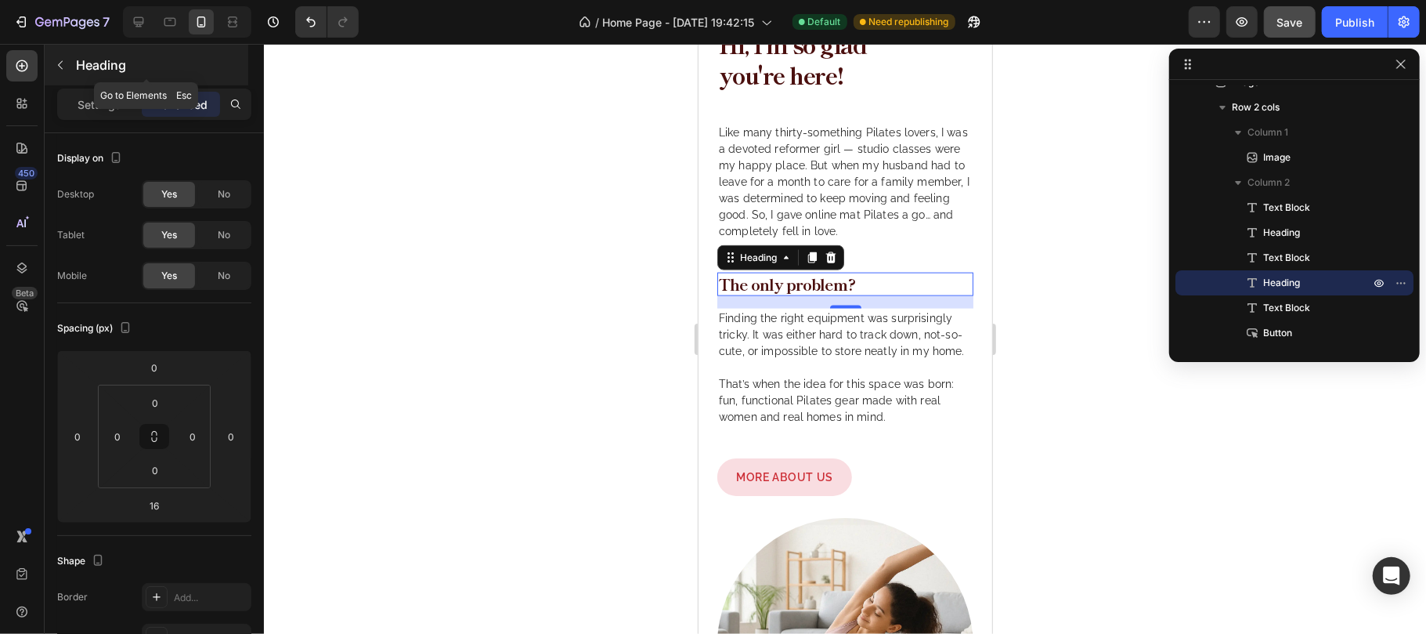
click at [101, 67] on p "Heading" at bounding box center [160, 65] width 169 height 19
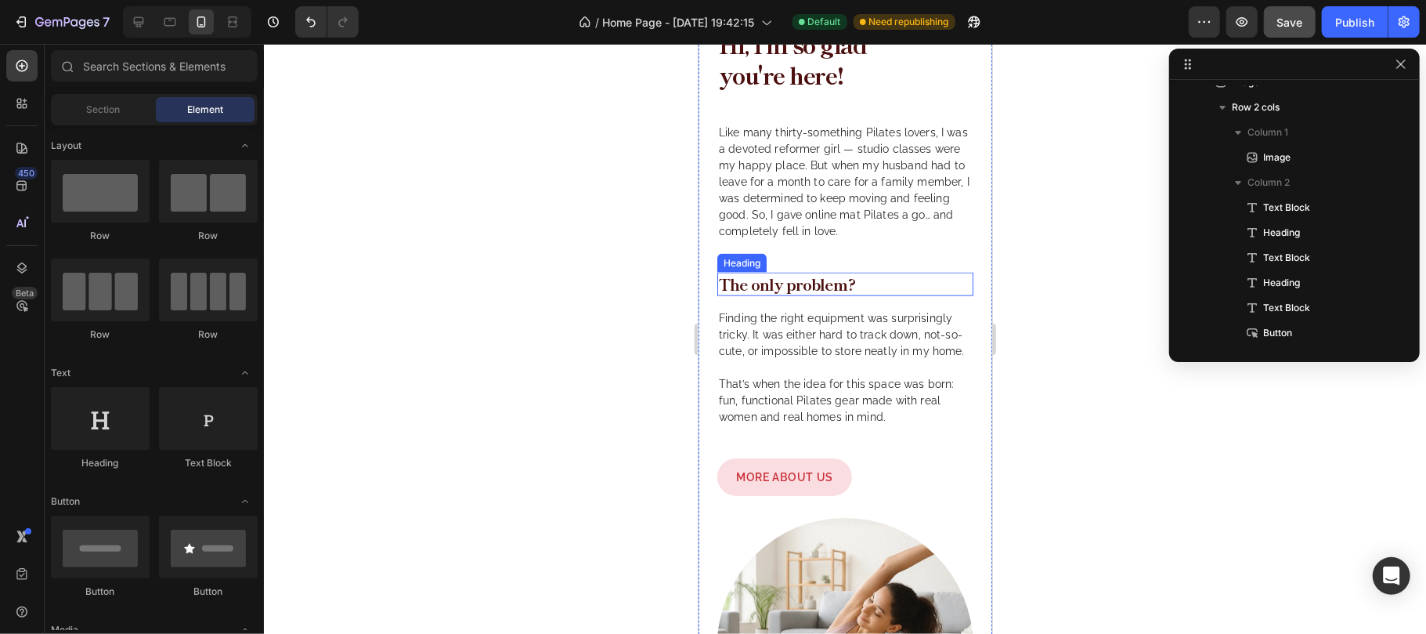
click at [819, 288] on h2 "The only problem?" at bounding box center [845, 283] width 256 height 23
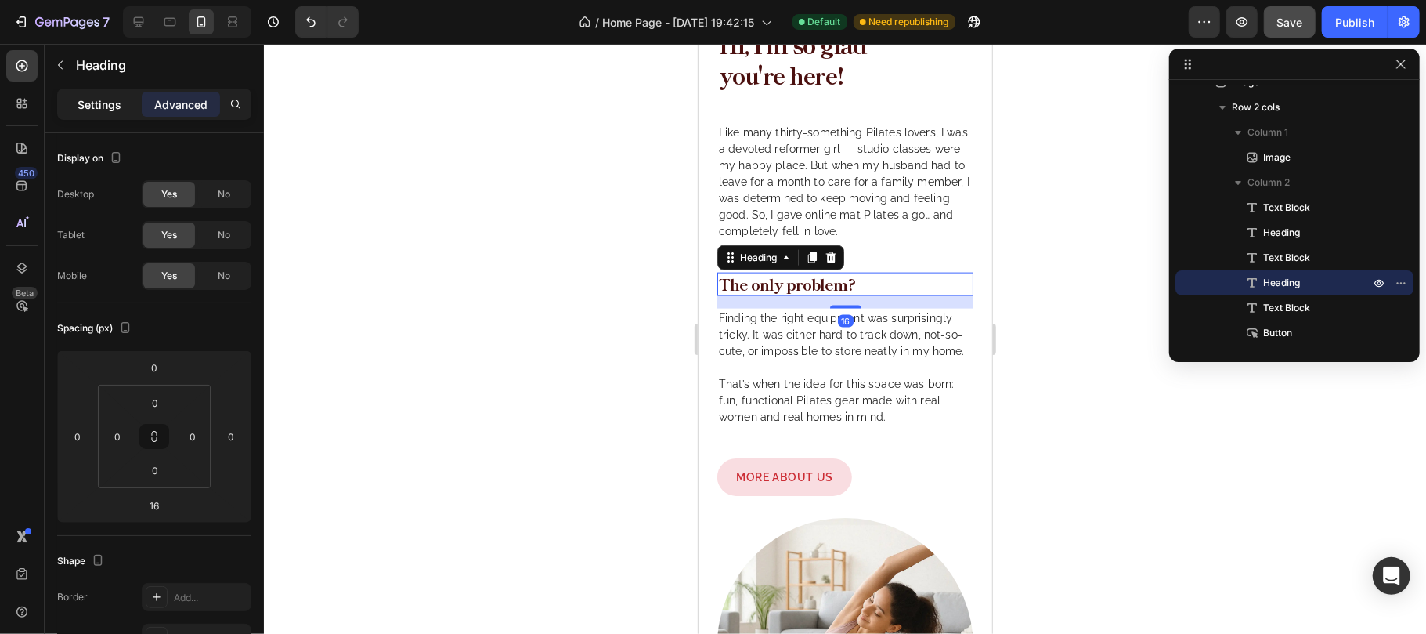
click at [102, 108] on p "Settings" at bounding box center [100, 104] width 44 height 16
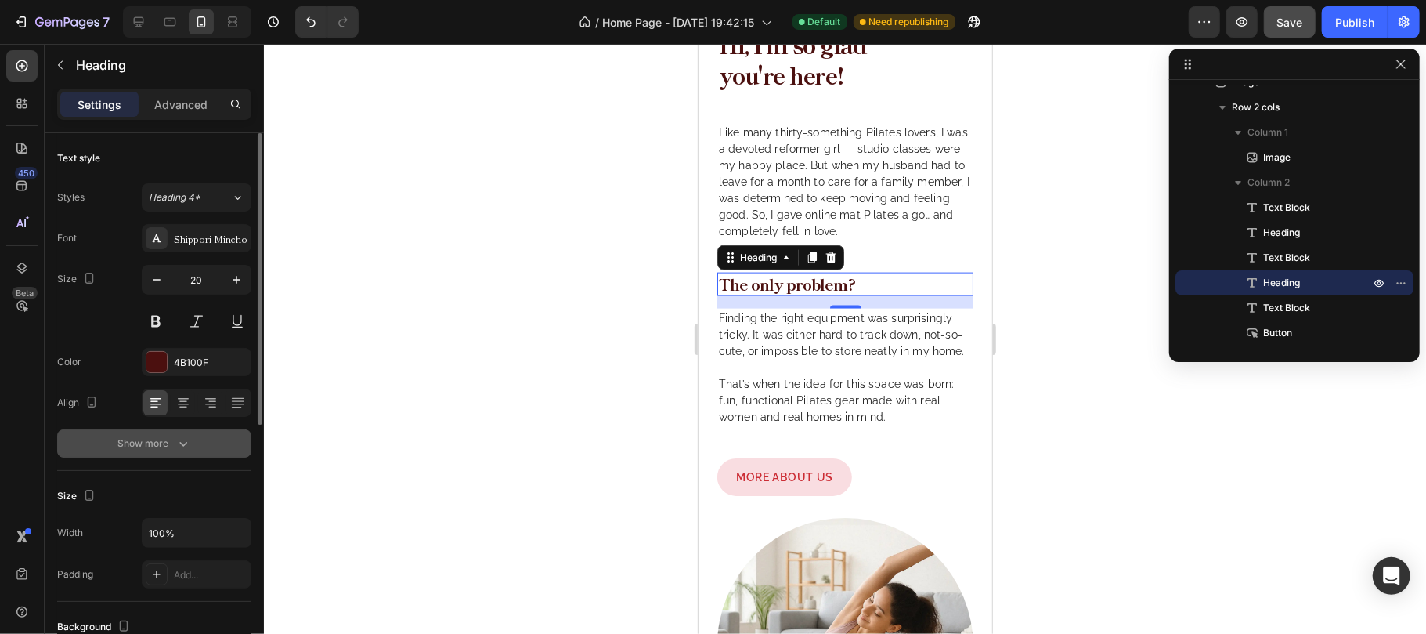
click at [177, 446] on icon "button" at bounding box center [183, 443] width 16 height 16
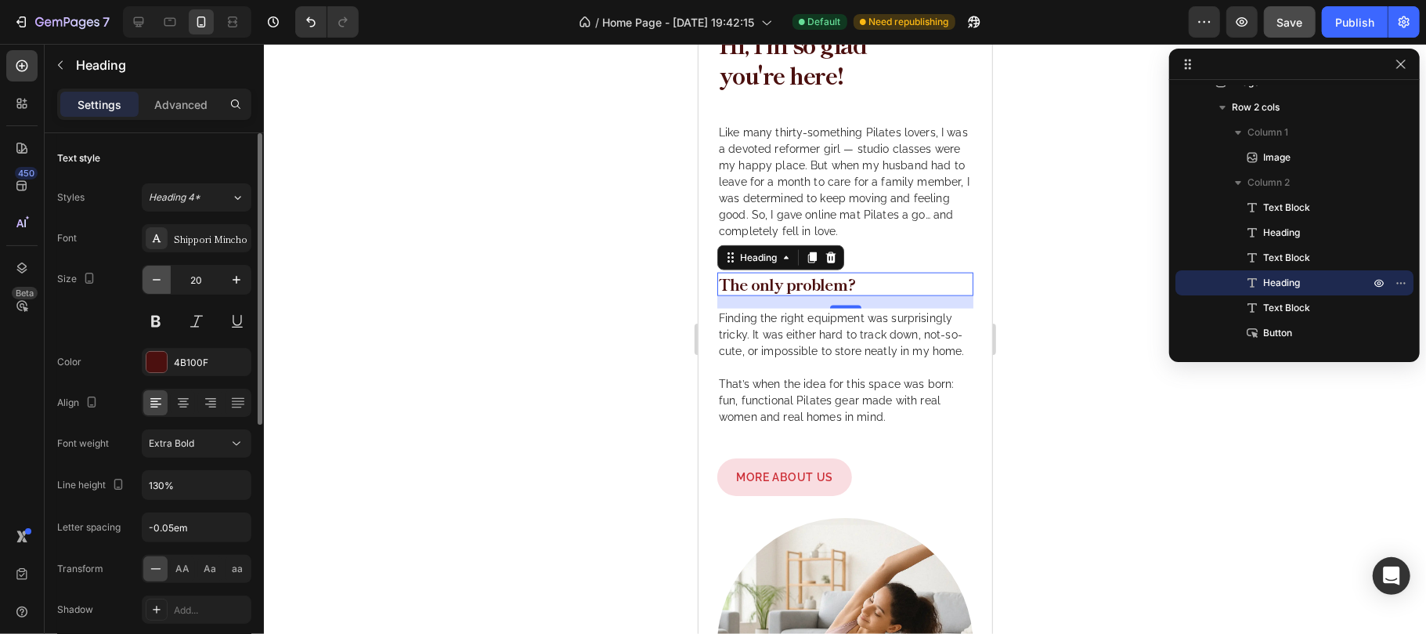
click at [157, 280] on icon "button" at bounding box center [157, 280] width 8 height 2
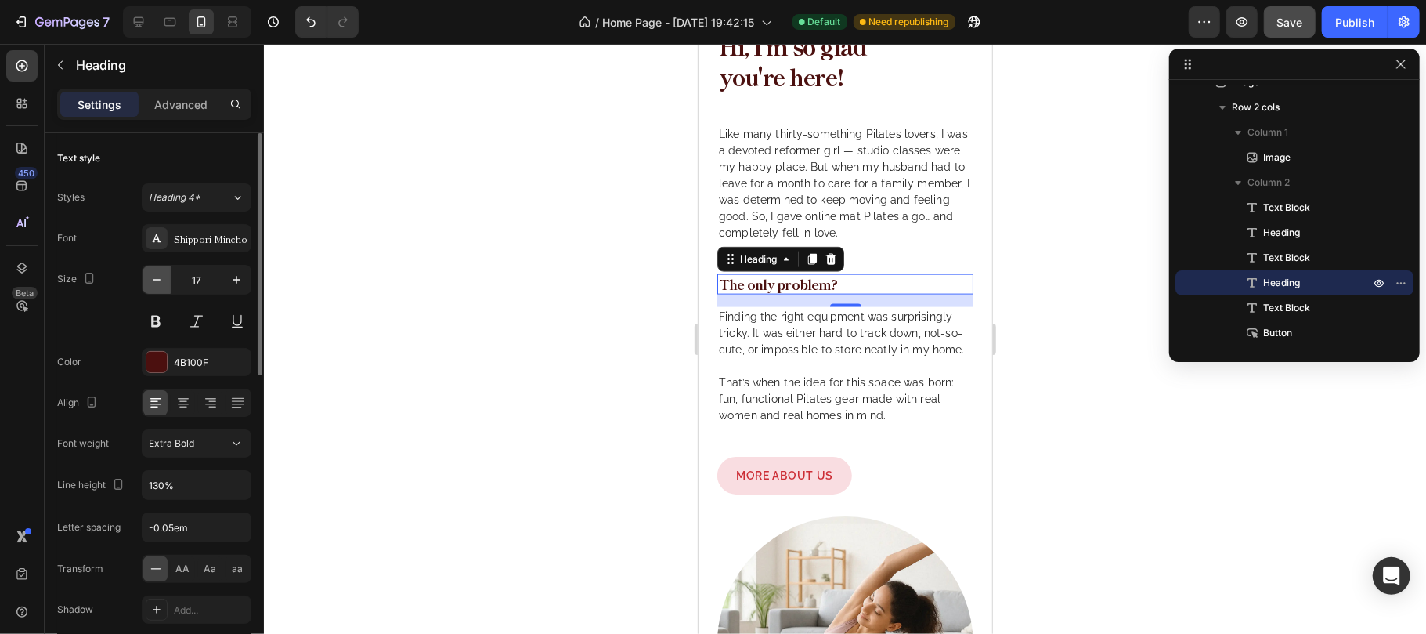
type input "16"
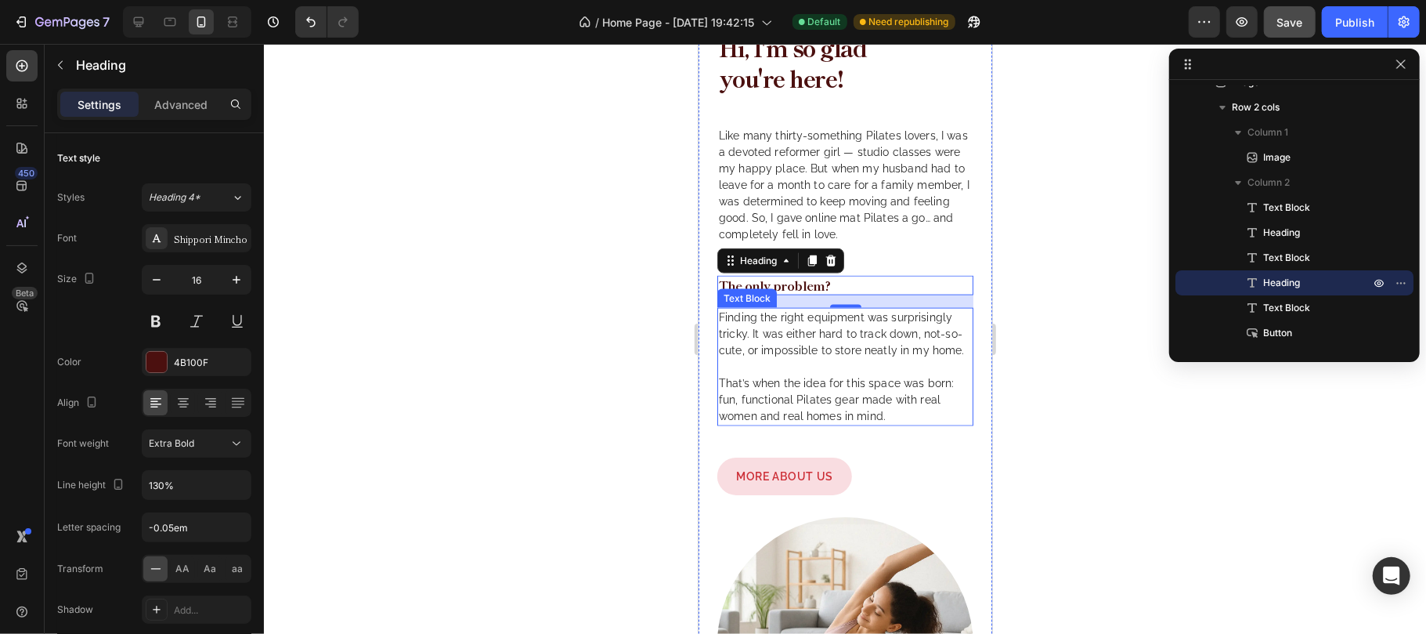
click at [818, 328] on p "Finding the right equipment was surprisingly tricky. It was either hard to trac…" at bounding box center [844, 366] width 253 height 115
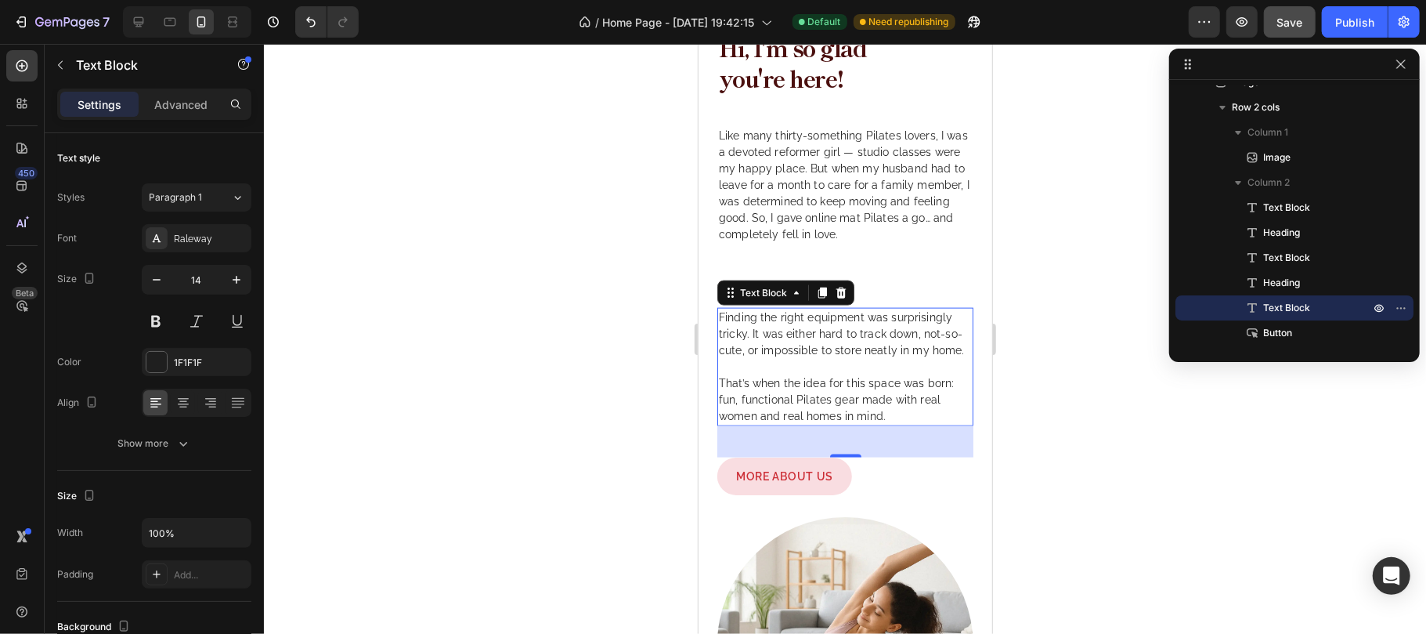
click at [774, 352] on p "Finding the right equipment was surprisingly tricky. It was either hard to trac…" at bounding box center [844, 366] width 253 height 115
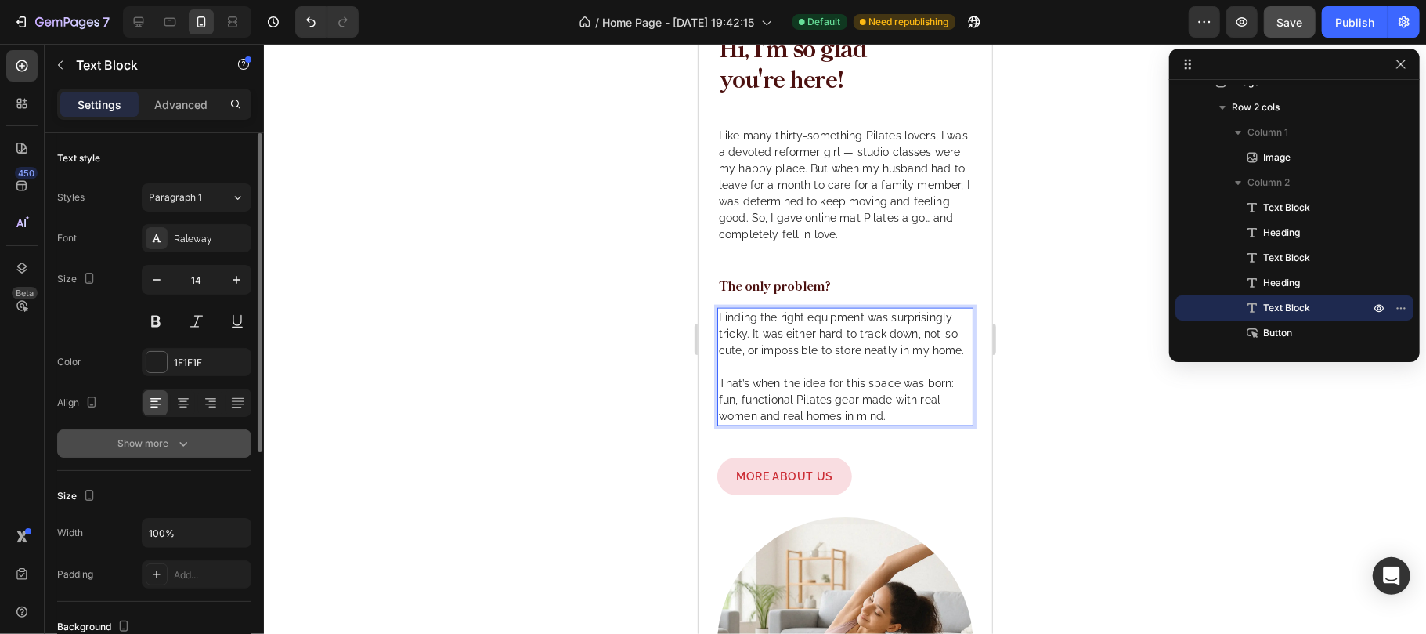
click at [170, 452] on button "Show more" at bounding box center [154, 443] width 194 height 28
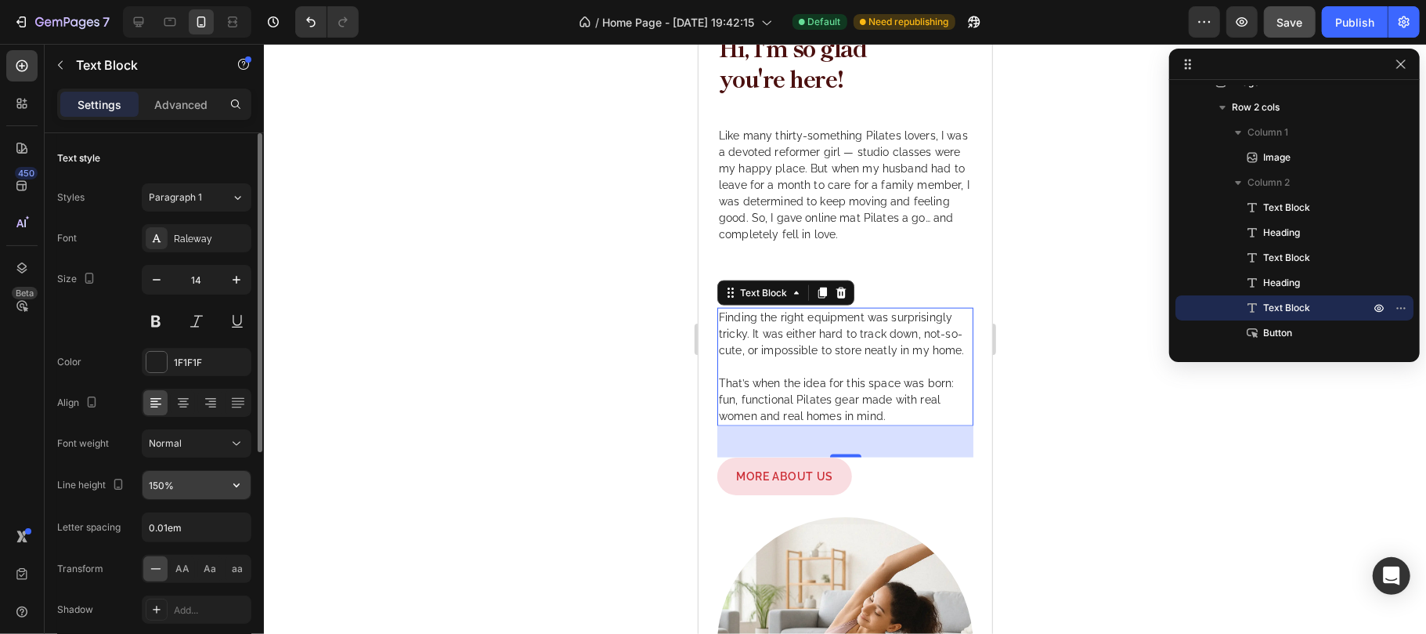
click at [186, 483] on input "150%" at bounding box center [197, 485] width 108 height 28
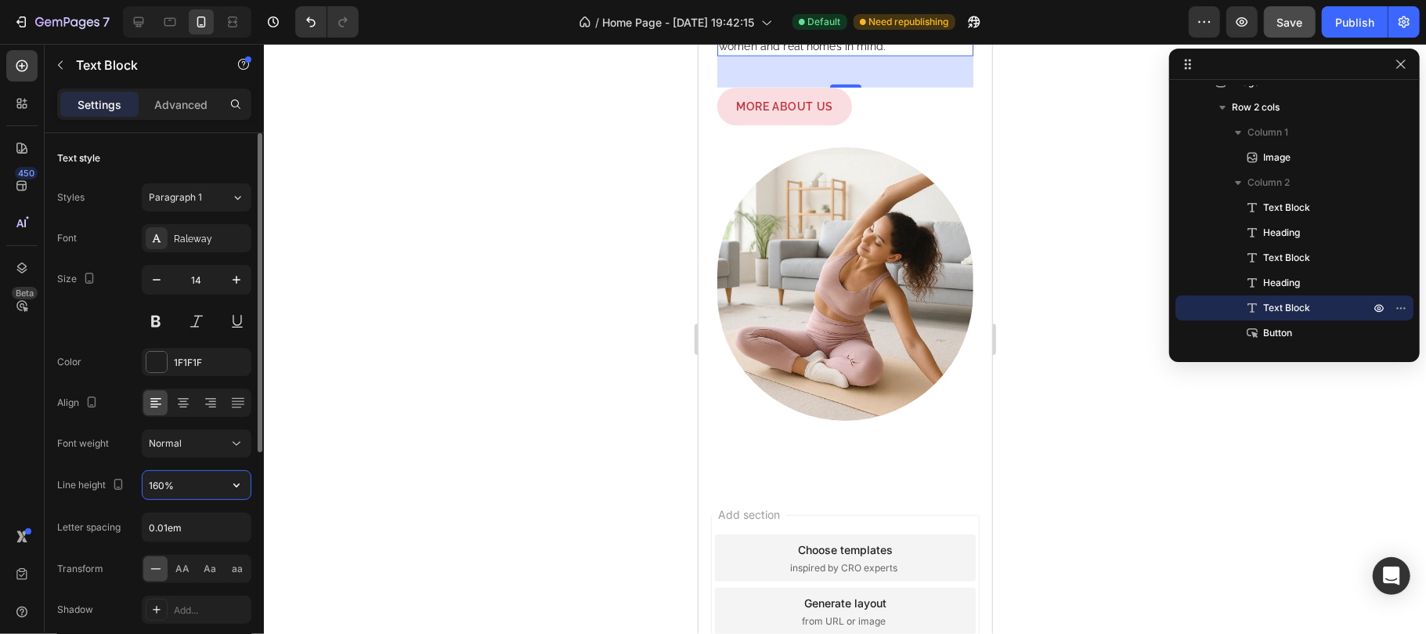
scroll to position [1028, 0]
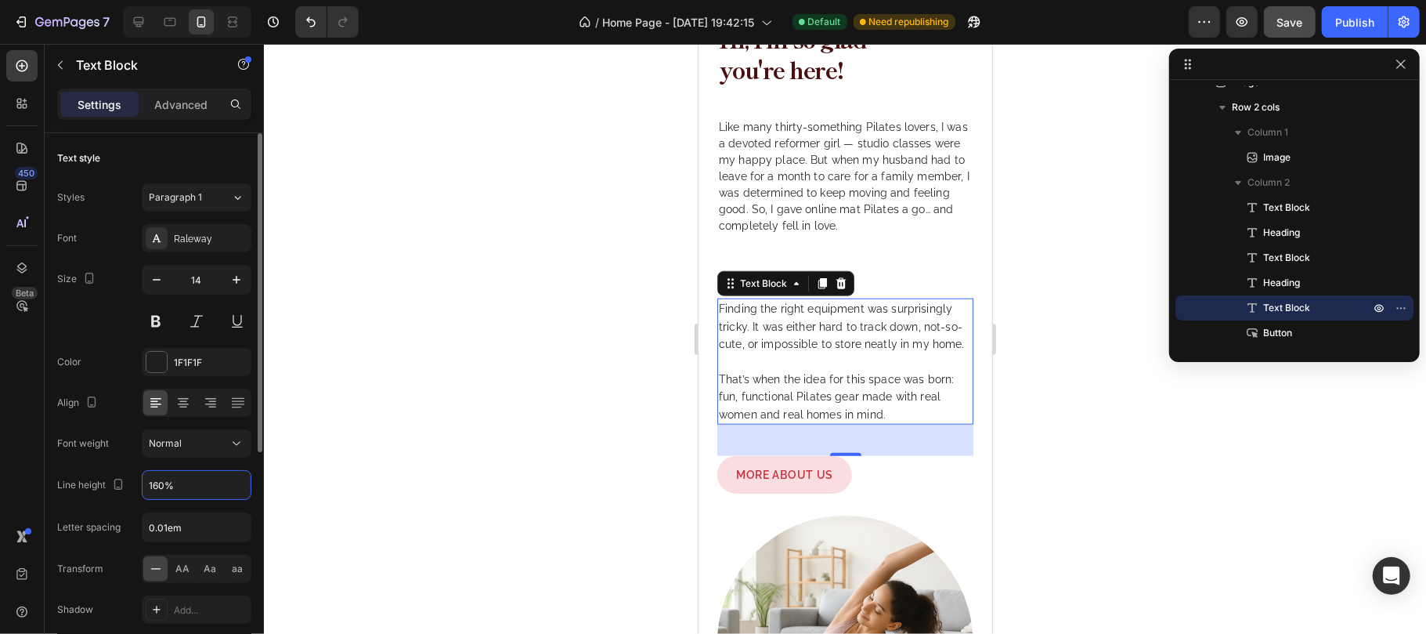
type input "160%"
click at [119, 408] on div "Align" at bounding box center [154, 402] width 194 height 28
click at [807, 175] on p "Like many thirty-something Pilates lovers, I was a devoted reformer girl — stud…" at bounding box center [844, 175] width 253 height 115
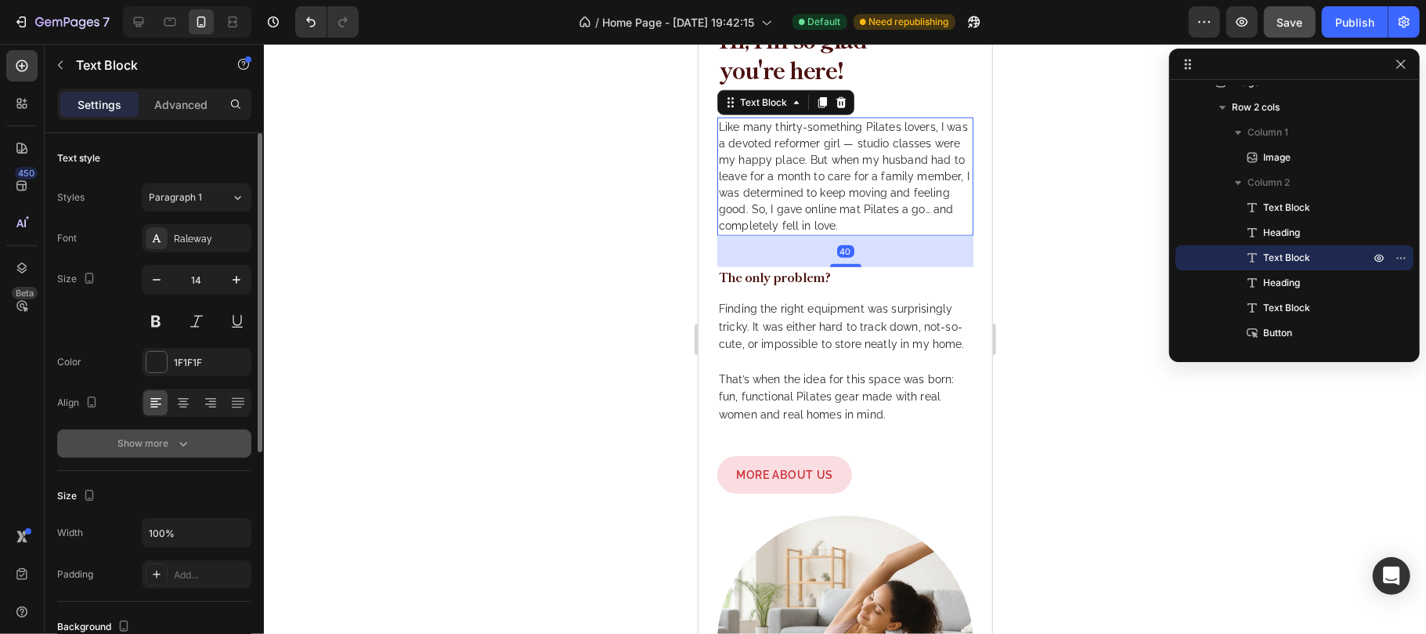
click at [188, 446] on icon "button" at bounding box center [183, 443] width 16 height 16
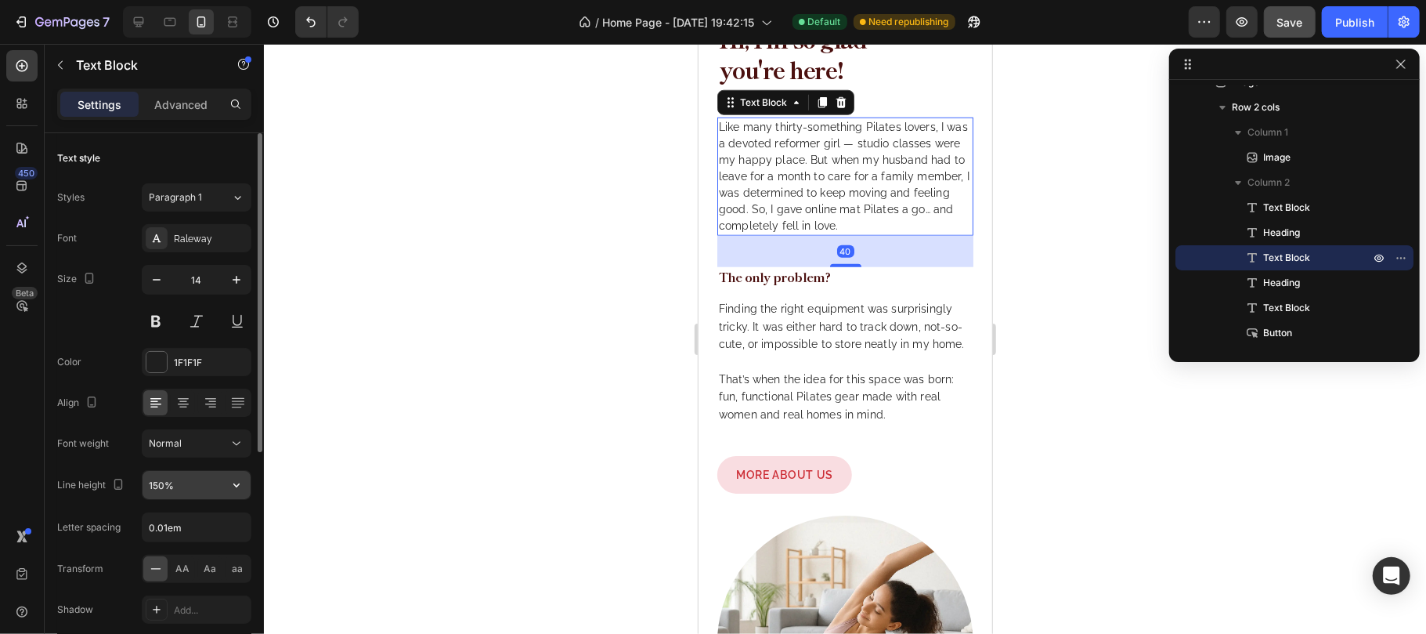
click at [164, 484] on input "150%" at bounding box center [197, 485] width 108 height 28
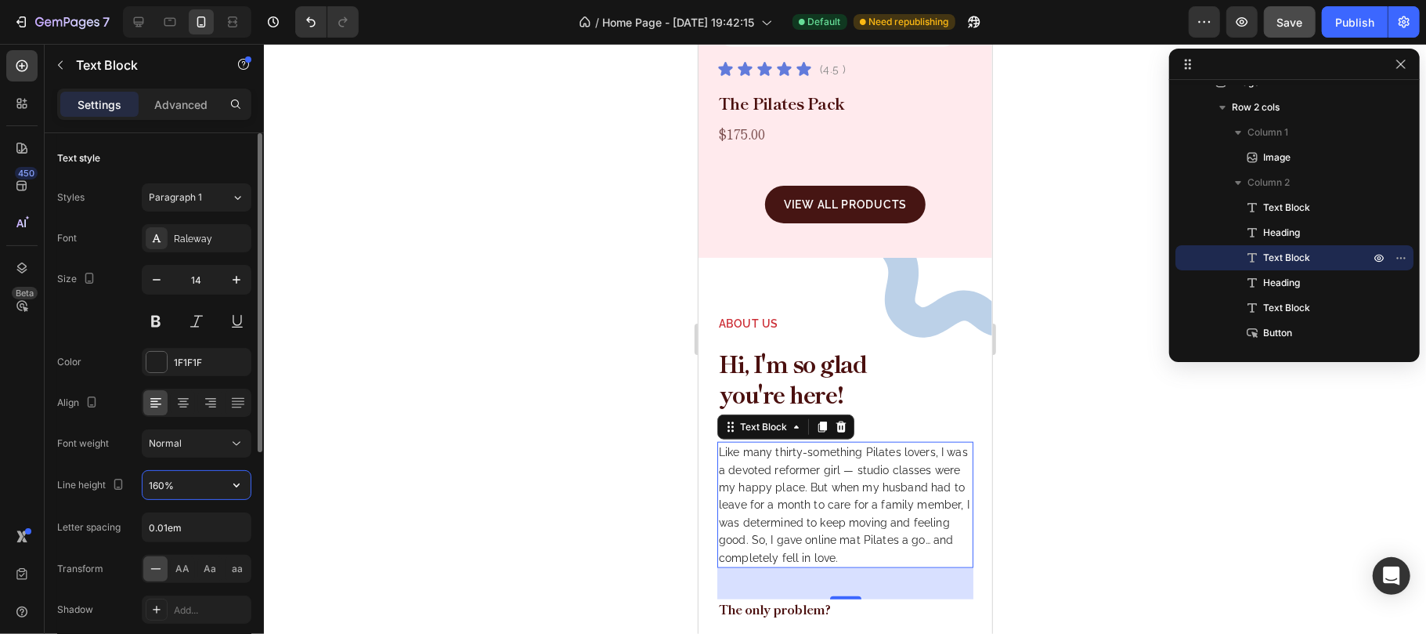
scroll to position [1370, 0]
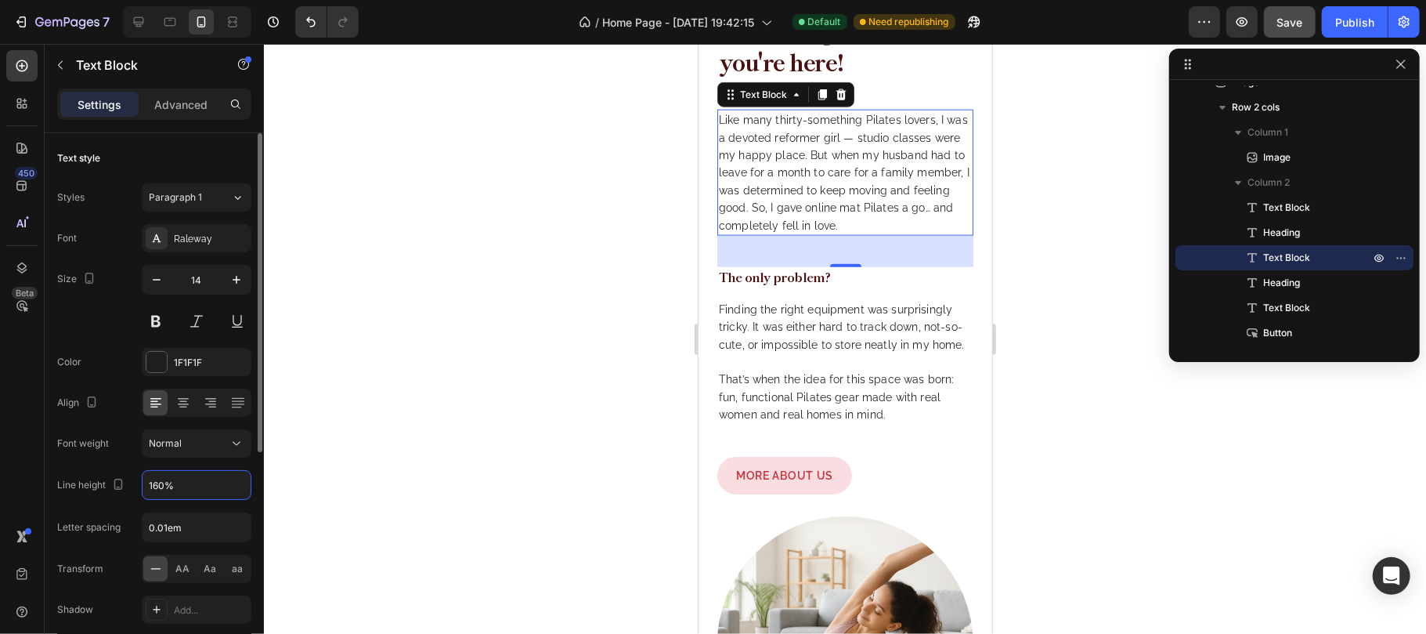
type input "160%"
click at [120, 349] on div "Color 1F1F1F" at bounding box center [154, 362] width 194 height 28
click at [807, 156] on p "Like many thirty-something Pilates lovers, I was a devoted reformer girl — stud…" at bounding box center [844, 171] width 253 height 123
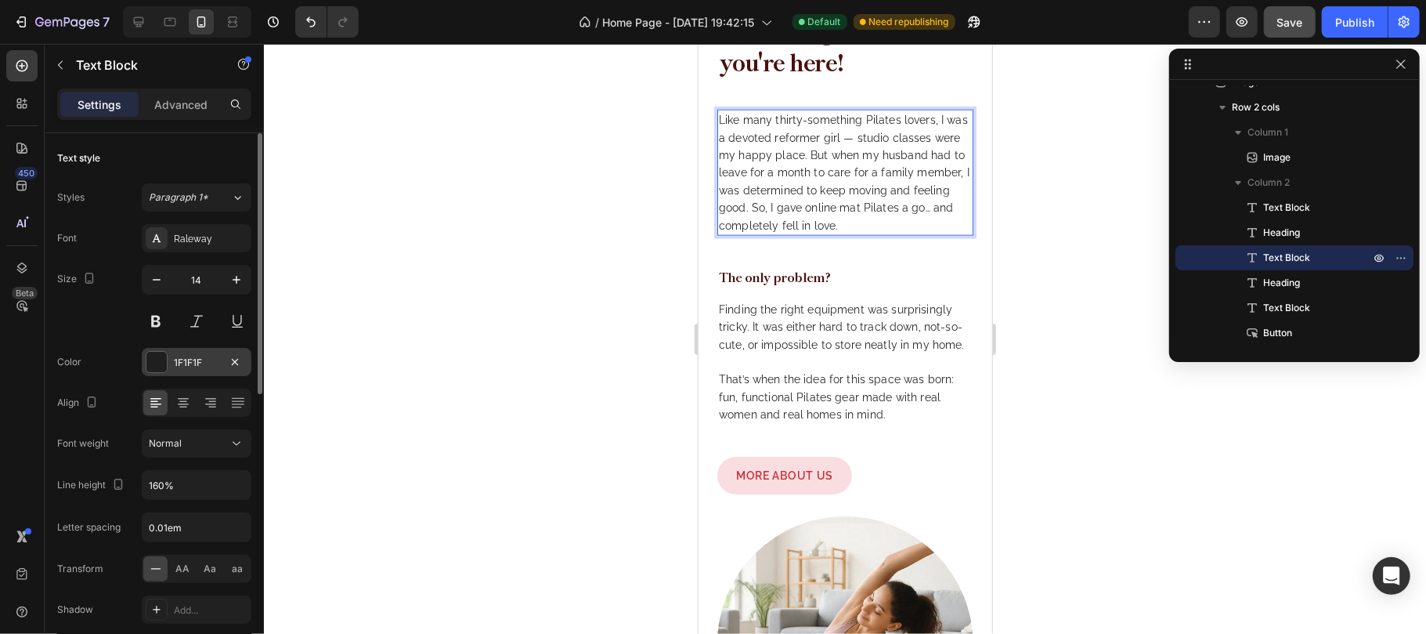
click at [175, 363] on div "1F1F1F" at bounding box center [196, 363] width 45 height 14
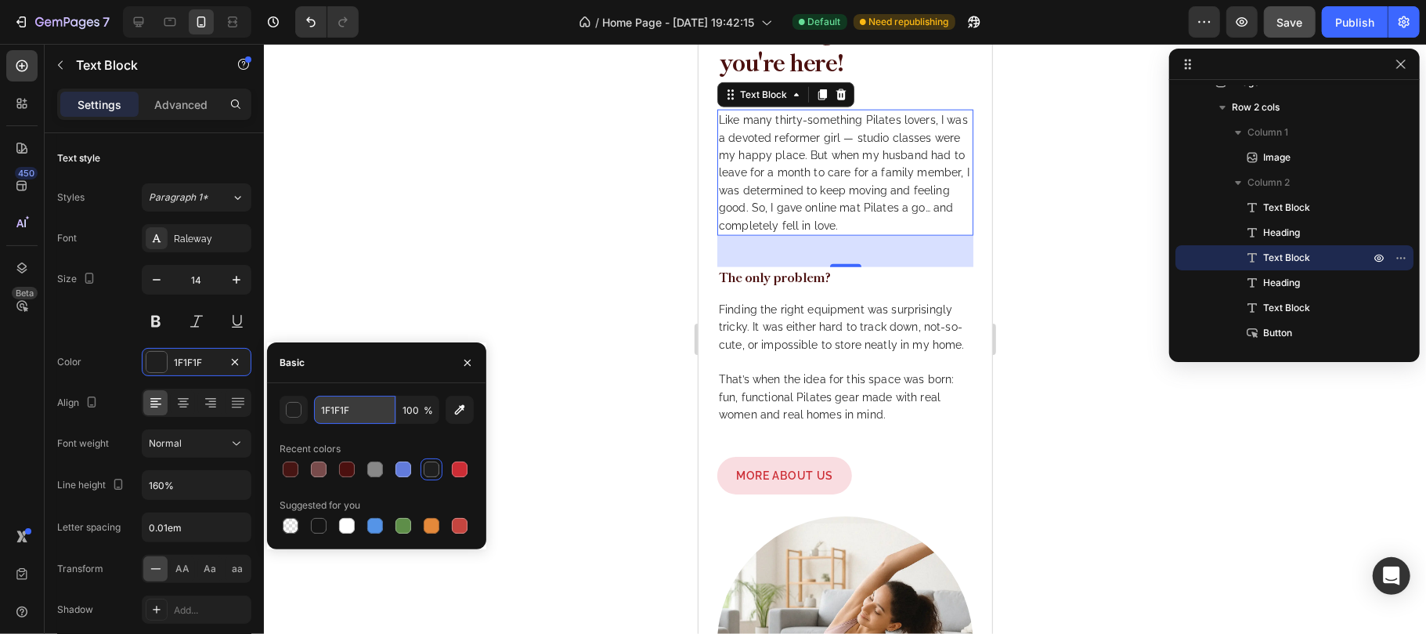
click at [367, 417] on input "1F1F1F" at bounding box center [354, 410] width 81 height 28
paste input "0C0B0B"
type input "0C0B0B"
click at [462, 365] on icon "button" at bounding box center [467, 362] width 13 height 13
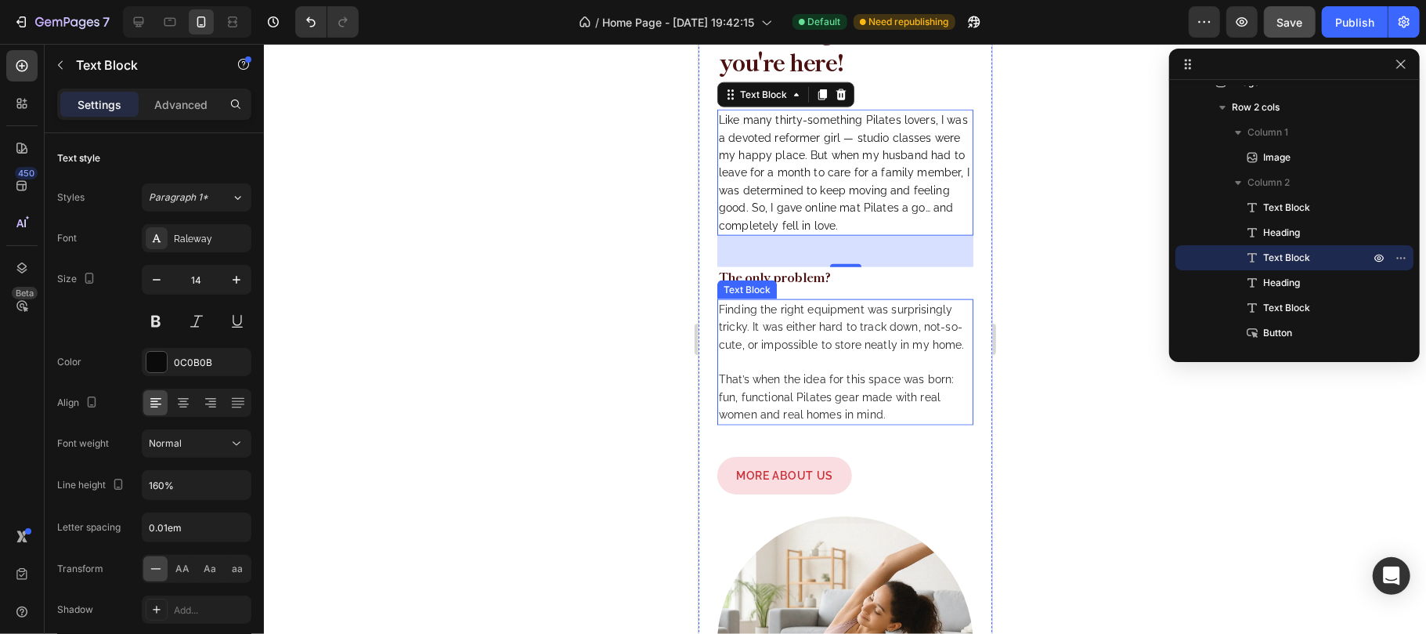
click at [786, 332] on p "Finding the right equipment was surprisingly tricky. It was either hard to trac…" at bounding box center [844, 361] width 253 height 123
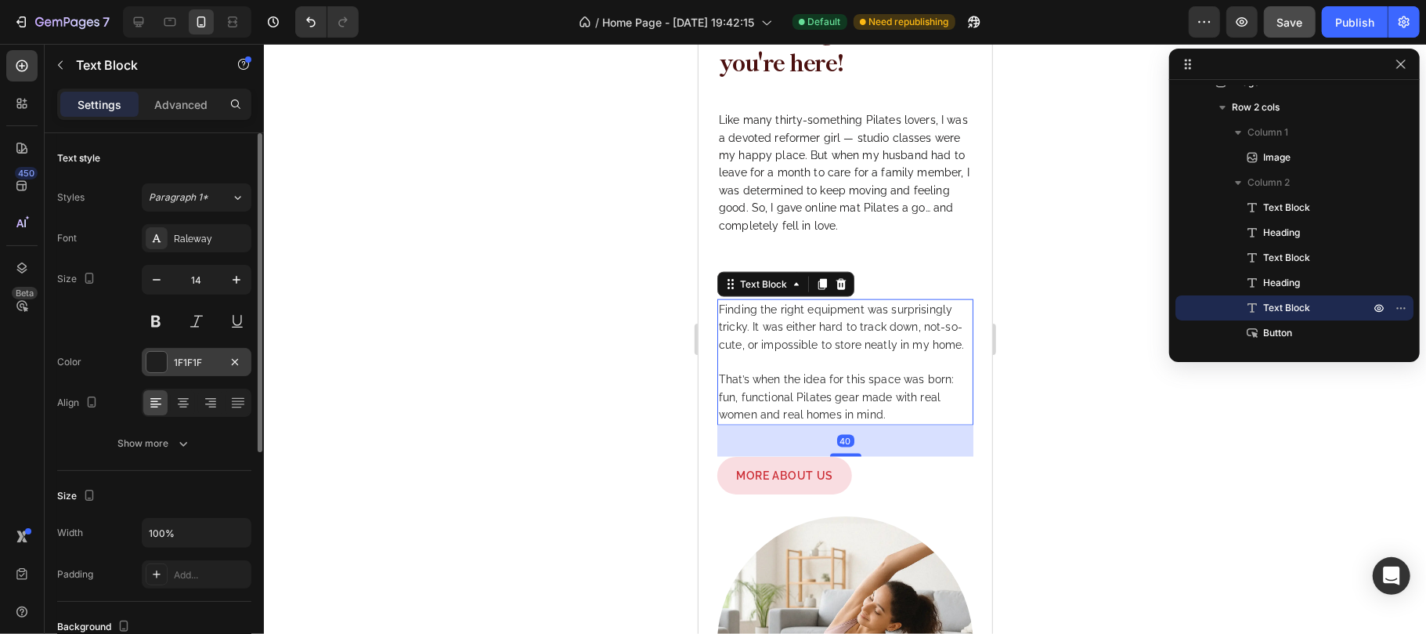
click at [195, 362] on div "1F1F1F" at bounding box center [196, 363] width 45 height 14
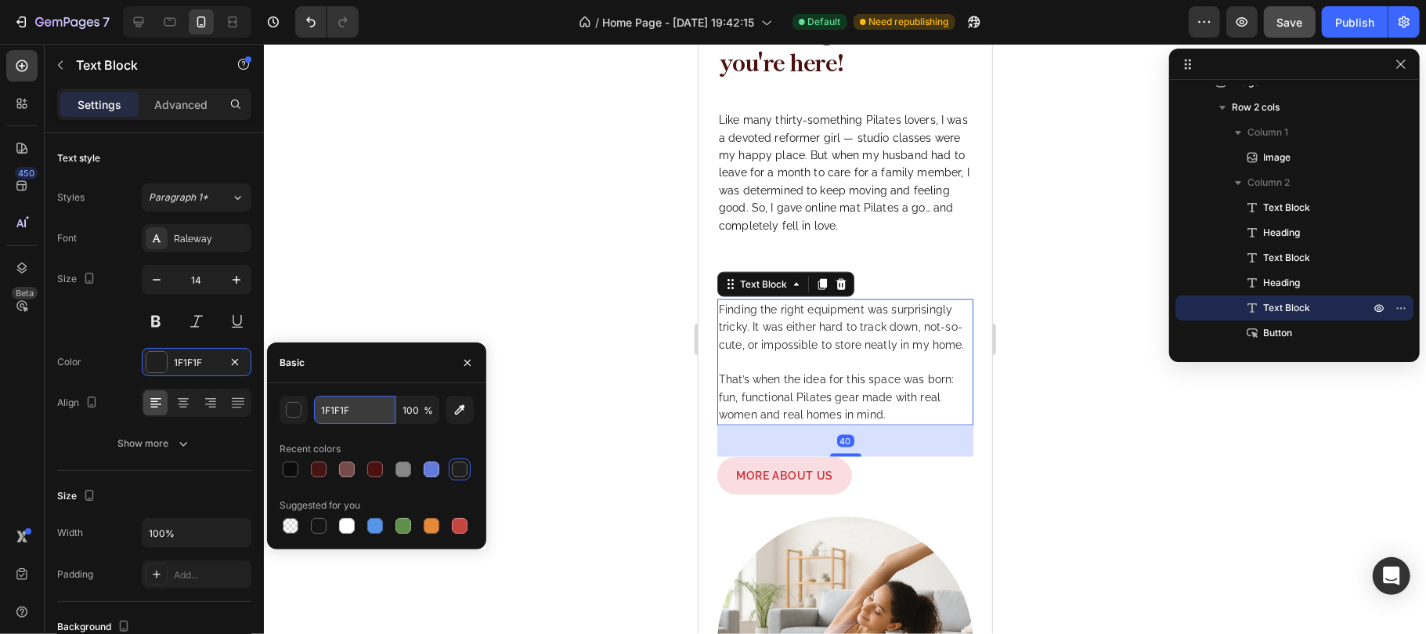
click at [359, 411] on input "1F1F1F" at bounding box center [354, 410] width 81 height 28
paste input "0C0B0B"
type input "0C0B0B"
click at [471, 363] on icon "button" at bounding box center [467, 362] width 13 height 13
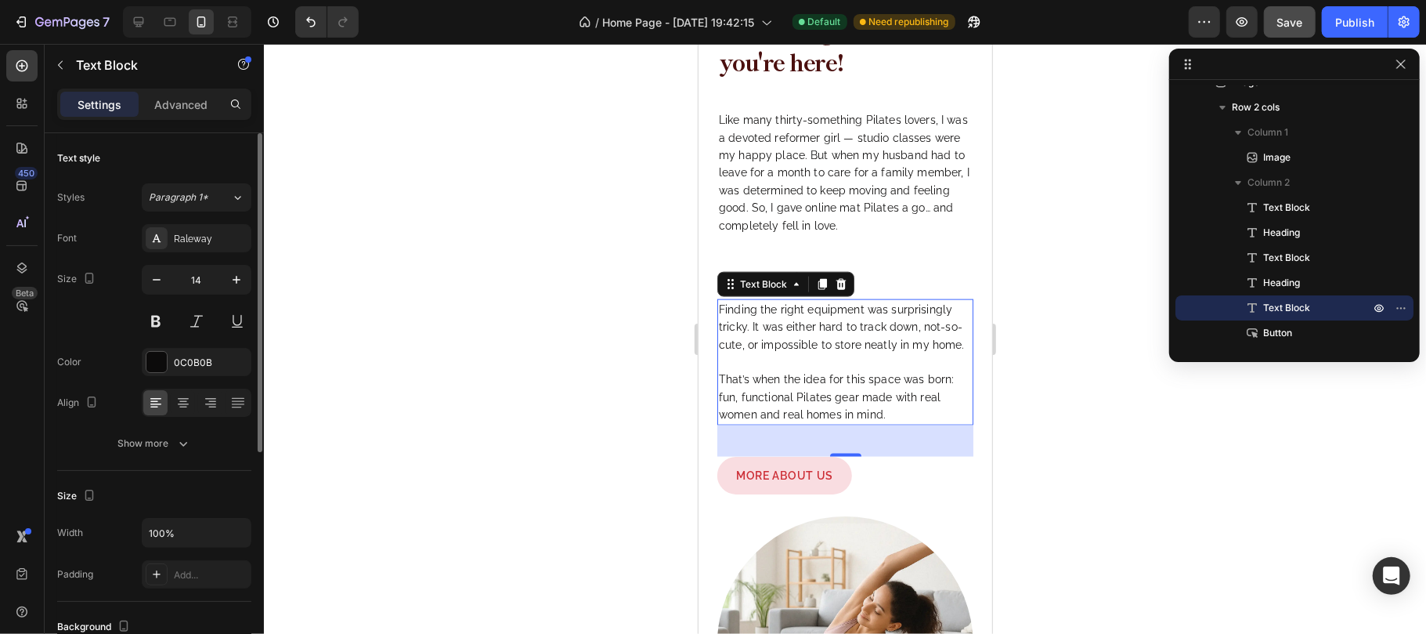
click at [103, 337] on div "Font Raleway Size 14 Color 0C0B0B Align Show more" at bounding box center [154, 340] width 194 height 233
click at [1399, 63] on icon "button" at bounding box center [1401, 64] width 13 height 13
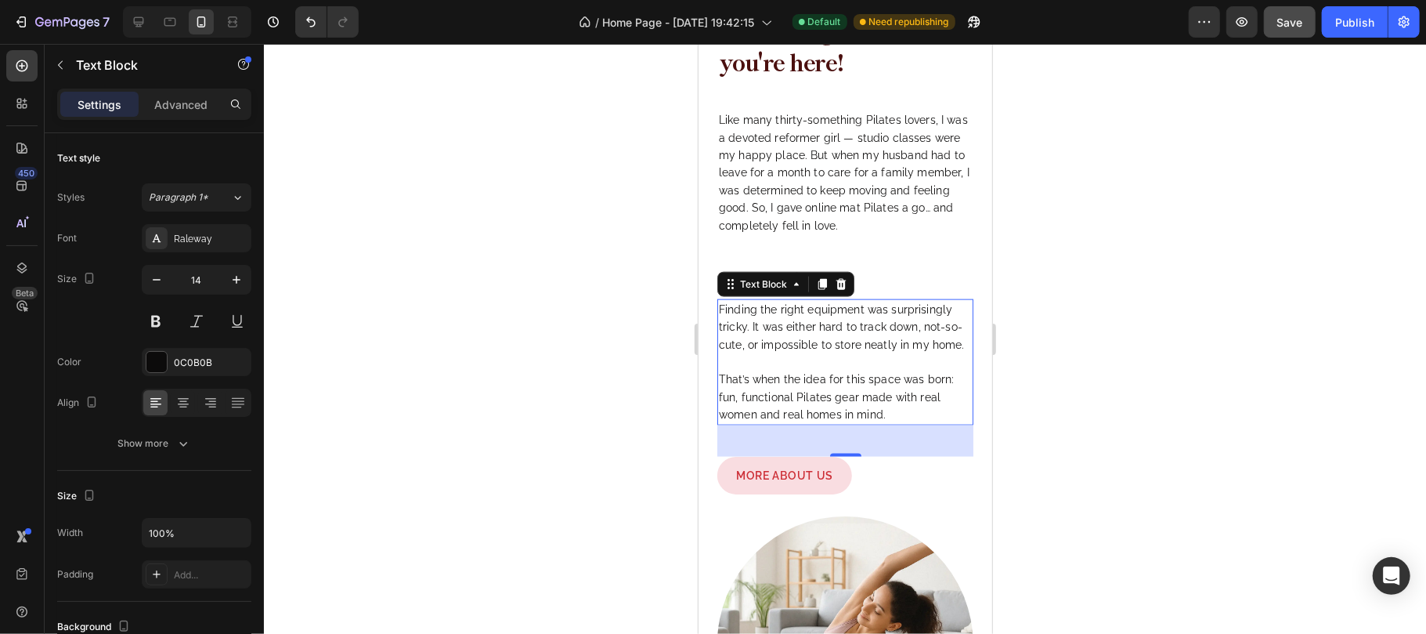
scroll to position [1297, 0]
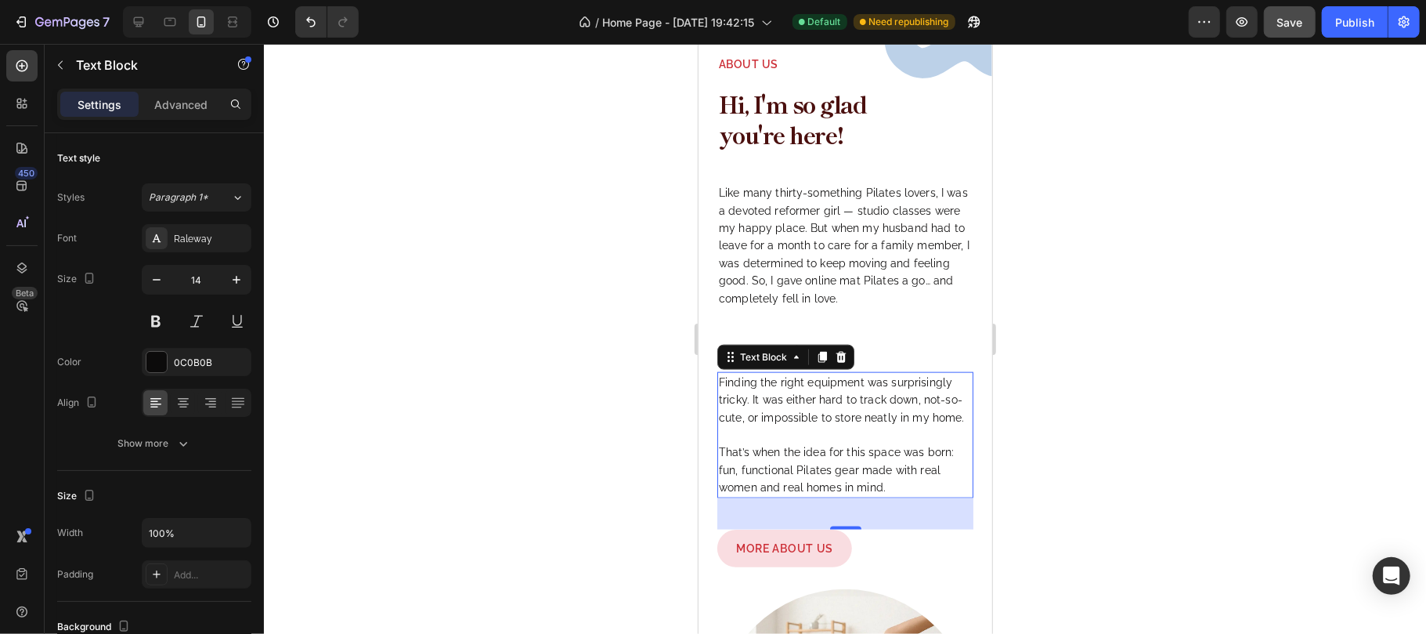
click at [851, 276] on p "Like many thirty-something Pilates lovers, I was a devoted reformer girl — stud…" at bounding box center [844, 244] width 253 height 123
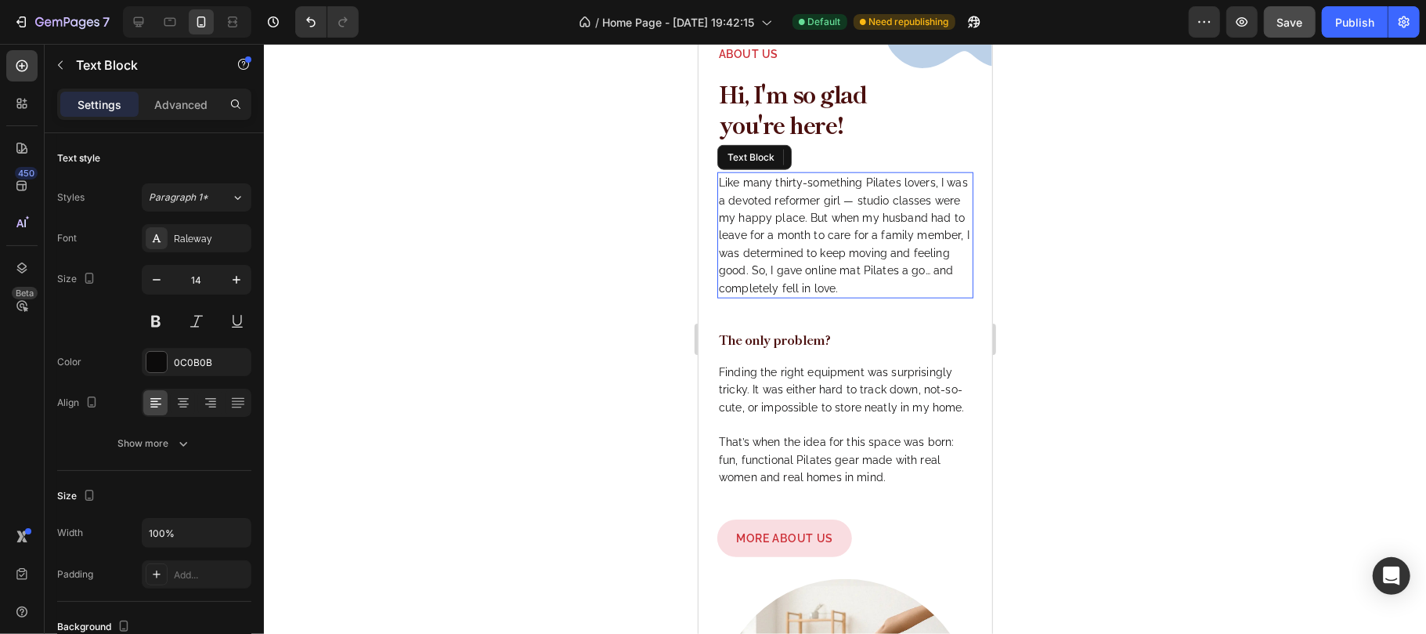
click at [1147, 323] on div at bounding box center [845, 339] width 1162 height 590
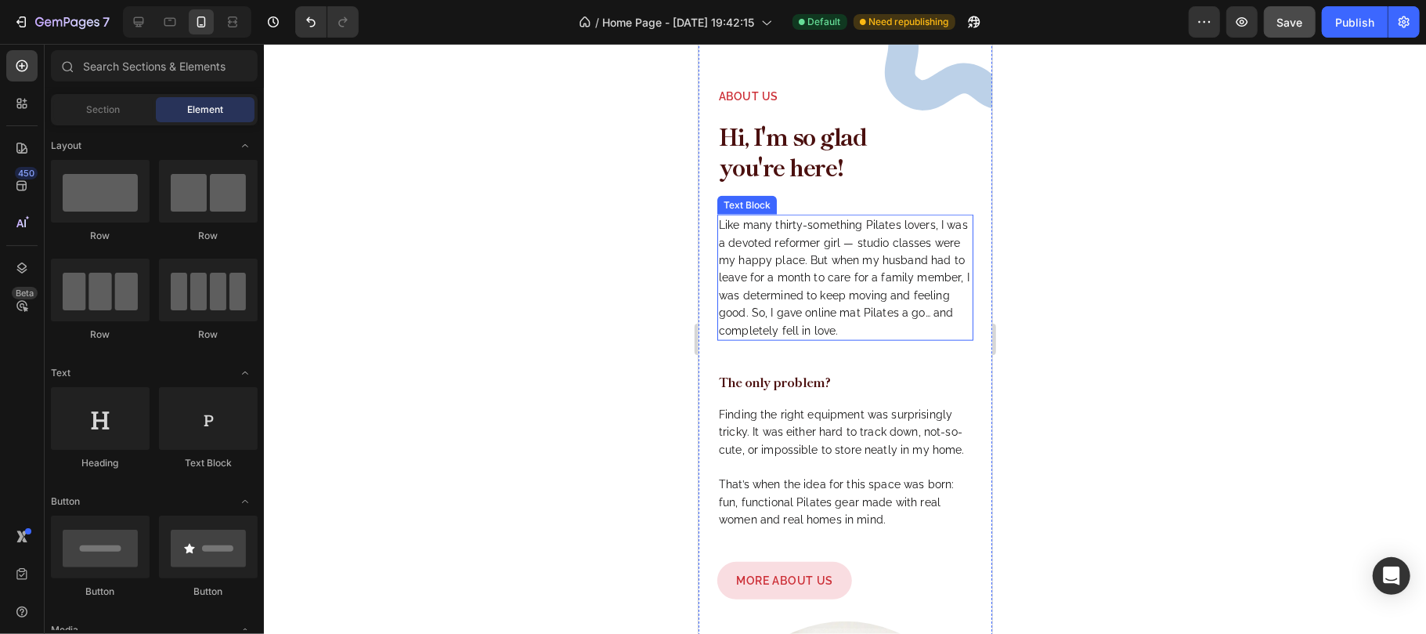
scroll to position [1203, 0]
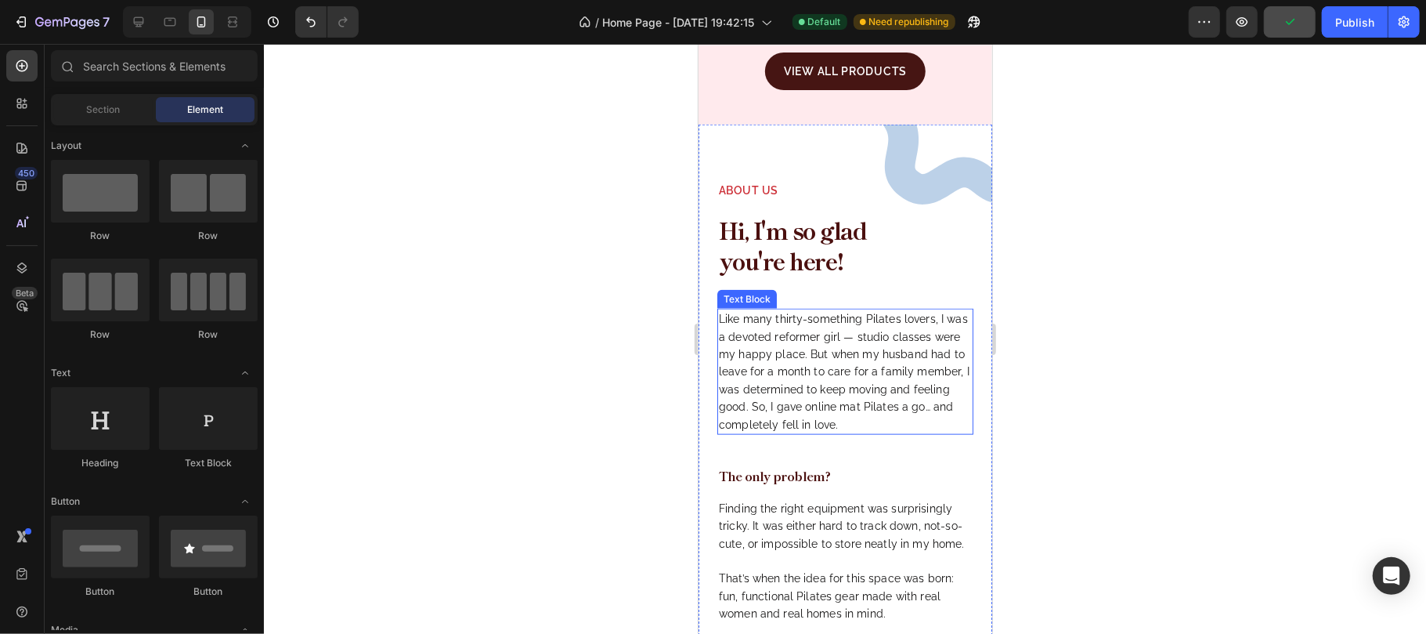
click at [848, 392] on p "Like many thirty-something Pilates lovers, I was a devoted reformer girl — stud…" at bounding box center [844, 370] width 253 height 123
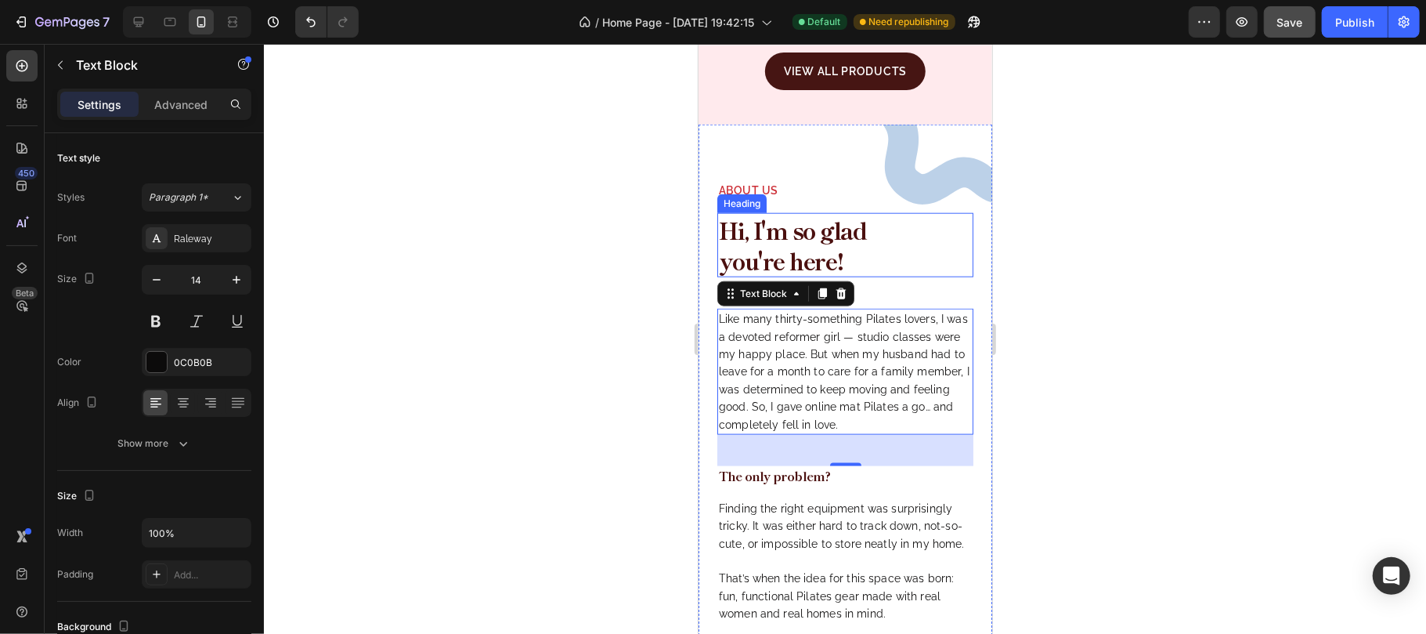
click at [892, 244] on h2 "Hi, I'm so glad you're here!" at bounding box center [819, 244] width 204 height 64
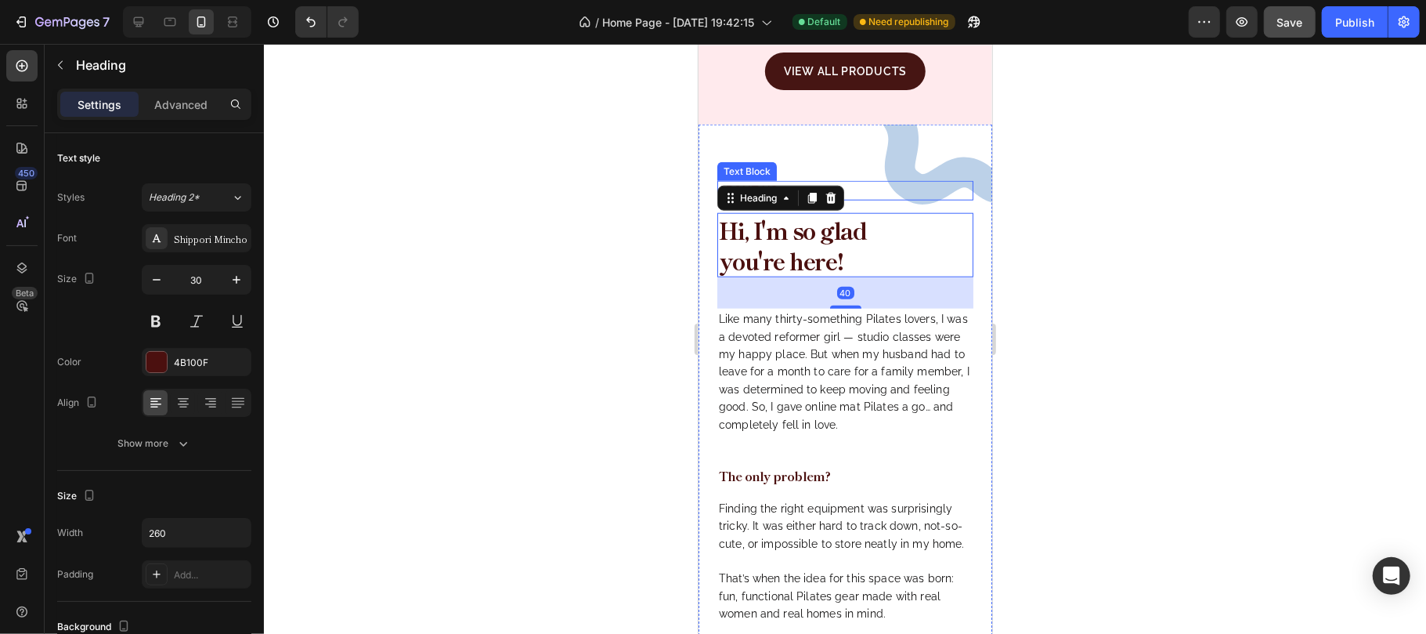
click at [858, 197] on p "About us" at bounding box center [844, 190] width 253 height 16
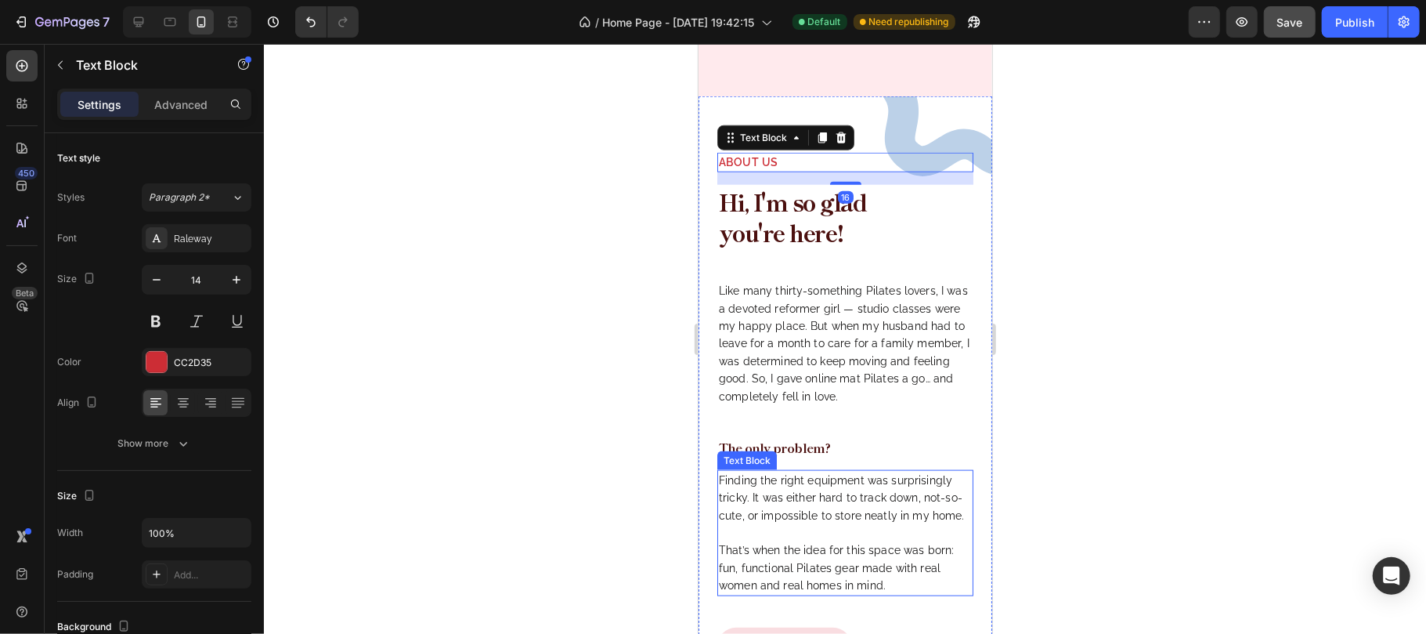
scroll to position [1411, 0]
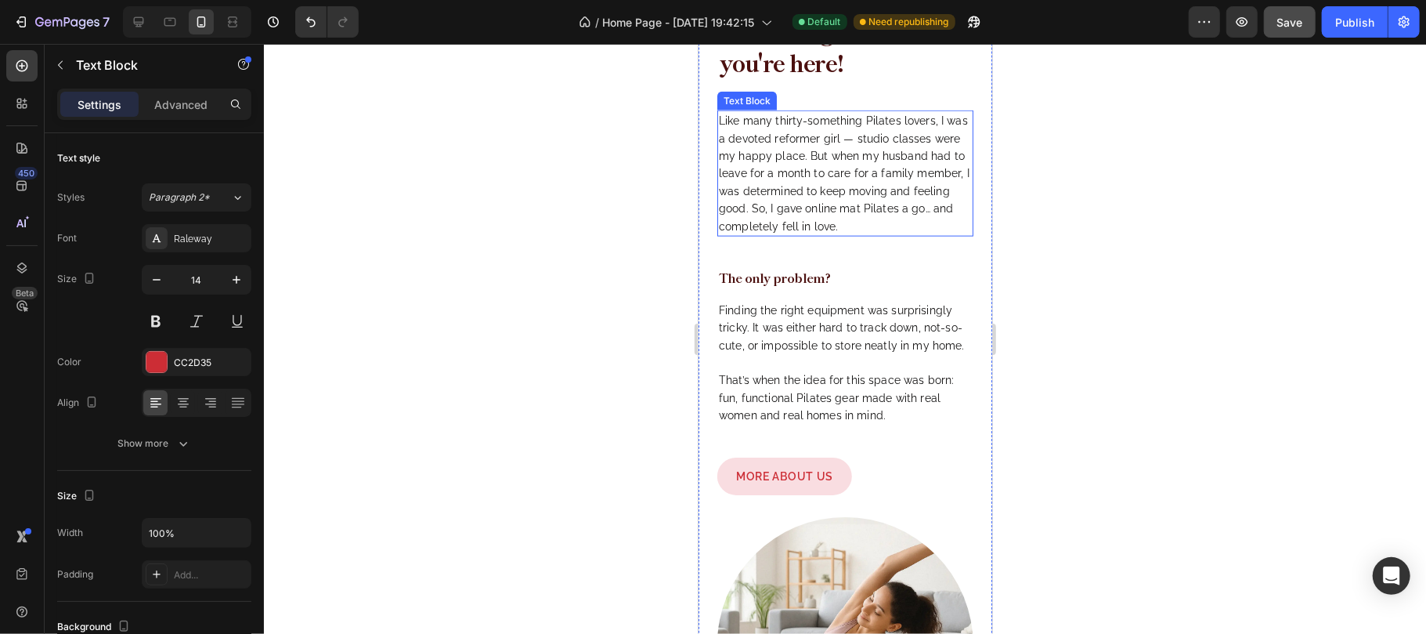
click at [870, 216] on p "Like many thirty-something Pilates lovers, I was a devoted reformer girl — stud…" at bounding box center [844, 172] width 253 height 123
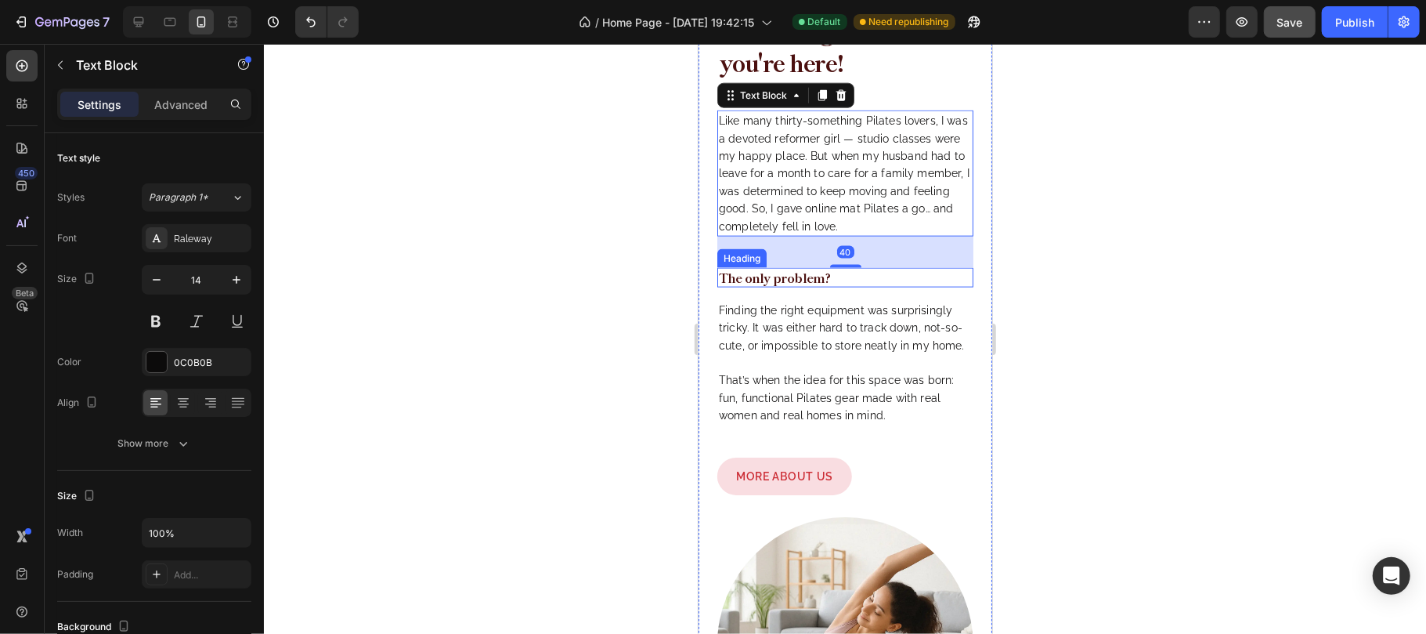
click at [862, 278] on h2 "The only problem?" at bounding box center [845, 277] width 256 height 20
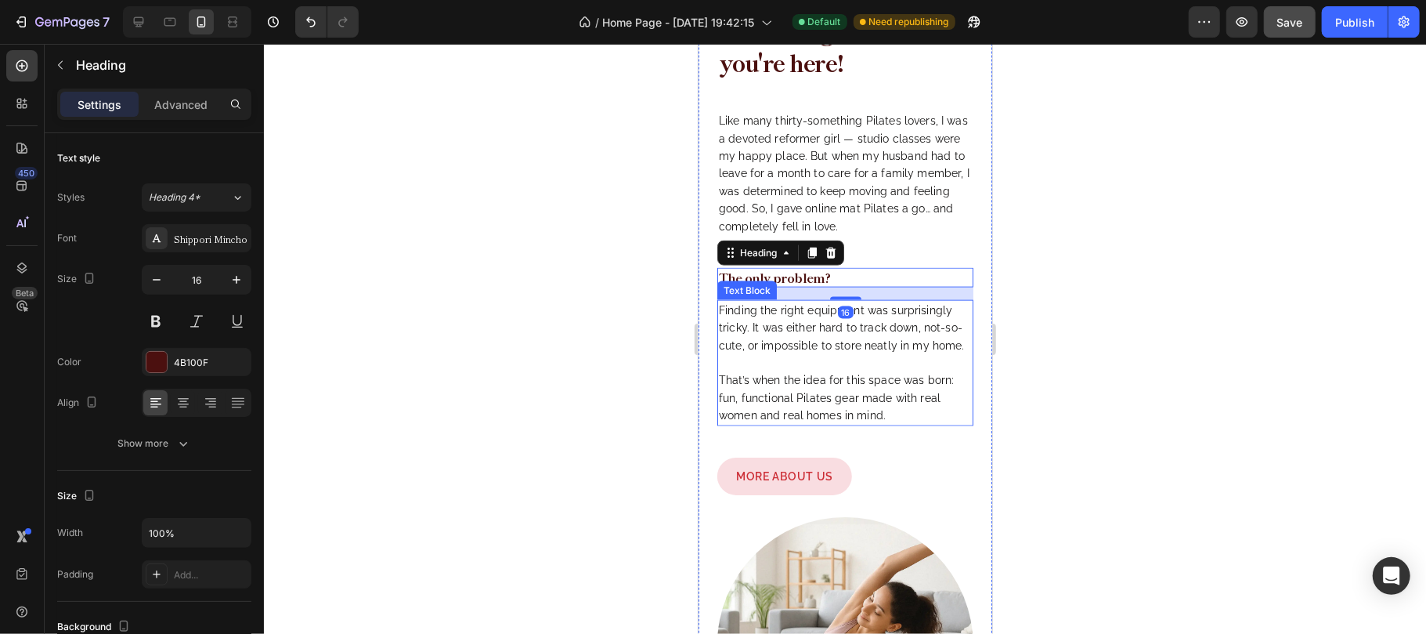
click at [863, 313] on p "Finding the right equipment was surprisingly tricky. It was either hard to trac…" at bounding box center [844, 362] width 253 height 123
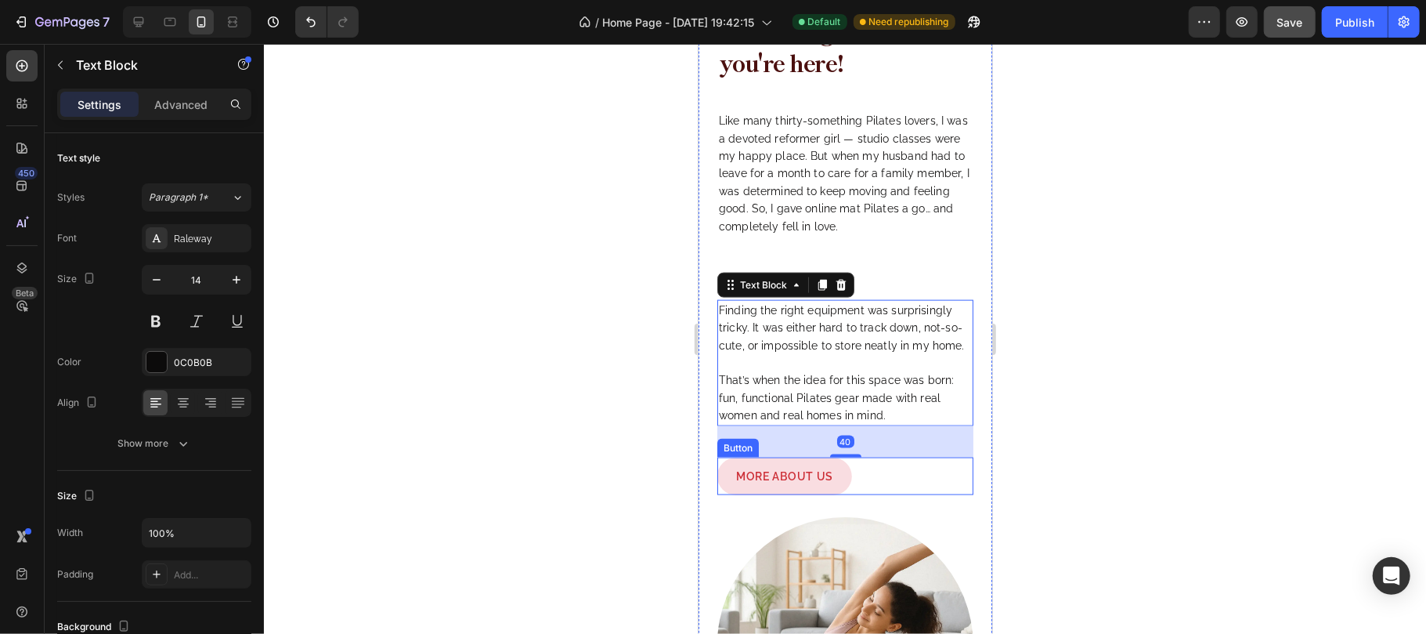
click at [898, 489] on div "MORE ABOUT US Button" at bounding box center [845, 476] width 256 height 38
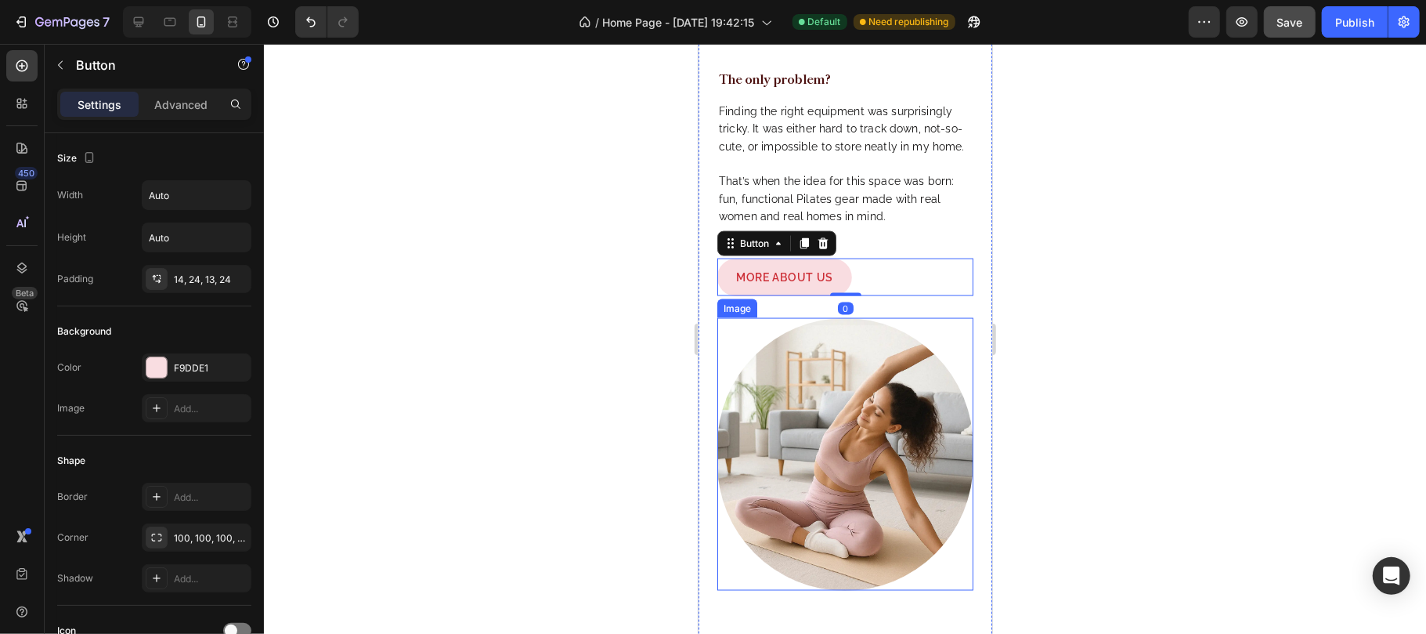
scroll to position [1725, 0]
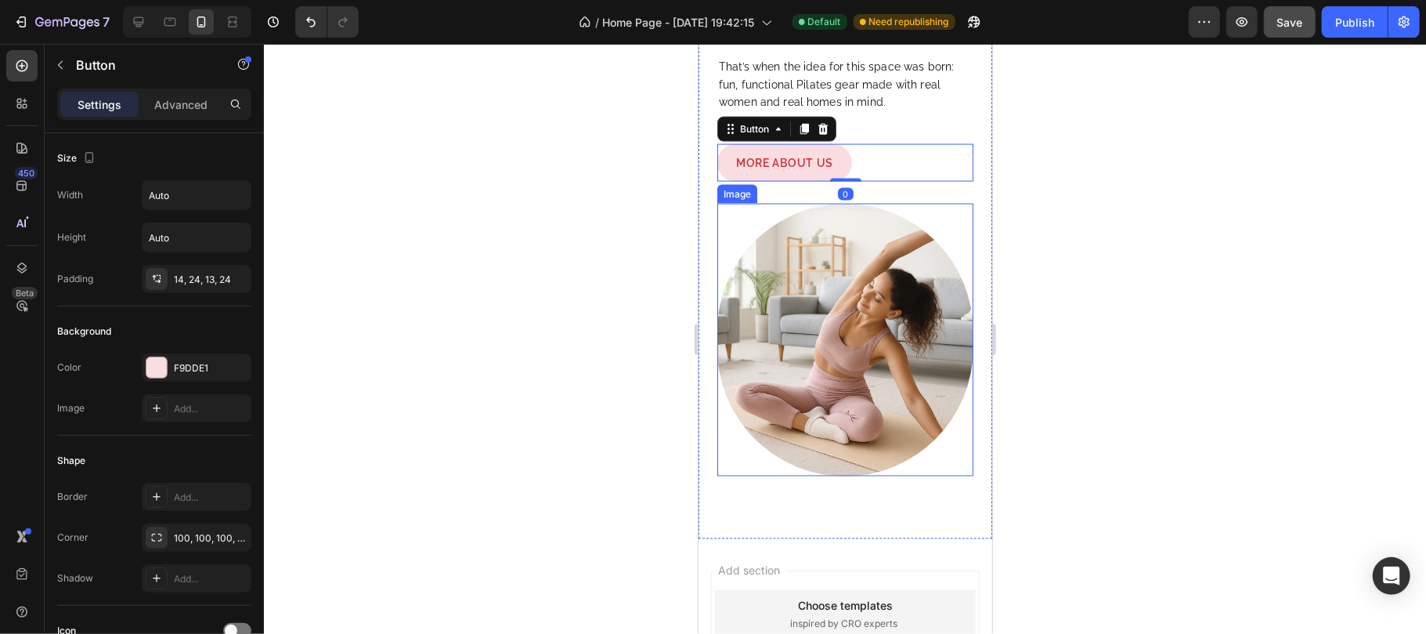
click at [845, 348] on img at bounding box center [845, 339] width 256 height 273
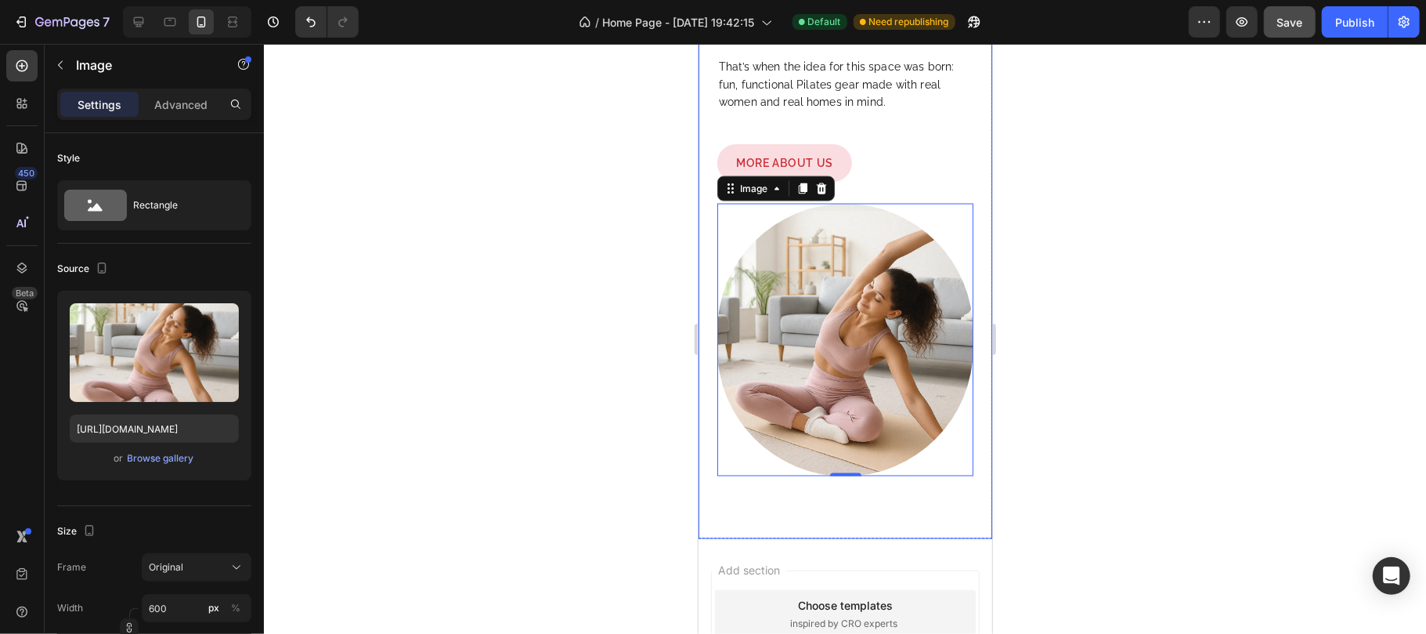
click at [789, 498] on div "Image 0 About us Text Block Hi, I'm so glad you're here! Heading Like many thir…" at bounding box center [845, 75] width 294 height 926
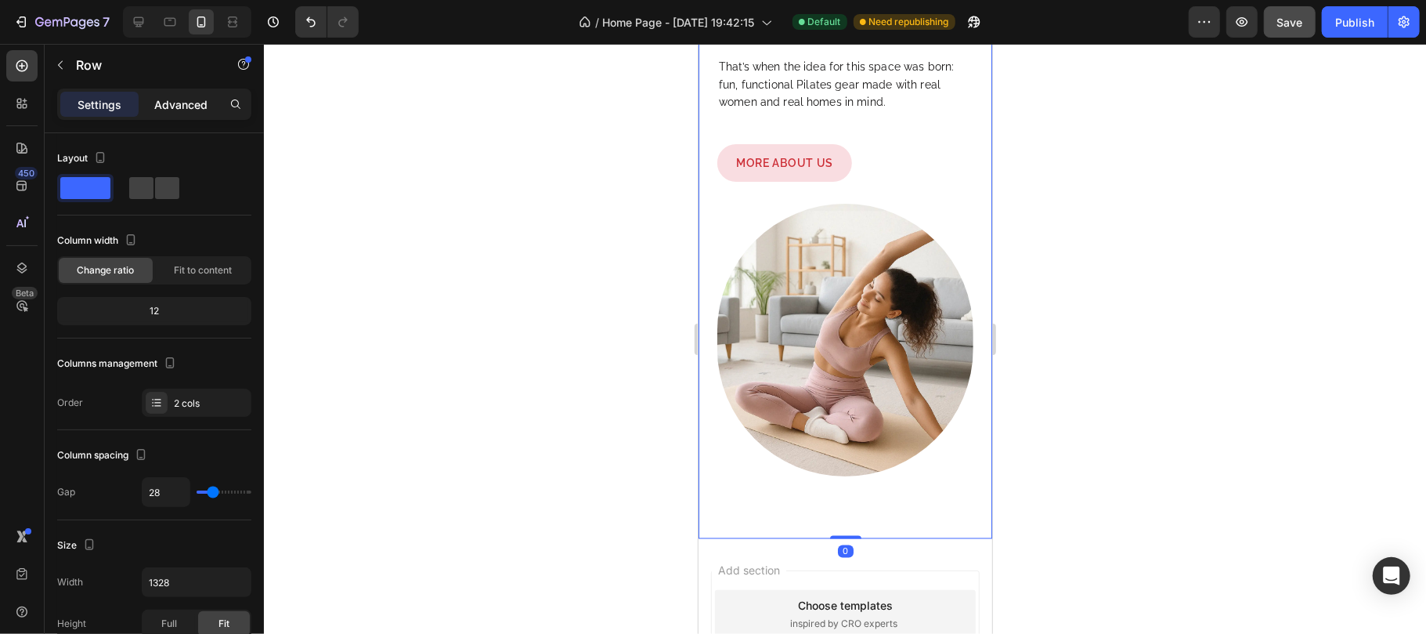
click at [182, 110] on p "Advanced" at bounding box center [180, 104] width 53 height 16
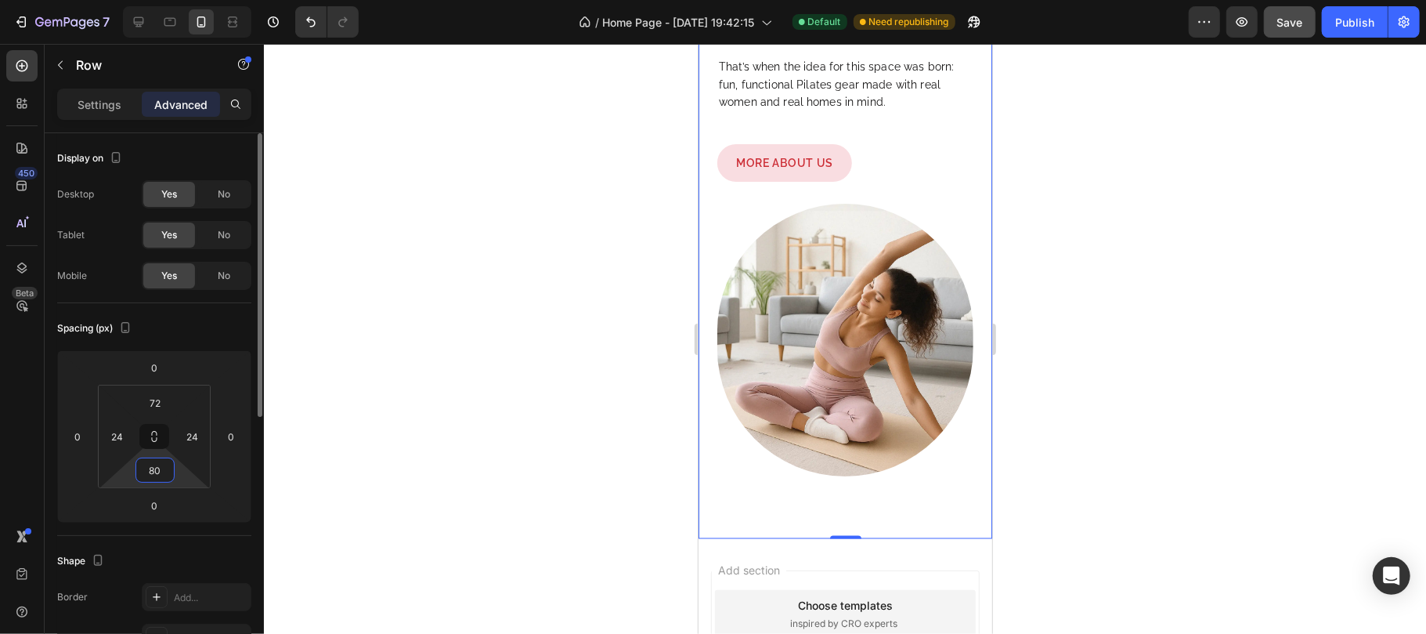
click at [157, 477] on input "80" at bounding box center [154, 469] width 31 height 23
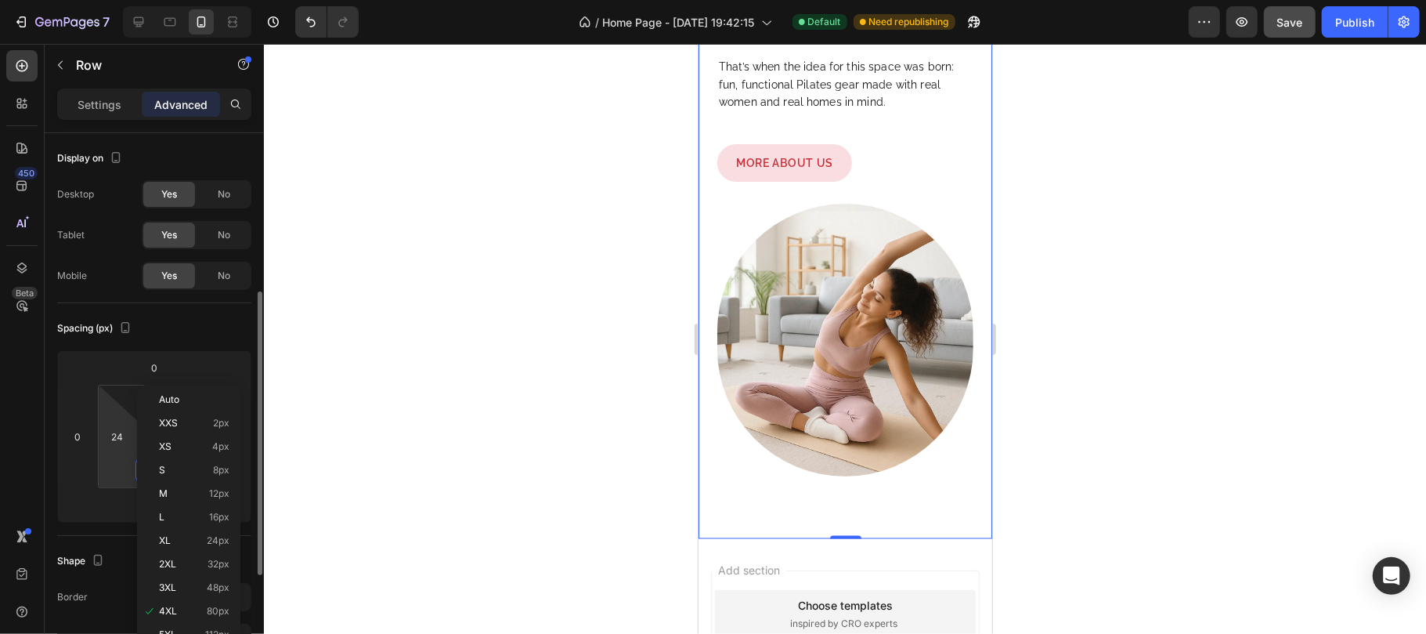
scroll to position [104, 0]
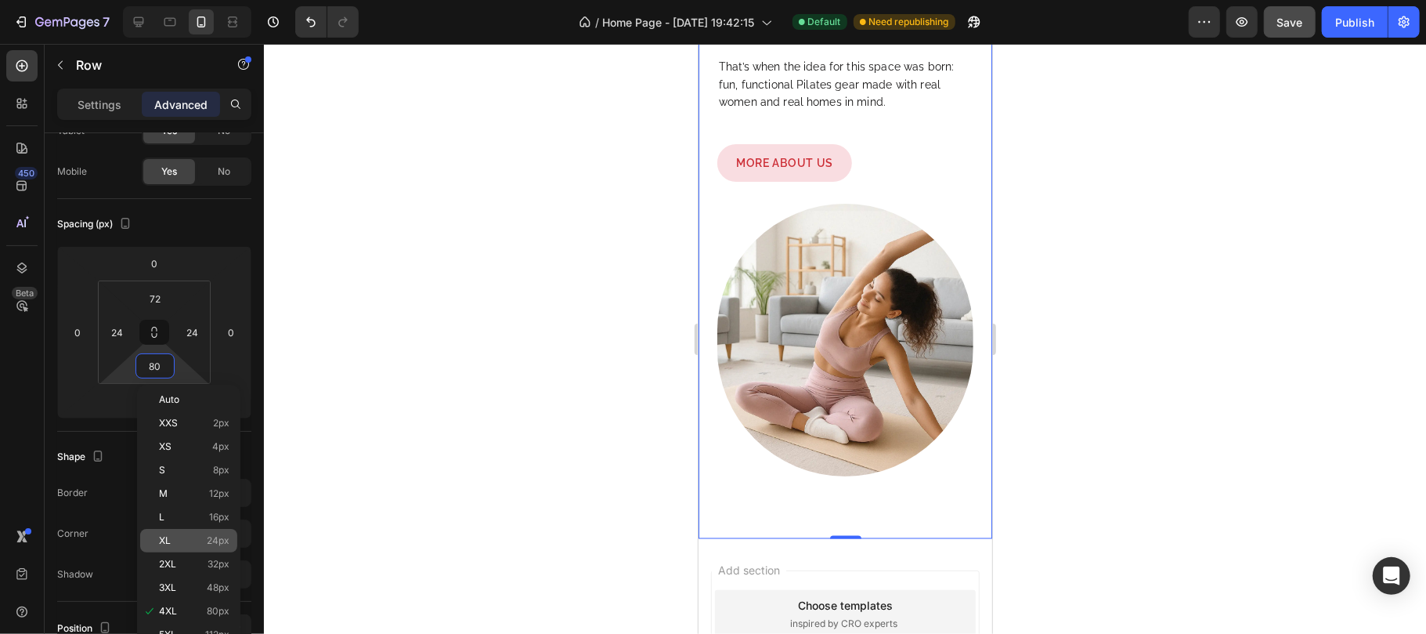
click at [188, 540] on p "XL 24px" at bounding box center [194, 540] width 70 height 11
type input "24"
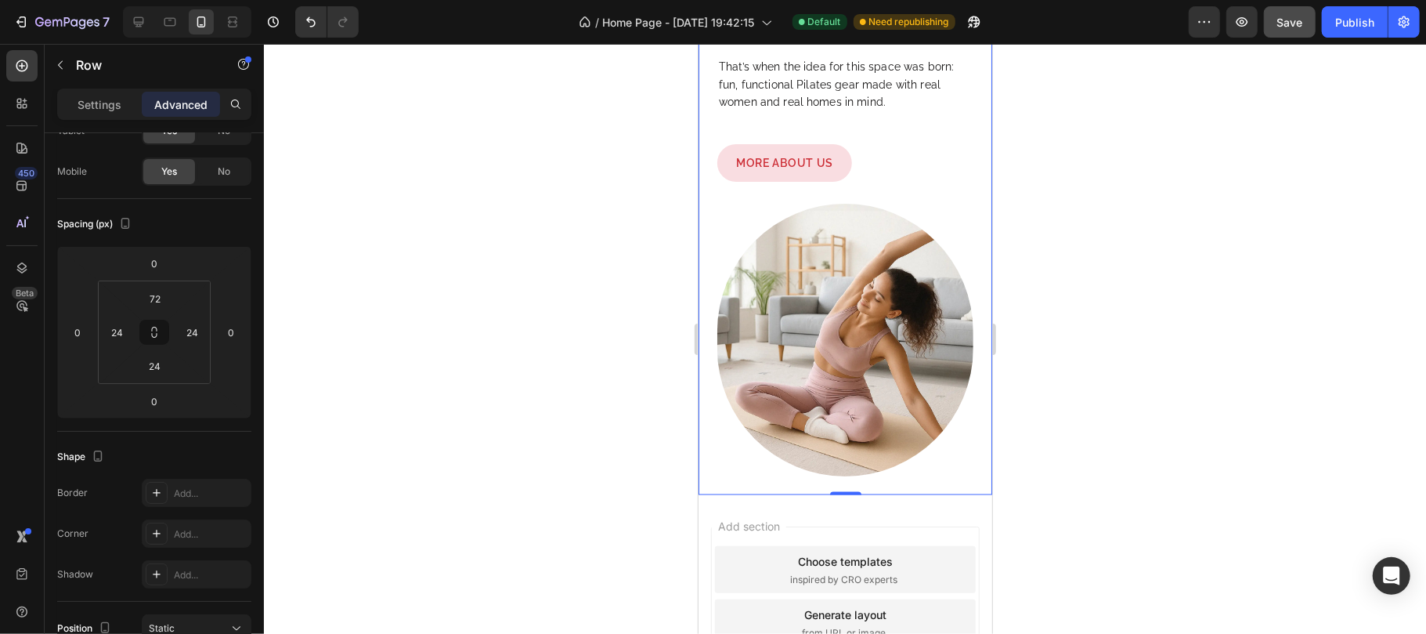
click at [1167, 359] on div at bounding box center [845, 339] width 1162 height 590
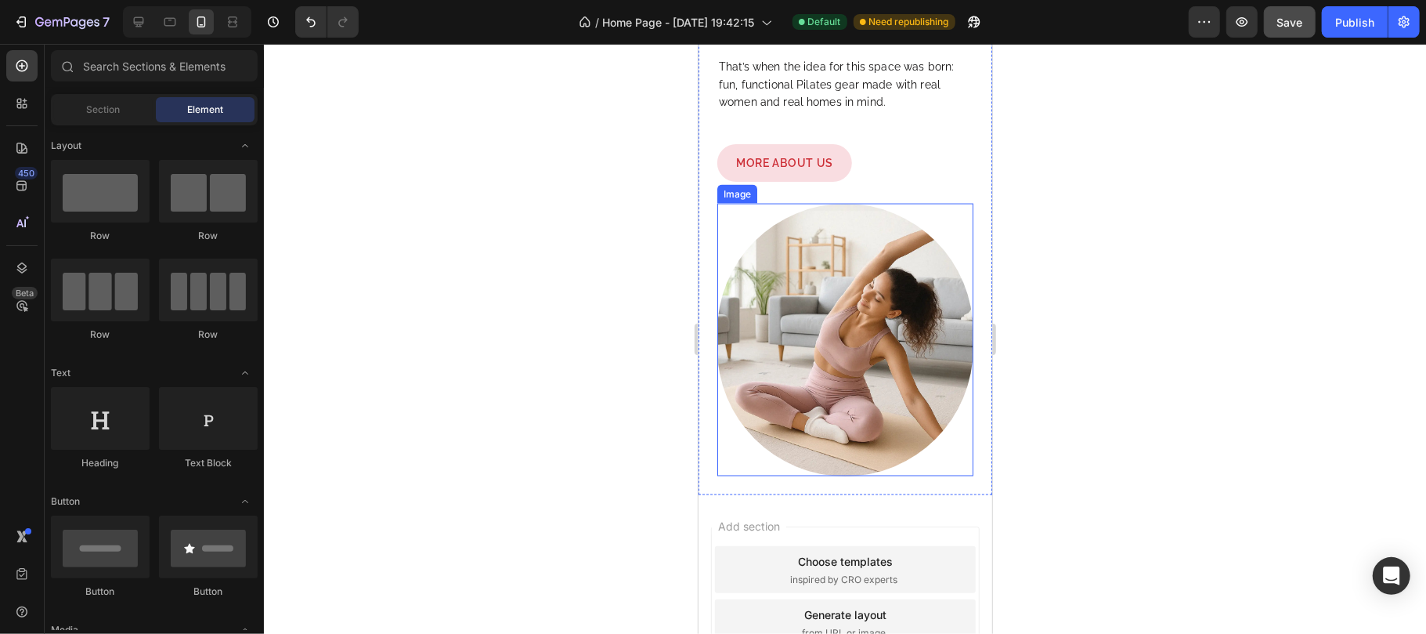
click at [838, 331] on img at bounding box center [845, 339] width 256 height 273
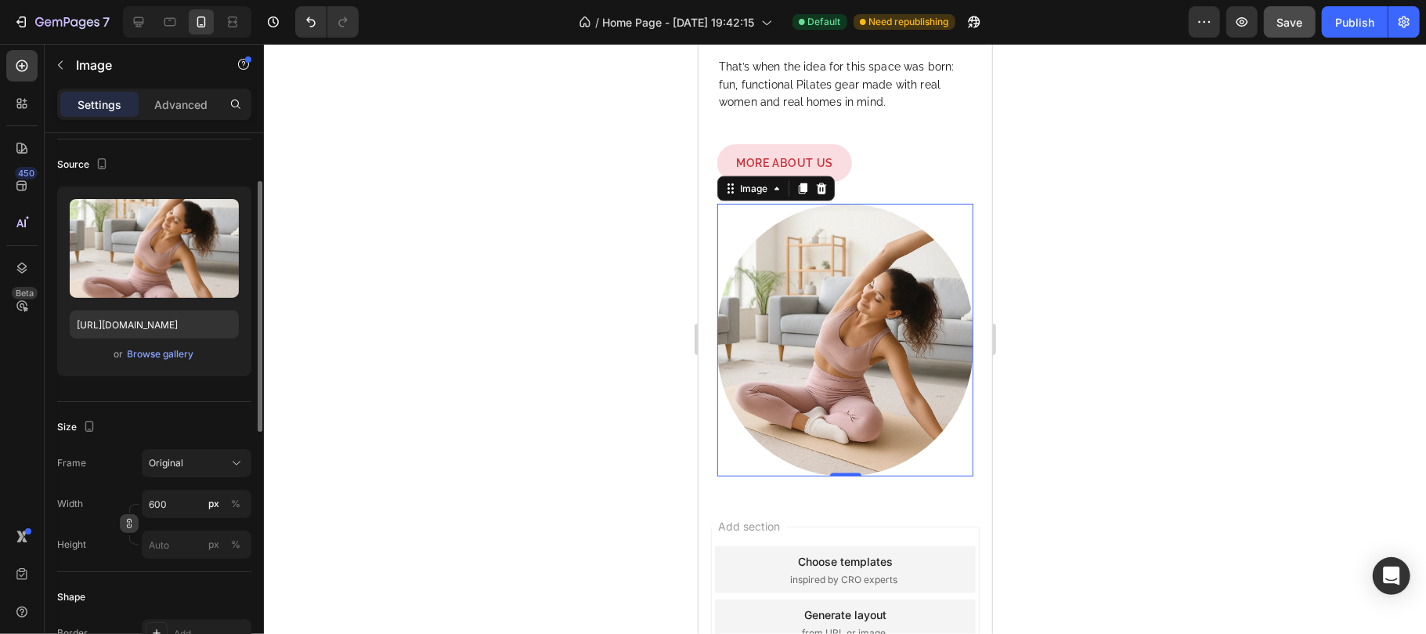
click at [132, 526] on icon "button" at bounding box center [129, 523] width 11 height 11
click at [191, 534] on input "600" at bounding box center [197, 543] width 110 height 28
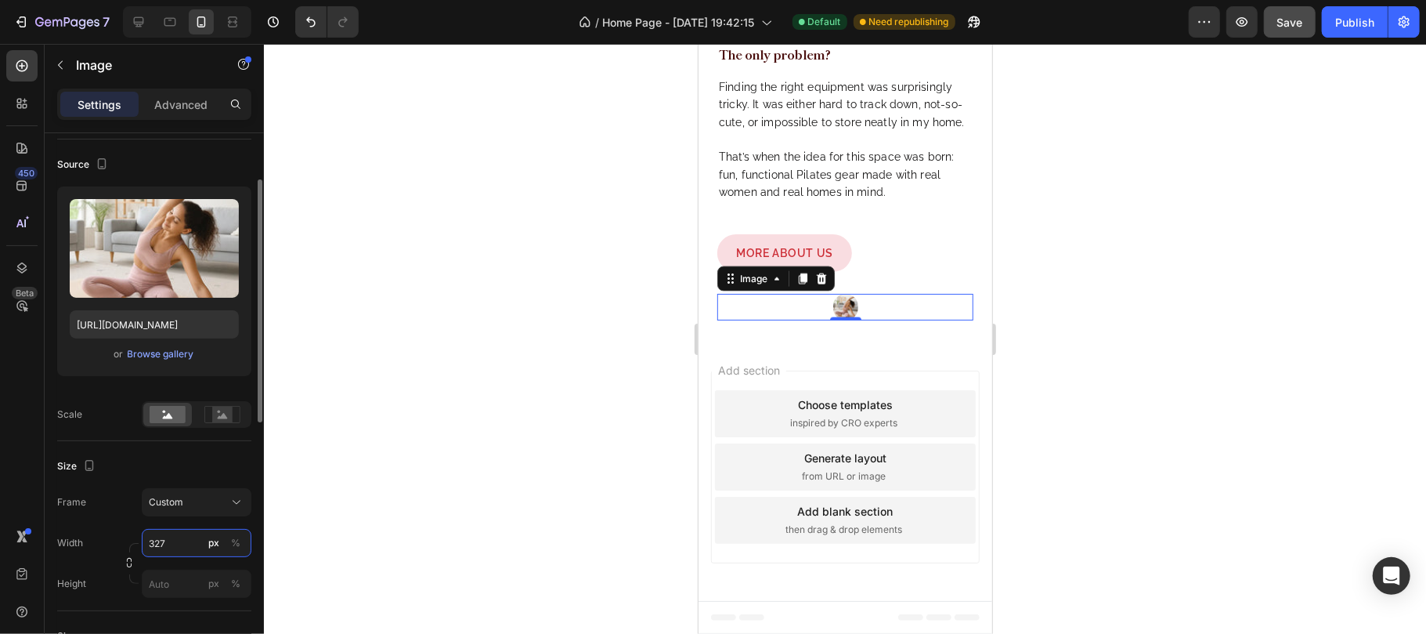
scroll to position [1725, 0]
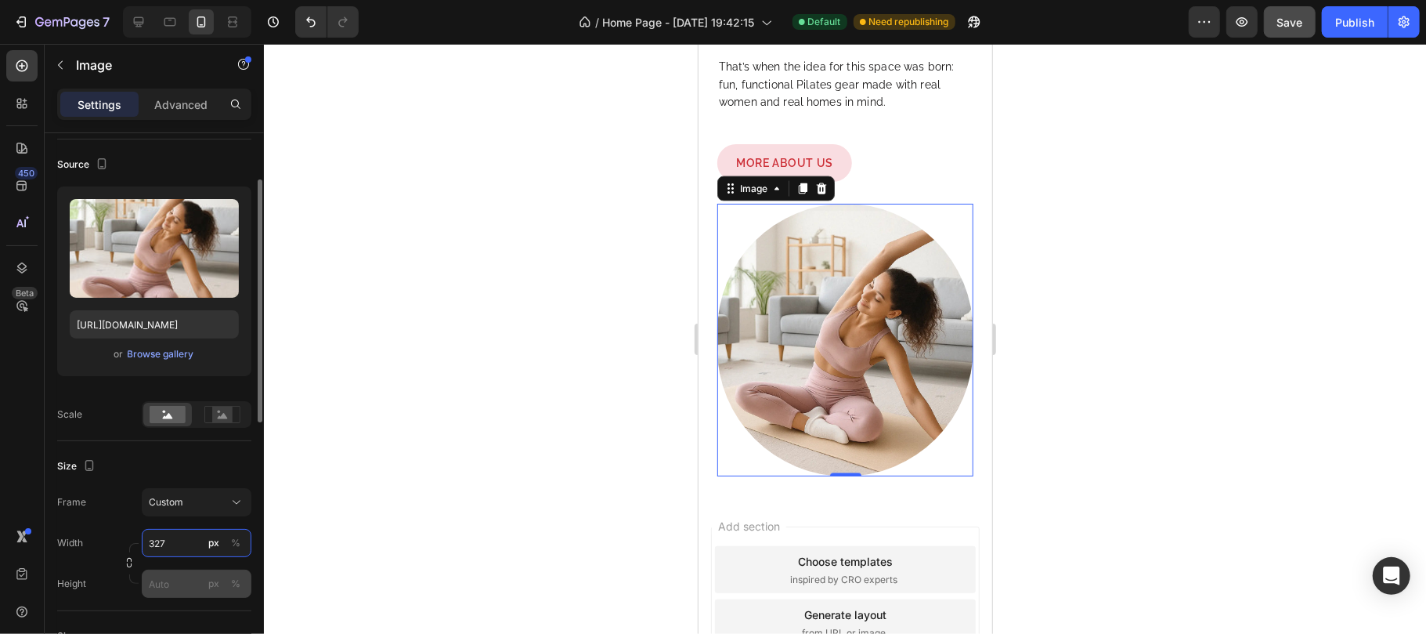
type input "327"
click at [183, 580] on input "px %" at bounding box center [197, 583] width 110 height 28
type input "348"
click at [229, 500] on icon at bounding box center [237, 502] width 16 height 16
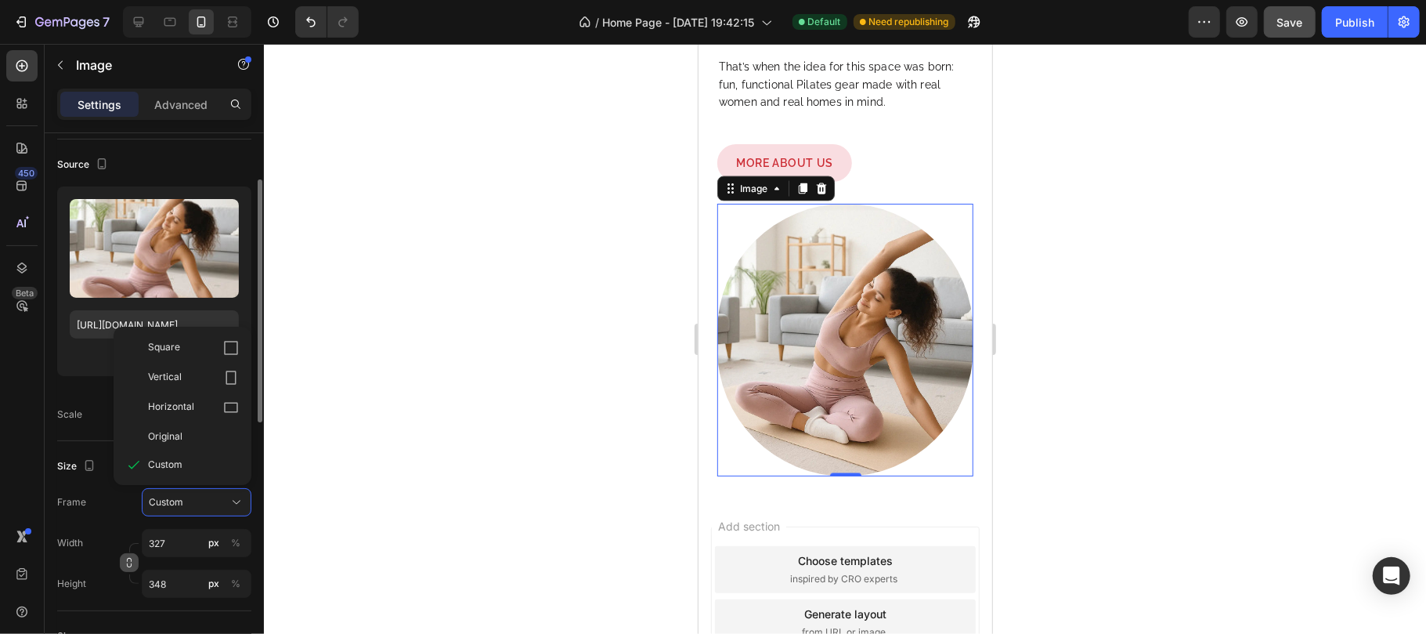
click at [121, 562] on button "button" at bounding box center [129, 562] width 19 height 19
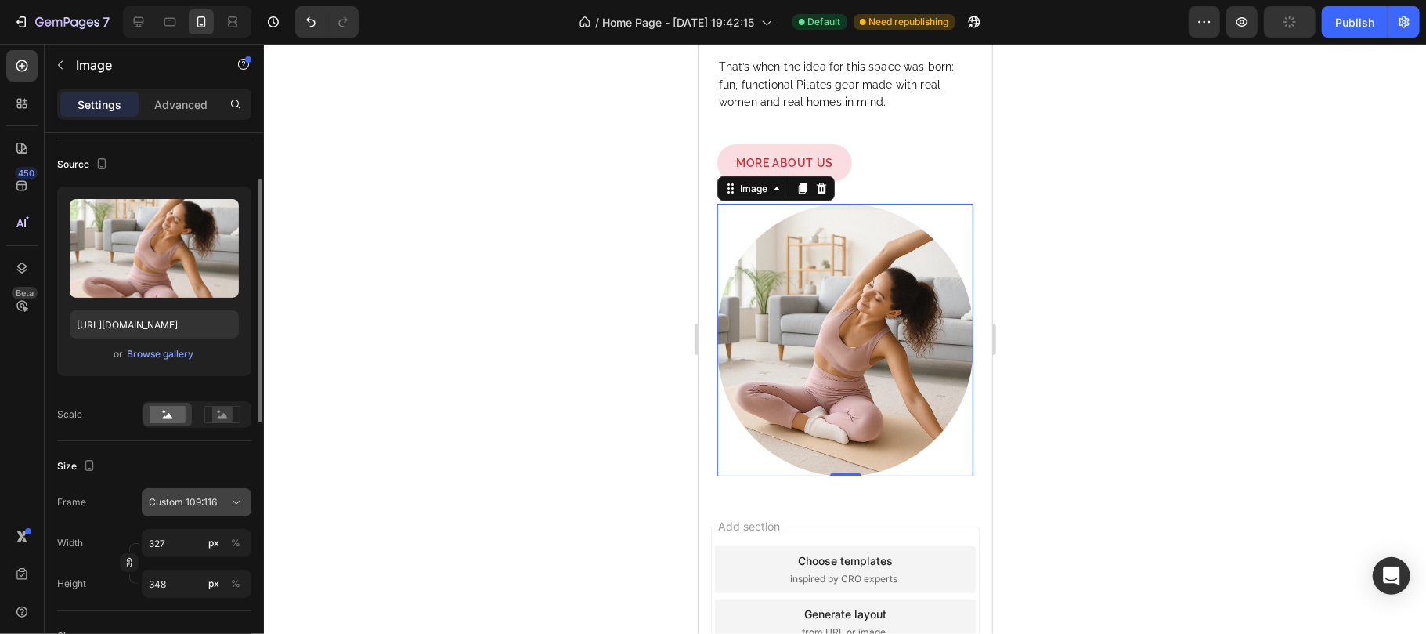
click at [233, 496] on icon at bounding box center [237, 502] width 16 height 16
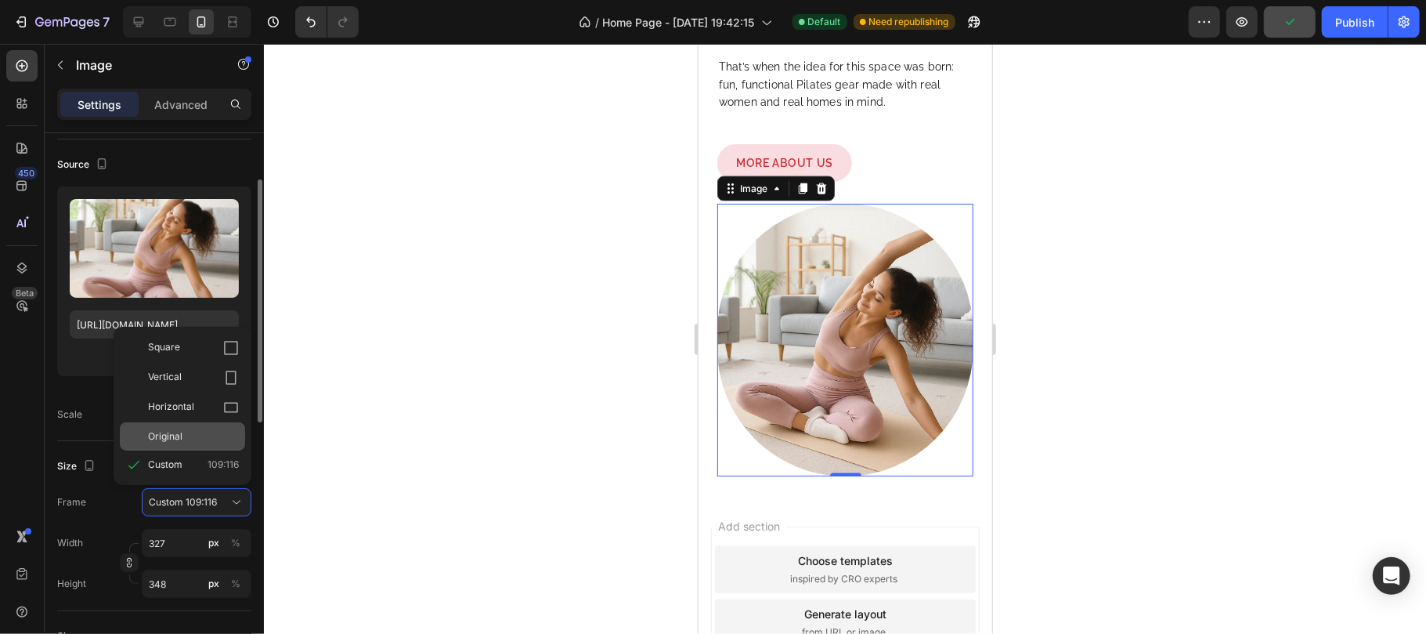
click at [186, 434] on div "Original" at bounding box center [193, 436] width 91 height 14
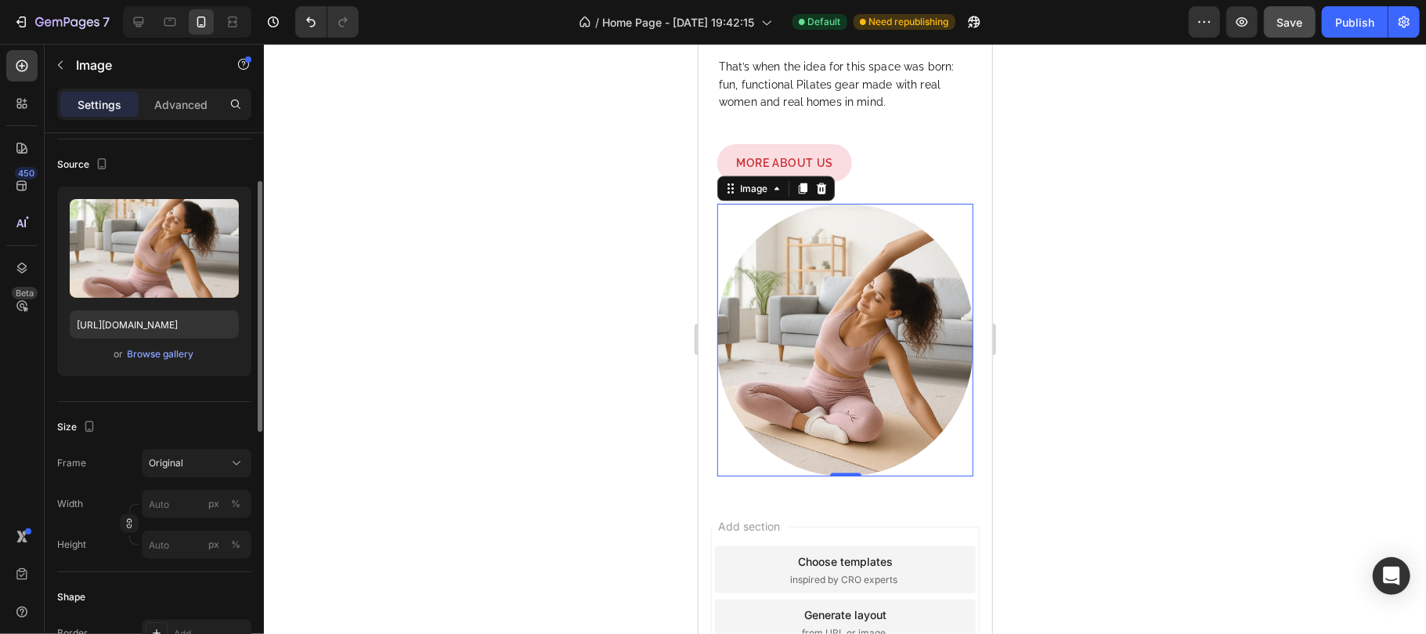
type input "327"
type input "348"
click at [195, 464] on div "Size" at bounding box center [154, 465] width 194 height 25
click at [182, 511] on input "600" at bounding box center [197, 503] width 110 height 28
click at [176, 536] on p "Full 100%" at bounding box center [193, 542] width 91 height 14
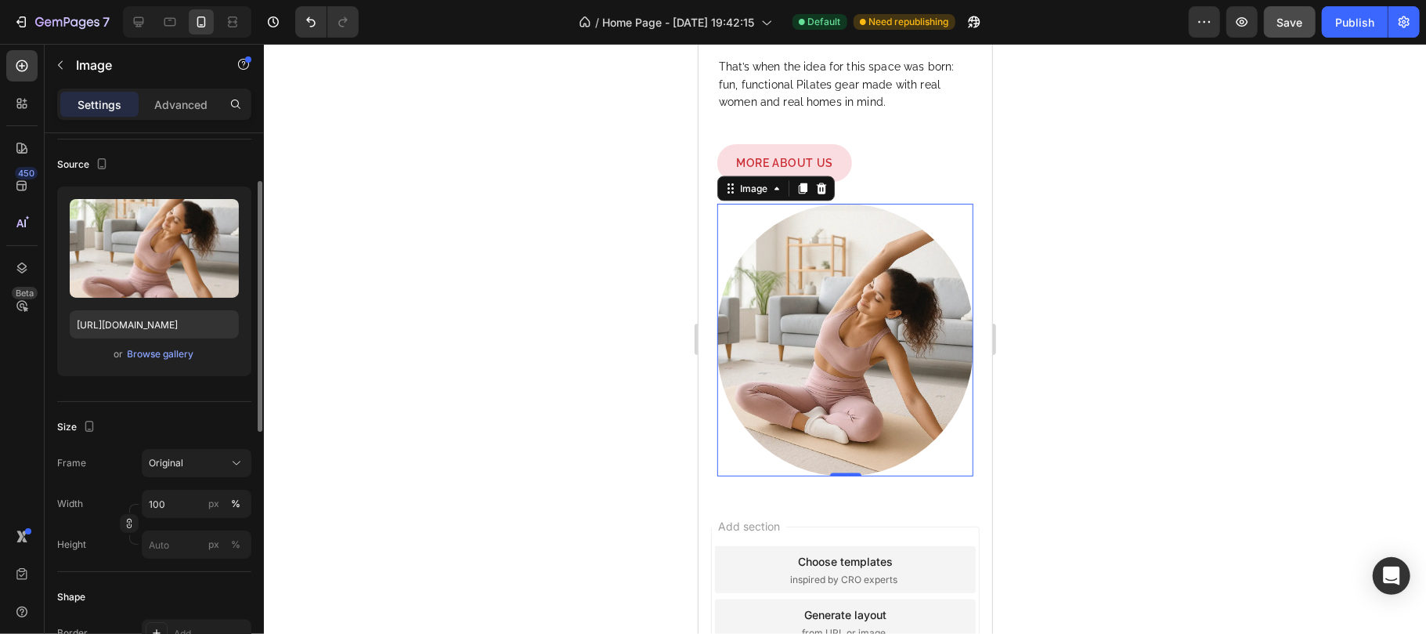
click at [195, 411] on div "Size Frame Original Width 100 px % Height px %" at bounding box center [154, 487] width 194 height 170
click at [1294, 11] on button "Save" at bounding box center [1290, 21] width 52 height 31
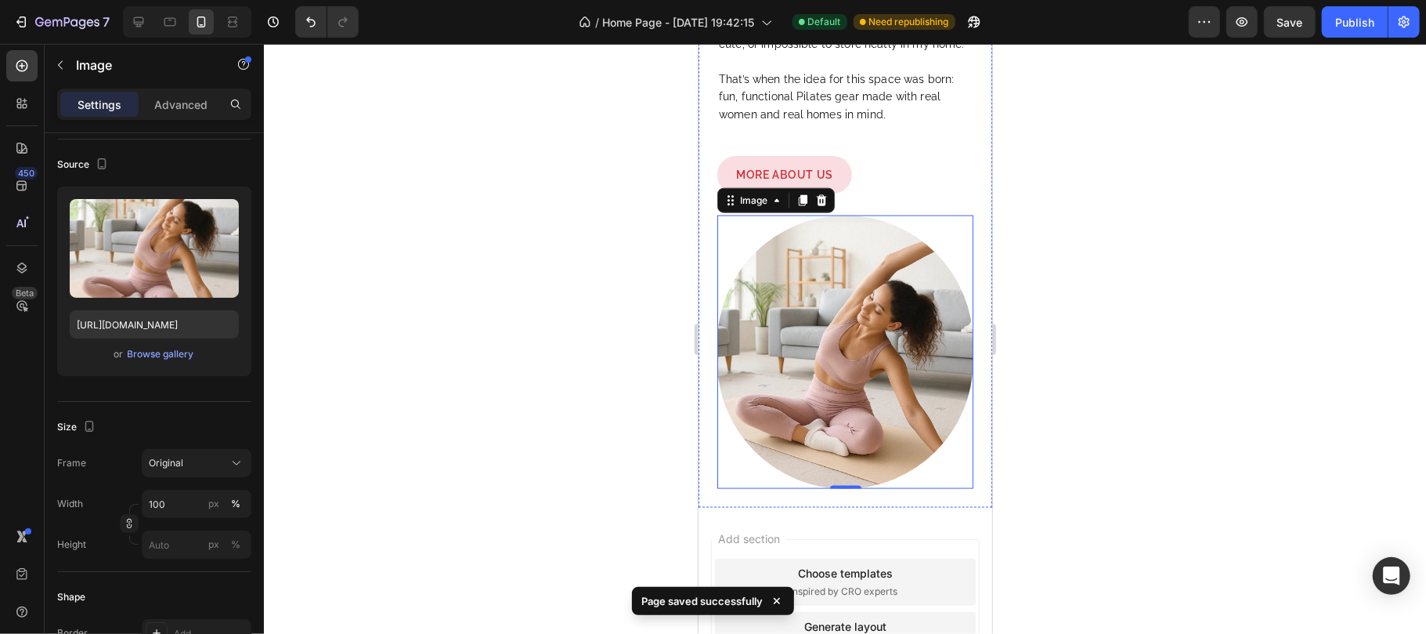
scroll to position [764, 0]
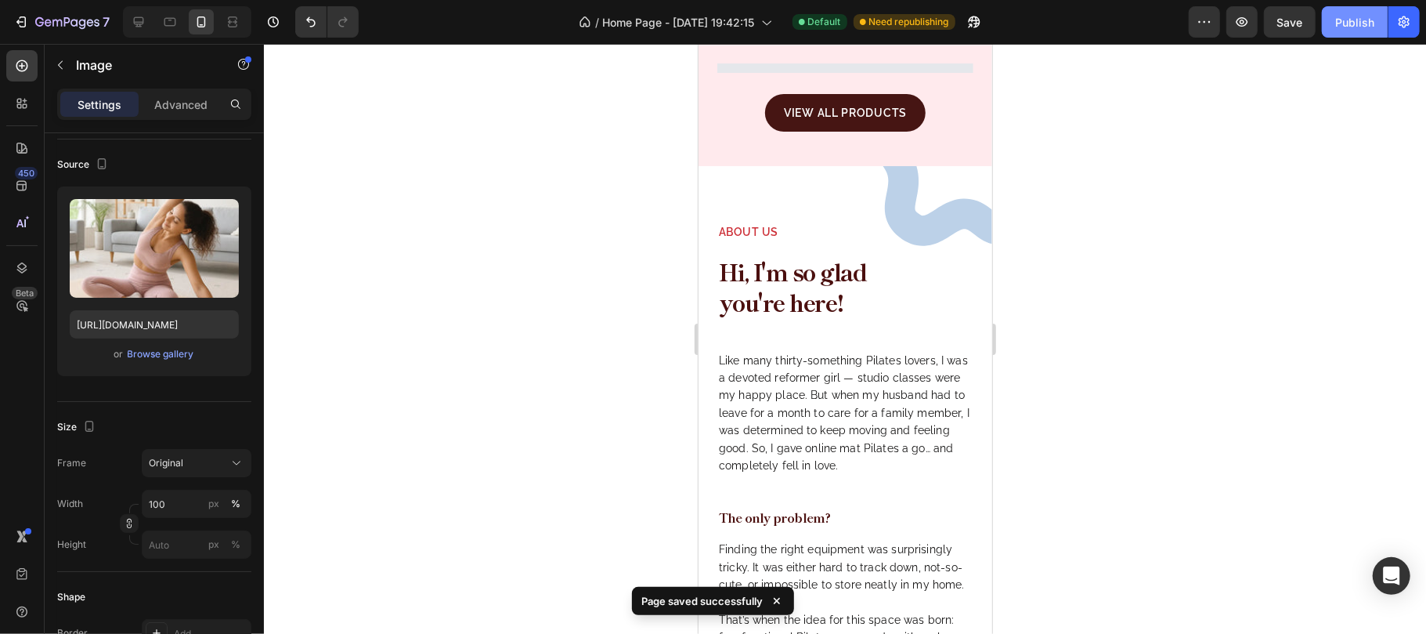
click at [1349, 27] on div "Publish" at bounding box center [1354, 22] width 39 height 16
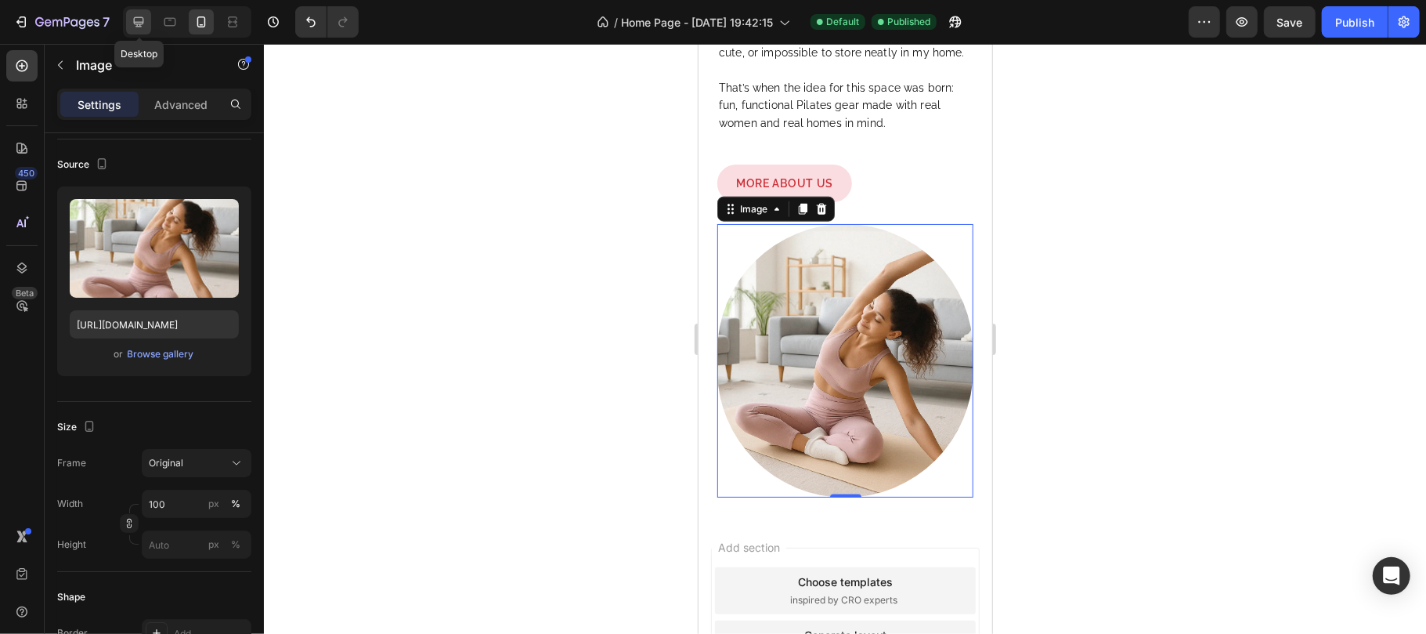
scroll to position [1182, 0]
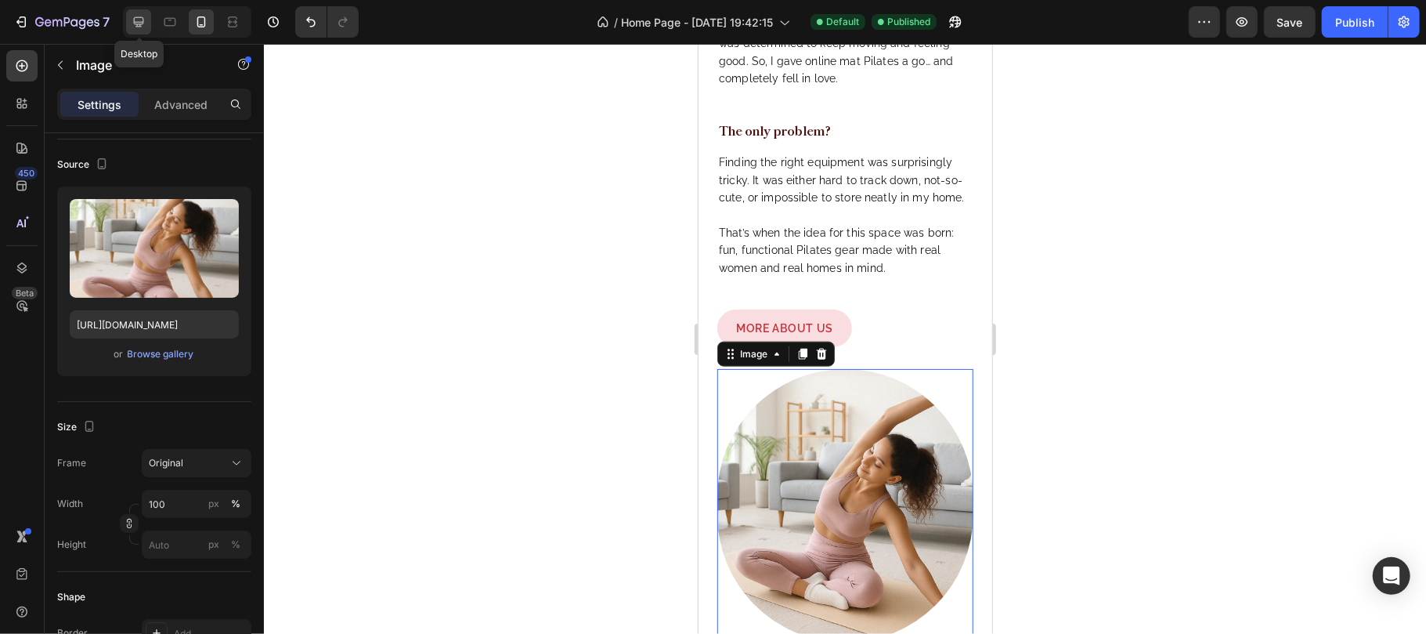
click at [138, 19] on icon at bounding box center [139, 22] width 16 height 16
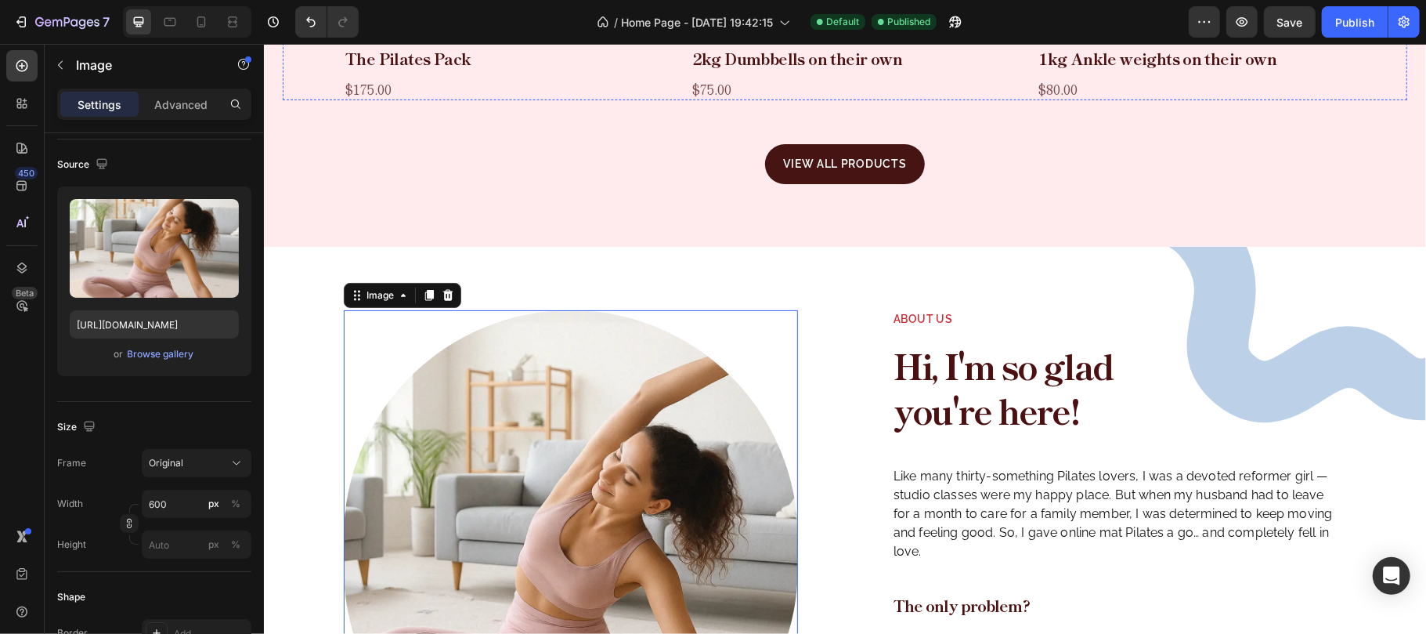
scroll to position [1182, 0]
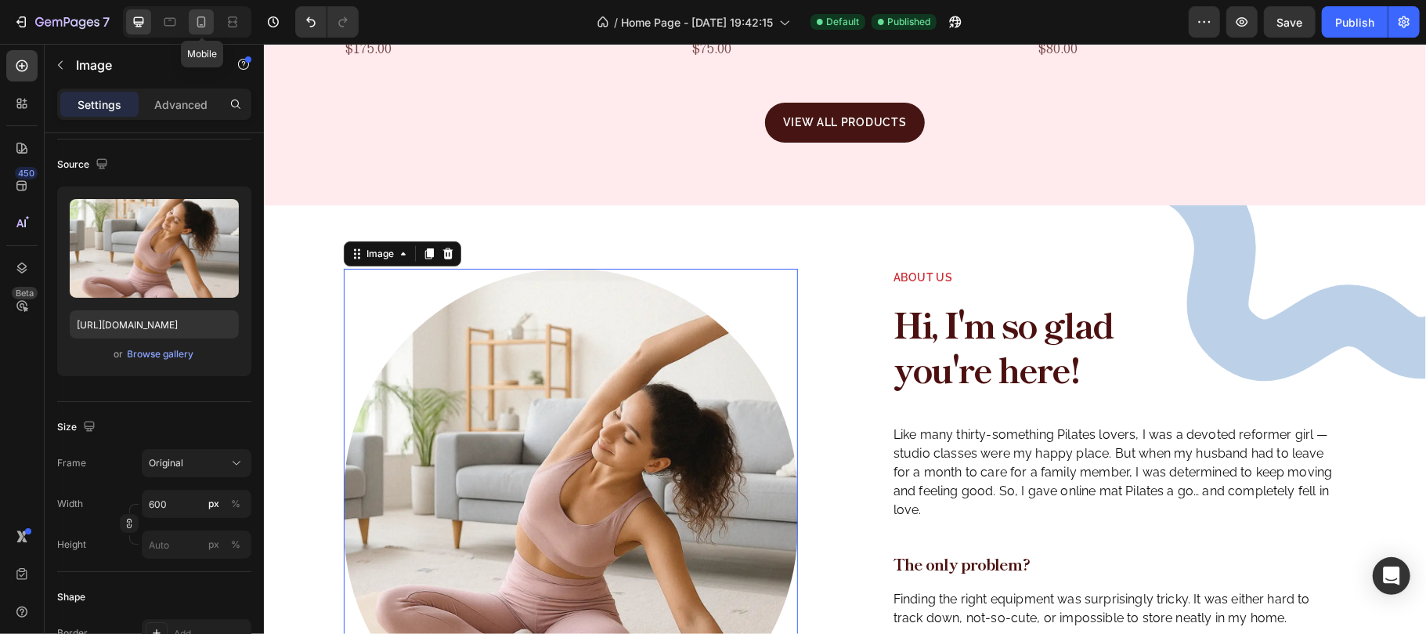
click at [202, 19] on icon at bounding box center [201, 22] width 16 height 16
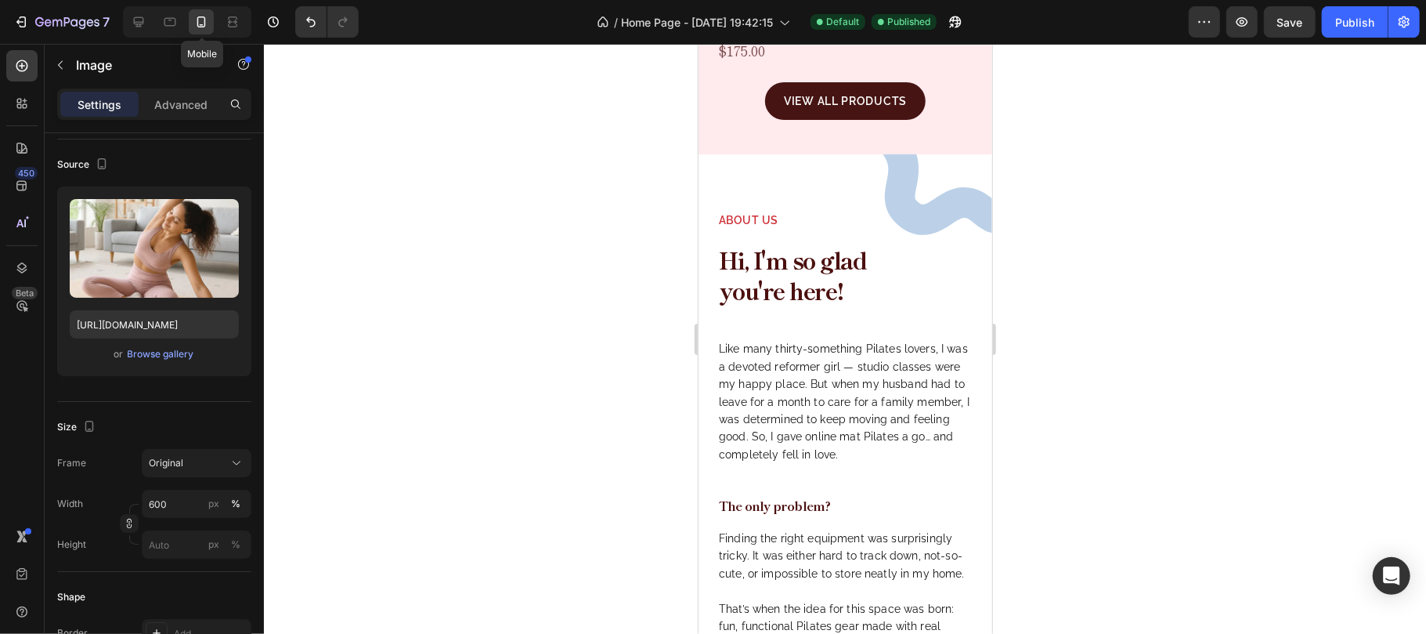
type input "100"
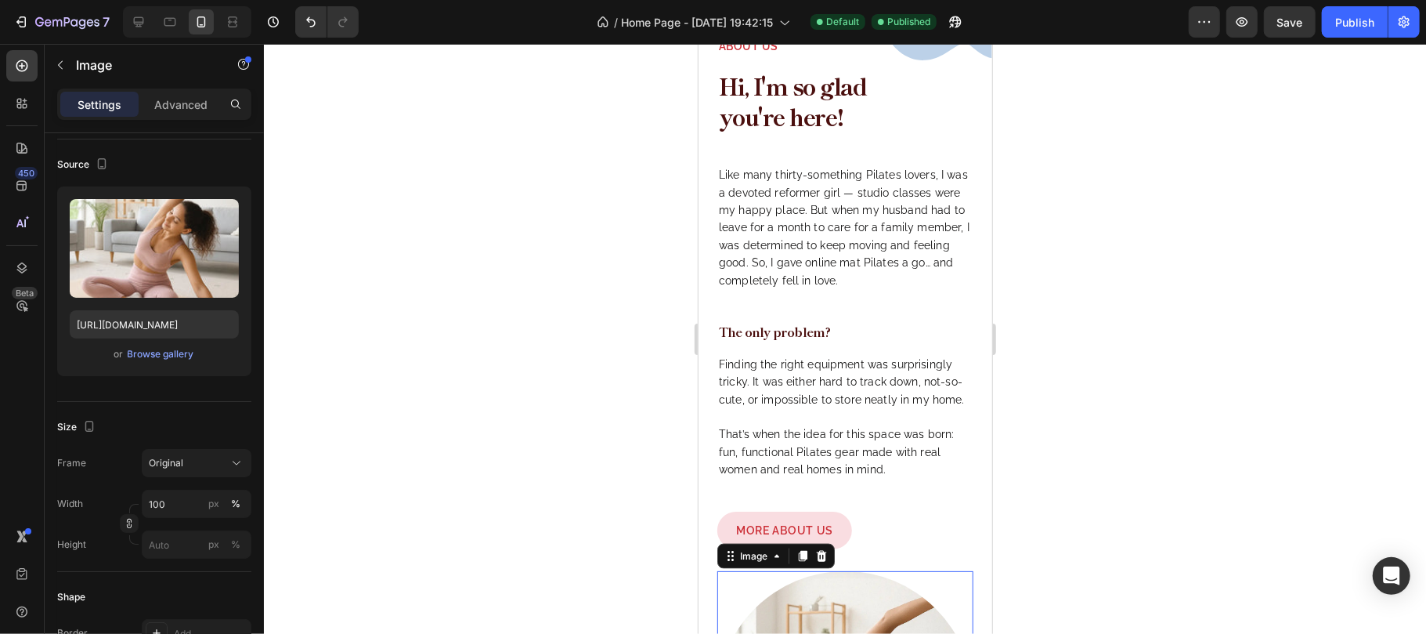
scroll to position [1325, 0]
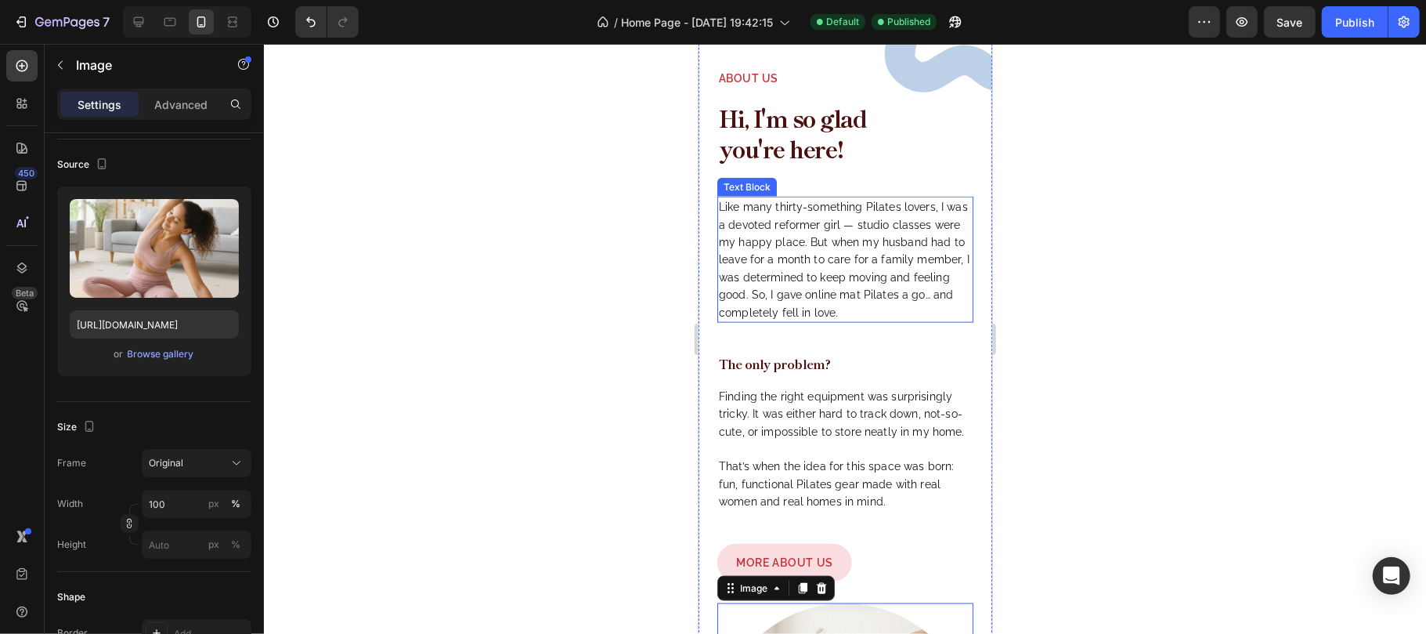
click at [851, 251] on p "Like many thirty-something Pilates lovers, I was a devoted reformer girl — stud…" at bounding box center [844, 258] width 253 height 123
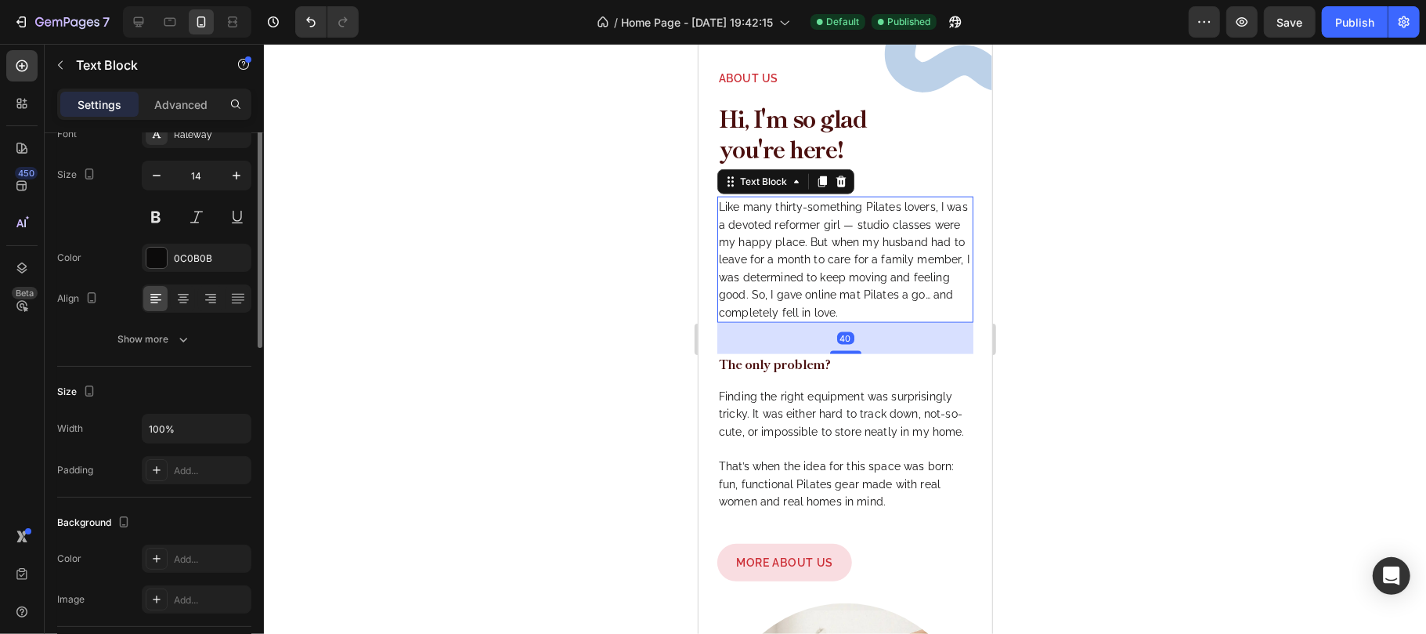
scroll to position [0, 0]
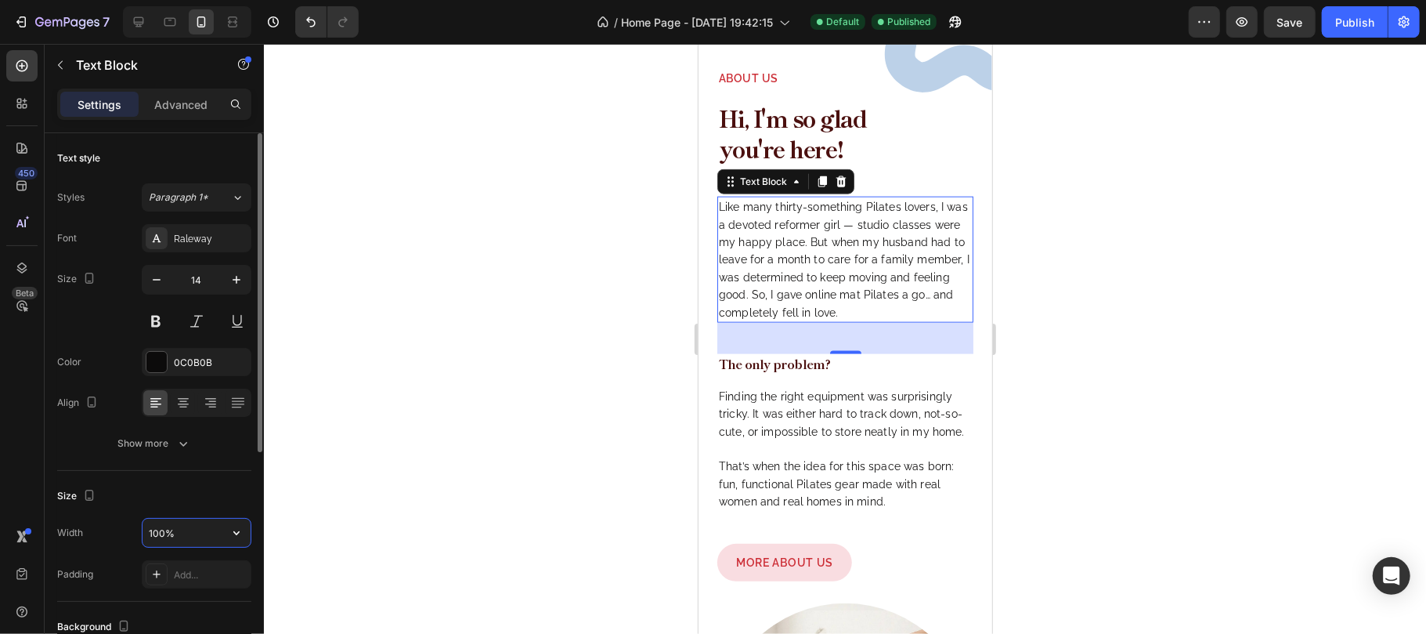
click at [194, 530] on input "100%" at bounding box center [197, 532] width 108 height 28
click at [182, 102] on p "Advanced" at bounding box center [180, 104] width 53 height 16
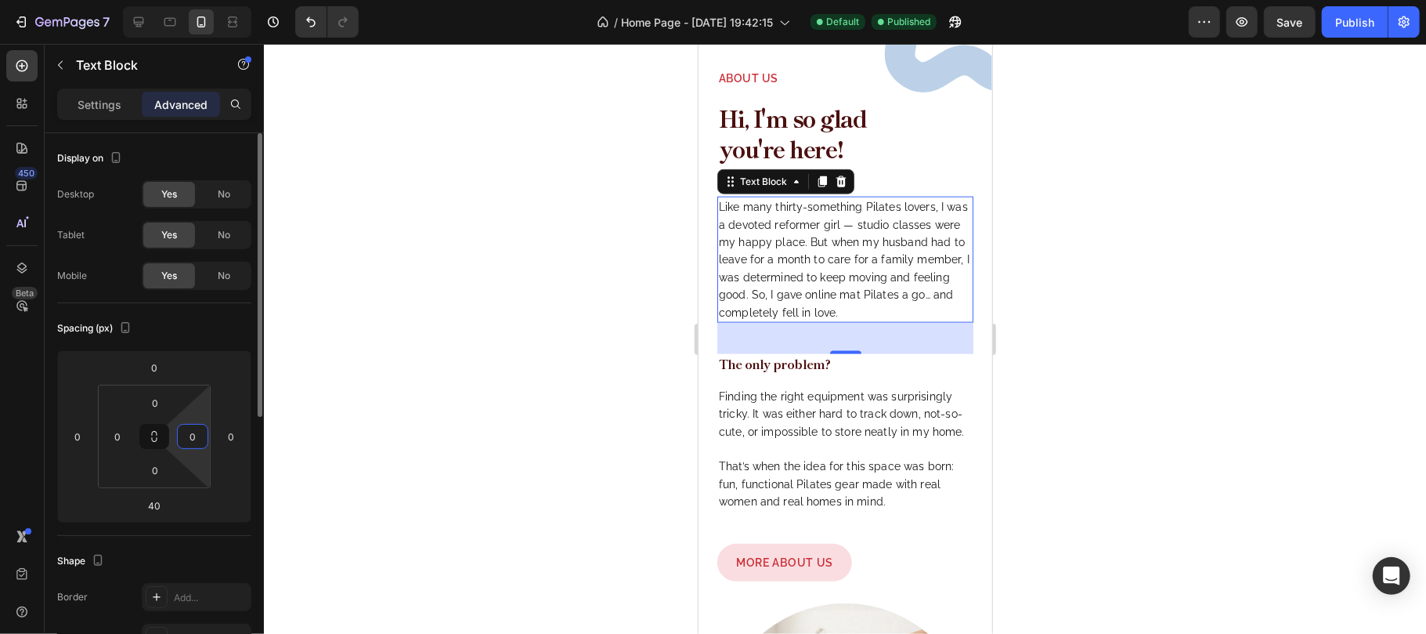
click at [196, 436] on input "0" at bounding box center [192, 435] width 23 height 23
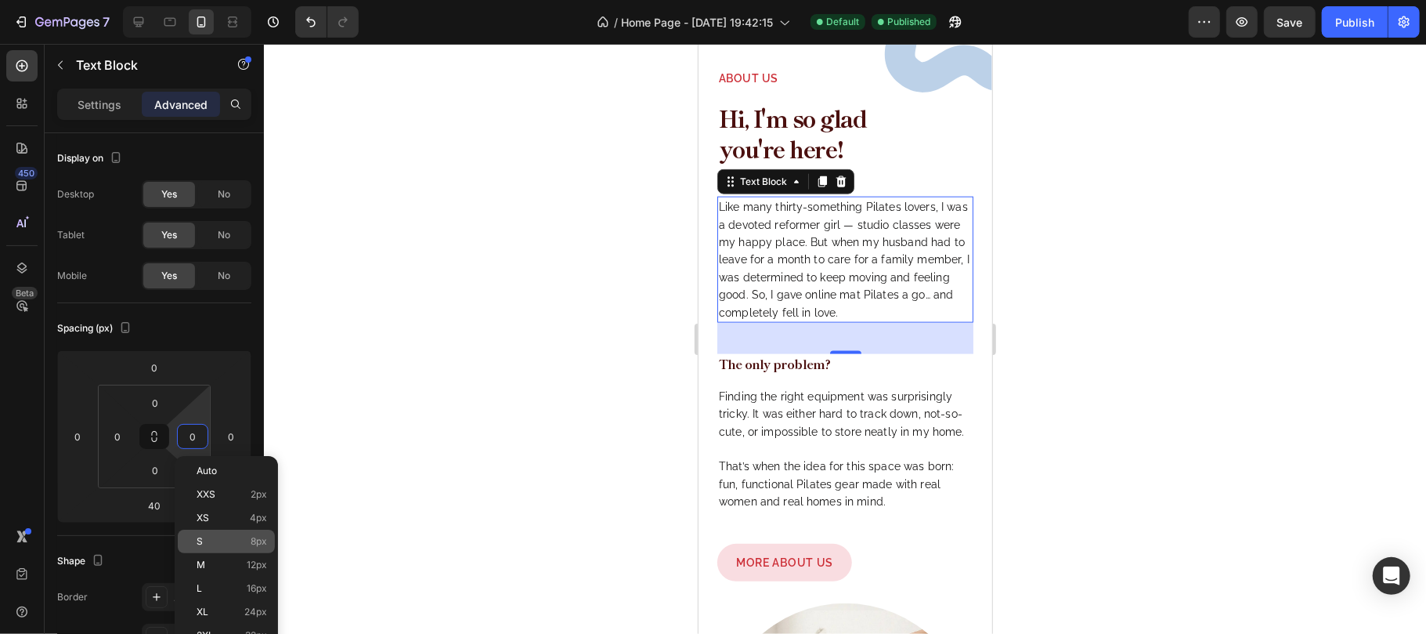
click at [214, 531] on div "S 8px" at bounding box center [226, 540] width 97 height 23
type input "8"
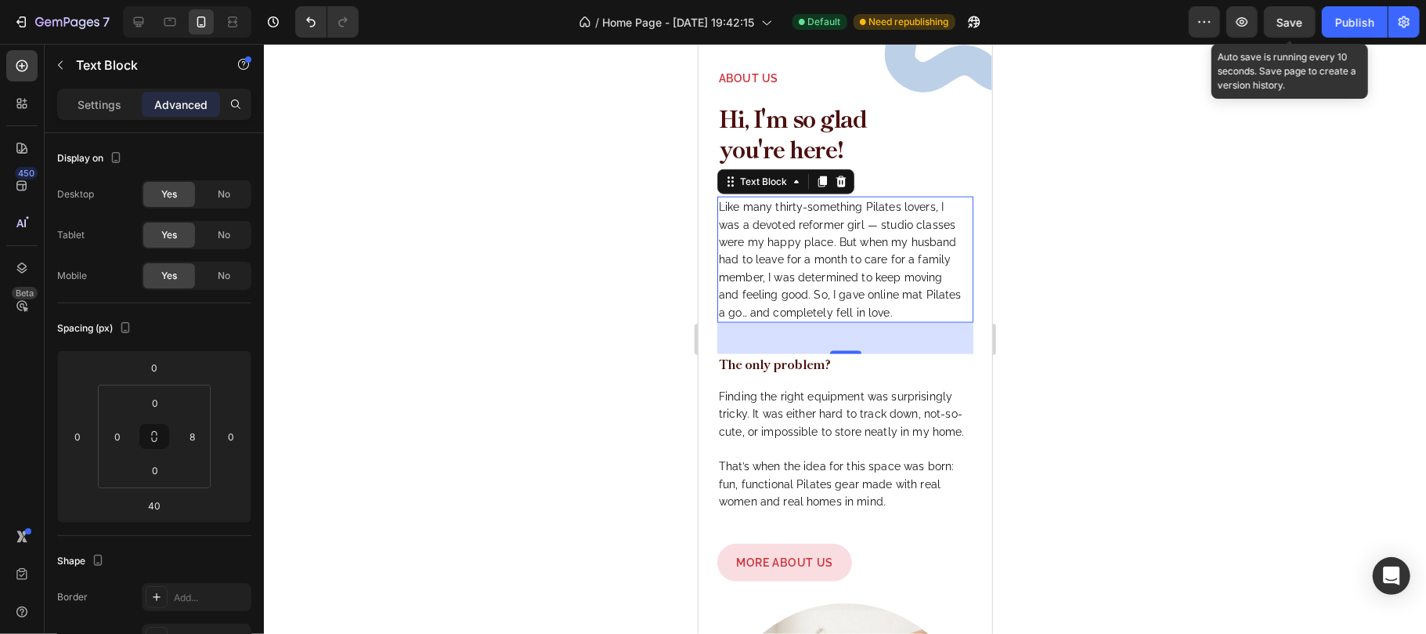
click at [1291, 17] on span "Save" at bounding box center [1290, 22] width 26 height 13
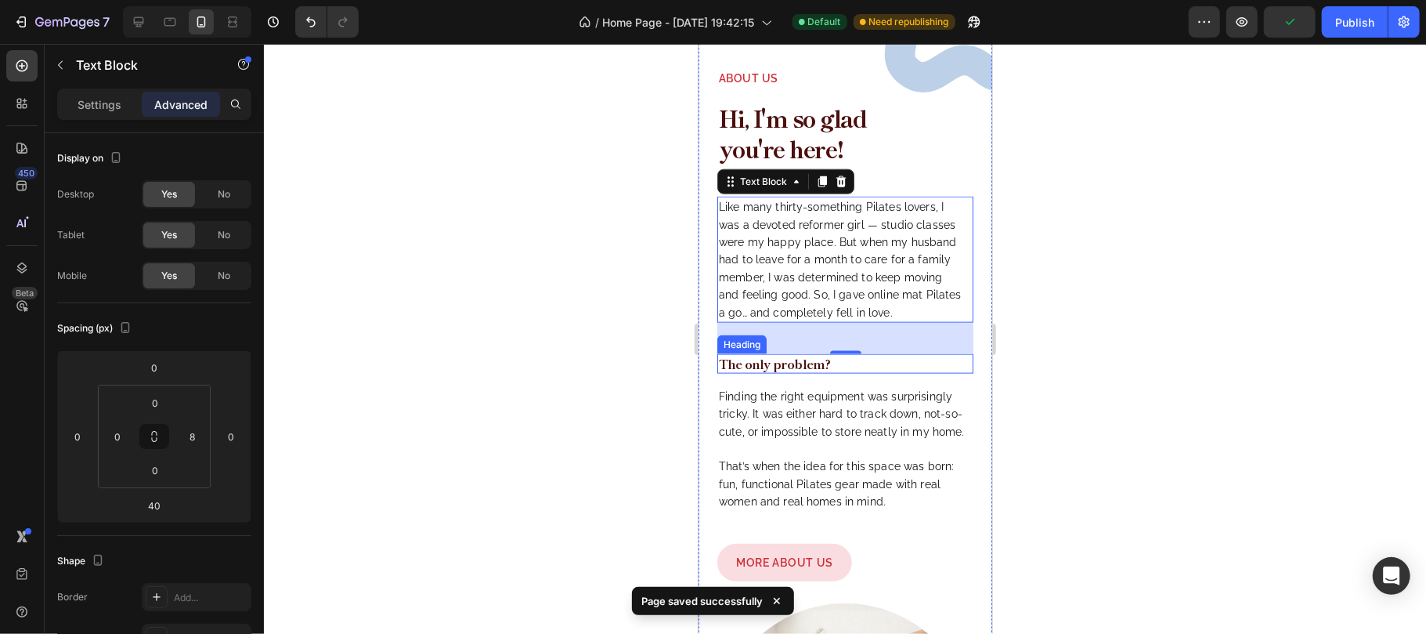
scroll to position [1429, 0]
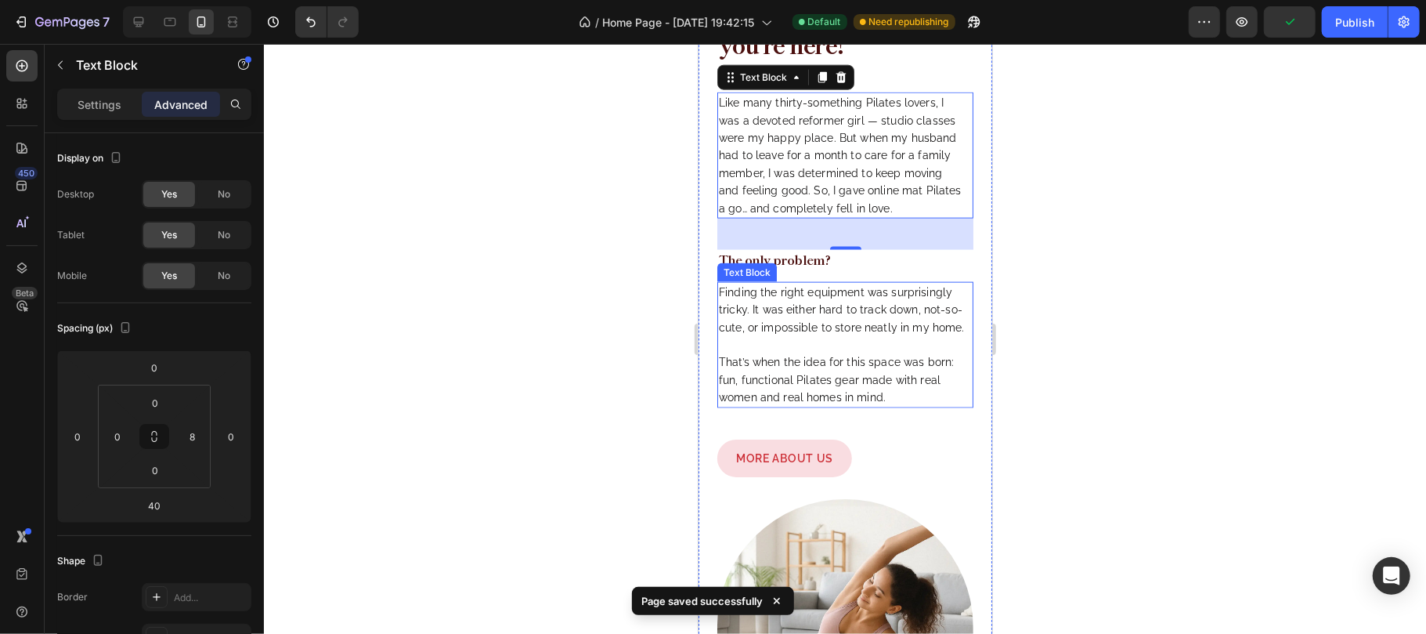
click at [868, 320] on p "Finding the right equipment was surprisingly tricky. It was either hard to trac…" at bounding box center [844, 344] width 253 height 123
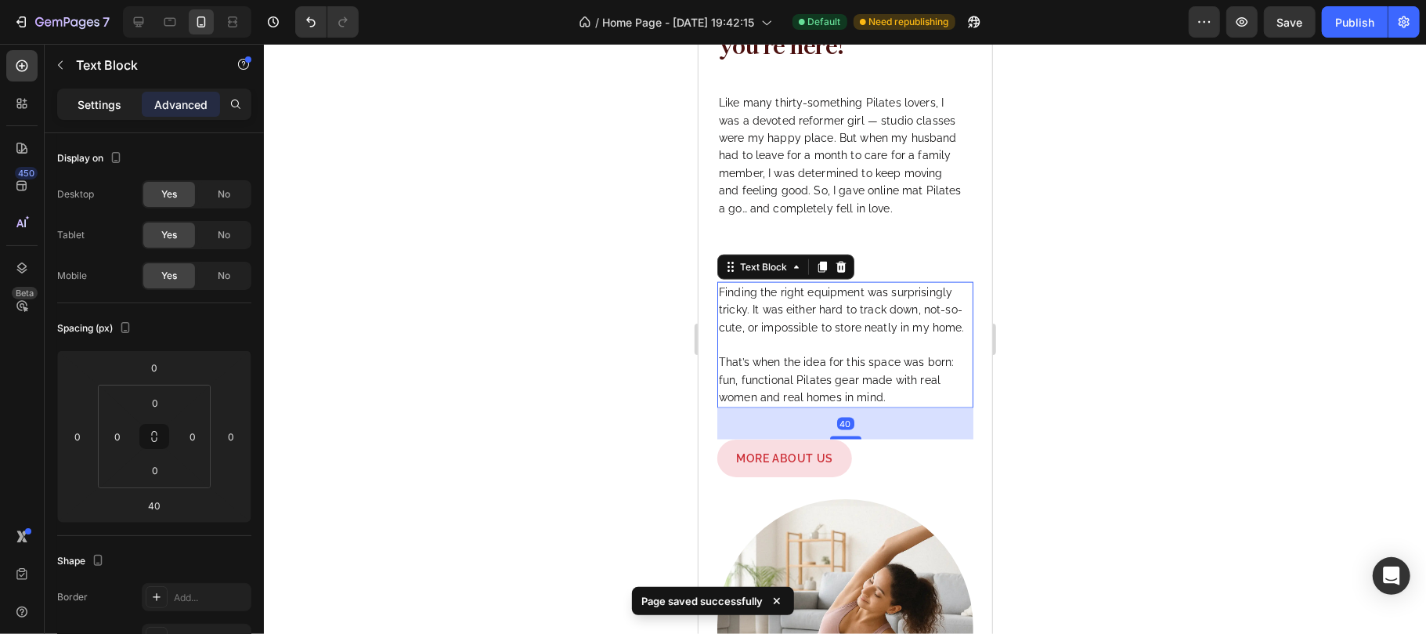
click at [113, 99] on p "Settings" at bounding box center [100, 104] width 44 height 16
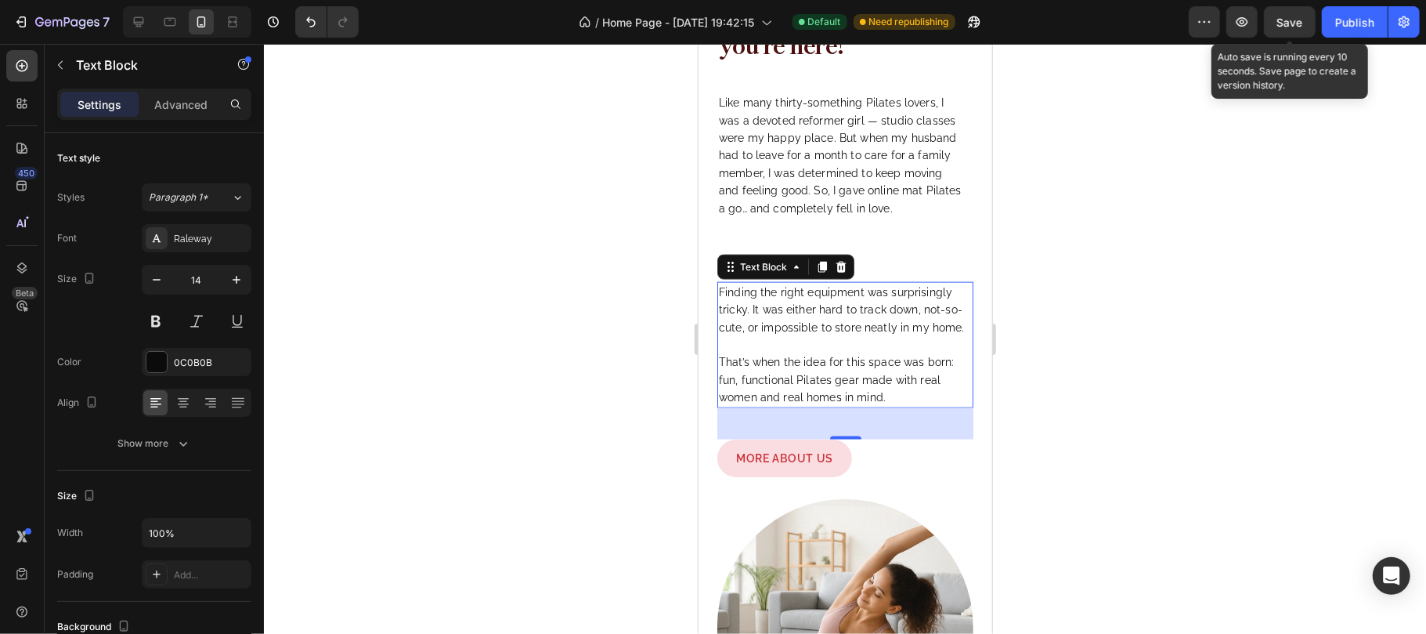
click at [1292, 20] on span "Save" at bounding box center [1290, 22] width 26 height 13
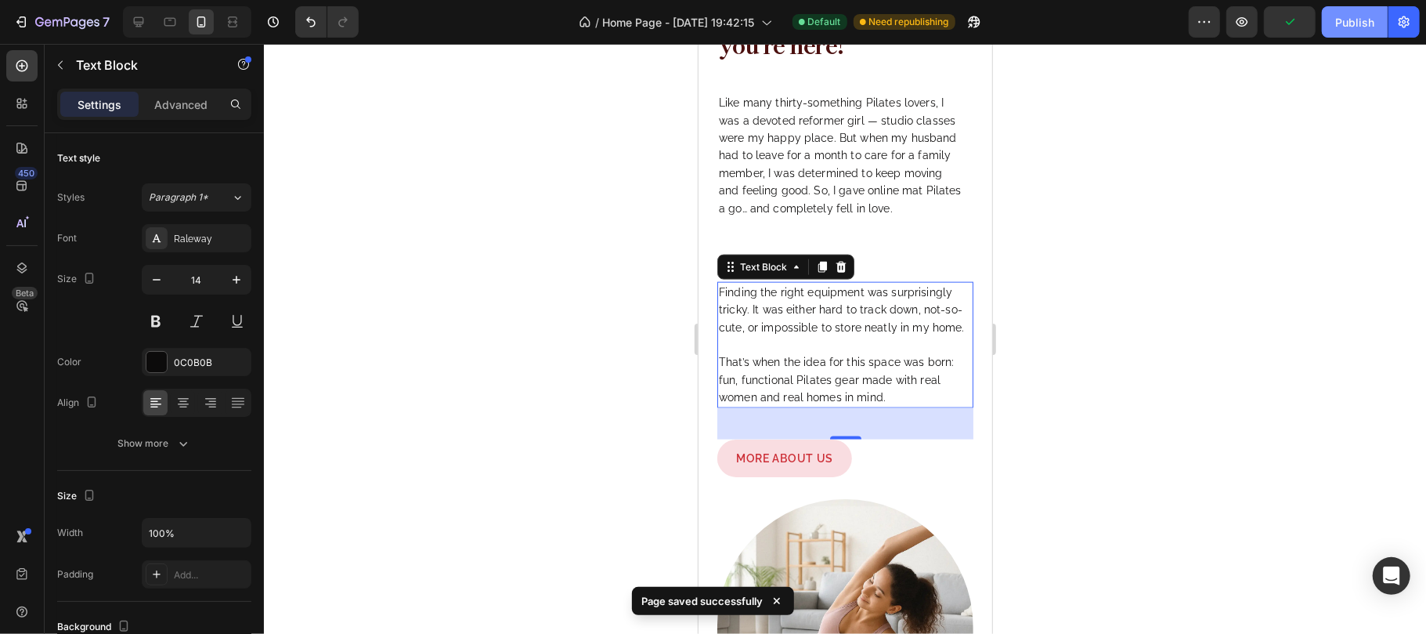
click at [1349, 19] on div "Publish" at bounding box center [1354, 22] width 39 height 16
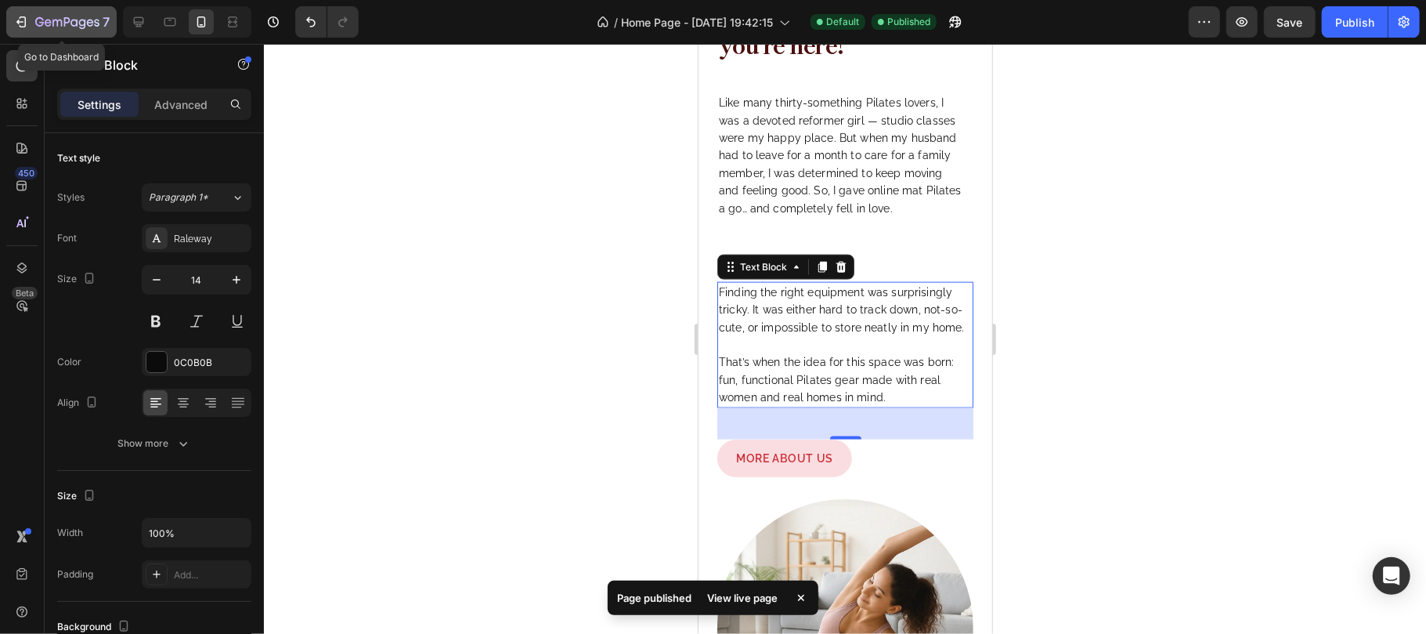
click at [89, 23] on icon "button" at bounding box center [90, 22] width 7 height 7
